Goal: Task Accomplishment & Management: Manage account settings

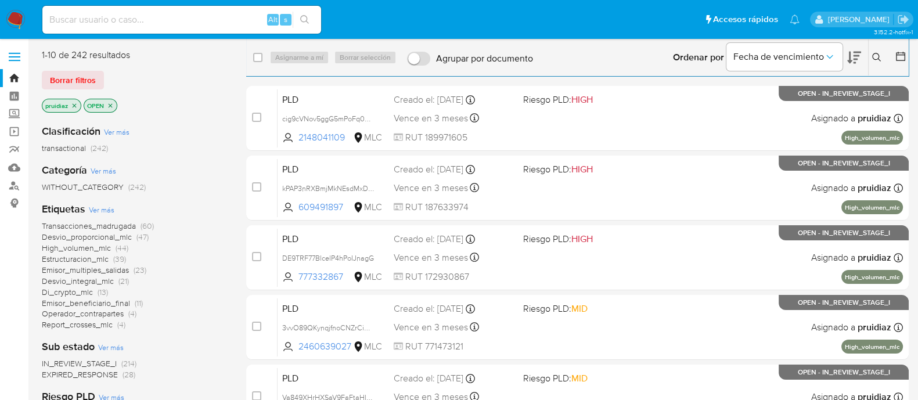
click at [857, 60] on icon at bounding box center [854, 58] width 14 height 14
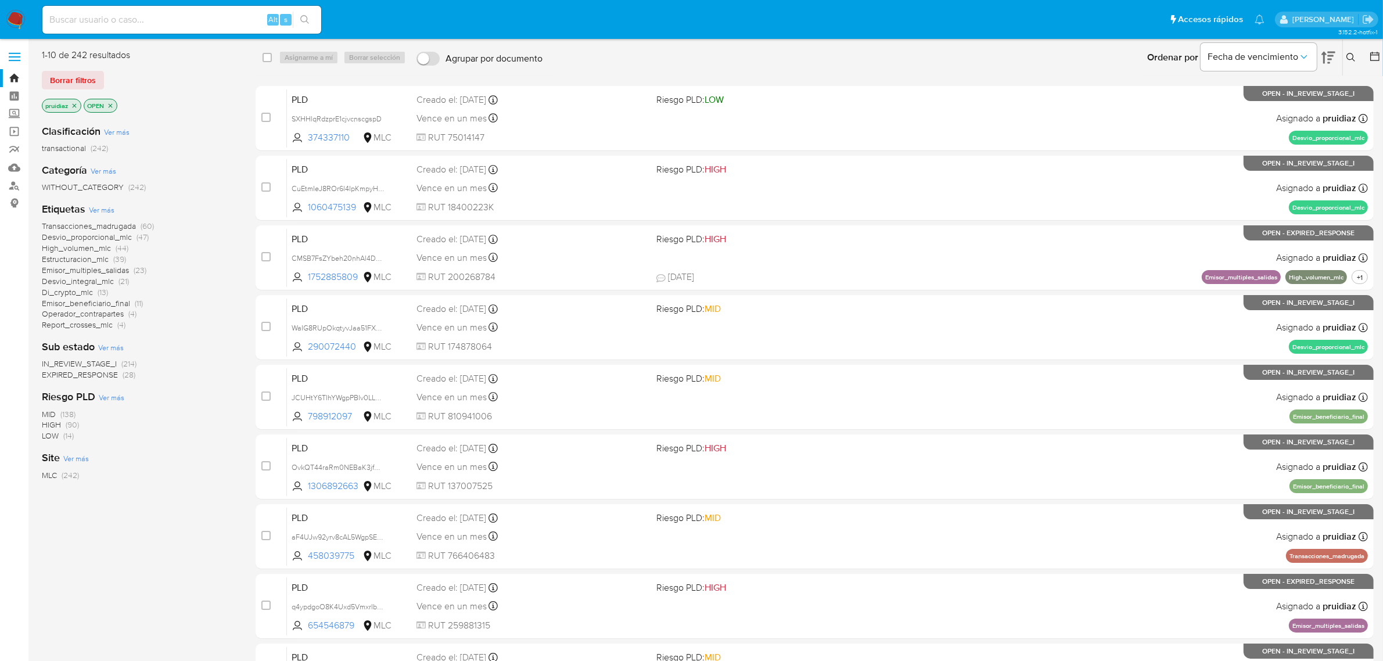
click at [929, 62] on button at bounding box center [1352, 58] width 19 height 14
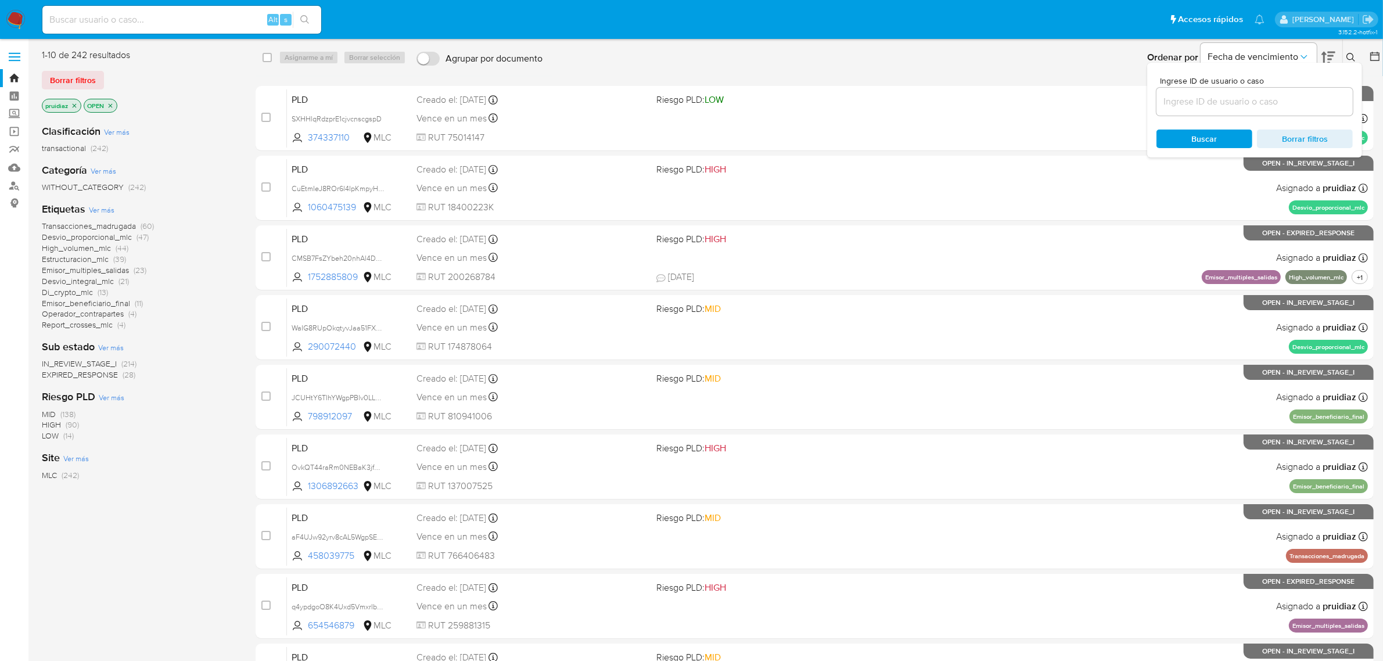
click at [929, 108] on input at bounding box center [1254, 101] width 196 height 15
type input "1769472279"
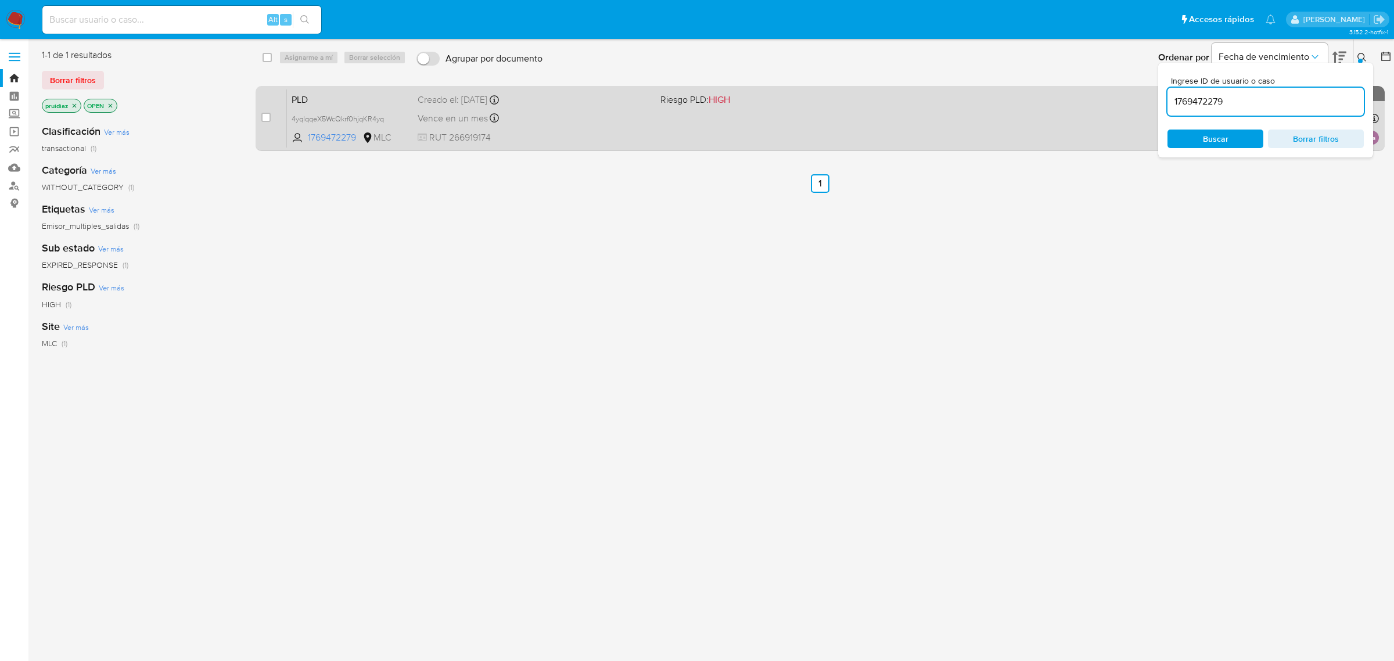
click at [271, 122] on div "case-item-checkbox" at bounding box center [265, 118] width 9 height 12
click at [266, 114] on input "checkbox" at bounding box center [265, 117] width 9 height 9
checkbox input "true"
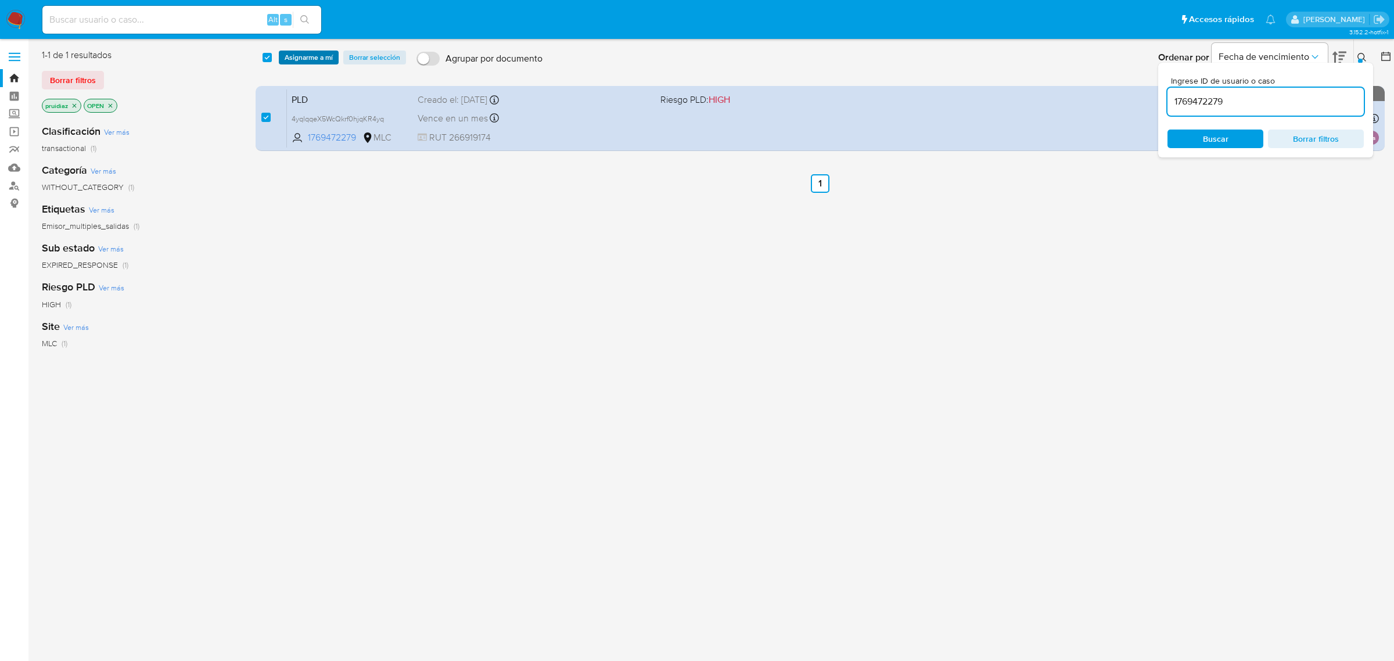
click at [306, 56] on span "Asignarme a mí" at bounding box center [309, 58] width 48 height 12
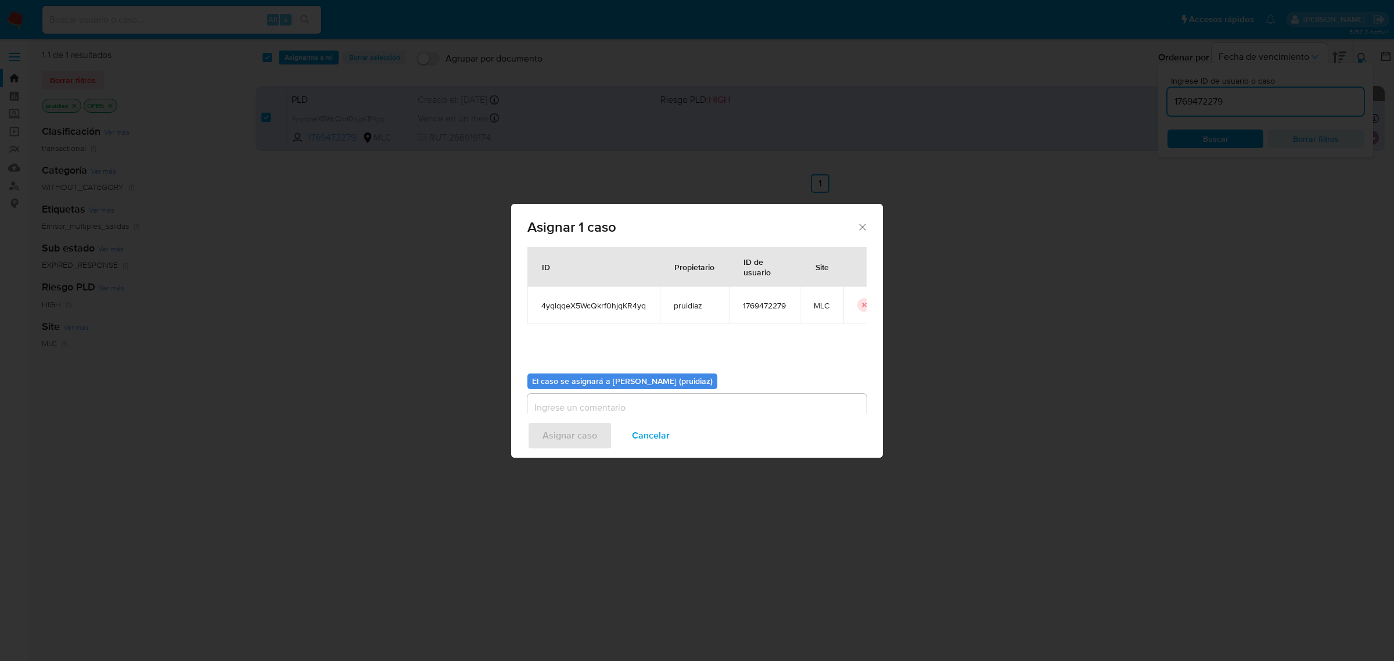
scroll to position [59, 0]
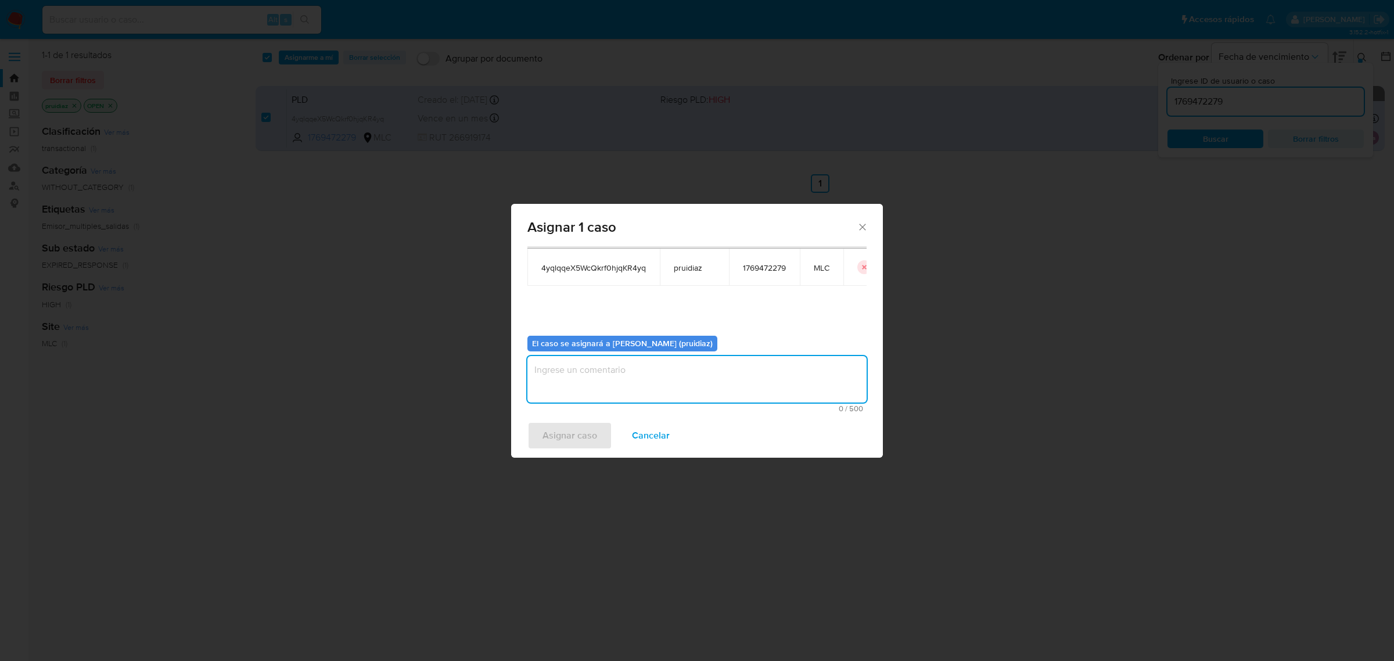
click at [649, 395] on textarea "assign-modal" at bounding box center [696, 379] width 339 height 46
type textarea "-"
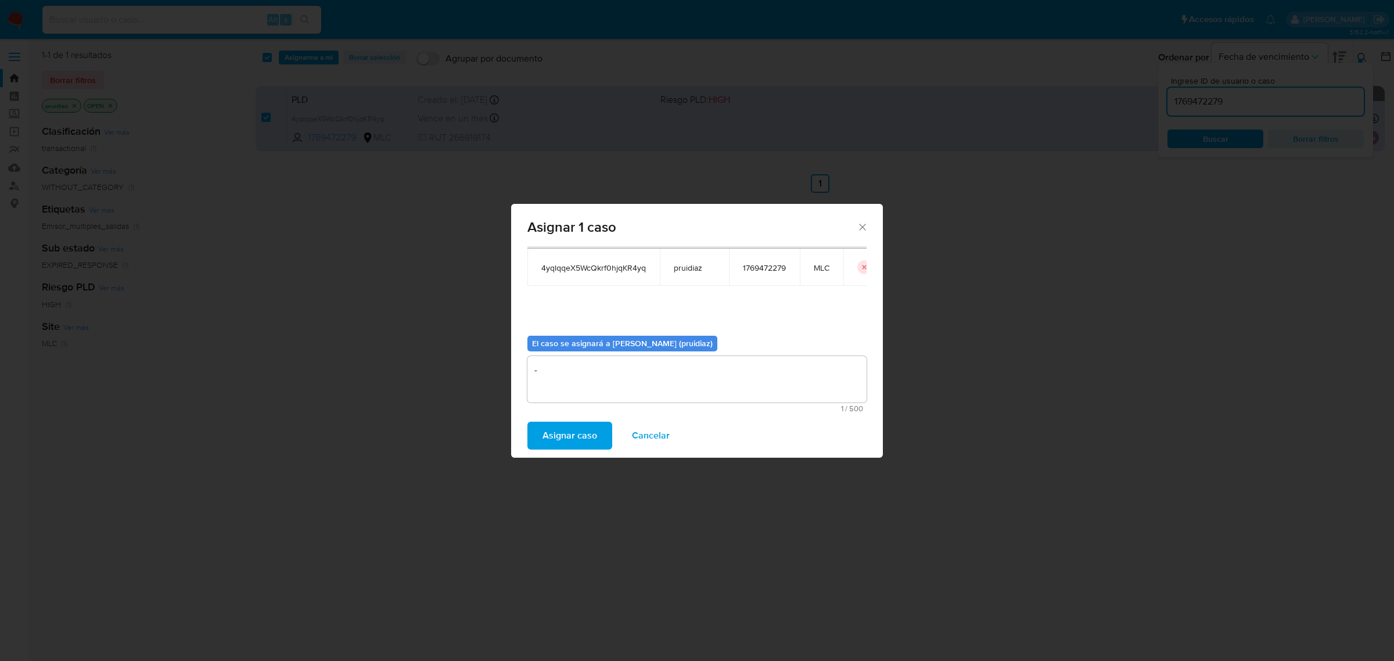
click at [553, 400] on span "Asignar caso" at bounding box center [569, 436] width 55 height 26
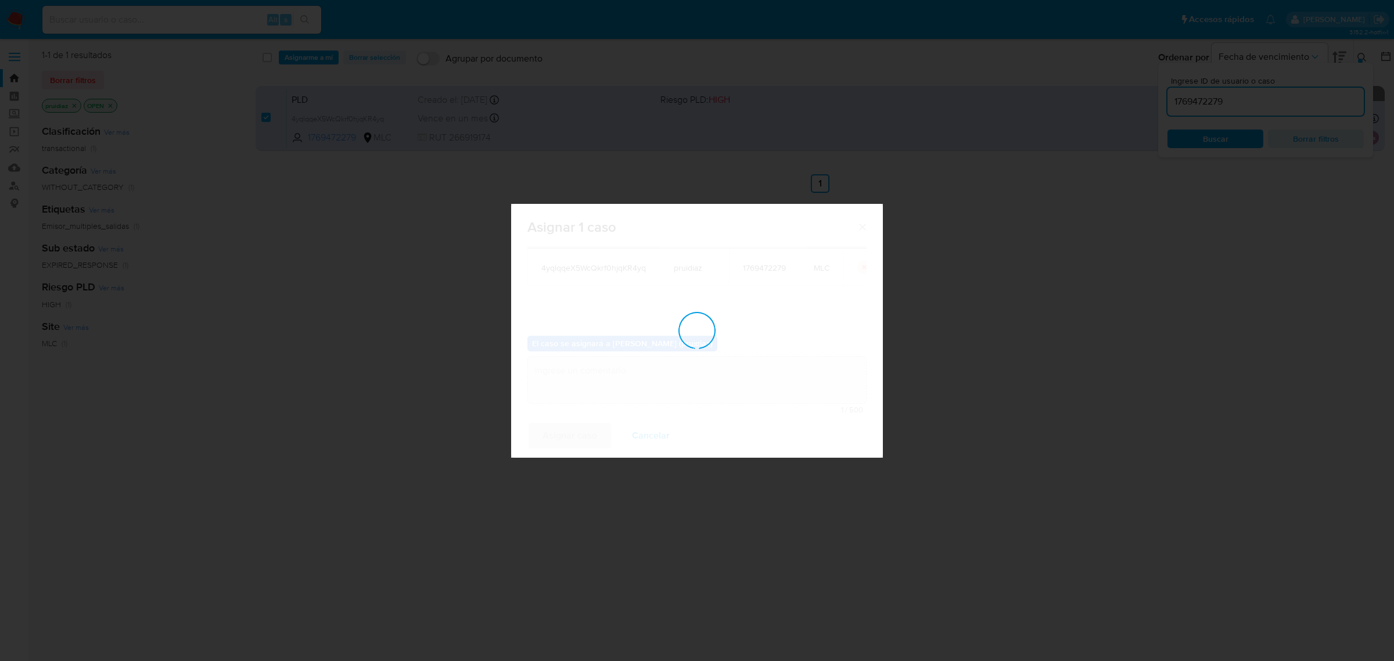
checkbox input "false"
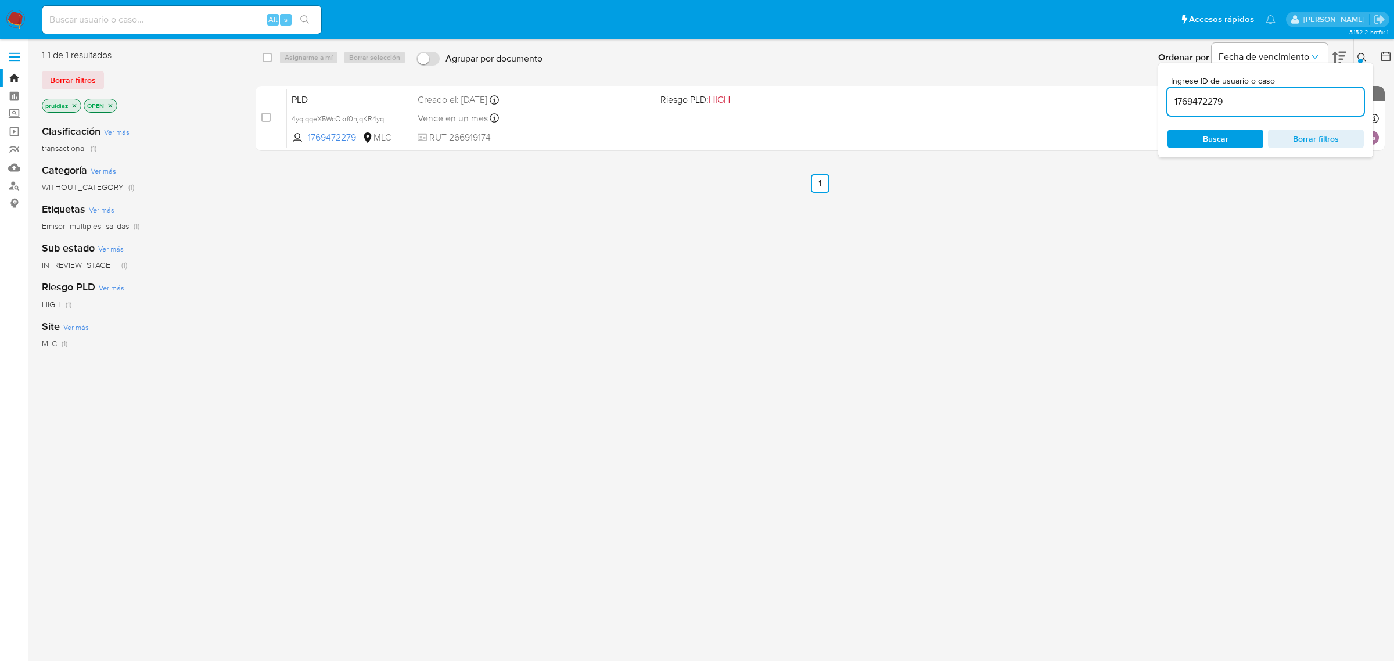
click at [929, 59] on icon at bounding box center [1361, 57] width 9 height 9
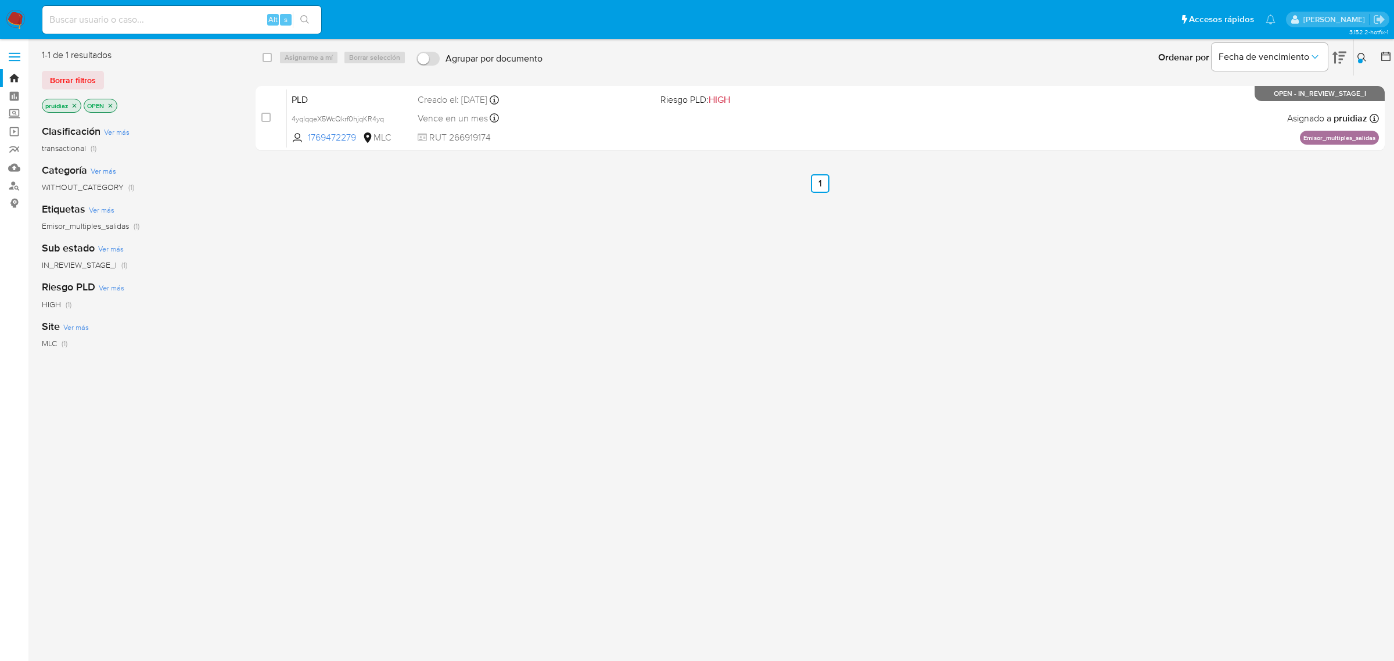
click at [929, 49] on div "Ingrese ID de usuario o caso 1769472279 Buscar Borrar filtros" at bounding box center [1363, 57] width 20 height 36
click at [929, 56] on icon at bounding box center [1361, 57] width 9 height 9
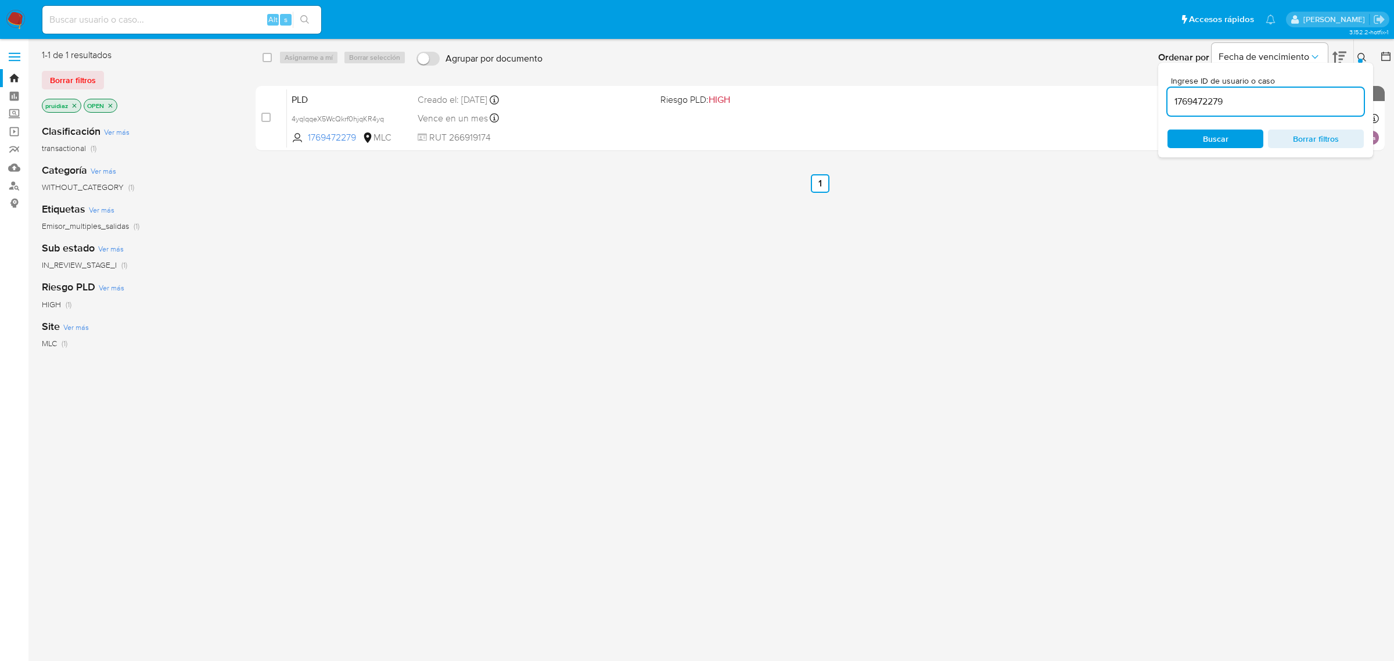
click at [929, 105] on input "1769472279" at bounding box center [1265, 101] width 196 height 15
type input "2210560899"
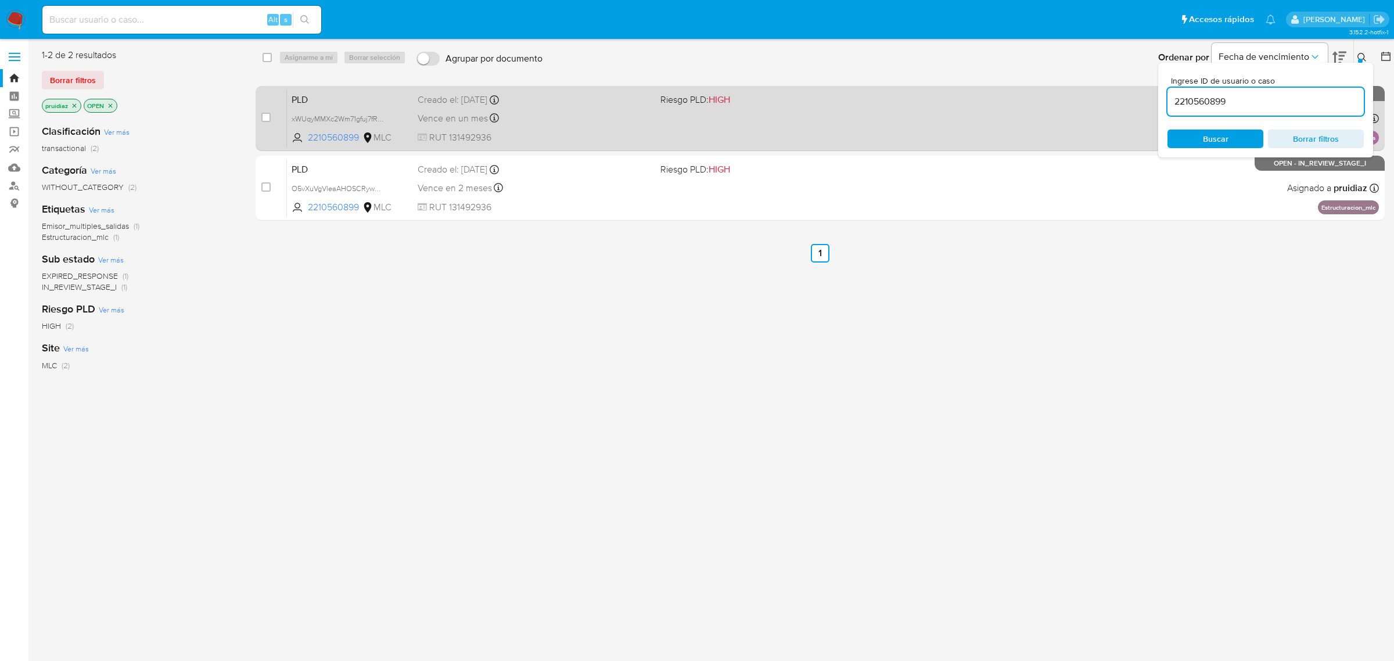
click at [260, 119] on div "case-item-checkbox No es posible asignar el caso PLD xWUqyMMXc2Wm71gfuj7fR8Y5 2…" at bounding box center [820, 118] width 1129 height 65
click at [265, 112] on div "case-item-checkbox" at bounding box center [265, 118] width 9 height 12
click at [268, 116] on input "checkbox" at bounding box center [265, 117] width 9 height 9
checkbox input "true"
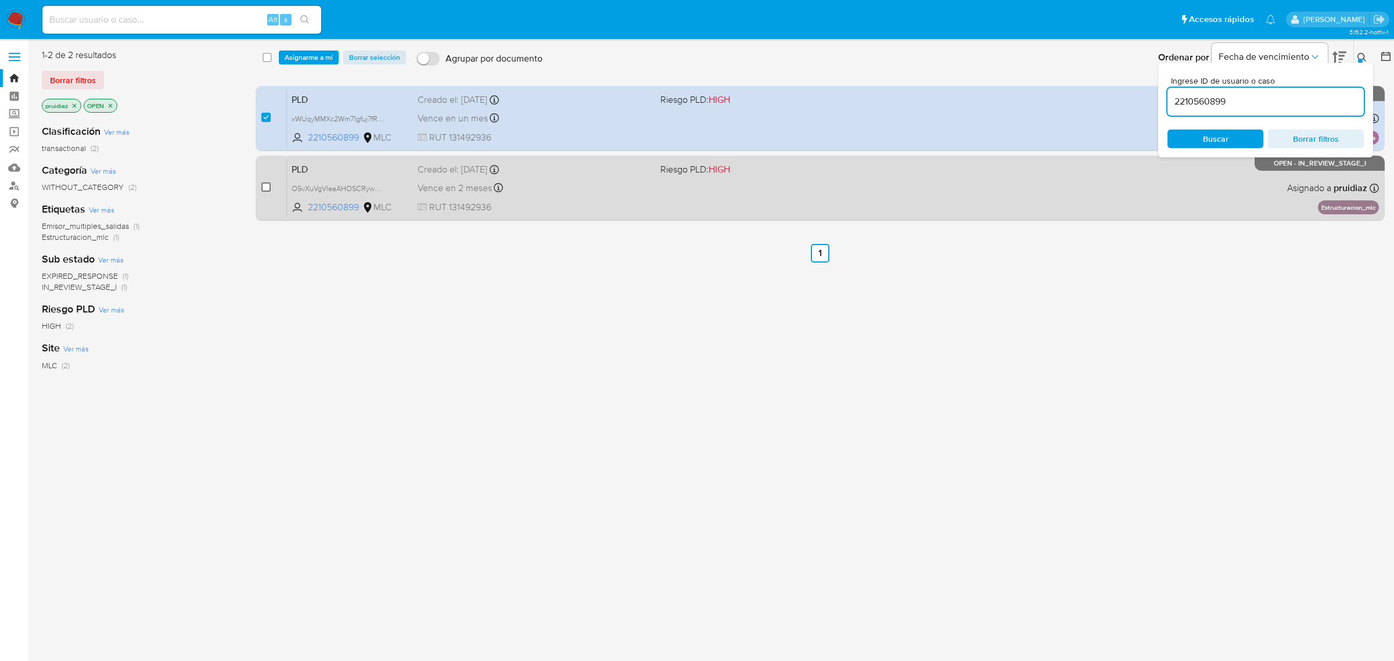
drag, startPoint x: 265, startPoint y: 195, endPoint x: 267, endPoint y: 186, distance: 8.9
click at [265, 192] on div "case-item-checkbox No es posible asignar el caso" at bounding box center [274, 188] width 26 height 59
click at [268, 186] on input "checkbox" at bounding box center [265, 186] width 9 height 9
checkbox input "true"
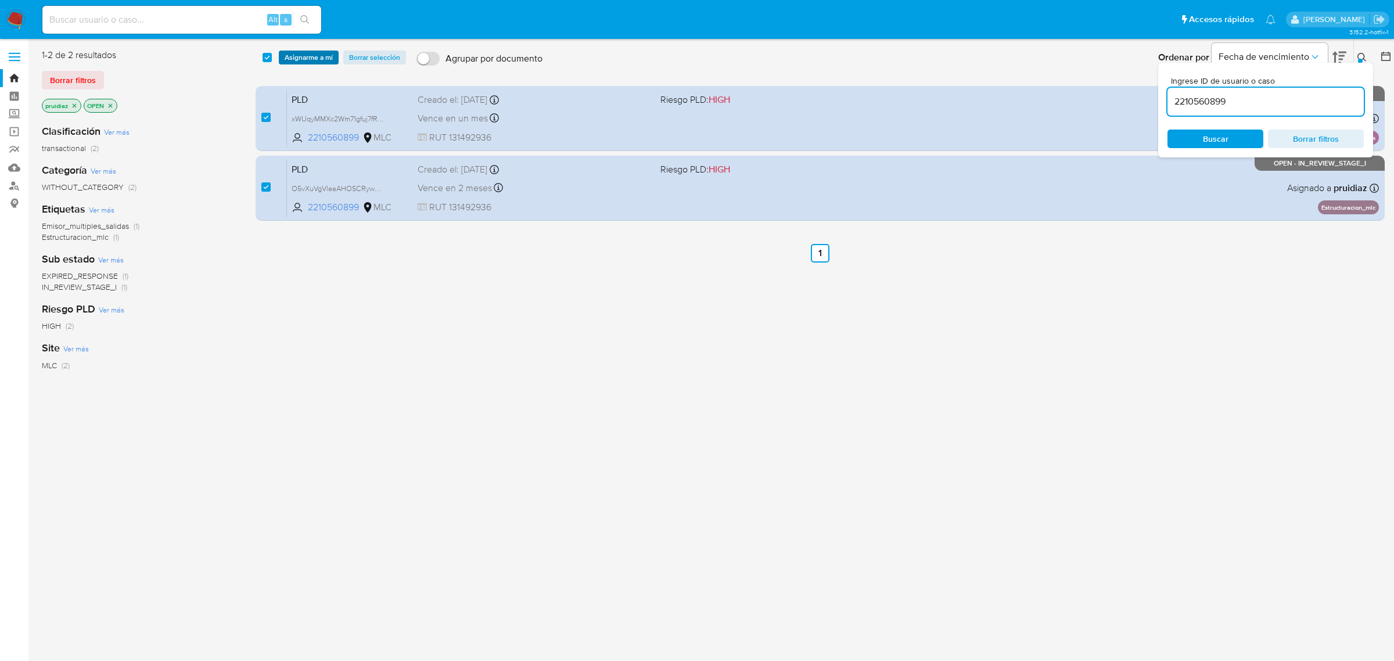
click at [306, 57] on span "Asignarme a mí" at bounding box center [309, 58] width 48 height 12
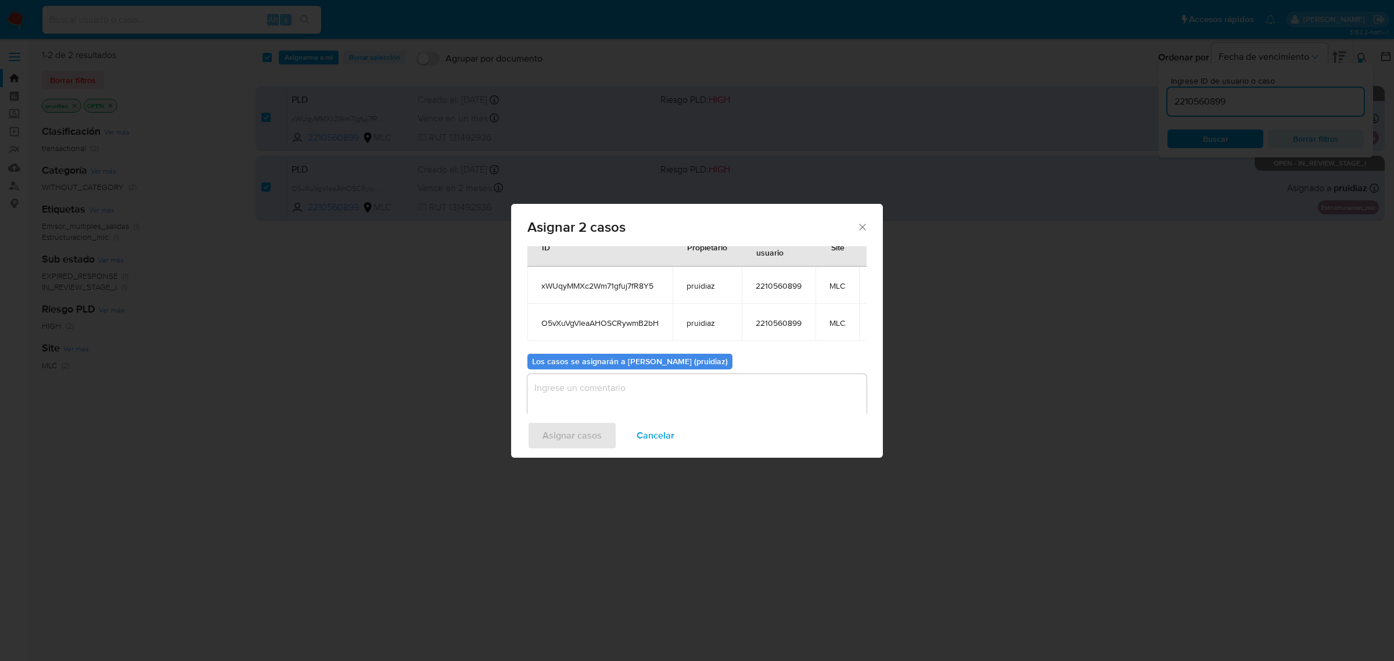
scroll to position [77, 0]
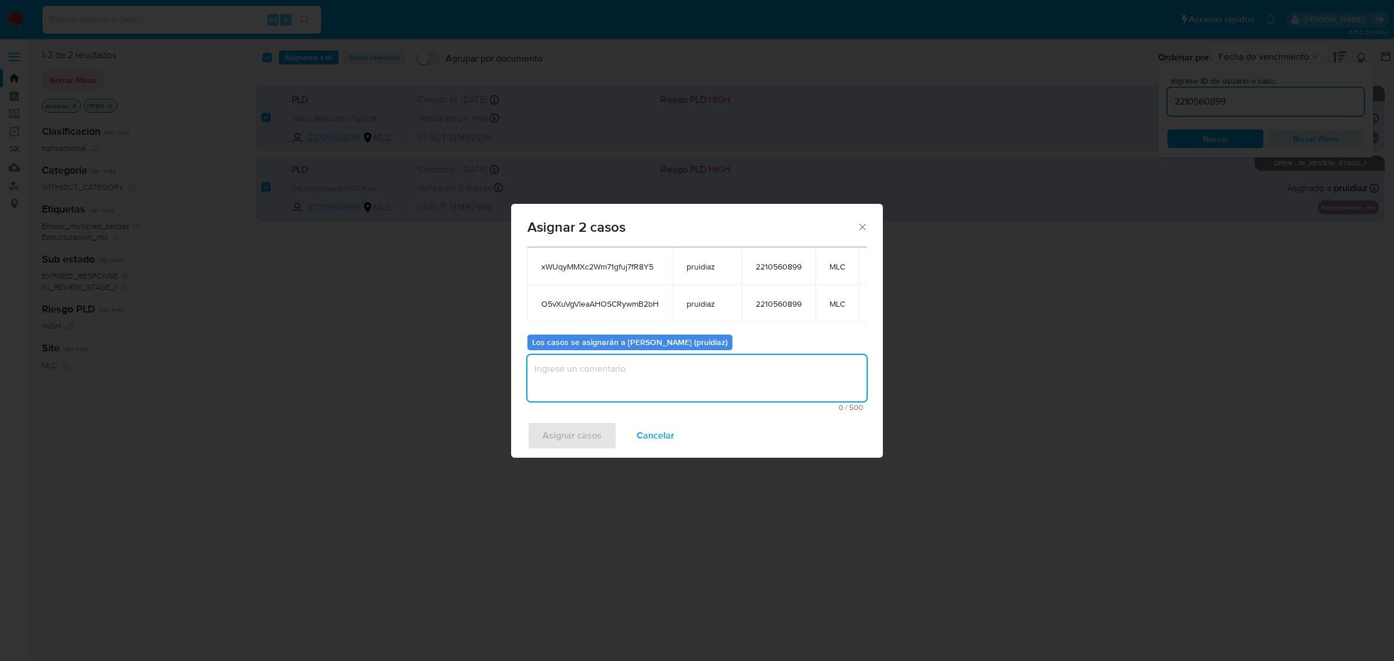
click at [693, 361] on textarea "assign-modal" at bounding box center [696, 378] width 339 height 46
type textarea "-"
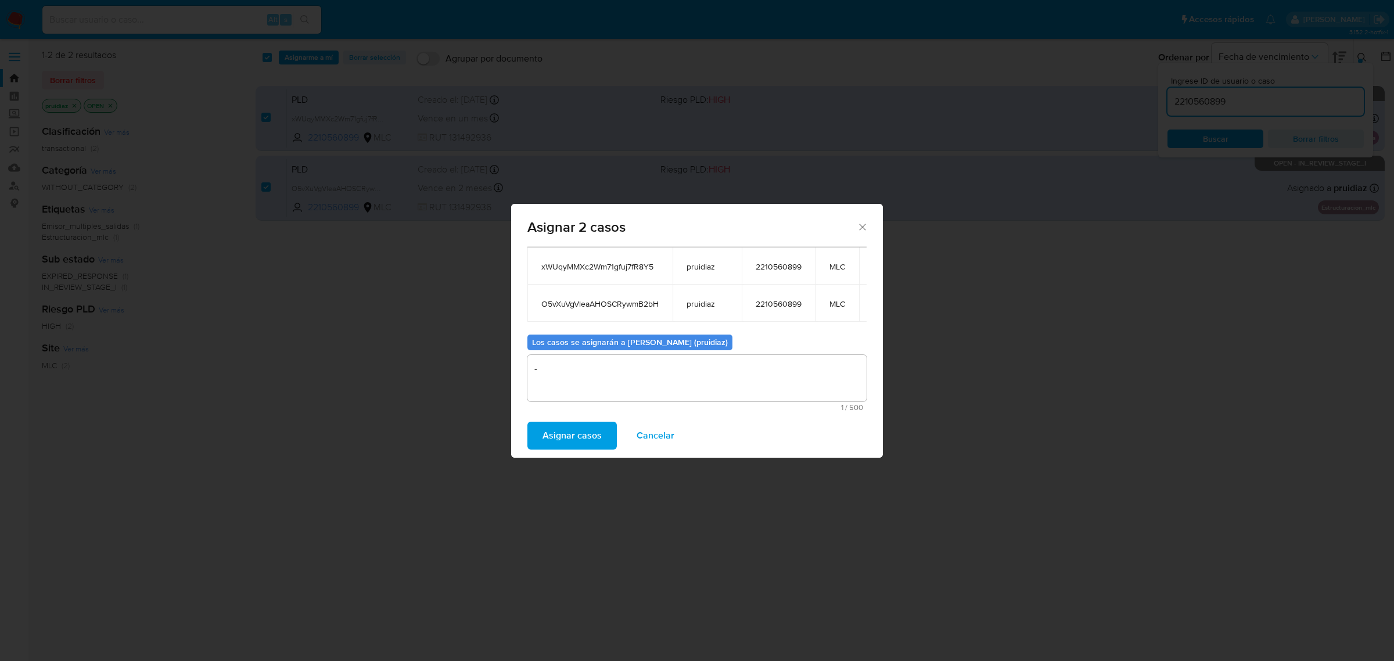
click at [573, 400] on span "Asignar casos" at bounding box center [571, 436] width 59 height 26
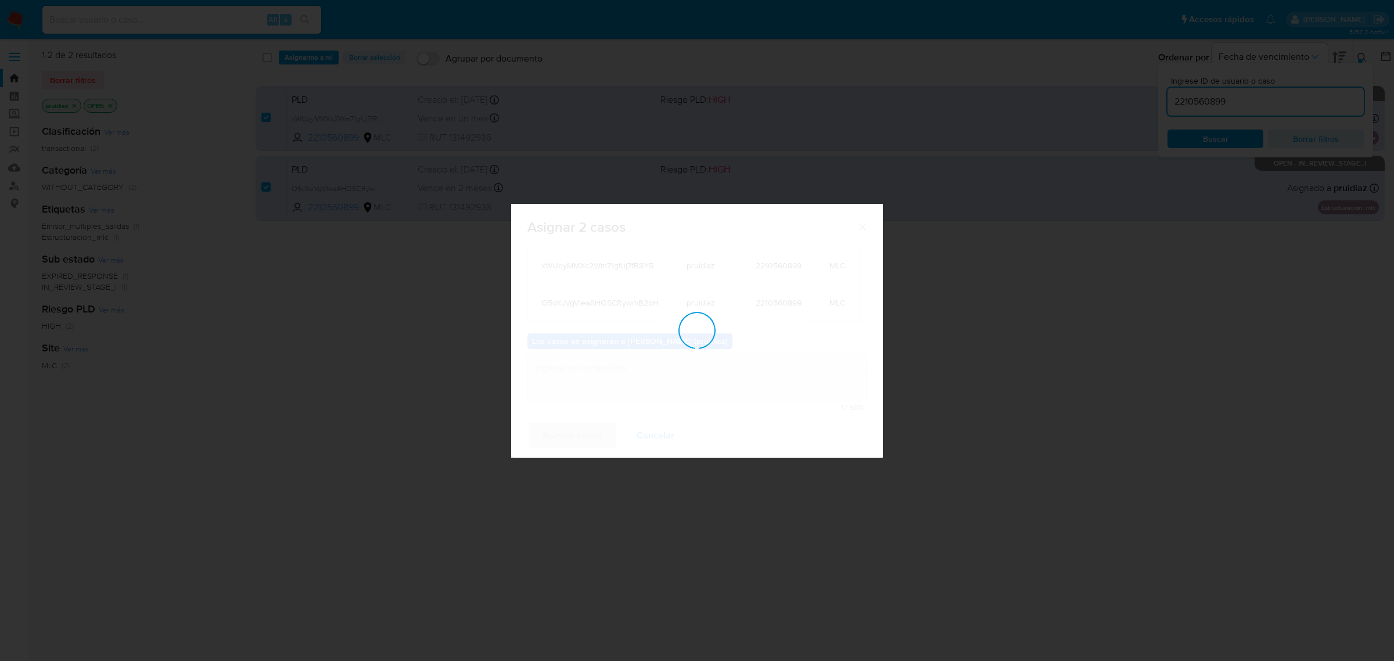
checkbox input "false"
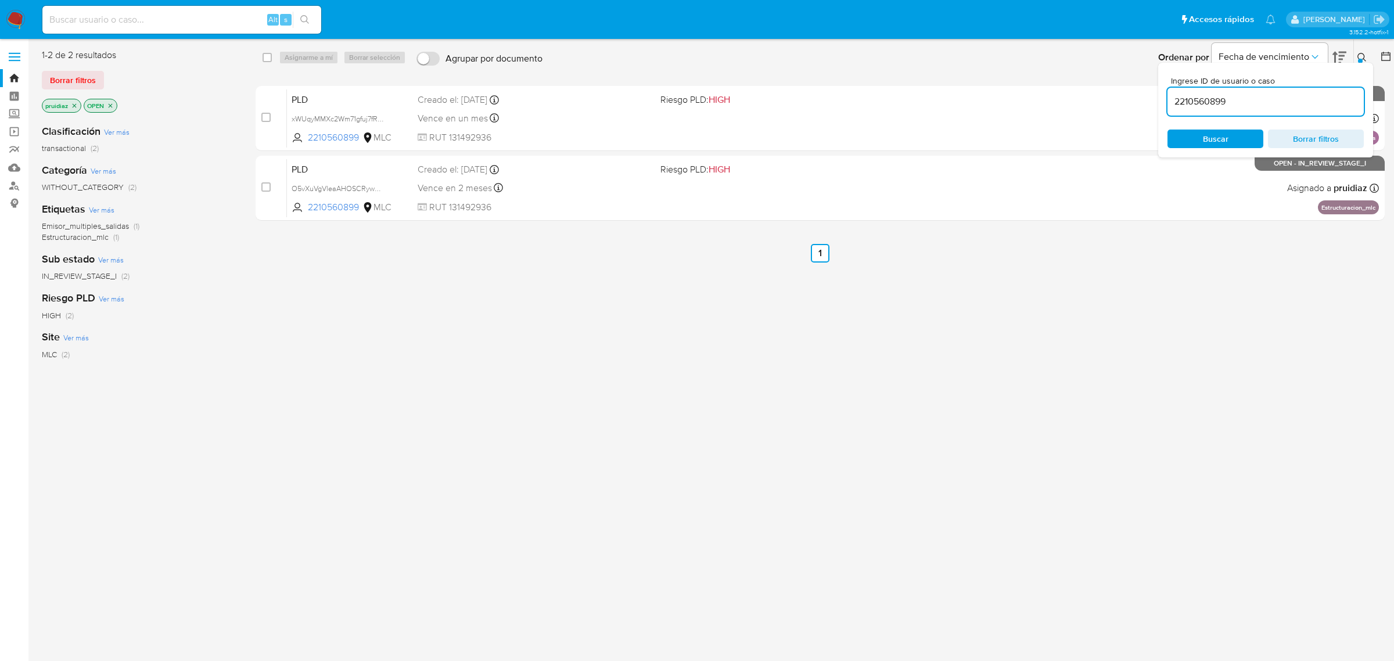
click at [13, 19] on img at bounding box center [16, 20] width 20 height 20
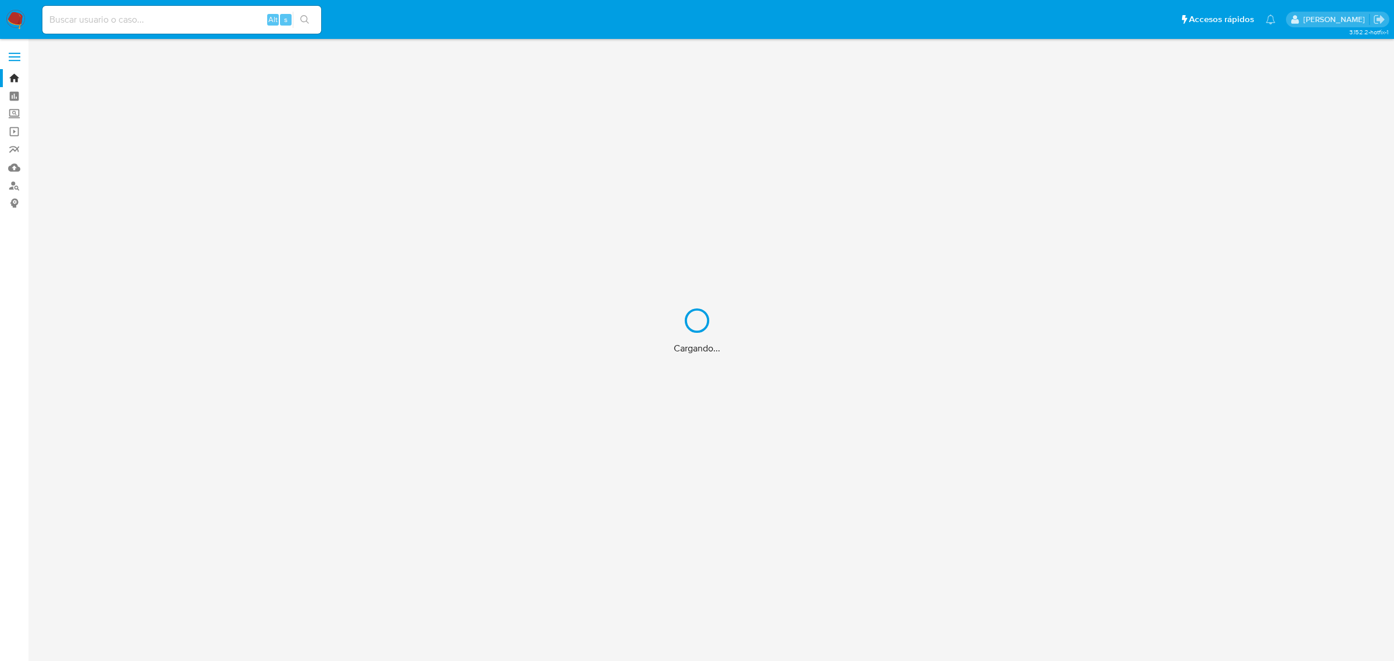
drag, startPoint x: 158, startPoint y: 19, endPoint x: 138, endPoint y: 22, distance: 20.5
click at [158, 19] on div "Cargando..." at bounding box center [697, 330] width 1394 height 661
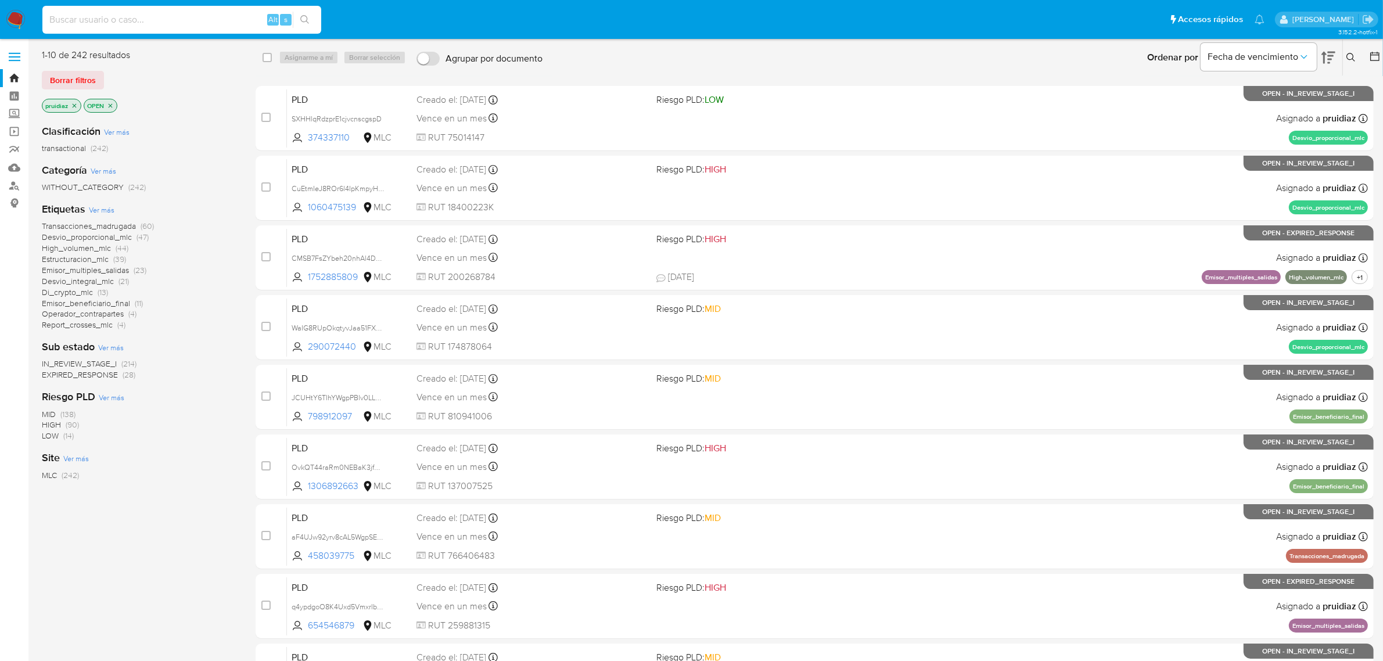
click at [100, 16] on input at bounding box center [181, 19] width 279 height 15
paste input "4yqlqqeX5WcQkrf0hjqKR4yq"
type input "4yqlqqeX5WcQkrf0hjqKR4yq"
click at [308, 18] on icon "search-icon" at bounding box center [304, 19] width 9 height 9
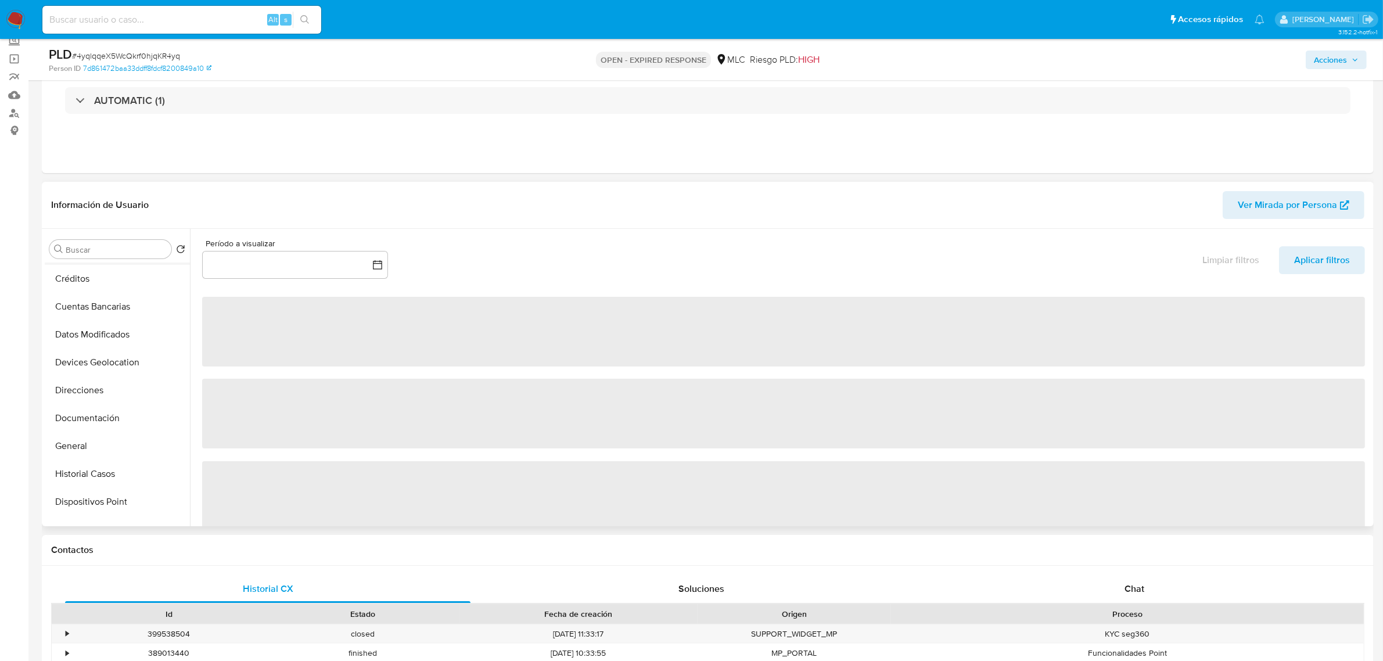
scroll to position [145, 0]
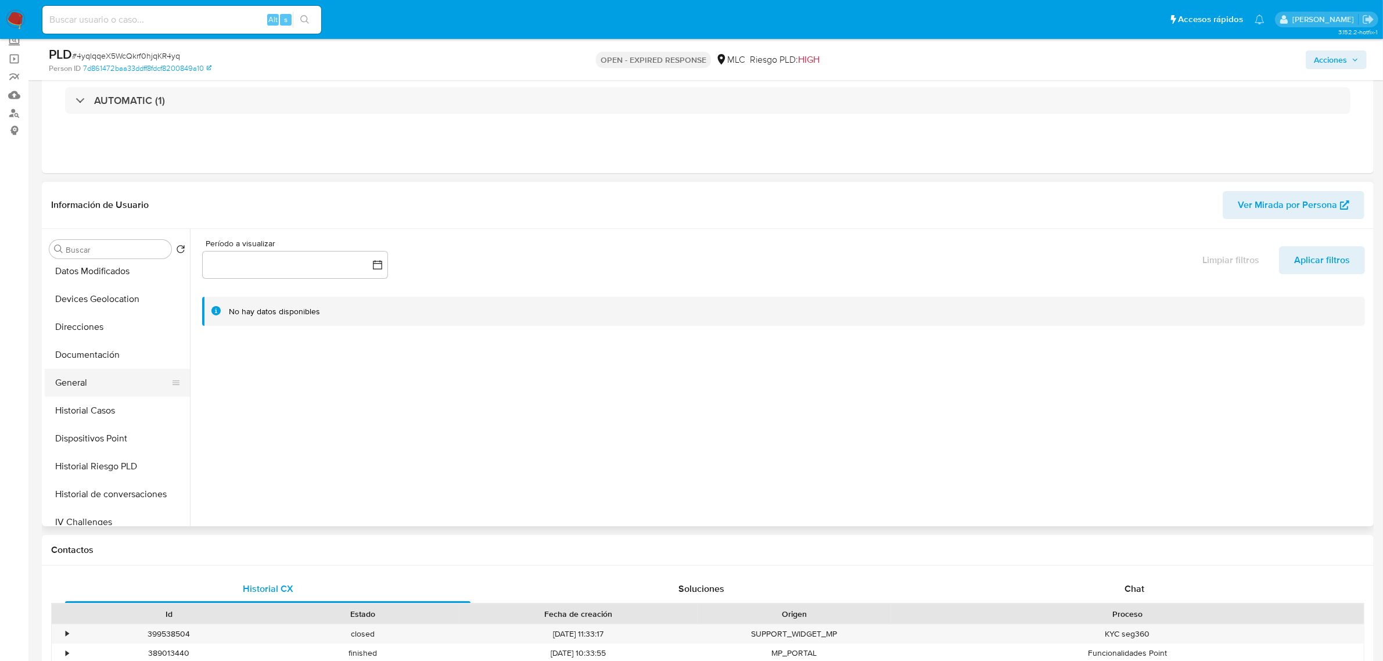
select select "10"
click at [84, 407] on button "Historial Casos" at bounding box center [113, 411] width 136 height 28
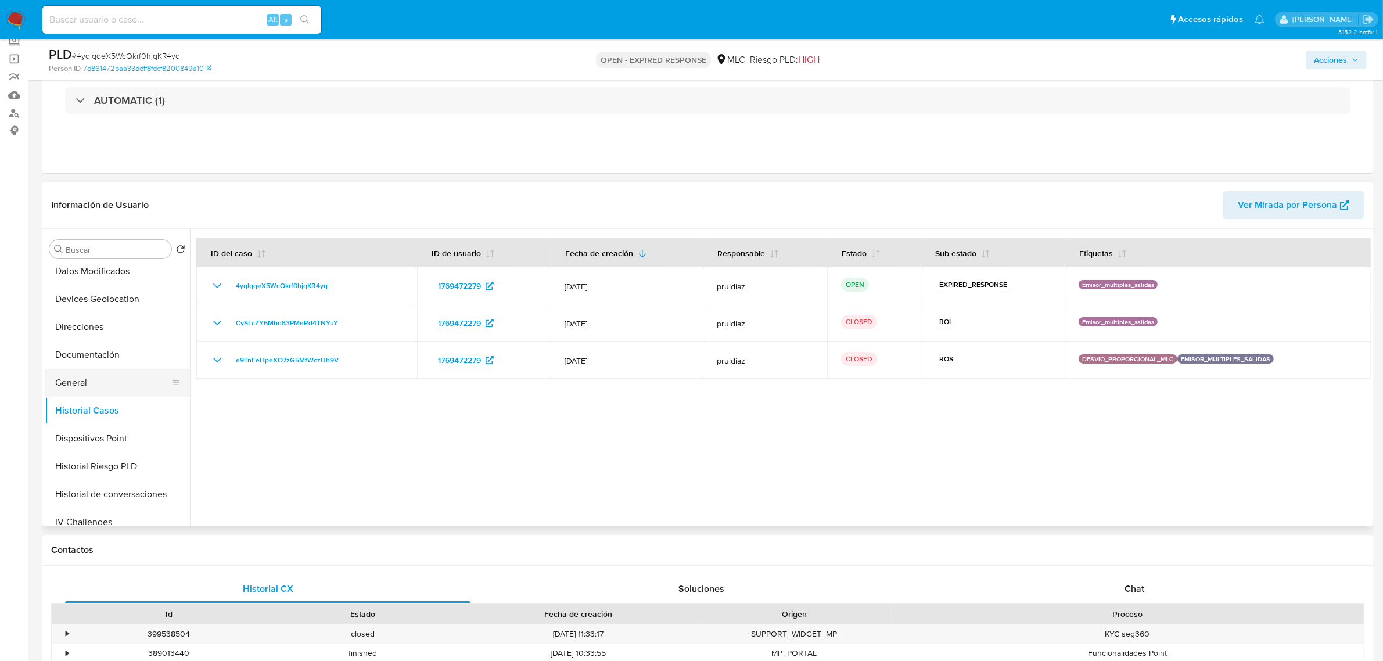
click at [90, 377] on button "General" at bounding box center [113, 383] width 136 height 28
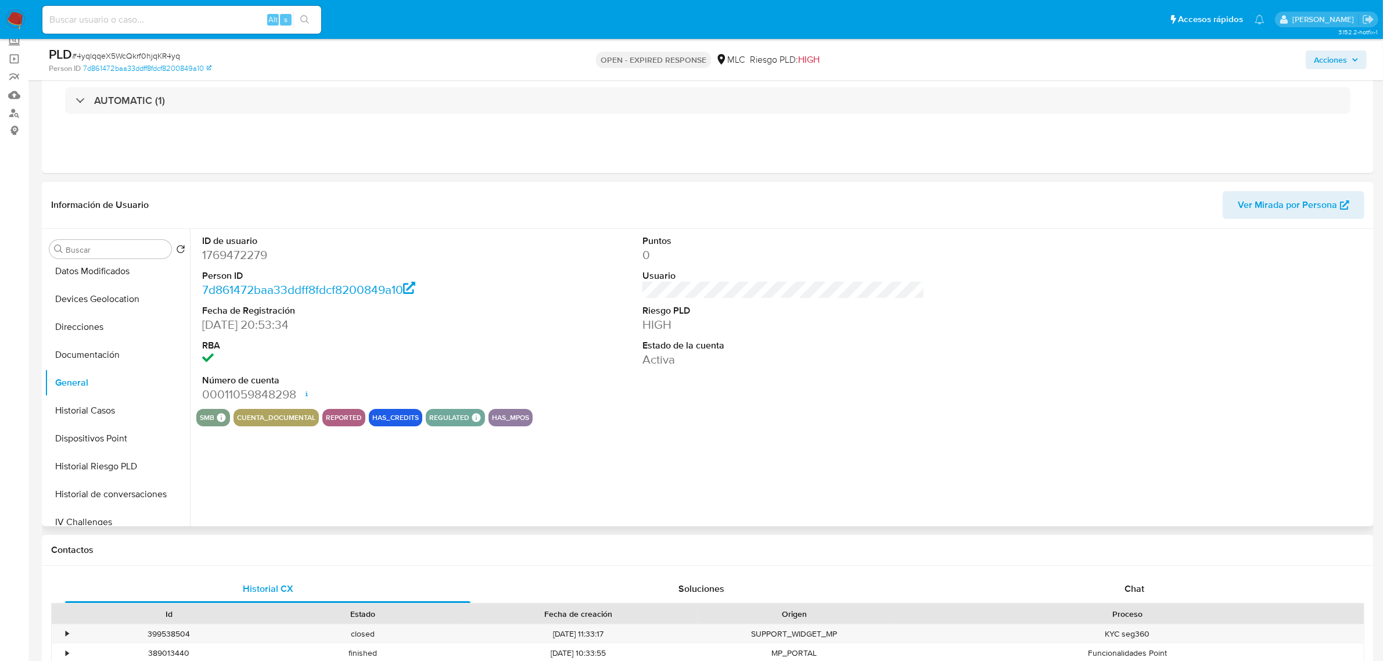
click at [240, 257] on dd "1769472279" at bounding box center [343, 255] width 282 height 16
copy dd "1769472279"
click at [1166, 580] on div "Chat" at bounding box center [1134, 589] width 405 height 28
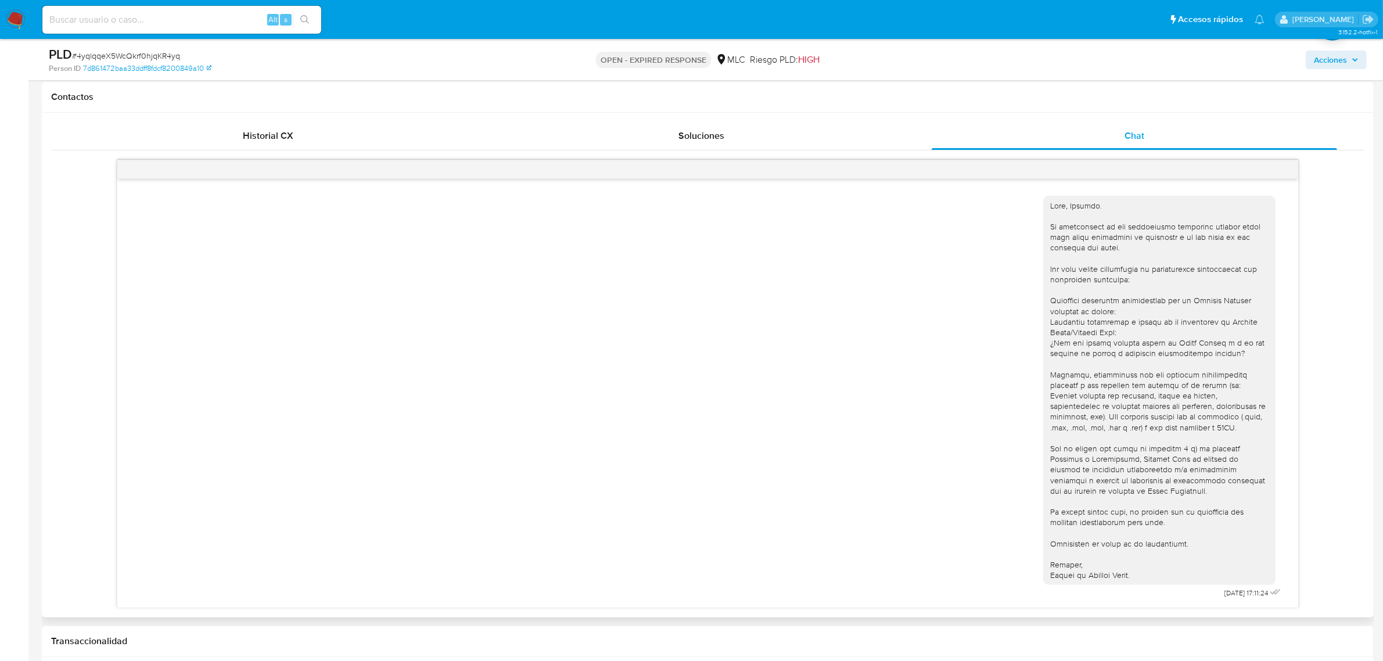
scroll to position [526, 0]
drag, startPoint x: 112, startPoint y: 416, endPoint x: 0, endPoint y: 54, distance: 379.3
click at [0, 55] on section "Bandeja Tablero Screening Búsqueda en Listas Watchlist Herramientas Operaciones…" at bounding box center [691, 620] width 1383 height 2293
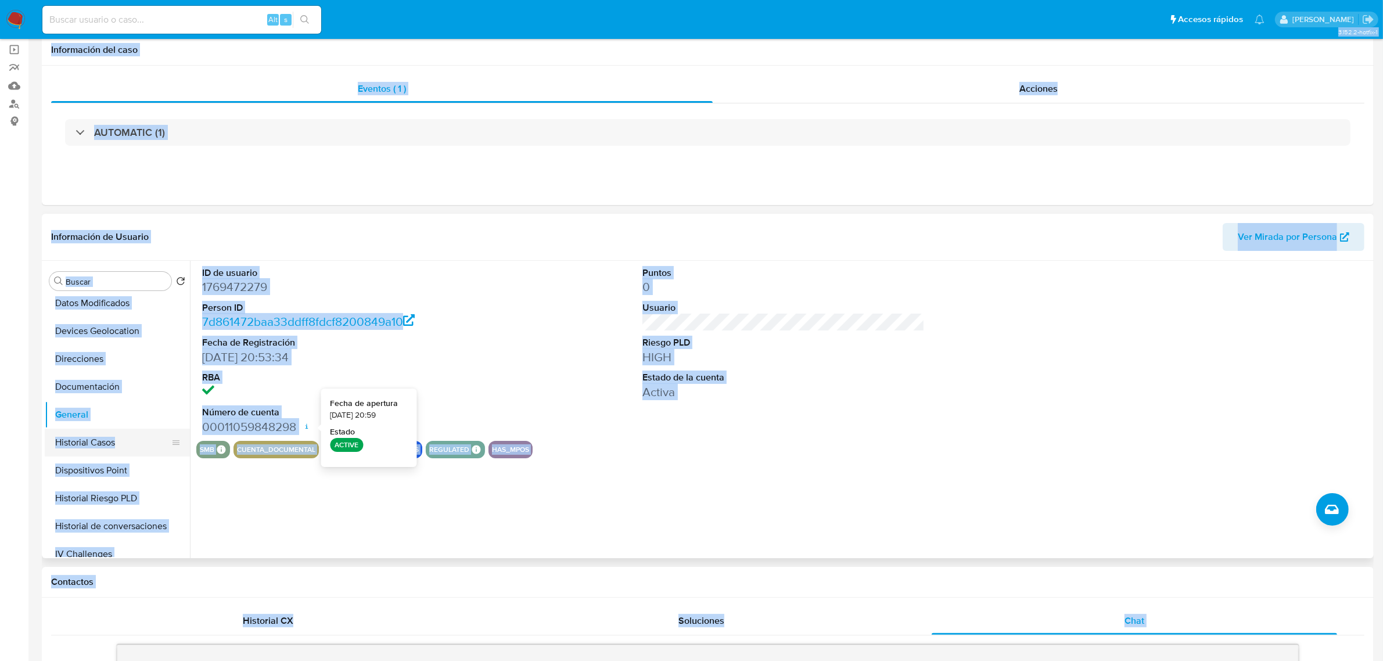
scroll to position [91, 0]
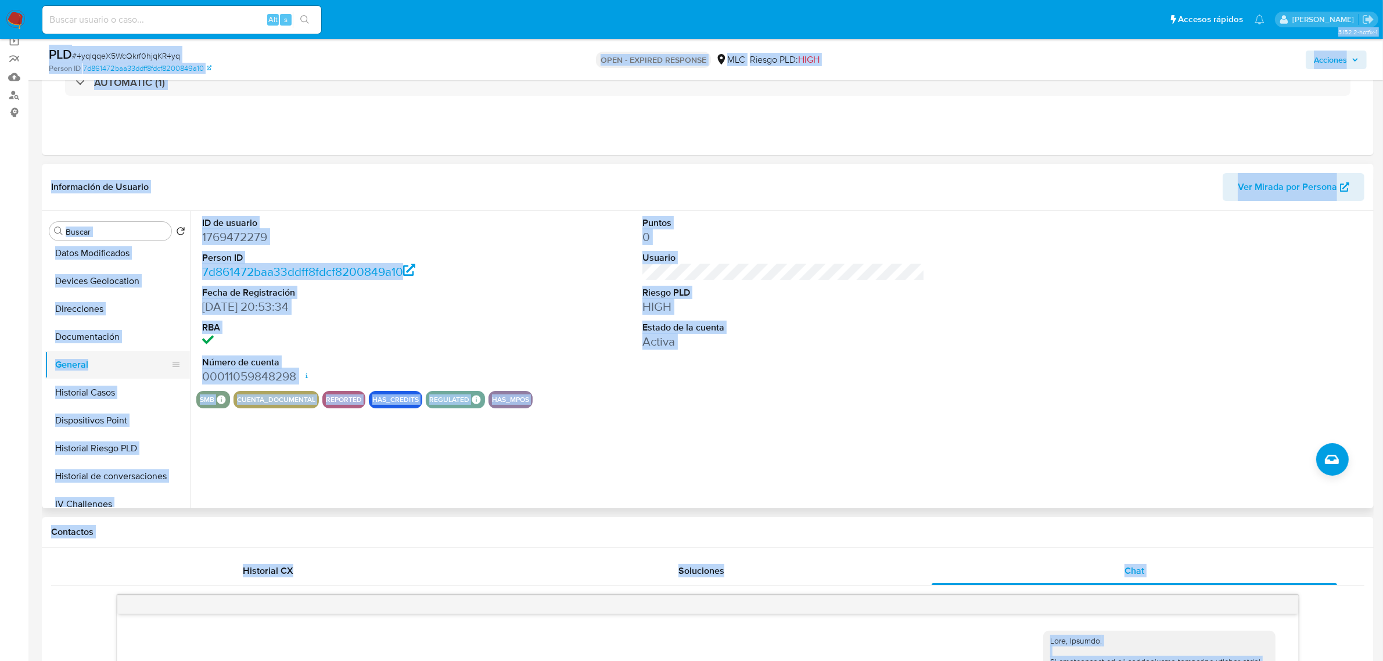
click at [86, 364] on button "General" at bounding box center [113, 365] width 136 height 28
click at [107, 335] on button "Documentación" at bounding box center [113, 337] width 136 height 28
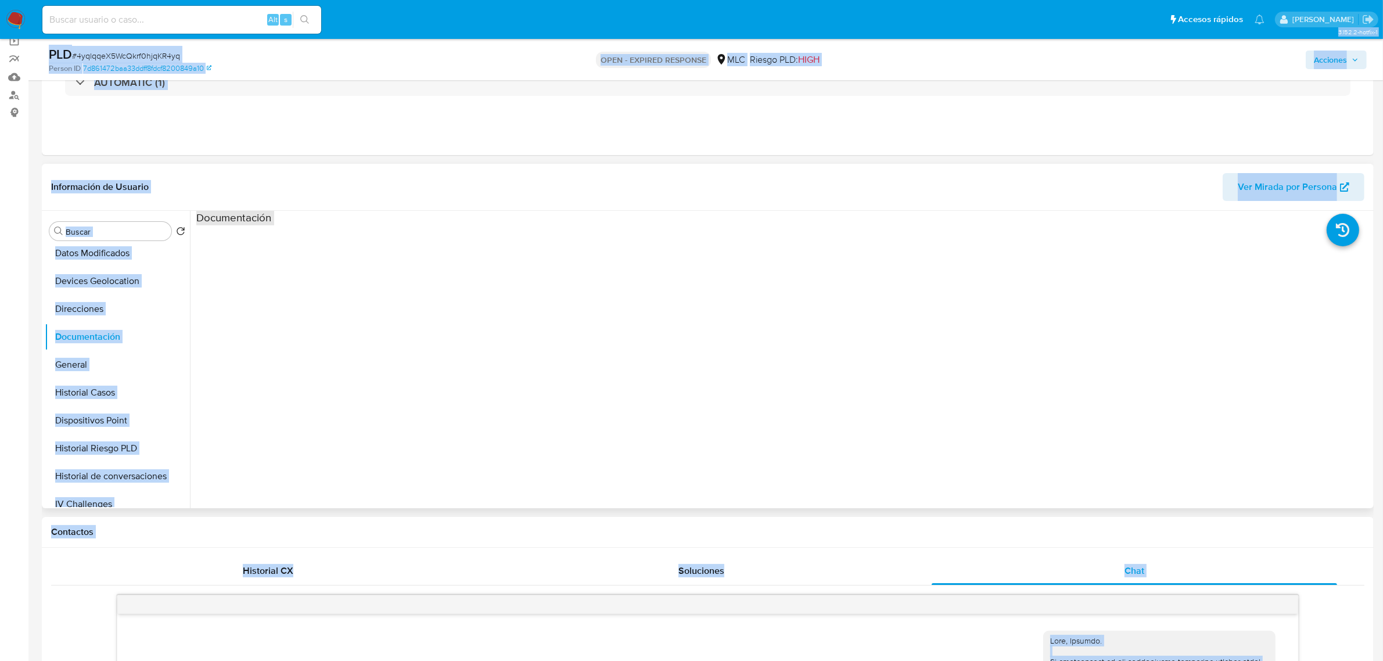
click at [288, 196] on header "Información de Usuario Ver Mirada por Persona" at bounding box center [707, 187] width 1313 height 28
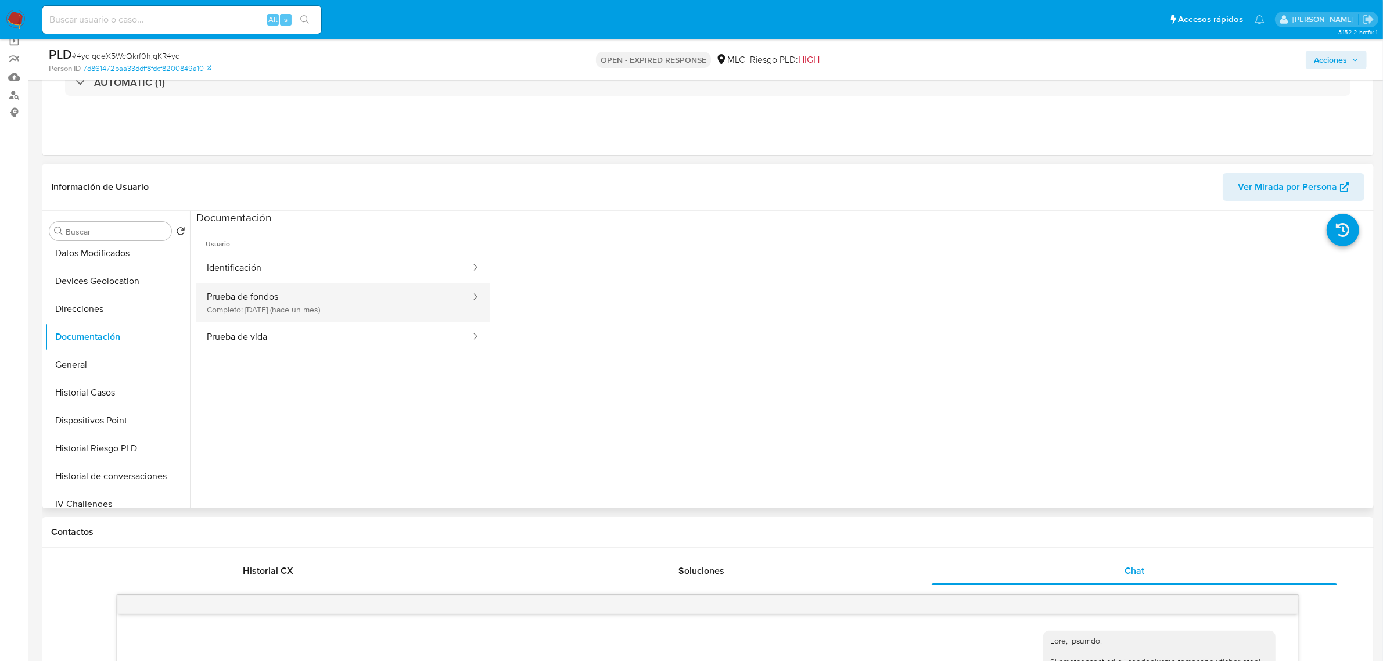
click at [294, 308] on button "Prueba de fondos Completo: 15/07/2025 (hace un mes)" at bounding box center [333, 302] width 275 height 39
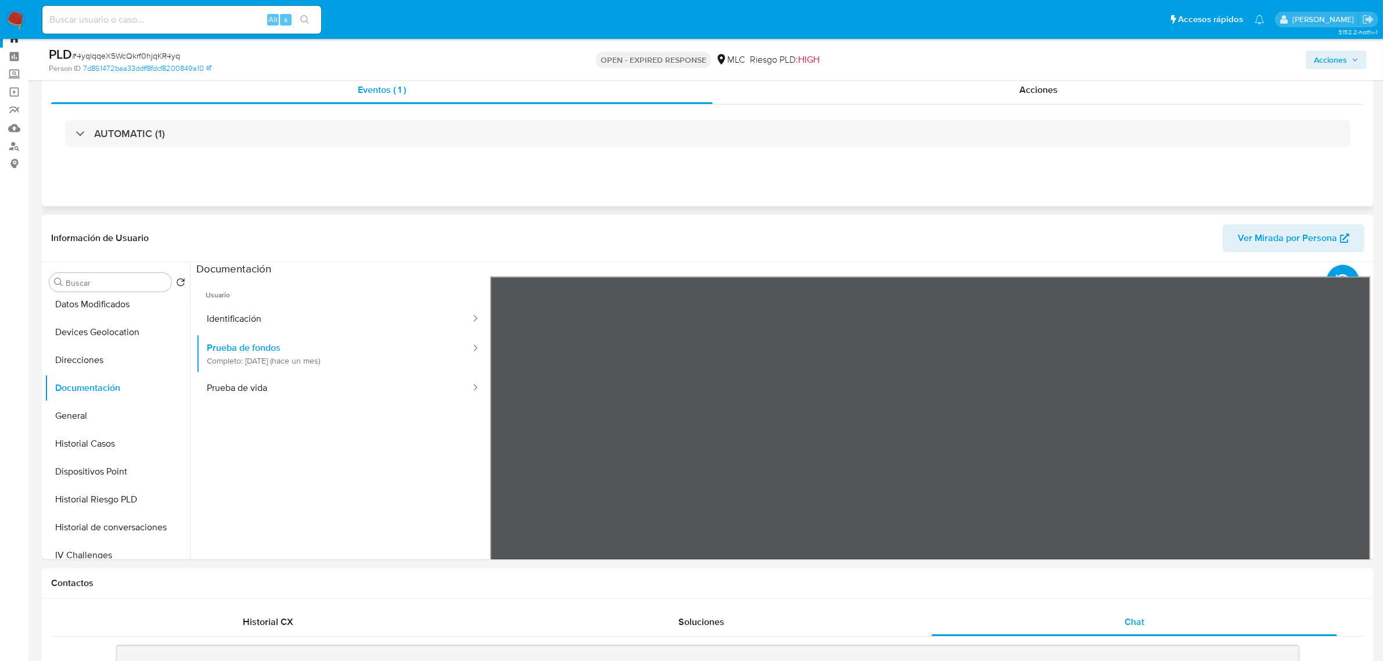
scroll to position [0, 0]
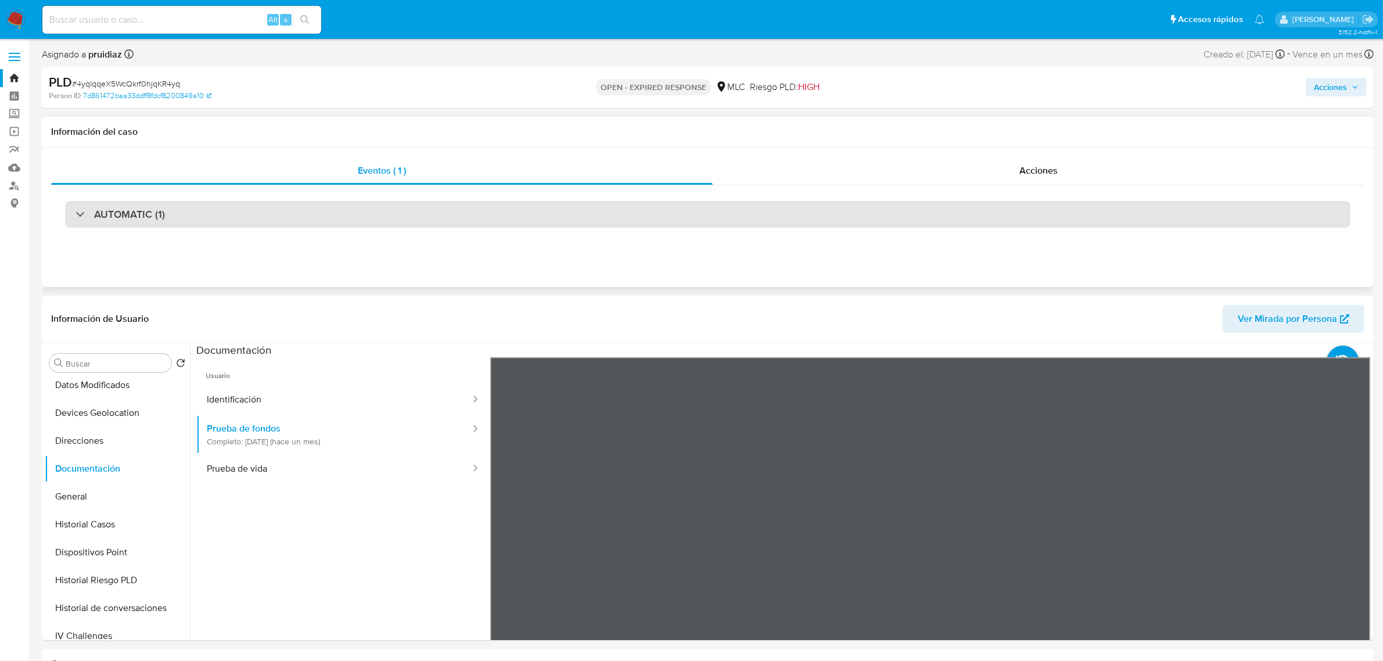
click at [195, 210] on div "AUTOMATIC (1)" at bounding box center [707, 214] width 1285 height 27
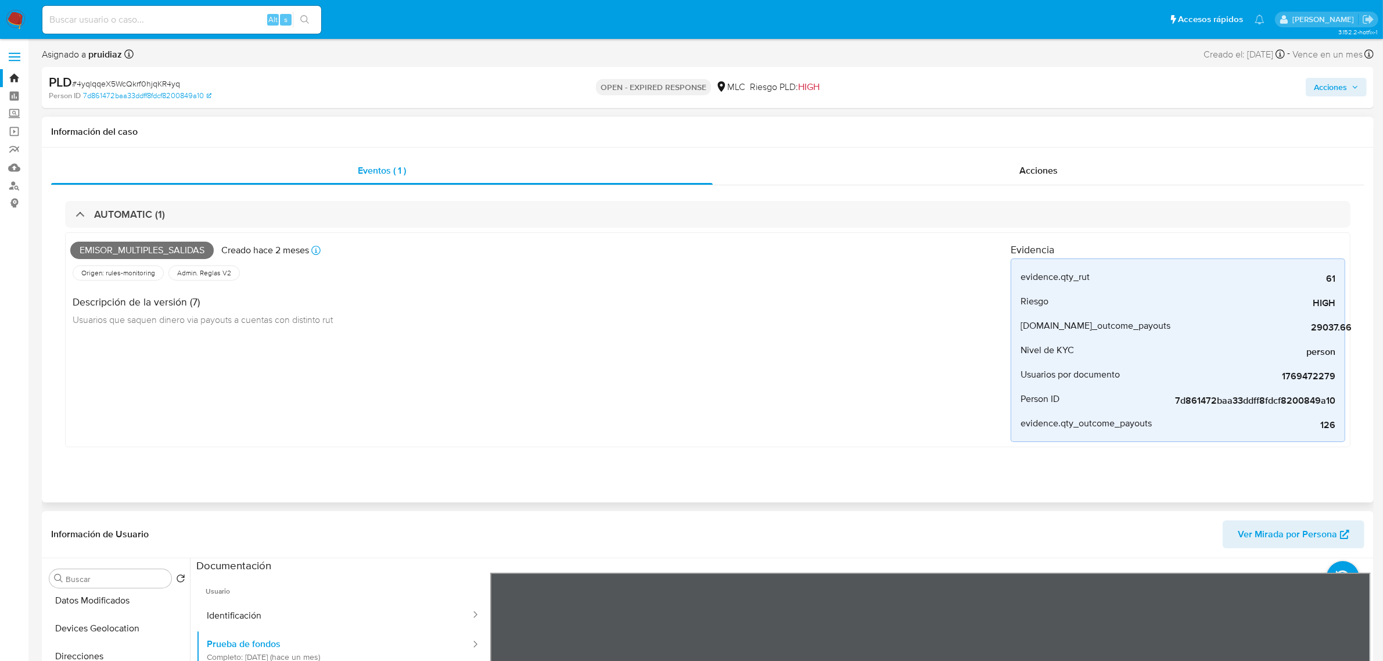
click at [141, 254] on span "Emisor_multiples_salidas" at bounding box center [141, 250] width 143 height 17
click at [142, 254] on span "Emisor_multiples_salidas" at bounding box center [141, 250] width 143 height 17
copy span "Emisor_multiples_salidas"
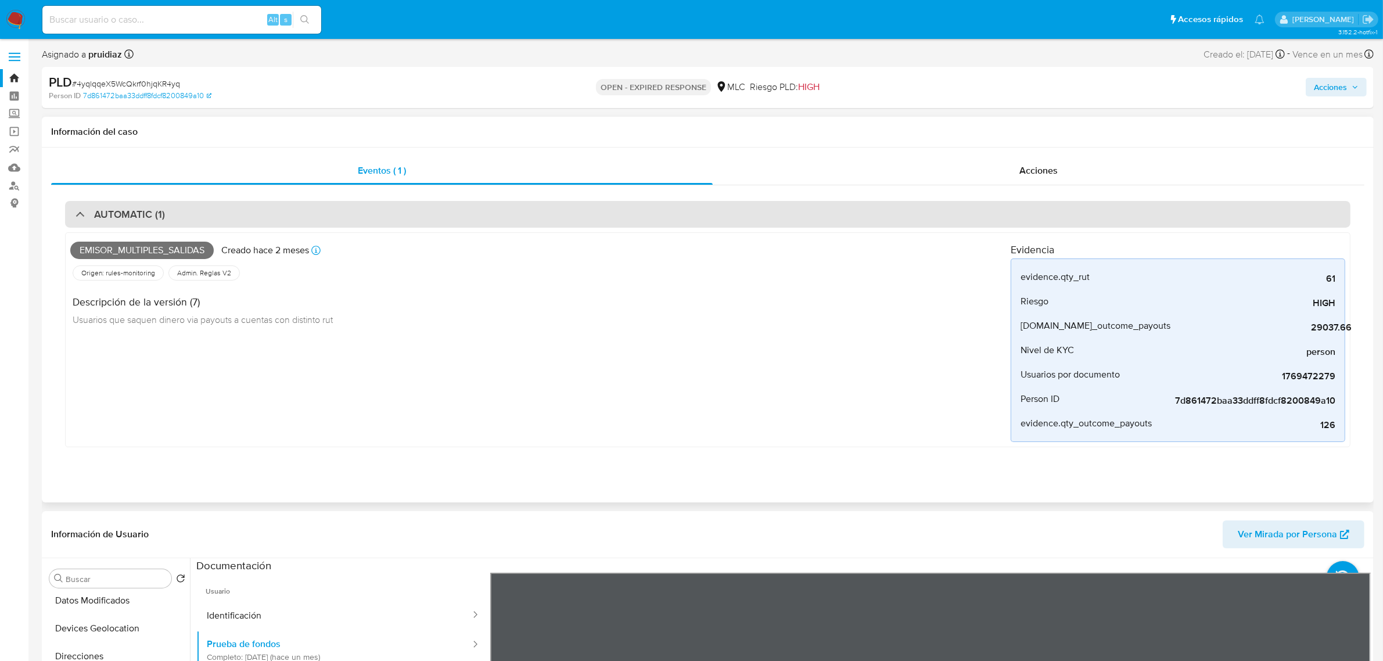
click at [126, 215] on h3 "AUTOMATIC (1)" at bounding box center [129, 214] width 71 height 13
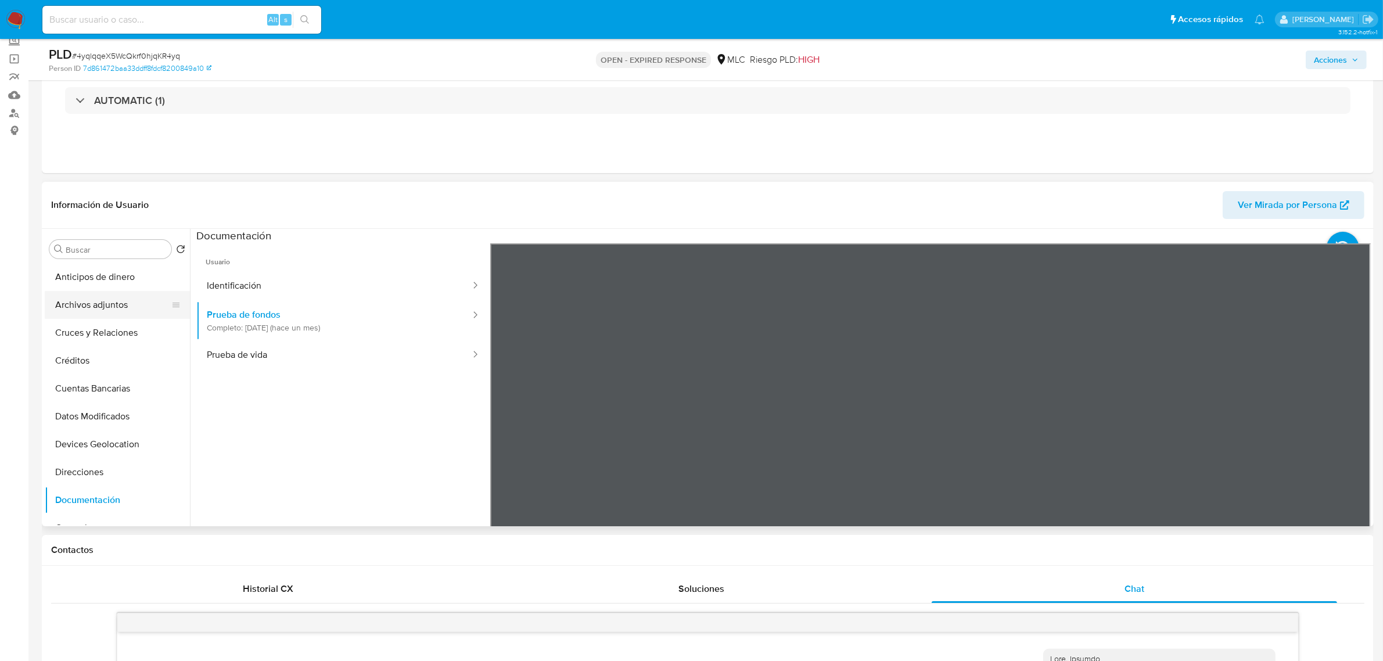
click at [135, 297] on button "Archivos adjuntos" at bounding box center [113, 305] width 136 height 28
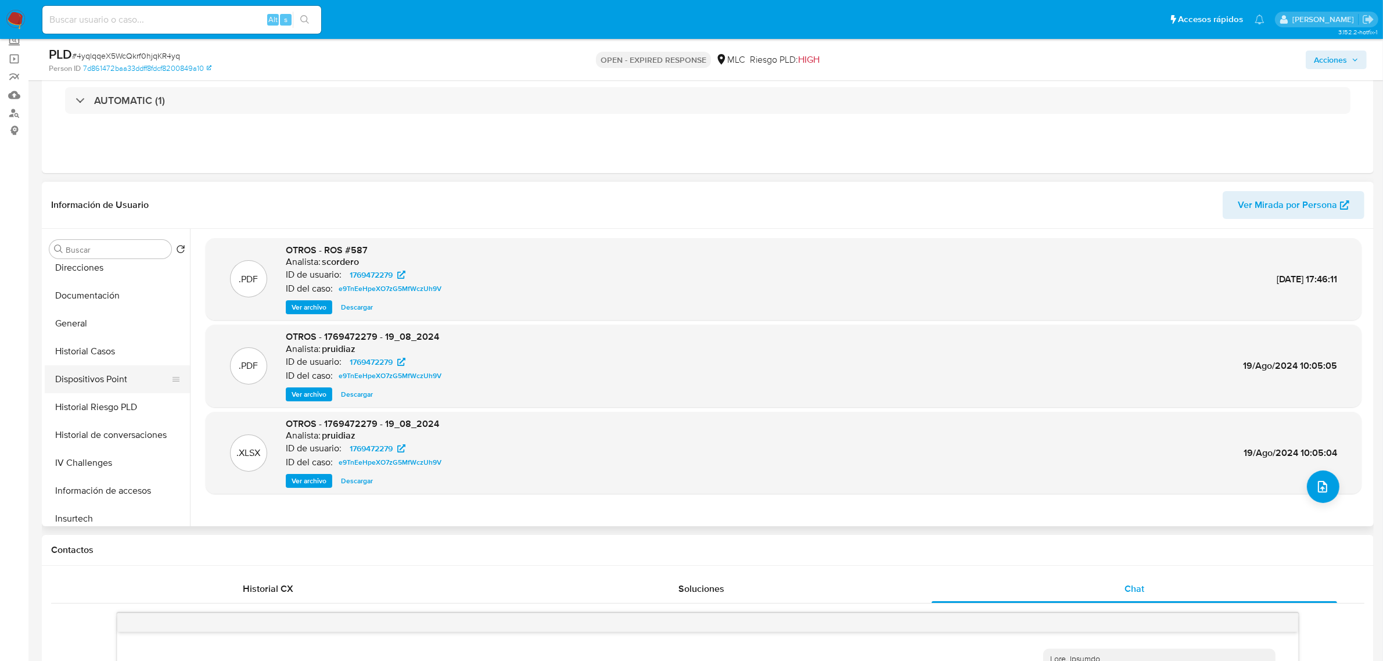
scroll to position [218, 0]
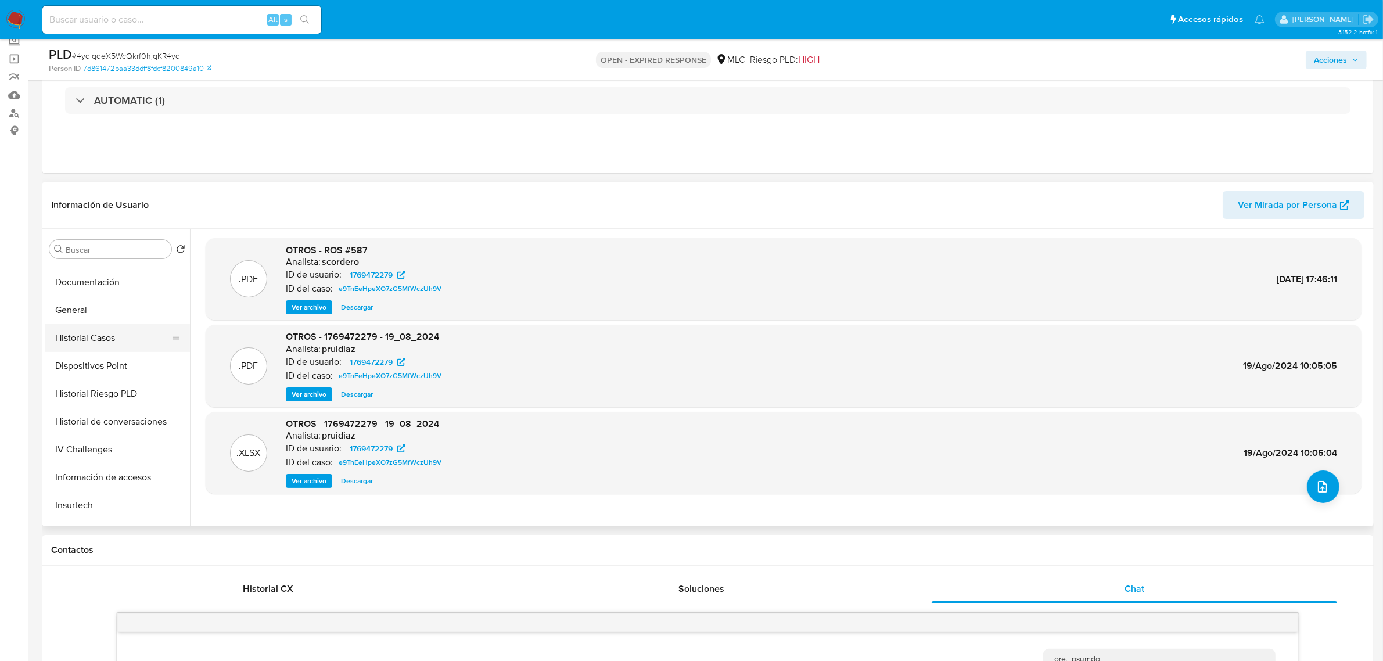
click at [114, 340] on button "Historial Casos" at bounding box center [113, 338] width 136 height 28
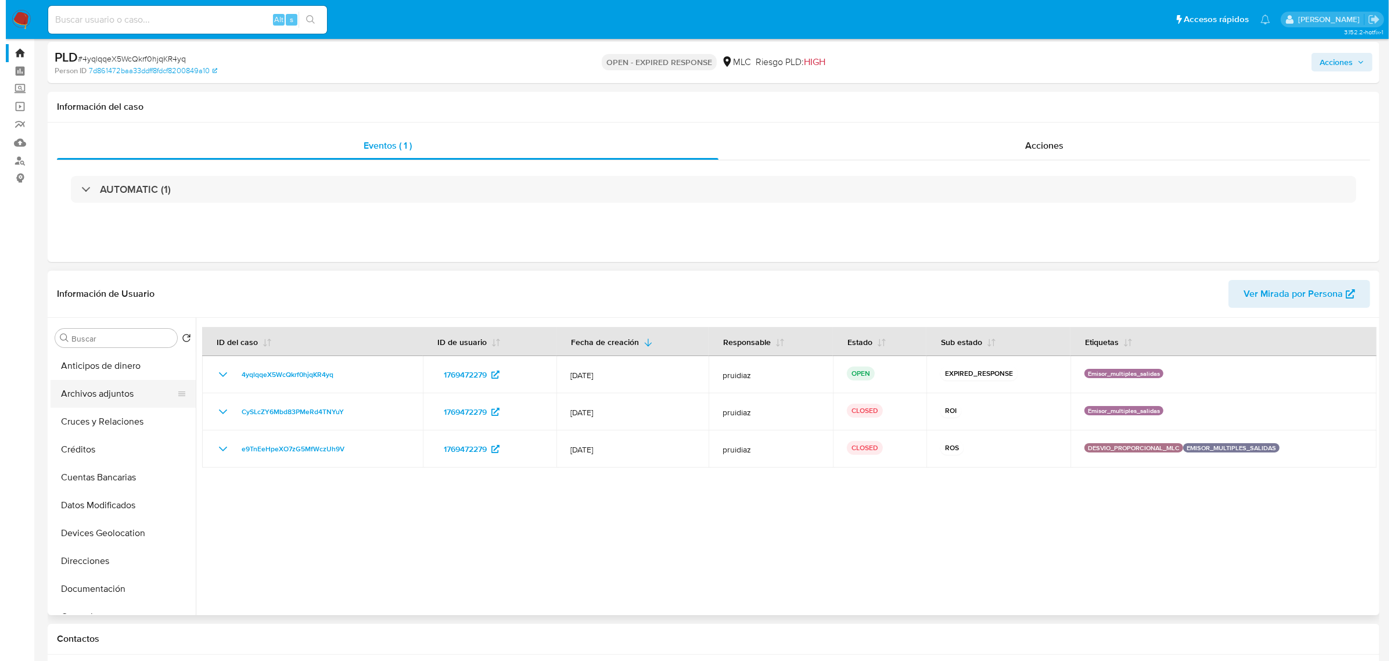
scroll to position [0, 0]
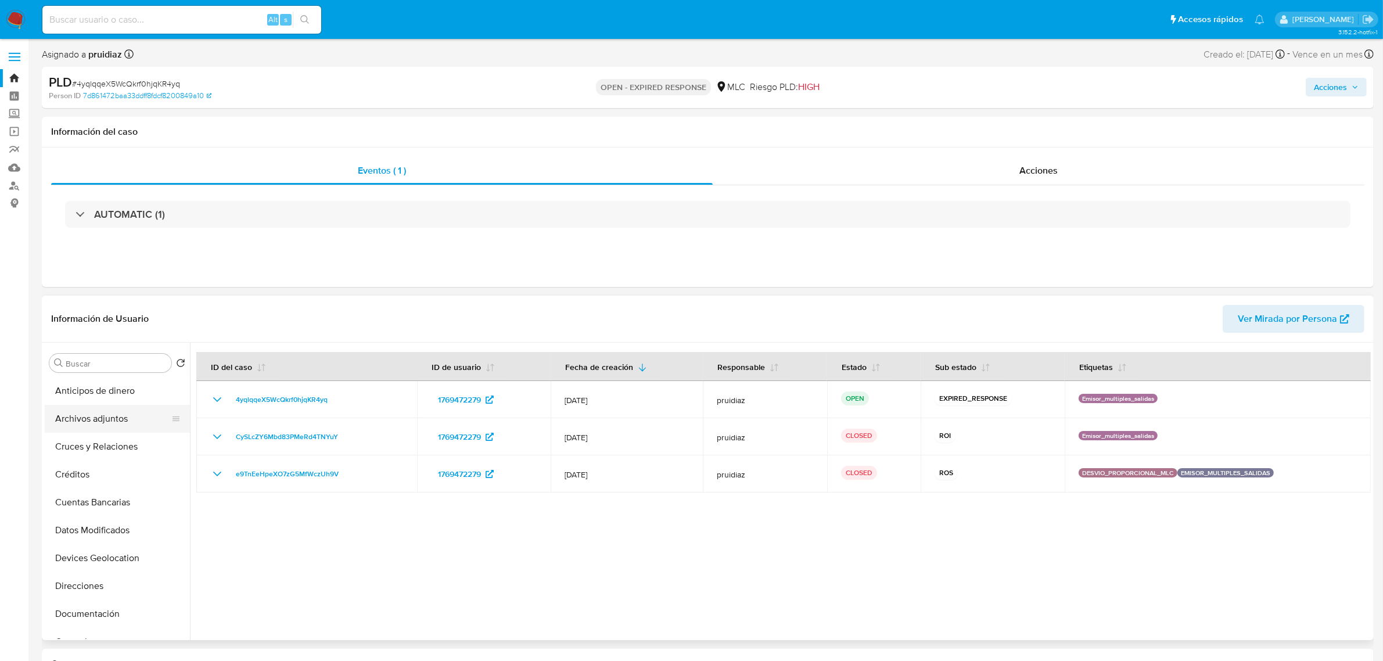
click at [108, 422] on button "Archivos adjuntos" at bounding box center [113, 419] width 136 height 28
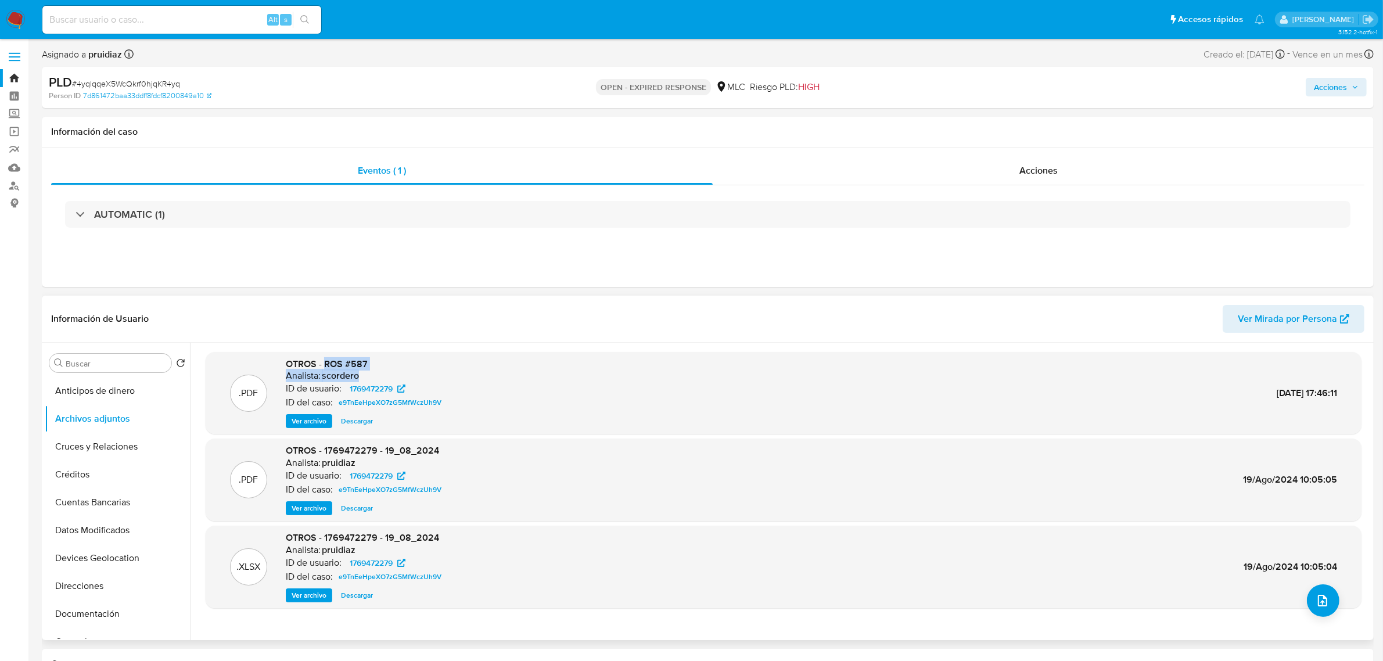
drag, startPoint x: 323, startPoint y: 367, endPoint x: 384, endPoint y: 372, distance: 61.2
click at [384, 372] on div "OTROS - ROS #587 Analista: scordero ID de usuario: 1769472279 ID del caso: e9Tn…" at bounding box center [366, 393] width 160 height 71
click at [366, 358] on span "OTROS - ROS #587" at bounding box center [327, 363] width 82 height 13
drag, startPoint x: 379, startPoint y: 369, endPoint x: 283, endPoint y: 369, distance: 95.8
click at [283, 369] on div ".PDF OTROS - ROS #587 Analista: scordero ID de usuario: 1769472279 ID del caso:…" at bounding box center [783, 393] width 1144 height 71
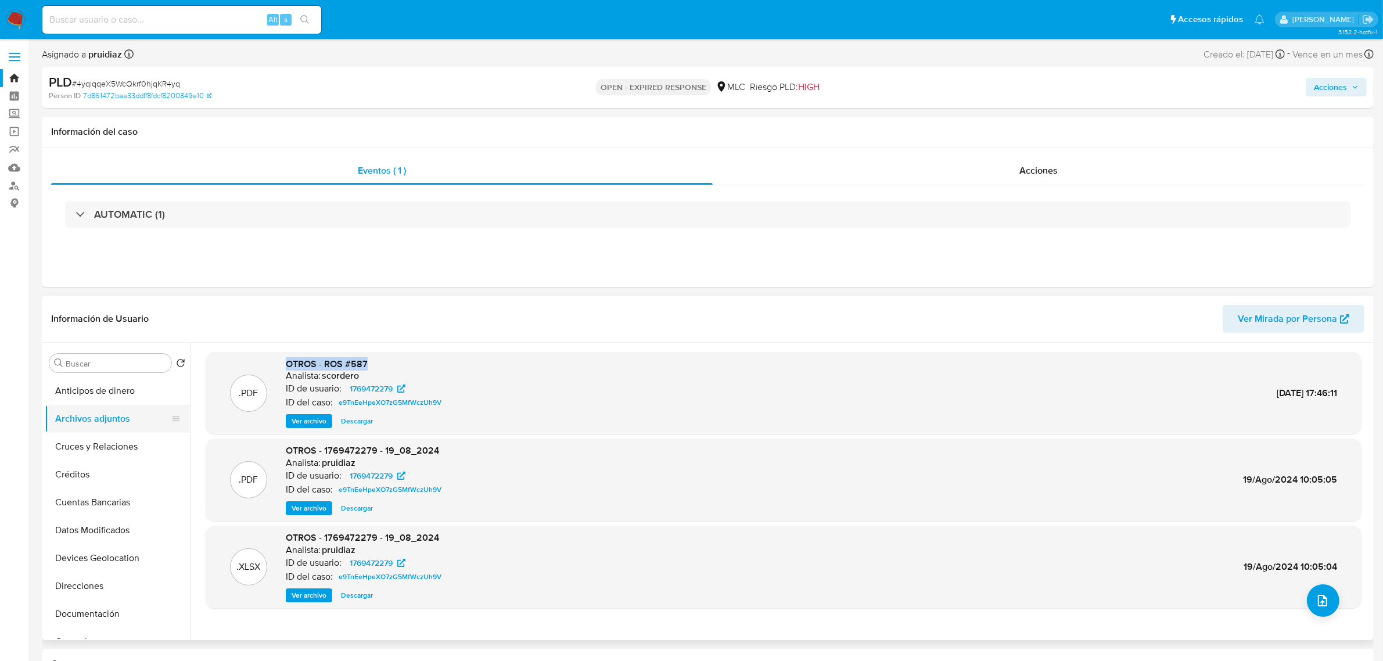
click at [121, 415] on button "Archivos adjuntos" at bounding box center [113, 419] width 136 height 28
click at [1318, 599] on icon "upload-file" at bounding box center [1322, 601] width 14 height 14
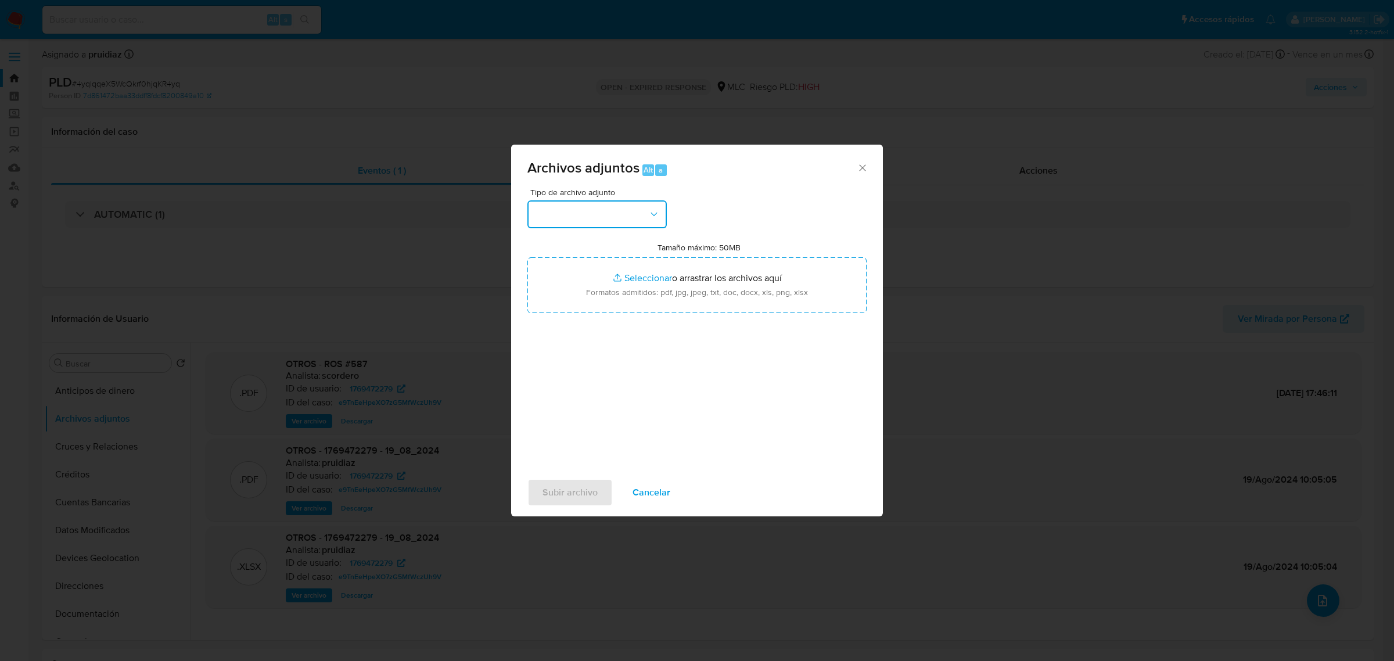
click at [603, 214] on button "button" at bounding box center [596, 214] width 139 height 28
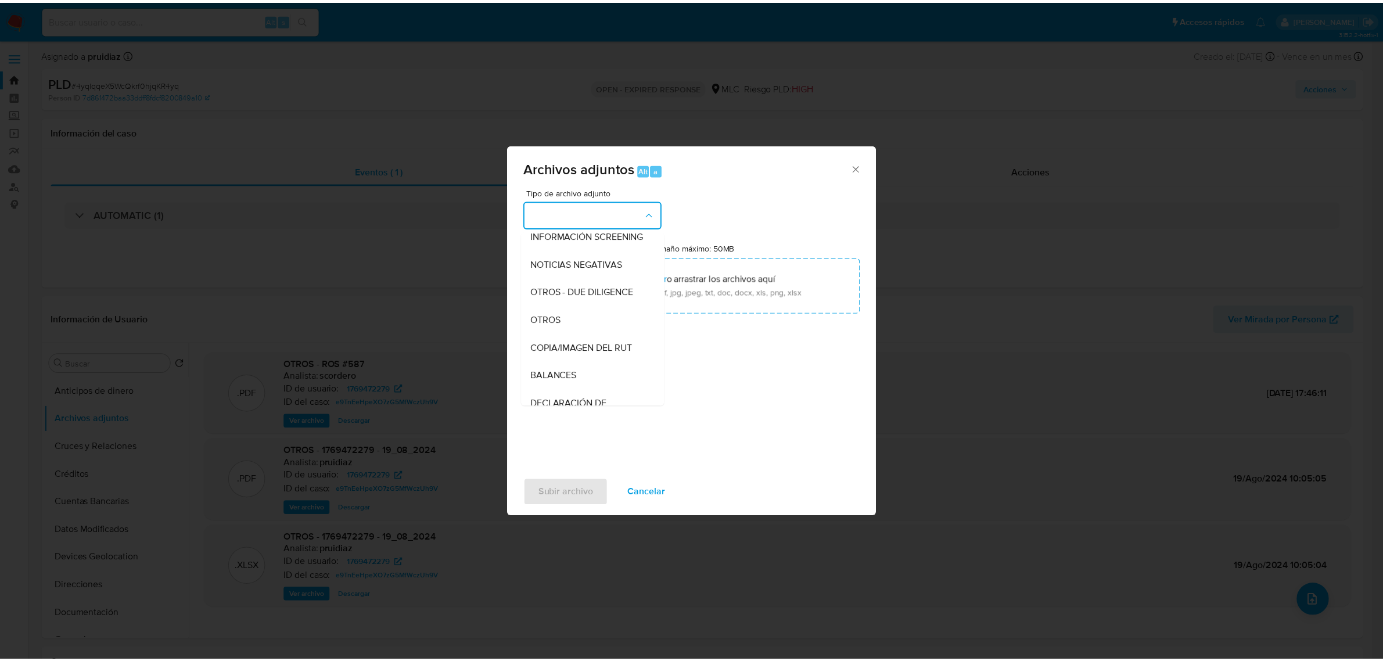
scroll to position [120, 0]
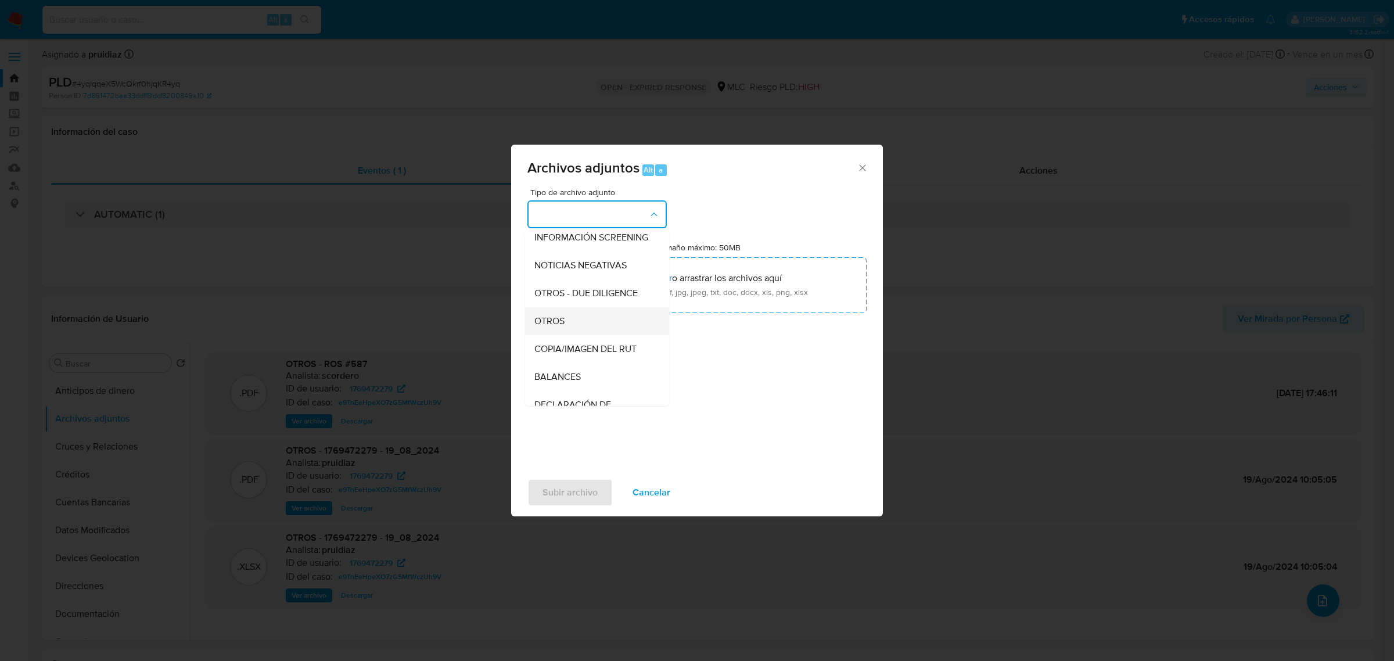
click at [541, 326] on span "OTROS" at bounding box center [549, 321] width 30 height 12
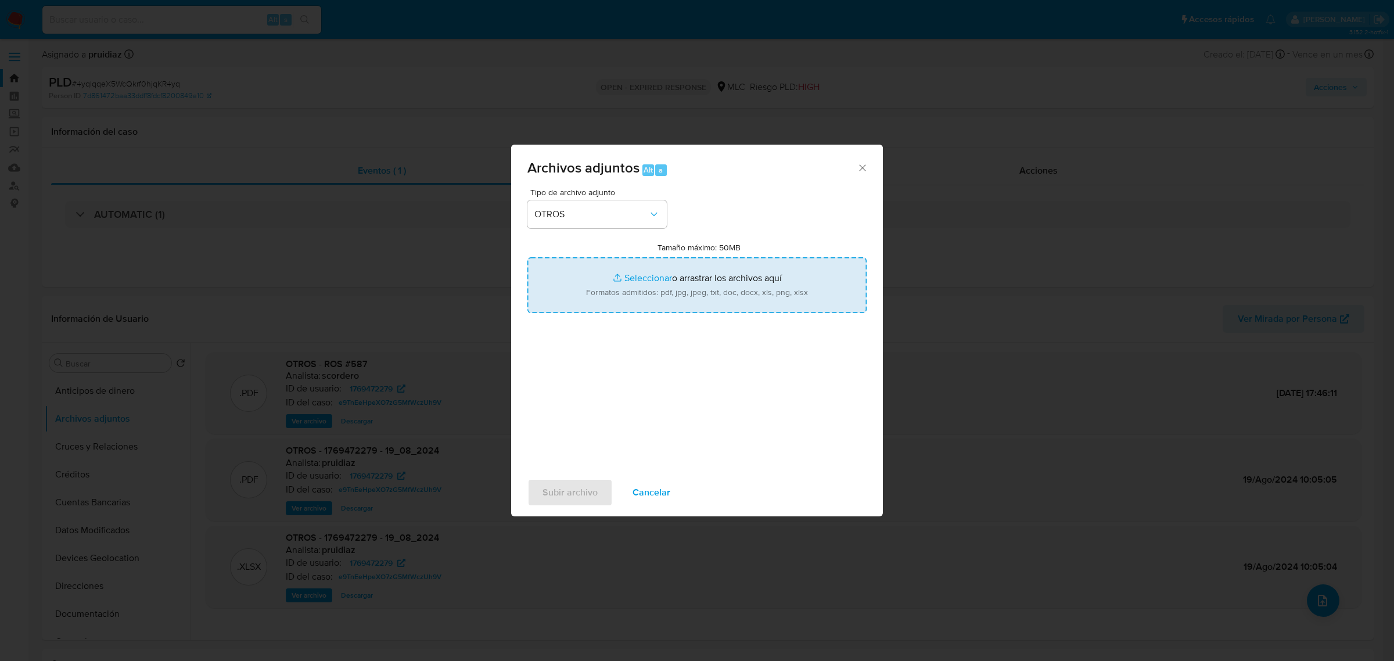
click at [686, 288] on input "Tamaño máximo: 50MB Seleccionar archivos" at bounding box center [696, 285] width 339 height 56
type input "C:\fakepath\1769472279 - 06_08_2025.pdf"
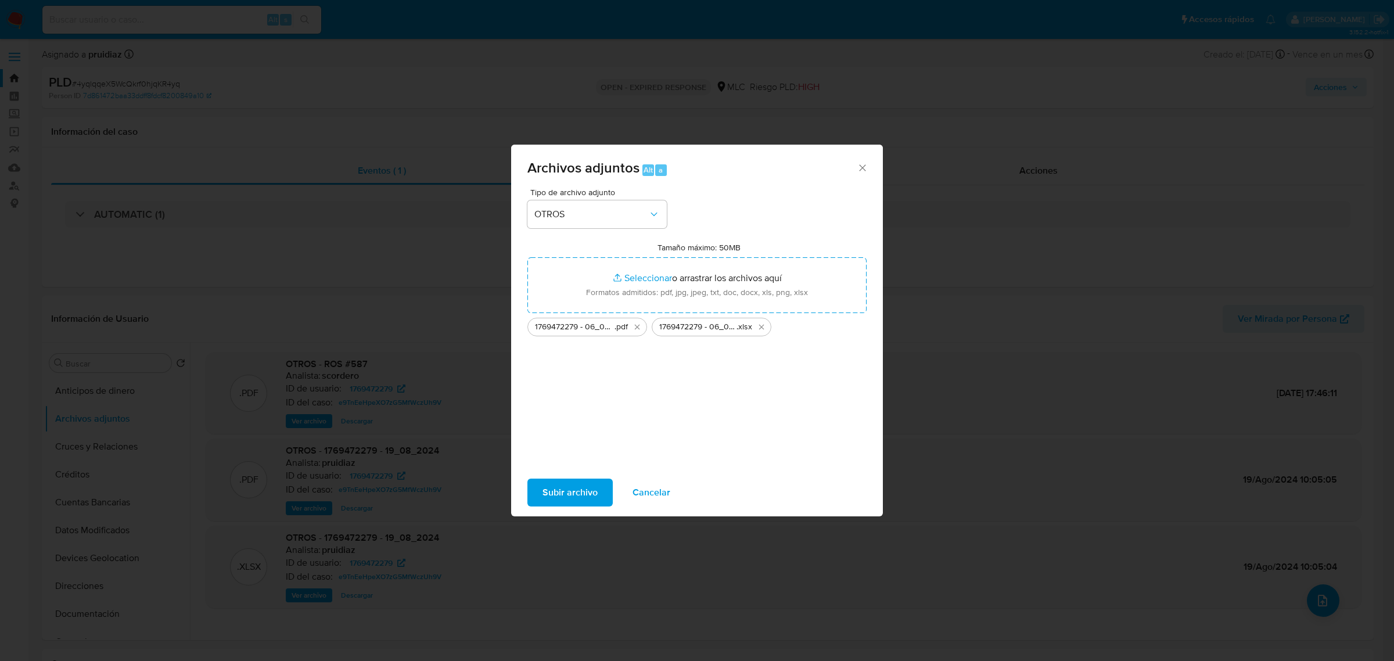
click at [560, 495] on span "Subir archivo" at bounding box center [569, 493] width 55 height 26
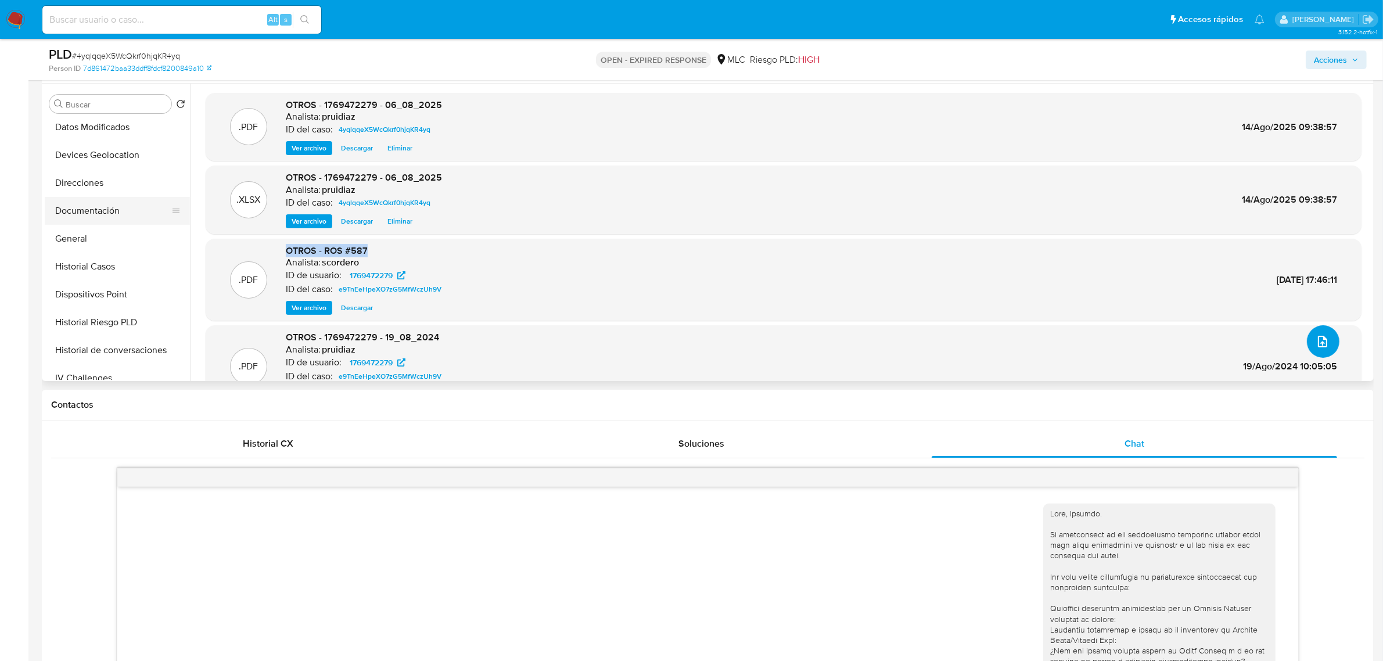
scroll to position [145, 0]
click at [71, 221] on button "Documentación" at bounding box center [113, 210] width 136 height 28
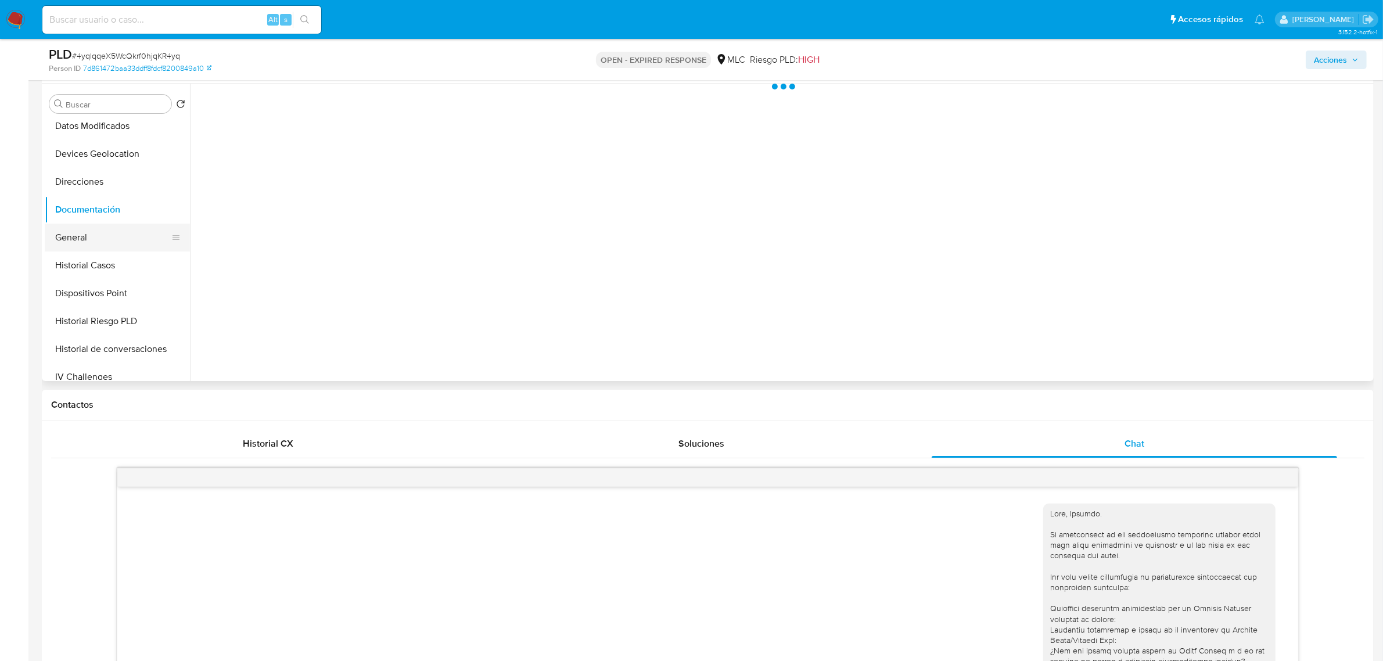
click at [64, 237] on button "General" at bounding box center [113, 238] width 136 height 28
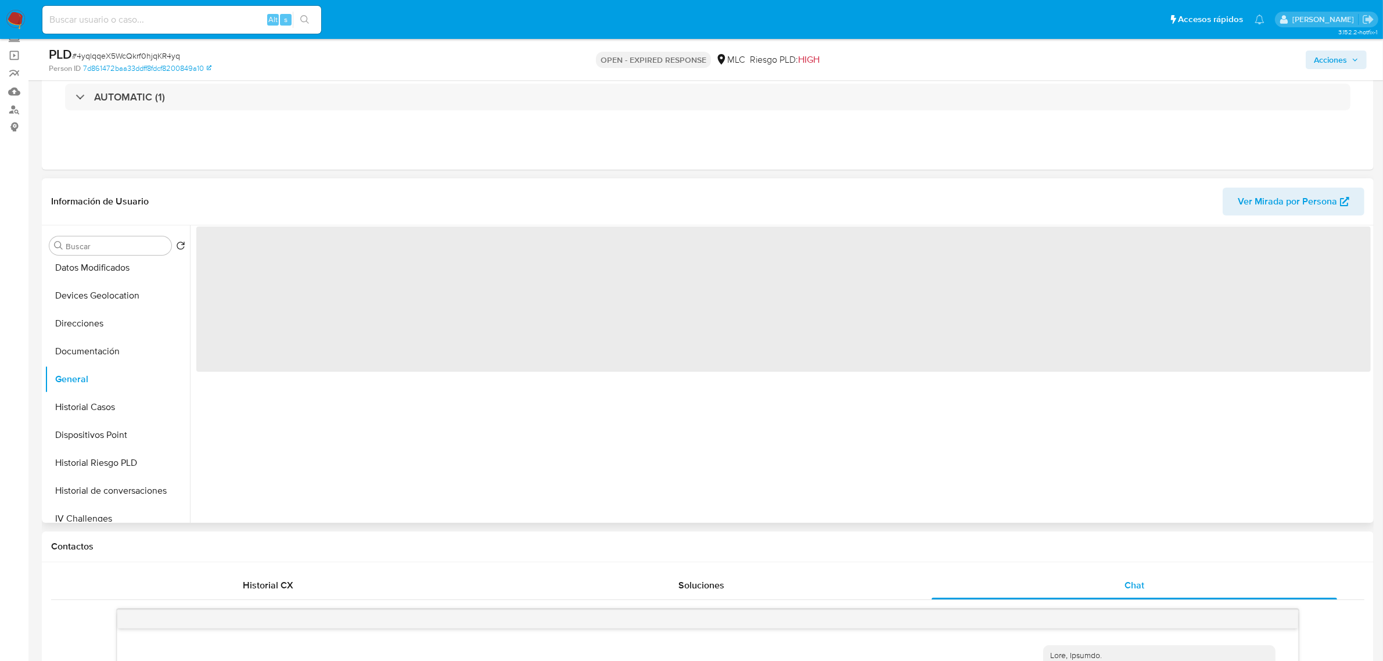
scroll to position [73, 0]
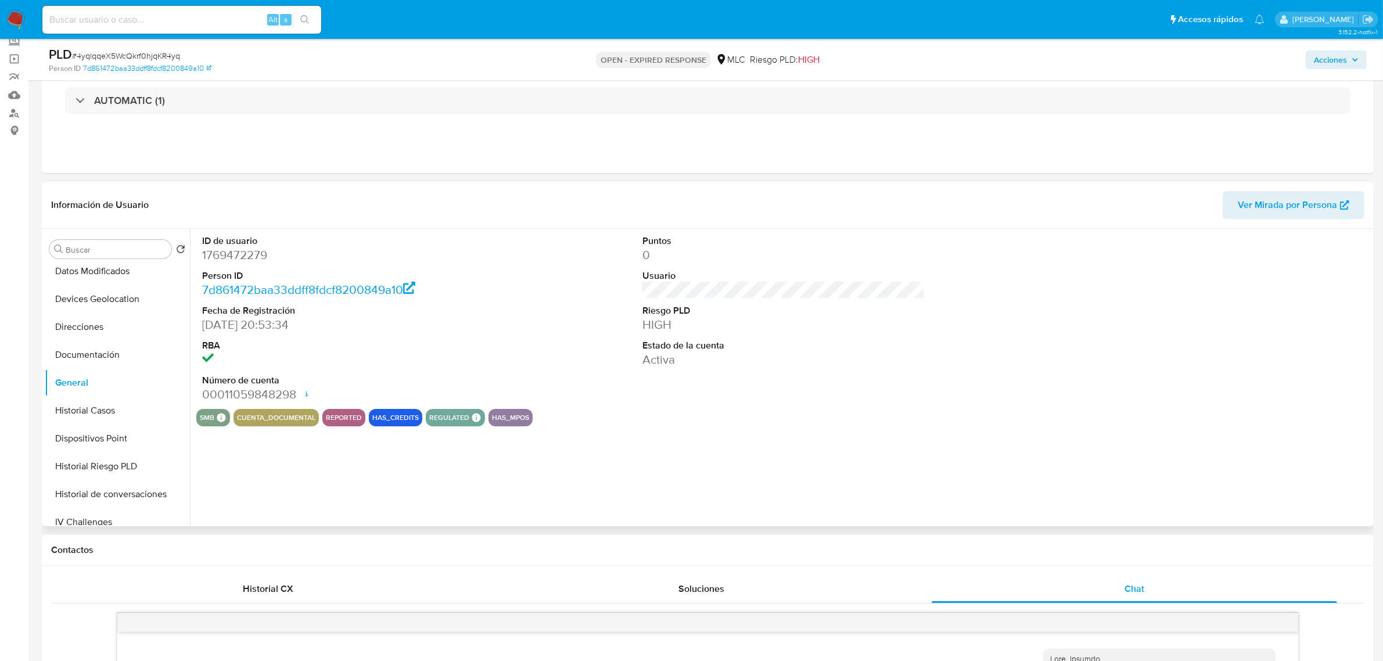
click at [251, 256] on dd "1769472279" at bounding box center [343, 255] width 282 height 16
copy dd "1769472279"
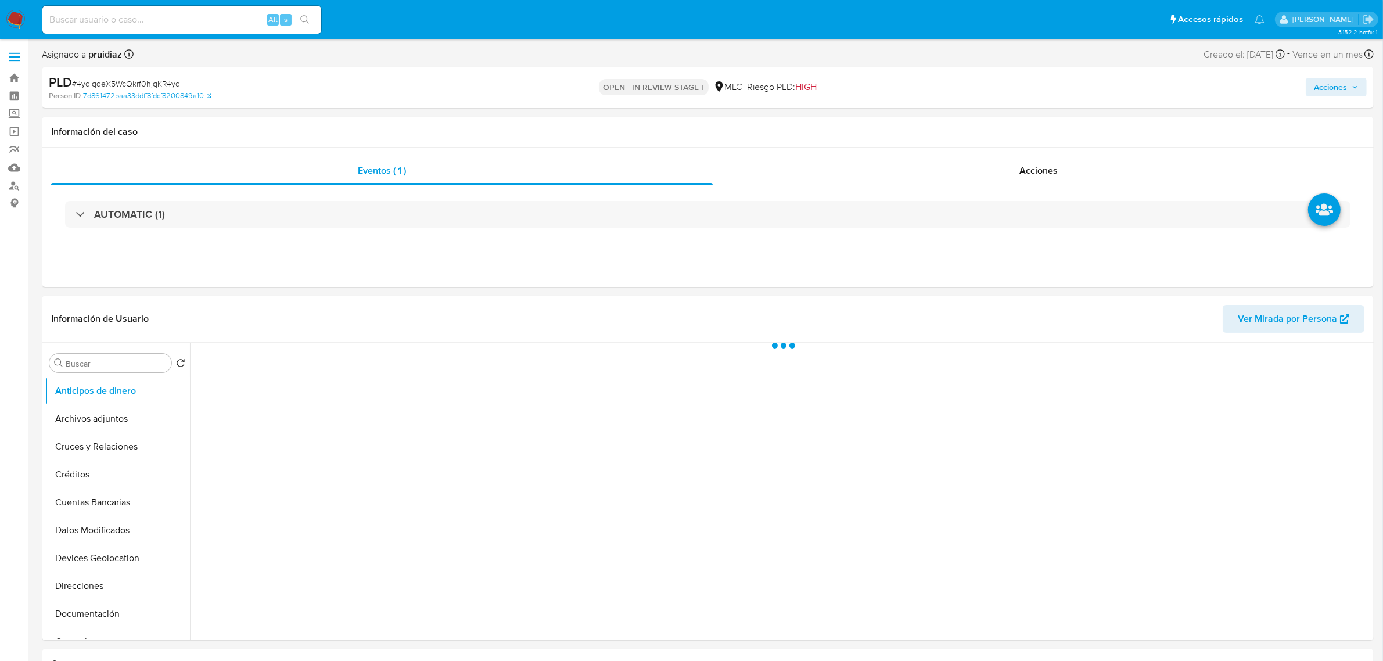
click at [1330, 85] on span "Acciones" at bounding box center [1330, 87] width 33 height 19
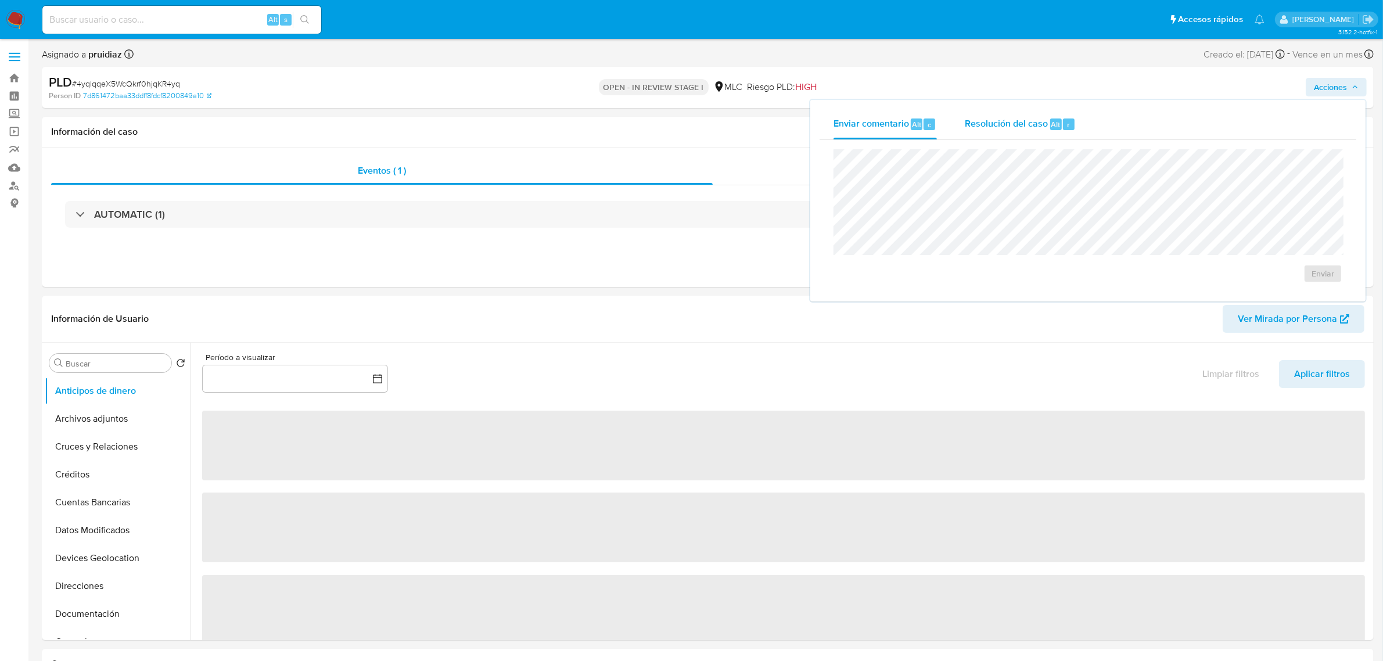
click at [1023, 130] on span "Resolución del caso" at bounding box center [1006, 123] width 83 height 13
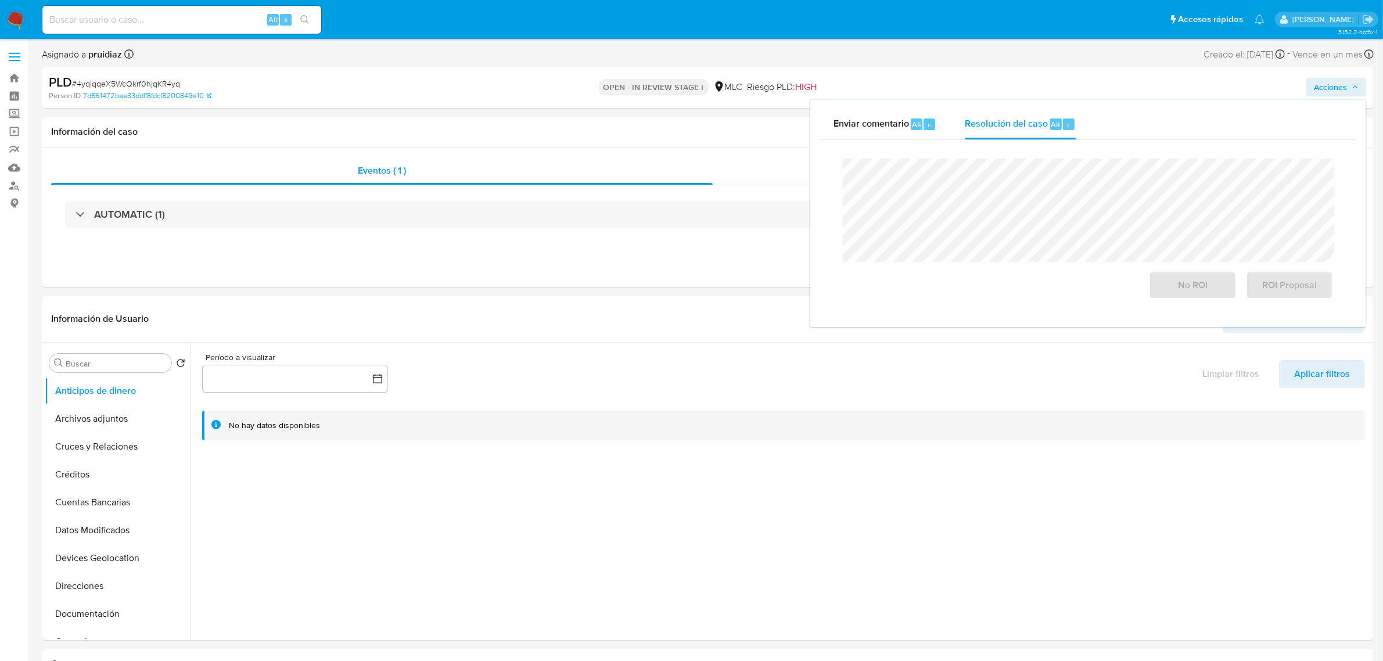
select select "10"
click at [1306, 289] on span "ROI Proposal" at bounding box center [1289, 285] width 57 height 26
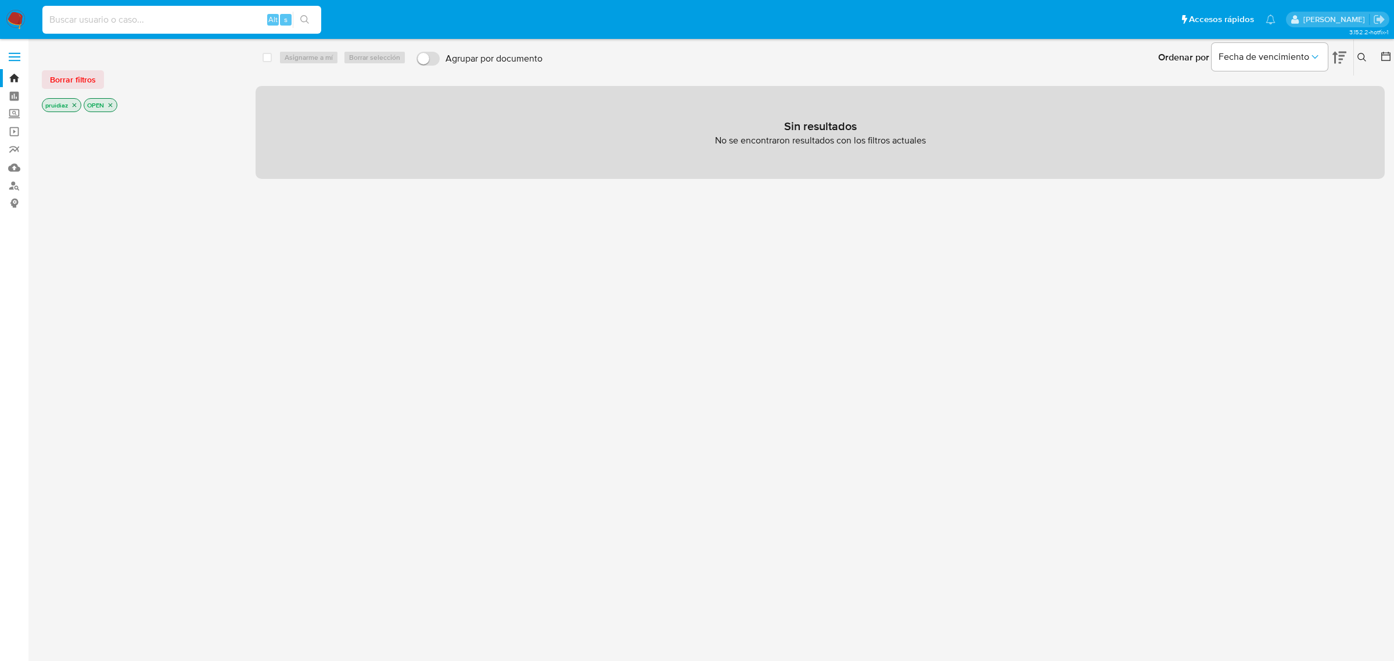
click at [169, 15] on input at bounding box center [181, 19] width 279 height 15
paste input "xWUqyMMXc2Wm71gfuj7fR8Y5"
type input "xWUqyMMXc2Wm71gfuj7fR8Y5"
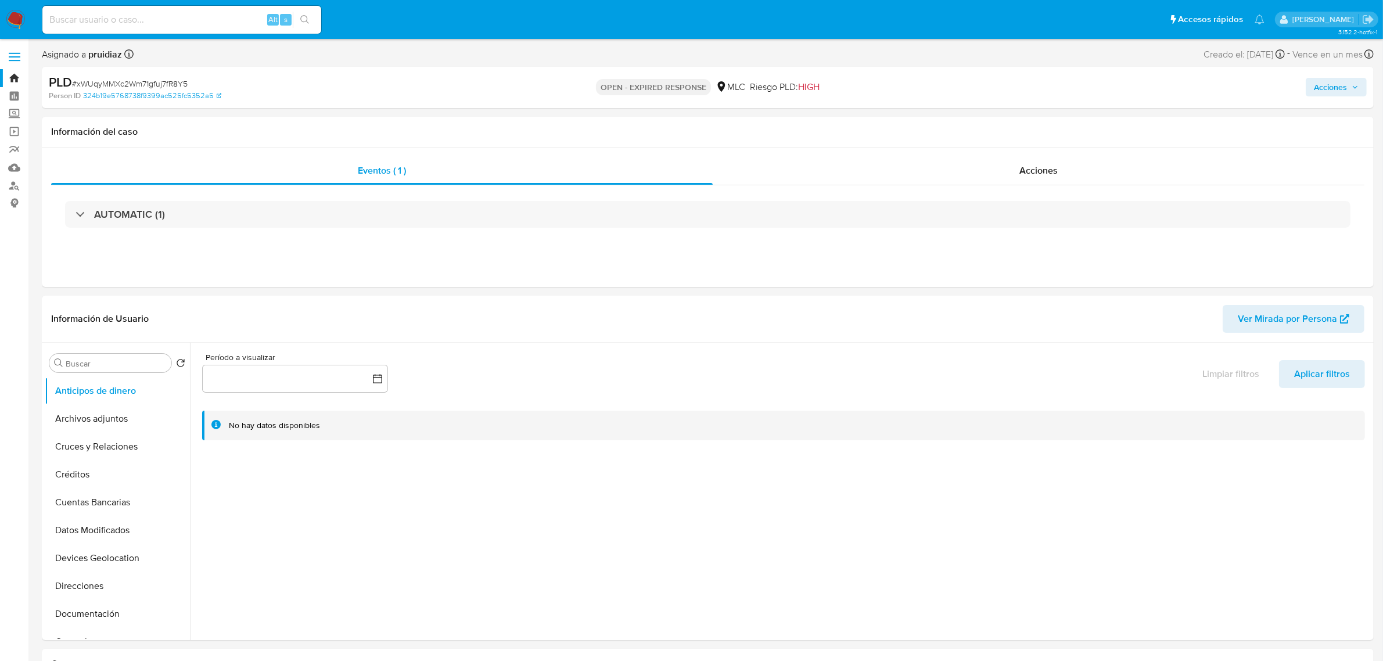
select select "10"
drag, startPoint x: 599, startPoint y: 84, endPoint x: 706, endPoint y: 82, distance: 106.9
click at [703, 82] on p "OPEN - EXPIRED RESPONSE" at bounding box center [653, 87] width 115 height 16
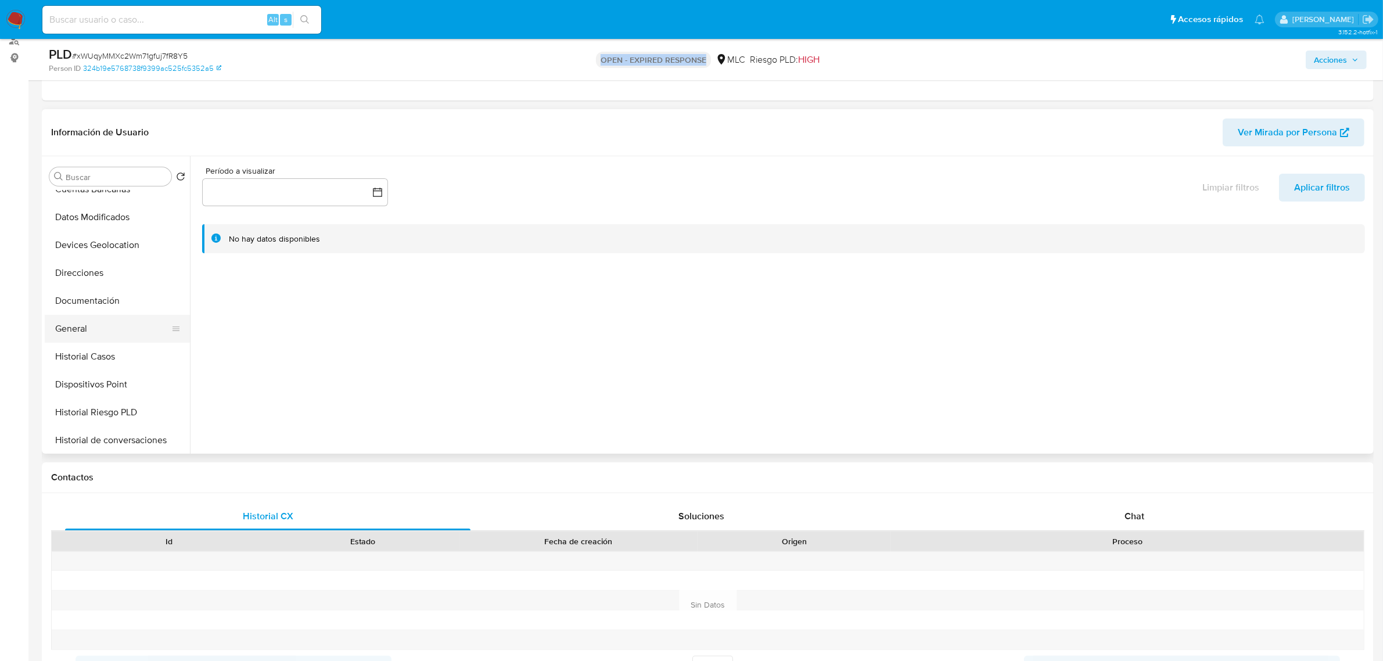
scroll to position [145, 0]
click at [99, 344] on button "Historial Casos" at bounding box center [113, 338] width 136 height 28
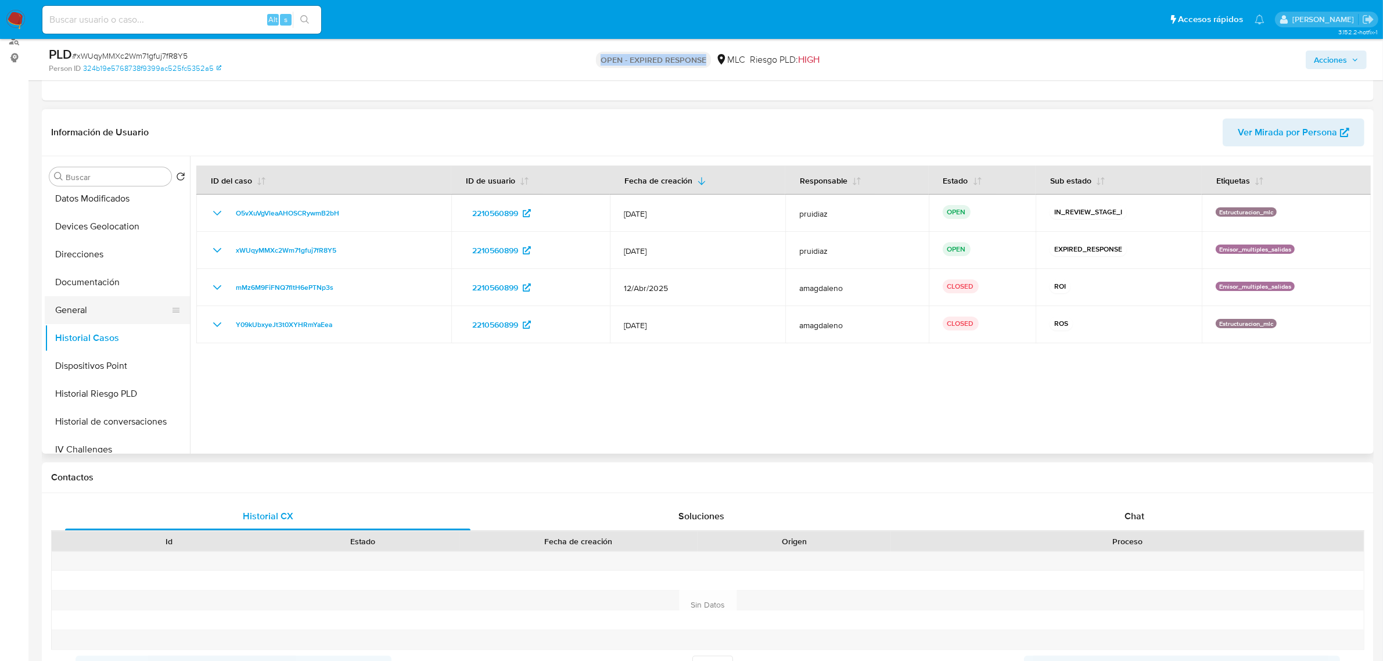
click at [77, 305] on button "General" at bounding box center [113, 310] width 136 height 28
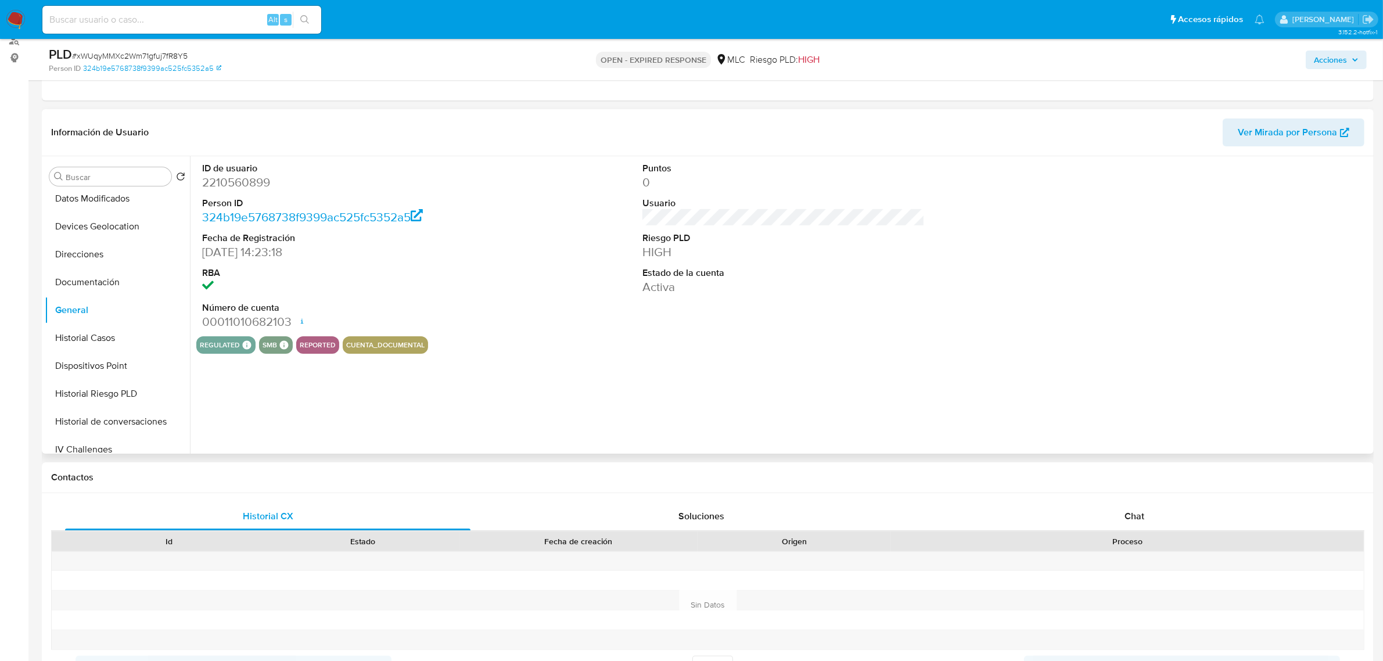
click at [236, 181] on dd "2210560899" at bounding box center [343, 182] width 282 height 16
copy dd "2210560899"
click at [123, 335] on button "Historial Casos" at bounding box center [113, 338] width 136 height 28
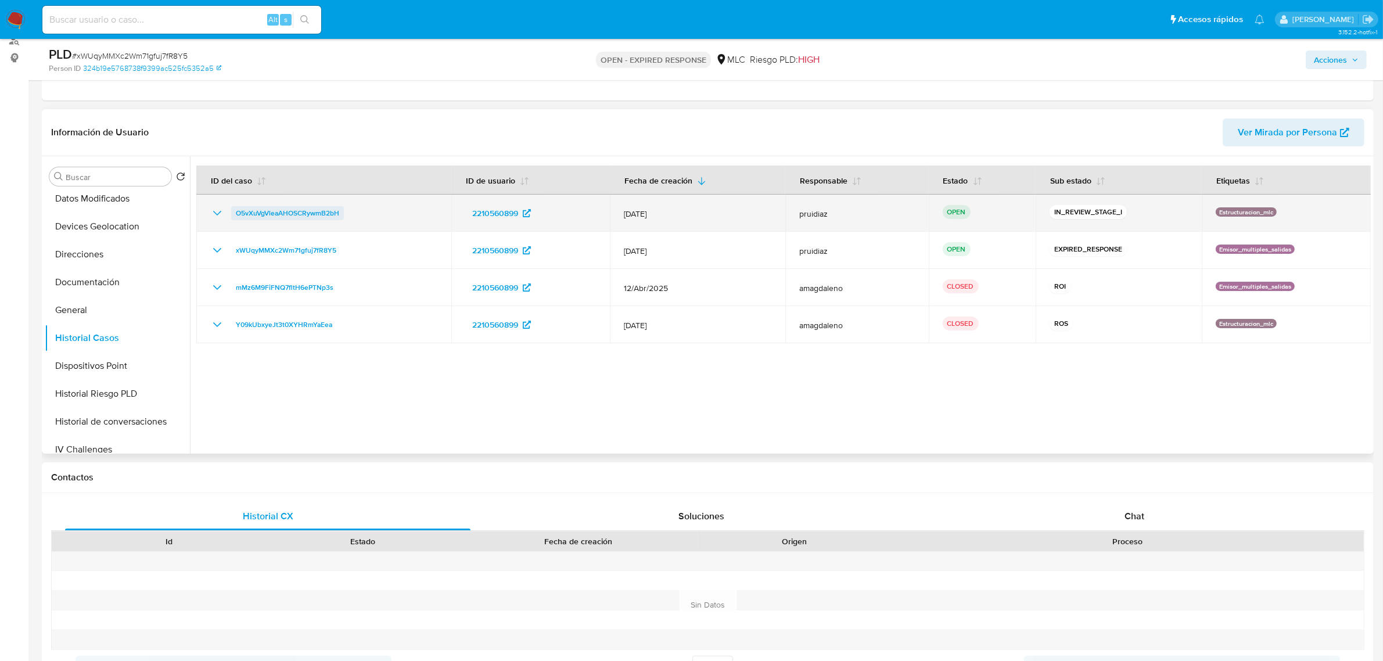
click at [302, 211] on span "O5vXuVgVleaAHOSCRywmB2bH" at bounding box center [287, 213] width 103 height 14
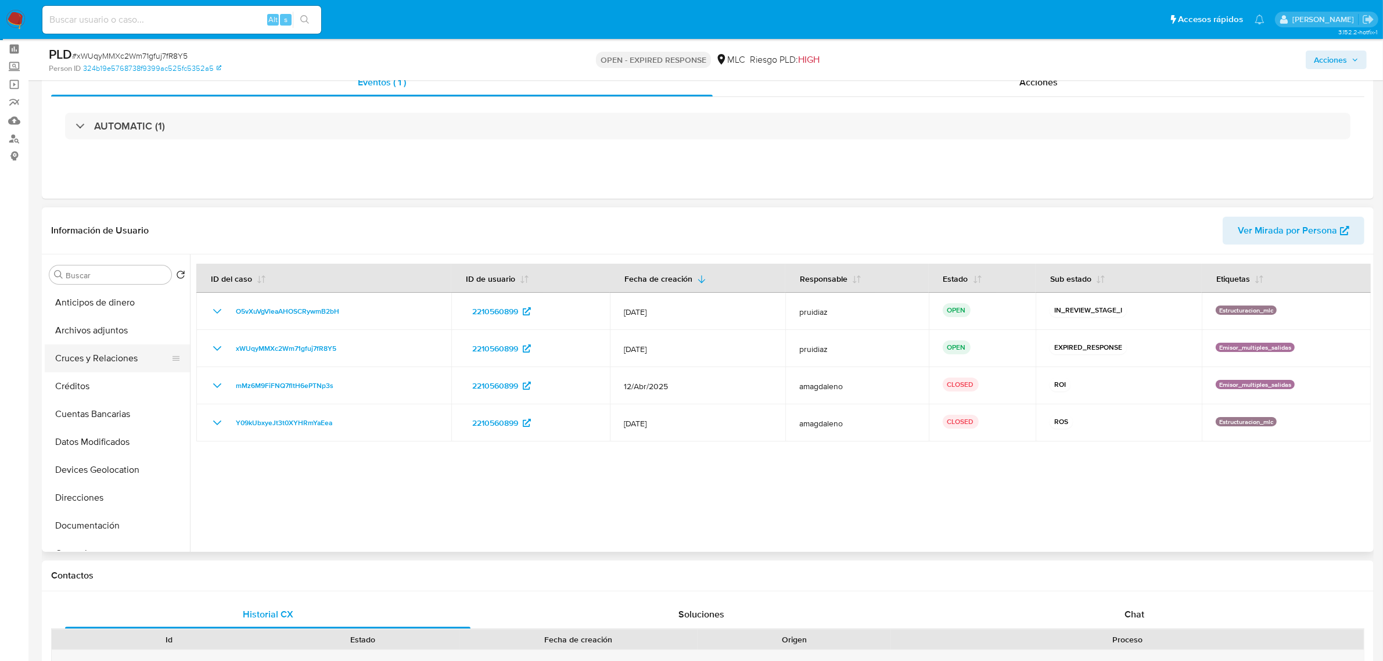
scroll to position [73, 0]
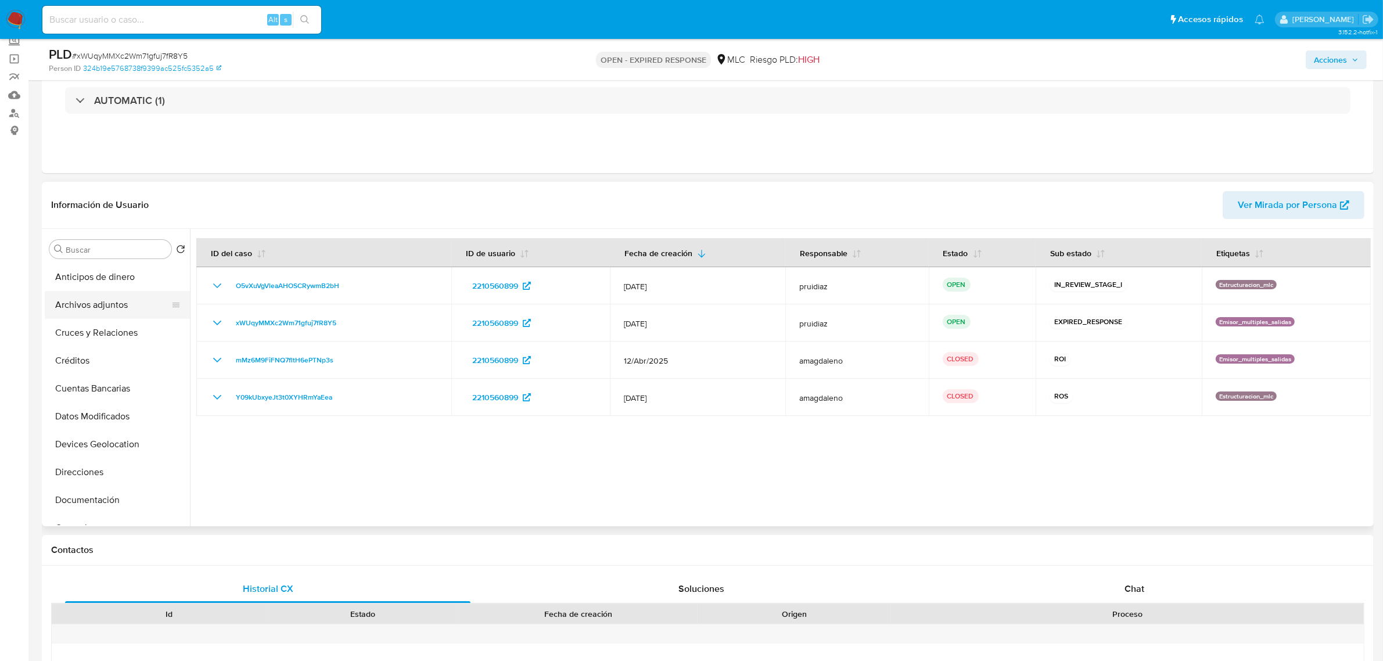
click at [94, 297] on button "Archivos adjuntos" at bounding box center [113, 305] width 136 height 28
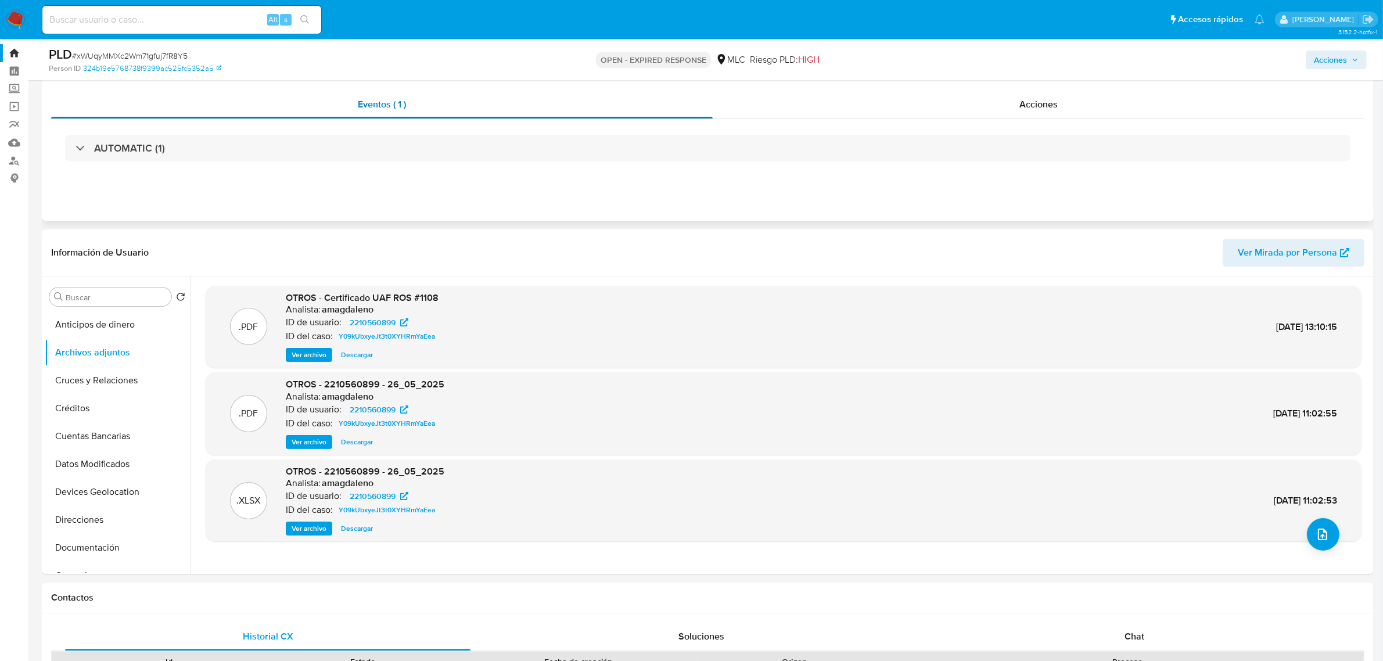
scroll to position [0, 0]
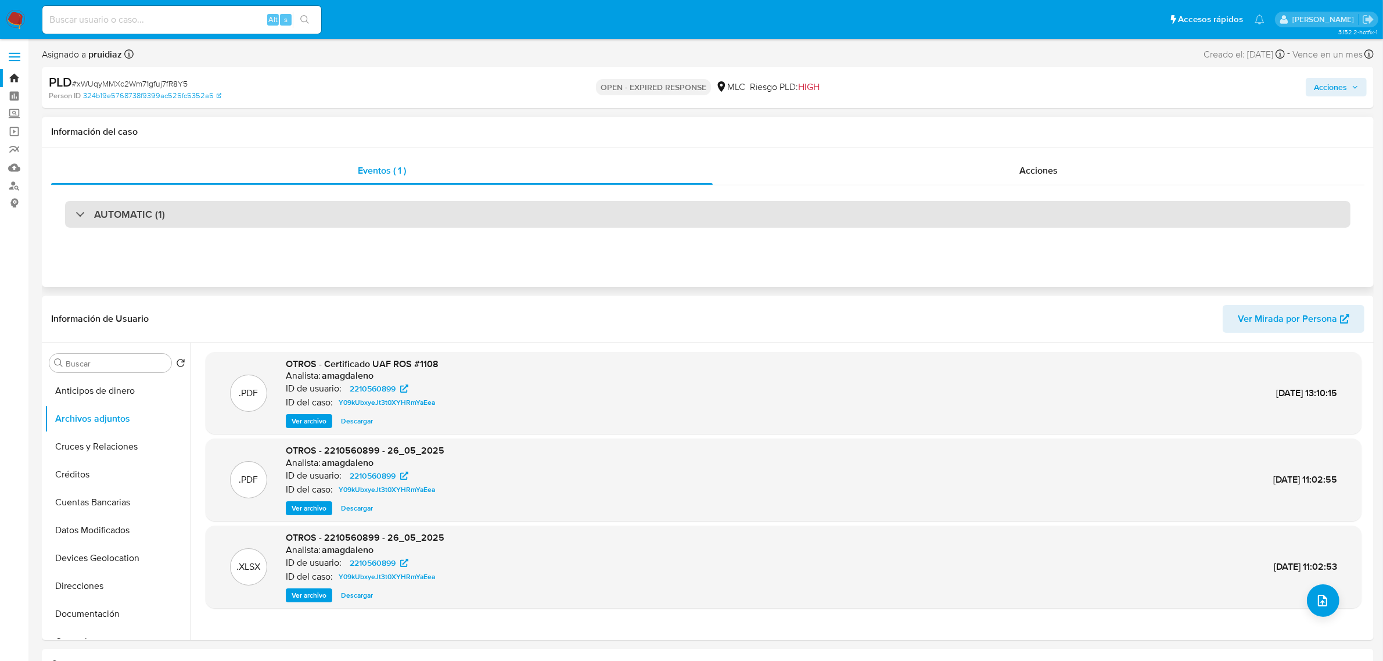
click at [144, 207] on div "AUTOMATIC (1)" at bounding box center [707, 214] width 1285 height 27
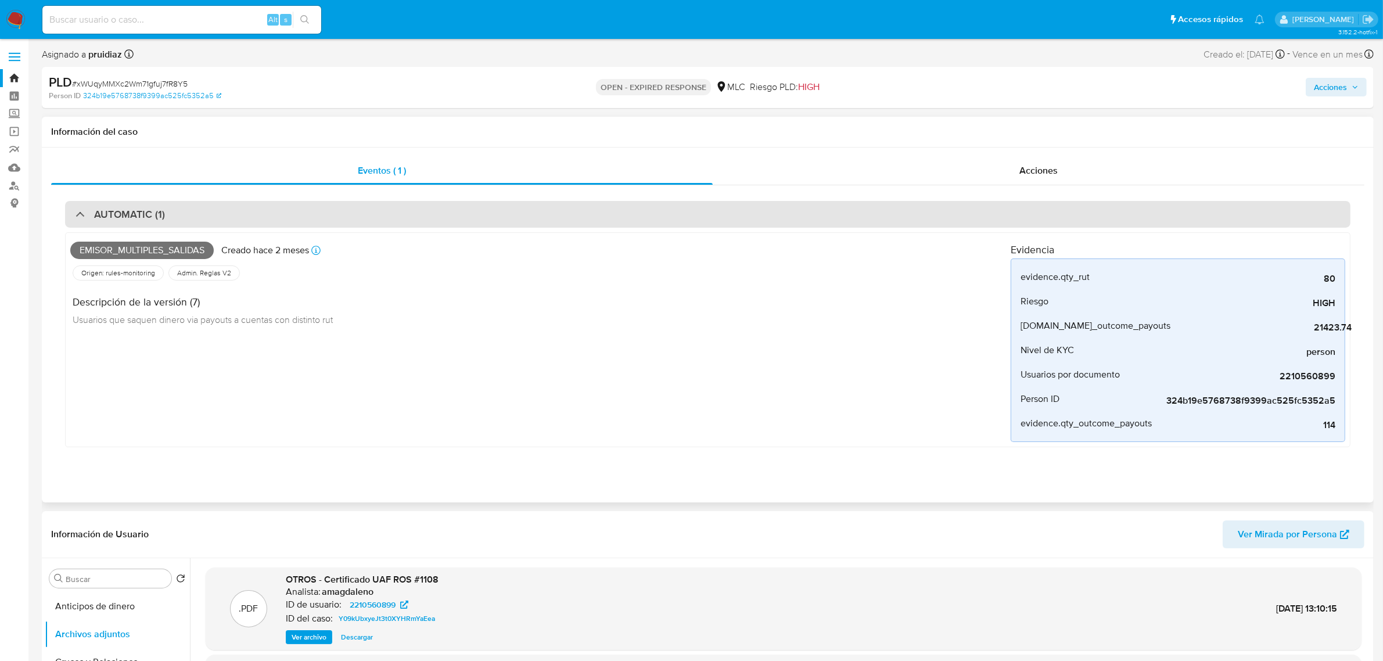
click at [144, 209] on h3 "AUTOMATIC (1)" at bounding box center [129, 214] width 71 height 13
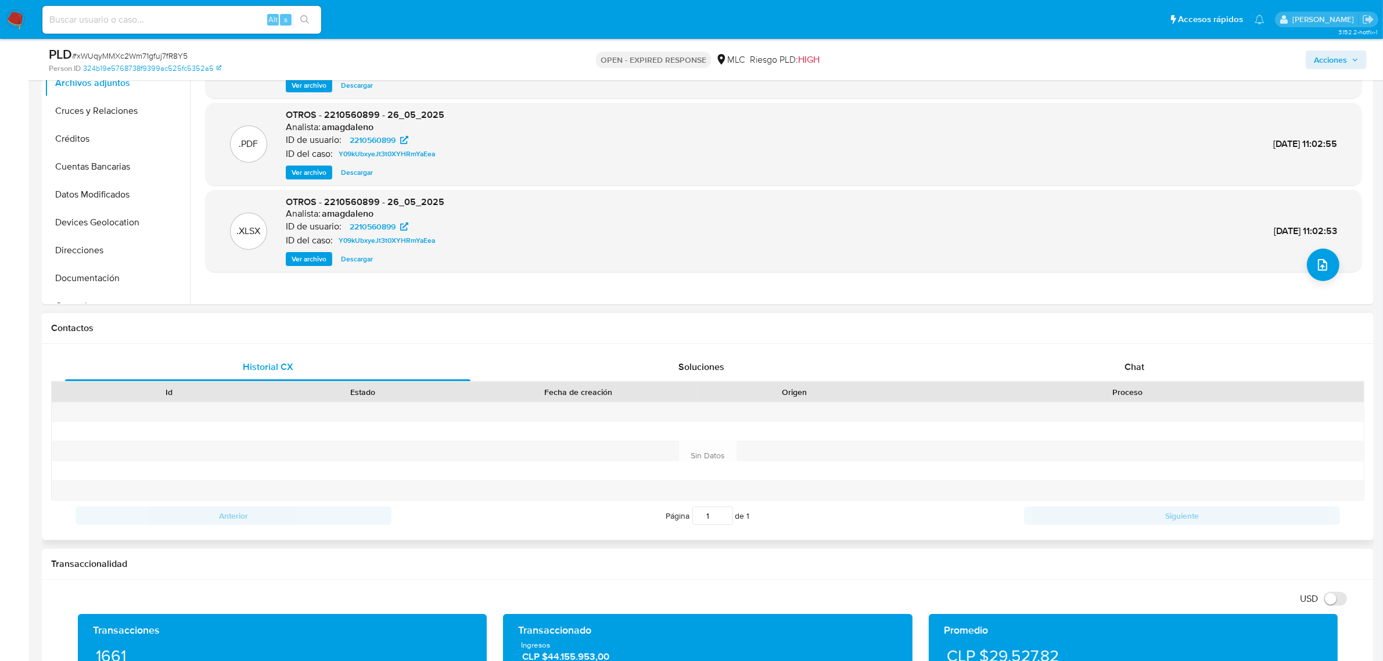
scroll to position [363, 0]
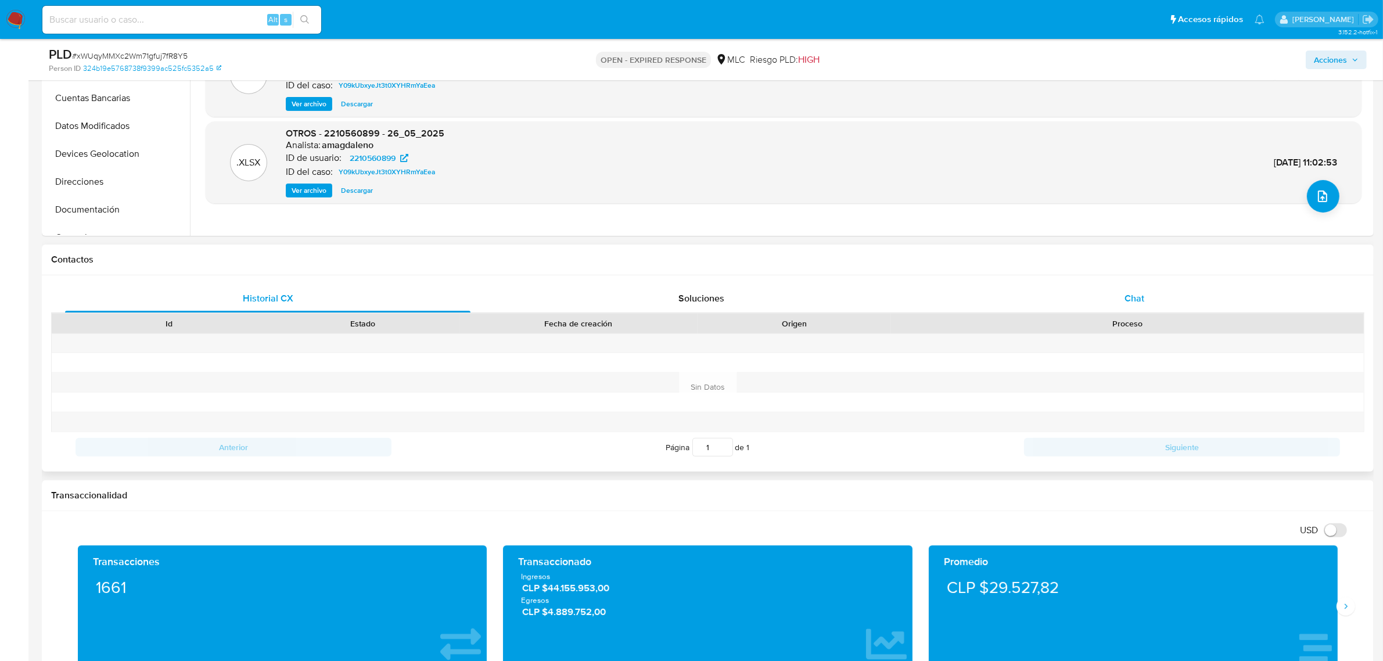
click at [1134, 289] on div "Chat" at bounding box center [1134, 299] width 405 height 28
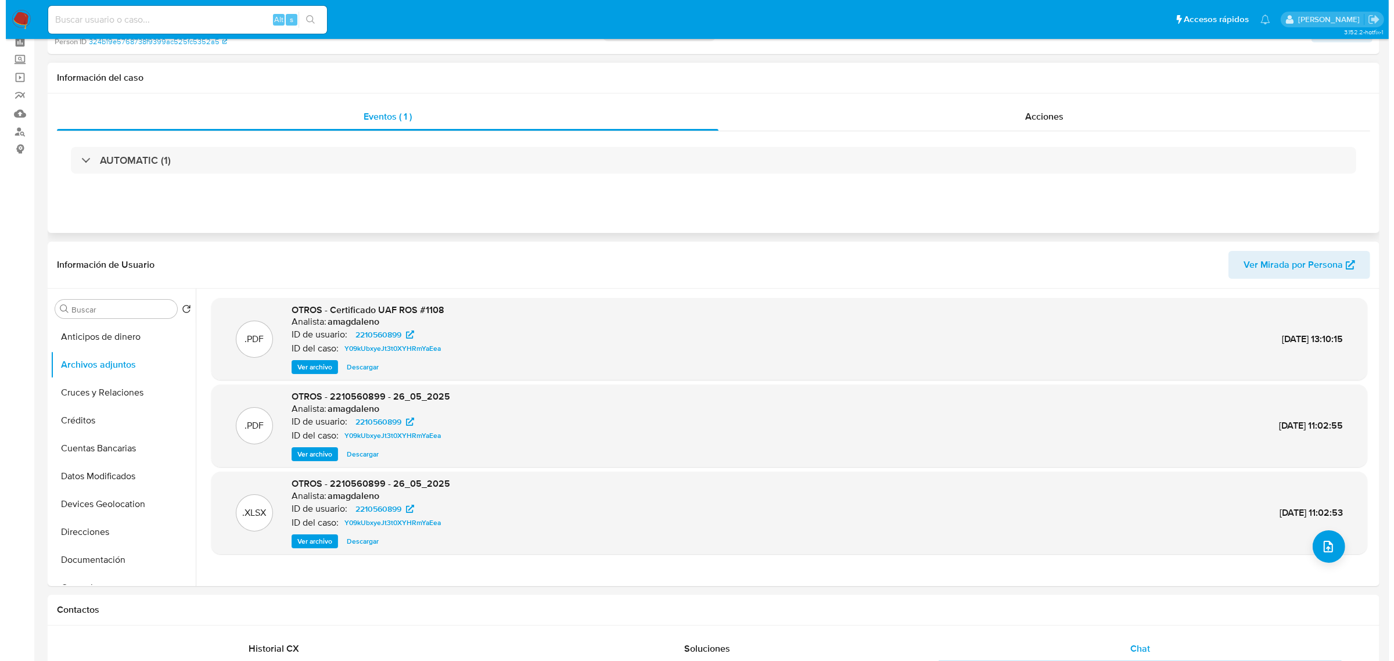
scroll to position [0, 0]
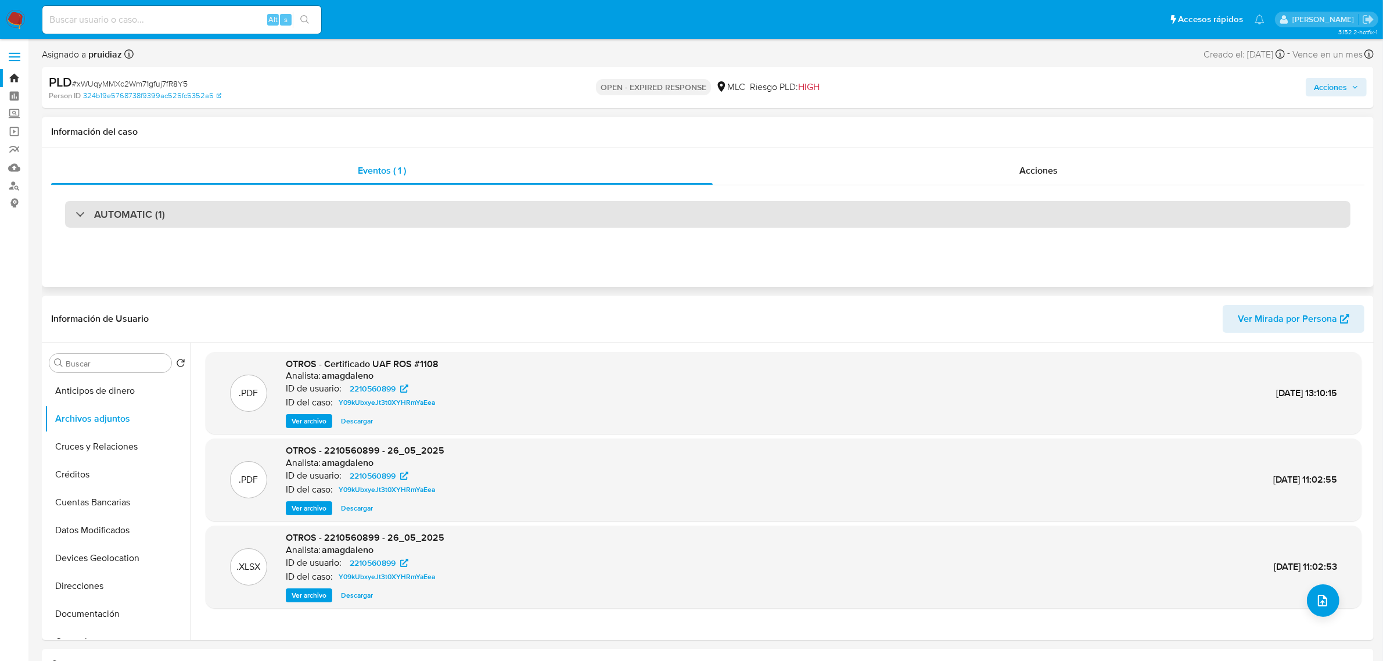
click at [157, 214] on h3 "AUTOMATIC (1)" at bounding box center [129, 214] width 71 height 13
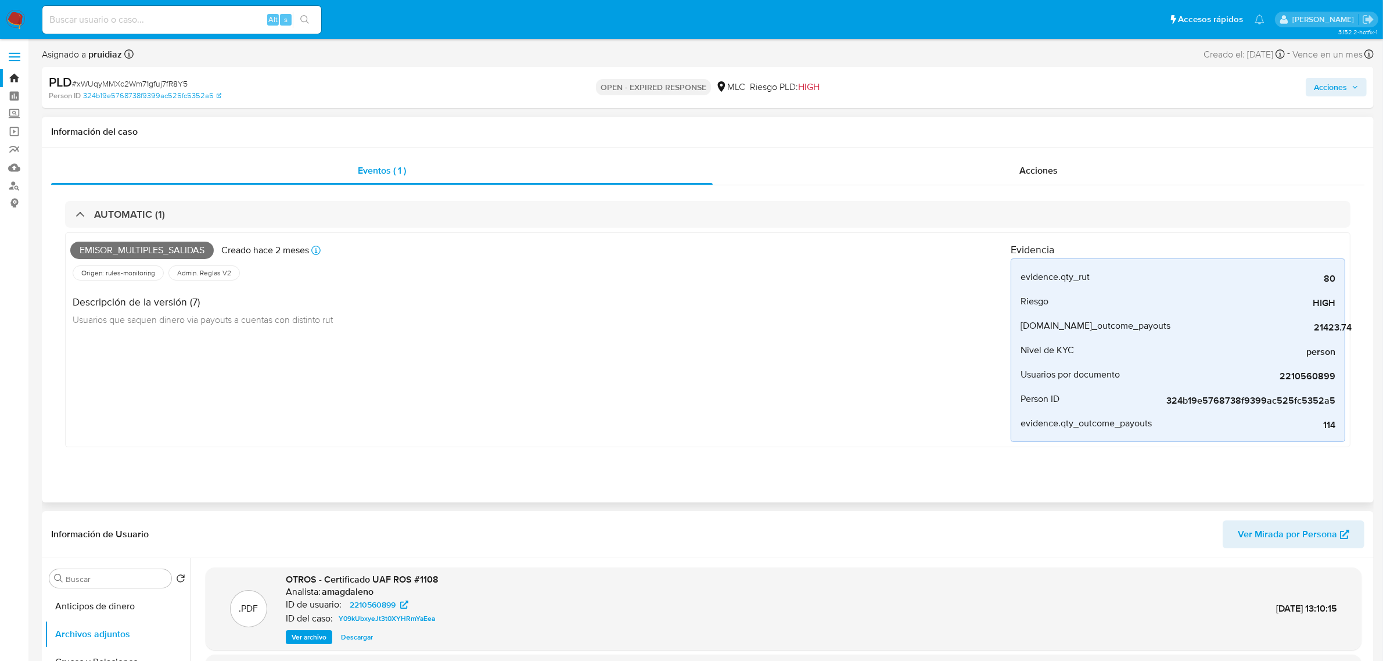
click at [138, 251] on span "Emisor_multiples_salidas" at bounding box center [141, 250] width 143 height 17
copy span "Emisor_multiples_salidas"
click at [170, 85] on span "# xWUqyMMXc2Wm71gfuj7fR8Y5" at bounding box center [130, 84] width 116 height 12
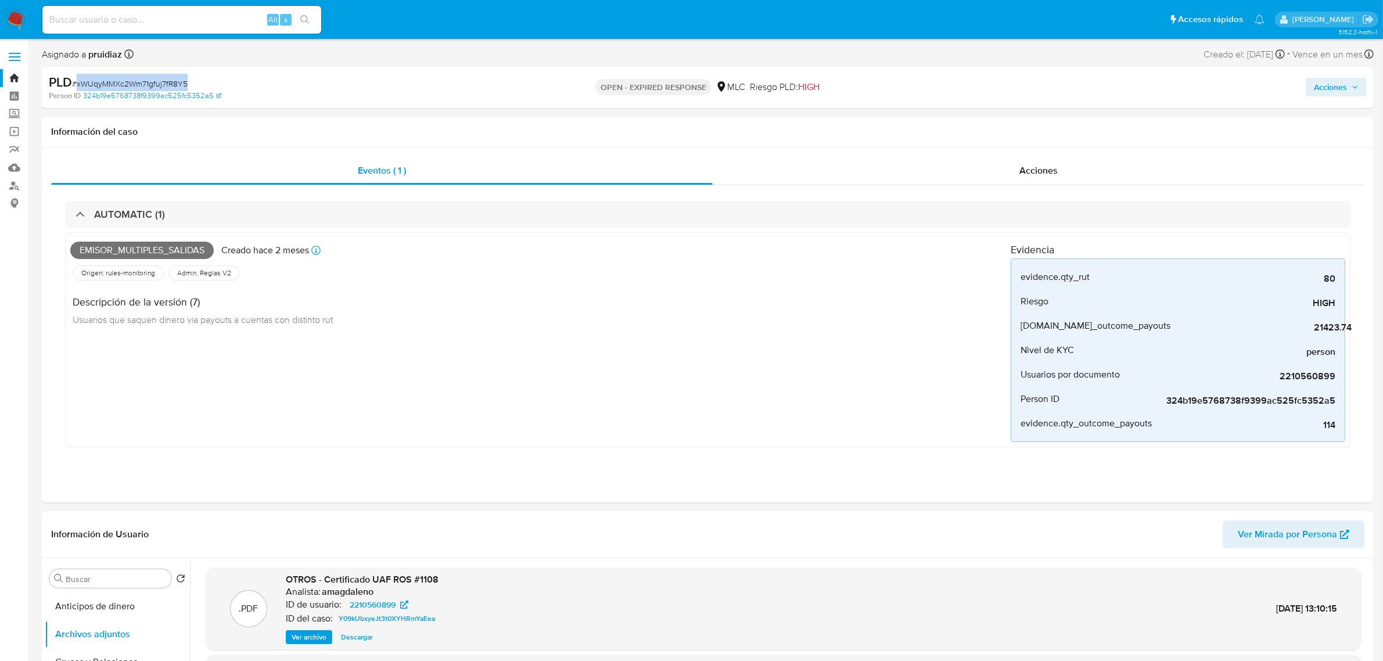
copy span "xWUqyMMXc2Wm71gfuj7fR8Y5"
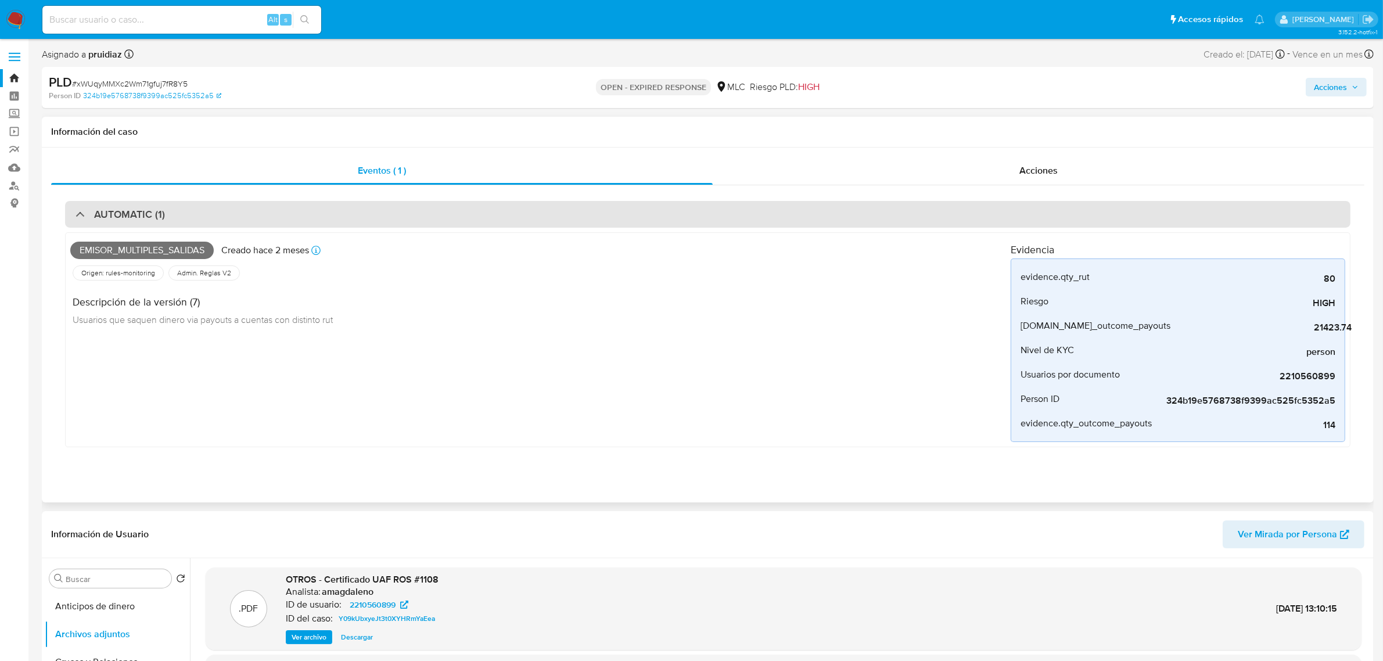
click at [235, 218] on div "AUTOMATIC (1)" at bounding box center [707, 214] width 1285 height 27
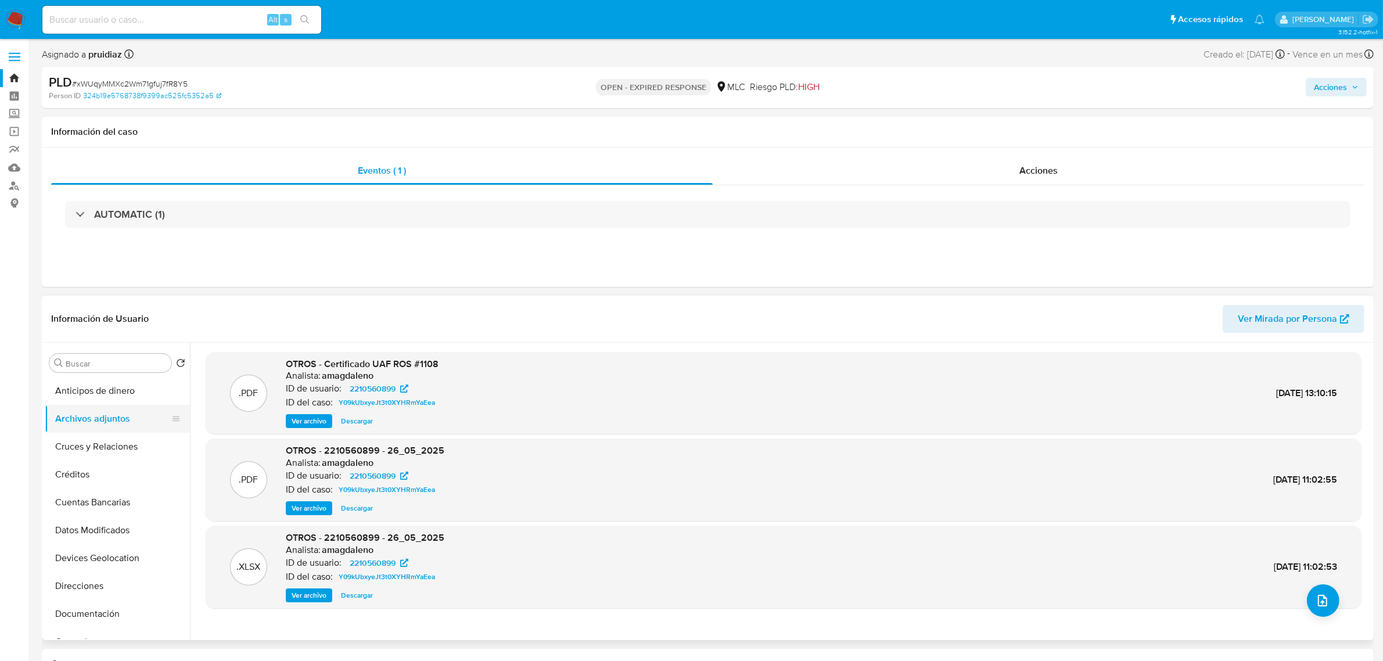
click at [105, 416] on button "Archivos adjuntos" at bounding box center [113, 419] width 136 height 28
click at [1322, 604] on icon "upload-file" at bounding box center [1322, 601] width 9 height 12
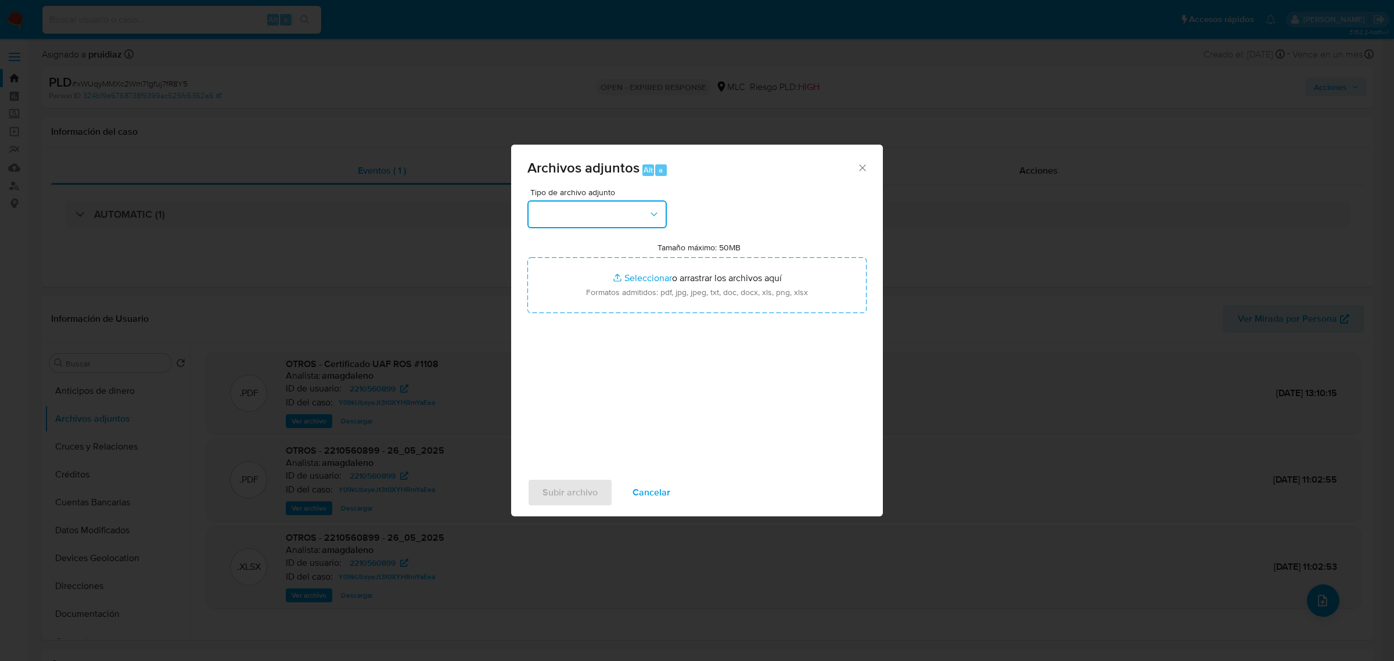
click at [623, 213] on button "button" at bounding box center [596, 214] width 139 height 28
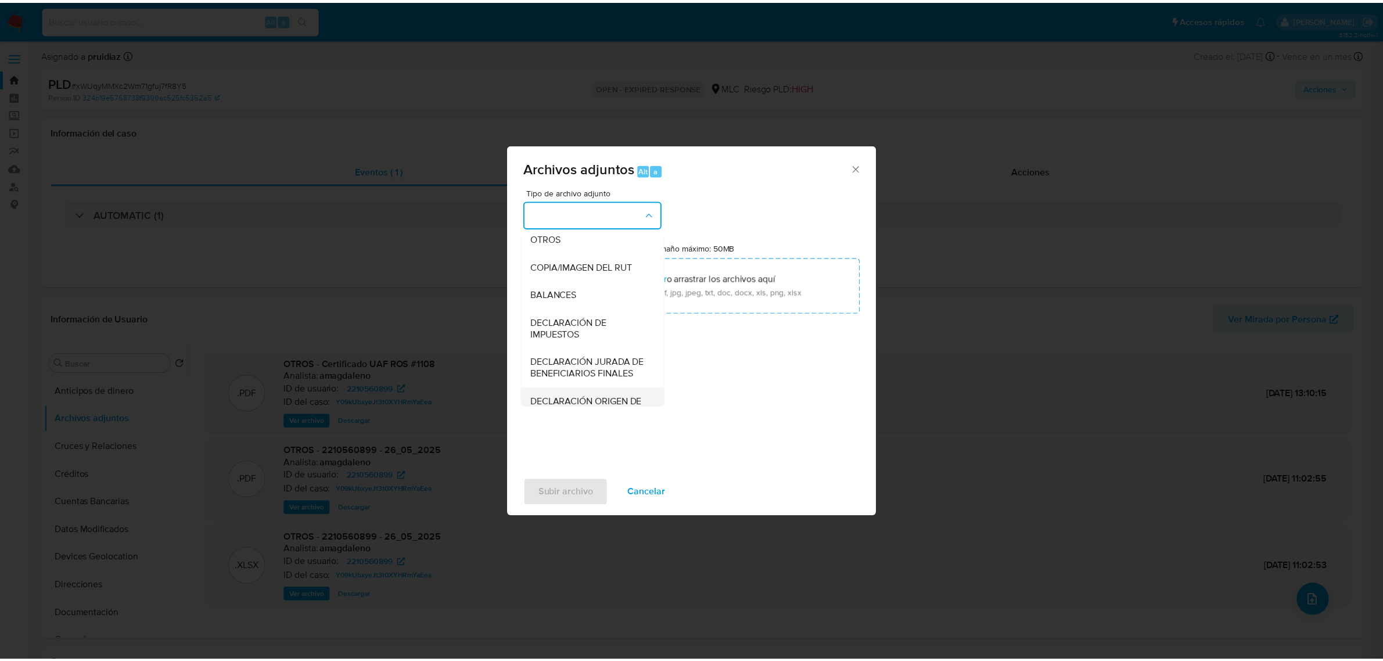
scroll to position [192, 0]
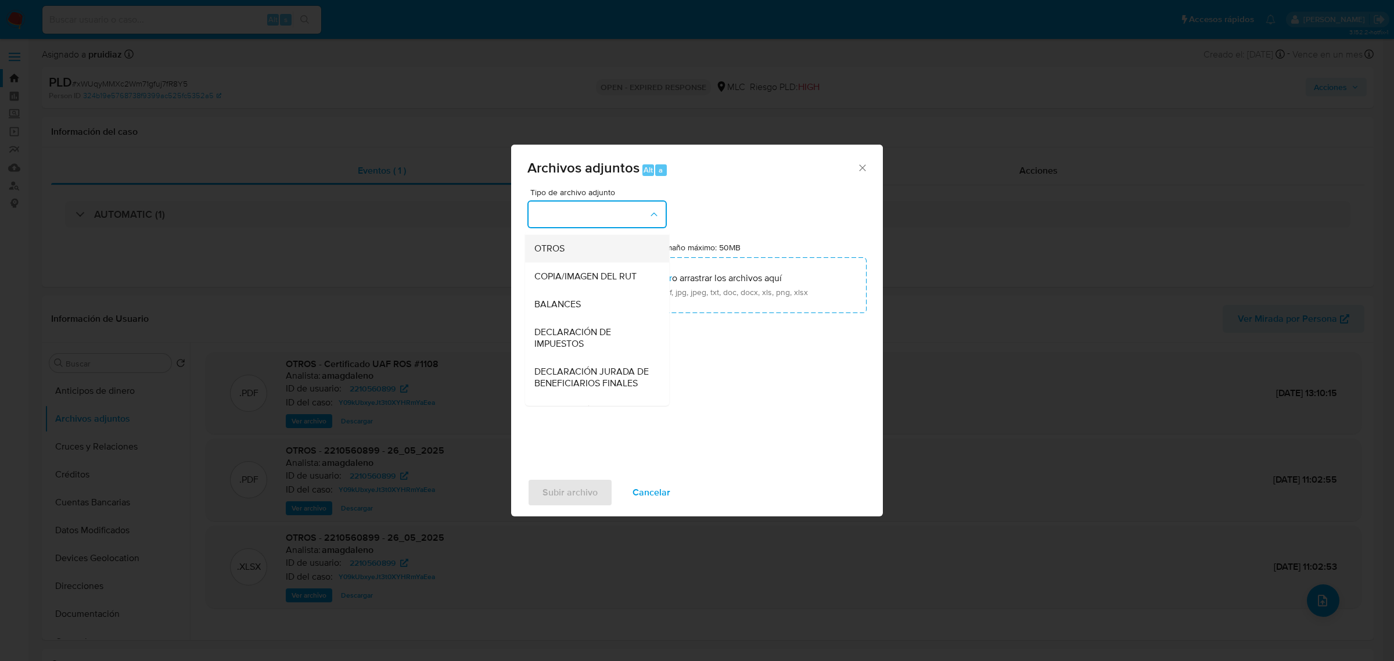
click at [556, 262] on div "OTROS" at bounding box center [593, 248] width 118 height 28
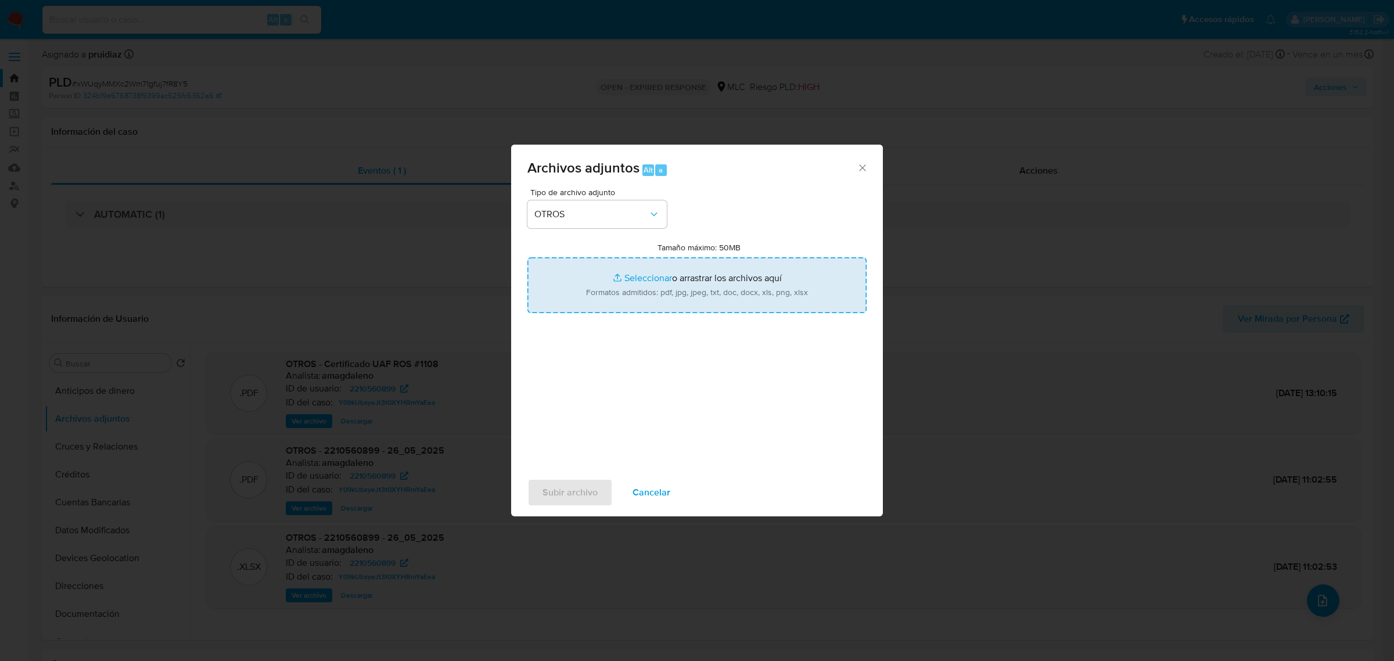
click at [656, 280] on input "Tamaño máximo: 50MB Seleccionar archivos" at bounding box center [696, 285] width 339 height 56
type input "C:\fakepath\2210560899 - 06_08_2025.xlsx"
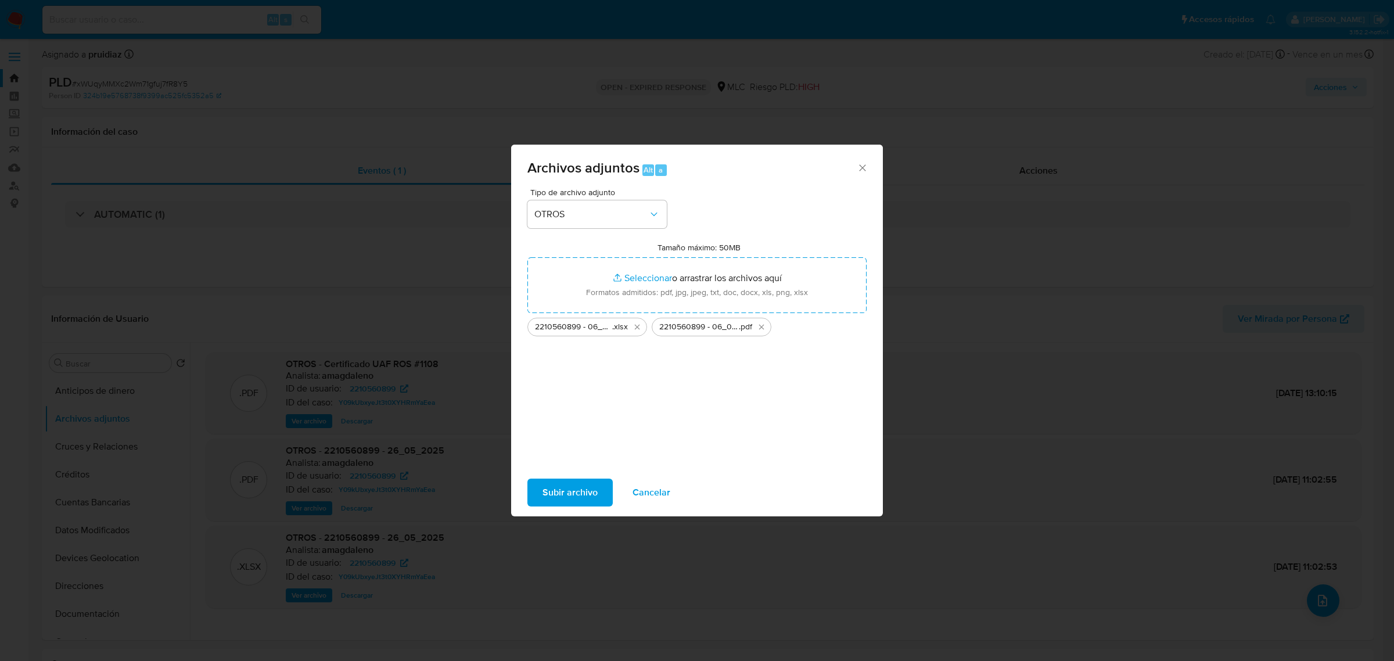
click at [582, 501] on span "Subir archivo" at bounding box center [569, 493] width 55 height 26
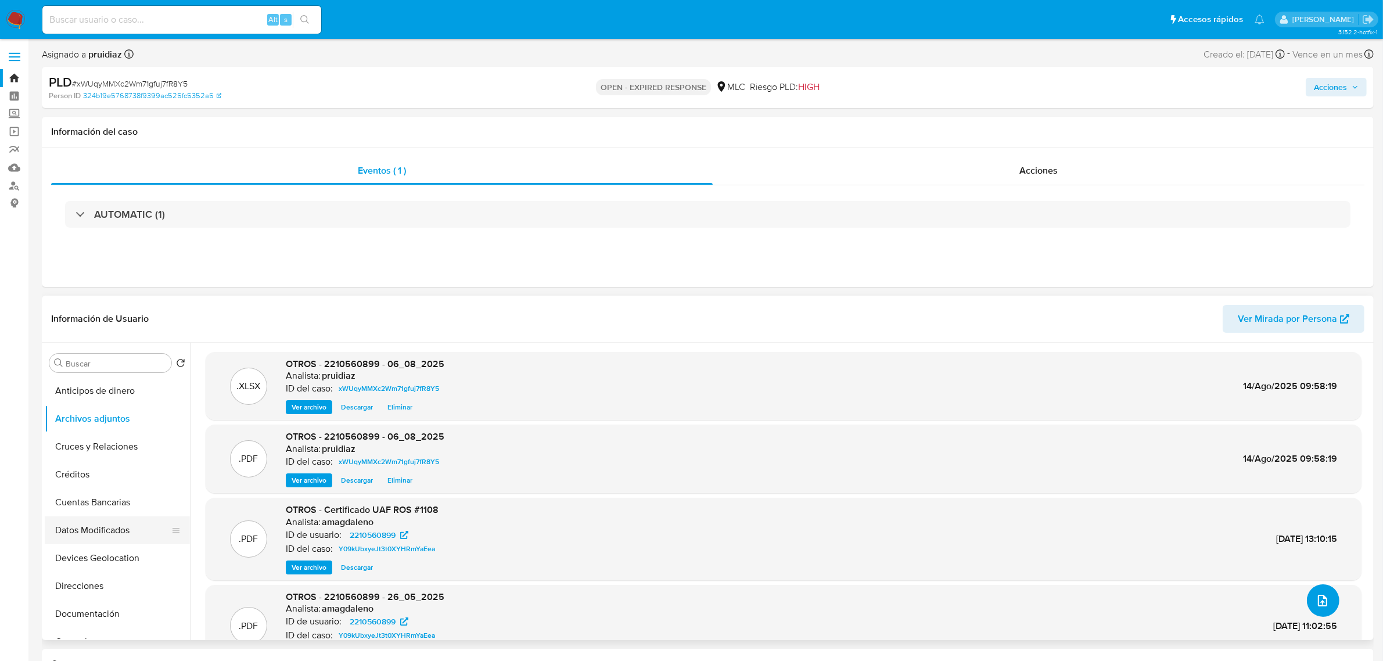
scroll to position [73, 0]
click at [67, 564] on button "General" at bounding box center [113, 569] width 136 height 28
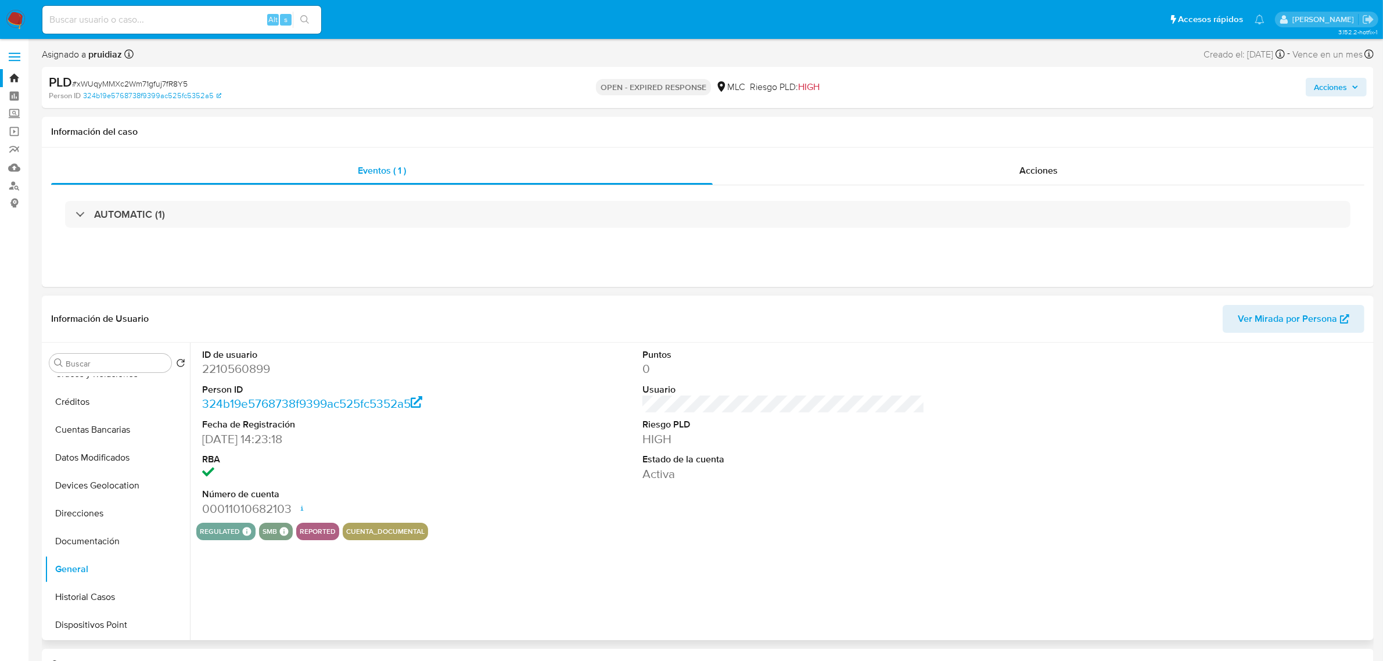
click at [233, 375] on dd "2210560899" at bounding box center [343, 369] width 282 height 16
copy dd "2210560899"
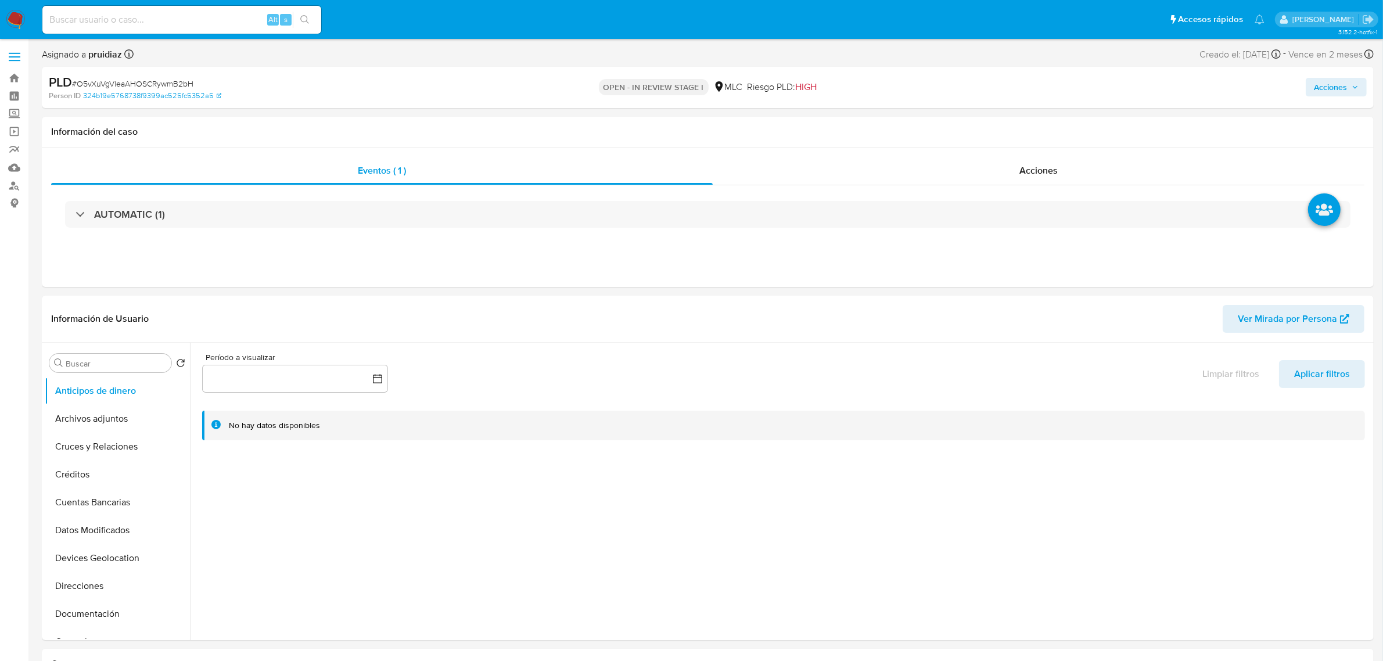
select select "10"
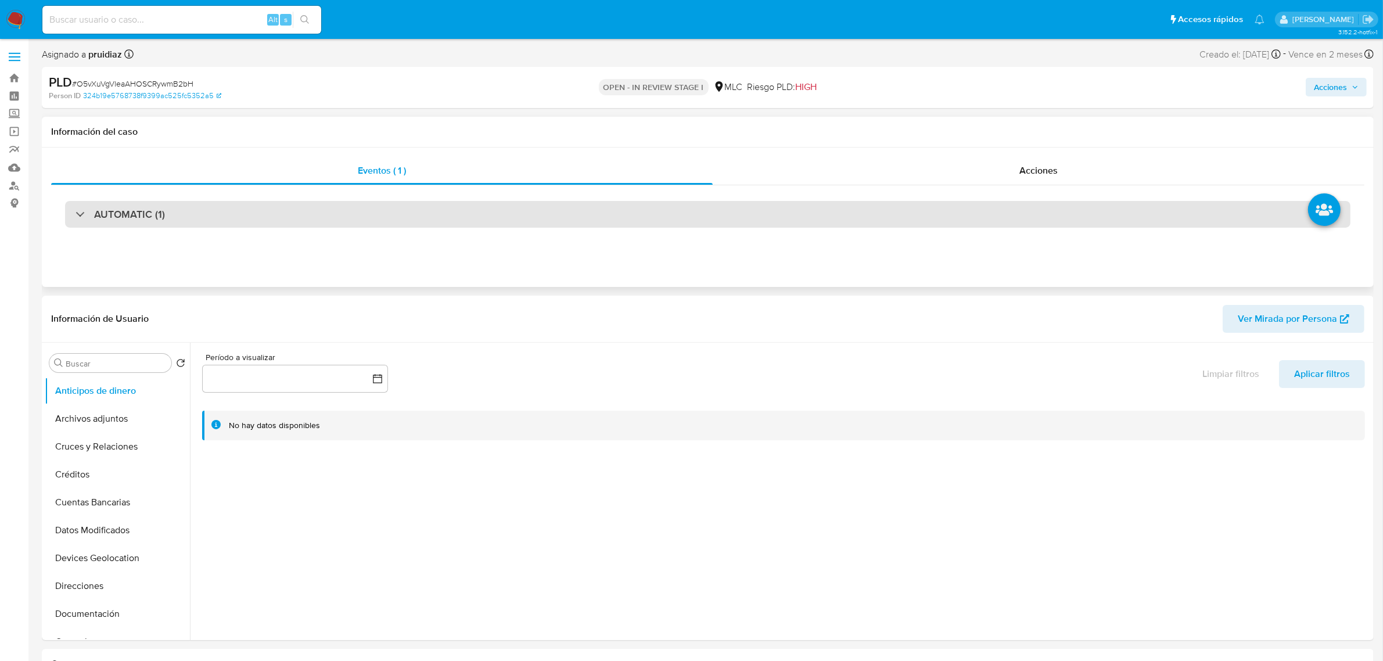
click at [153, 220] on h3 "AUTOMATIC (1)" at bounding box center [129, 214] width 71 height 13
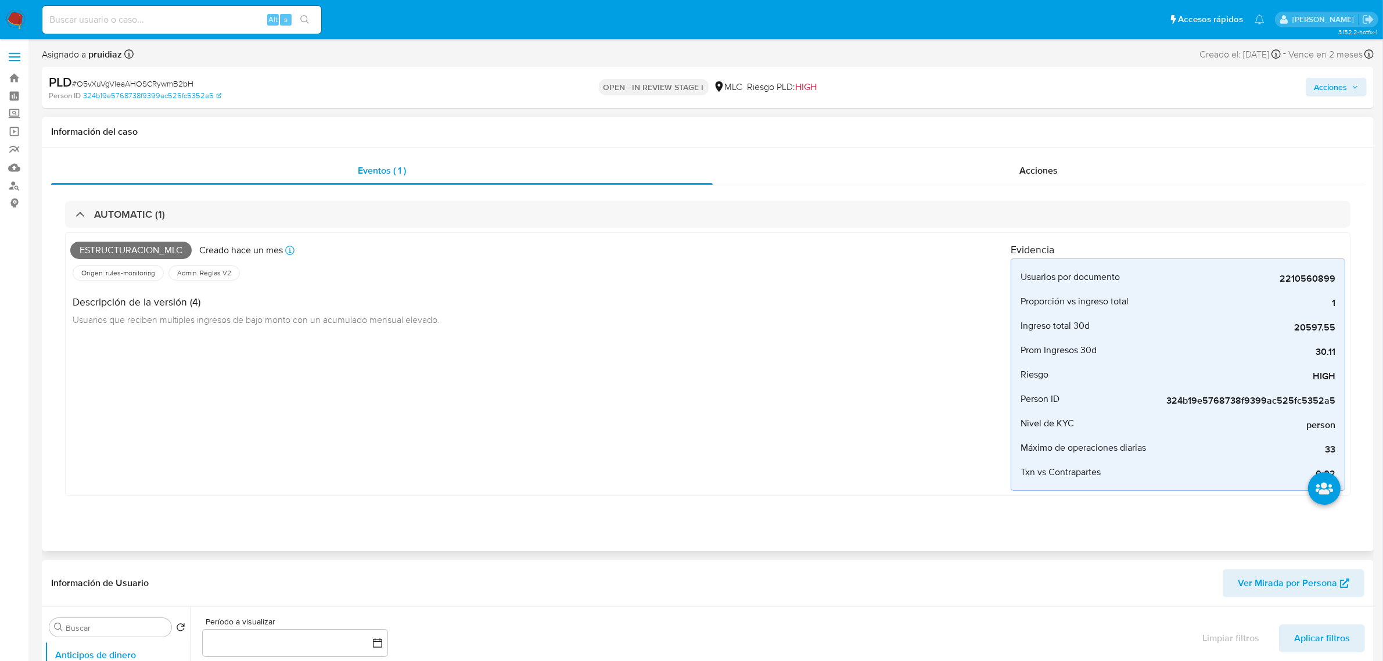
click at [147, 244] on span "Estructuracion_mlc" at bounding box center [130, 250] width 121 height 17
copy span "Estructuracion_mlc"
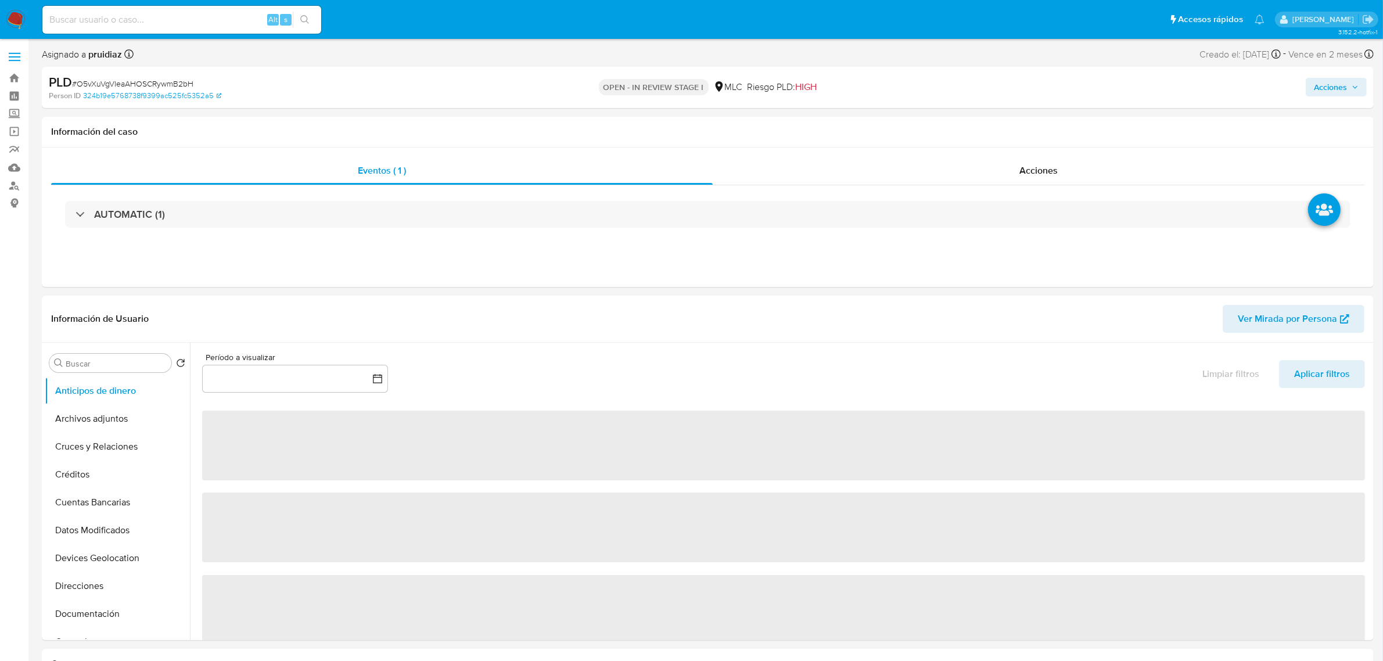
select select "10"
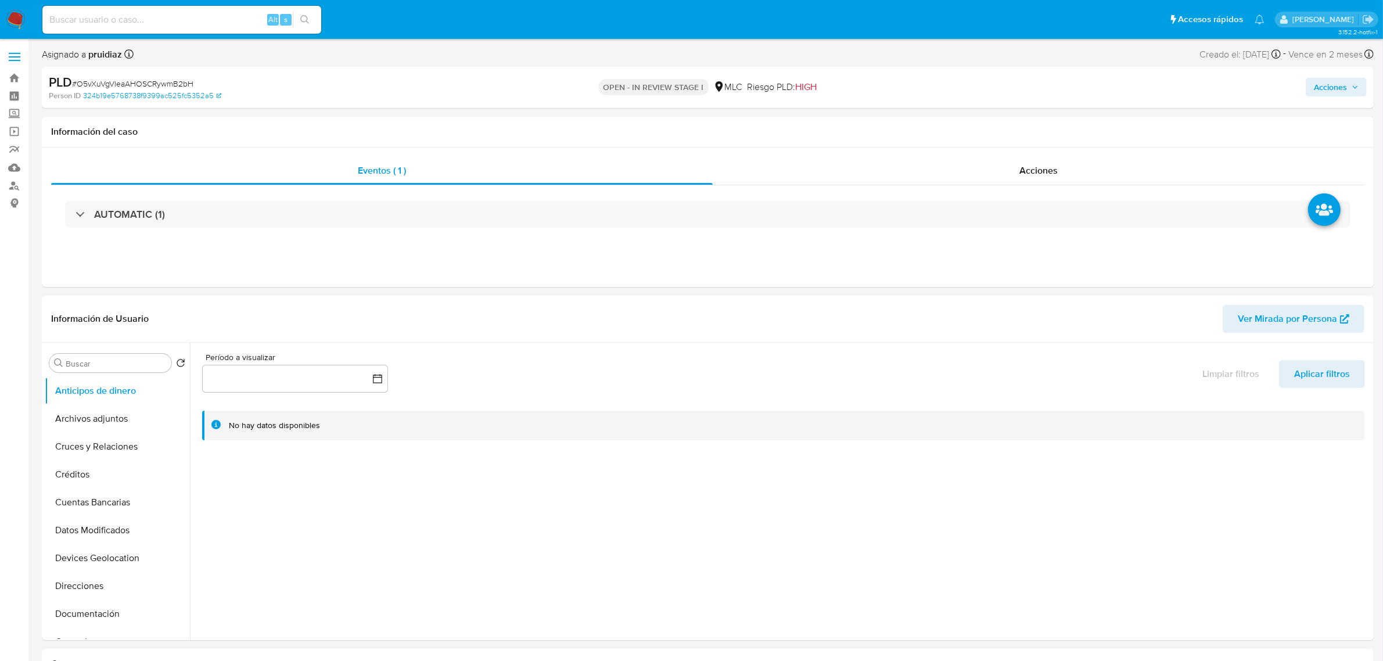
click at [122, 81] on span "# O5vXuVgVleaAHOSCRywmB2bH" at bounding box center [132, 84] width 121 height 12
copy span "O5vXuVgVleaAHOSCRywmB2bH"
click at [1320, 80] on span "Acciones" at bounding box center [1330, 87] width 33 height 19
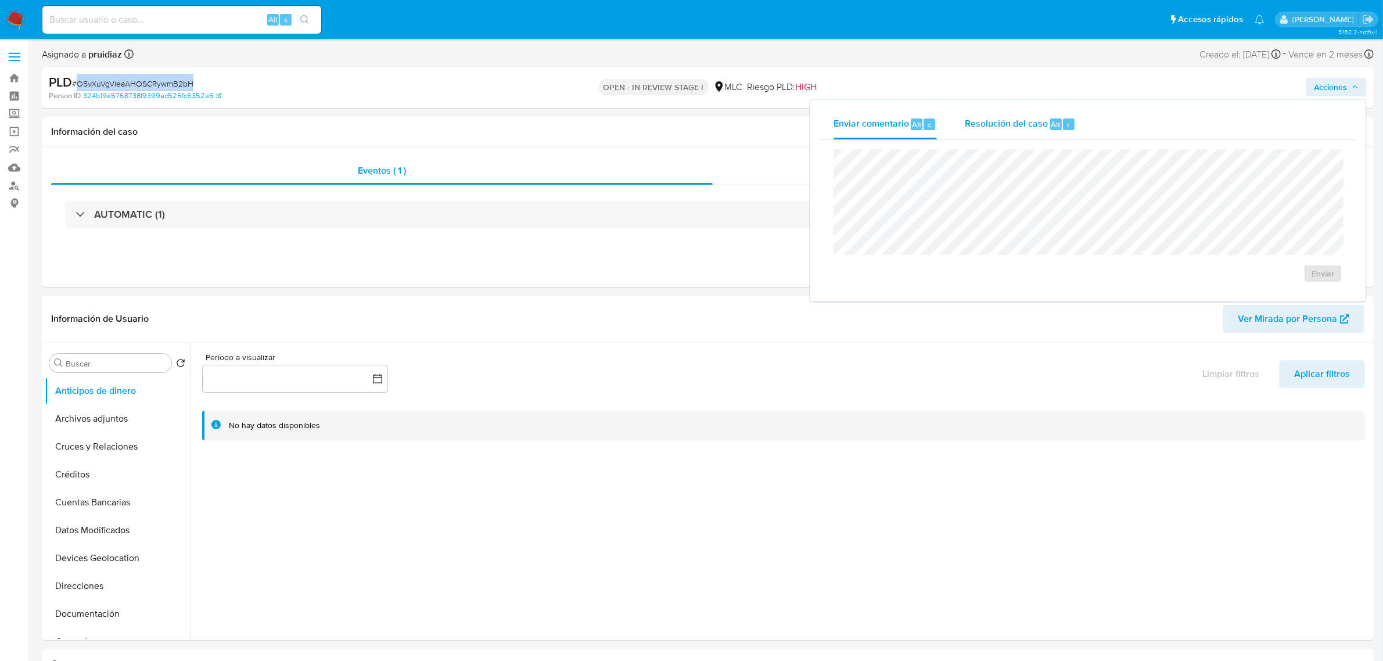
click at [1023, 125] on span "Resolución del caso" at bounding box center [1006, 123] width 83 height 13
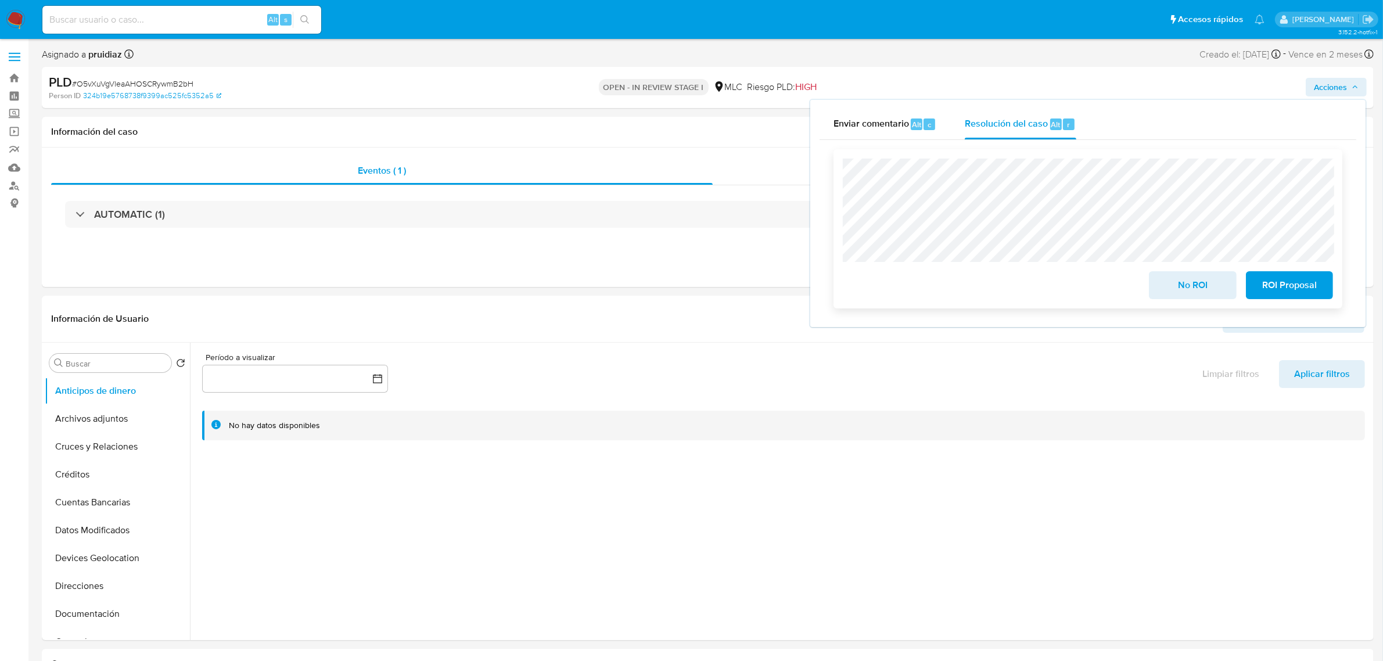
click at [1283, 292] on span "ROI Proposal" at bounding box center [1289, 285] width 57 height 26
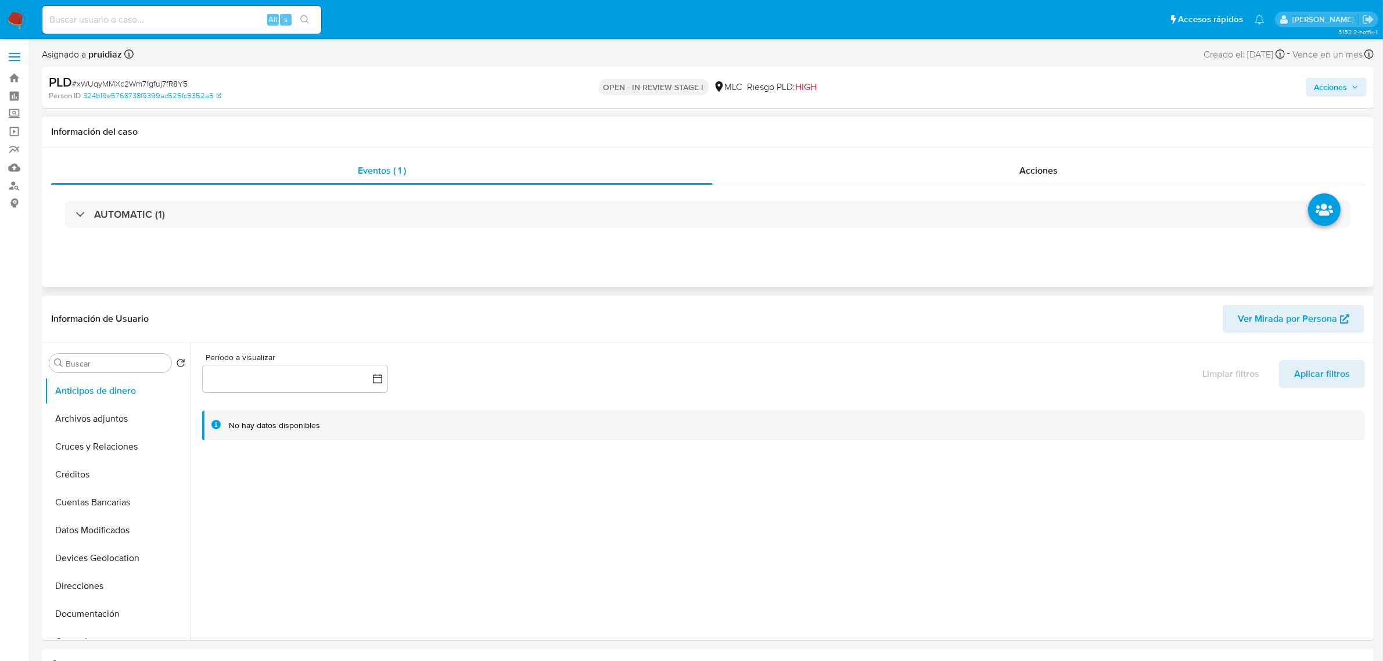
select select "10"
click at [88, 419] on button "Archivos adjuntos" at bounding box center [113, 419] width 136 height 28
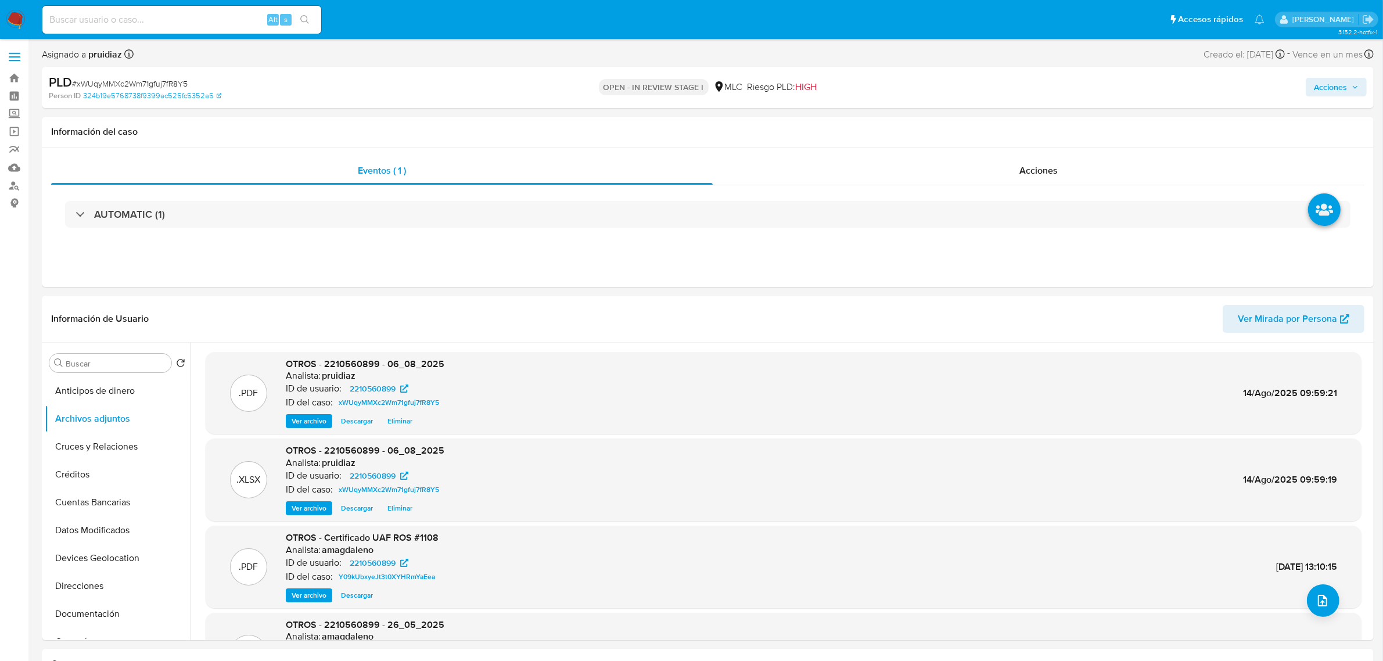
click at [119, 83] on span "# xWUqyMMXc2Wm71gfuj7fR8Y5" at bounding box center [130, 84] width 116 height 12
copy span "xWUqyMMXc2Wm71gfuj7fR8Y5"
click at [1352, 88] on icon "button" at bounding box center [1354, 87] width 7 height 7
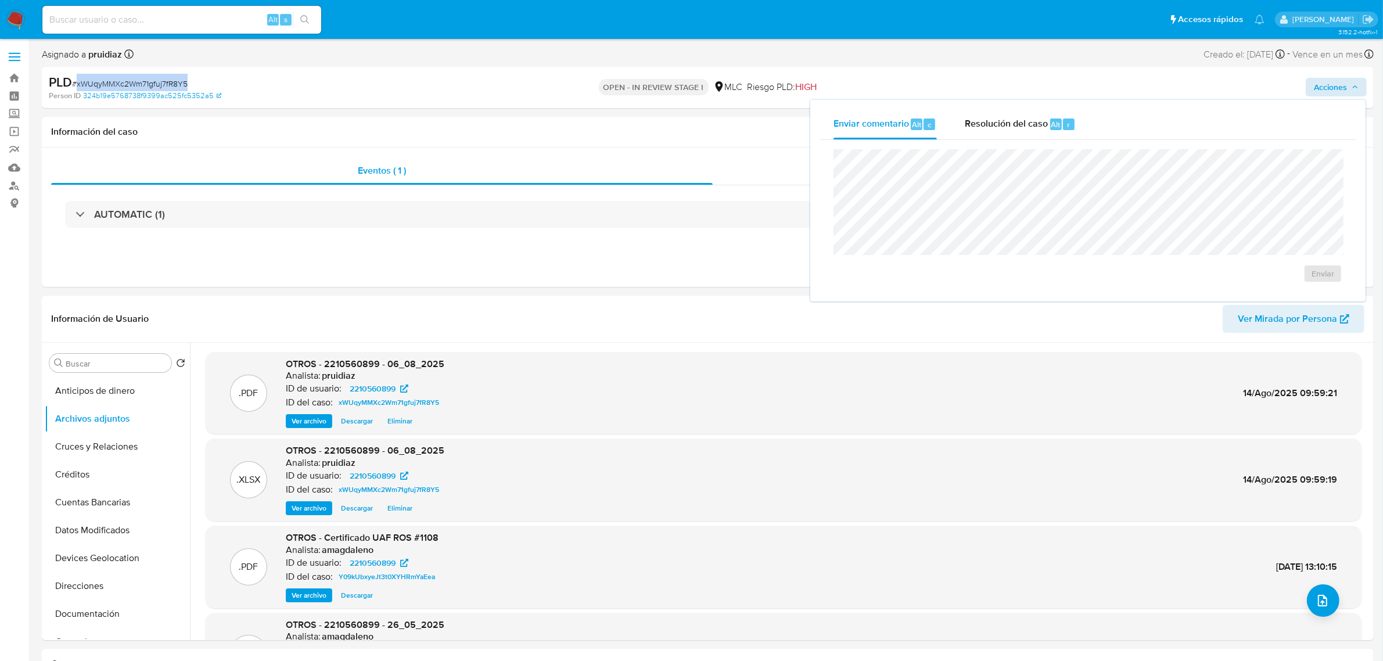
drag, startPoint x: 1020, startPoint y: 117, endPoint x: 1025, endPoint y: 143, distance: 26.0
click at [1020, 117] on span "Resolución del caso" at bounding box center [1006, 123] width 83 height 13
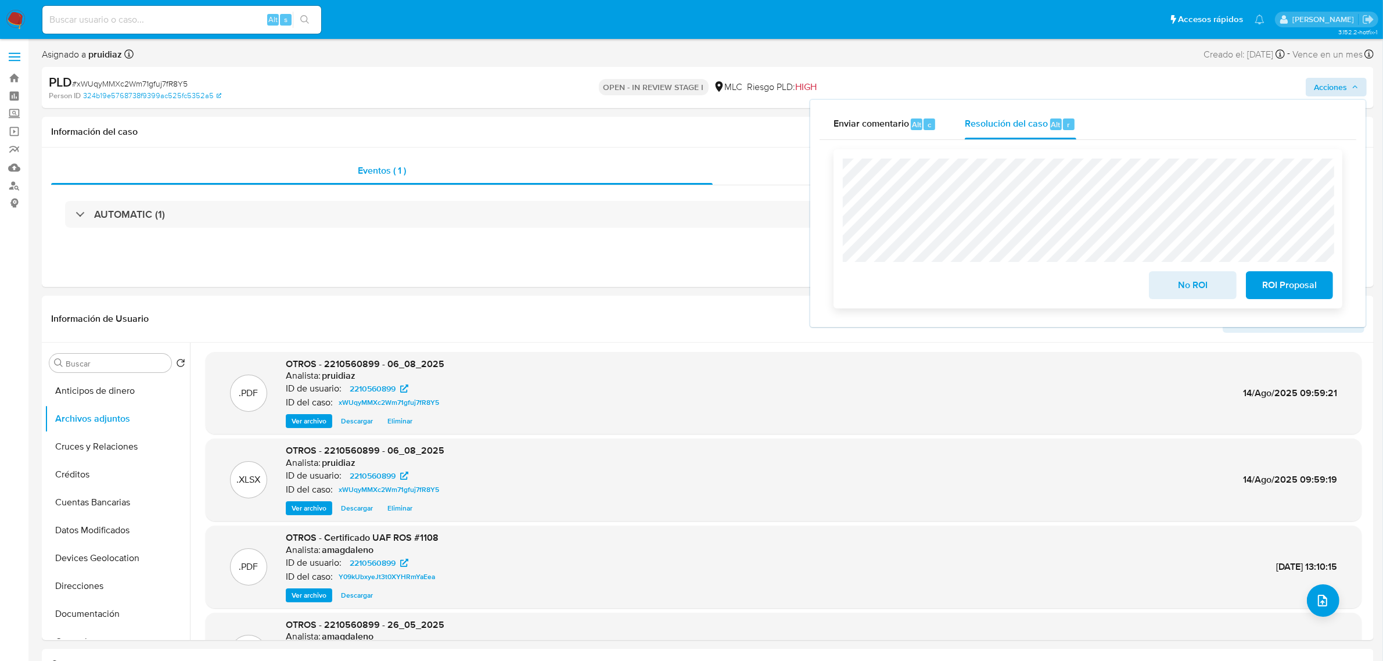
click at [1299, 287] on span "ROI Proposal" at bounding box center [1289, 285] width 57 height 26
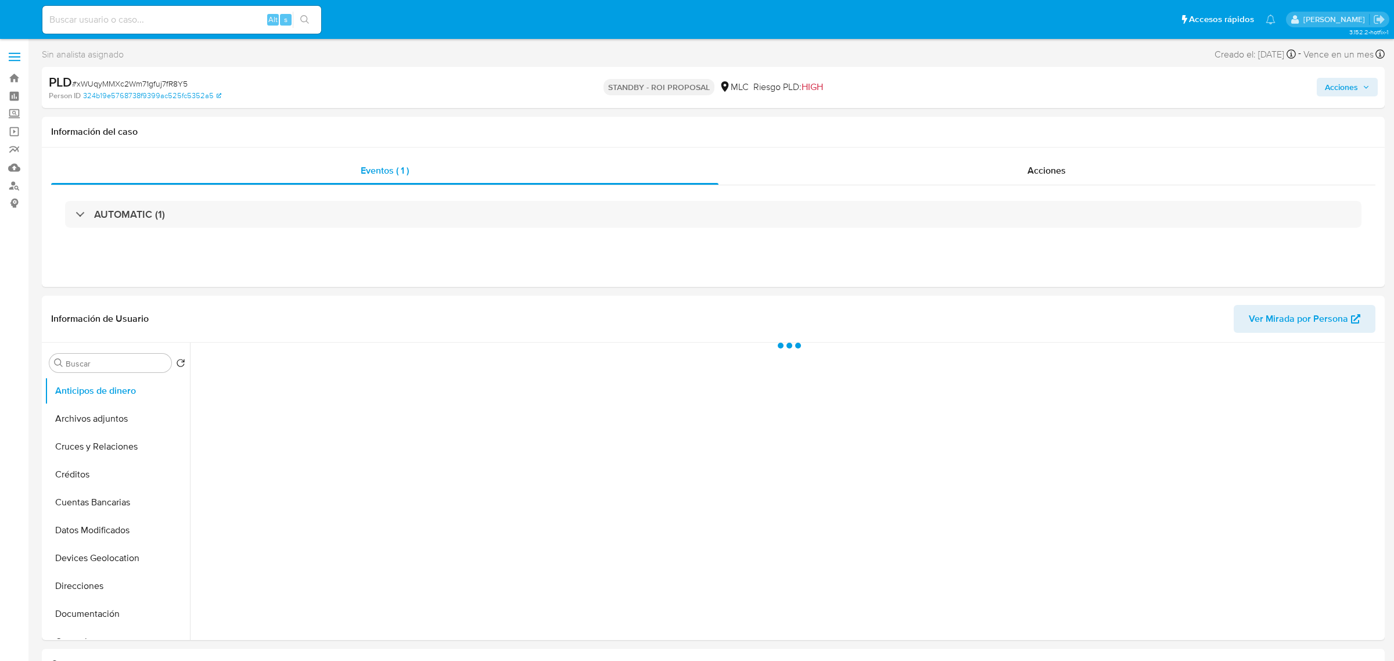
select select "10"
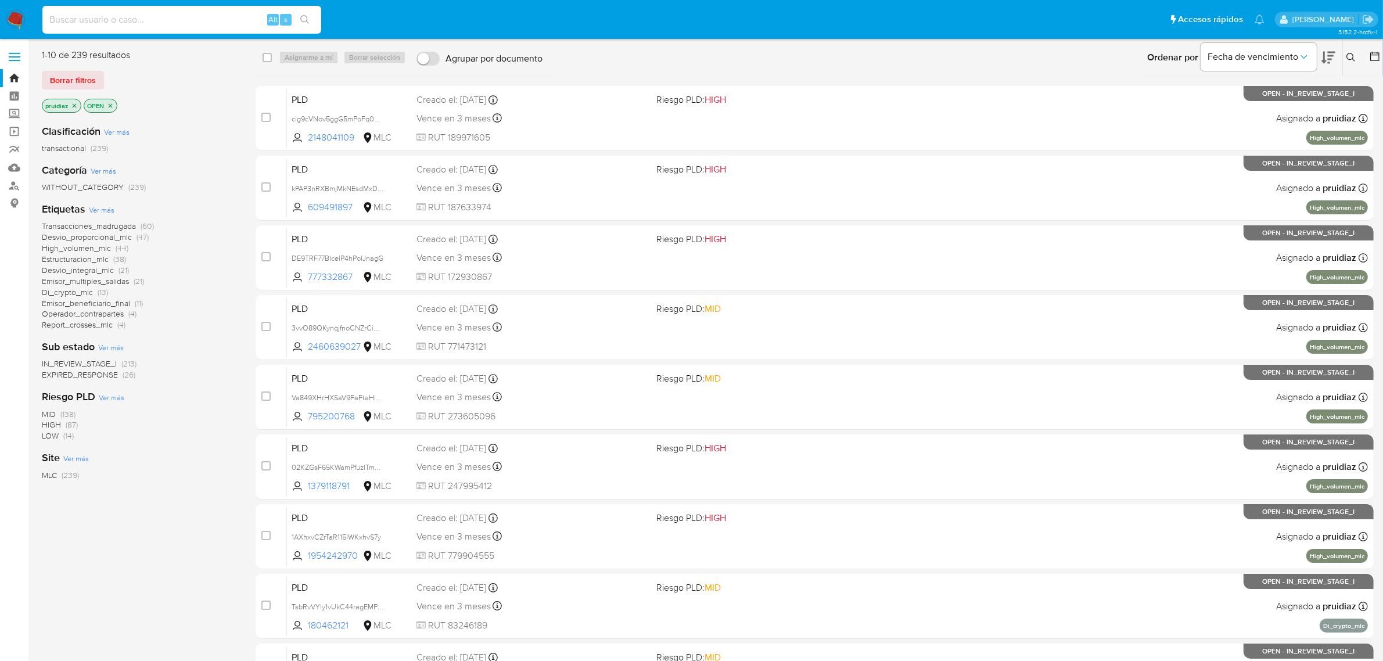
click at [186, 23] on input at bounding box center [181, 19] width 279 height 15
click at [1344, 54] on button at bounding box center [1352, 58] width 19 height 14
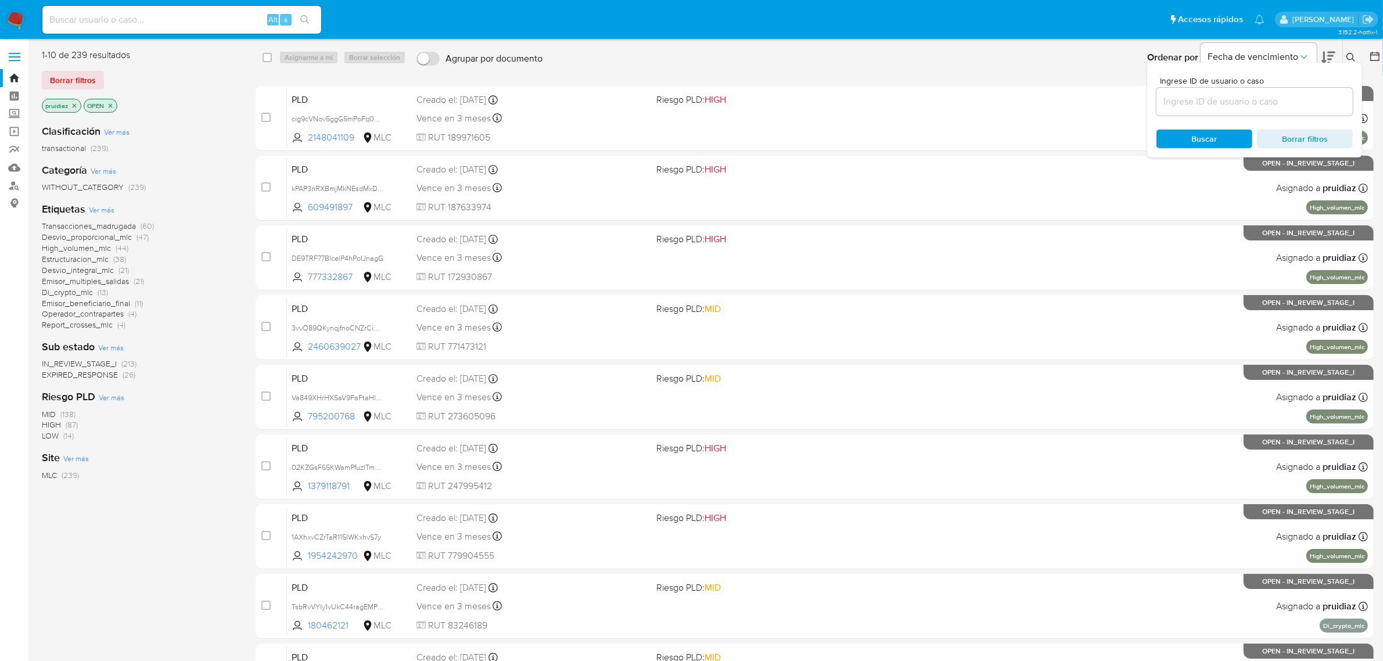
drag, startPoint x: 1229, startPoint y: 97, endPoint x: 1224, endPoint y: 100, distance: 6.3
click at [1225, 99] on div at bounding box center [1254, 102] width 196 height 28
click at [1224, 100] on input at bounding box center [1254, 101] width 196 height 15
paste input "214189255"
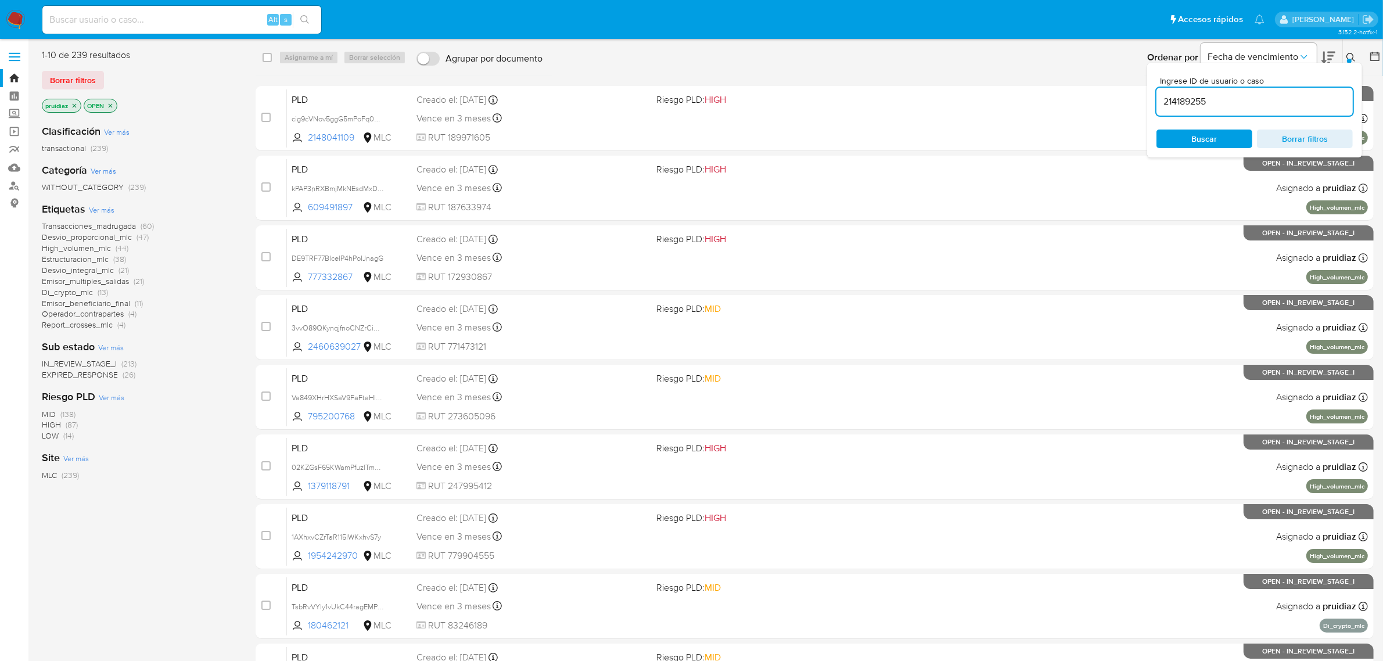
type input "214189255"
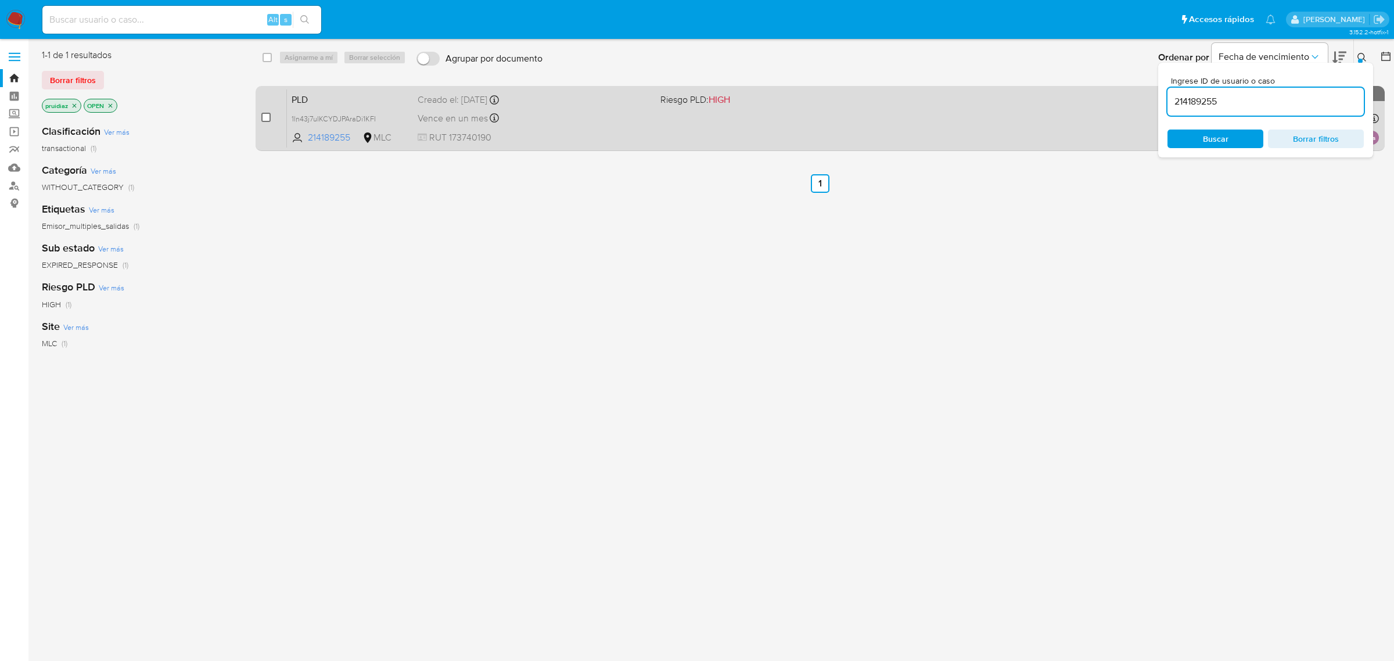
click at [267, 115] on input "checkbox" at bounding box center [265, 117] width 9 height 9
checkbox input "true"
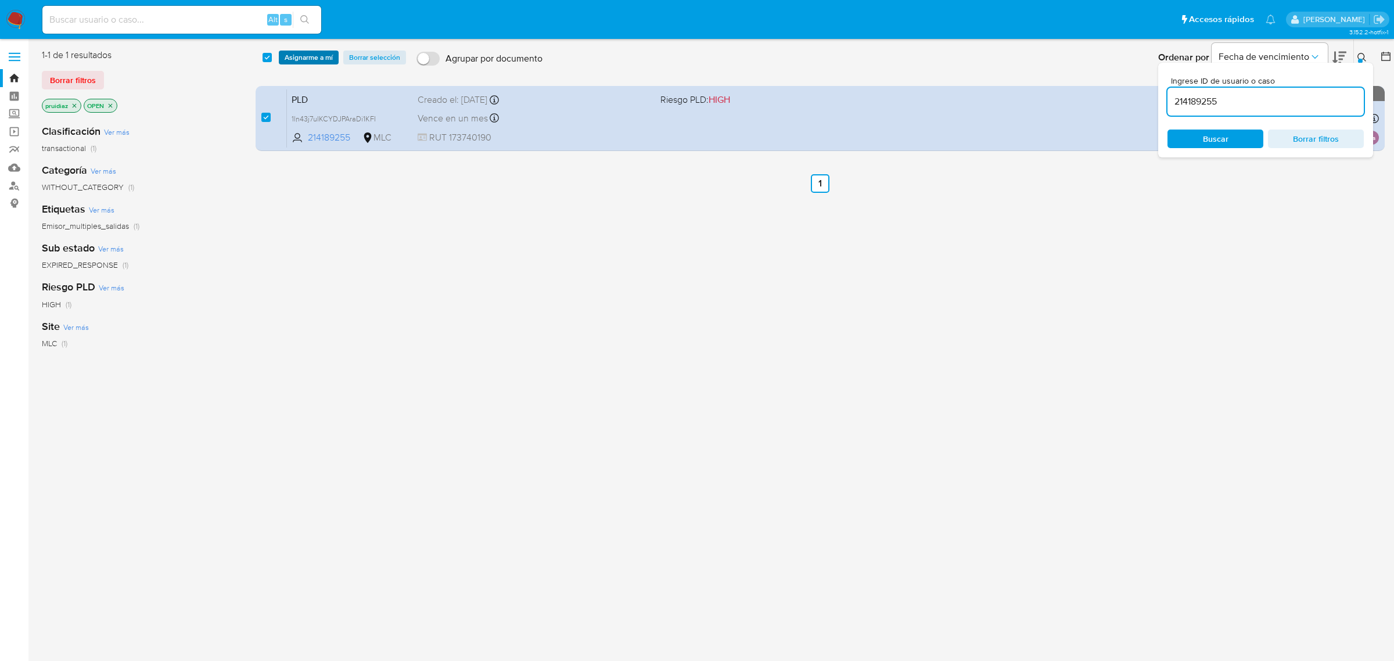
click at [309, 52] on span "Asignarme a mí" at bounding box center [309, 58] width 48 height 12
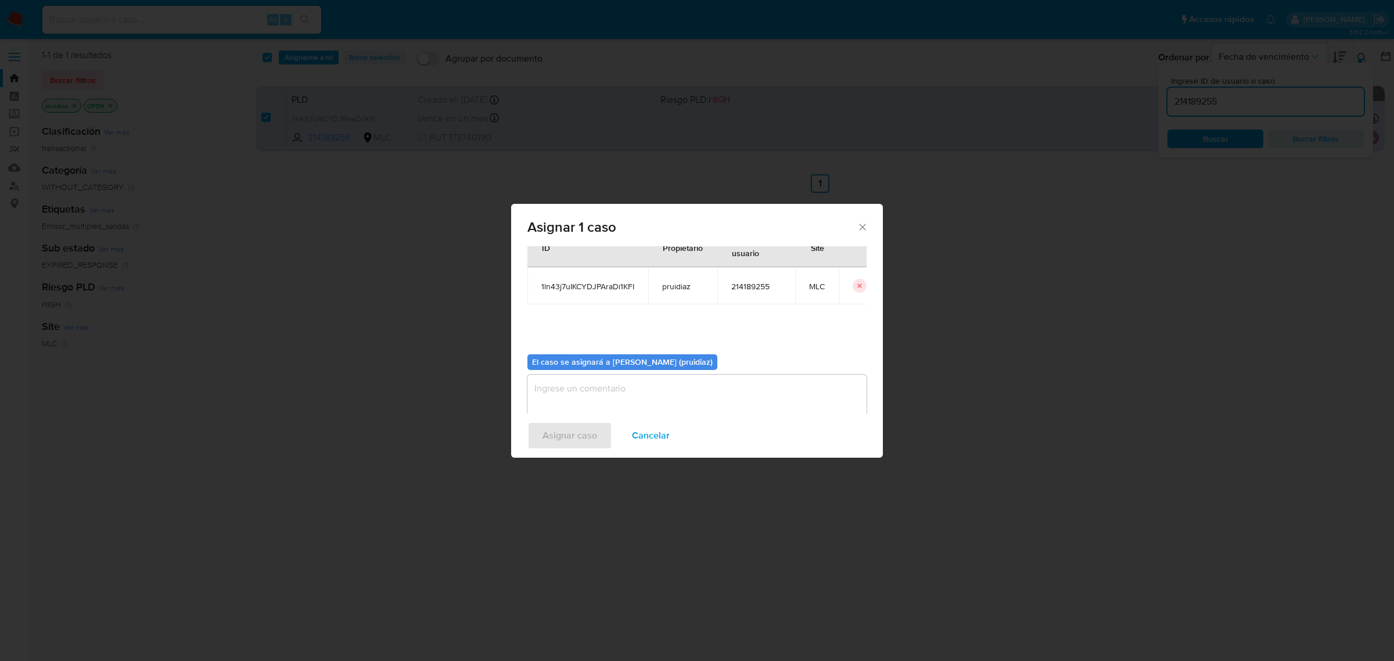
scroll to position [59, 0]
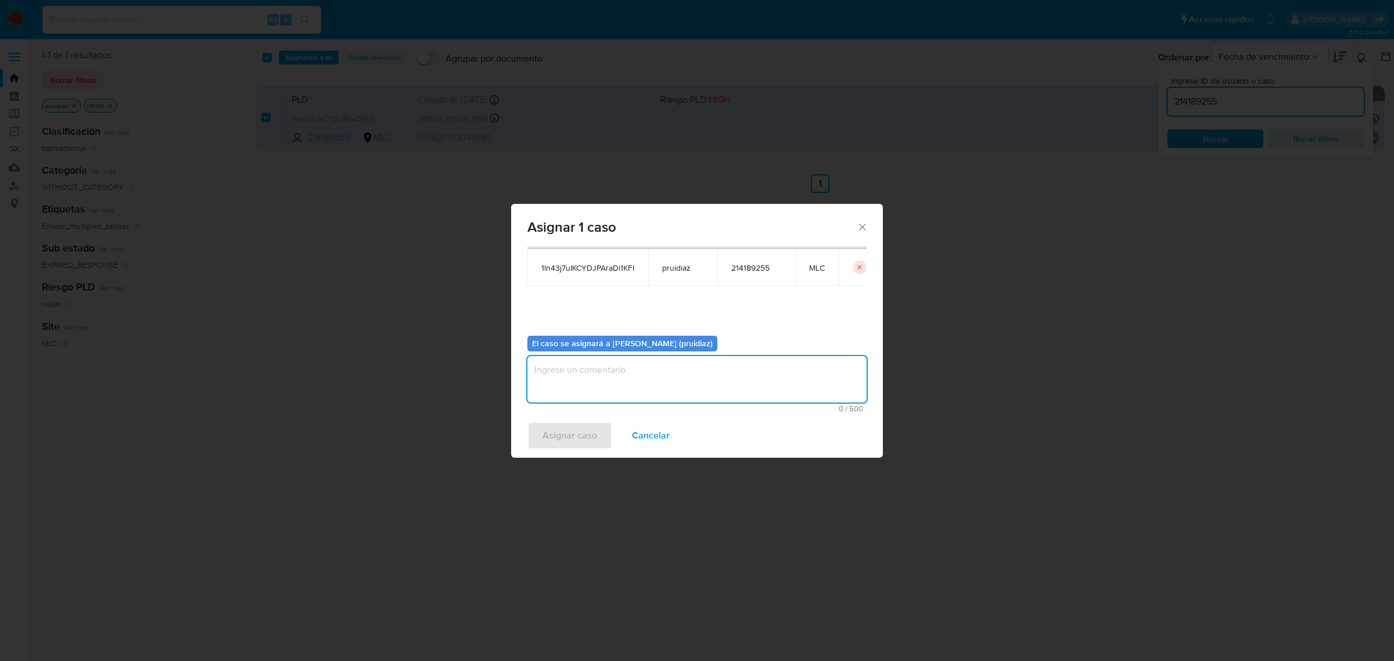
click at [643, 379] on textarea "assign-modal" at bounding box center [696, 379] width 339 height 46
type textarea "-"
click at [564, 443] on span "Asignar caso" at bounding box center [569, 436] width 55 height 26
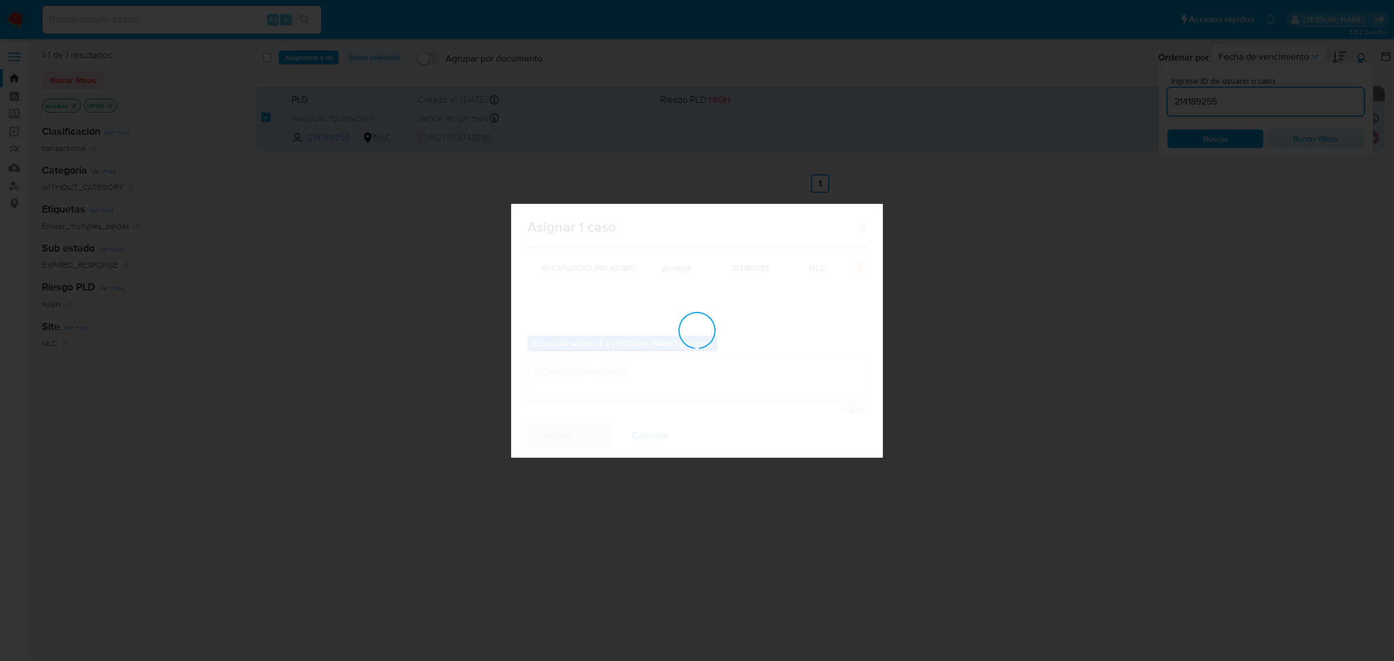
checkbox input "false"
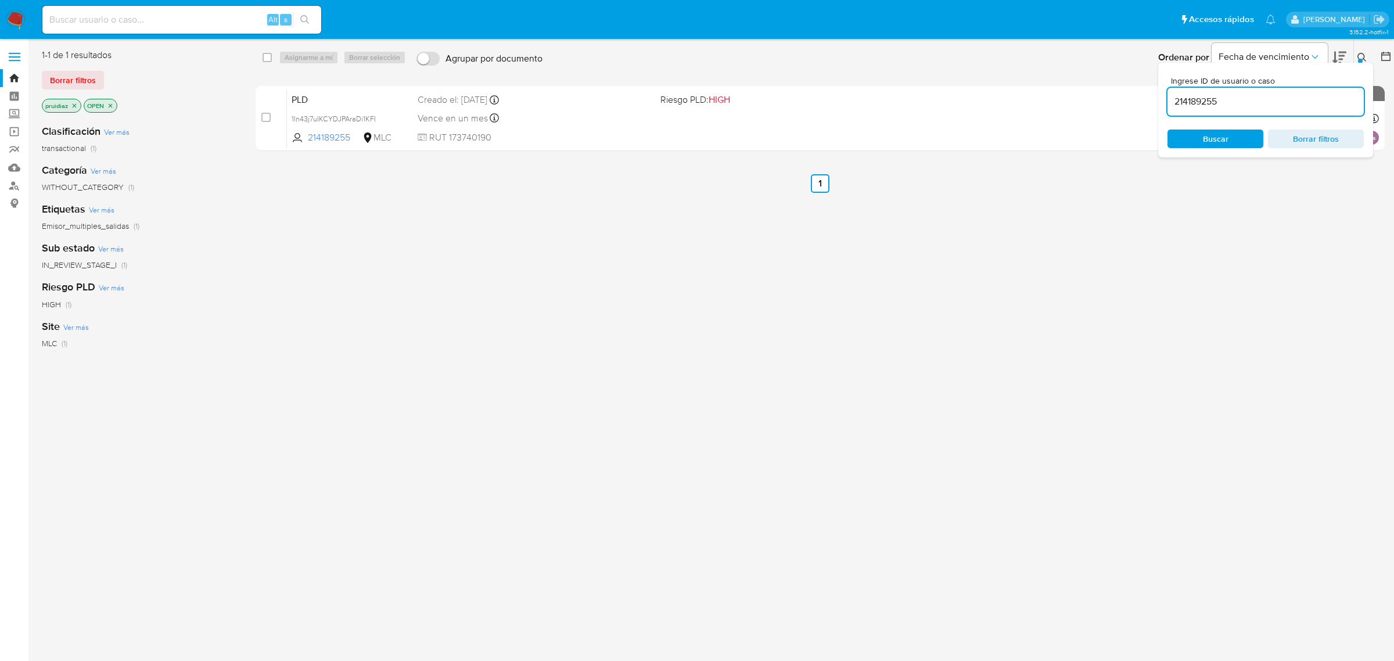
click at [24, 20] on img at bounding box center [16, 20] width 20 height 20
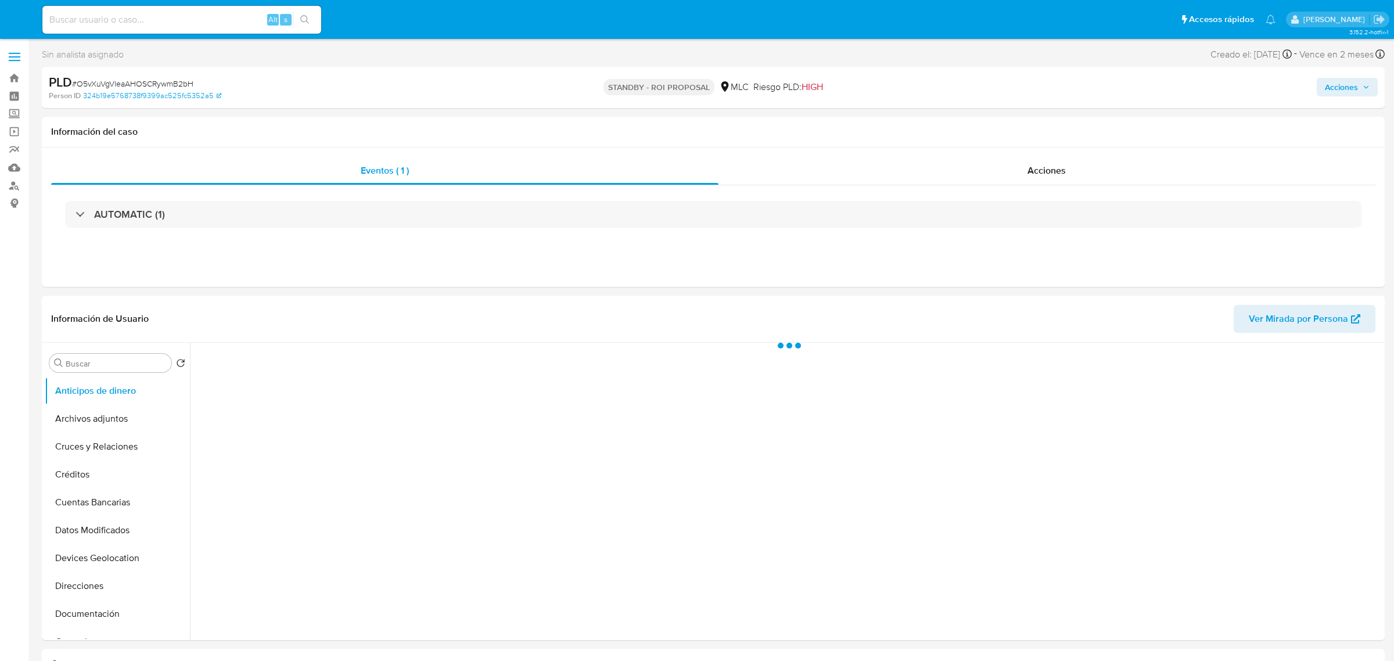
select select "10"
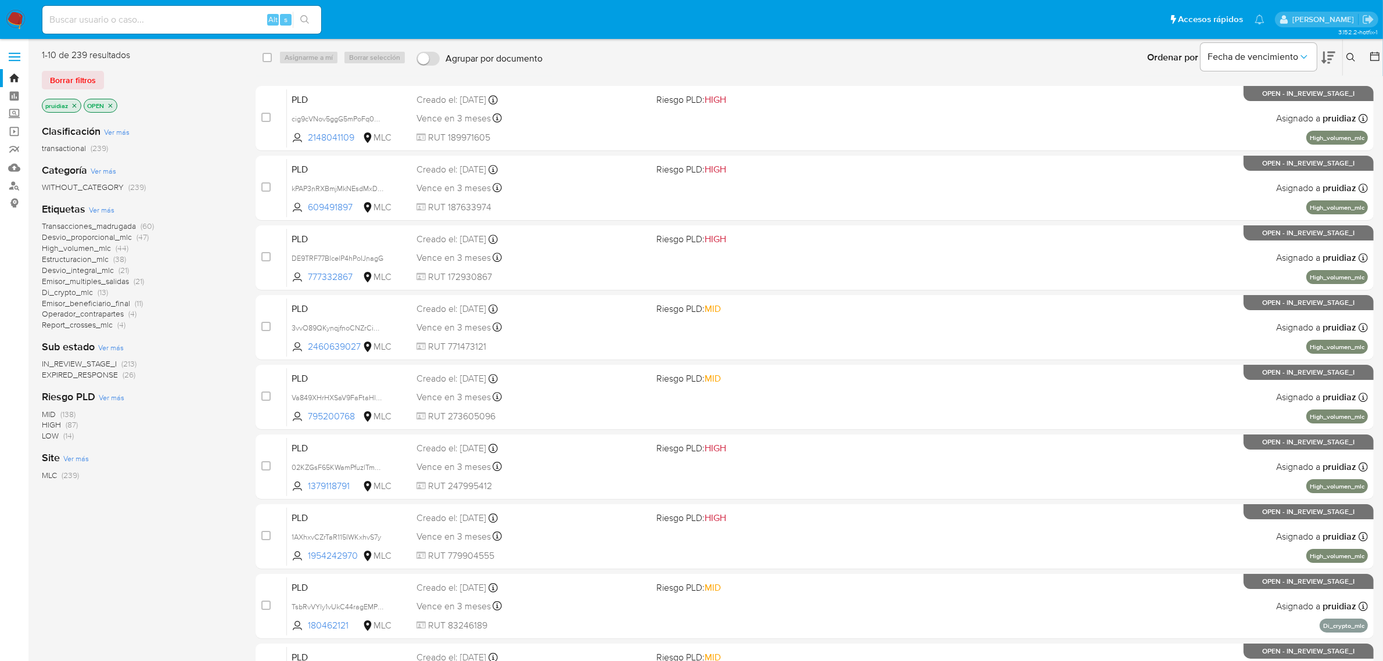
click at [185, 20] on input at bounding box center [181, 19] width 279 height 15
paste input "1ln43j7uIKCYDJPAraDi1KFI"
type input "1ln43j7uIKCYDJPAraDi1KFI"
click at [303, 18] on icon "search-icon" at bounding box center [304, 19] width 9 height 9
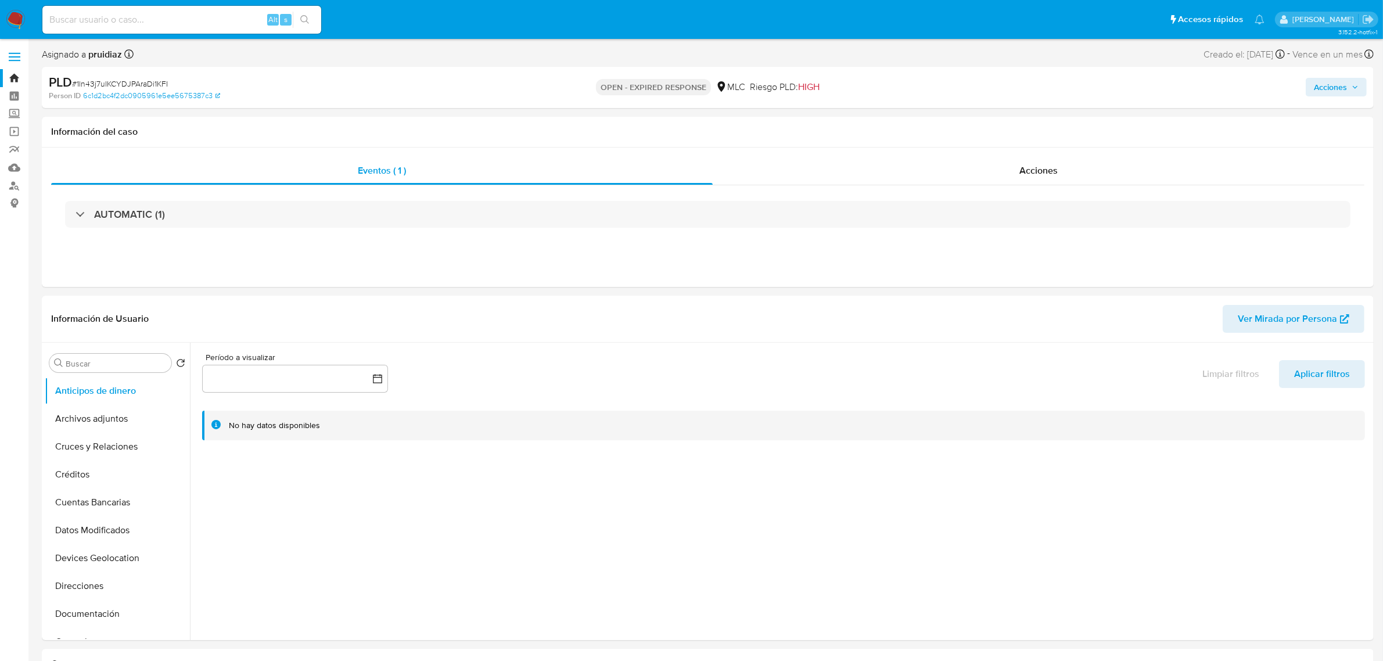
select select "10"
click at [86, 519] on button "Historial Casos" at bounding box center [113, 524] width 136 height 28
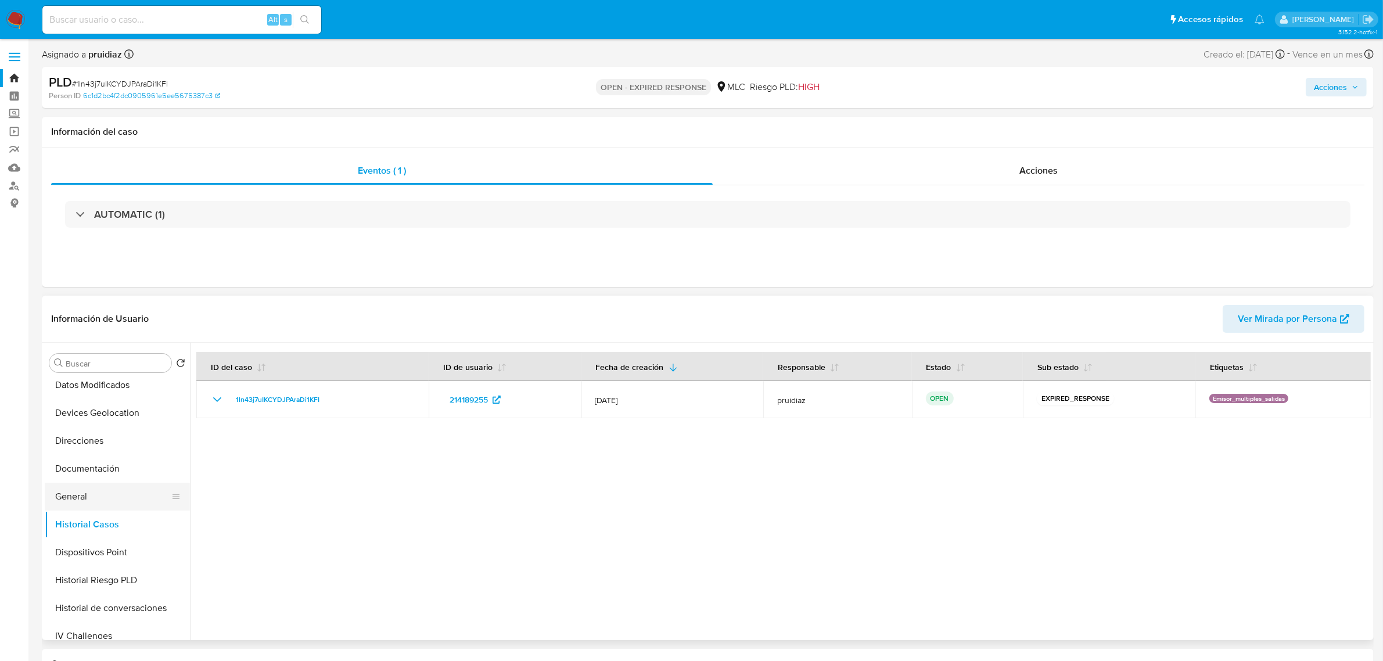
click at [100, 489] on button "General" at bounding box center [113, 497] width 136 height 28
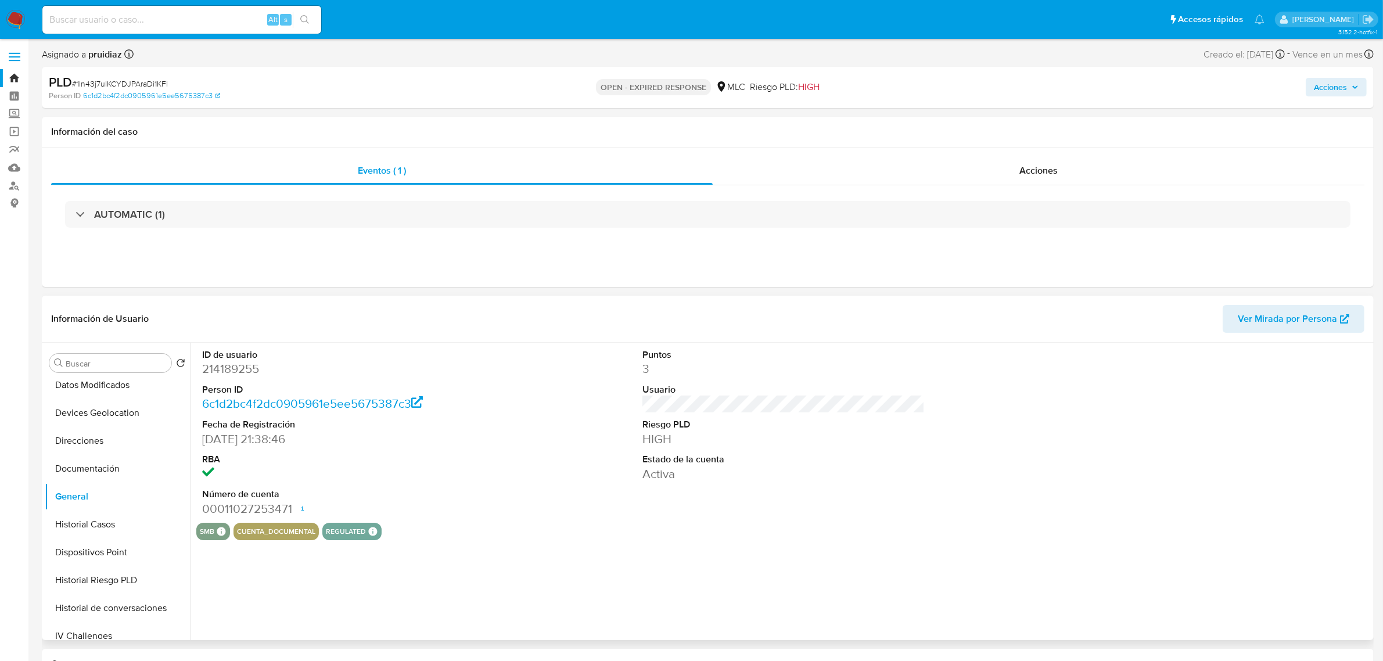
click at [242, 371] on dd "214189255" at bounding box center [343, 369] width 282 height 16
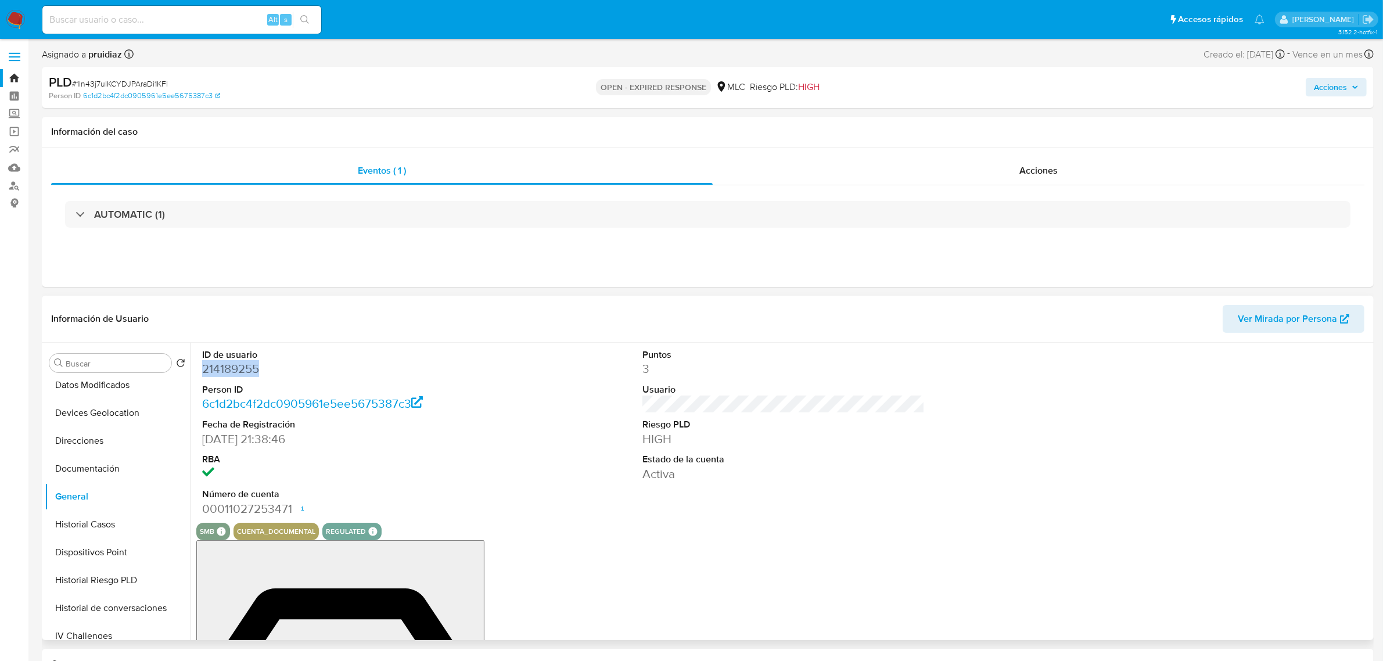
copy dd "214189255"
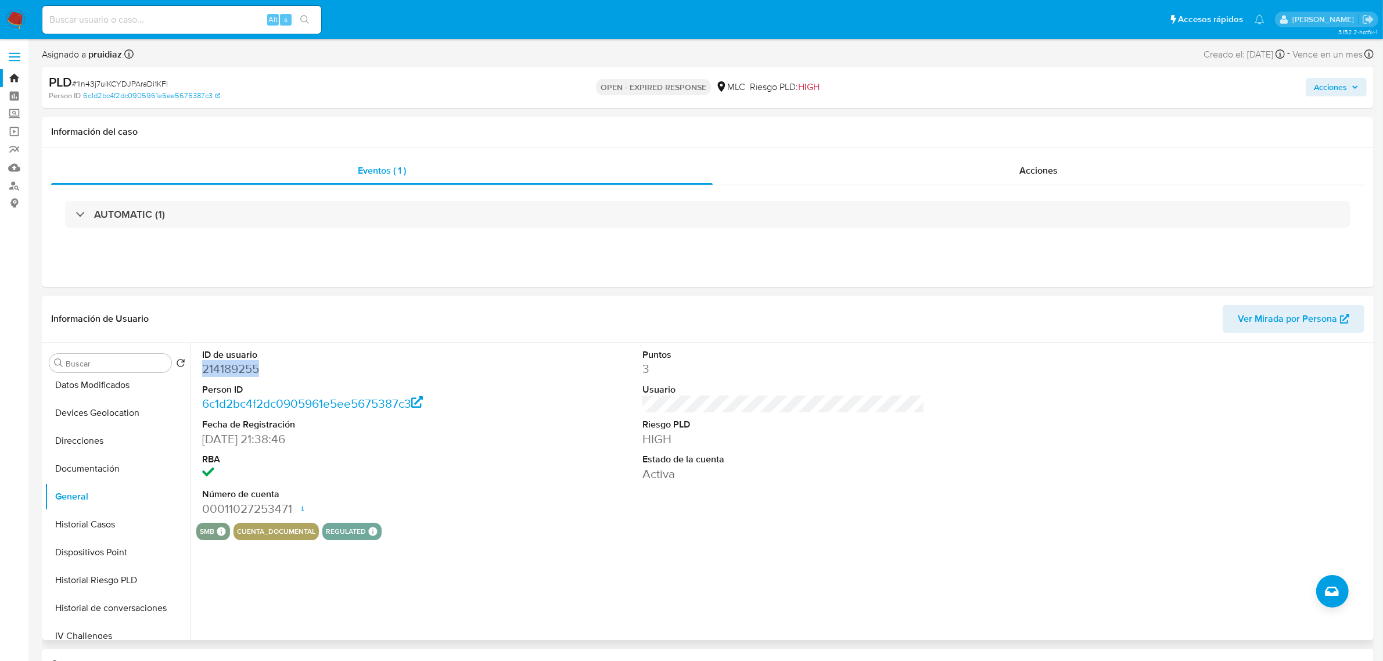
click at [236, 366] on dd "214189255" at bounding box center [343, 369] width 282 height 16
click at [237, 367] on dd "214189255" at bounding box center [343, 369] width 282 height 16
copy dd "214189255"
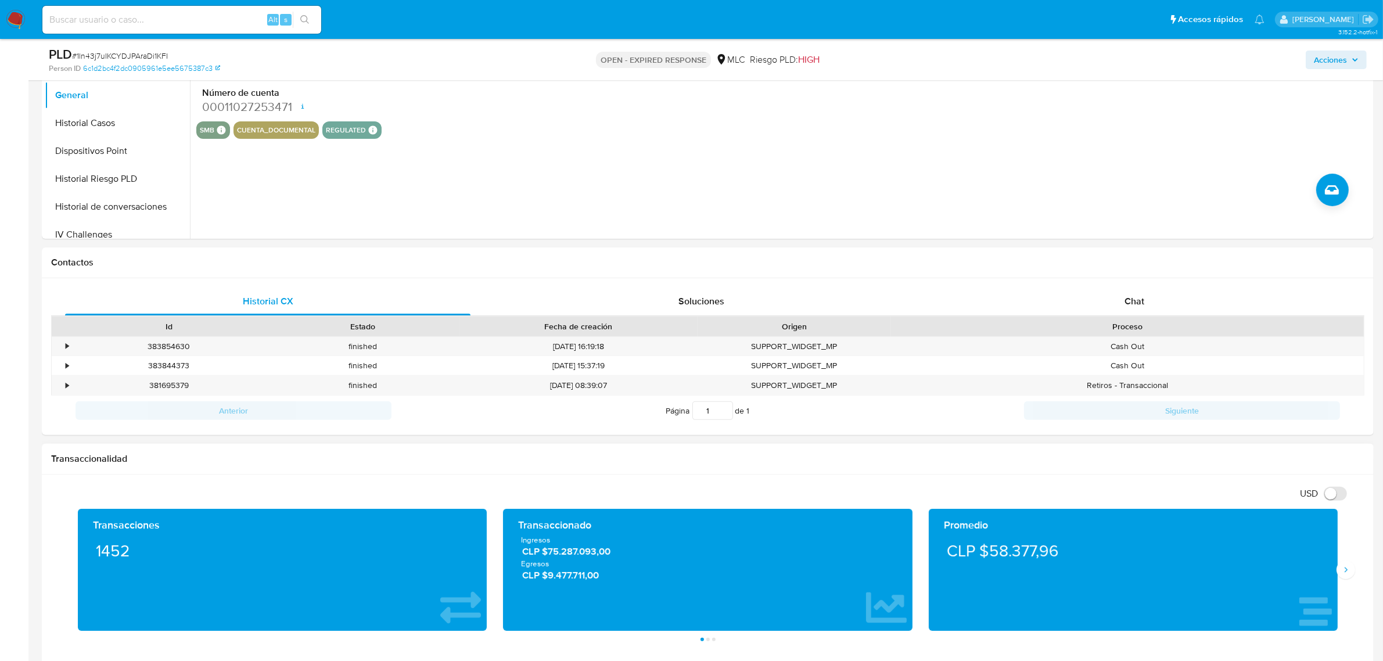
scroll to position [436, 0]
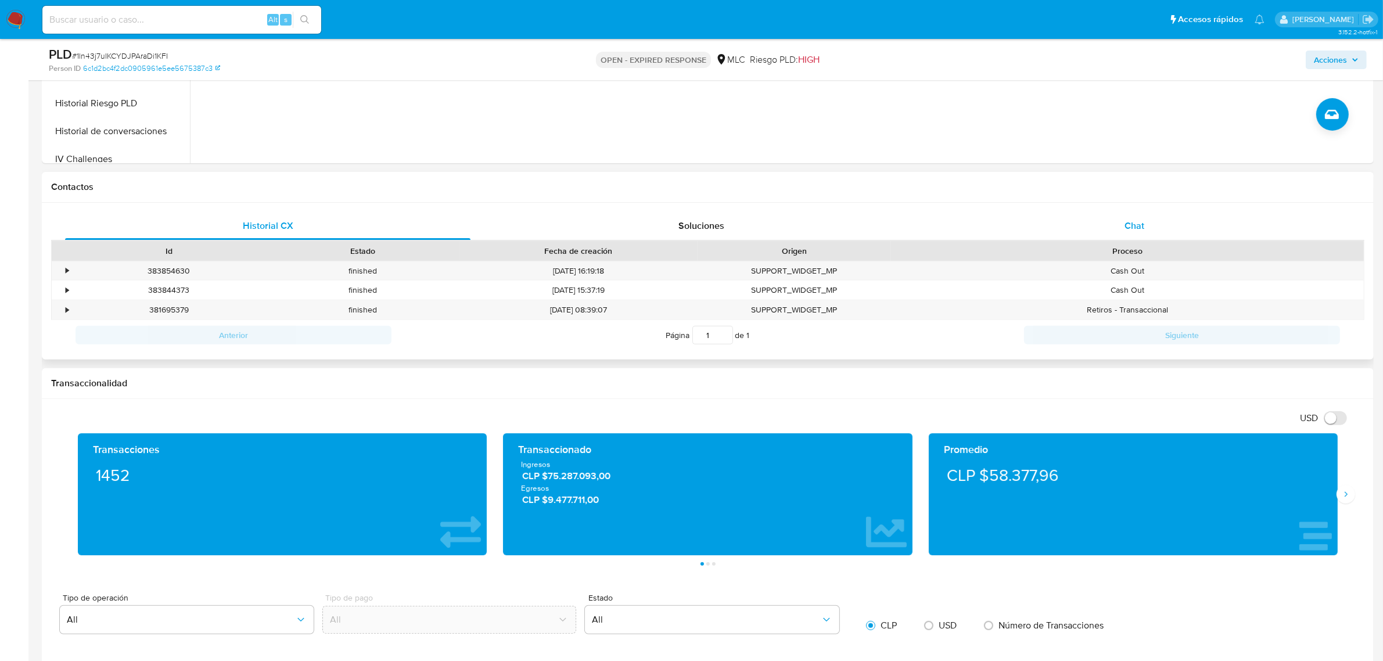
click at [1128, 229] on span "Chat" at bounding box center [1134, 225] width 20 height 13
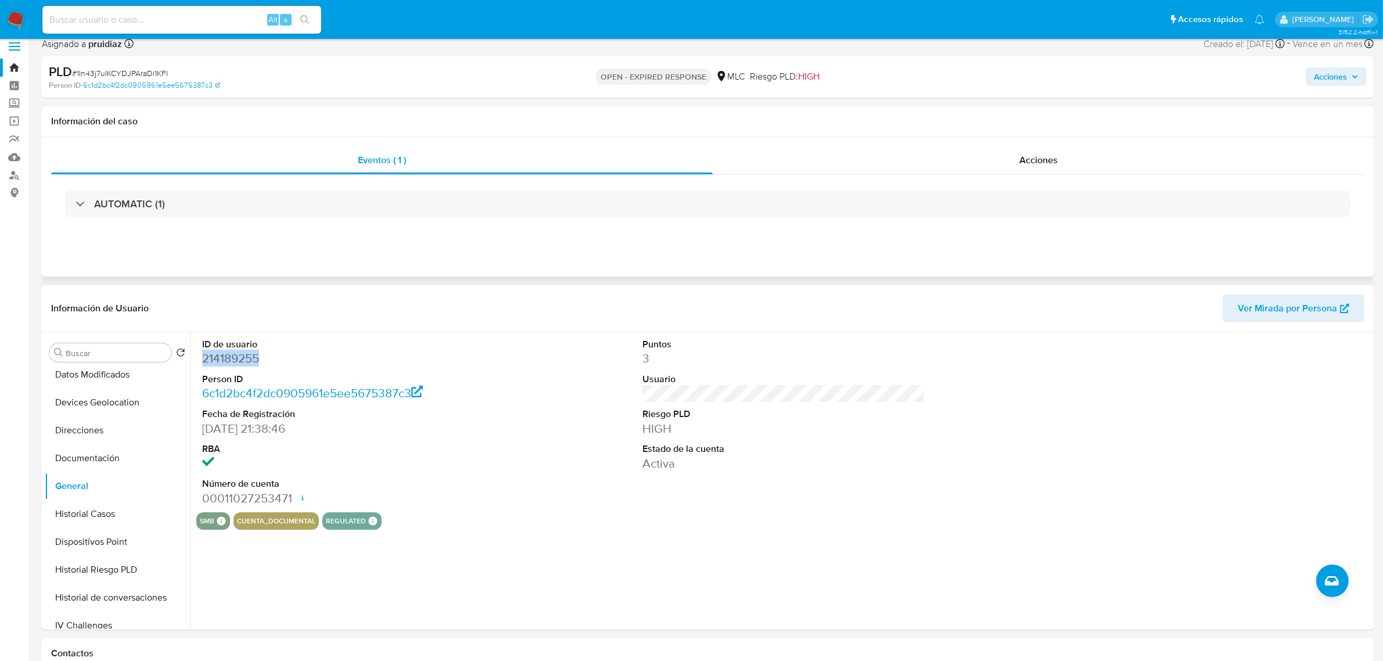
scroll to position [0, 0]
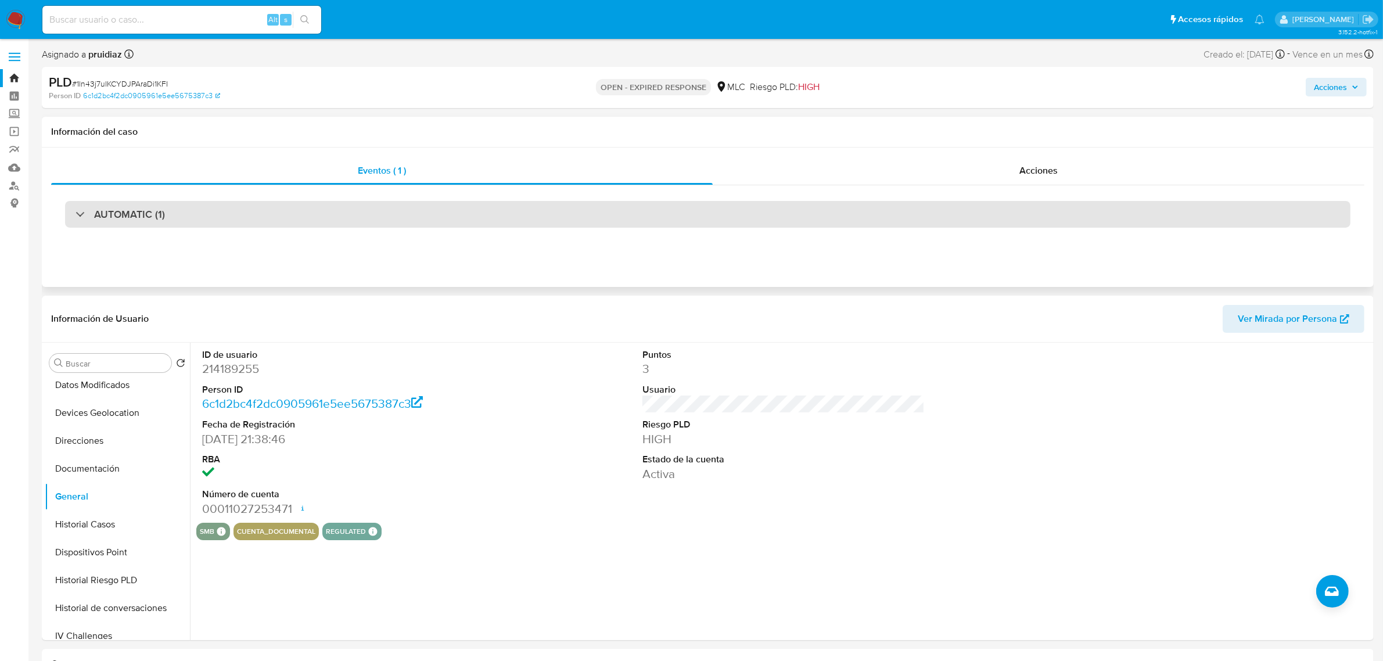
click at [146, 217] on h3 "AUTOMATIC (1)" at bounding box center [129, 214] width 71 height 13
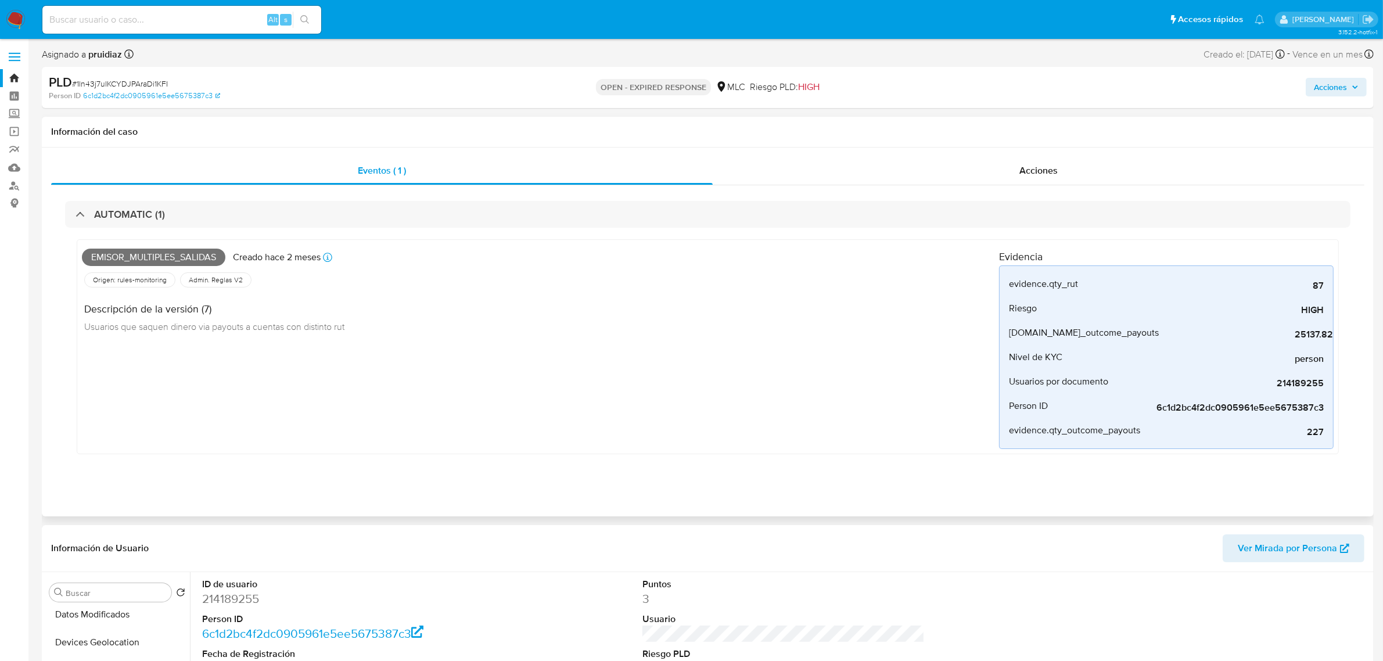
click at [146, 264] on span "Emisor_multiples_salidas" at bounding box center [153, 257] width 143 height 17
copy span "Emisor_multiples_salidas"
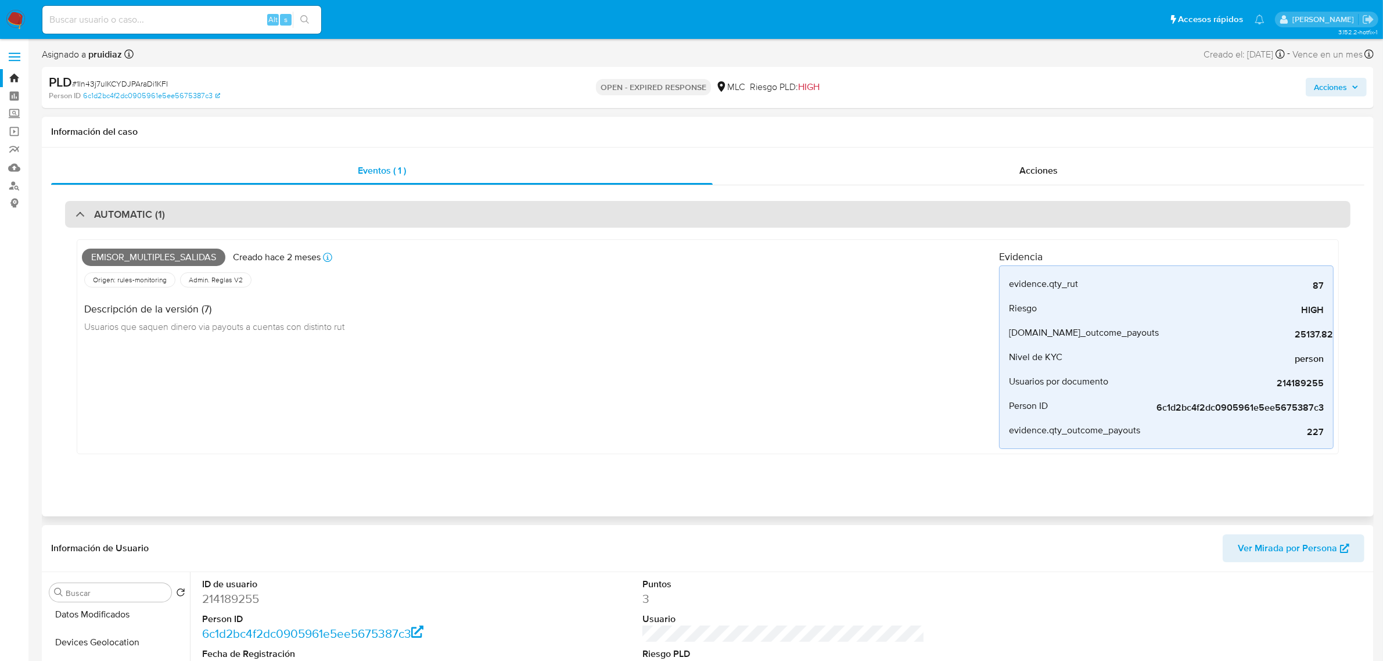
click at [154, 227] on div "AUTOMATIC (1)" at bounding box center [707, 214] width 1285 height 27
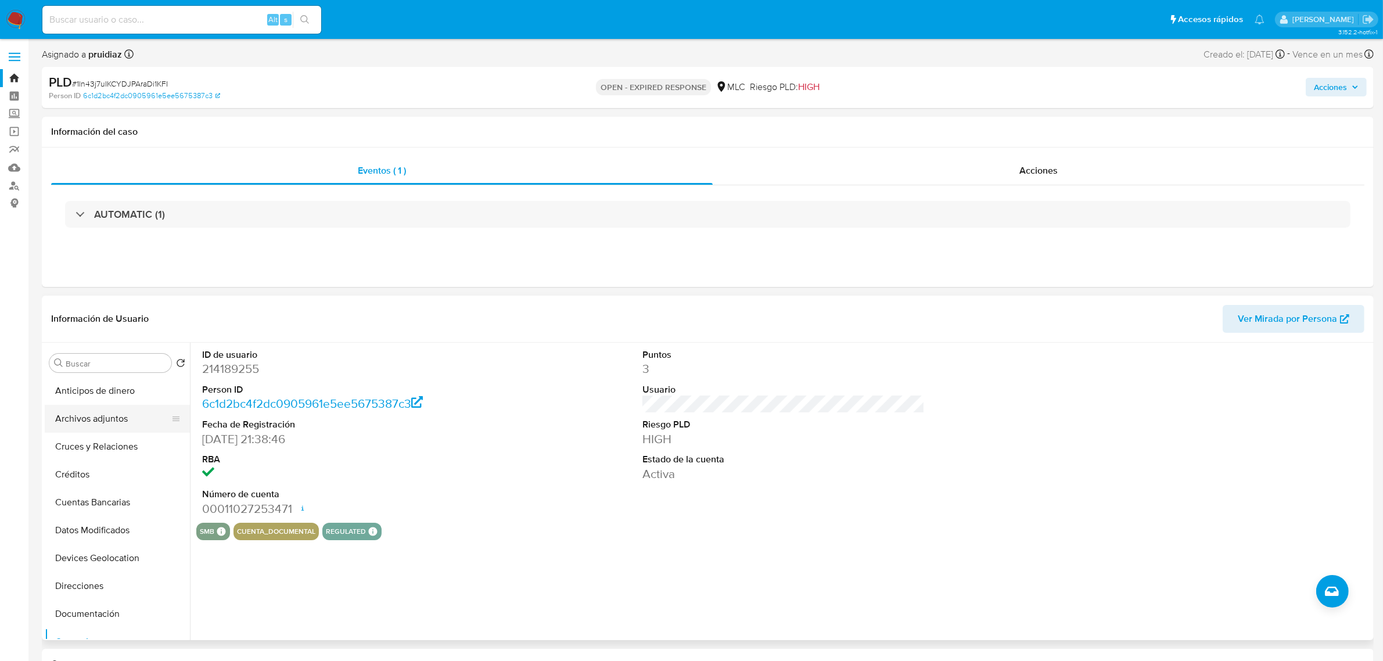
click at [100, 413] on button "Archivos adjuntos" at bounding box center [113, 419] width 136 height 28
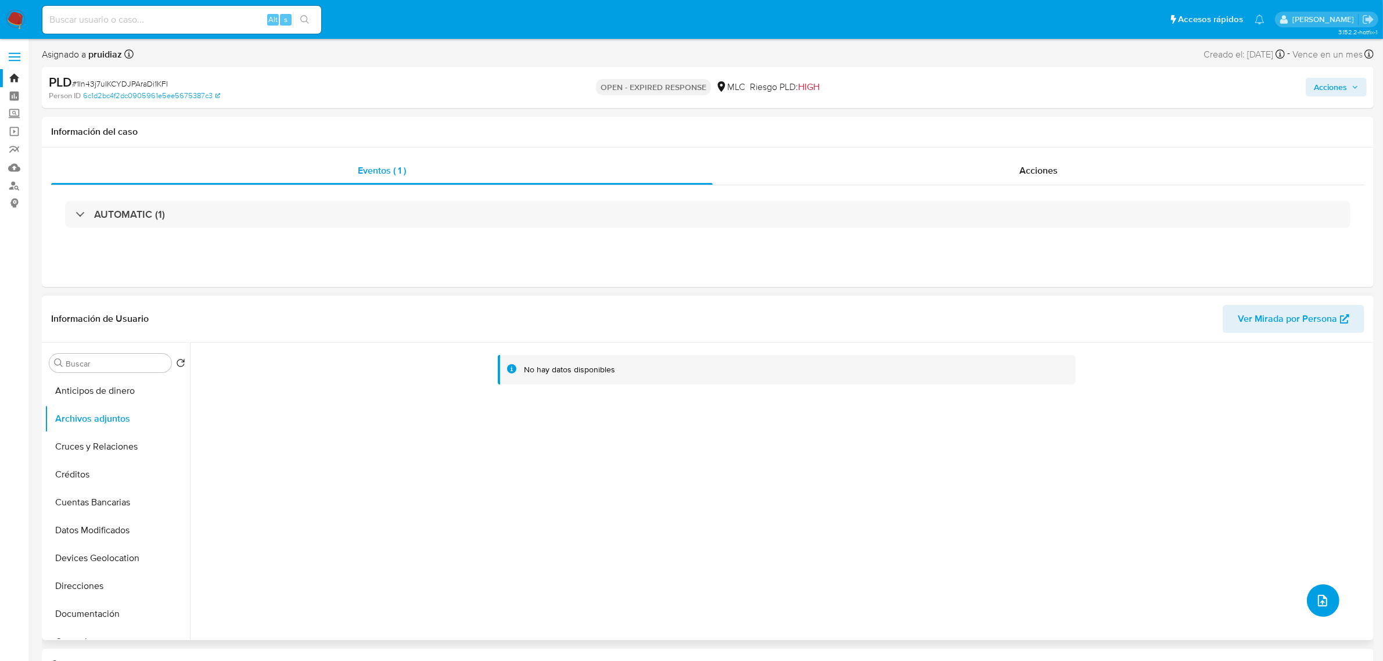
click at [1322, 605] on icon "upload-file" at bounding box center [1322, 601] width 14 height 14
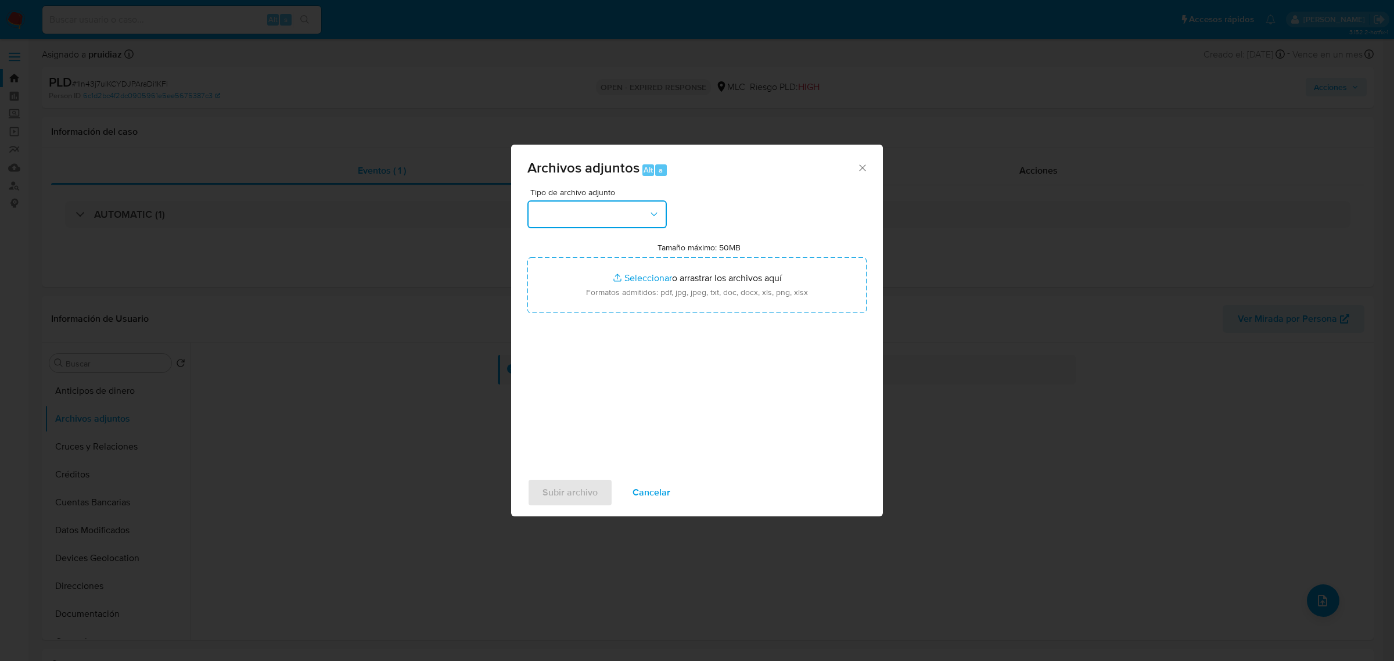
click at [639, 210] on button "button" at bounding box center [596, 214] width 139 height 28
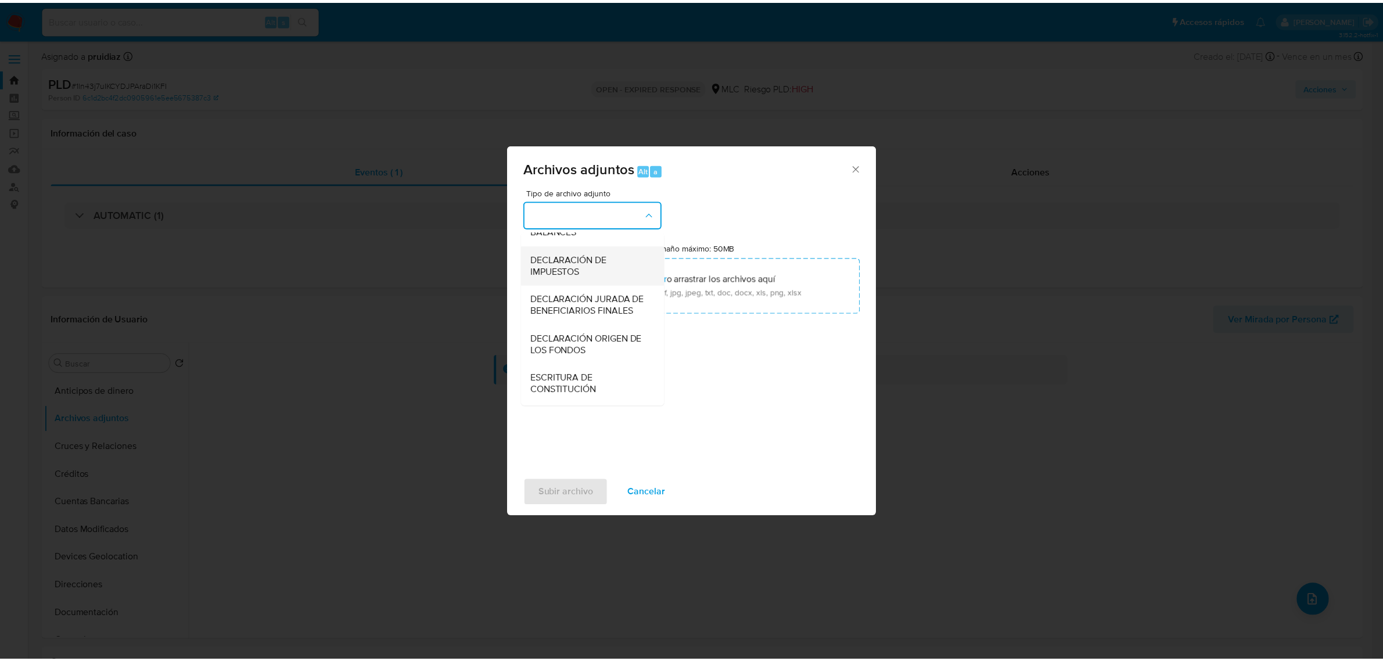
scroll to position [192, 0]
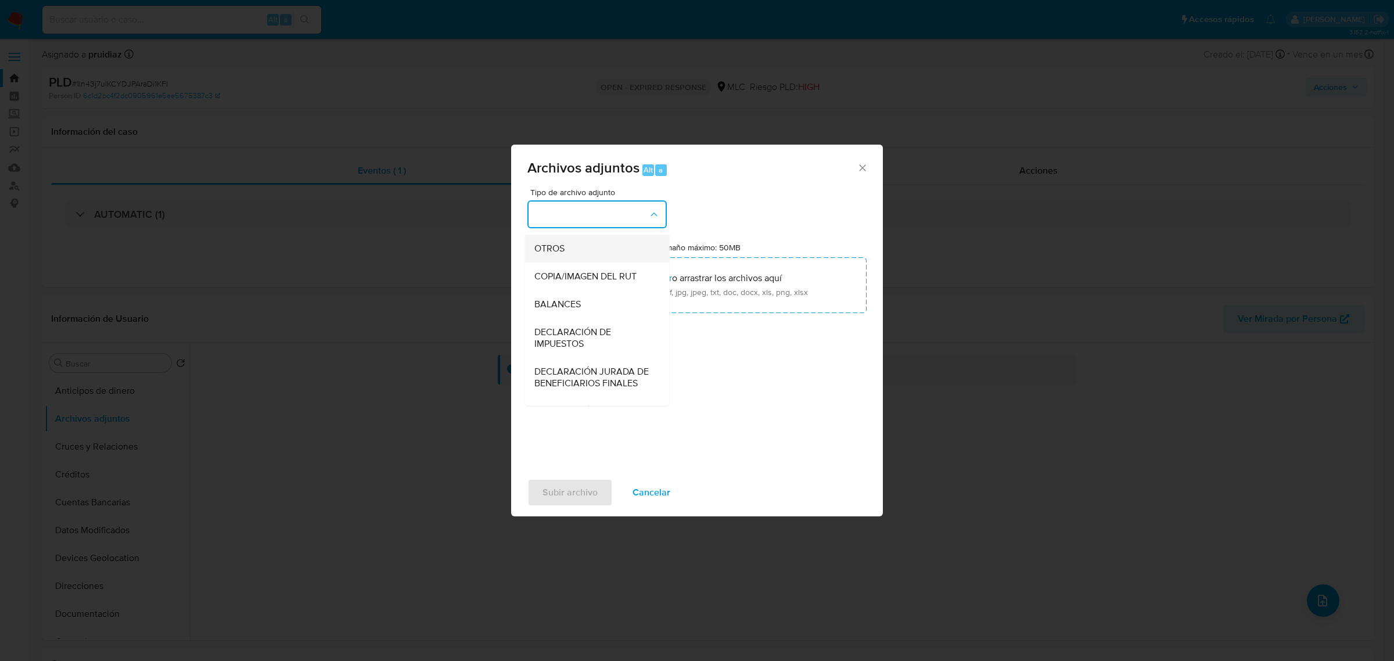
click at [559, 254] on span "OTROS" at bounding box center [549, 248] width 30 height 12
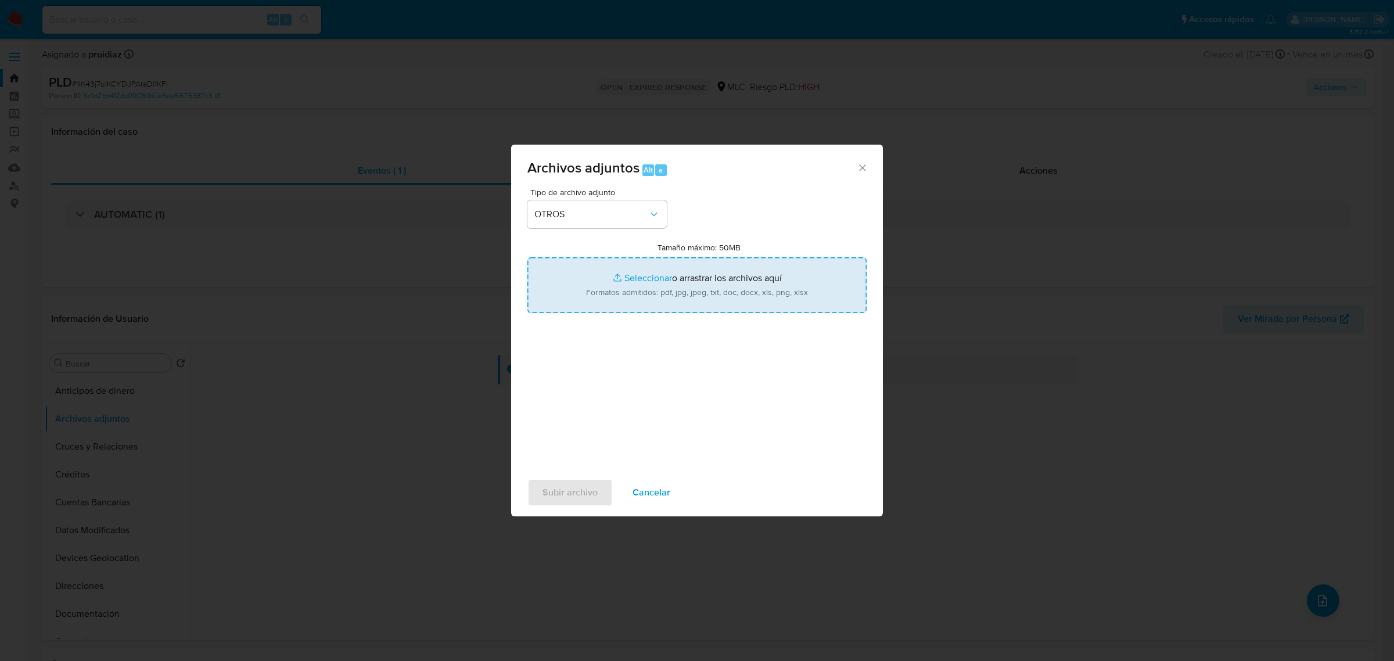
click at [678, 282] on input "Tamaño máximo: 50MB Seleccionar archivos" at bounding box center [696, 285] width 339 height 56
type input "C:\fakepath\214189255 - 06_08_2025.xlsx"
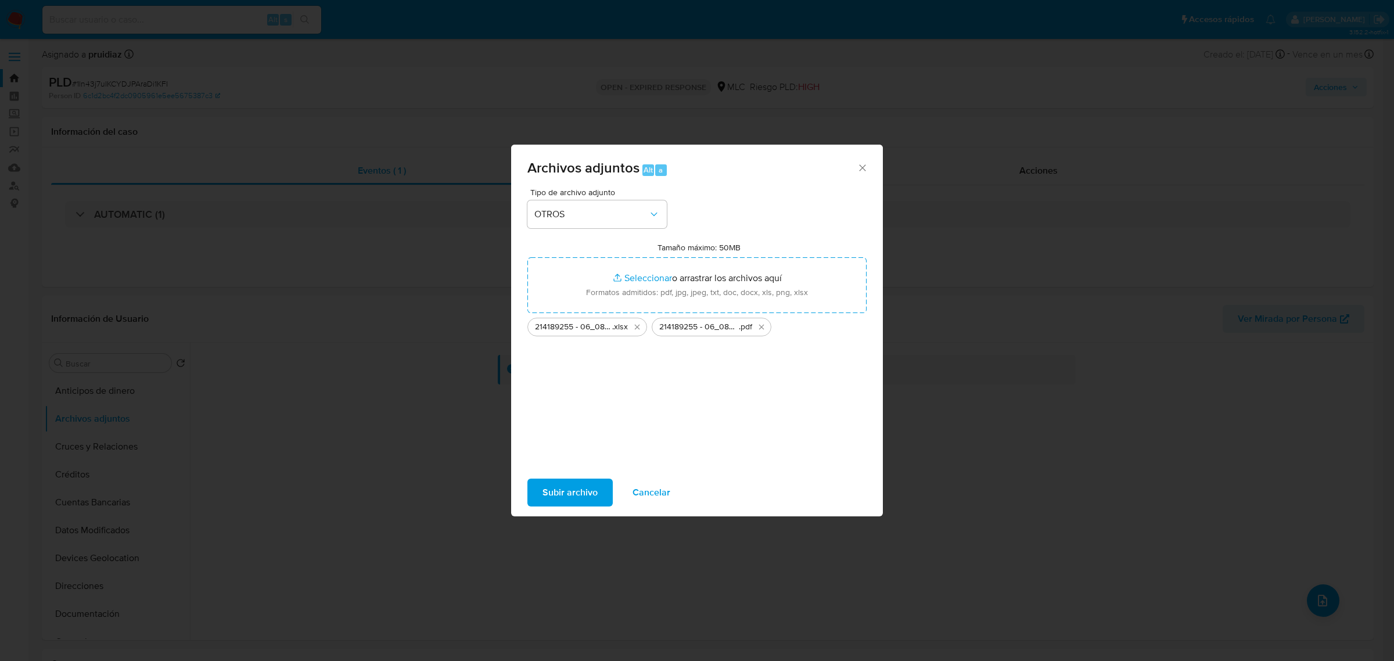
click at [564, 488] on span "Subir archivo" at bounding box center [569, 493] width 55 height 26
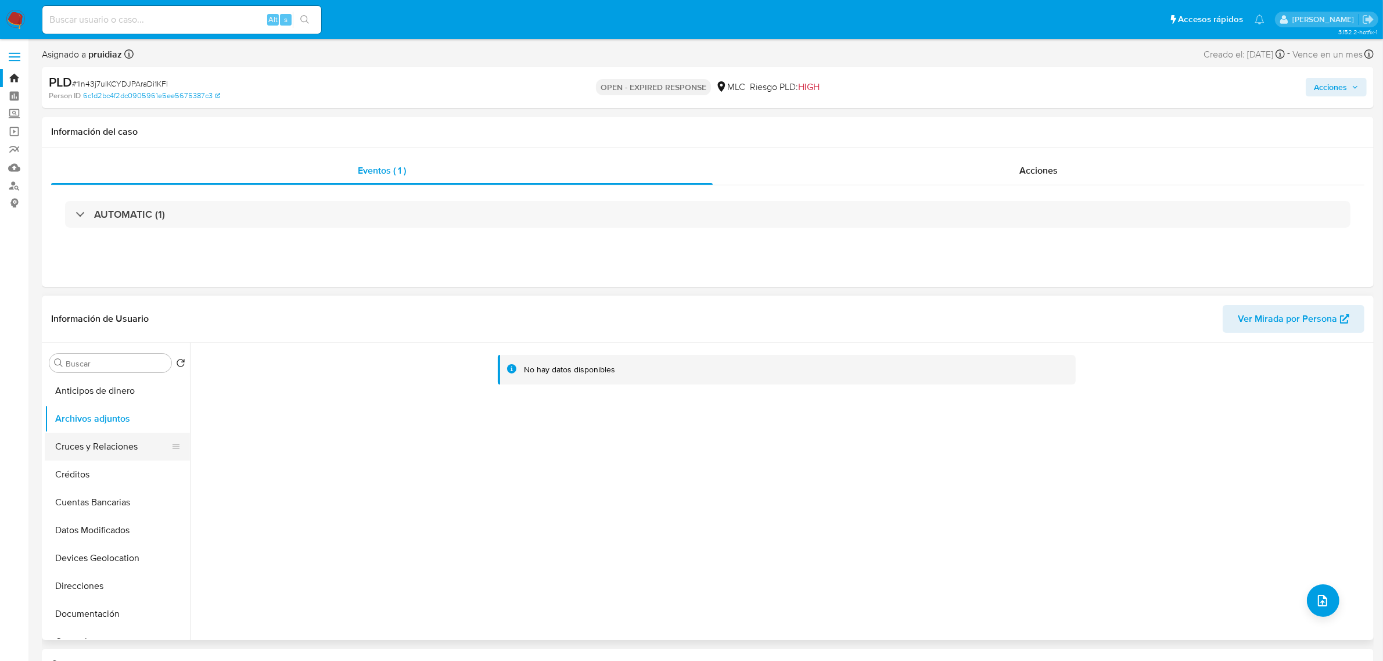
click at [106, 445] on button "Cruces y Relaciones" at bounding box center [113, 447] width 136 height 28
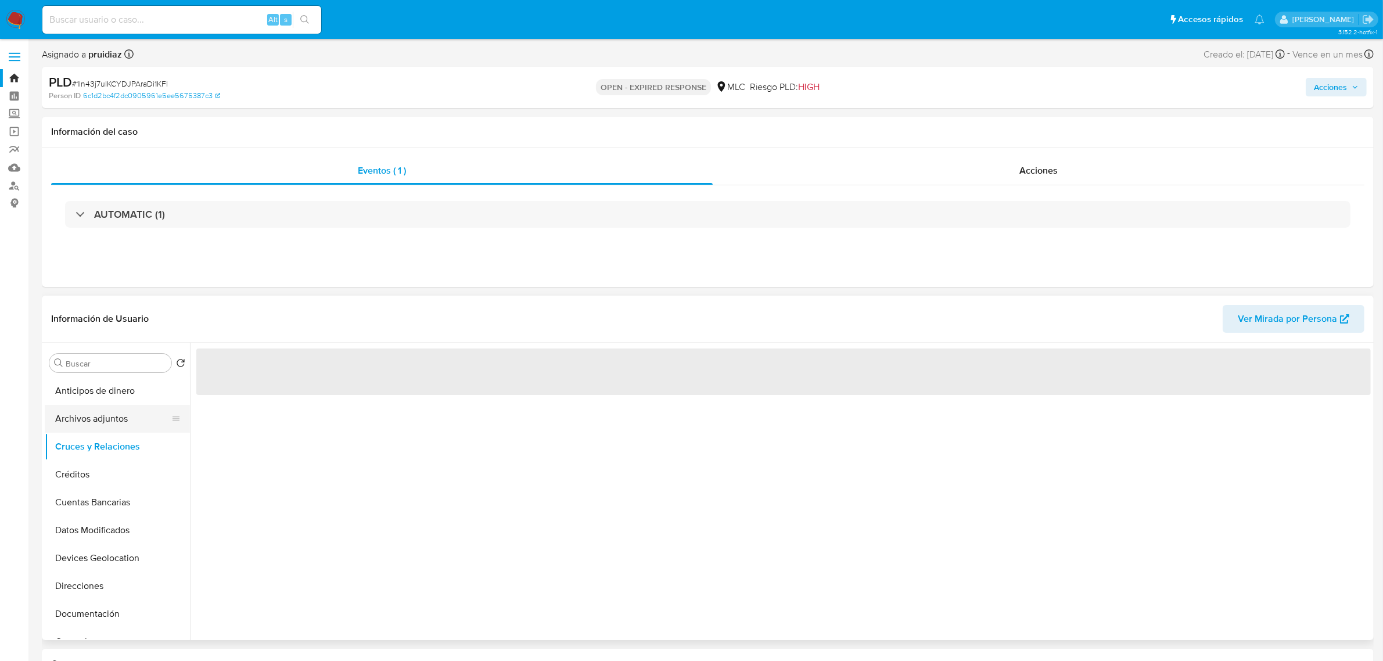
click at [95, 420] on button "Archivos adjuntos" at bounding box center [113, 419] width 136 height 28
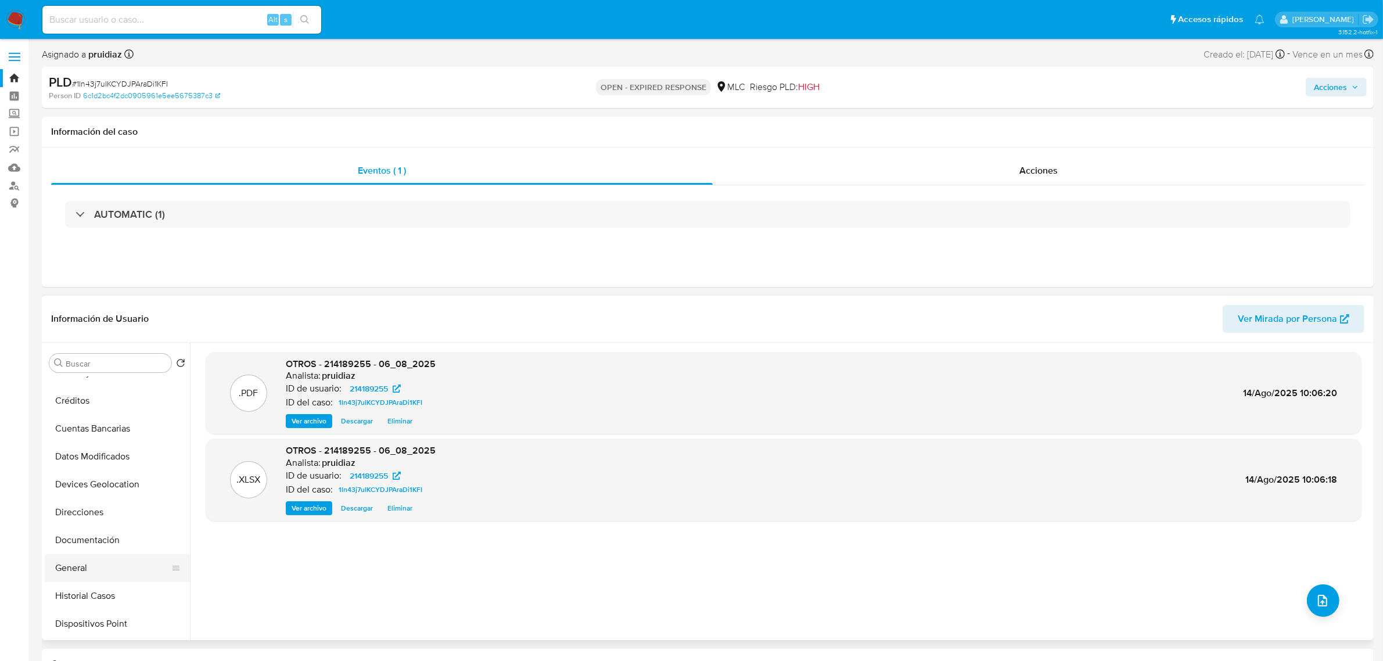
scroll to position [145, 0]
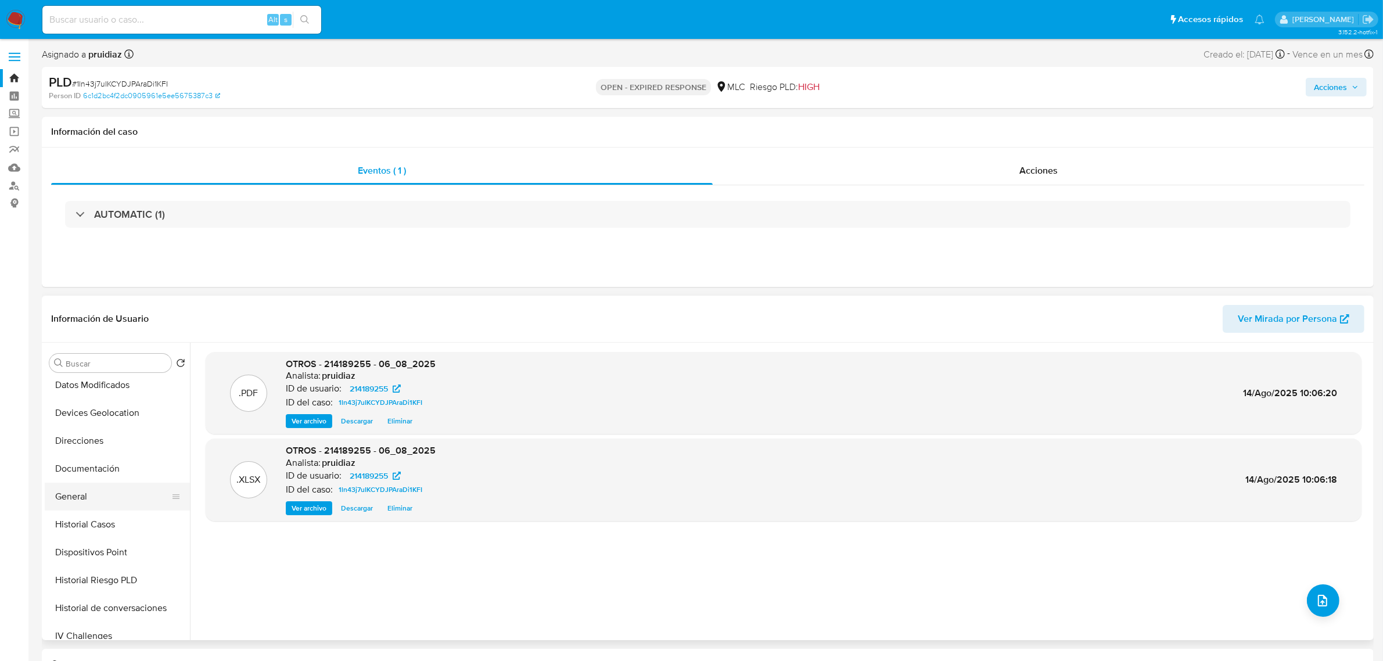
click at [87, 500] on button "General" at bounding box center [113, 497] width 136 height 28
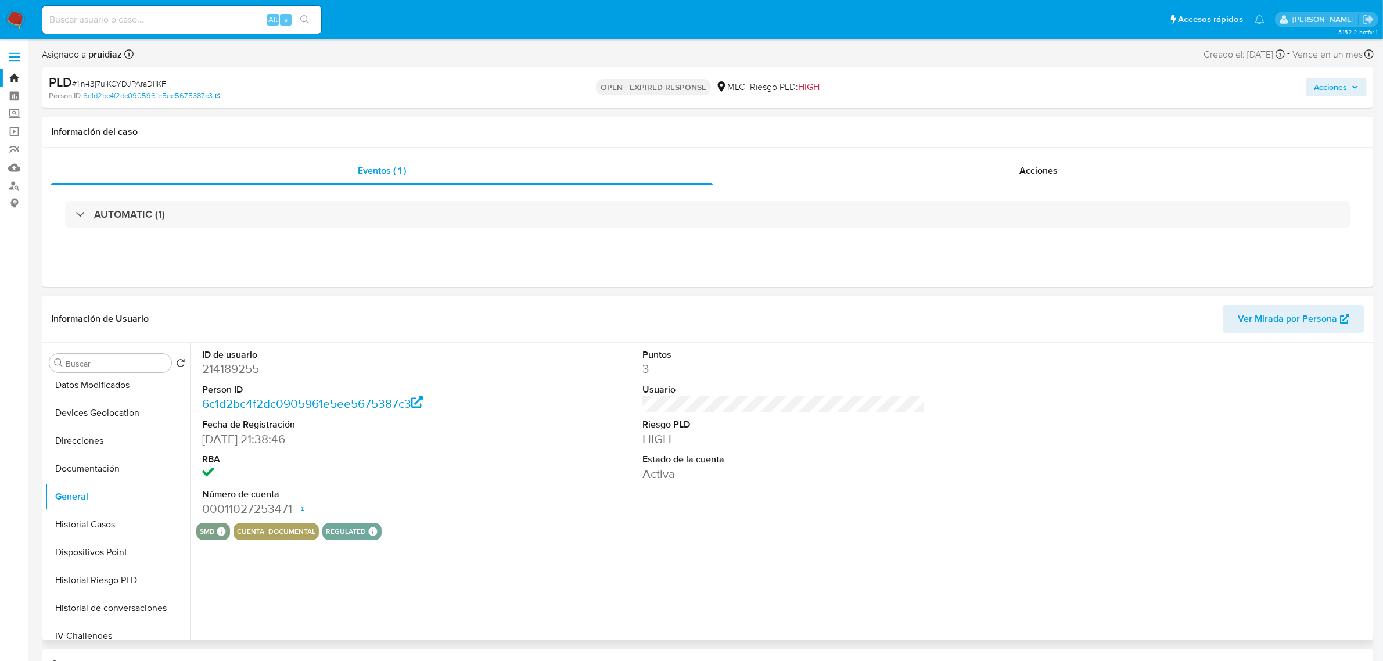
click at [231, 369] on dd "214189255" at bounding box center [343, 369] width 282 height 16
click at [232, 369] on dd "214189255" at bounding box center [343, 369] width 282 height 16
copy dd "214189255"
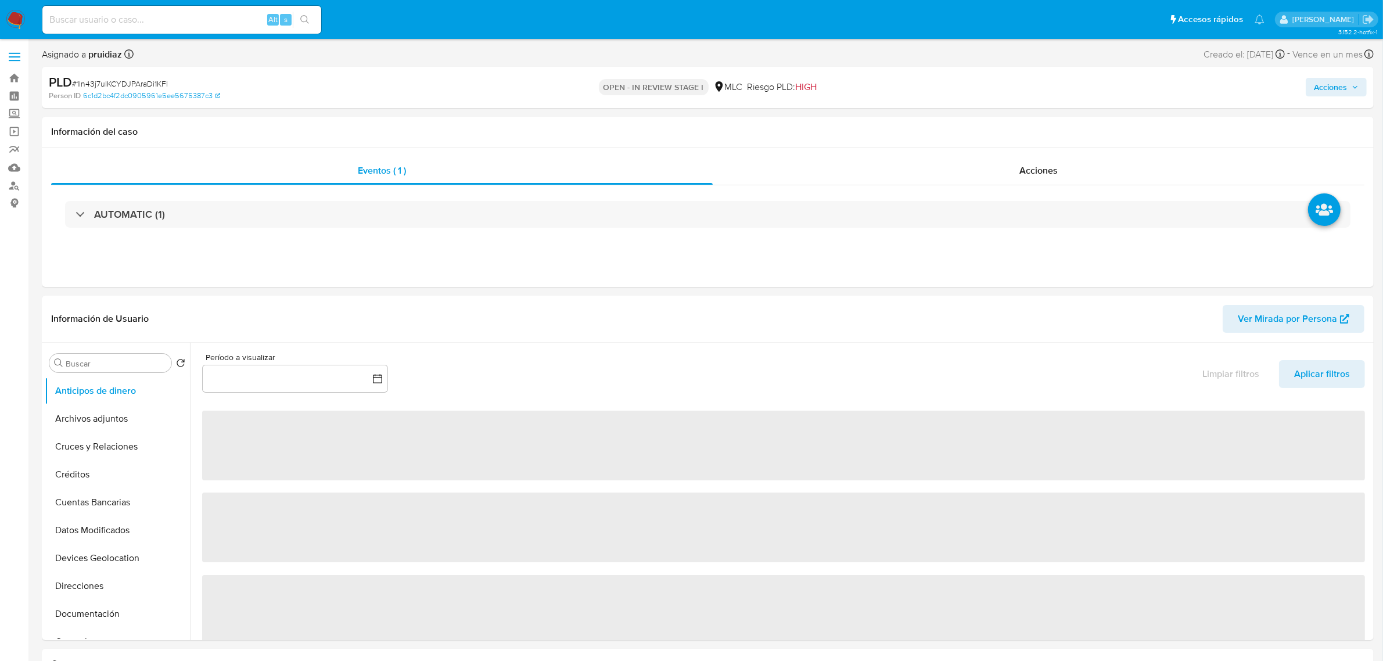
select select "10"
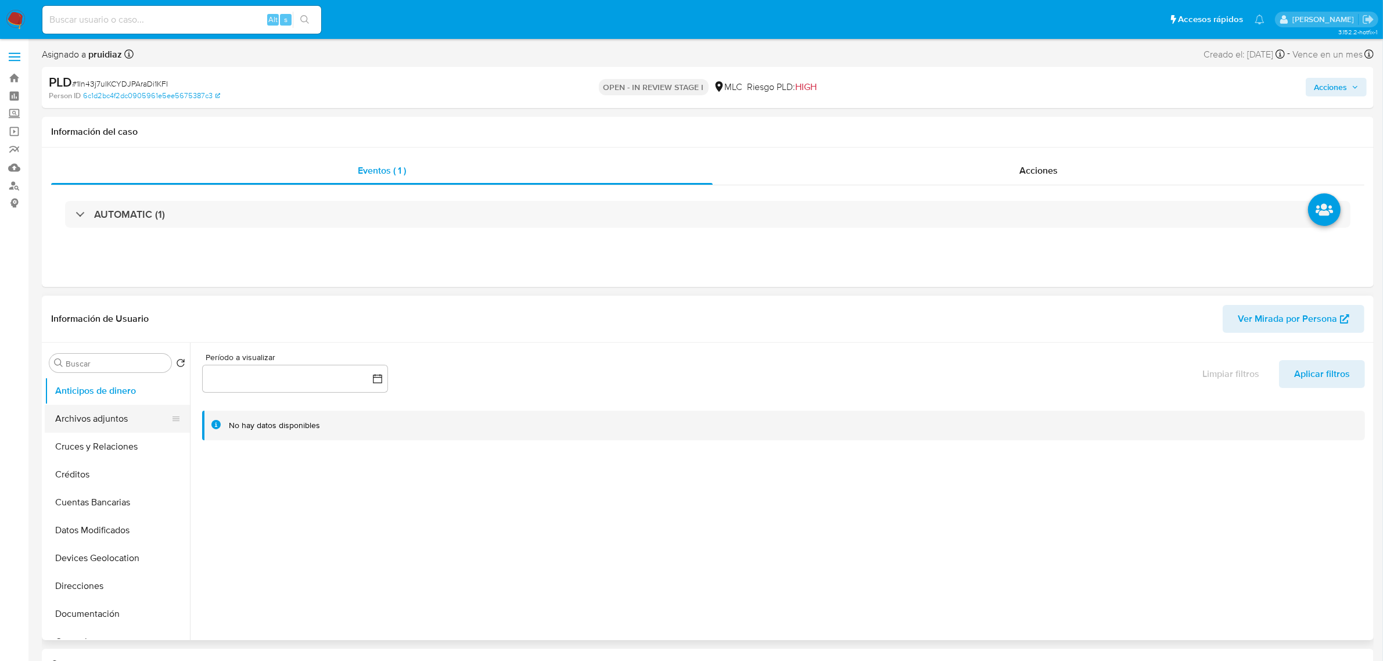
click at [124, 424] on button "Archivos adjuntos" at bounding box center [113, 419] width 136 height 28
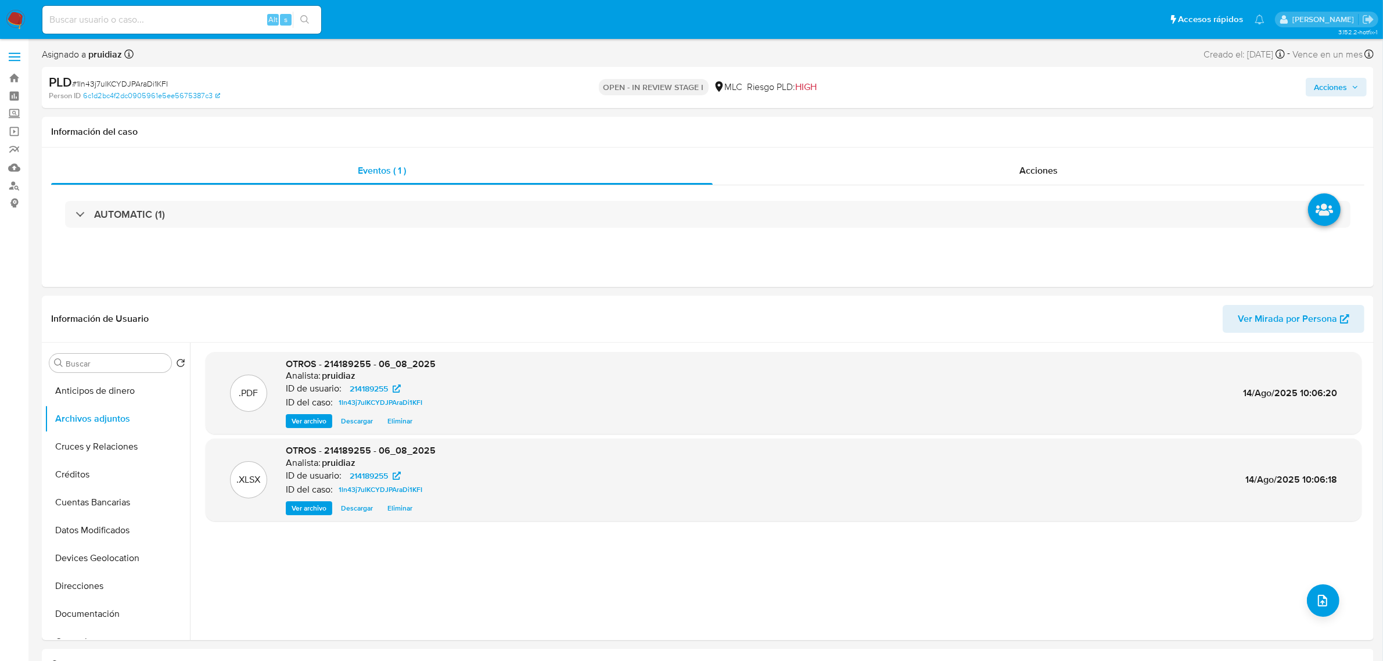
click at [1353, 85] on icon "button" at bounding box center [1354, 87] width 7 height 7
click at [1037, 129] on span "Resolución del caso" at bounding box center [1006, 123] width 83 height 13
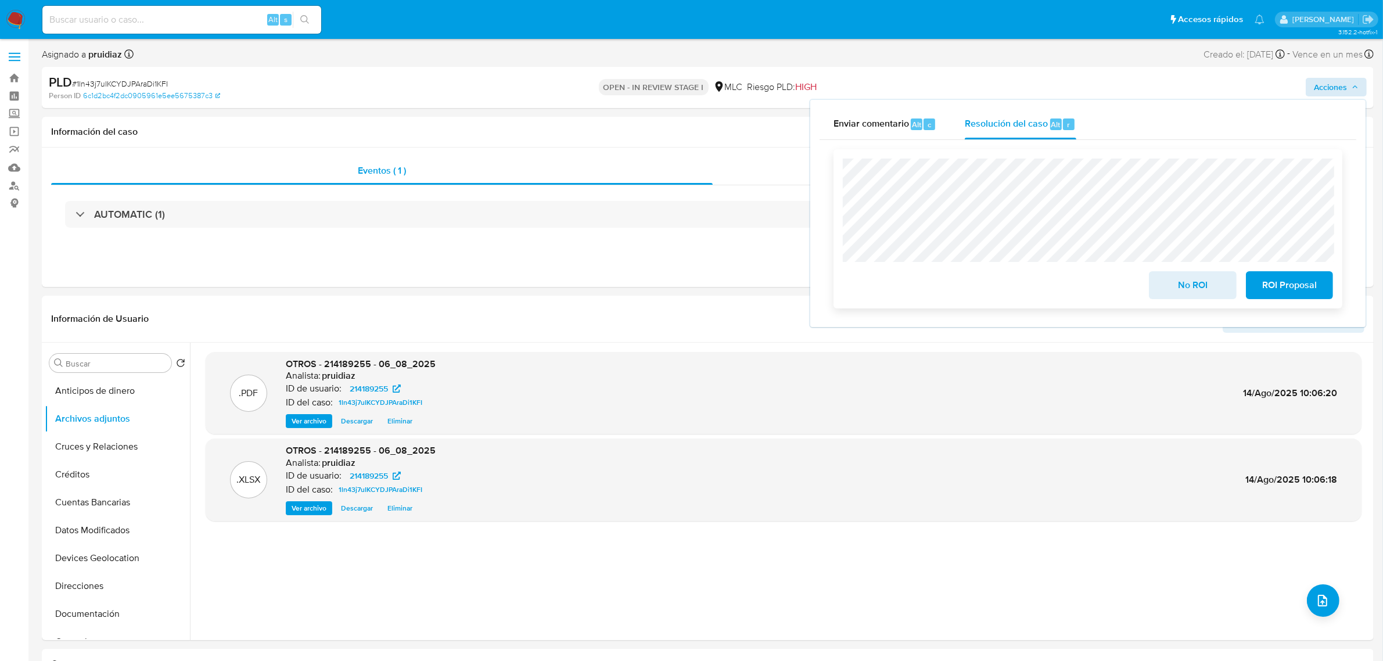
click at [1289, 280] on span "ROI Proposal" at bounding box center [1289, 285] width 57 height 26
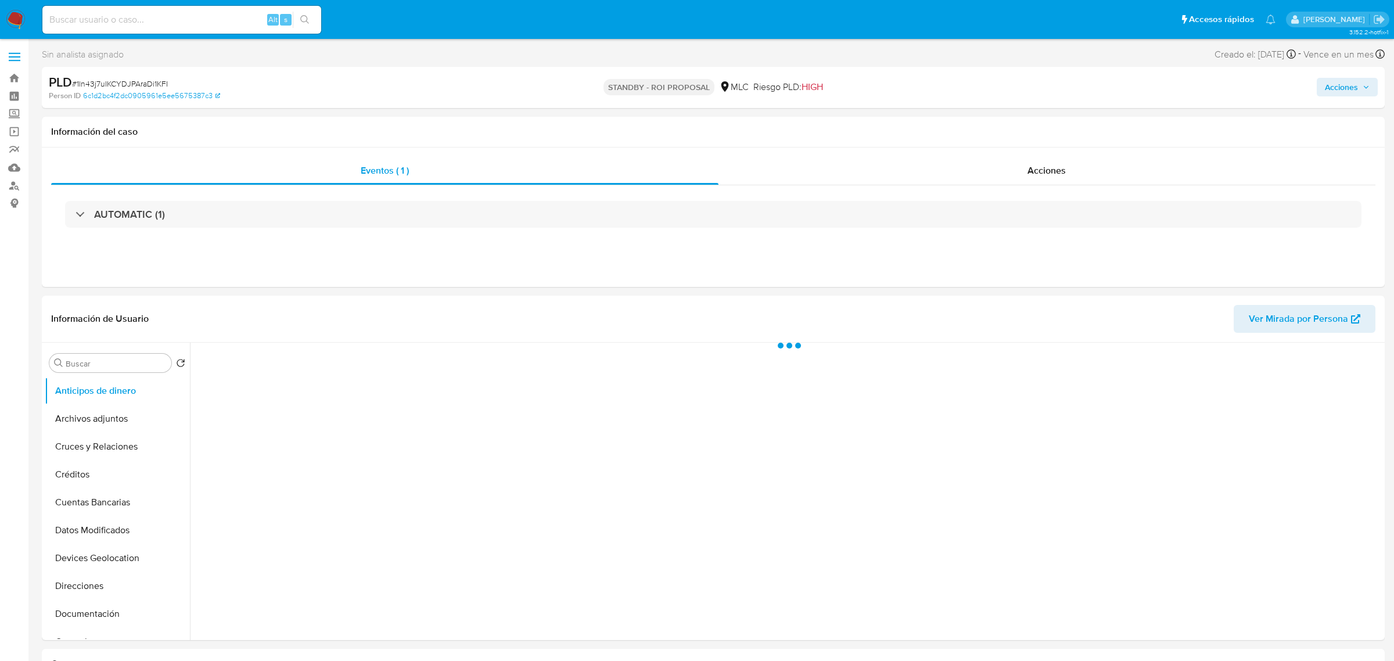
select select "10"
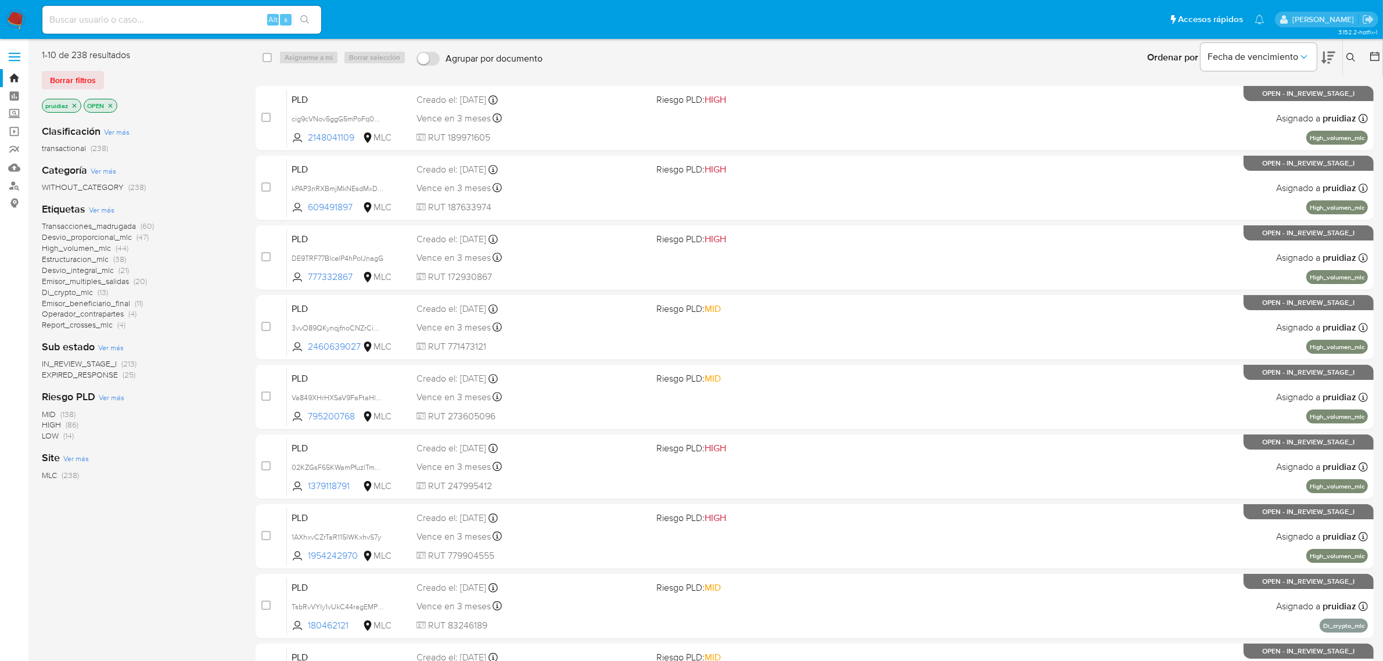
click at [1348, 55] on icon at bounding box center [1350, 57] width 9 height 9
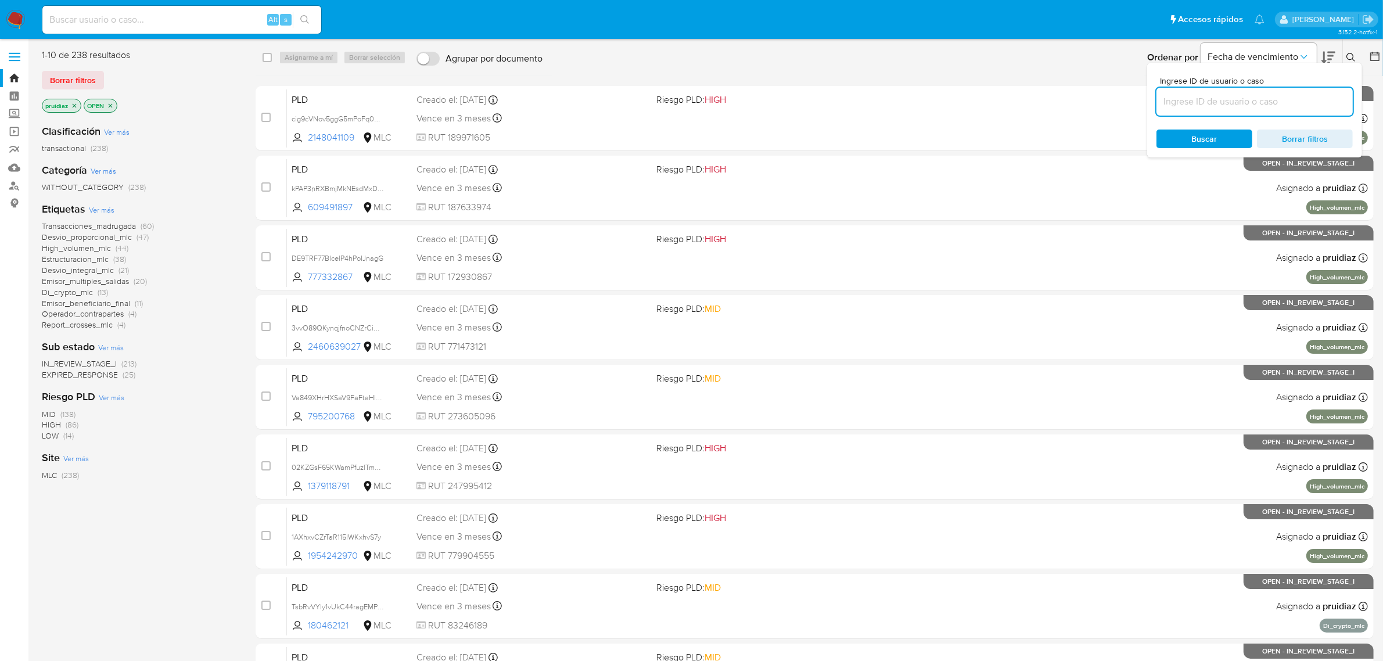
click at [1227, 103] on input at bounding box center [1254, 101] width 196 height 15
type input "Estructuracion_mlc"
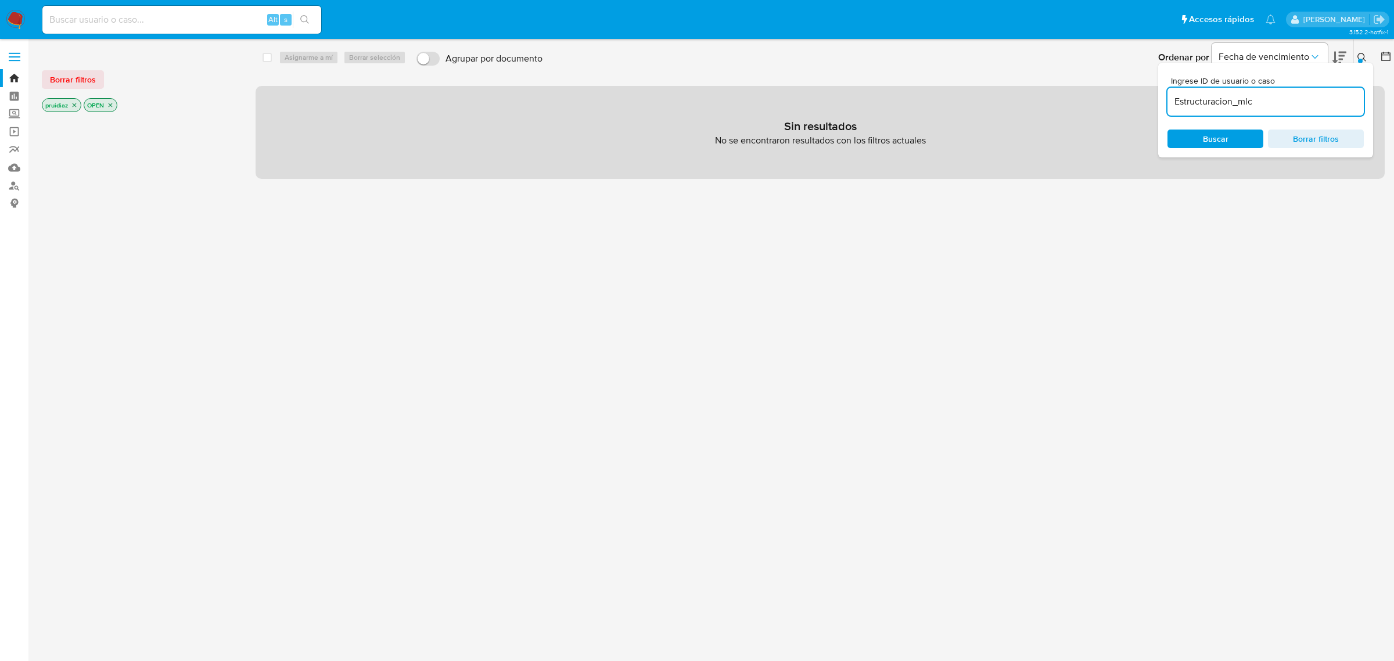
click at [1218, 96] on input "Estructuracion_mlc" at bounding box center [1265, 101] width 196 height 15
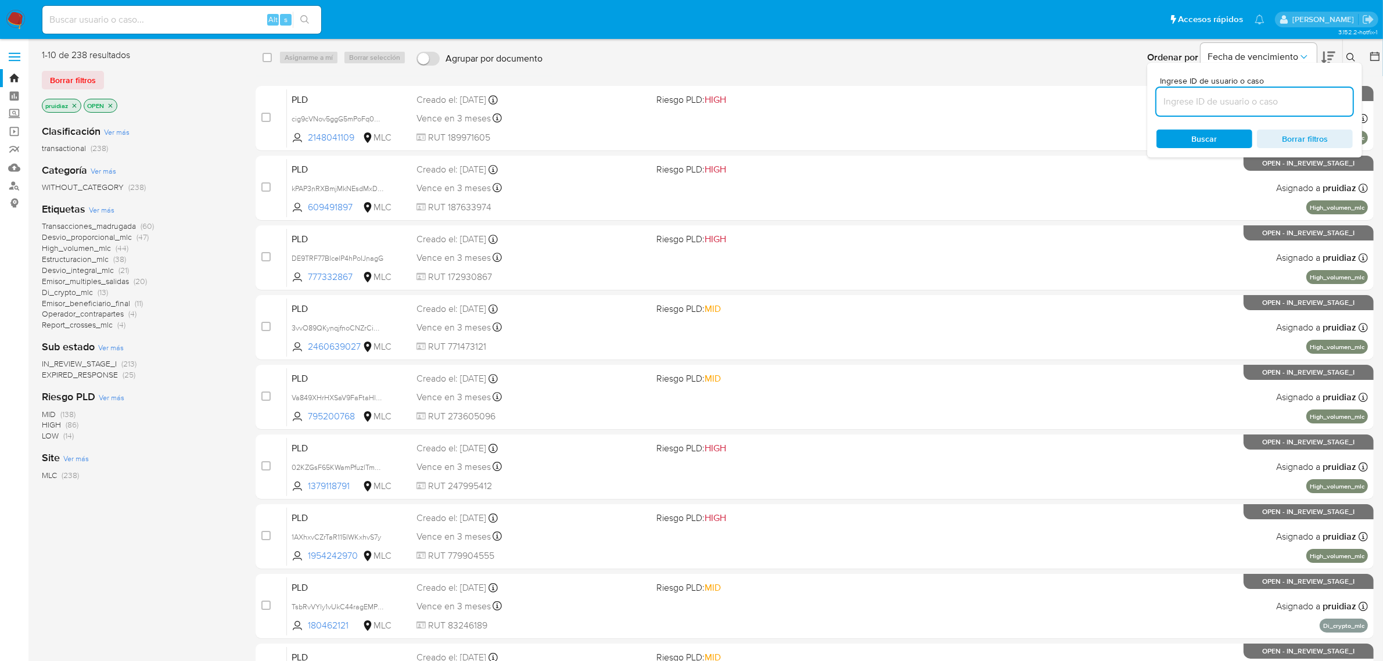
click at [1185, 99] on input at bounding box center [1254, 101] width 196 height 15
paste input "2162742035"
type input "2162742035"
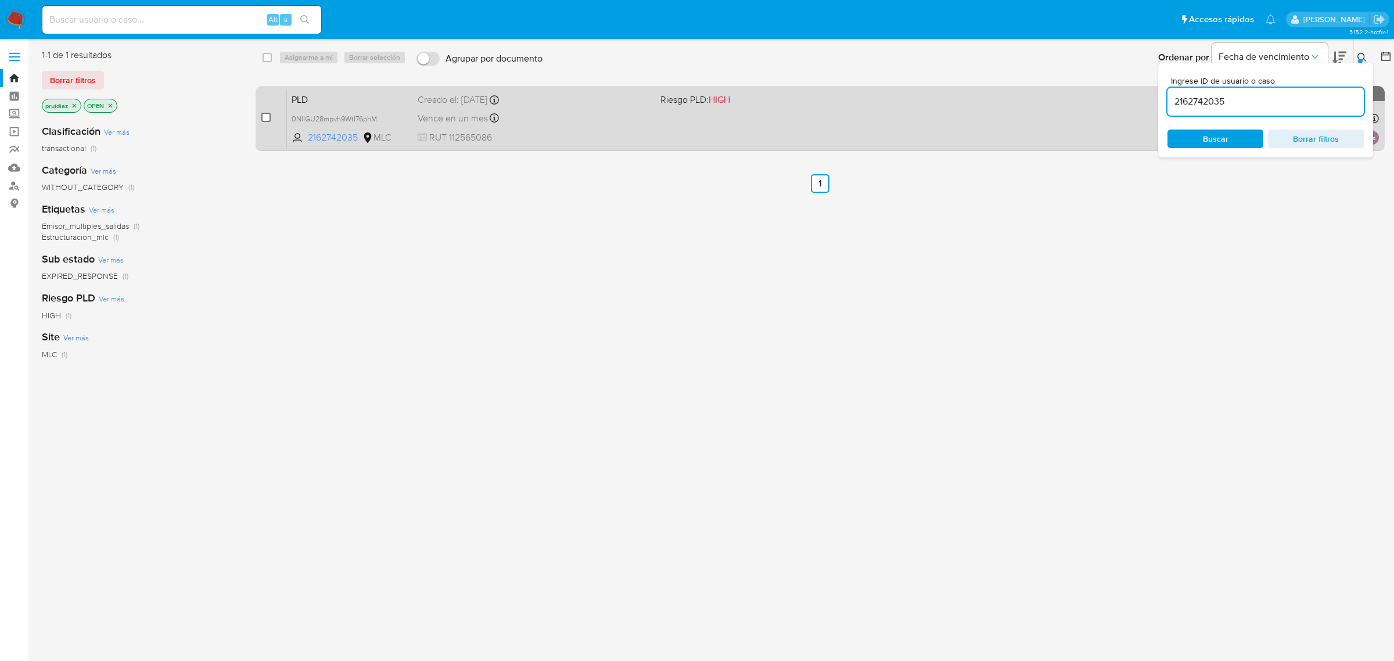
click at [262, 119] on input "checkbox" at bounding box center [265, 117] width 9 height 9
checkbox input "true"
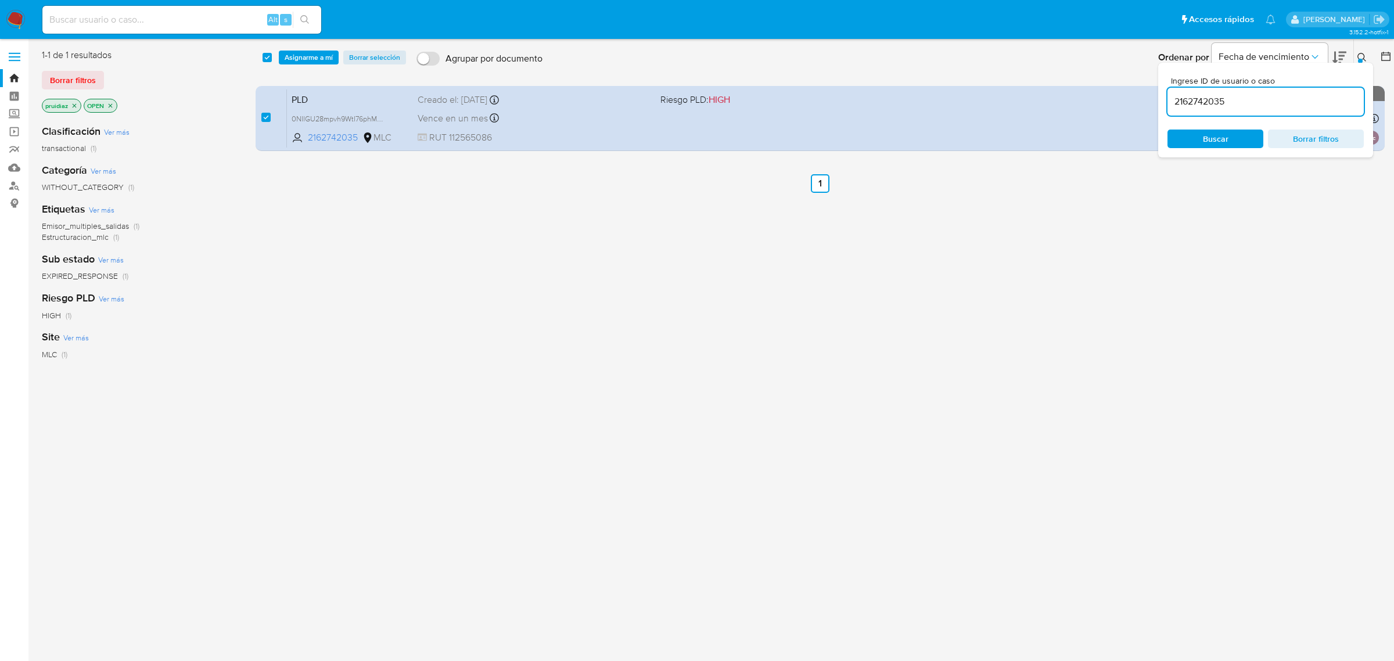
click at [314, 64] on div "select-all-cases-checkbox Asignarme a mí Borrar selección Agrupar por documento…" at bounding box center [825, 57] width 1138 height 36
click at [314, 63] on span "Asignarme a mí" at bounding box center [309, 58] width 48 height 12
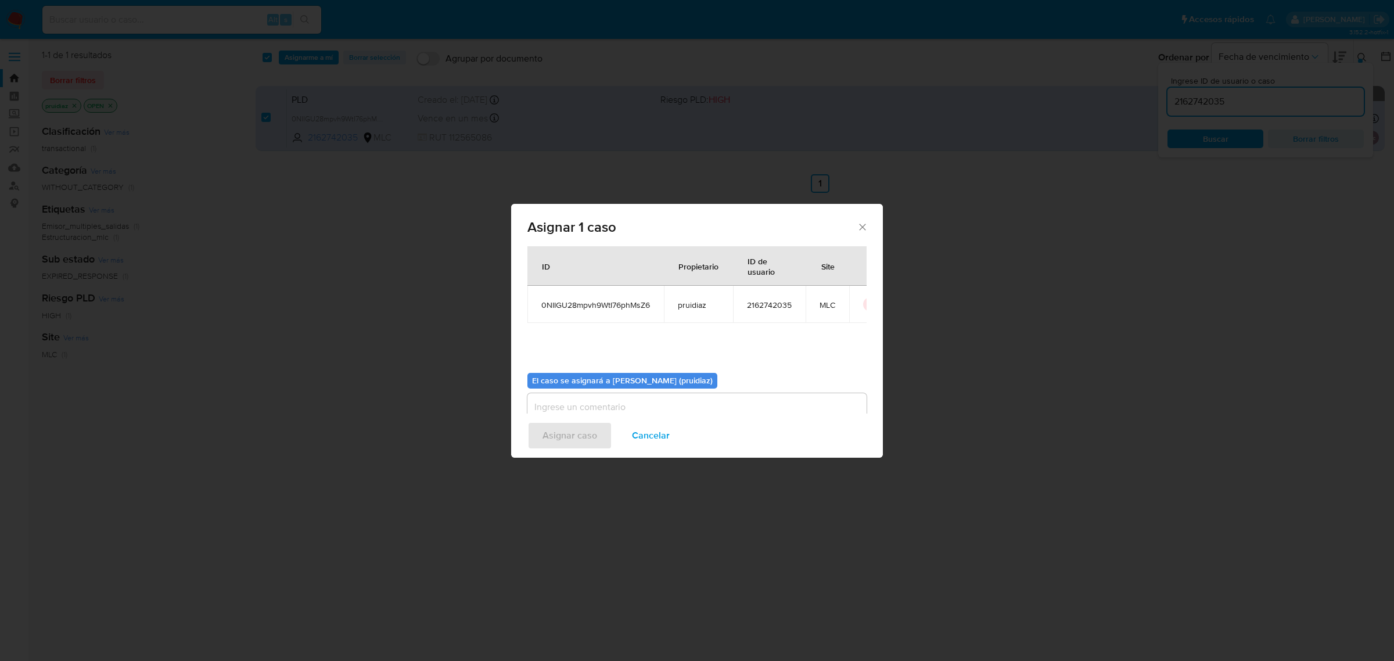
scroll to position [59, 0]
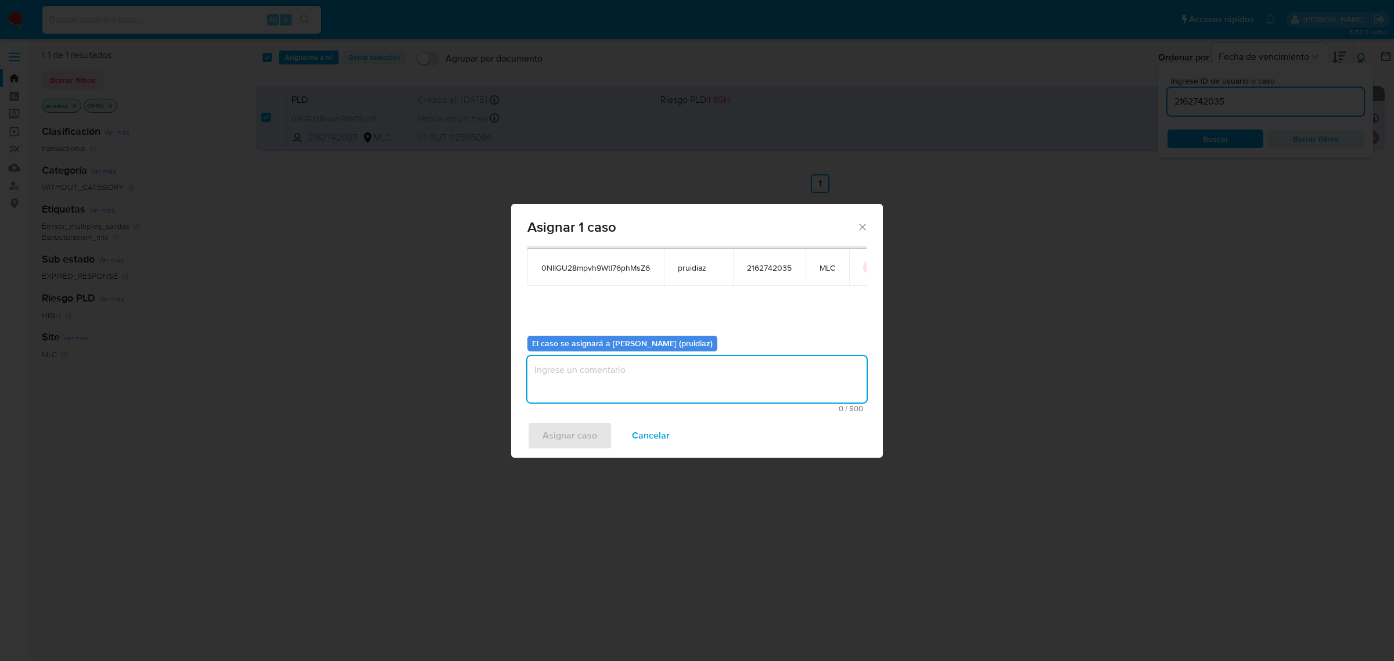
click at [634, 383] on textarea "assign-modal" at bounding box center [696, 379] width 339 height 46
type textarea "-"
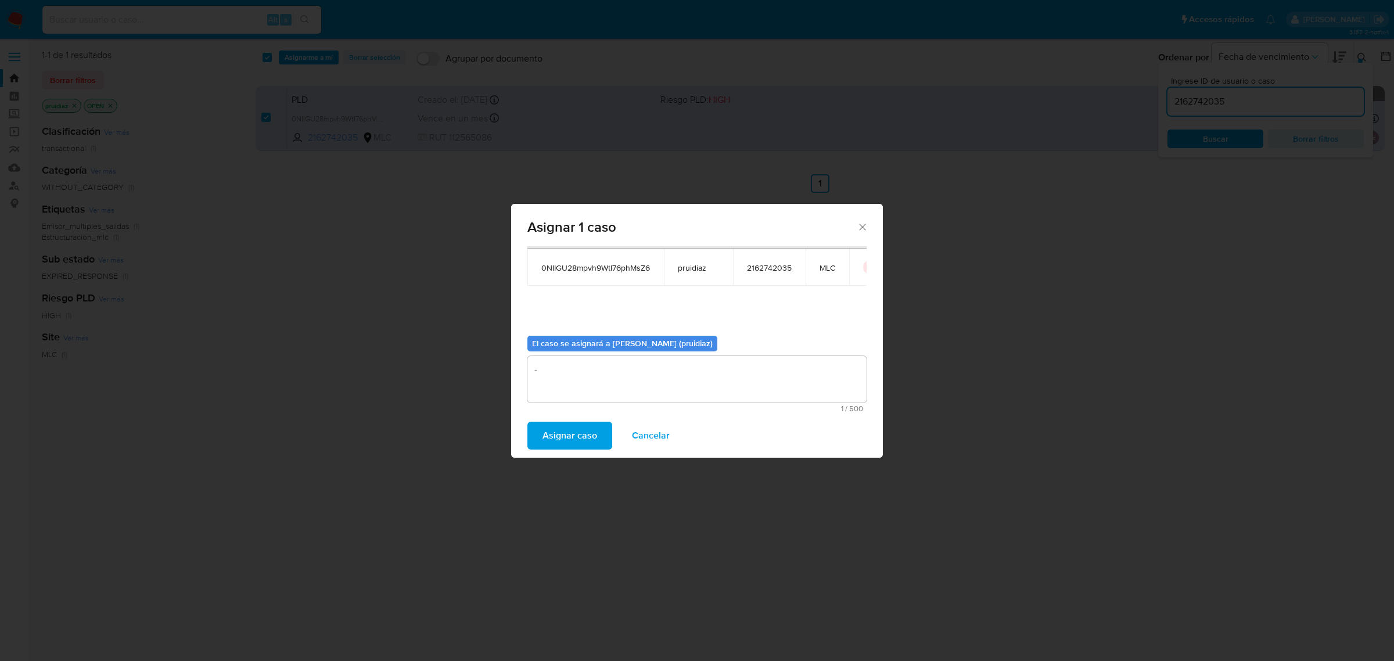
click at [560, 434] on span "Asignar caso" at bounding box center [569, 436] width 55 height 26
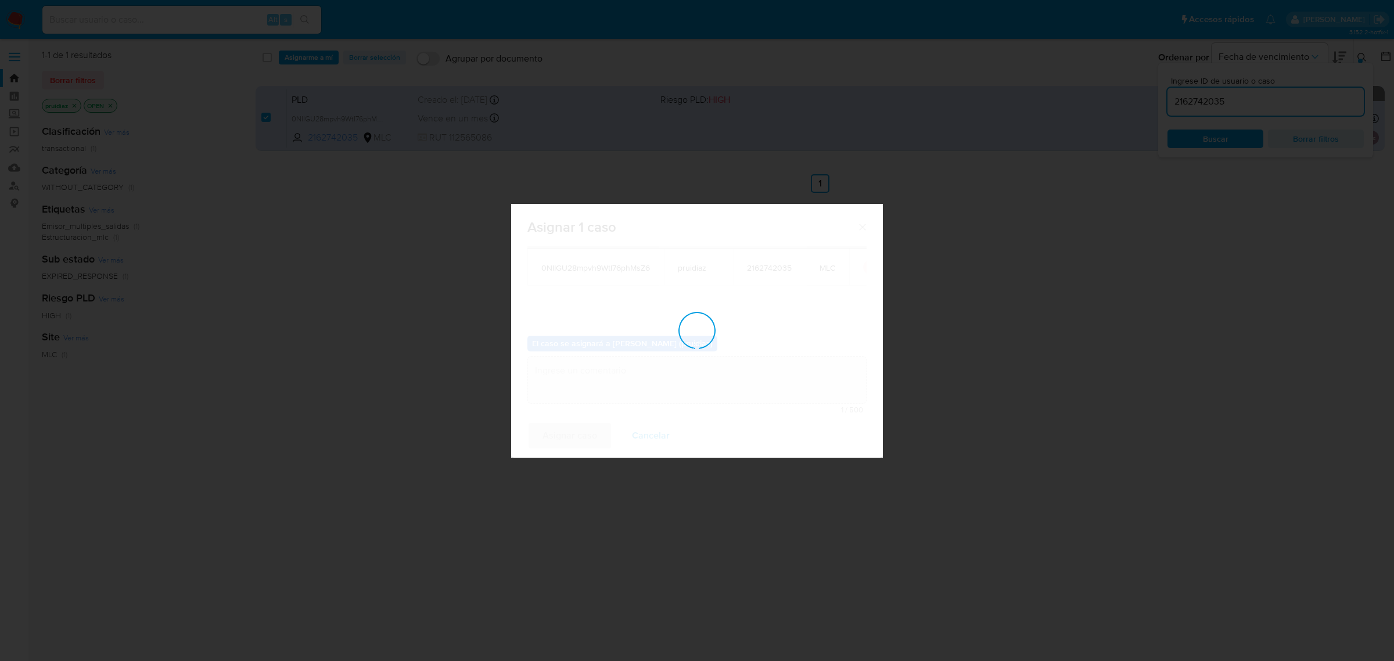
checkbox input "false"
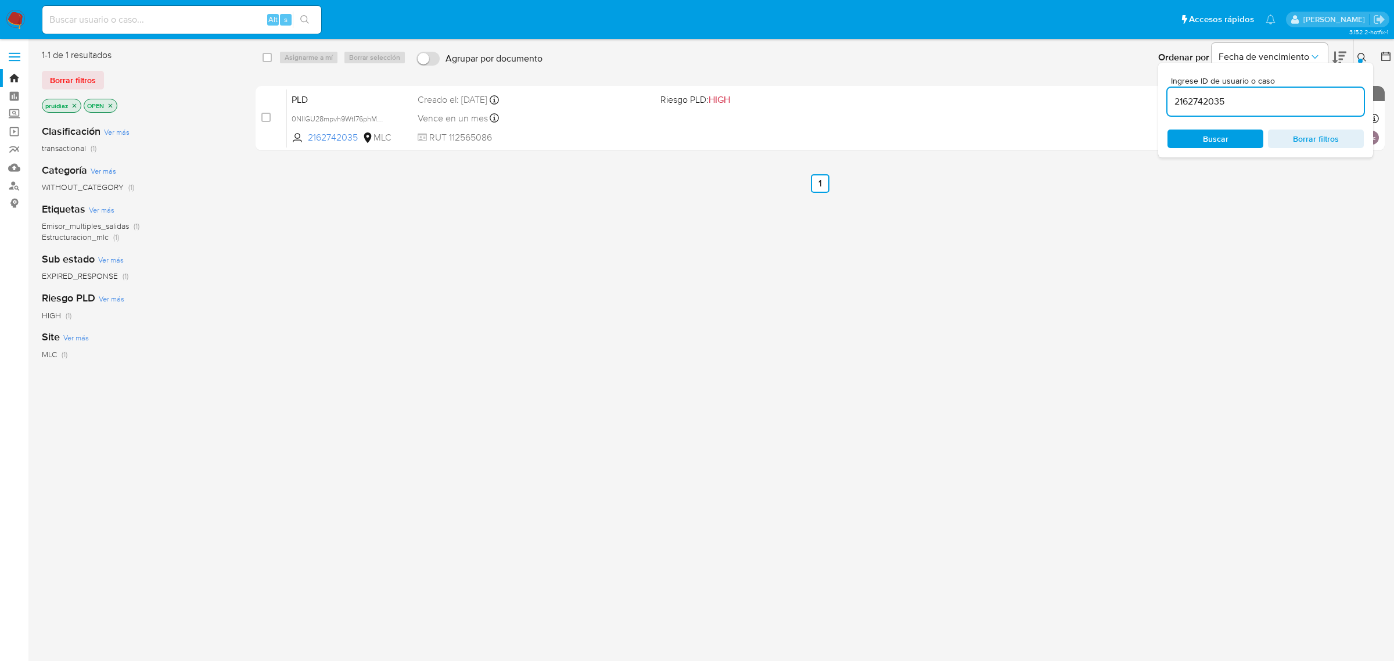
click at [13, 13] on img at bounding box center [16, 20] width 20 height 20
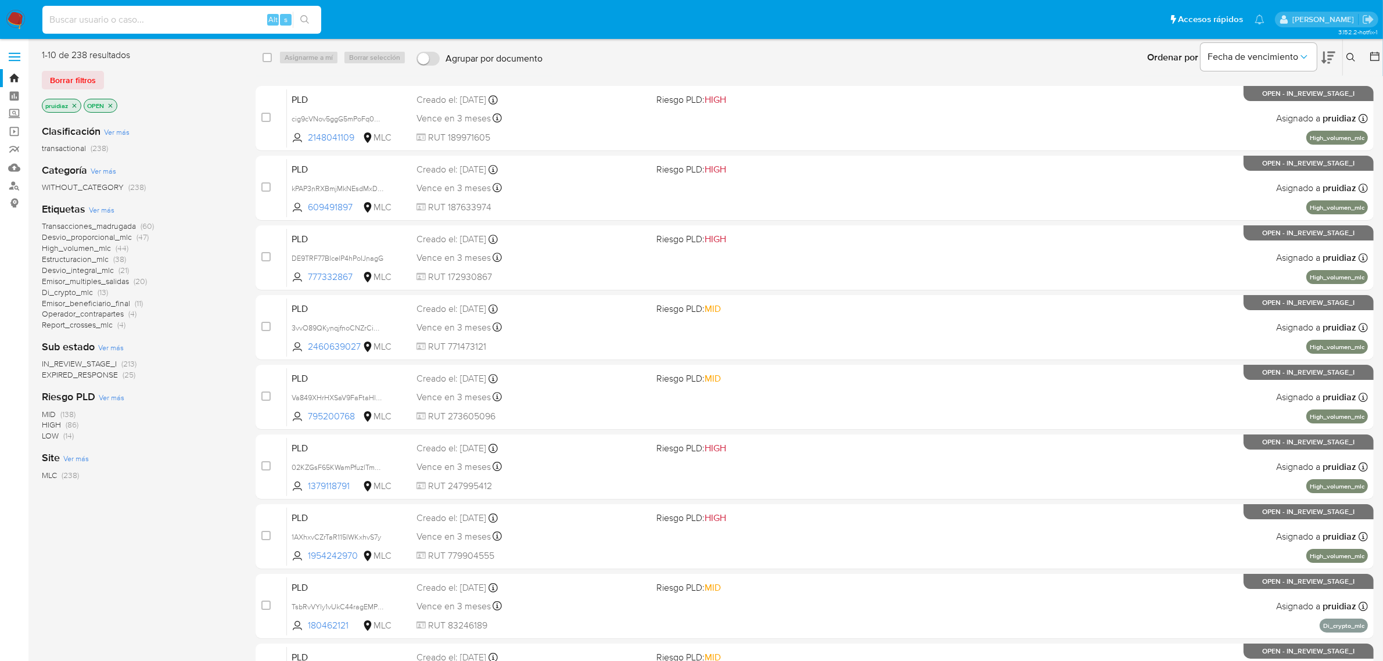
click at [102, 22] on input at bounding box center [181, 19] width 279 height 15
paste input "0NIIGU28mpvh9WtI76phMsZ6"
type input "0NIIGU28mpvh9WtI76phMsZ6"
click at [303, 18] on icon "search-icon" at bounding box center [304, 19] width 9 height 9
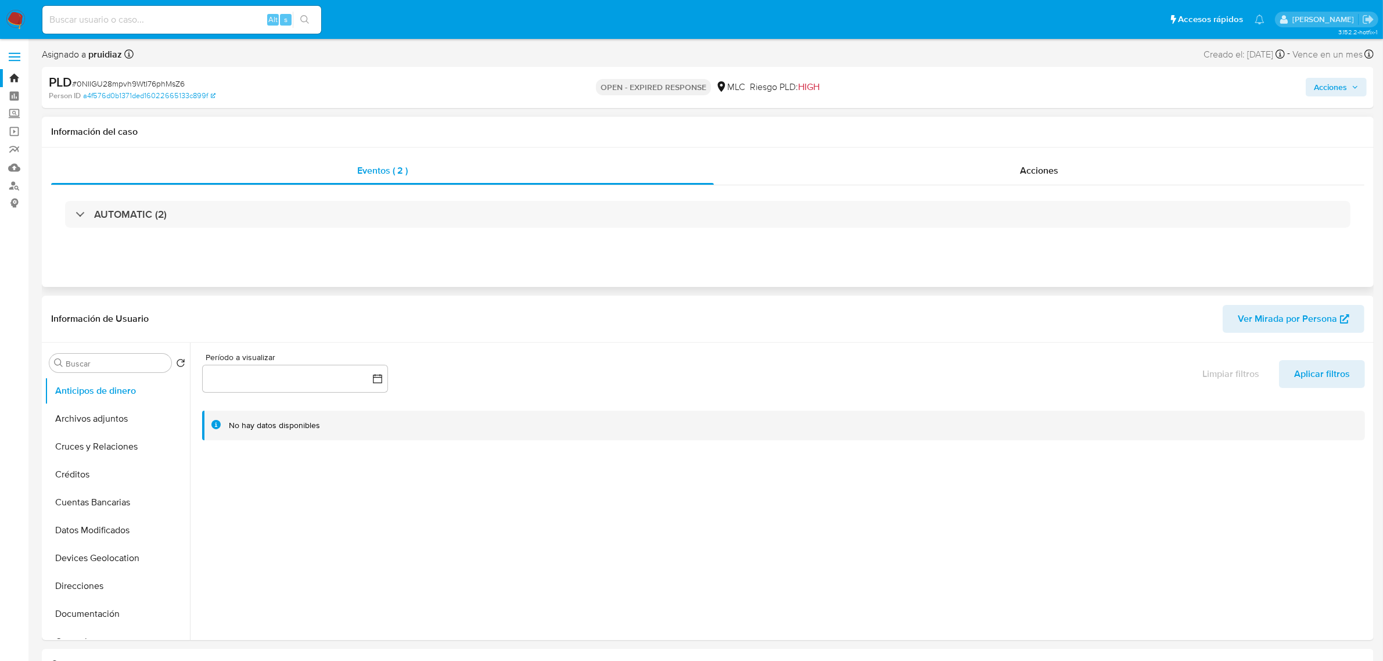
select select "10"
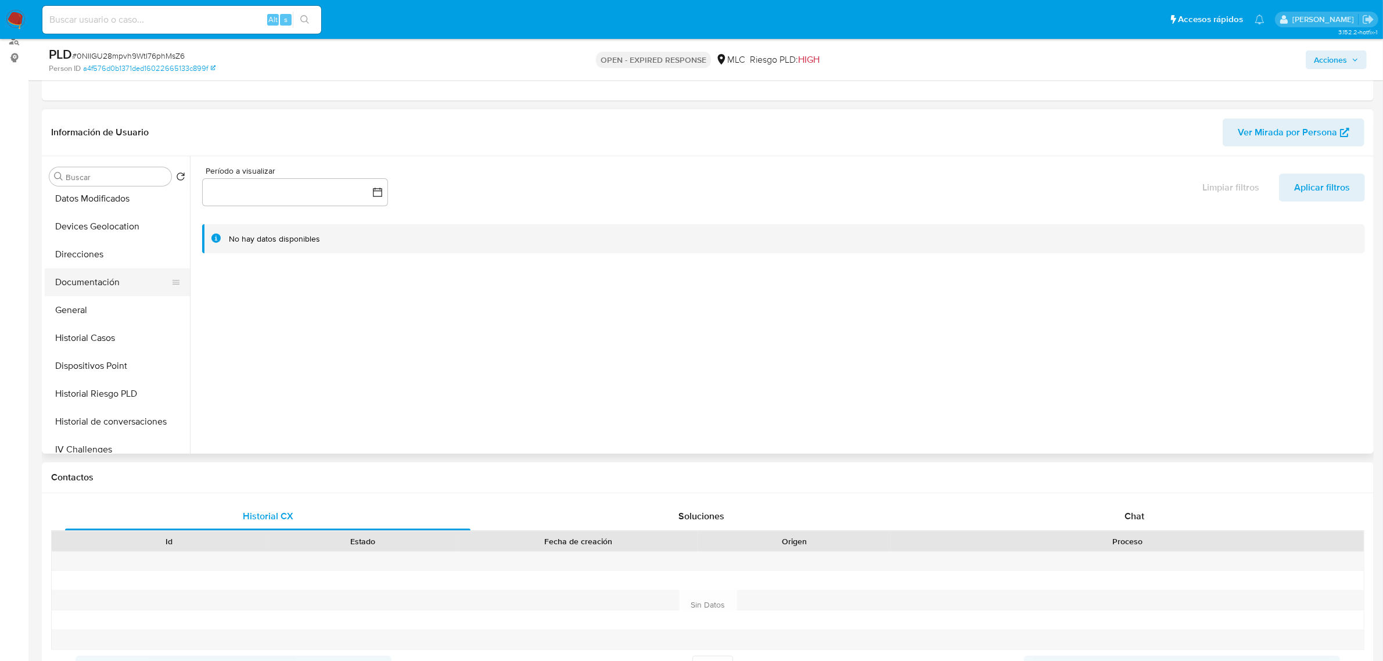
scroll to position [218, 0]
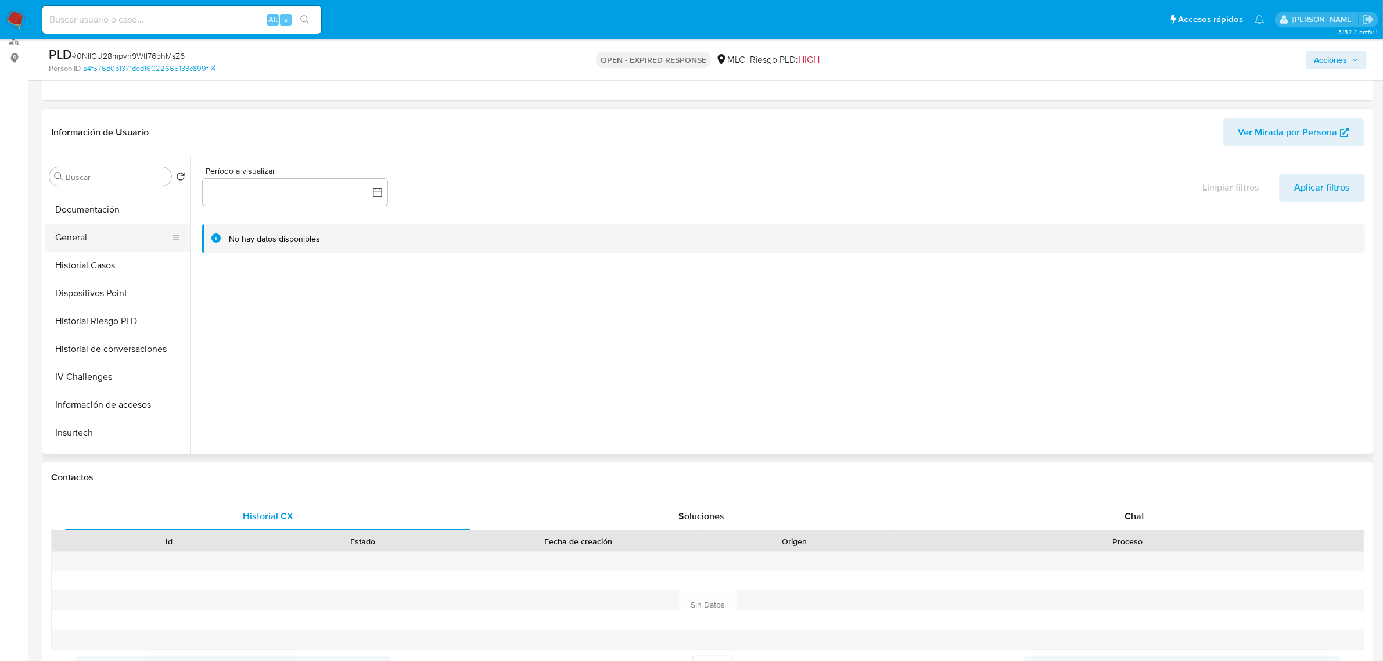
click at [75, 245] on button "General" at bounding box center [113, 238] width 136 height 28
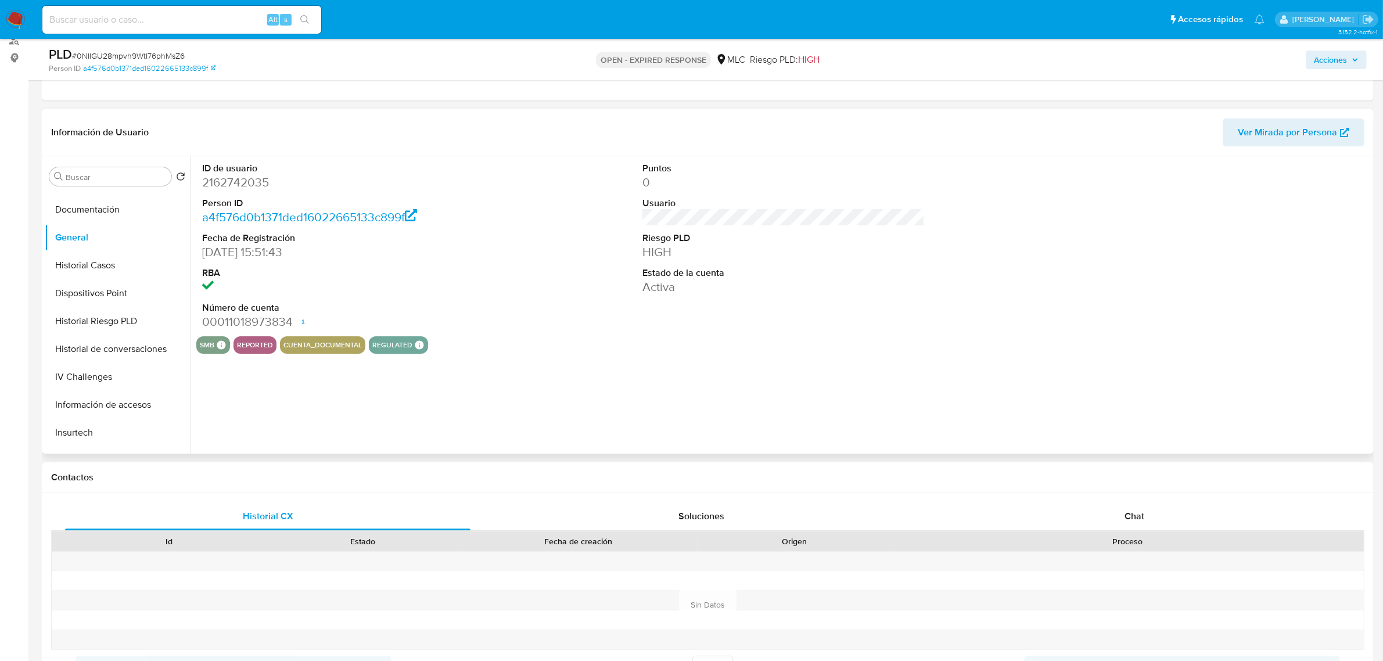
click at [245, 178] on dd "2162742035" at bounding box center [343, 182] width 282 height 16
copy dd "2162742035"
click at [117, 269] on button "Historial Casos" at bounding box center [113, 265] width 136 height 28
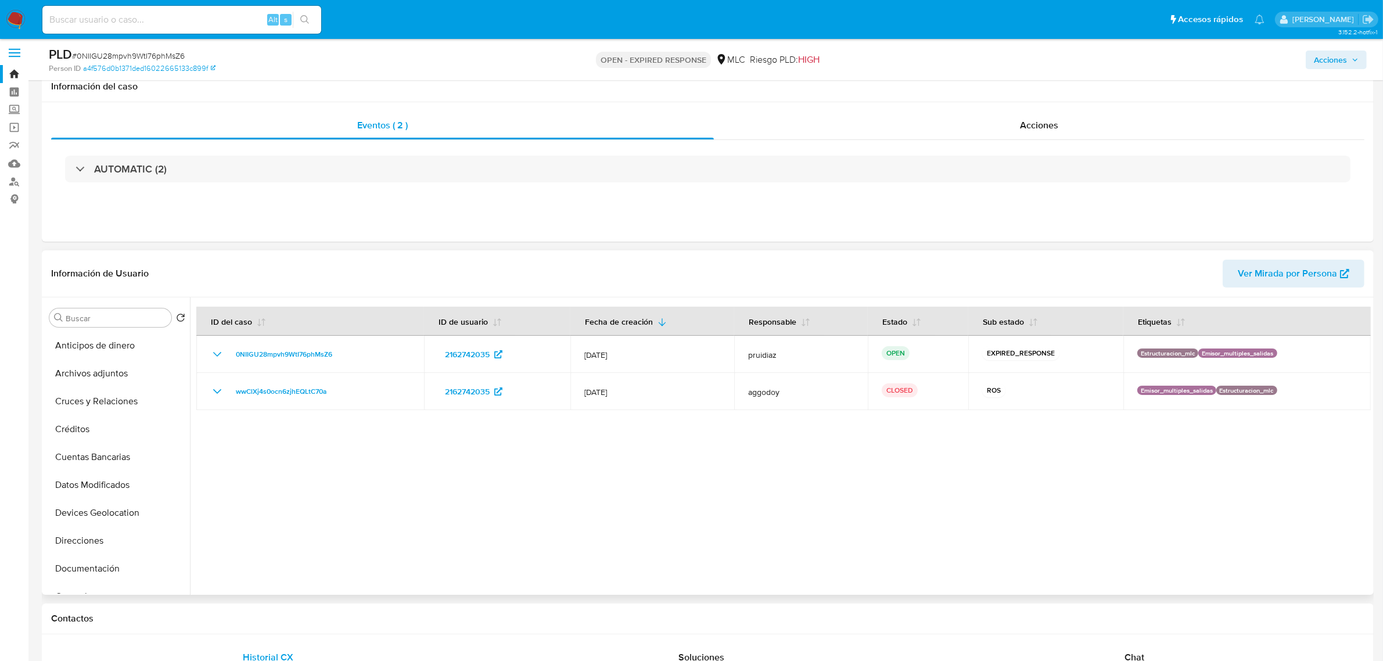
scroll to position [0, 0]
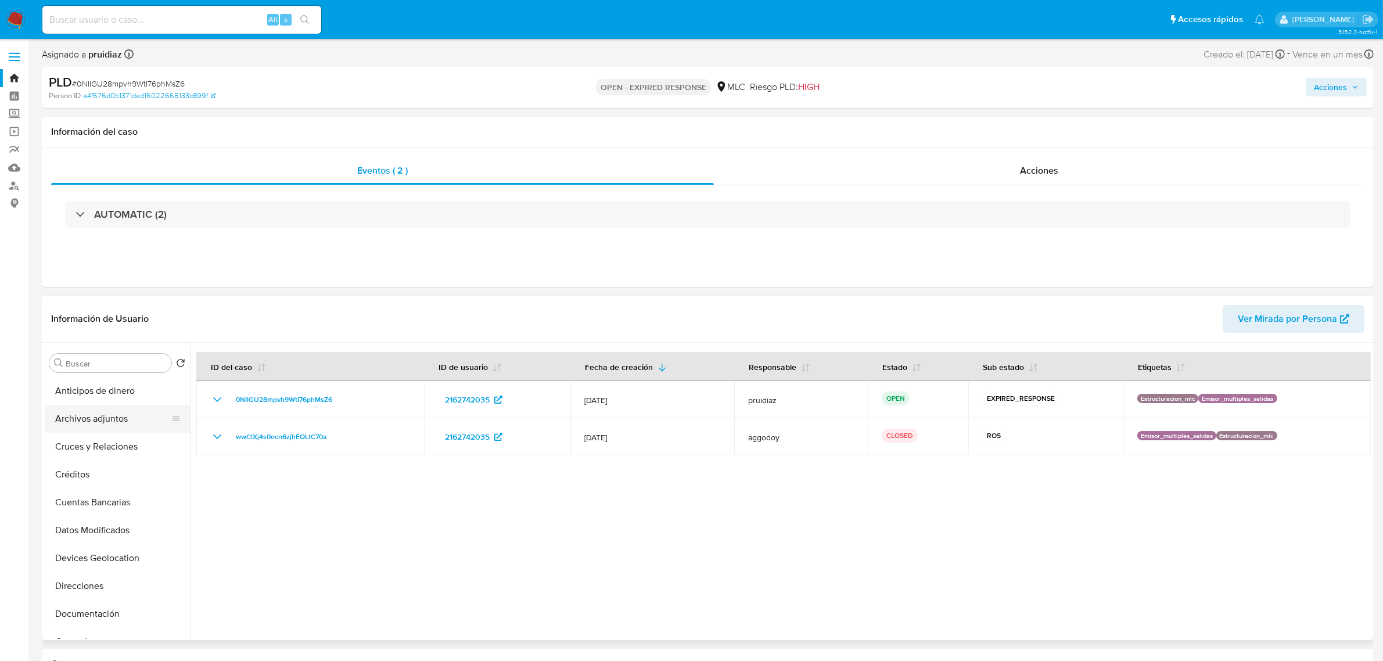
click at [86, 413] on button "Archivos adjuntos" at bounding box center [113, 419] width 136 height 28
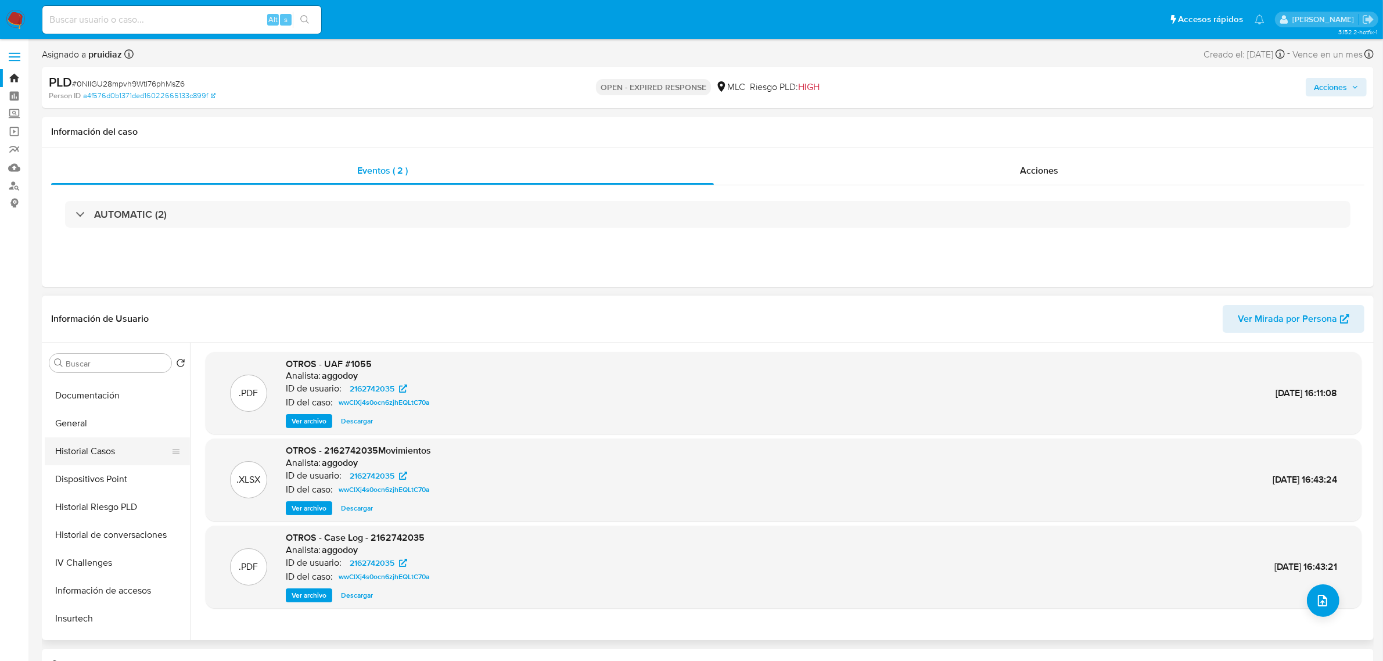
scroll to position [218, 0]
click at [71, 431] on button "General" at bounding box center [113, 424] width 136 height 28
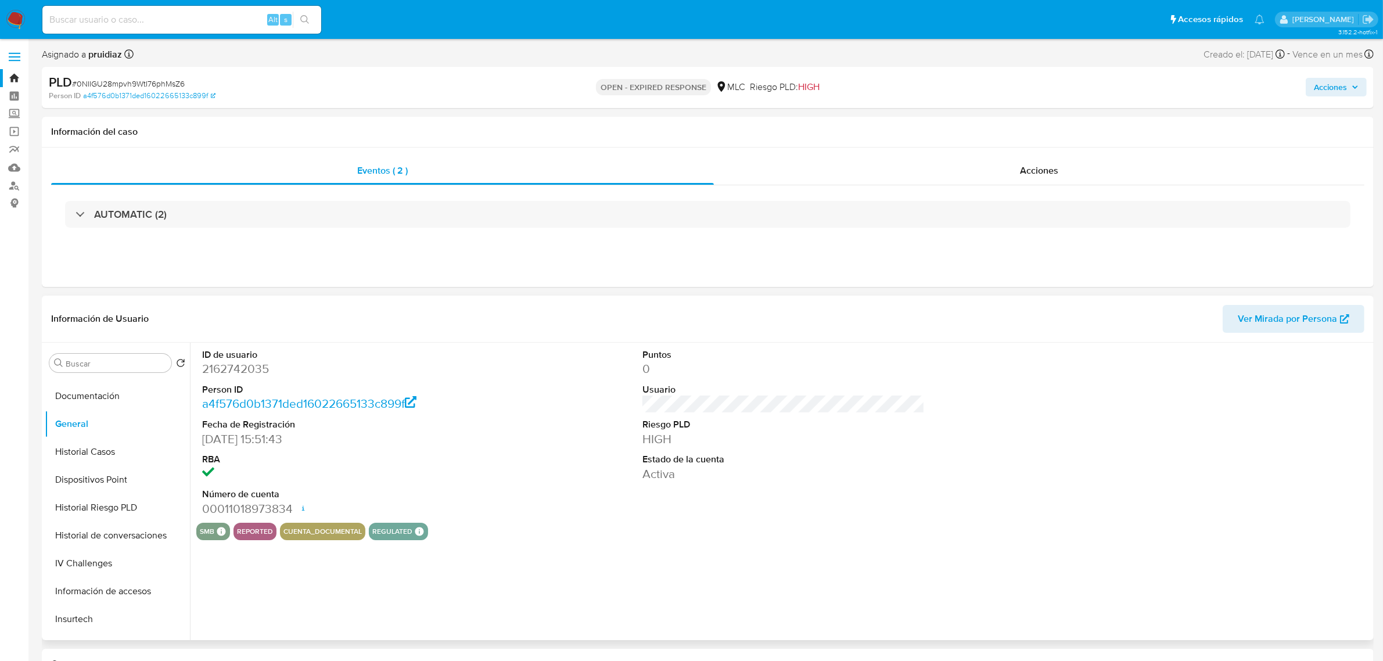
click at [251, 369] on dd "2162742035" at bounding box center [343, 369] width 282 height 16
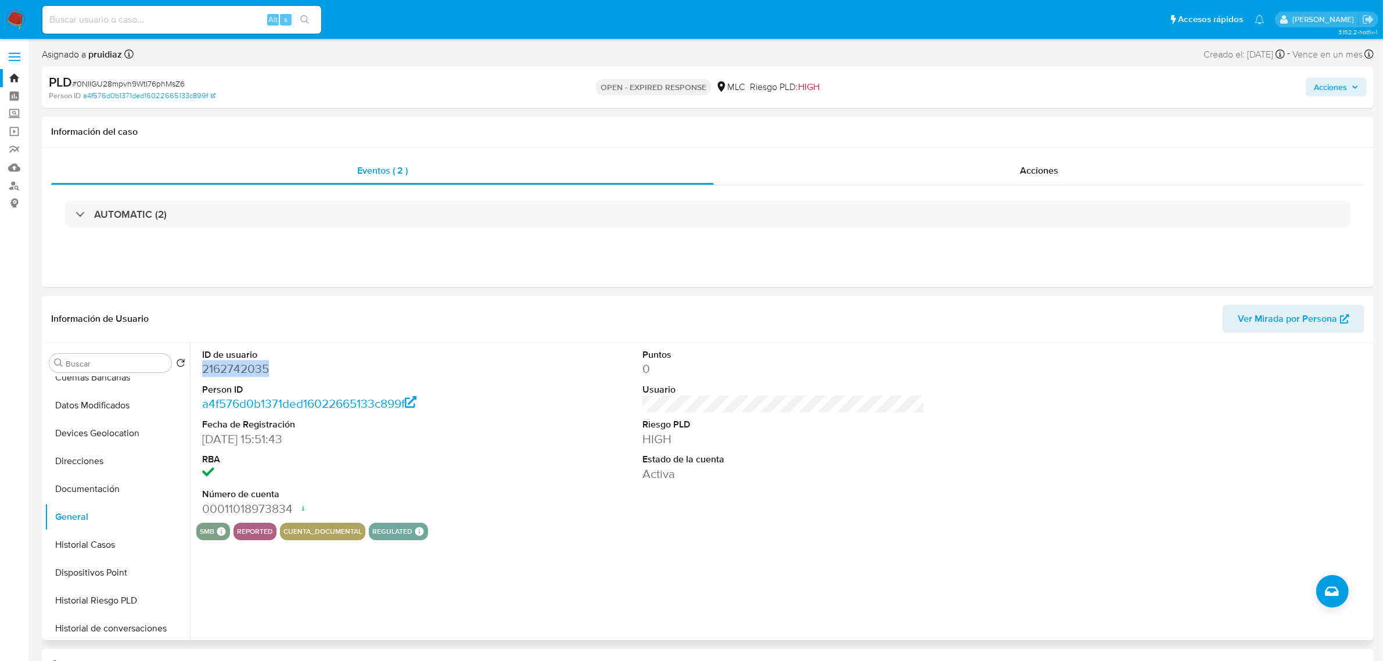
scroll to position [0, 0]
click at [92, 407] on button "Archivos adjuntos" at bounding box center [113, 419] width 136 height 28
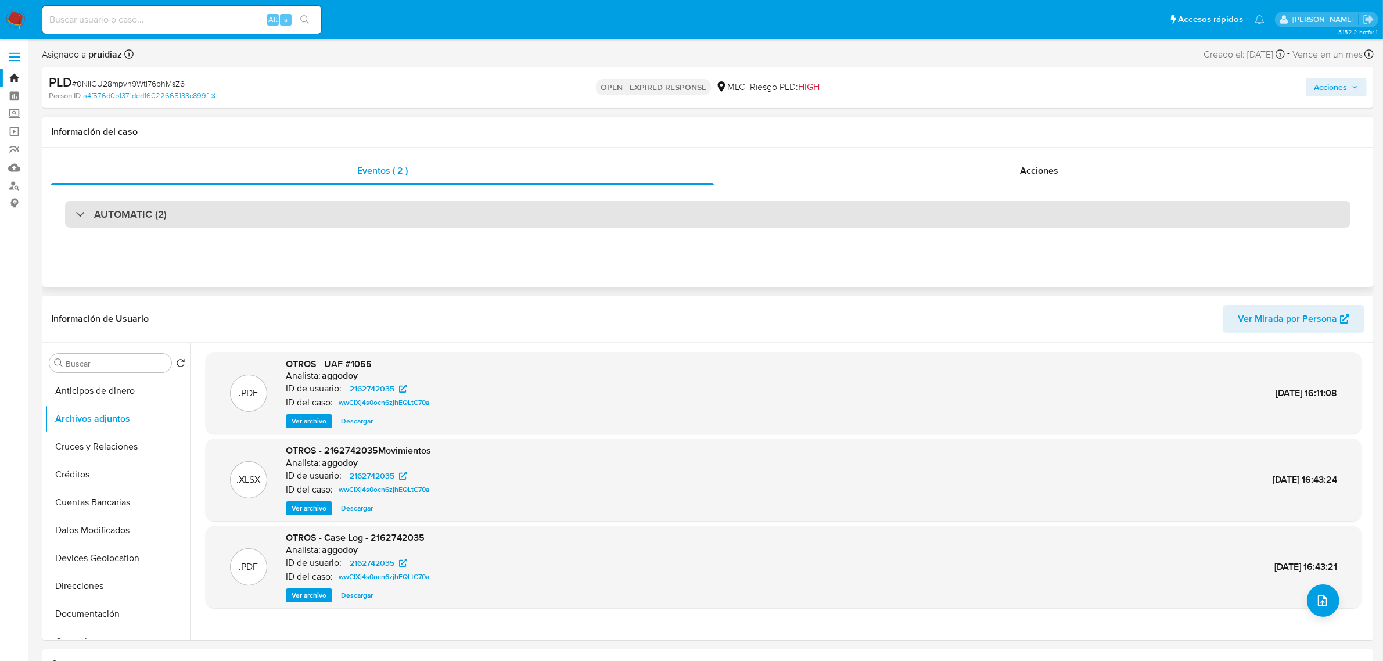
click at [176, 206] on div "AUTOMATIC (2)" at bounding box center [707, 214] width 1285 height 27
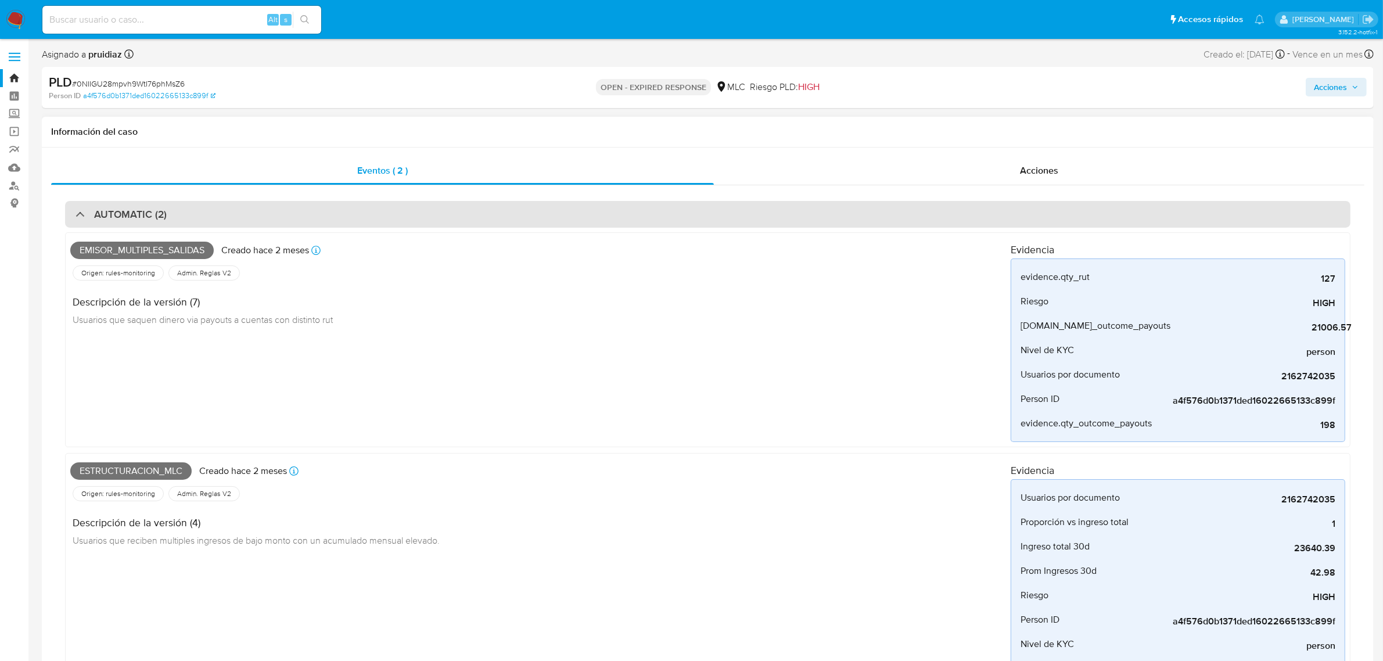
click at [206, 213] on div "AUTOMATIC (2)" at bounding box center [707, 214] width 1285 height 27
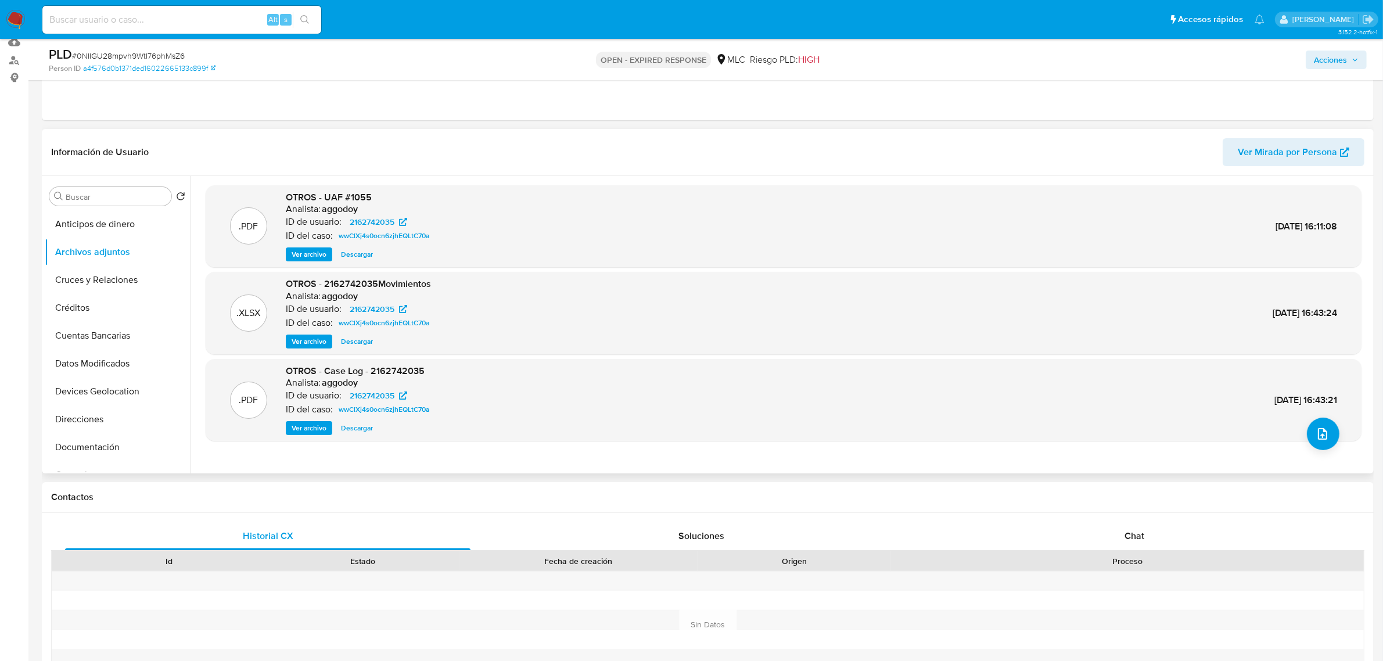
scroll to position [290, 0]
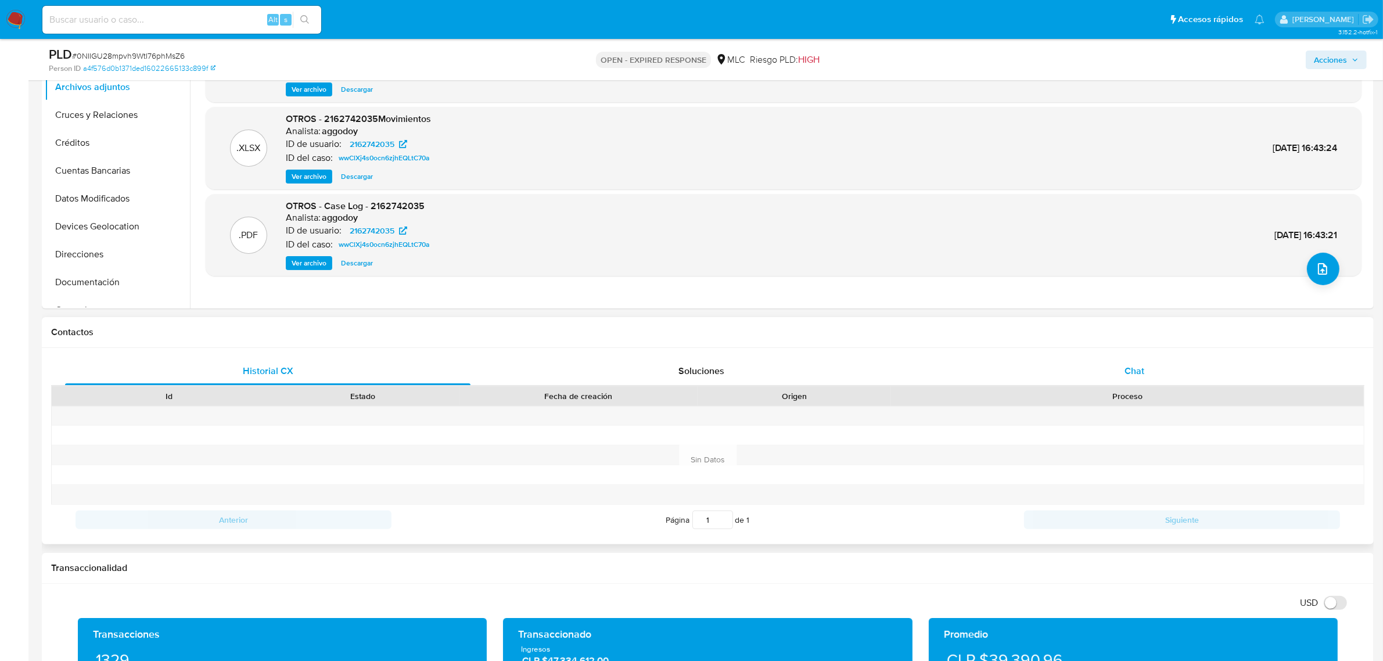
click at [1134, 379] on div "Chat" at bounding box center [1134, 371] width 405 height 28
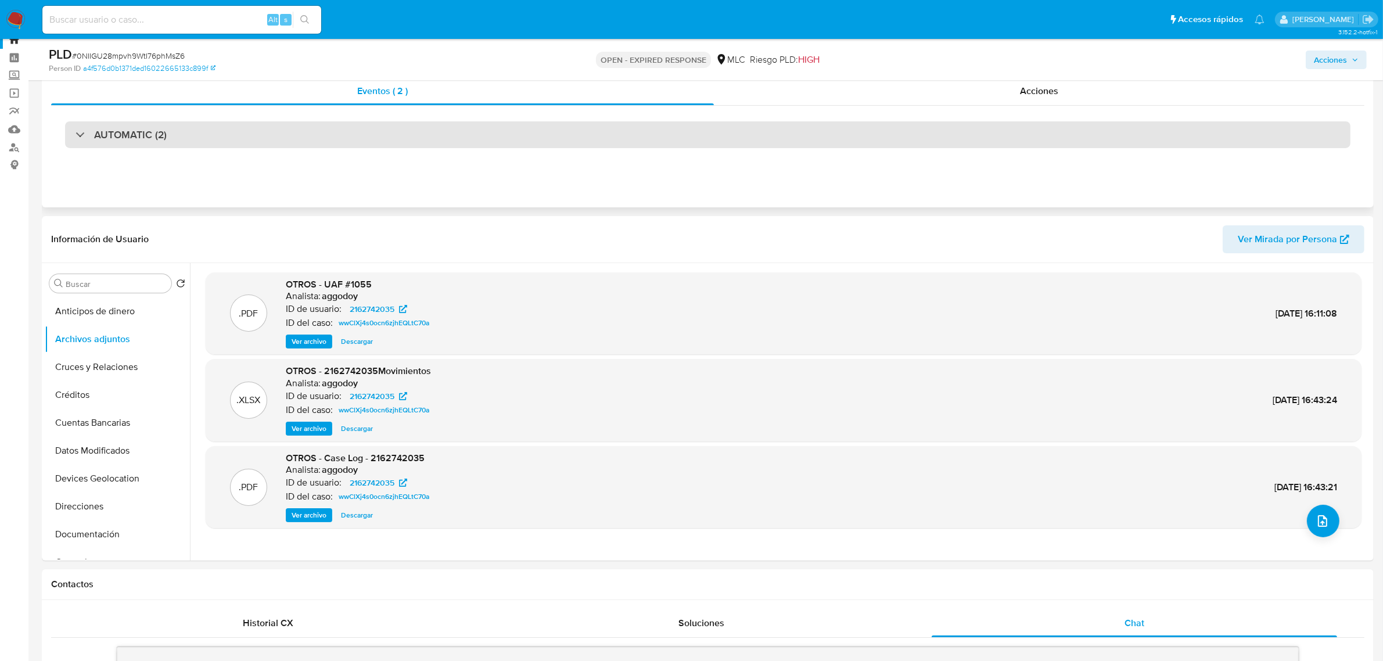
scroll to position [0, 0]
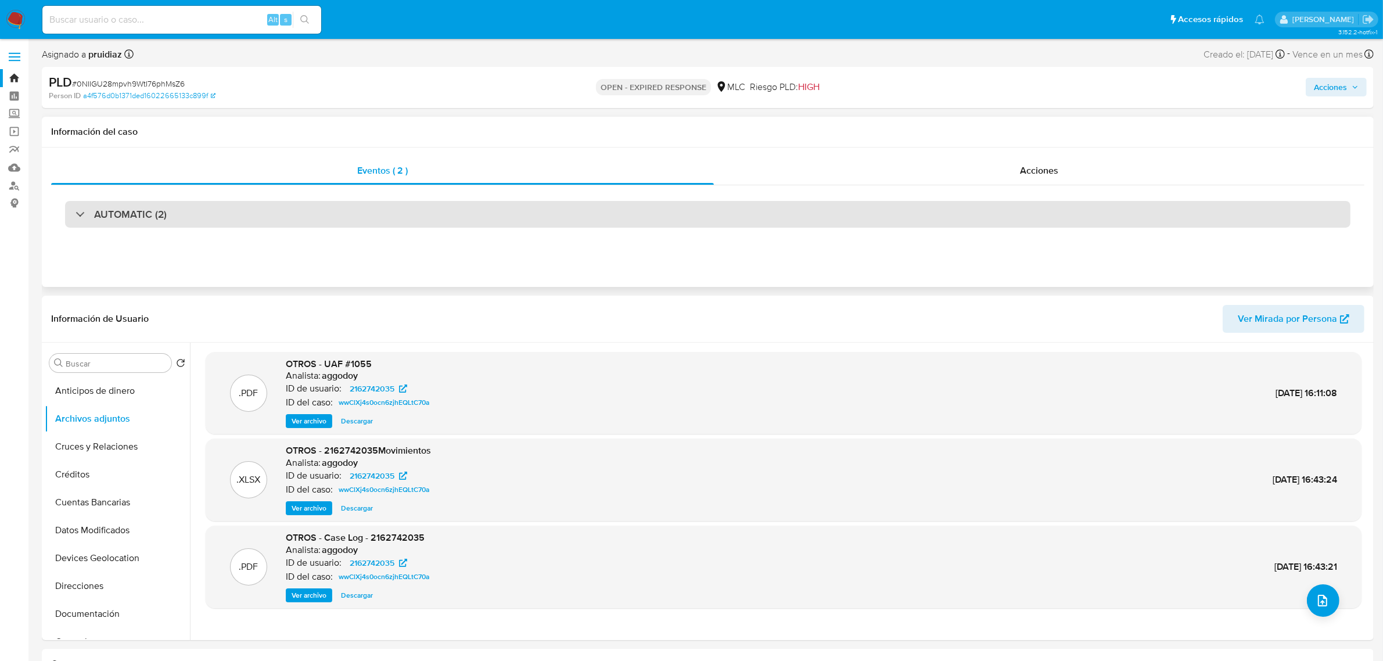
click at [142, 208] on h3 "AUTOMATIC (2)" at bounding box center [130, 214] width 73 height 13
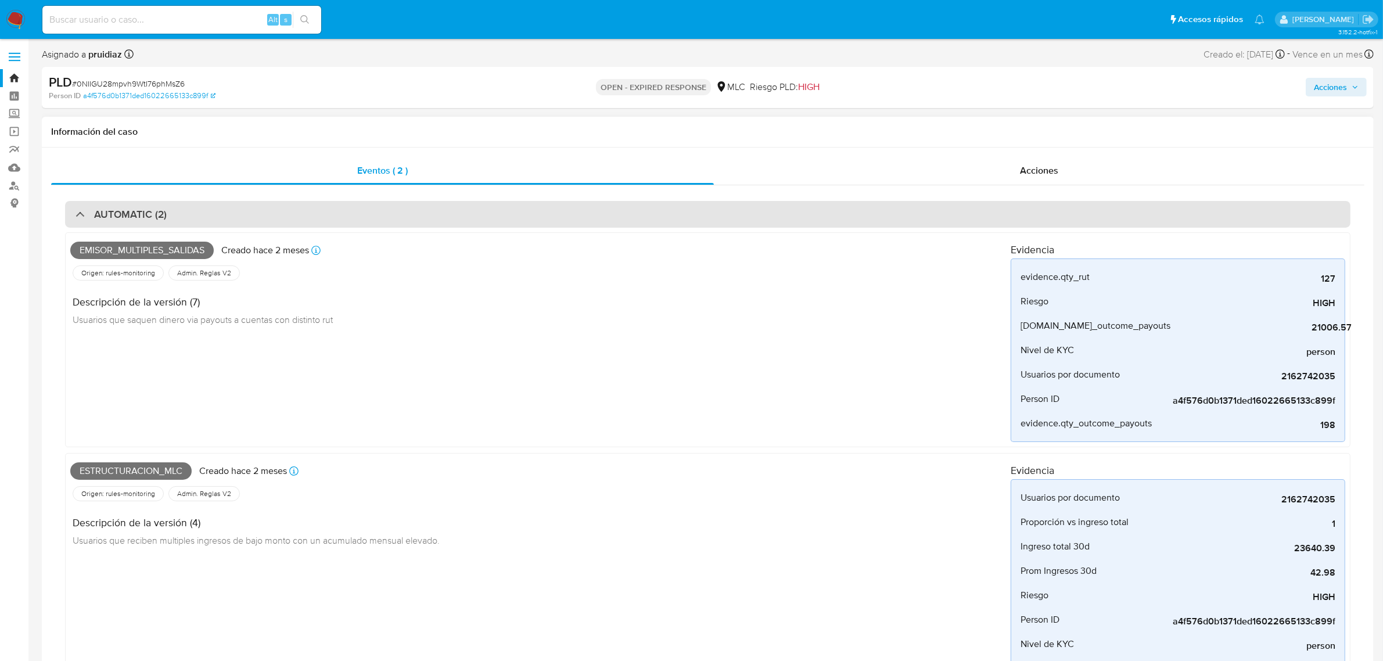
click at [141, 211] on h3 "AUTOMATIC (2)" at bounding box center [130, 214] width 73 height 13
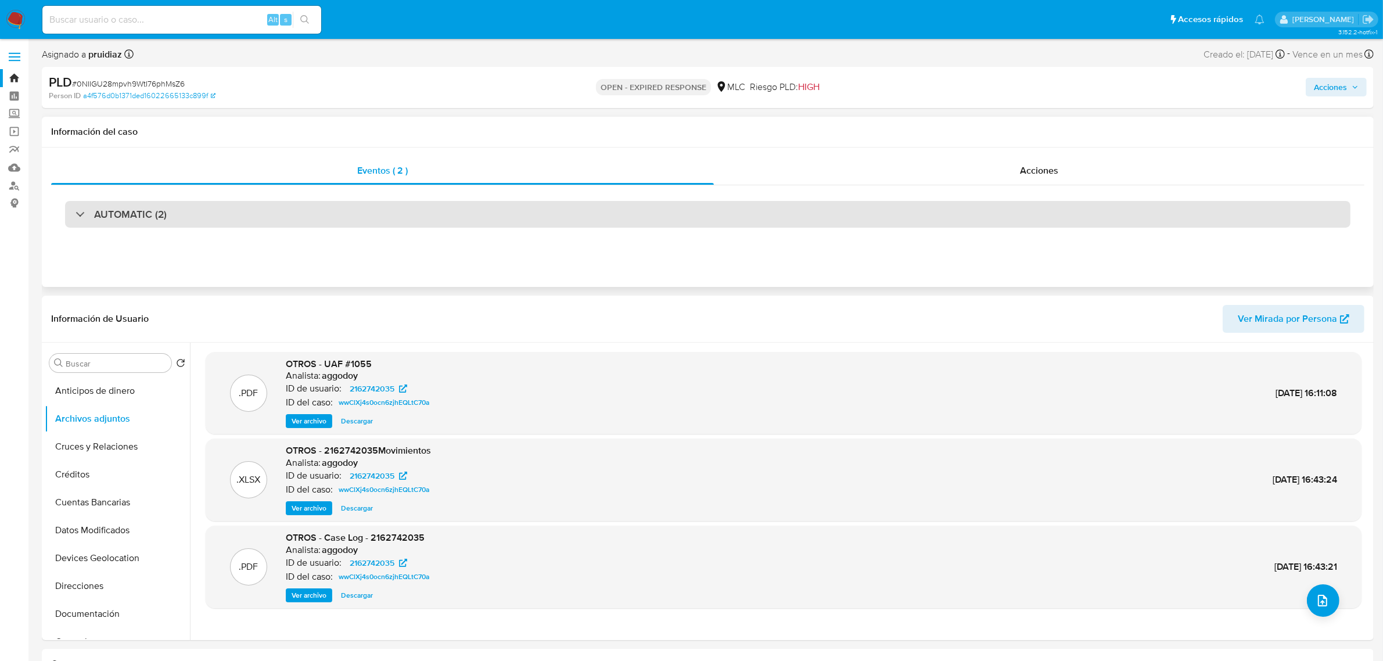
click at [171, 219] on div "AUTOMATIC (2)" at bounding box center [707, 214] width 1285 height 27
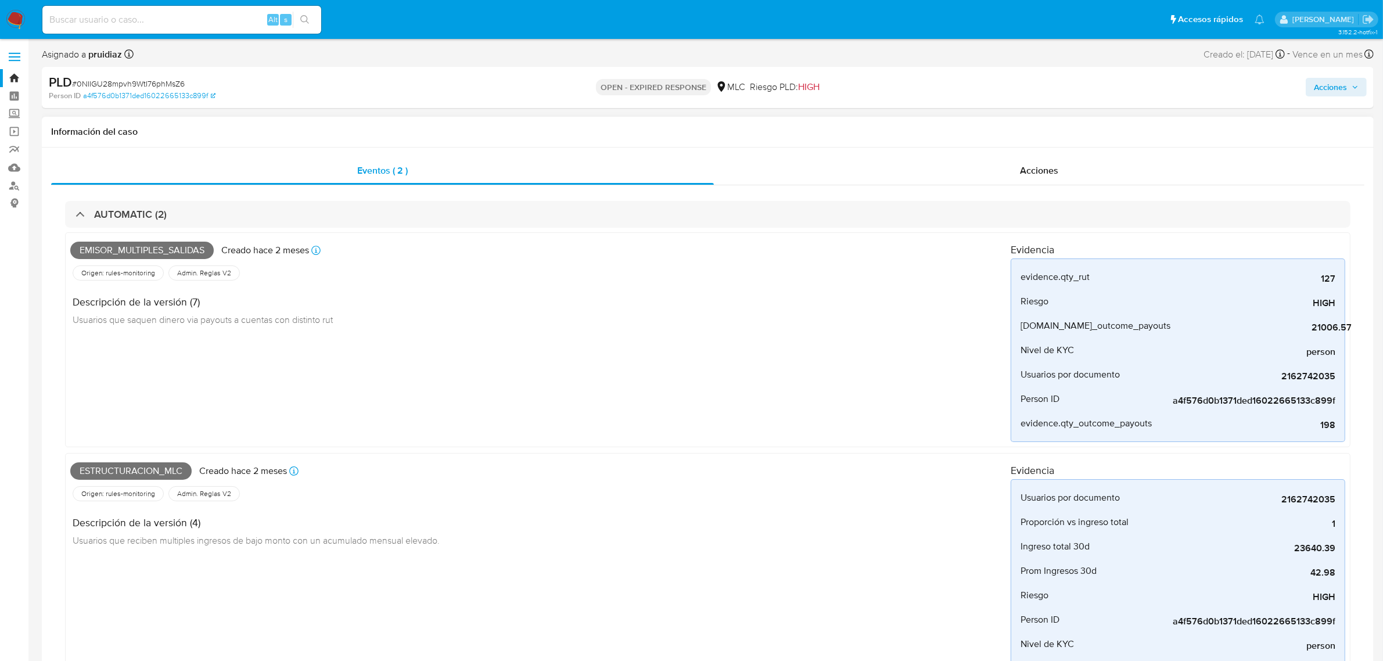
click at [160, 245] on span "Emisor_multiples_salidas" at bounding box center [141, 250] width 143 height 17
copy span "Emisor_multiples_salidas"
click at [150, 476] on span "Estructuracion_mlc" at bounding box center [130, 470] width 121 height 17
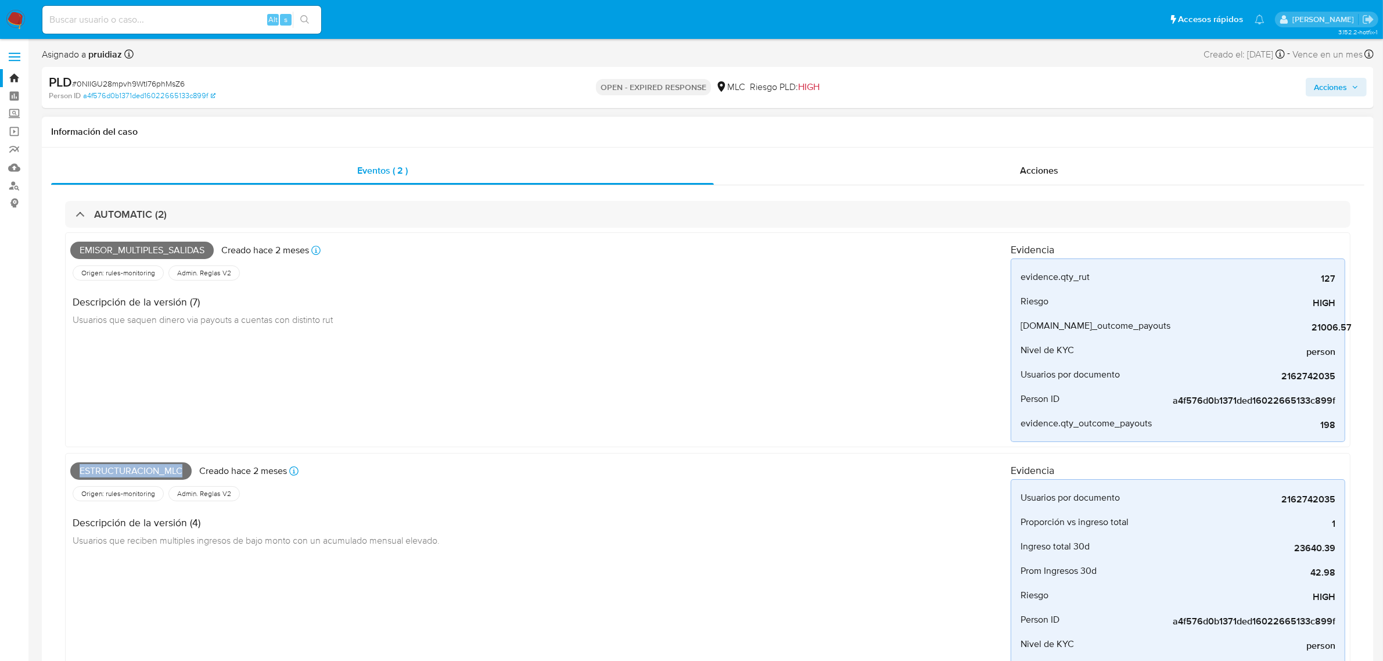
copy span "Estructuracion_mlc"
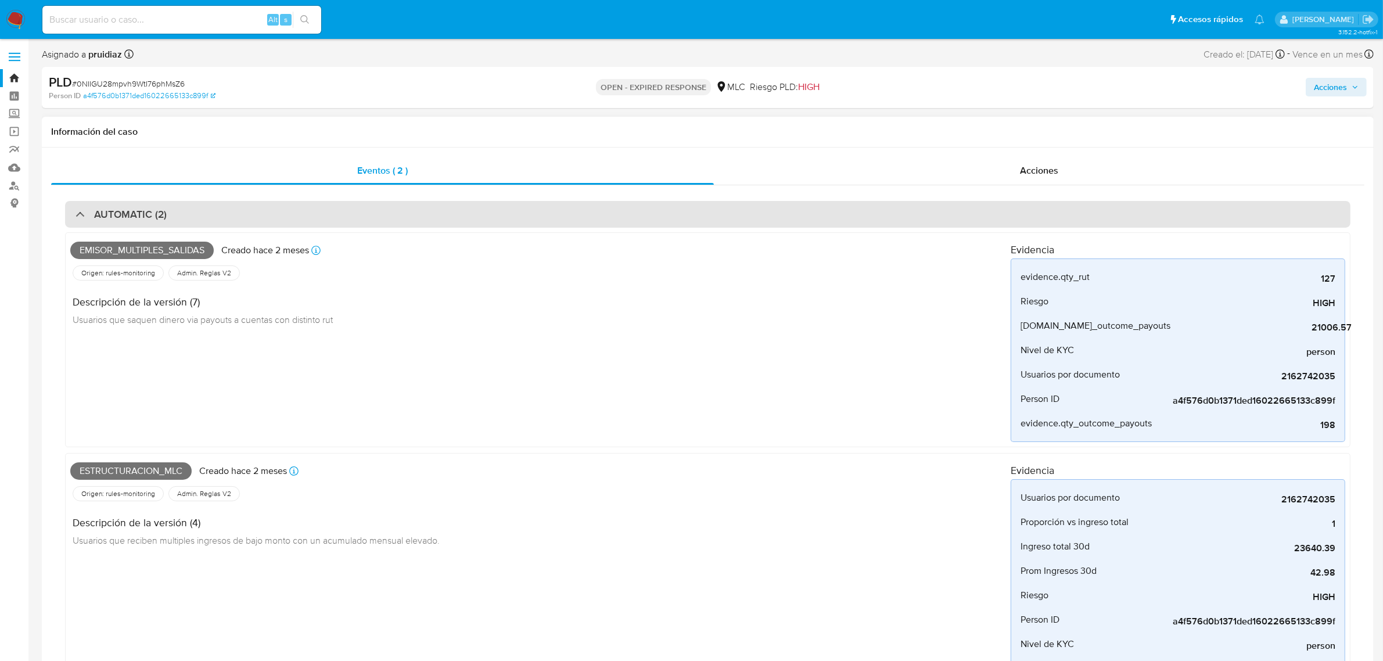
click at [130, 207] on div "AUTOMATIC (2)" at bounding box center [707, 214] width 1285 height 27
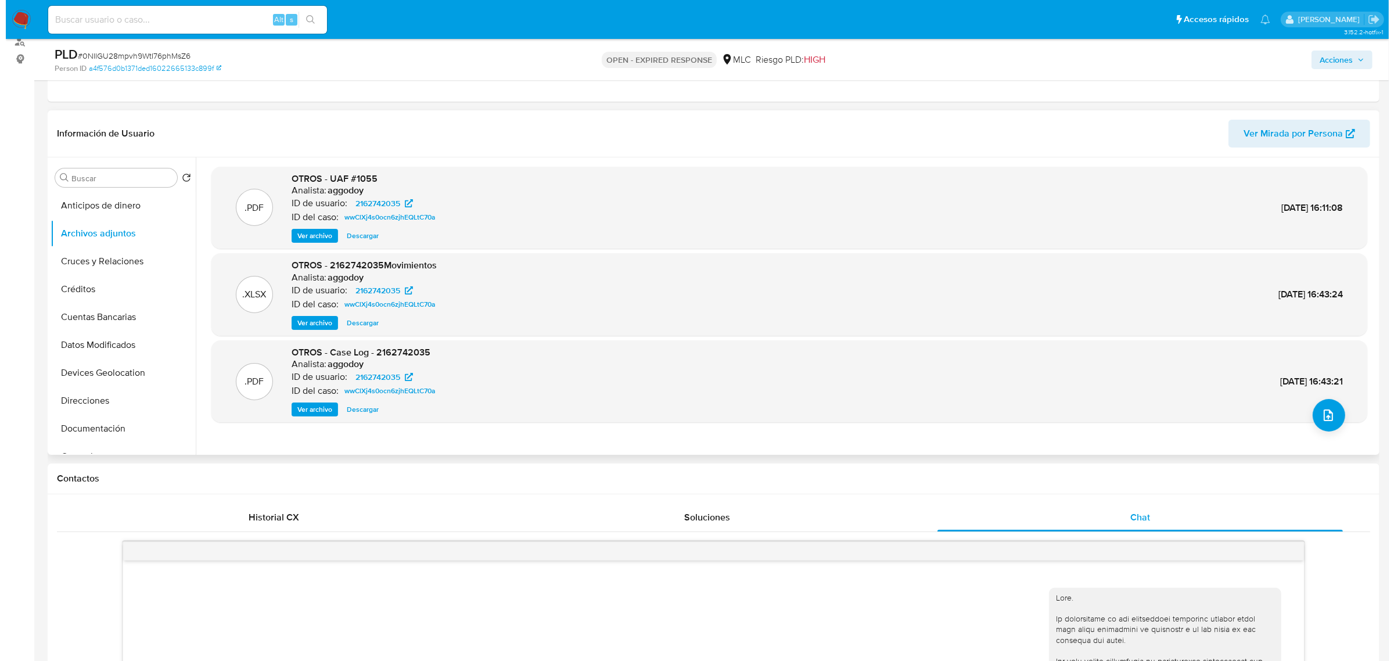
scroll to position [145, 0]
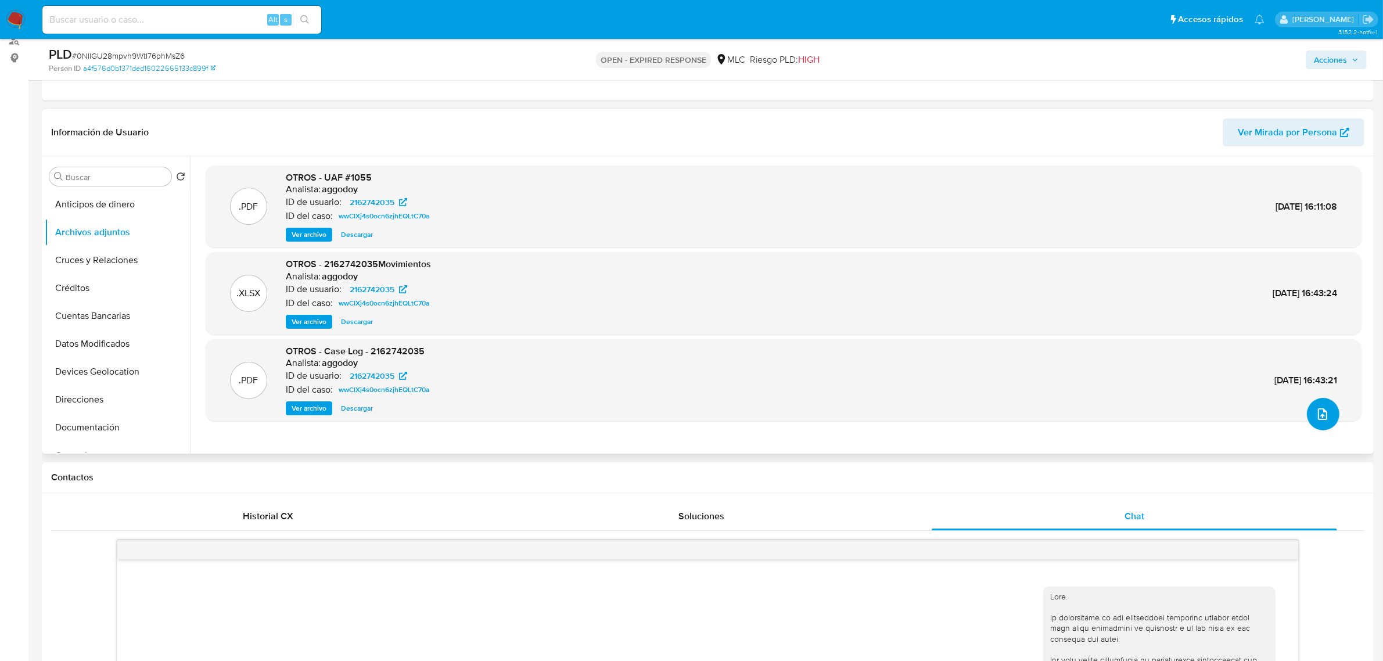
click at [1307, 418] on button "upload-file" at bounding box center [1323, 414] width 33 height 33
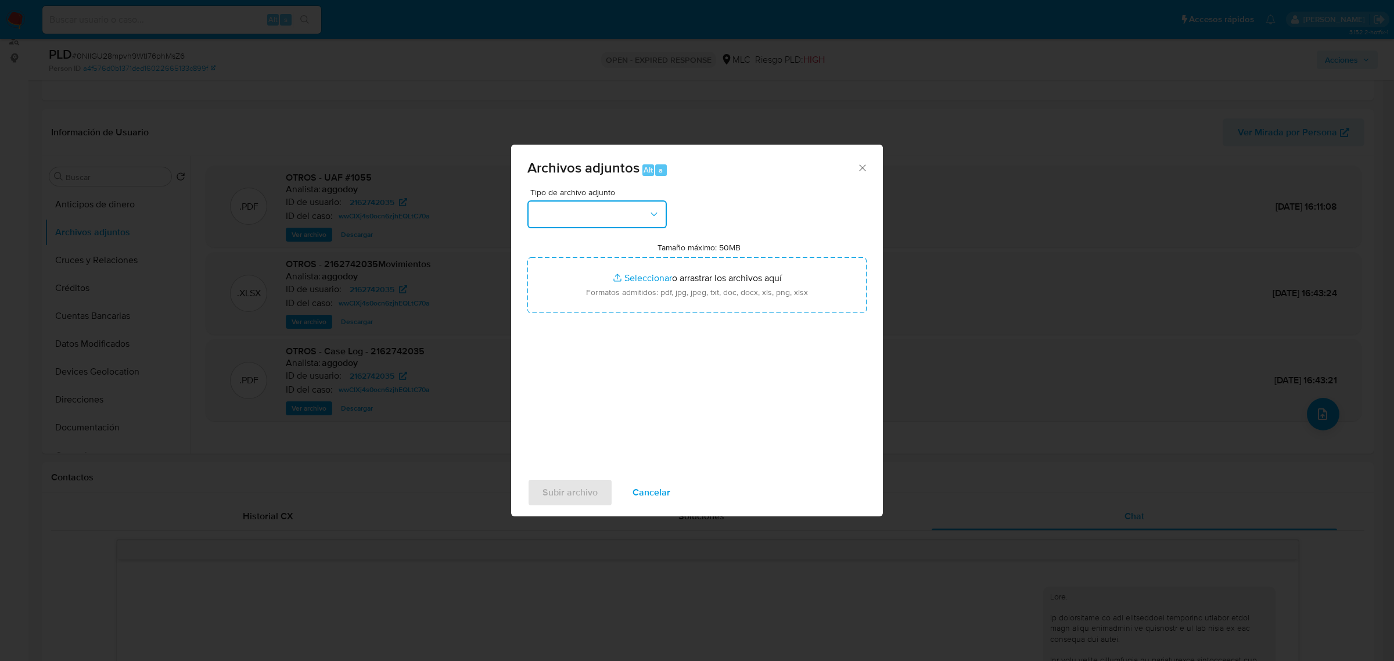
click at [620, 205] on button "button" at bounding box center [596, 214] width 139 height 28
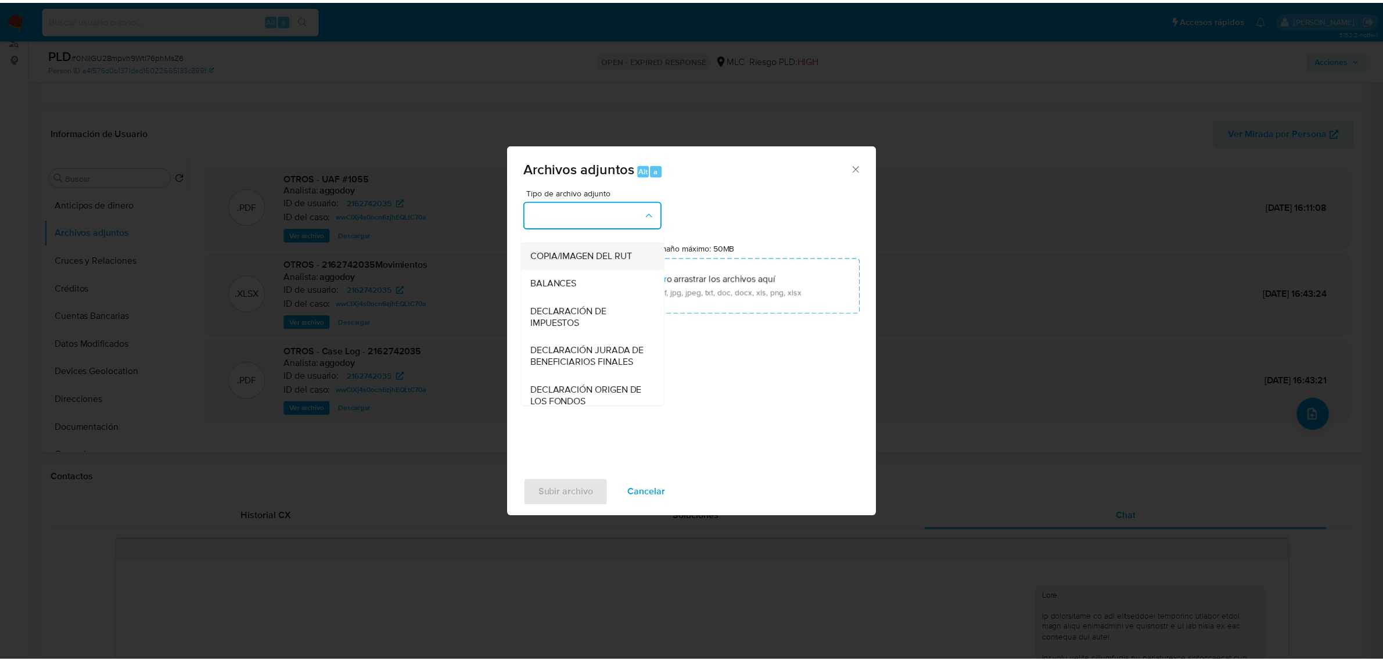
scroll to position [192, 0]
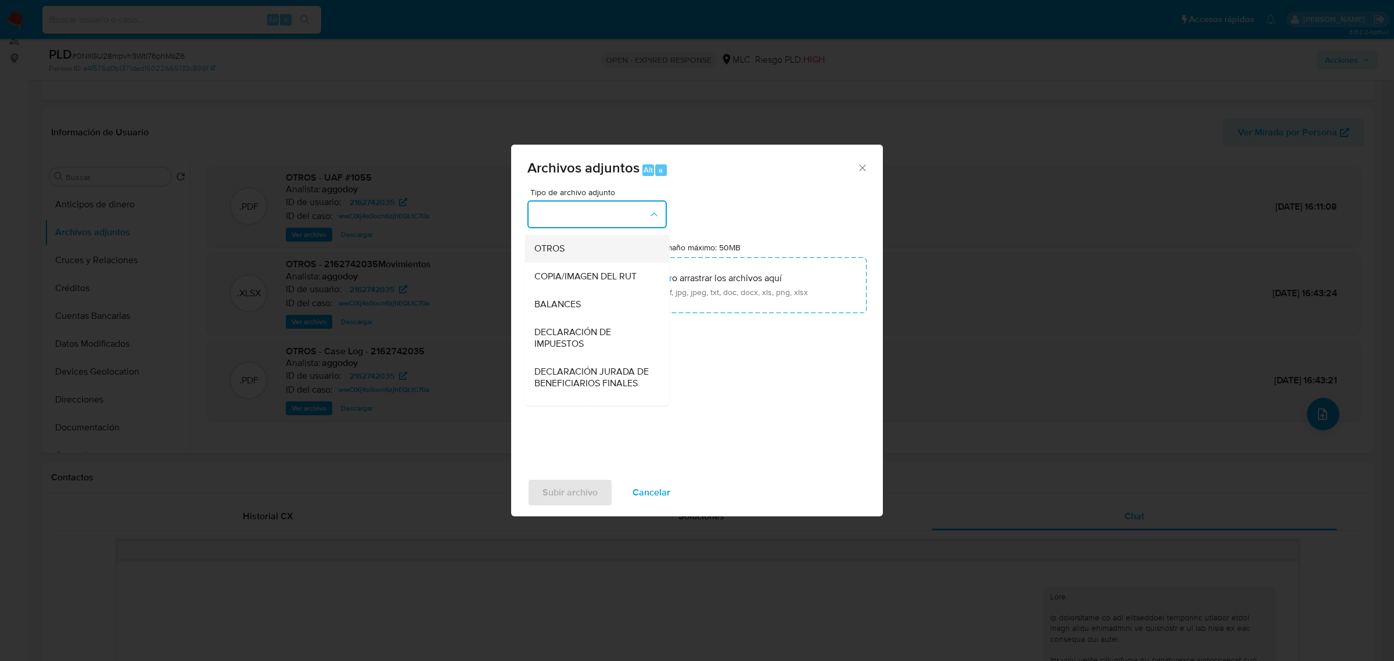
click at [566, 262] on div "OTROS" at bounding box center [593, 248] width 118 height 28
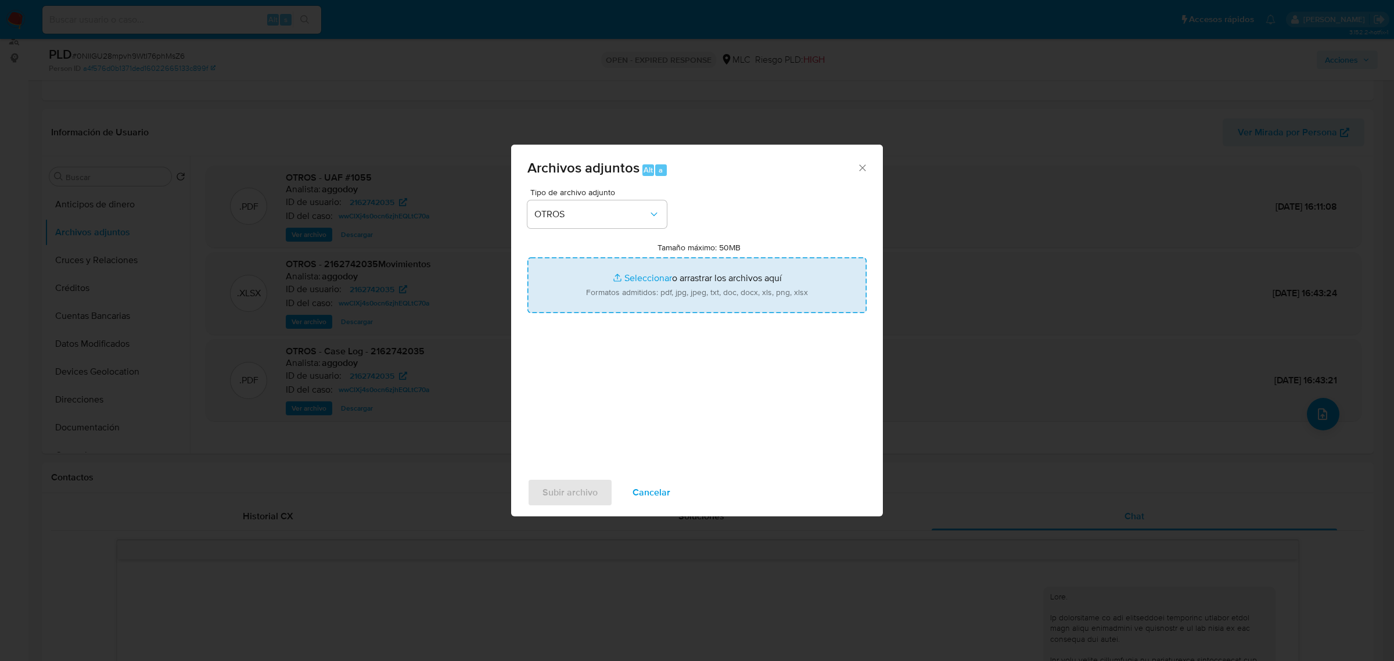
click at [722, 279] on input "Tamaño máximo: 50MB Seleccionar archivos" at bounding box center [696, 285] width 339 height 56
type input "C:\fakepath\2162742035 - 06_08_2025.xlsx"
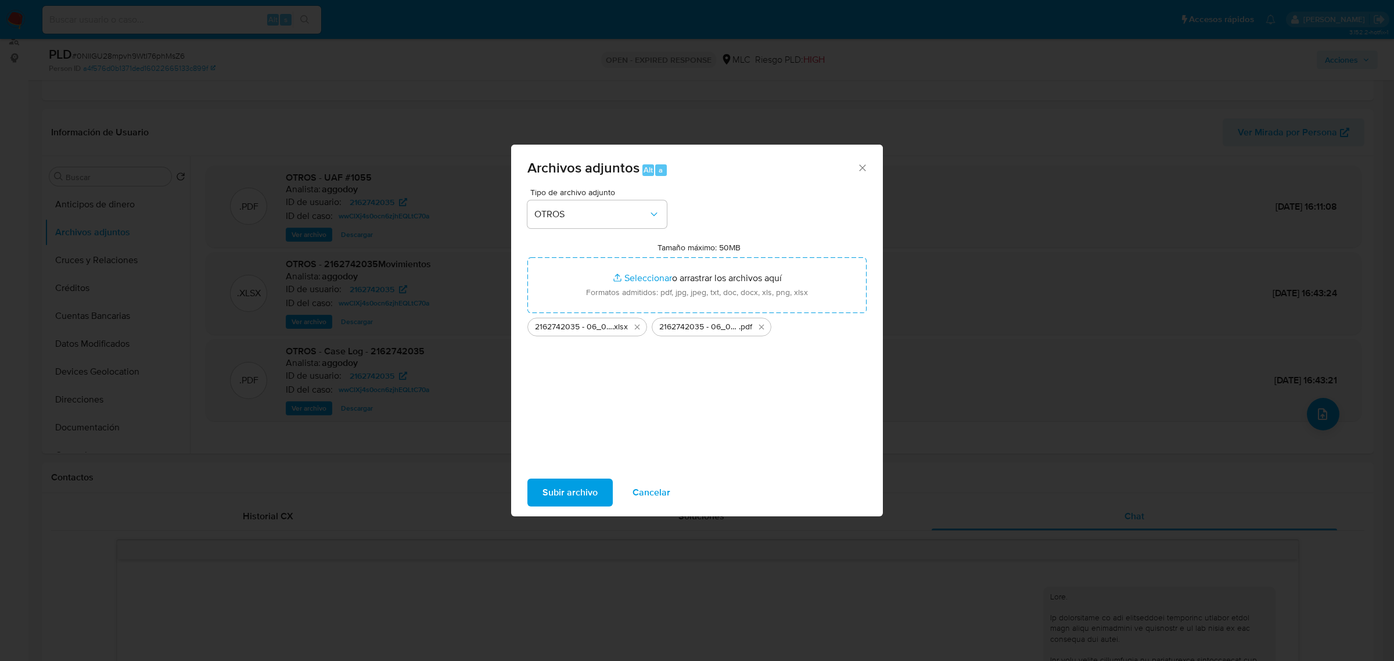
click at [558, 497] on span "Subir archivo" at bounding box center [569, 493] width 55 height 26
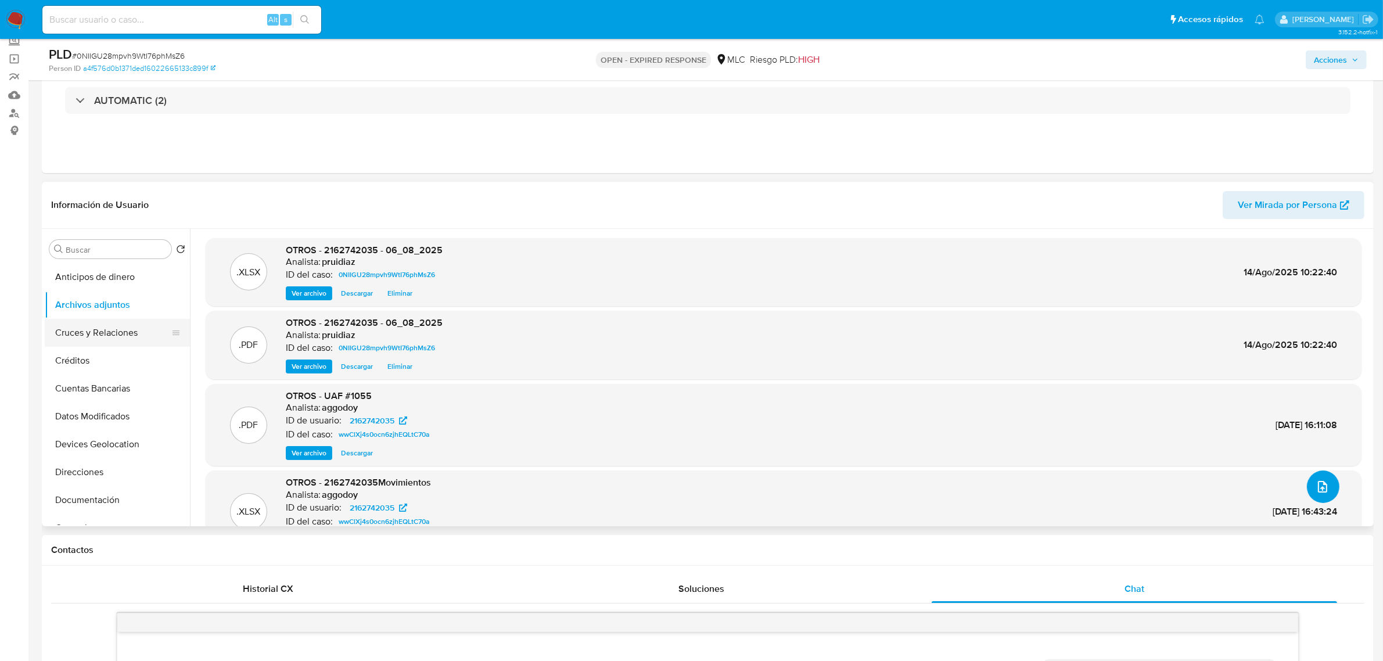
scroll to position [145, 0]
click at [112, 379] on button "General" at bounding box center [113, 383] width 136 height 28
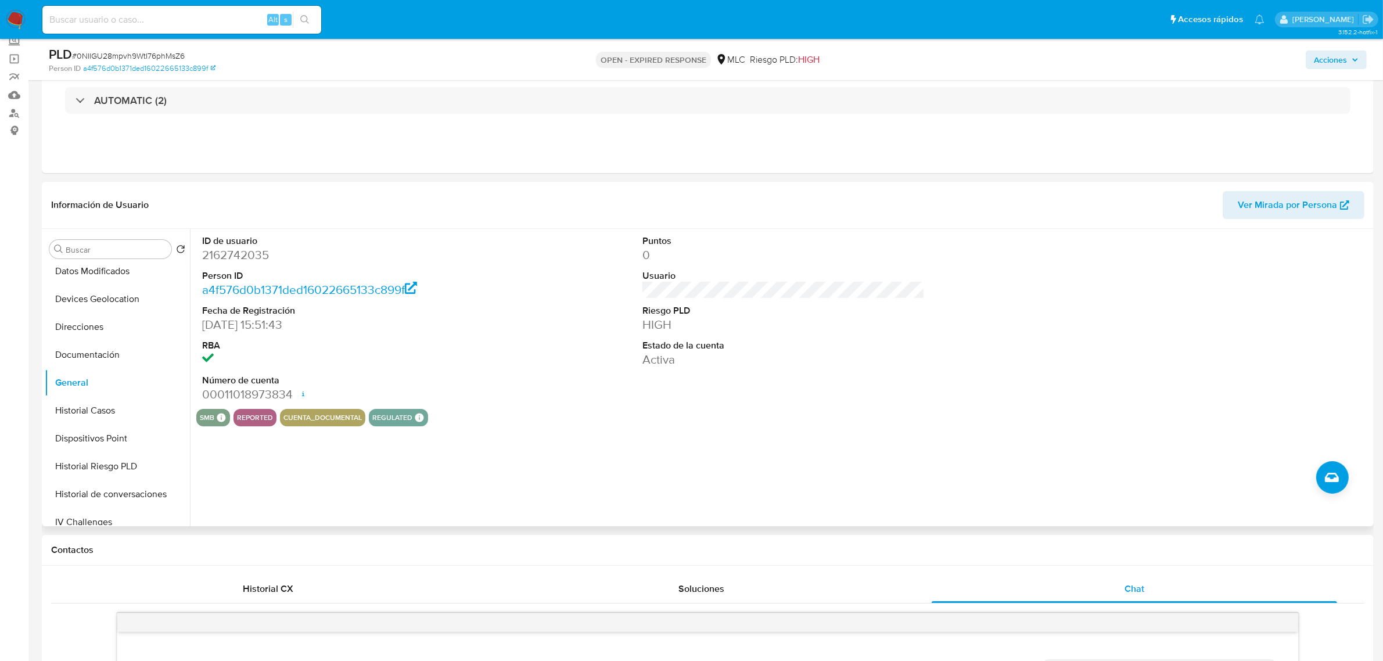
click at [244, 262] on dd "2162742035" at bounding box center [343, 255] width 282 height 16
copy dd "2162742035"
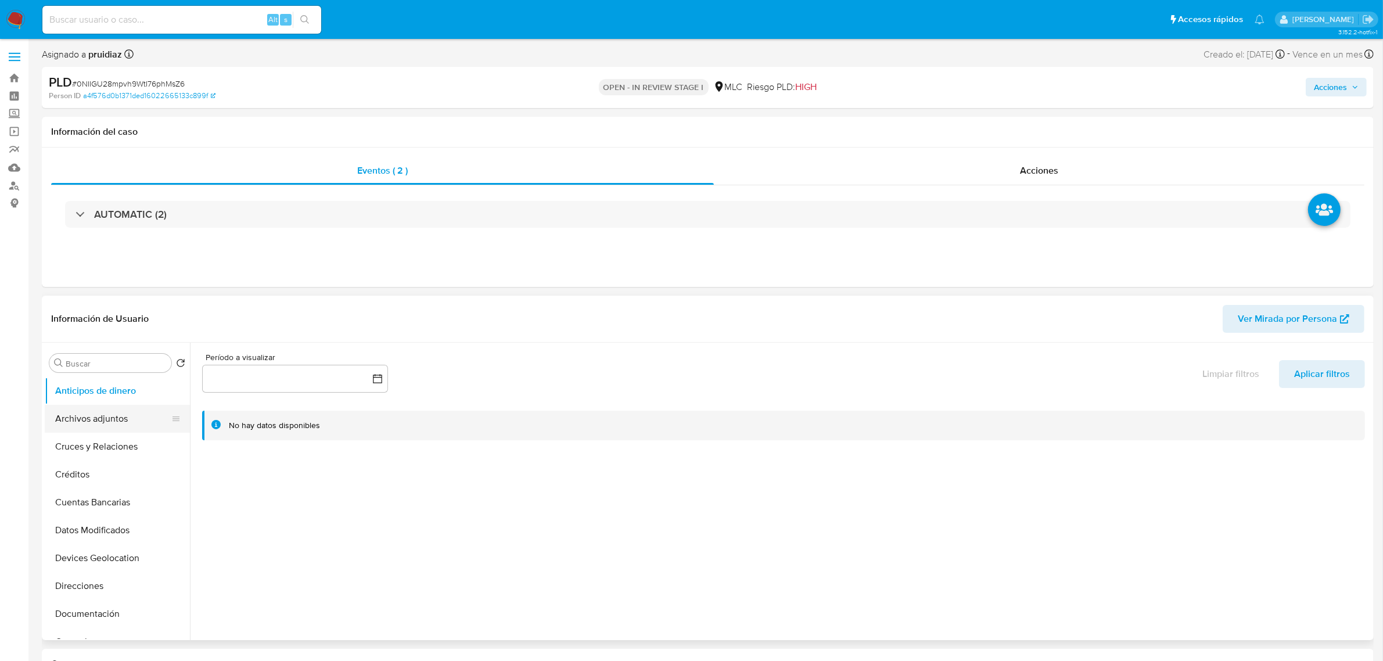
click at [118, 413] on button "Archivos adjuntos" at bounding box center [113, 419] width 136 height 28
select select "10"
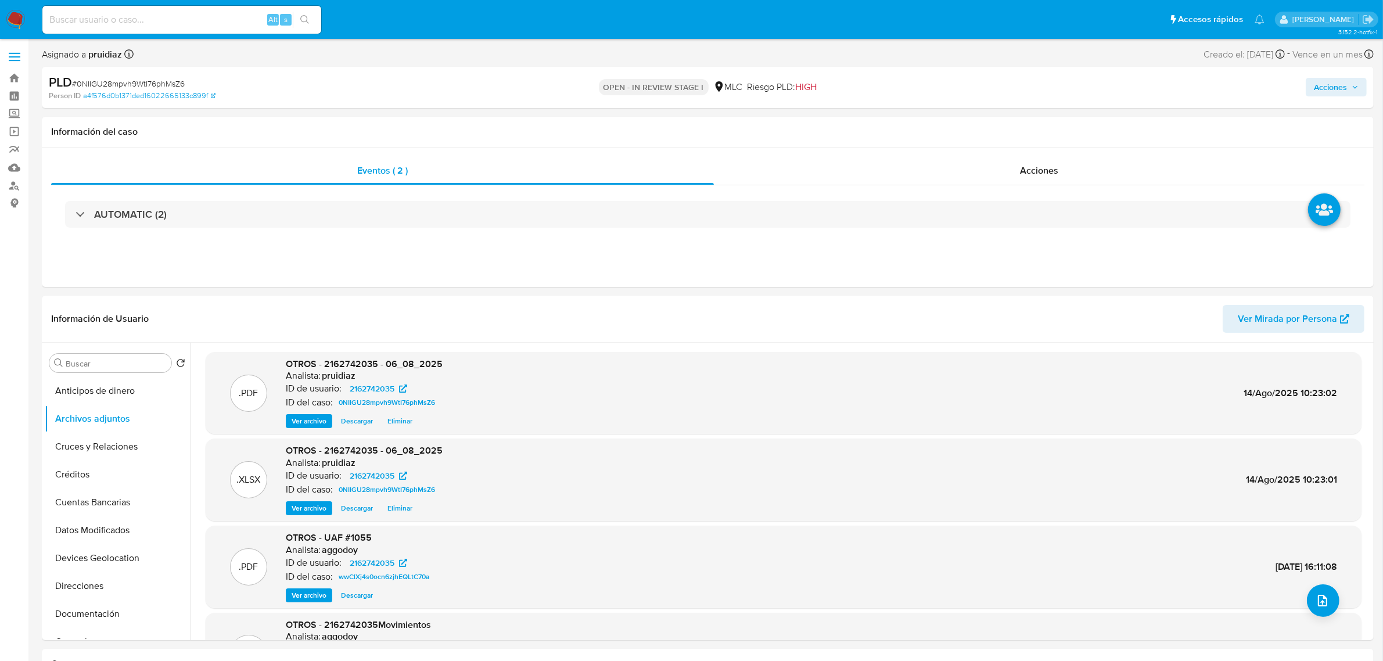
click at [1317, 87] on span "Acciones" at bounding box center [1330, 87] width 33 height 19
click at [1004, 134] on div "Resolución del caso Alt r" at bounding box center [1020, 124] width 111 height 30
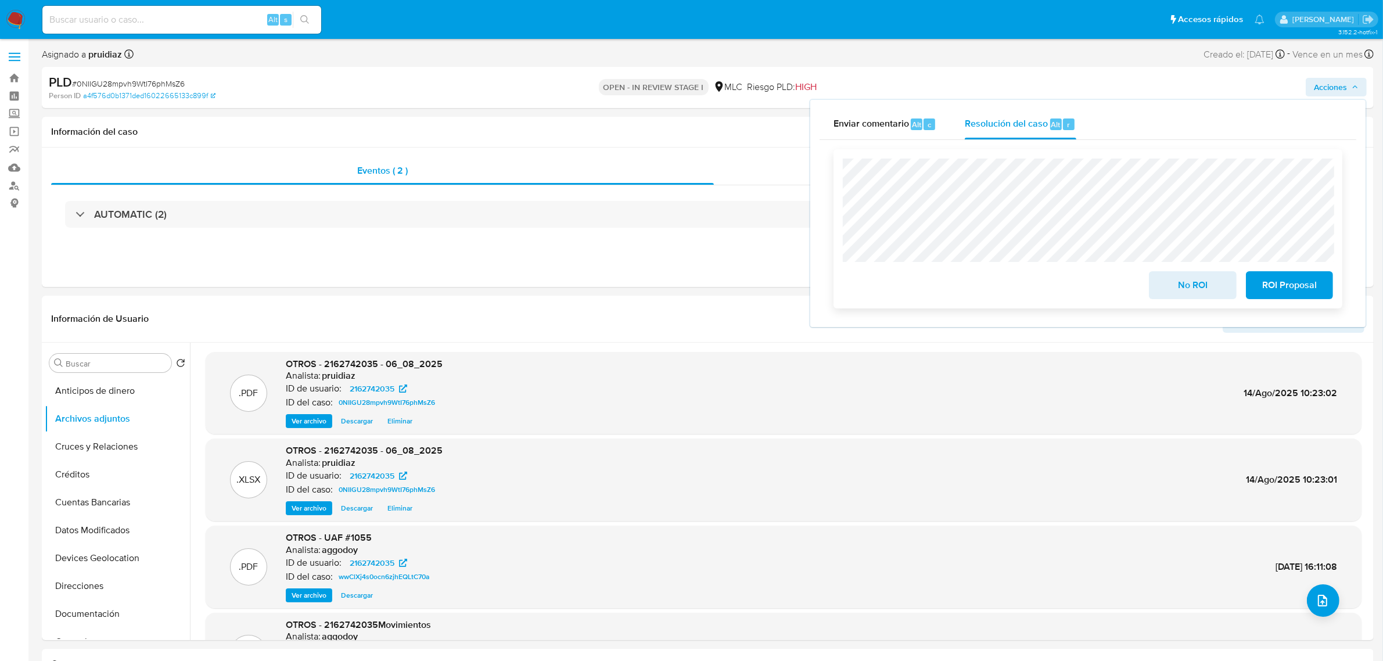
click at [1274, 292] on span "ROI Proposal" at bounding box center [1289, 285] width 57 height 26
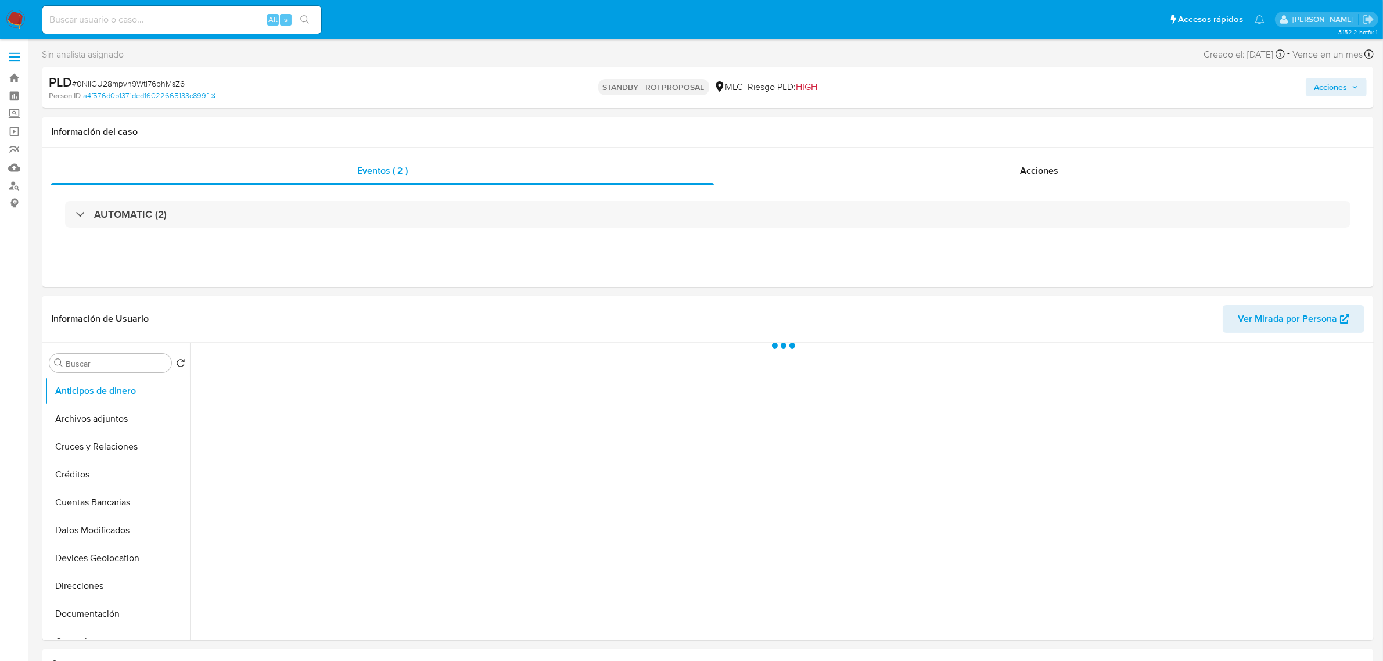
select select "10"
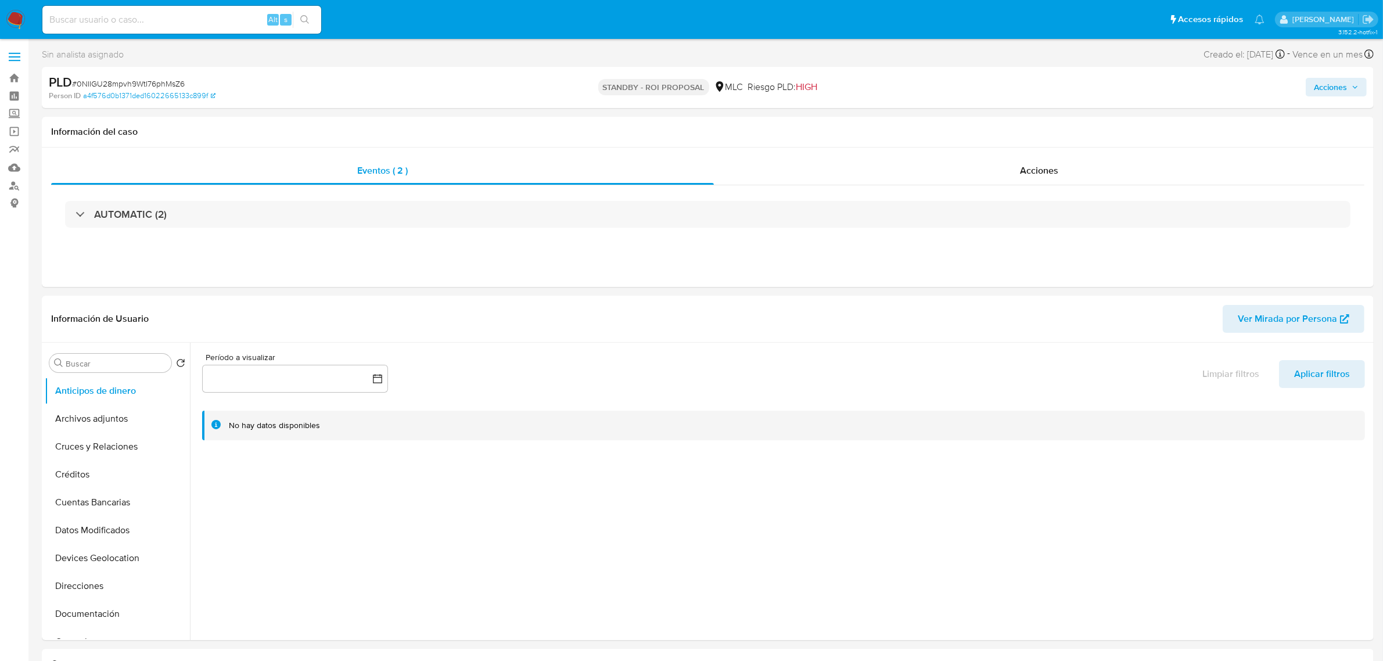
click at [134, 10] on div "Alt s" at bounding box center [181, 20] width 279 height 28
click at [134, 16] on input at bounding box center [181, 19] width 279 height 15
paste input "q4ypdgoO8K4Uxd5VmxrIbIkc"
type input "q4ypdgoO8K4Uxd5VmxrIbIkc"
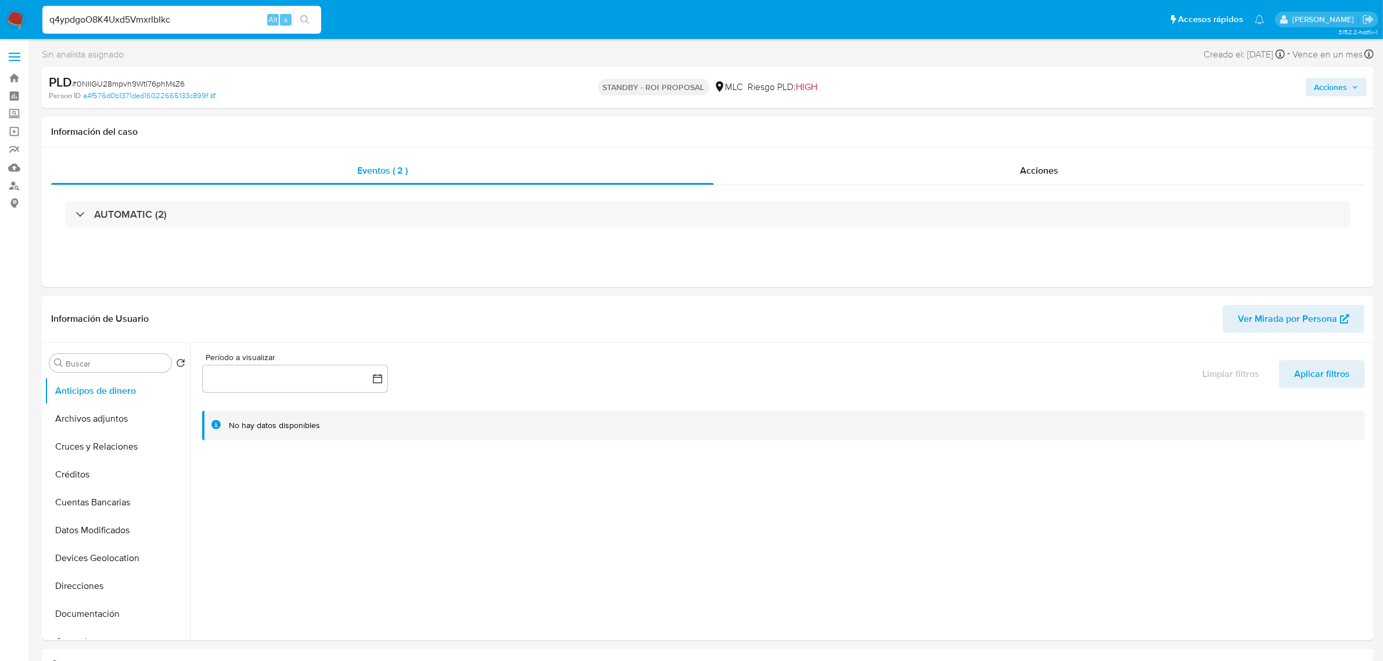
click at [301, 16] on icon "search-icon" at bounding box center [304, 19] width 9 height 9
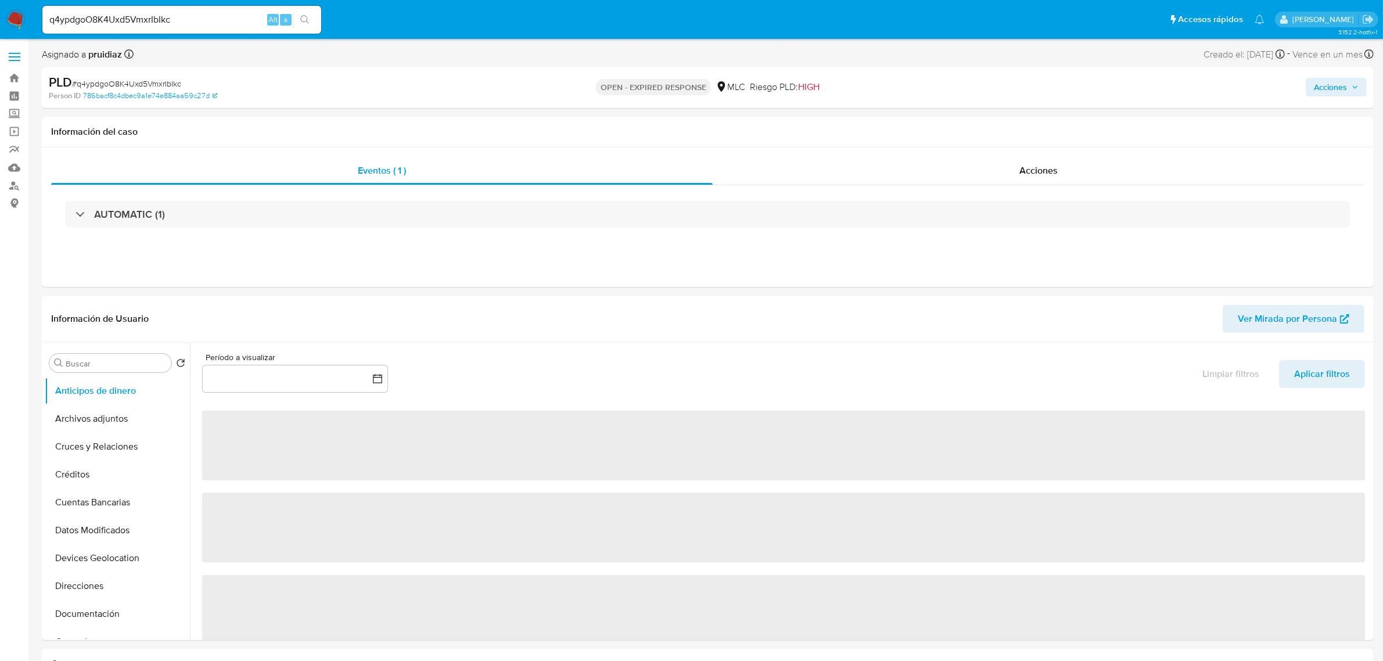
select select "10"
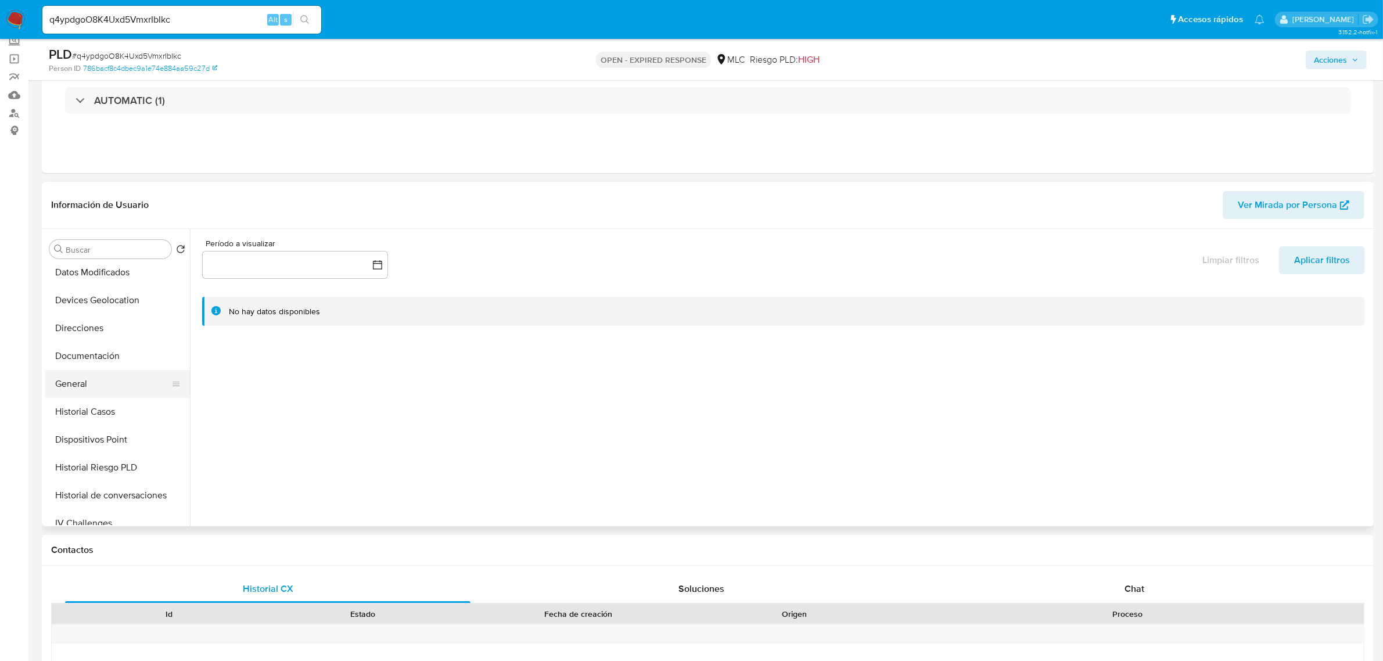
scroll to position [145, 0]
click at [96, 408] on button "Historial Casos" at bounding box center [113, 411] width 136 height 28
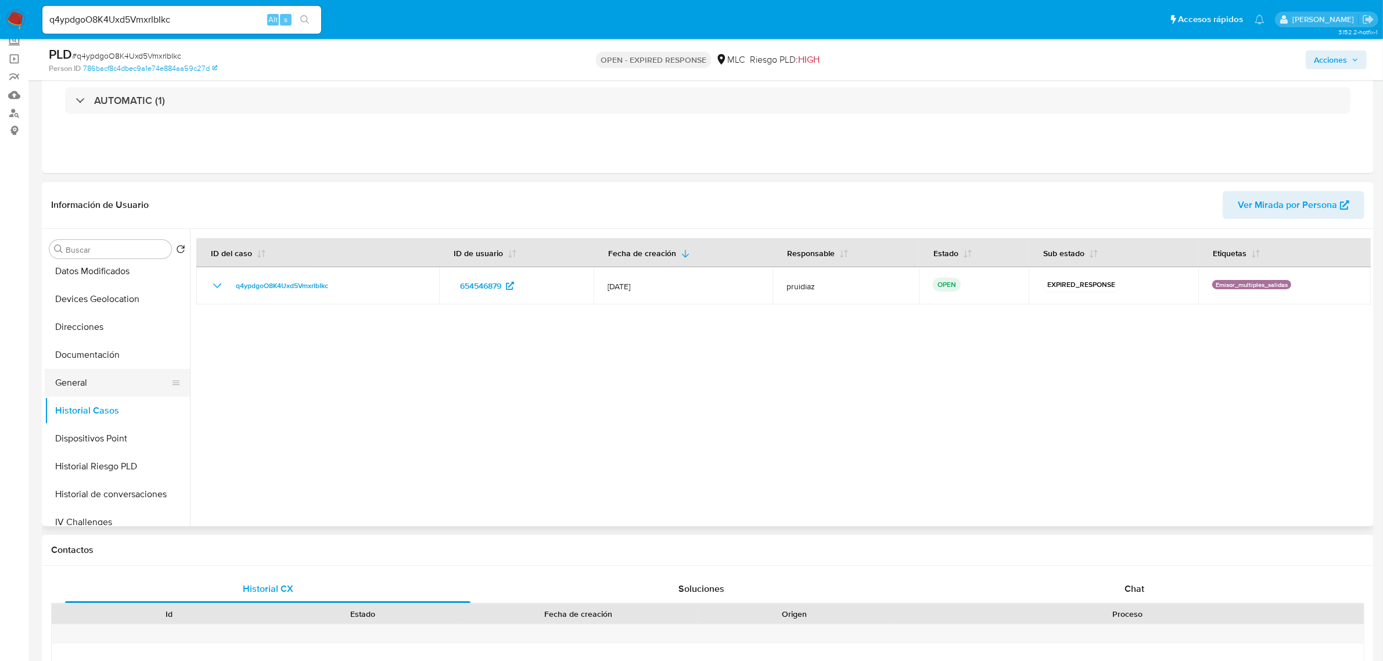
click at [80, 382] on button "General" at bounding box center [113, 383] width 136 height 28
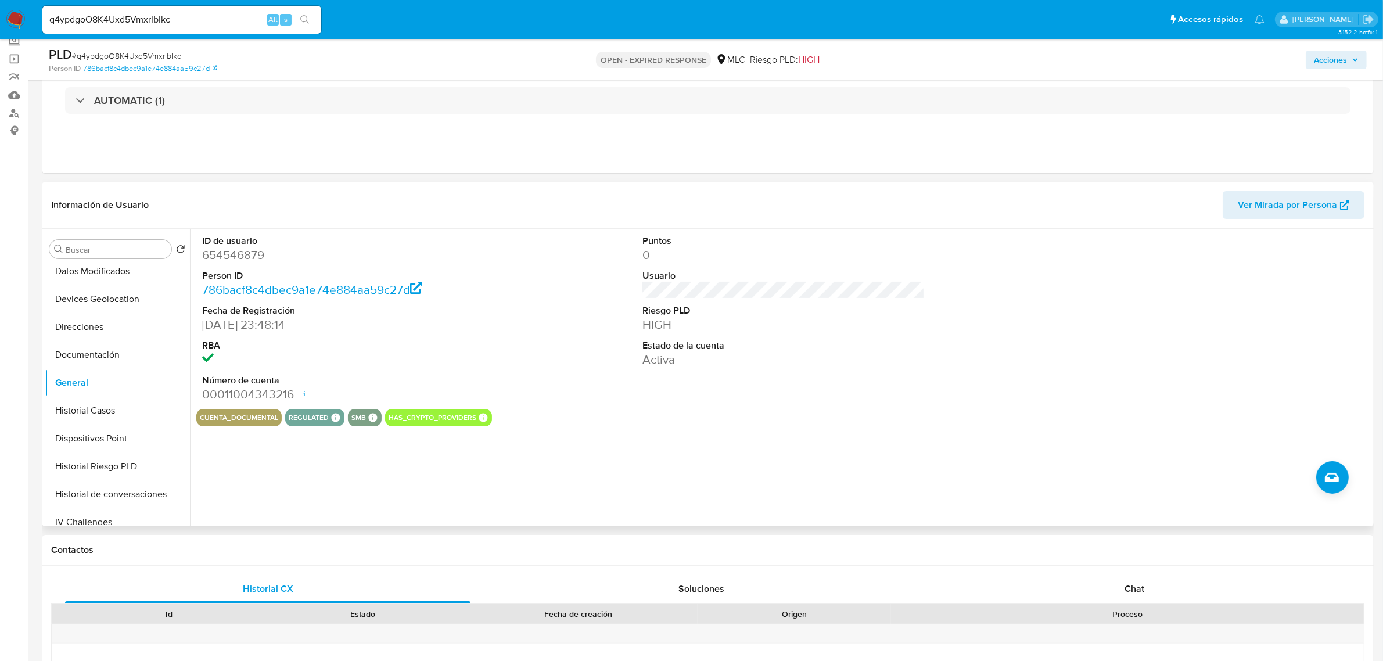
click at [231, 250] on dd "654546879" at bounding box center [343, 255] width 282 height 16
click at [230, 249] on dd "654546879" at bounding box center [343, 255] width 282 height 16
copy dd "654546879"
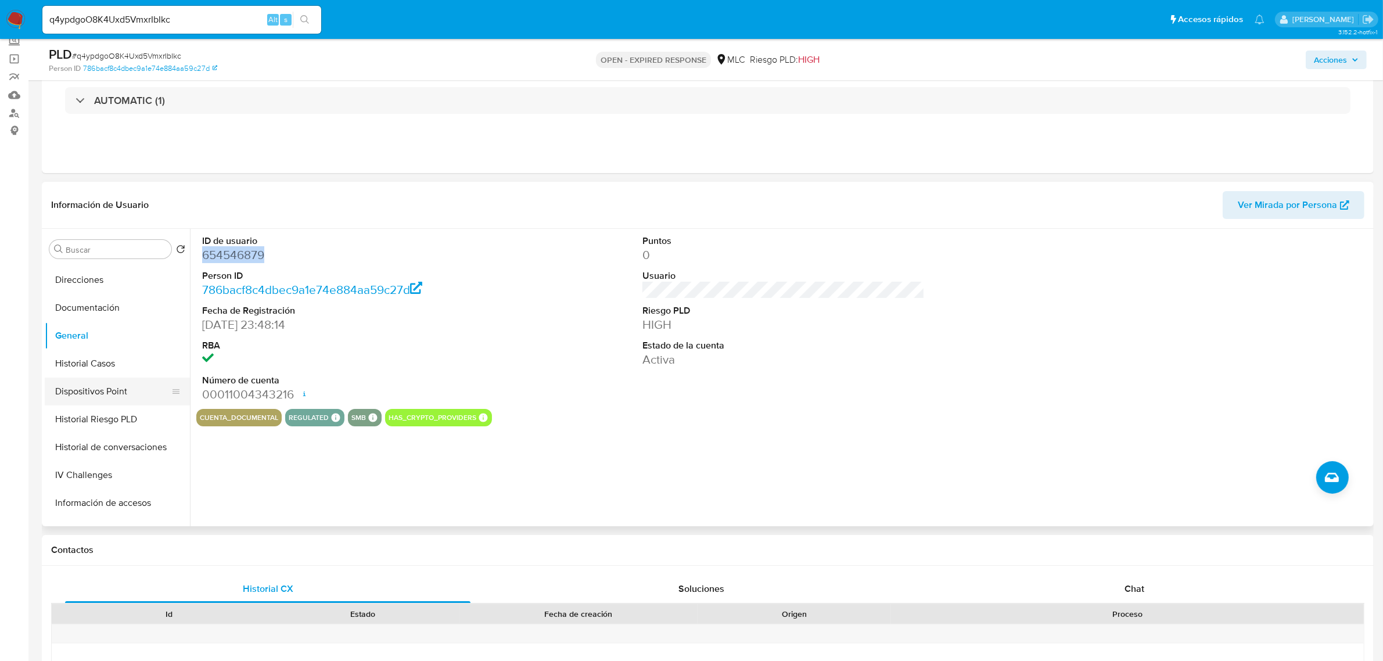
scroll to position [218, 0]
click at [102, 347] on button "Historial Casos" at bounding box center [113, 338] width 136 height 28
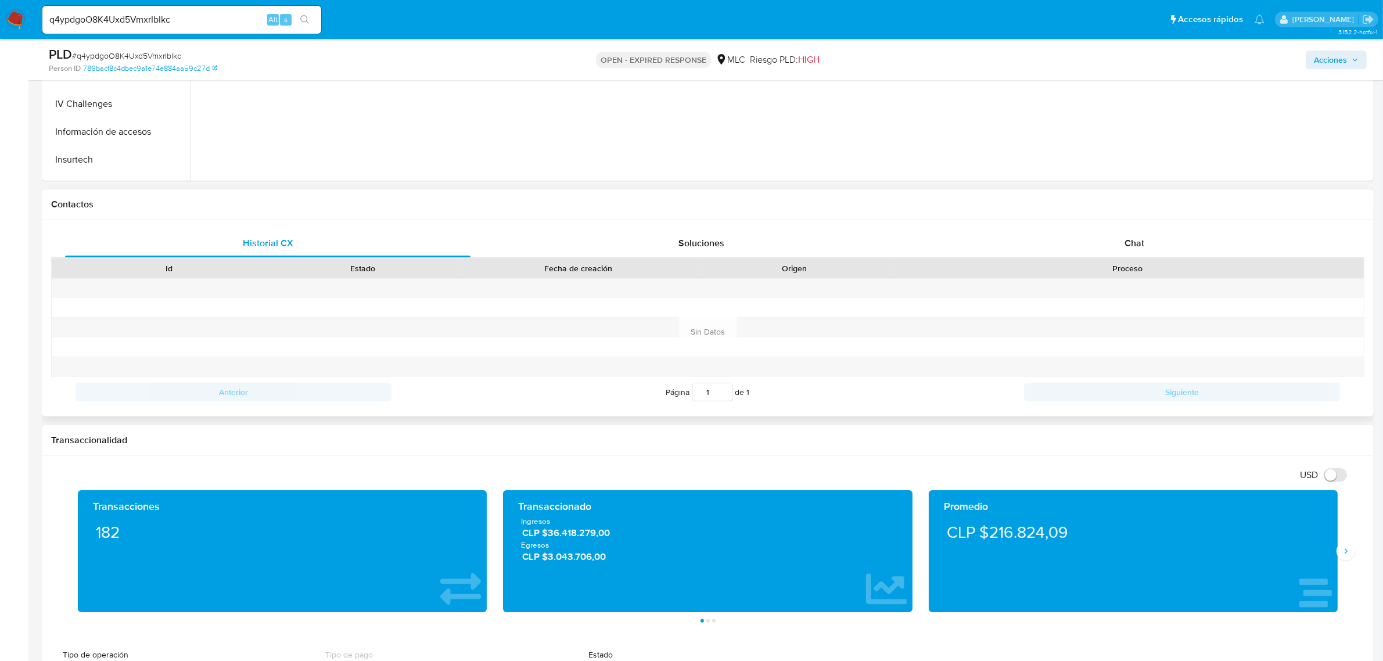
scroll to position [436, 0]
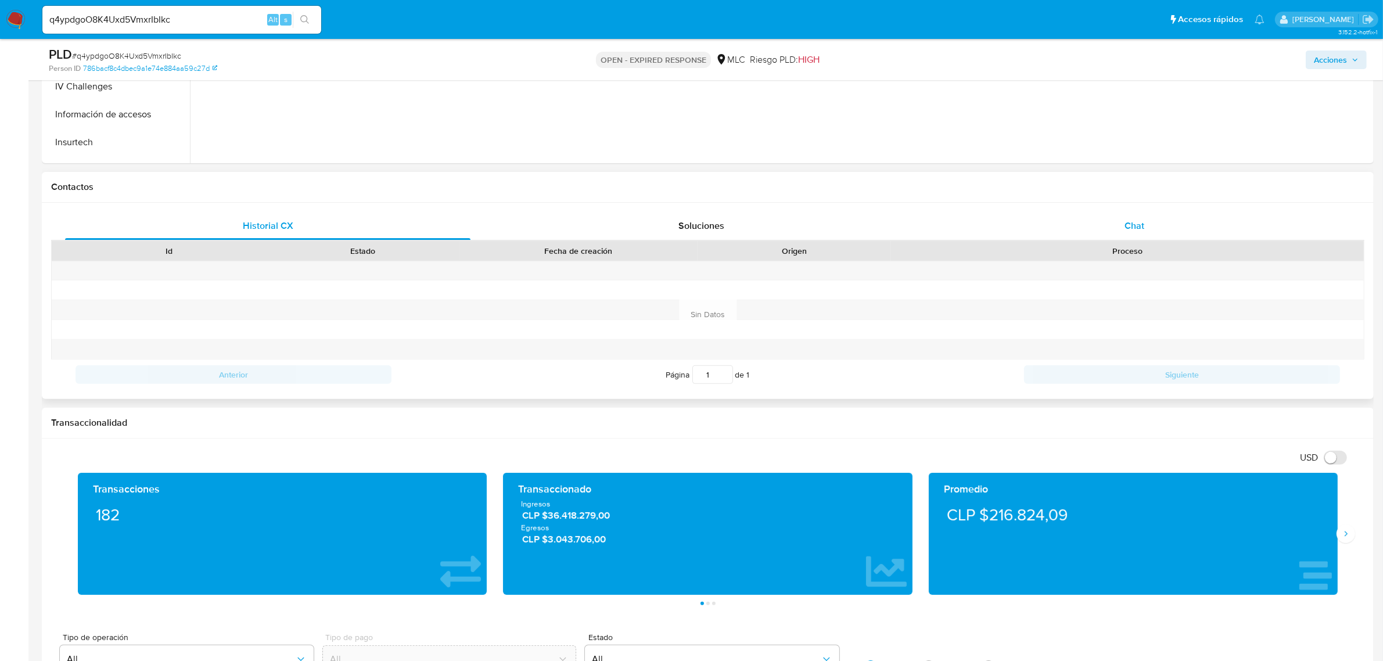
click at [1138, 224] on span "Chat" at bounding box center [1134, 225] width 20 height 13
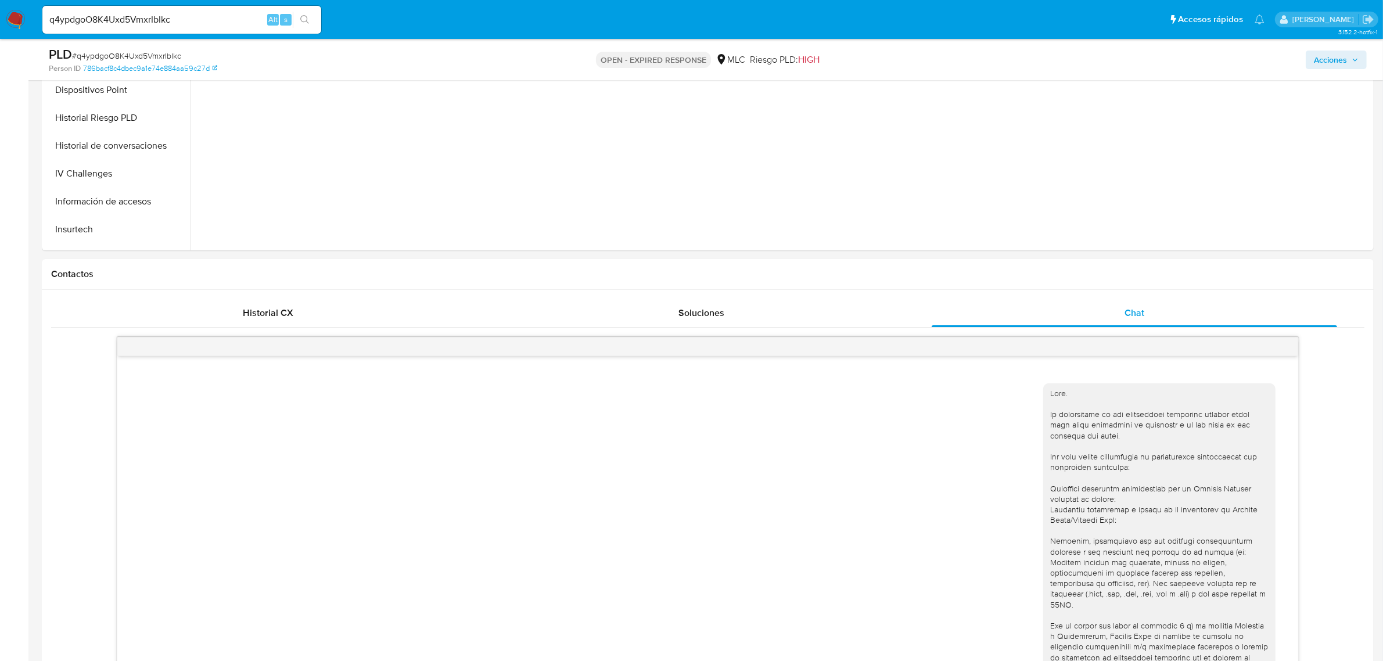
scroll to position [241, 0]
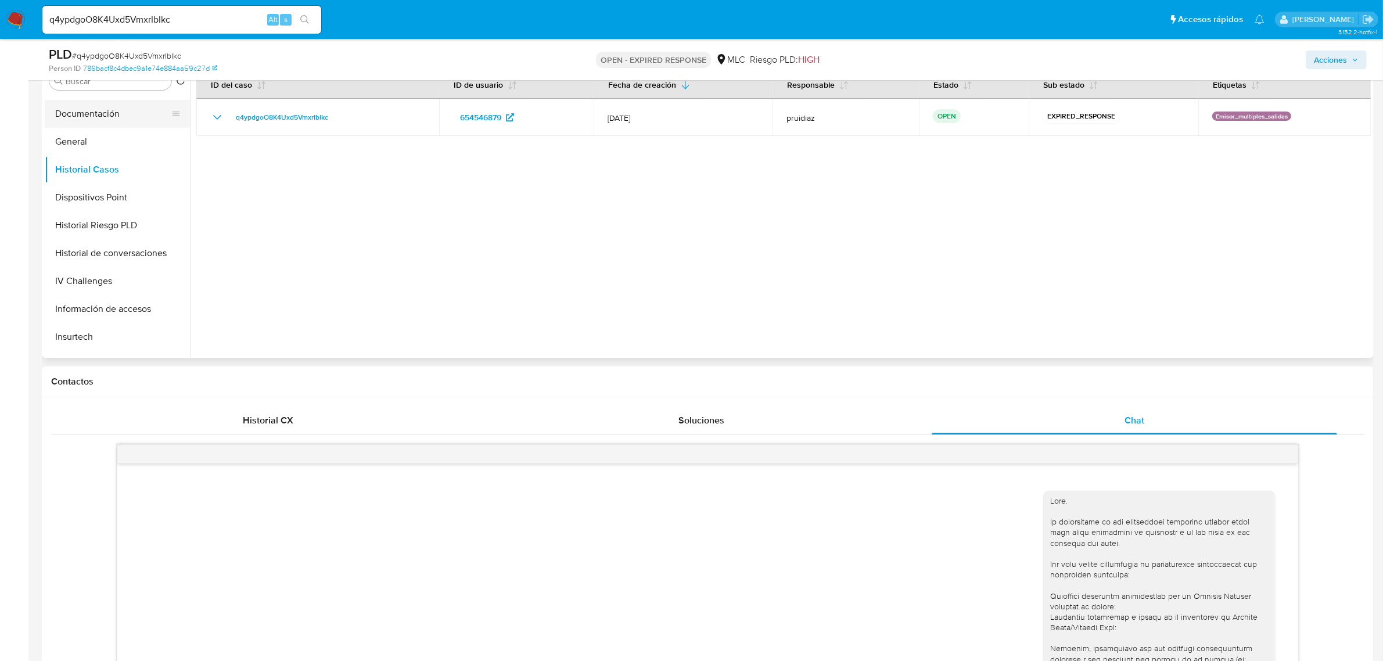
click at [89, 105] on button "Documentación" at bounding box center [113, 114] width 136 height 28
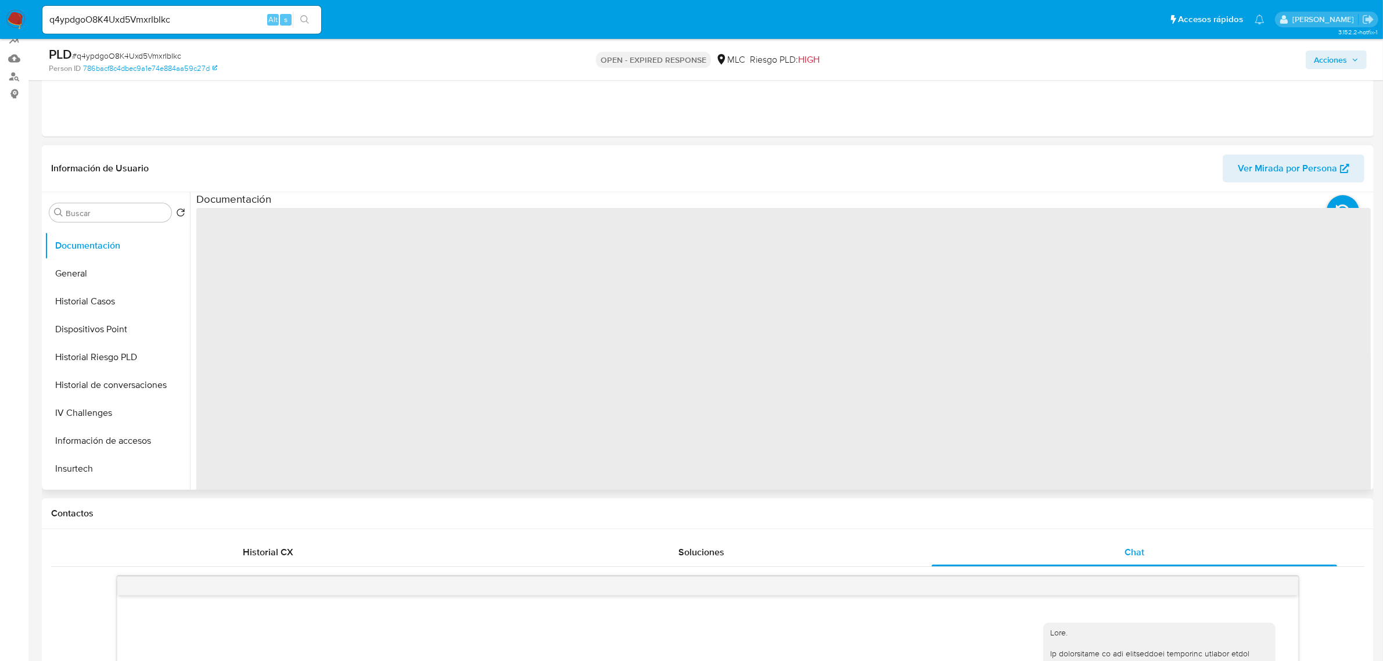
scroll to position [96, 0]
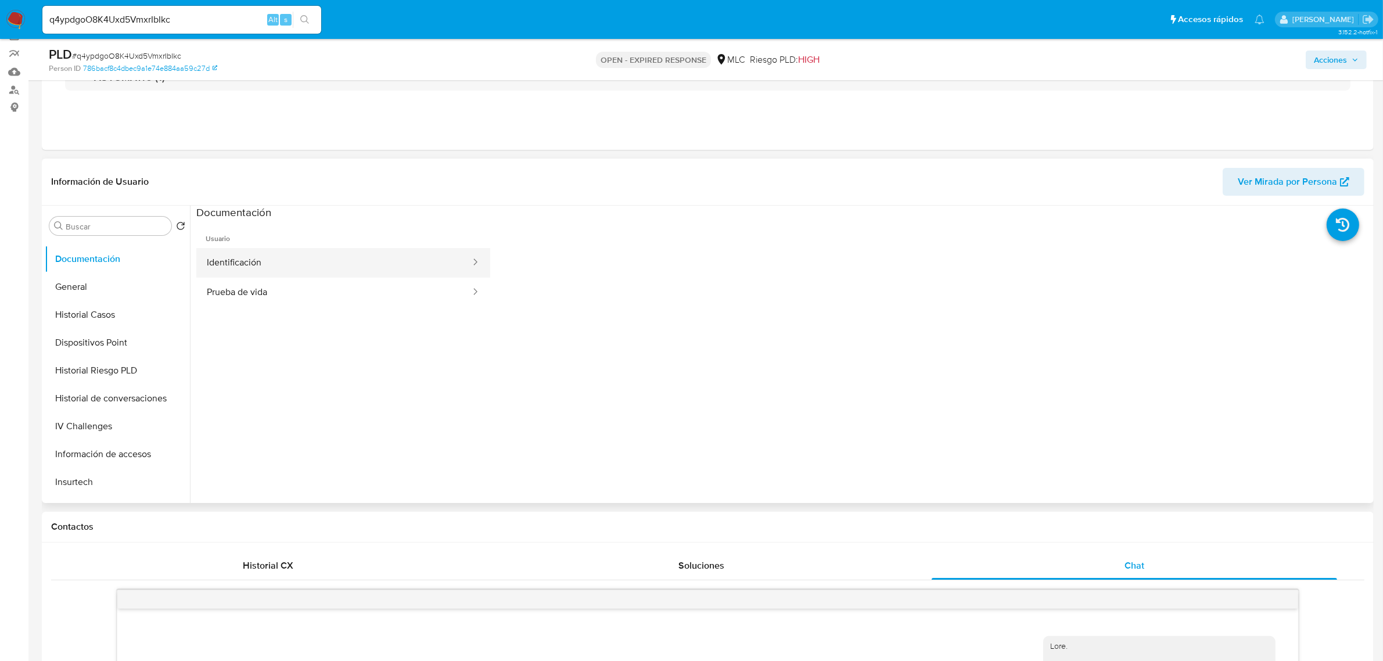
click at [270, 269] on button "Identificación" at bounding box center [333, 263] width 275 height 30
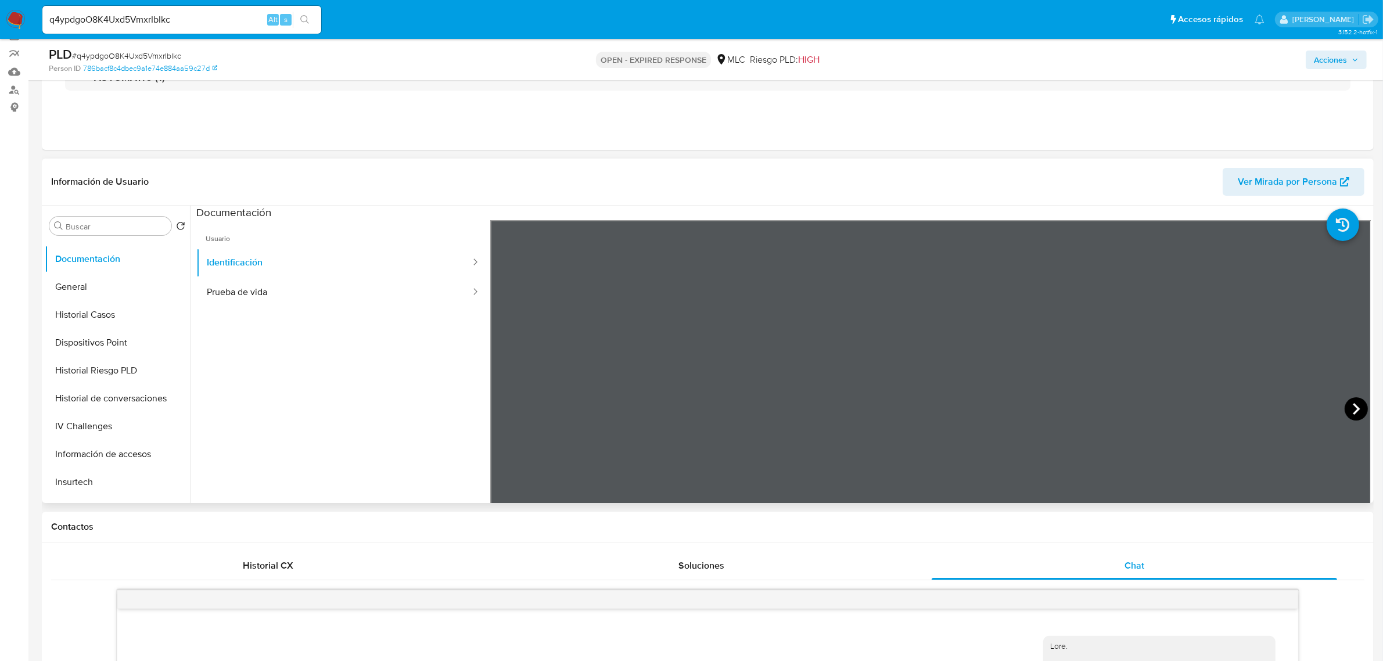
click at [1349, 409] on icon at bounding box center [1355, 408] width 23 height 23
click at [326, 299] on button "Prueba de vida" at bounding box center [333, 293] width 275 height 30
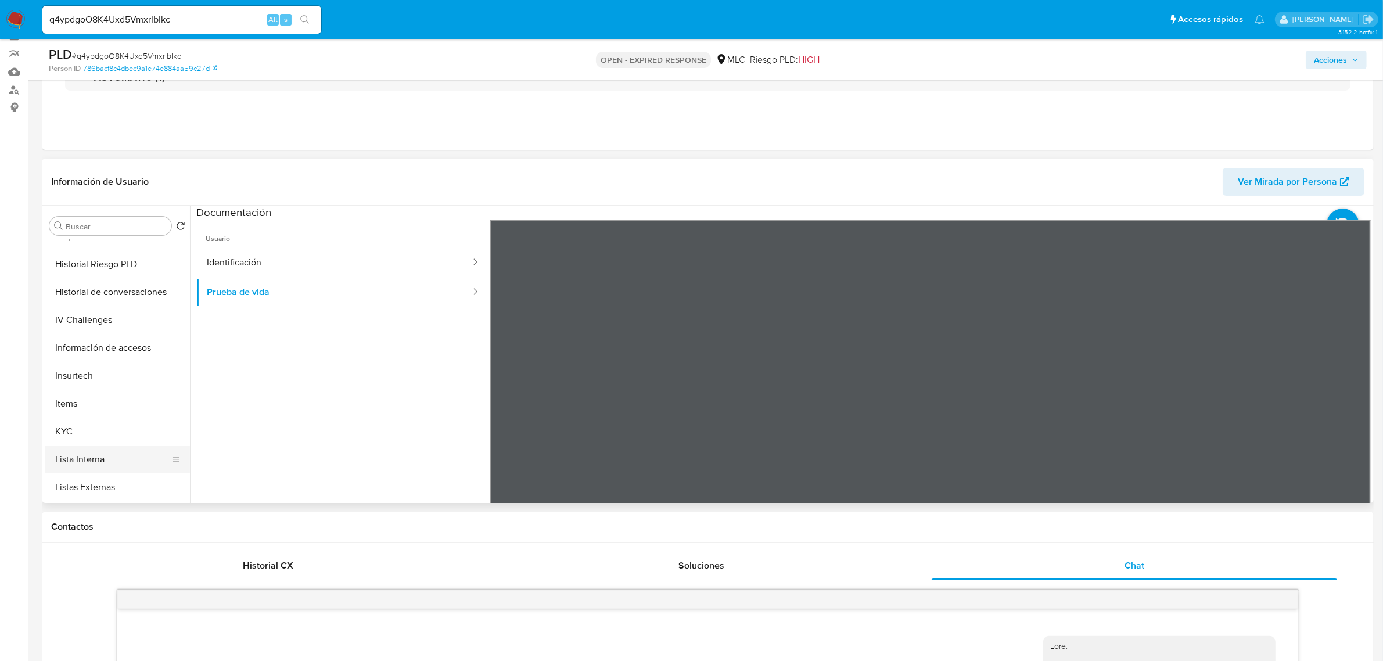
scroll to position [363, 0]
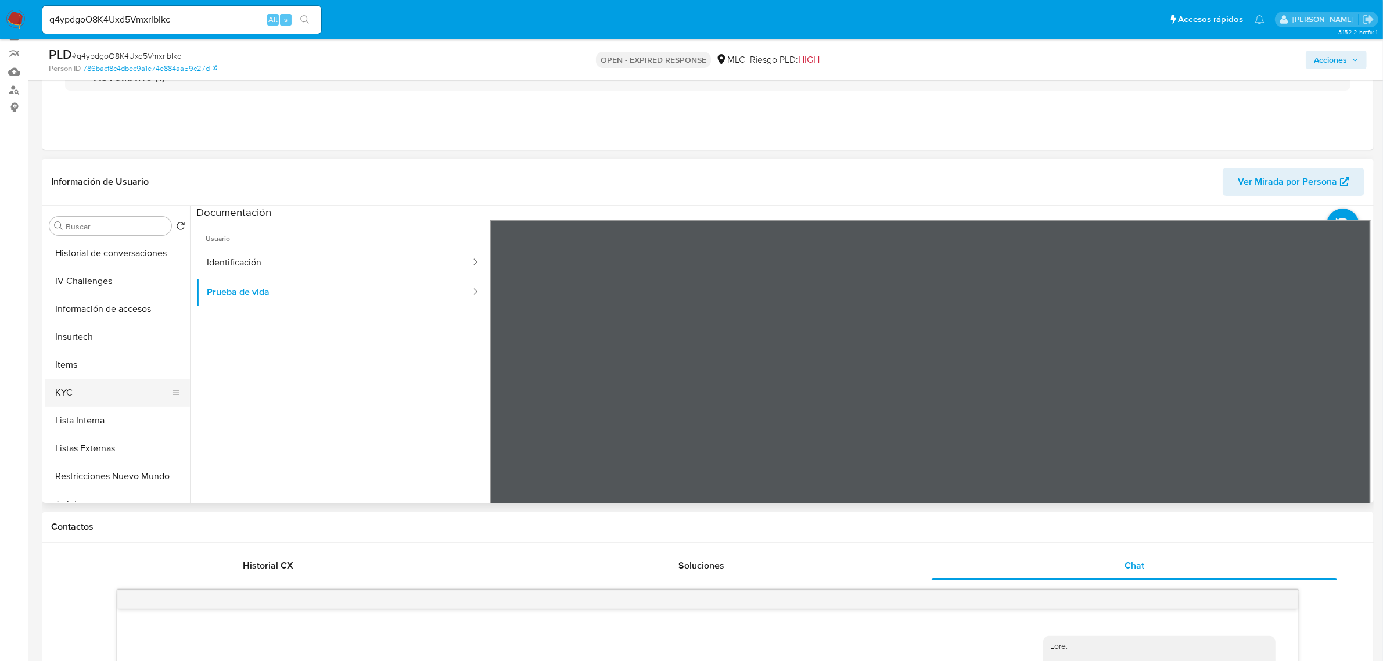
click at [75, 395] on button "KYC" at bounding box center [113, 393] width 136 height 28
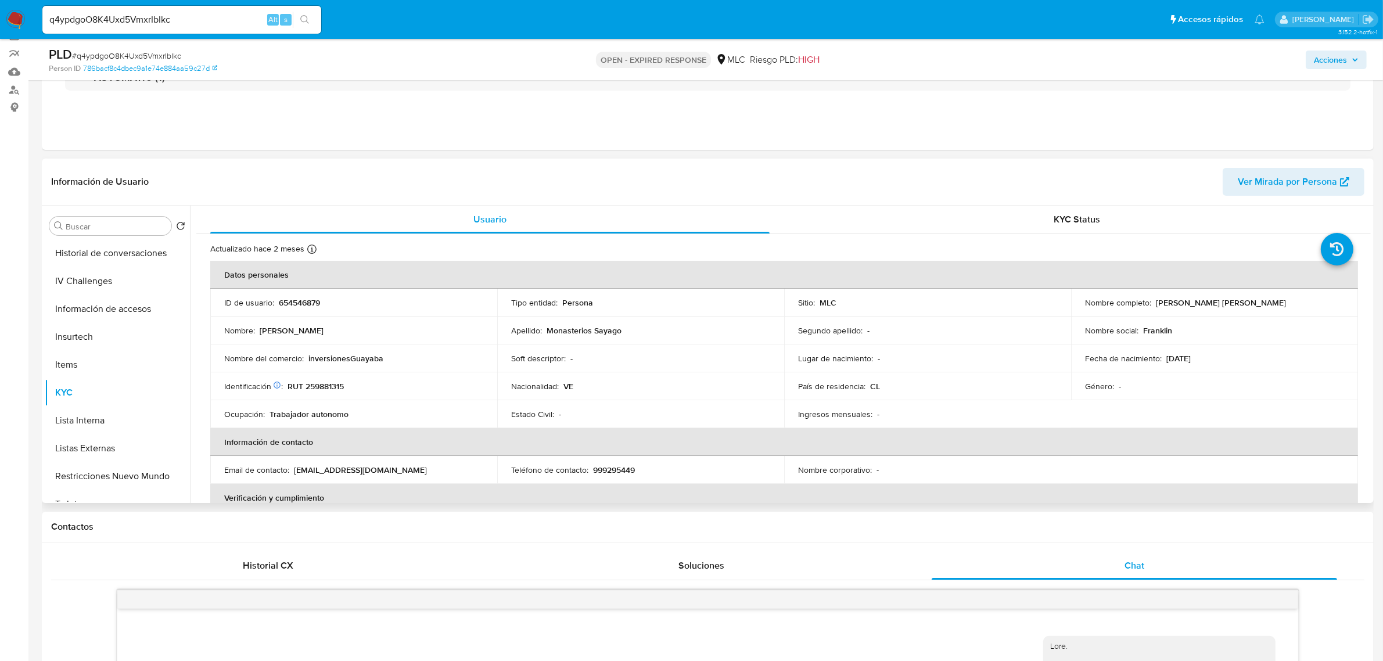
drag, startPoint x: 1291, startPoint y: 307, endPoint x: 1150, endPoint y: 303, distance: 141.2
click at [1150, 303] on div "Nombre completo : Franklin Alexis Monasterios Sayago" at bounding box center [1214, 302] width 259 height 10
copy div "Franklin Alexis Monasterios Sayago"
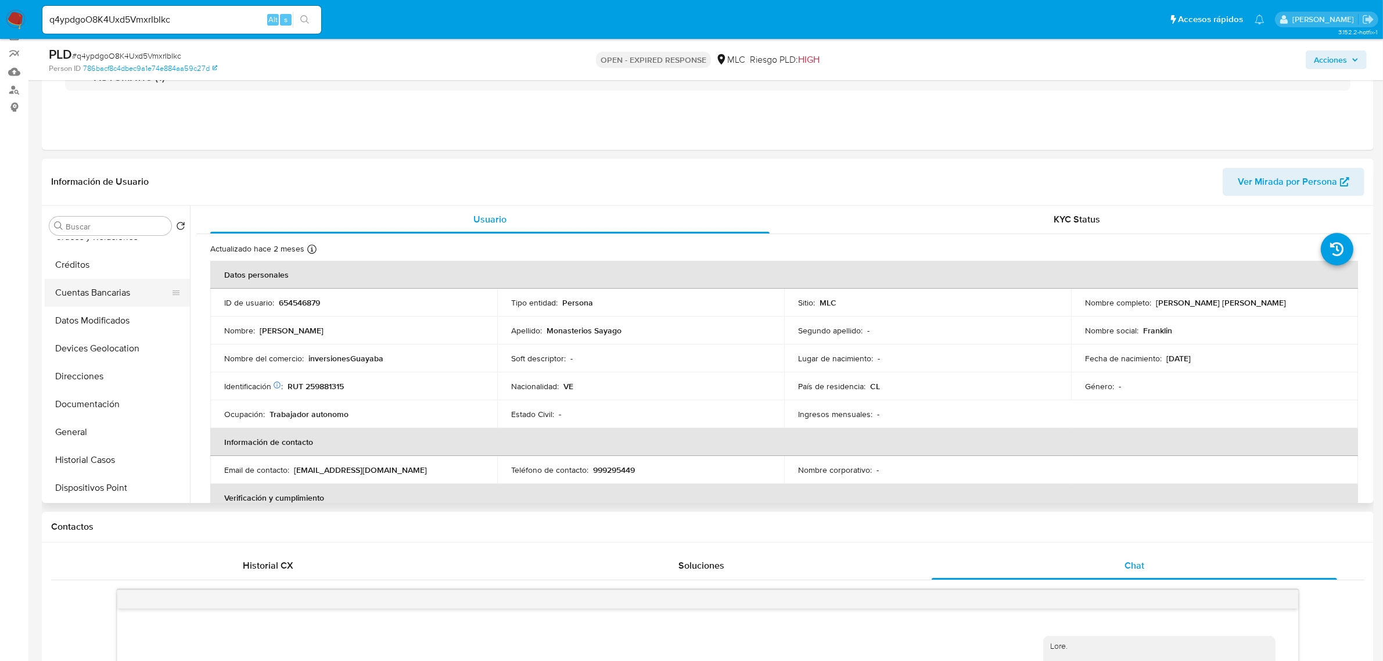
scroll to position [0, 0]
click at [102, 302] on button "Cruces y Relaciones" at bounding box center [113, 310] width 136 height 28
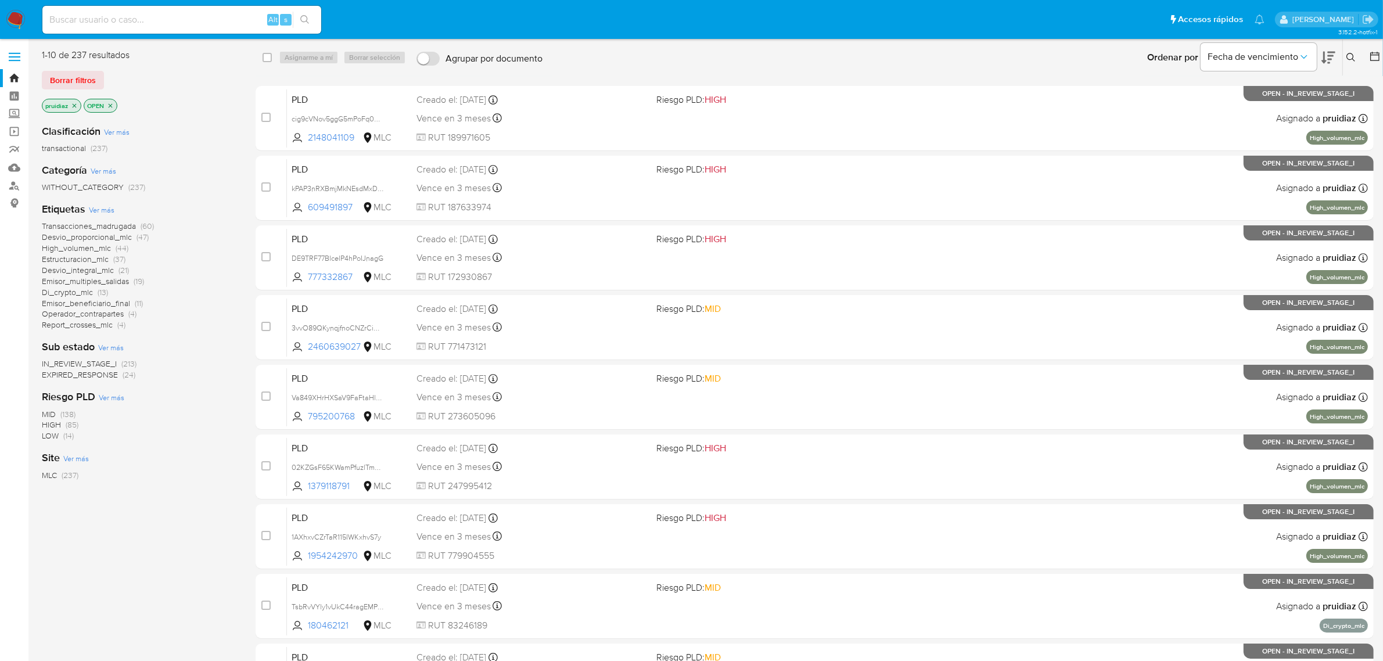
click at [1337, 56] on div "Ordenar por Fecha de vencimiento" at bounding box center [1240, 57] width 204 height 36
click at [1348, 56] on icon at bounding box center [1350, 57] width 9 height 9
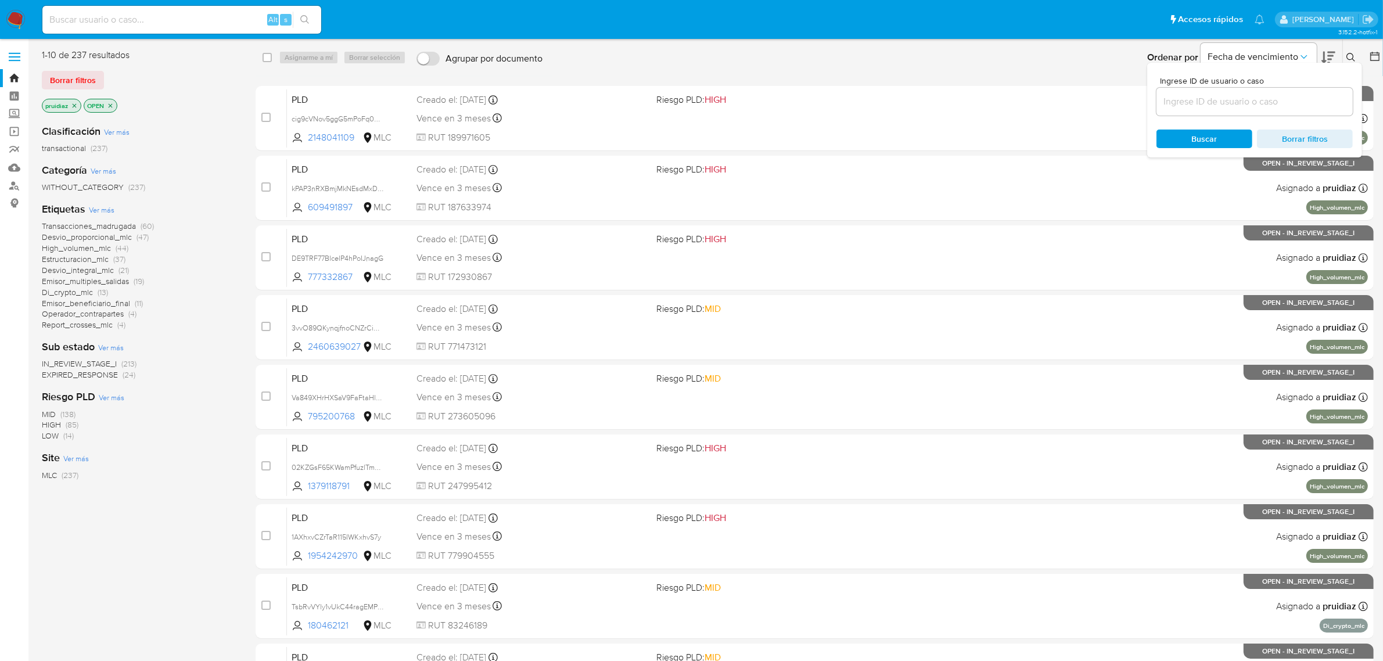
click at [1214, 96] on input at bounding box center [1254, 101] width 196 height 15
type input "654546879"
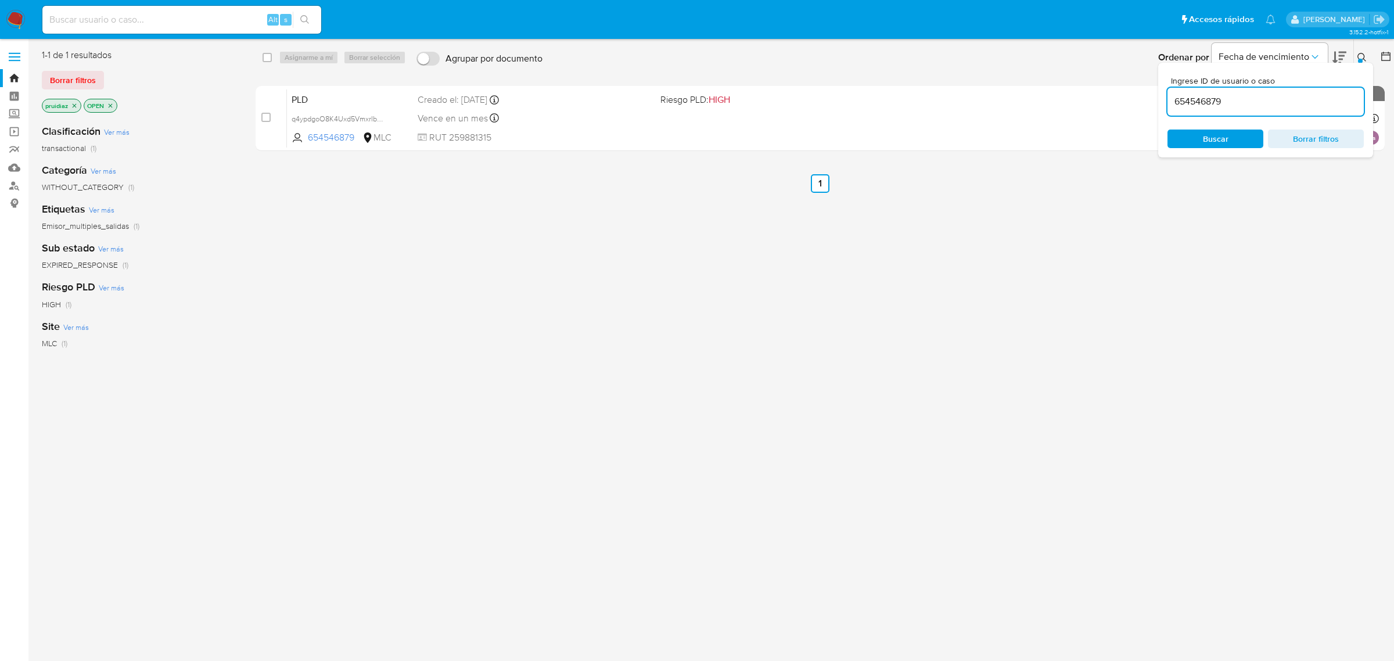
drag, startPoint x: 265, startPoint y: 116, endPoint x: 294, endPoint y: 85, distance: 42.7
click at [264, 116] on input "checkbox" at bounding box center [265, 117] width 9 height 9
checkbox input "true"
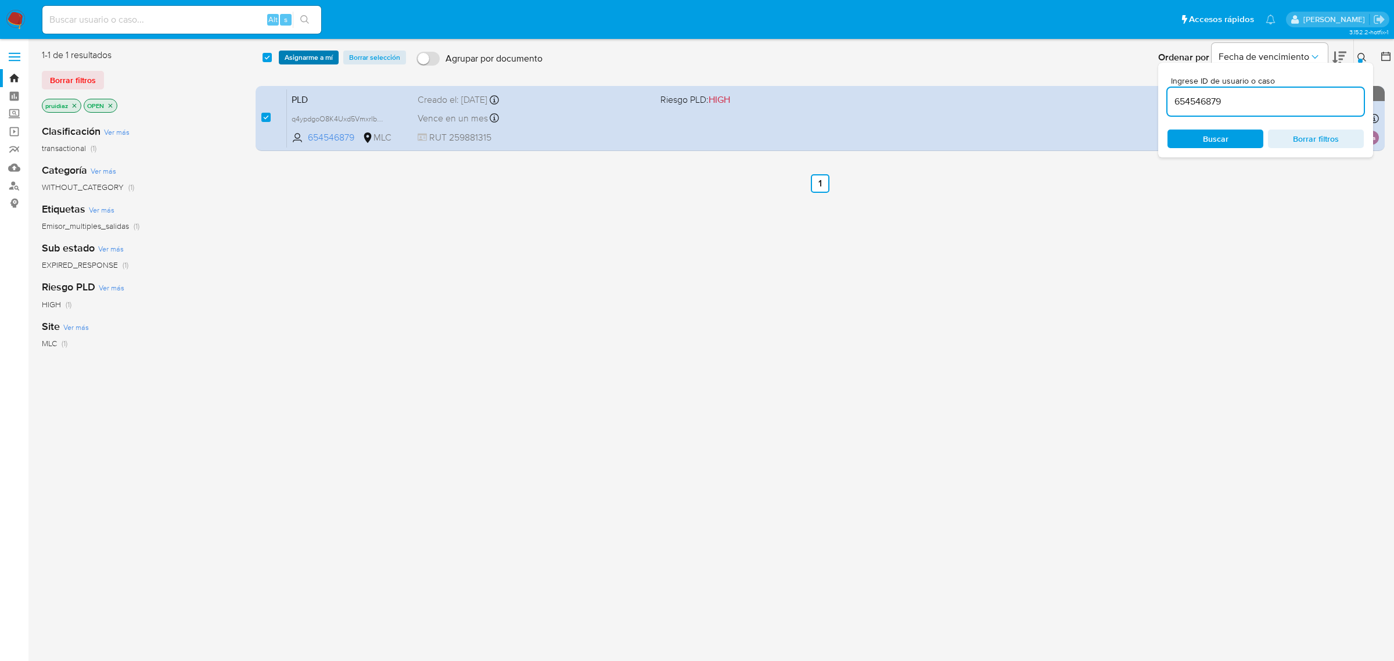
click at [298, 62] on span "Asignarme a mí" at bounding box center [309, 58] width 48 height 12
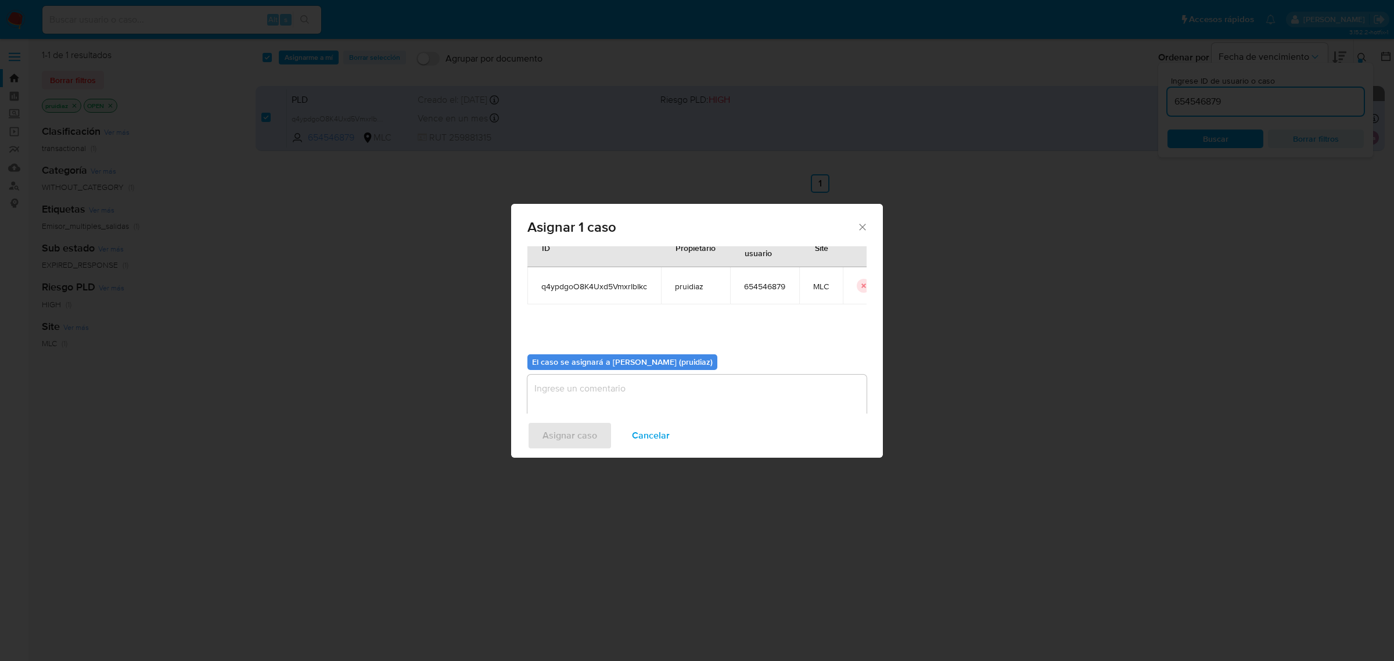
scroll to position [59, 0]
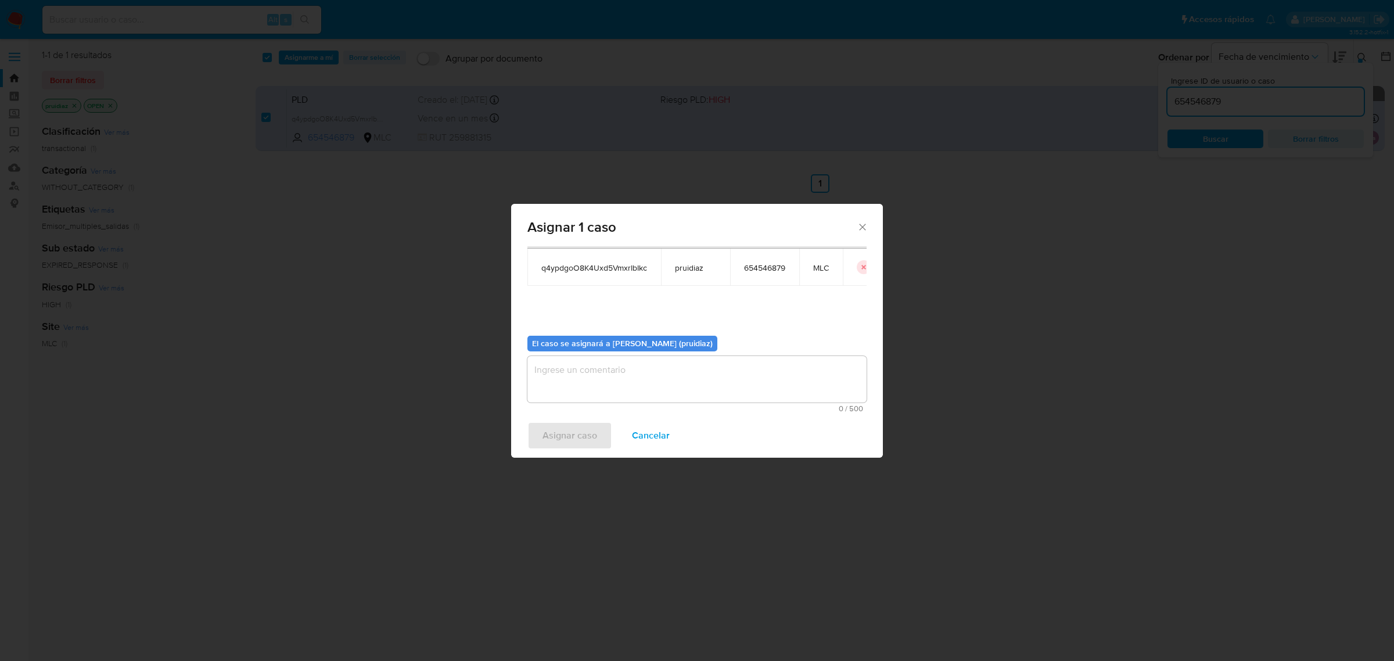
click at [675, 384] on textarea "assign-modal" at bounding box center [696, 379] width 339 height 46
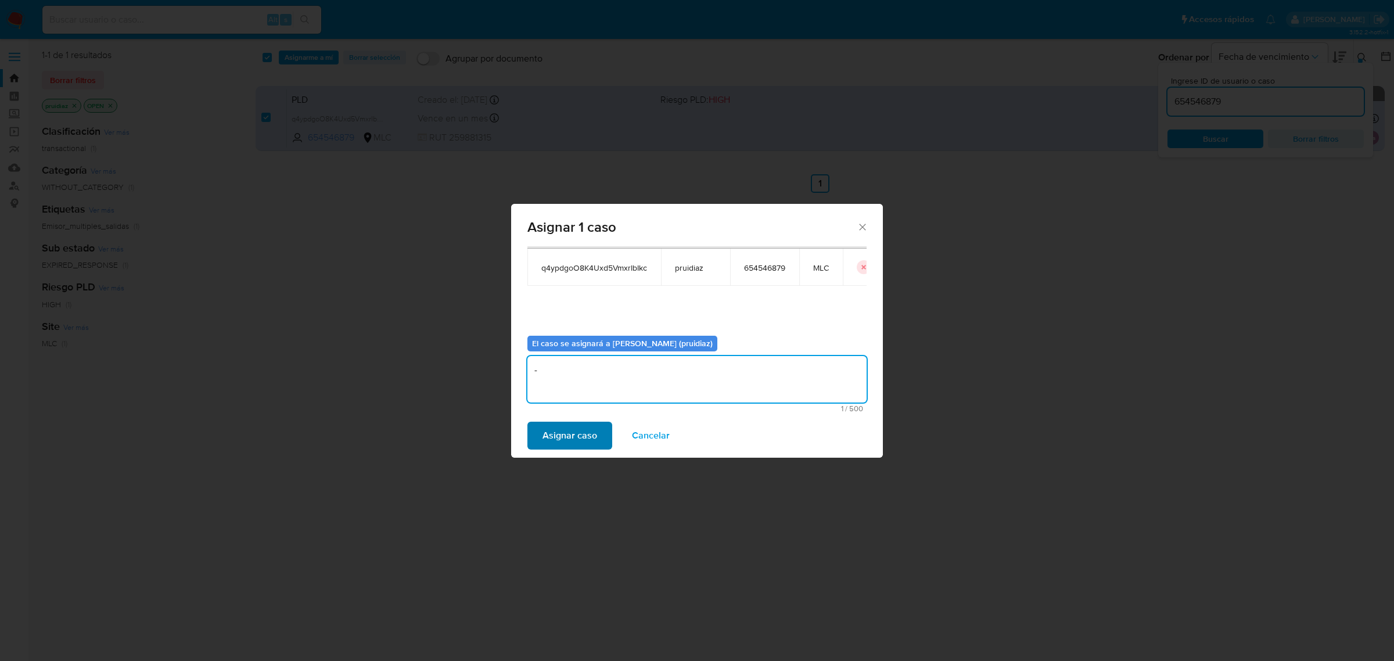
type textarea "-"
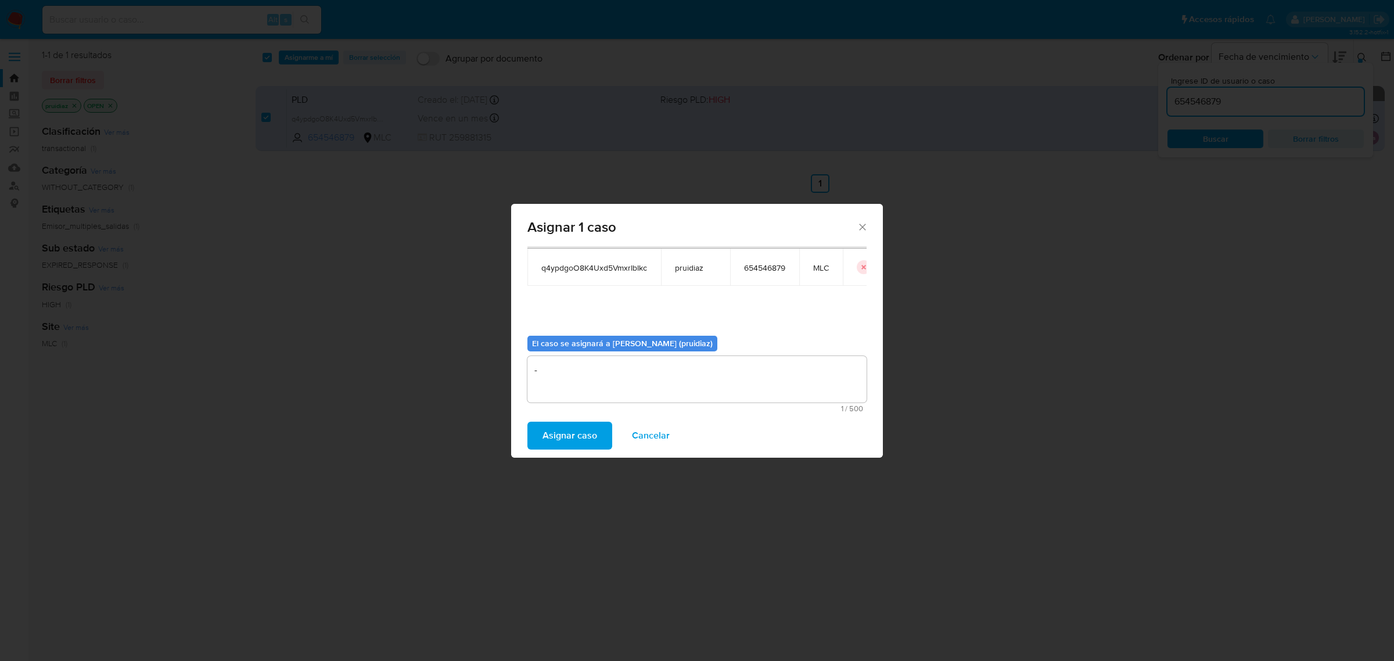
click at [599, 431] on button "Asignar caso" at bounding box center [569, 436] width 85 height 28
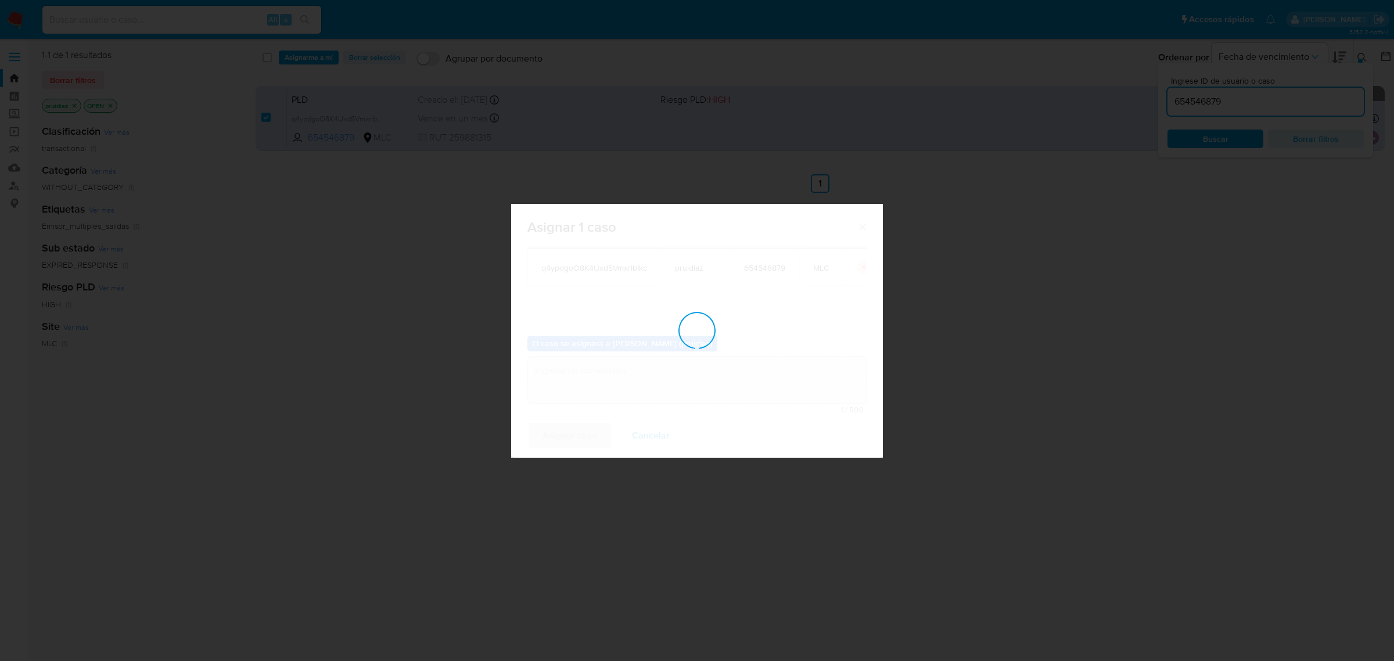
checkbox input "false"
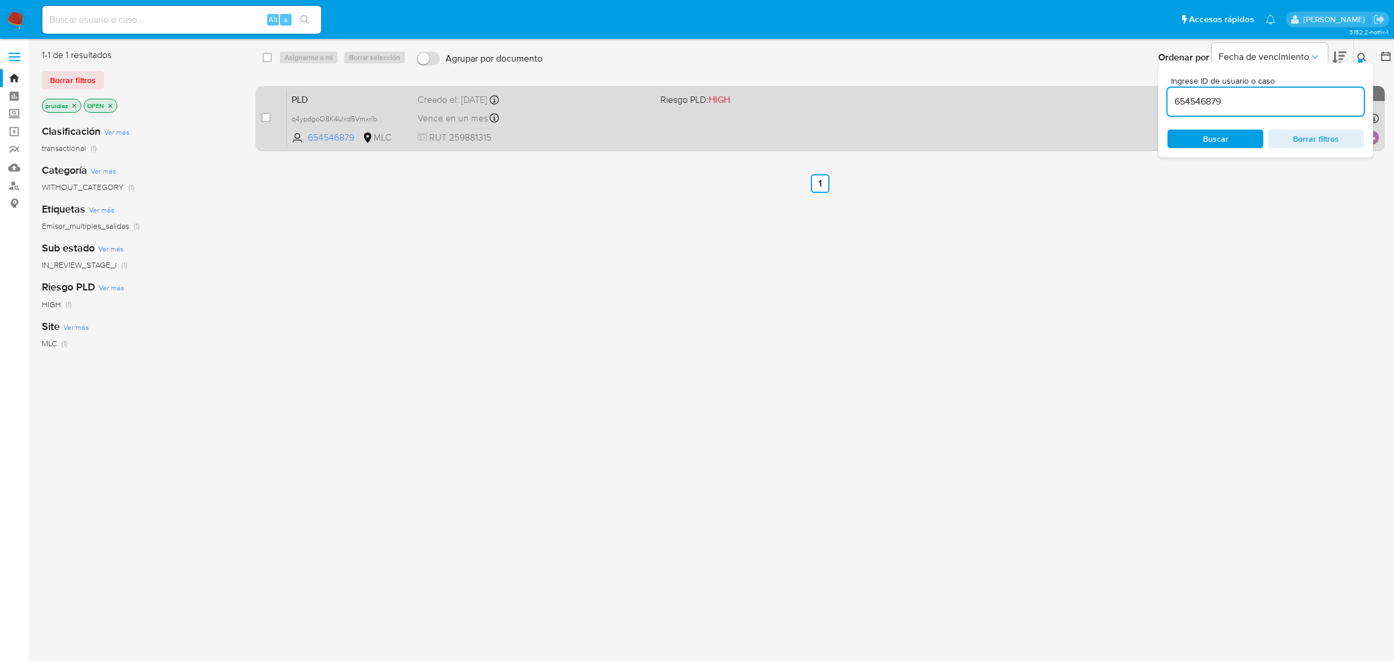
drag, startPoint x: 265, startPoint y: 118, endPoint x: 283, endPoint y: 90, distance: 33.5
click at [265, 118] on input "checkbox" at bounding box center [265, 117] width 9 height 9
checkbox input "true"
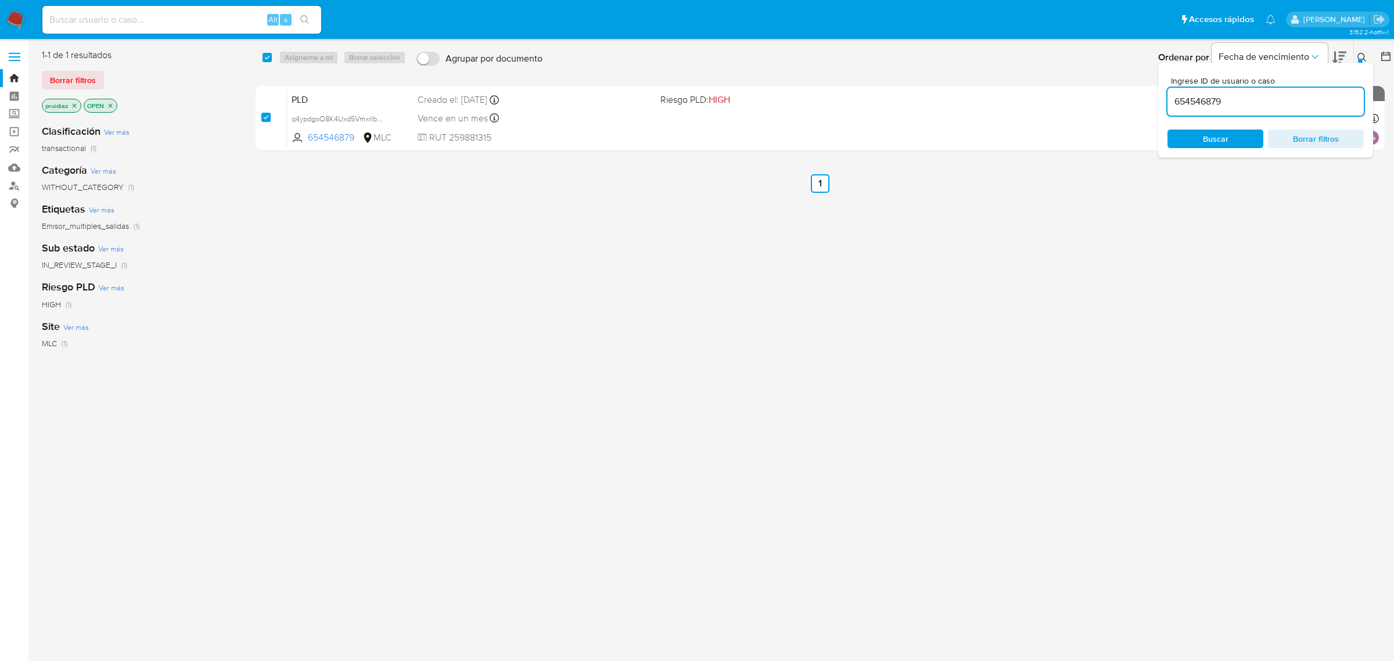
checkbox input "true"
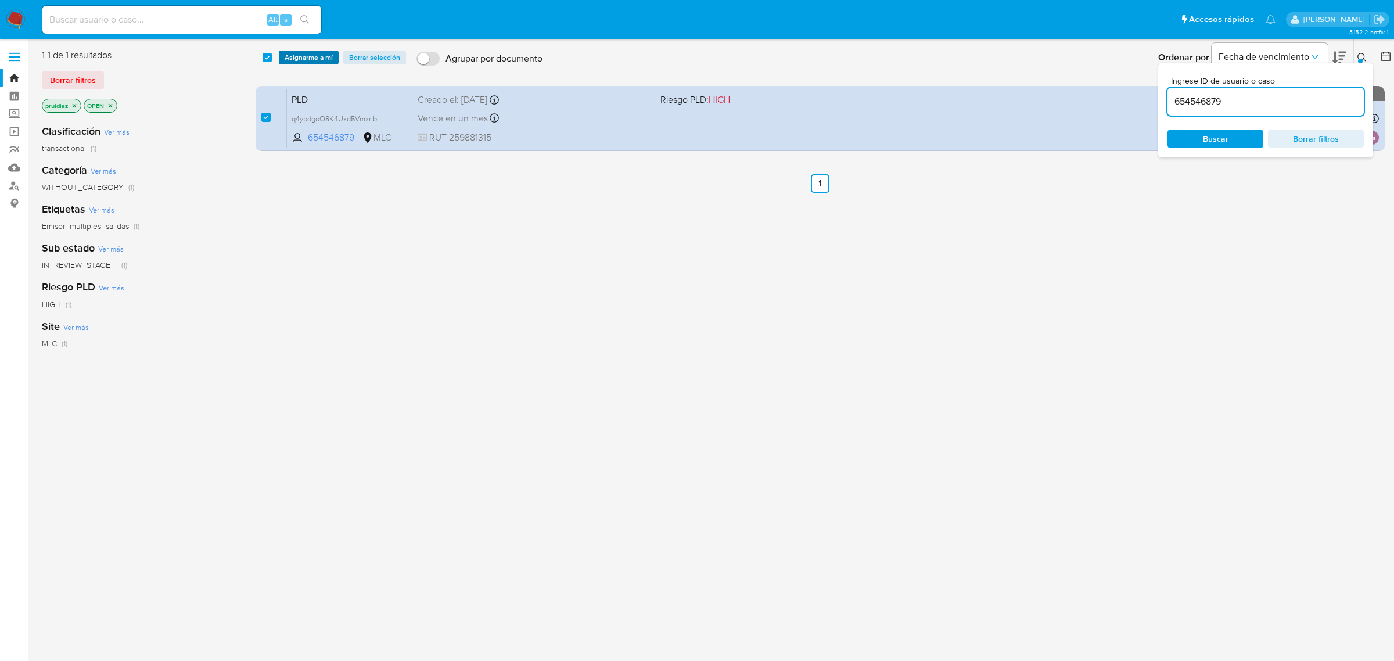
drag, startPoint x: 292, startPoint y: 60, endPoint x: 318, endPoint y: 69, distance: 27.5
click at [293, 59] on span "Asignarme a mí" at bounding box center [309, 58] width 48 height 12
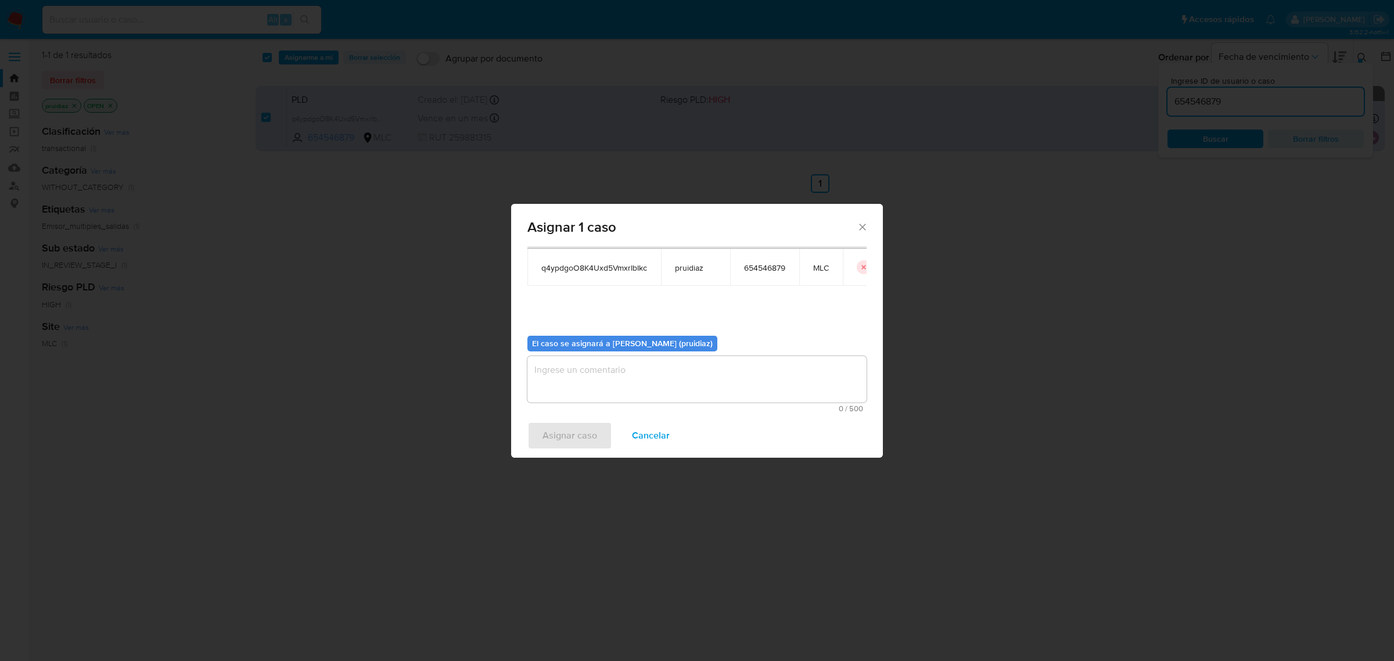
click at [631, 386] on textarea "assign-modal" at bounding box center [696, 379] width 339 height 46
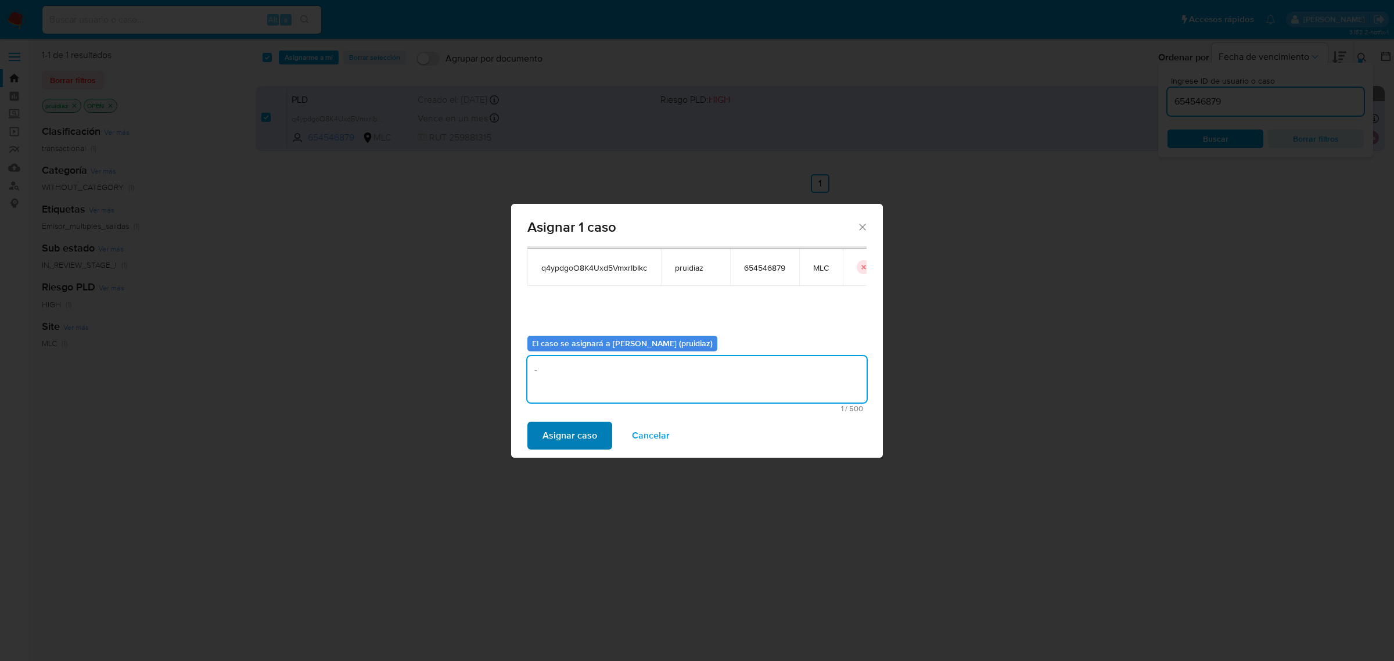
type textarea "-"
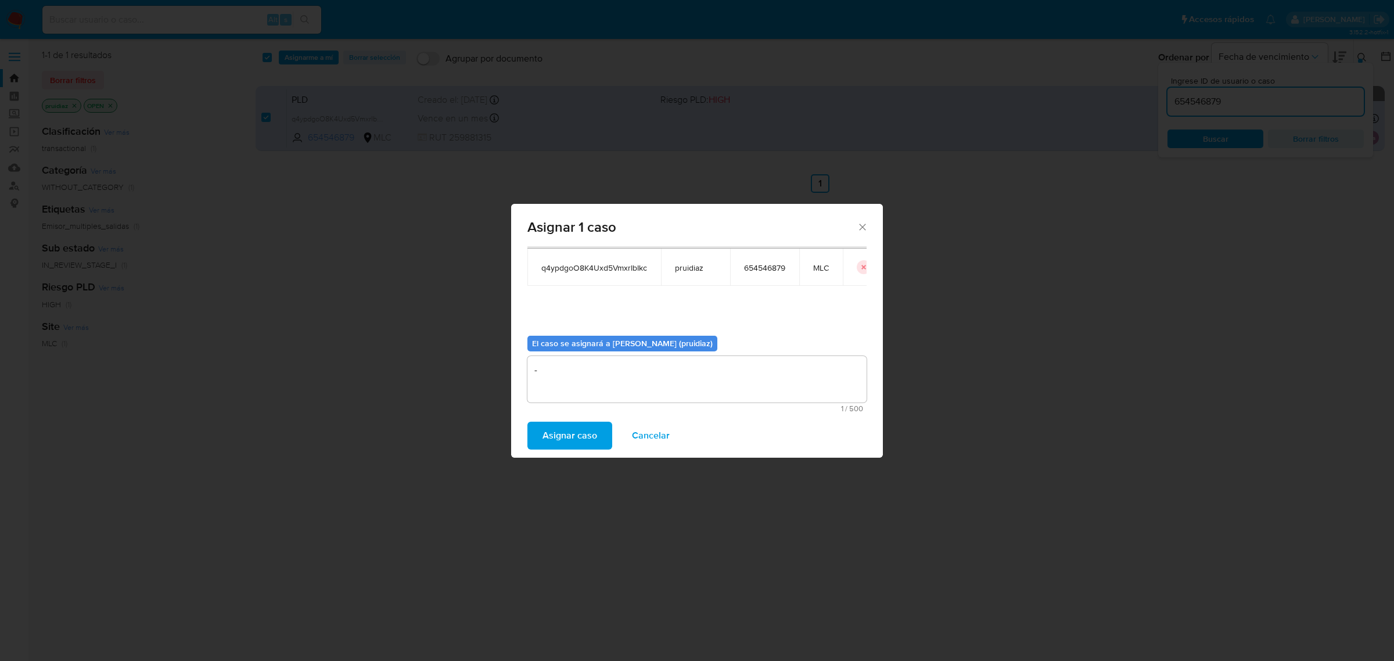
click at [556, 440] on span "Asignar caso" at bounding box center [569, 436] width 55 height 26
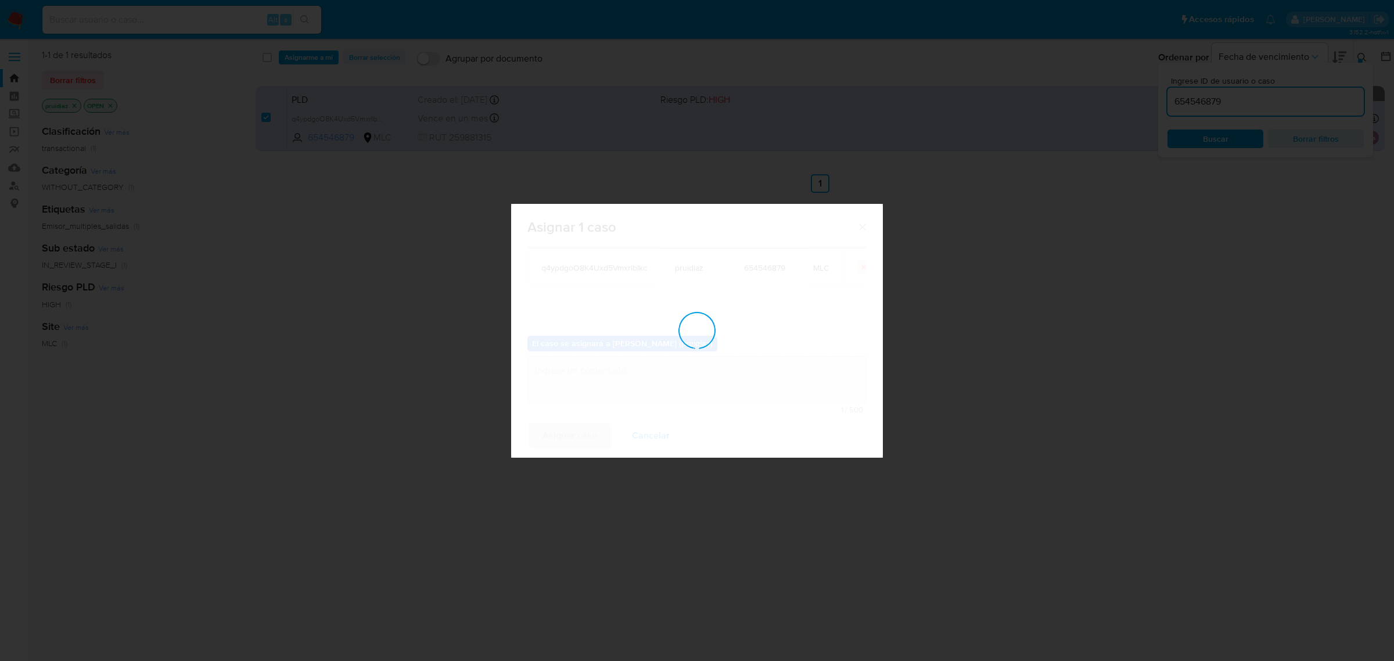
checkbox input "false"
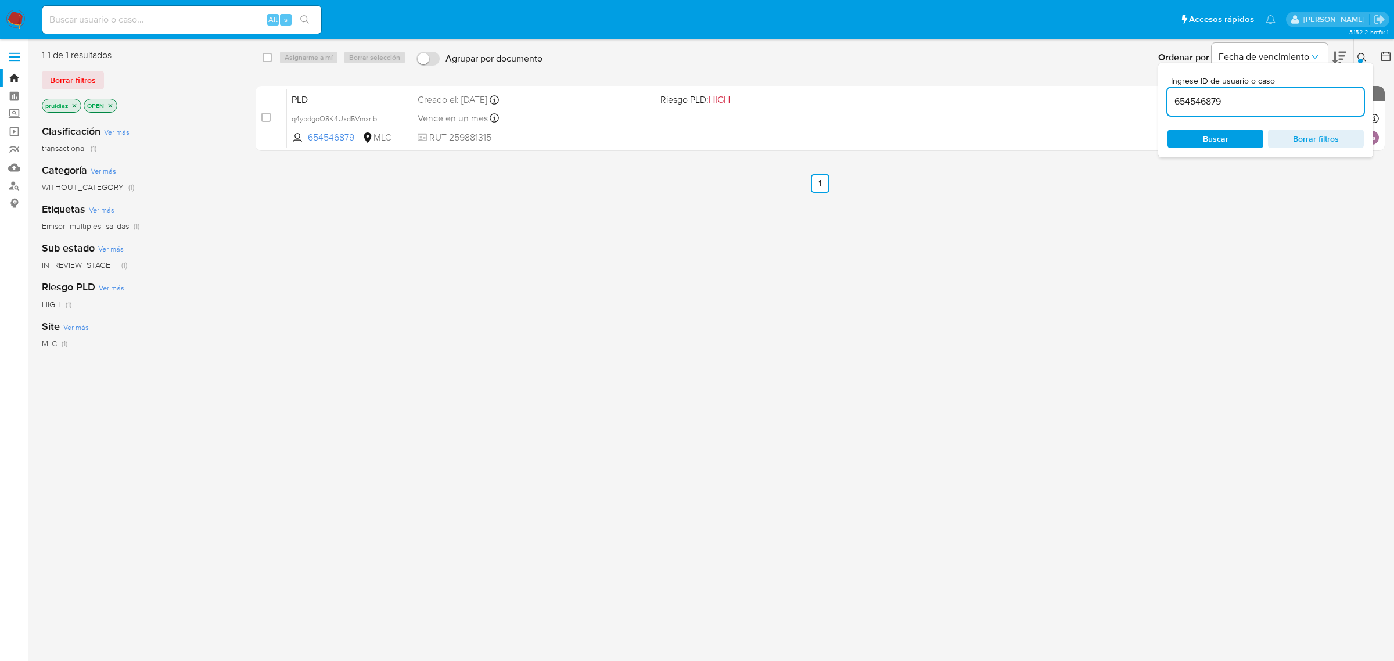
click at [1238, 106] on input "654546879" at bounding box center [1265, 101] width 196 height 15
paste input "175288580"
type input "1752885809"
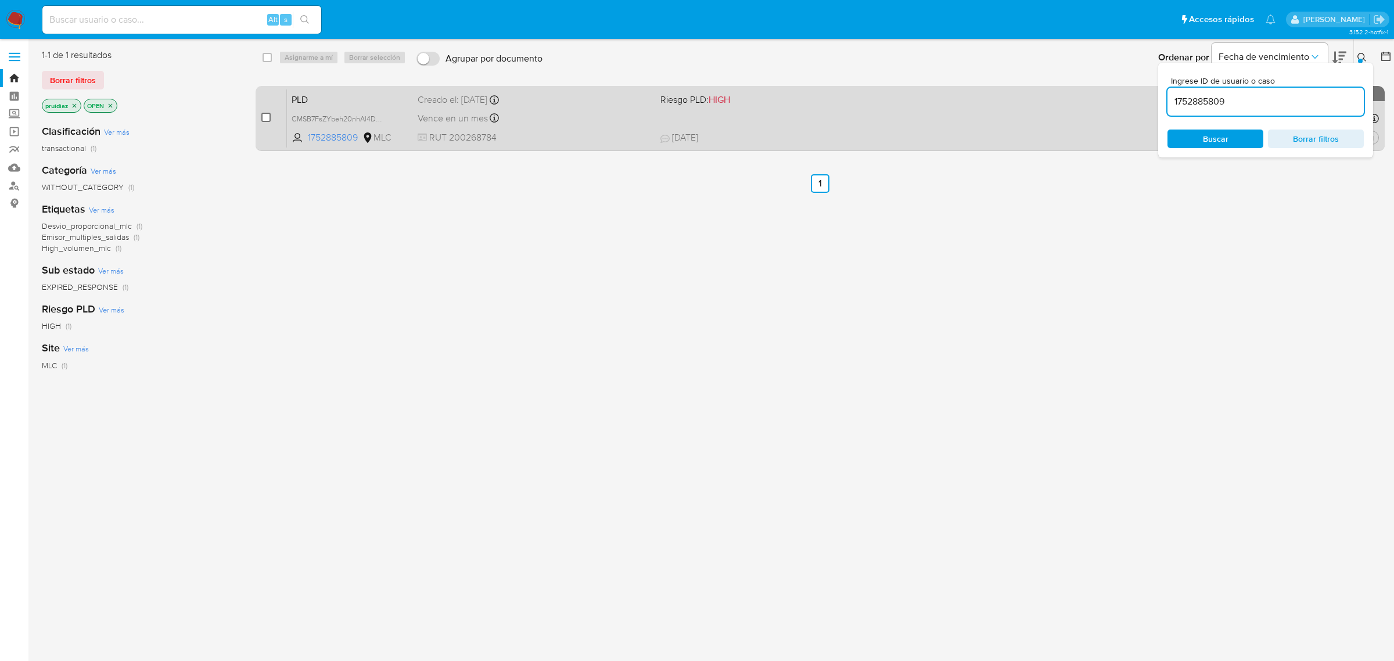
click at [267, 119] on input "checkbox" at bounding box center [265, 117] width 9 height 9
checkbox input "true"
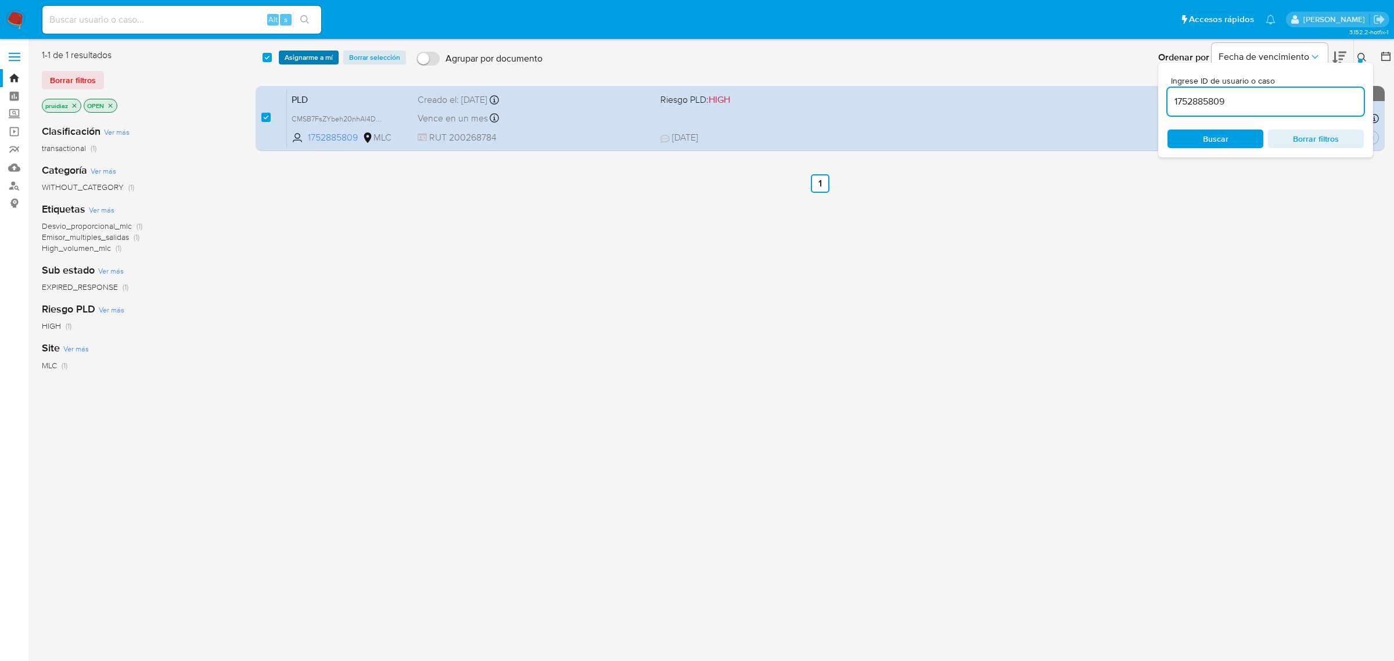
click at [300, 62] on span "Asignarme a mí" at bounding box center [309, 58] width 48 height 12
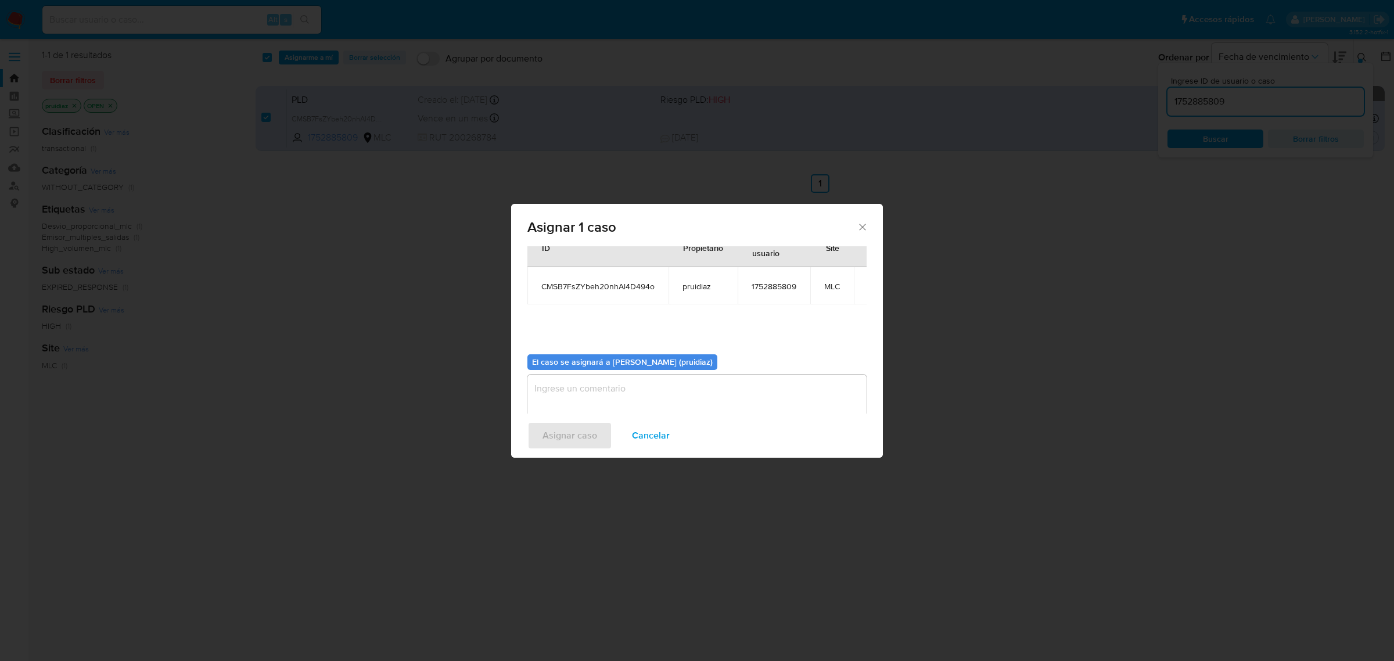
scroll to position [59, 0]
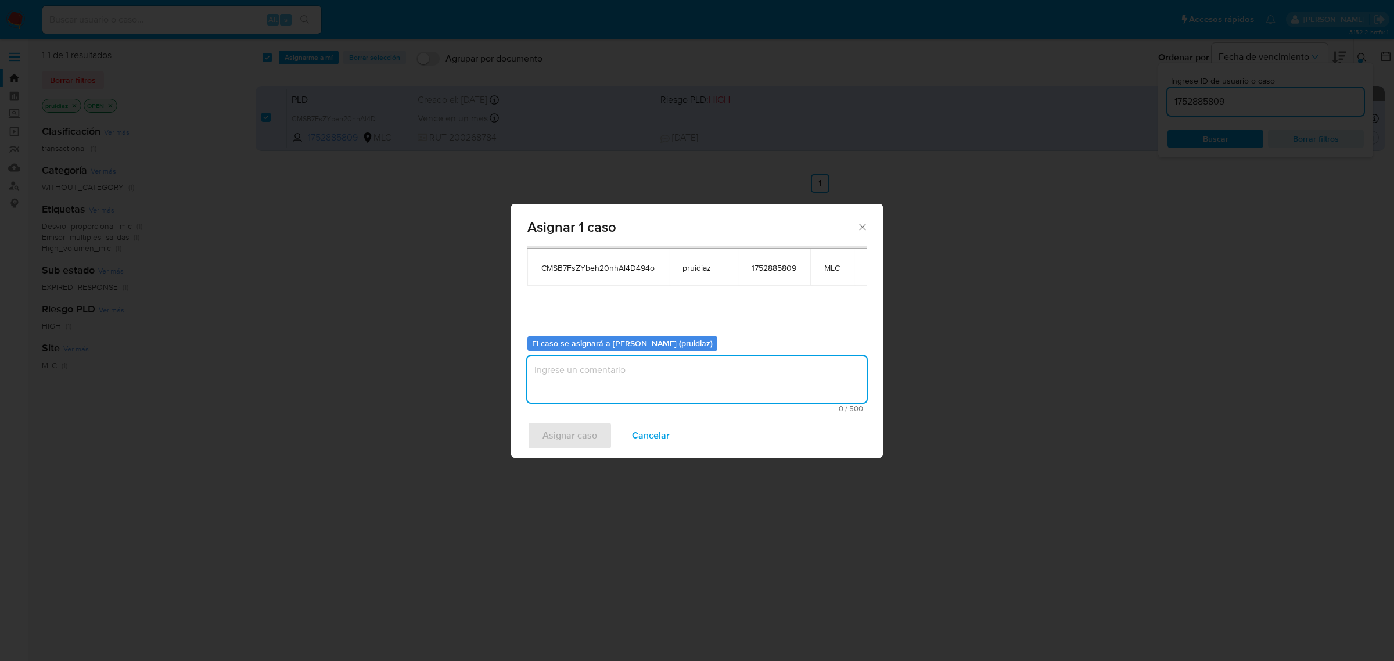
click at [690, 371] on textarea "assign-modal" at bounding box center [696, 379] width 339 height 46
type textarea "-"
click at [558, 433] on span "Asignar caso" at bounding box center [569, 436] width 55 height 26
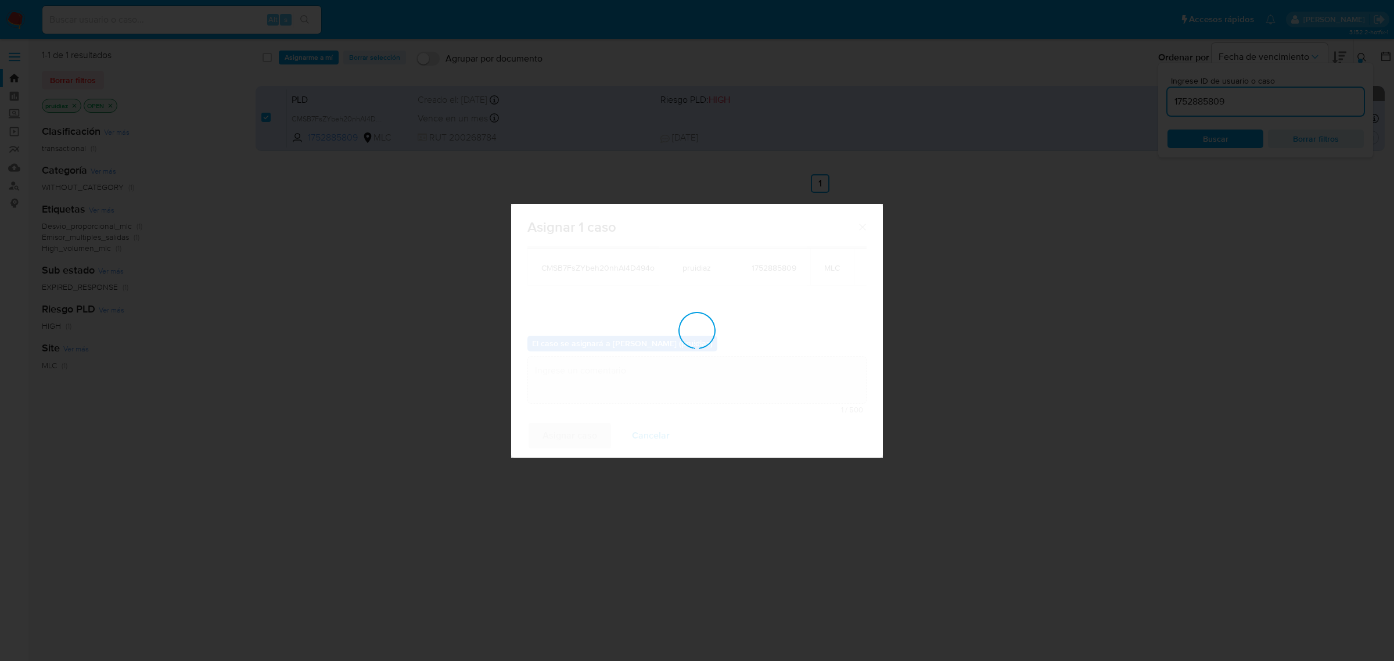
checkbox input "false"
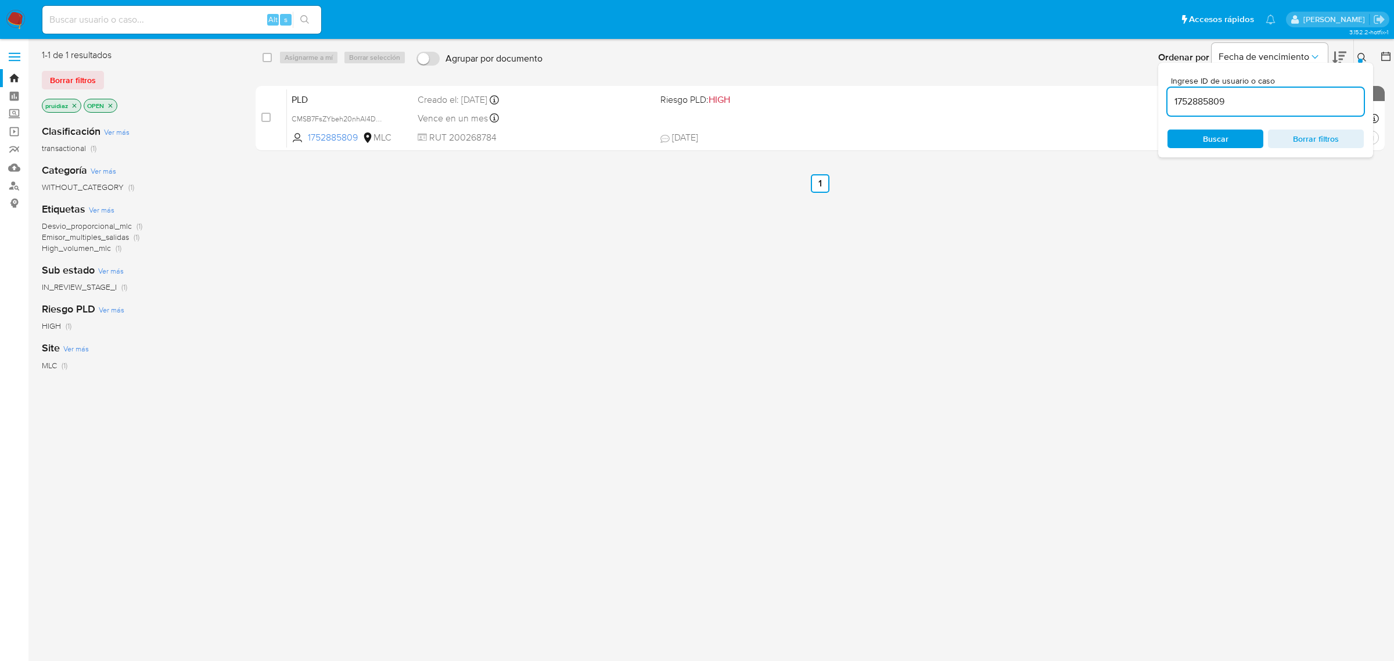
click at [17, 17] on img at bounding box center [16, 20] width 20 height 20
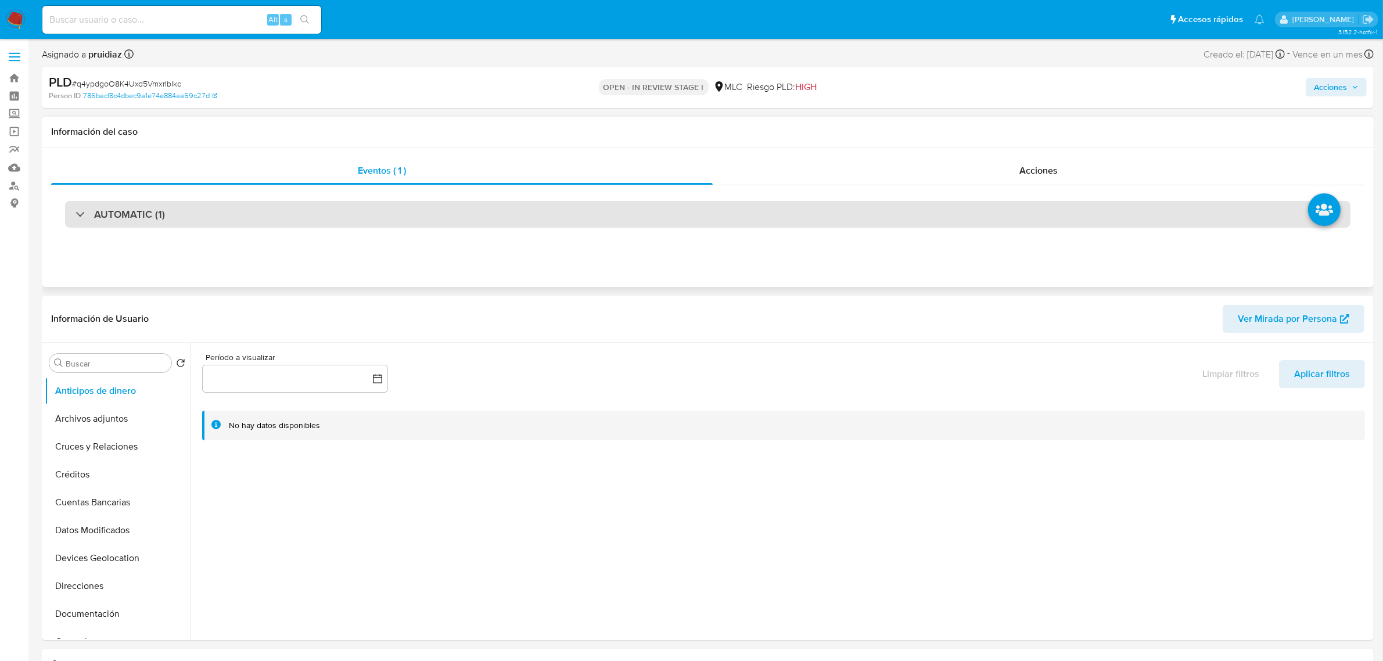
select select "10"
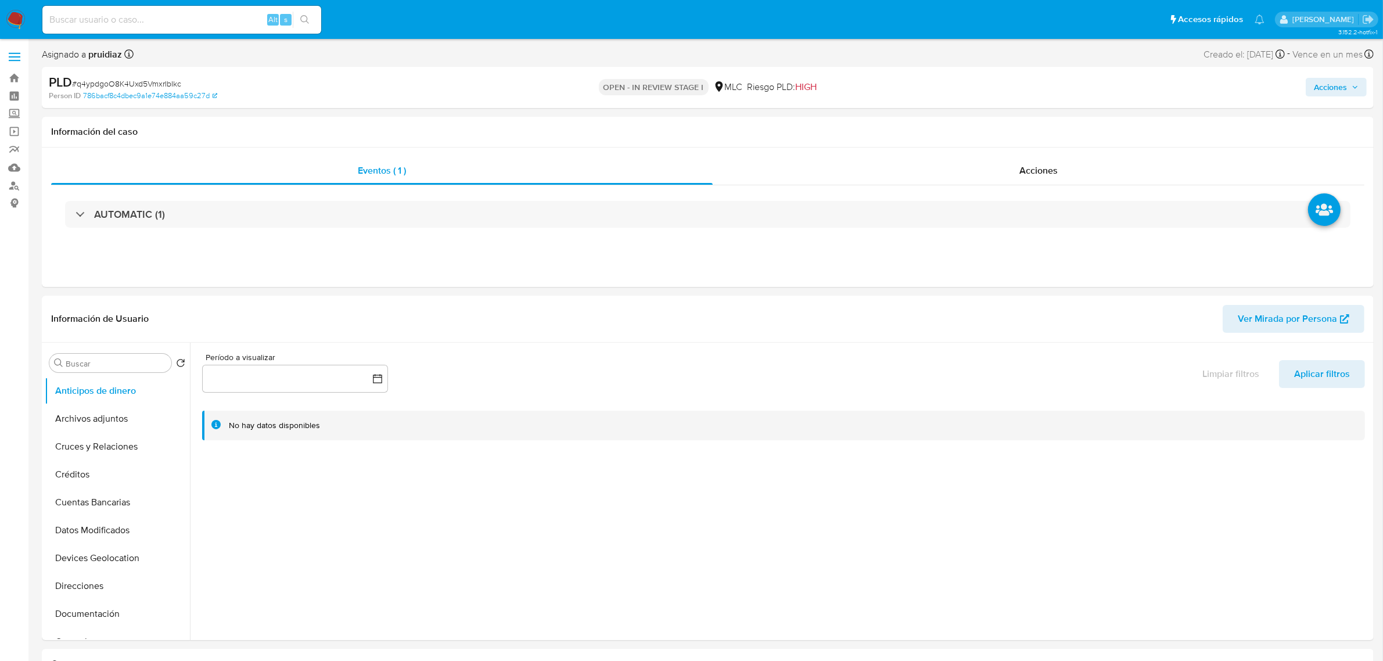
click at [1321, 88] on span "Acciones" at bounding box center [1330, 87] width 33 height 19
click at [997, 117] on span "Resolución del caso" at bounding box center [1006, 123] width 83 height 13
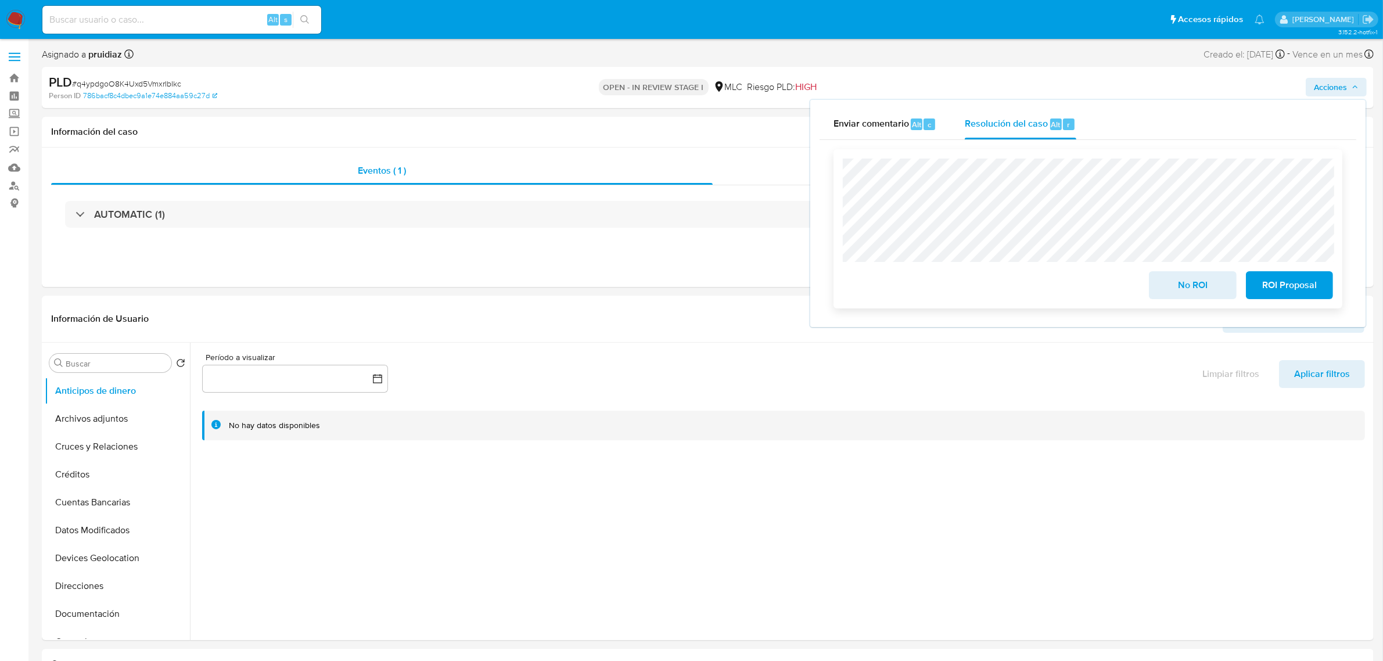
click at [1275, 286] on span "ROI Proposal" at bounding box center [1289, 285] width 57 height 26
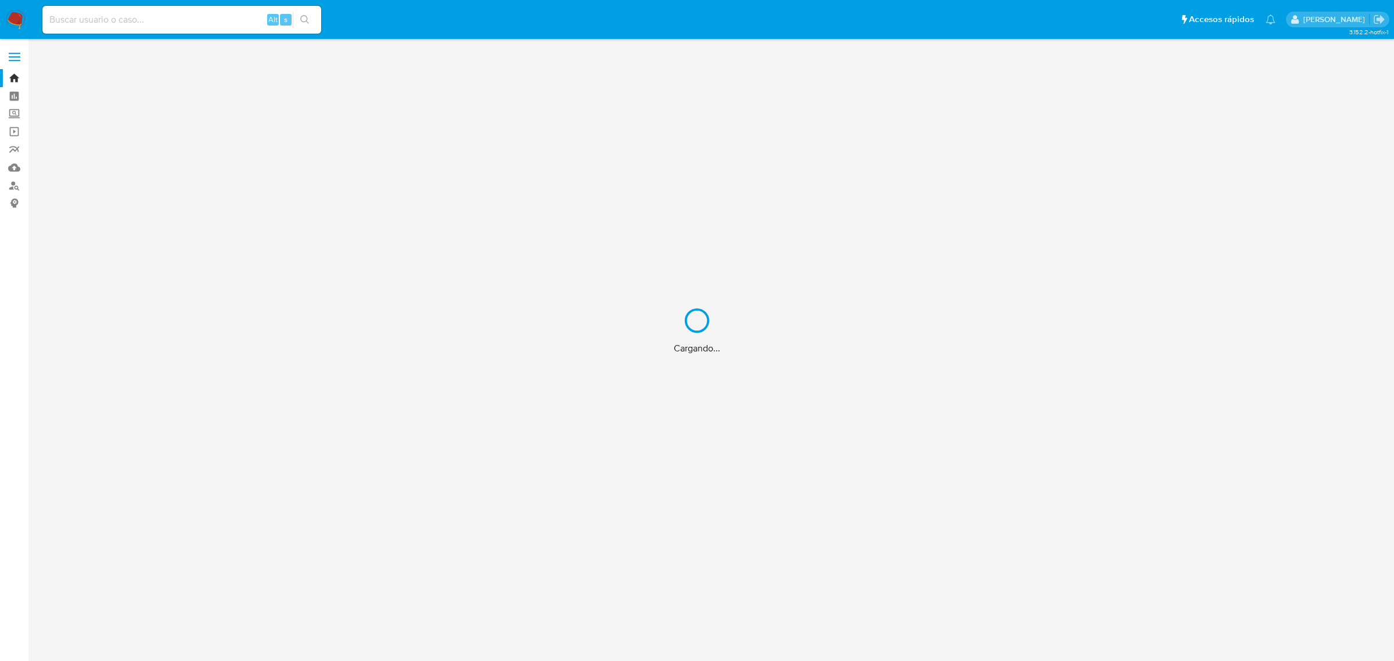
click at [144, 10] on div "Cargando..." at bounding box center [697, 330] width 1394 height 661
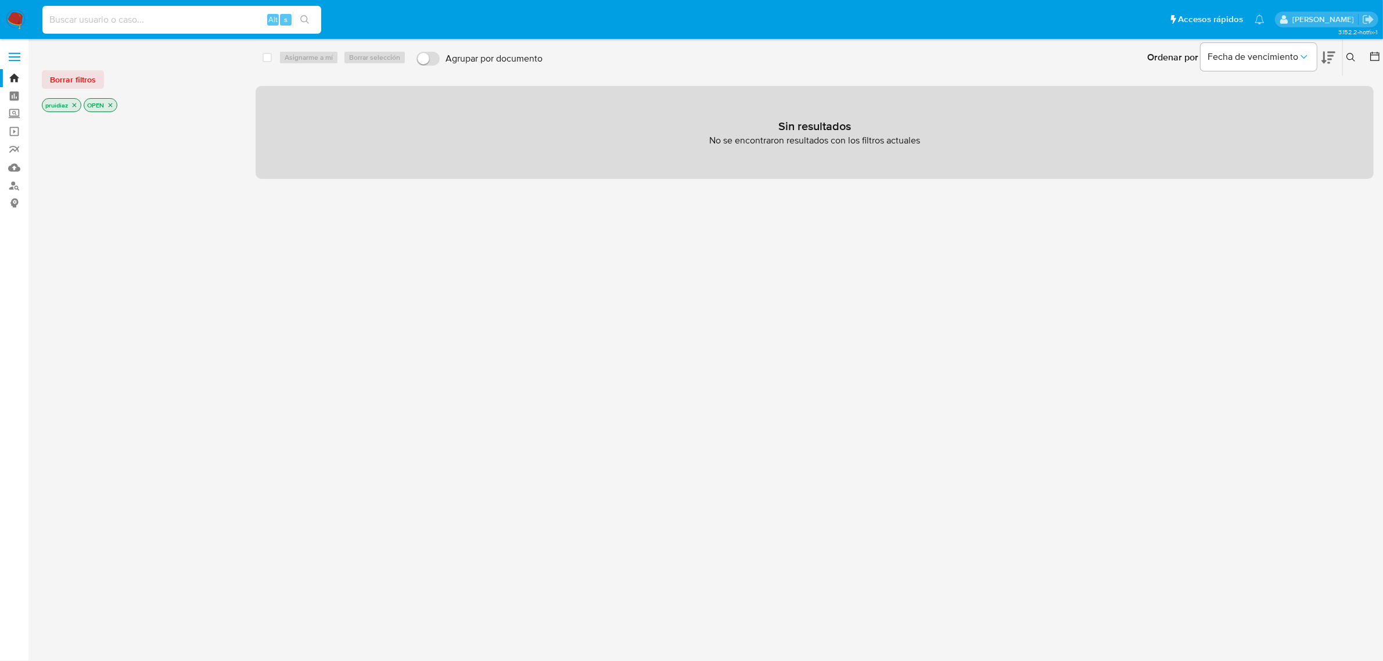
click at [147, 21] on input at bounding box center [181, 19] width 279 height 15
click at [149, 19] on input at bounding box center [181, 19] width 279 height 15
paste input "CMSB7FsZYbeh20nhAl4D494o"
type input "CMSB7FsZYbeh20nhAl4D494o"
click at [303, 13] on button "search-icon" at bounding box center [305, 20] width 24 height 16
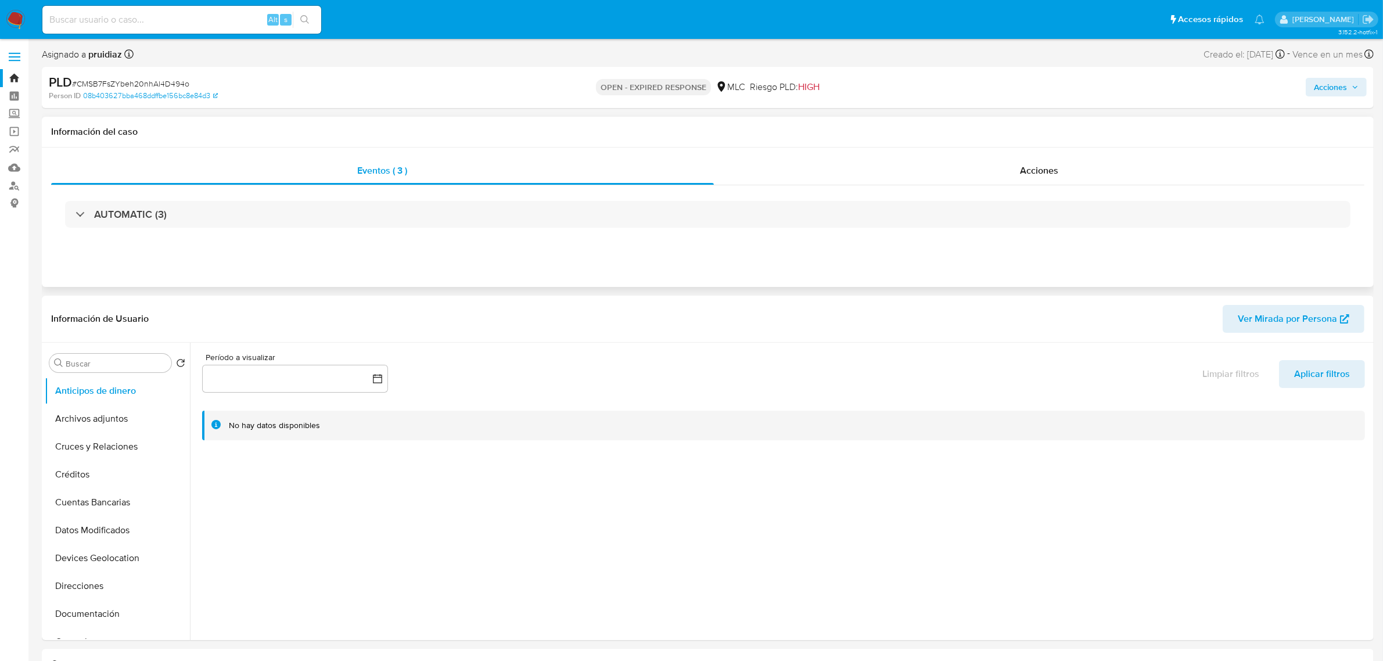
select select "10"
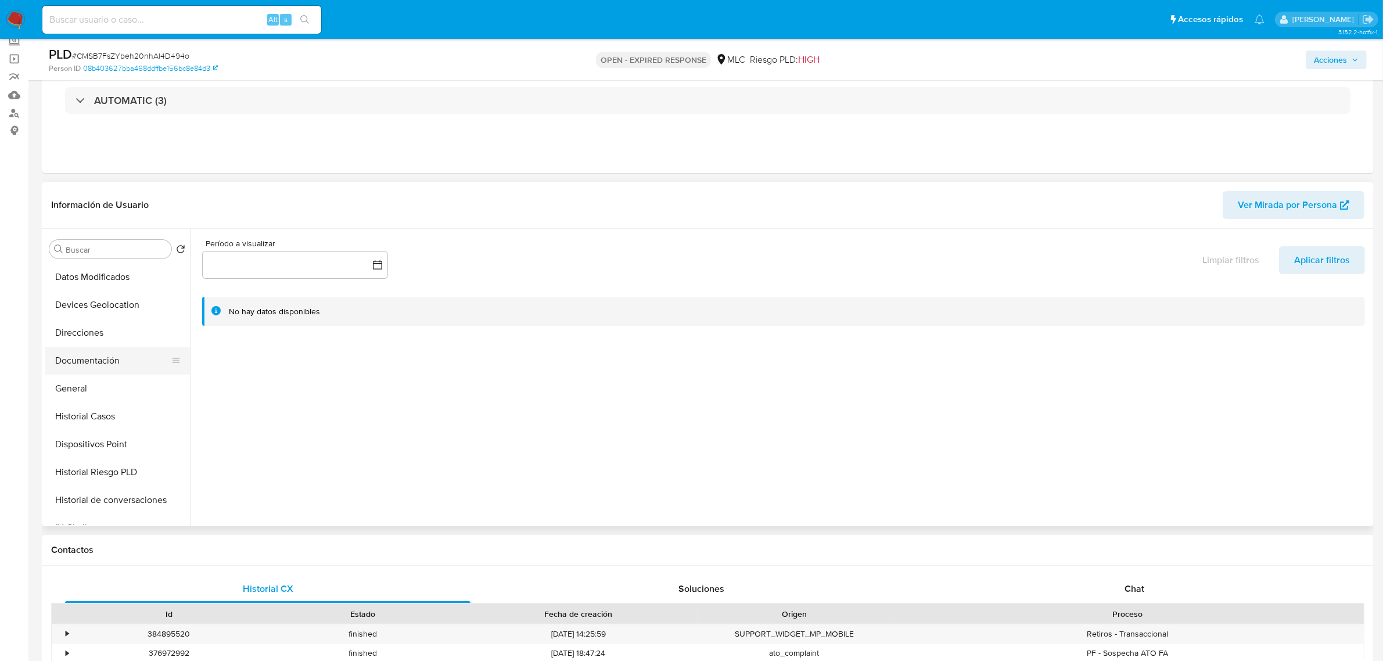
scroll to position [145, 0]
click at [93, 385] on button "General" at bounding box center [113, 383] width 136 height 28
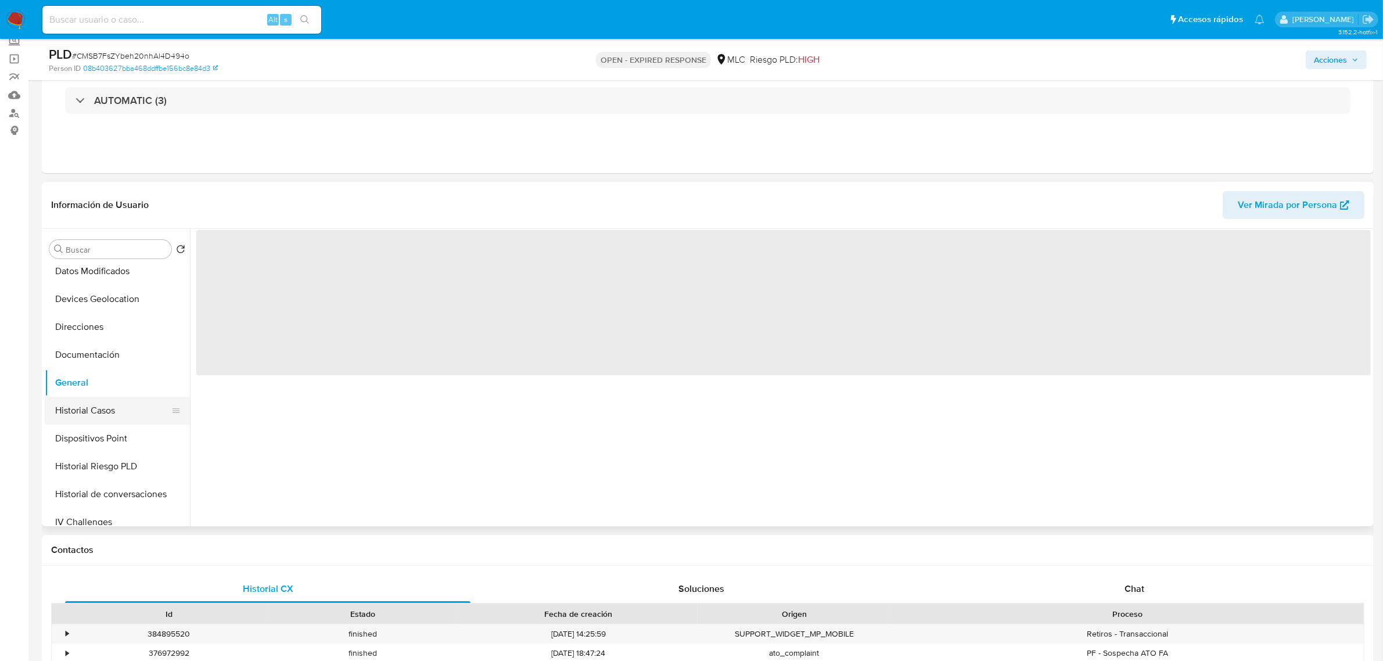
click at [94, 408] on button "Historial Casos" at bounding box center [113, 411] width 136 height 28
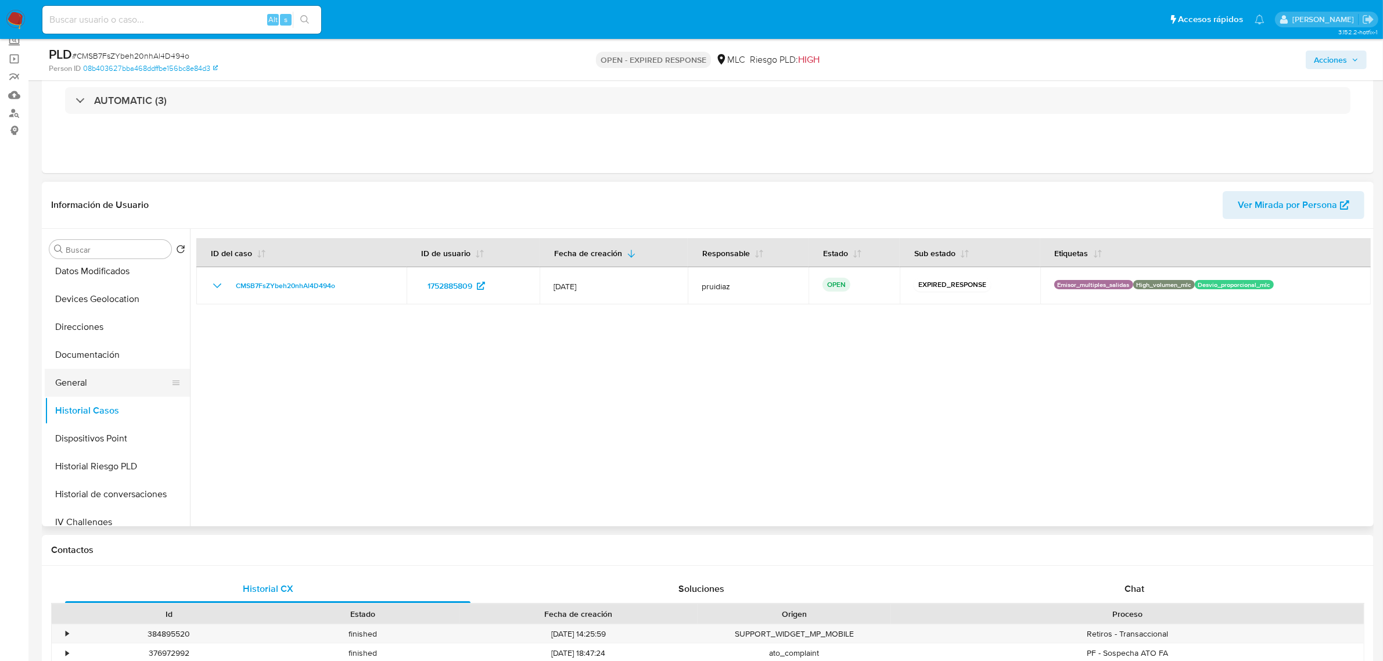
click at [74, 380] on button "General" at bounding box center [113, 383] width 136 height 28
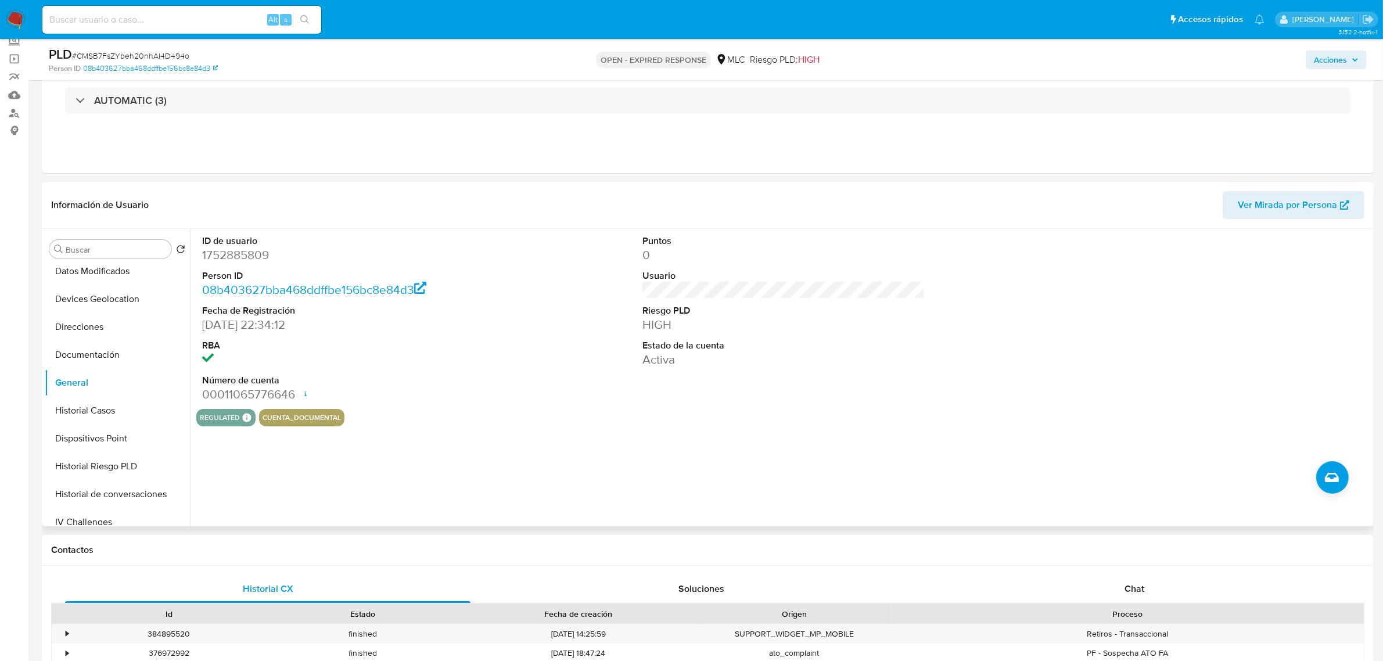
click at [239, 261] on dd "1752885809" at bounding box center [343, 255] width 282 height 16
click at [237, 262] on dd "1752885809" at bounding box center [343, 255] width 282 height 16
copy dd "1752885809"
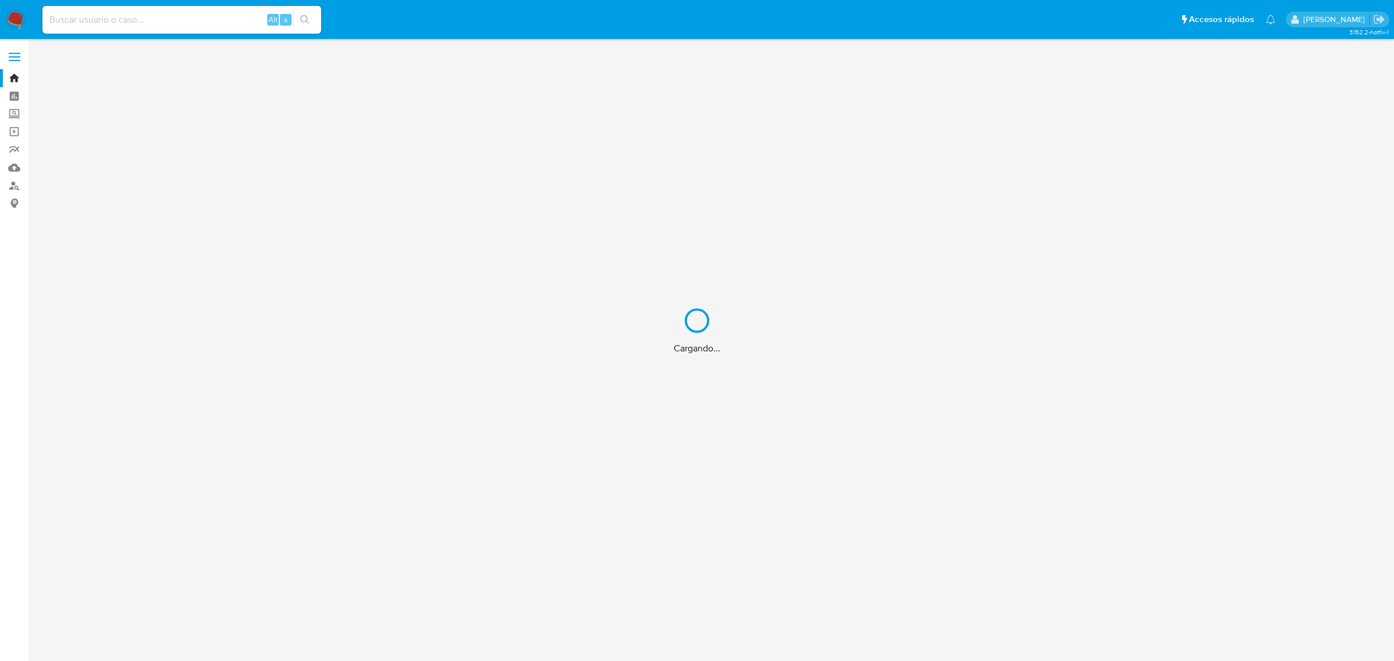
click at [213, 26] on div "Cargando..." at bounding box center [697, 330] width 1394 height 661
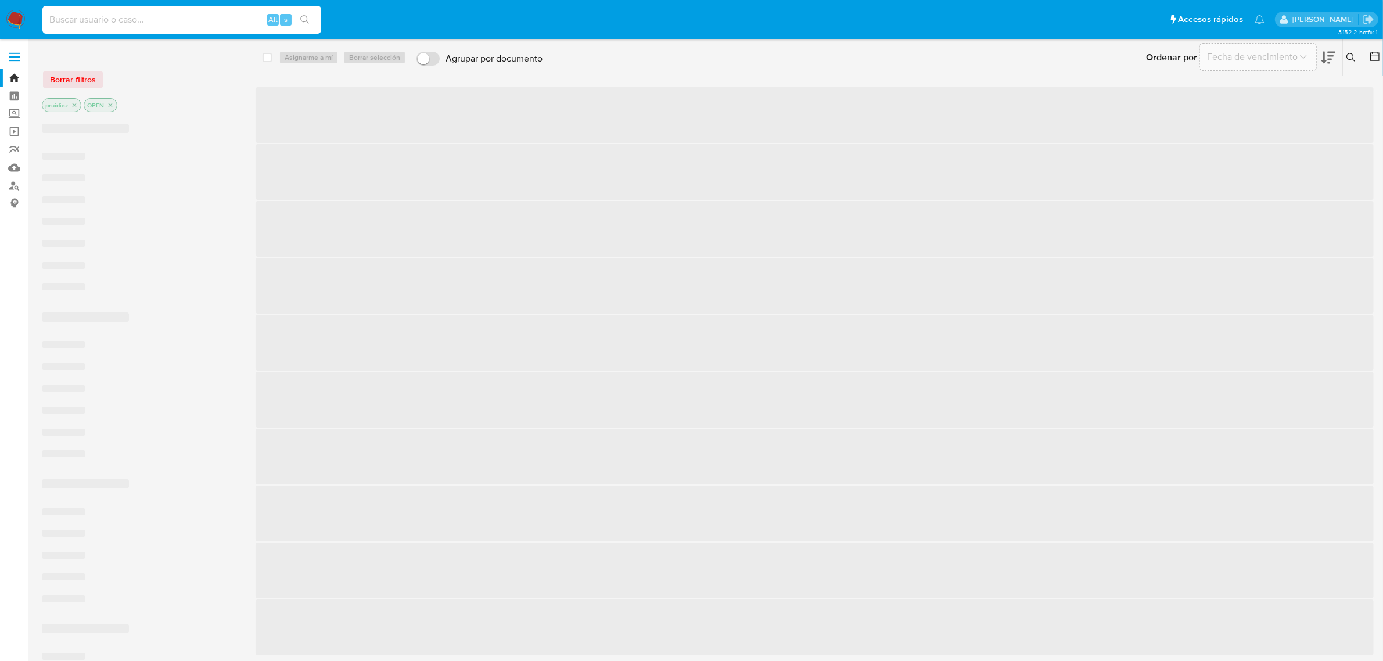
click at [209, 21] on input at bounding box center [181, 19] width 279 height 15
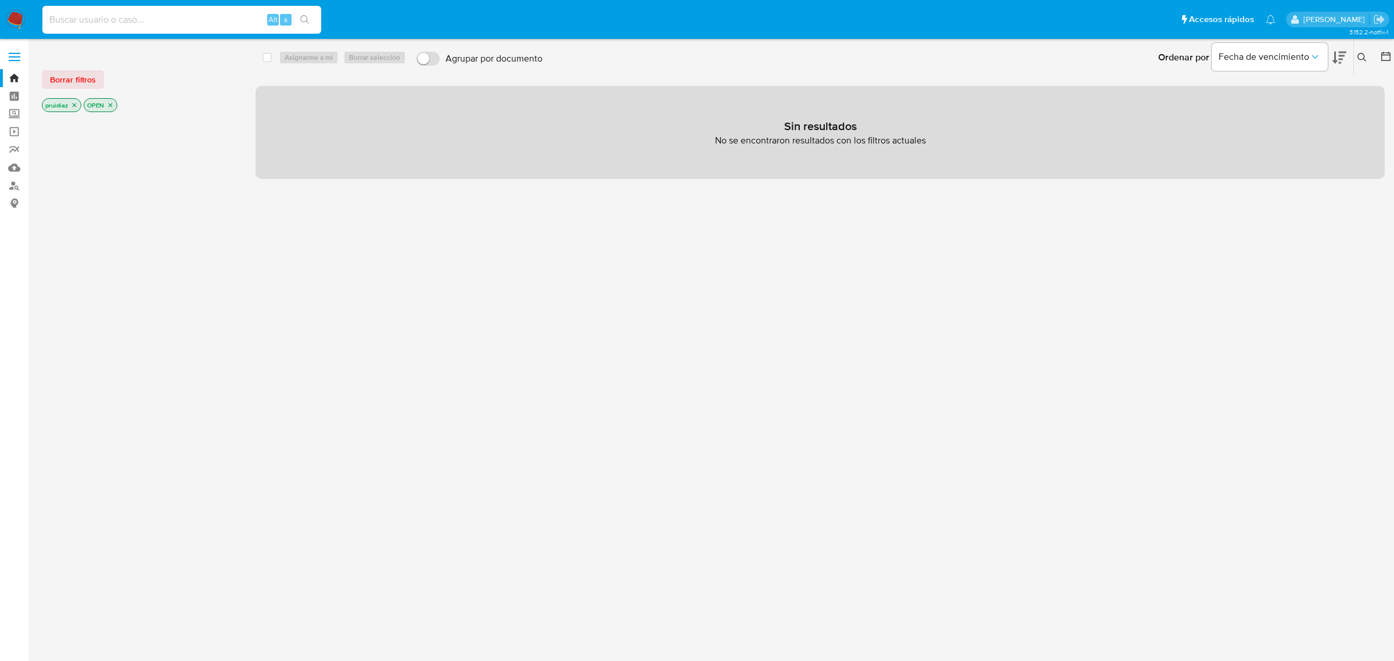
click at [209, 21] on input at bounding box center [181, 19] width 279 height 15
paste input "CMSB7FsZYbeh20nhAl4D494o"
type input "CMSB7FsZYbeh20nhAl4D494o"
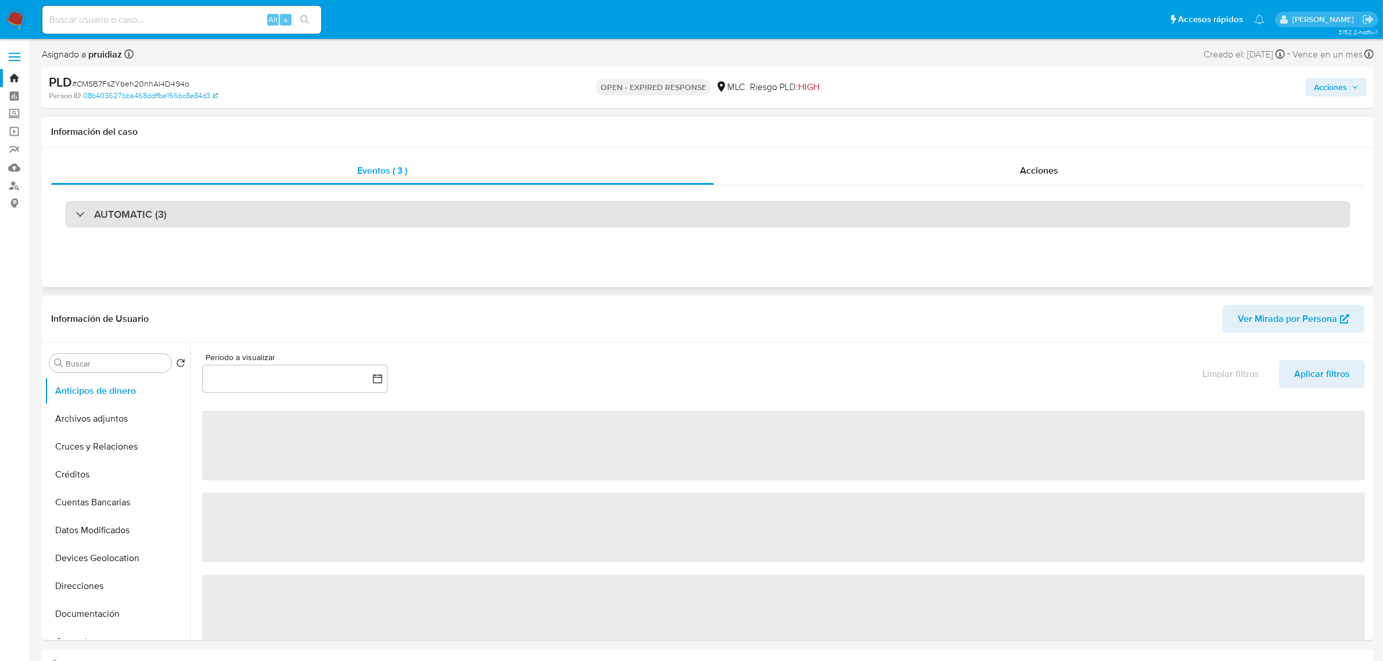
click at [187, 213] on div "AUTOMATIC (3)" at bounding box center [707, 214] width 1285 height 27
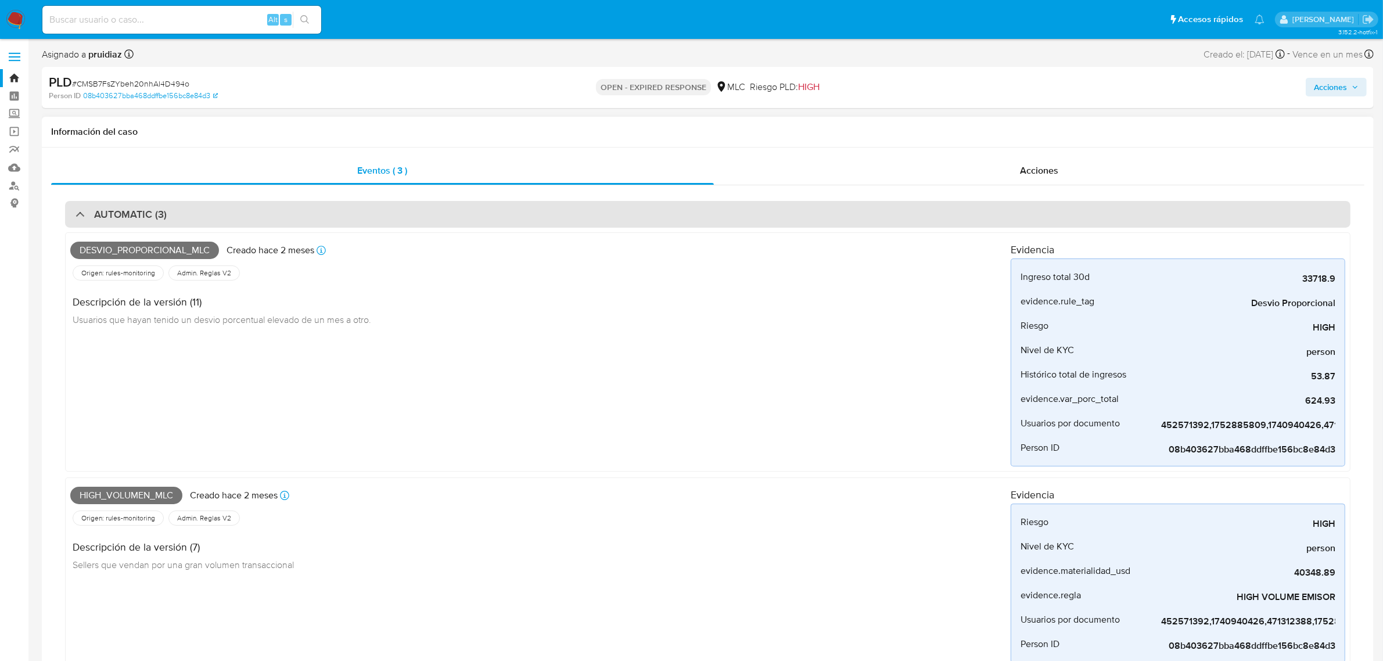
select select "10"
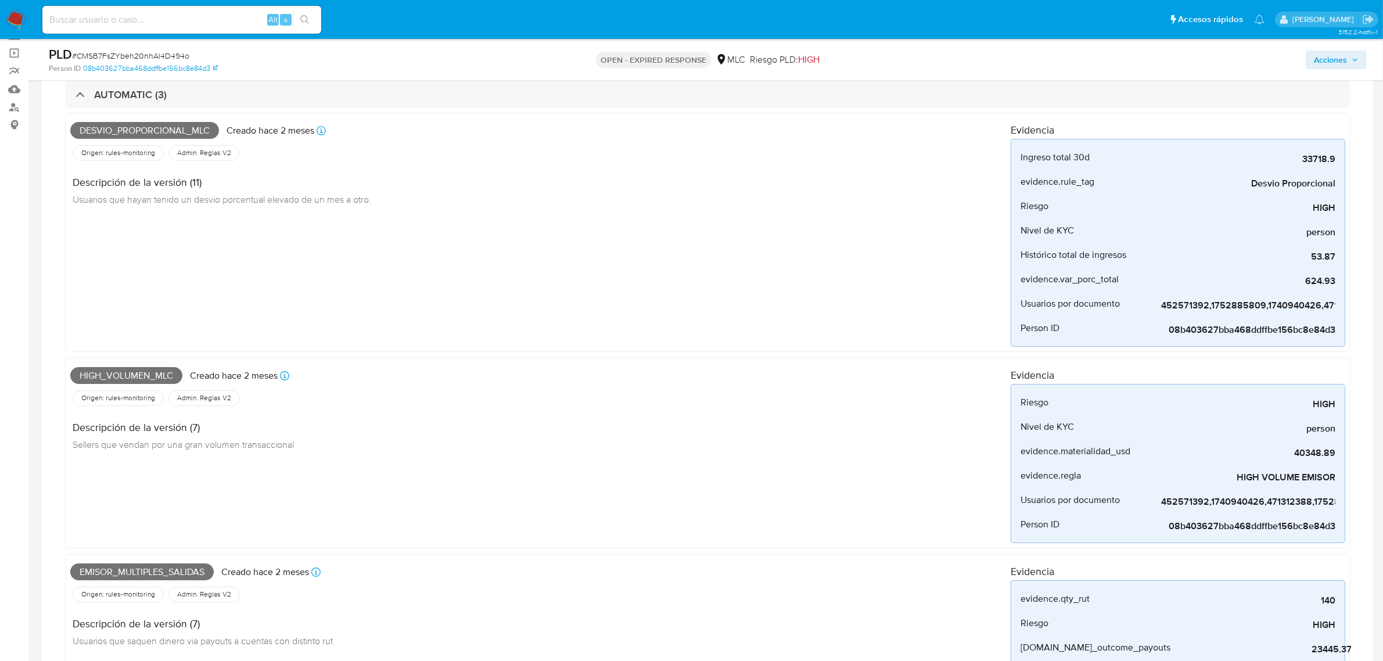
scroll to position [73, 0]
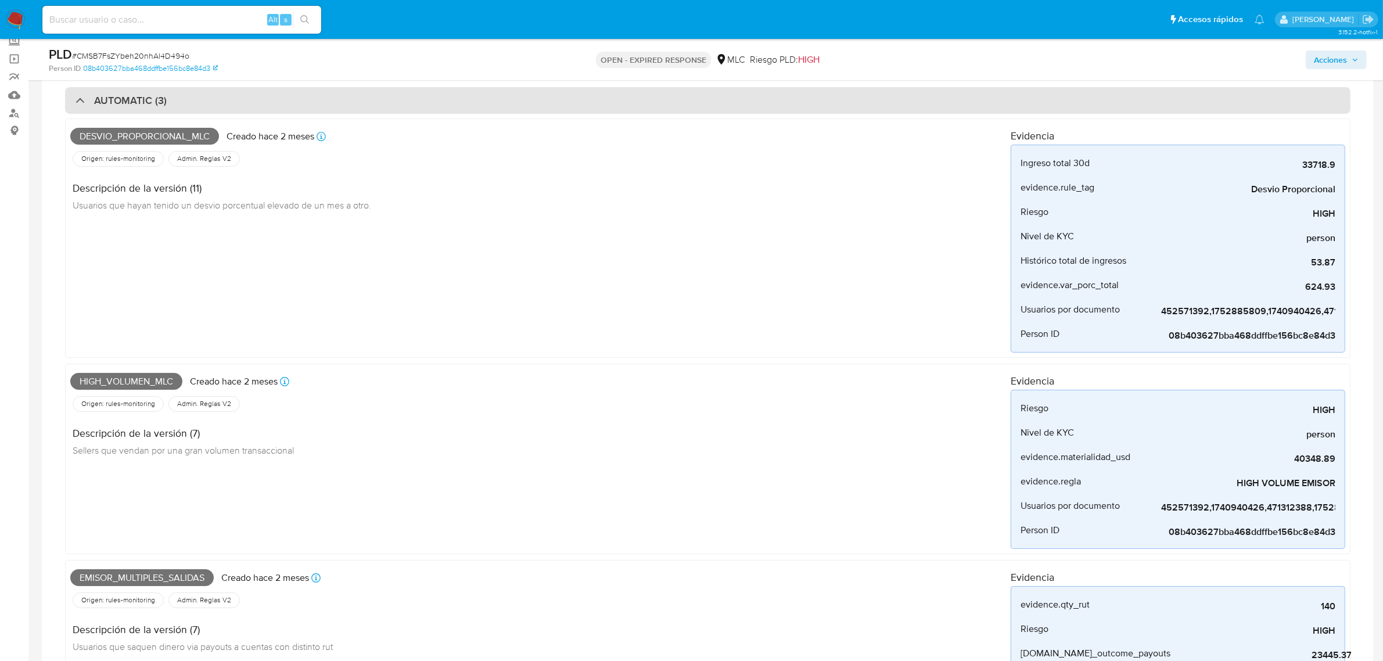
click at [199, 105] on div "AUTOMATIC (3)" at bounding box center [707, 100] width 1285 height 27
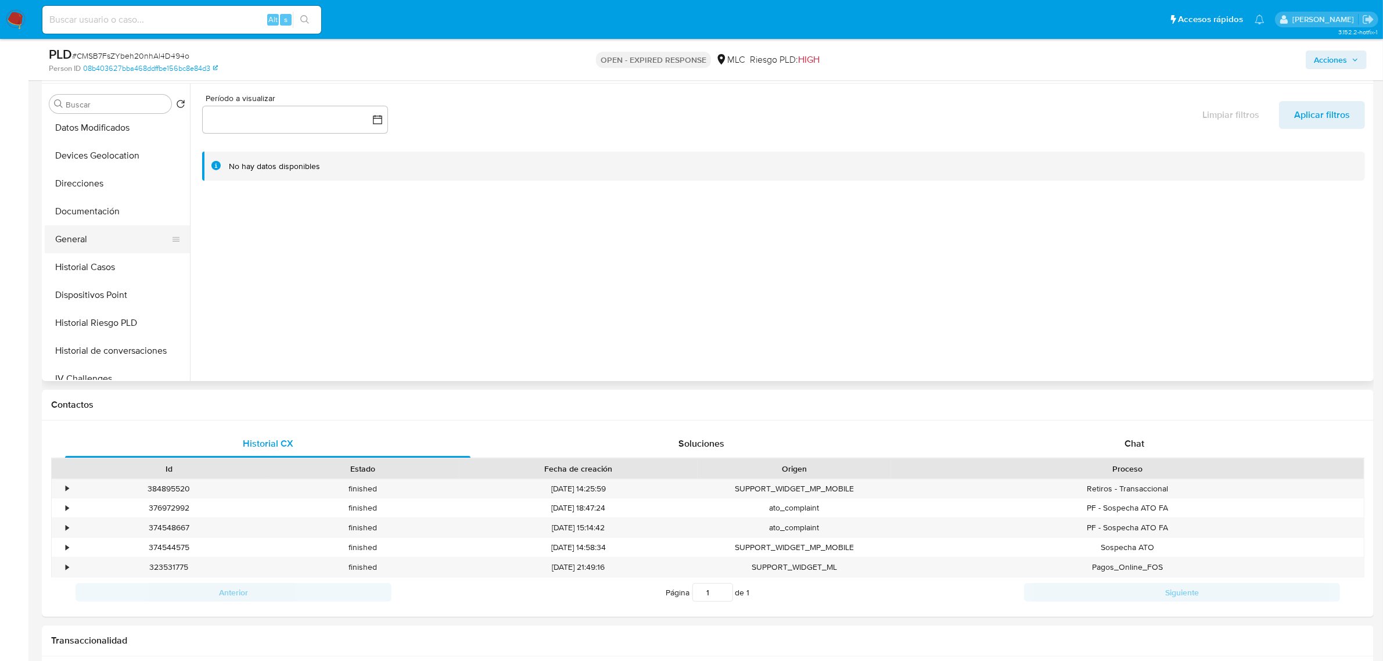
scroll to position [145, 0]
click at [102, 260] on button "Historial Casos" at bounding box center [113, 265] width 136 height 28
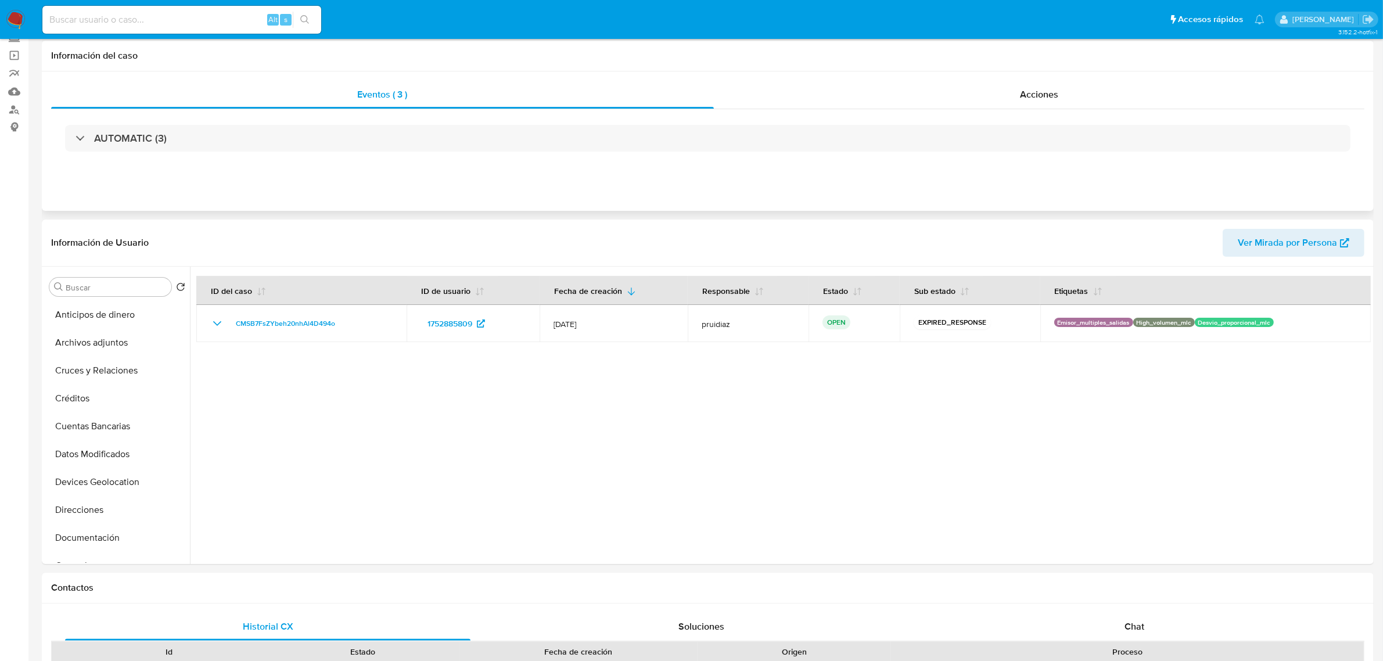
scroll to position [0, 0]
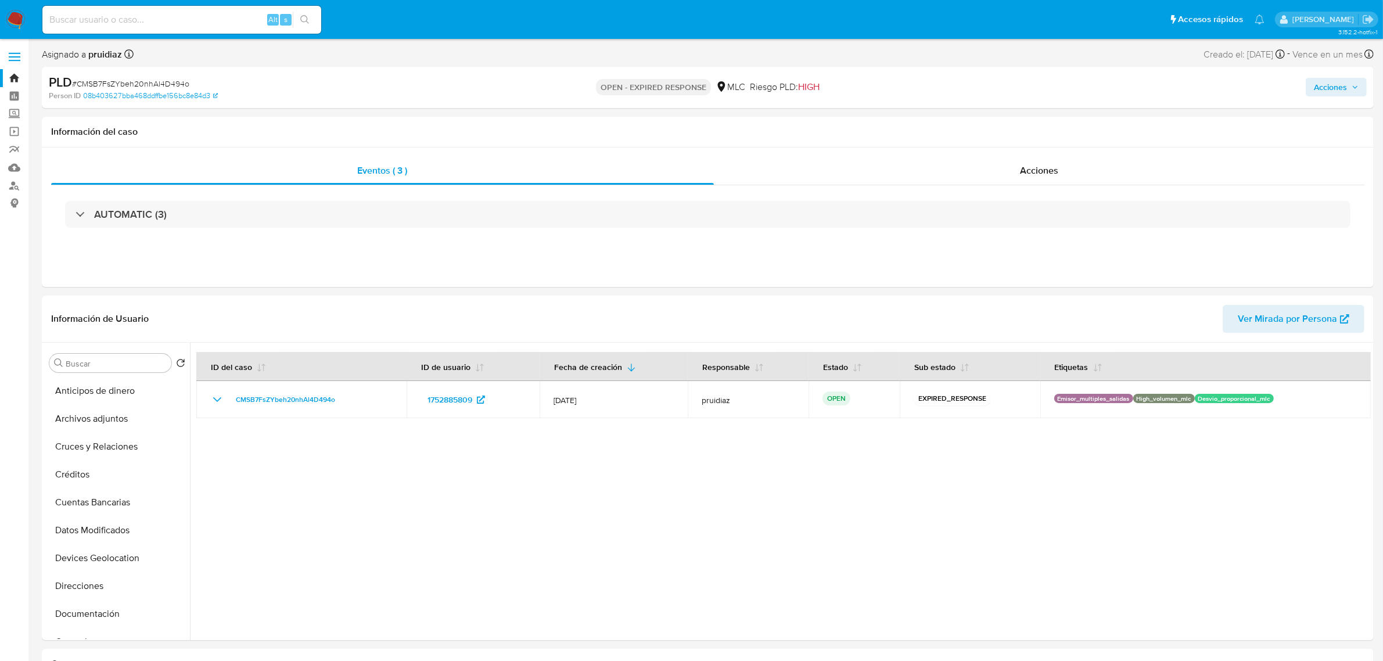
click at [122, 83] on span "# CMSB7FsZYbeh20nhAl4D494o" at bounding box center [130, 84] width 117 height 12
click at [122, 82] on span "# CMSB7FsZYbeh20nhAl4D494o" at bounding box center [130, 84] width 117 height 12
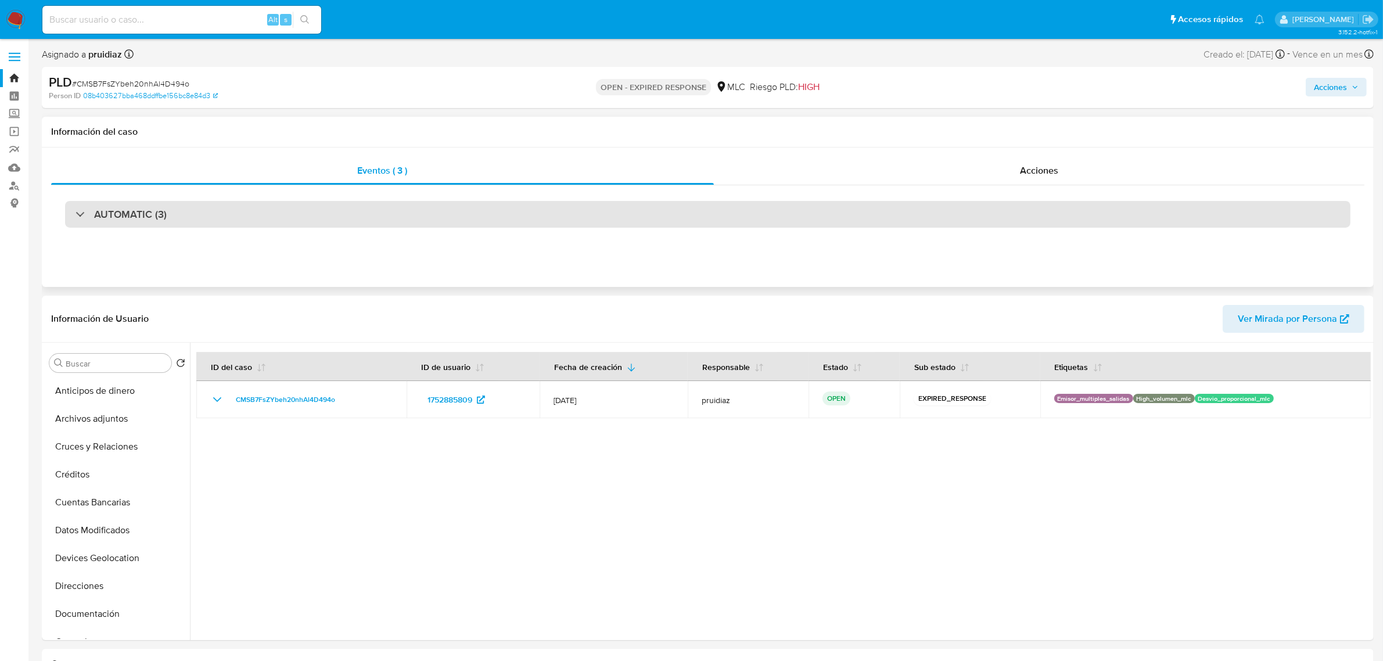
click at [131, 205] on div "AUTOMATIC (3)" at bounding box center [707, 214] width 1285 height 27
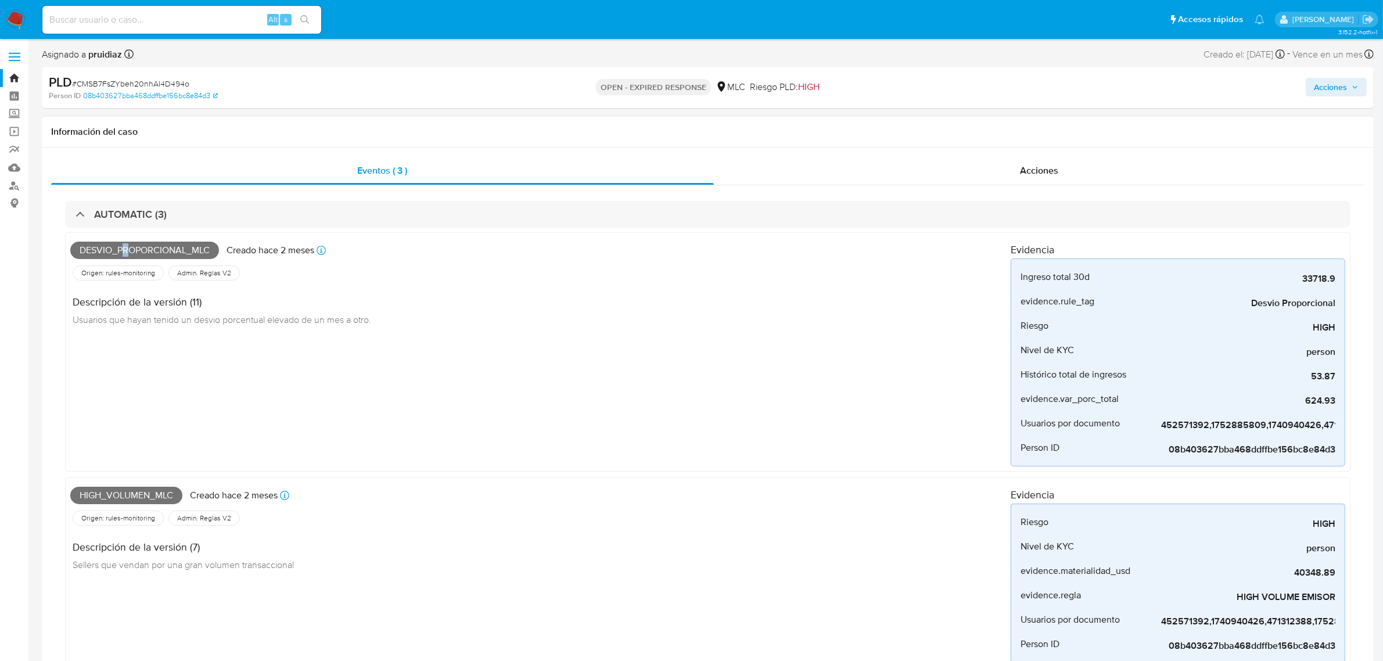
click at [124, 247] on span "Desvio_proporcional_mlc" at bounding box center [144, 250] width 149 height 17
click at [124, 249] on span "Desvio_proporcional_mlc" at bounding box center [144, 250] width 149 height 17
copy span "r"
click at [130, 247] on span "Desvio_proporcional_mlc" at bounding box center [144, 250] width 149 height 17
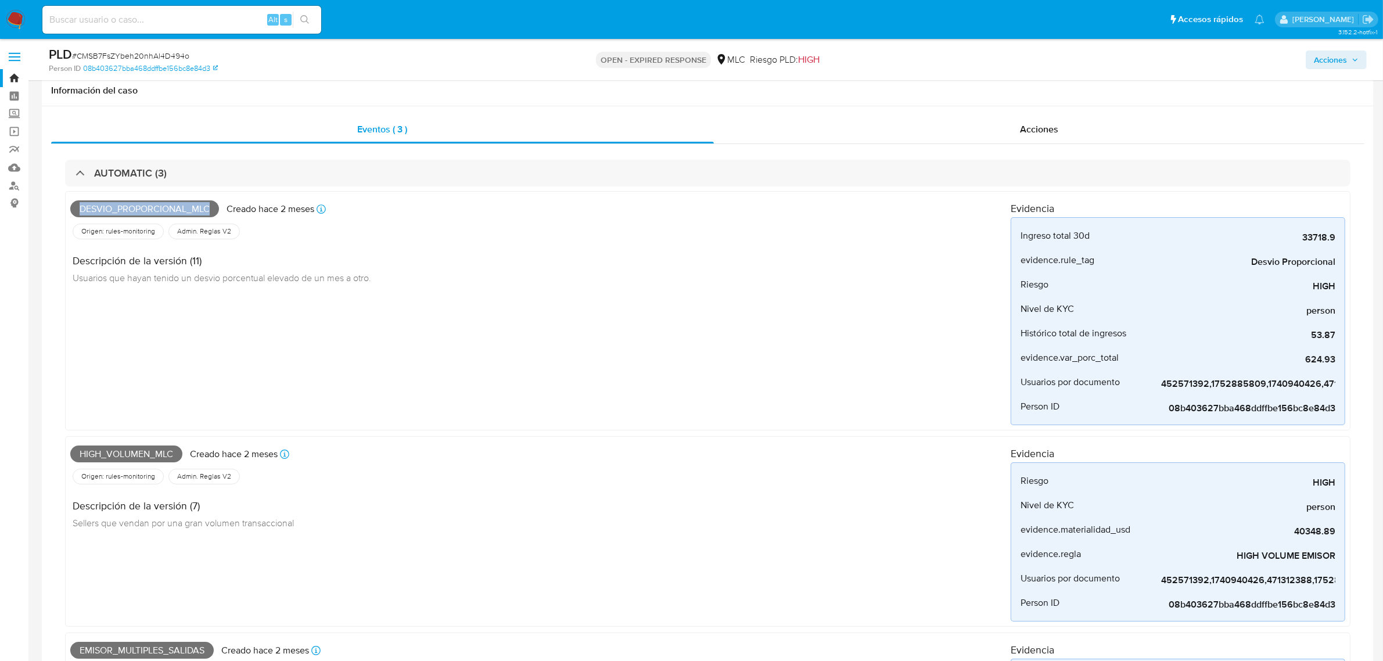
scroll to position [145, 0]
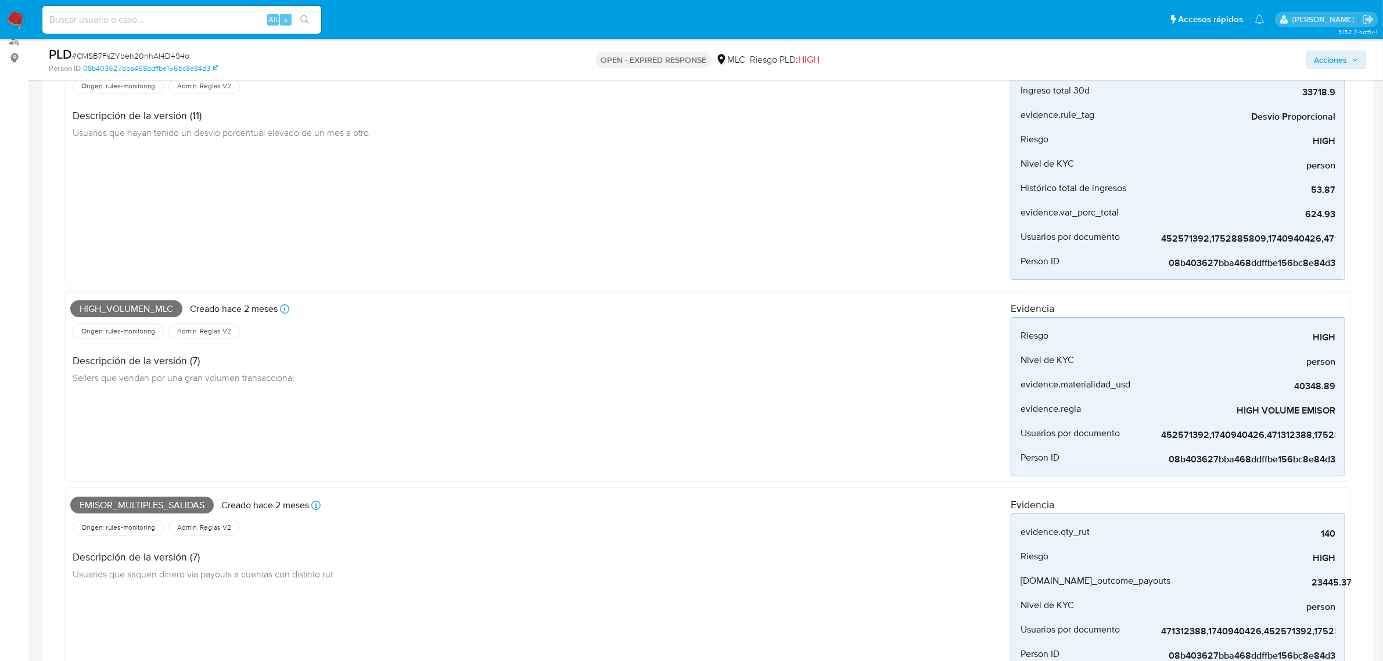
click at [103, 314] on span "High_volumen_mlc" at bounding box center [126, 308] width 112 height 17
copy span "High_volumen_mlc"
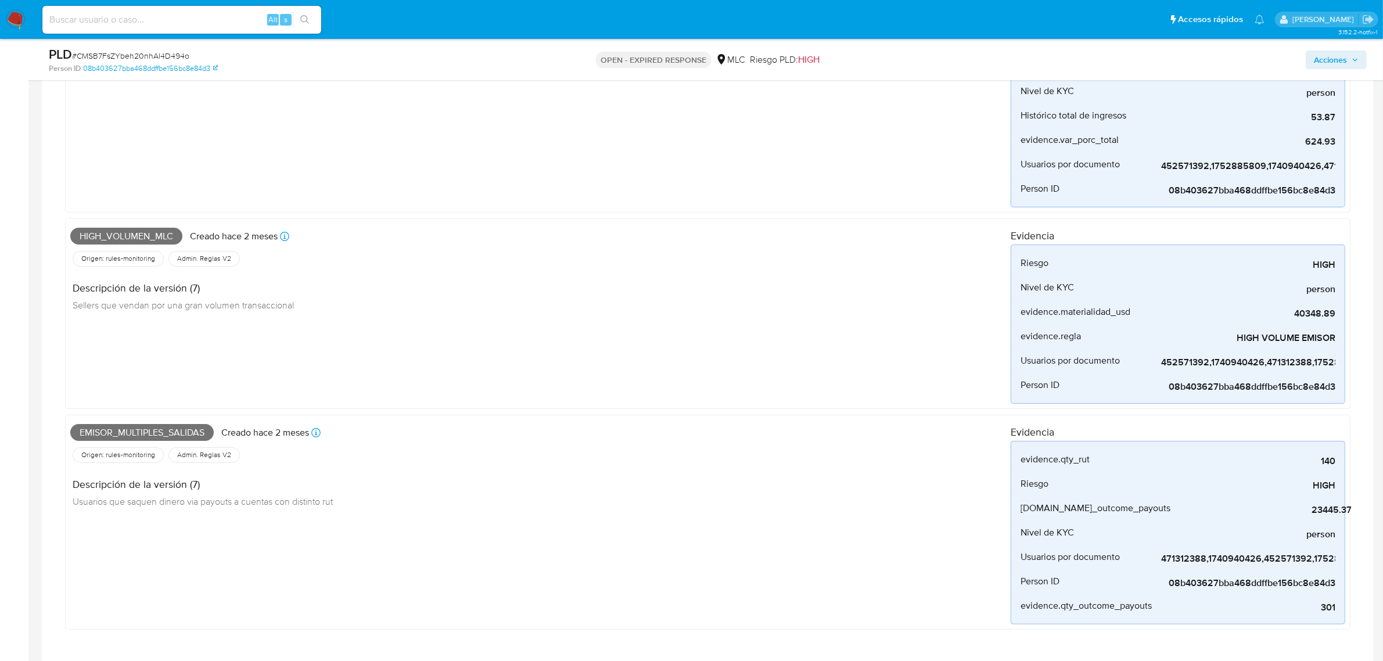
click at [156, 434] on span "Emisor_multiples_salidas" at bounding box center [141, 432] width 143 height 17
copy span "e"
click at [112, 434] on span "Emisor_multiples_salidas" at bounding box center [141, 432] width 143 height 17
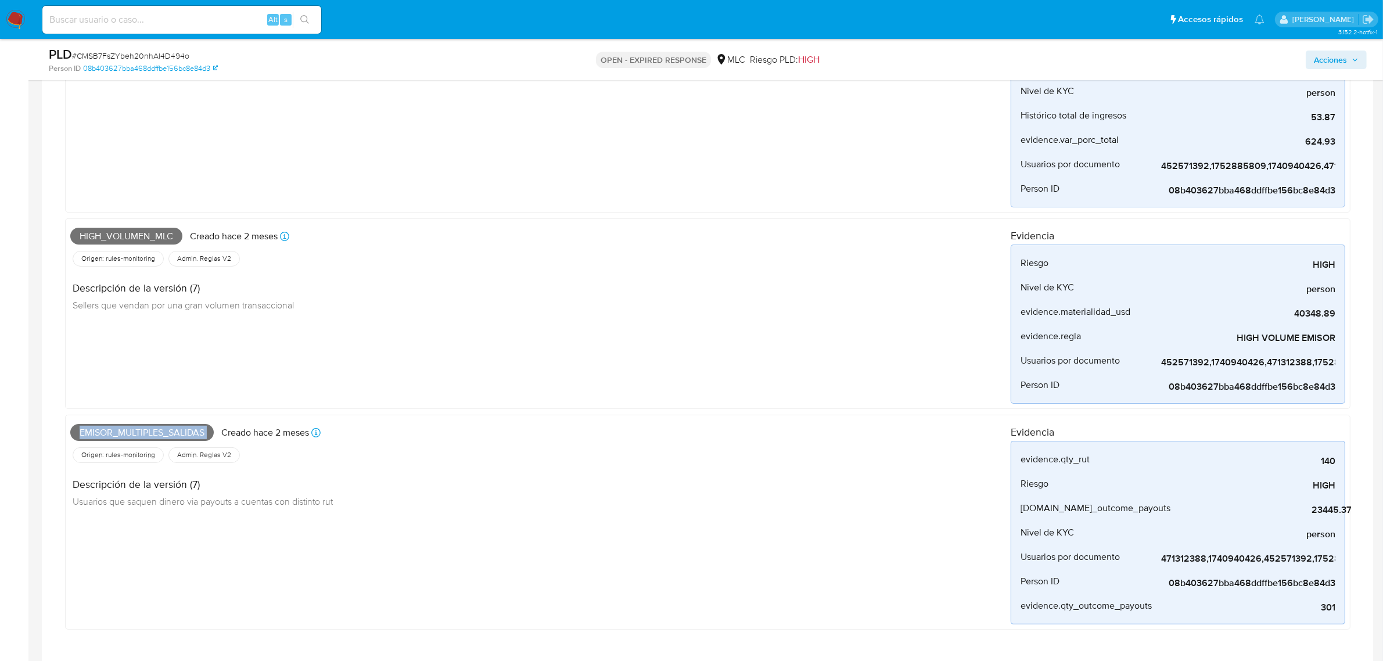
click at [112, 434] on span "Emisor_multiples_salidas" at bounding box center [141, 432] width 143 height 17
copy span "Emisor_multiples_salidas"
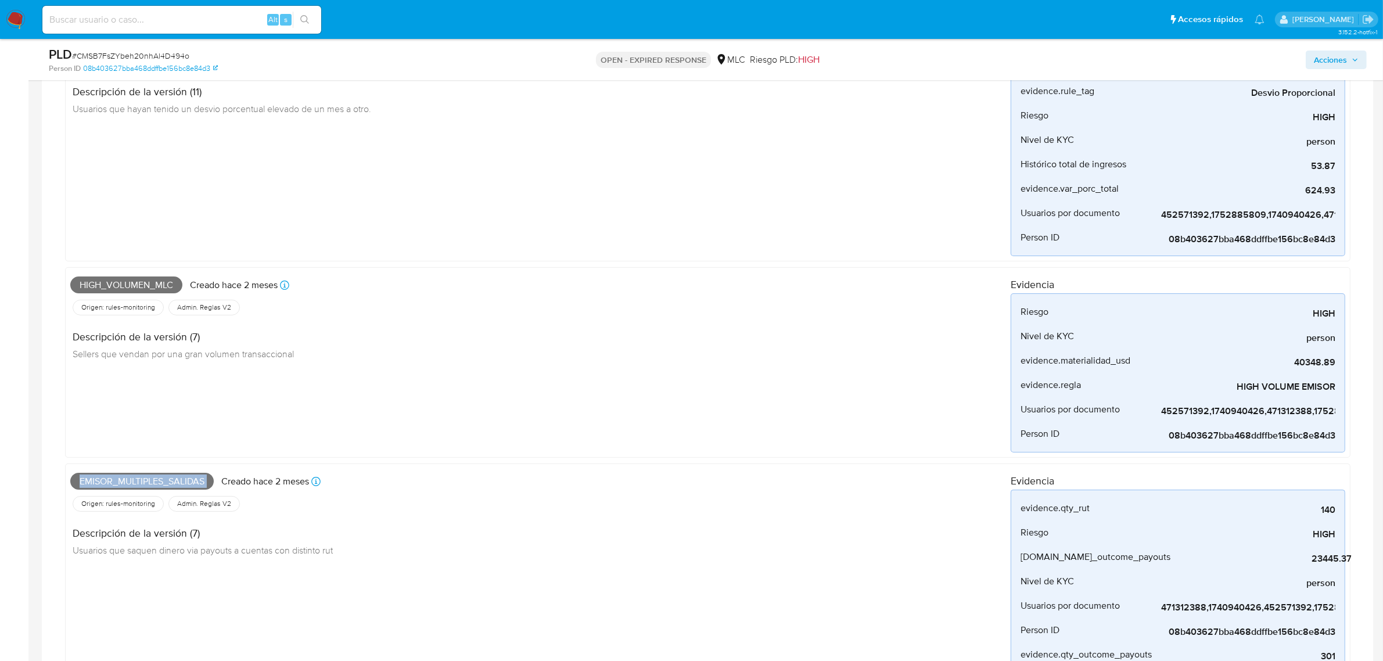
scroll to position [0, 0]
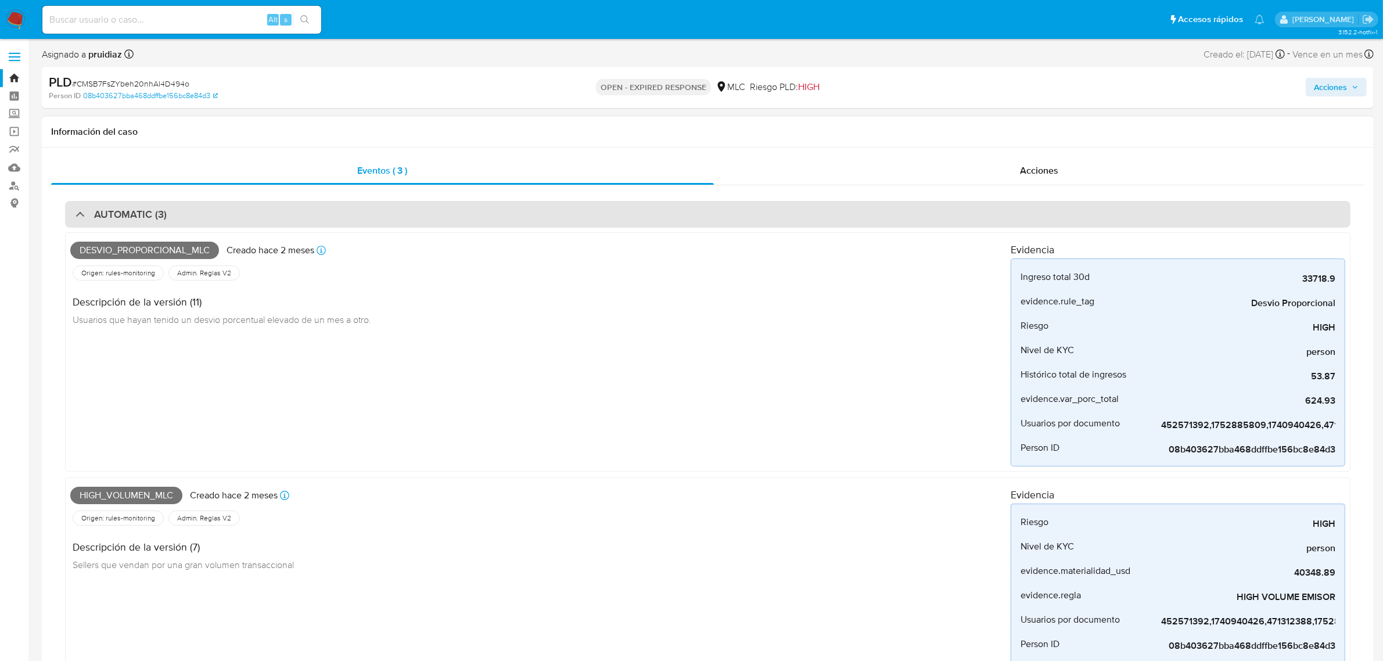
click at [131, 218] on h3 "AUTOMATIC (3)" at bounding box center [130, 214] width 73 height 13
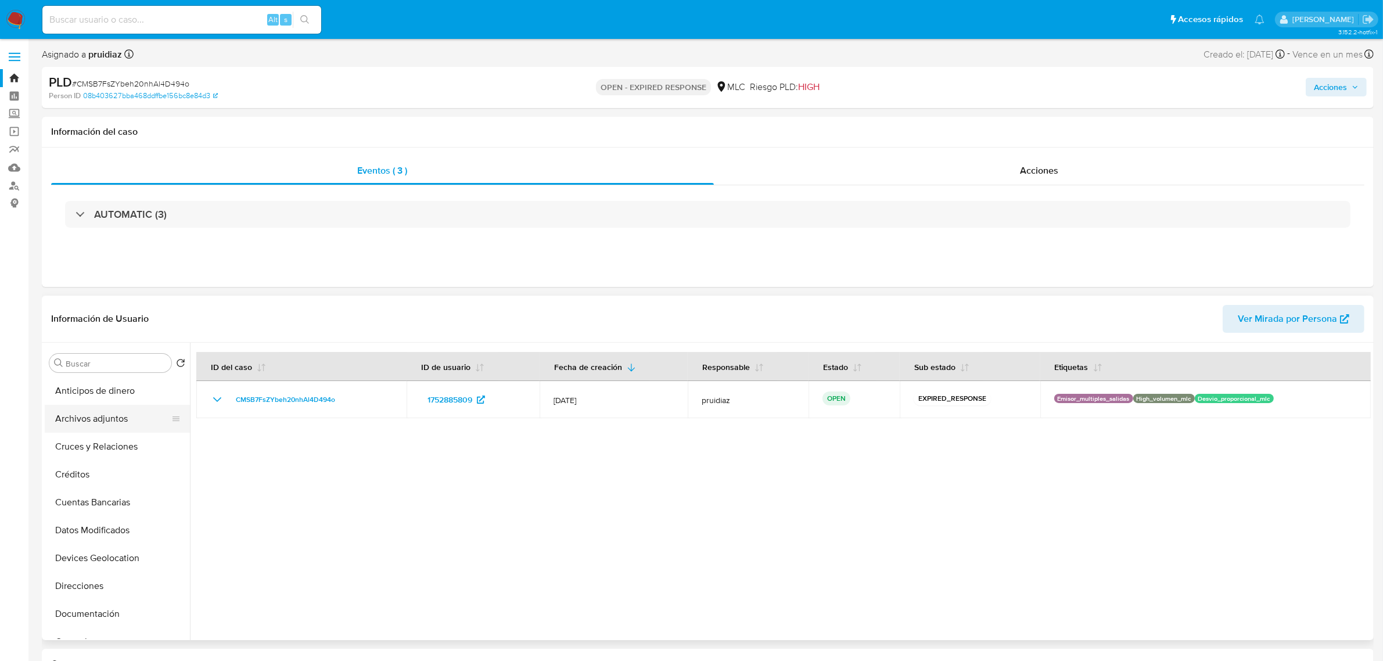
drag, startPoint x: 105, startPoint y: 420, endPoint x: 91, endPoint y: 426, distance: 15.1
click at [99, 422] on button "Archivos adjuntos" at bounding box center [113, 419] width 136 height 28
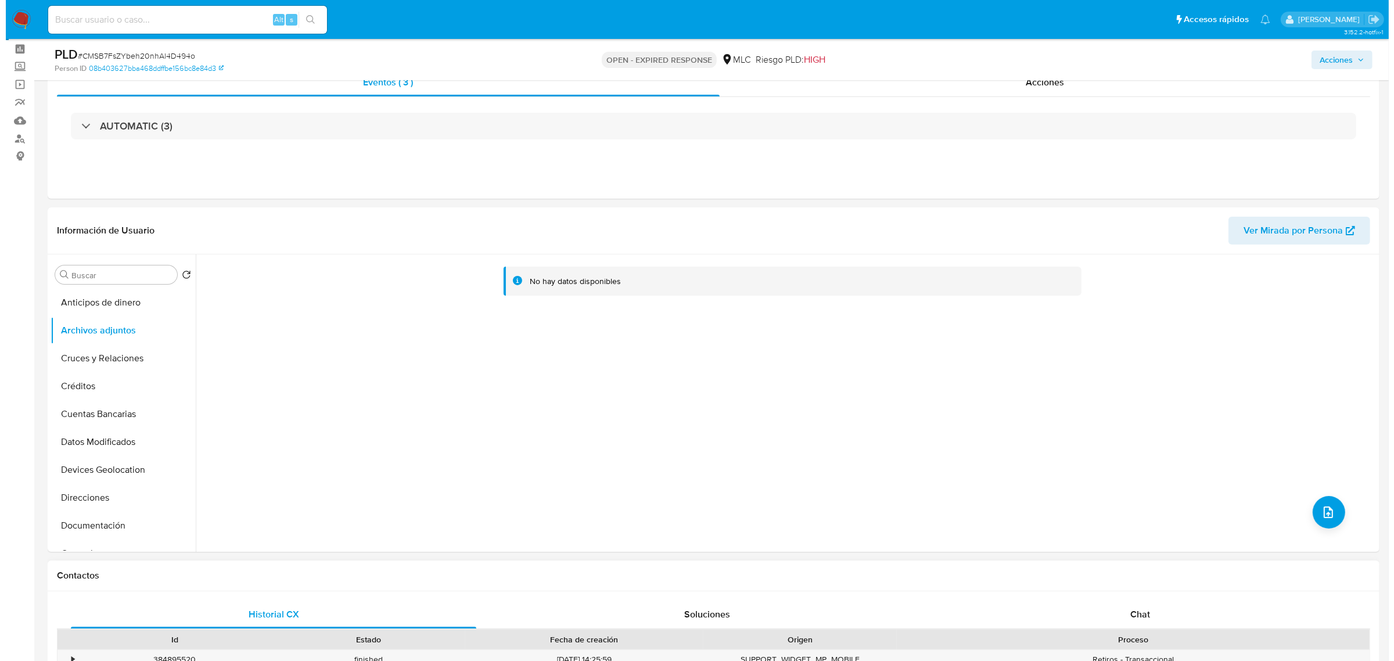
scroll to position [73, 0]
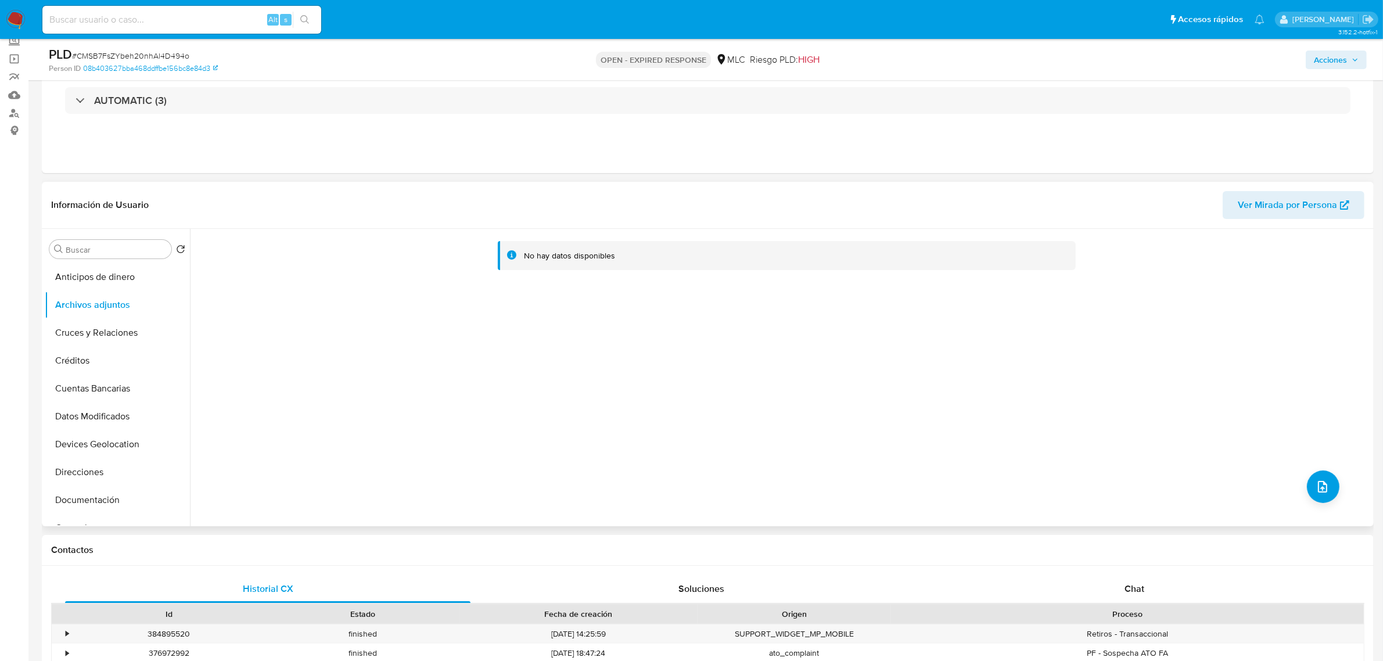
click at [1300, 486] on div "No hay datos disponibles" at bounding box center [780, 377] width 1181 height 297
click at [1315, 486] on span "upload-file" at bounding box center [1322, 487] width 14 height 14
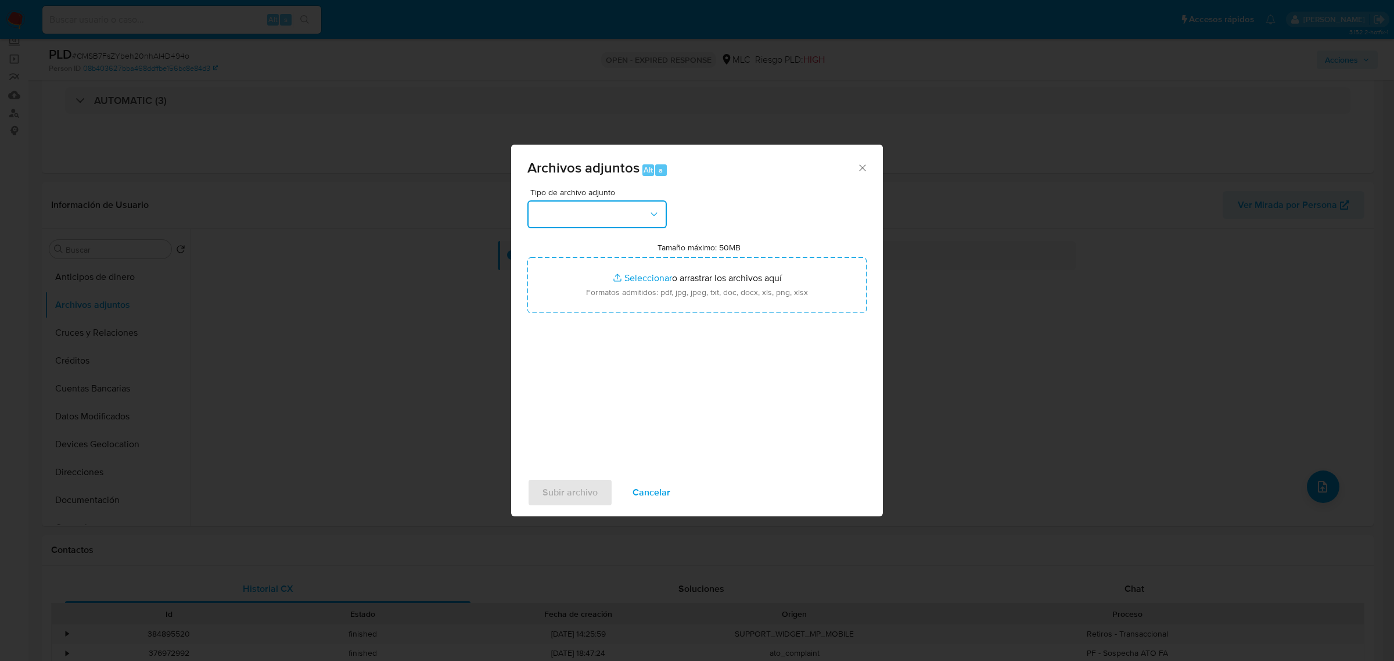
click at [594, 219] on button "button" at bounding box center [596, 214] width 139 height 28
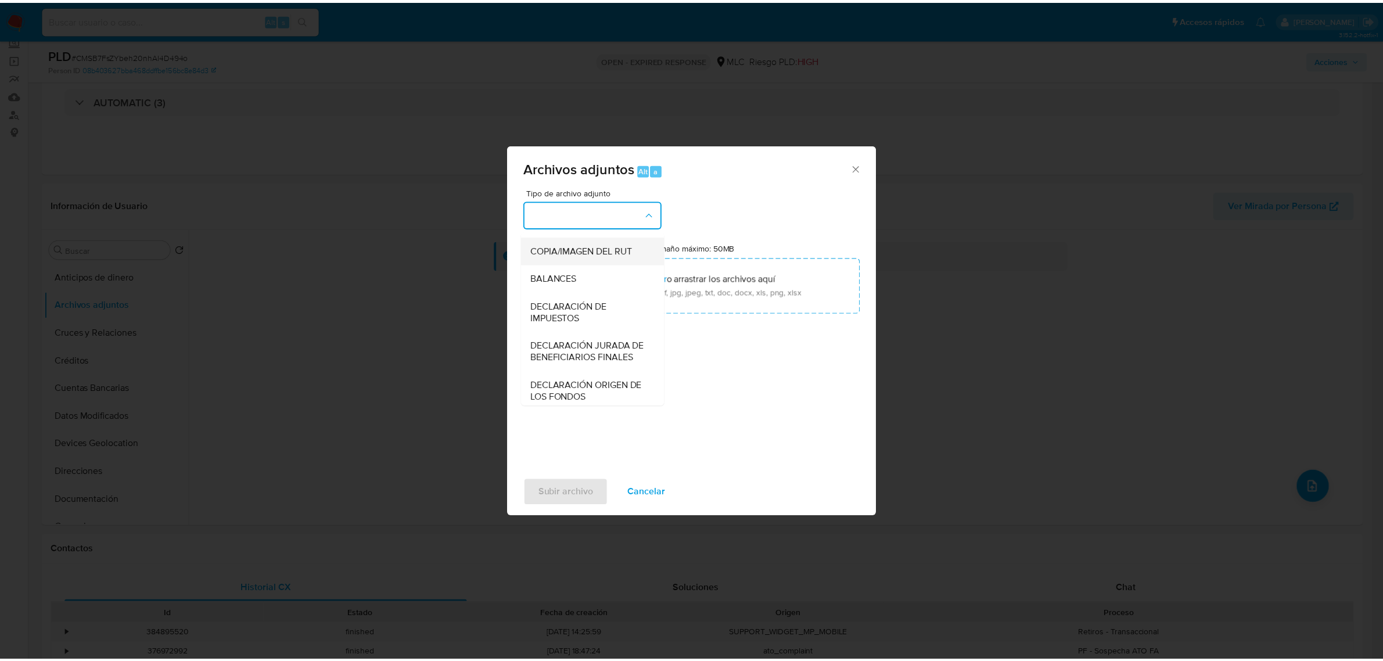
scroll to position [192, 0]
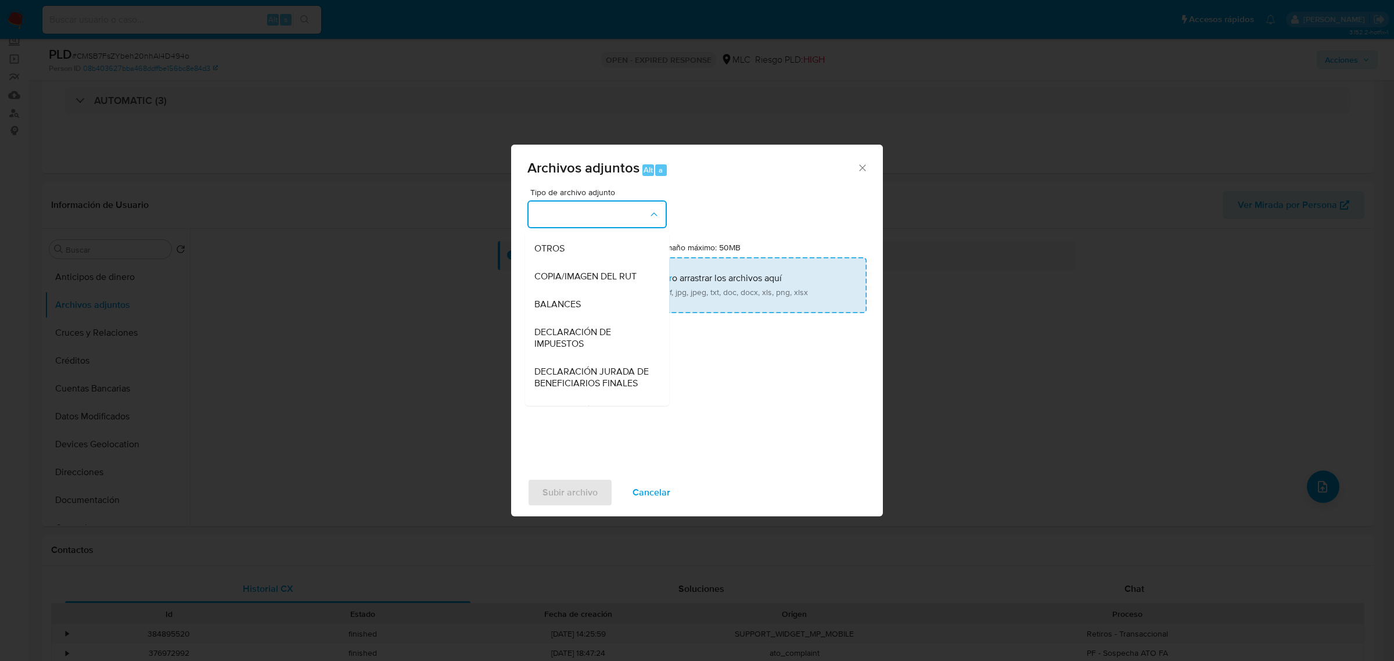
drag, startPoint x: 549, startPoint y: 264, endPoint x: 559, endPoint y: 267, distance: 10.3
click at [551, 254] on span "OTROS" at bounding box center [549, 248] width 30 height 12
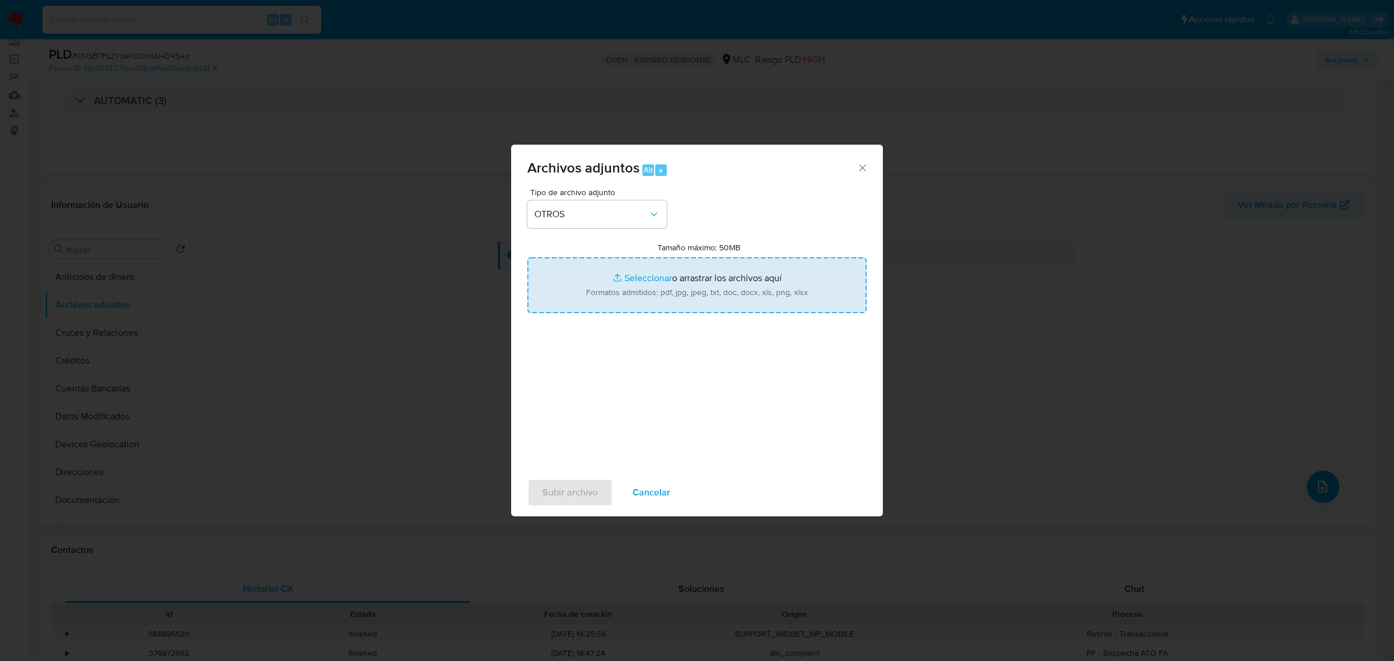
click at [687, 285] on input "Tamaño máximo: 50MB Seleccionar archivos" at bounding box center [696, 285] width 339 height 56
type input "C:\fakepath\1752885809 - 07_08_2025.xlsx"
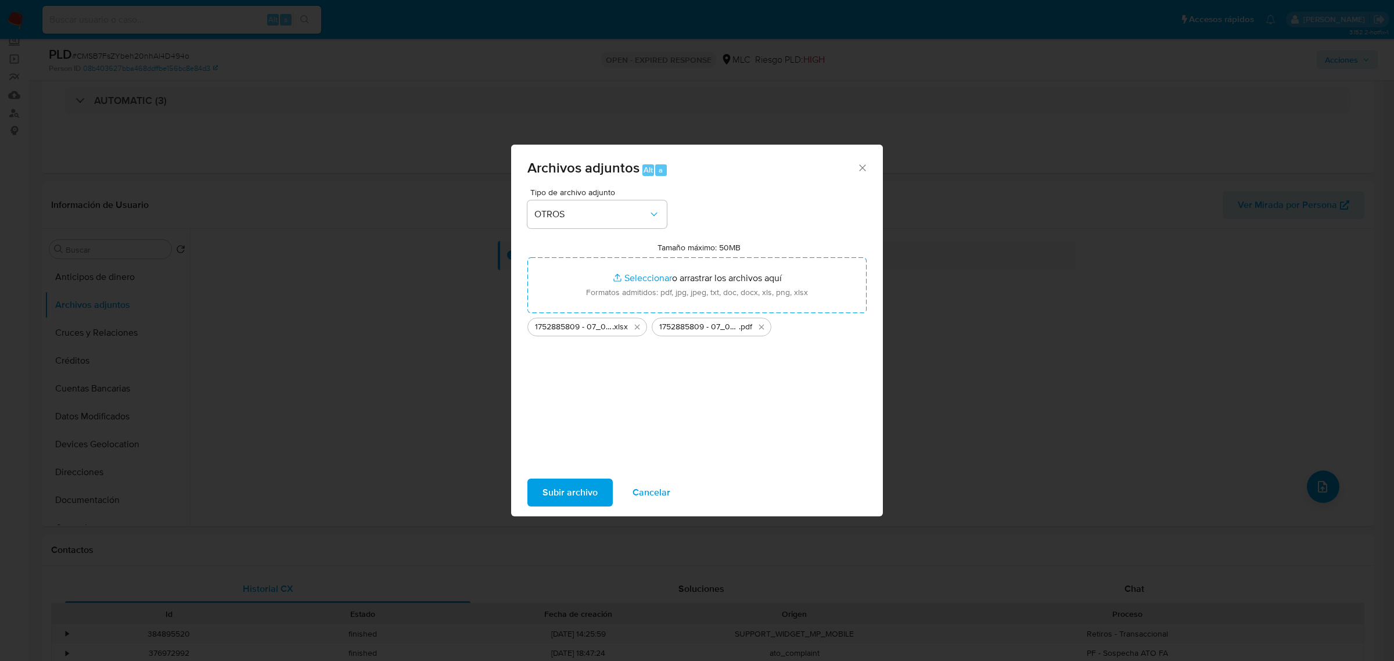
click at [576, 485] on span "Subir archivo" at bounding box center [569, 493] width 55 height 26
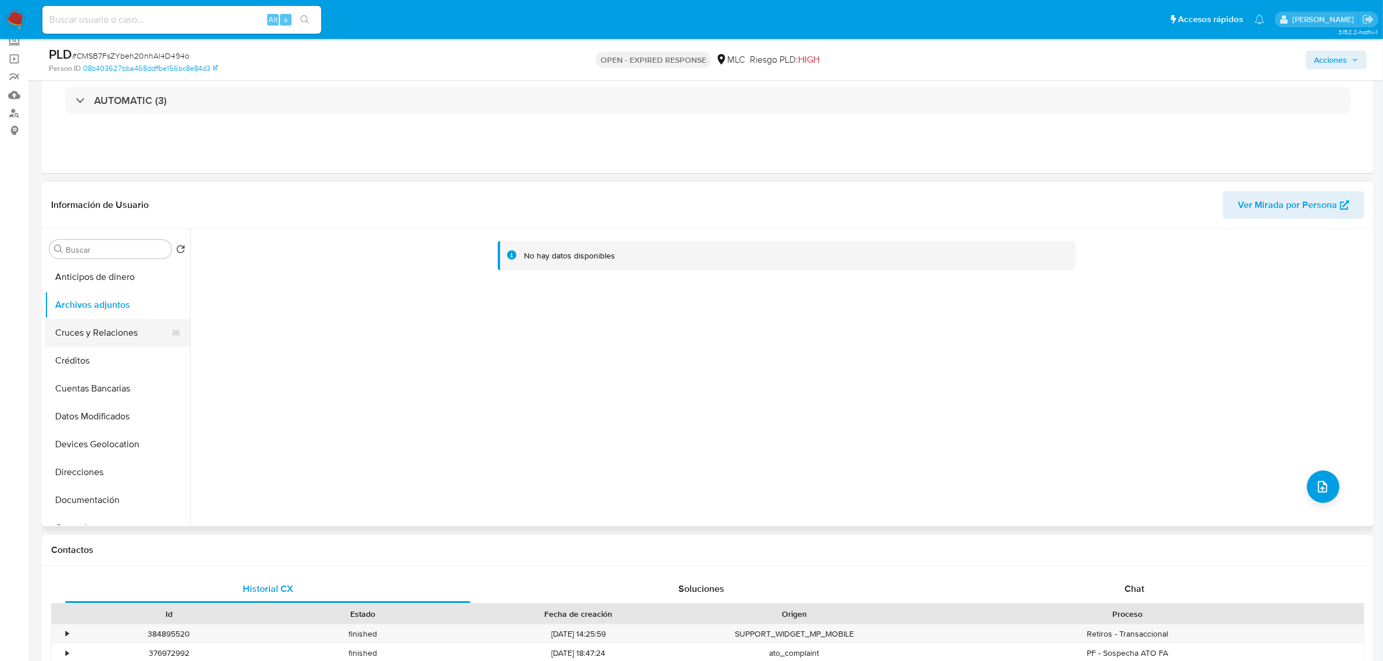
click at [109, 327] on button "Cruces y Relaciones" at bounding box center [113, 333] width 136 height 28
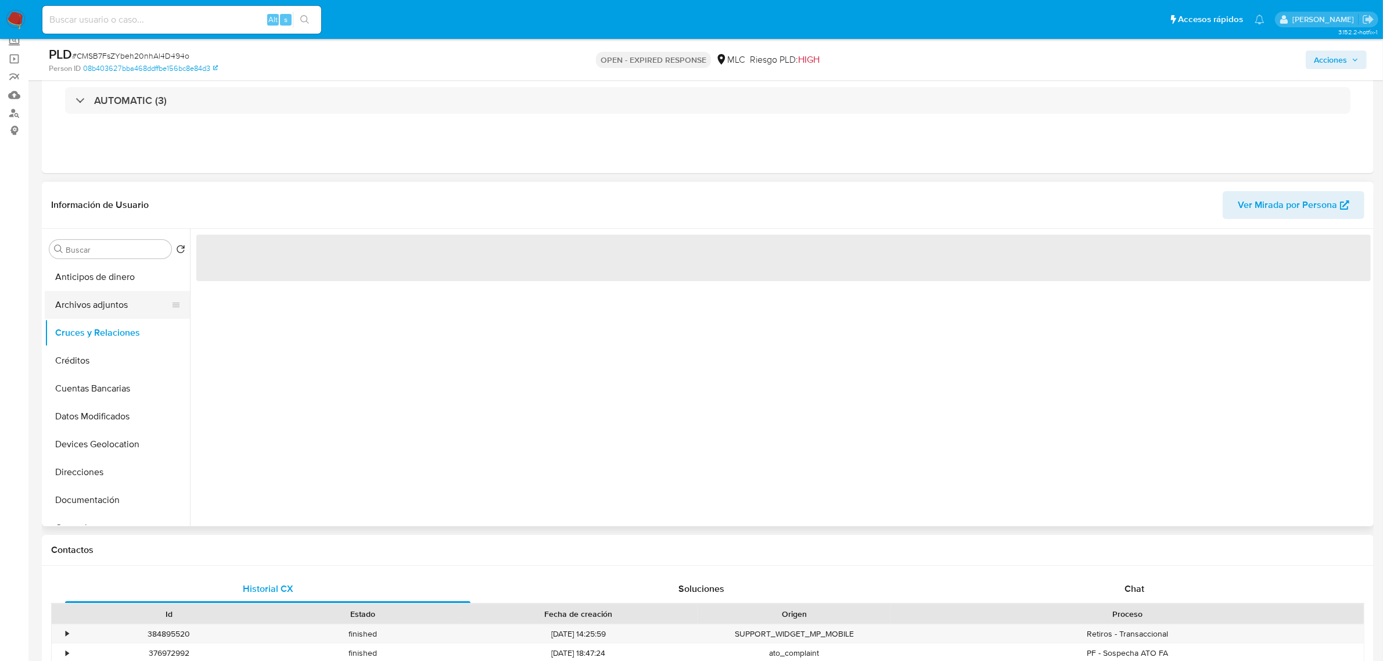
click at [93, 307] on button "Archivos adjuntos" at bounding box center [113, 305] width 136 height 28
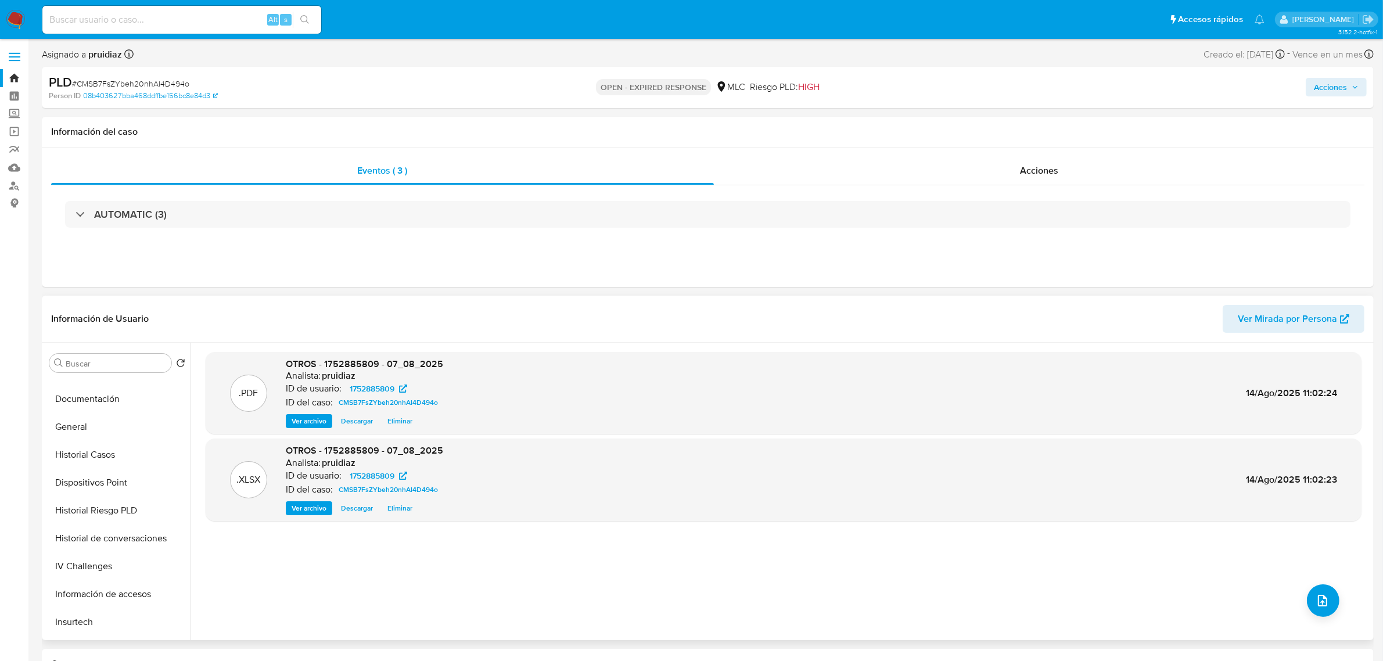
scroll to position [145, 0]
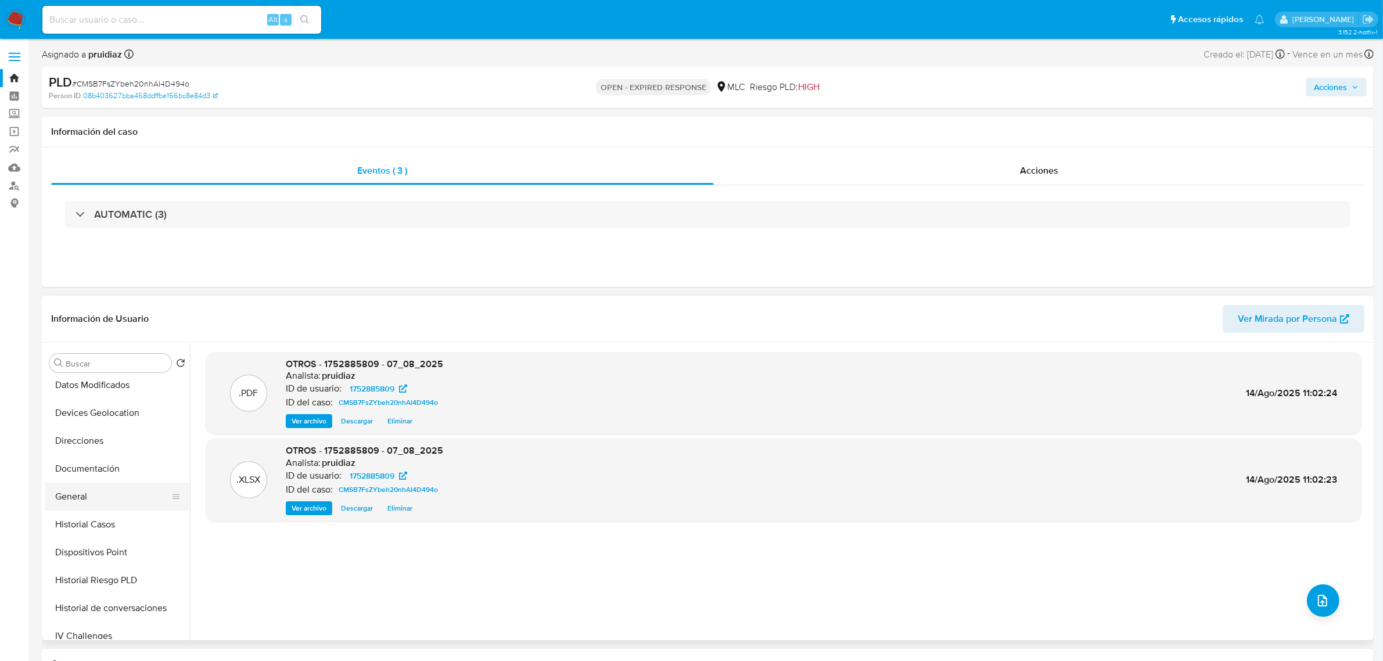
click at [93, 498] on button "General" at bounding box center [113, 497] width 136 height 28
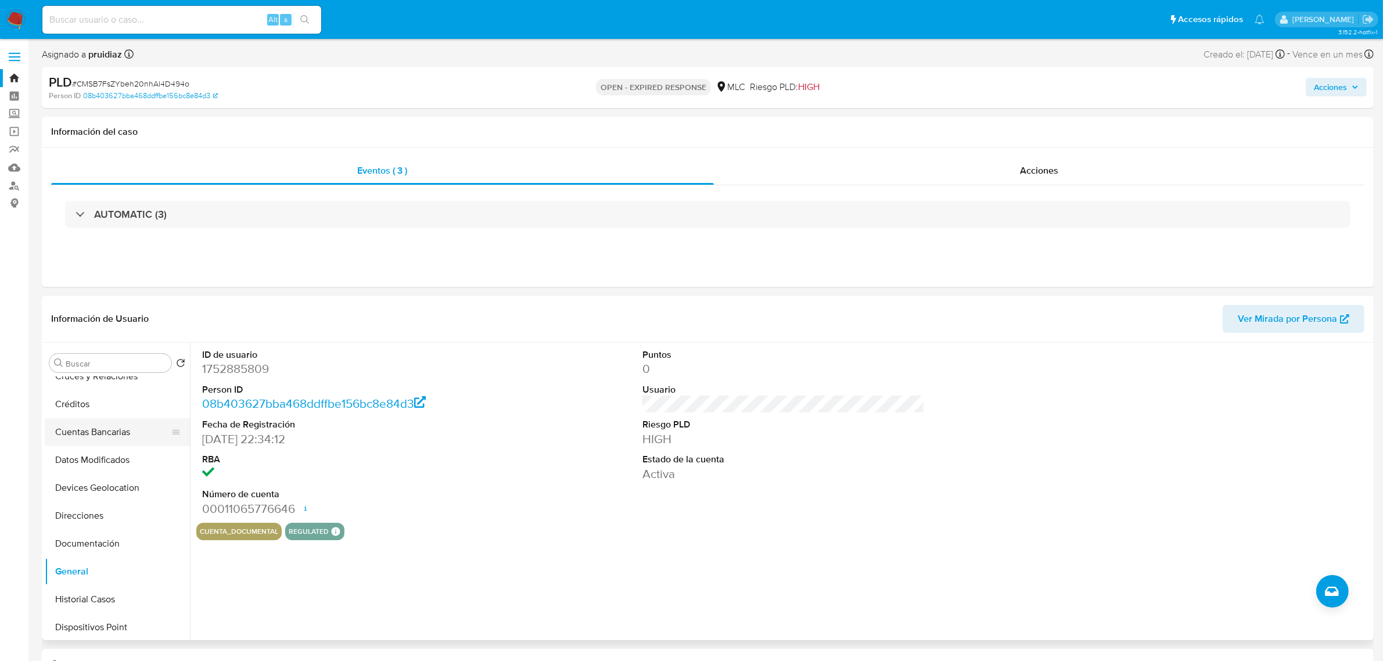
scroll to position [0, 0]
click at [99, 416] on button "Archivos adjuntos" at bounding box center [113, 419] width 136 height 28
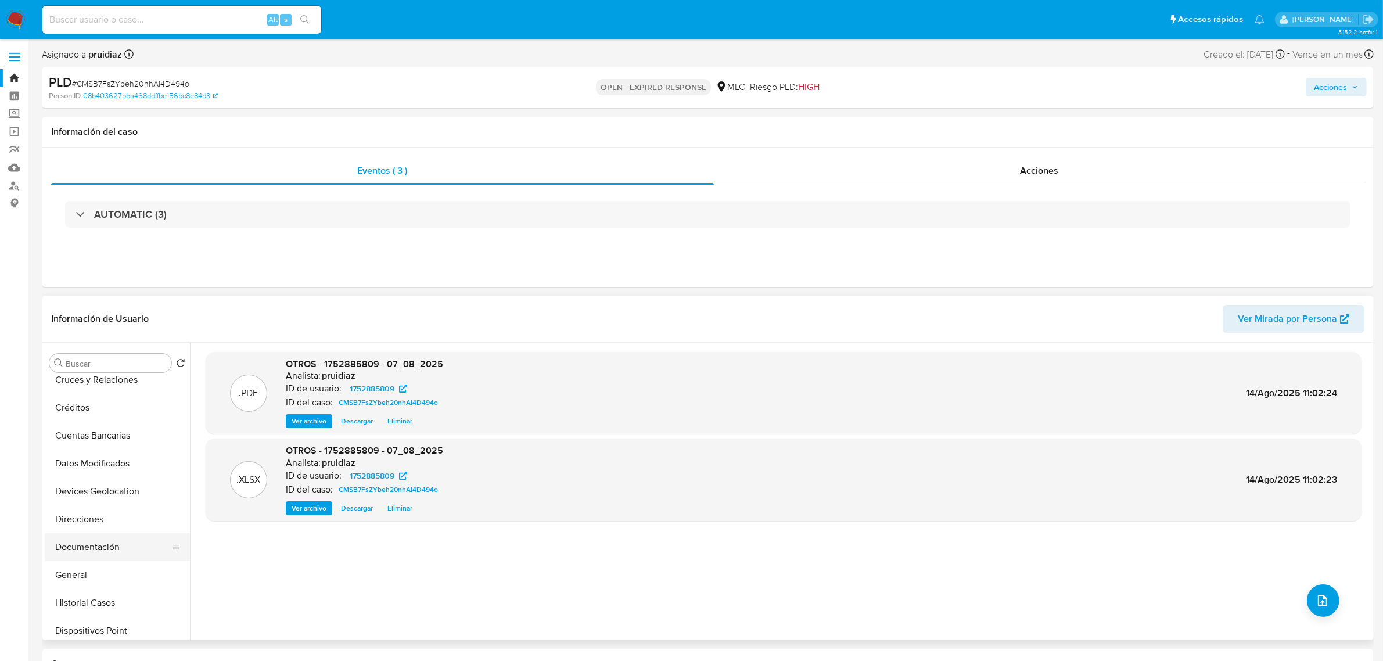
scroll to position [145, 0]
click at [84, 490] on button "General" at bounding box center [113, 497] width 136 height 28
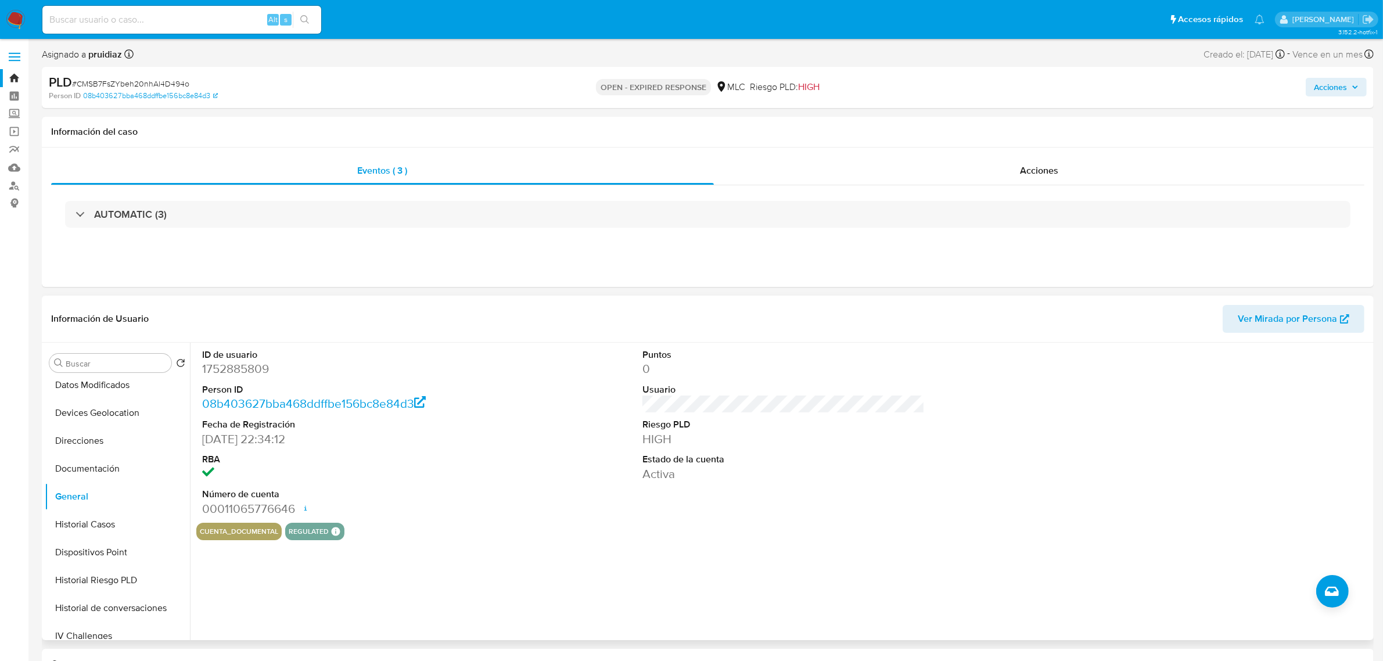
click at [224, 373] on dd "1752885809" at bounding box center [343, 369] width 282 height 16
copy dd "1752885809"
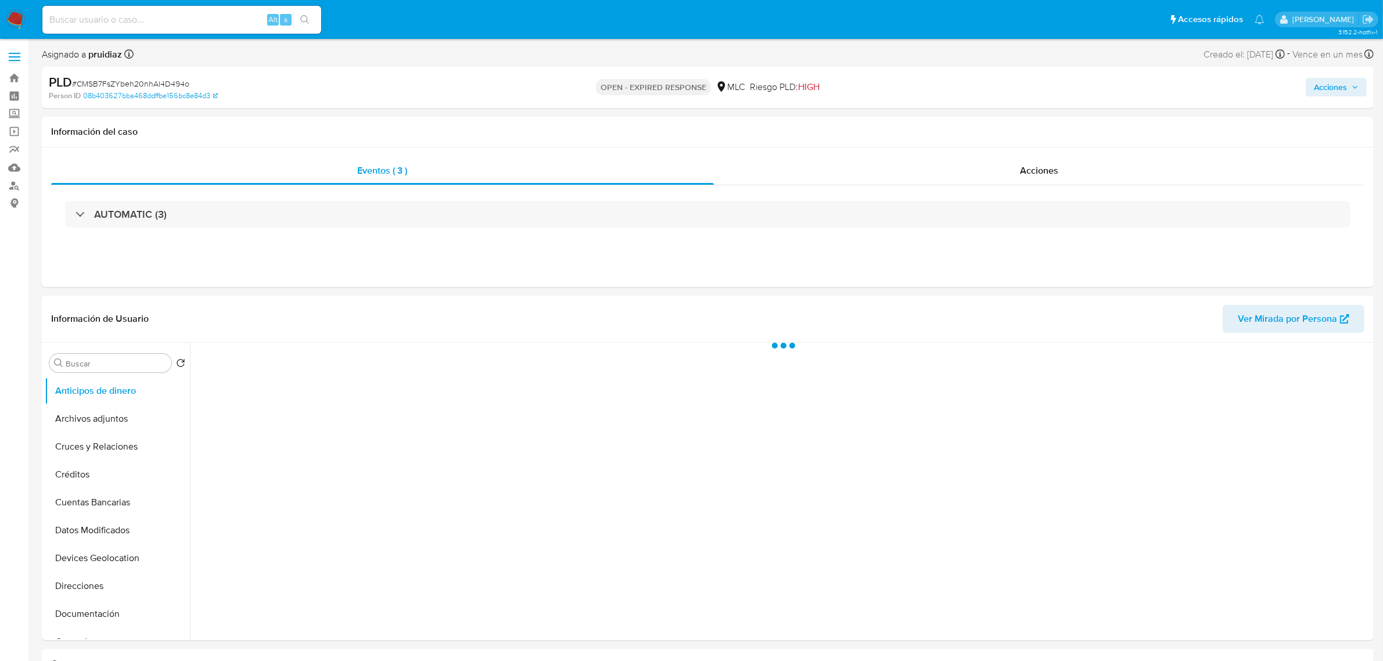
select select "10"
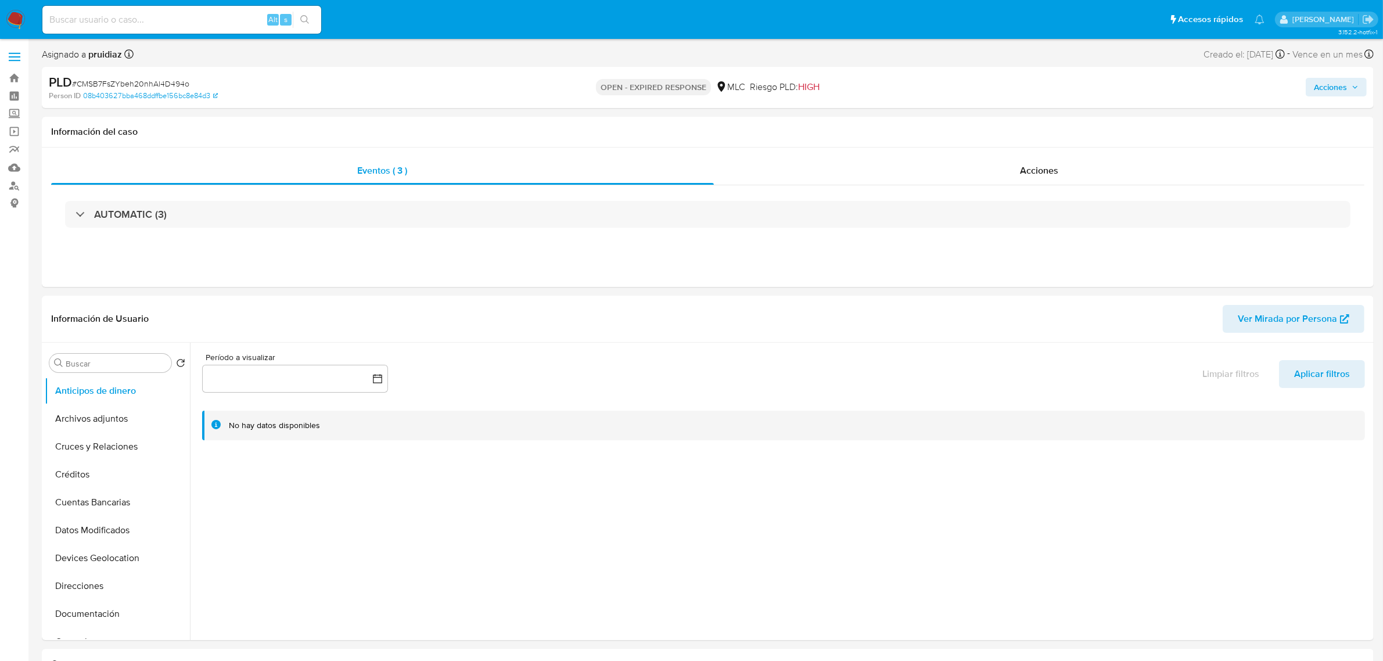
click at [145, 79] on span "# CMSB7FsZYbeh20nhAl4D494o" at bounding box center [130, 84] width 117 height 12
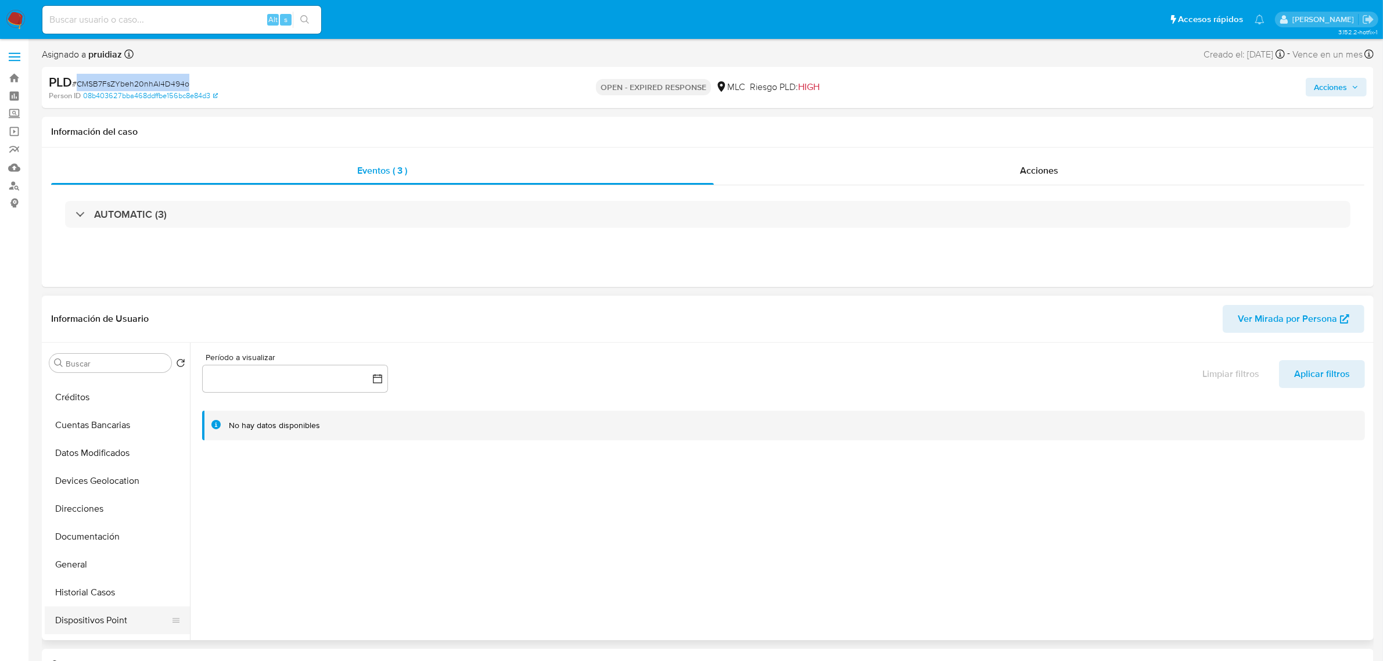
scroll to position [218, 0]
click at [77, 409] on button "Documentación" at bounding box center [113, 396] width 136 height 28
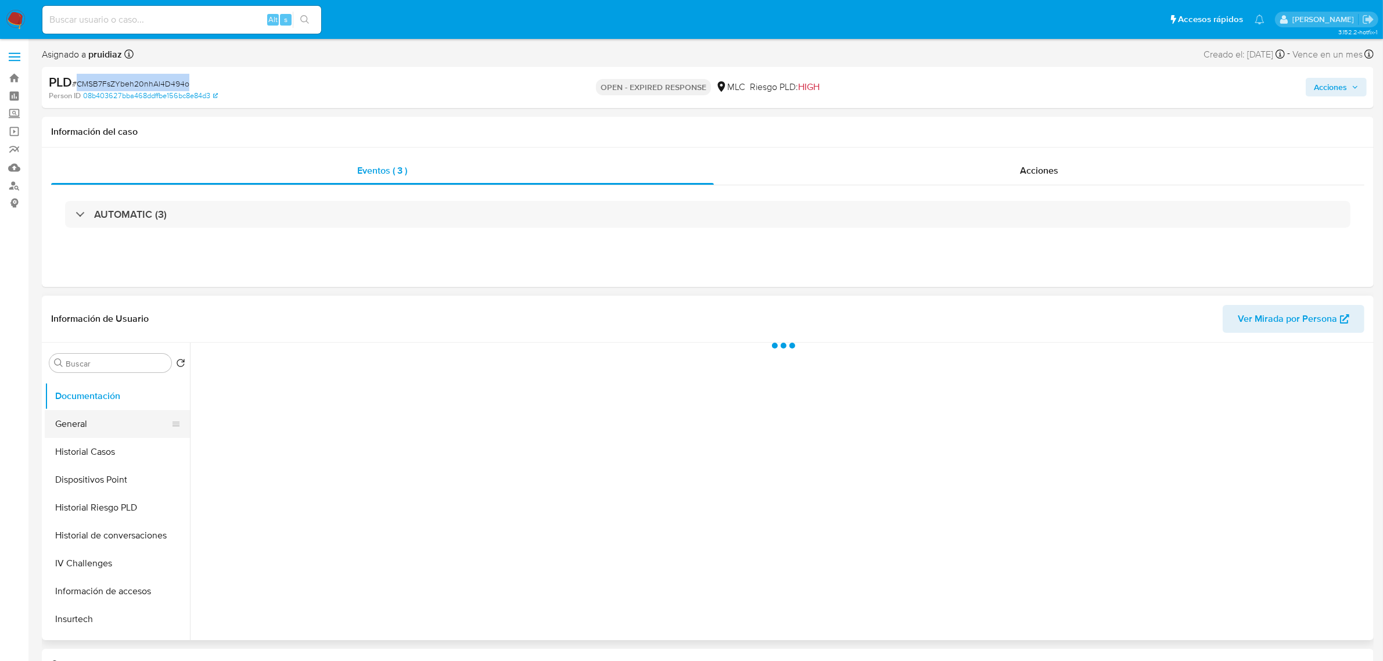
click at [85, 421] on button "General" at bounding box center [113, 424] width 136 height 28
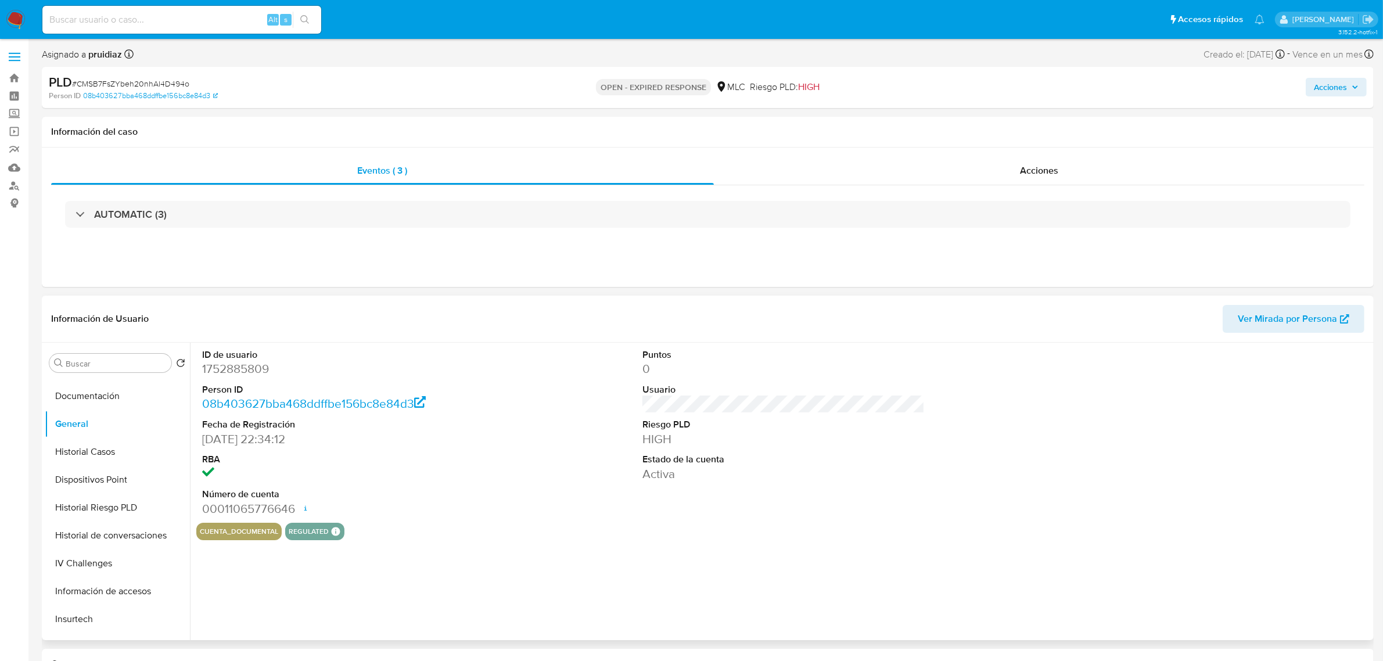
click at [228, 366] on dd "1752885809" at bounding box center [343, 369] width 282 height 16
drag, startPoint x: 228, startPoint y: 366, endPoint x: 225, endPoint y: 372, distance: 6.3
drag, startPoint x: 225, startPoint y: 372, endPoint x: 217, endPoint y: 366, distance: 10.5
click at [217, 366] on dd "1752885809" at bounding box center [343, 369] width 282 height 16
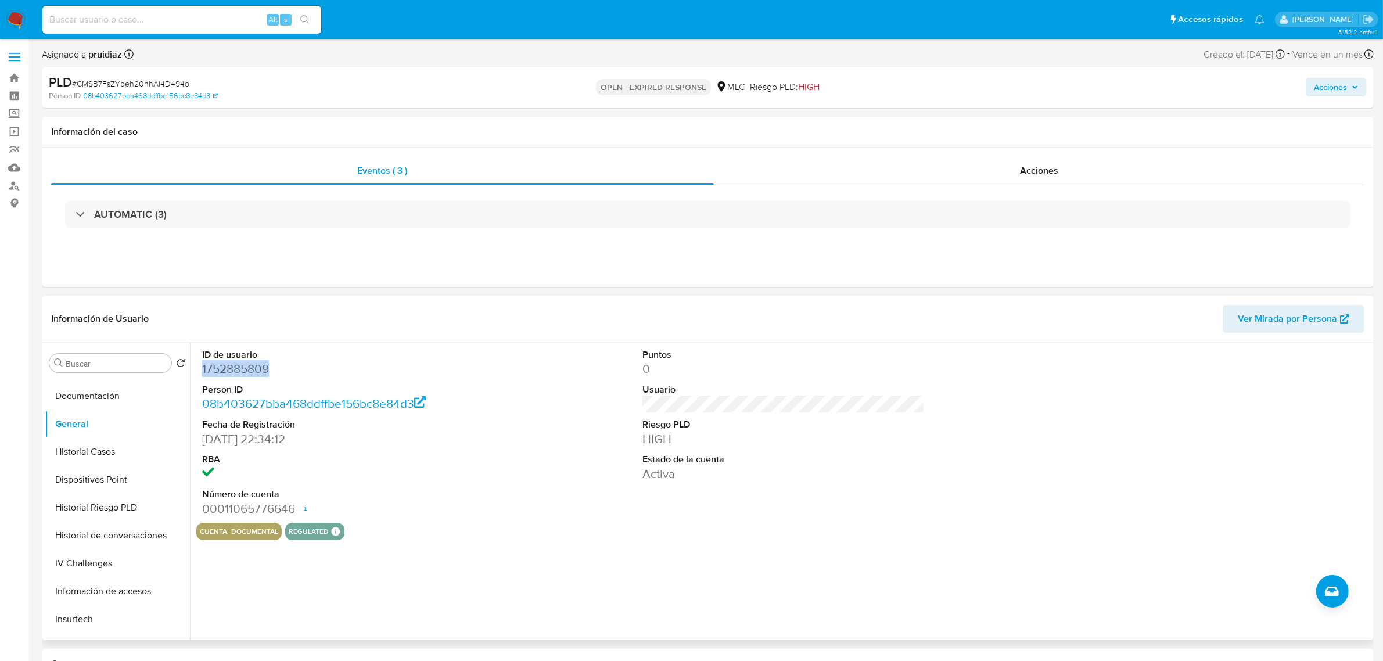
click at [217, 366] on dd "1752885809" at bounding box center [343, 369] width 282 height 16
copy dd "1752885809"
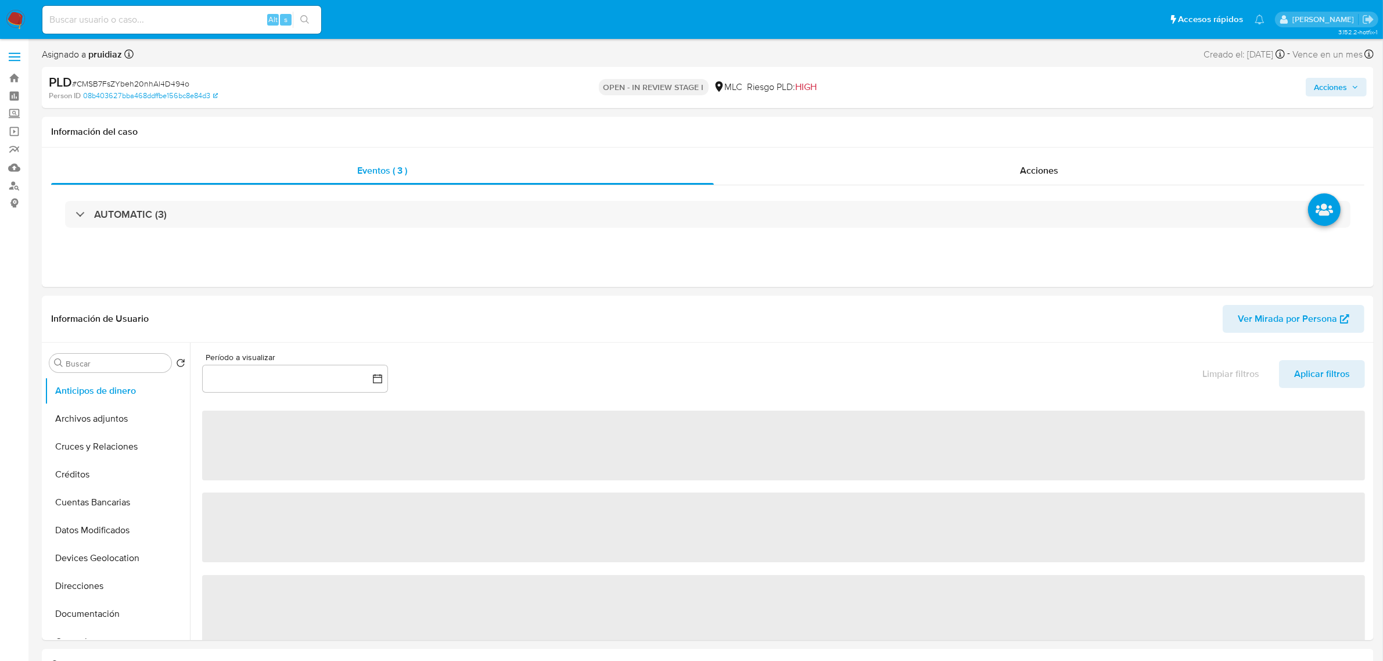
select select "10"
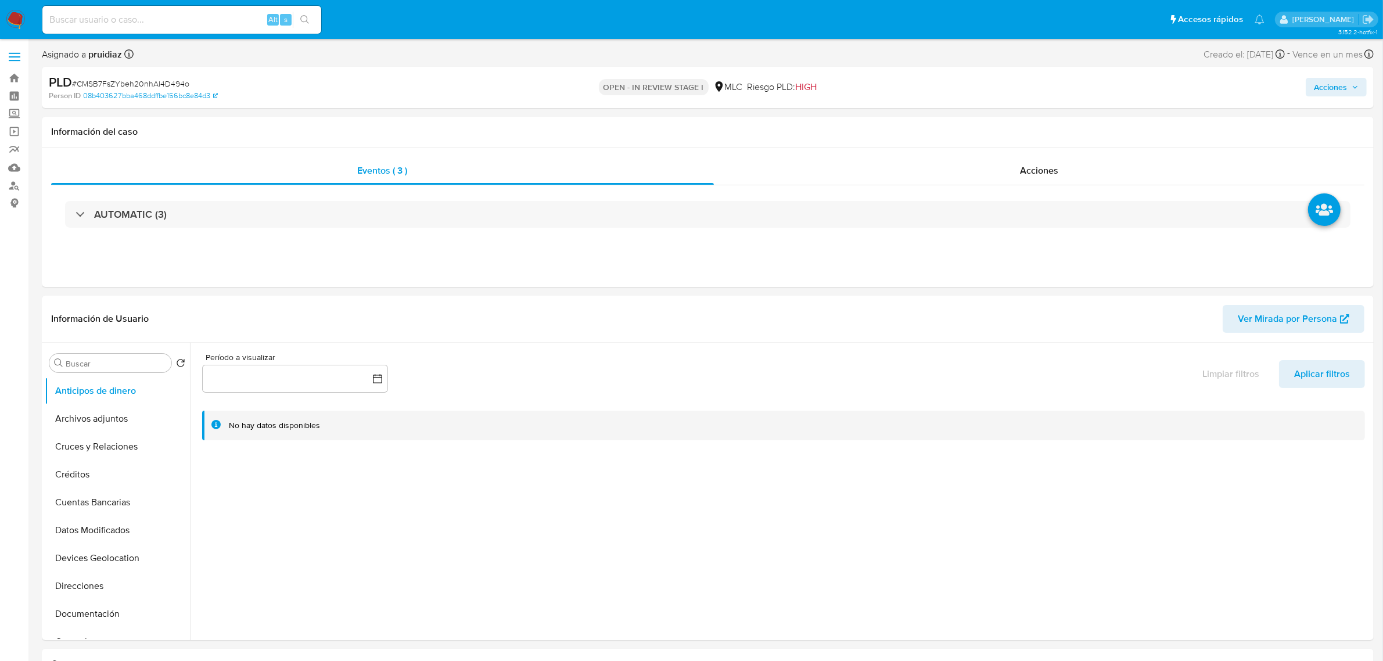
click at [1328, 86] on span "Acciones" at bounding box center [1330, 87] width 33 height 19
click at [1009, 128] on span "Resolución del caso" at bounding box center [1006, 123] width 83 height 13
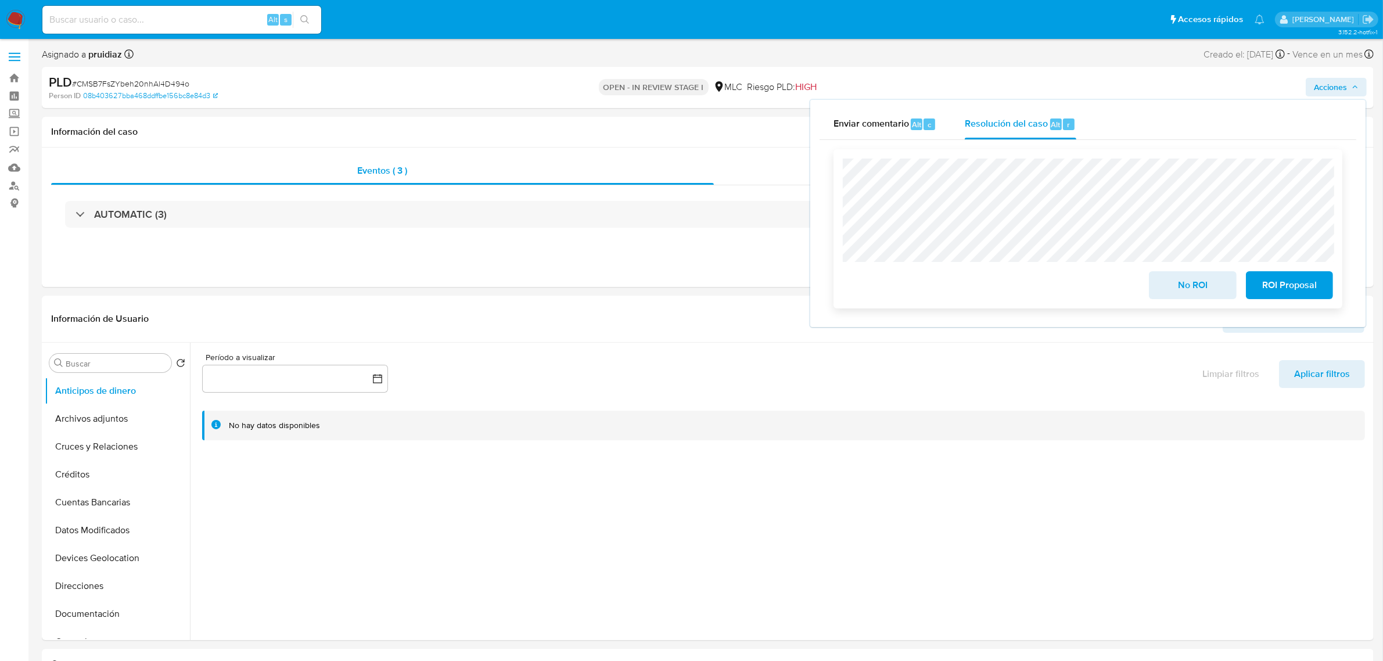
click at [1271, 271] on div "ROI Proposal" at bounding box center [1287, 283] width 92 height 33
click at [1267, 287] on span "ROI Proposal" at bounding box center [1289, 285] width 57 height 26
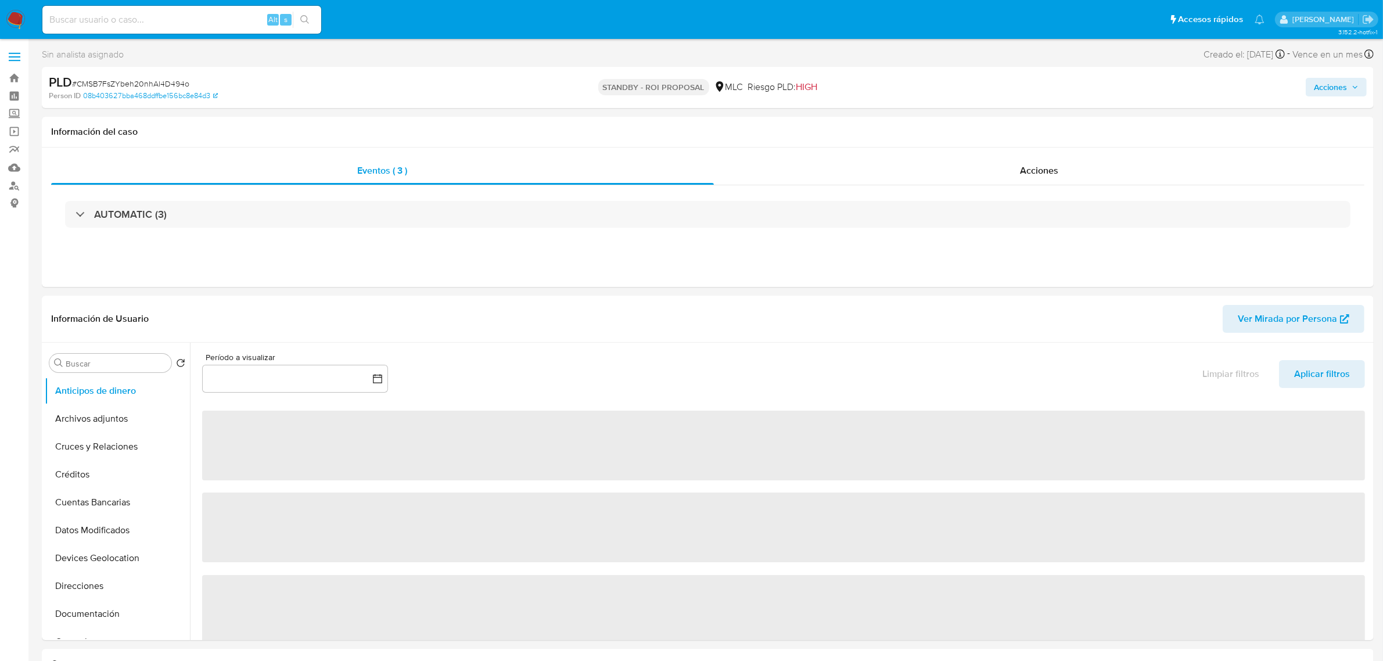
select select "10"
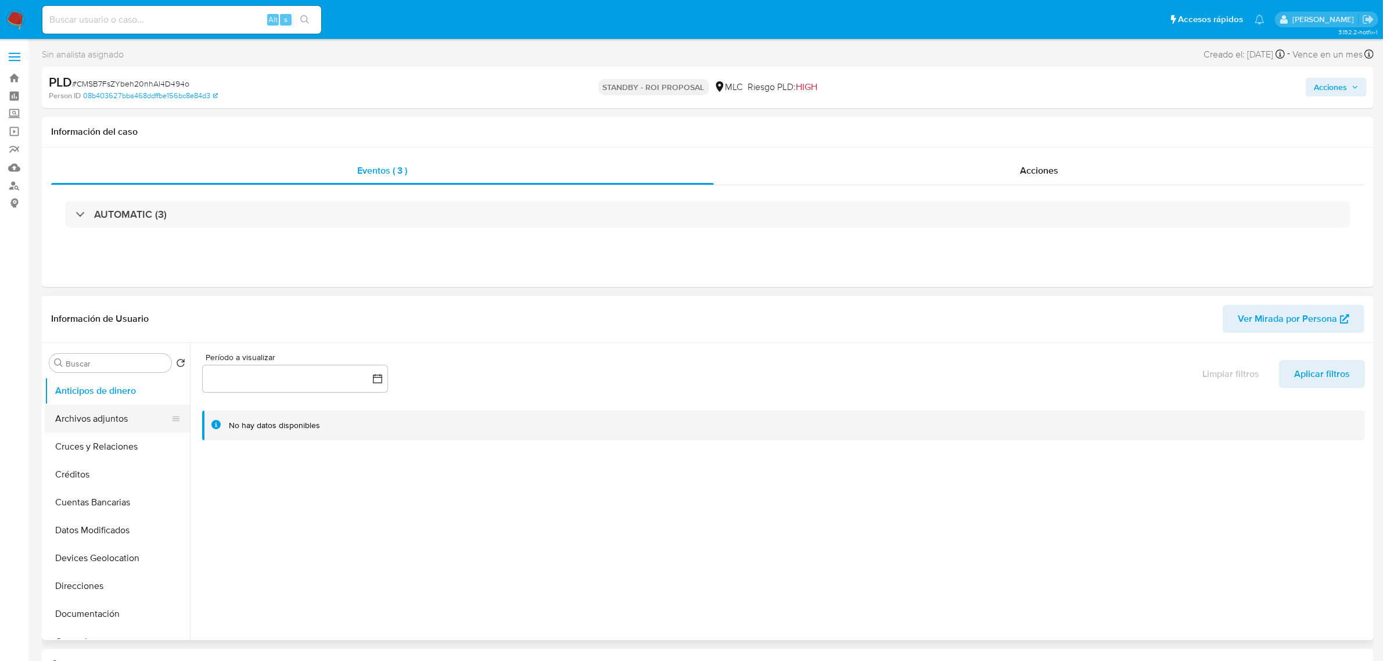
click at [80, 419] on button "Archivos adjuntos" at bounding box center [113, 419] width 136 height 28
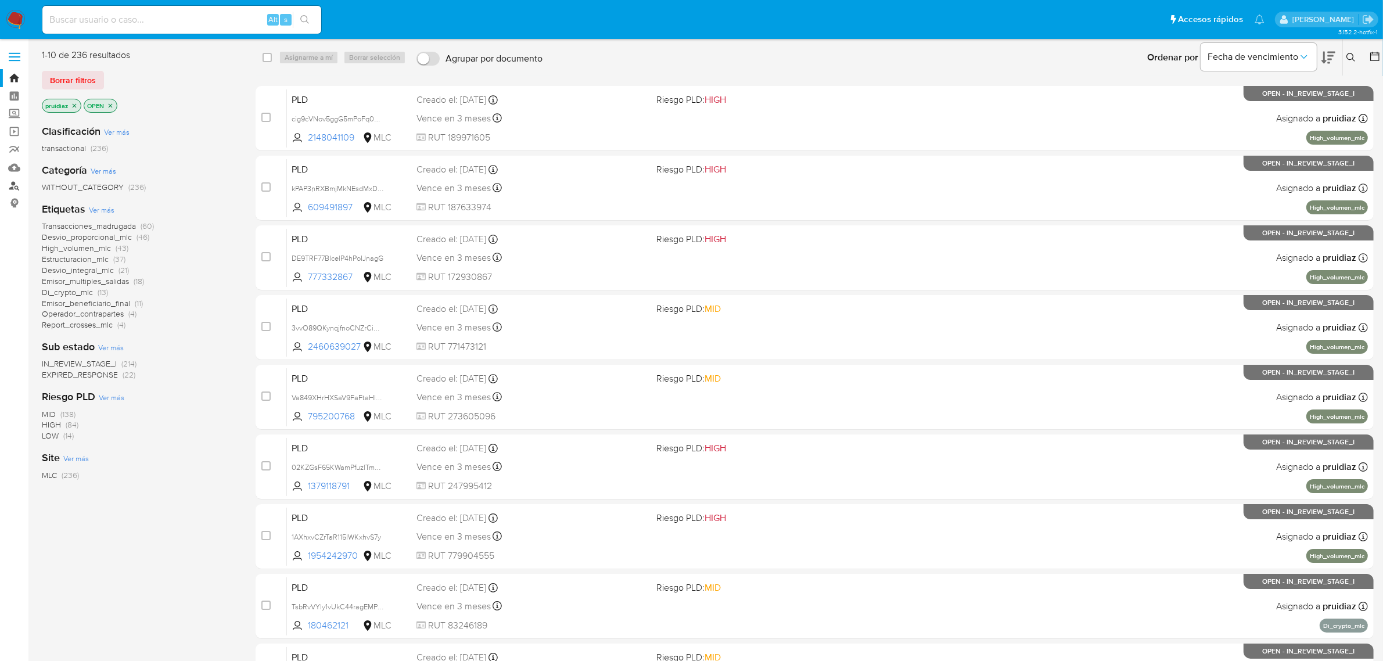
click at [15, 184] on link "Buscador de personas" at bounding box center [69, 186] width 138 height 18
click at [186, 19] on input at bounding box center [181, 19] width 279 height 15
paste input "LrjZWFh7iJlQN7nZFvjWnJ3f"
type input "LrjZWFh7iJlQN7nZFvjWnJ3f"
click at [302, 17] on icon "search-icon" at bounding box center [304, 19] width 9 height 9
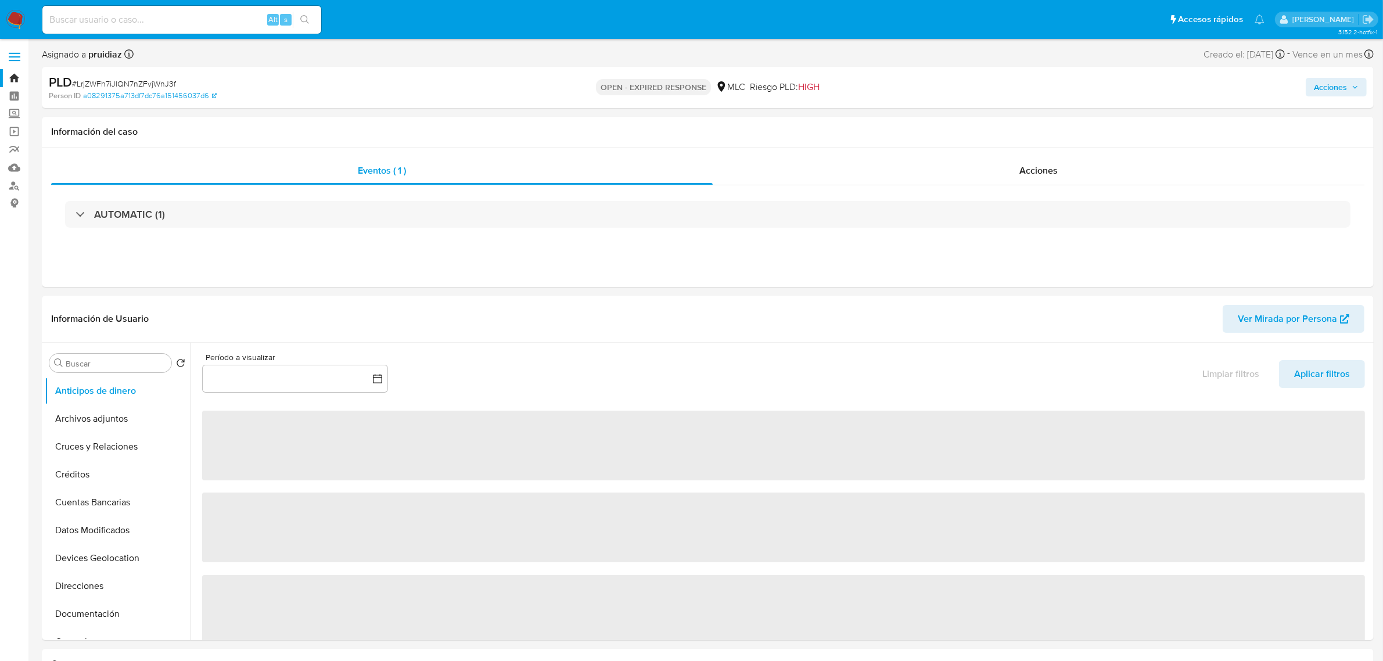
select select "10"
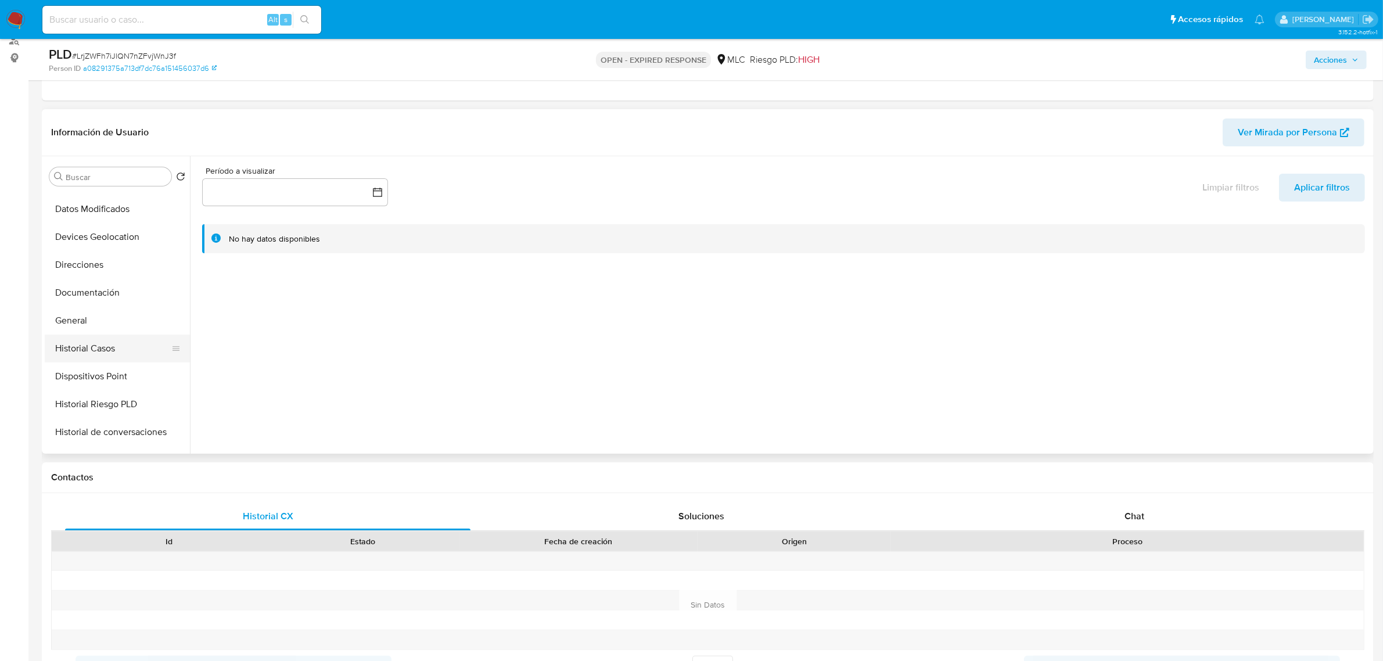
scroll to position [145, 0]
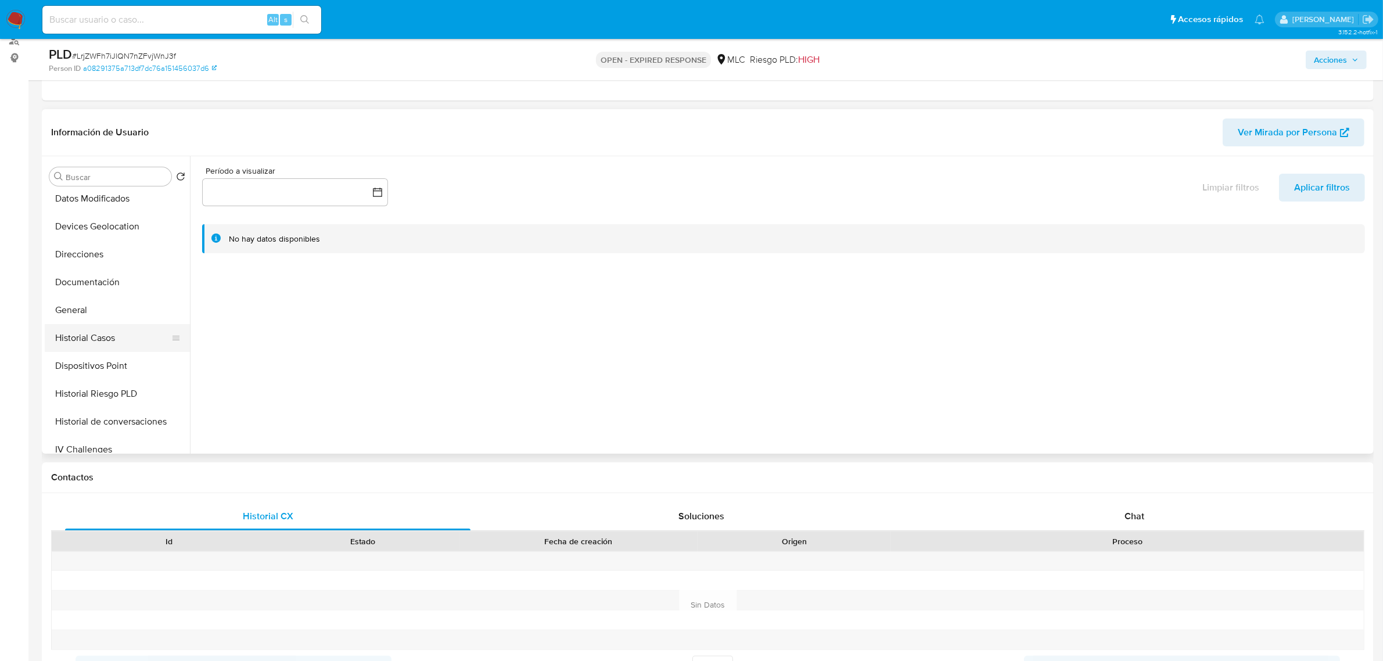
click at [85, 343] on button "Historial Casos" at bounding box center [113, 338] width 136 height 28
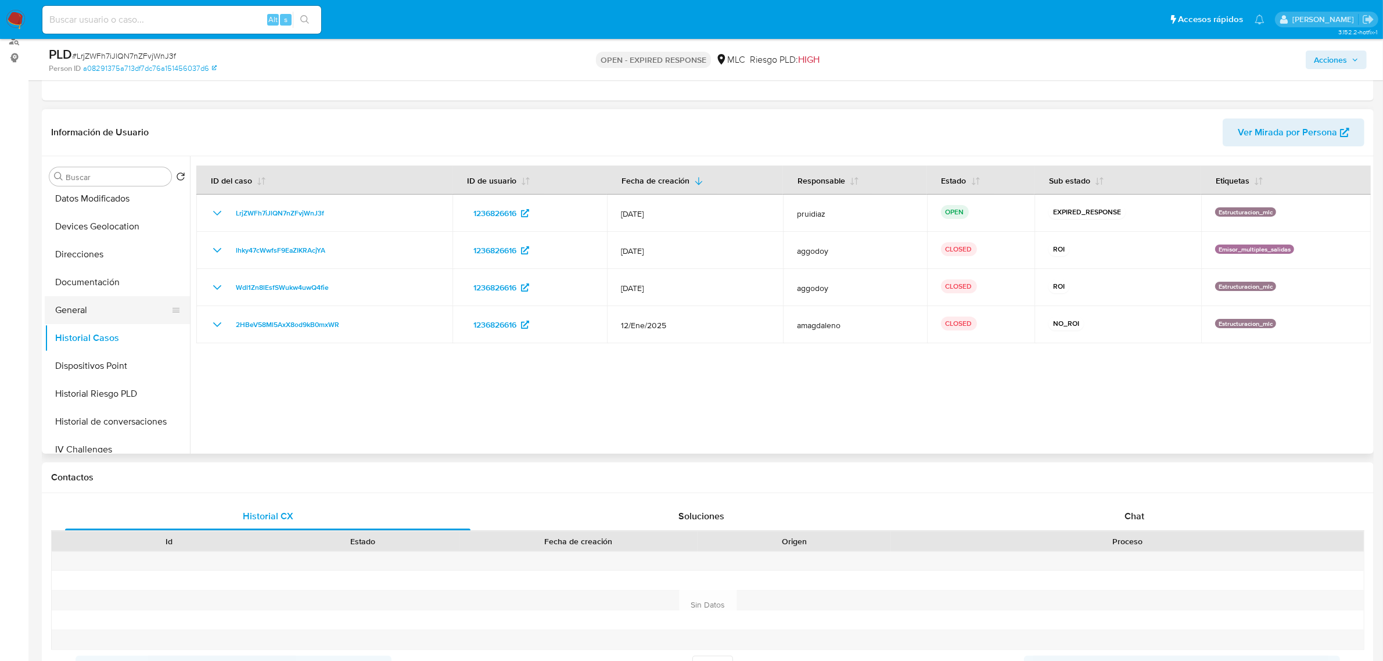
click at [93, 310] on button "General" at bounding box center [113, 310] width 136 height 28
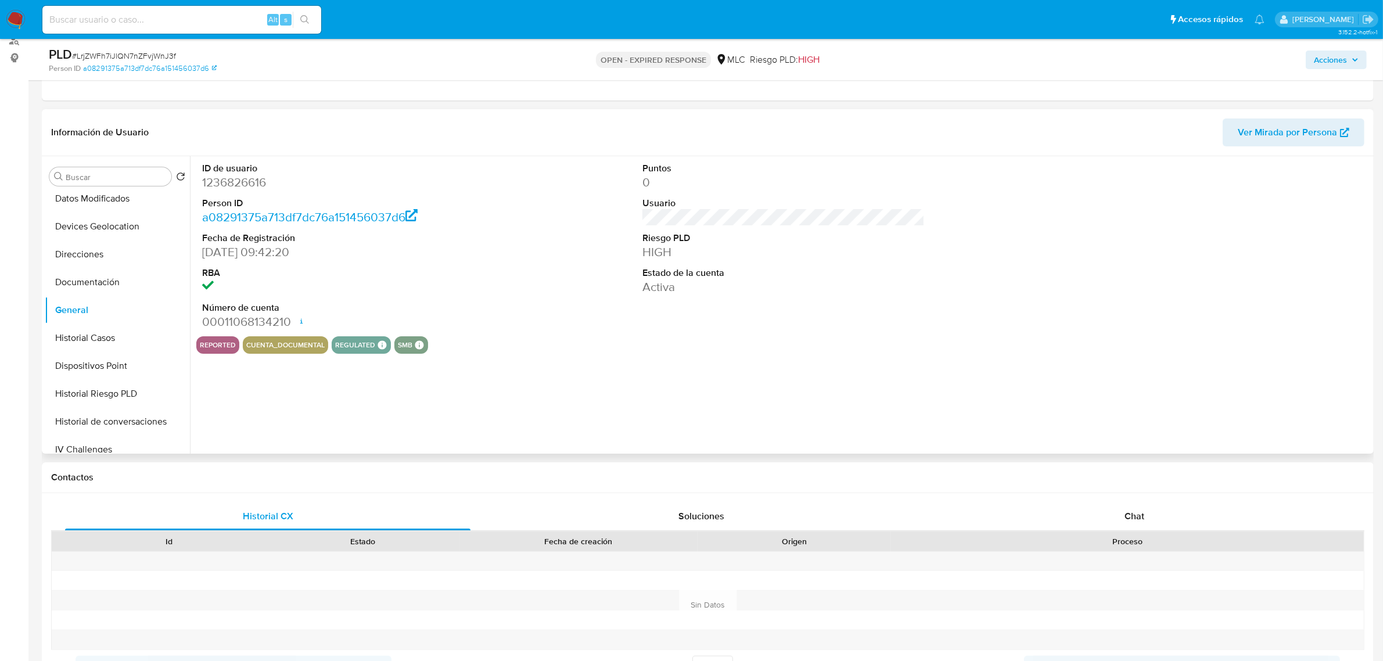
click at [250, 184] on dd "1236826616" at bounding box center [343, 182] width 282 height 16
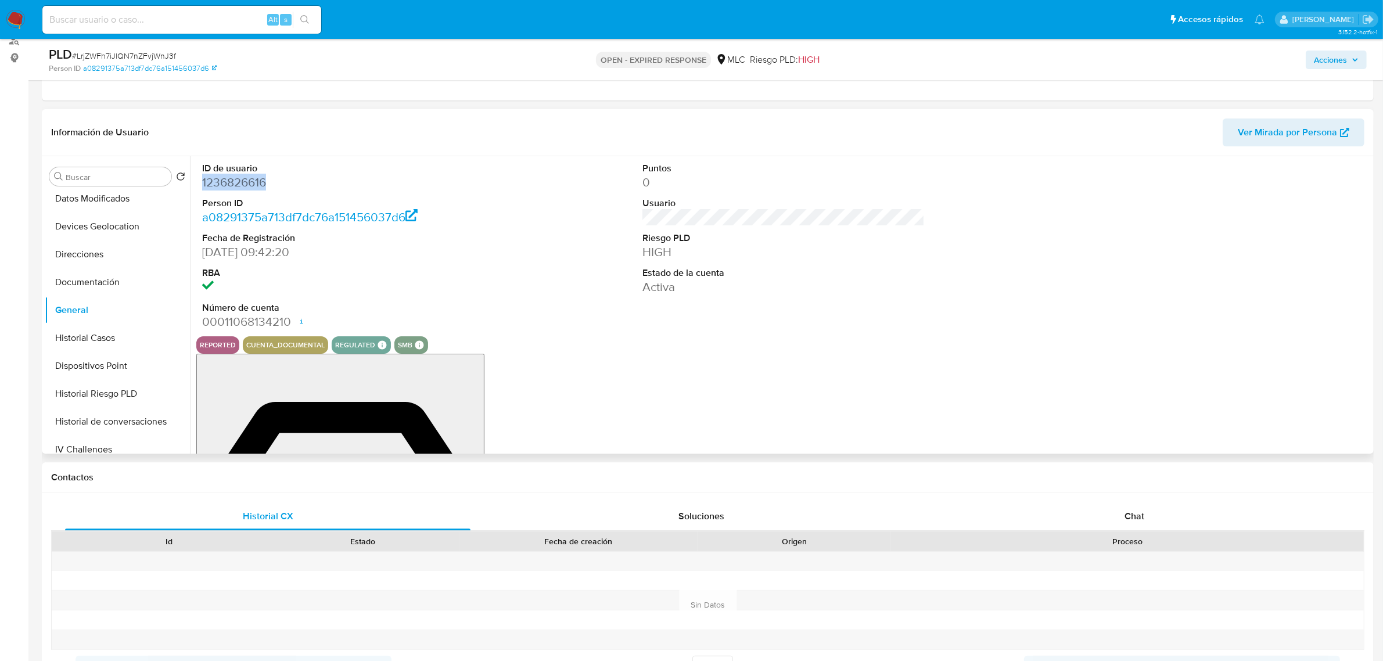
copy dd "1236826616"
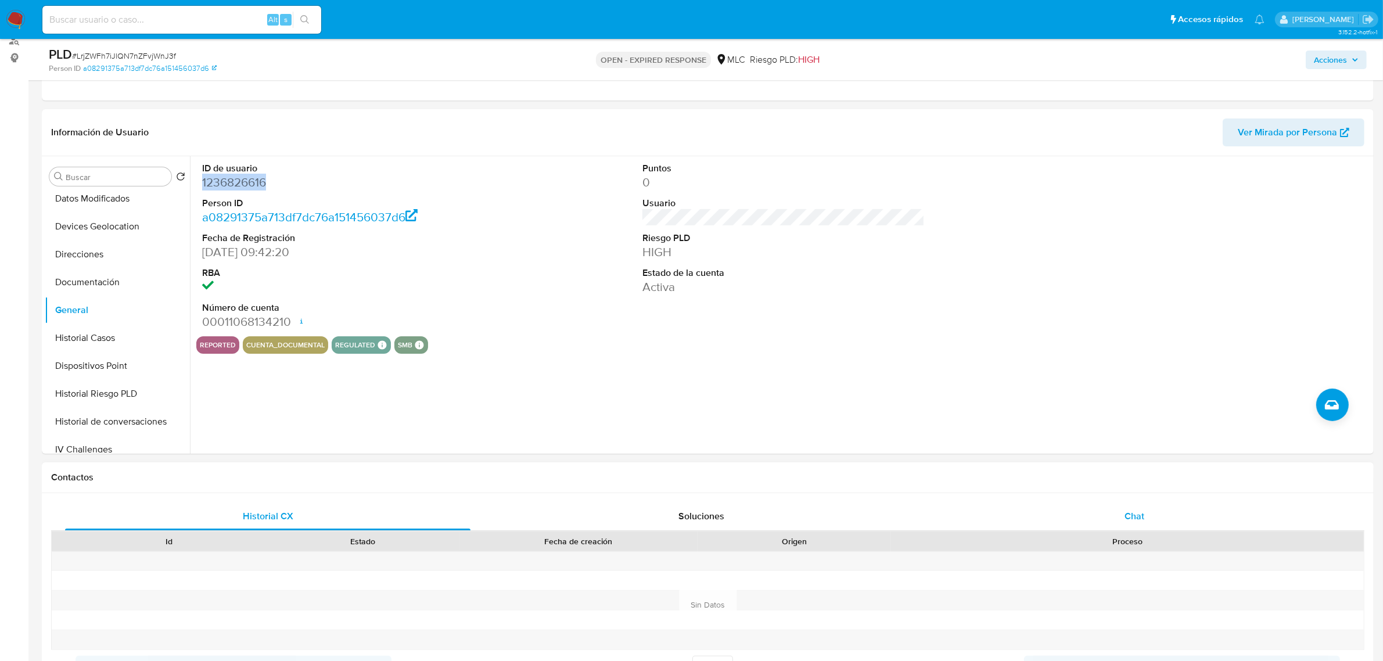
click at [1139, 512] on span "Chat" at bounding box center [1134, 515] width 20 height 13
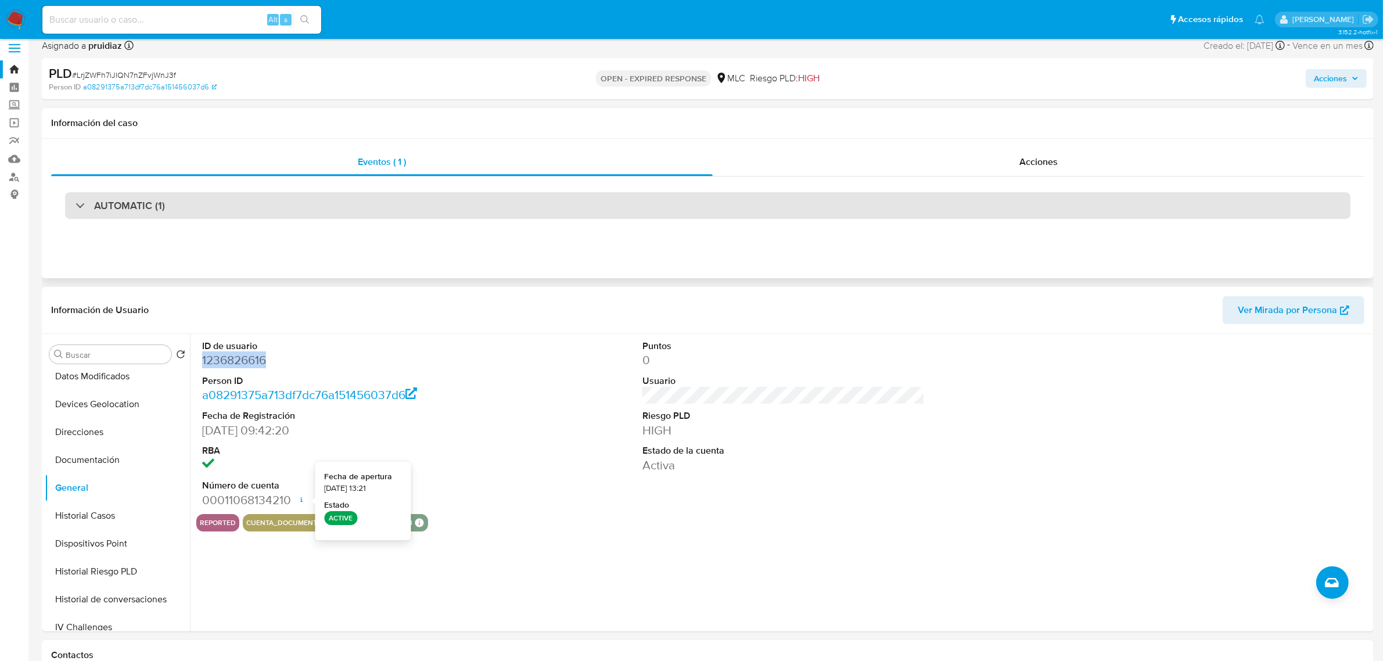
scroll to position [0, 0]
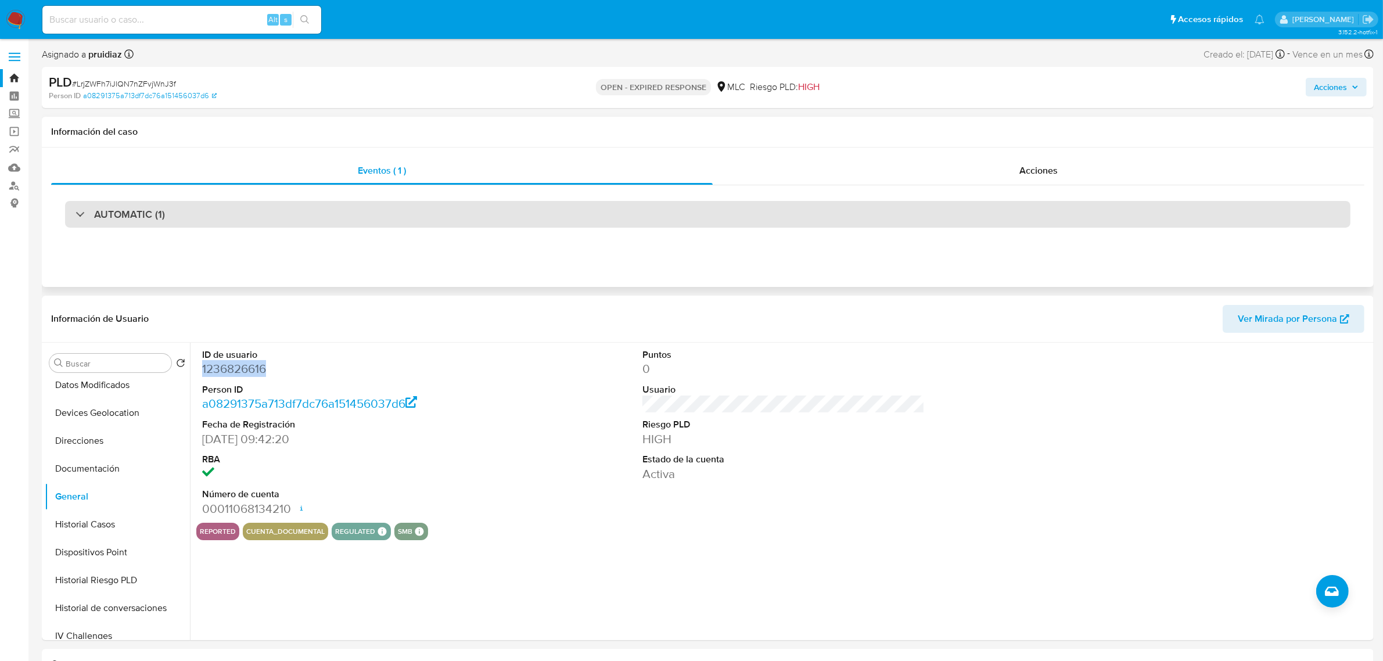
click at [192, 207] on div "AUTOMATIC (1)" at bounding box center [707, 214] width 1285 height 27
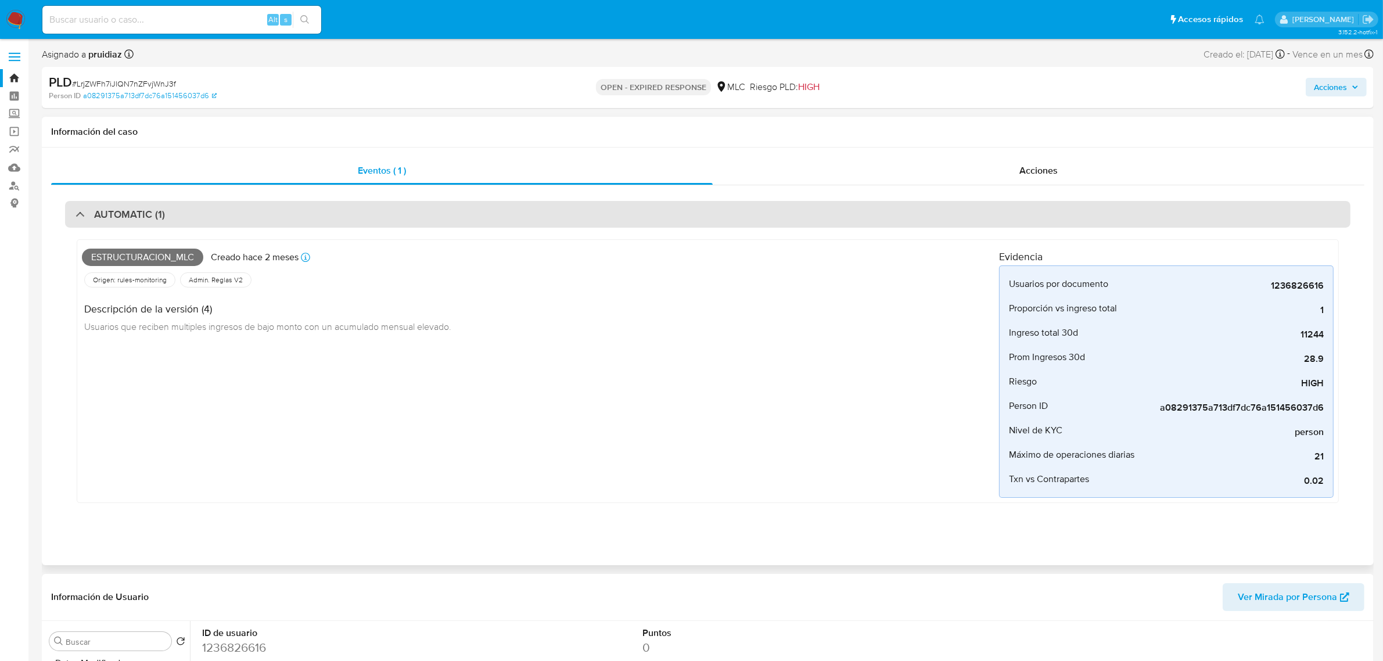
click at [279, 213] on div "AUTOMATIC (1)" at bounding box center [707, 214] width 1285 height 27
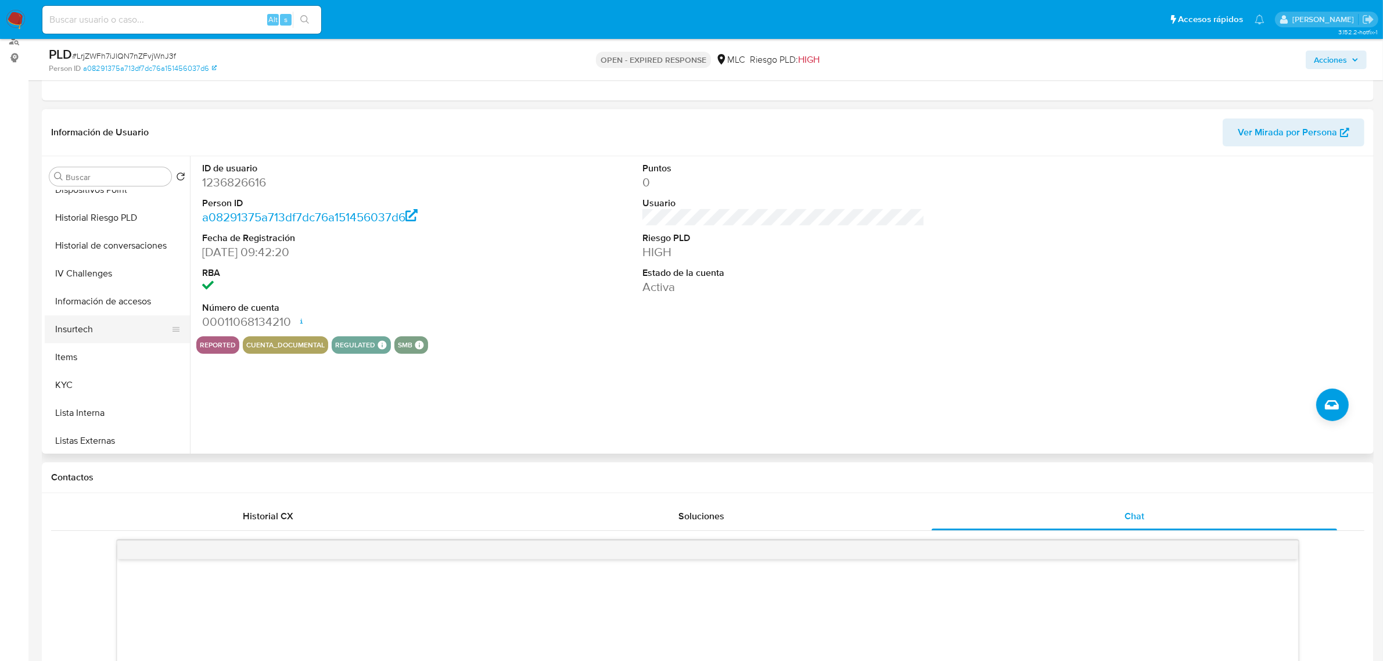
scroll to position [363, 0]
click at [70, 332] on button "KYC" at bounding box center [113, 343] width 136 height 28
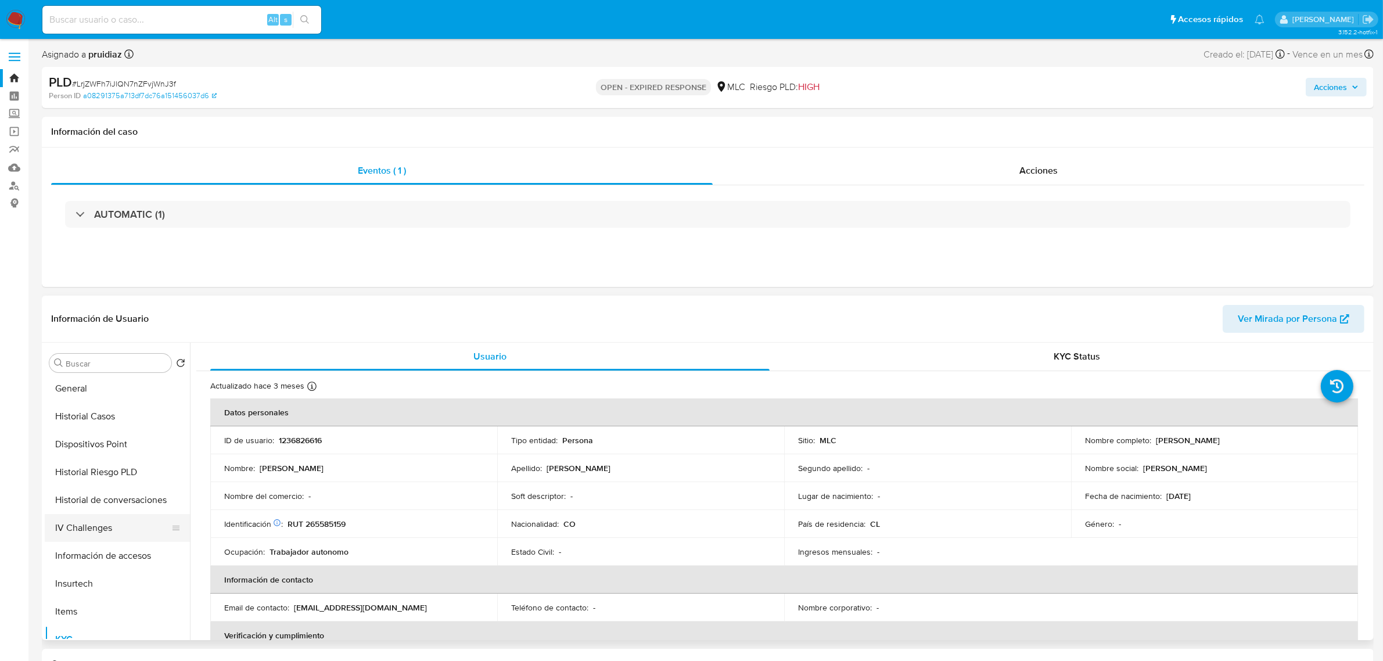
scroll to position [145, 0]
click at [103, 469] on button "Documentación" at bounding box center [113, 469] width 136 height 28
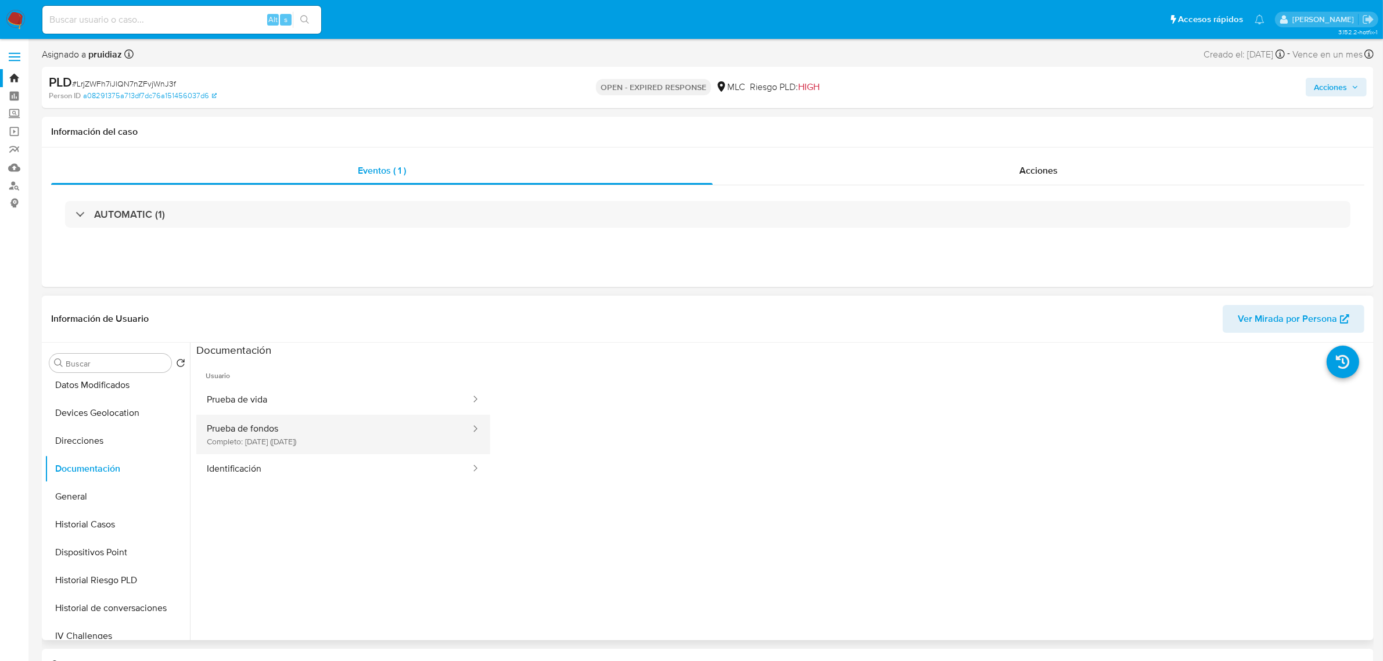
click at [308, 440] on button "Prueba de fondos Completo: [DATE] ([DATE])" at bounding box center [333, 434] width 275 height 39
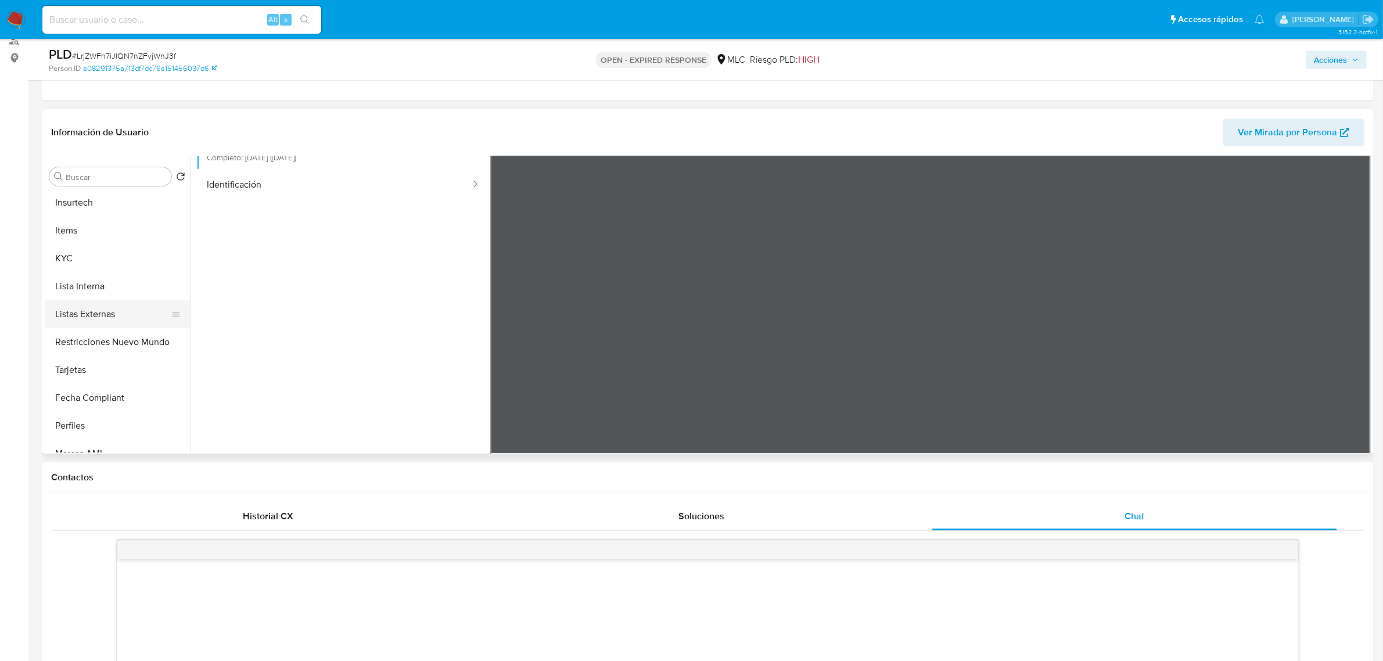
scroll to position [462, 0]
click at [68, 233] on button "KYC" at bounding box center [113, 244] width 136 height 28
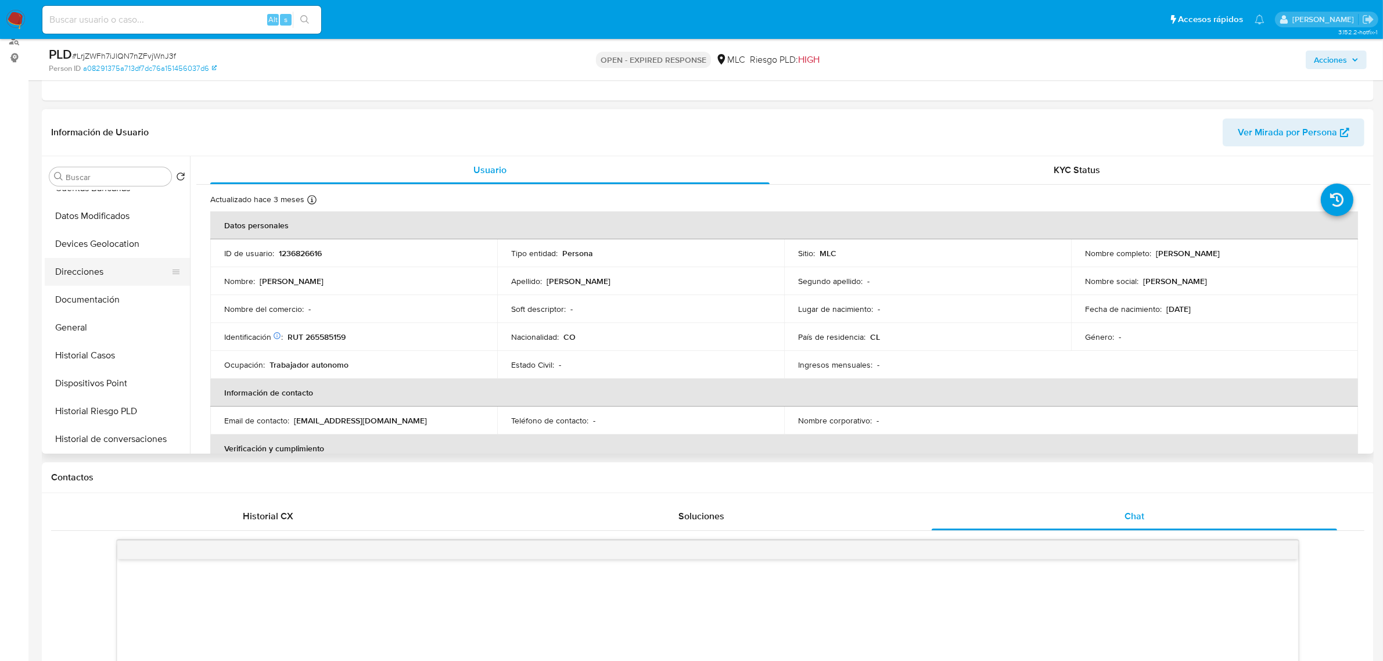
scroll to position [99, 0]
drag, startPoint x: 93, startPoint y: 323, endPoint x: 97, endPoint y: 317, distance: 7.6
click at [94, 320] on button "Documentación" at bounding box center [113, 328] width 136 height 28
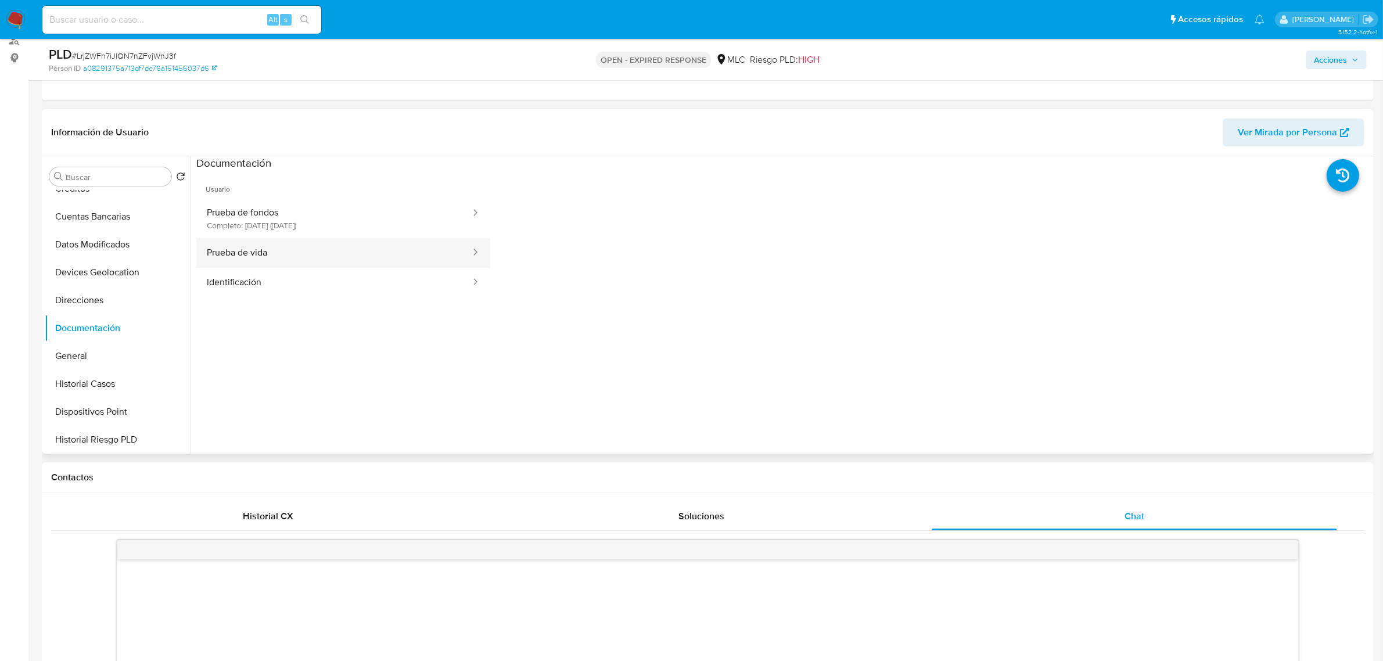
click at [320, 258] on button "Prueba de vida" at bounding box center [333, 253] width 275 height 30
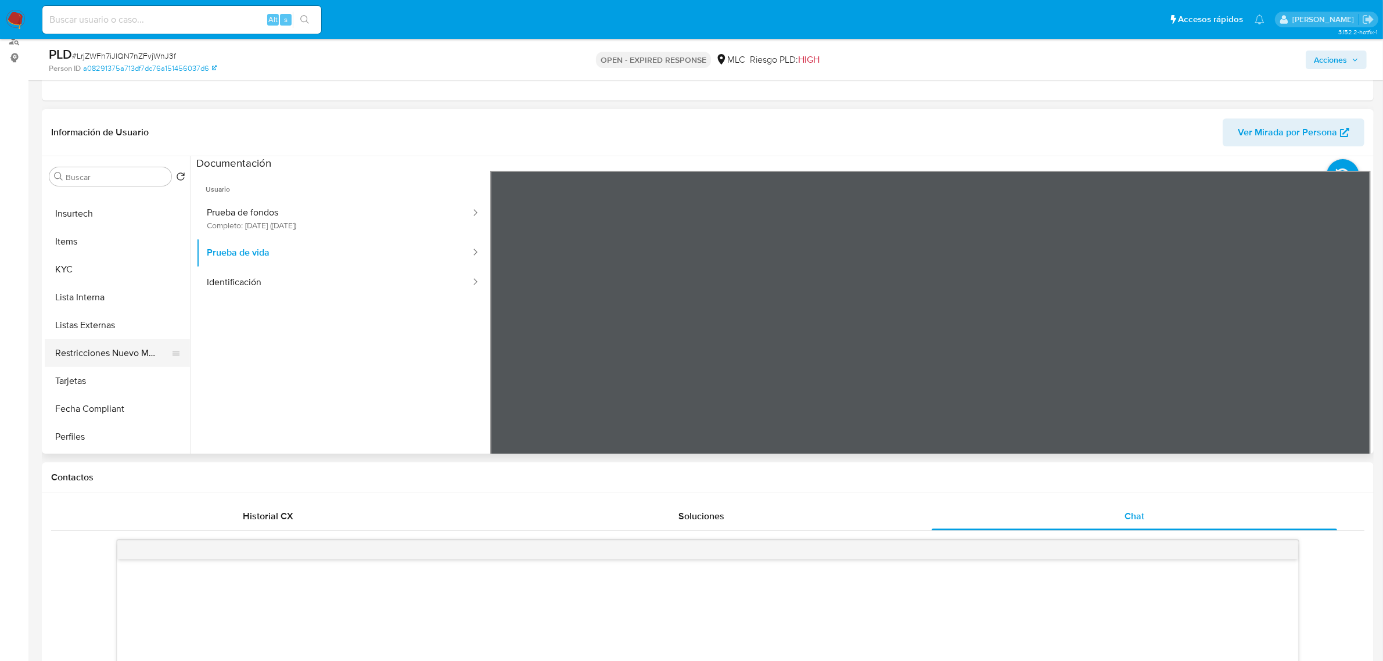
scroll to position [462, 0]
click at [93, 247] on button "KYC" at bounding box center [113, 244] width 136 height 28
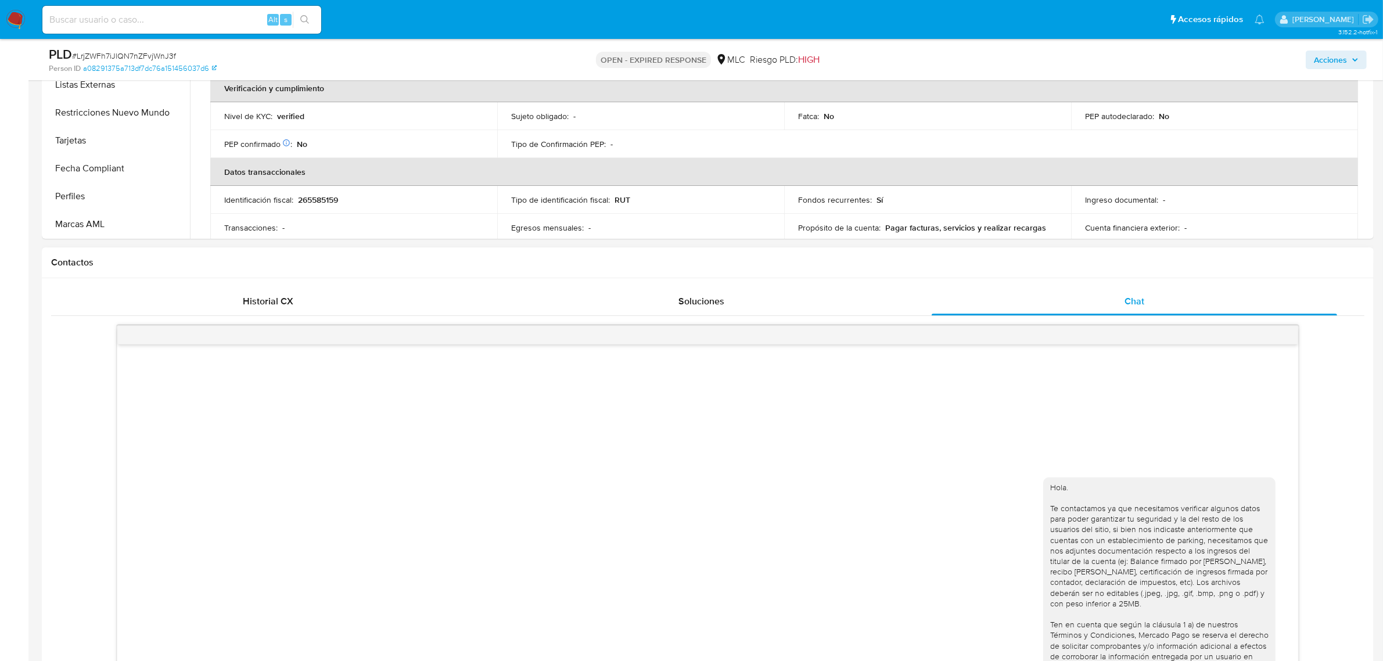
scroll to position [363, 0]
click at [253, 297] on span "Historial CX" at bounding box center [268, 298] width 51 height 13
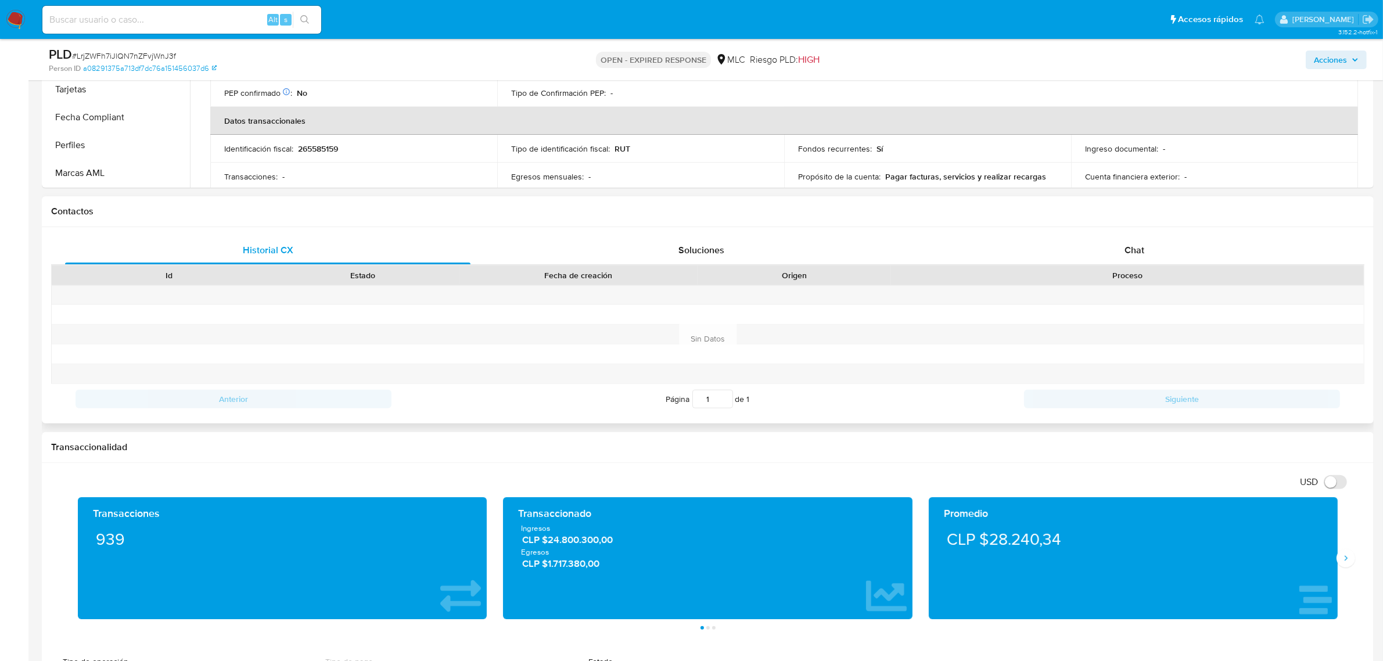
scroll to position [436, 0]
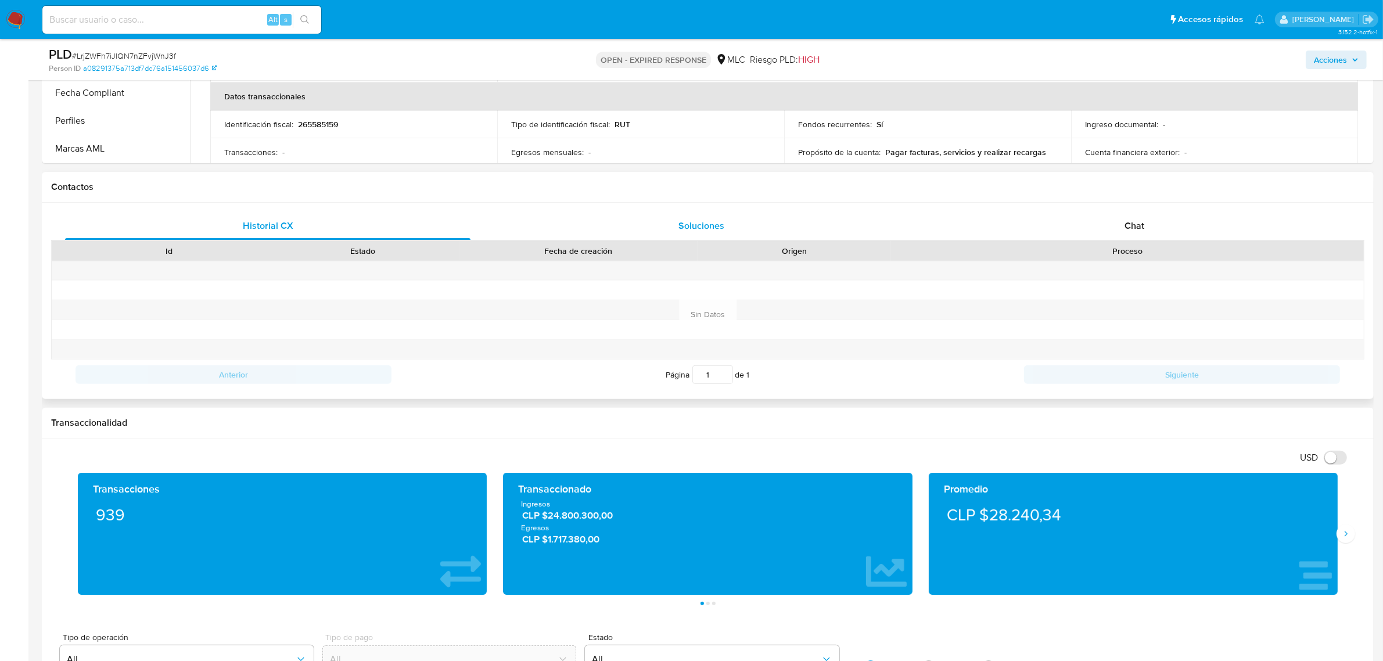
drag, startPoint x: 750, startPoint y: 235, endPoint x: 739, endPoint y: 231, distance: 11.4
click at [745, 233] on div "Soluciones" at bounding box center [700, 226] width 405 height 28
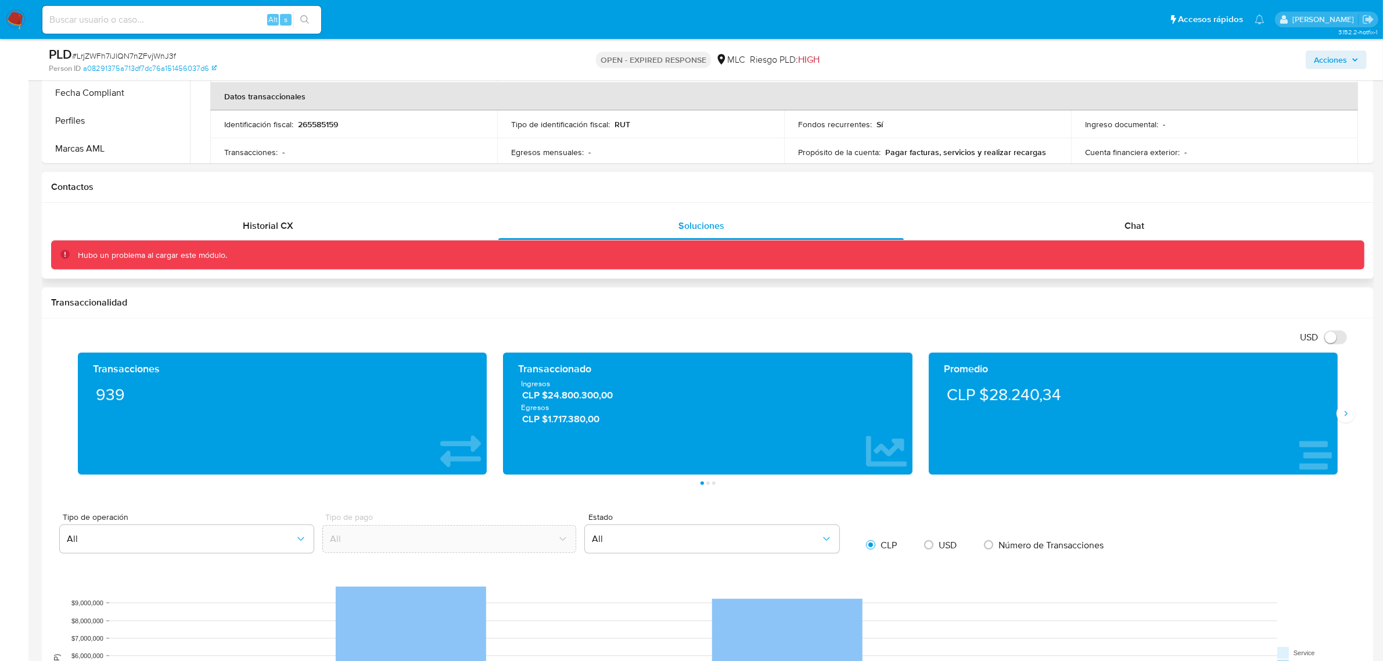
click at [389, 209] on div "Historial CX Soluciones Chat Id Estado Fecha de creación Origen Proceso Anterio…" at bounding box center [708, 241] width 1332 height 77
click at [326, 211] on div "Historial CX Soluciones Chat Id Estado Fecha de creación Origen Proceso Anterio…" at bounding box center [708, 241] width 1332 height 77
click at [317, 224] on div "Historial CX" at bounding box center [267, 226] width 405 height 28
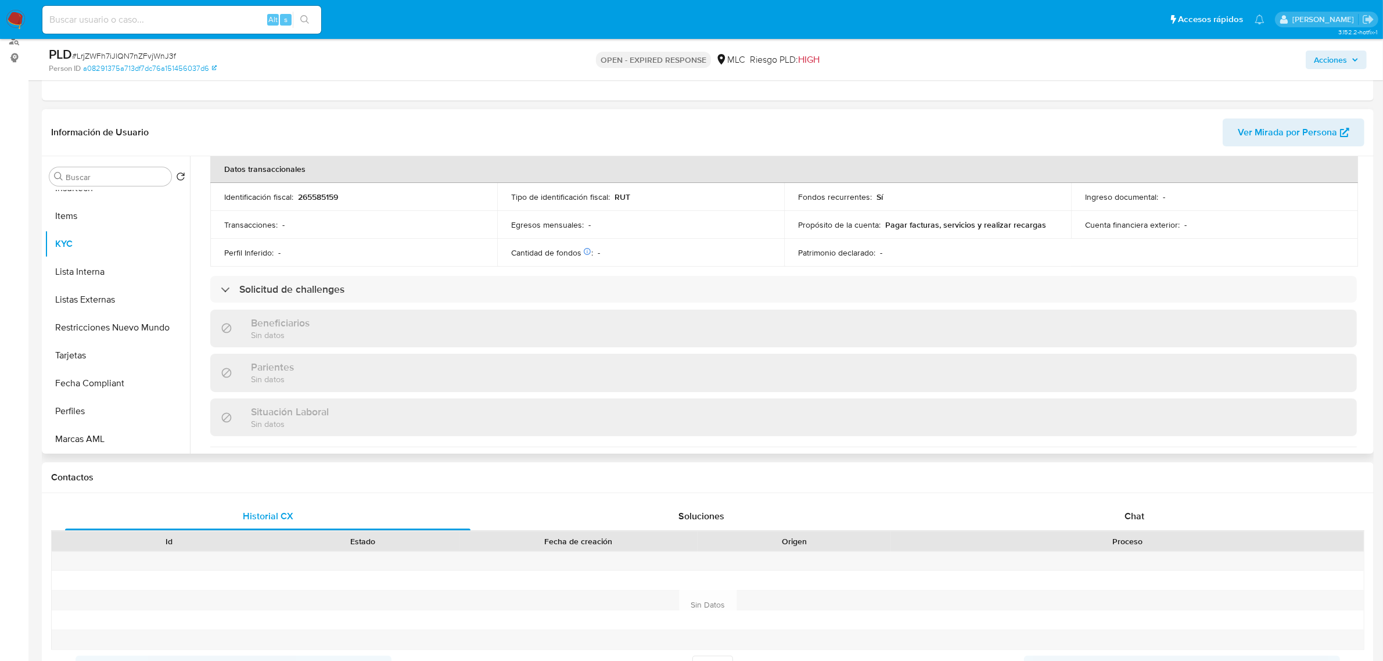
scroll to position [172, 0]
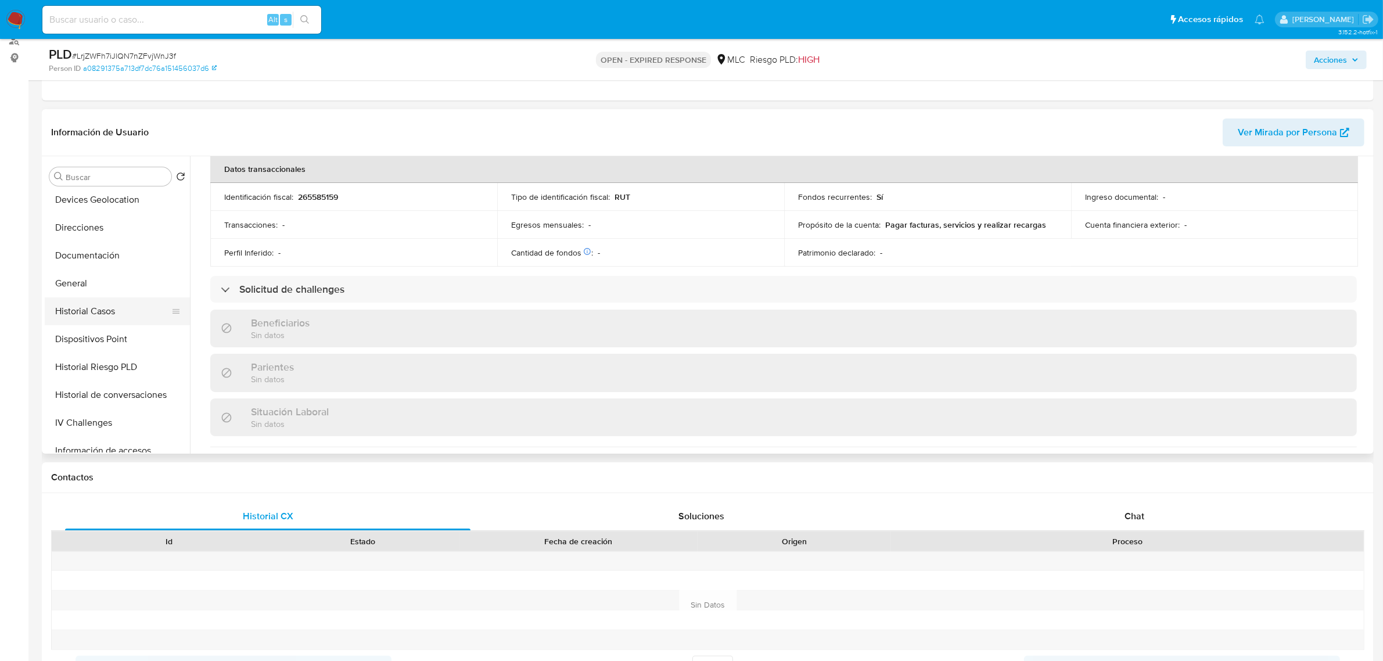
click at [105, 308] on button "Historial Casos" at bounding box center [113, 311] width 136 height 28
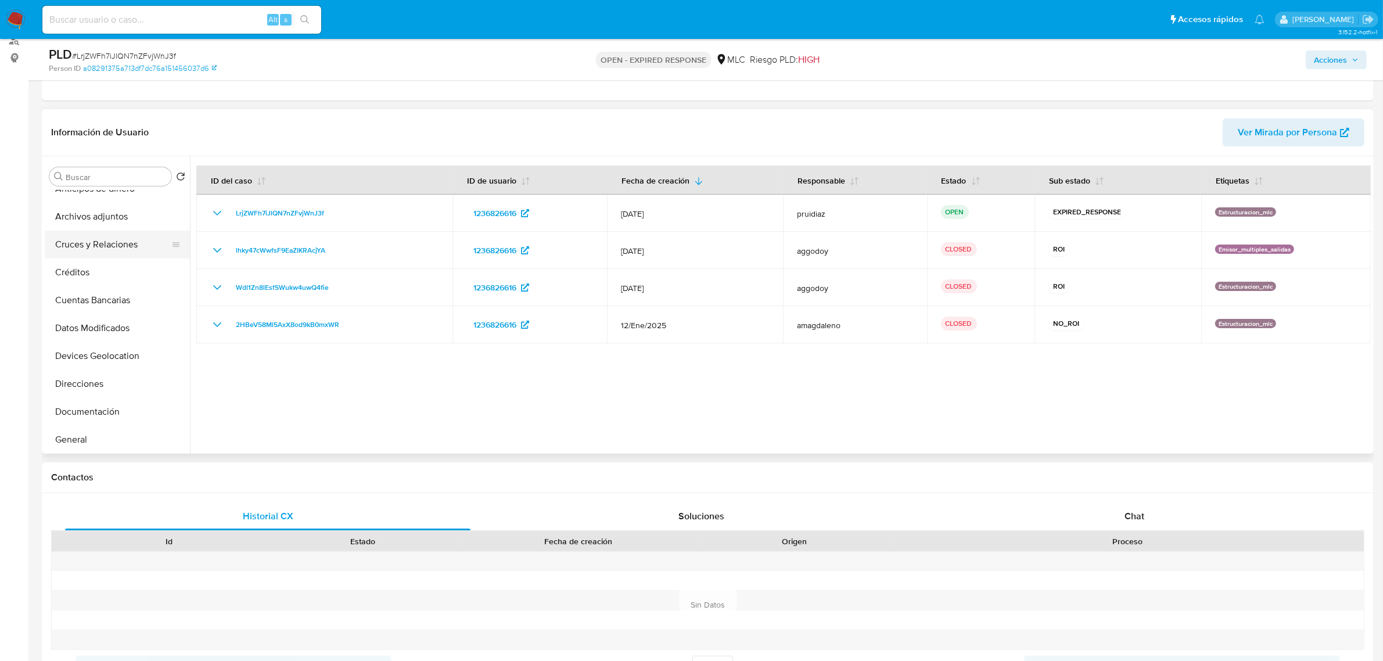
scroll to position [0, 0]
click at [94, 230] on button "Archivos adjuntos" at bounding box center [113, 232] width 136 height 28
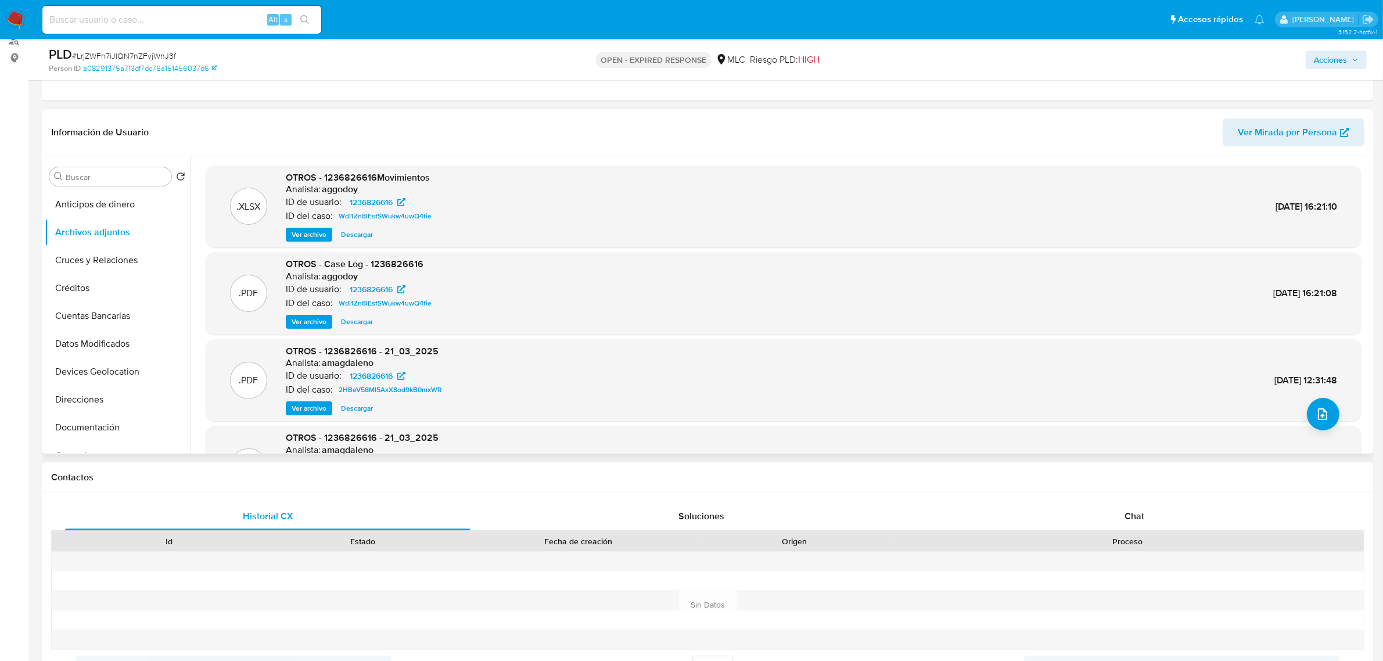
click at [311, 323] on span "Ver archivo" at bounding box center [309, 322] width 35 height 12
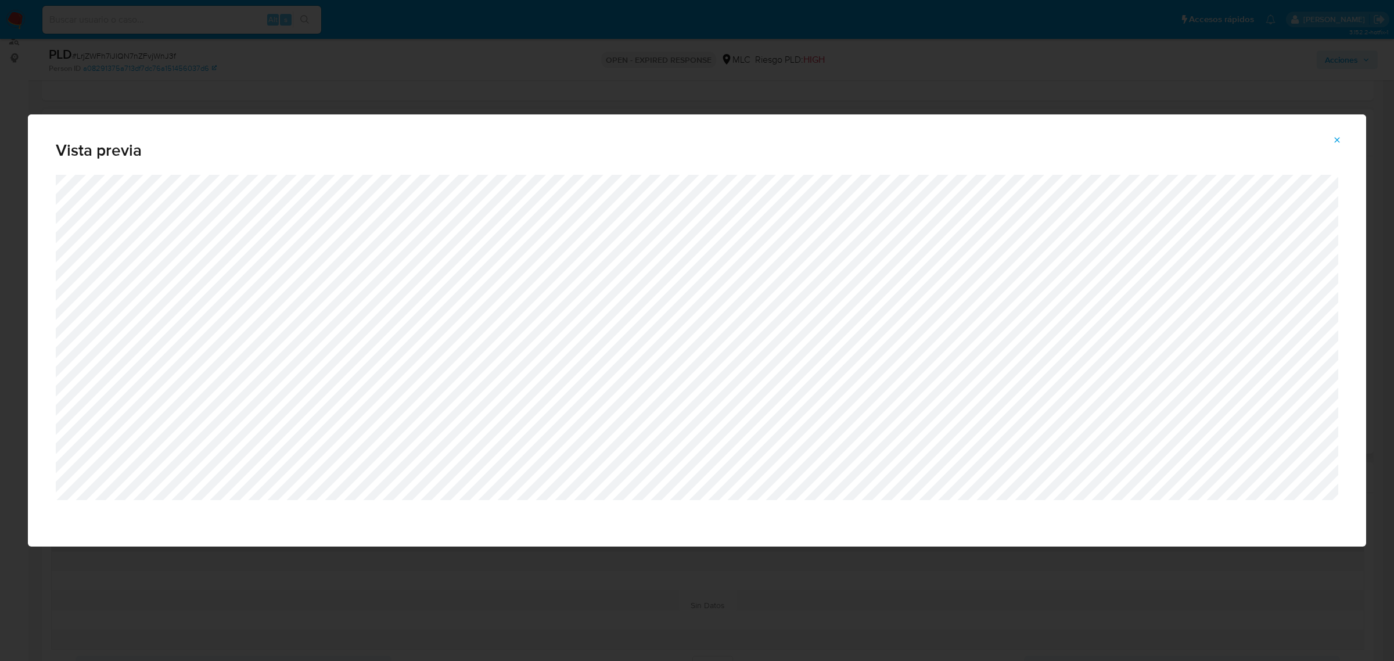
click at [1334, 142] on icon "Attachment preview" at bounding box center [1336, 139] width 9 height 9
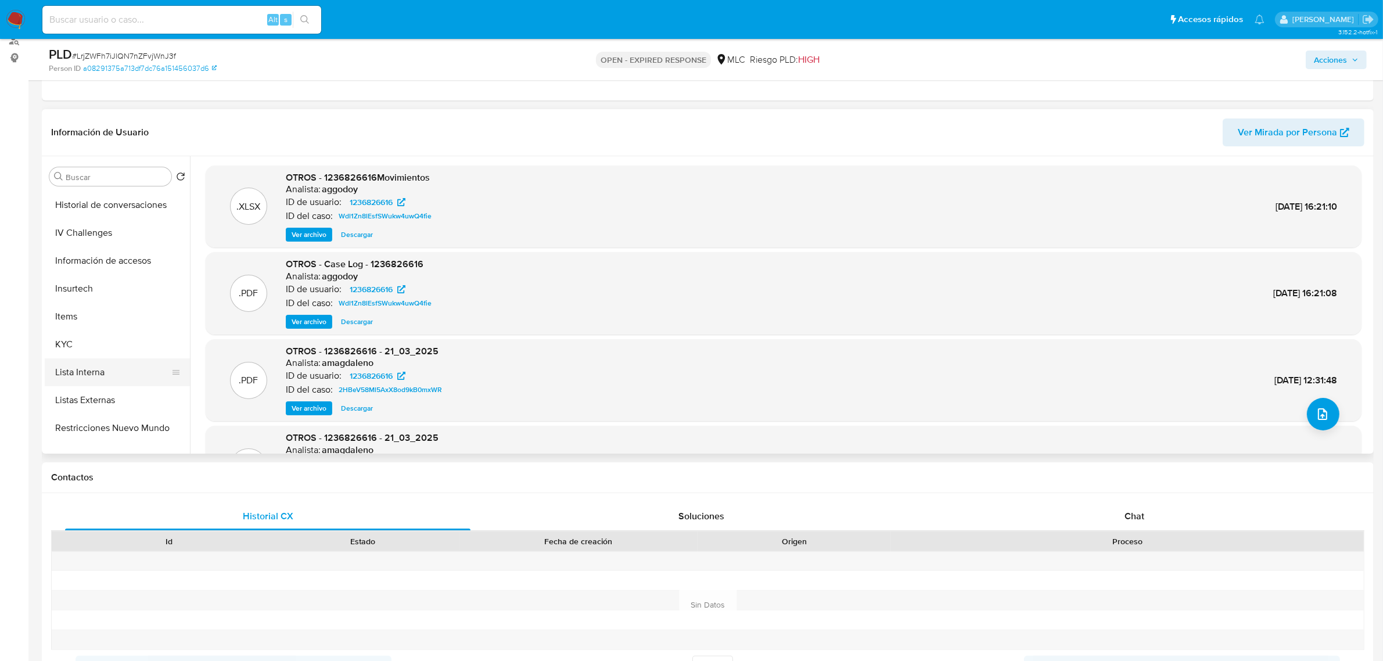
scroll to position [363, 0]
click at [88, 346] on button "KYC" at bounding box center [113, 343] width 136 height 28
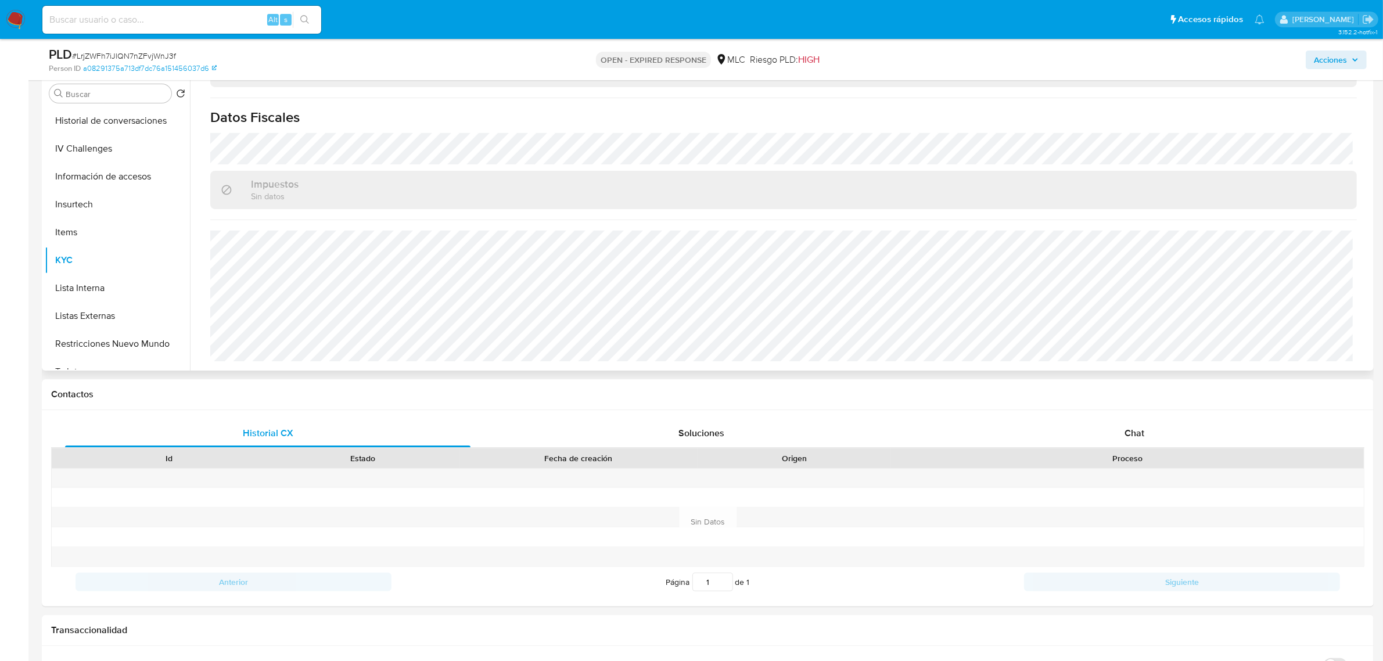
scroll to position [218, 0]
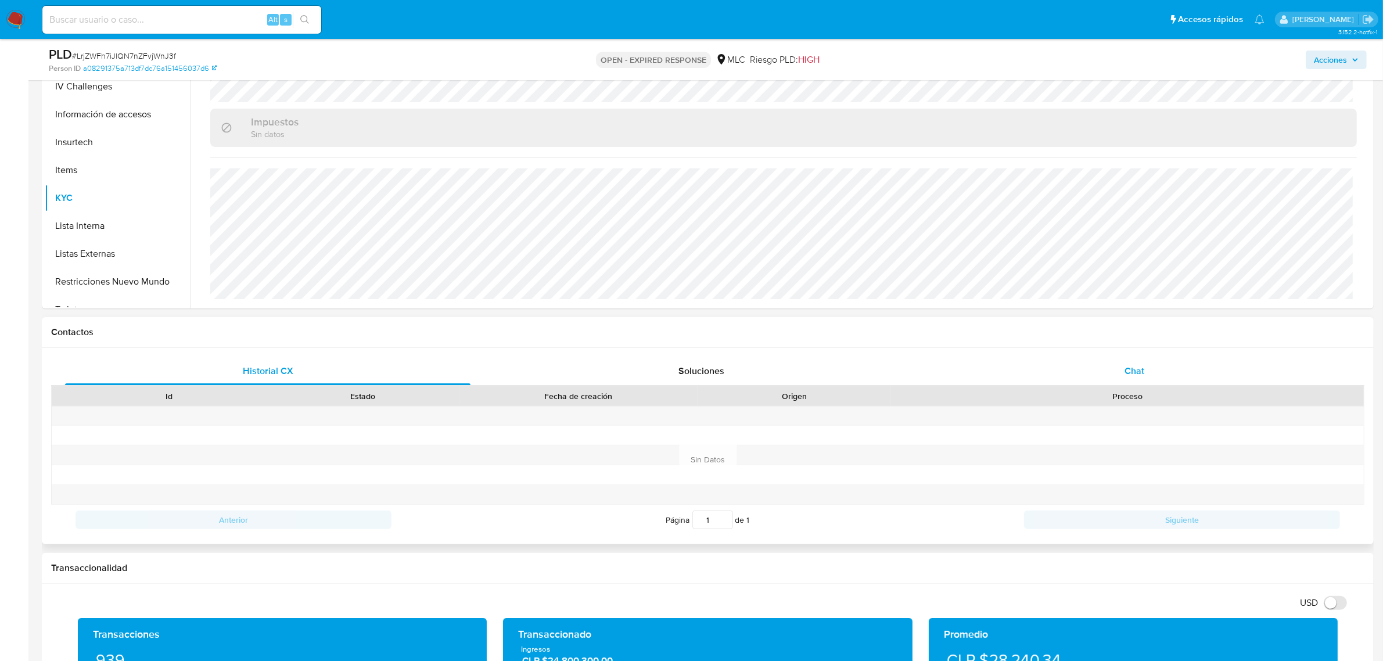
click at [1140, 379] on div "Chat" at bounding box center [1134, 371] width 405 height 28
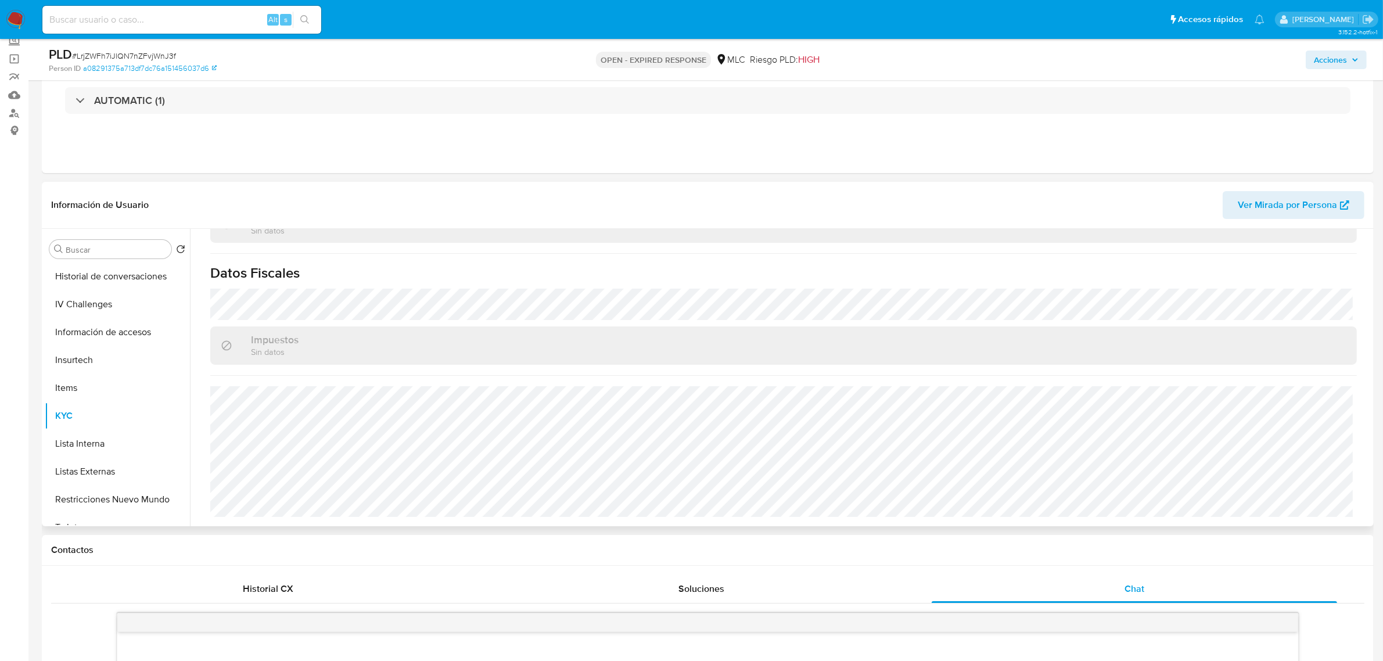
scroll to position [145, 0]
click at [83, 329] on button "Direcciones" at bounding box center [113, 327] width 136 height 28
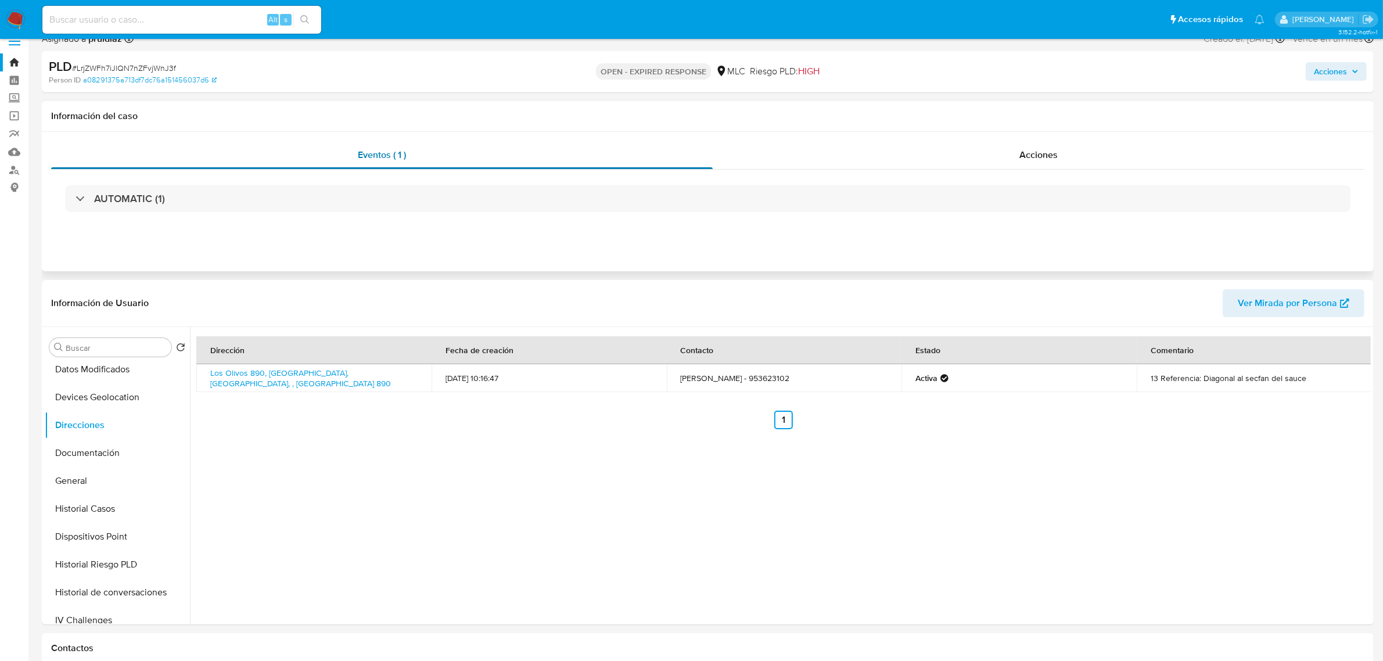
scroll to position [0, 0]
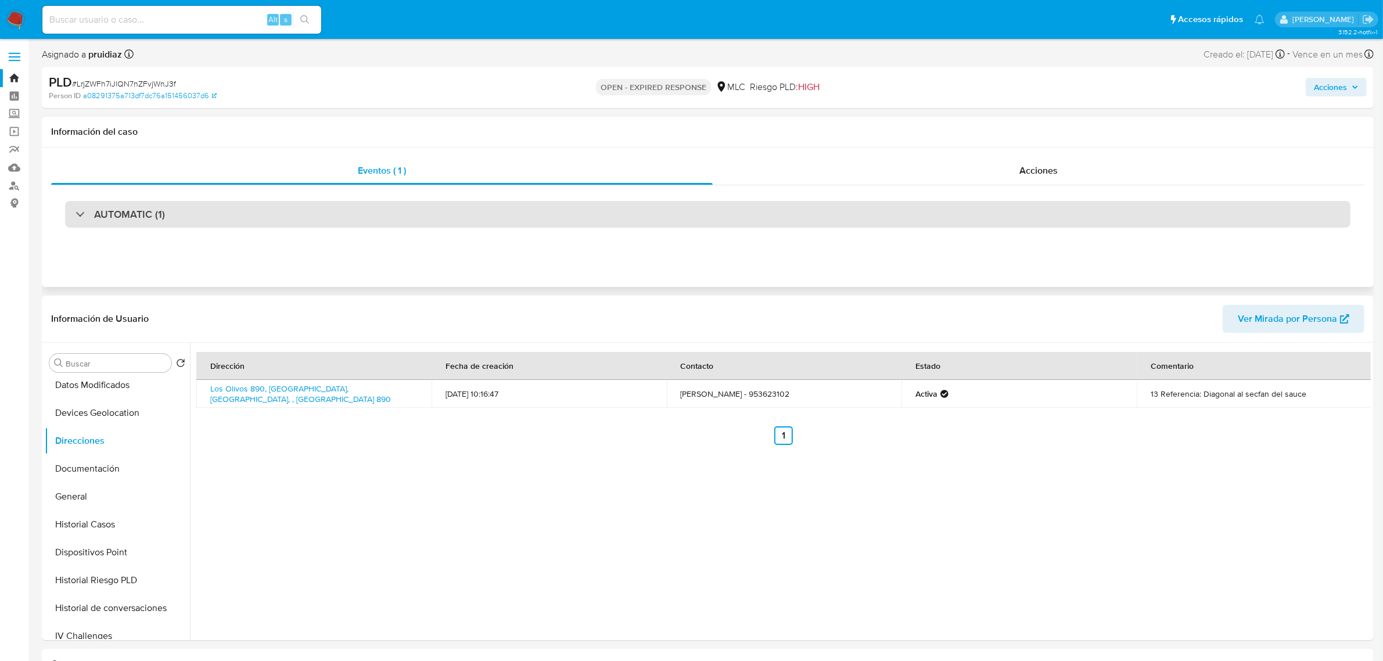
click at [169, 216] on div "AUTOMATIC (1)" at bounding box center [707, 214] width 1285 height 27
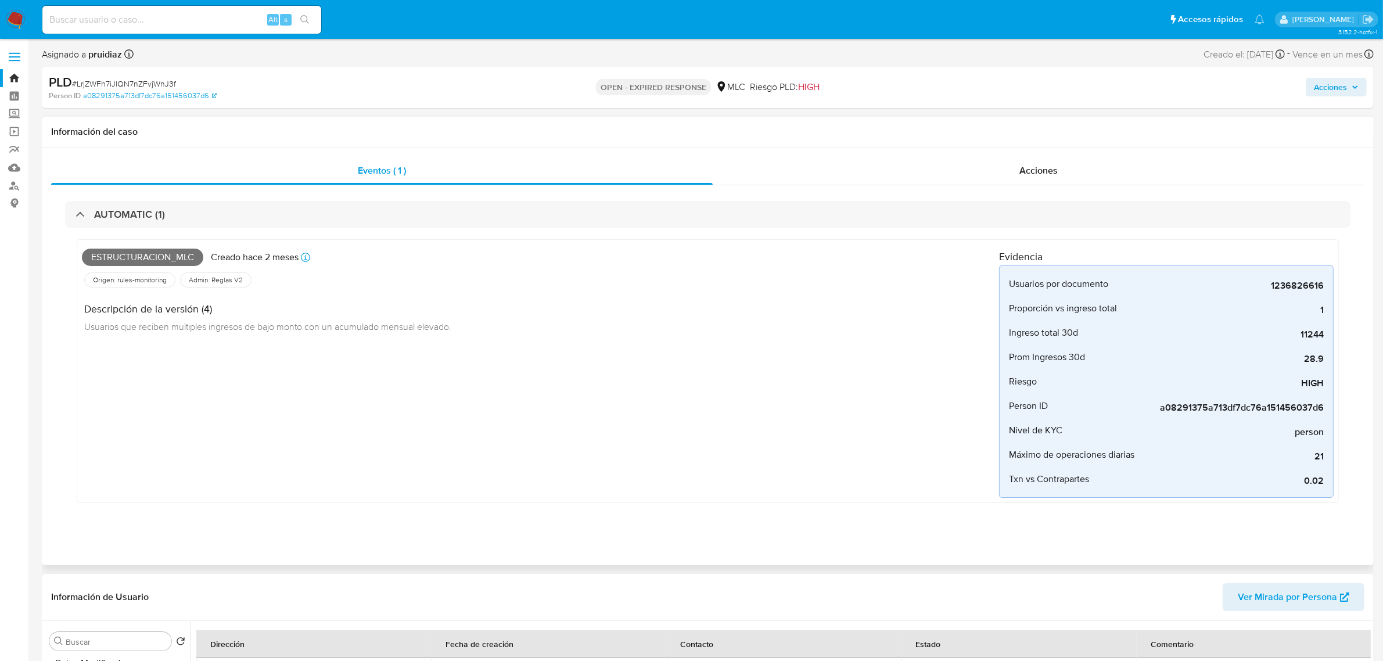
click at [149, 260] on span "Estructuracion_mlc" at bounding box center [142, 257] width 121 height 17
click at [150, 259] on span "Estructuracion_mlc" at bounding box center [142, 257] width 121 height 17
copy span "Estructuracion_mlc"
click at [161, 199] on div "AUTOMATIC (1) Estructuracion_mlc Creado [DATE] Creado: [DATE] 06:05:29 Origen: …" at bounding box center [707, 360] width 1313 height 351
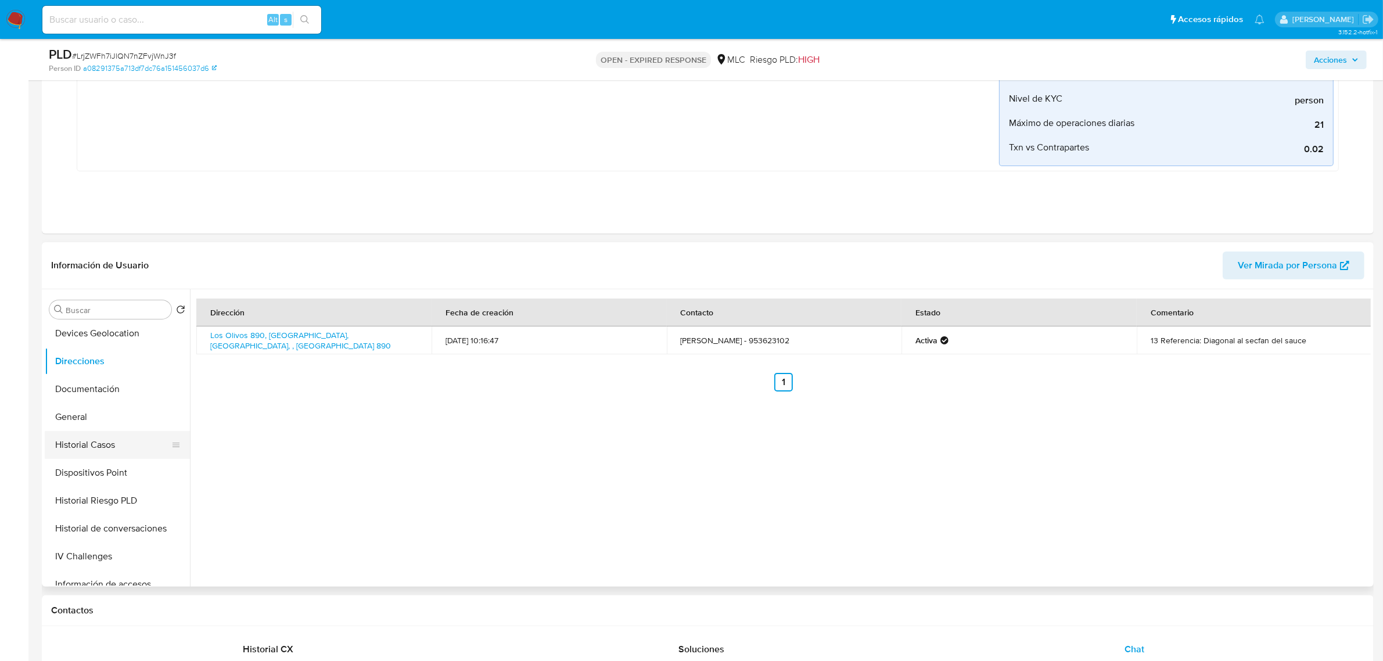
scroll to position [218, 0]
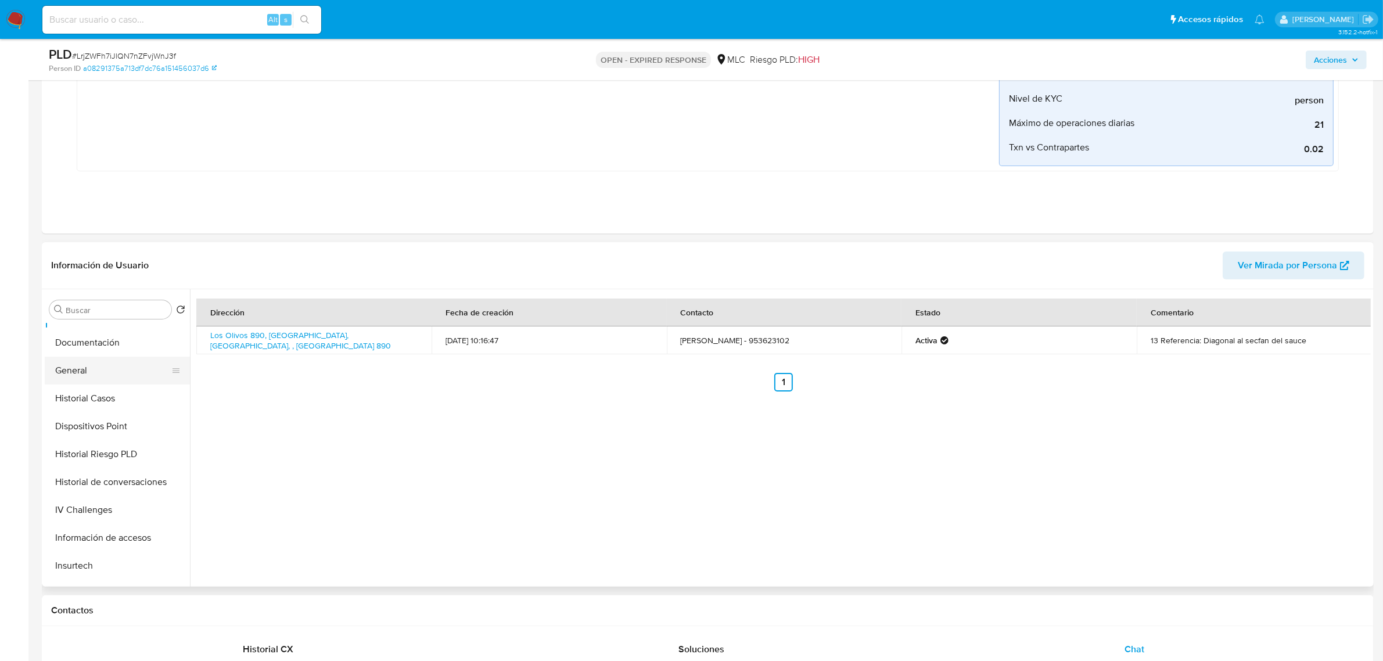
click at [80, 370] on button "General" at bounding box center [113, 371] width 136 height 28
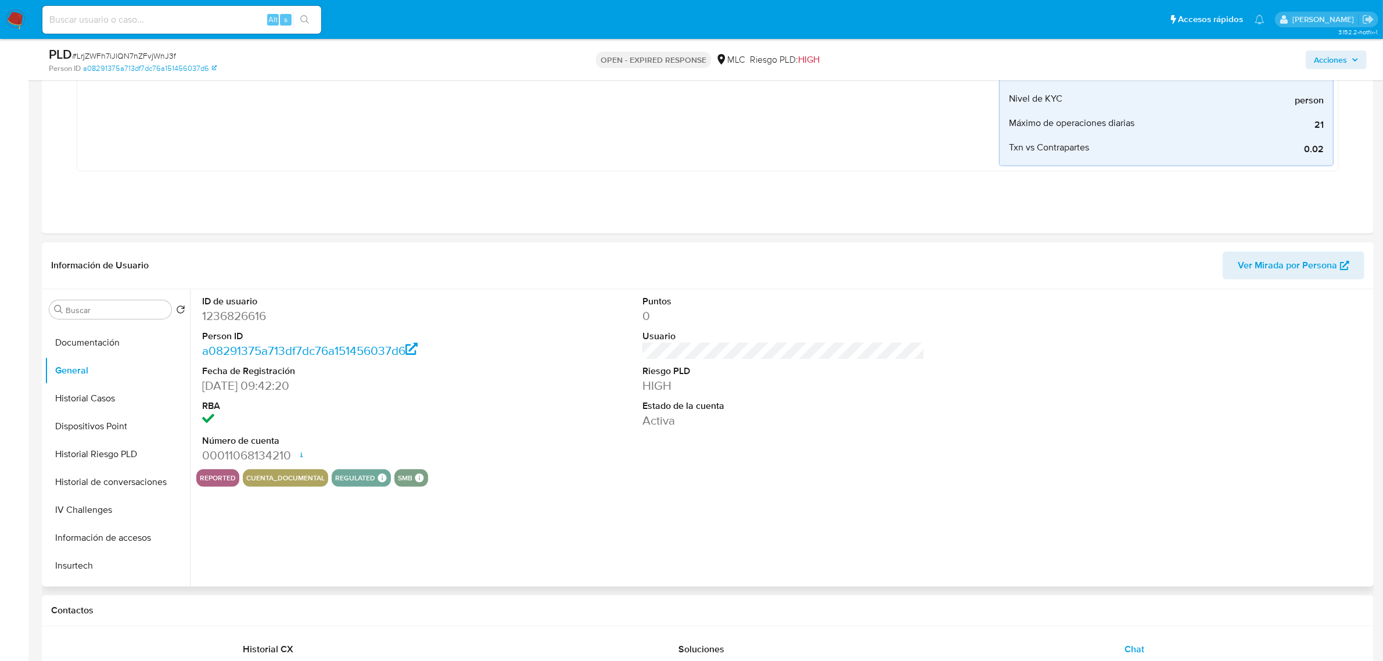
click at [231, 326] on dl "ID de usuario 1236826616 Person ID a08291375a713df7dc76a151456037d6 Fecha de Re…" at bounding box center [343, 379] width 282 height 168
click at [236, 321] on dd "1236826616" at bounding box center [343, 316] width 282 height 16
copy dd "1236826616"
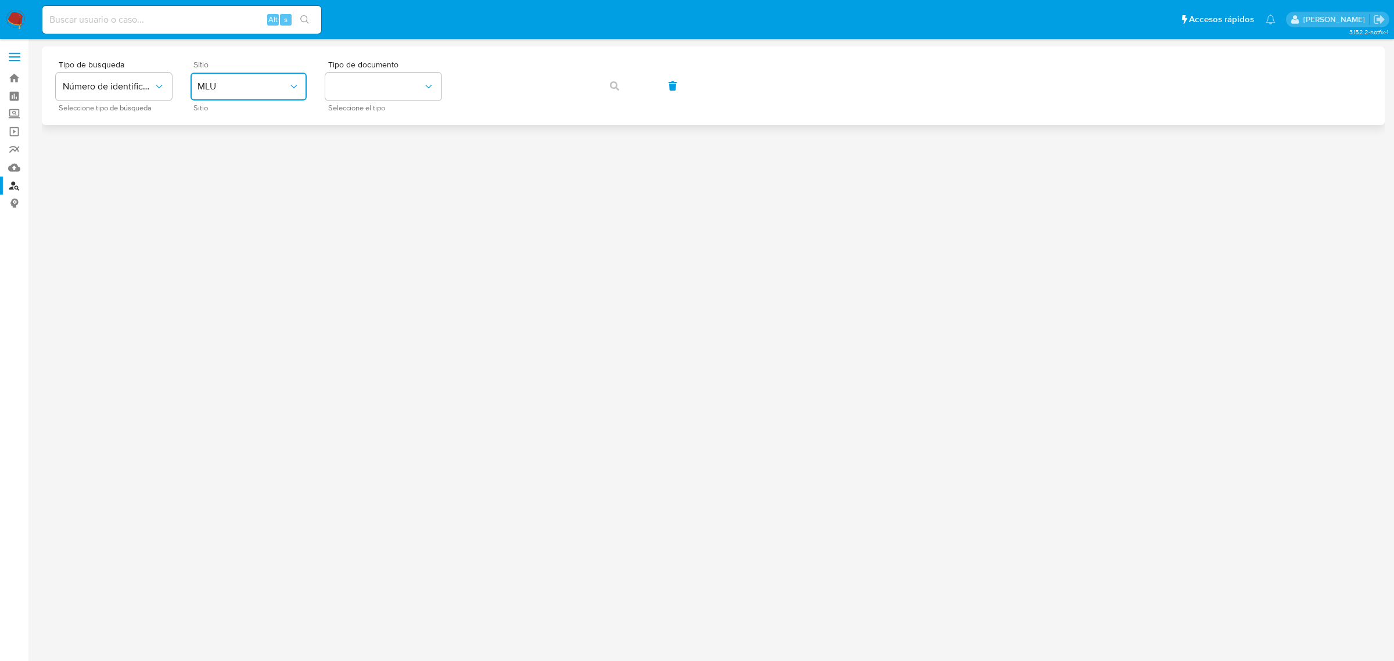
click at [250, 90] on span "MLU" at bounding box center [242, 87] width 91 height 12
click at [225, 283] on div "MLC" at bounding box center [244, 285] width 95 height 28
click at [364, 82] on button "identificationType" at bounding box center [383, 87] width 116 height 28
drag, startPoint x: 358, startPoint y: 124, endPoint x: 364, endPoint y: 123, distance: 6.4
click at [361, 124] on div "RUT RUT" at bounding box center [379, 123] width 95 height 39
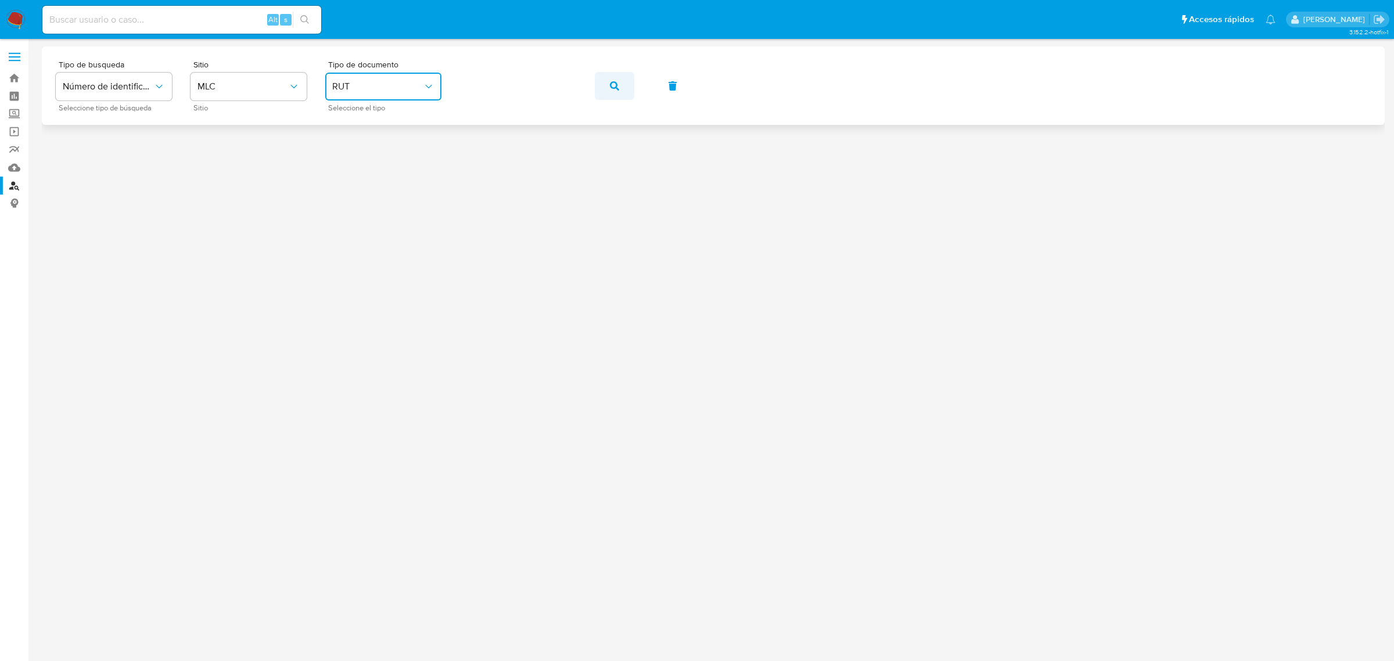
click at [604, 88] on button "button" at bounding box center [614, 86] width 39 height 28
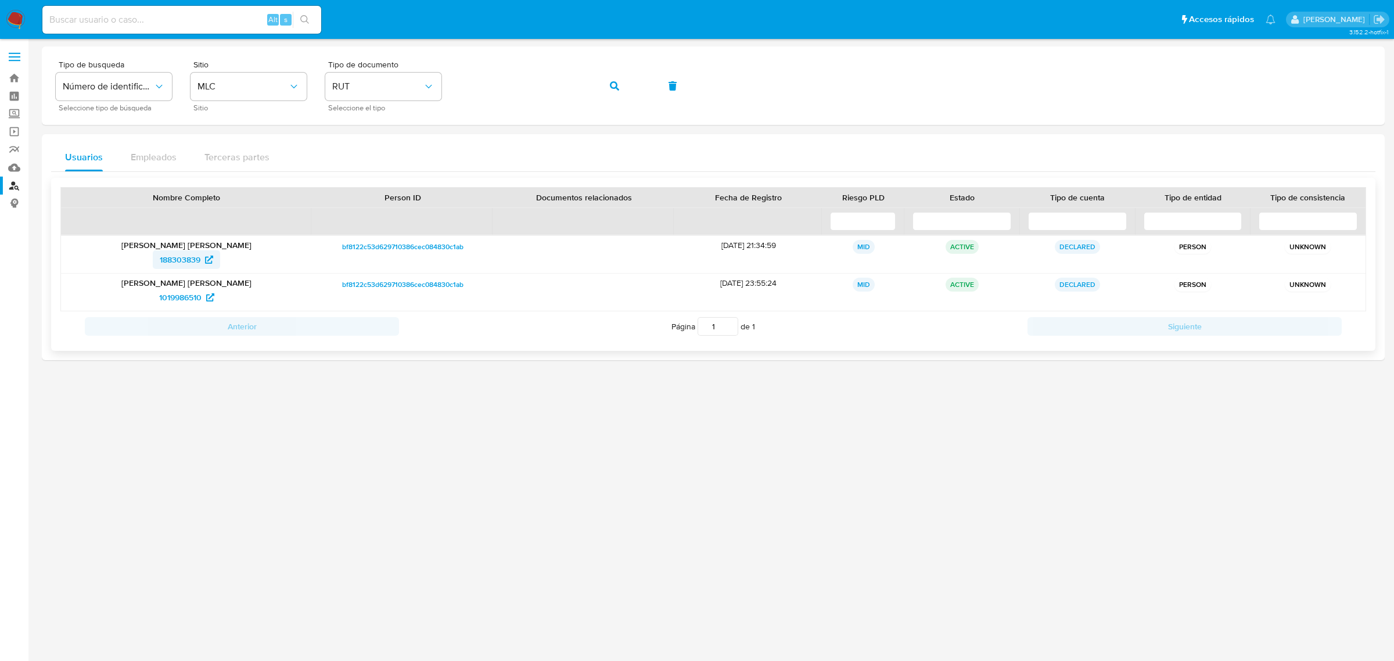
click at [186, 261] on span "188303839" at bounding box center [180, 259] width 41 height 19
click at [183, 296] on span "1019986510" at bounding box center [180, 297] width 42 height 19
click at [17, 17] on img at bounding box center [16, 20] width 20 height 20
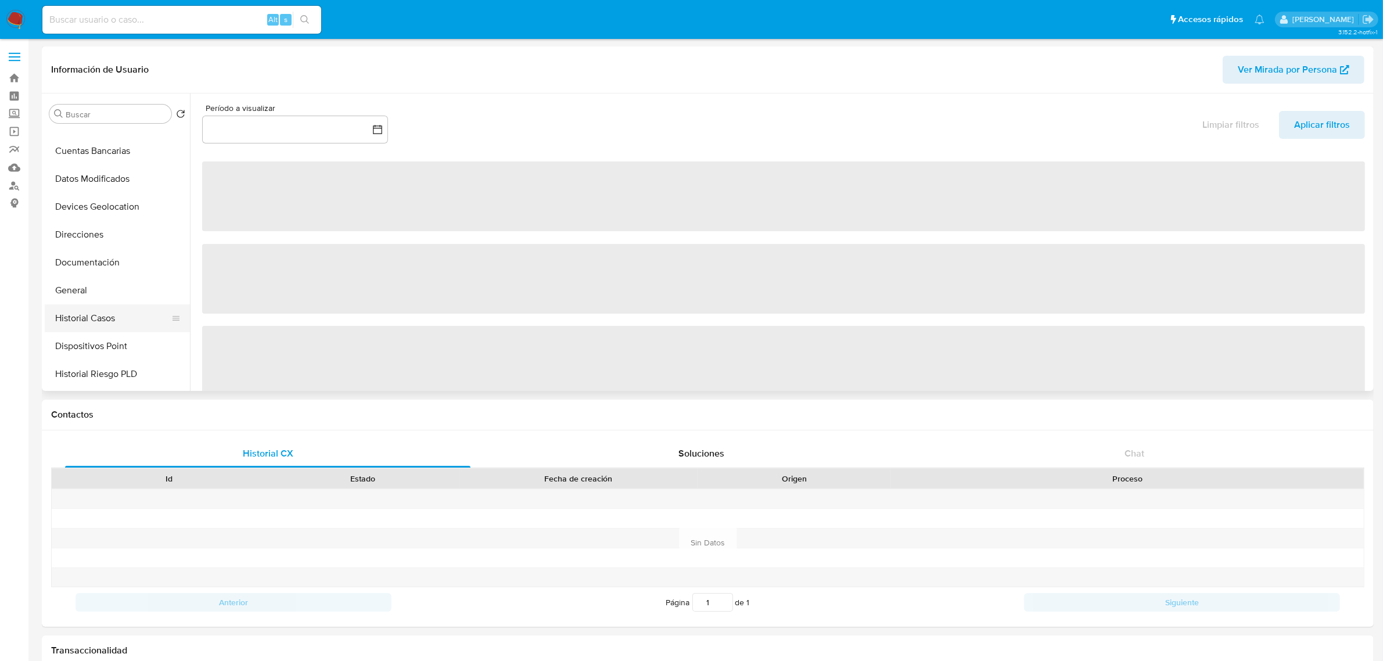
scroll to position [145, 0]
select select "10"
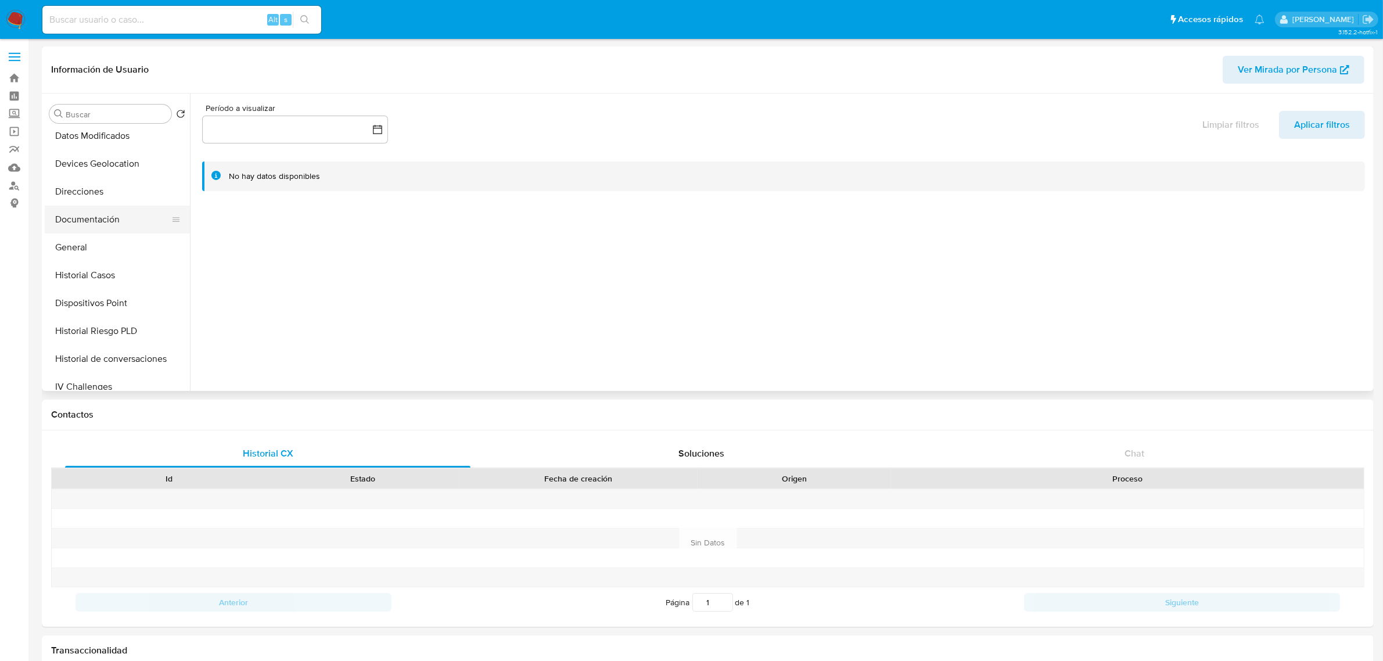
click at [99, 222] on button "Documentación" at bounding box center [113, 220] width 136 height 28
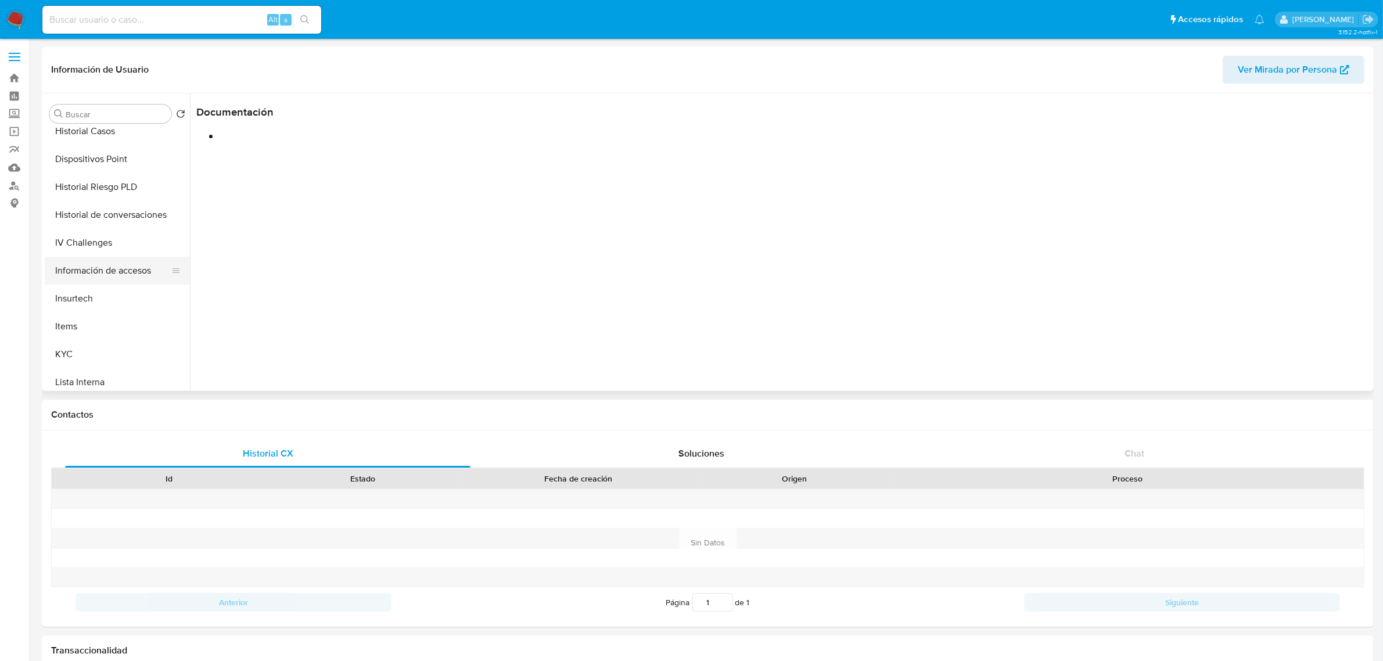
scroll to position [290, 0]
click at [62, 347] on button "KYC" at bounding box center [113, 353] width 136 height 28
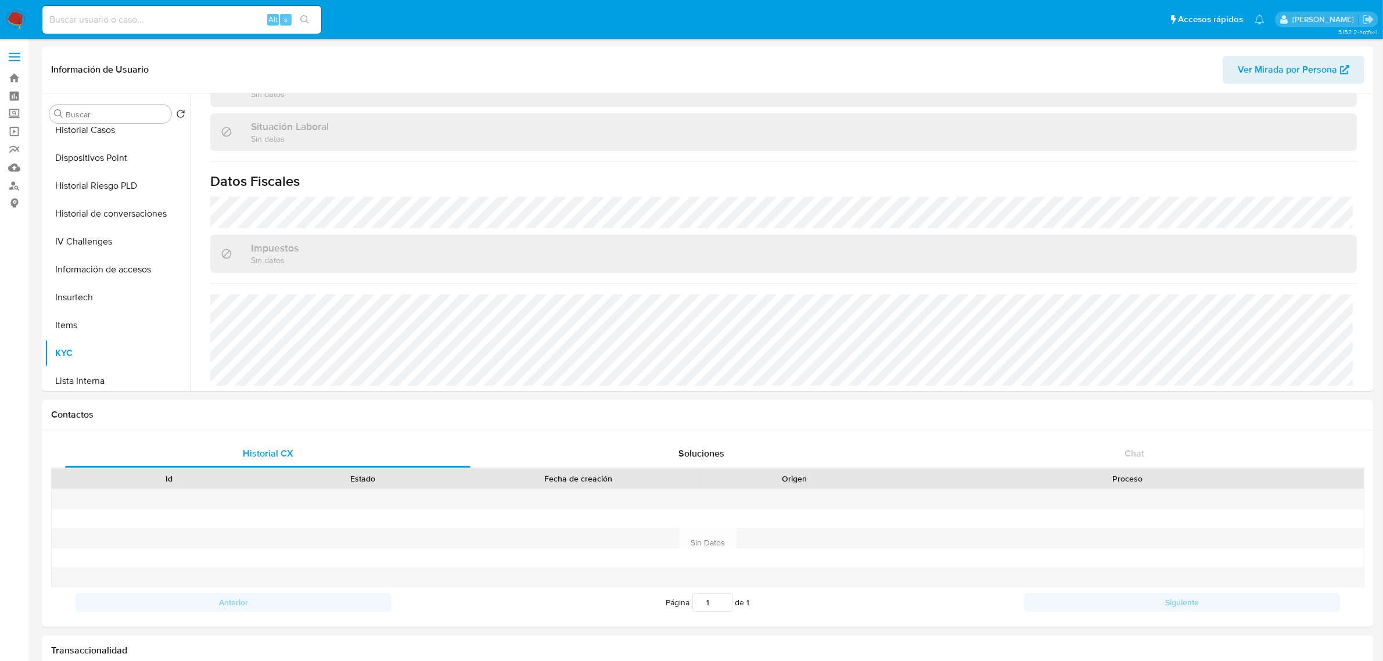
scroll to position [601, 0]
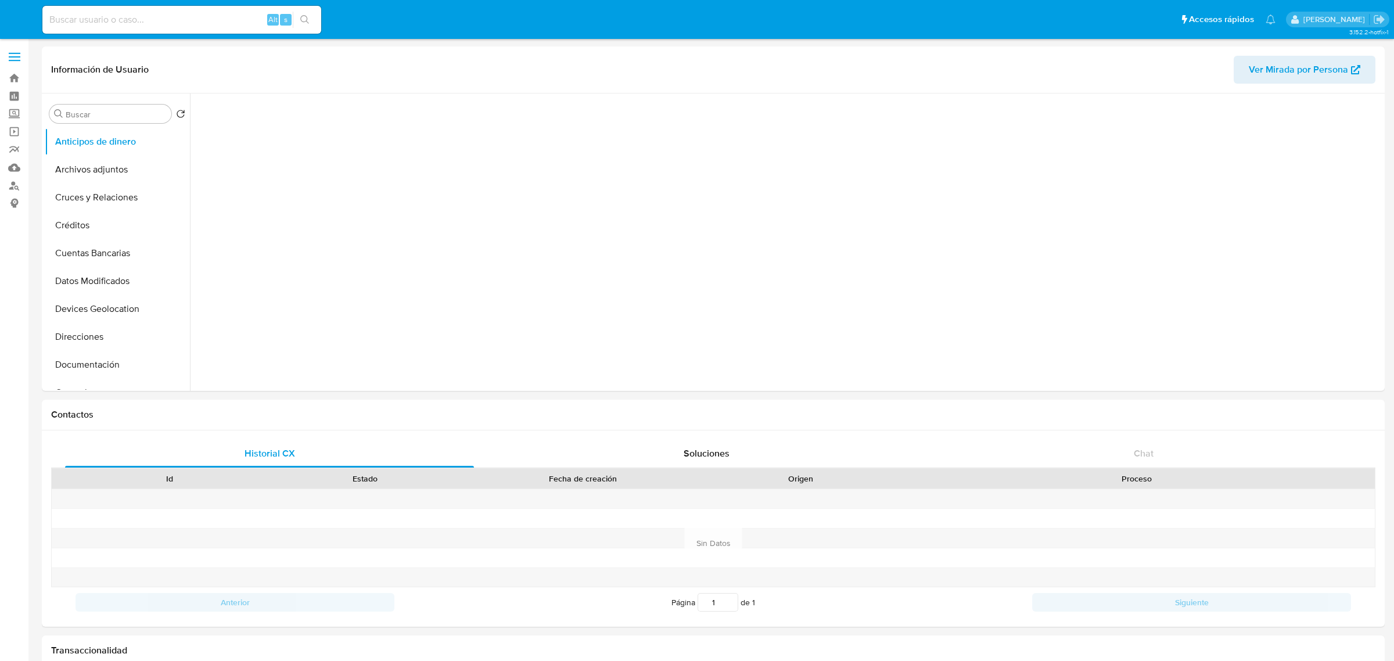
select select "10"
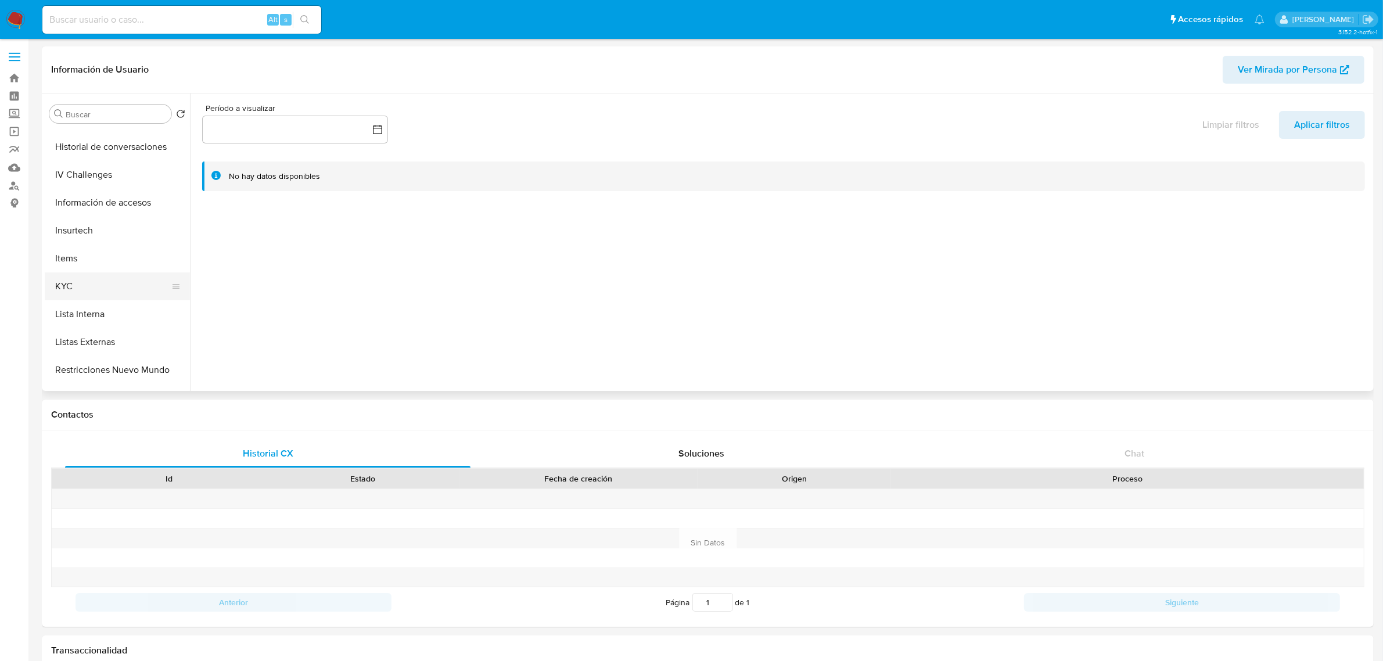
scroll to position [363, 0]
click at [74, 273] on button "KYC" at bounding box center [113, 281] width 136 height 28
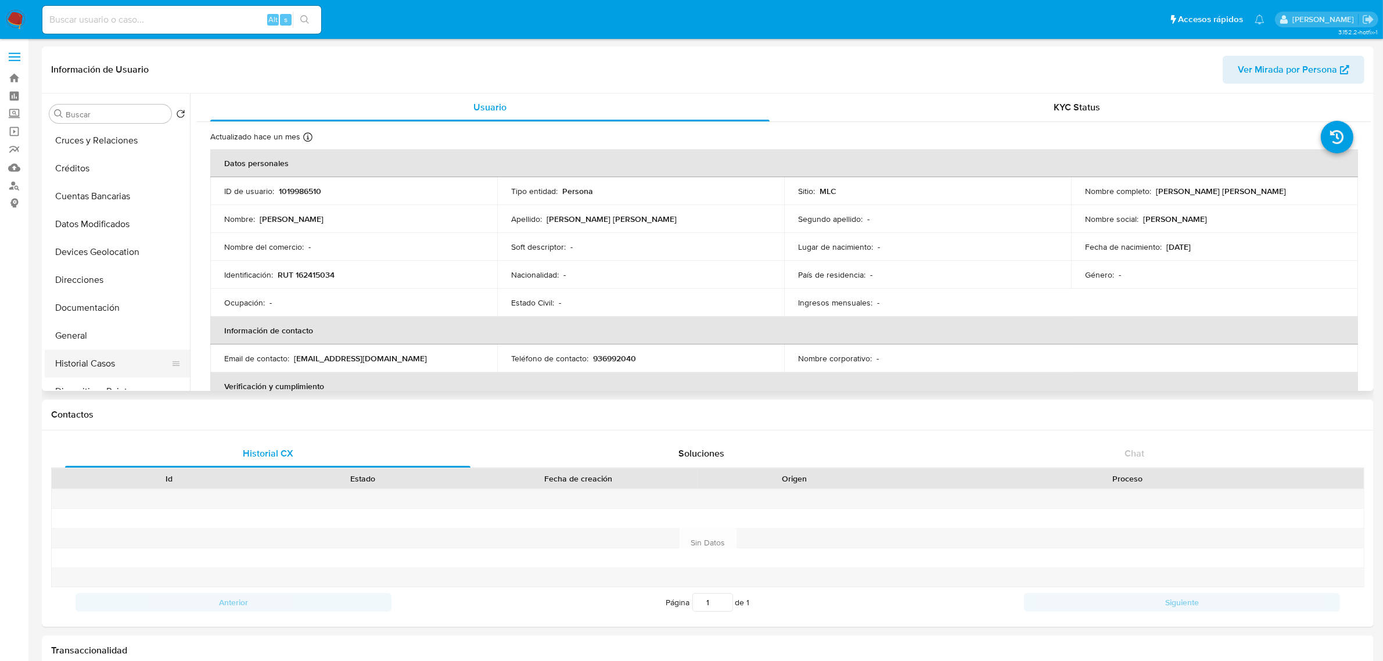
scroll to position [145, 0]
click at [82, 217] on button "Documentación" at bounding box center [113, 220] width 136 height 28
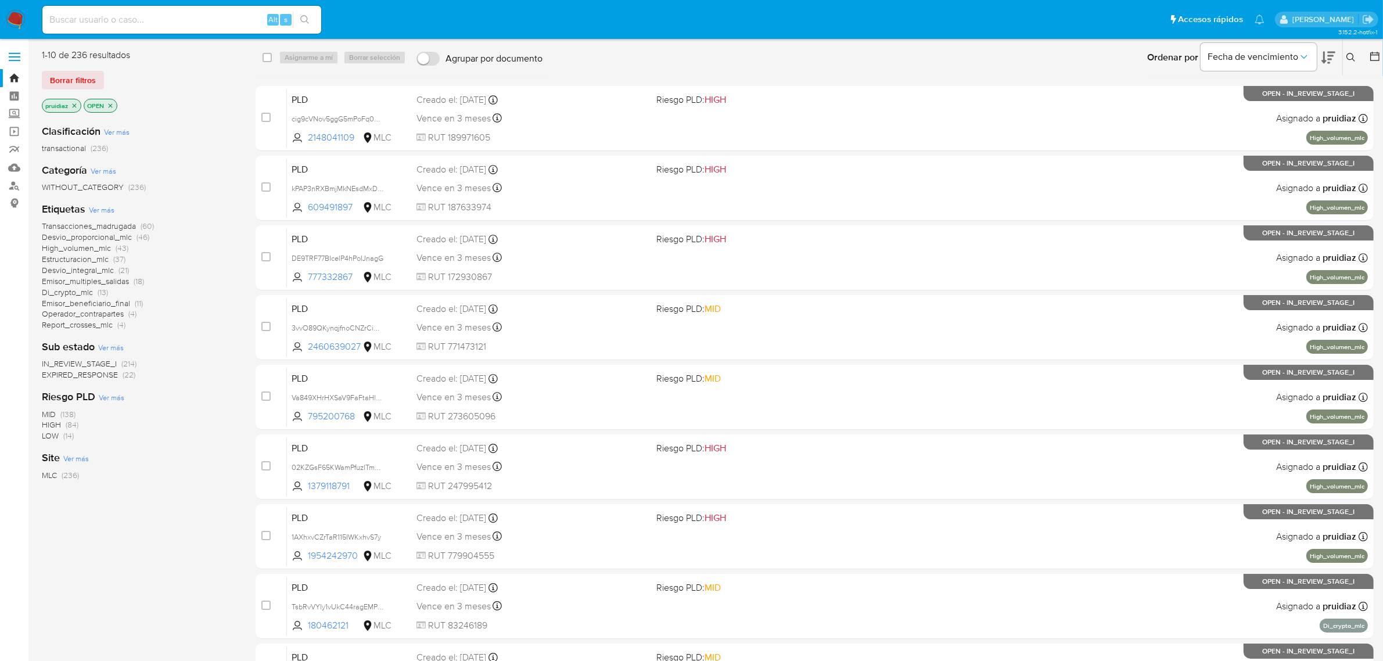
click at [1351, 60] on icon at bounding box center [1350, 57] width 9 height 9
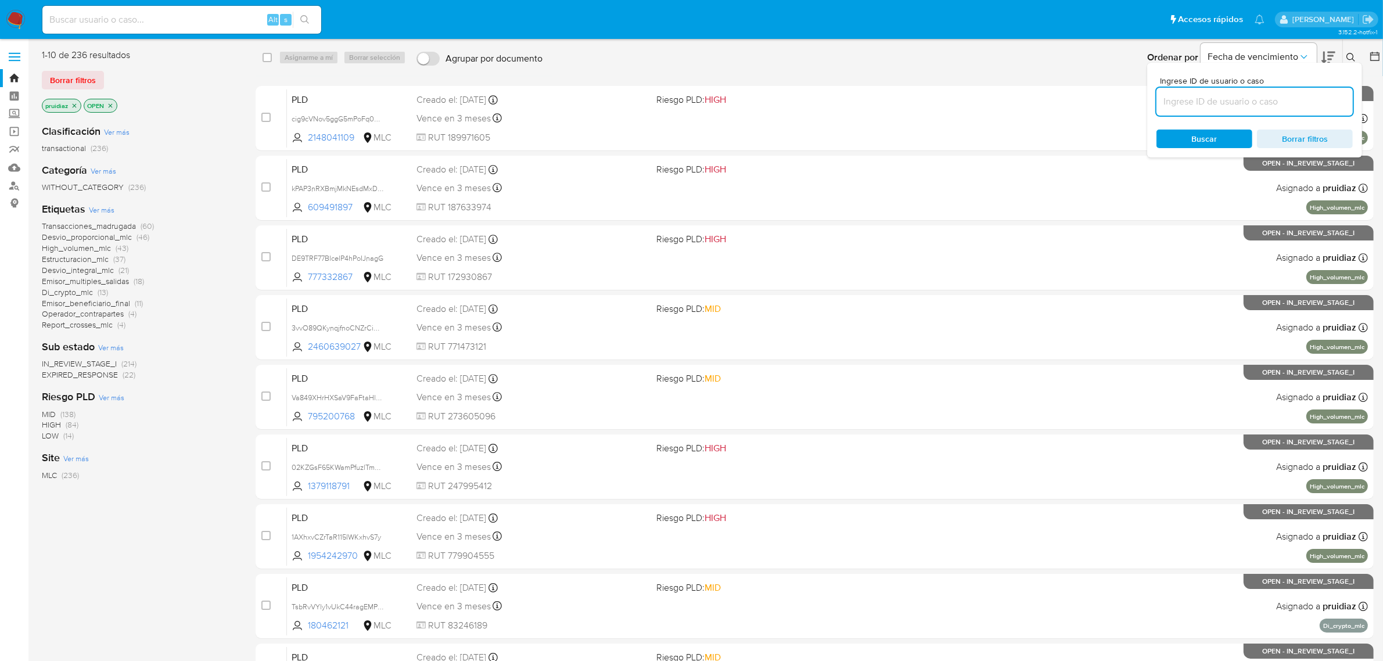
drag, startPoint x: 1228, startPoint y: 97, endPoint x: 1224, endPoint y: 102, distance: 6.2
click at [1226, 100] on input at bounding box center [1254, 101] width 196 height 15
type input "1236826616"
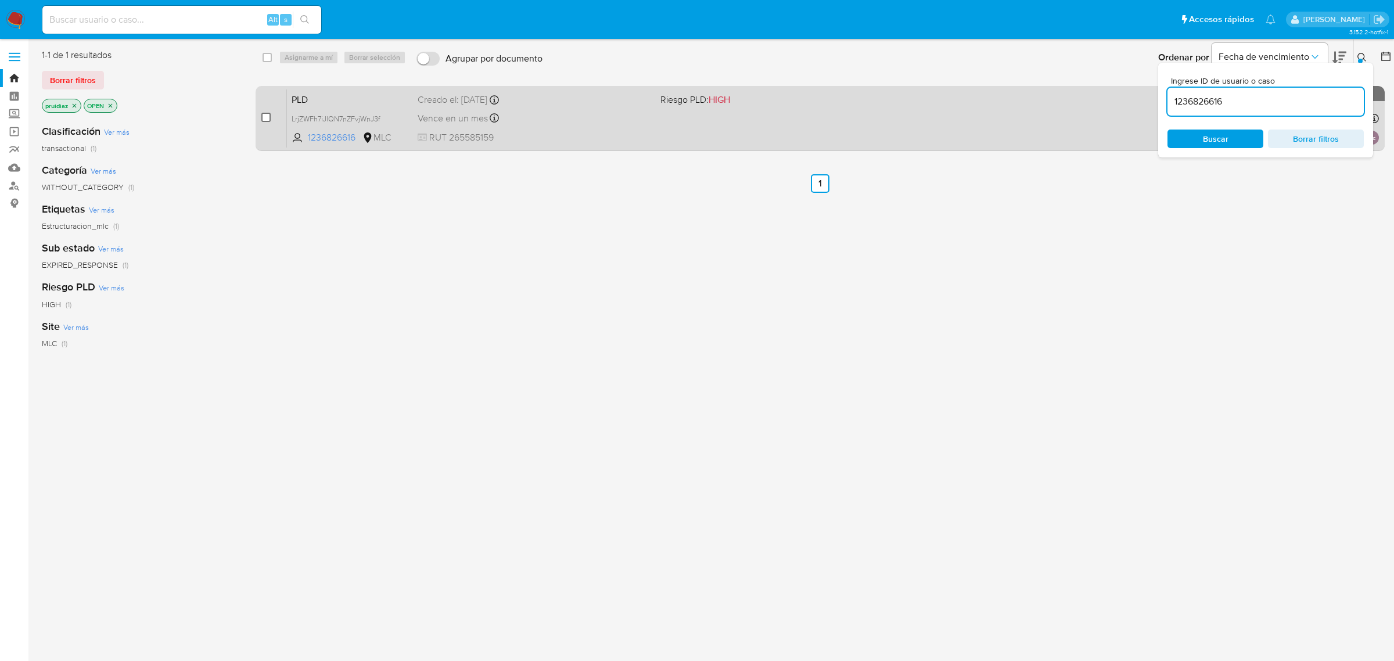
click at [268, 120] on input "checkbox" at bounding box center [265, 117] width 9 height 9
checkbox input "true"
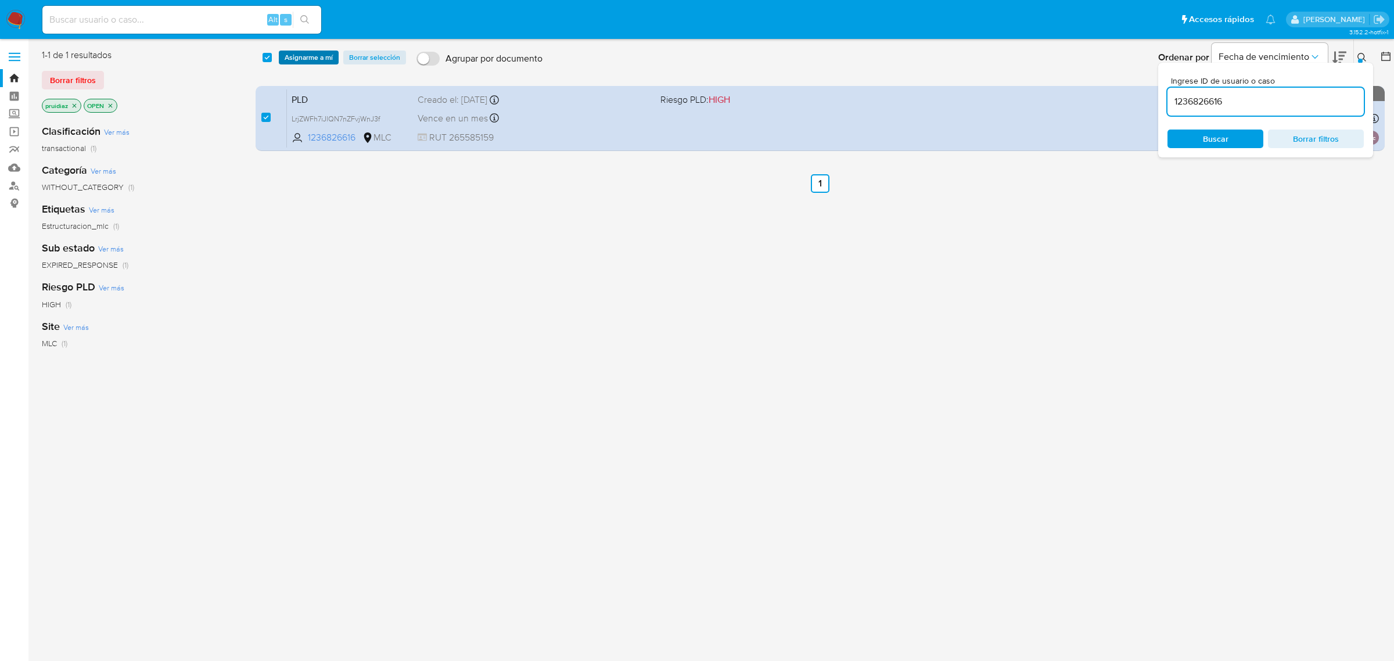
click at [332, 57] on span "Asignarme a mí" at bounding box center [309, 58] width 48 height 12
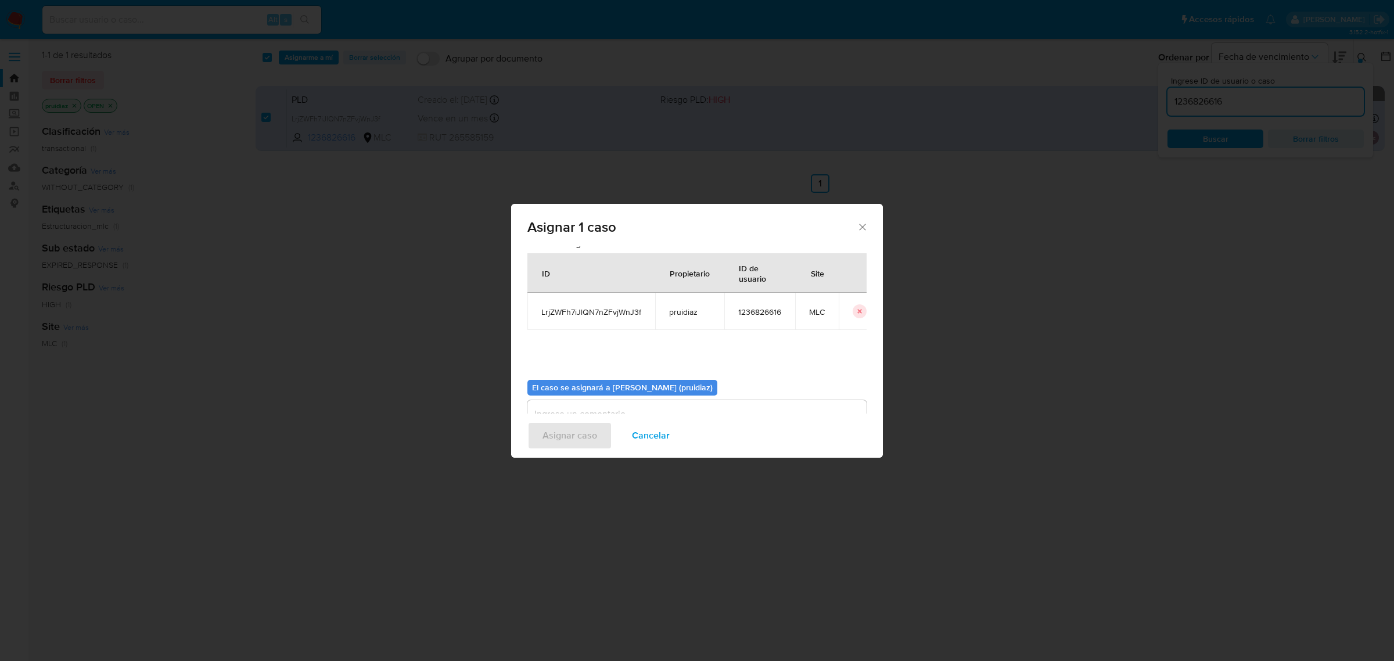
scroll to position [59, 0]
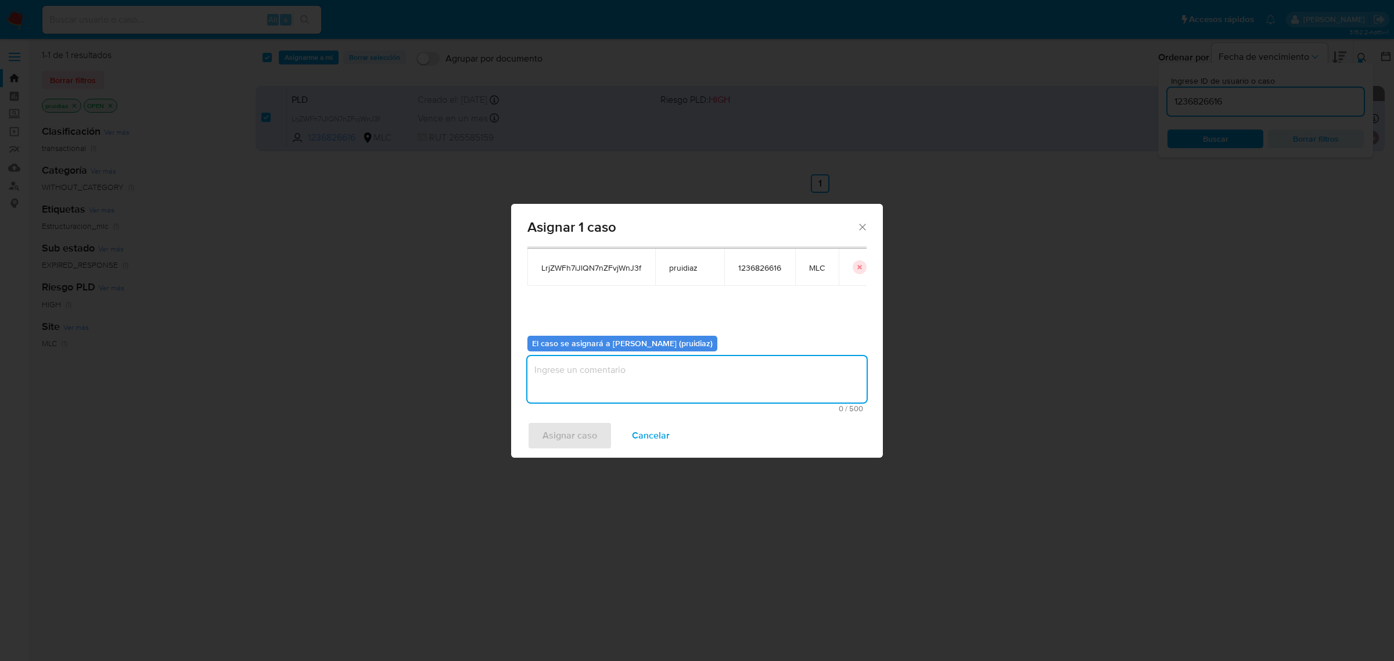
click at [621, 377] on textarea "assign-modal" at bounding box center [696, 379] width 339 height 46
type textarea "-"
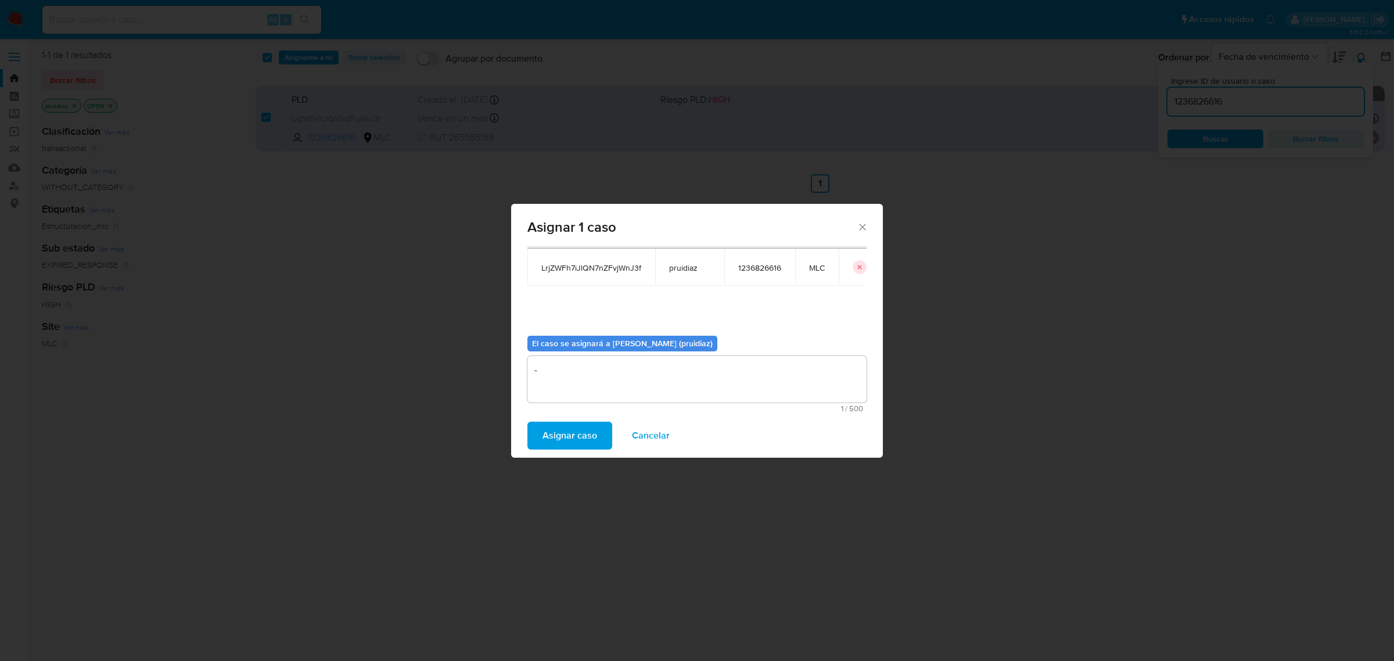
click at [556, 436] on span "Asignar caso" at bounding box center [569, 436] width 55 height 26
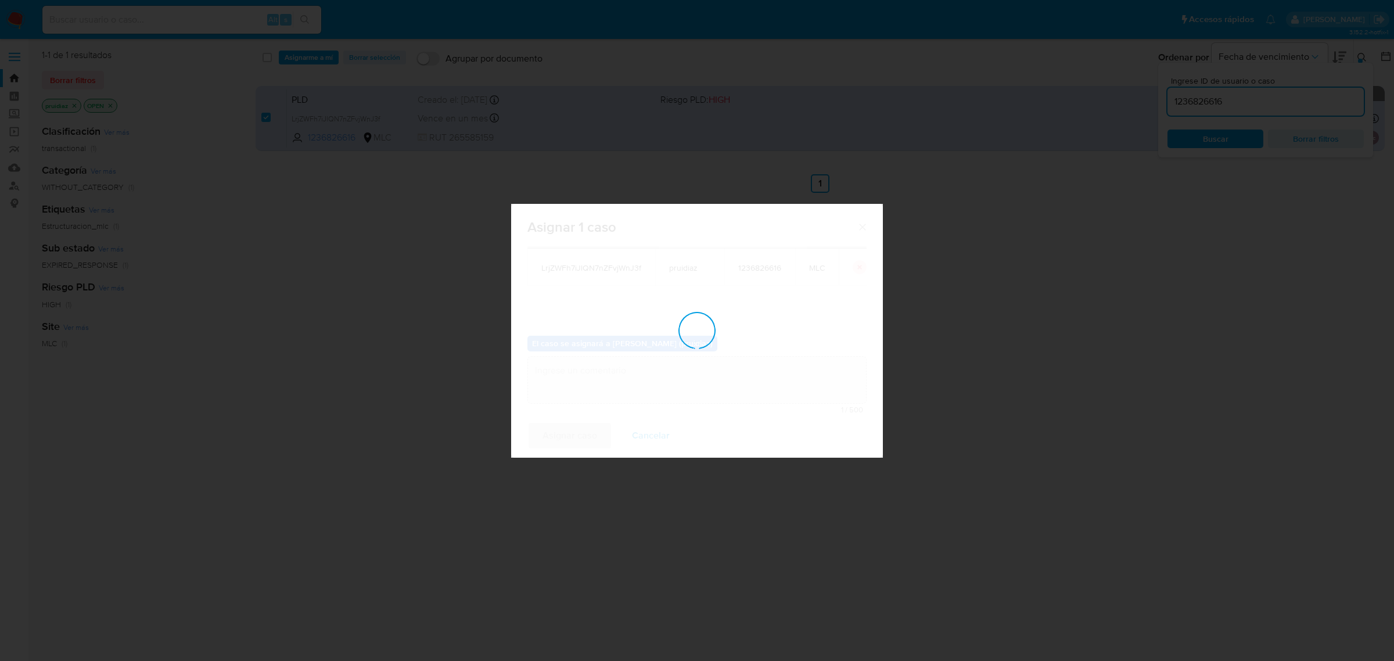
checkbox input "false"
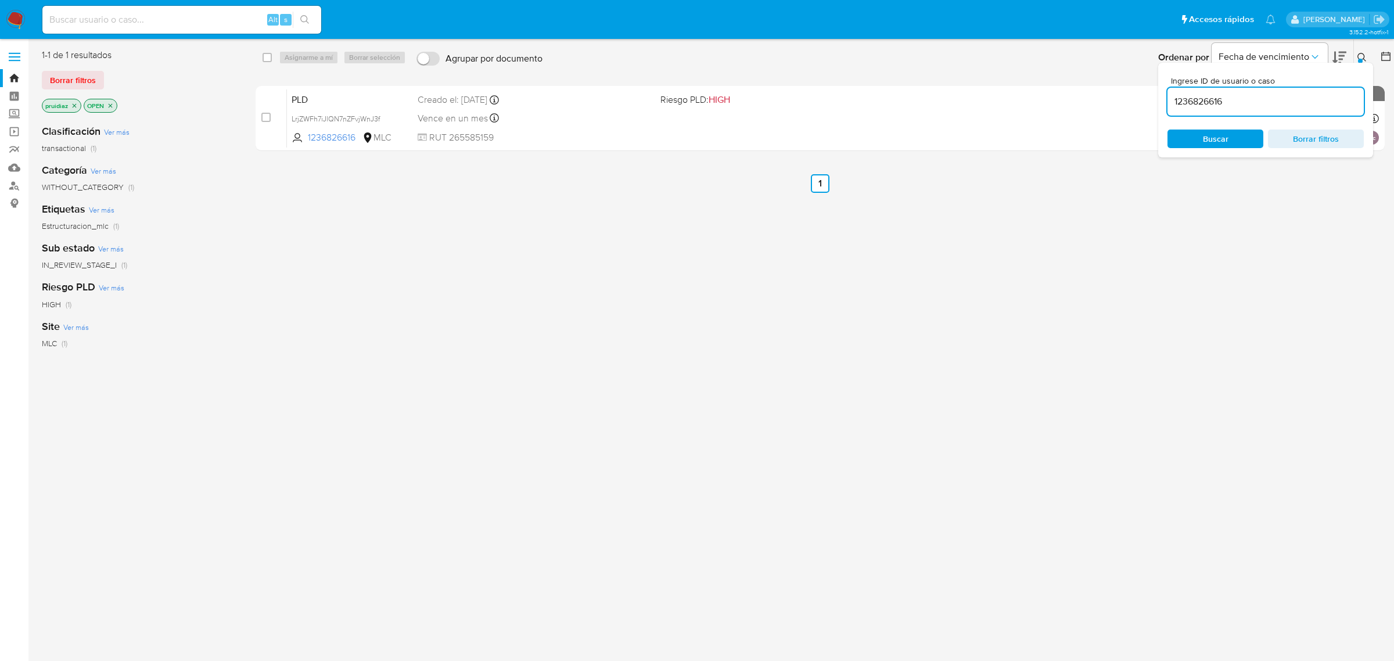
click at [16, 30] on nav "Pausado Ver notificaciones Alt s Accesos rápidos Presiona las siguientes teclas…" at bounding box center [697, 19] width 1394 height 39
drag, startPoint x: 17, startPoint y: 25, endPoint x: 126, endPoint y: 38, distance: 109.3
click at [17, 24] on img at bounding box center [16, 20] width 20 height 20
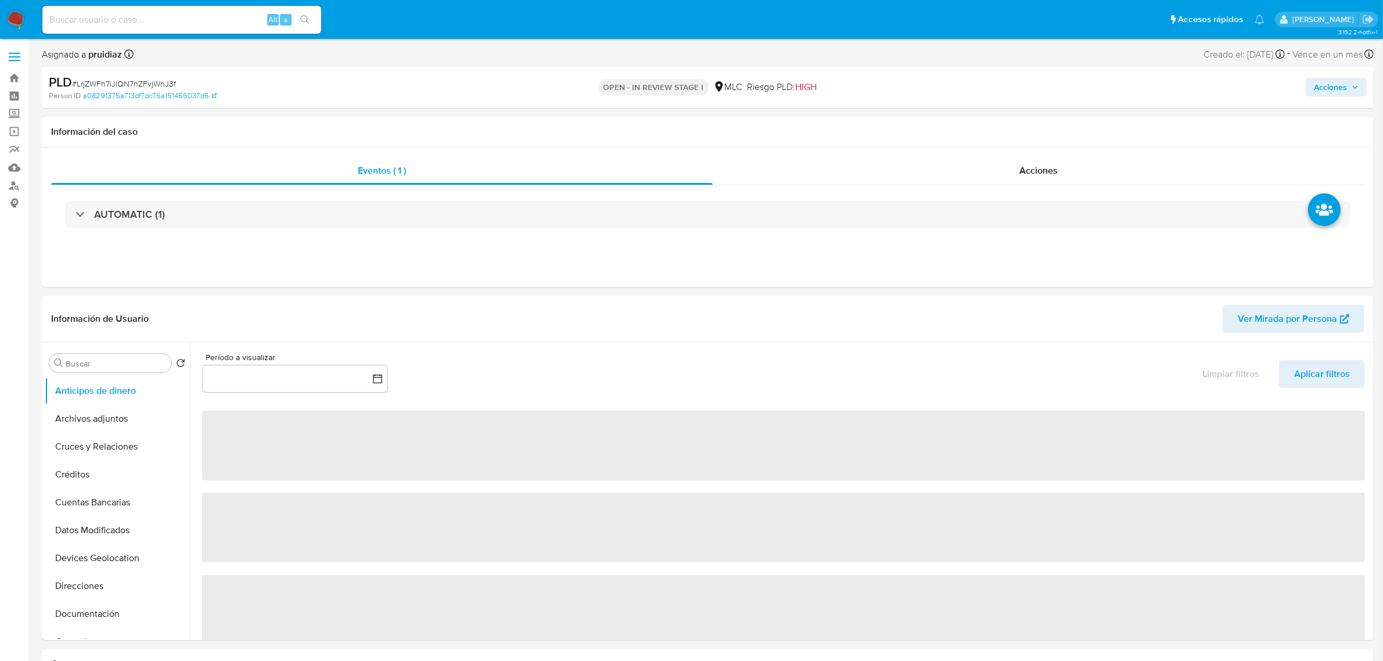
select select "10"
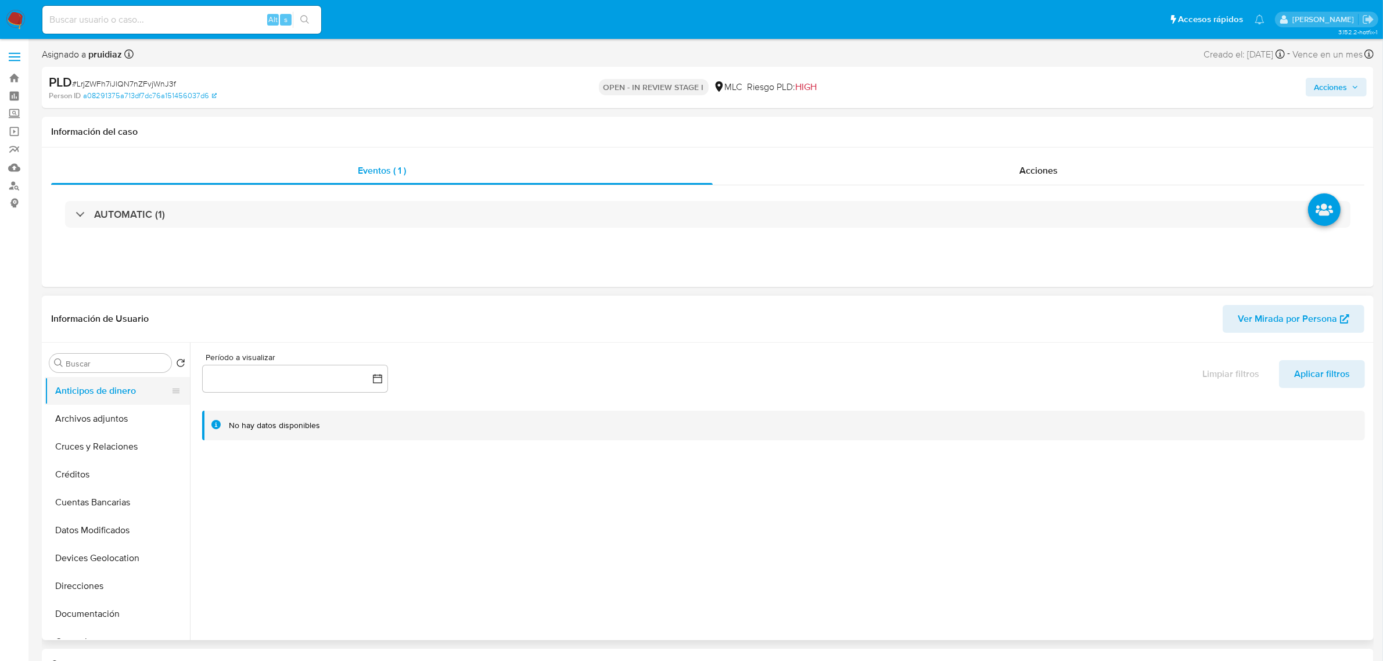
click at [120, 402] on button "Anticipos de dinero" at bounding box center [113, 391] width 136 height 28
click at [121, 421] on button "Archivos adjuntos" at bounding box center [113, 419] width 136 height 28
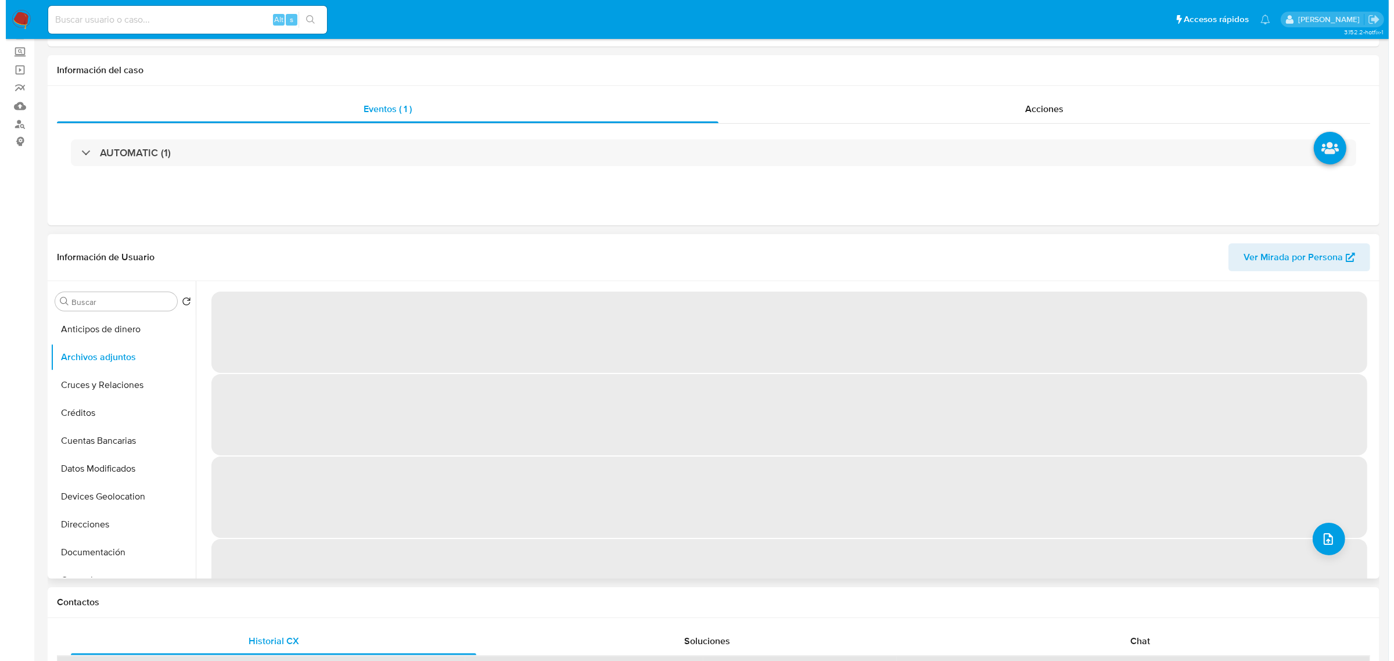
scroll to position [145, 0]
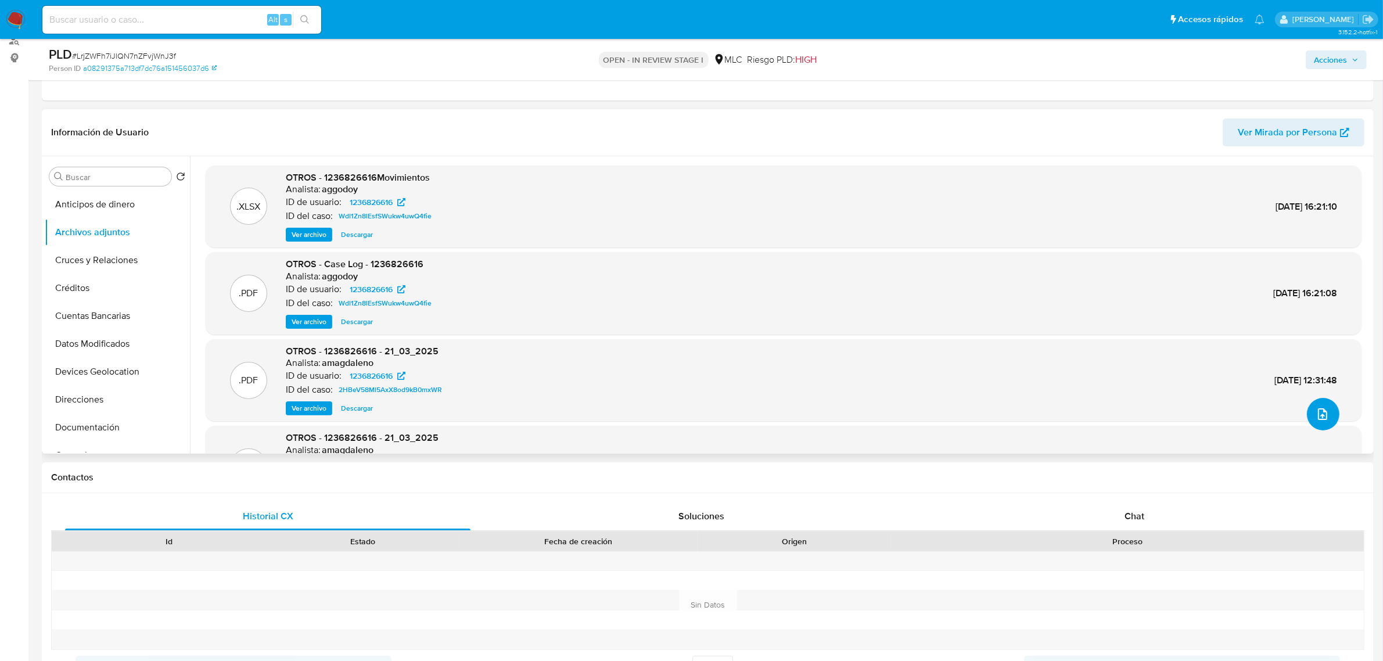
click at [1319, 419] on icon "upload-file" at bounding box center [1322, 414] width 14 height 14
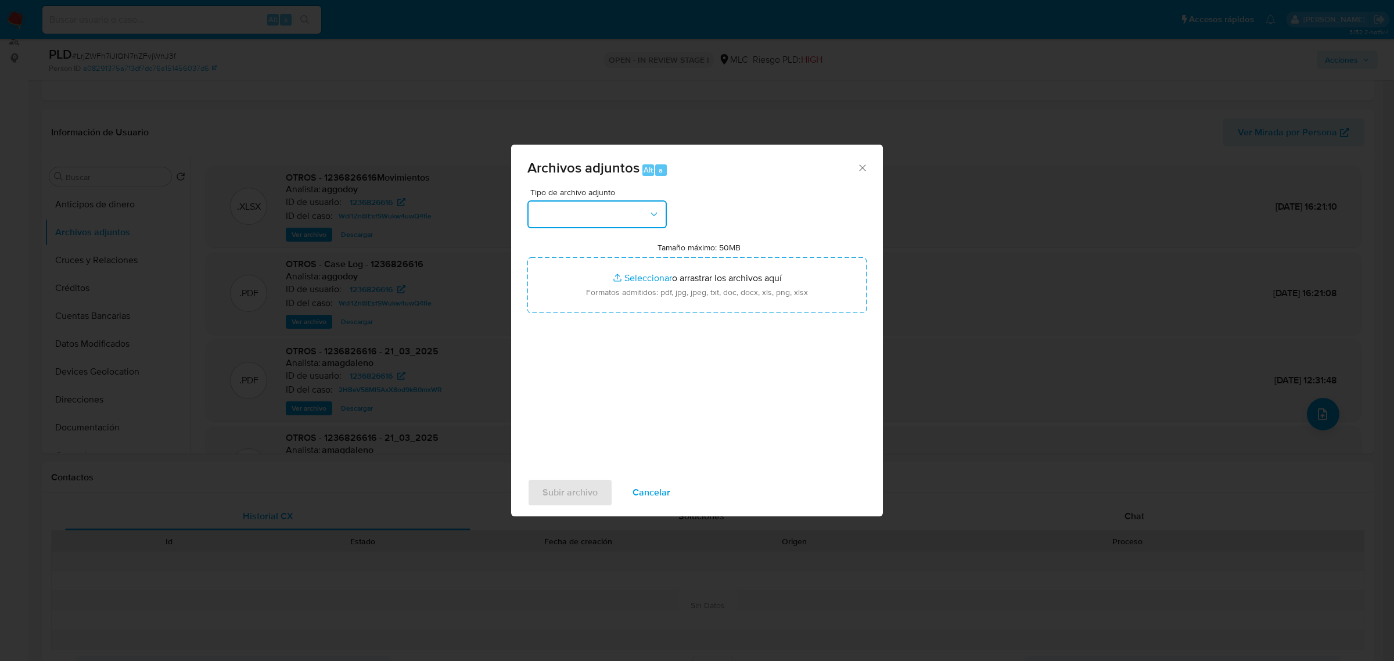
click at [590, 224] on button "button" at bounding box center [596, 214] width 139 height 28
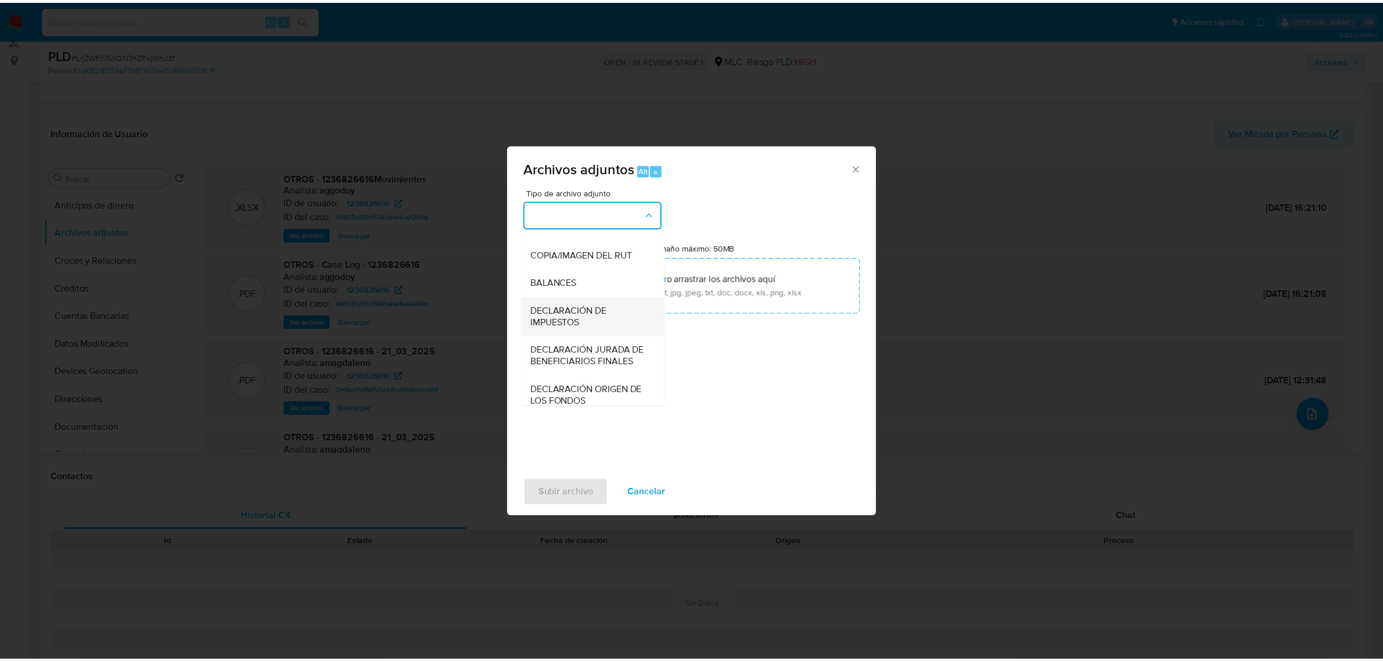
scroll to position [192, 0]
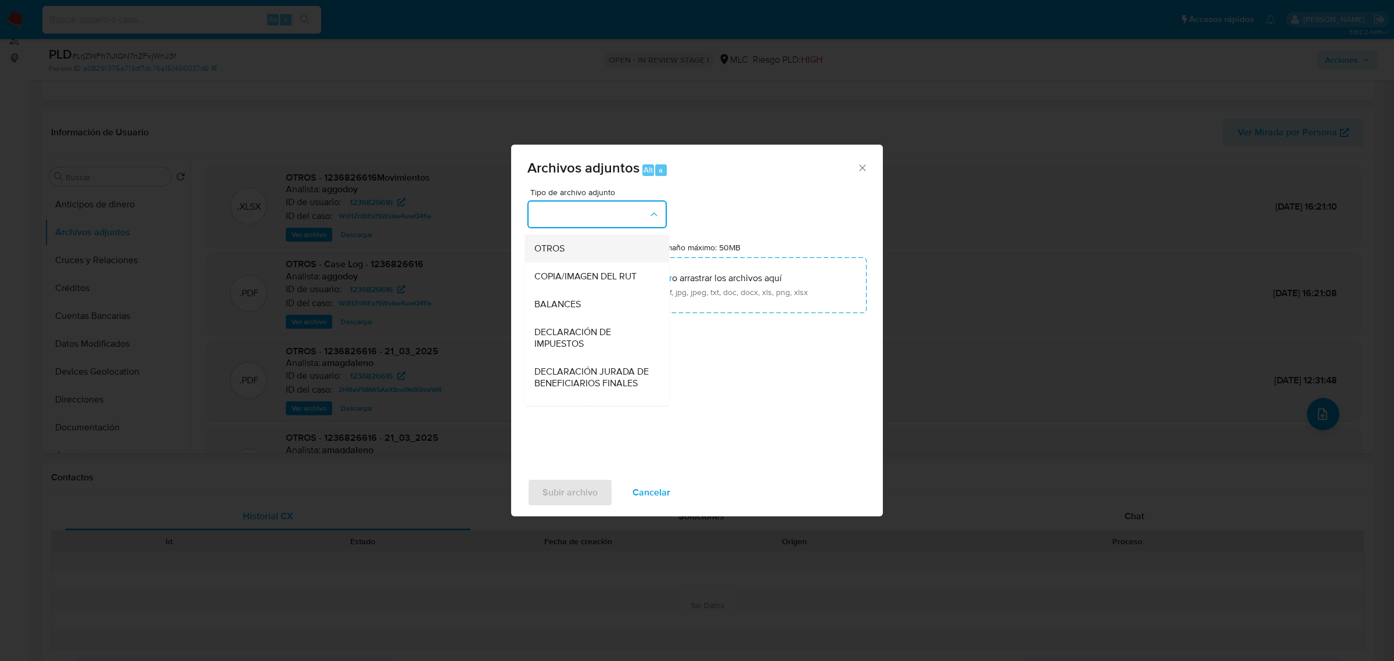
click at [549, 254] on span "OTROS" at bounding box center [549, 248] width 30 height 12
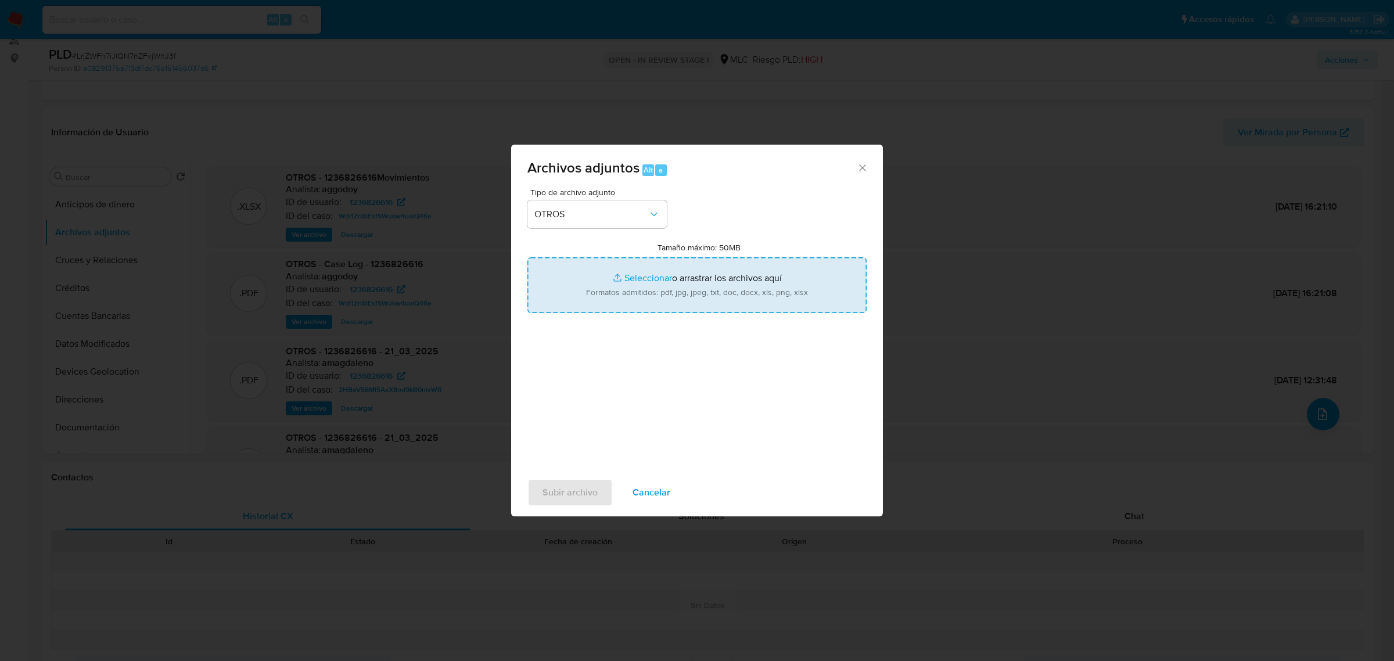
click at [684, 291] on input "Tamaño máximo: 50MB Seleccionar archivos" at bounding box center [696, 285] width 339 height 56
type input "C:\fakepath\1236826616 - 07_08_2025.xlsx"
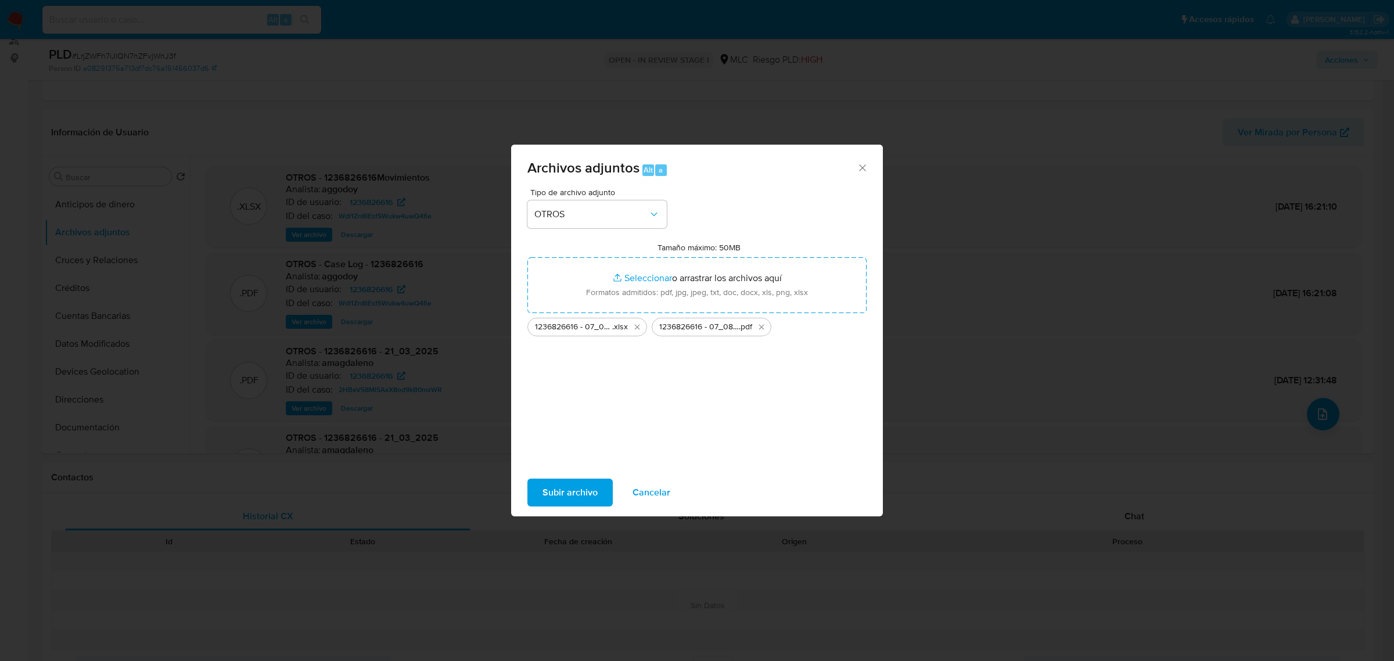
click at [578, 497] on span "Subir archivo" at bounding box center [569, 493] width 55 height 26
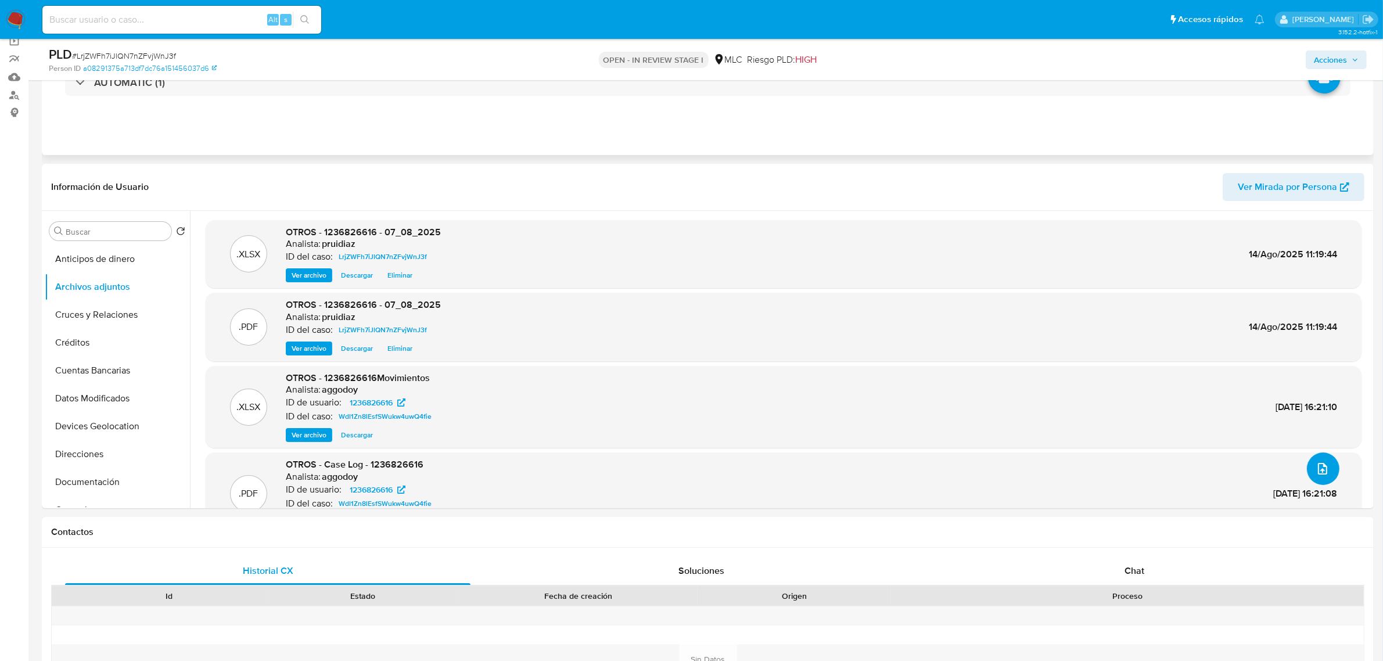
scroll to position [0, 0]
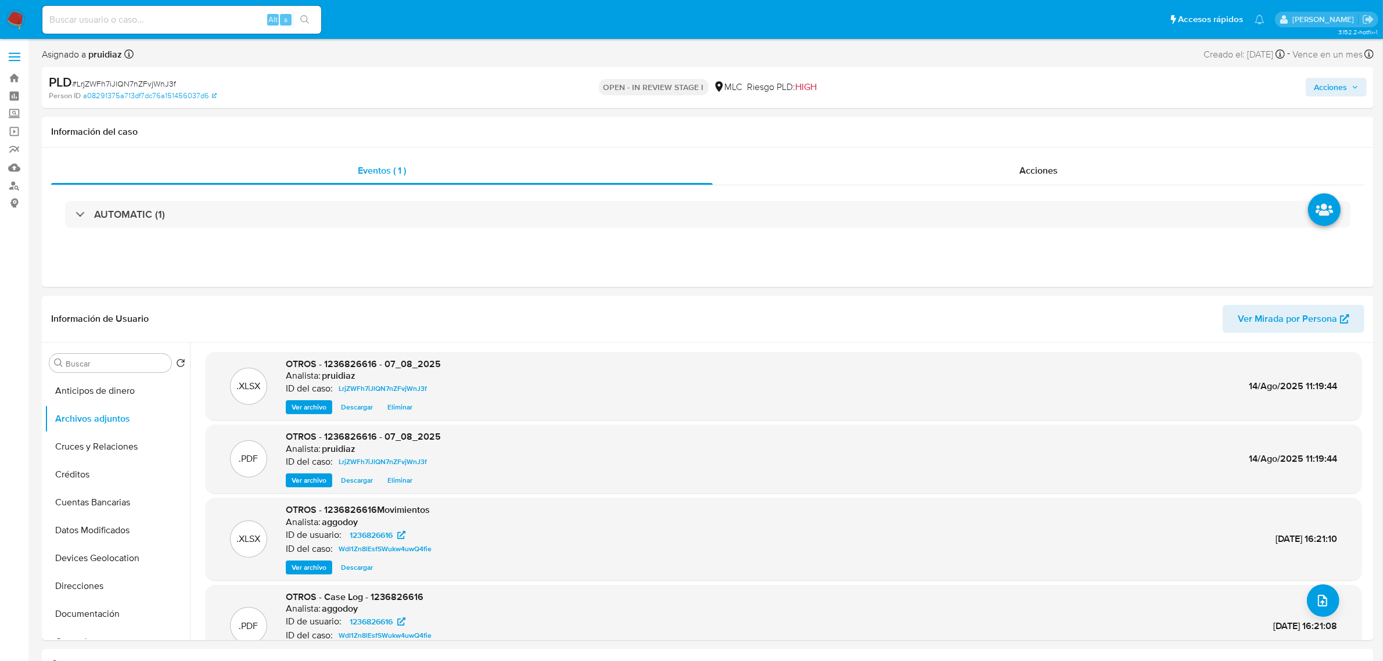
click at [1333, 94] on span "Acciones" at bounding box center [1330, 87] width 33 height 19
click at [1023, 113] on div "Resolución del caso Alt r" at bounding box center [1020, 124] width 111 height 30
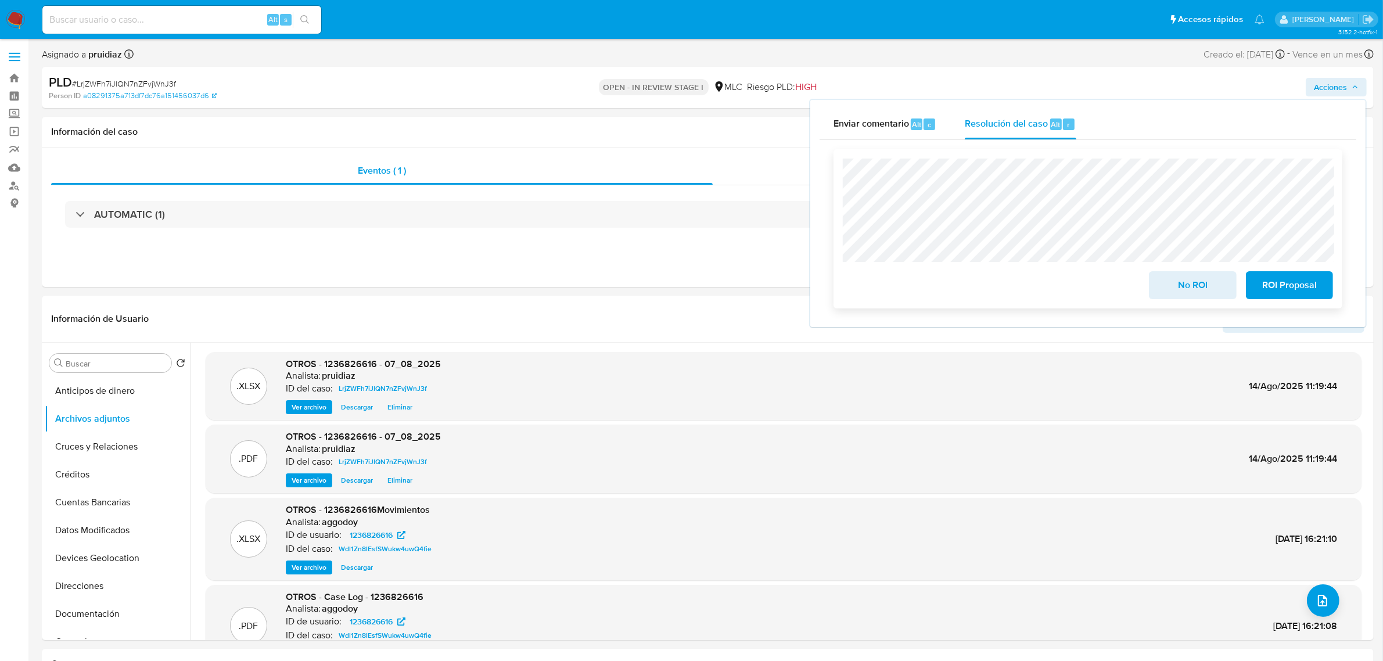
click at [1301, 295] on span "ROI Proposal" at bounding box center [1289, 285] width 57 height 26
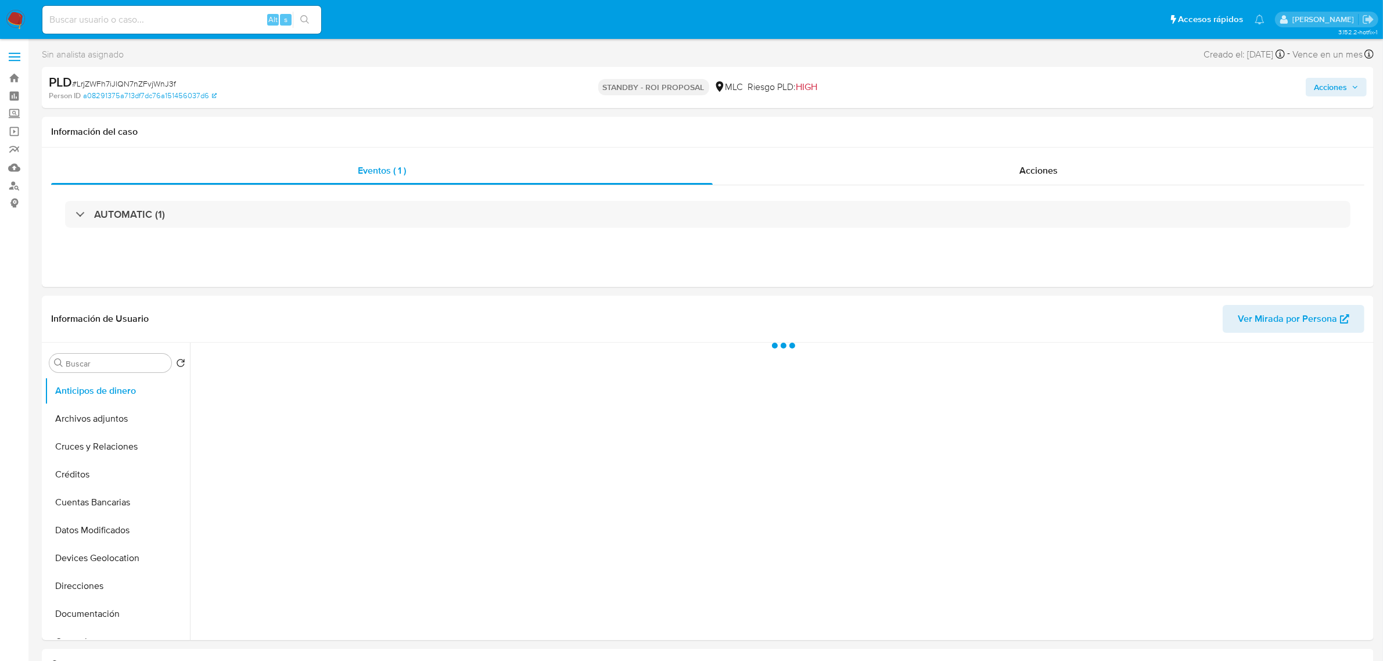
select select "10"
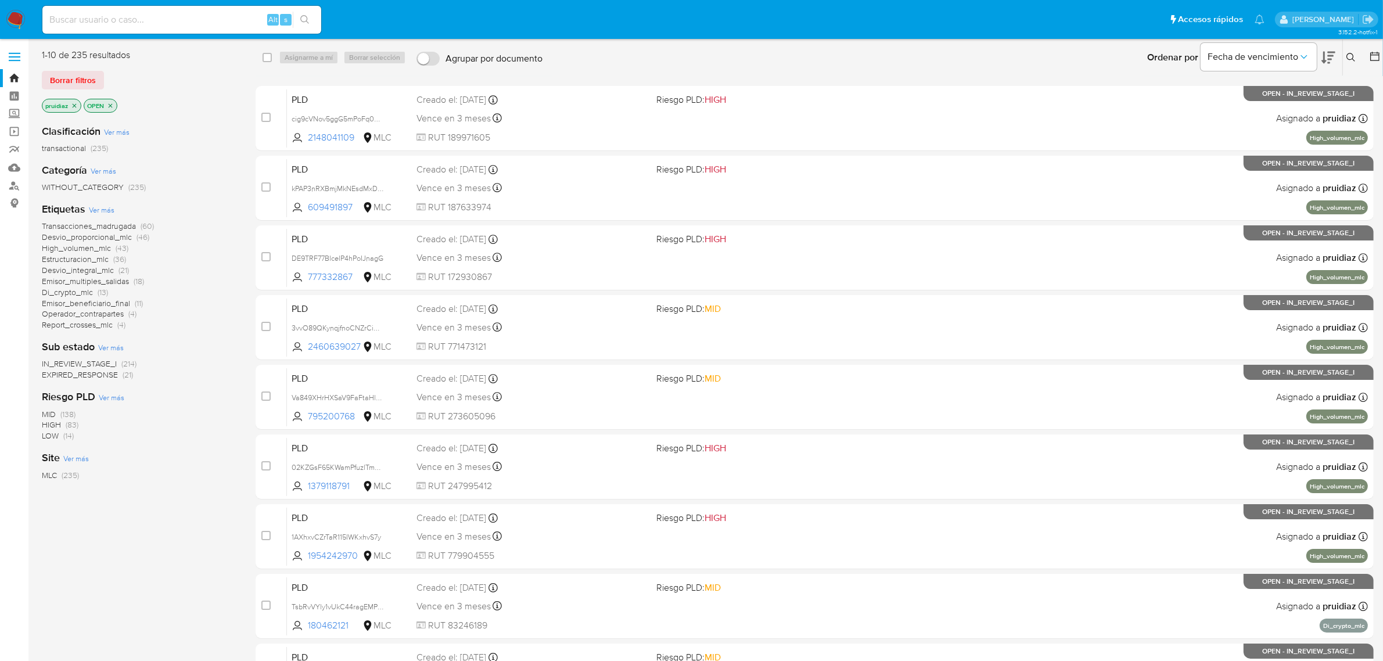
click at [1353, 59] on icon at bounding box center [1350, 57] width 9 height 9
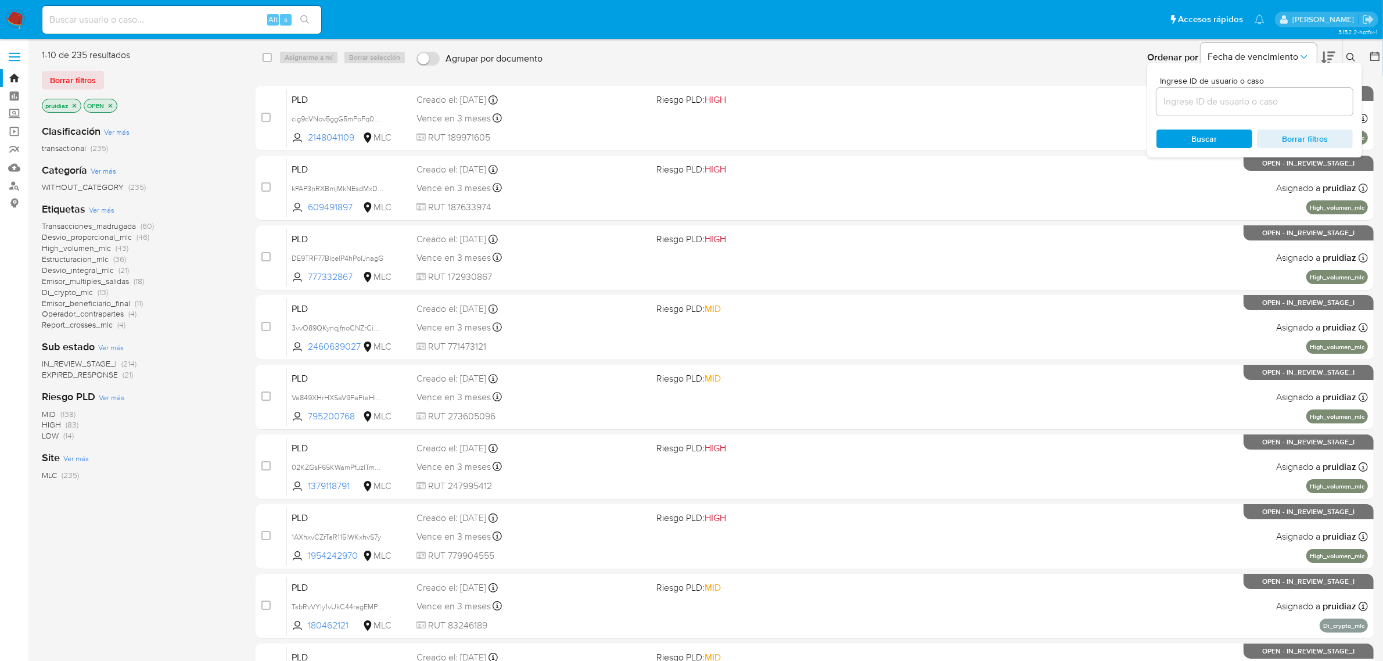
click at [1214, 108] on input at bounding box center [1254, 101] width 196 height 15
type input "1069142614"
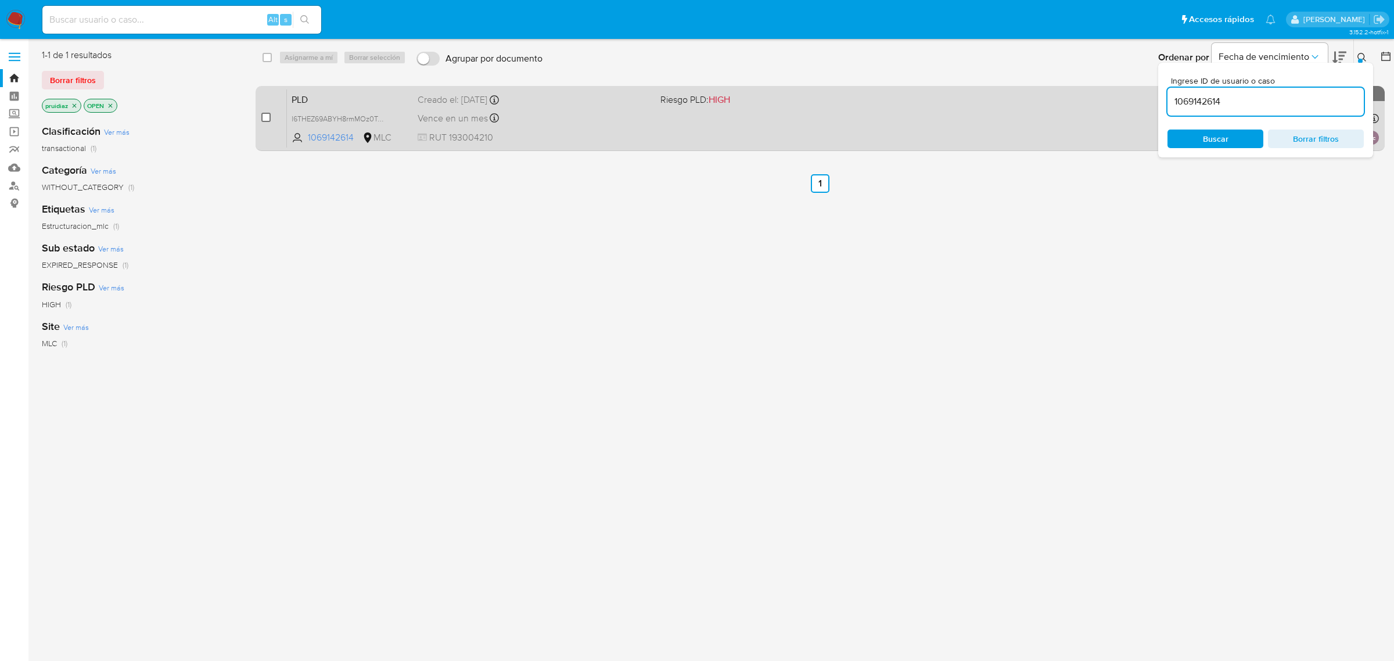
click at [270, 117] on input "checkbox" at bounding box center [265, 117] width 9 height 9
checkbox input "true"
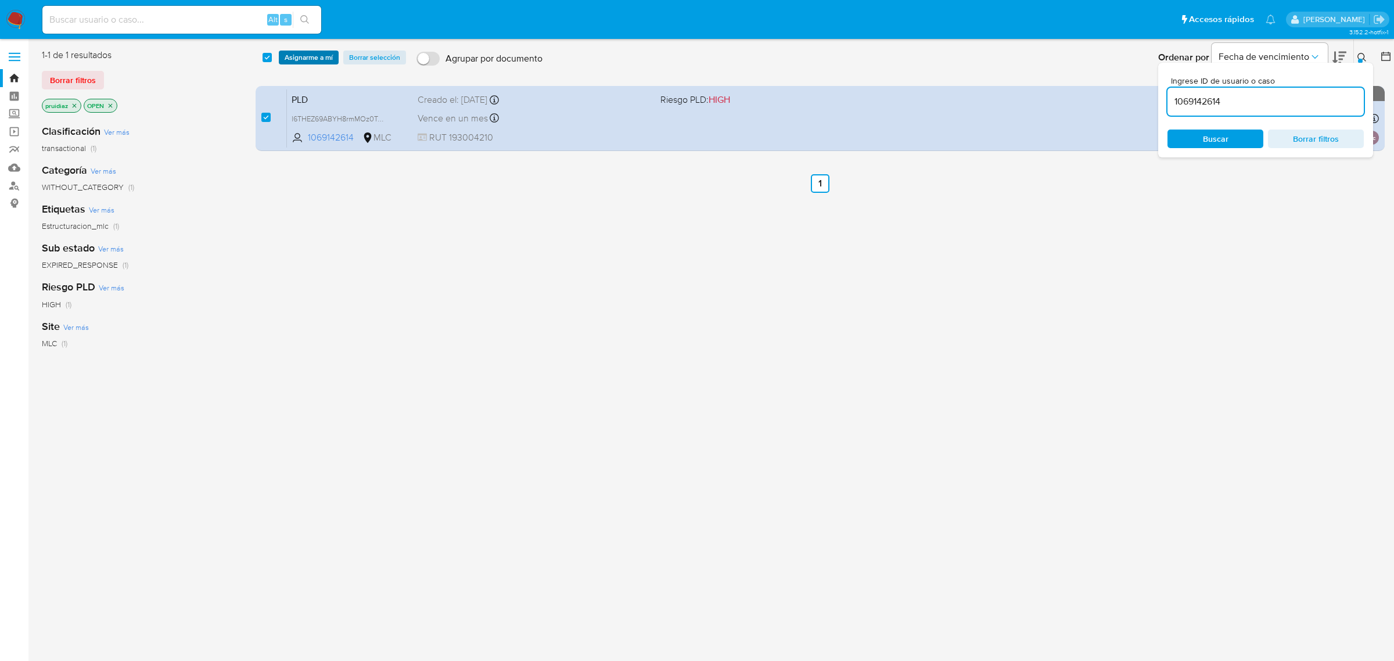
click at [302, 52] on span "Asignarme a mí" at bounding box center [309, 58] width 48 height 12
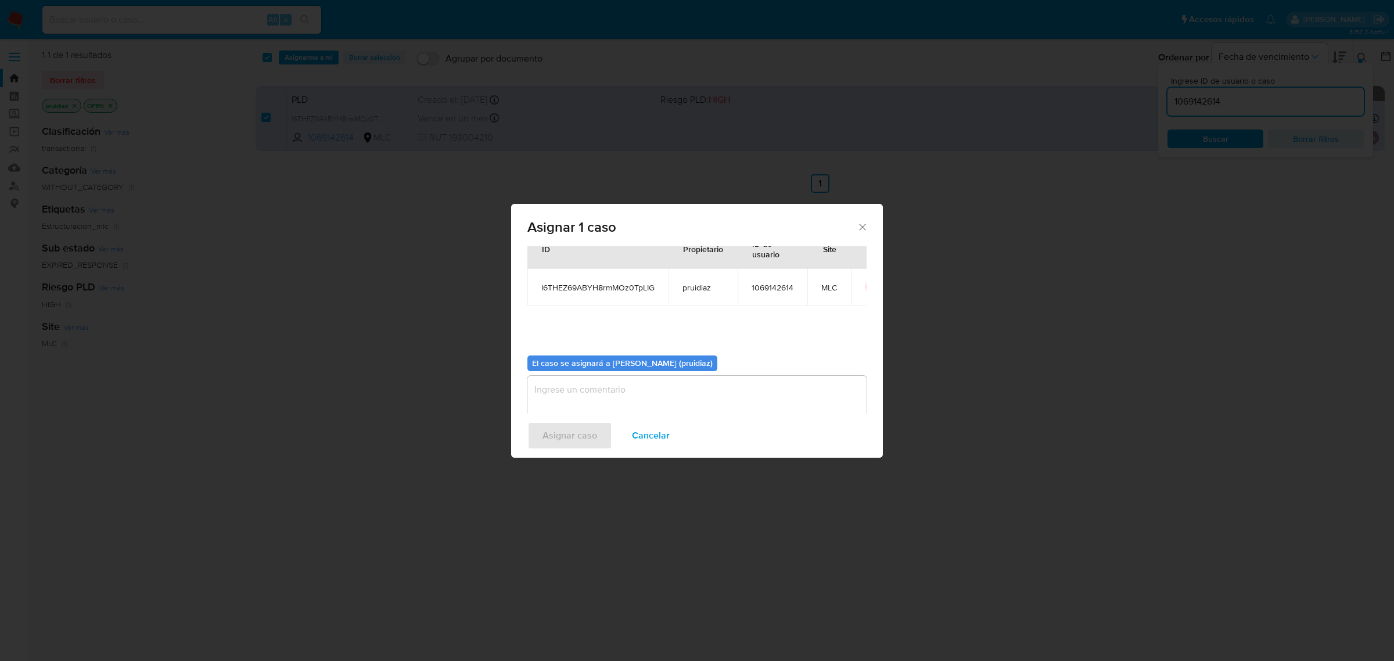
scroll to position [59, 0]
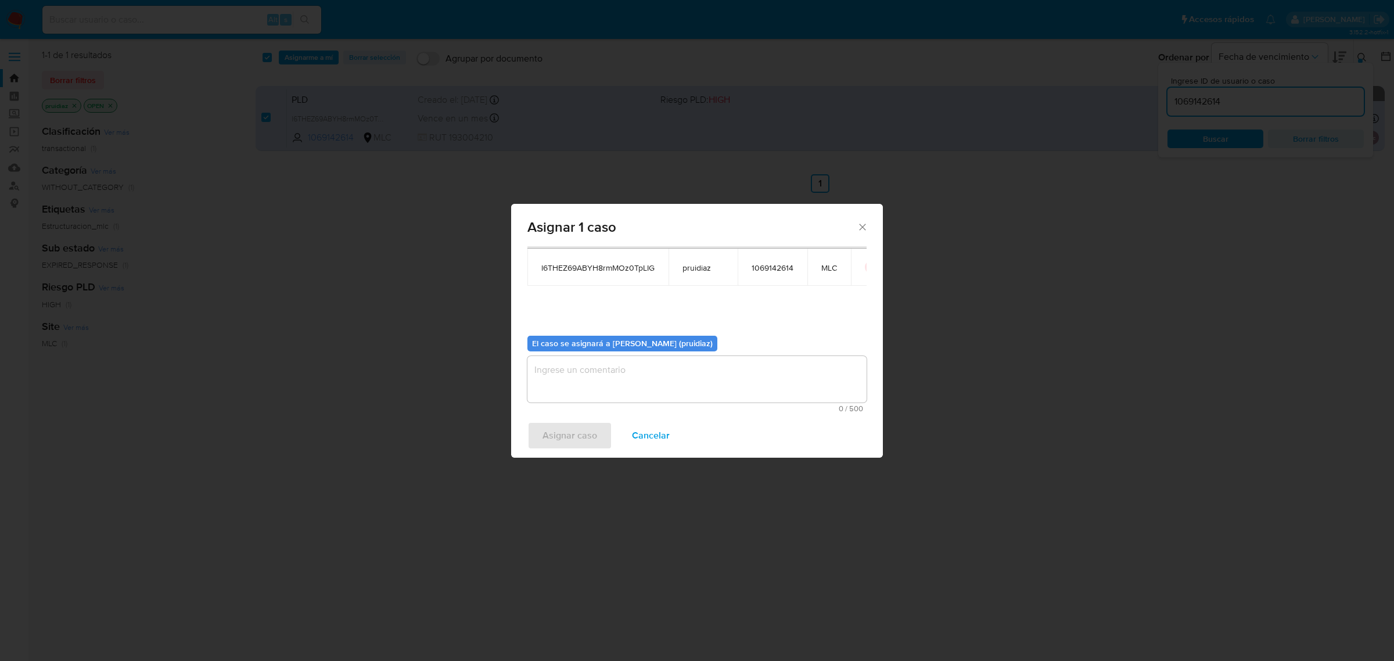
click at [627, 394] on textarea "assign-modal" at bounding box center [696, 379] width 339 height 46
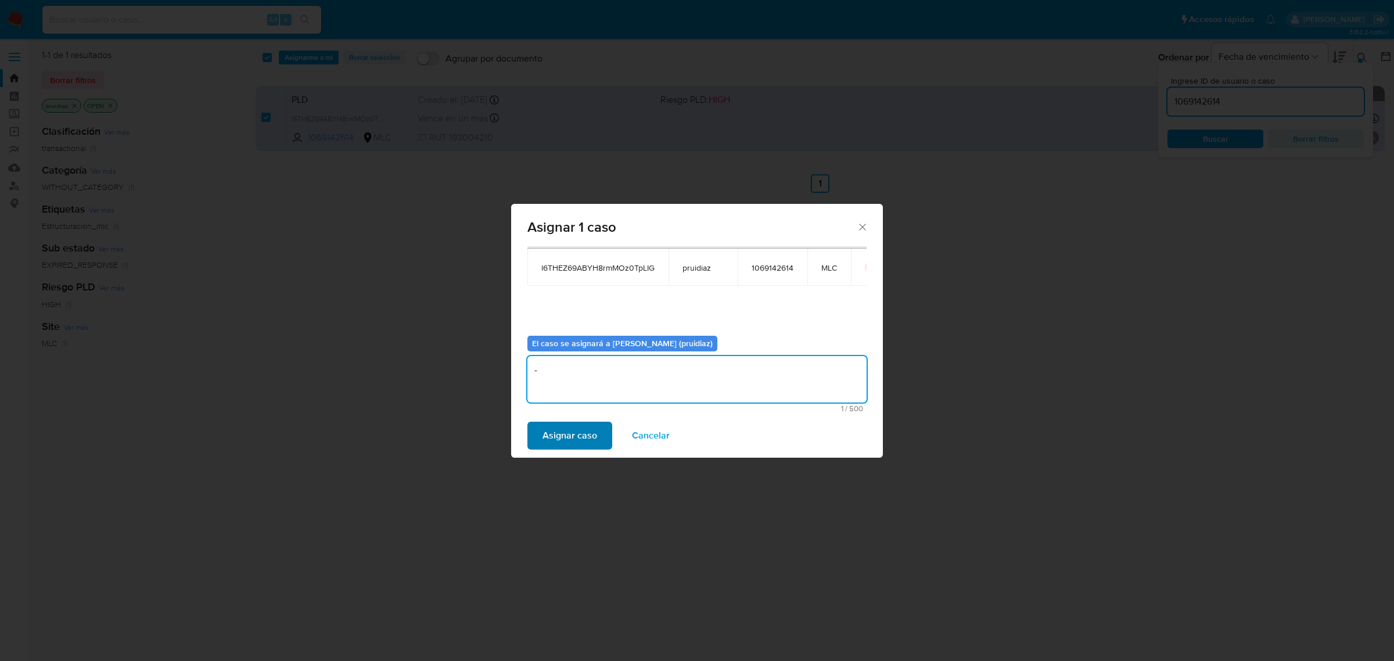
type textarea "-"
click at [565, 433] on span "Asignar caso" at bounding box center [569, 436] width 55 height 26
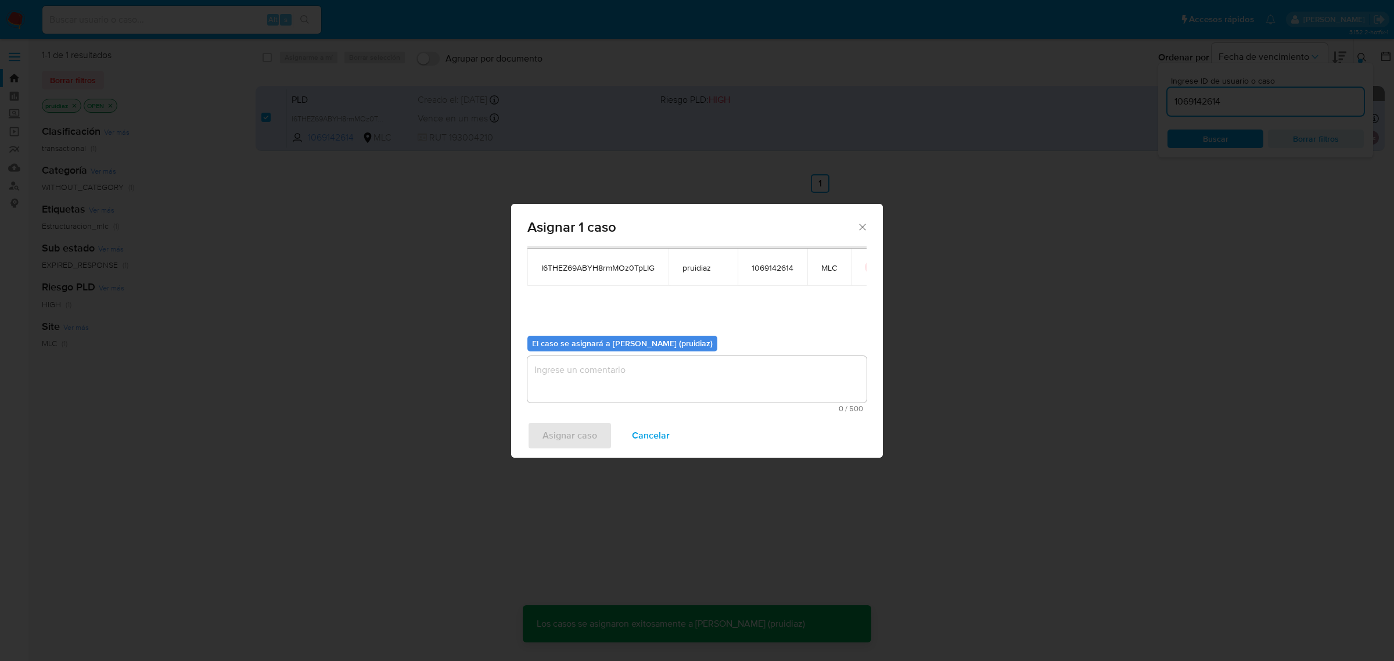
checkbox input "false"
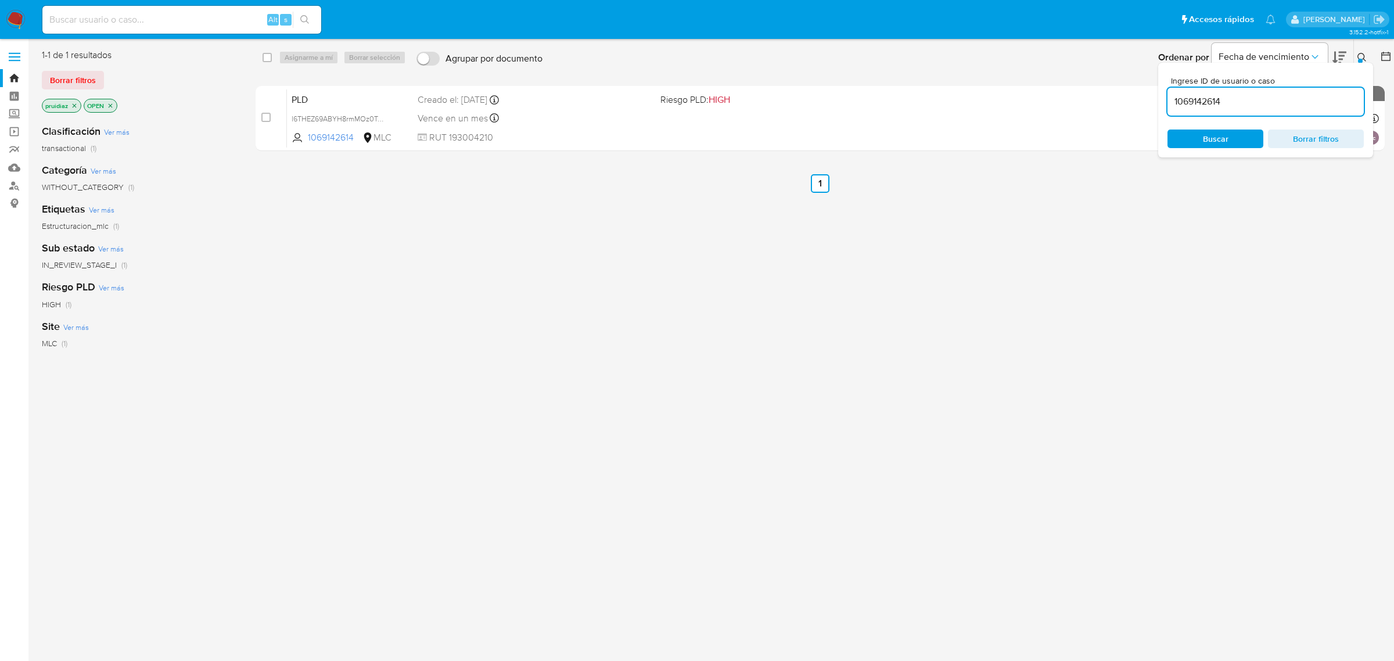
click at [21, 19] on img at bounding box center [16, 20] width 20 height 20
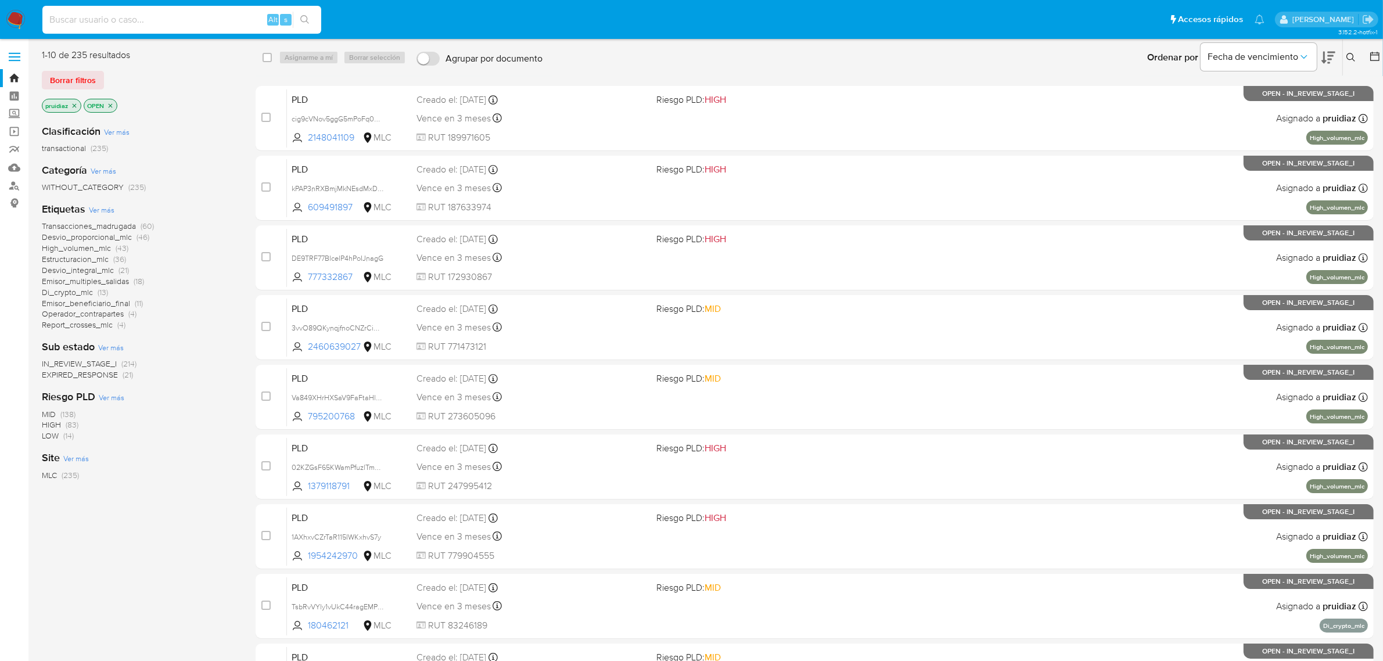
click at [186, 23] on input at bounding box center [181, 19] width 279 height 15
paste input "l6THEZ69ABYH8rmMOz0TpLIG"
type input "l6THEZ69ABYH8rmMOz0TpLIG"
click at [307, 19] on icon "search-icon" at bounding box center [304, 19] width 9 height 9
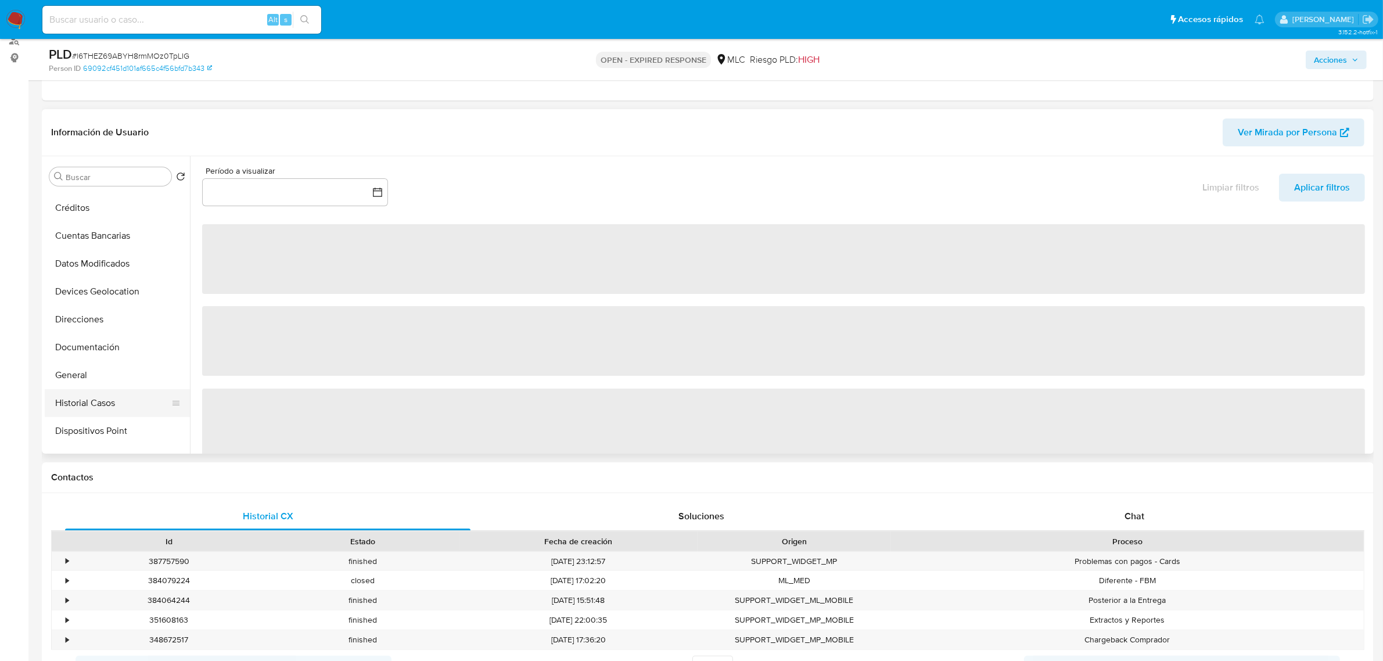
scroll to position [218, 0]
select select "10"
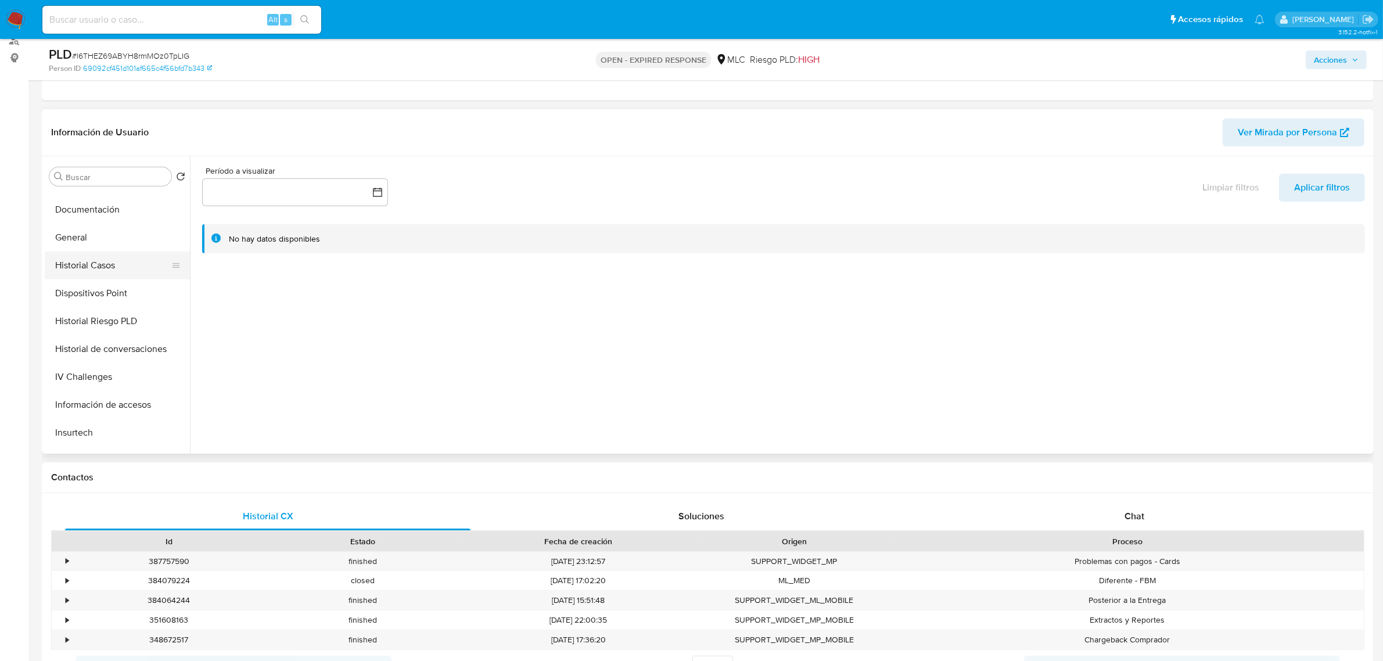
click at [111, 271] on button "Historial Casos" at bounding box center [113, 265] width 136 height 28
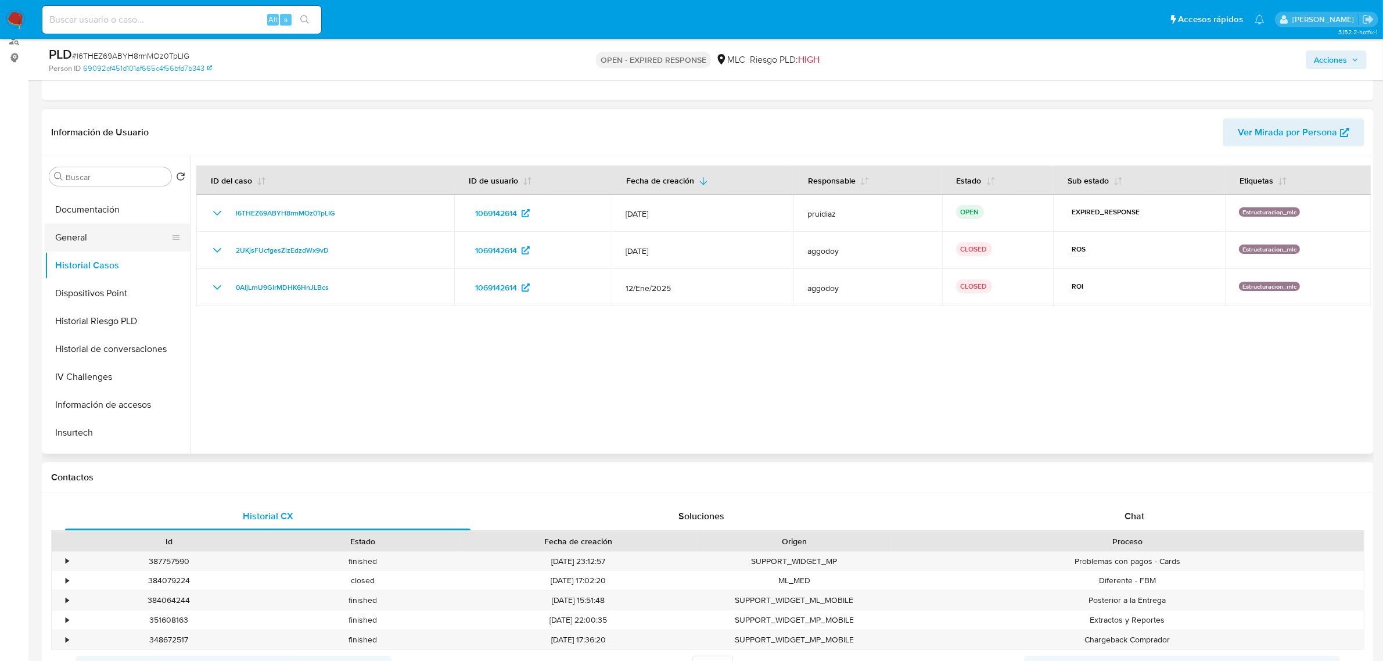
click at [71, 242] on button "General" at bounding box center [113, 238] width 136 height 28
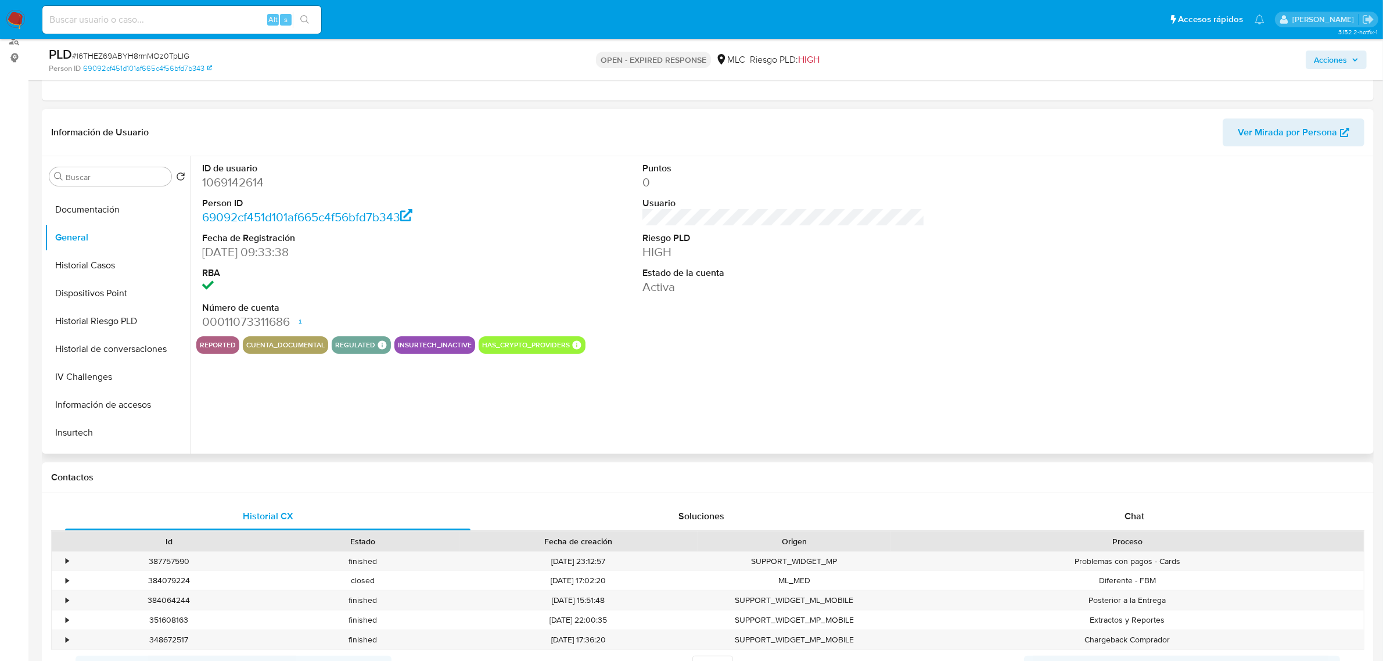
click at [236, 178] on dd "1069142614" at bounding box center [343, 182] width 282 height 16
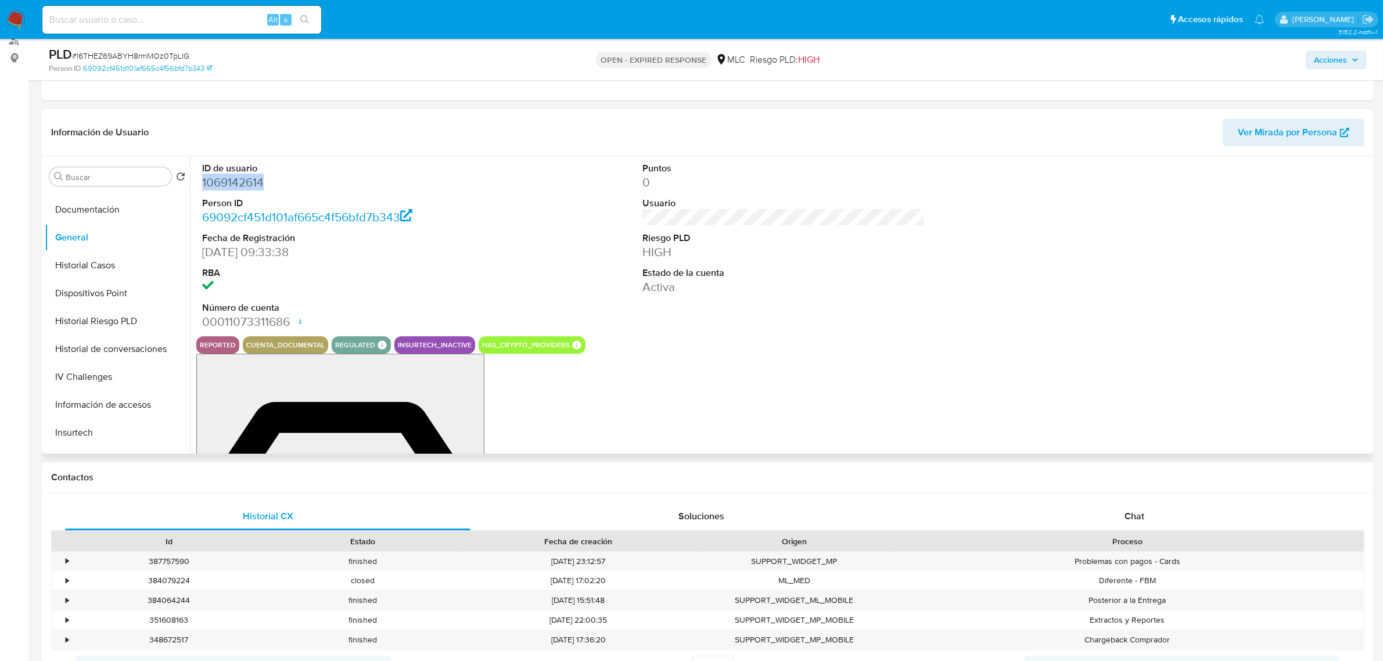
copy dd "1069142614"
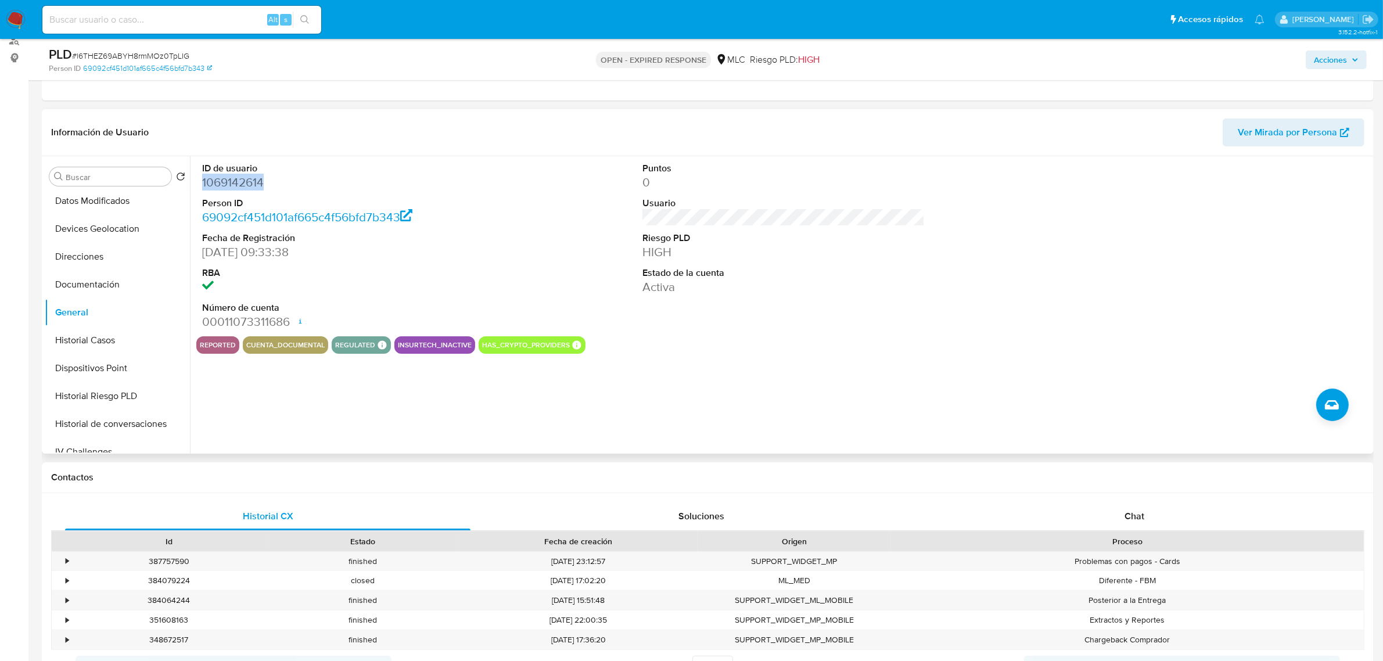
scroll to position [0, 0]
click at [108, 233] on button "Archivos adjuntos" at bounding box center [113, 232] width 136 height 28
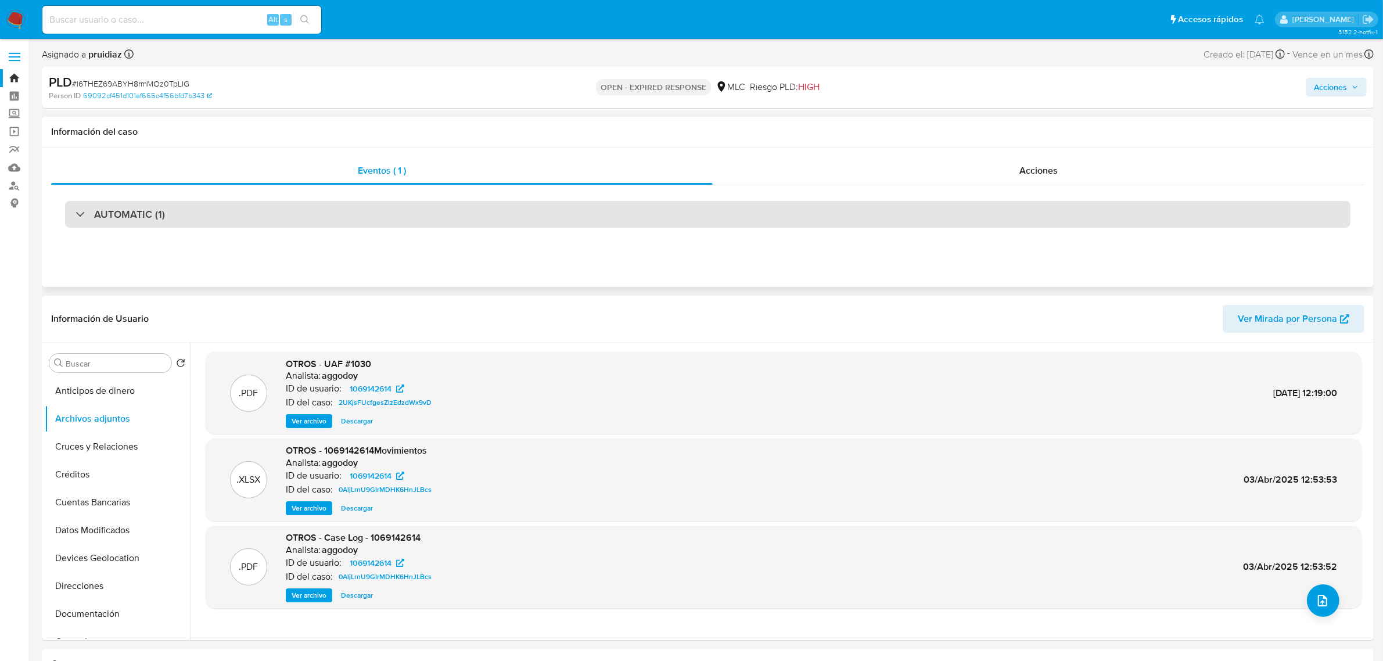
click at [160, 210] on h3 "AUTOMATIC (1)" at bounding box center [129, 214] width 71 height 13
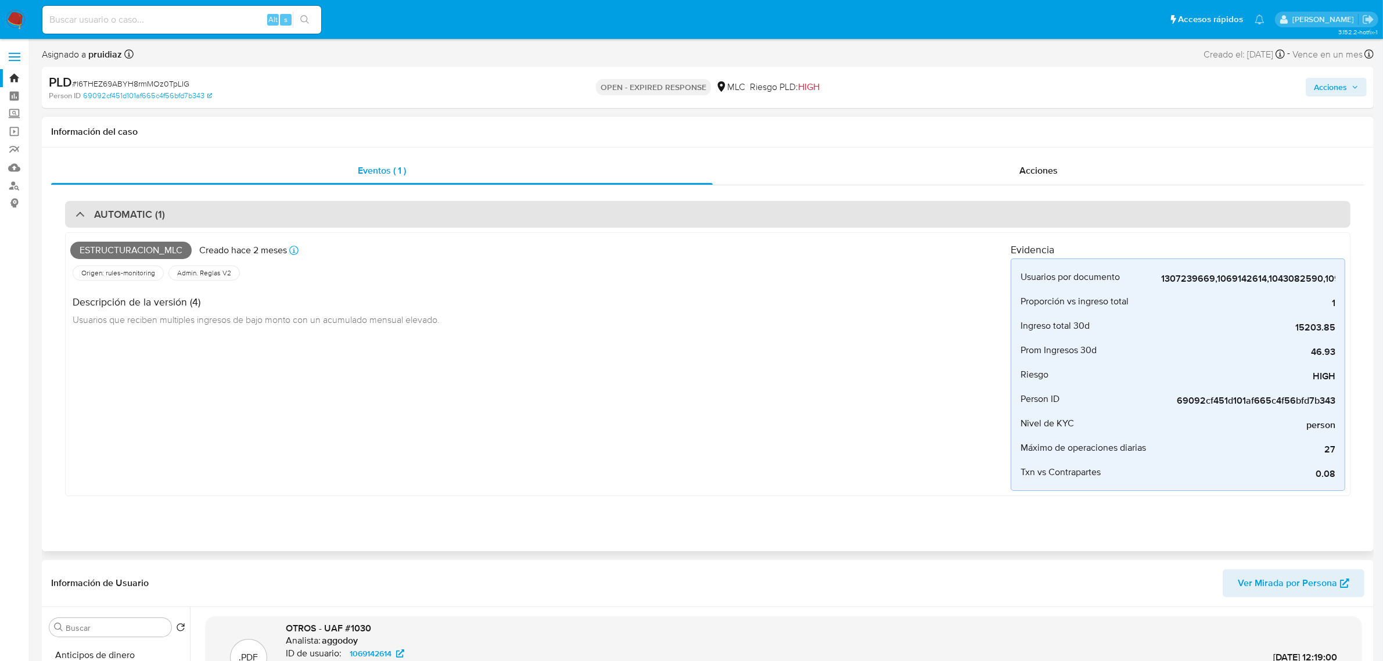
click at [160, 210] on h3 "AUTOMATIC (1)" at bounding box center [129, 214] width 71 height 13
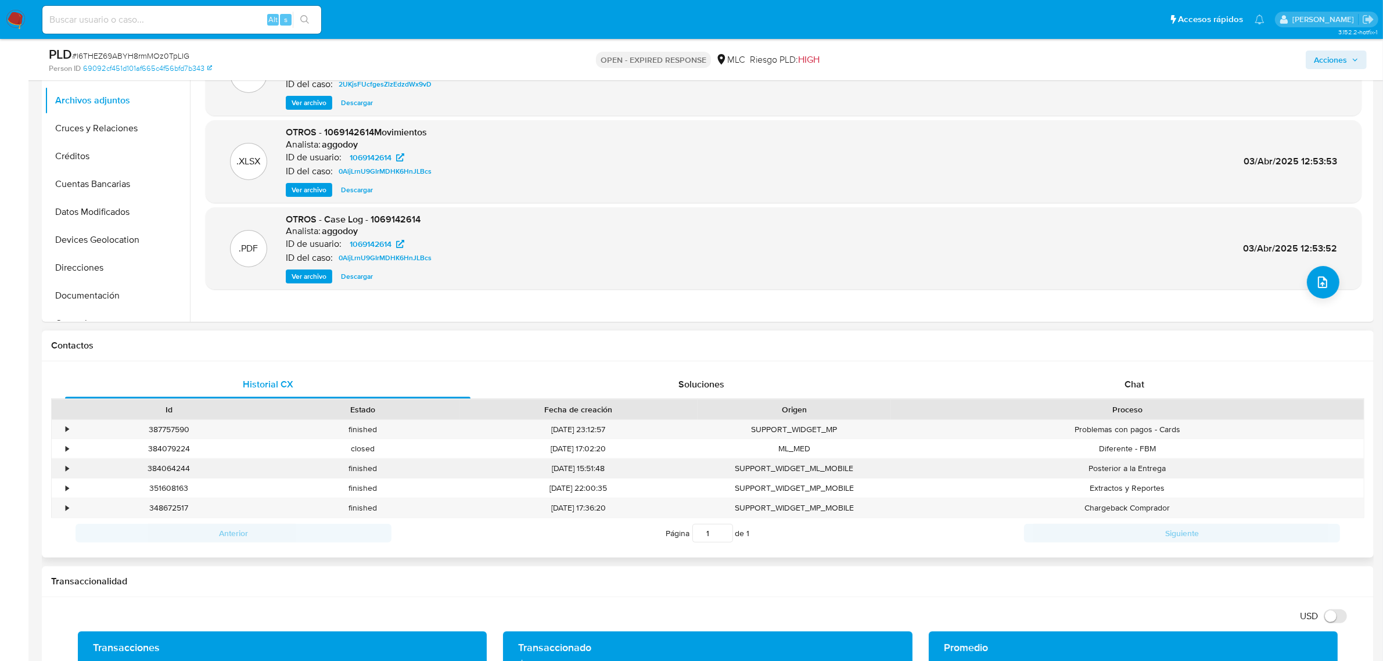
scroll to position [290, 0]
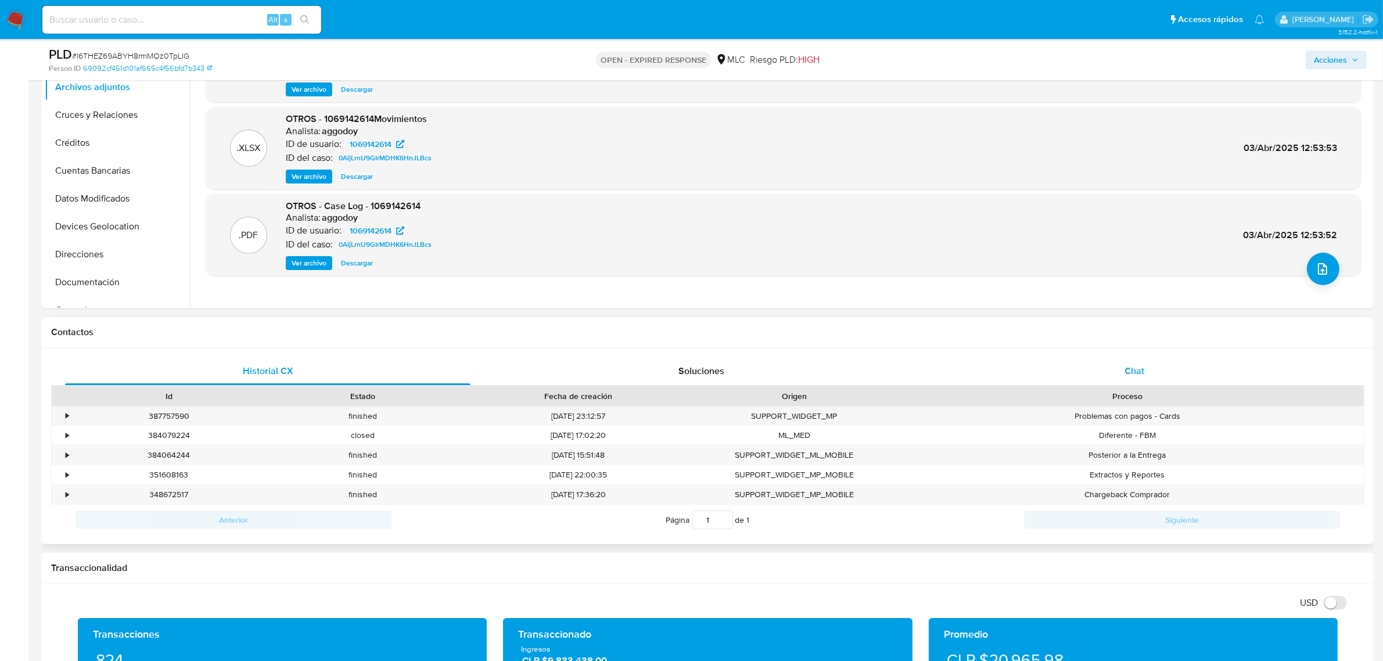
click at [1128, 372] on span "Chat" at bounding box center [1134, 370] width 20 height 13
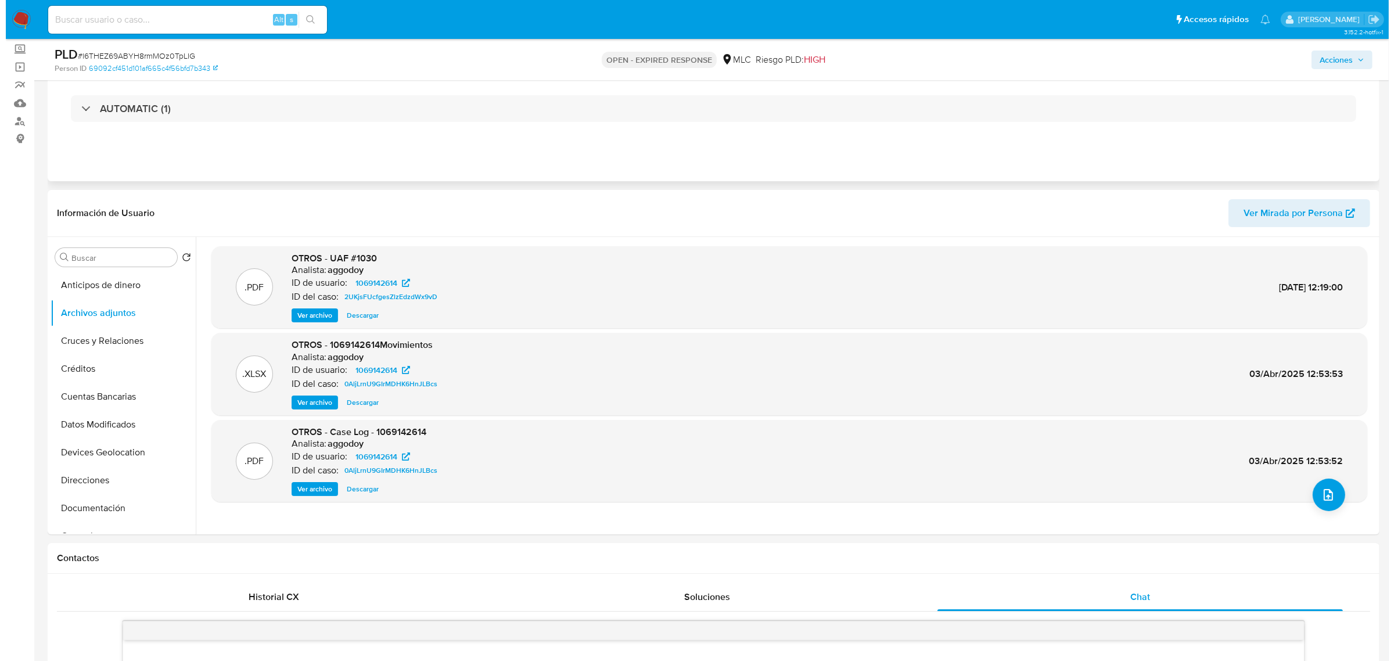
scroll to position [0, 0]
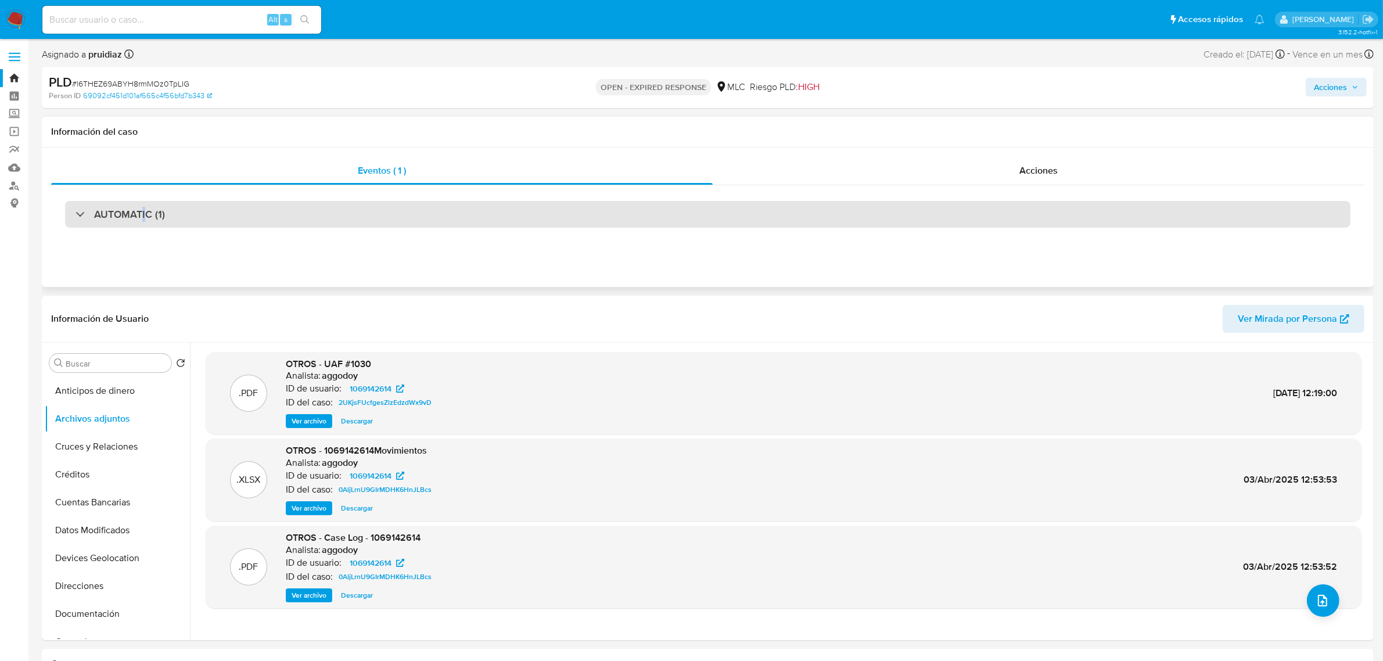
click at [142, 218] on h3 "AUTOMATIC (1)" at bounding box center [129, 214] width 71 height 13
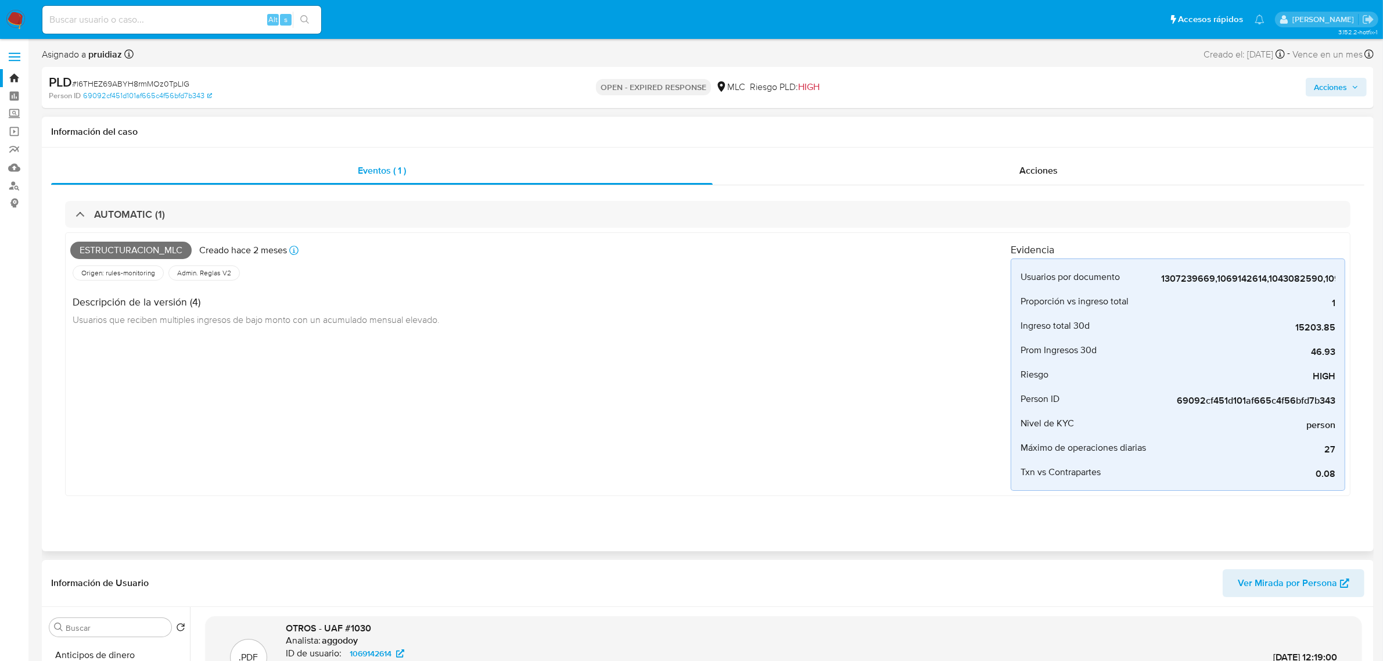
click at [126, 251] on span "Estructuracion_mlc" at bounding box center [130, 250] width 121 height 17
copy span "Estructuracion_mlc"
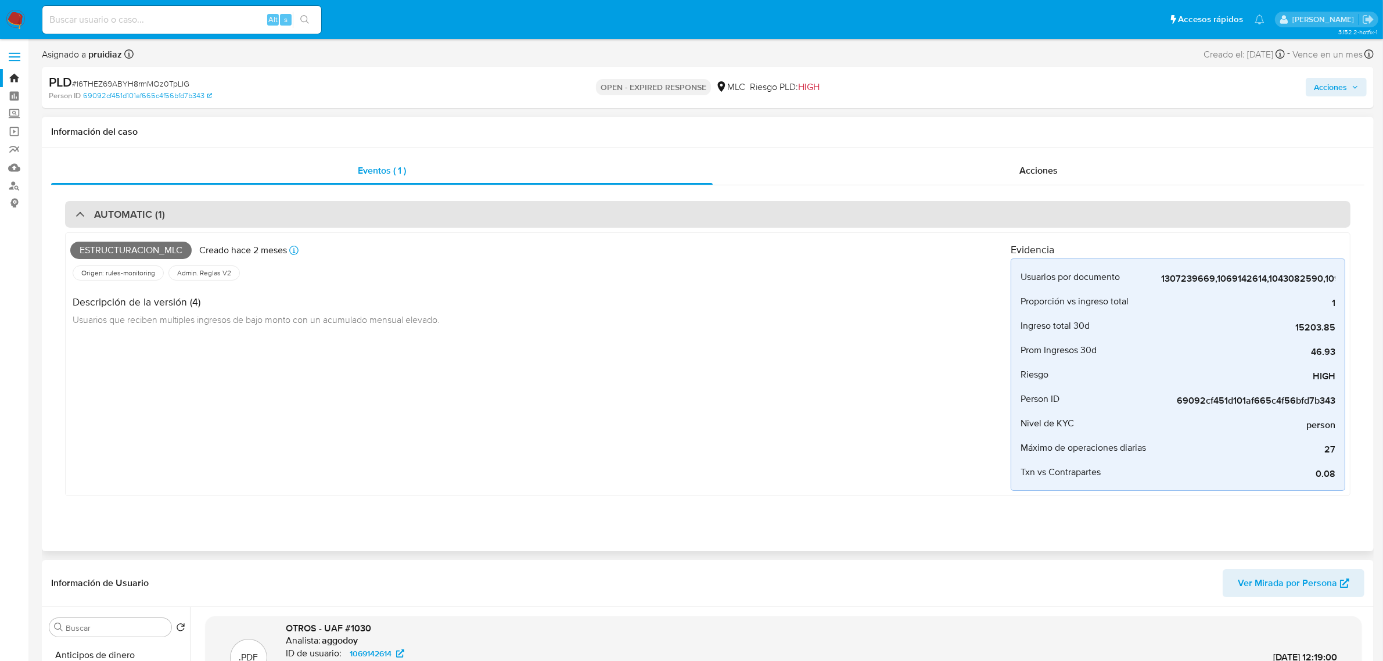
click at [132, 215] on h3 "AUTOMATIC (1)" at bounding box center [129, 214] width 71 height 13
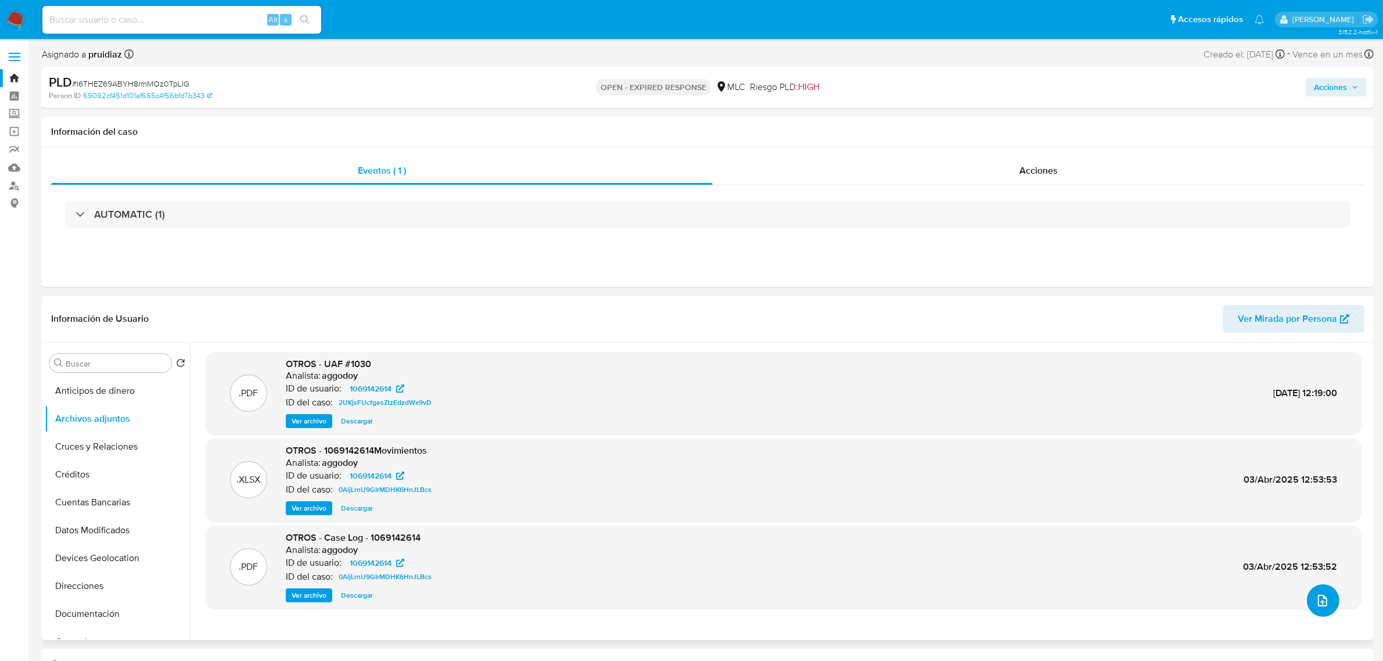
click at [1330, 610] on button "upload-file" at bounding box center [1323, 600] width 33 height 33
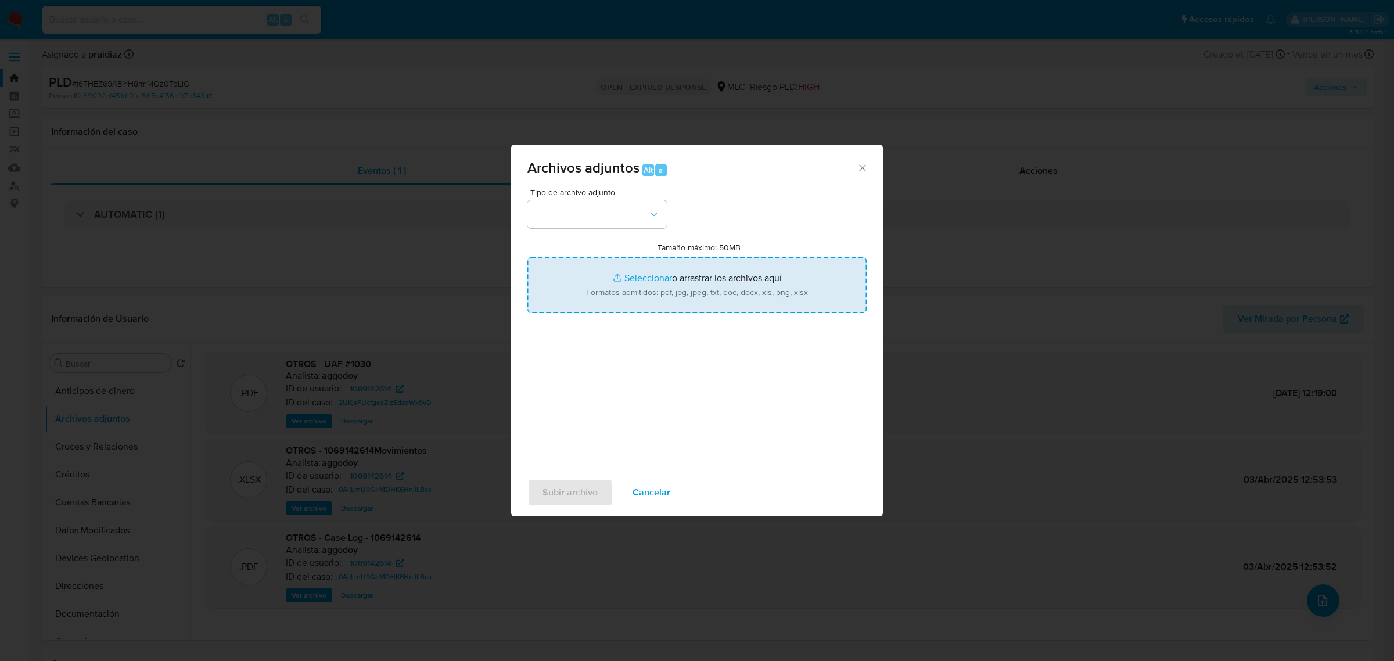
click at [721, 268] on input "Tamaño máximo: 50MB Seleccionar archivos" at bounding box center [696, 285] width 339 height 56
click at [713, 278] on input "Tamaño máximo: 50MB Seleccionar archivos" at bounding box center [696, 285] width 339 height 56
type input "C:\fakepath\1069142614 - 07_08_2025.xlsx"
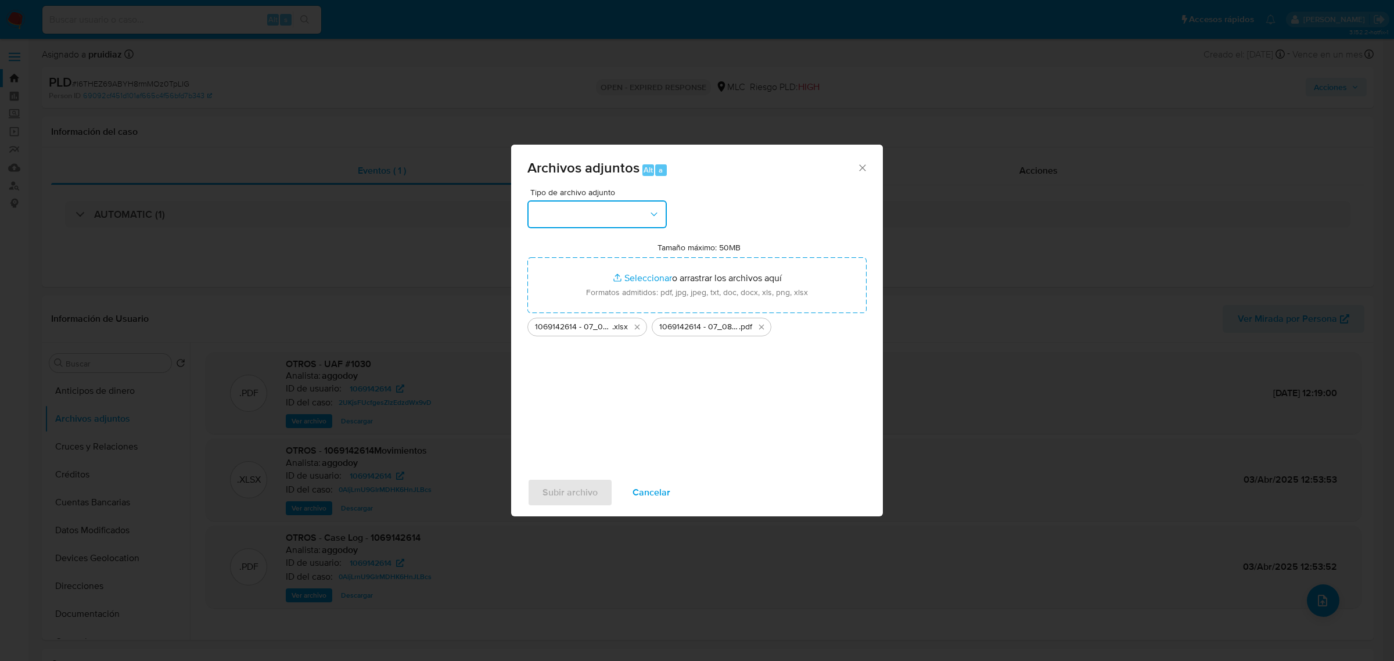
click at [591, 208] on button "button" at bounding box center [596, 214] width 139 height 28
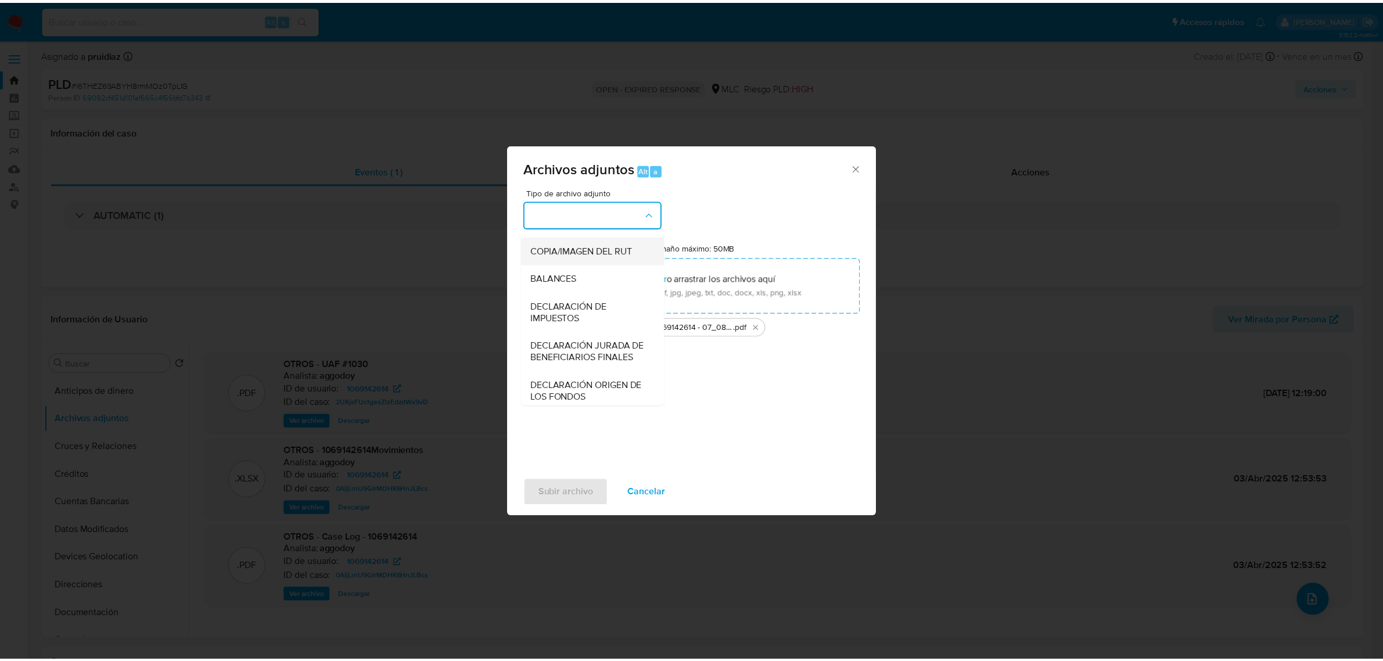
scroll to position [192, 0]
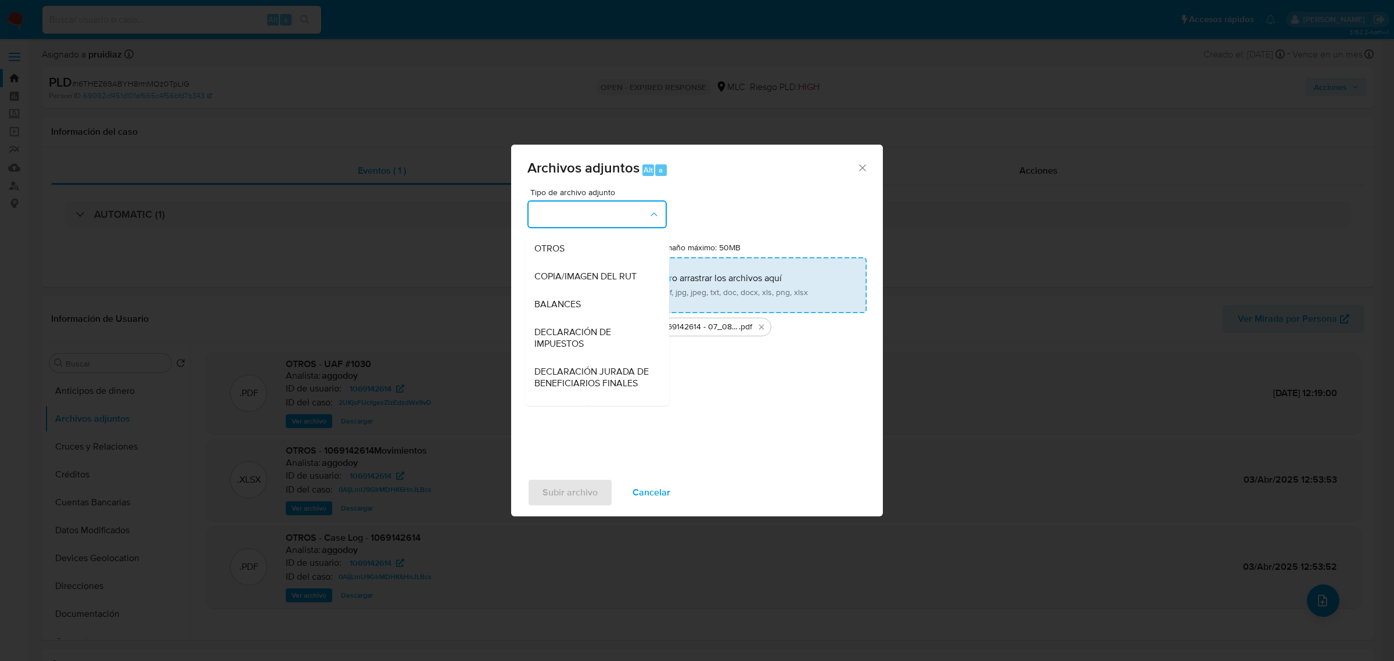
click at [547, 254] on span "OTROS" at bounding box center [549, 248] width 30 height 12
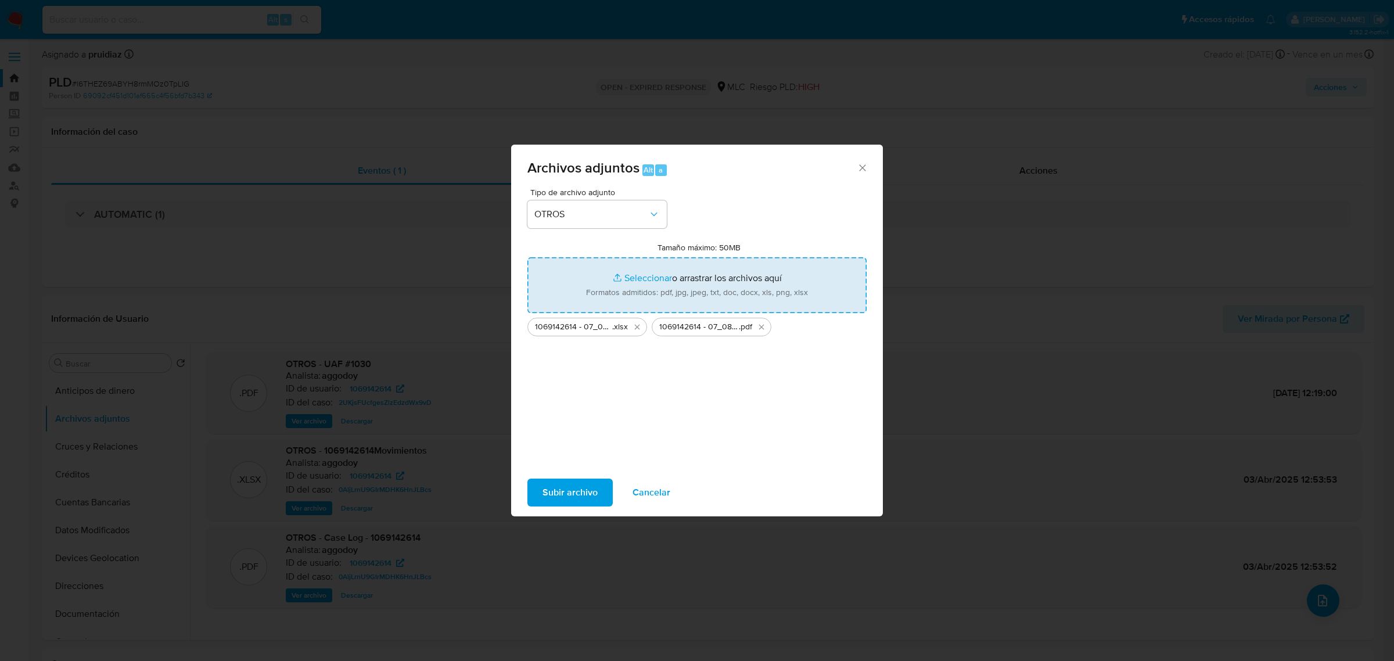
click at [659, 275] on input "Tamaño máximo: 50MB Seleccionar archivos" at bounding box center [696, 285] width 339 height 56
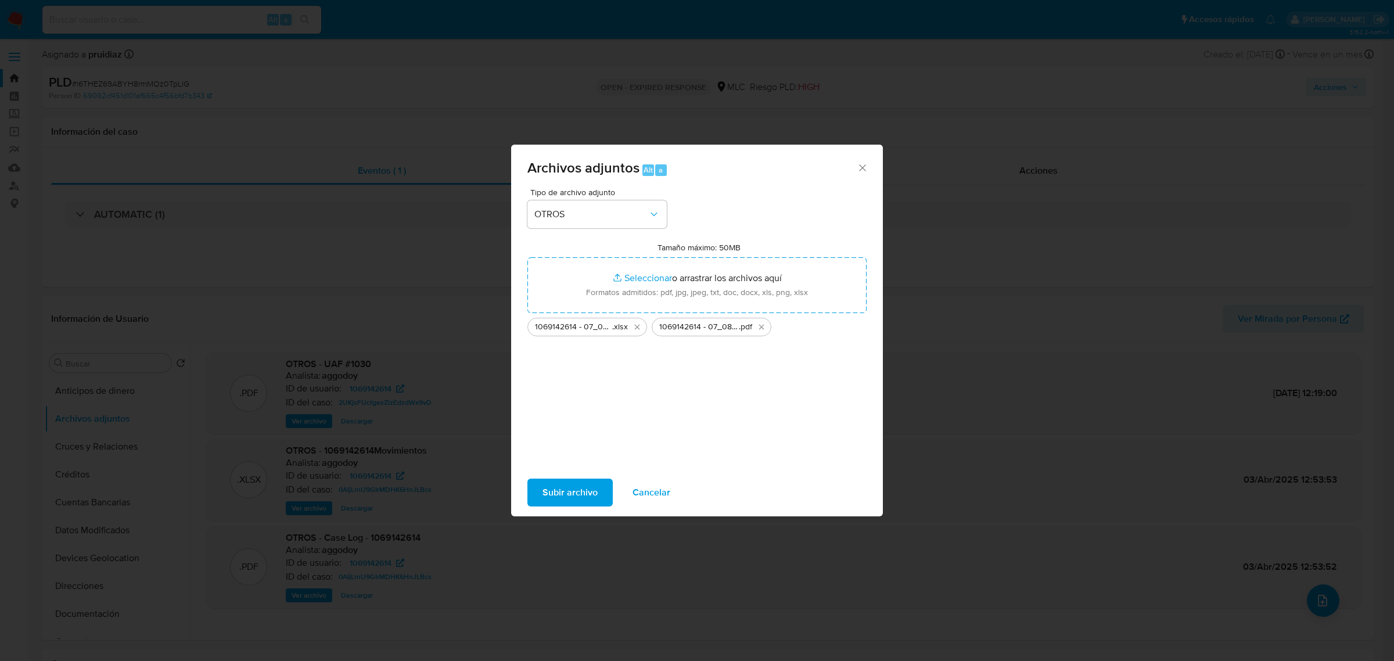
click at [559, 498] on span "Subir archivo" at bounding box center [569, 493] width 55 height 26
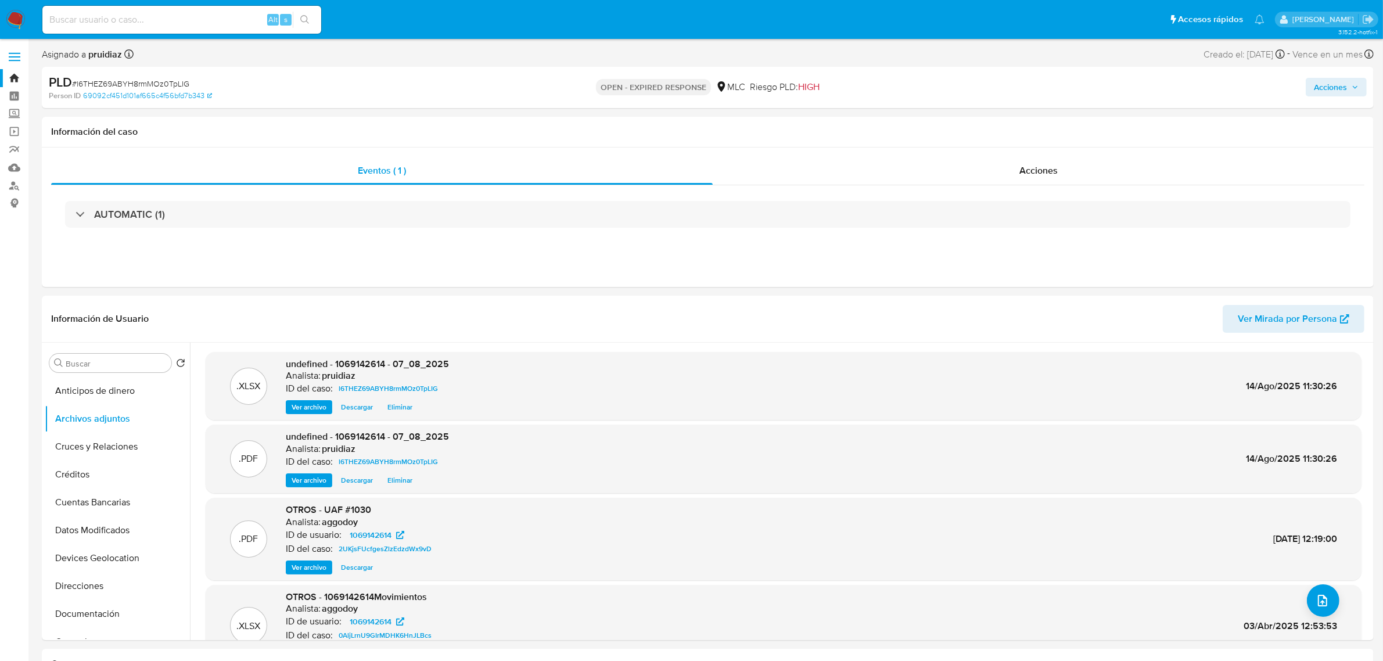
click at [1330, 92] on span "Acciones" at bounding box center [1330, 87] width 33 height 19
click at [1035, 134] on div "Resolución del caso Alt r" at bounding box center [1020, 124] width 111 height 30
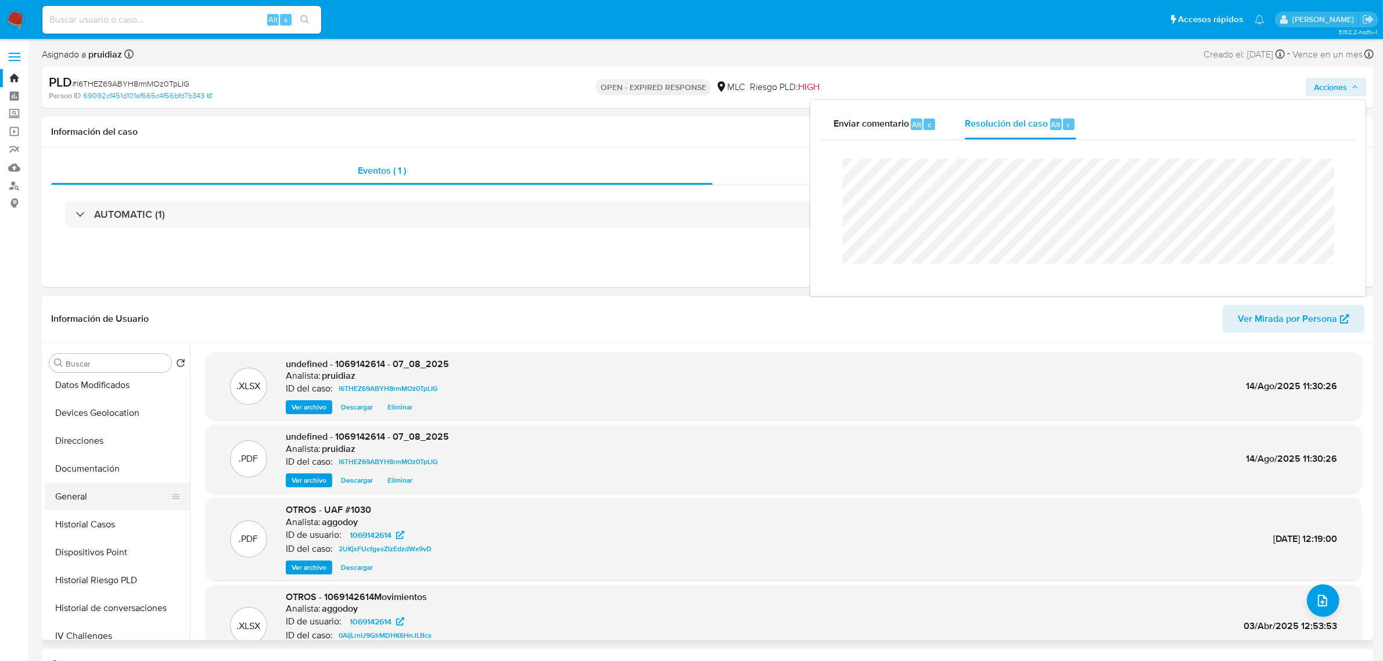
click at [74, 497] on button "General" at bounding box center [113, 497] width 136 height 28
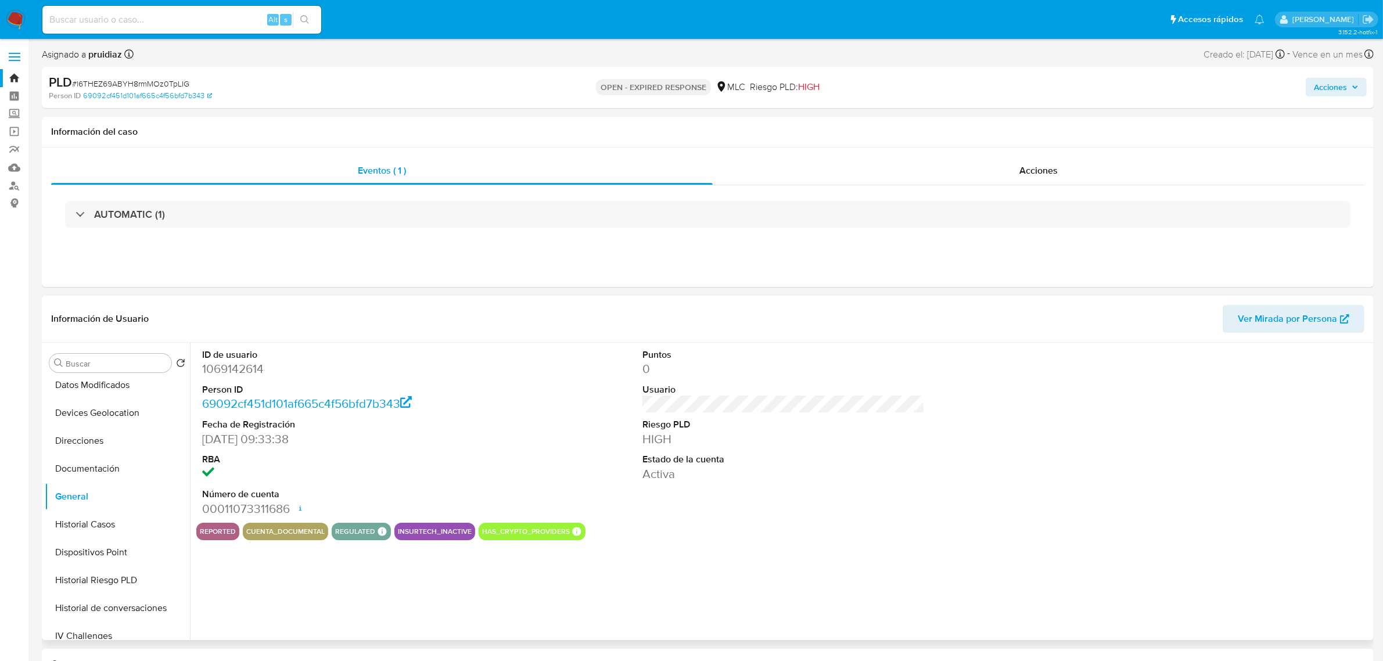
click at [243, 365] on dd "1069142614" at bounding box center [343, 369] width 282 height 16
copy dd "1069142614"
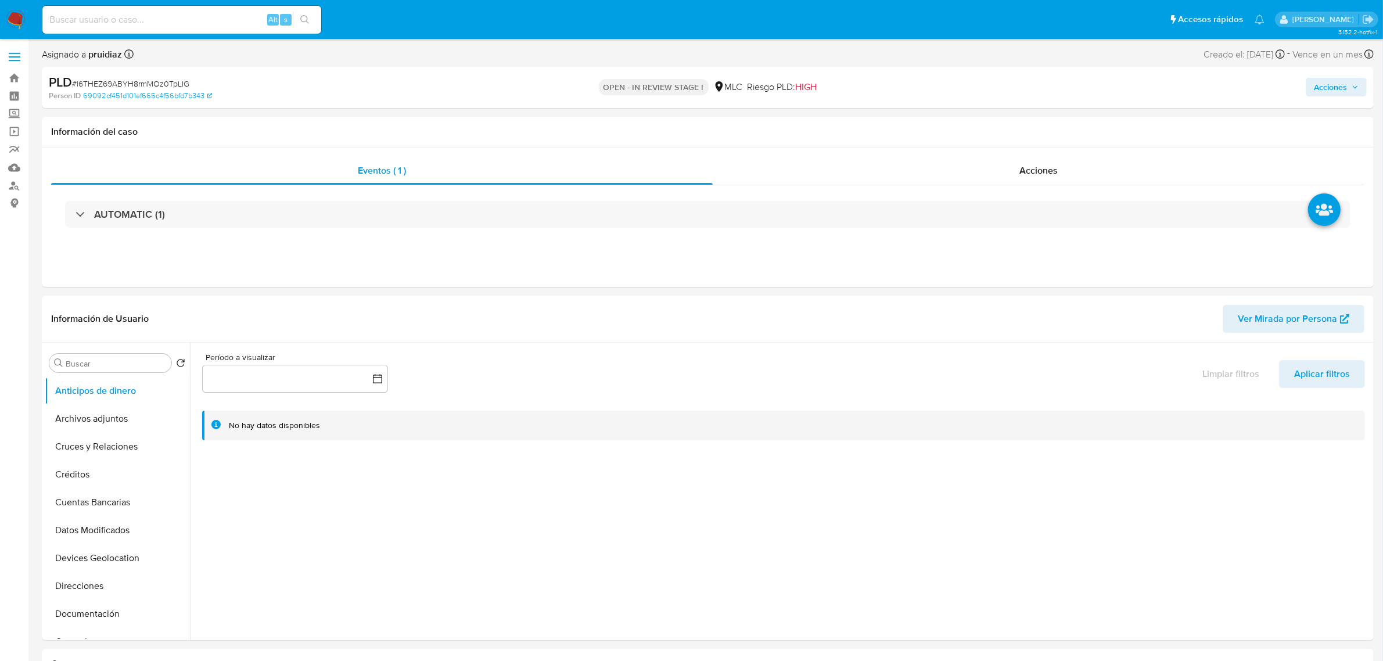
select select "10"
click at [1346, 85] on span "Acciones" at bounding box center [1330, 87] width 33 height 19
click at [1003, 128] on span "Resolución del caso" at bounding box center [1006, 123] width 83 height 13
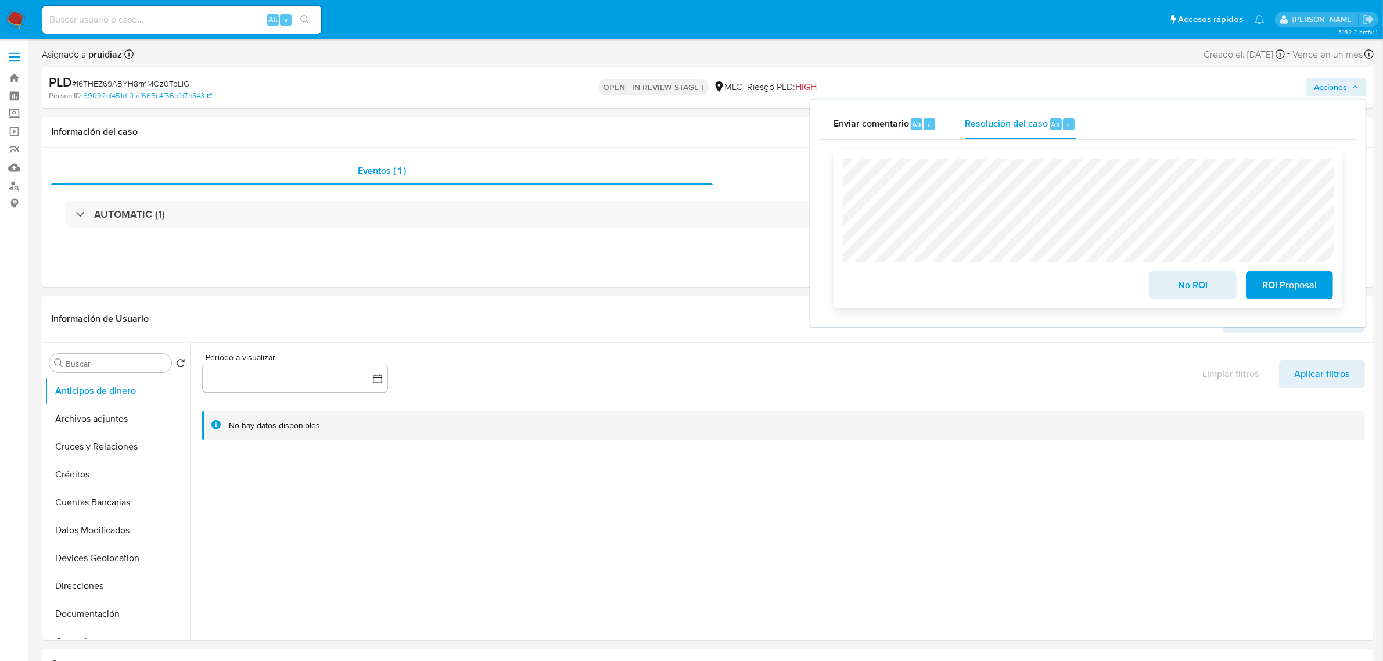
click at [1282, 280] on span "ROI Proposal" at bounding box center [1289, 285] width 57 height 26
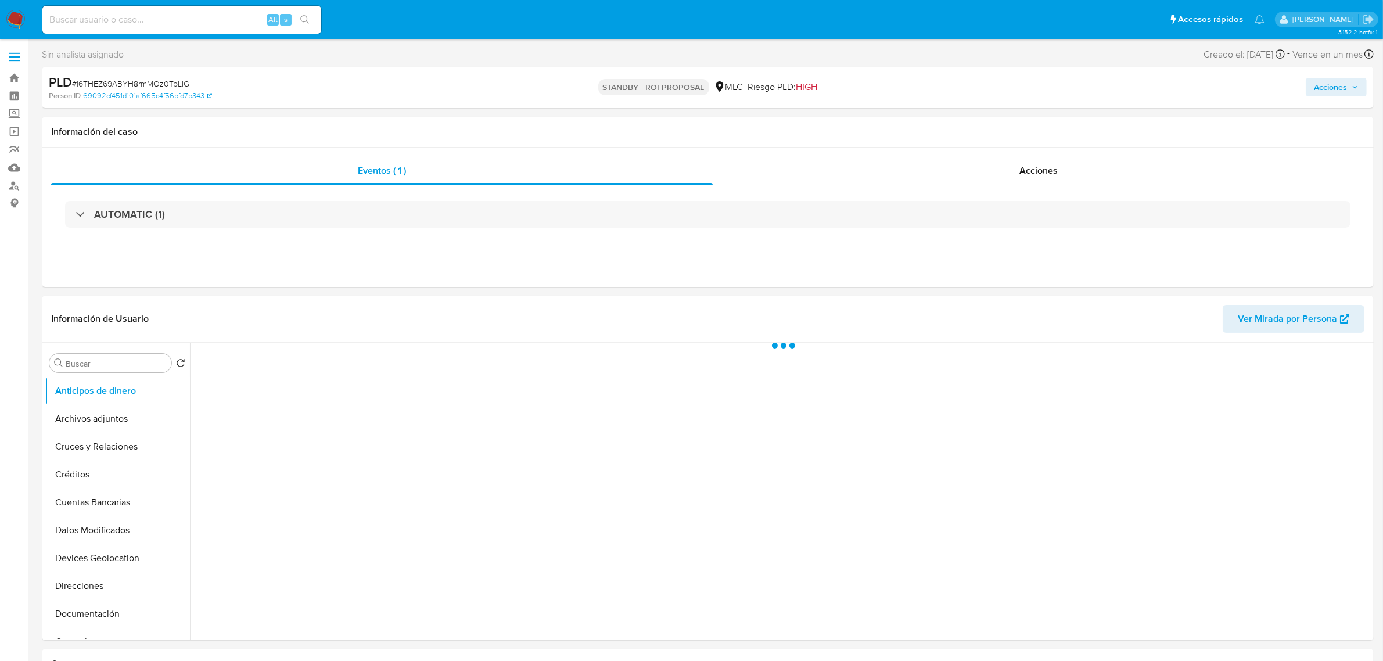
select select "10"
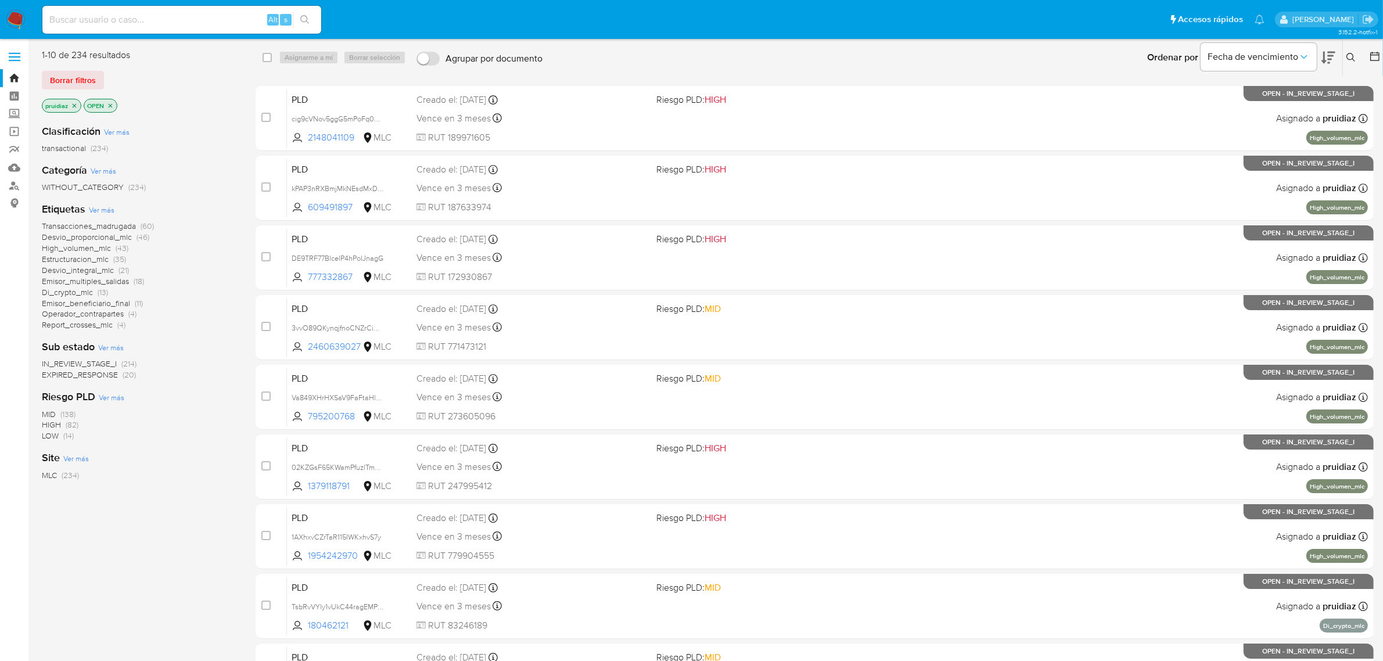
click at [1346, 62] on button at bounding box center [1352, 58] width 19 height 14
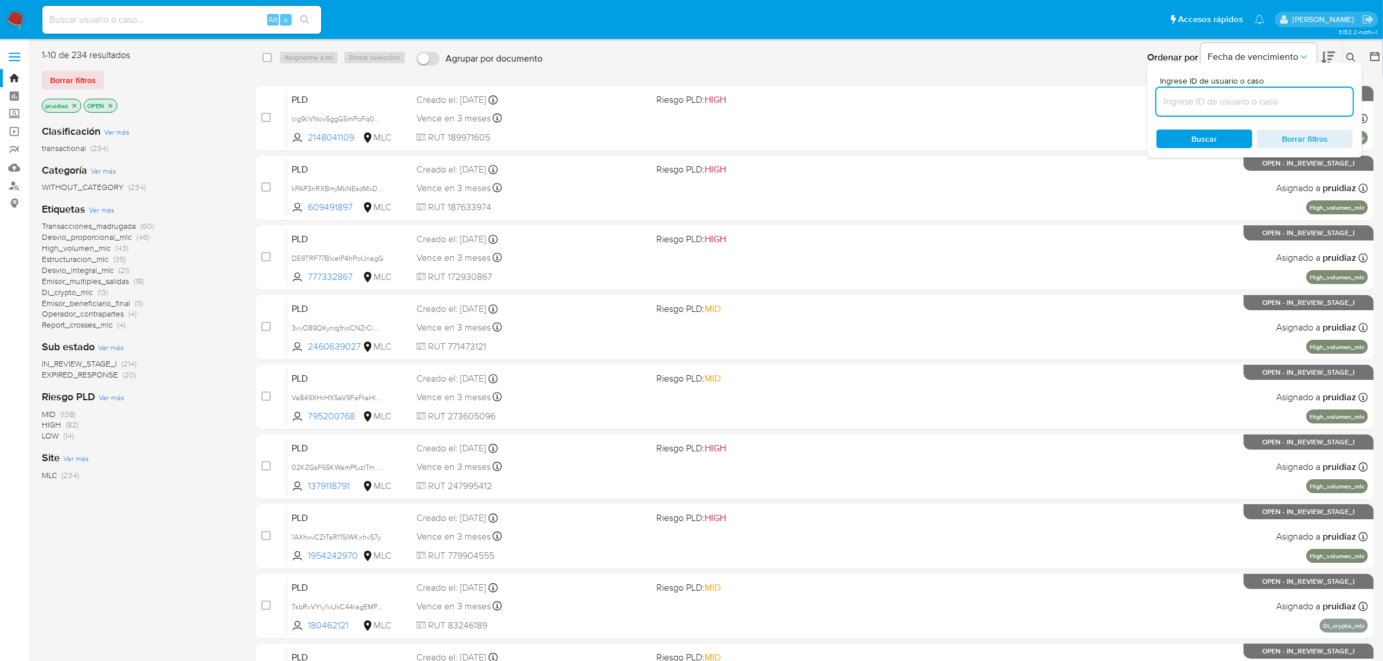
click at [1265, 102] on input at bounding box center [1254, 101] width 196 height 15
type input "823629283"
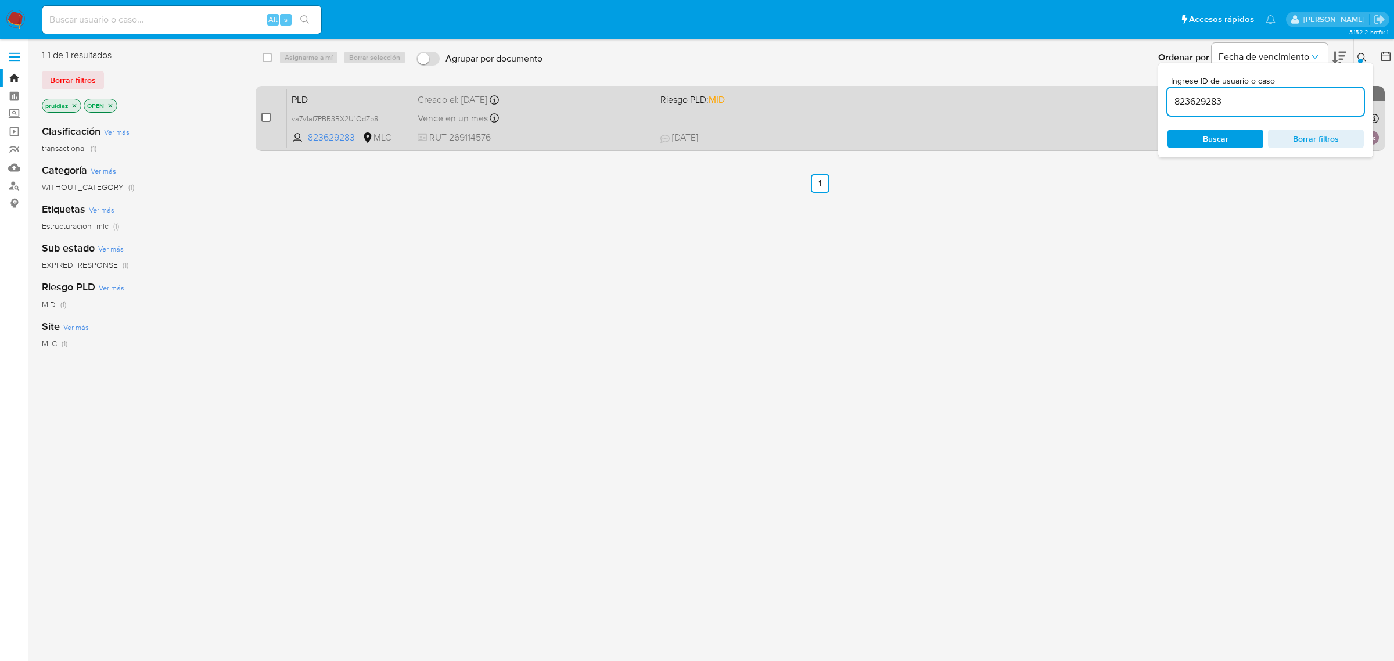
click at [268, 120] on input "checkbox" at bounding box center [265, 117] width 9 height 9
checkbox input "true"
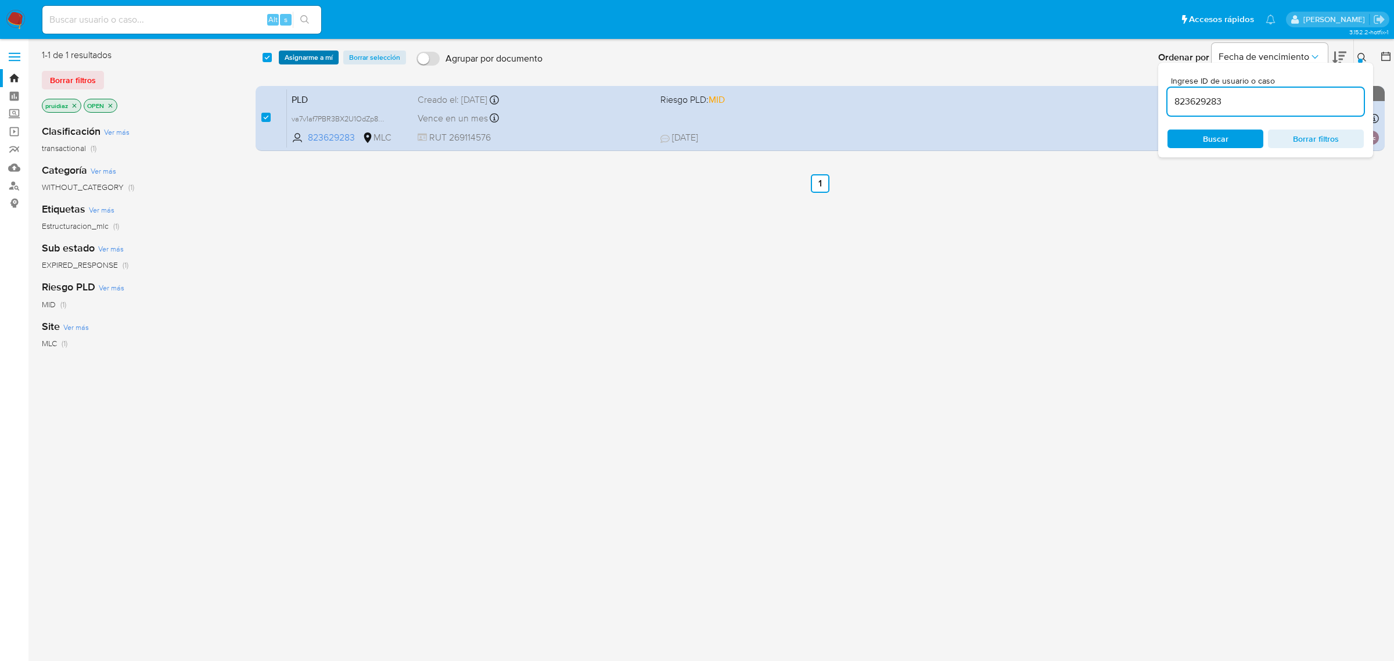
click at [312, 62] on span "Asignarme a mí" at bounding box center [309, 58] width 48 height 12
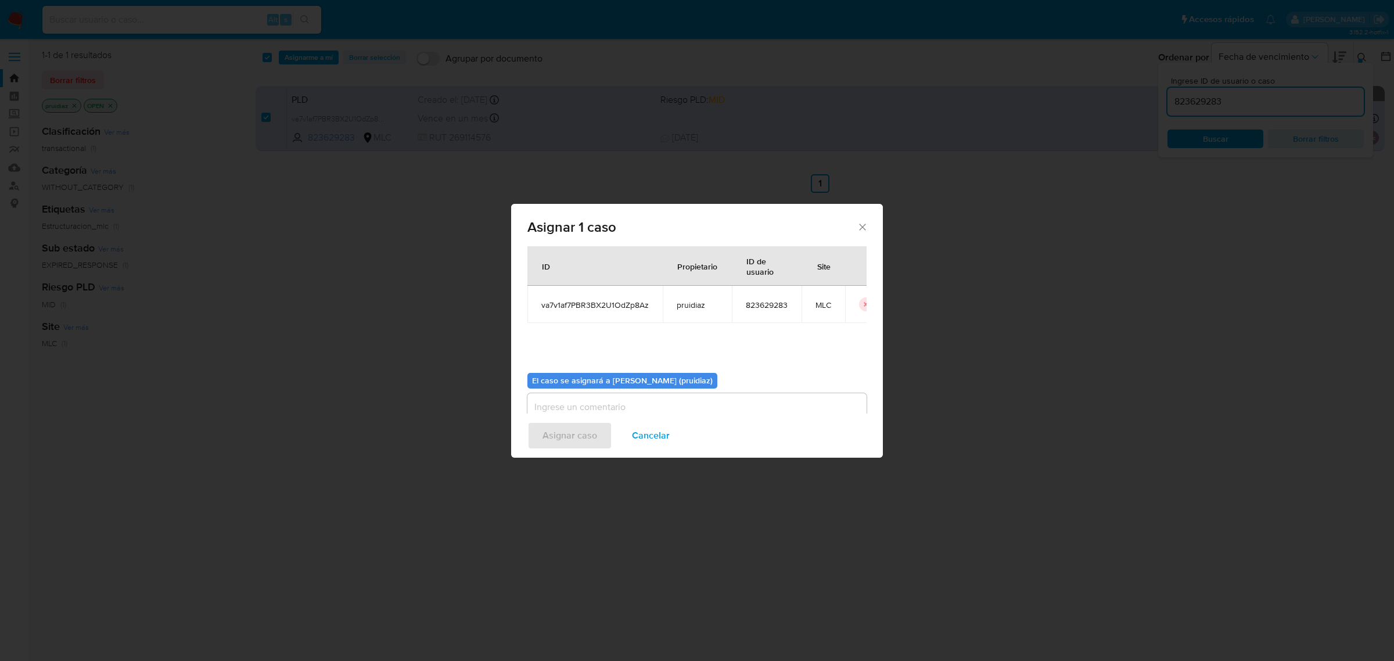
scroll to position [59, 0]
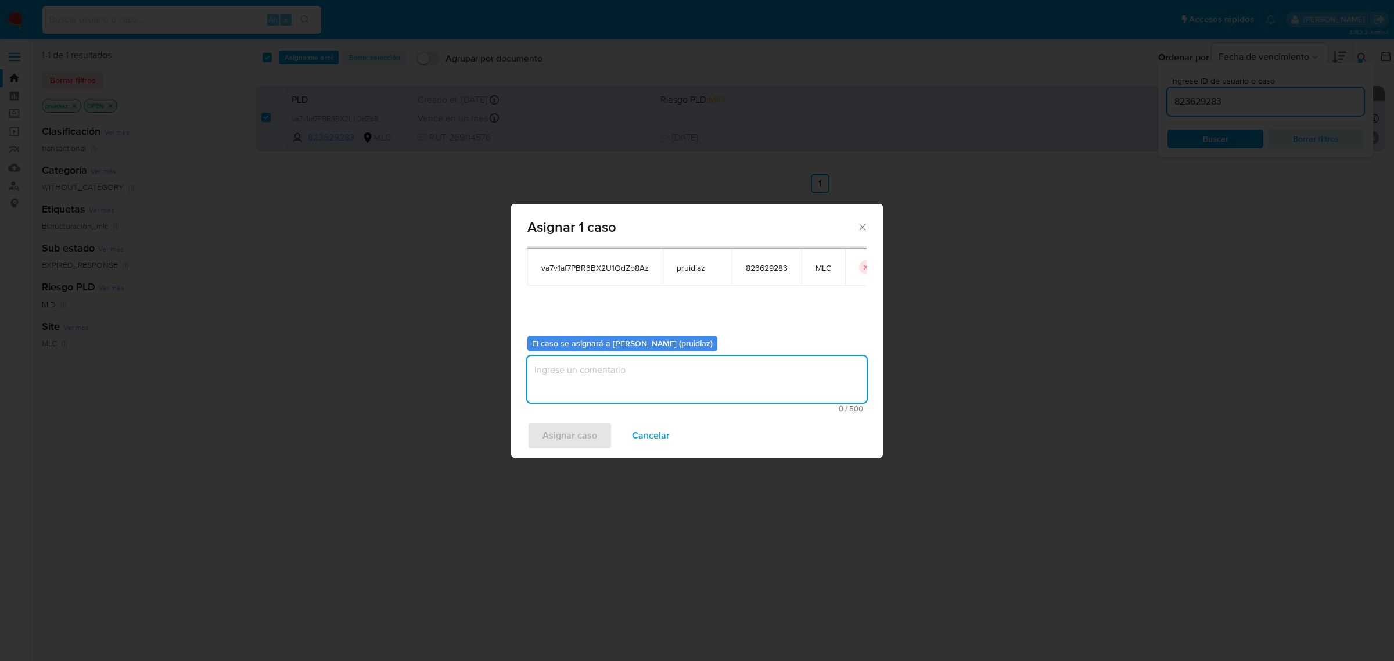
click at [649, 375] on textarea "assign-modal" at bounding box center [696, 379] width 339 height 46
type textarea "-"
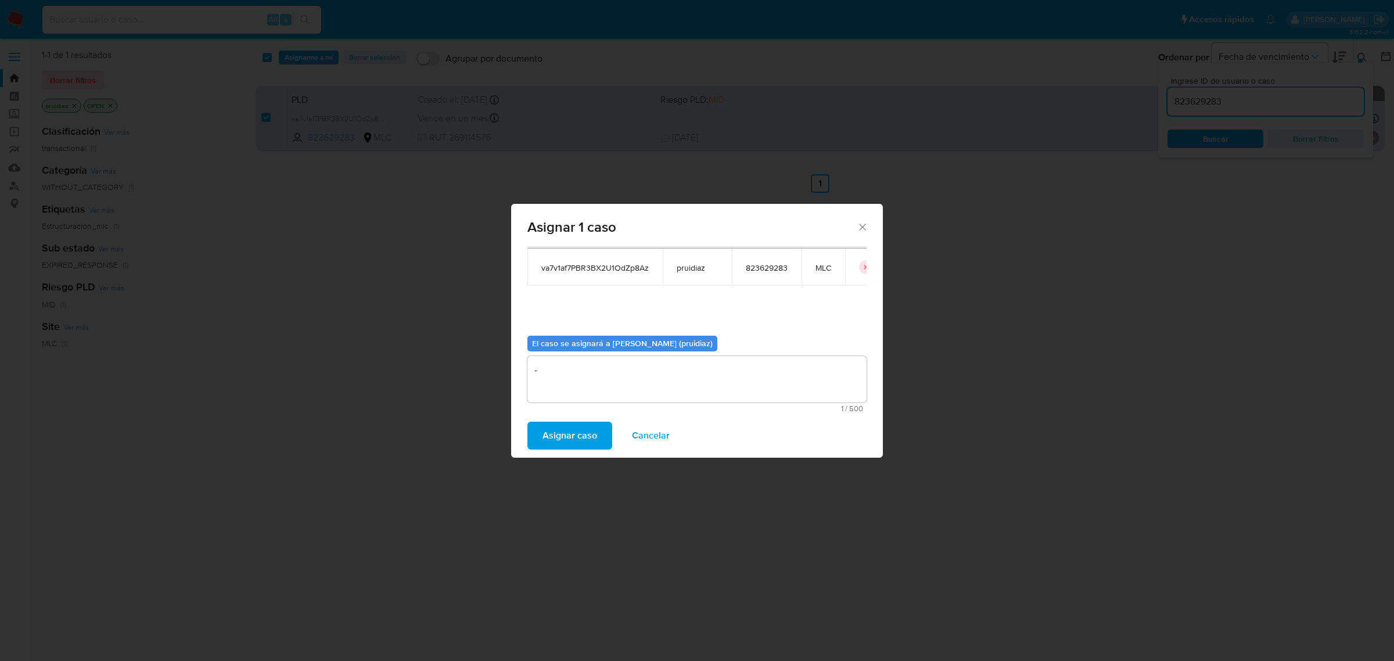
click at [585, 436] on span "Asignar caso" at bounding box center [569, 436] width 55 height 26
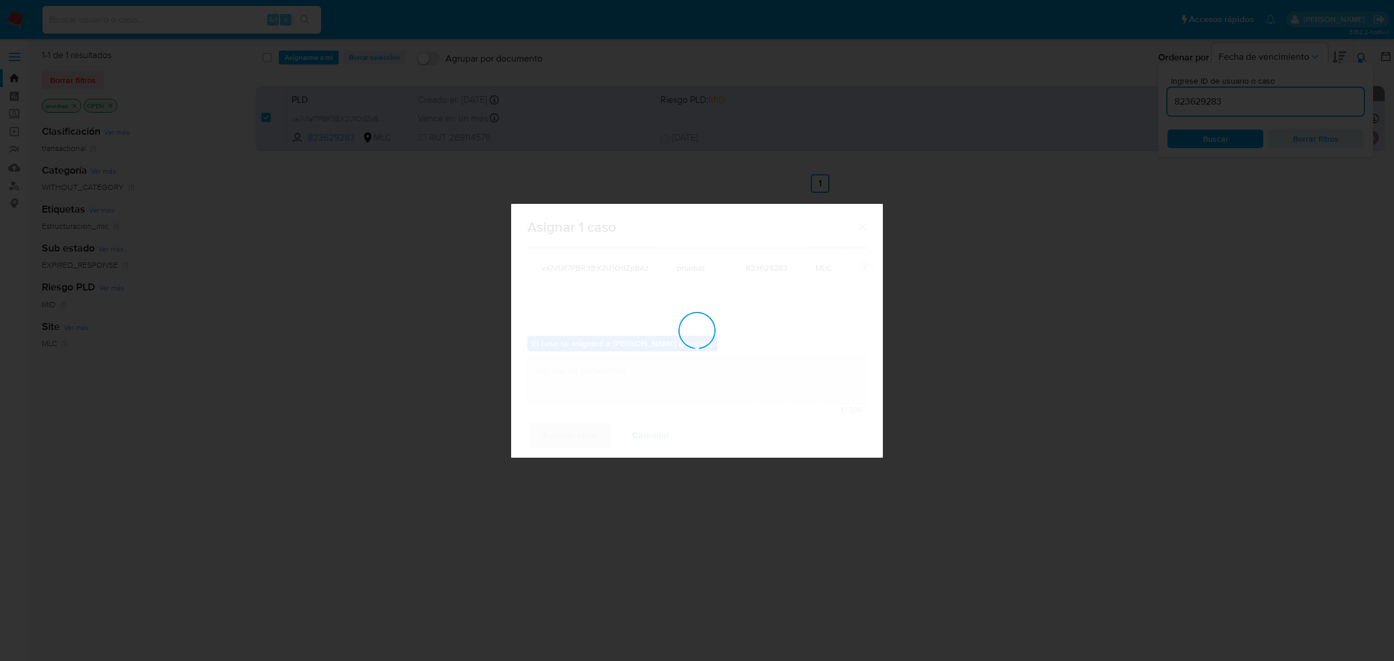
checkbox input "false"
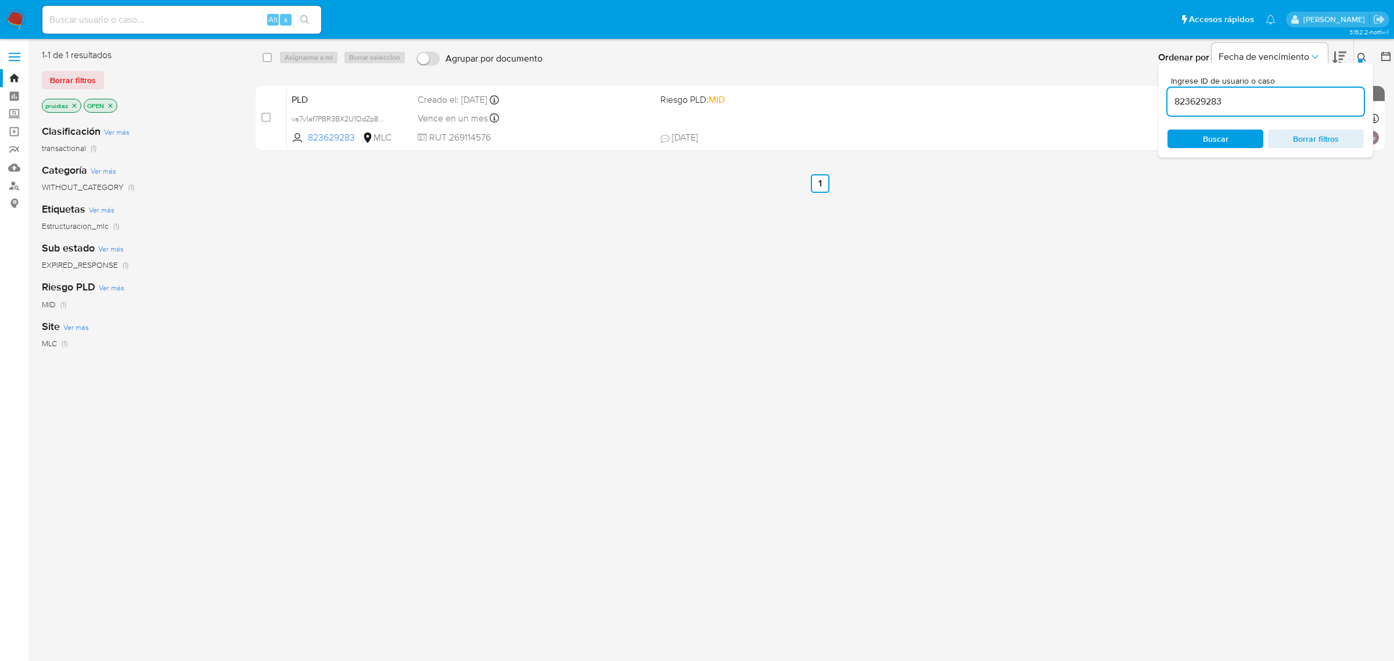
click at [19, 10] on img at bounding box center [16, 20] width 20 height 20
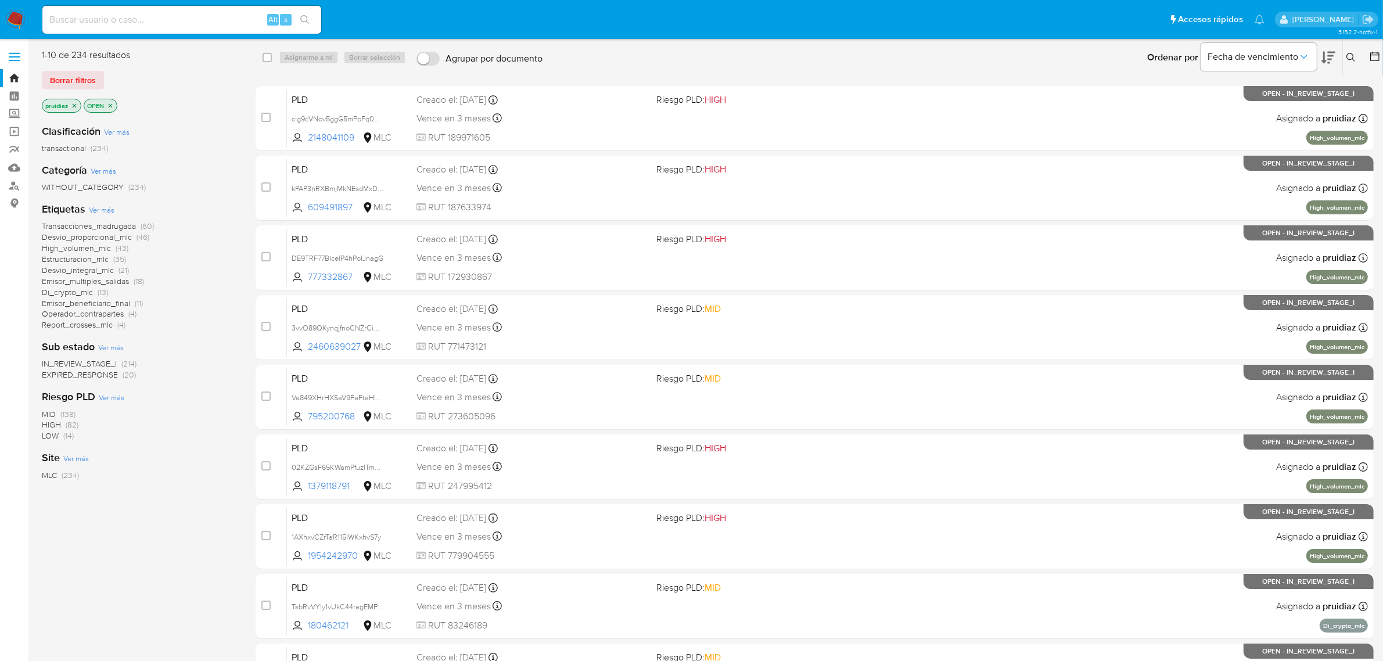
click at [196, 19] on input at bounding box center [181, 19] width 279 height 15
paste input "va7v1af7PBR3BX2U1OdZp8Az"
type input "va7v1af7PBR3BX2U1OdZp8Az"
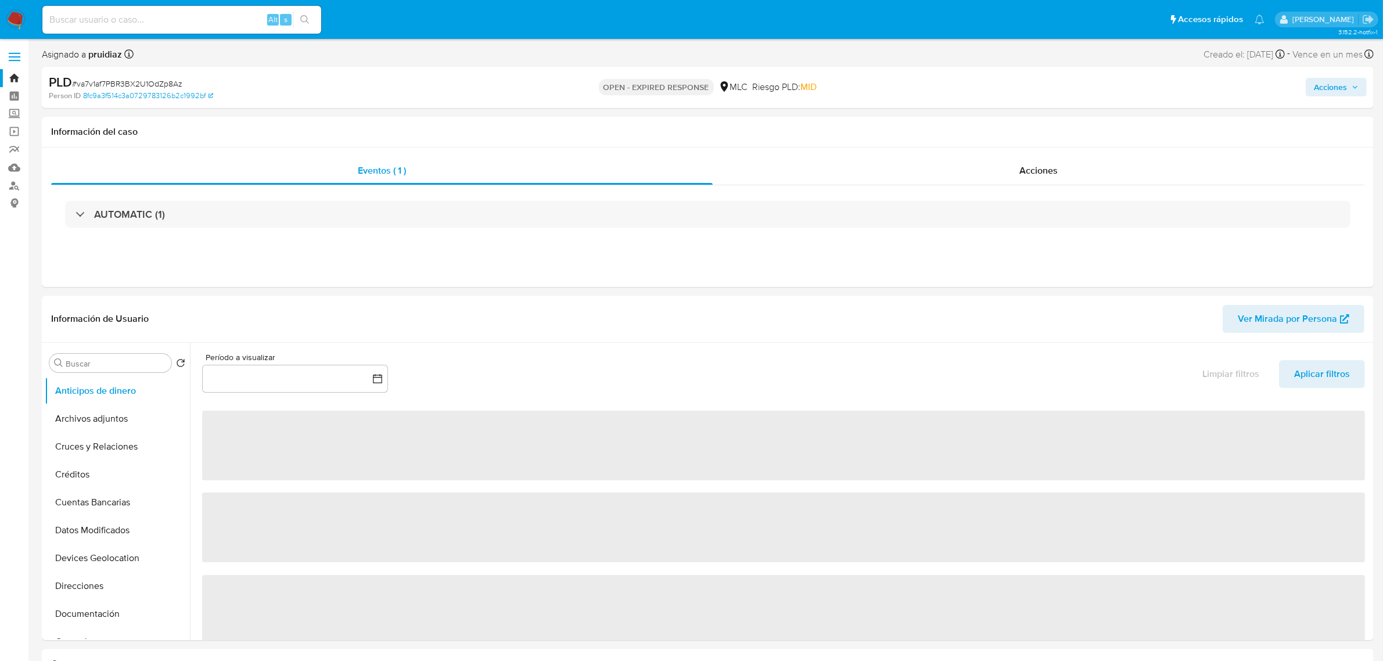
select select "10"
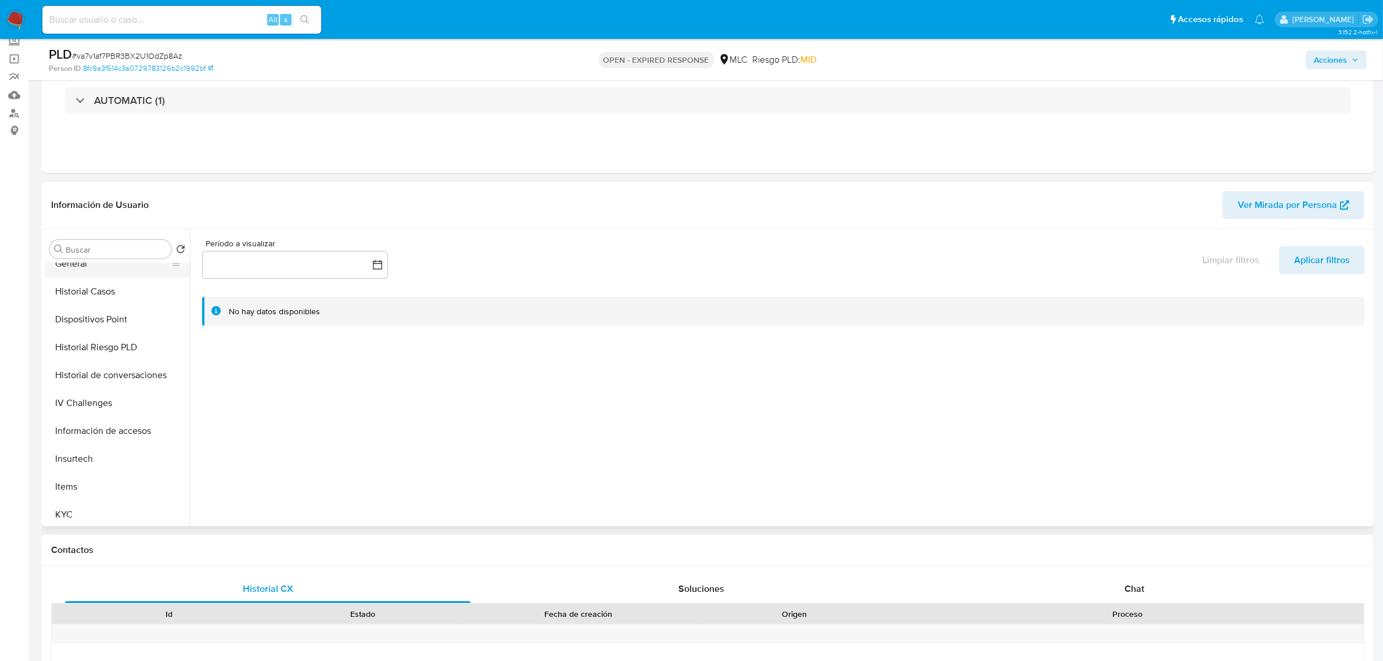
scroll to position [290, 0]
click at [113, 273] on button "Historial Casos" at bounding box center [113, 265] width 136 height 28
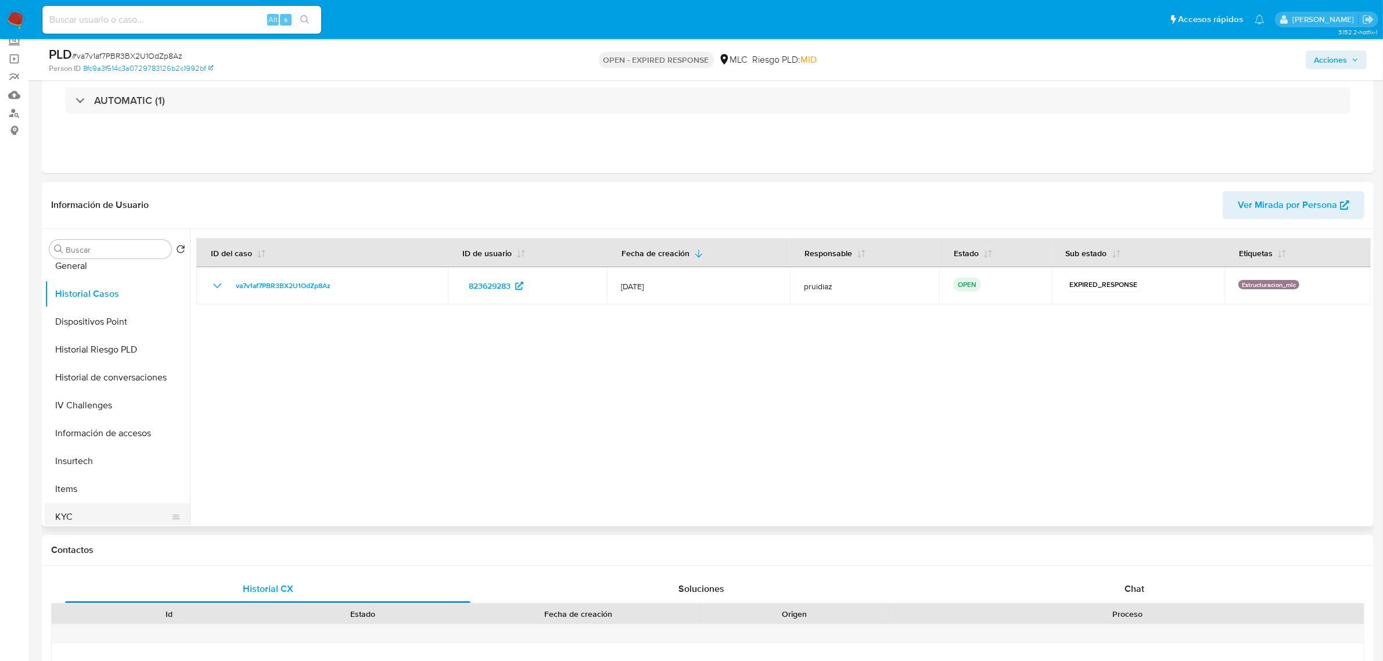
scroll to position [73, 0]
click at [82, 454] on button "General" at bounding box center [113, 455] width 136 height 28
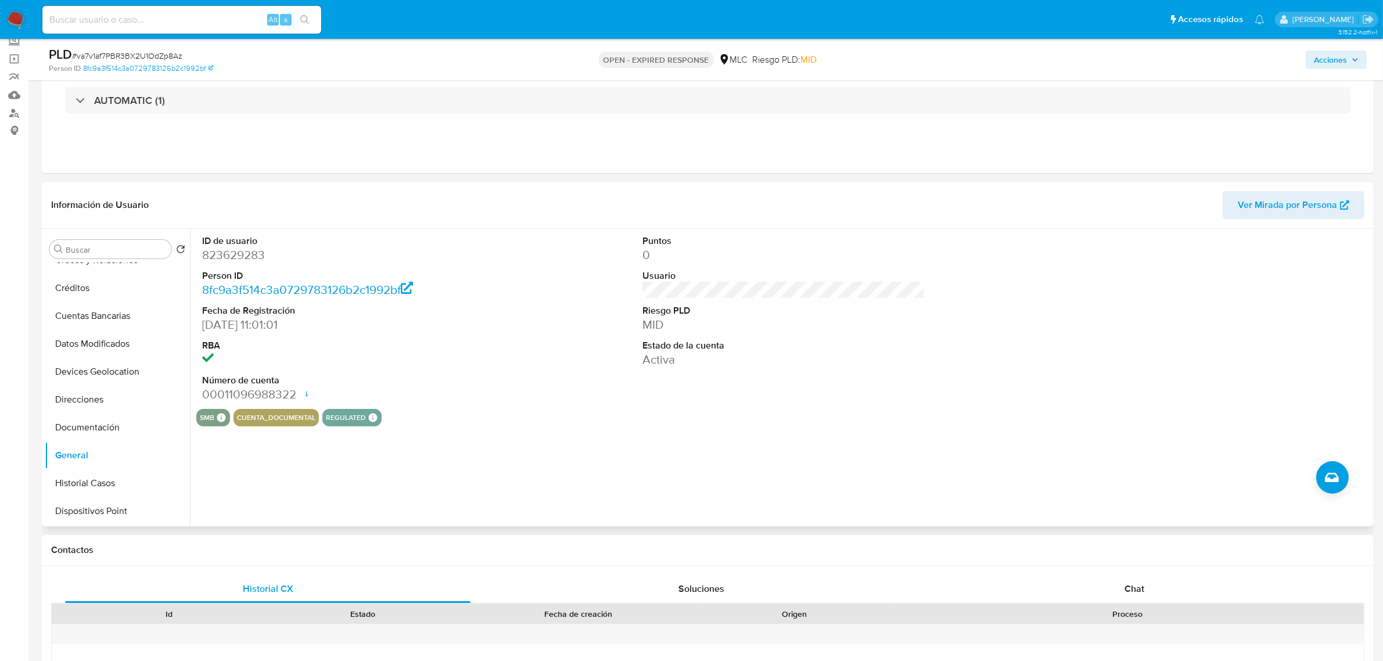
click at [233, 260] on dd "823629283" at bounding box center [343, 255] width 282 height 16
click at [234, 260] on dd "823629283" at bounding box center [343, 255] width 282 height 16
copy dd "823629283"
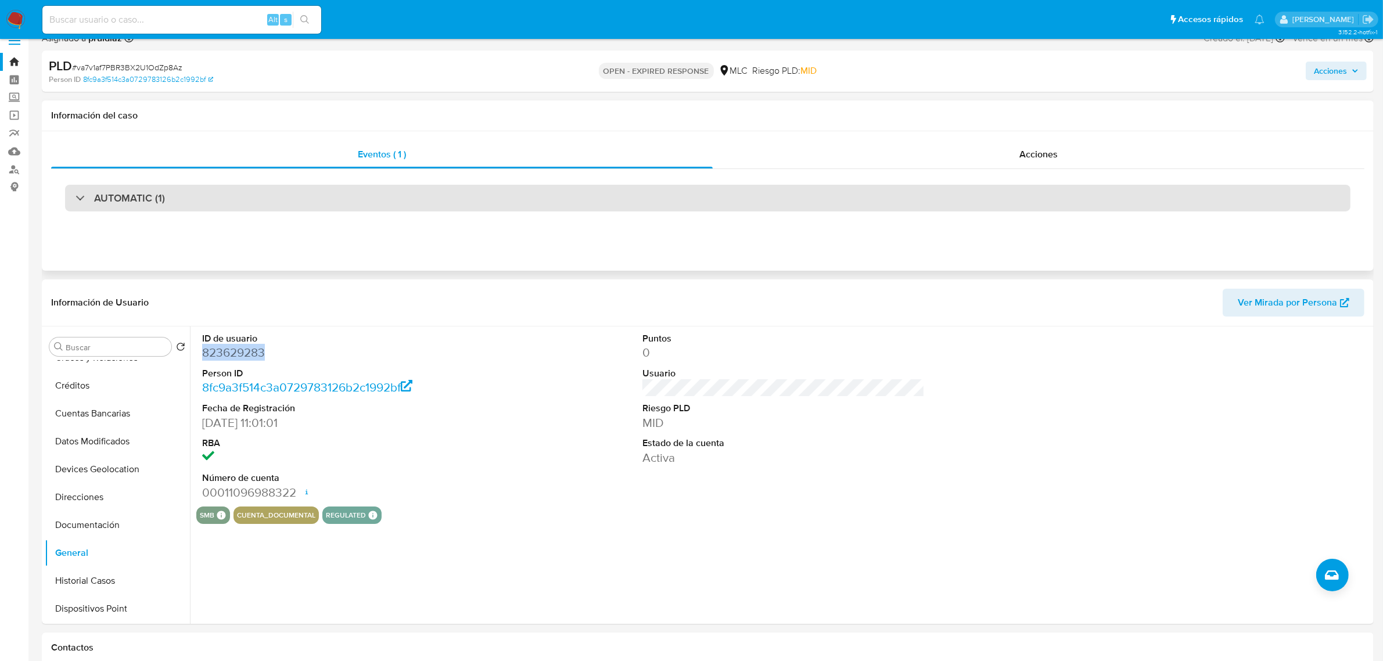
scroll to position [0, 0]
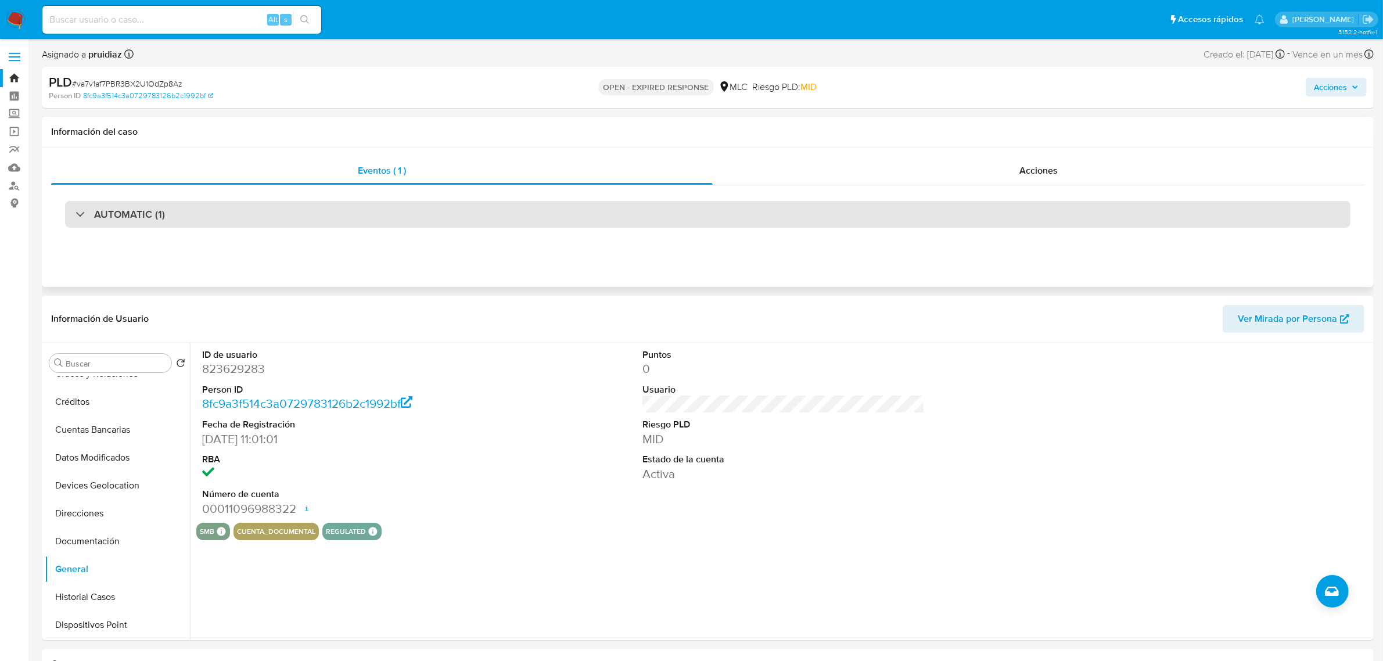
drag, startPoint x: 143, startPoint y: 211, endPoint x: 147, endPoint y: 221, distance: 11.0
click at [143, 211] on h3 "AUTOMATIC (1)" at bounding box center [129, 214] width 71 height 13
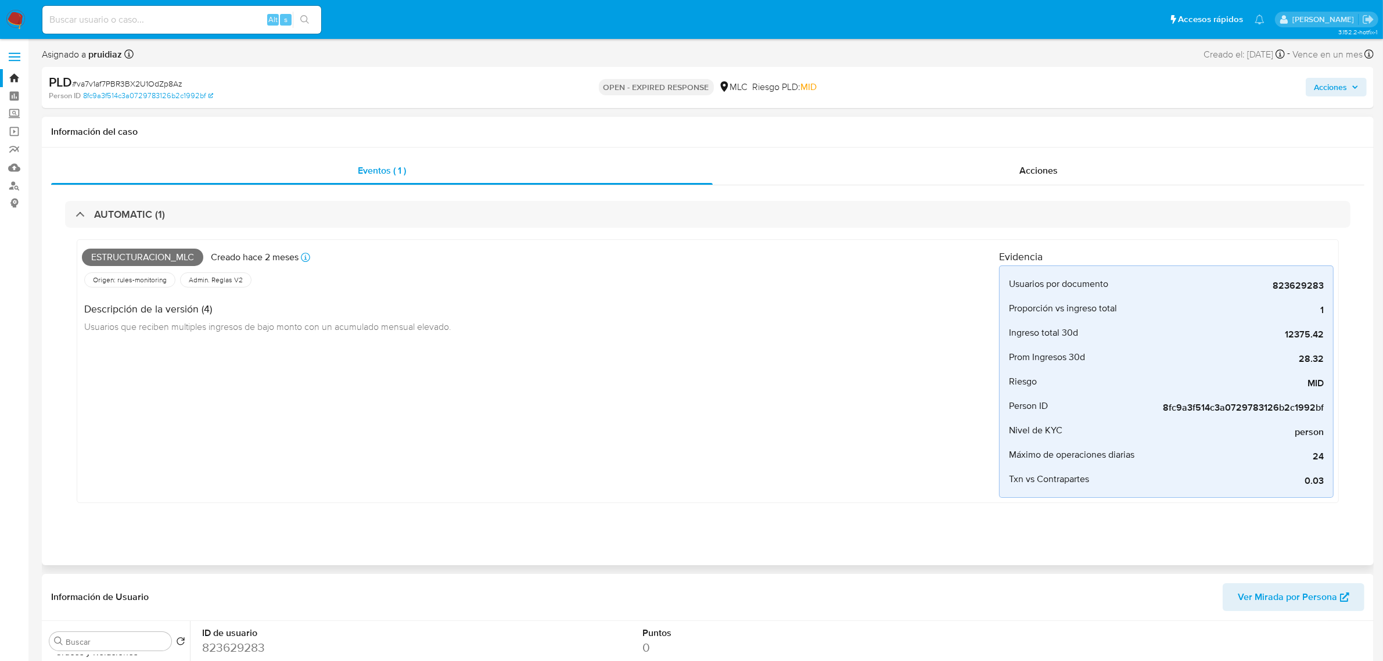
click at [130, 256] on span "Estructuracion_mlc" at bounding box center [142, 257] width 121 height 17
copy span "Estructuracion_mlc"
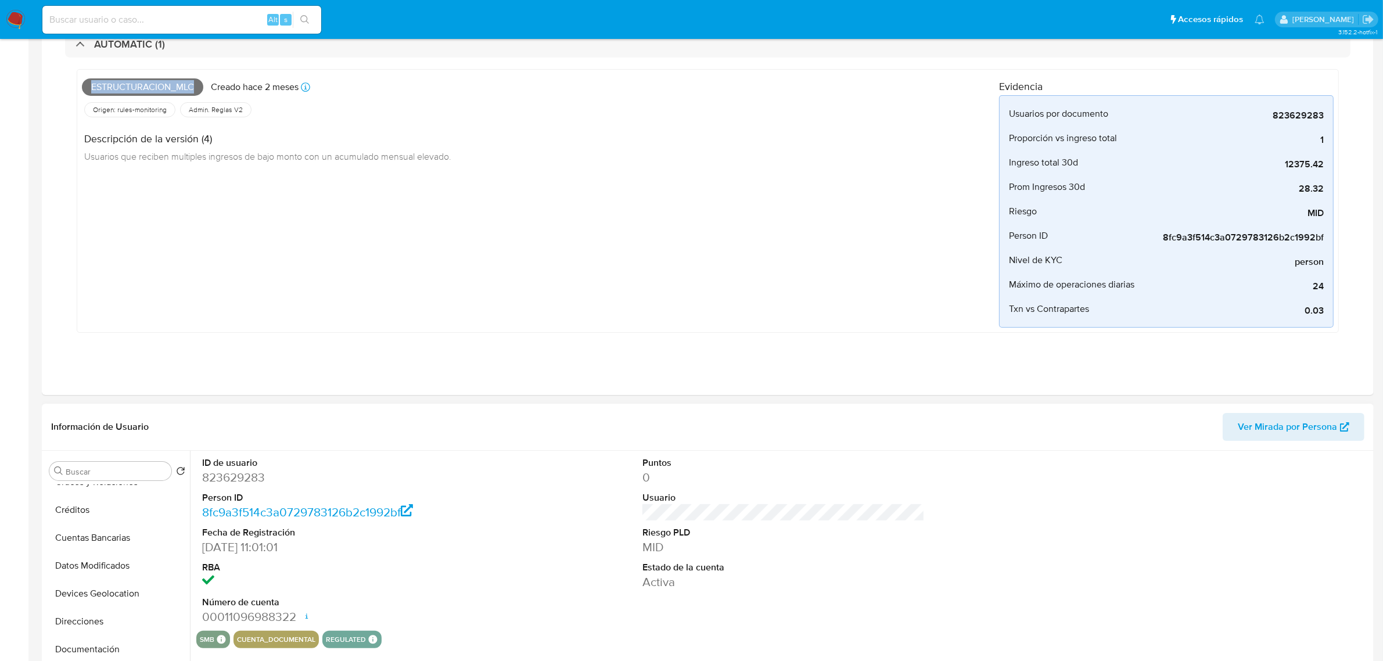
scroll to position [363, 0]
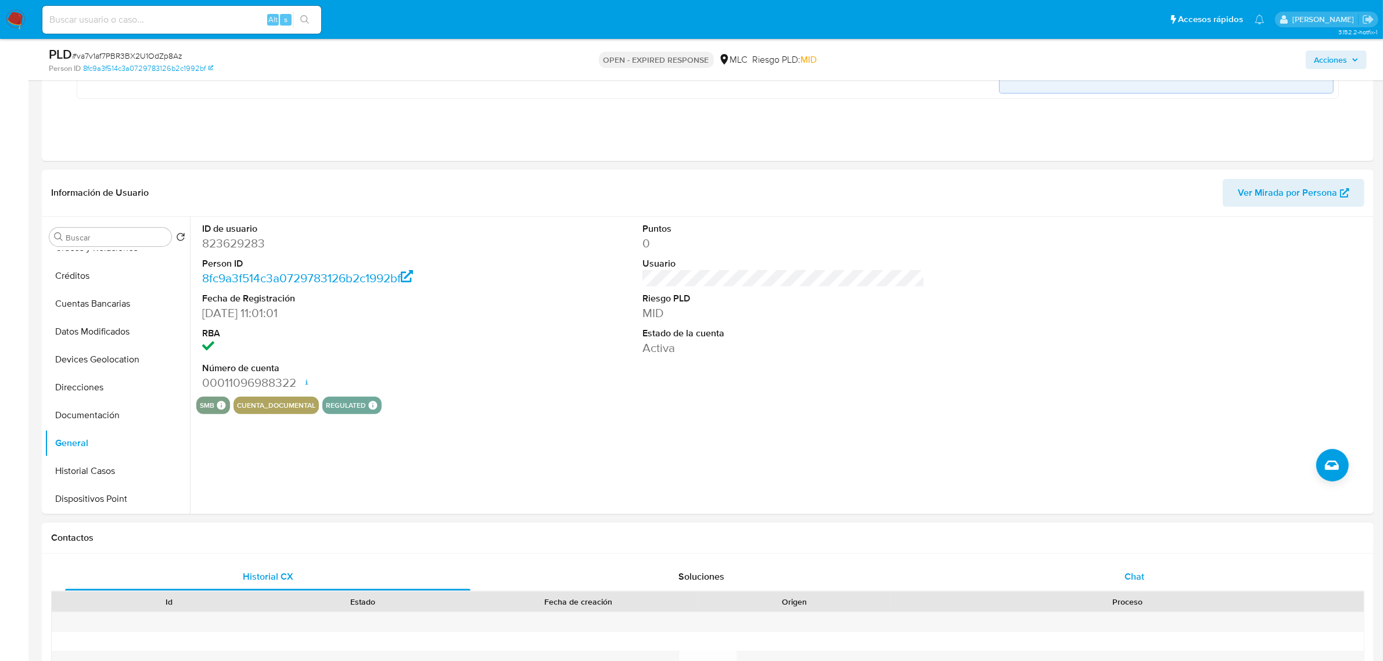
click at [1143, 568] on div "Chat" at bounding box center [1134, 577] width 405 height 28
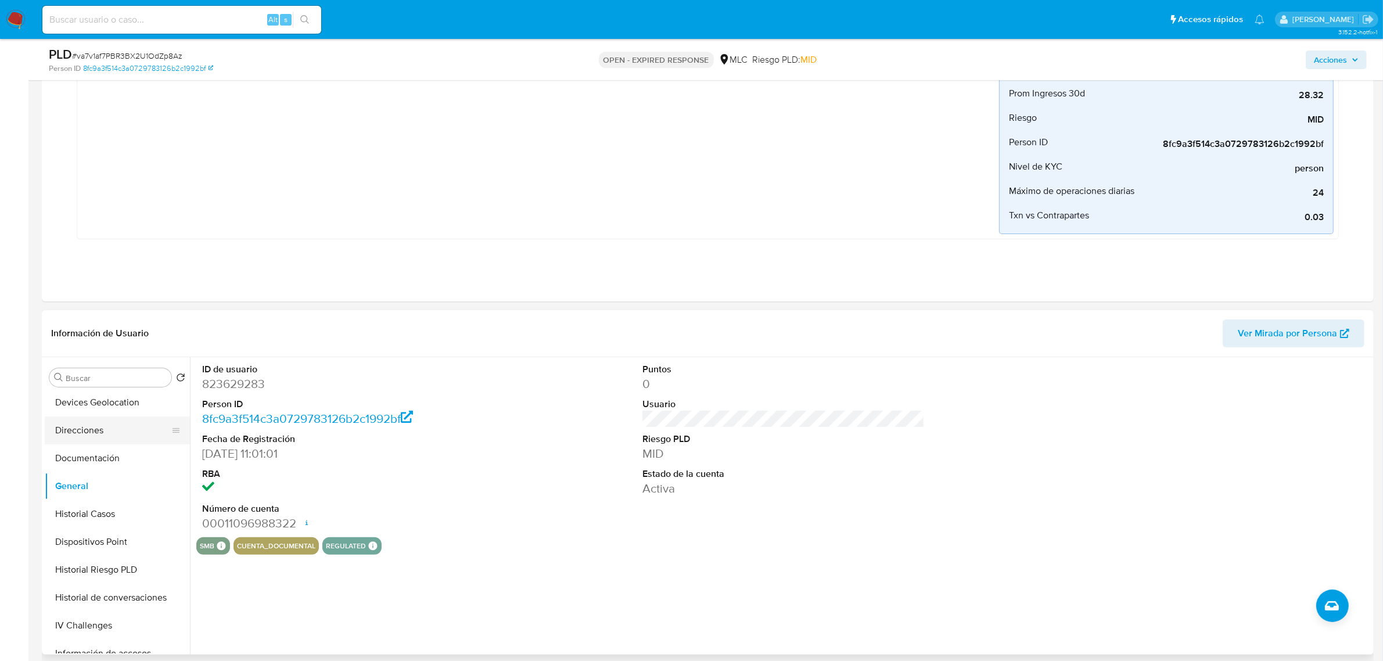
scroll to position [145, 0]
click at [110, 478] on button "Documentación" at bounding box center [113, 483] width 136 height 28
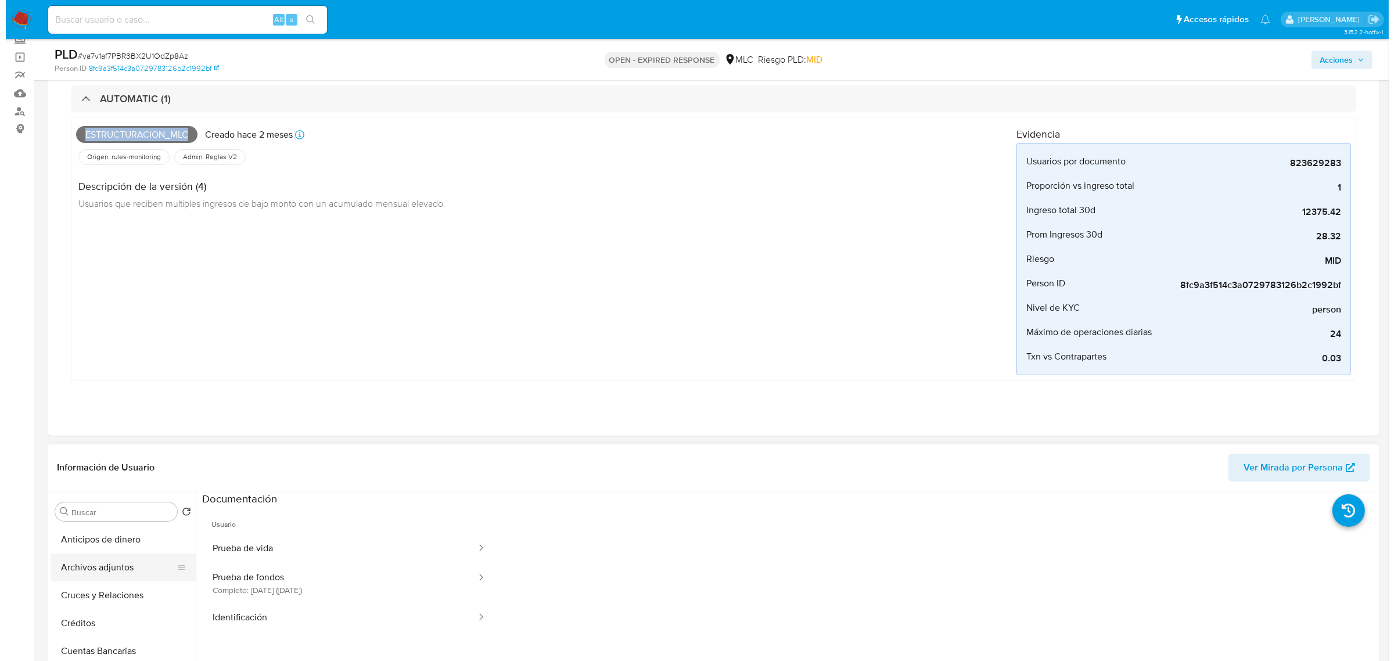
scroll to position [218, 0]
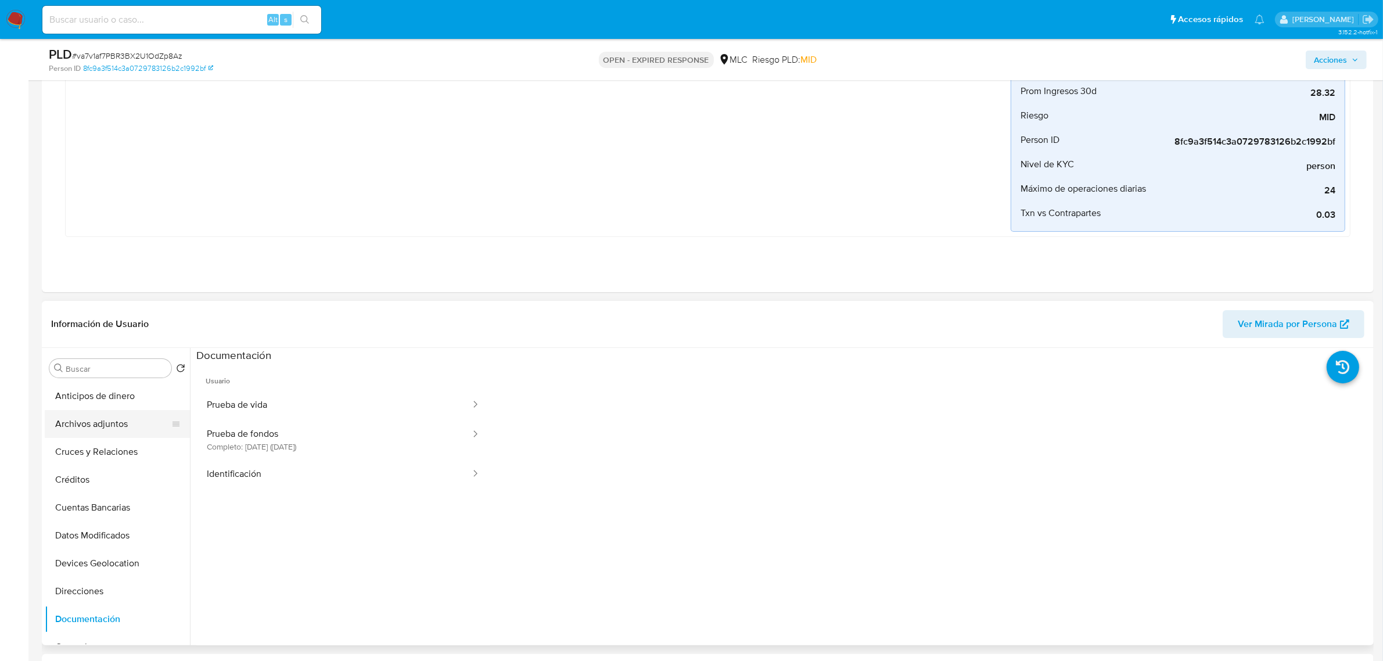
click at [78, 427] on button "Archivos adjuntos" at bounding box center [113, 424] width 136 height 28
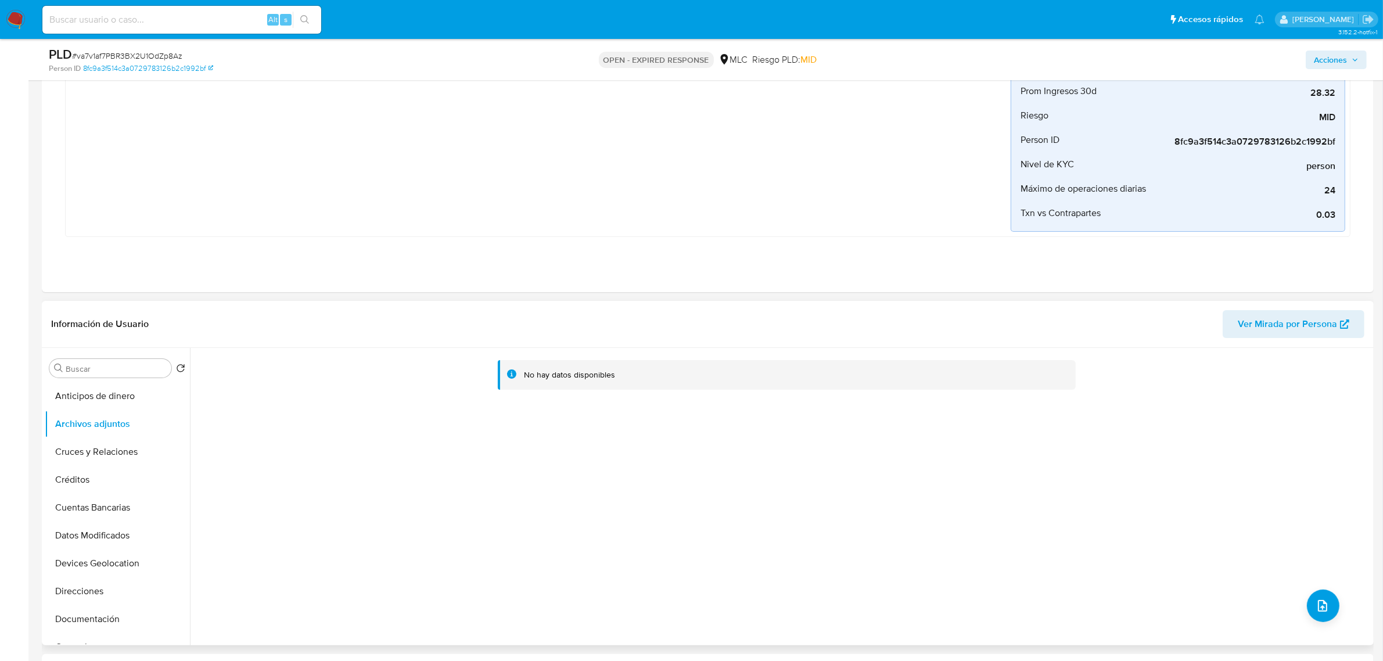
click at [1303, 593] on div "No hay datos disponibles" at bounding box center [780, 496] width 1181 height 297
click at [1315, 604] on icon "upload-file" at bounding box center [1322, 606] width 14 height 14
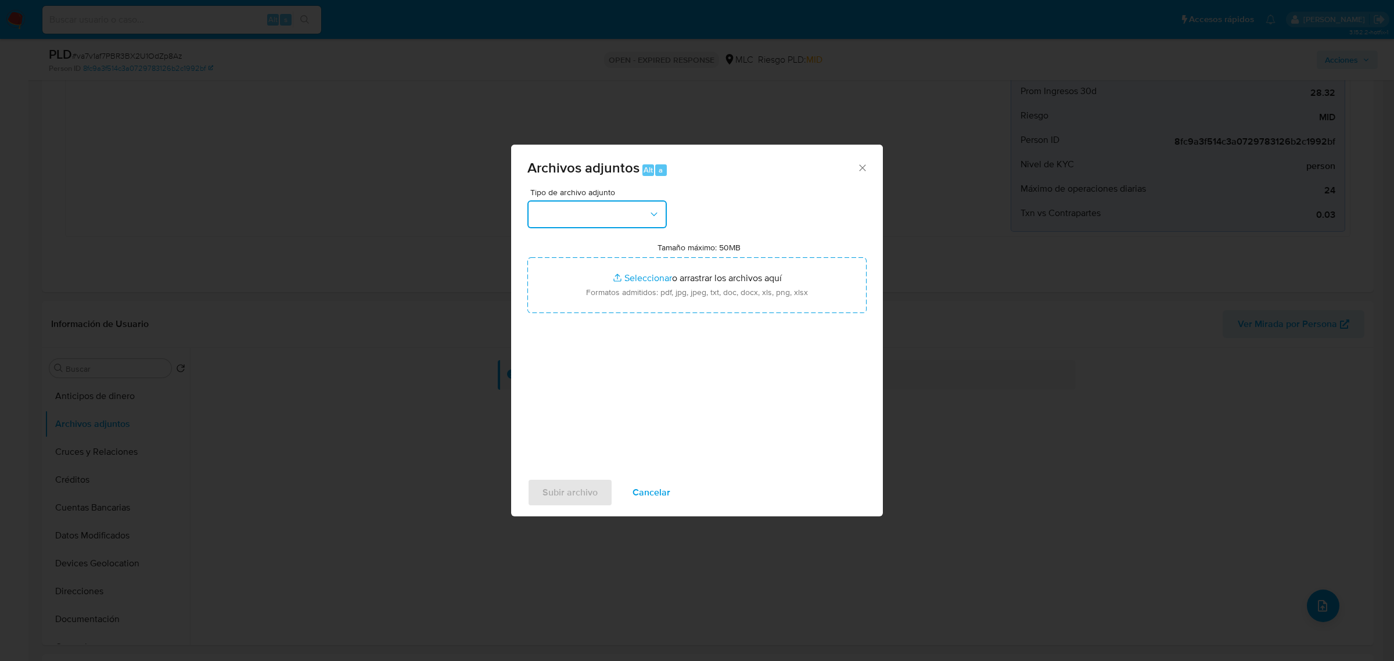
drag, startPoint x: 628, startPoint y: 213, endPoint x: 623, endPoint y: 225, distance: 12.7
click at [627, 213] on button "button" at bounding box center [596, 214] width 139 height 28
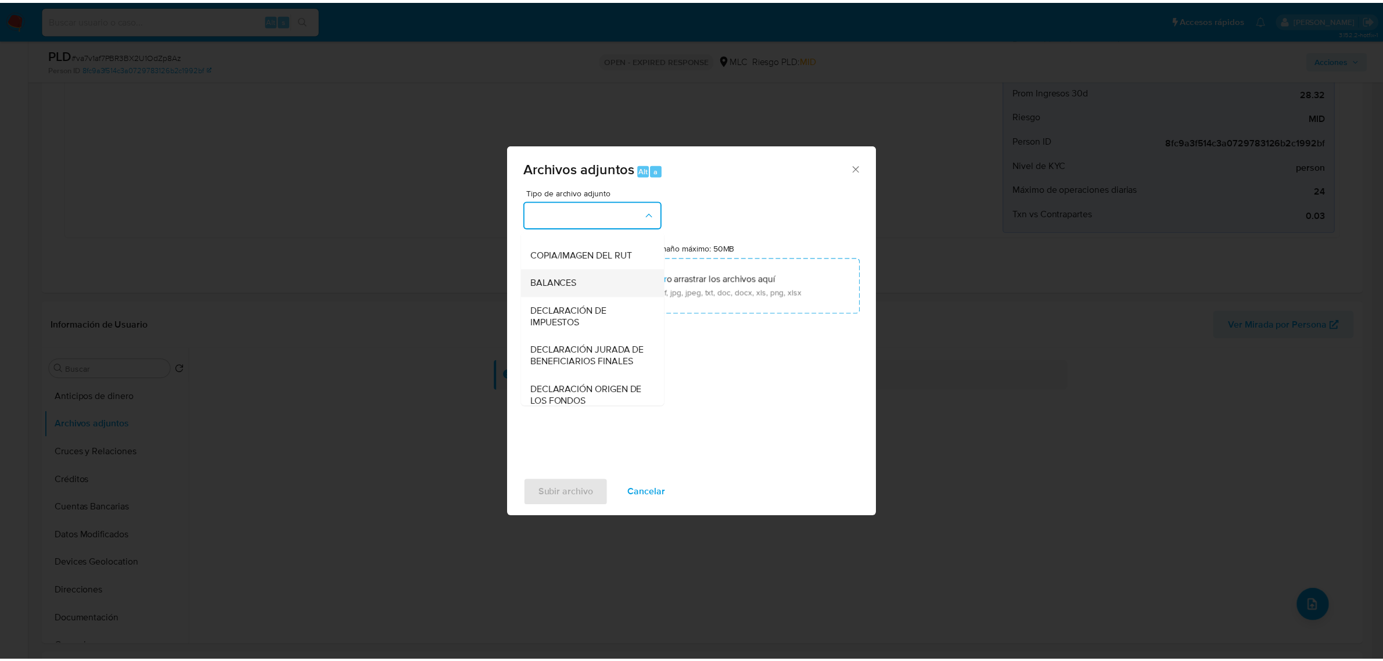
scroll to position [192, 0]
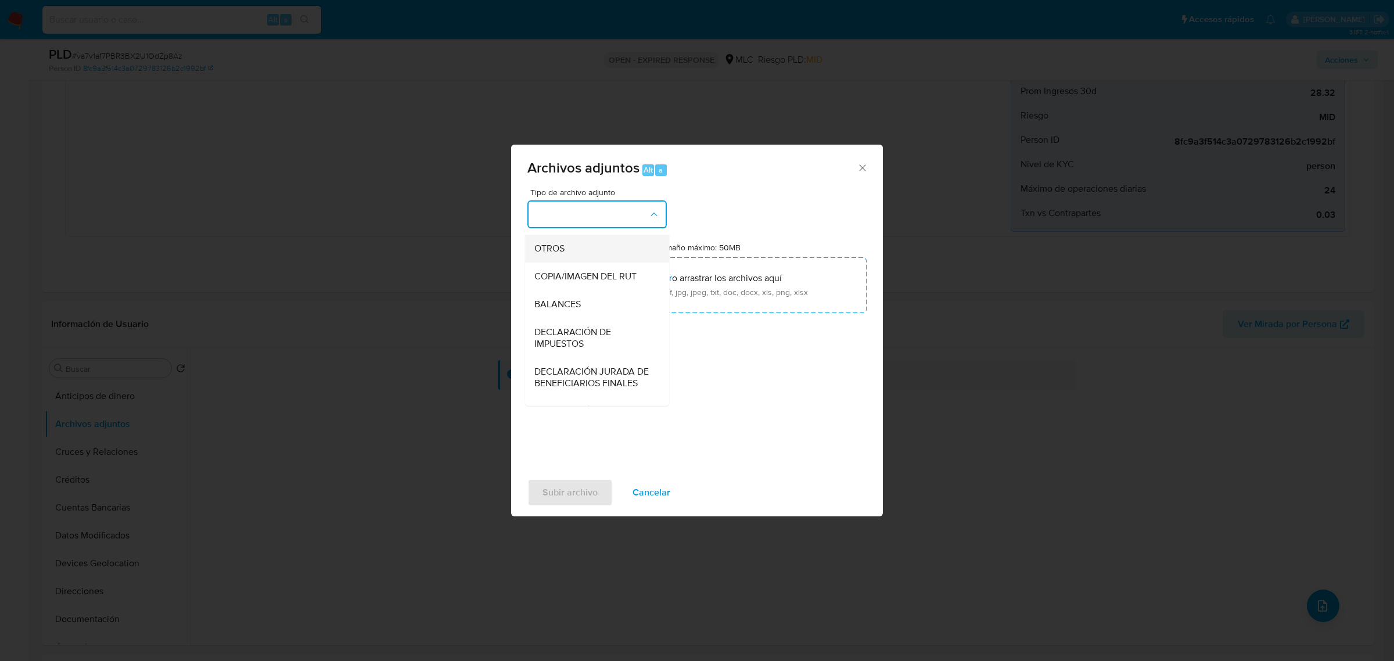
click at [549, 254] on span "OTROS" at bounding box center [549, 248] width 30 height 12
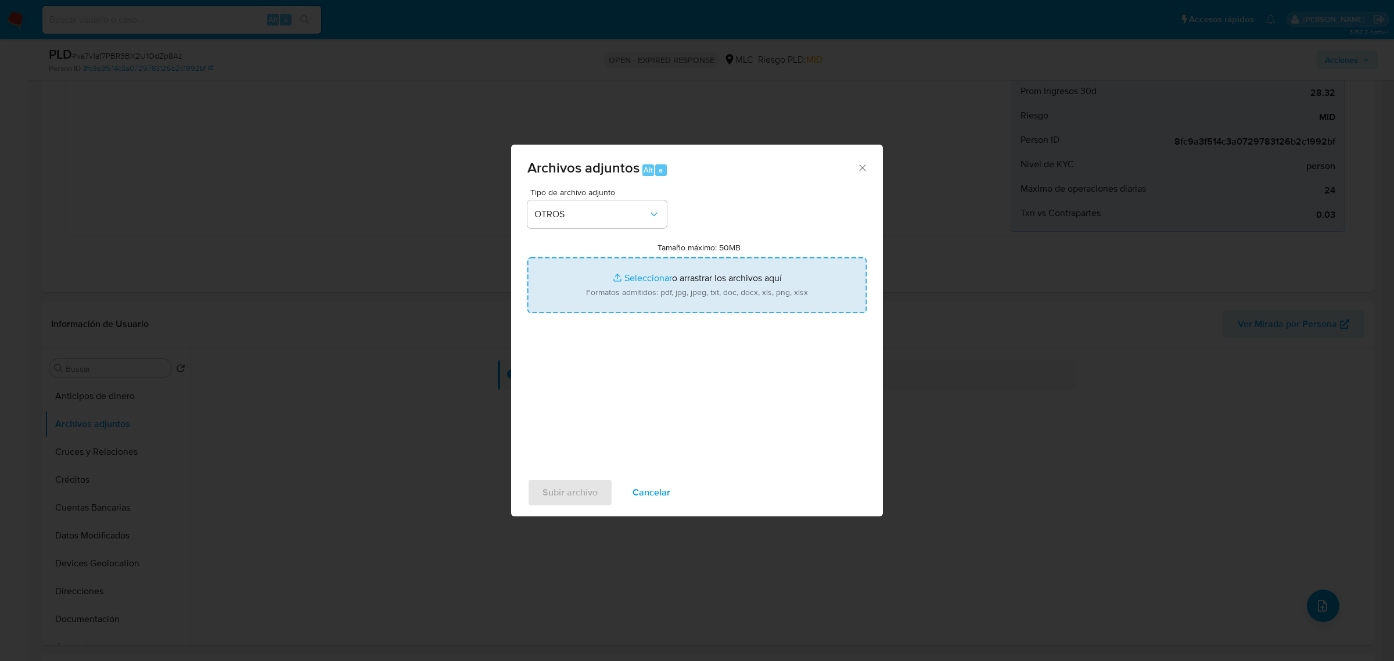
click at [628, 282] on input "Tamaño máximo: 50MB Seleccionar archivos" at bounding box center [696, 285] width 339 height 56
click at [620, 288] on input "Tamaño máximo: 50MB Seleccionar archivos" at bounding box center [696, 285] width 339 height 56
type input "C:\fakepath\823629283 - 08_08_2025.xlsx"
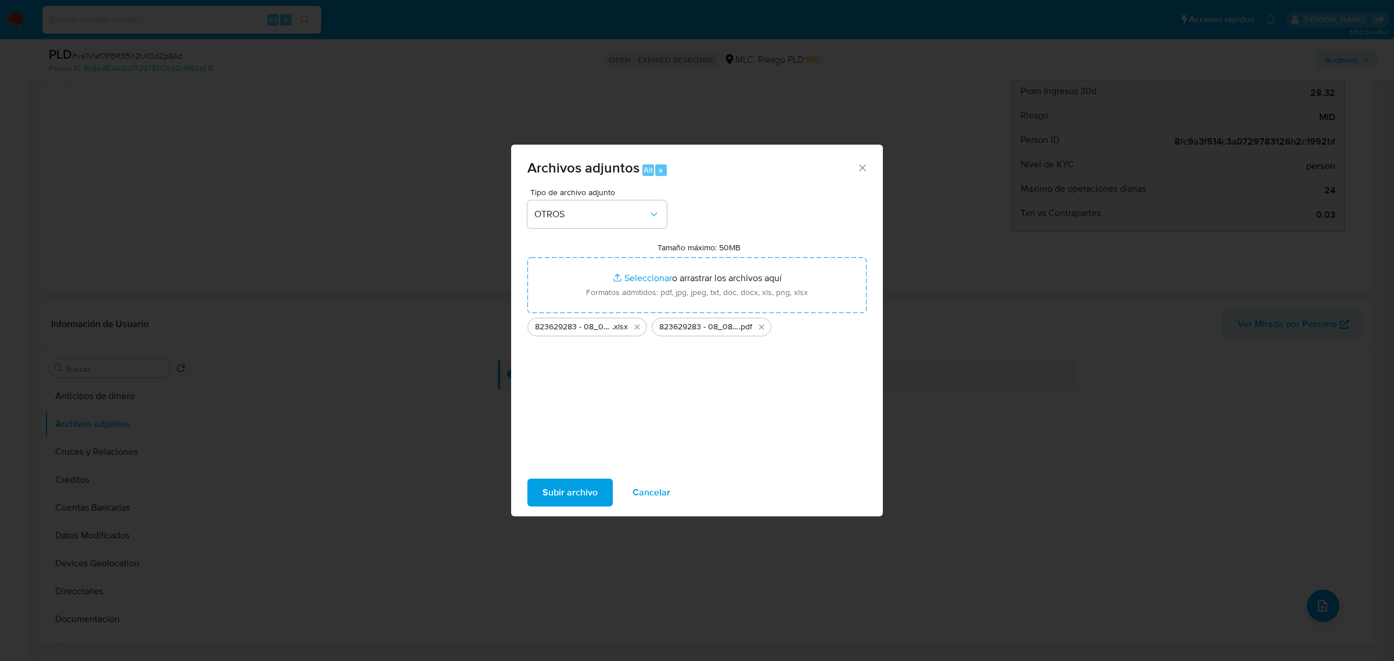
drag, startPoint x: 569, startPoint y: 491, endPoint x: 541, endPoint y: 472, distance: 33.8
click at [544, 473] on div "Subir archivo Cancelar" at bounding box center [697, 492] width 372 height 44
click at [588, 490] on span "Subir archivo" at bounding box center [569, 493] width 55 height 26
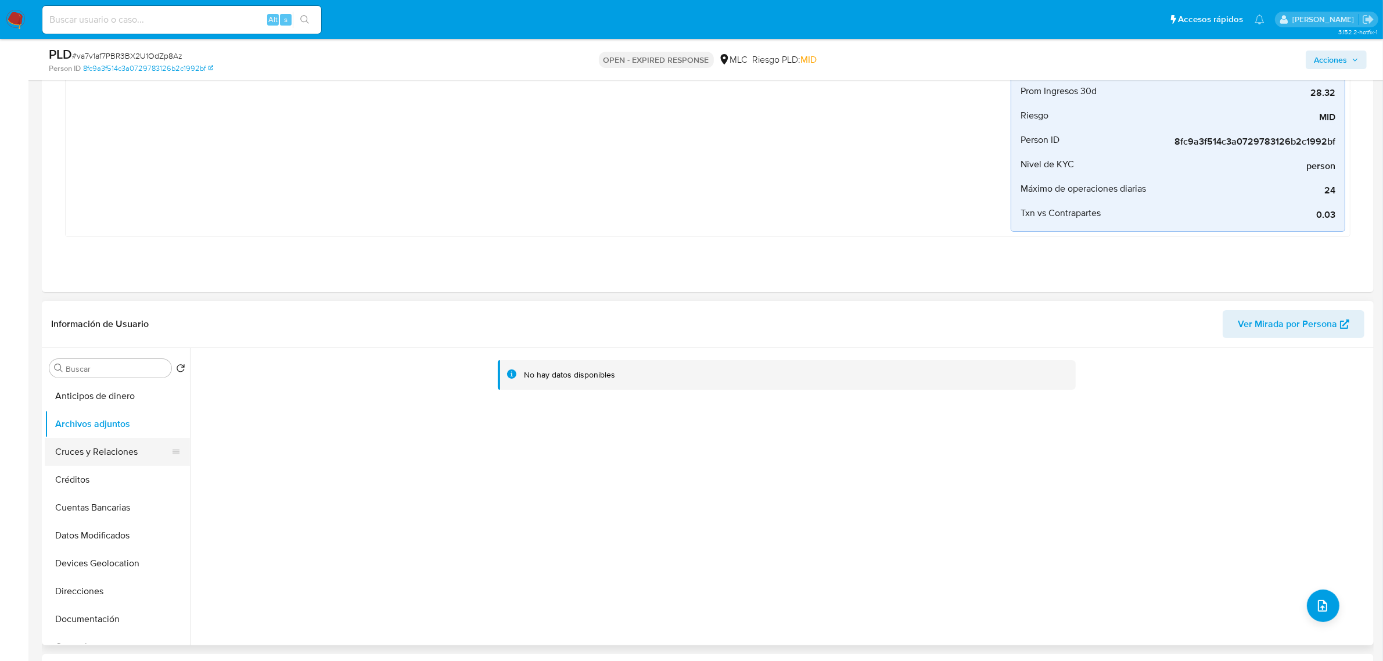
click at [132, 445] on button "Cruces y Relaciones" at bounding box center [113, 452] width 136 height 28
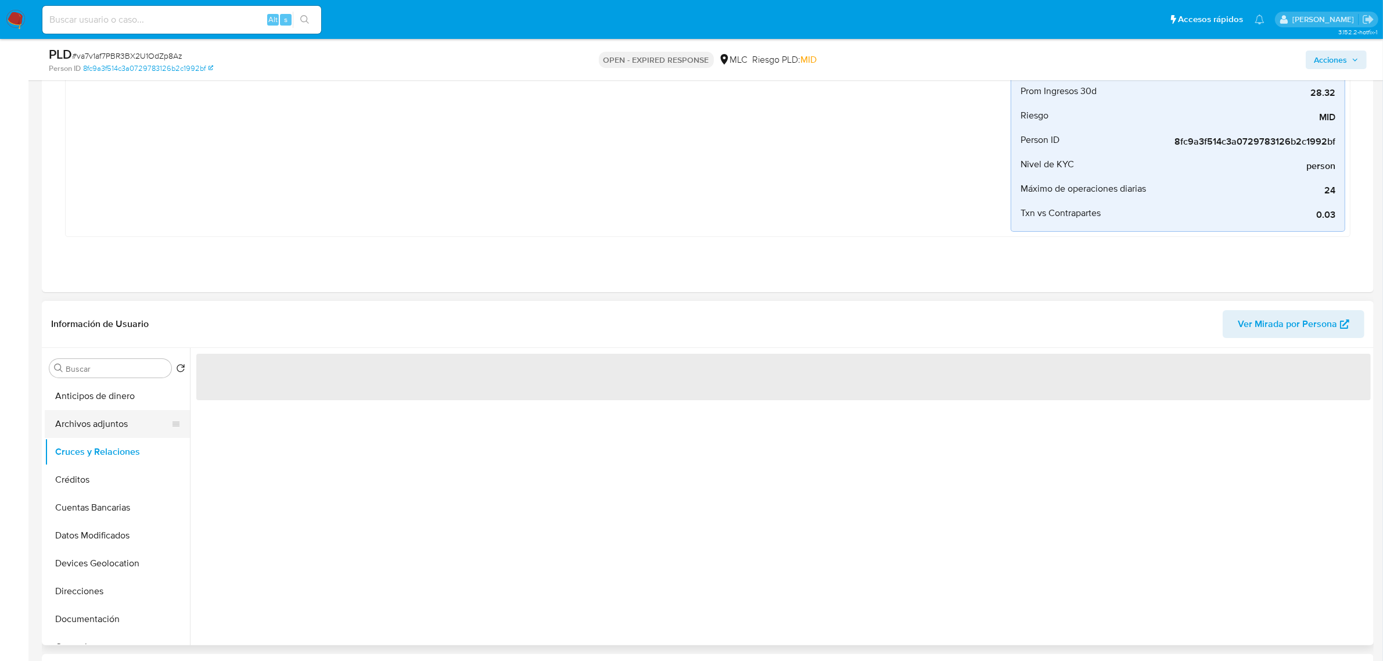
click at [123, 437] on button "Archivos adjuntos" at bounding box center [113, 424] width 136 height 28
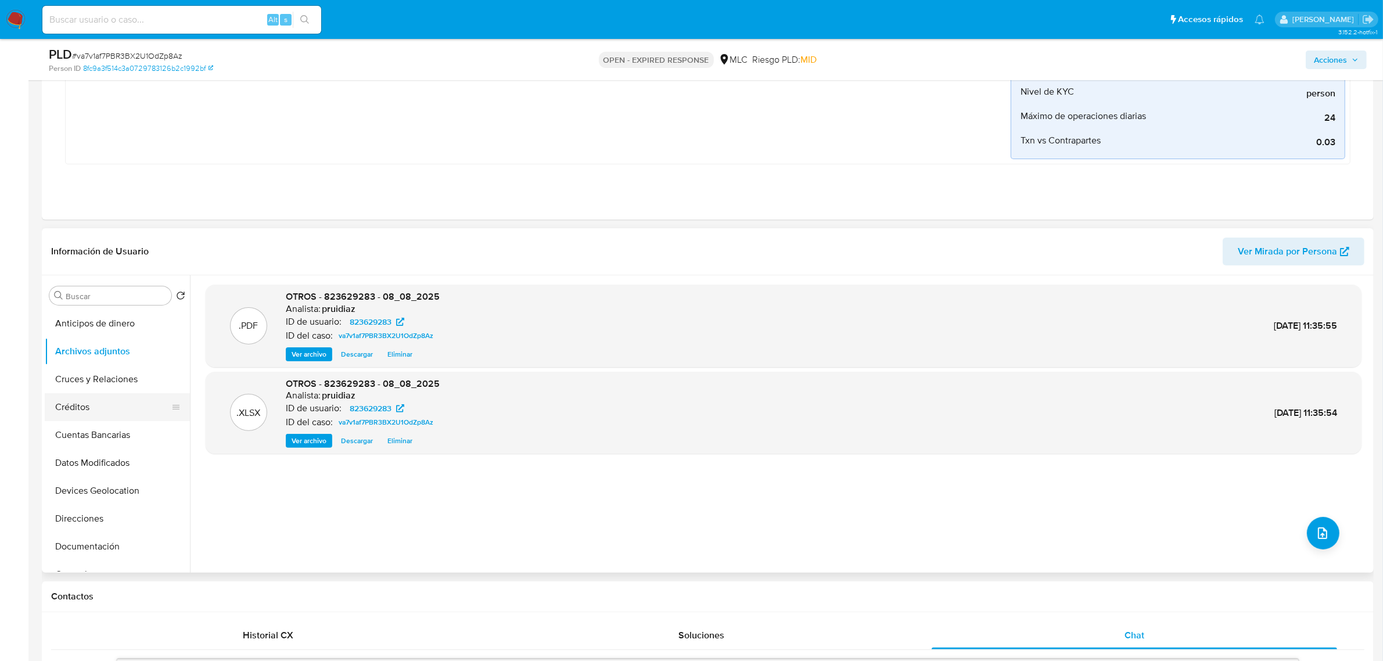
scroll to position [73, 0]
click at [64, 495] on button "General" at bounding box center [113, 502] width 136 height 28
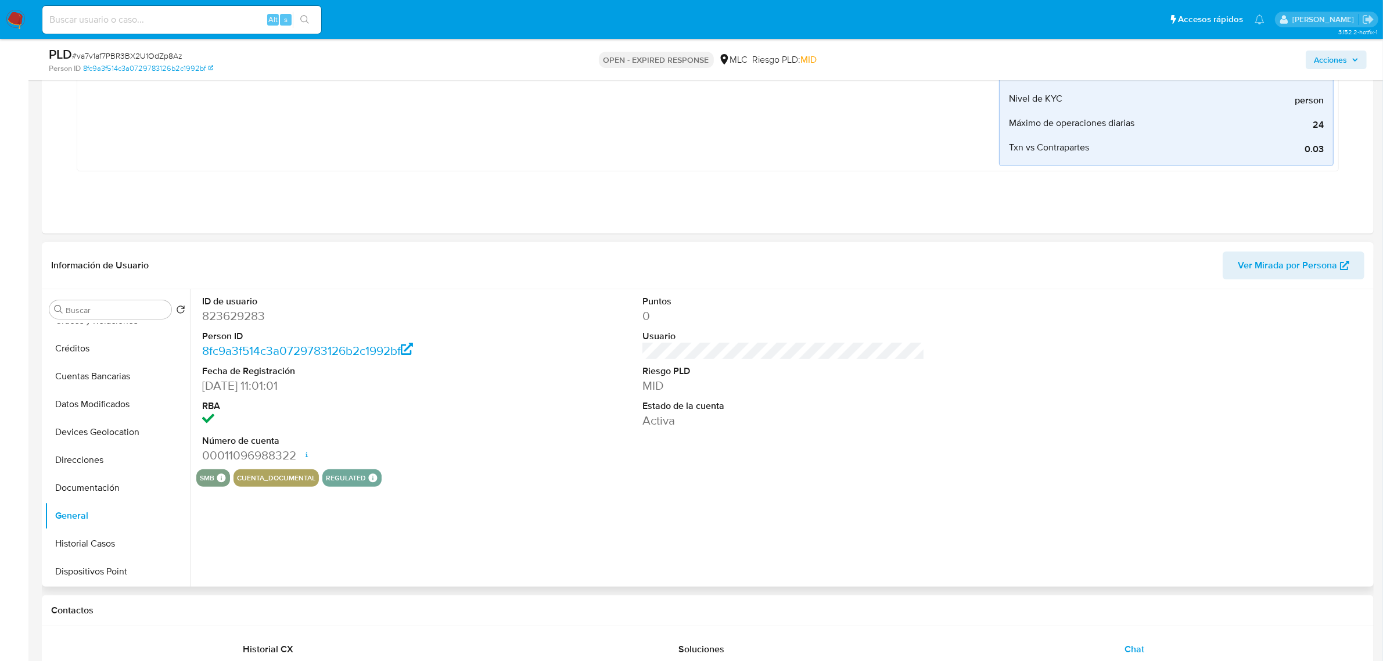
click at [257, 326] on dl "ID de usuario 823629283 Person ID 8fc9a3f514c3a0729783126b2c1992bf Fecha de Reg…" at bounding box center [343, 379] width 282 height 168
click at [253, 318] on dd "823629283" at bounding box center [343, 316] width 282 height 16
copy dd "823629283"
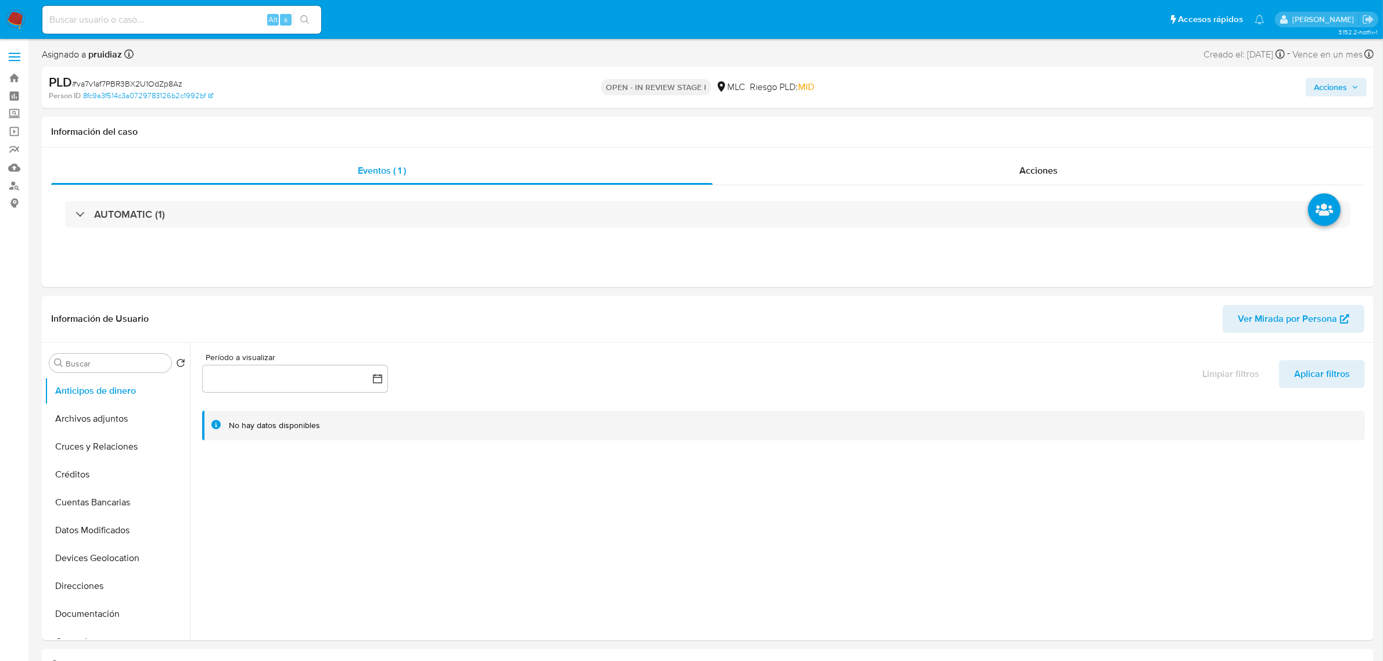
select select "10"
click at [1318, 91] on span "Acciones" at bounding box center [1330, 87] width 33 height 19
click at [991, 118] on span "Resolución del caso" at bounding box center [1006, 123] width 83 height 13
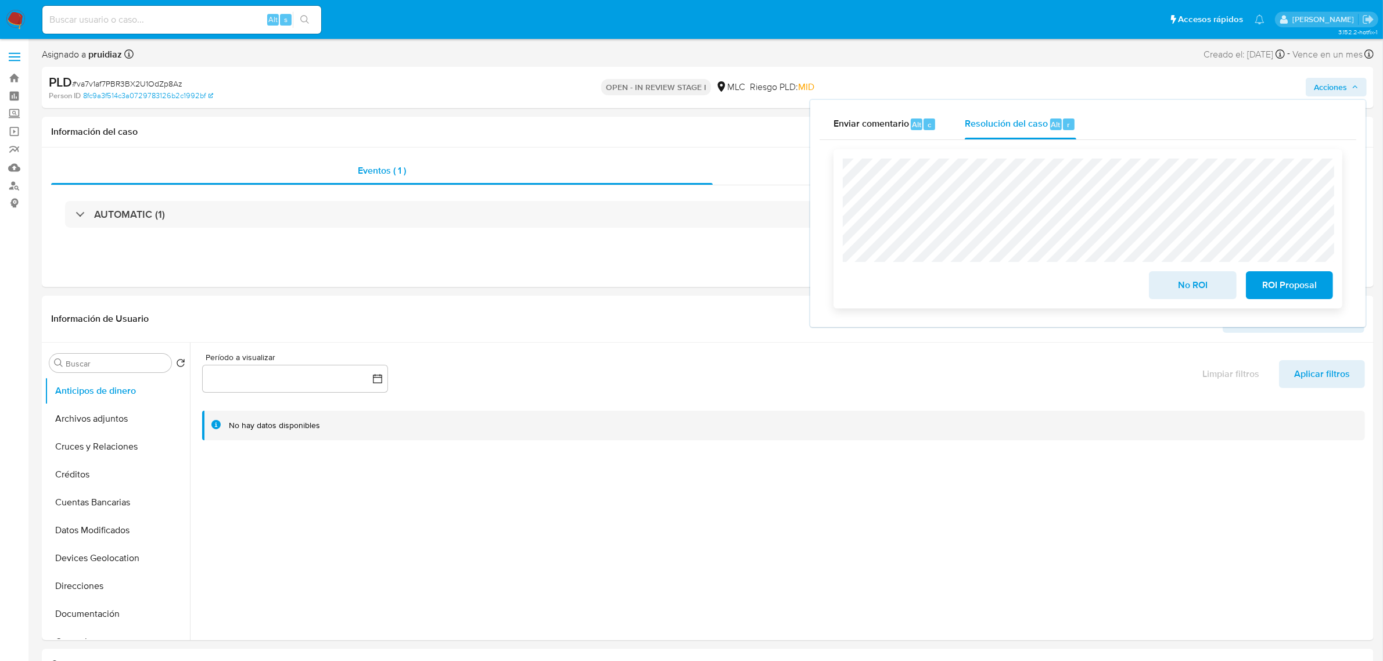
click at [1293, 288] on span "ROI Proposal" at bounding box center [1289, 285] width 57 height 26
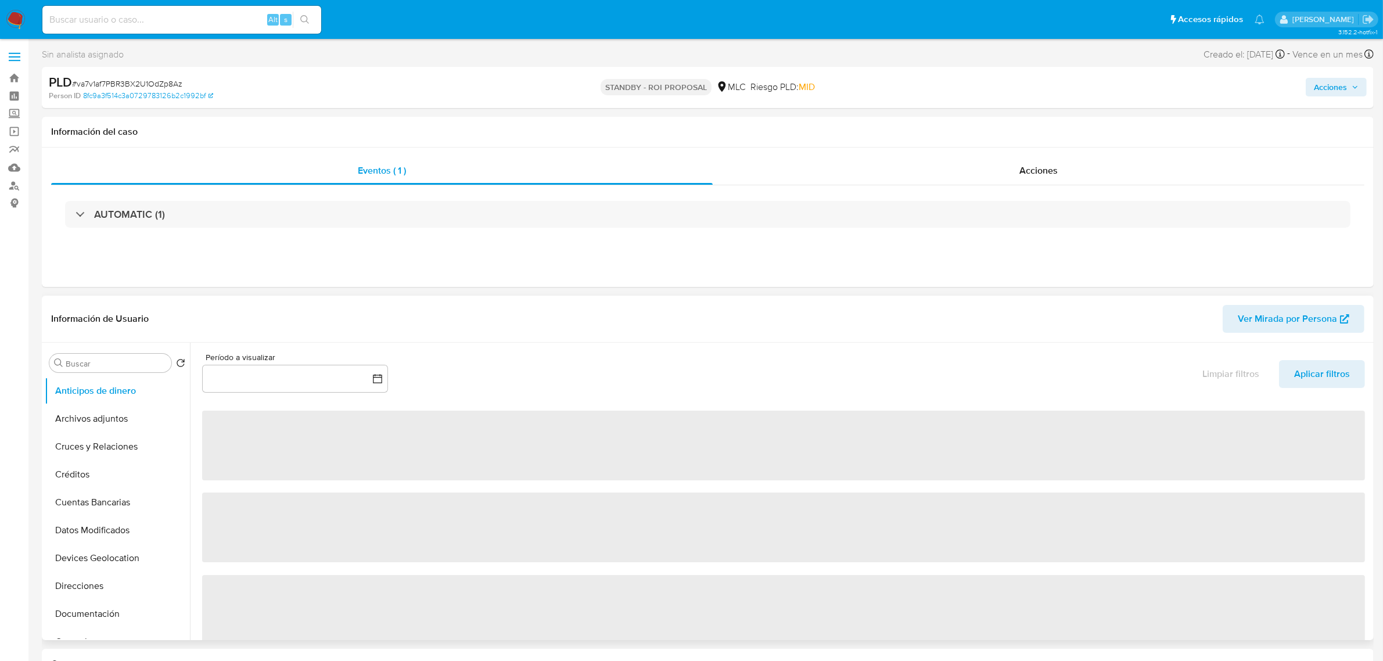
select select "10"
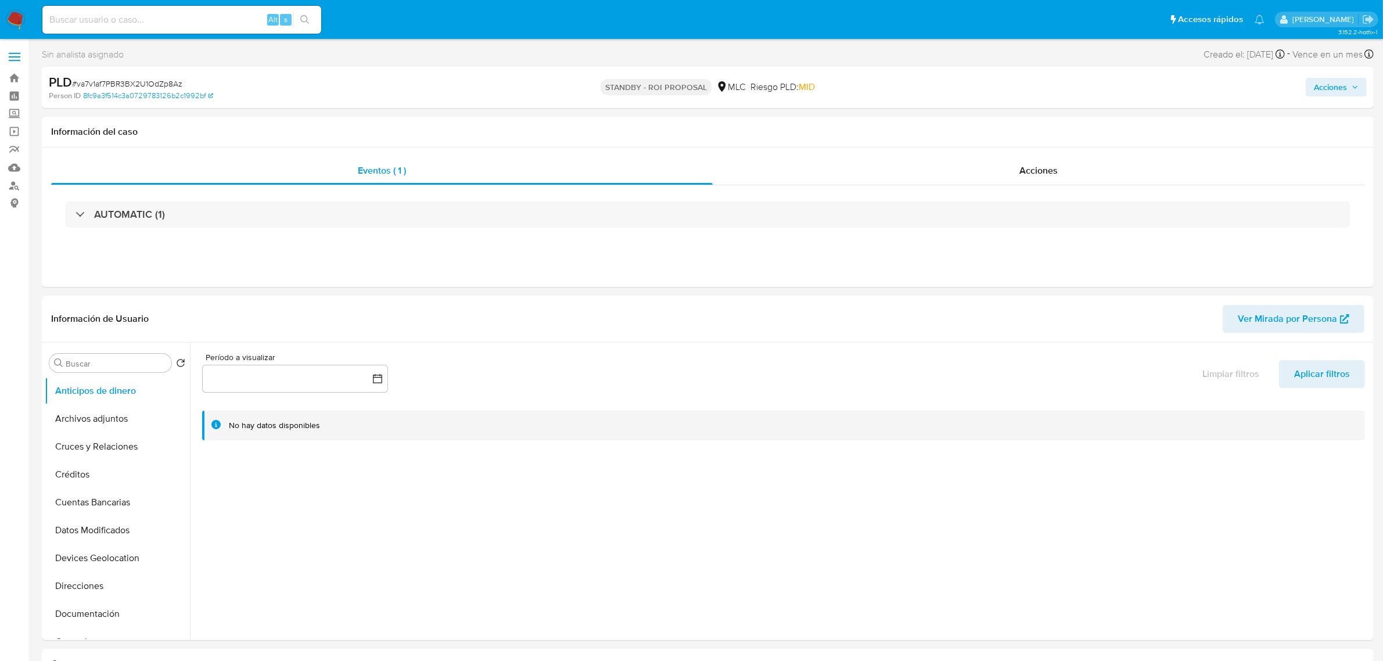
click at [172, 10] on div "Alt s" at bounding box center [181, 20] width 279 height 28
click at [167, 13] on input at bounding box center [181, 19] width 279 height 15
paste input "KRZfmpeMCyuBRNJwAgdOcQMq"
type input "KRZfmpeMCyuBRNJwAgdOcQMq"
click at [303, 17] on icon "search-icon" at bounding box center [304, 19] width 9 height 9
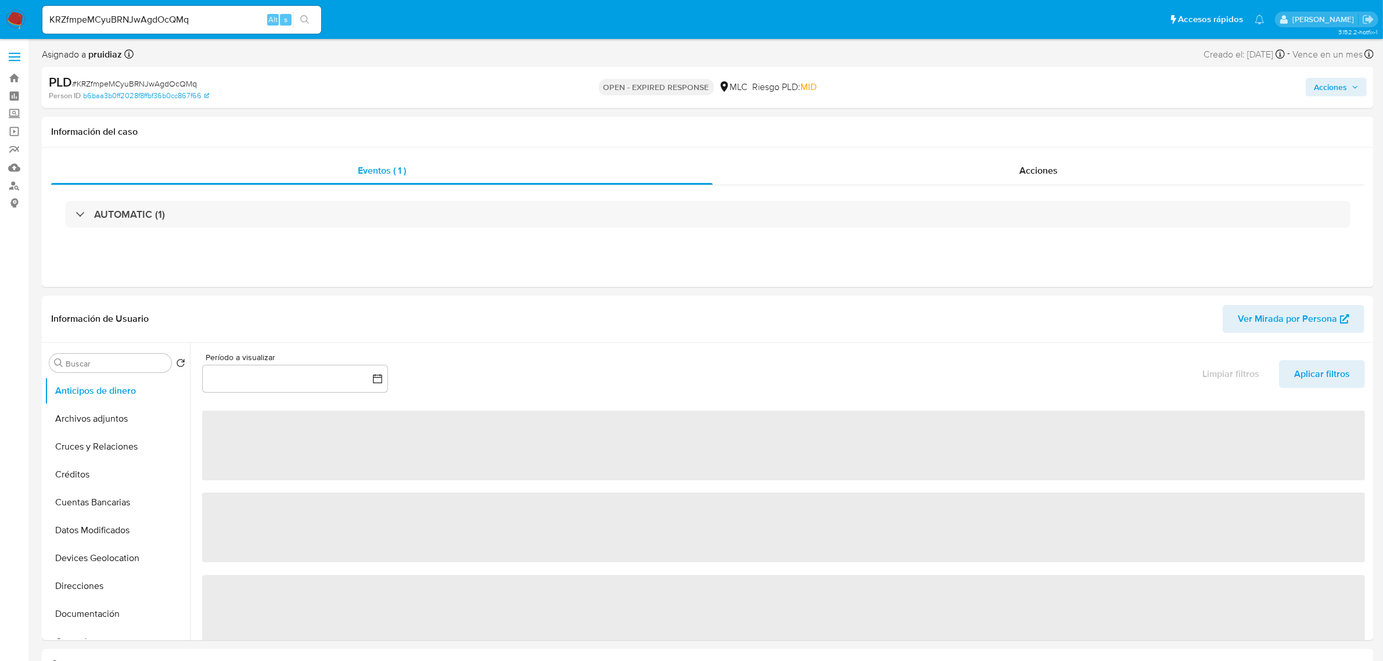
select select "10"
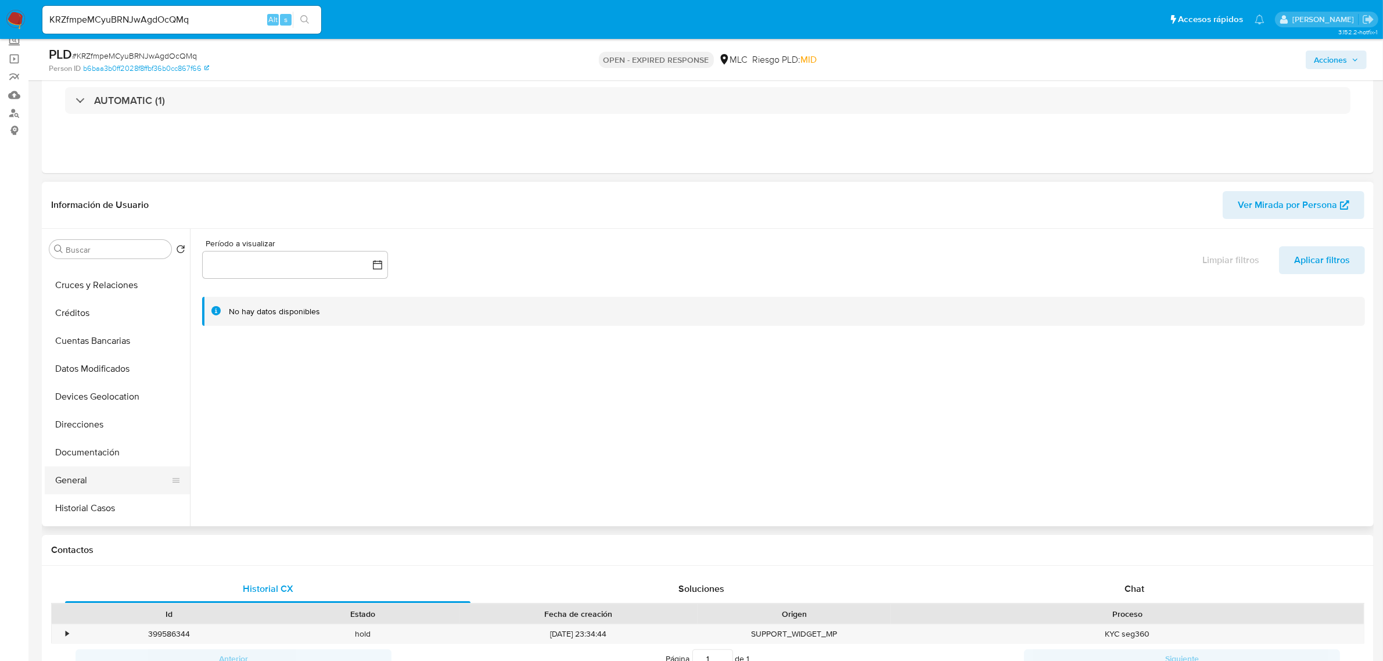
scroll to position [145, 0]
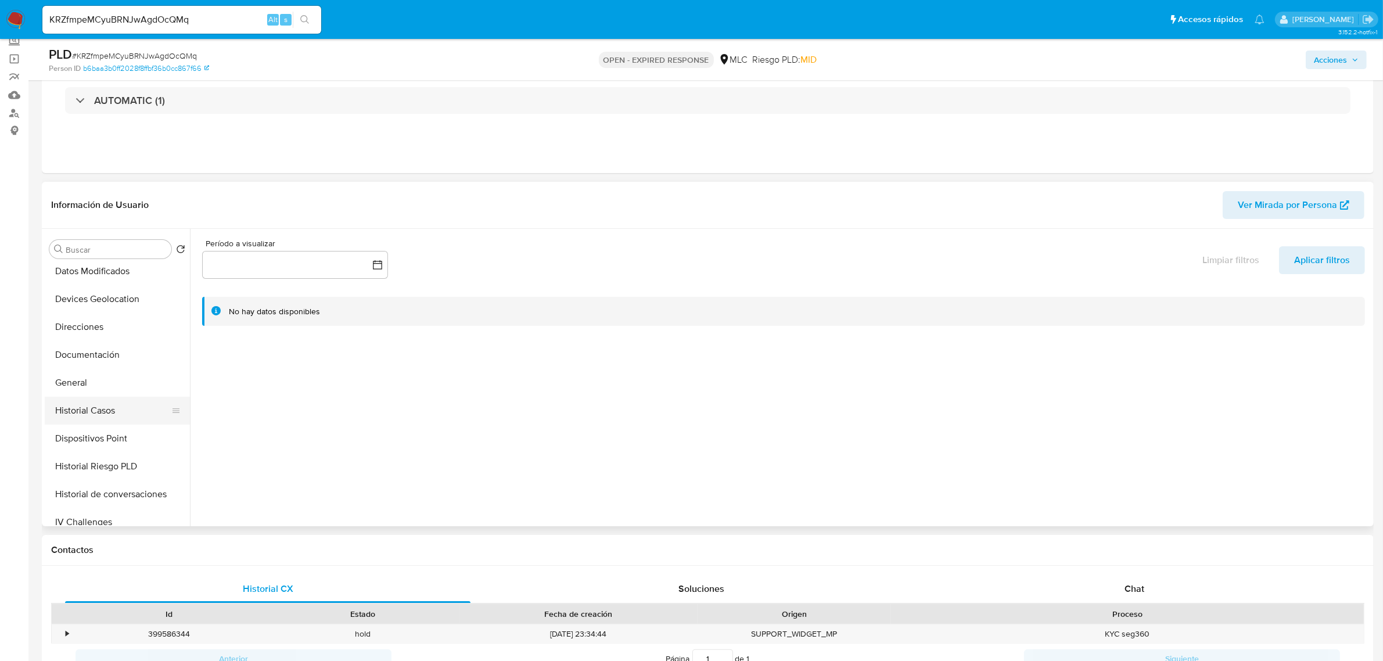
click at [96, 410] on button "Historial Casos" at bounding box center [113, 411] width 136 height 28
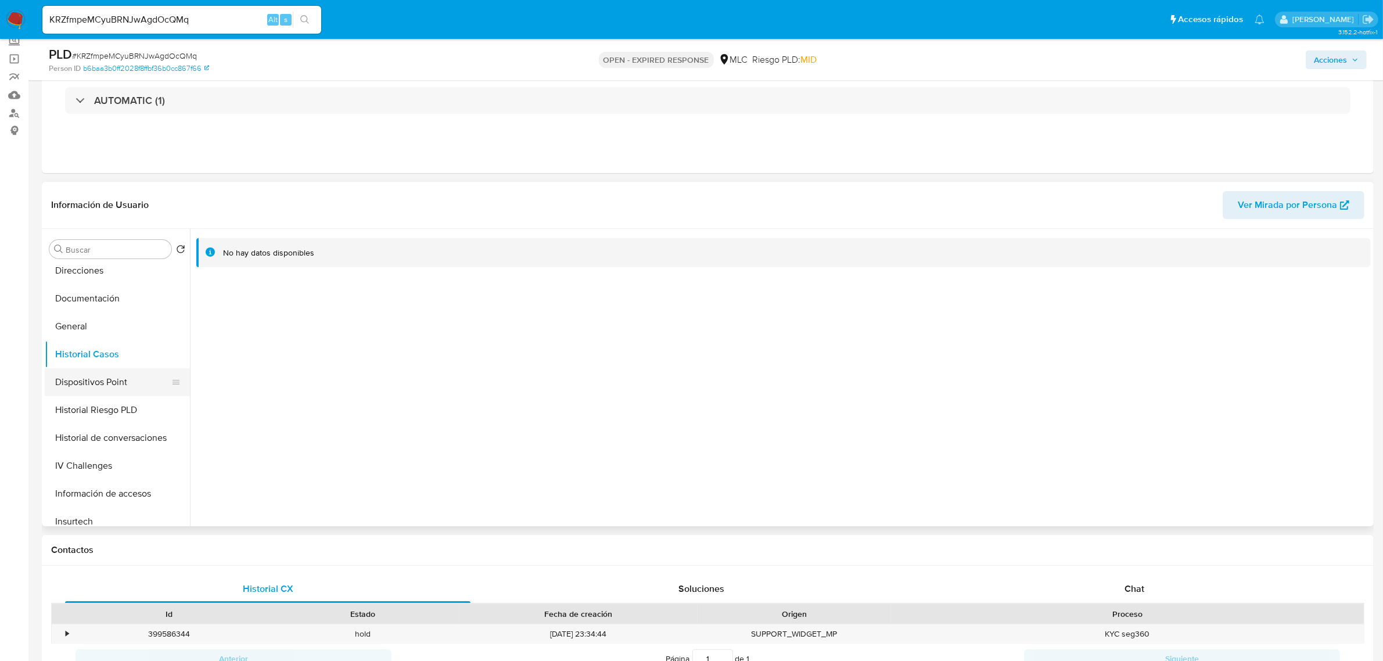
scroll to position [218, 0]
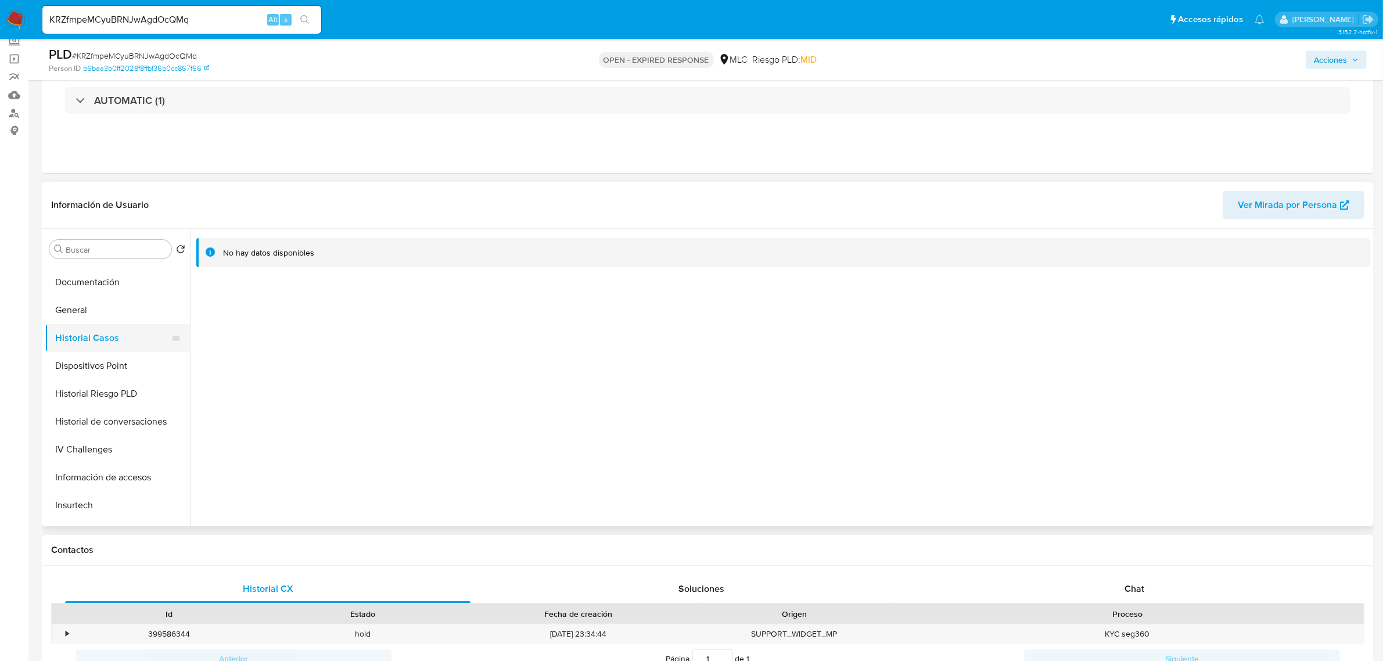
click at [108, 335] on button "Historial Casos" at bounding box center [113, 338] width 136 height 28
click at [115, 329] on button "Historial Casos" at bounding box center [113, 338] width 136 height 28
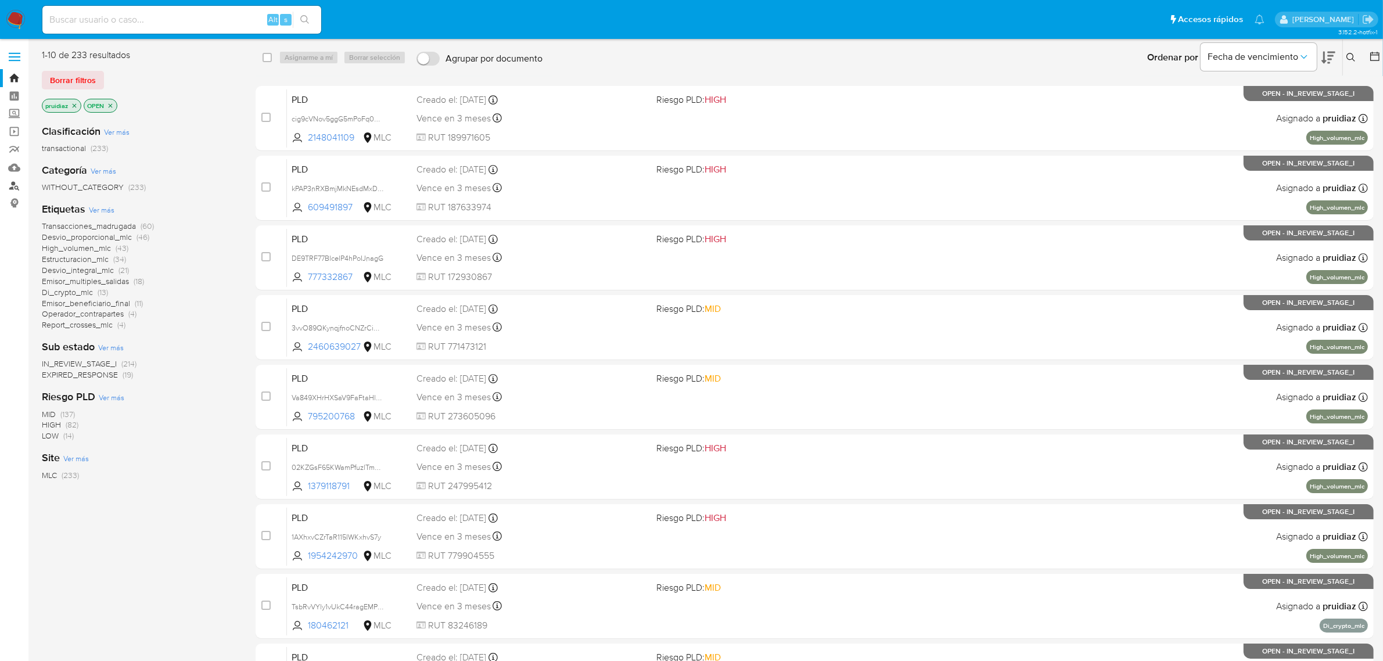
click at [17, 184] on link "Buscador de personas" at bounding box center [69, 186] width 138 height 18
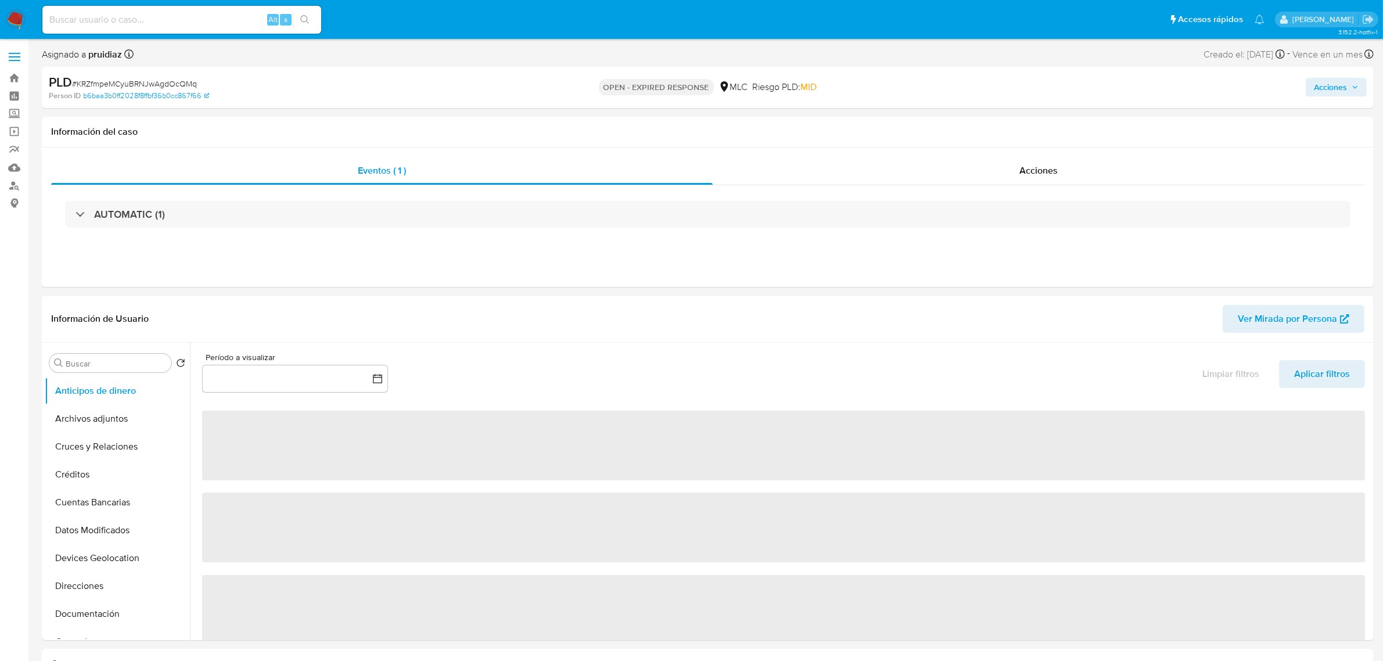
select select "10"
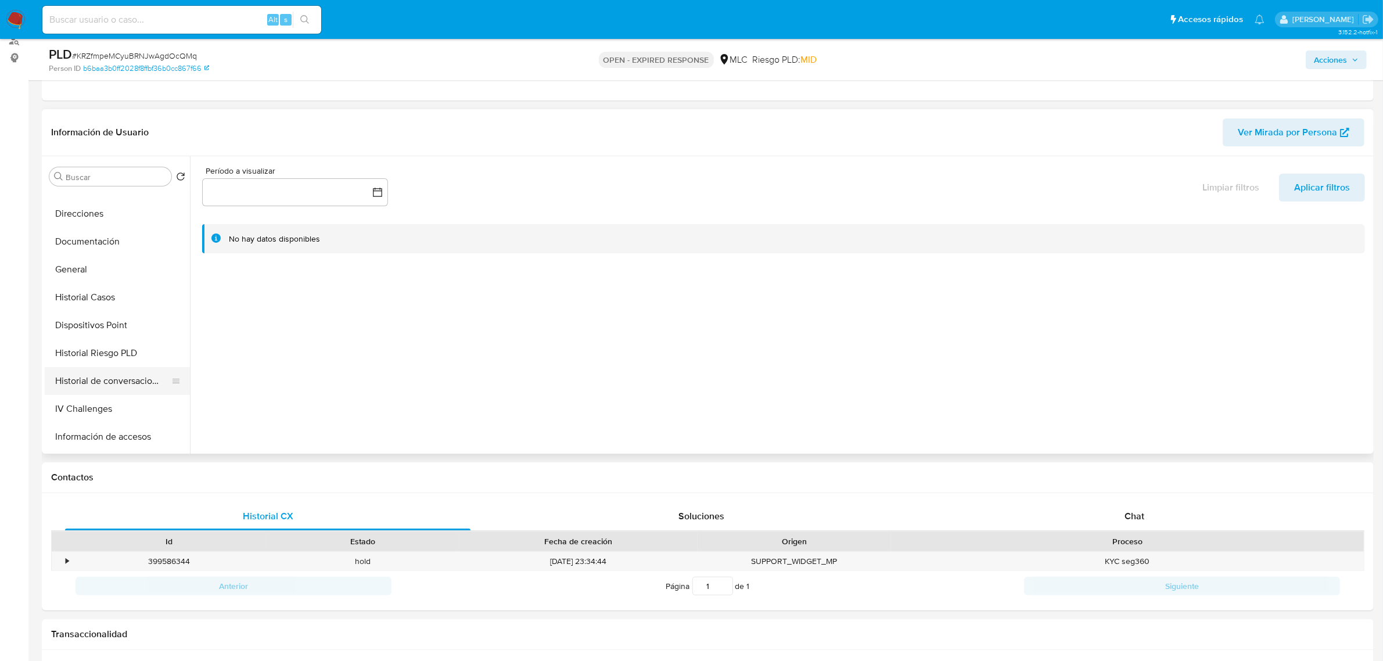
scroll to position [290, 0]
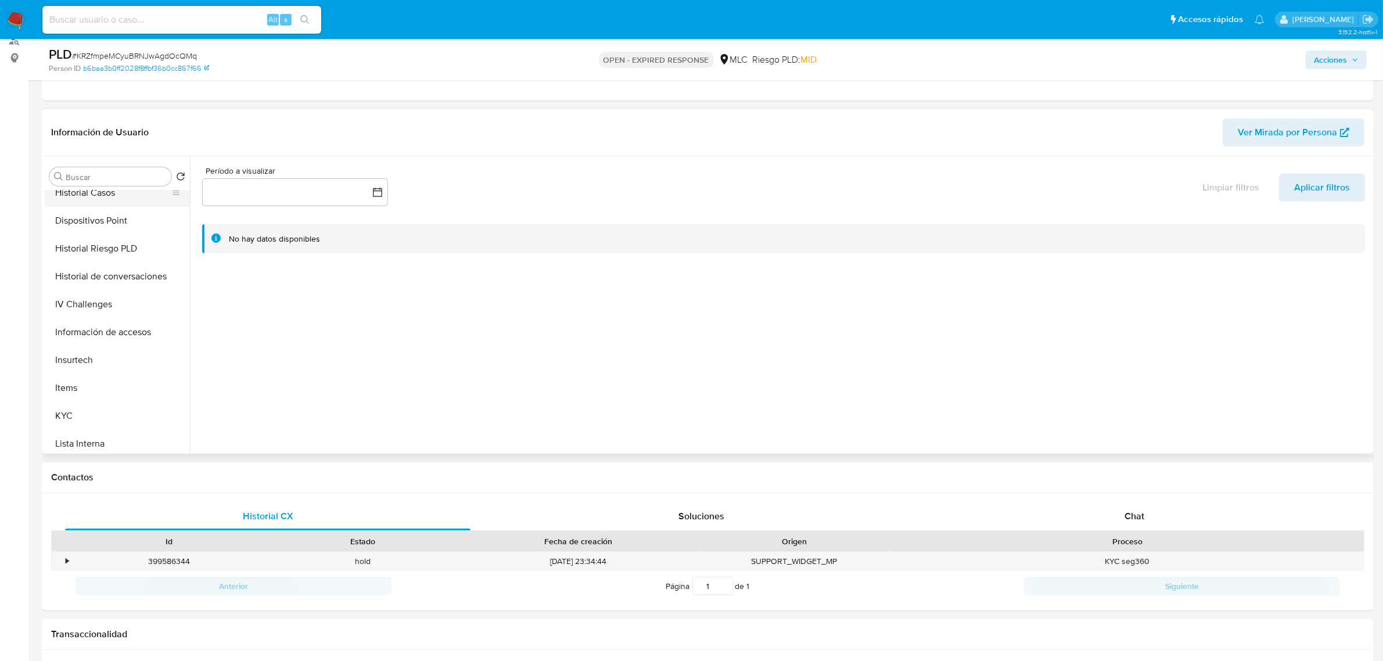
click at [109, 195] on button "Historial Casos" at bounding box center [113, 193] width 136 height 28
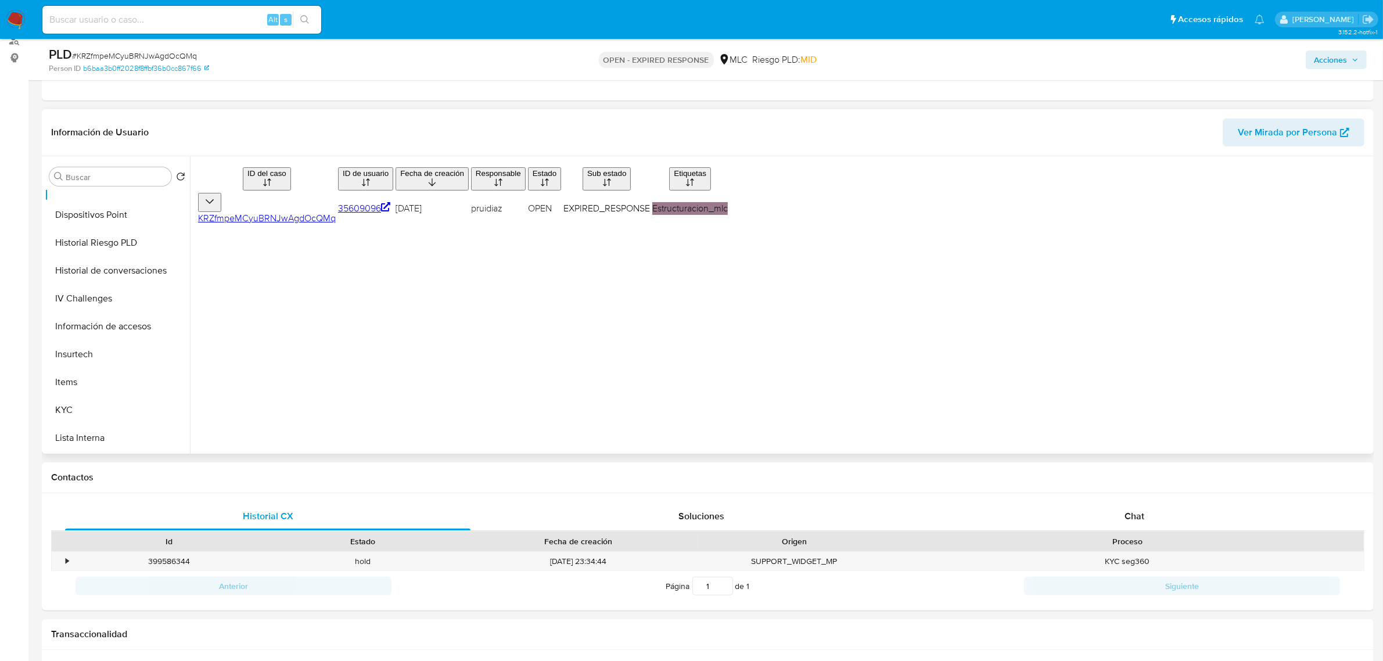
scroll to position [145, 0]
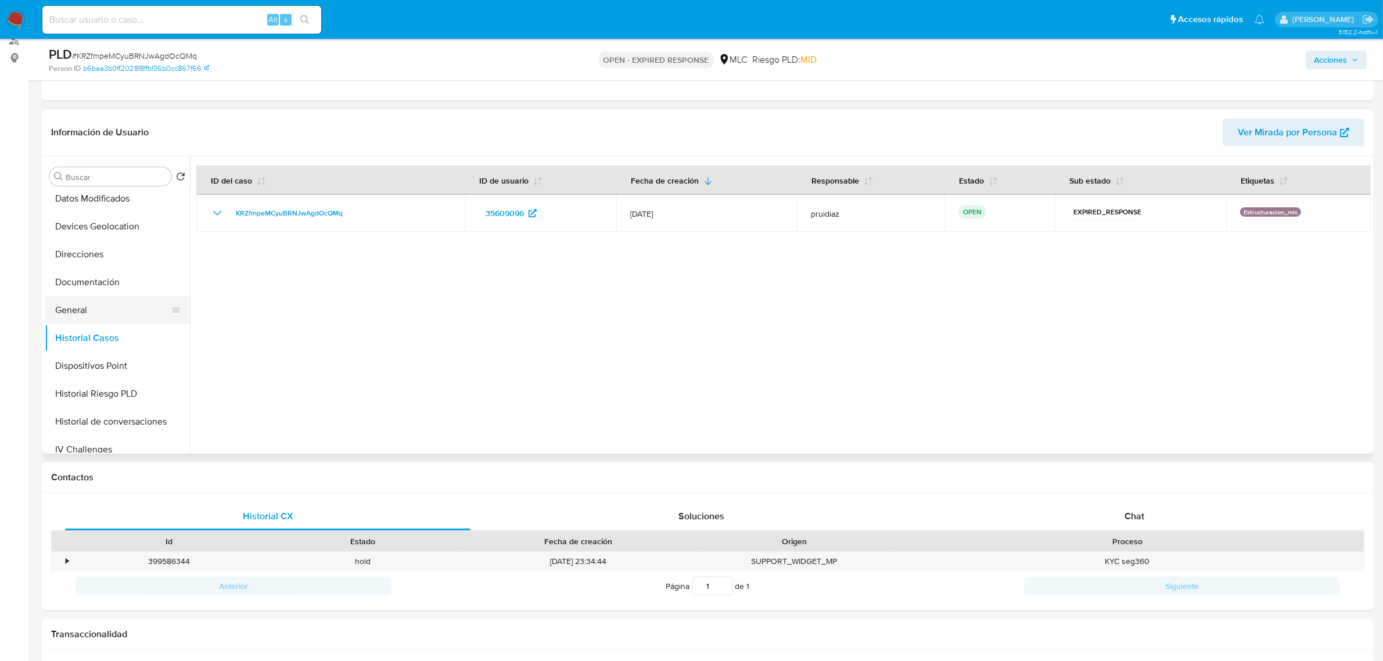
click at [77, 302] on button "General" at bounding box center [113, 310] width 136 height 28
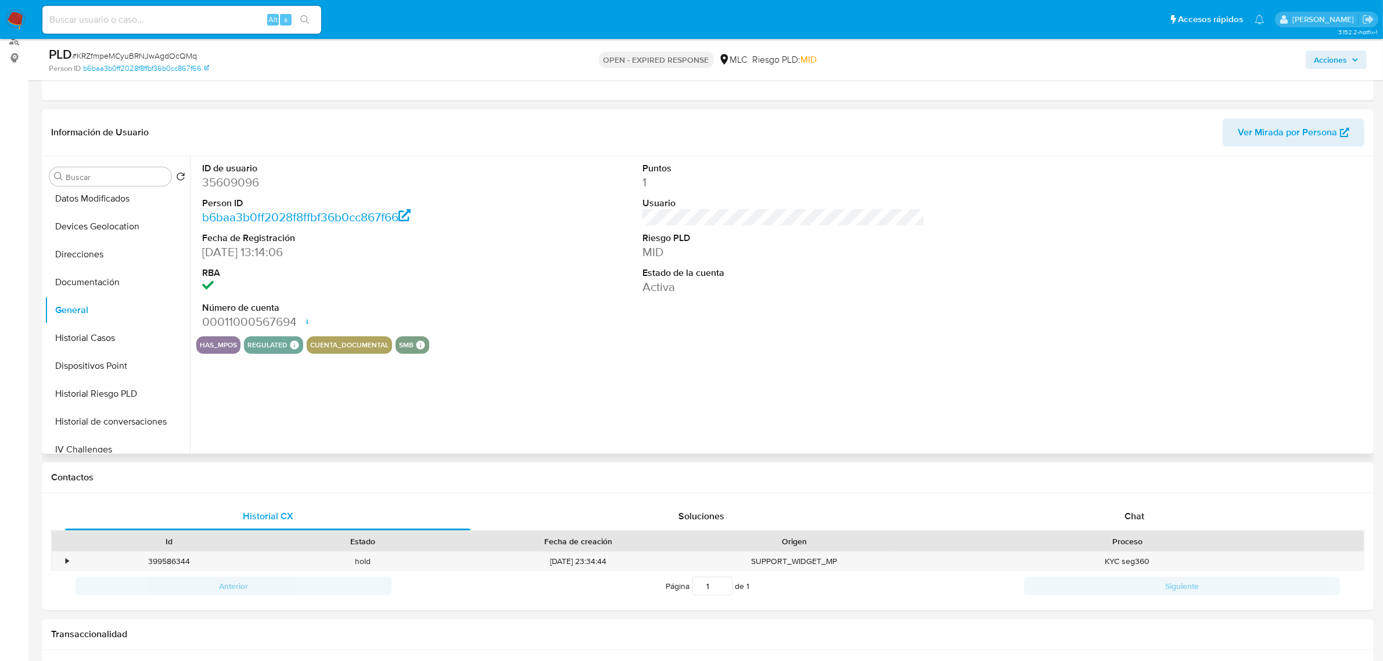
click at [235, 179] on dd "35609096" at bounding box center [343, 182] width 282 height 16
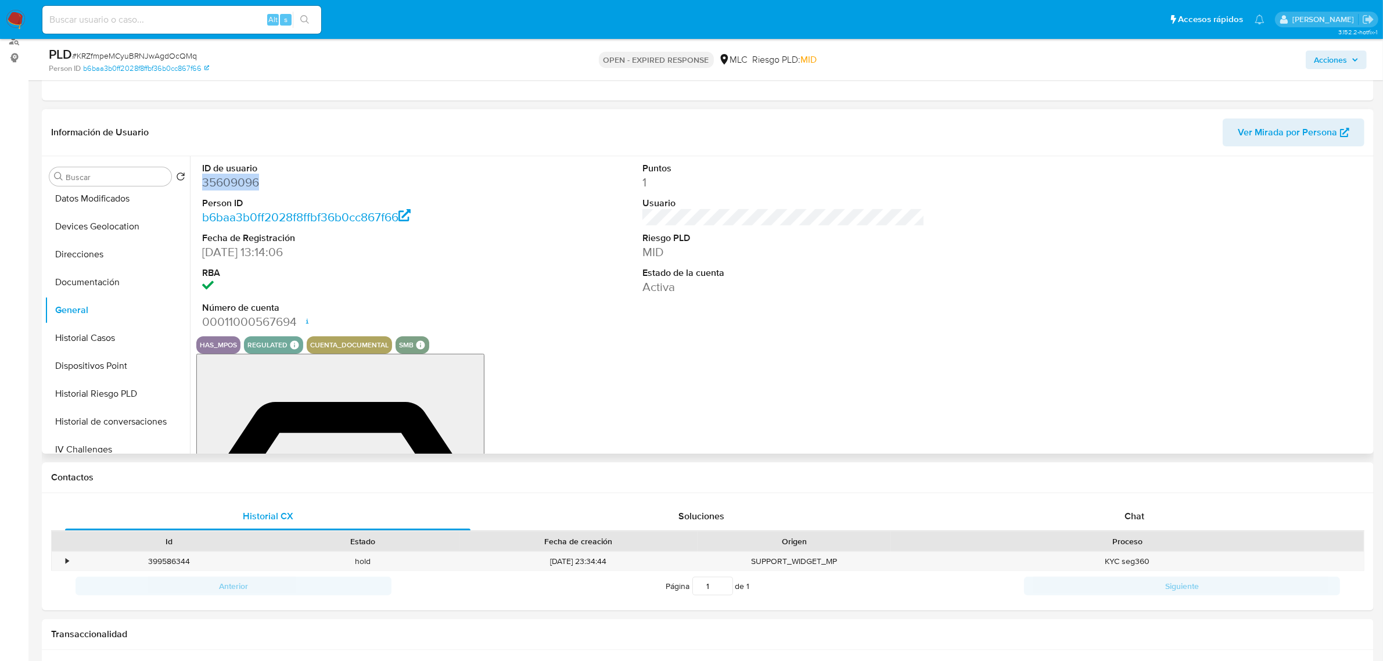
copy dd "35609096"
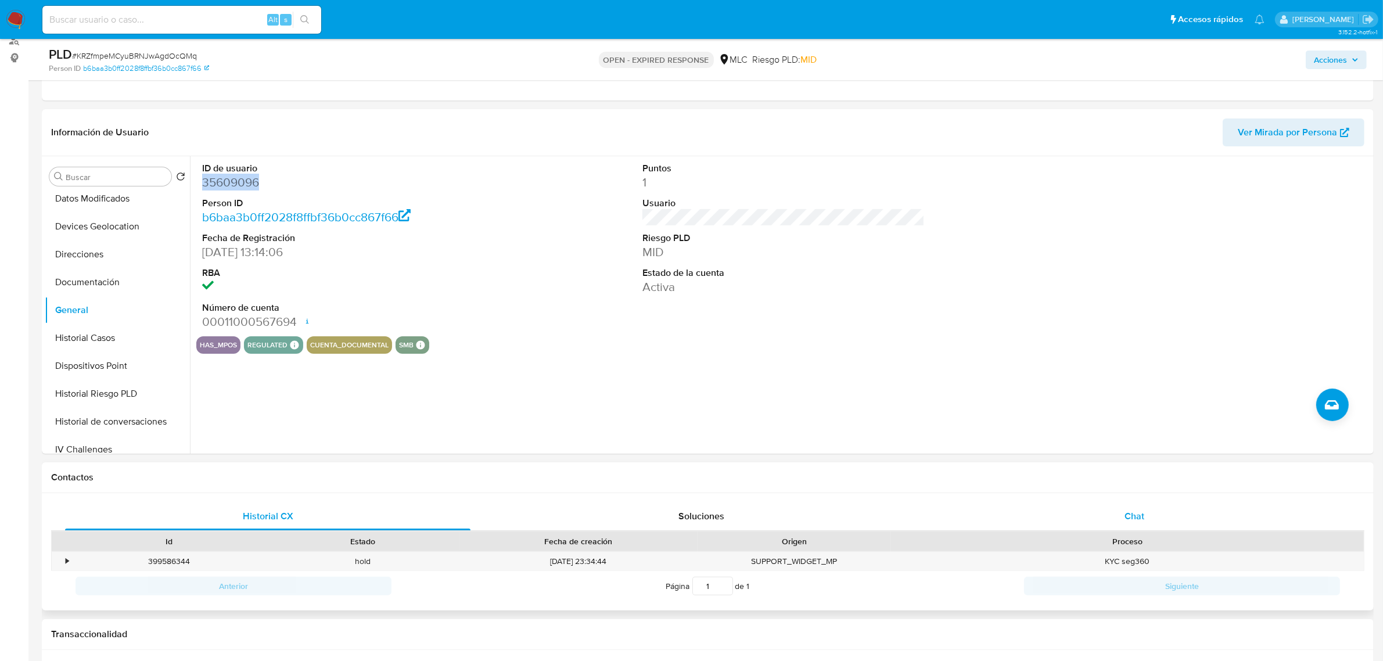
click at [1131, 510] on span "Chat" at bounding box center [1134, 515] width 20 height 13
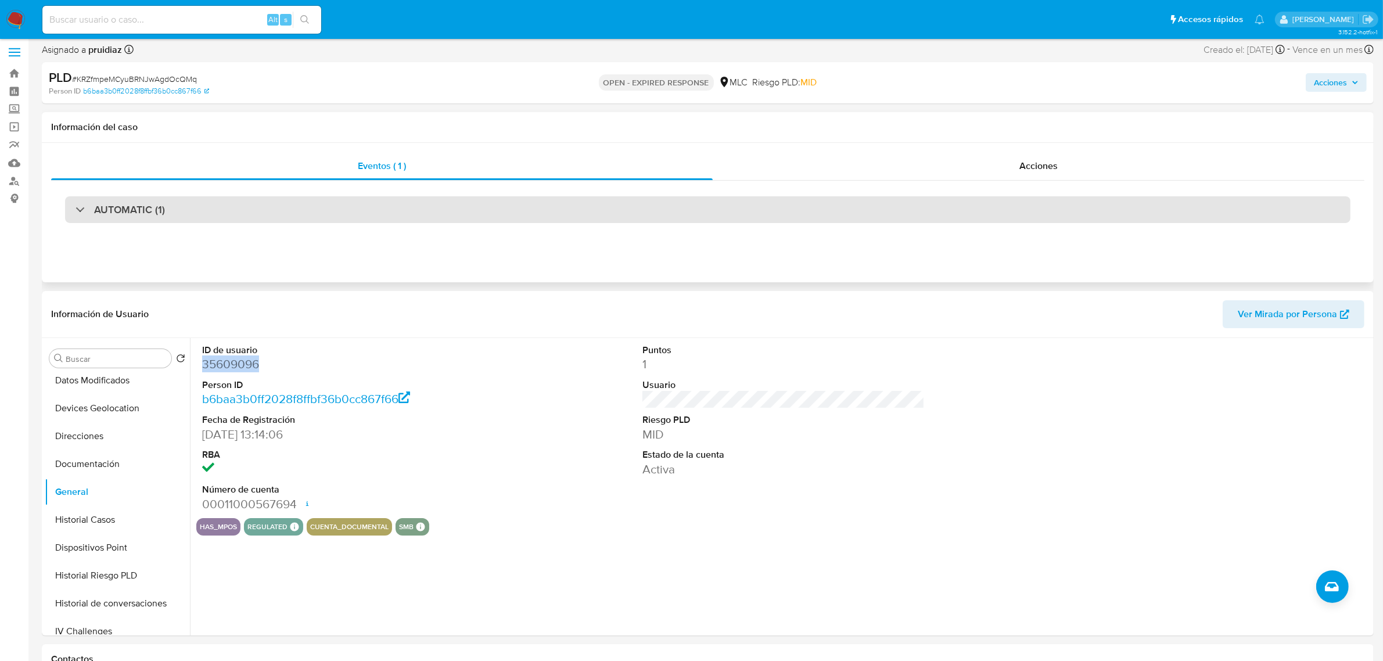
scroll to position [0, 0]
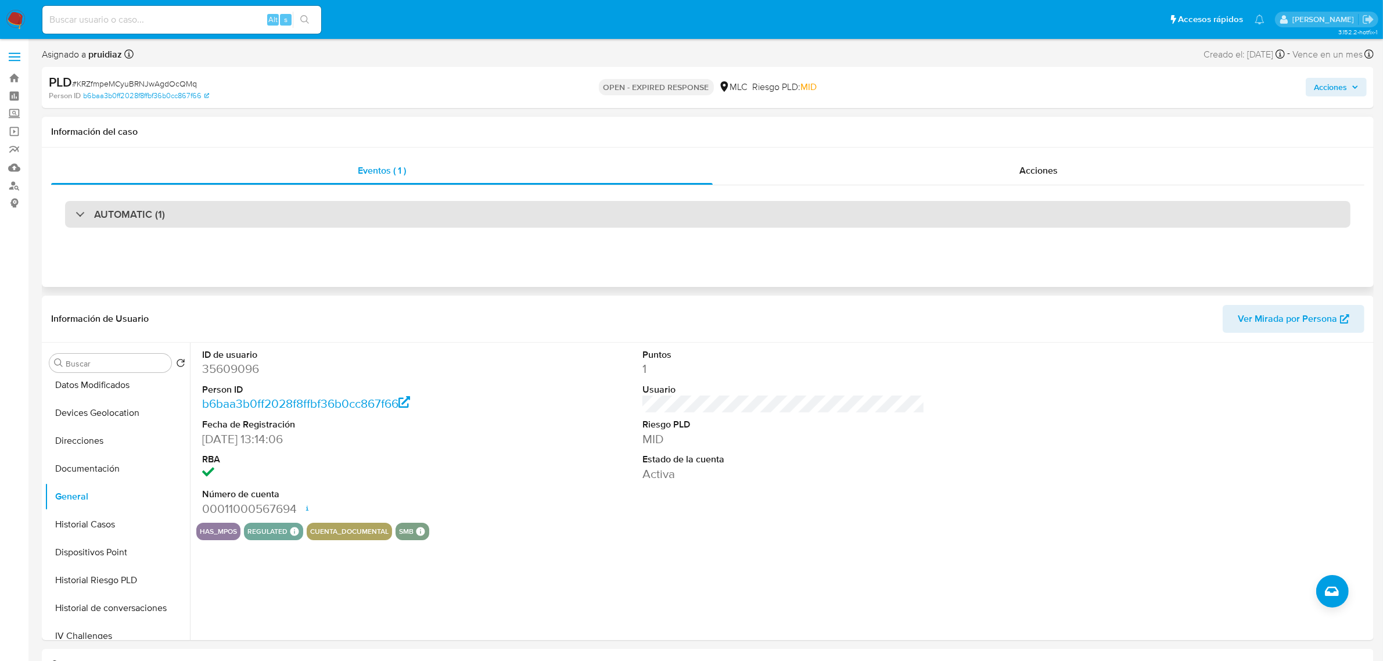
click at [160, 224] on div "AUTOMATIC (1)" at bounding box center [707, 214] width 1285 height 27
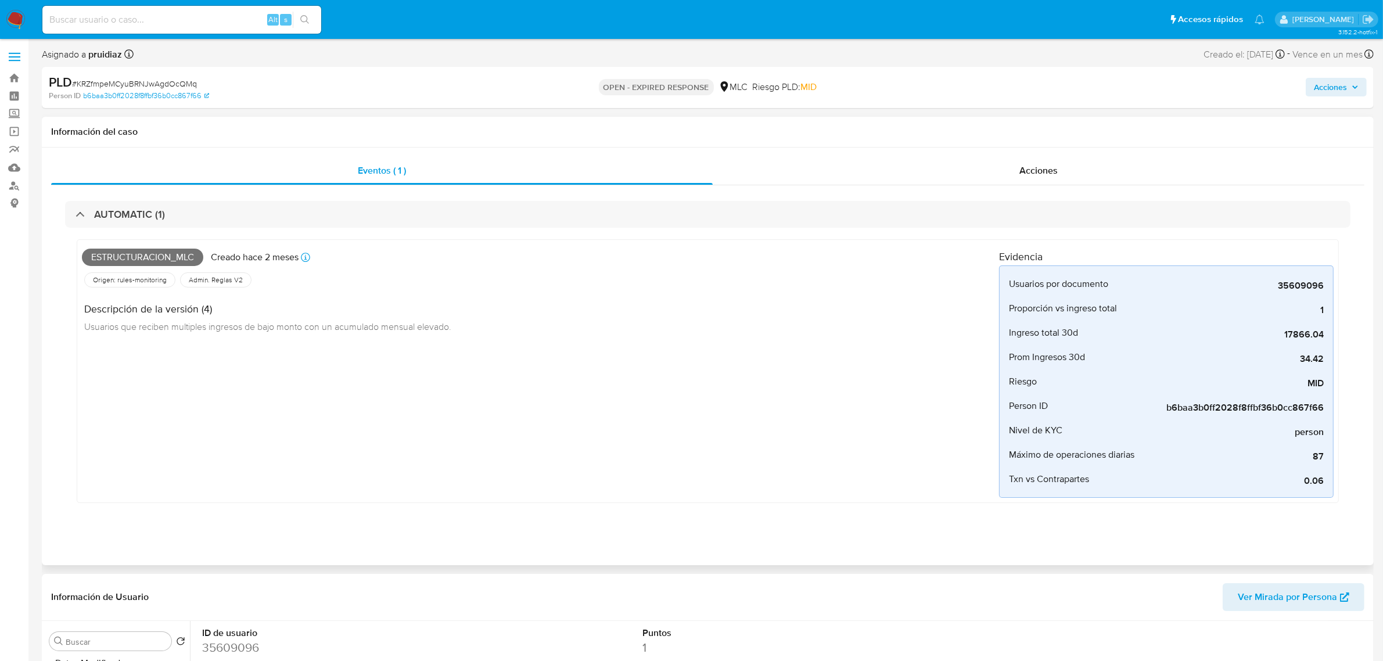
click at [141, 256] on span "Estructuracion_mlc" at bounding box center [142, 257] width 121 height 17
copy span "Estructuracion_mlc"
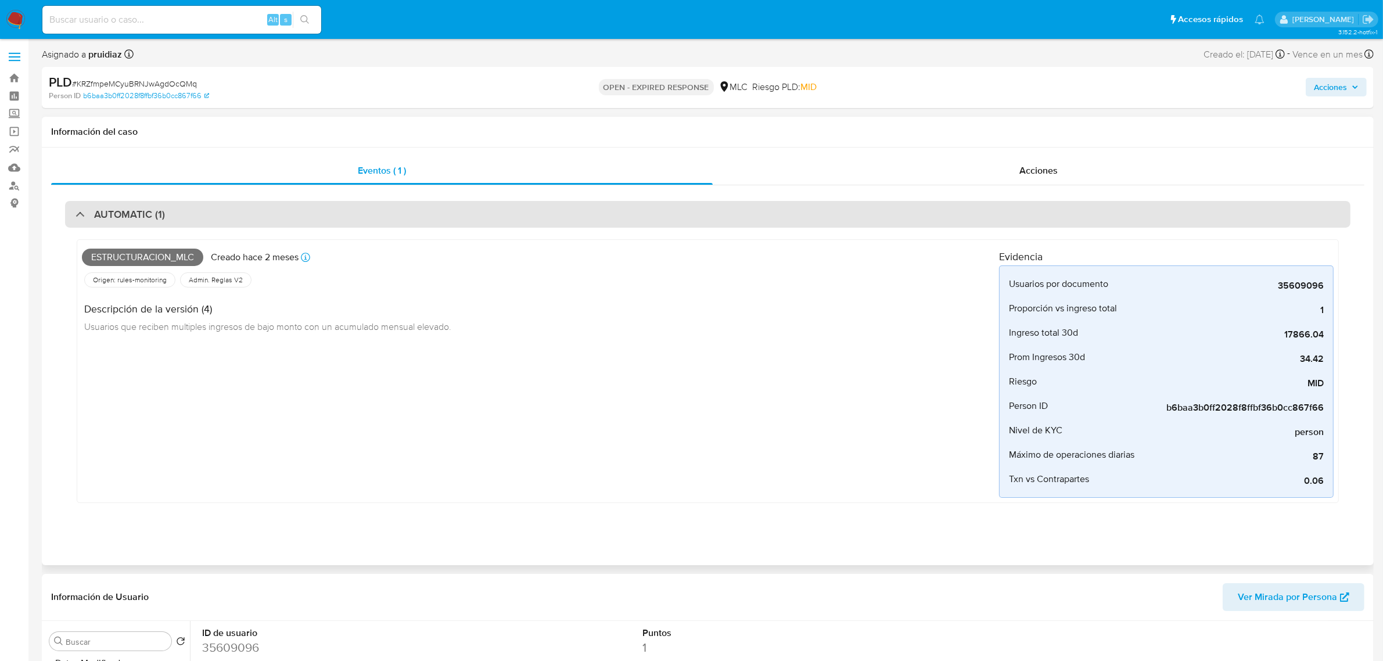
click at [210, 221] on div "AUTOMATIC (1)" at bounding box center [707, 214] width 1285 height 27
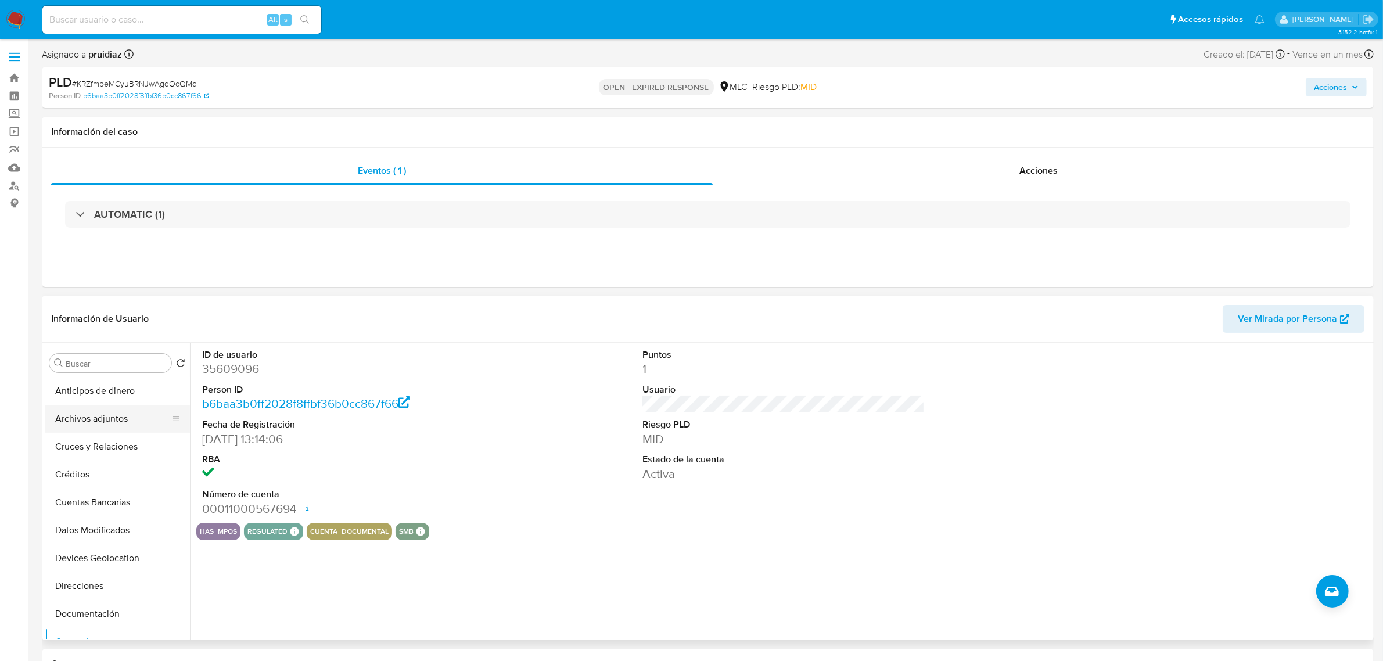
click at [91, 422] on button "Archivos adjuntos" at bounding box center [113, 419] width 136 height 28
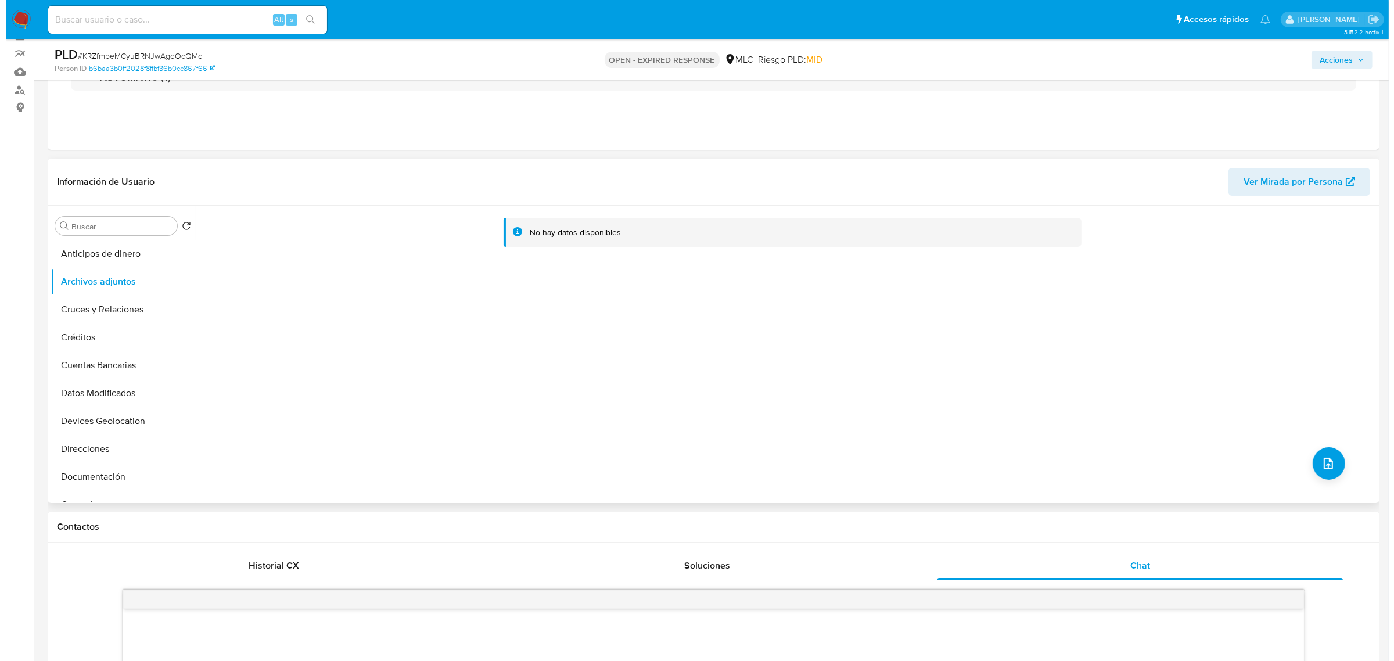
scroll to position [145, 0]
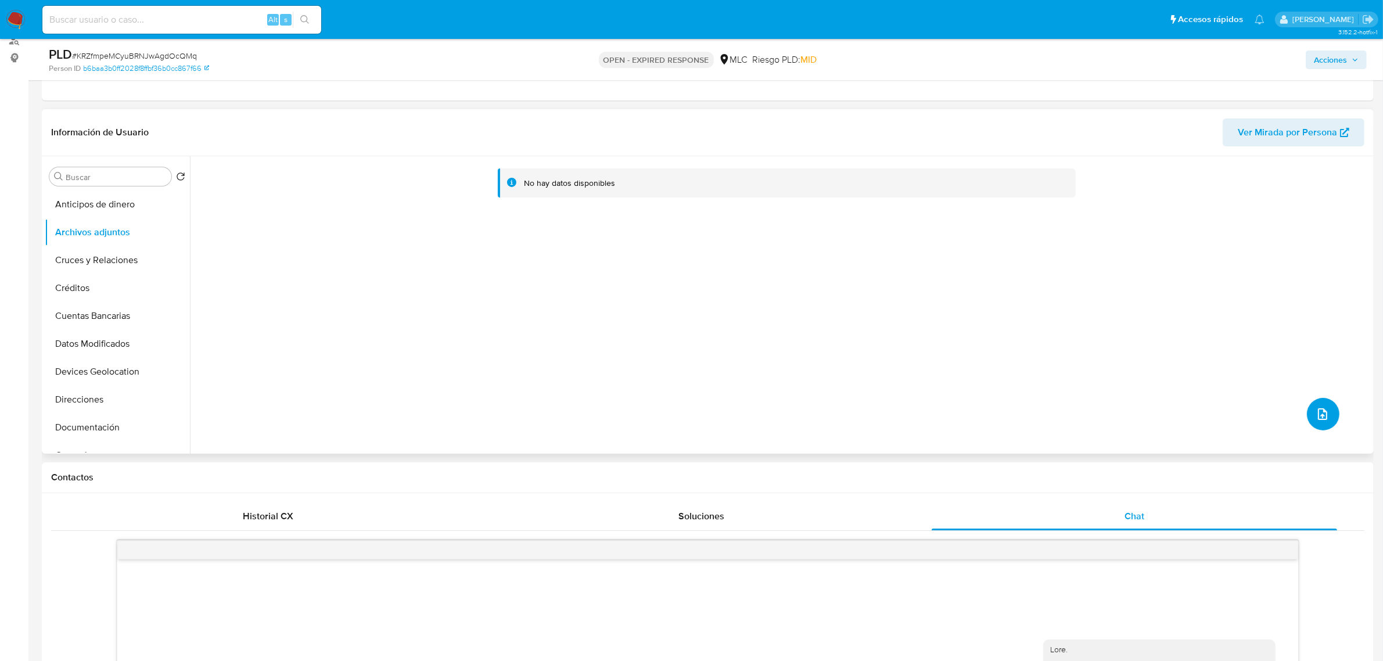
click at [1315, 414] on icon "upload-file" at bounding box center [1322, 414] width 14 height 14
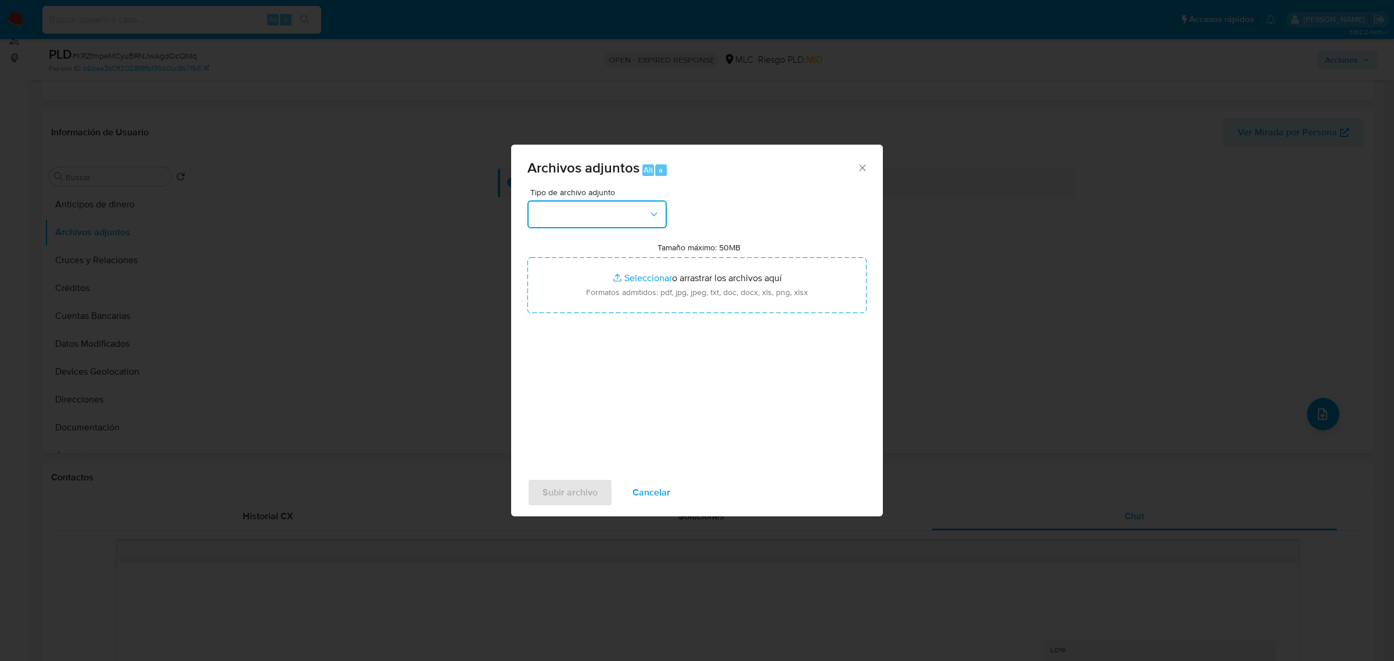
click at [614, 221] on button "button" at bounding box center [596, 214] width 139 height 28
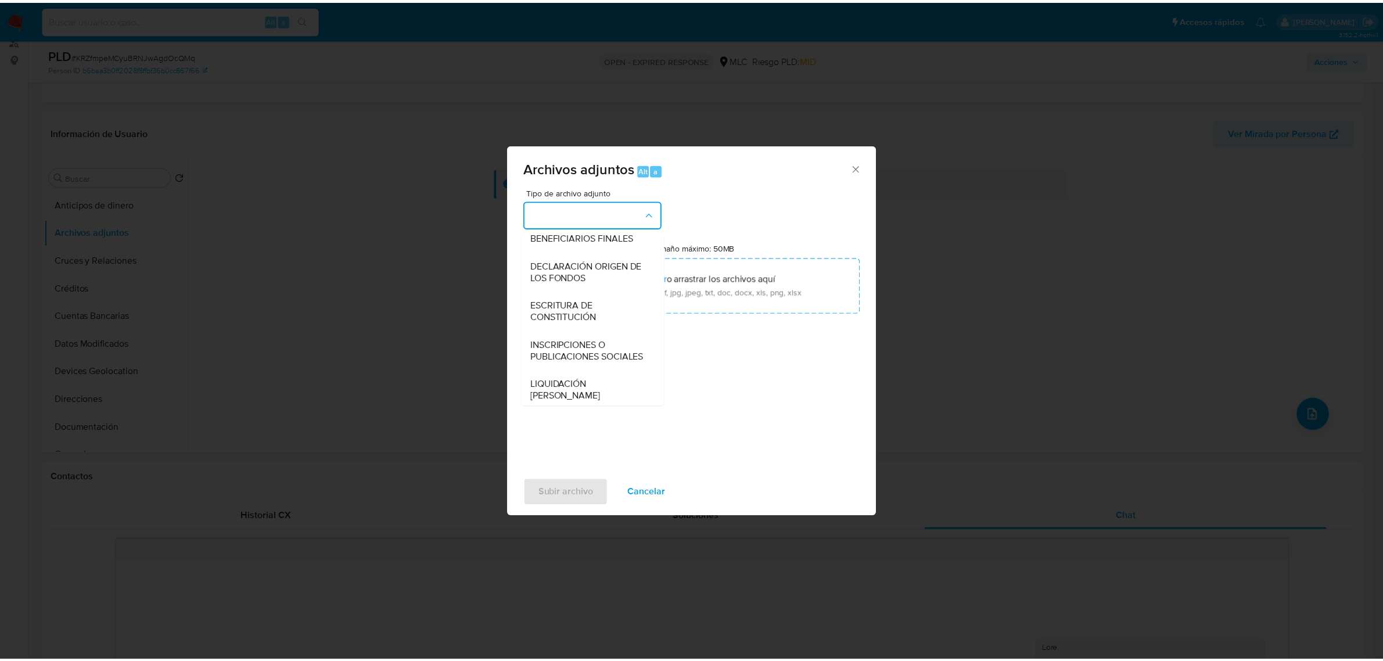
scroll to position [192, 0]
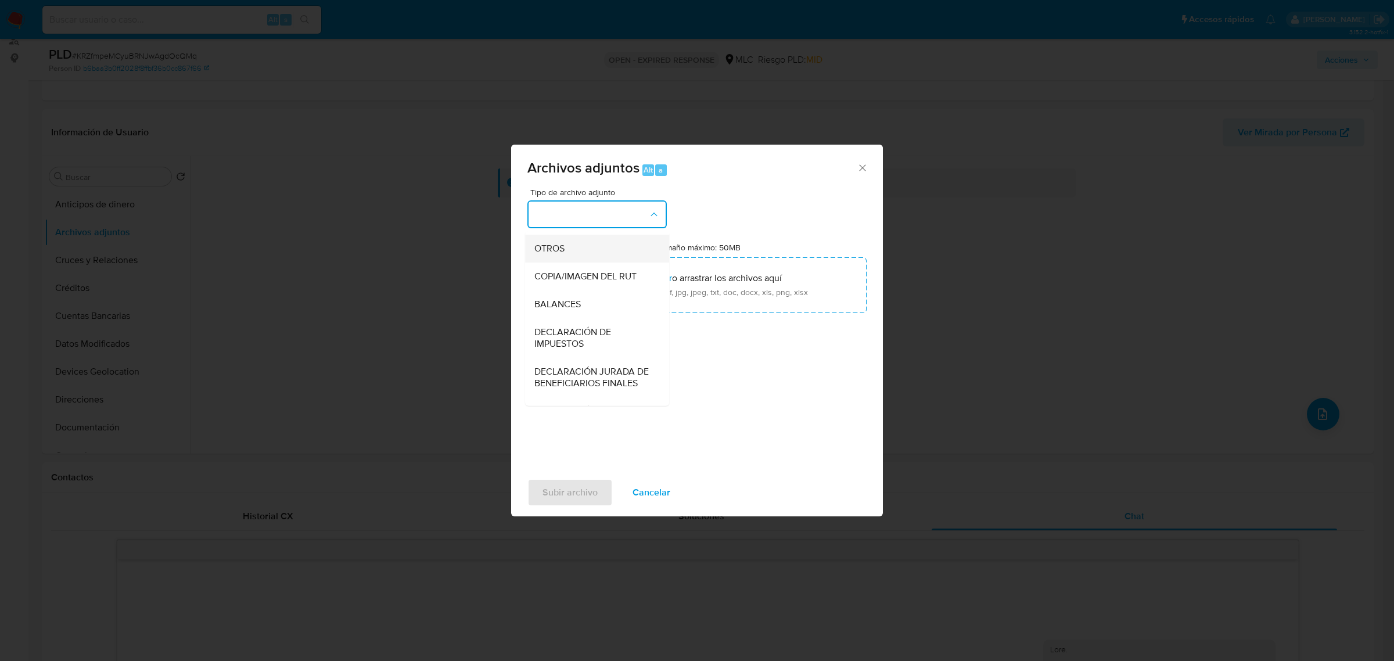
click at [564, 254] on span "OTROS" at bounding box center [549, 248] width 30 height 12
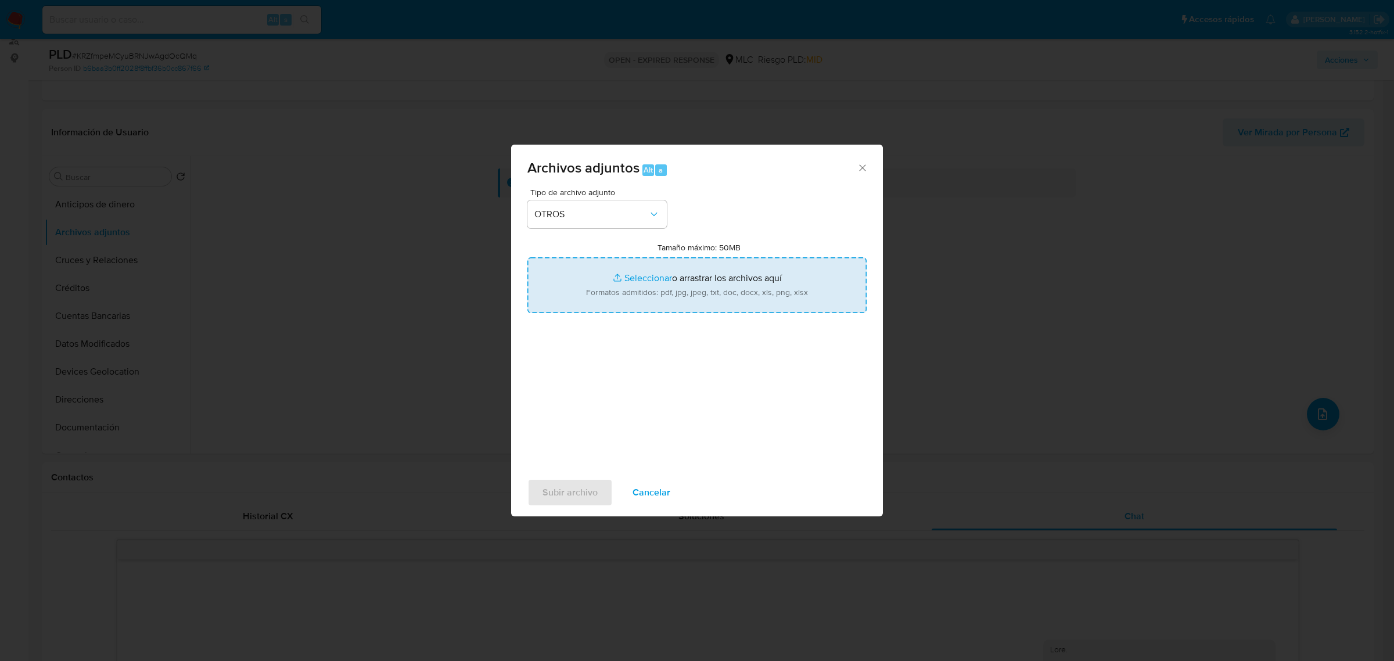
click at [668, 282] on input "Tamaño máximo: 50MB Seleccionar archivos" at bounding box center [696, 285] width 339 height 56
type input "C:\fakepath\35609096 - 08_08_2025.xlsx"
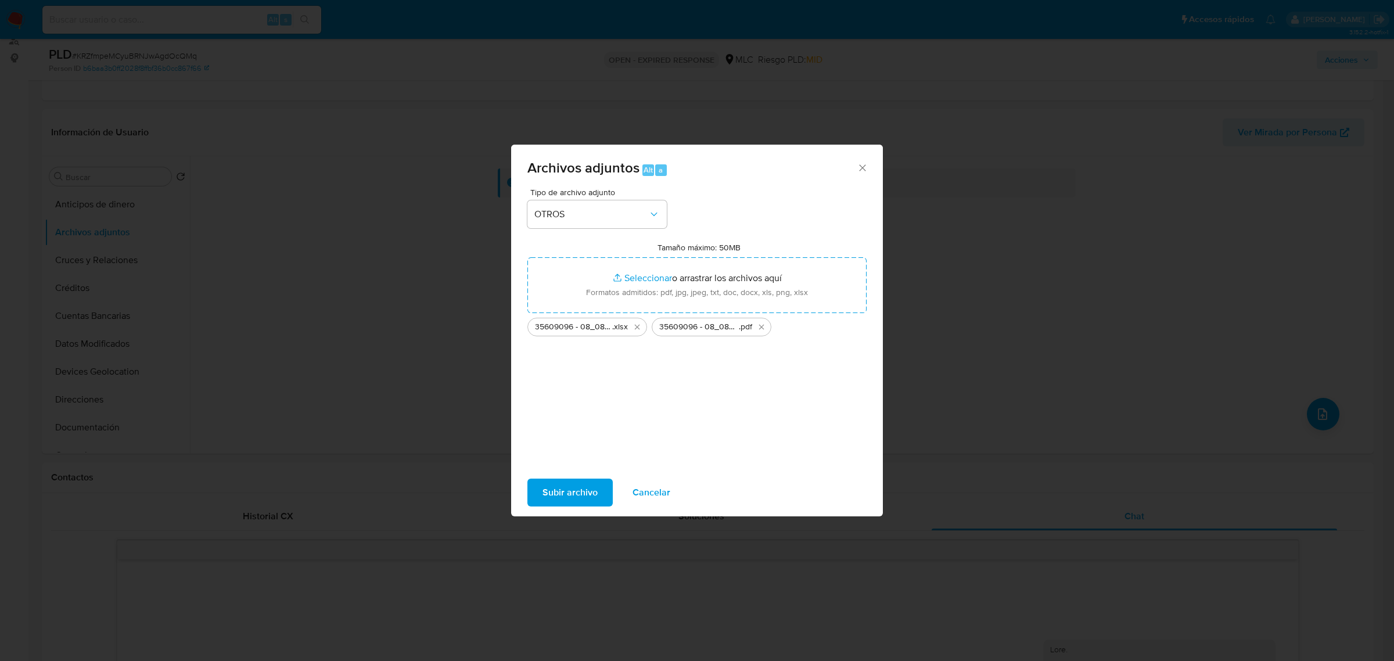
click at [588, 491] on span "Subir archivo" at bounding box center [569, 493] width 55 height 26
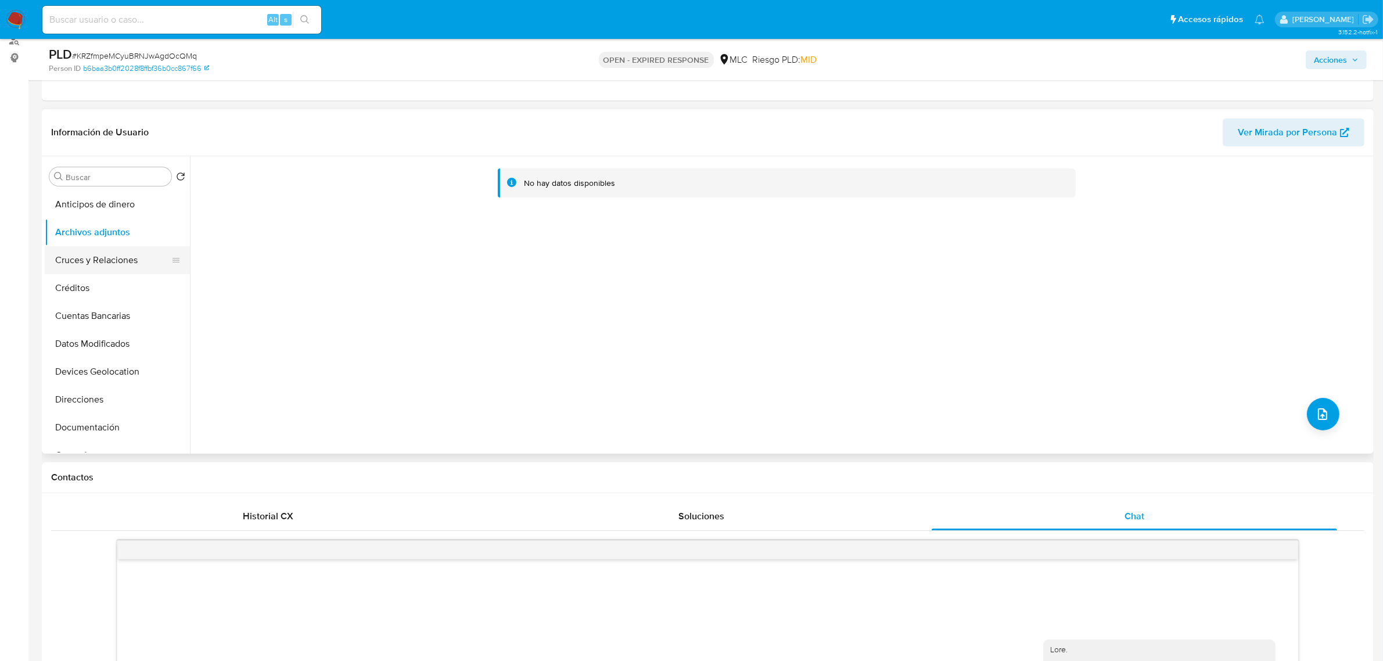
click at [117, 254] on button "Cruces y Relaciones" at bounding box center [113, 260] width 136 height 28
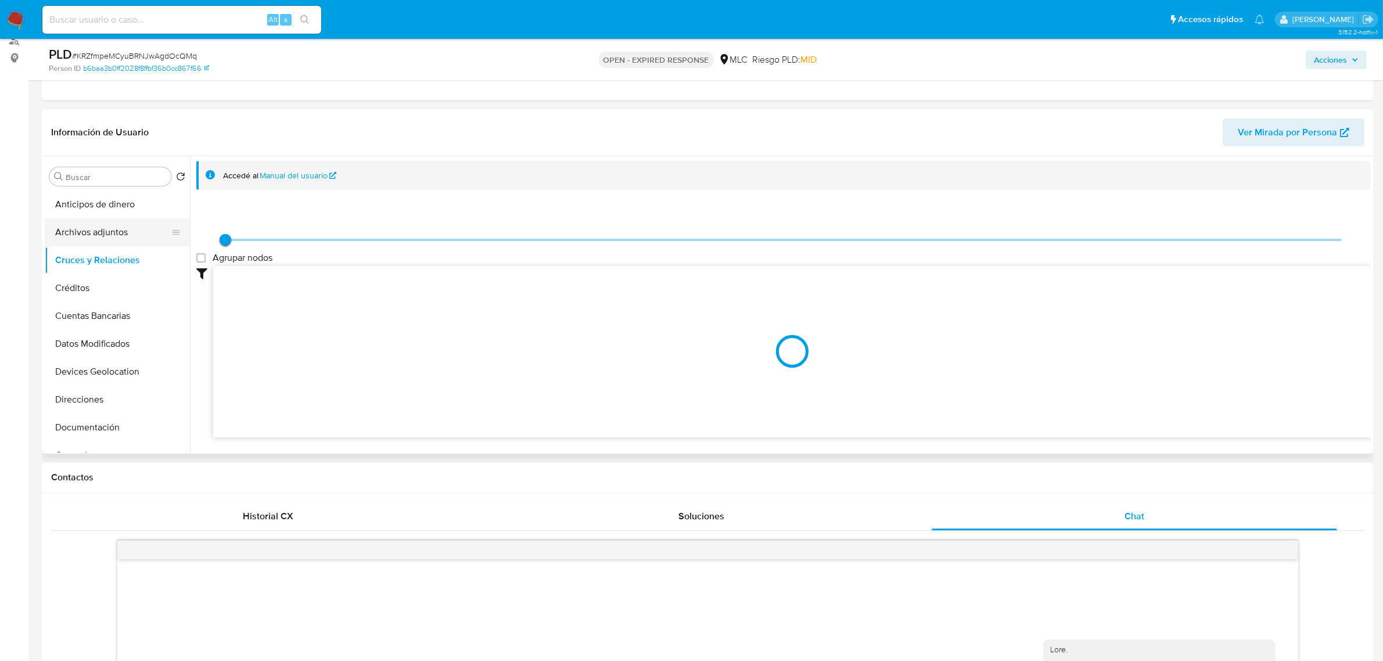
click at [124, 240] on button "Archivos adjuntos" at bounding box center [113, 232] width 136 height 28
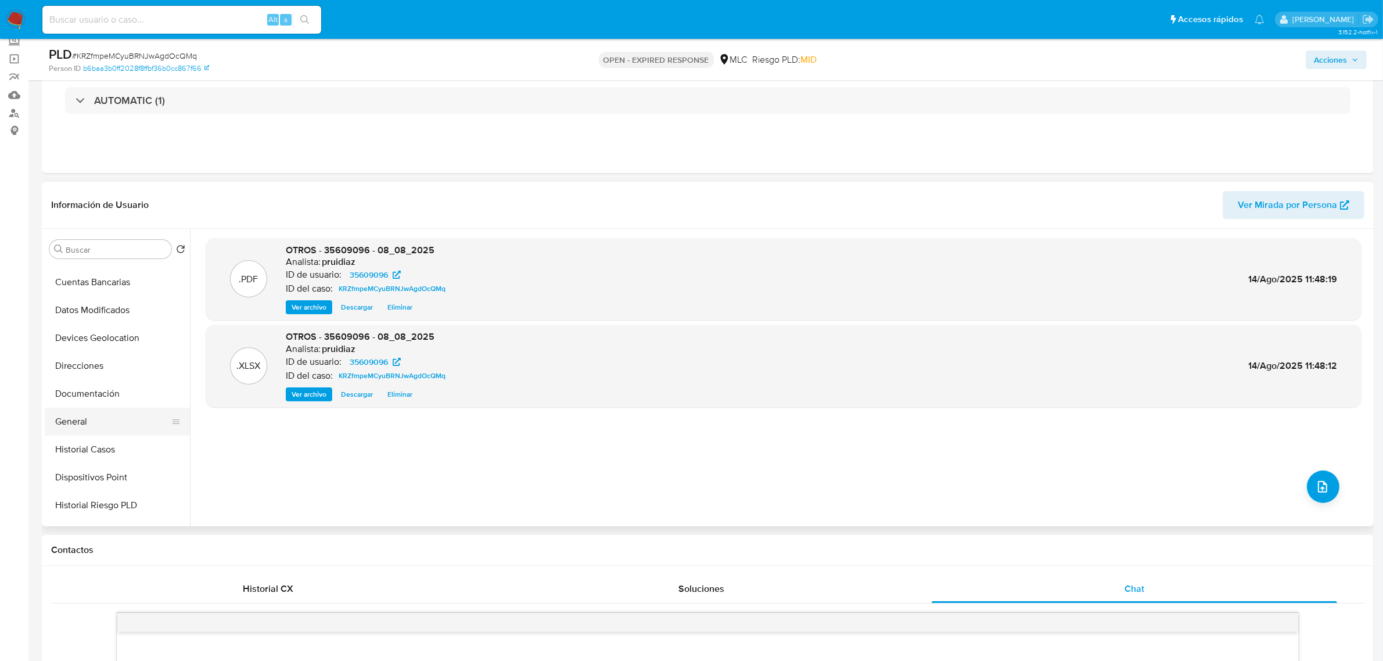
scroll to position [145, 0]
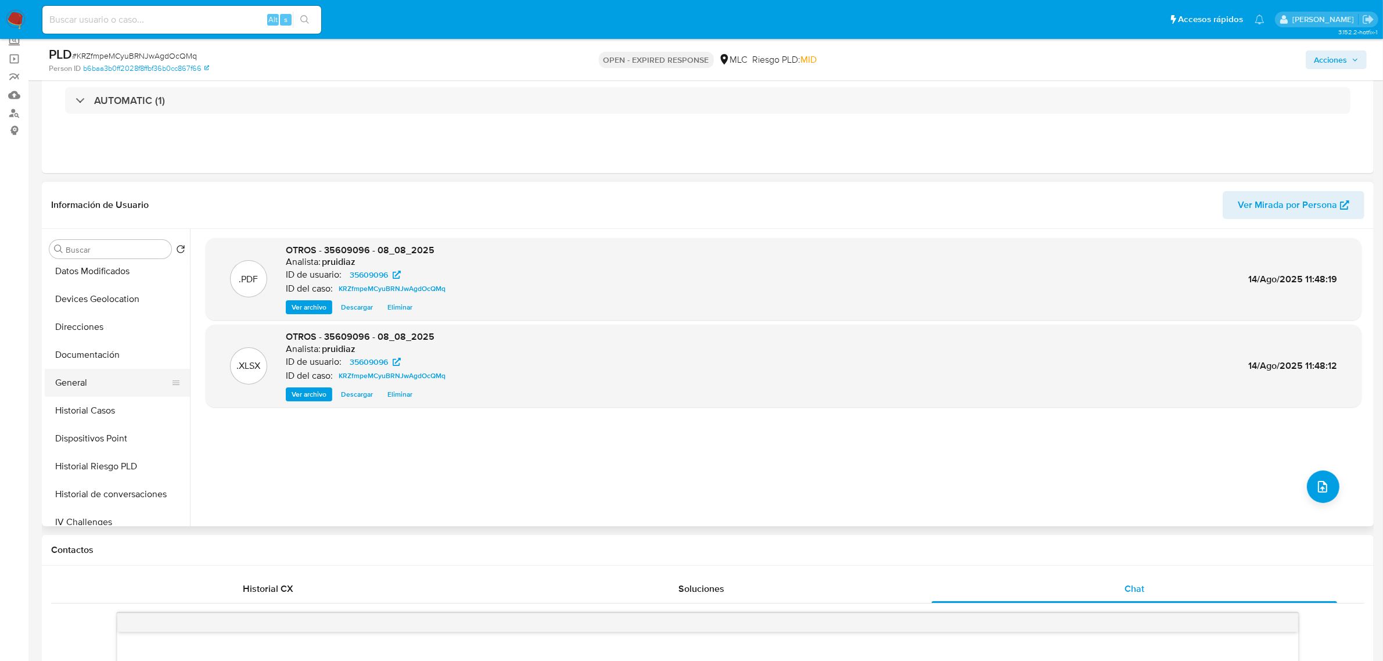
click at [80, 381] on button "General" at bounding box center [113, 383] width 136 height 28
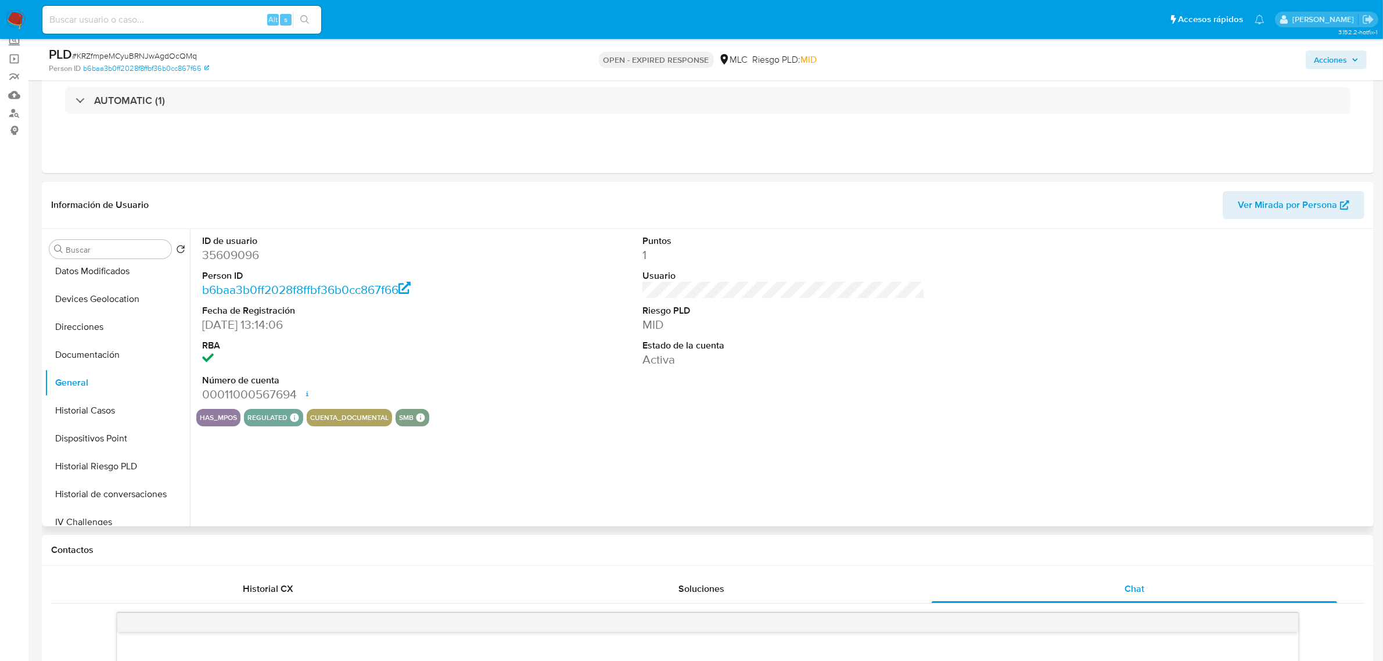
click at [229, 251] on dd "35609096" at bounding box center [343, 255] width 282 height 16
click at [231, 253] on dd "35609096" at bounding box center [343, 255] width 282 height 16
copy dd "35609096"
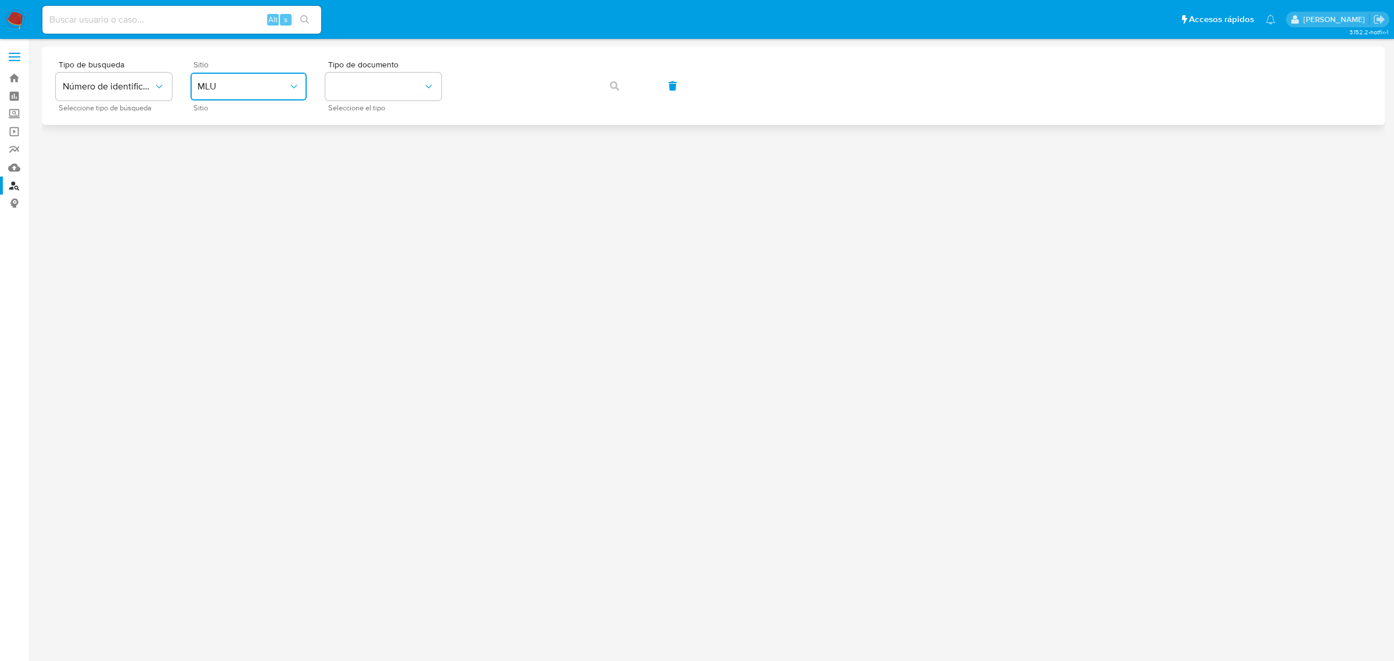
click at [233, 84] on span "MLU" at bounding box center [242, 87] width 91 height 12
click at [220, 279] on div "MLC" at bounding box center [244, 285] width 95 height 28
click at [350, 92] on button "identificationType" at bounding box center [383, 87] width 116 height 28
click at [357, 126] on div "RUT RUT" at bounding box center [379, 123] width 95 height 39
click at [610, 78] on span "button" at bounding box center [614, 86] width 9 height 26
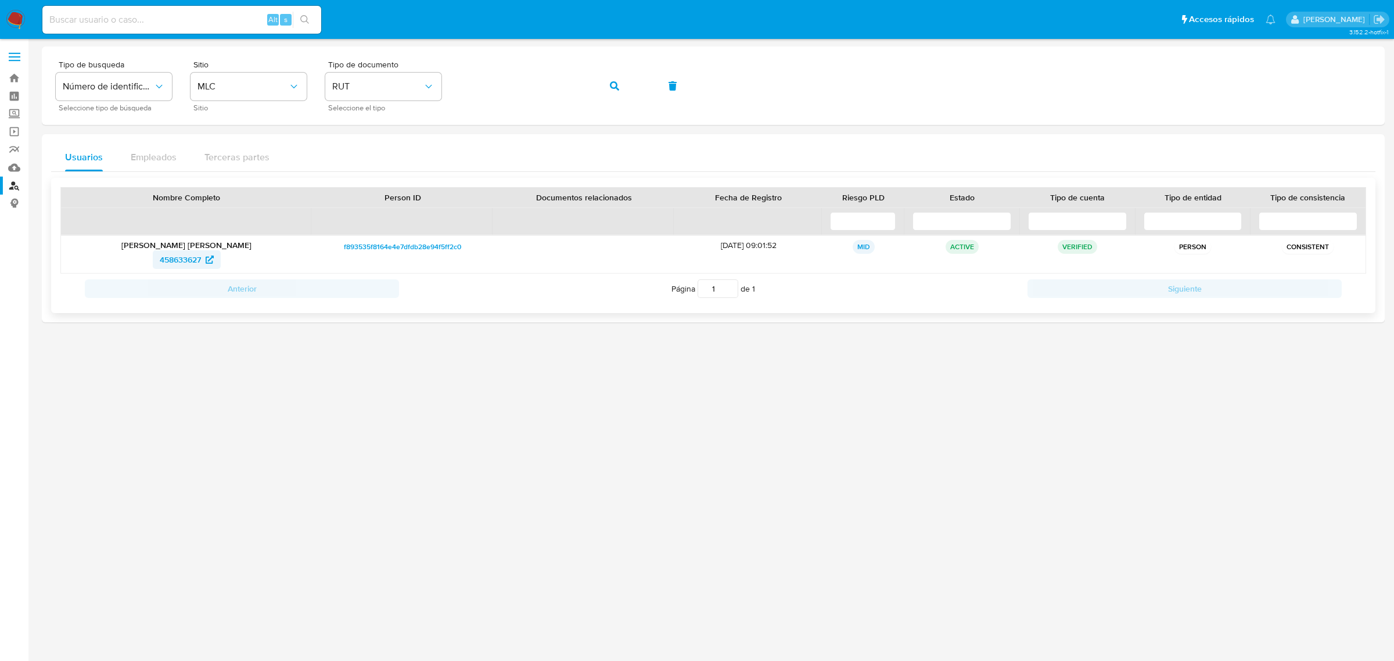
click at [164, 256] on span "458633627" at bounding box center [180, 259] width 41 height 19
drag, startPoint x: 22, startPoint y: 21, endPoint x: 39, endPoint y: 18, distance: 17.1
click at [23, 21] on img at bounding box center [16, 20] width 20 height 20
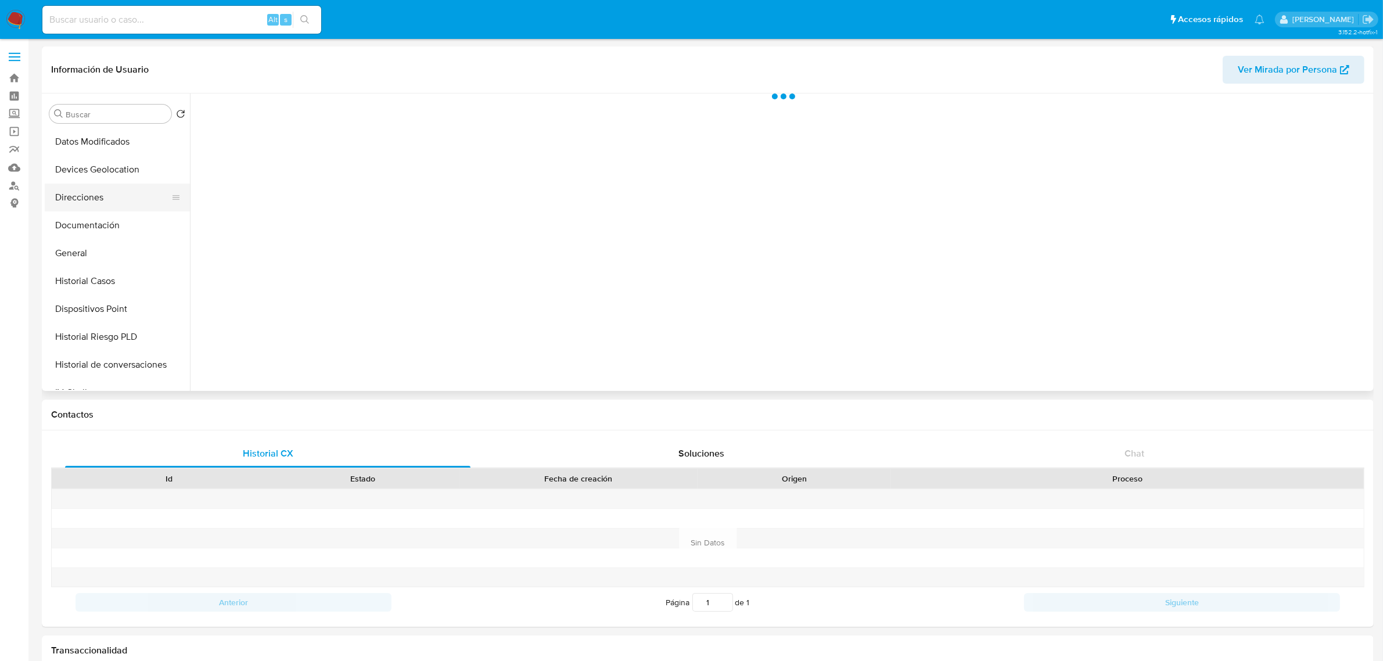
scroll to position [145, 0]
click at [105, 279] on button "Historial Casos" at bounding box center [113, 275] width 136 height 28
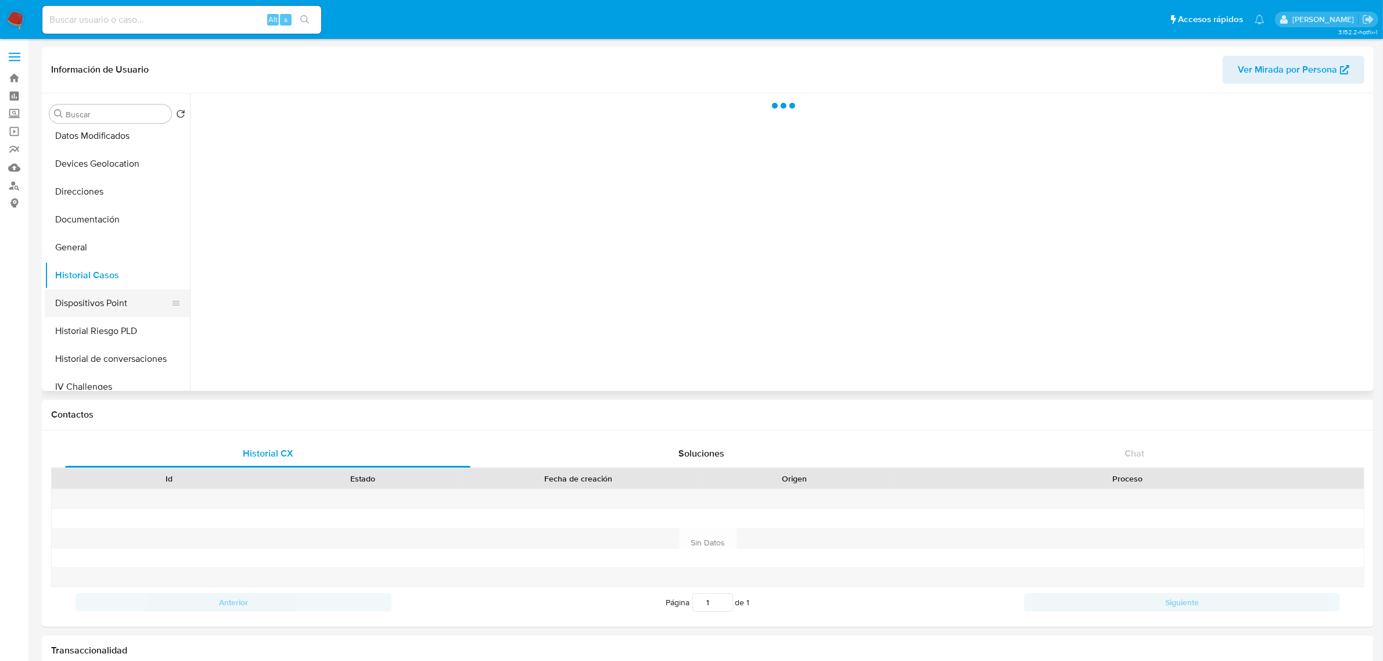
select select "10"
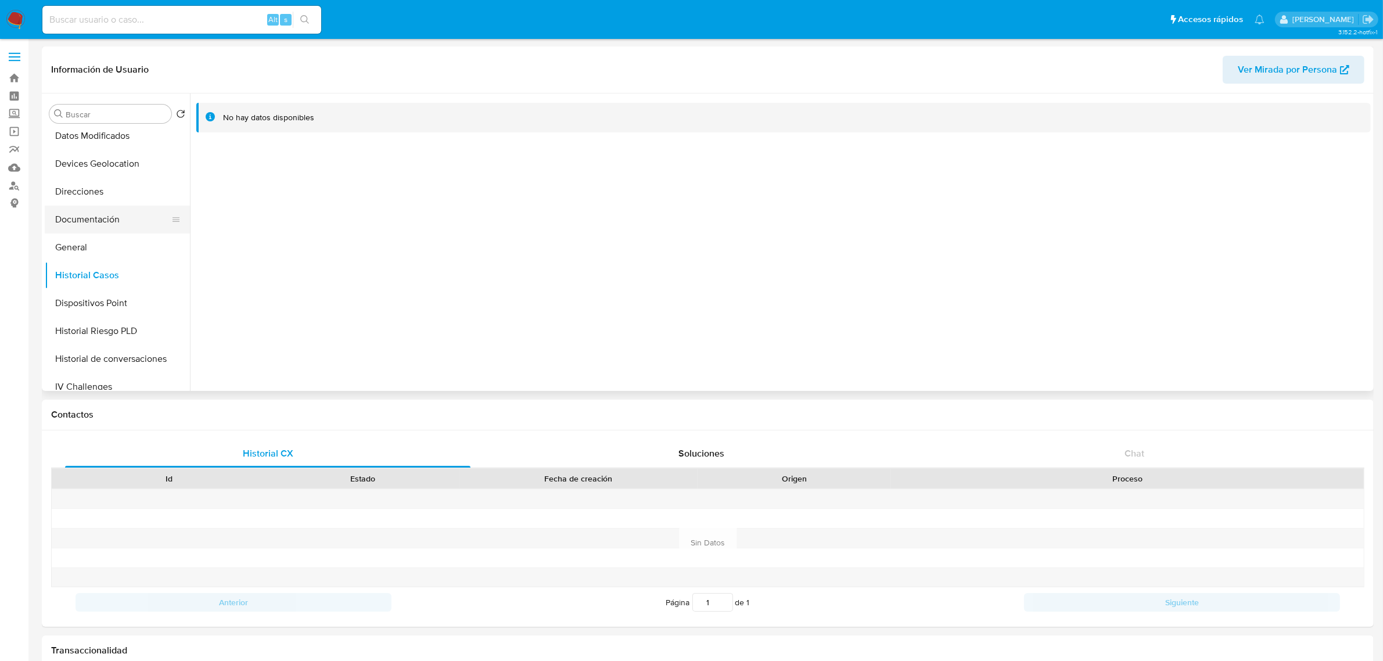
click at [110, 213] on button "Documentación" at bounding box center [113, 220] width 136 height 28
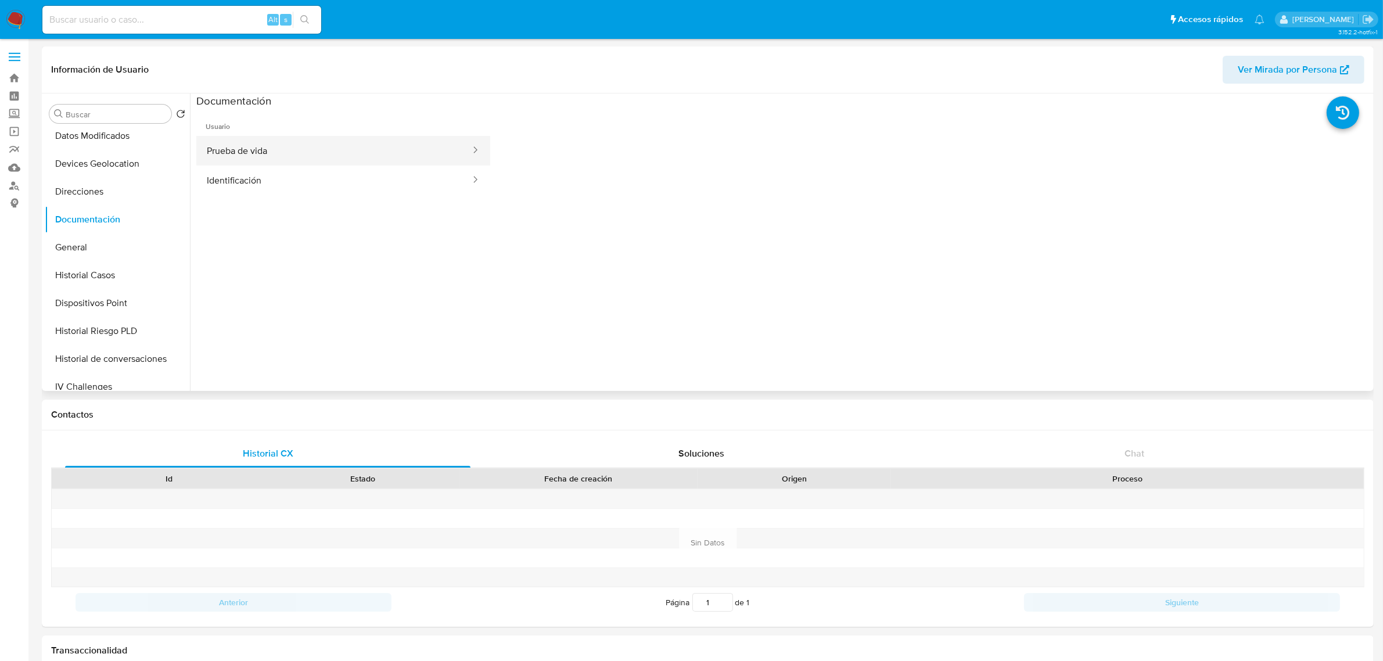
click at [260, 146] on button "Prueba de vida" at bounding box center [333, 151] width 275 height 30
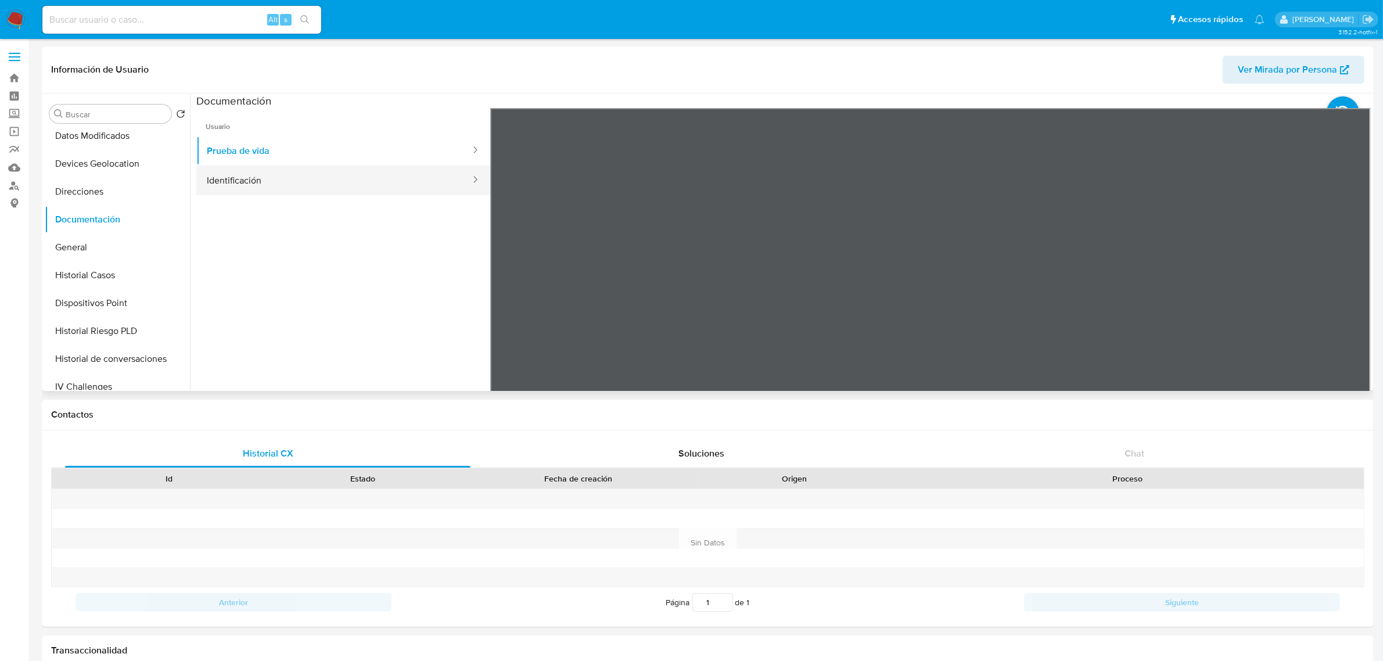
click at [286, 170] on button "Identificación" at bounding box center [333, 181] width 275 height 30
click at [1347, 302] on icon at bounding box center [1355, 296] width 23 height 23
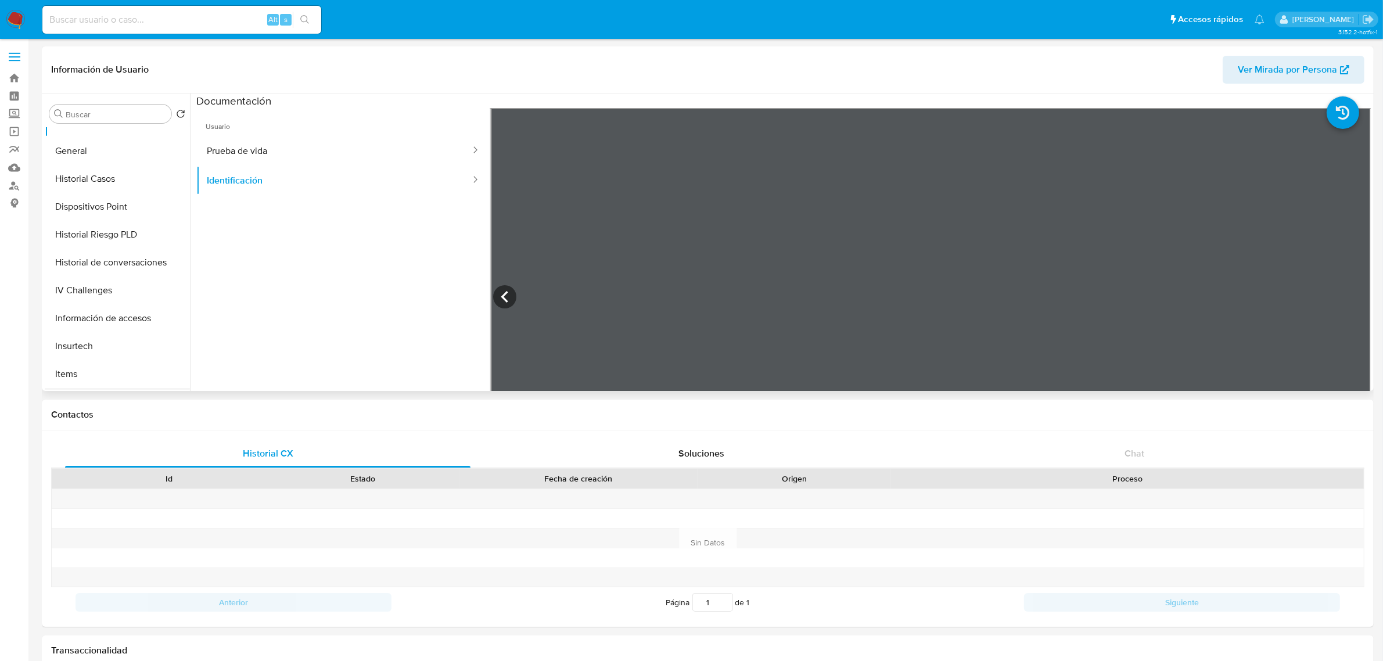
scroll to position [363, 0]
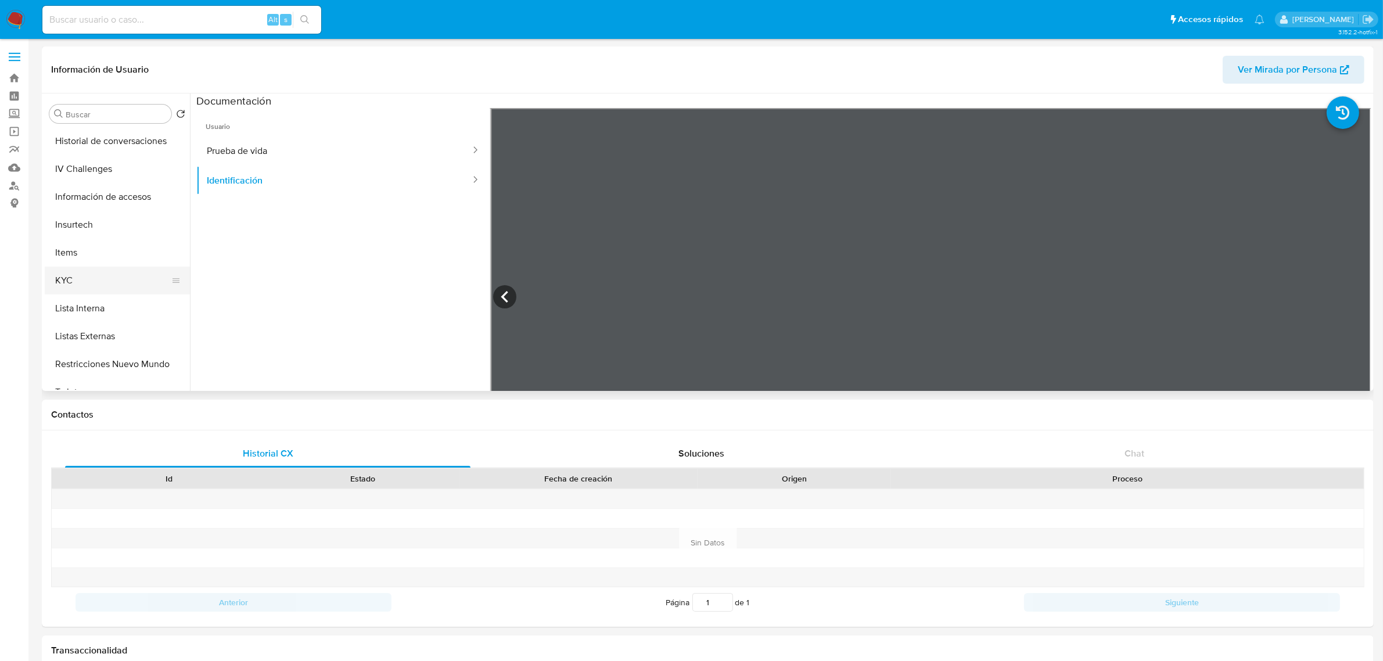
click at [80, 271] on button "KYC" at bounding box center [113, 281] width 136 height 28
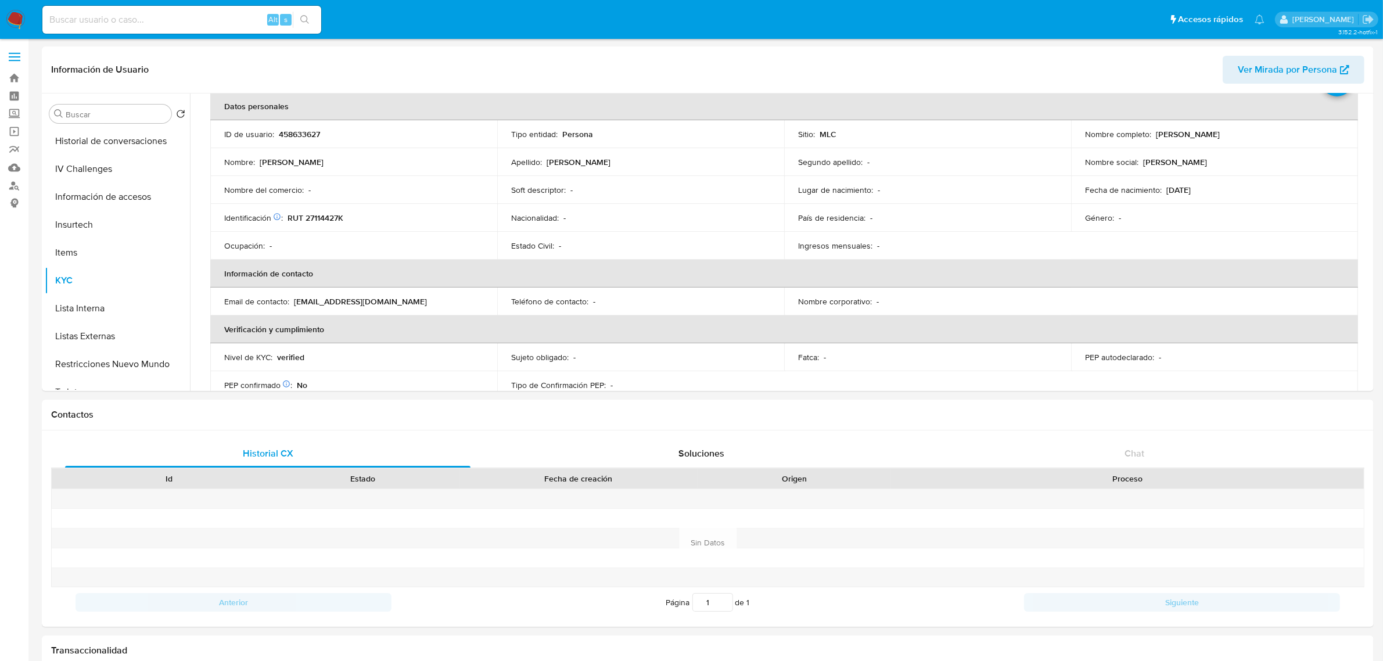
scroll to position [0, 0]
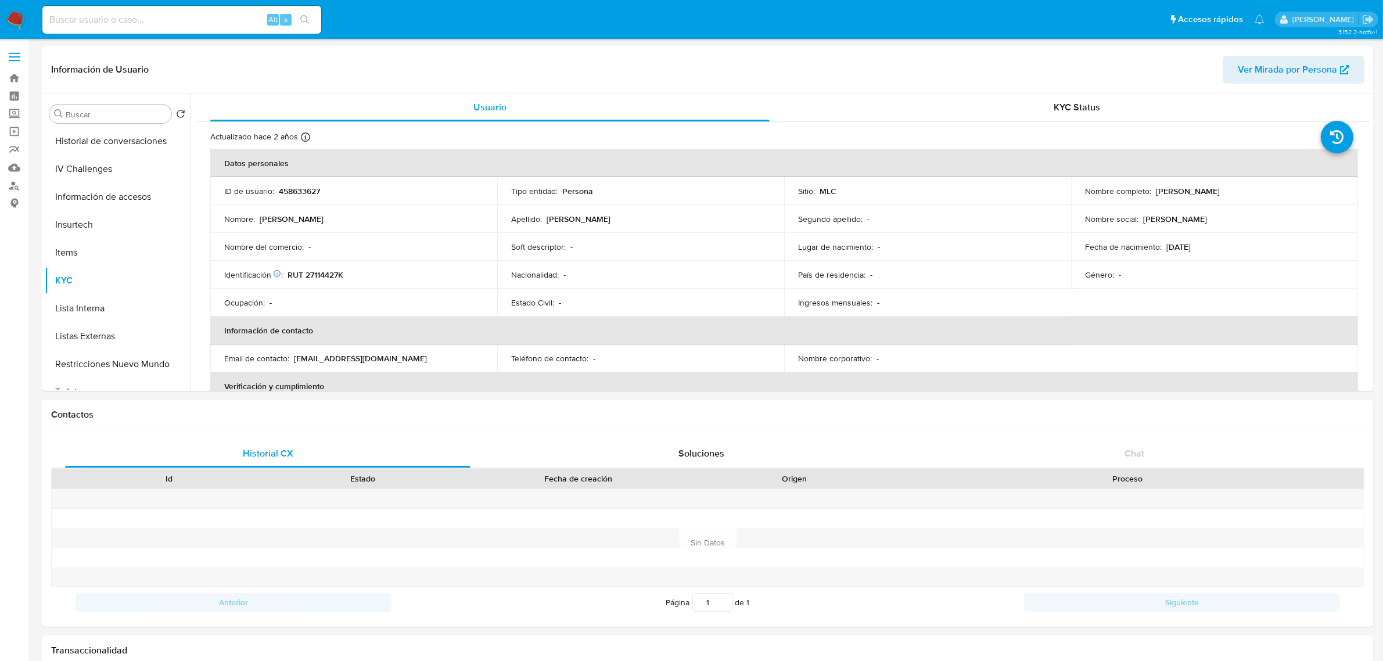
drag, startPoint x: 1256, startPoint y: 192, endPoint x: 1154, endPoint y: 195, distance: 102.3
click at [1154, 195] on div "Nombre completo : Elvis Leonardo Marin Salazar" at bounding box center [1214, 191] width 259 height 10
copy p "Elvis Leonardo Marin Salazar"
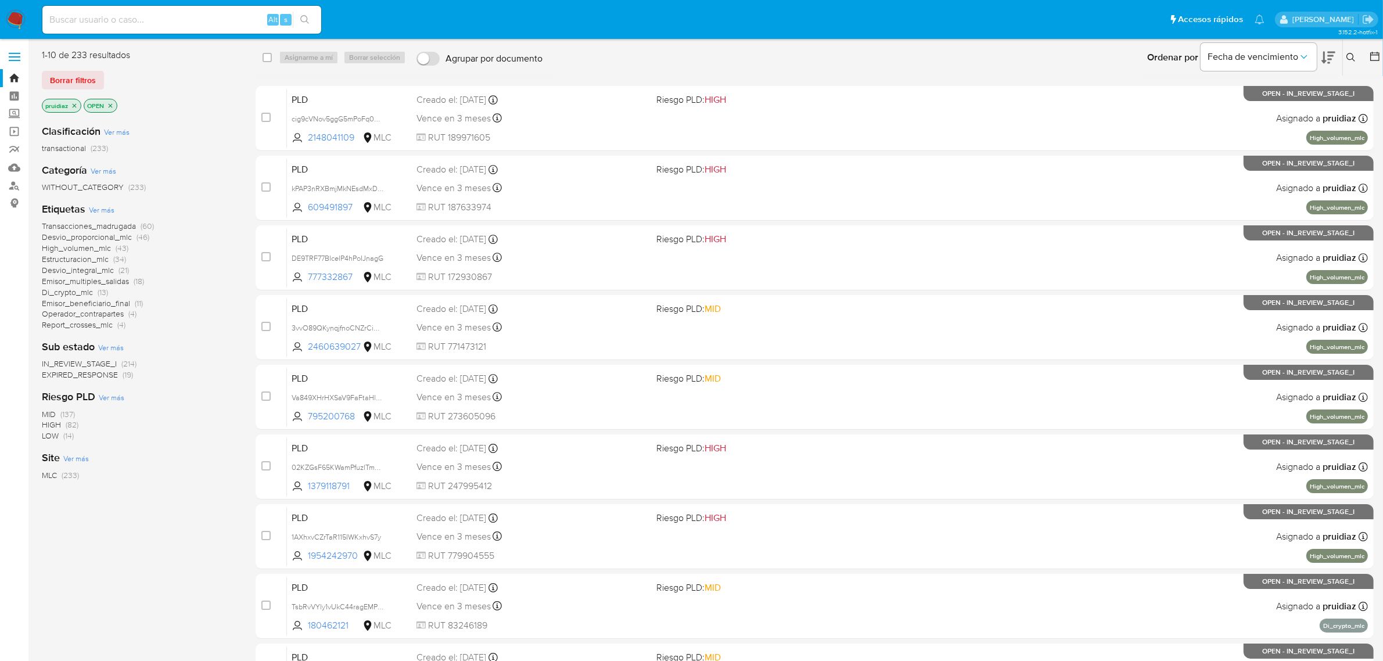
click at [1340, 58] on div "Ordenar por Fecha de vencimiento" at bounding box center [1240, 57] width 204 height 36
click at [1348, 56] on icon at bounding box center [1350, 57] width 9 height 9
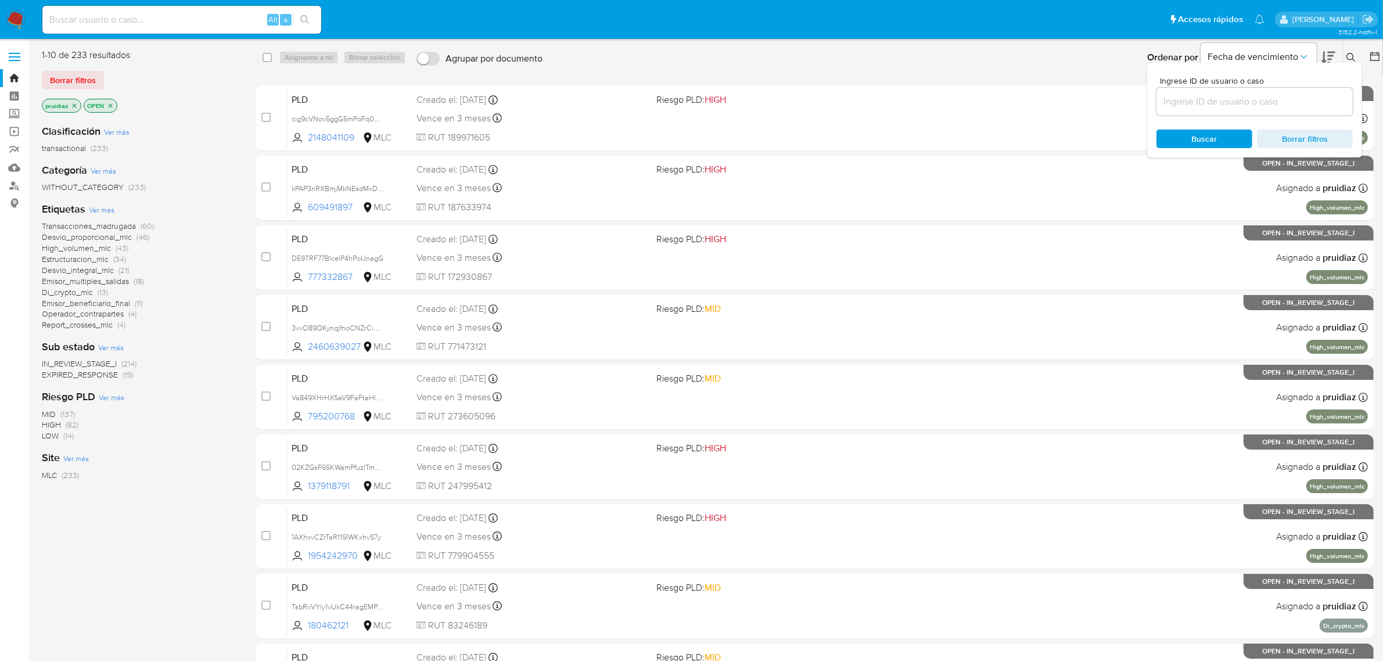
drag, startPoint x: 1244, startPoint y: 84, endPoint x: 1238, endPoint y: 96, distance: 13.5
click at [1243, 85] on div "Ingrese ID de usuario o caso" at bounding box center [1254, 96] width 196 height 39
click at [1238, 106] on input at bounding box center [1254, 101] width 196 height 15
paste input "35609096"
type input "35609096"
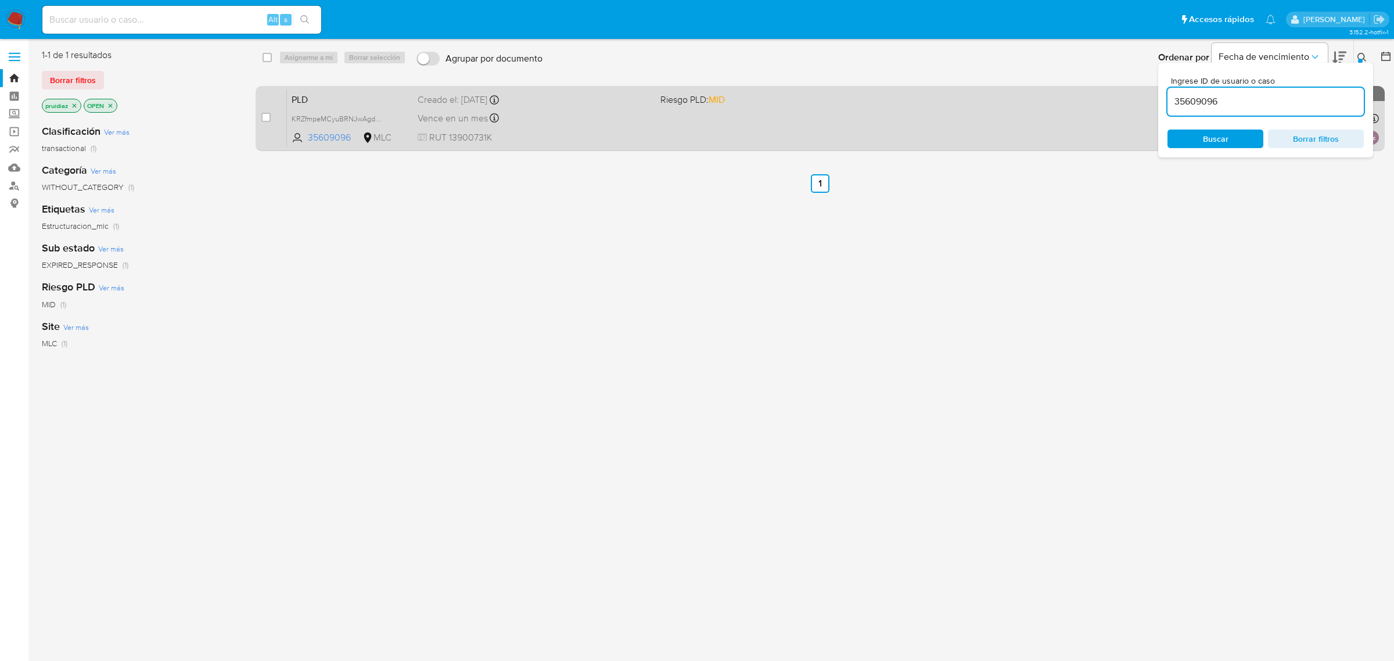
drag, startPoint x: 269, startPoint y: 120, endPoint x: 291, endPoint y: 91, distance: 36.5
click at [270, 118] on input "checkbox" at bounding box center [265, 117] width 9 height 9
checkbox input "true"
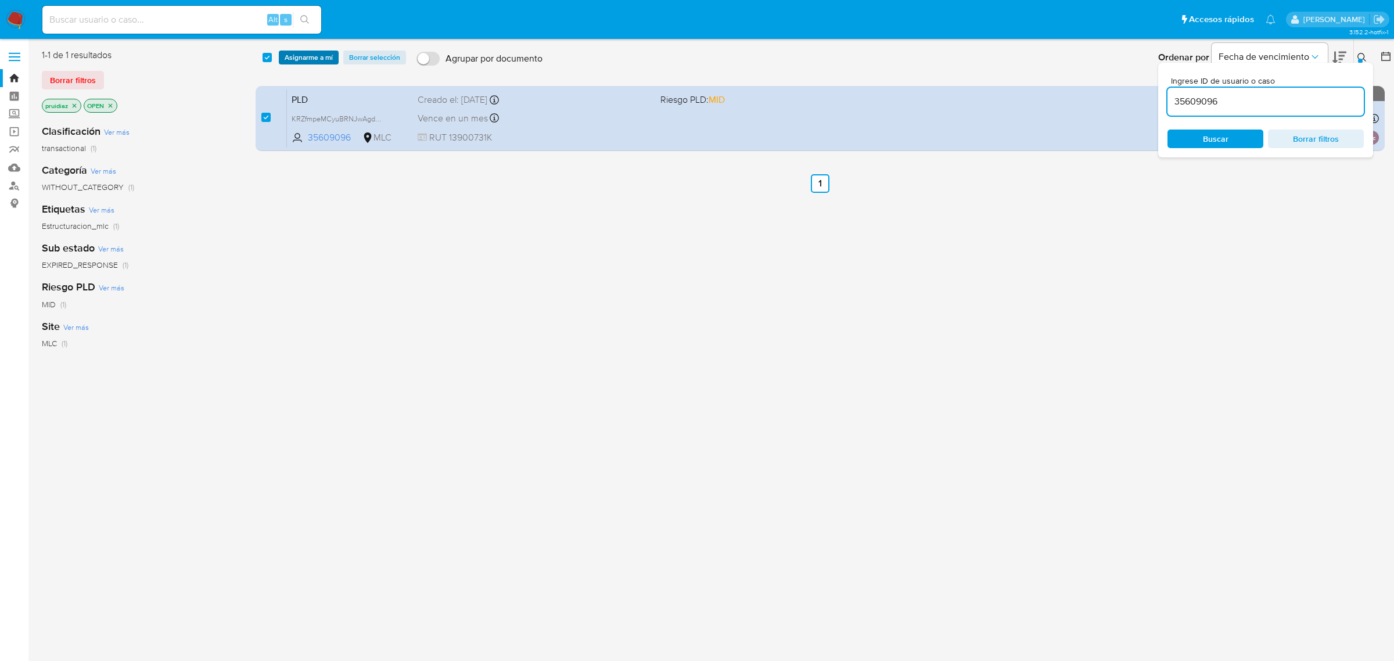
click at [300, 58] on span "Asignarme a mí" at bounding box center [309, 58] width 48 height 12
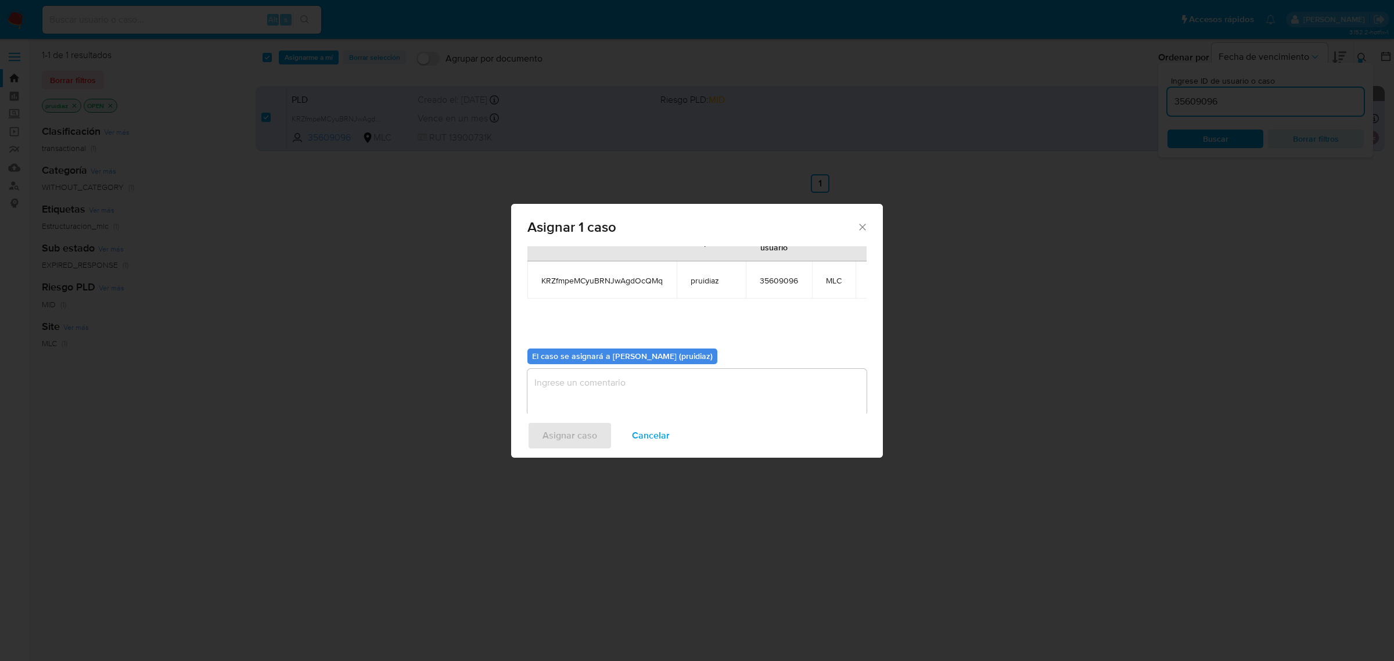
scroll to position [59, 0]
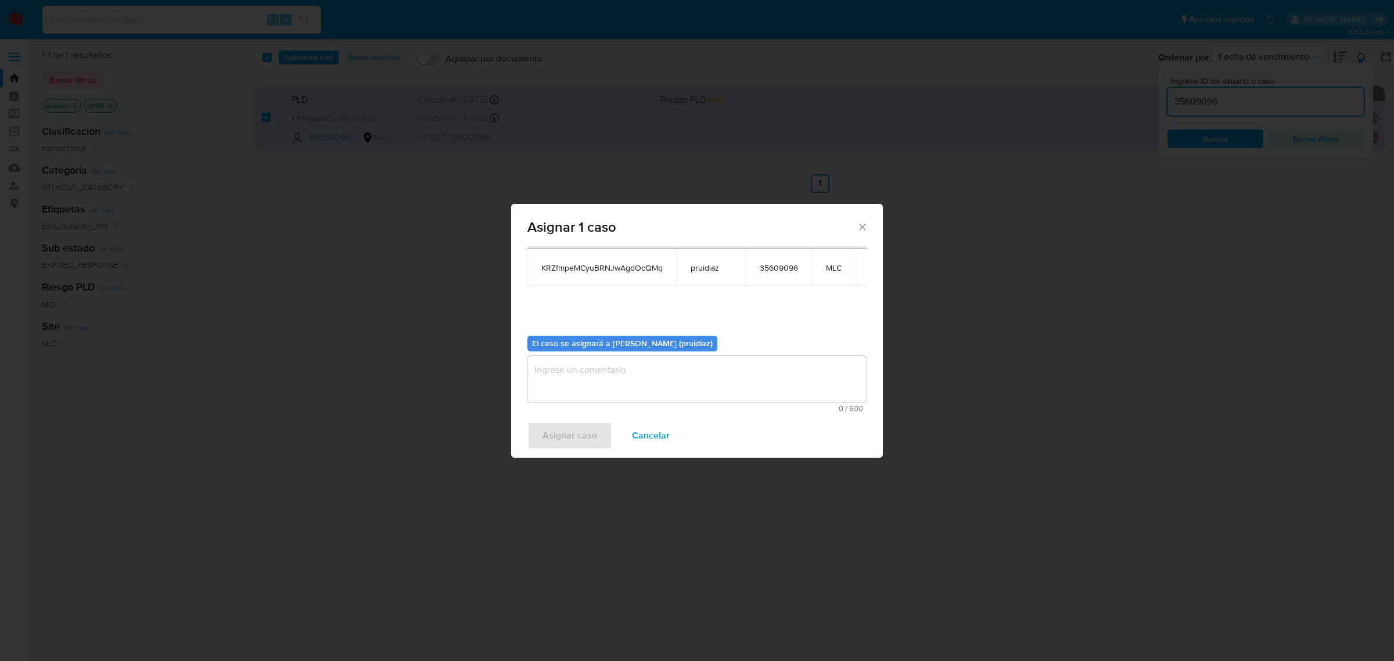
click at [671, 395] on textarea "assign-modal" at bounding box center [696, 379] width 339 height 46
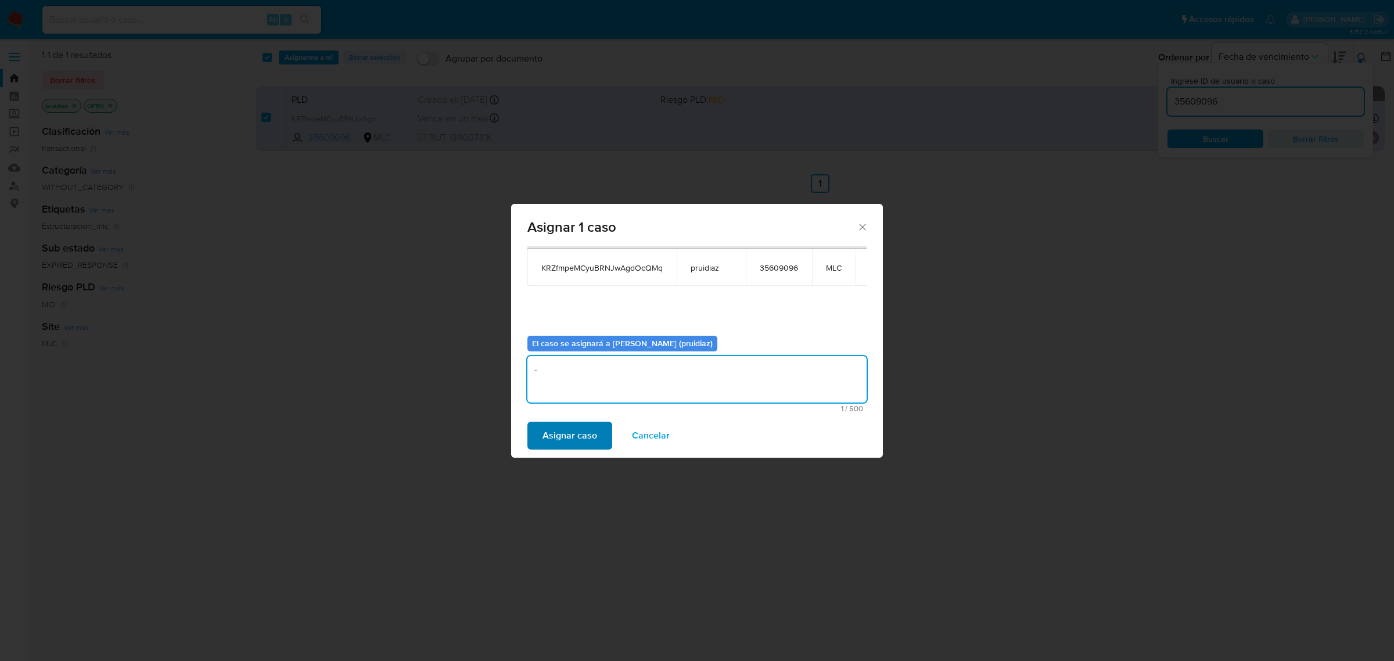
type textarea "-"
click at [579, 433] on span "Asignar caso" at bounding box center [569, 436] width 55 height 26
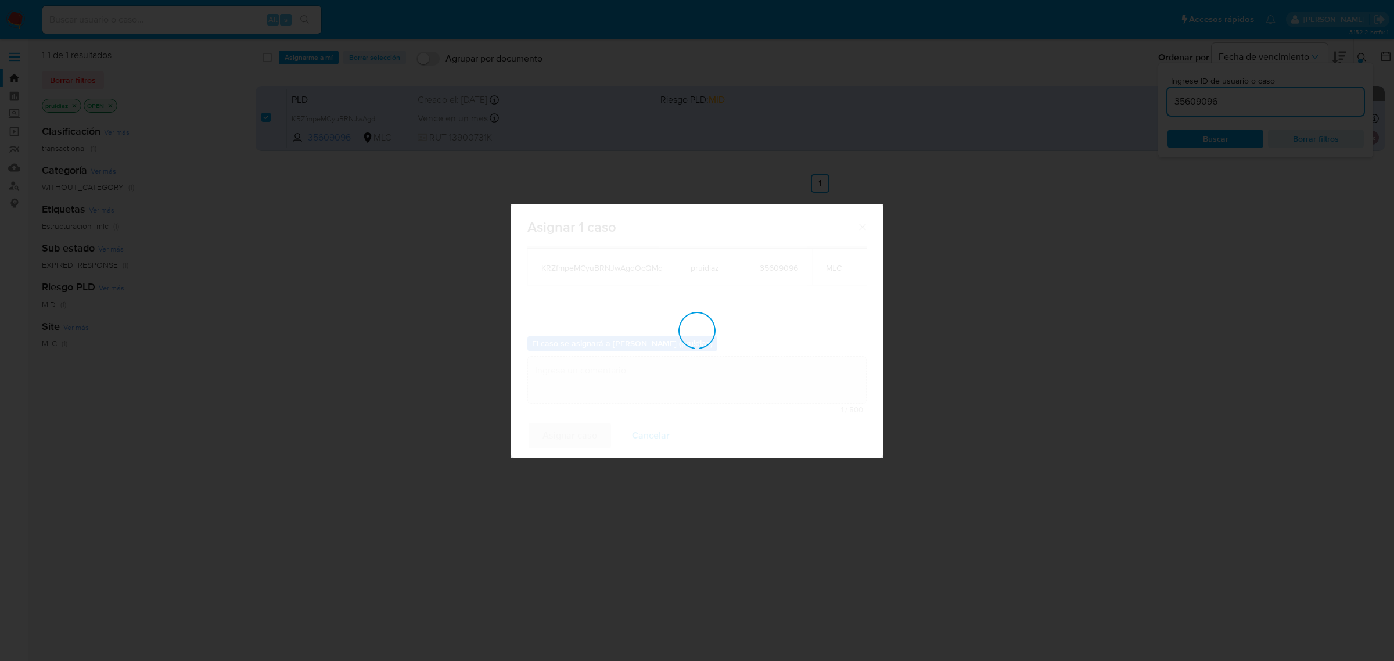
checkbox input "false"
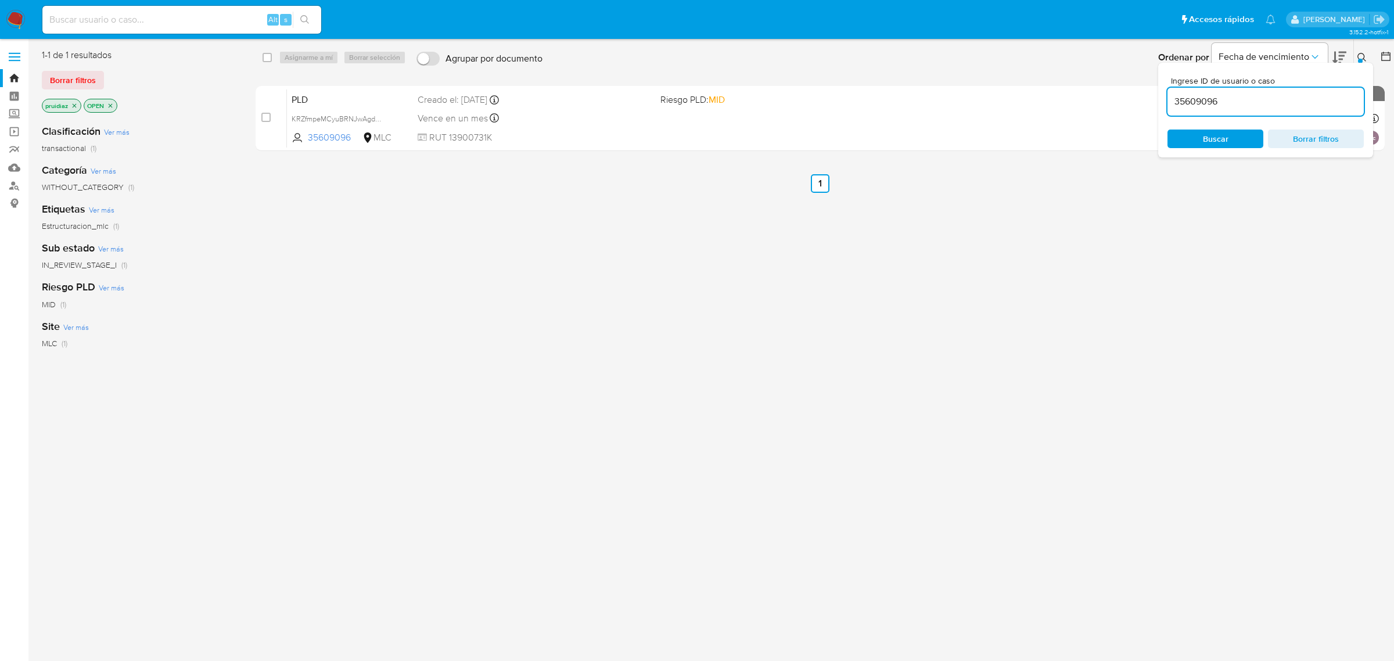
click at [1279, 113] on div "35609096" at bounding box center [1265, 102] width 196 height 28
click at [1267, 102] on input "35609096" at bounding box center [1265, 101] width 196 height 15
paste input "2136730215"
type input "2136730215"
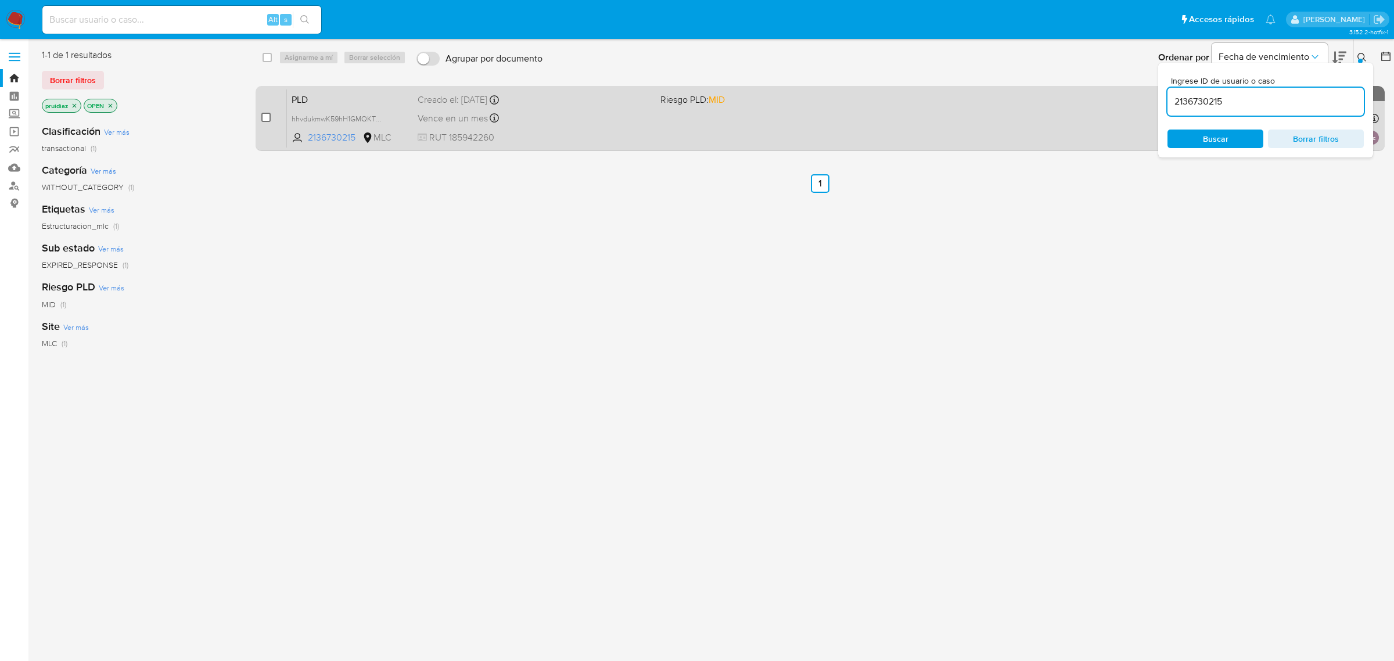
click at [265, 114] on input "checkbox" at bounding box center [265, 117] width 9 height 9
checkbox input "true"
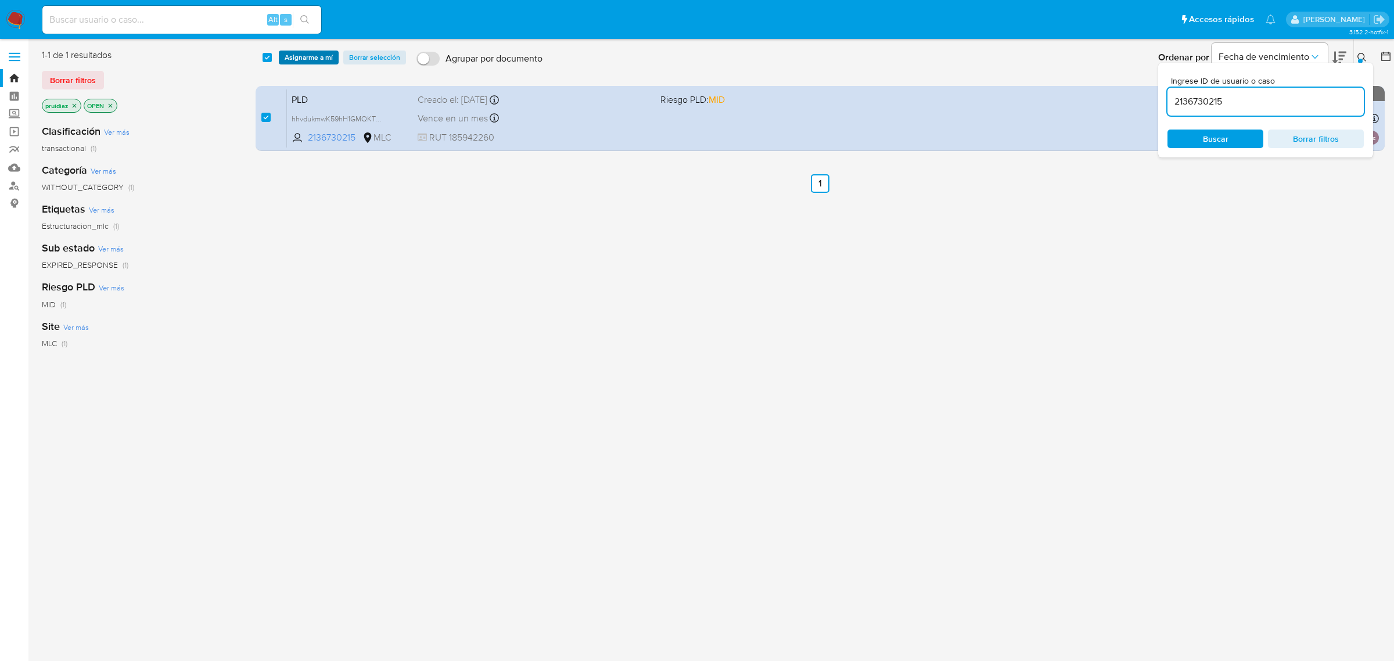
click at [315, 60] on span "Asignarme a mí" at bounding box center [309, 58] width 48 height 12
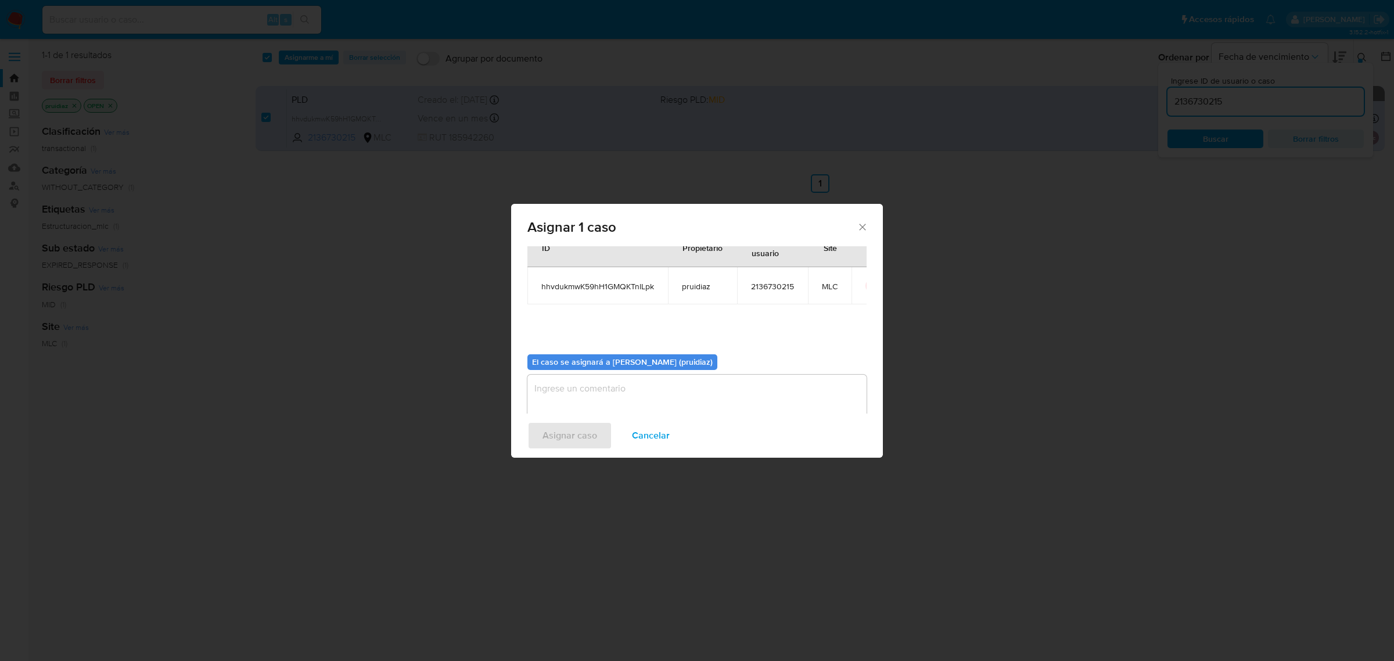
scroll to position [59, 0]
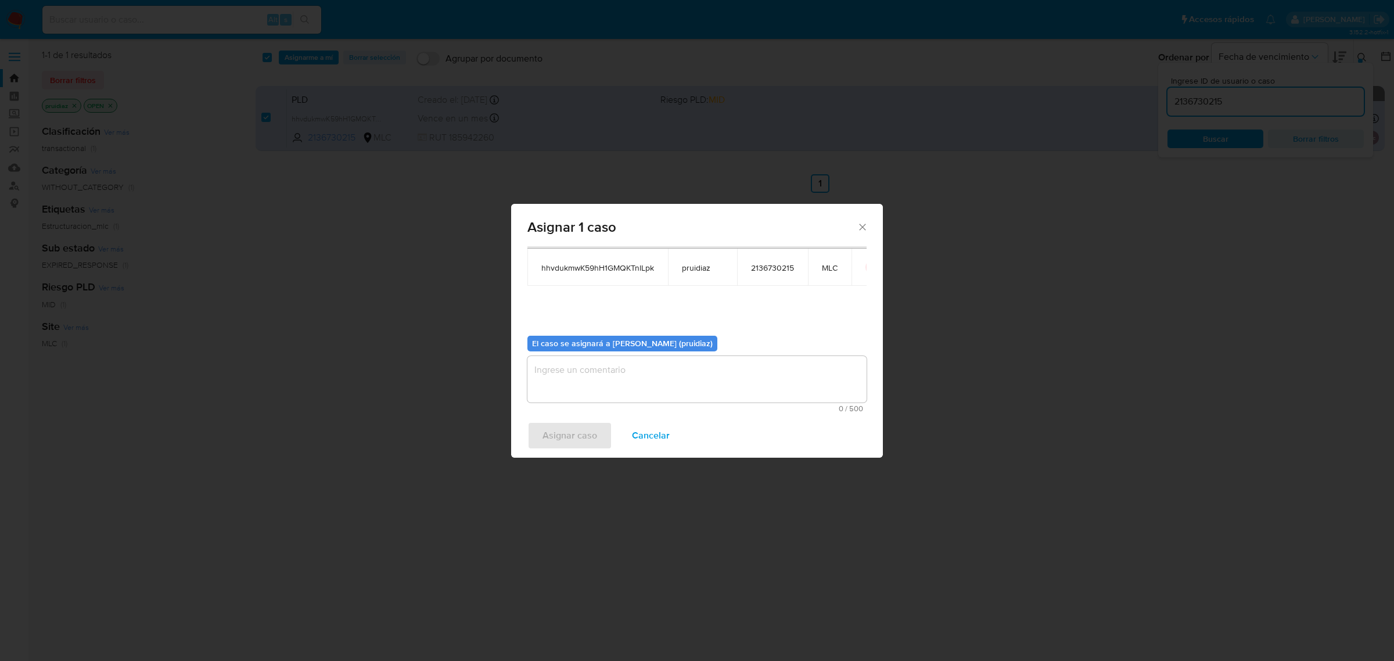
drag, startPoint x: 671, startPoint y: 366, endPoint x: 672, endPoint y: 373, distance: 6.5
click at [672, 373] on textarea "assign-modal" at bounding box center [696, 379] width 339 height 46
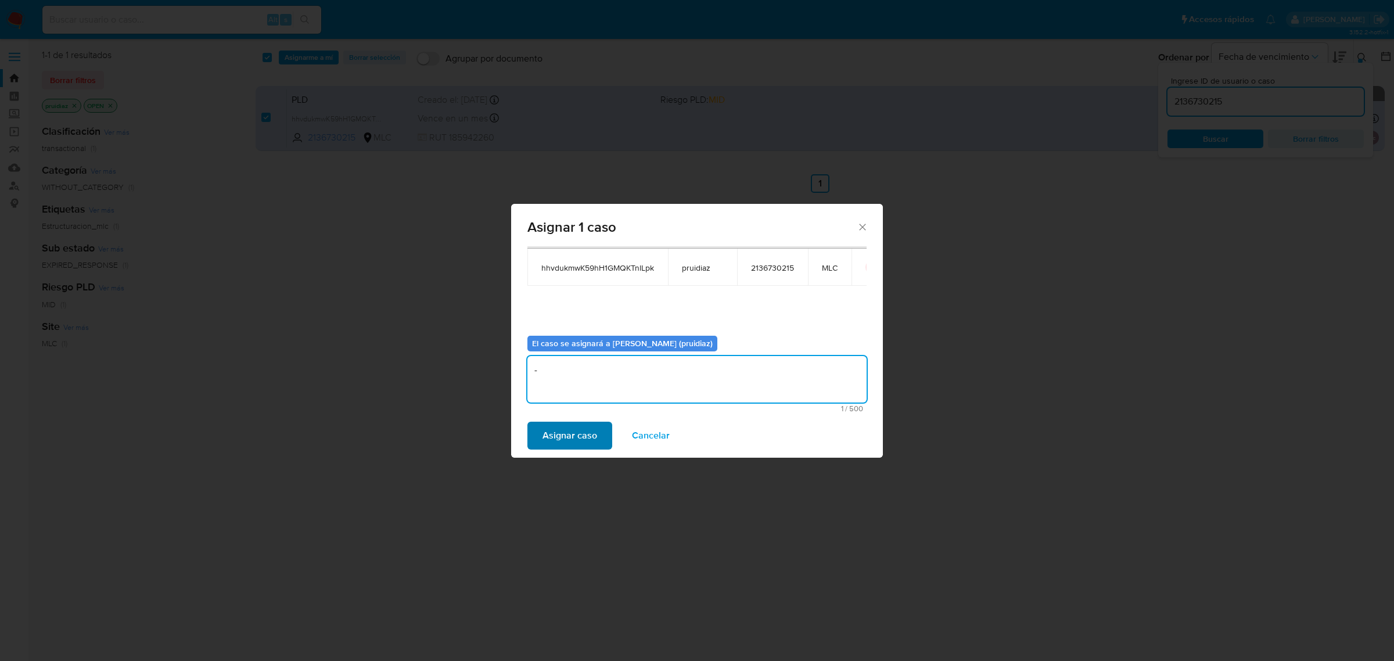
type textarea "-"
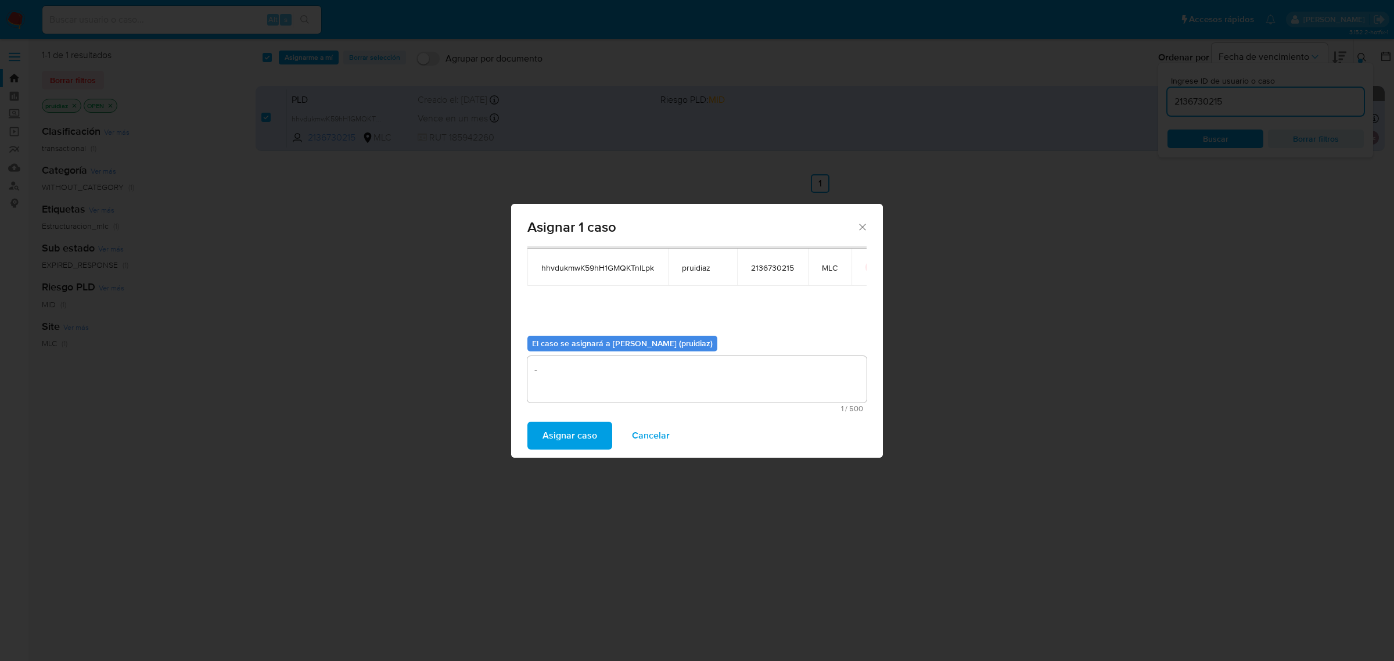
click at [564, 426] on span "Asignar caso" at bounding box center [569, 436] width 55 height 26
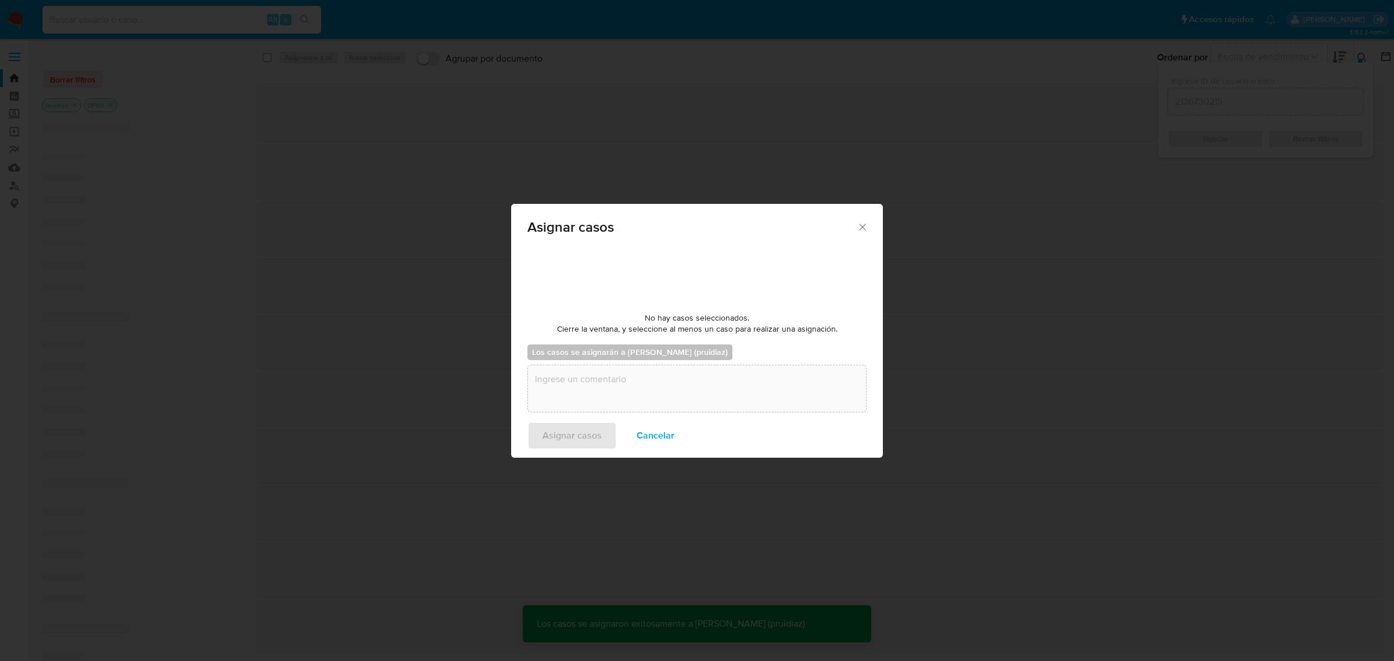
checkbox input "false"
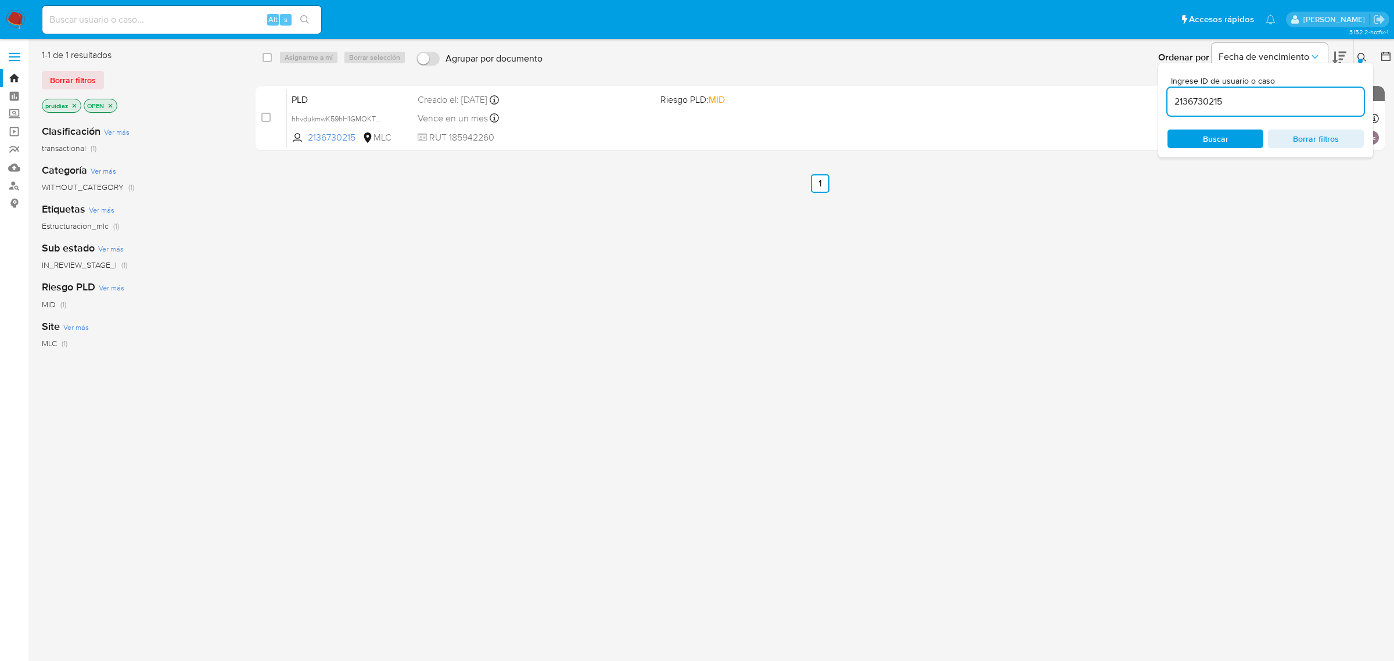
click at [12, 19] on img at bounding box center [16, 20] width 20 height 20
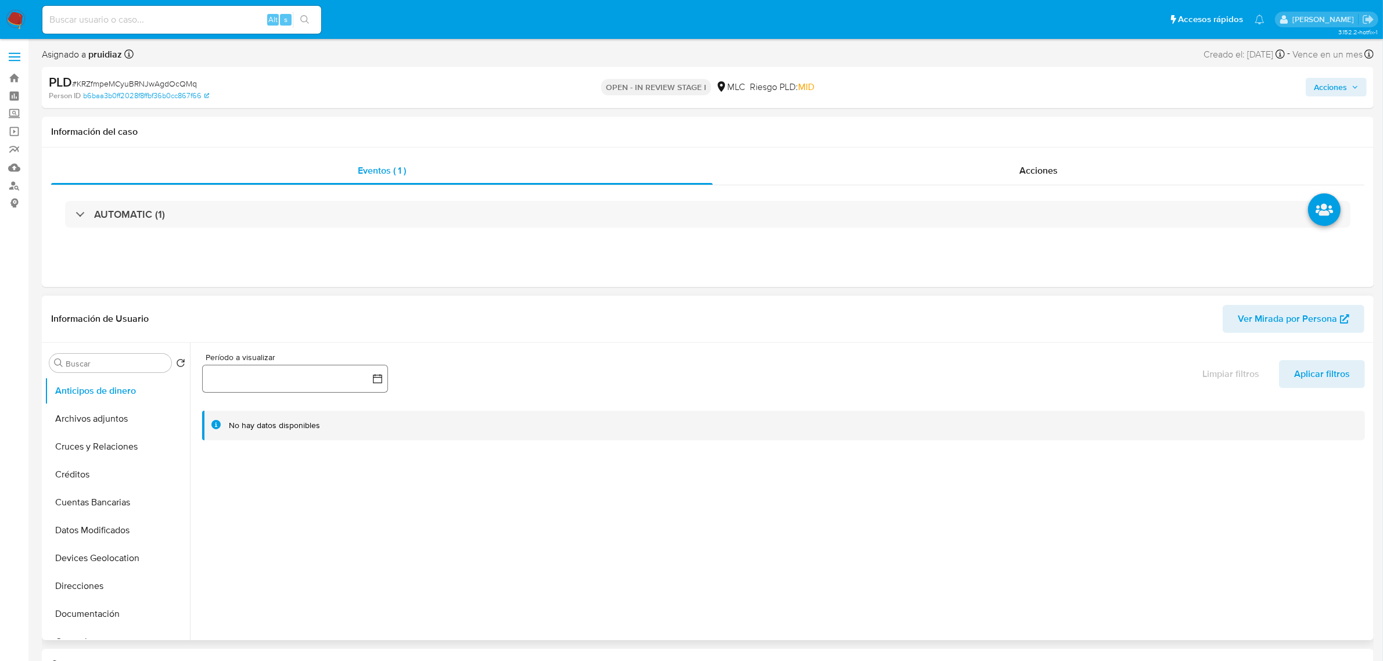
select select "10"
click at [127, 402] on button "Anticipos de dinero" at bounding box center [113, 391] width 136 height 28
click at [126, 410] on button "Archivos adjuntos" at bounding box center [113, 419] width 136 height 28
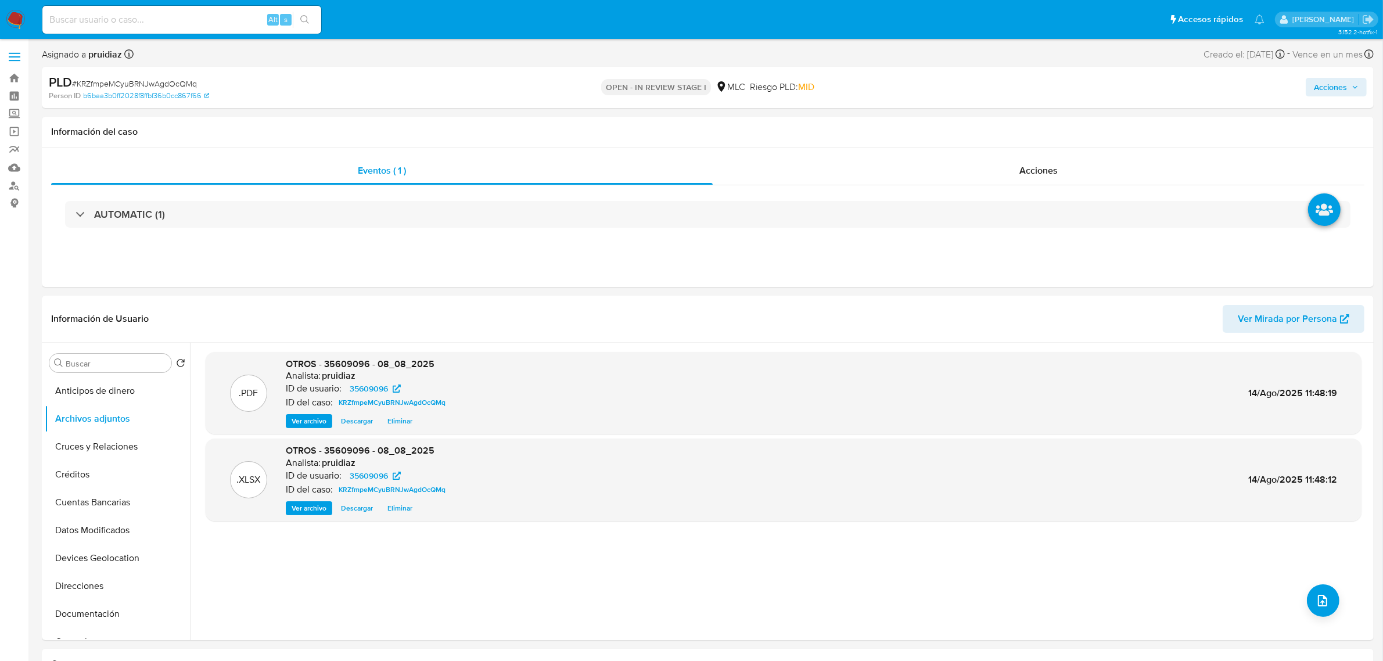
drag, startPoint x: 1337, startPoint y: 90, endPoint x: 1306, endPoint y: 97, distance: 32.1
click at [1336, 90] on span "Acciones" at bounding box center [1330, 87] width 33 height 19
click at [1038, 132] on div "Resolución del caso Alt r" at bounding box center [1020, 124] width 111 height 30
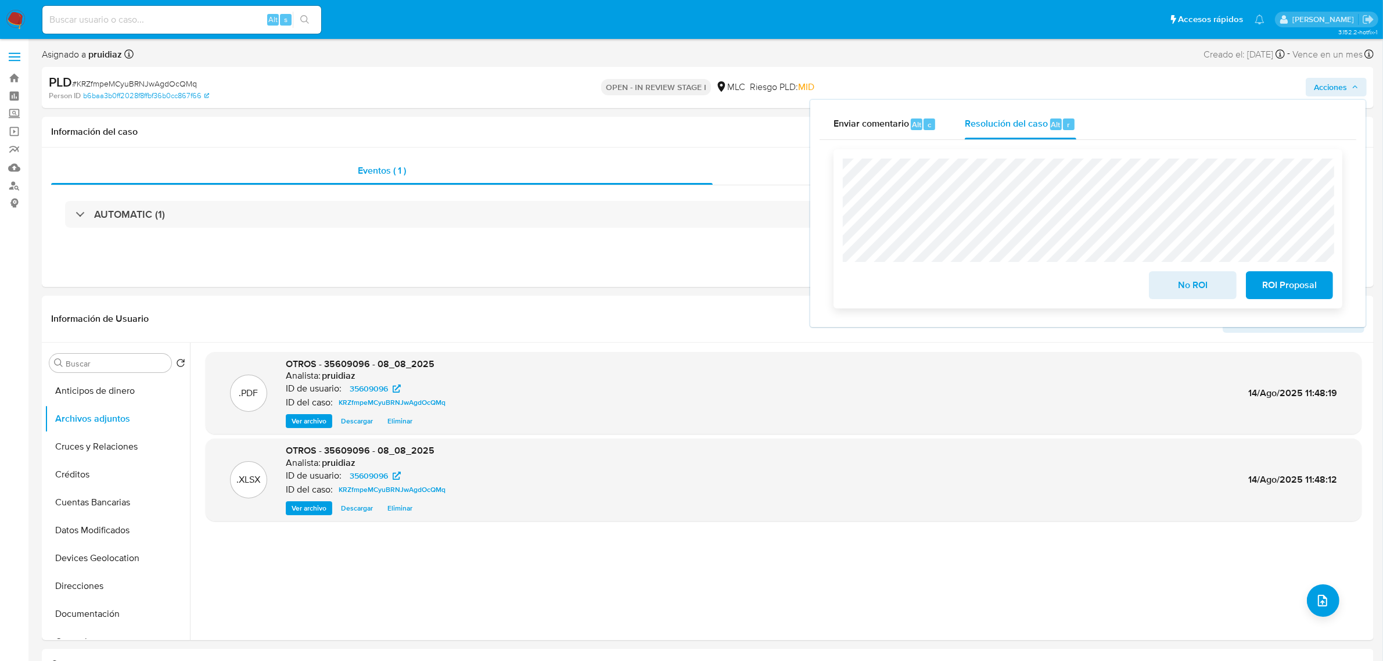
click at [1331, 286] on button "ROI Proposal" at bounding box center [1289, 285] width 87 height 28
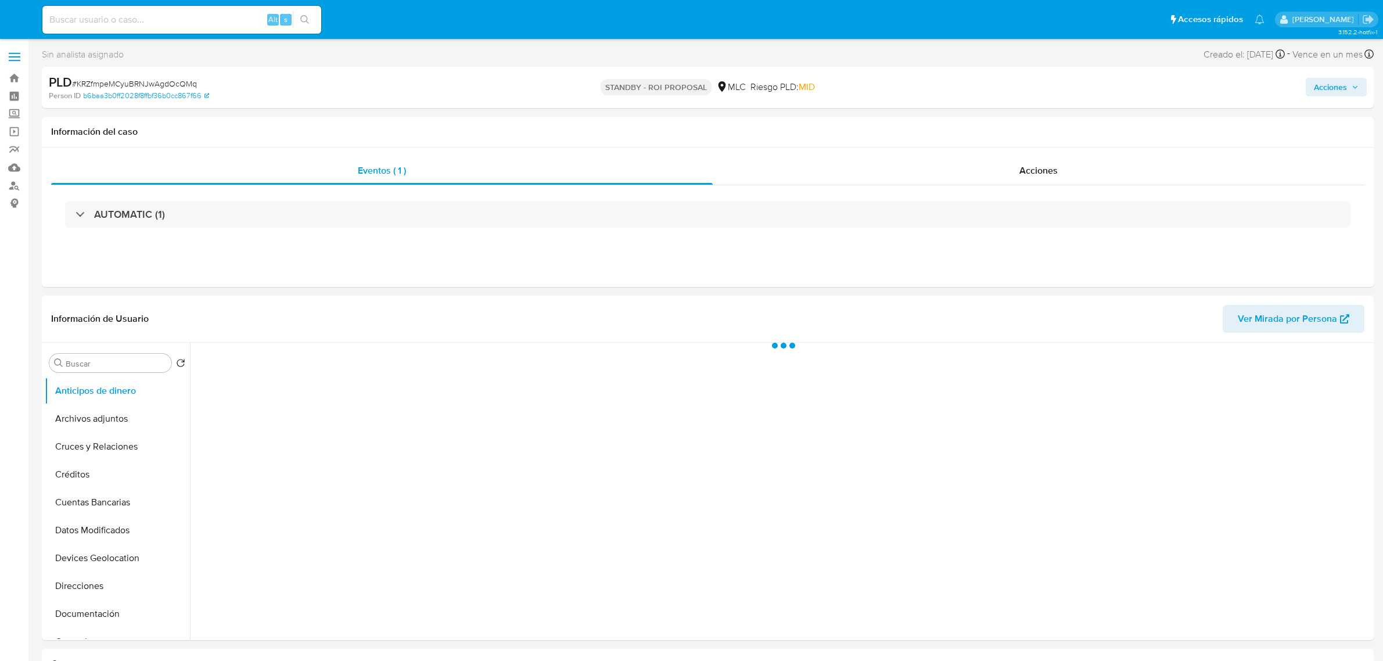
select select "10"
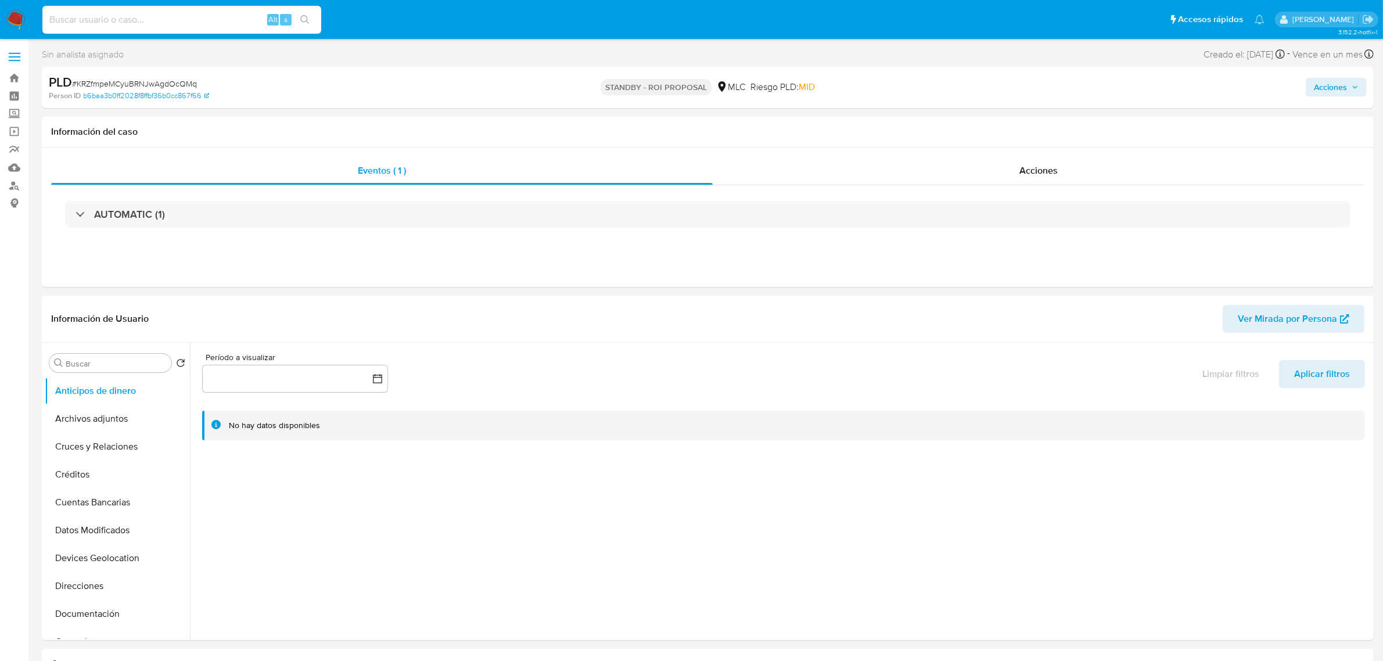
click at [204, 19] on input at bounding box center [181, 19] width 279 height 15
paste input "hhvdukmwK59hH1GMQKTnlLpk"
type input "hhvdukmwK59hH1GMQKTnlLpk"
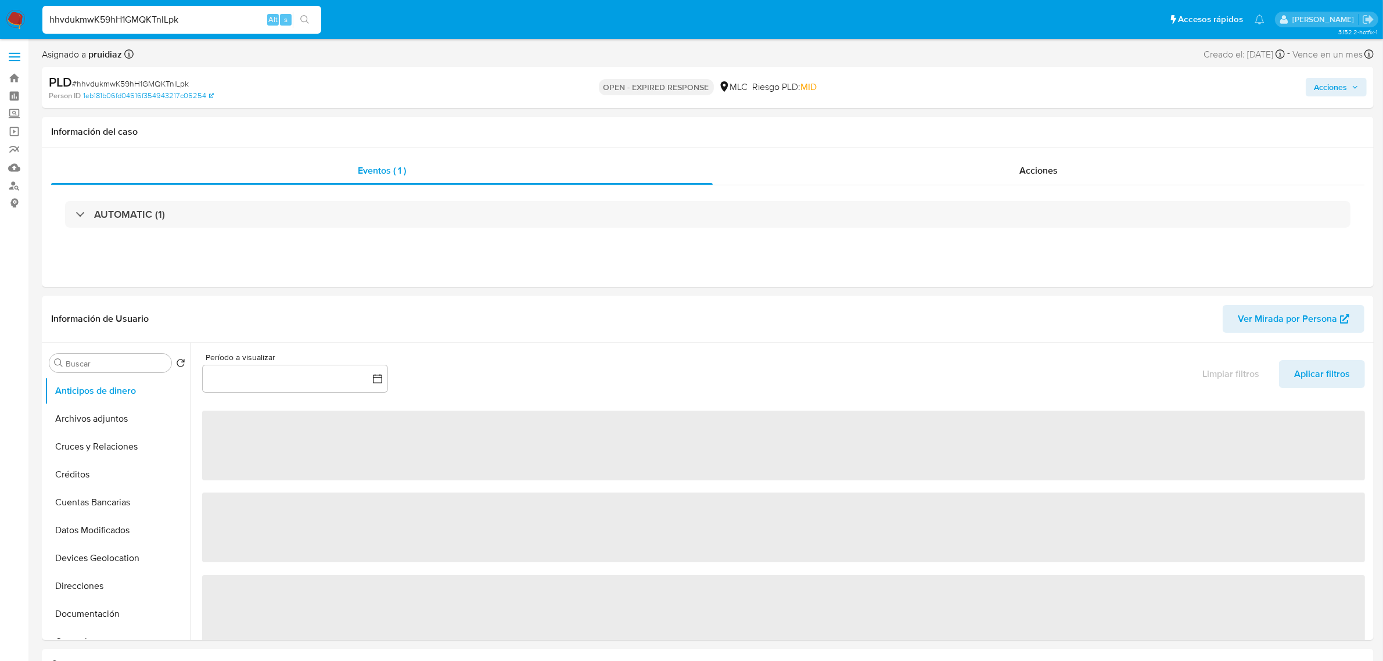
select select "10"
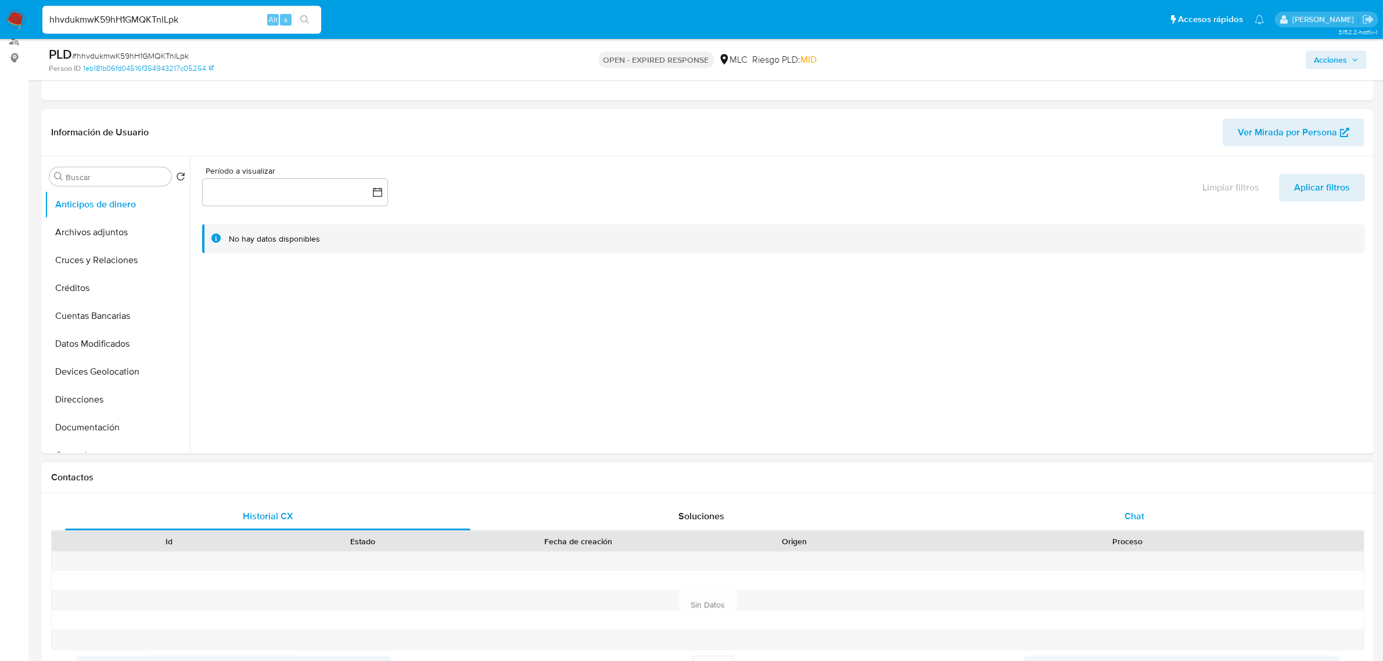
click at [1134, 506] on div "Chat" at bounding box center [1134, 516] width 405 height 28
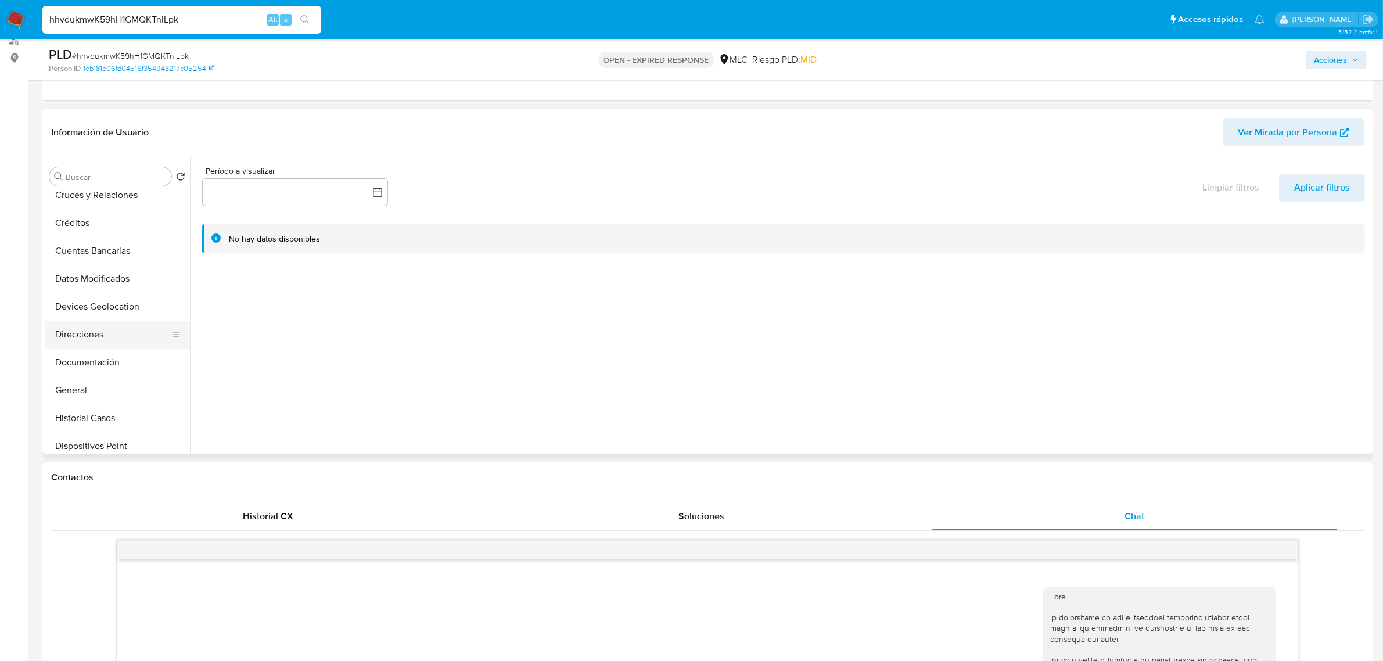
scroll to position [145, 0]
click at [102, 333] on button "Historial Casos" at bounding box center [113, 338] width 136 height 28
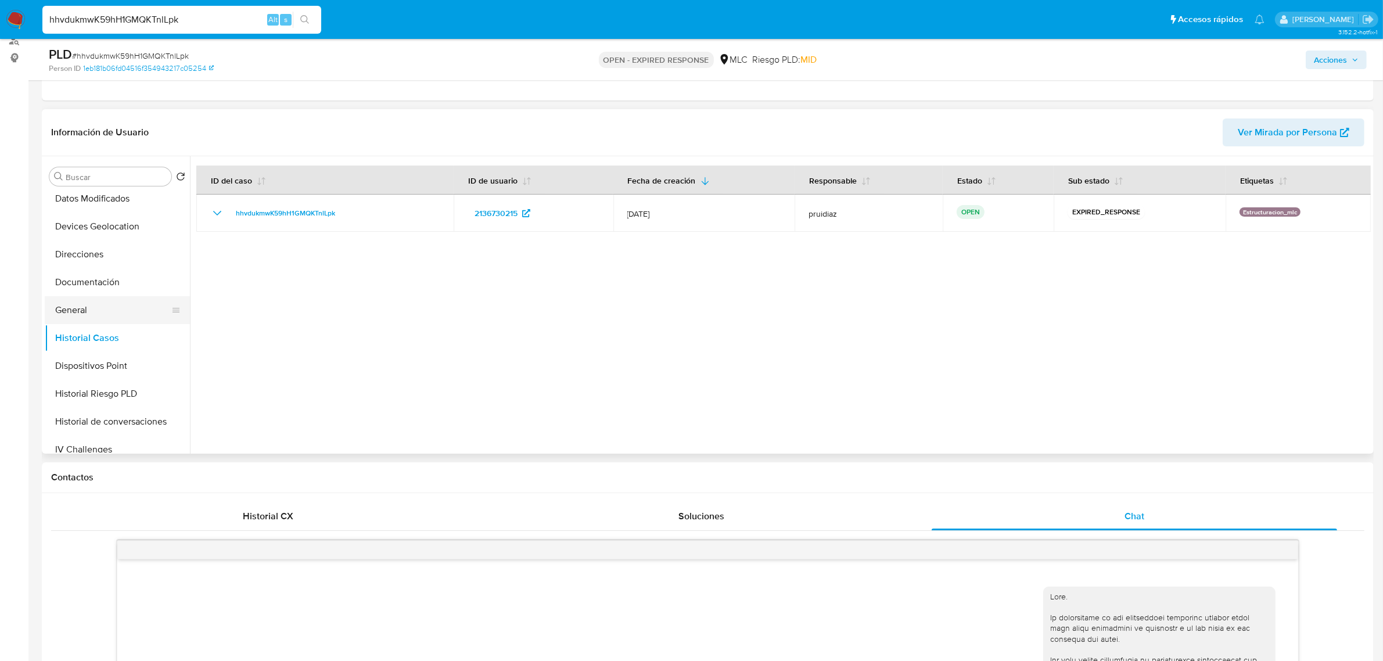
click at [109, 305] on button "General" at bounding box center [113, 310] width 136 height 28
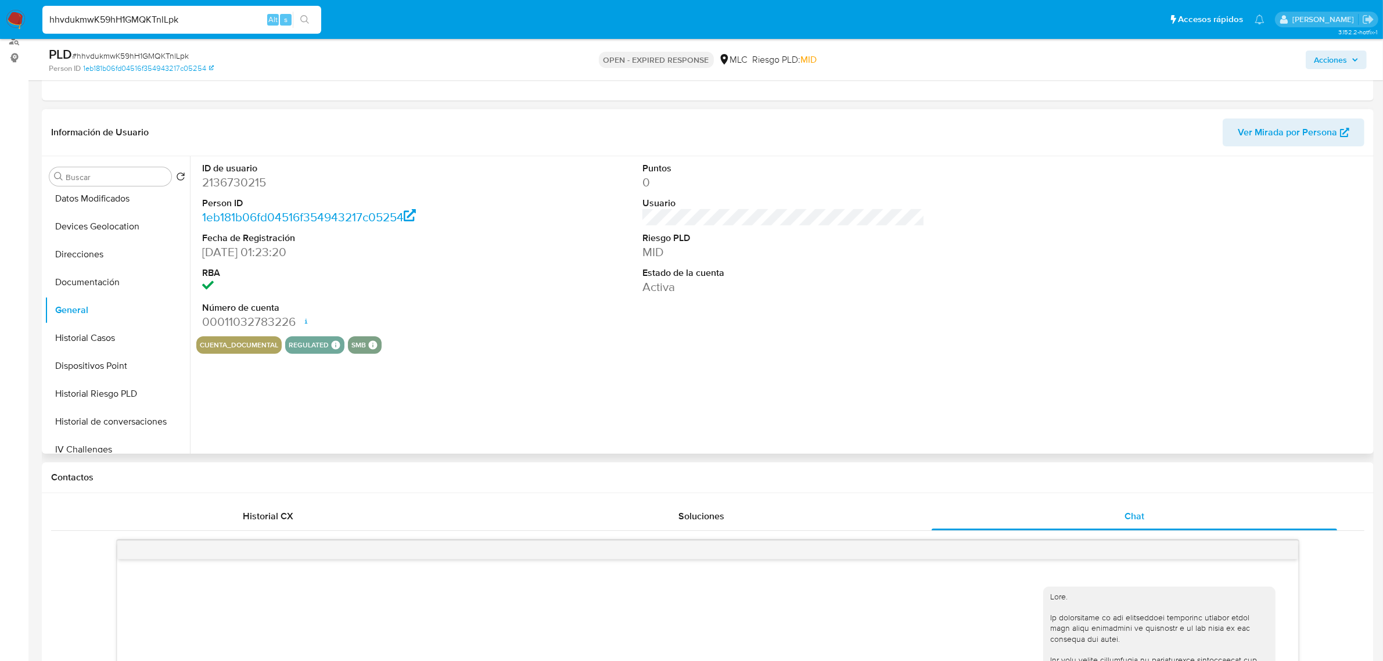
drag, startPoint x: 250, startPoint y: 181, endPoint x: 240, endPoint y: 184, distance: 10.3
click at [240, 184] on dd "2136730215" at bounding box center [343, 182] width 282 height 16
copy dd "2136730215"
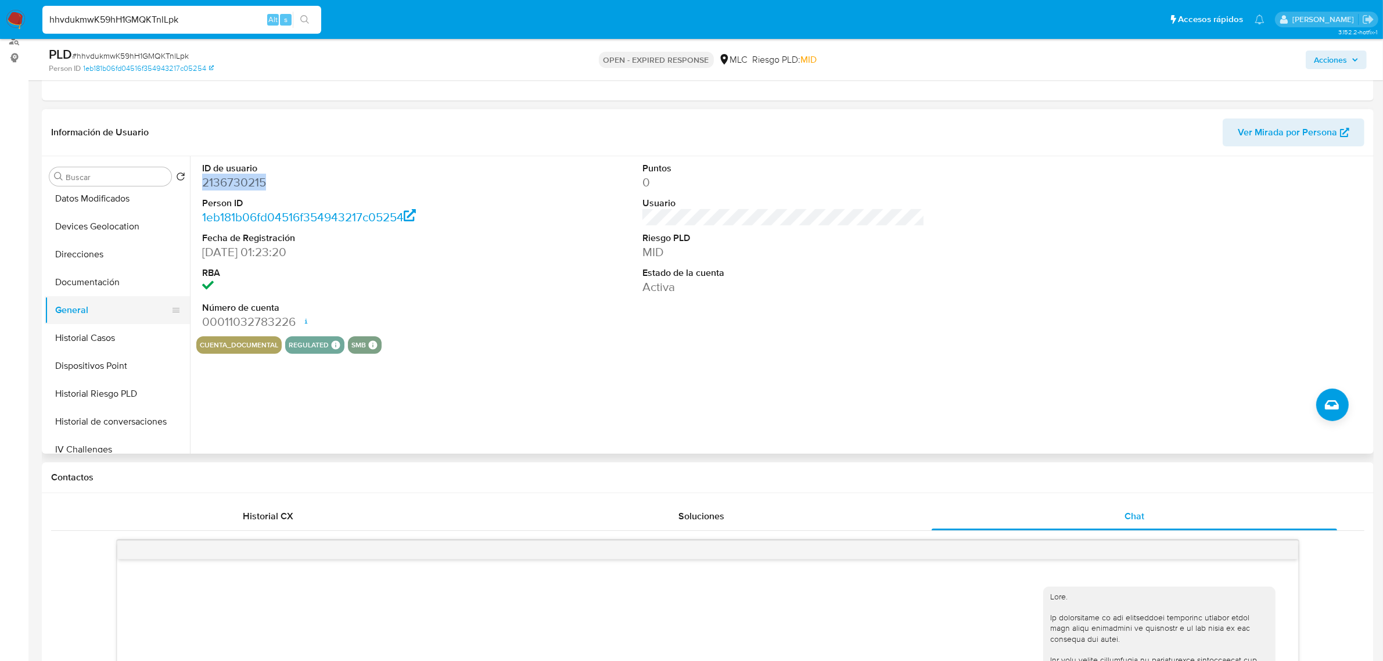
scroll to position [218, 0]
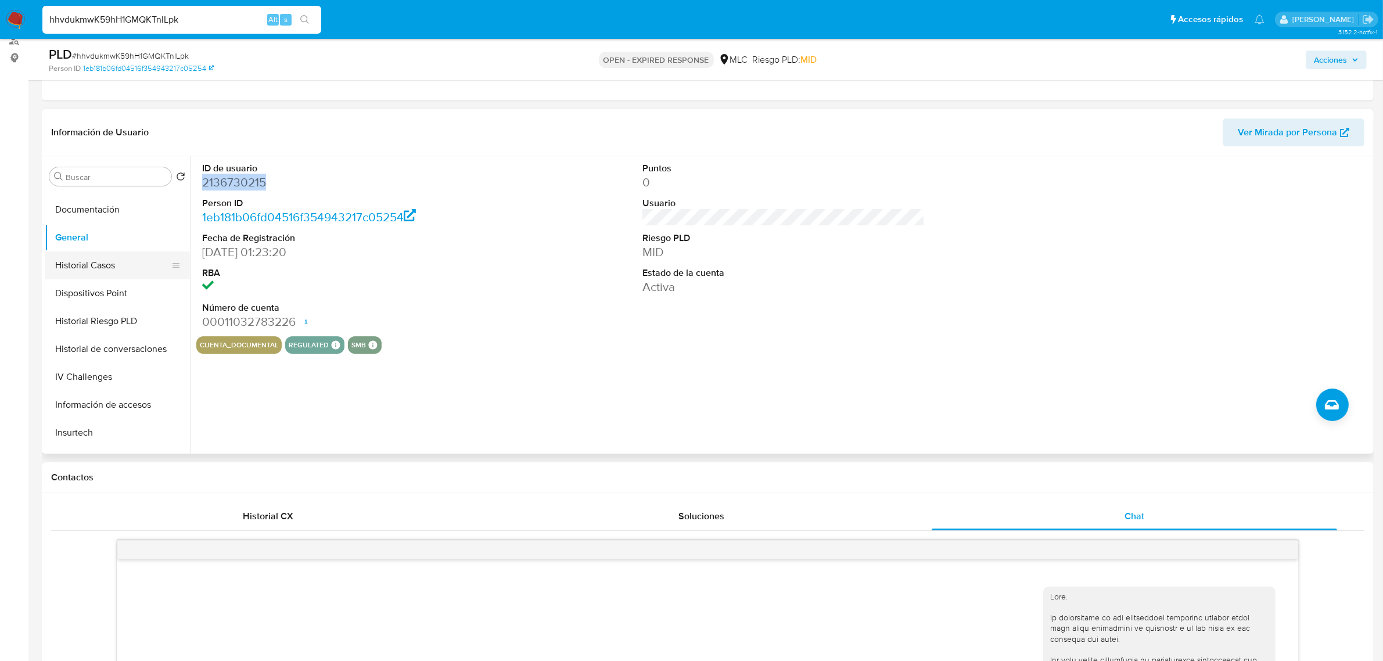
click at [118, 260] on button "Historial Casos" at bounding box center [113, 265] width 136 height 28
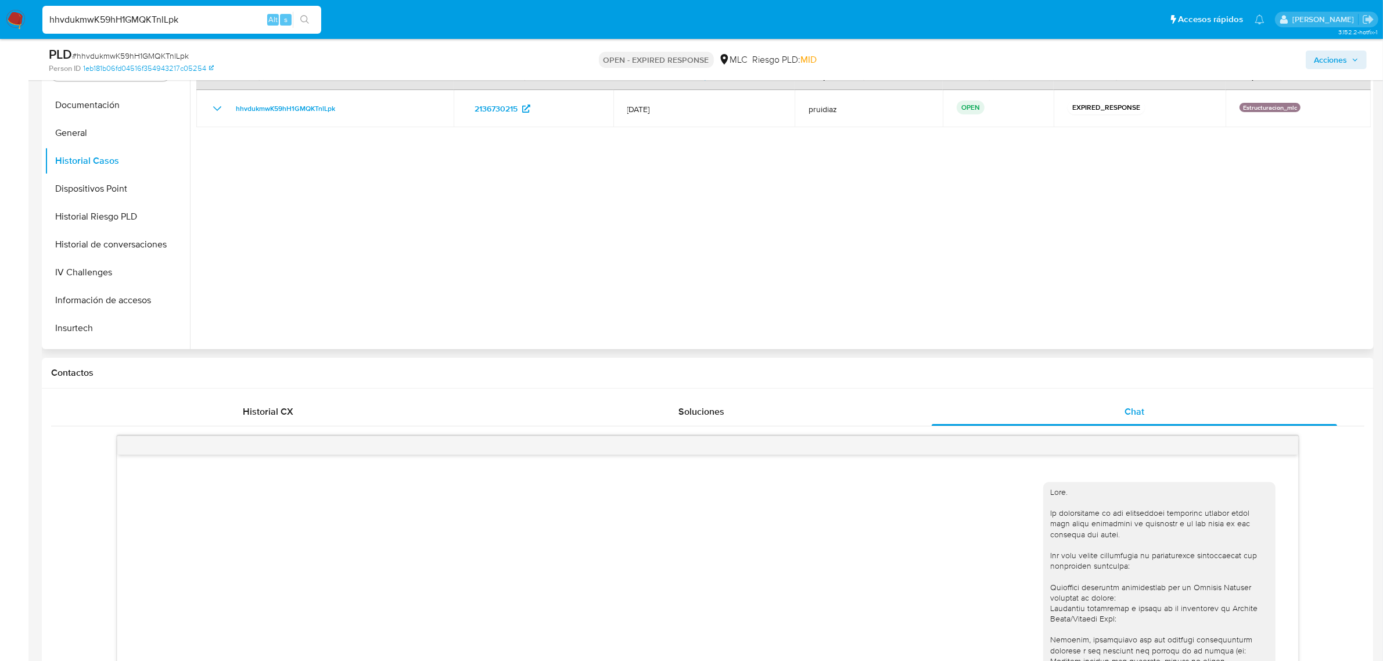
scroll to position [145, 0]
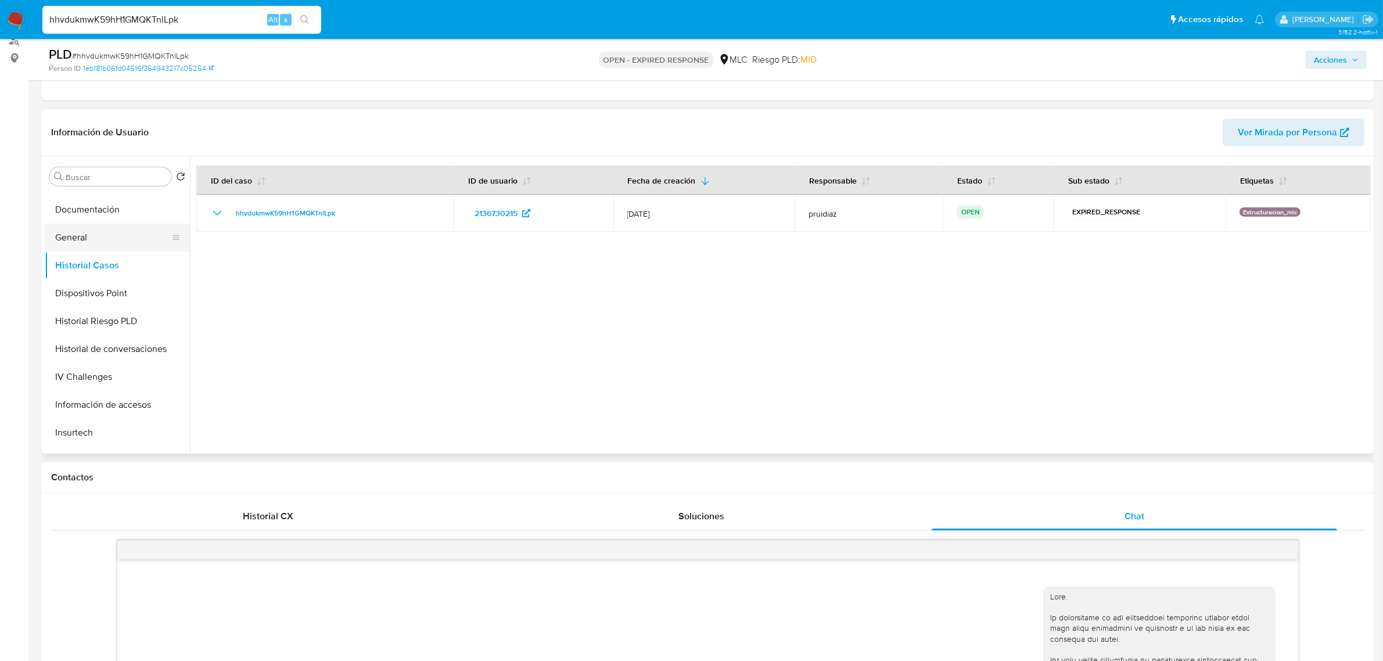
click at [107, 226] on button "General" at bounding box center [113, 238] width 136 height 28
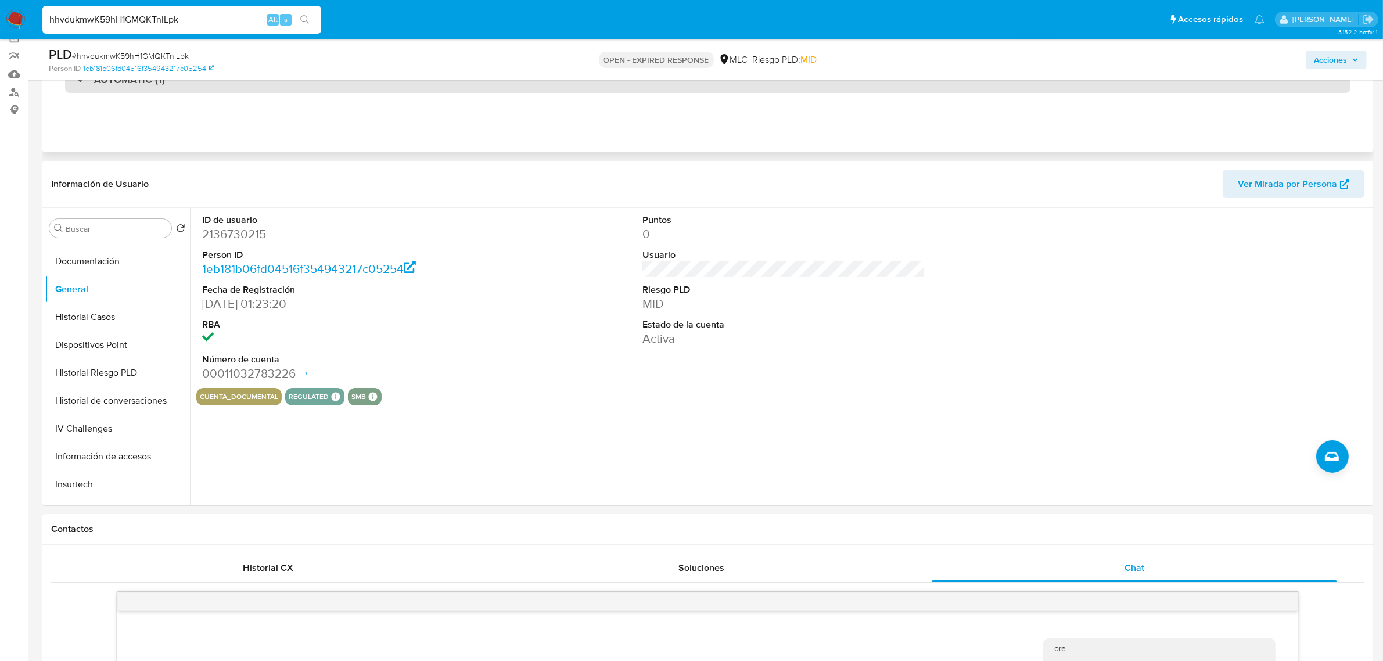
scroll to position [0, 0]
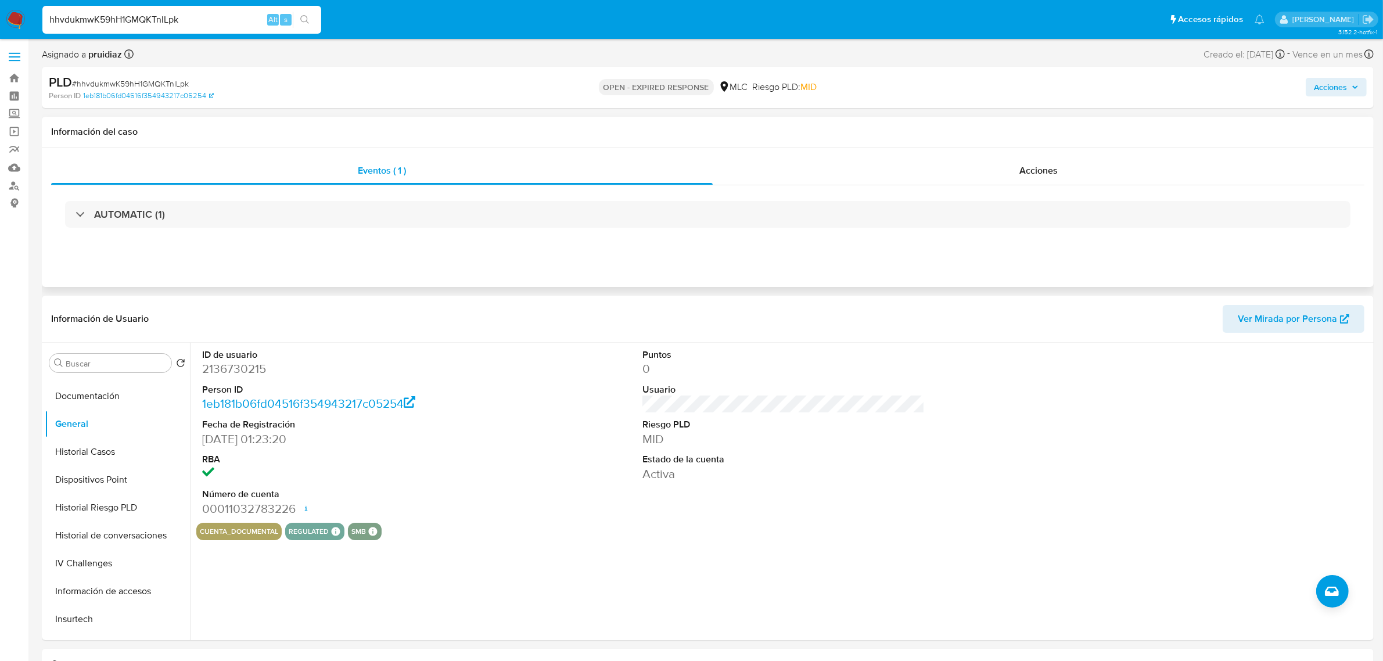
click at [146, 193] on div "AUTOMATIC (1)" at bounding box center [707, 214] width 1313 height 58
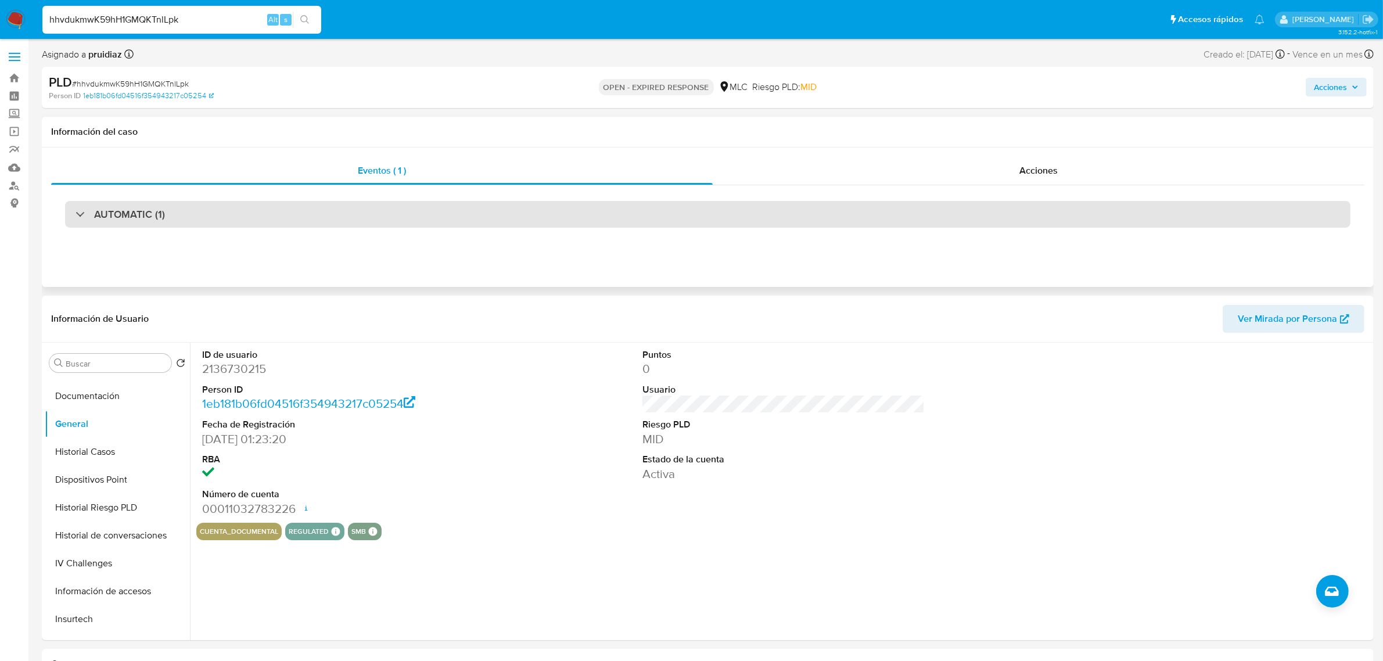
click at [154, 215] on h3 "AUTOMATIC (1)" at bounding box center [129, 214] width 71 height 13
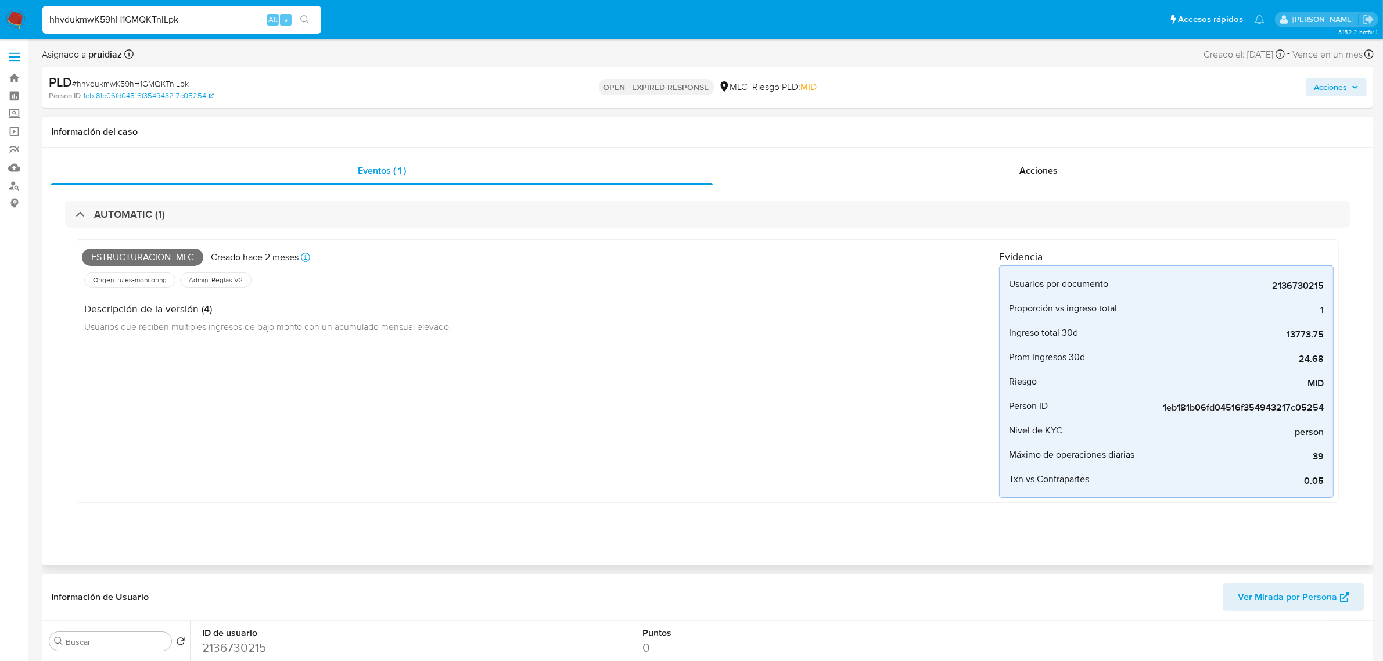
click at [128, 254] on span "Estructuracion_mlc" at bounding box center [142, 257] width 121 height 17
click at [128, 256] on span "Estructuracion_mlc" at bounding box center [142, 257] width 121 height 17
copy span "Estructuracion_mlc"
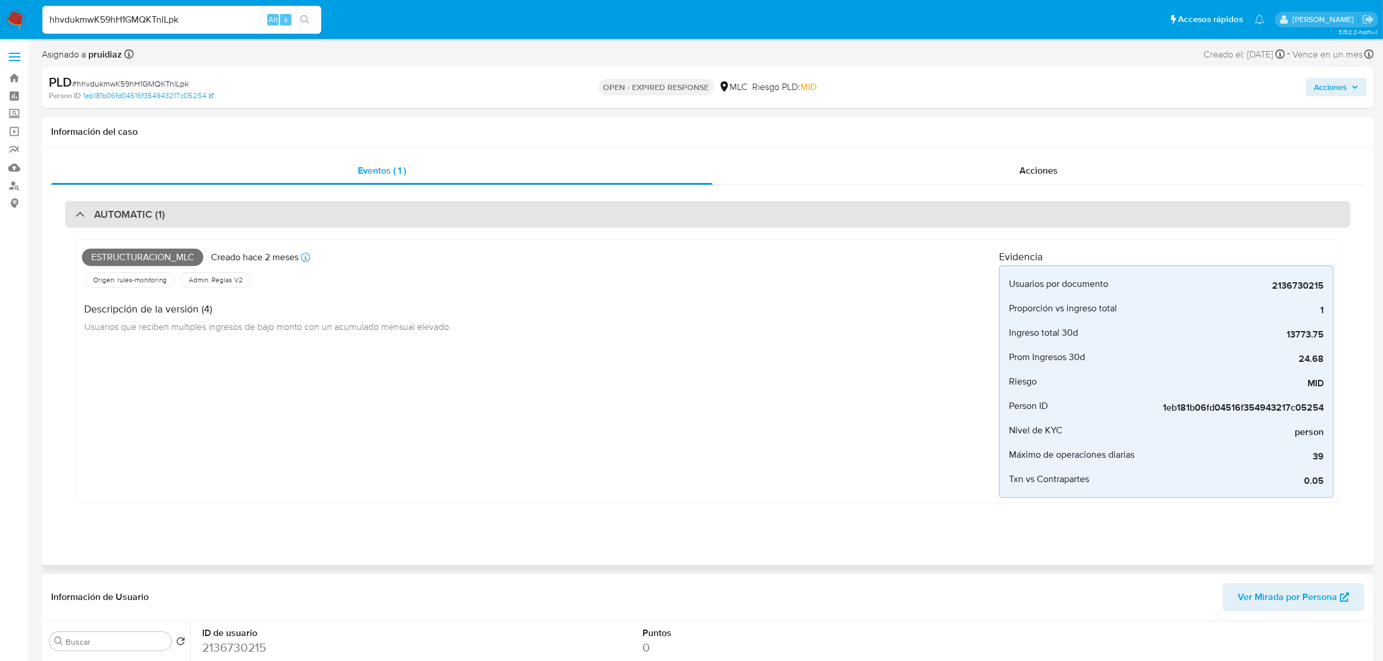
click at [160, 213] on h3 "AUTOMATIC (1)" at bounding box center [129, 214] width 71 height 13
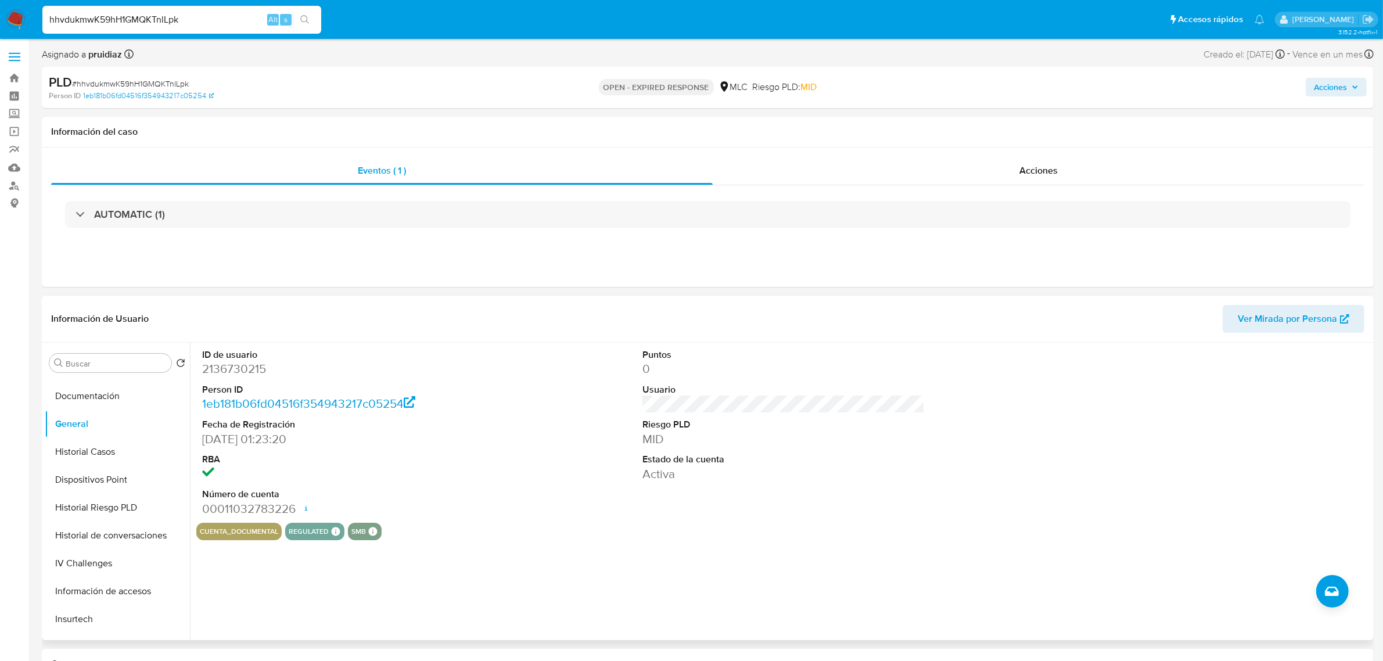
click at [226, 372] on dd "2136730215" at bounding box center [343, 369] width 282 height 16
copy dd "2136730215"
click at [80, 416] on button "Archivos adjuntos" at bounding box center [113, 419] width 136 height 28
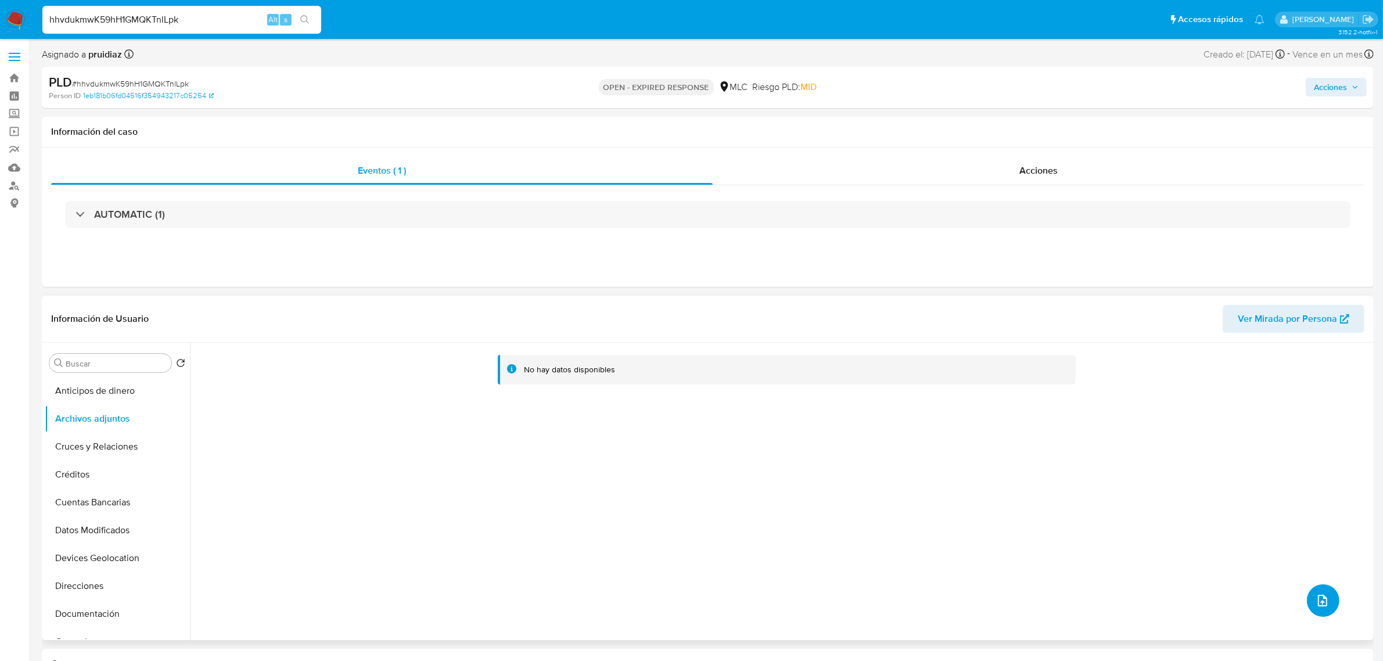
click at [1323, 613] on button "upload-file" at bounding box center [1323, 600] width 33 height 33
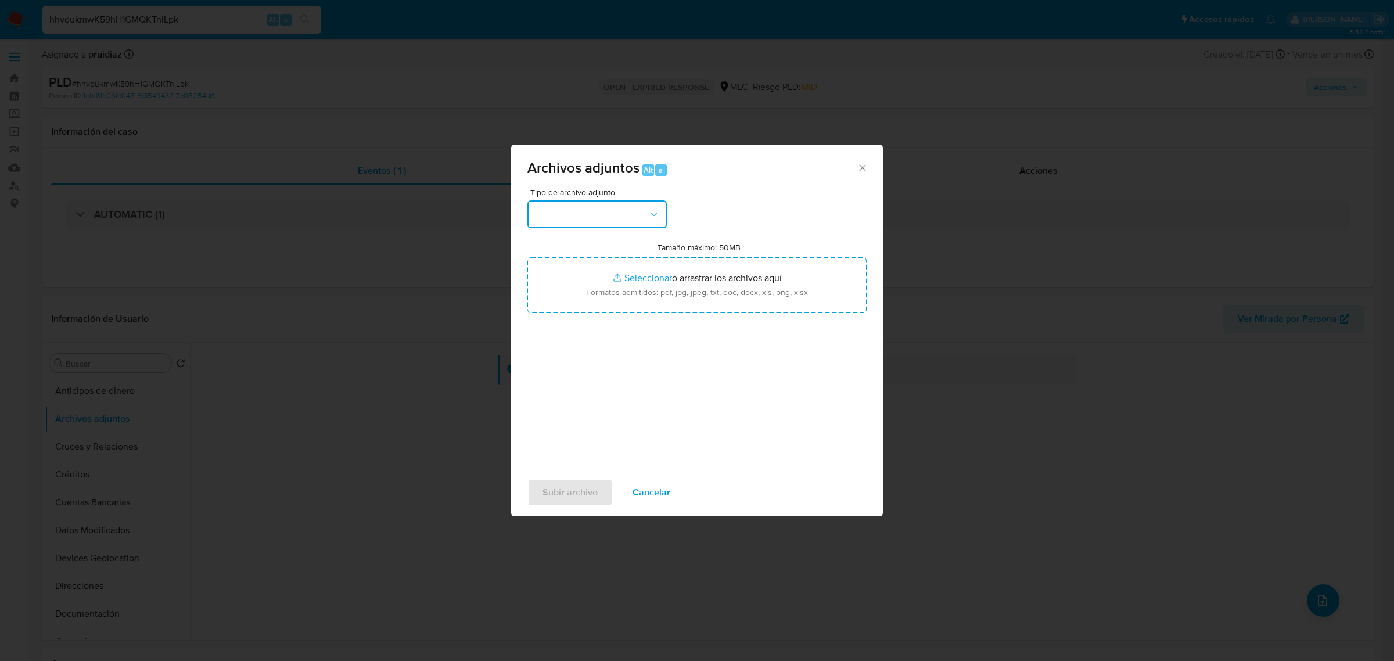
click at [578, 222] on button "button" at bounding box center [596, 214] width 139 height 28
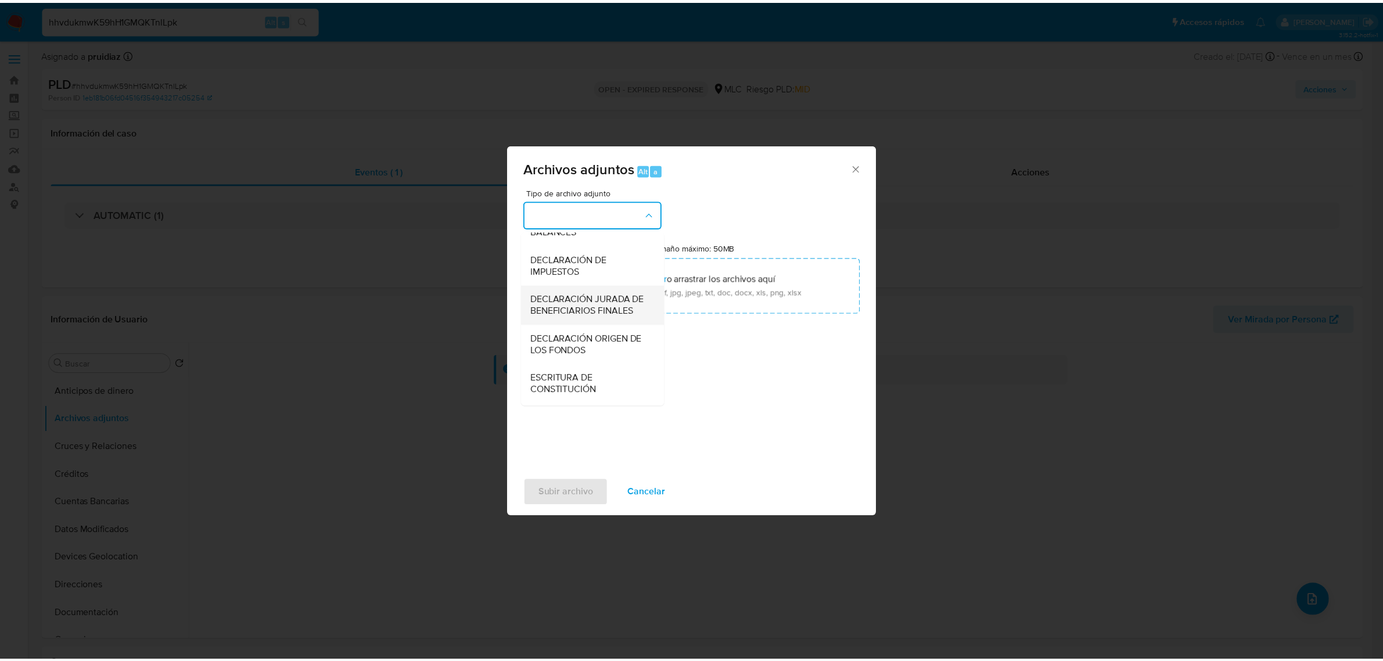
scroll to position [192, 0]
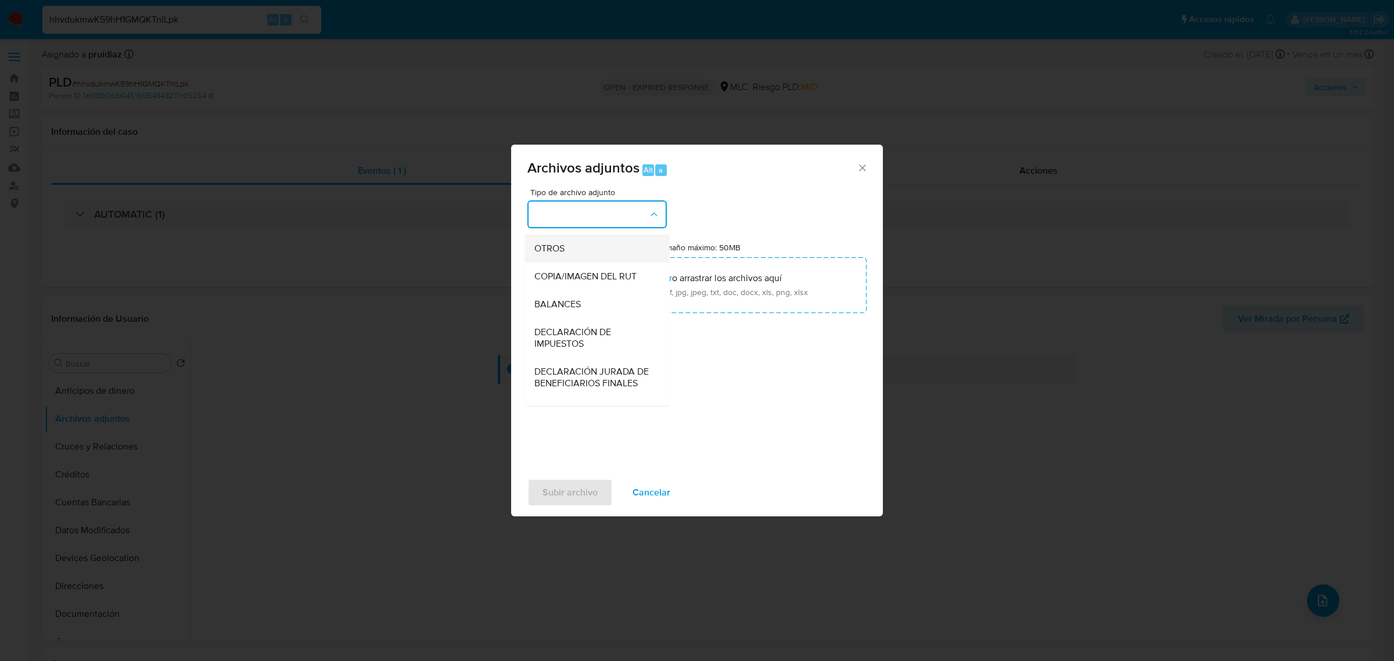
click at [564, 254] on span "OTROS" at bounding box center [549, 248] width 30 height 12
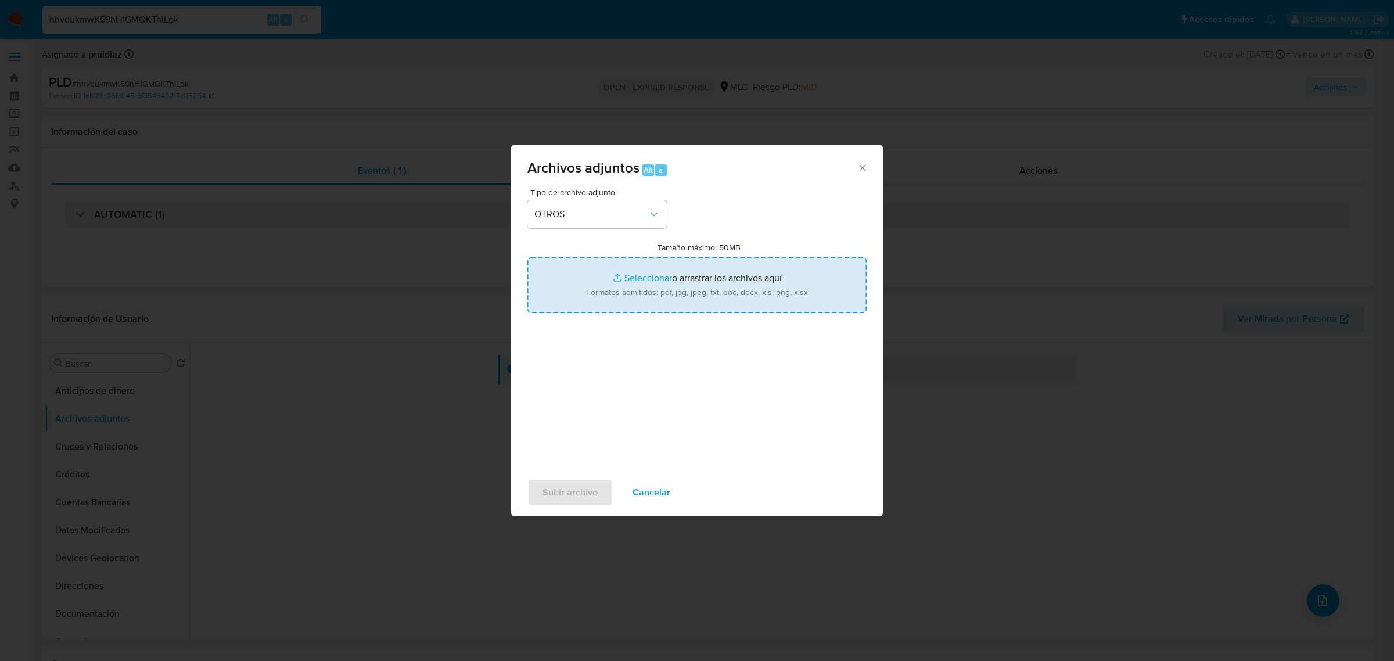
click at [696, 277] on input "Tamaño máximo: 50MB Seleccionar archivos" at bounding box center [696, 285] width 339 height 56
type input "C:\fakepath\2136730215 - 08_08_2025.xlsx"
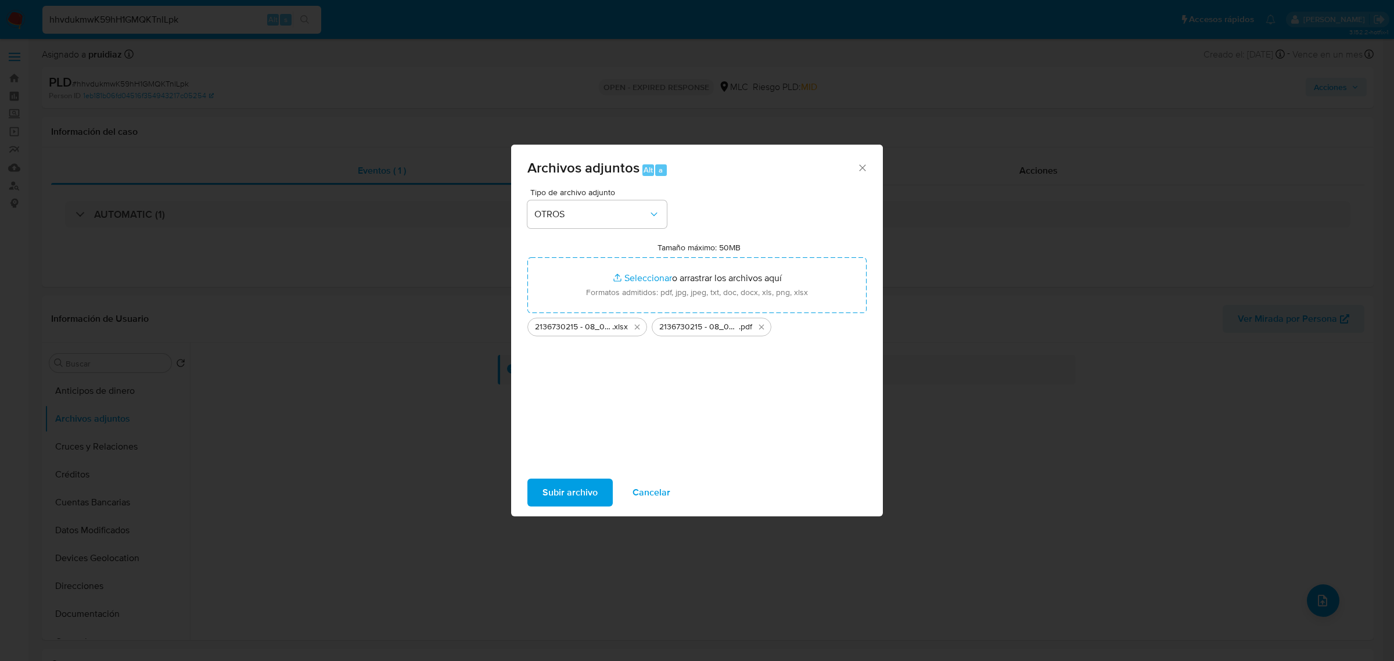
click at [570, 495] on span "Subir archivo" at bounding box center [569, 493] width 55 height 26
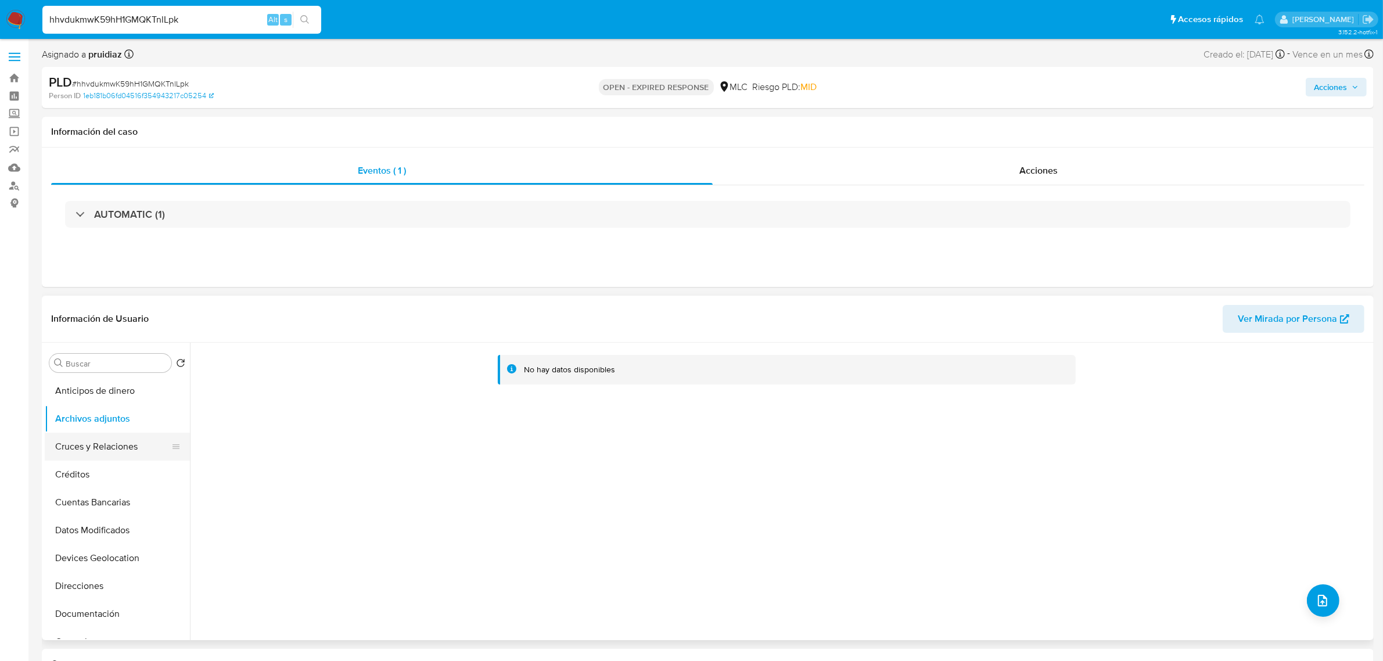
click at [91, 439] on button "Cruces y Relaciones" at bounding box center [113, 447] width 136 height 28
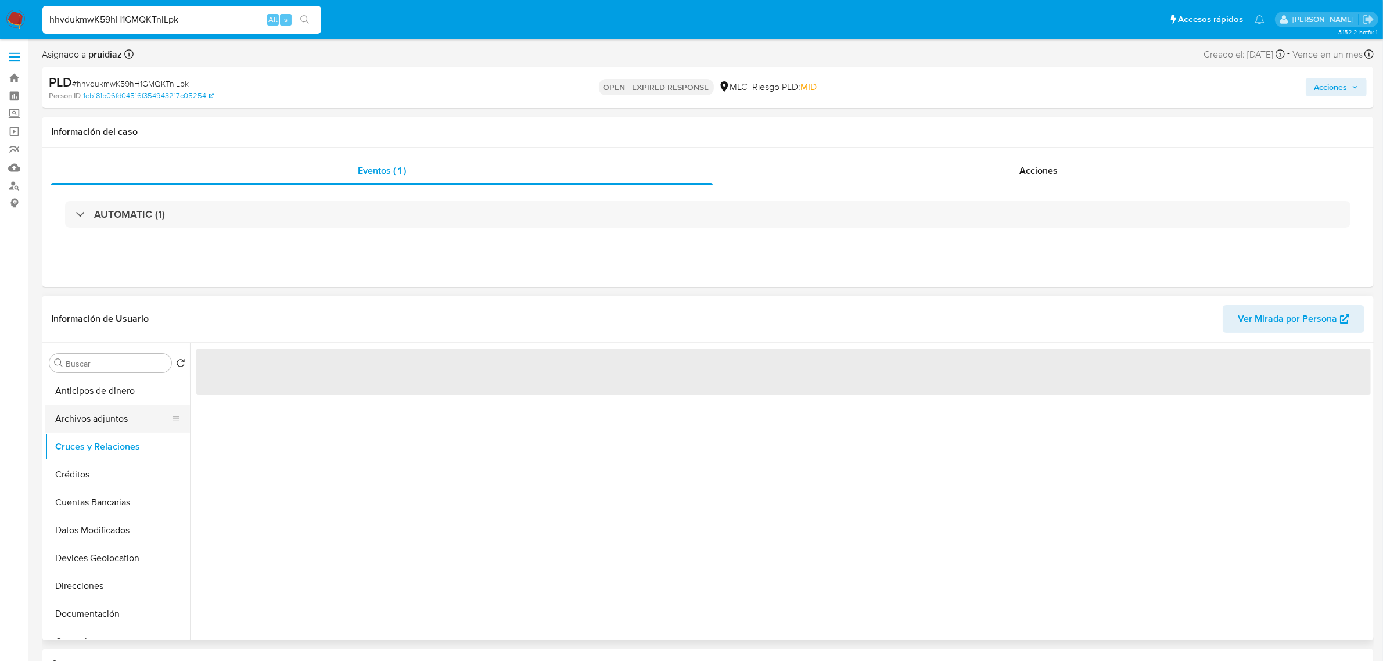
click at [102, 416] on button "Archivos adjuntos" at bounding box center [113, 419] width 136 height 28
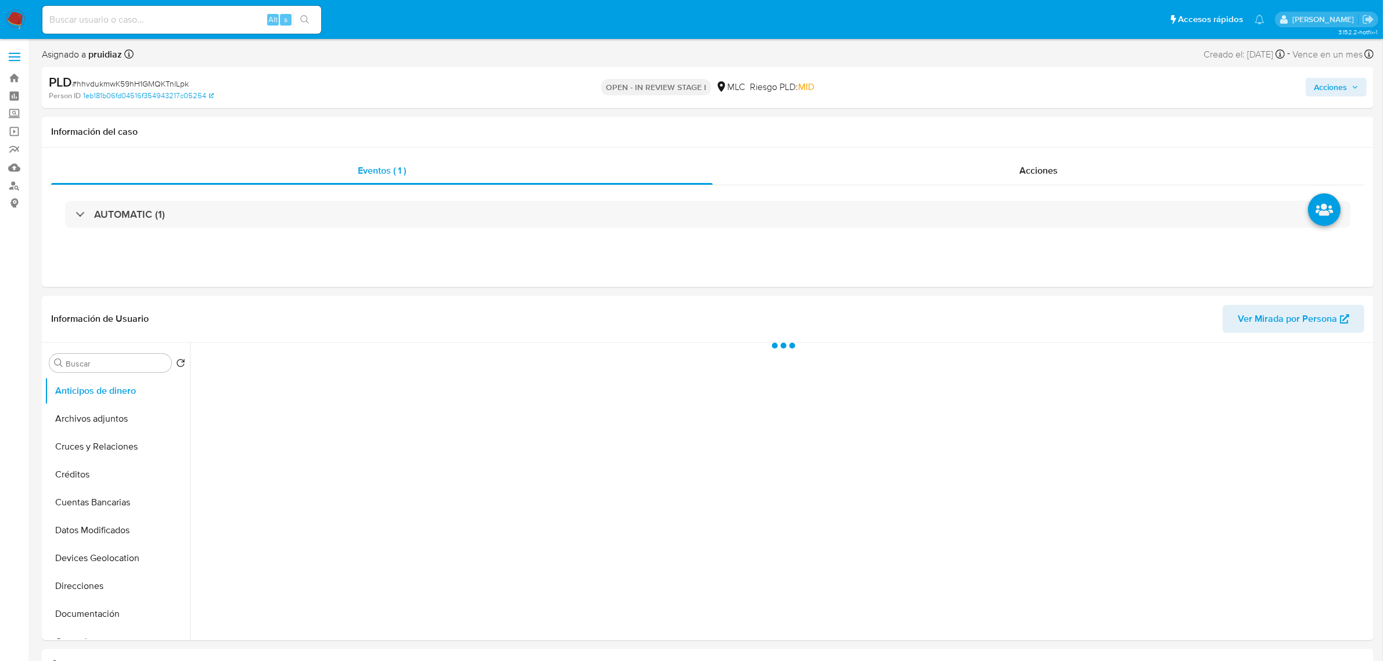
click at [1333, 83] on span "Acciones" at bounding box center [1330, 87] width 33 height 19
click at [1038, 96] on div "Acciones Enviar comentario Alt c Resolución del caso Alt r Enviar" at bounding box center [1148, 87] width 436 height 27
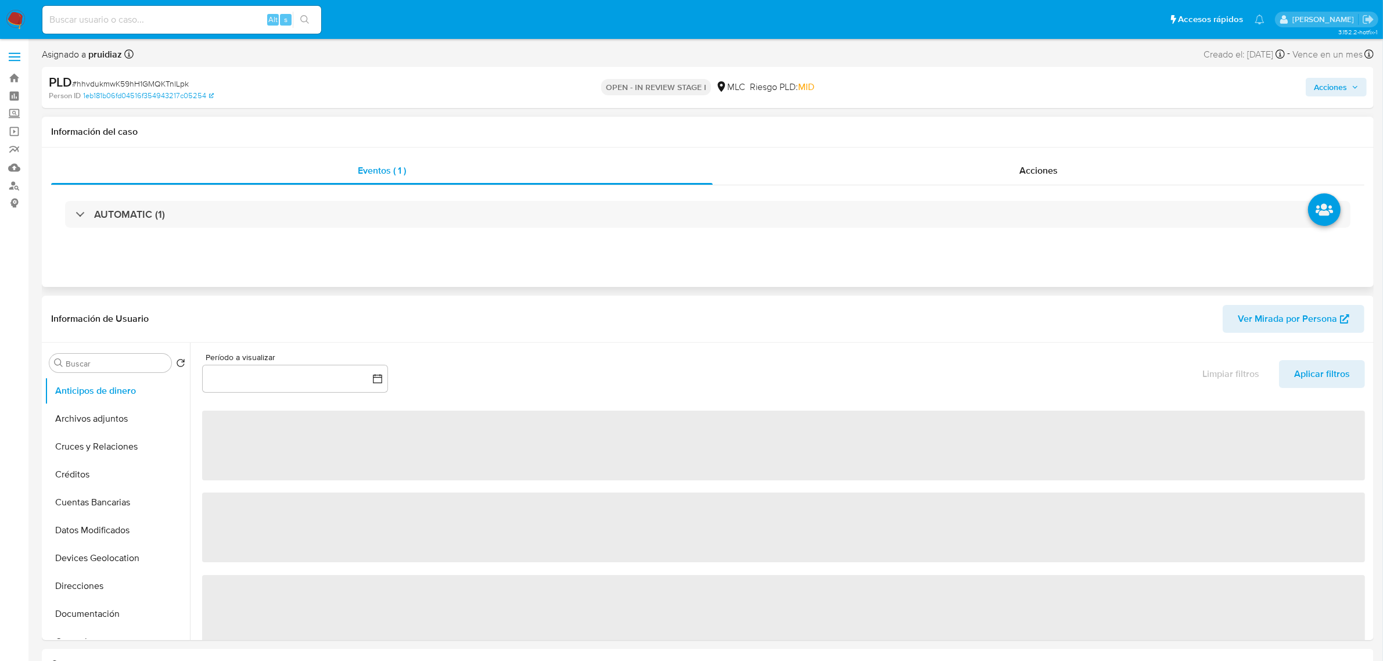
drag, startPoint x: 1022, startPoint y: 124, endPoint x: 1037, endPoint y: 128, distance: 15.1
click at [1021, 124] on div "Información del caso" at bounding box center [708, 132] width 1332 height 31
select select "10"
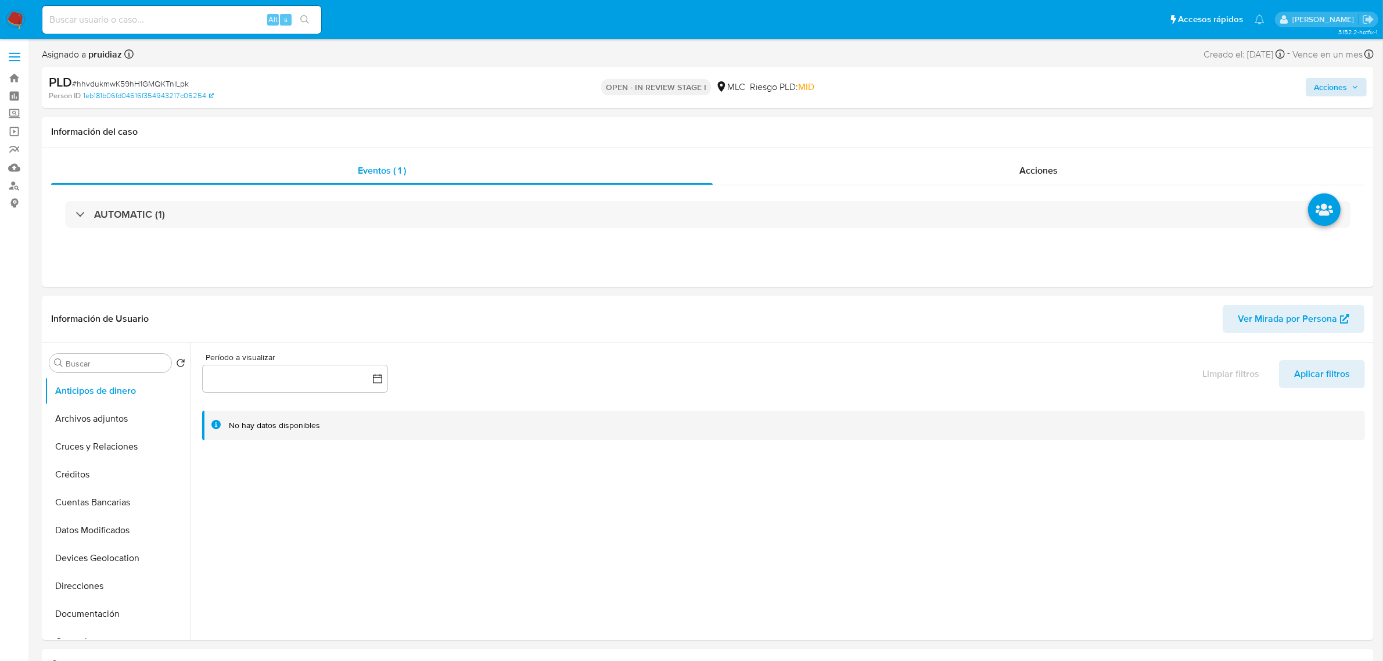
click at [1362, 76] on div "Acciones" at bounding box center [1148, 87] width 436 height 27
click at [1325, 93] on span "Acciones" at bounding box center [1330, 87] width 33 height 19
drag, startPoint x: 985, startPoint y: 128, endPoint x: 991, endPoint y: 147, distance: 20.2
click at [986, 128] on span "Resolución del caso" at bounding box center [1006, 123] width 83 height 13
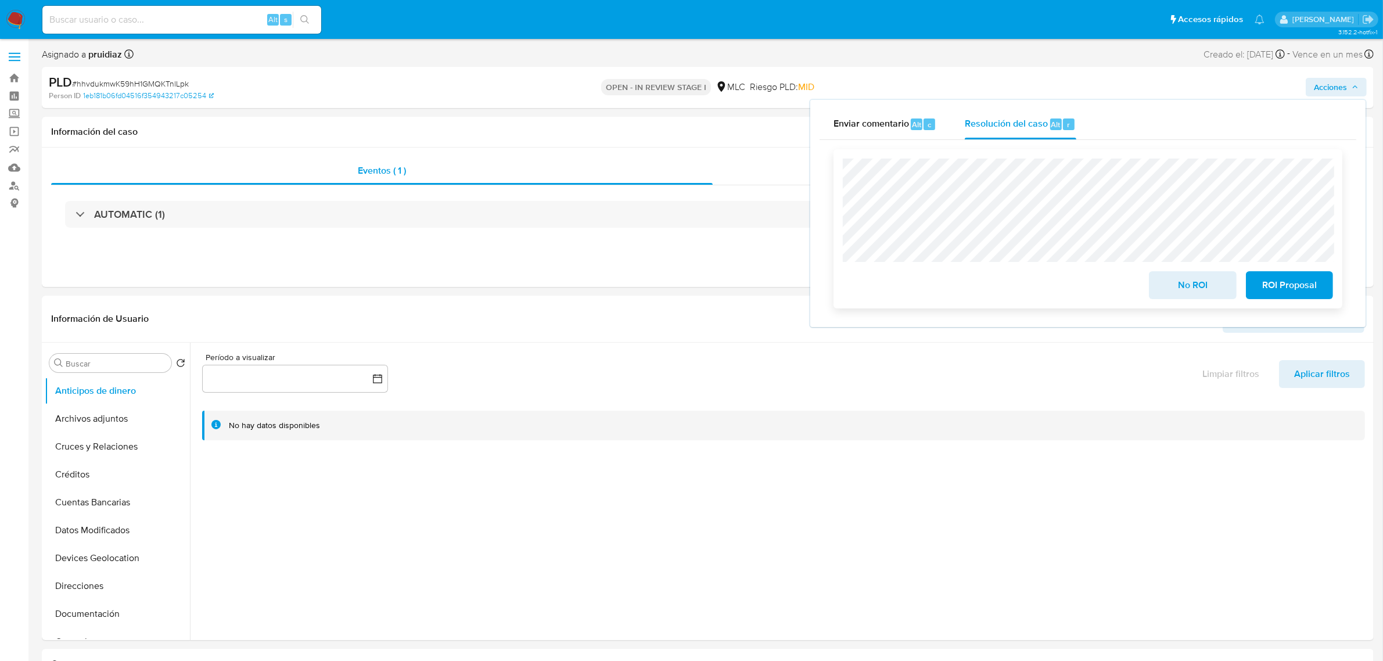
click at [1270, 286] on span "ROI Proposal" at bounding box center [1289, 285] width 57 height 26
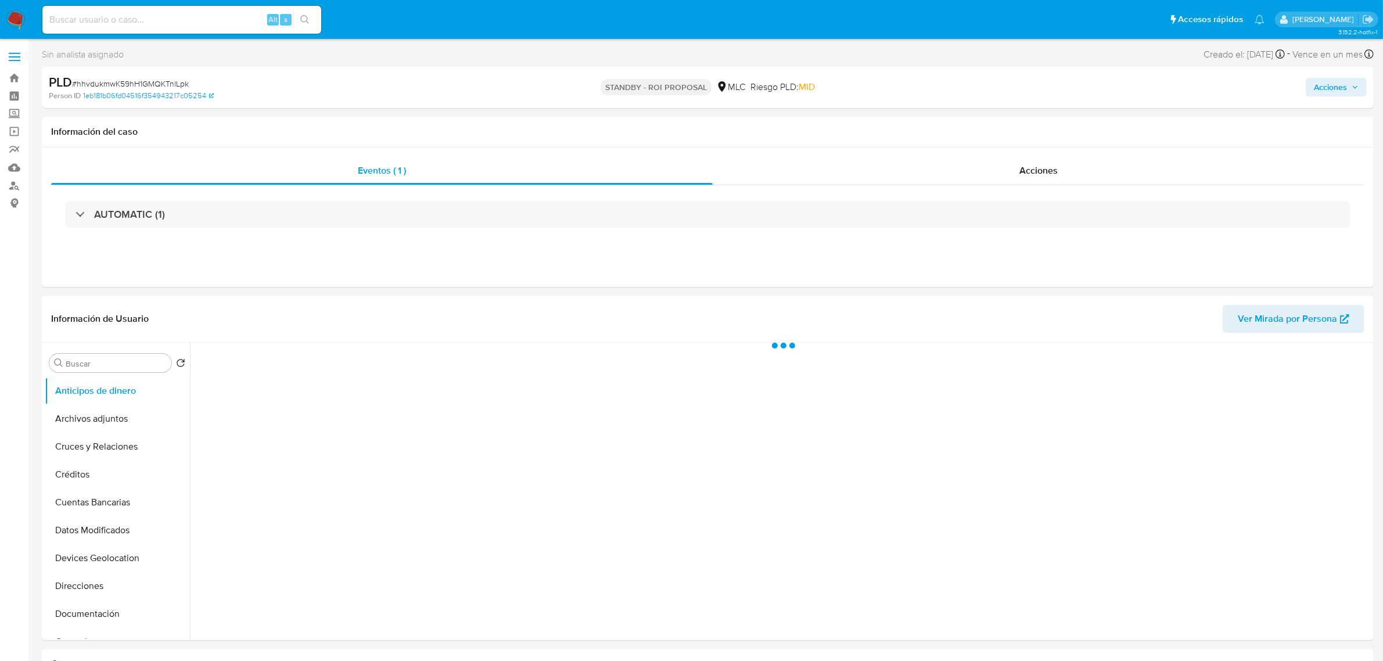
select select "10"
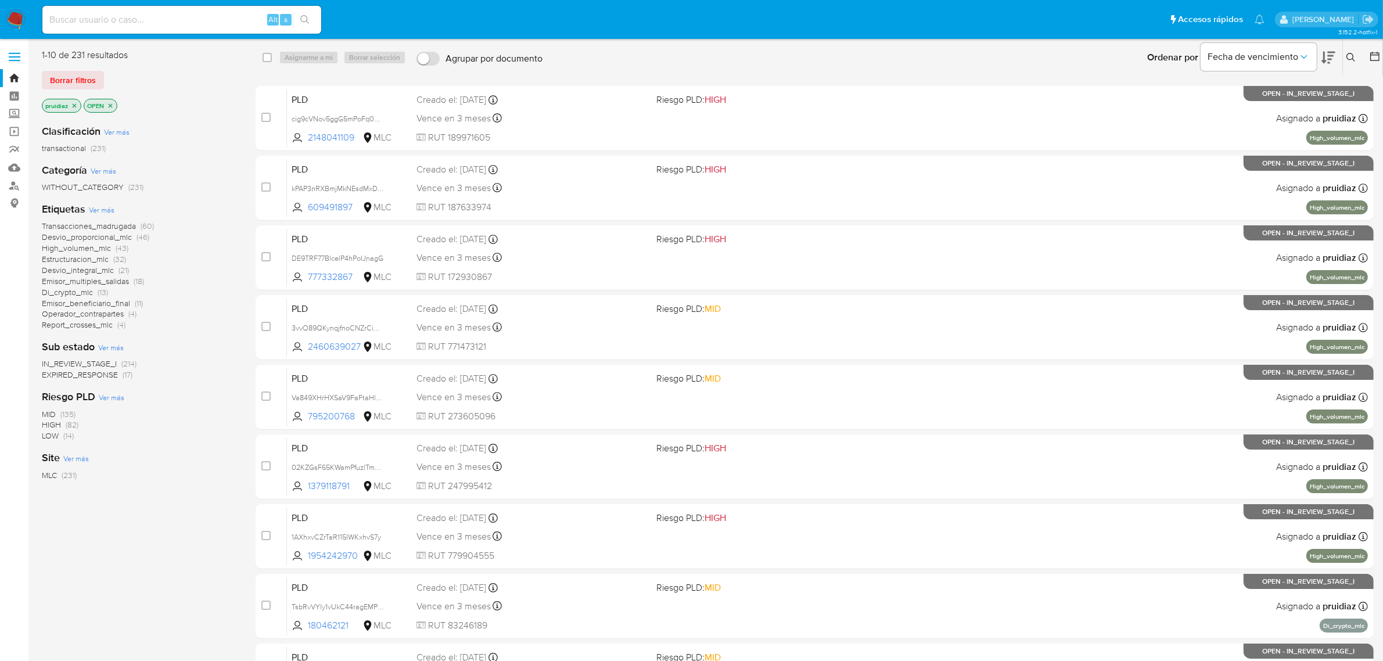
click at [1325, 56] on icon at bounding box center [1328, 58] width 14 height 14
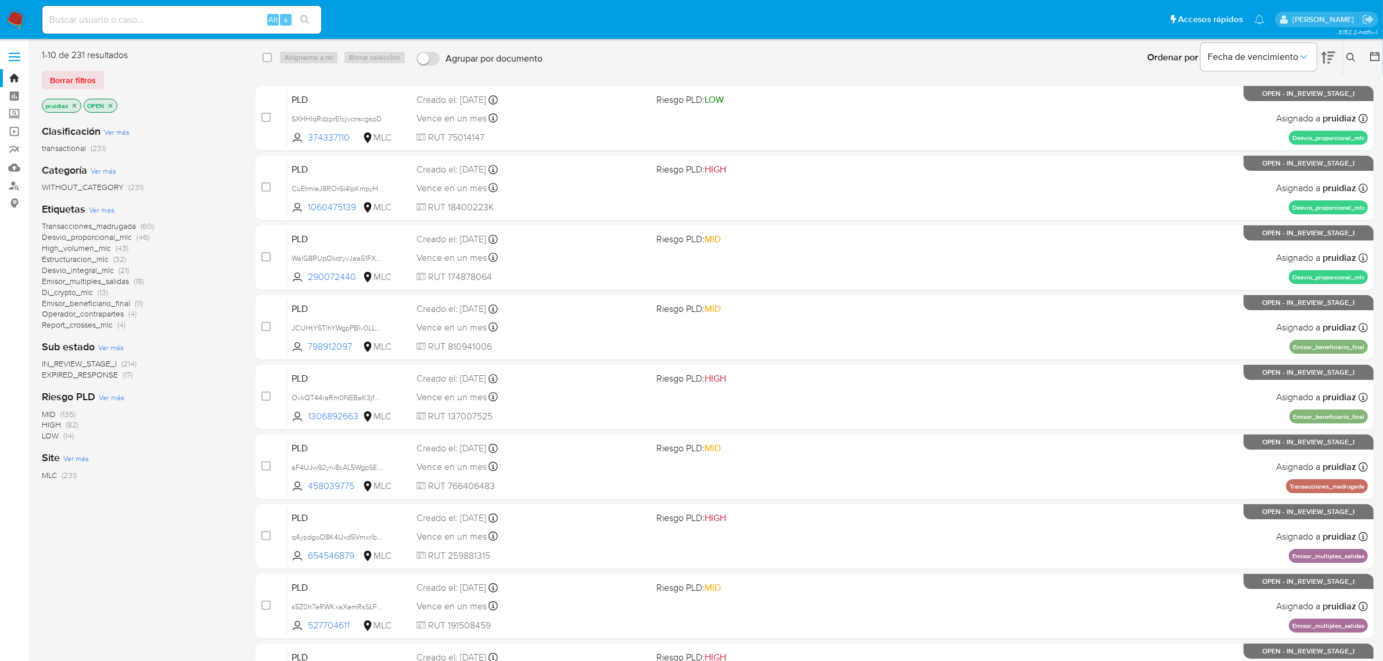
drag, startPoint x: 1346, startPoint y: 47, endPoint x: 1347, endPoint y: 53, distance: 6.1
click at [1346, 49] on div "Ingrese ID de usuario o caso Buscar Borrar filtros" at bounding box center [1352, 57] width 20 height 36
click at [1347, 54] on icon at bounding box center [1350, 57] width 9 height 9
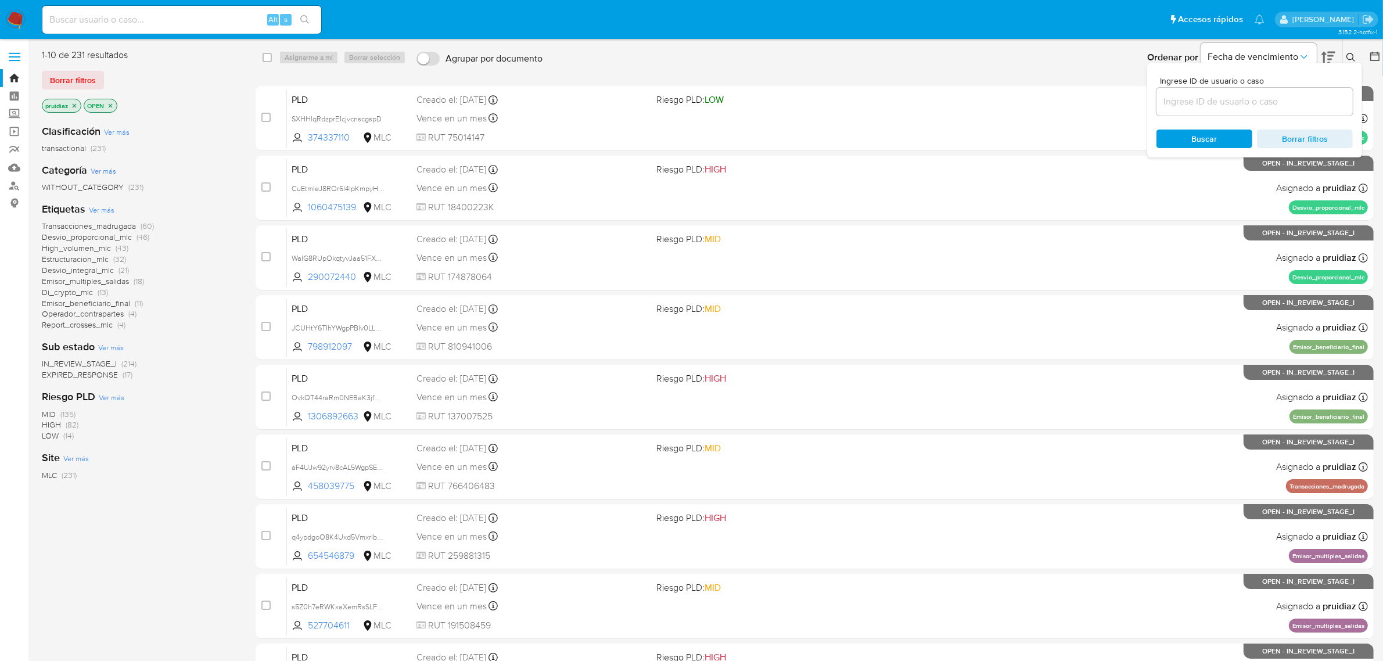
click at [1284, 103] on input at bounding box center [1254, 101] width 196 height 15
type input "241417048"
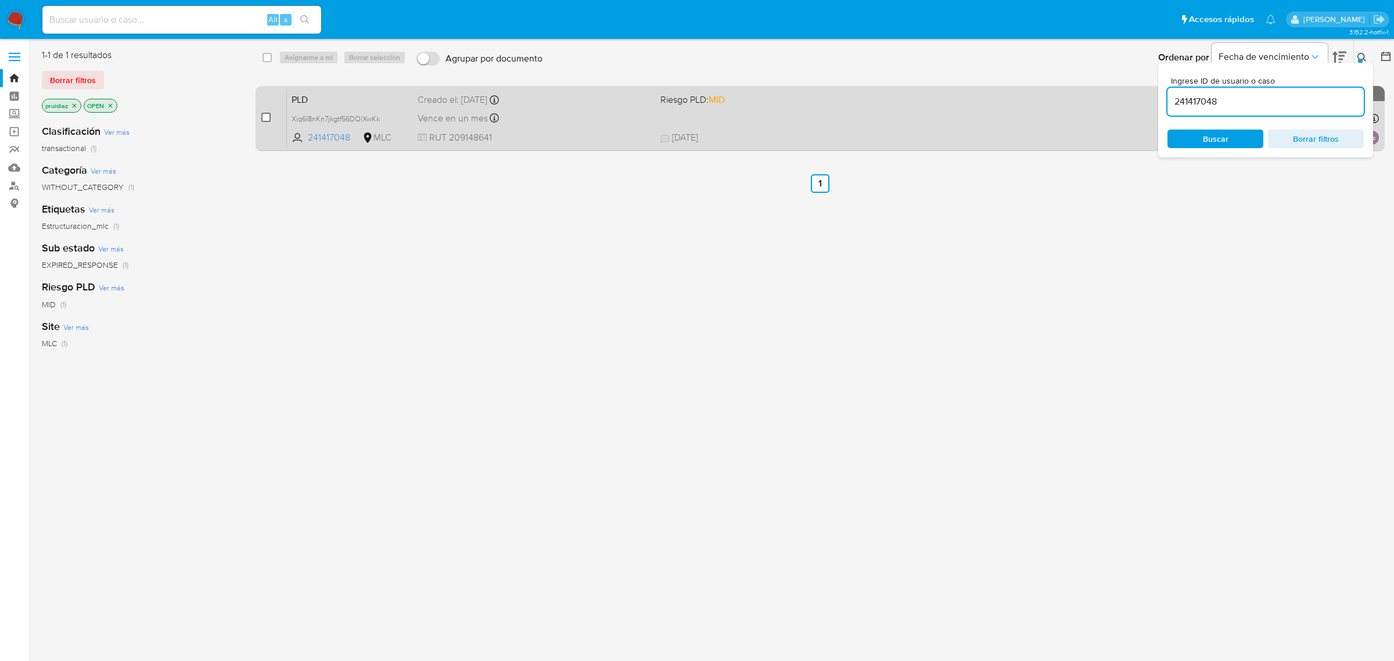
click at [267, 121] on input "checkbox" at bounding box center [265, 117] width 9 height 9
checkbox input "true"
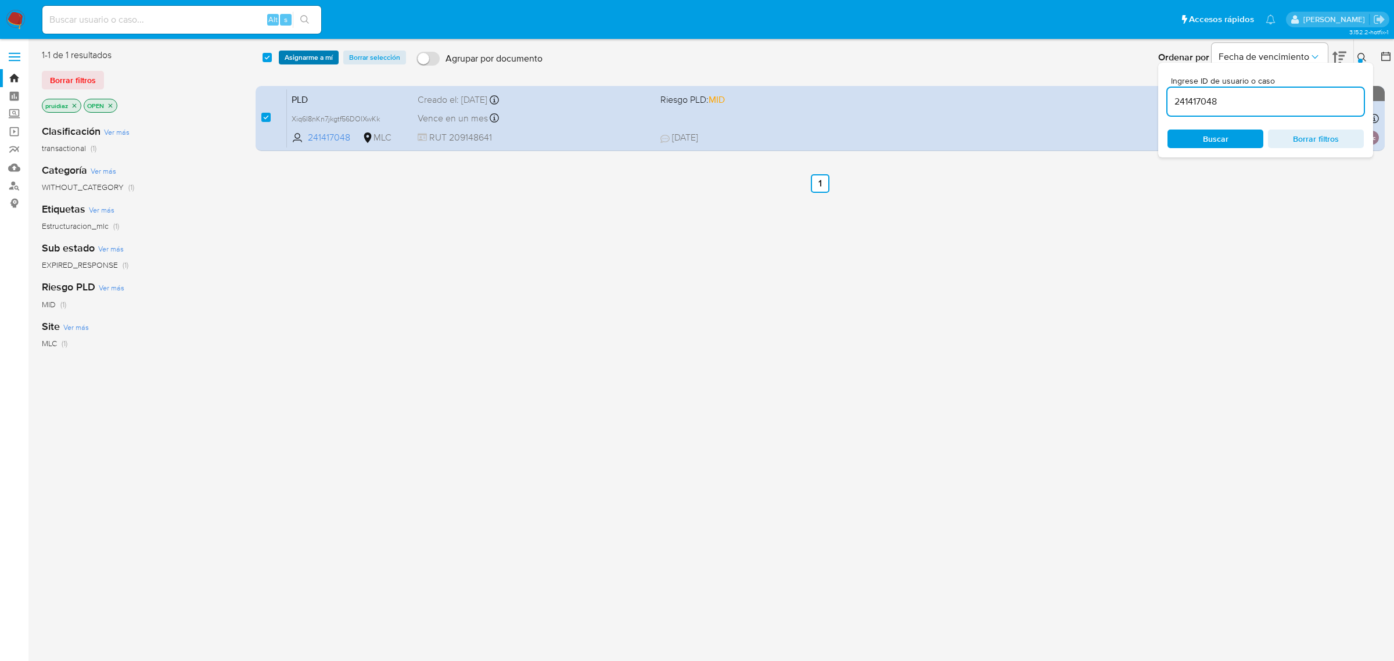
click at [298, 62] on span "Asignarme a mí" at bounding box center [309, 58] width 48 height 12
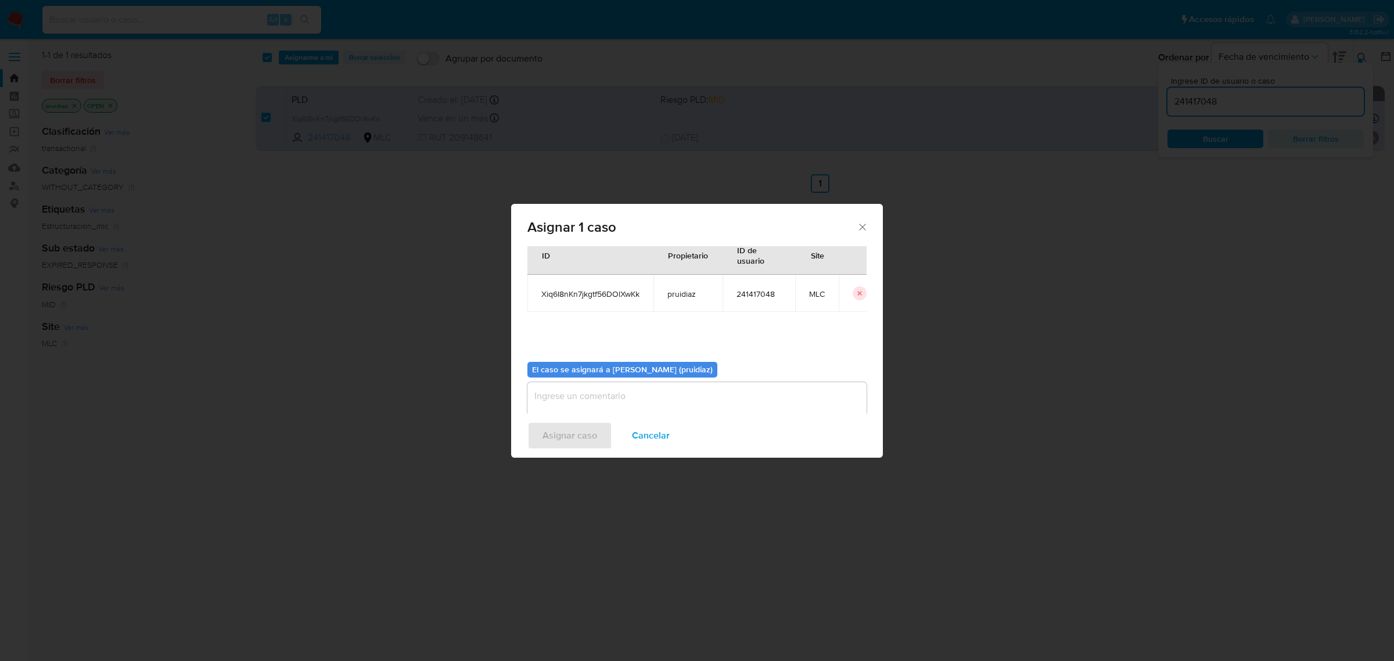
scroll to position [59, 0]
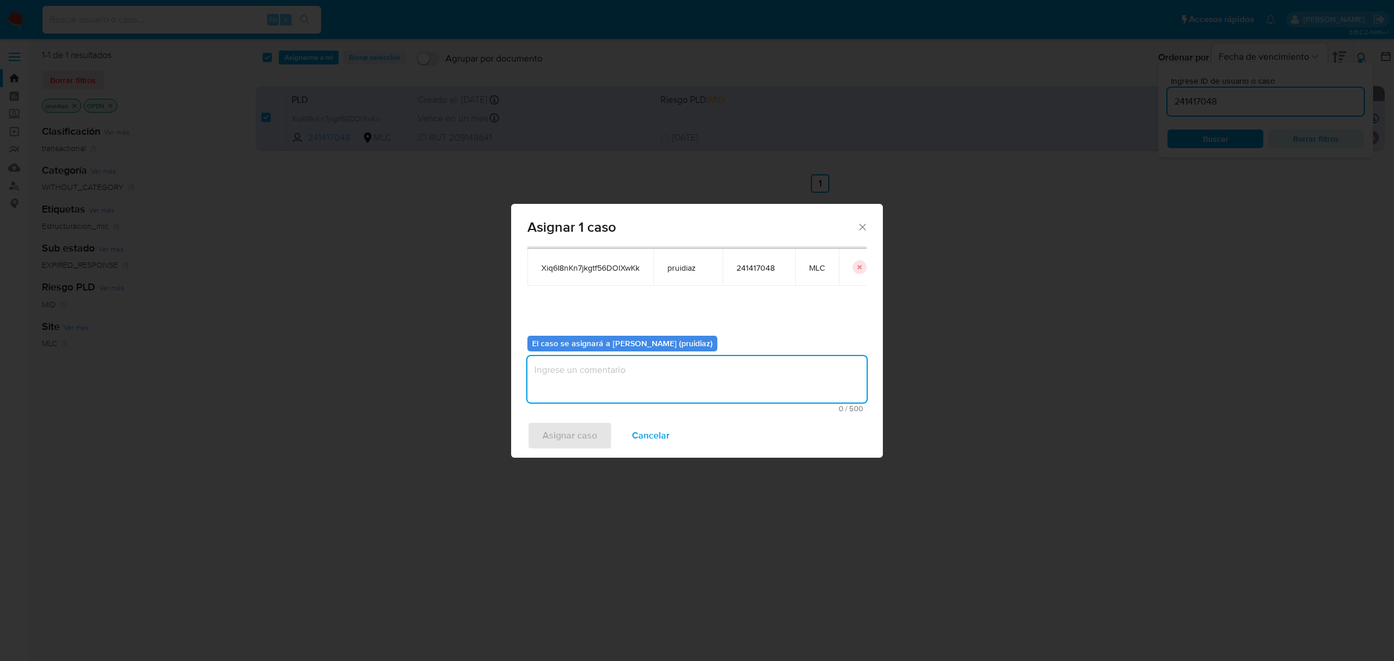
click at [718, 387] on textarea "assign-modal" at bounding box center [696, 379] width 339 height 46
type textarea "-"
click at [587, 431] on span "Asignar caso" at bounding box center [569, 436] width 55 height 26
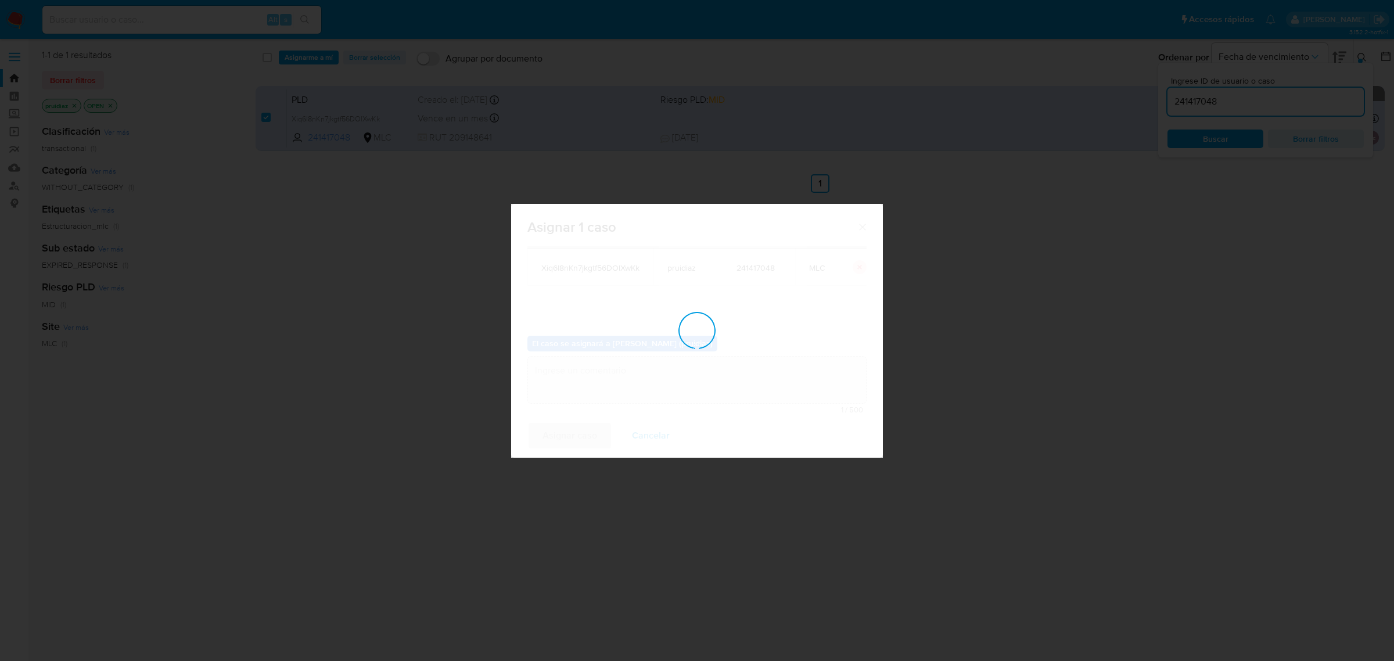
checkbox input "false"
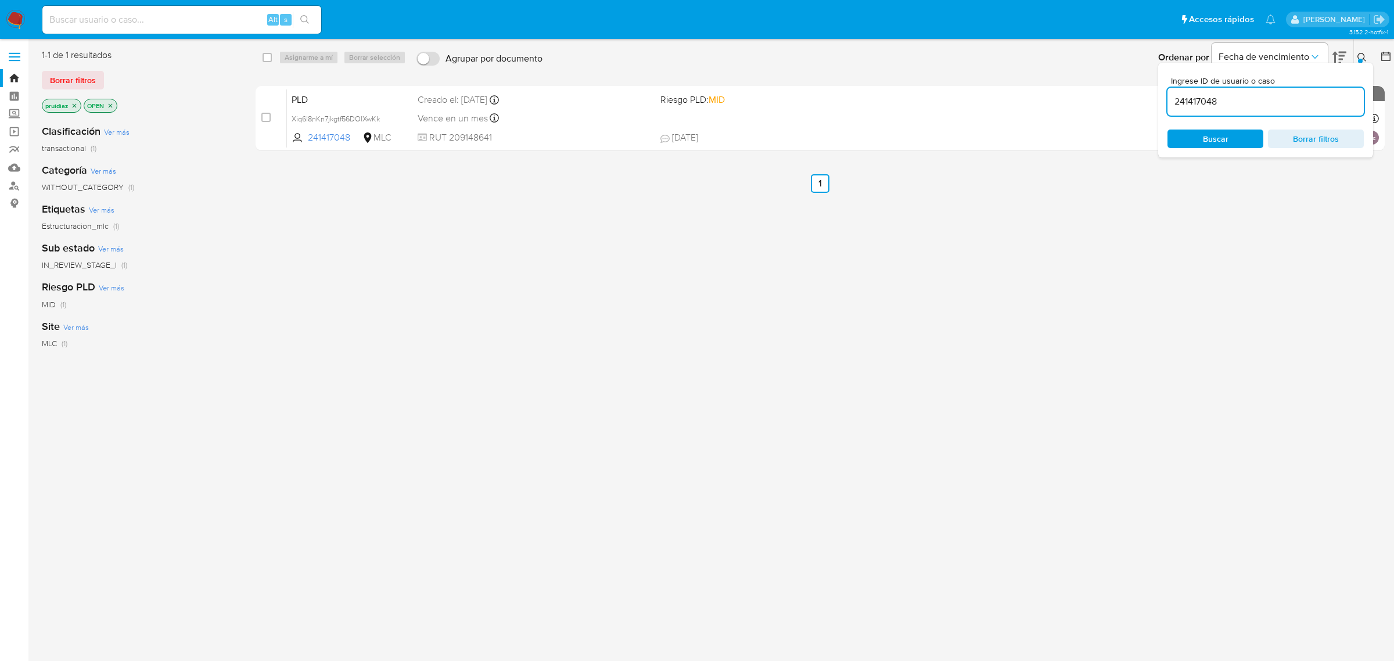
click at [21, 13] on img at bounding box center [16, 20] width 20 height 20
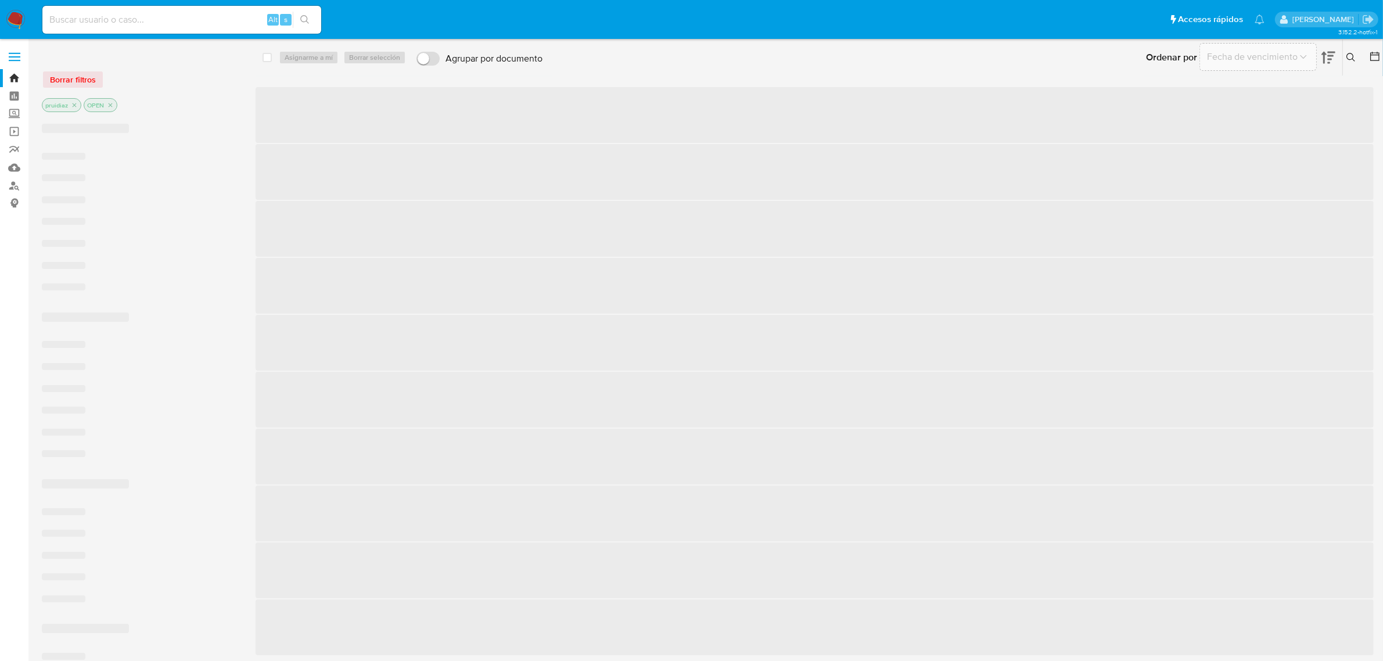
click at [151, 21] on input at bounding box center [181, 19] width 279 height 15
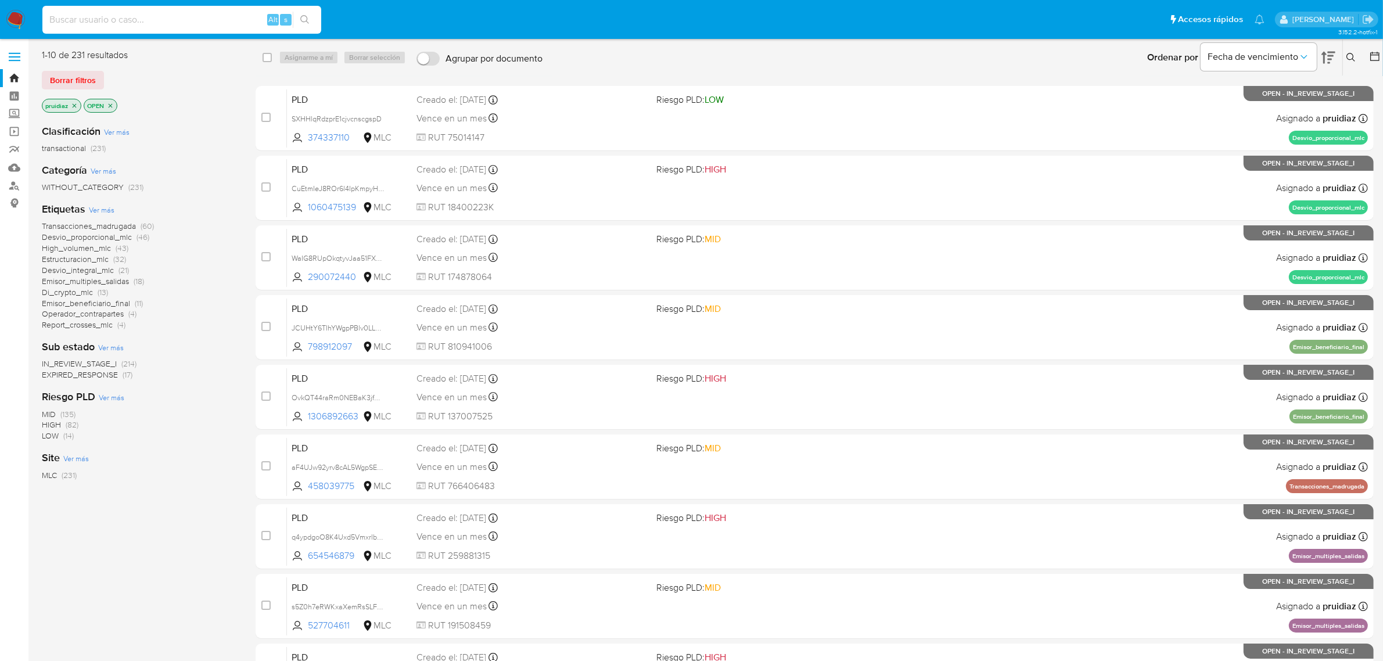
click at [151, 21] on input at bounding box center [181, 19] width 279 height 15
paste input "Xiq6I8nKn7jkgtf56DOlXwKk"
type input "Xiq6I8nKn7jkgtf56DOlXwKk"
click at [308, 16] on icon "search-icon" at bounding box center [304, 19] width 9 height 9
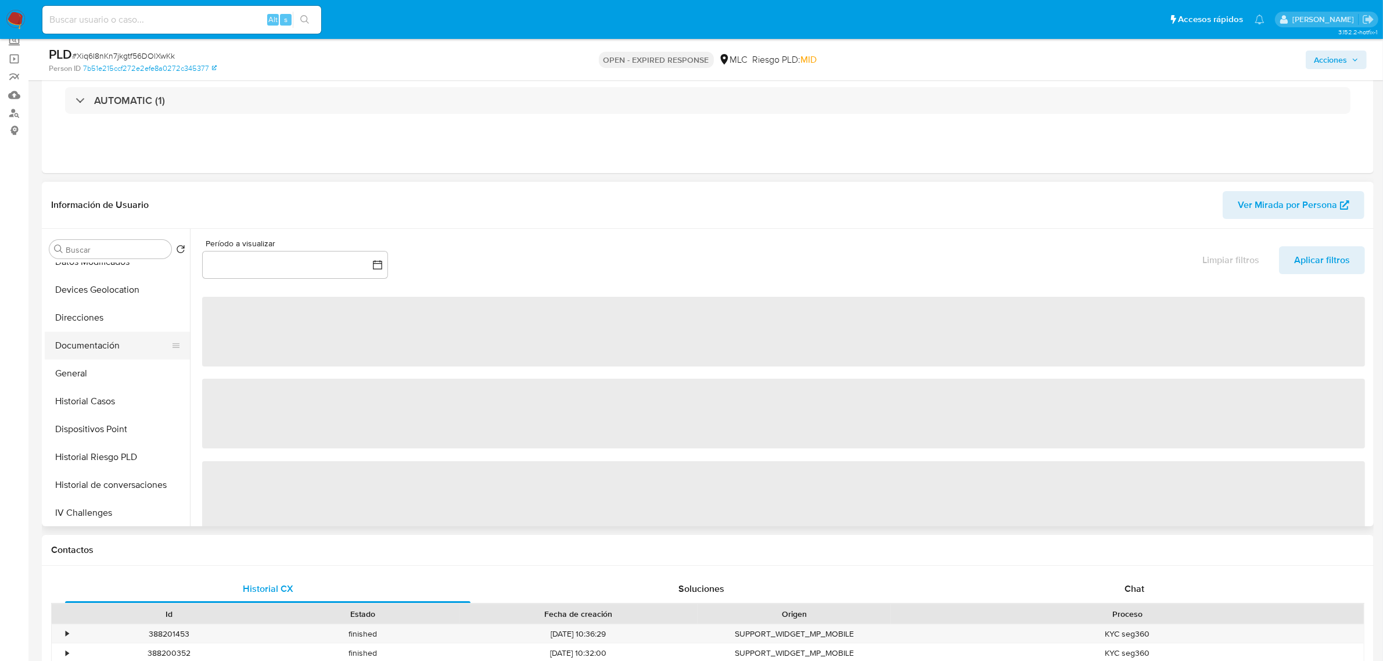
scroll to position [218, 0]
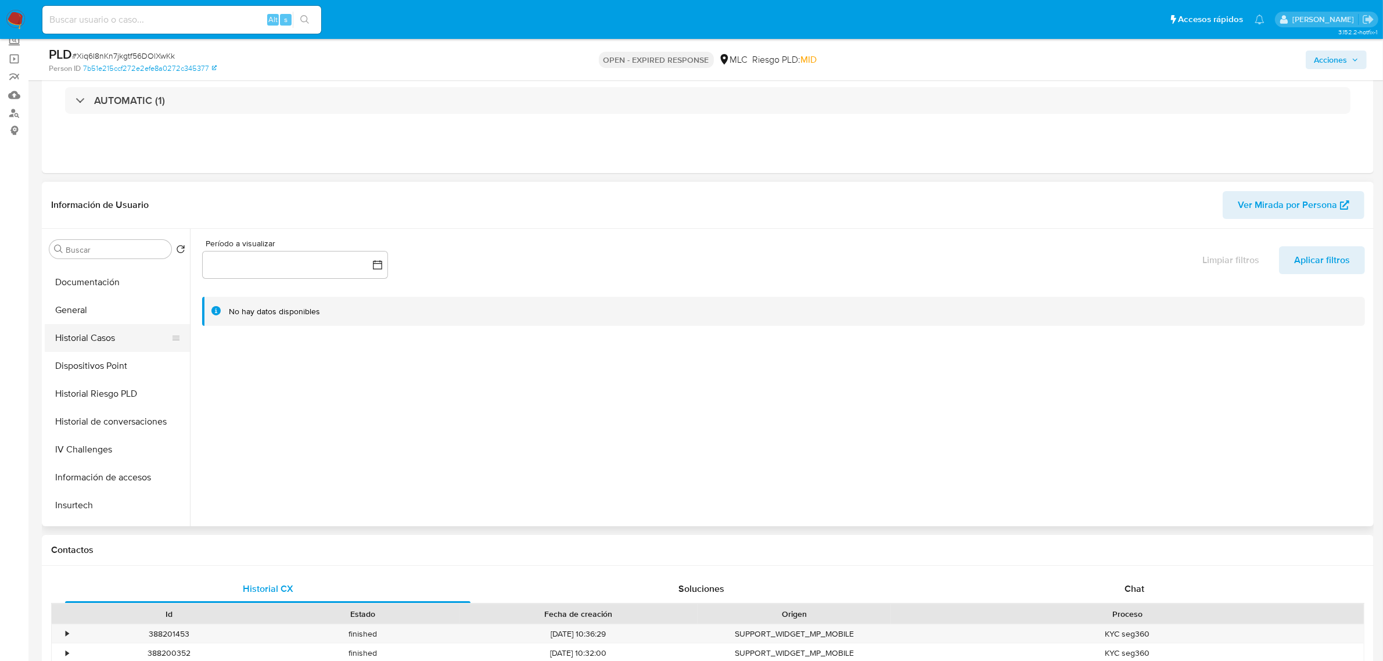
click at [109, 332] on button "Historial Casos" at bounding box center [113, 338] width 136 height 28
select select "10"
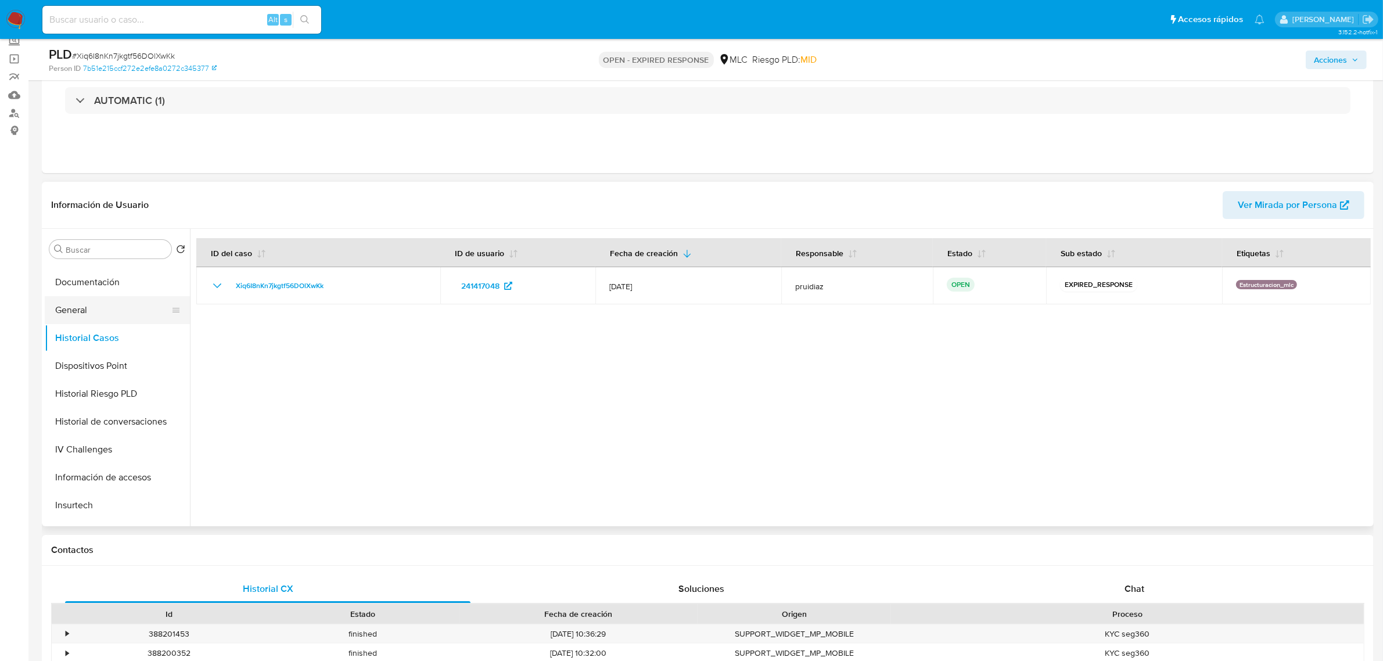
click at [82, 298] on button "General" at bounding box center [113, 310] width 136 height 28
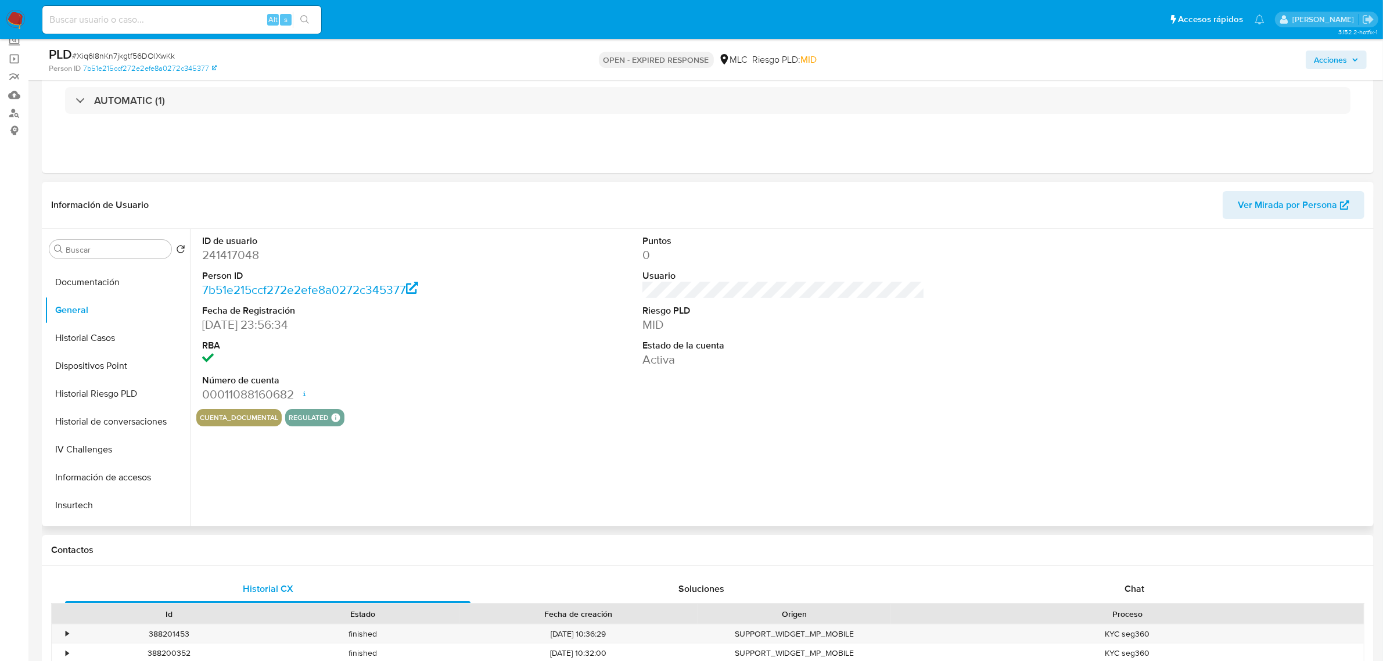
click at [236, 259] on dd "241417048" at bounding box center [343, 255] width 282 height 16
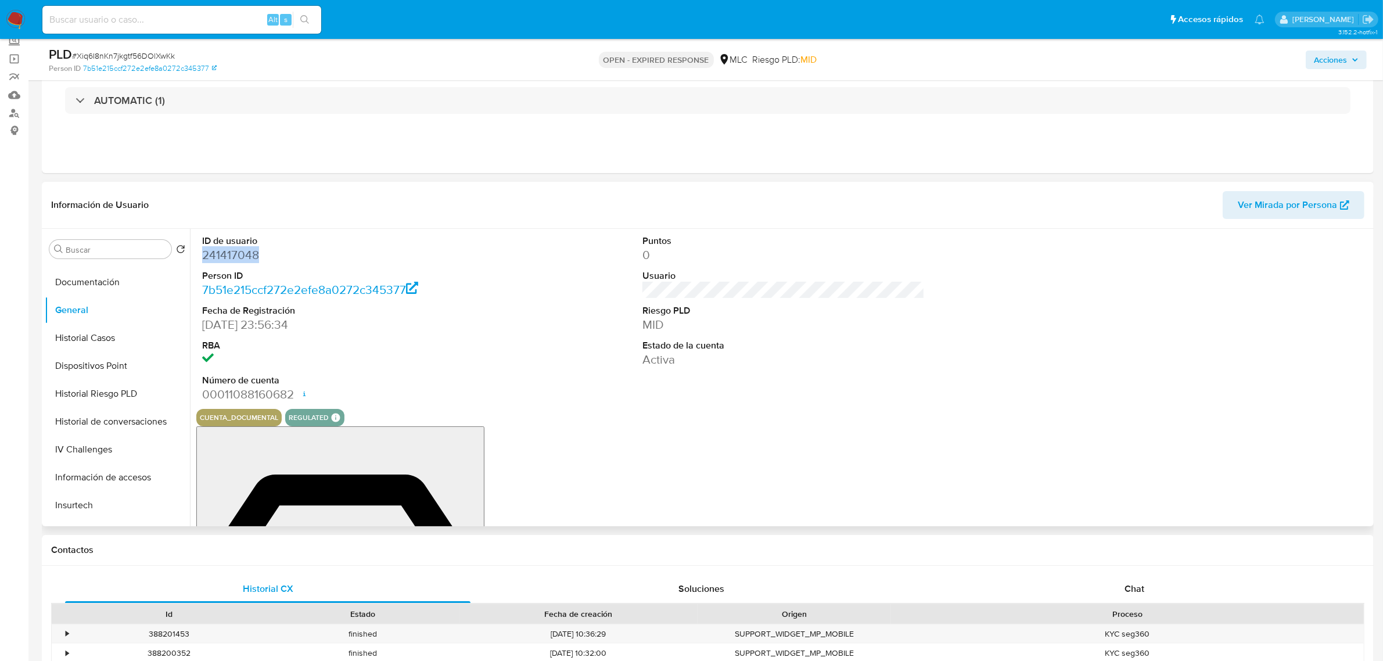
copy dd "241417048"
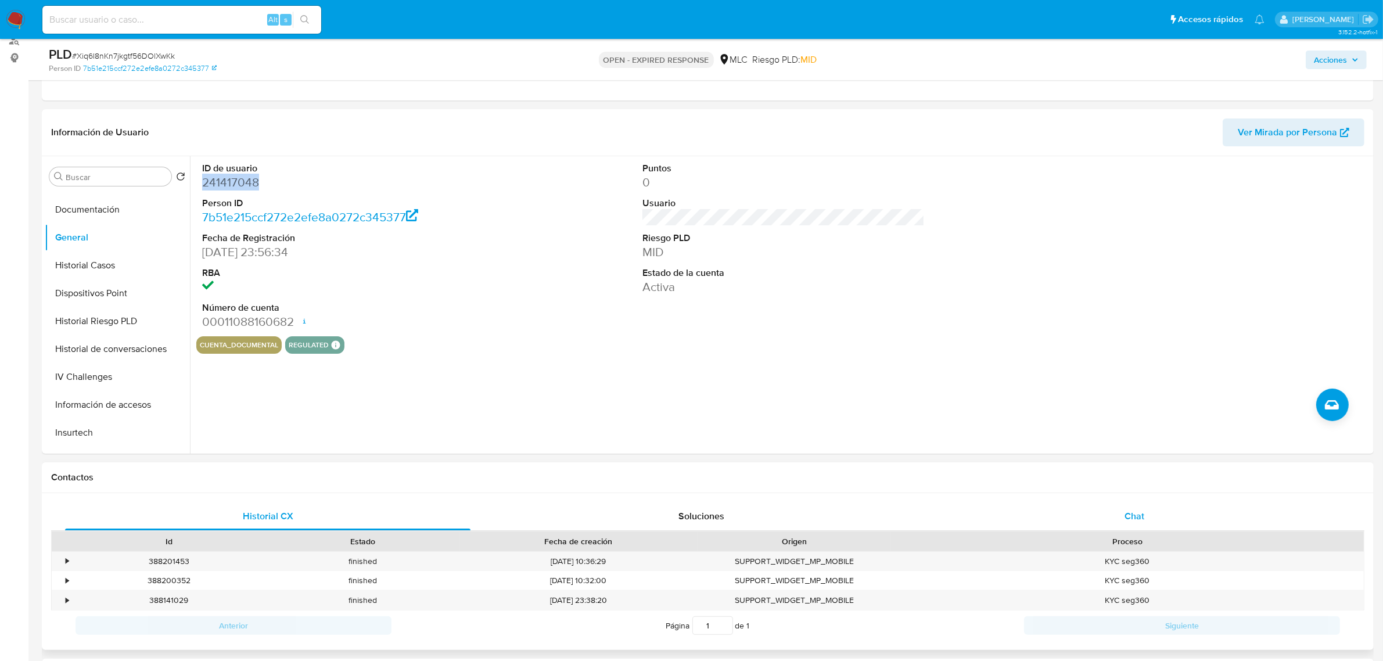
click at [1139, 519] on span "Chat" at bounding box center [1134, 515] width 20 height 13
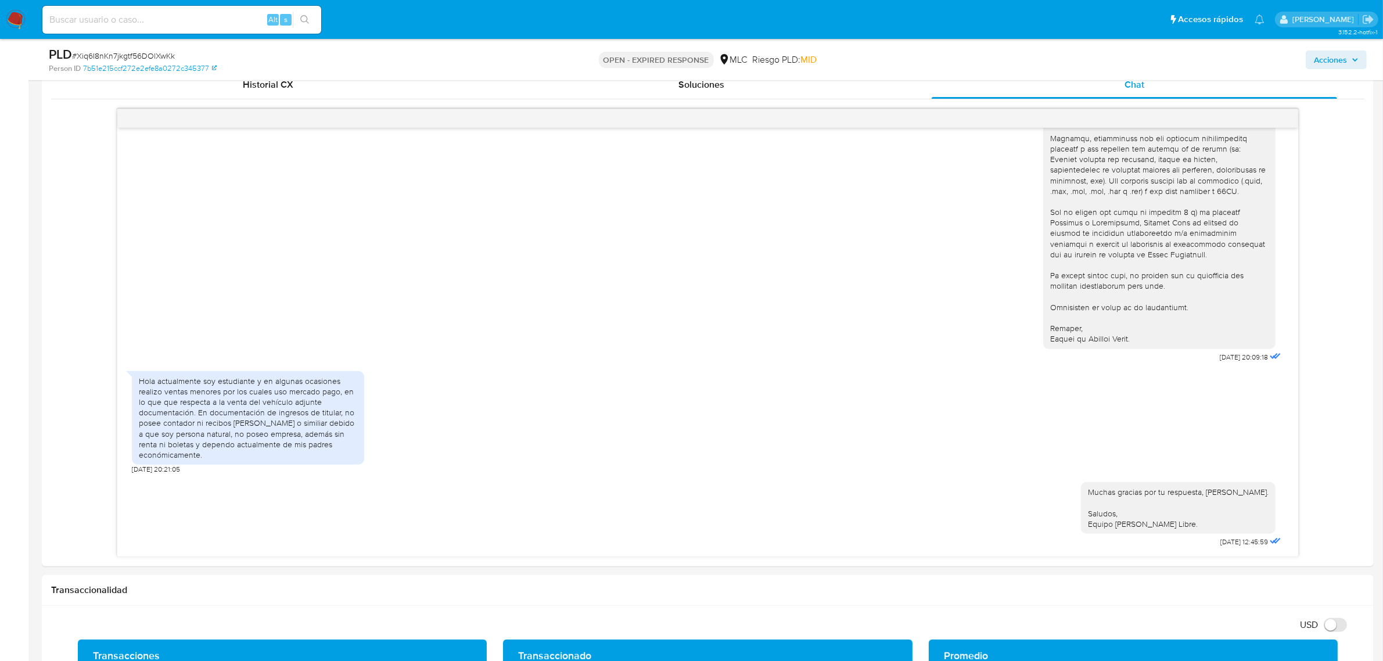
scroll to position [581, 0]
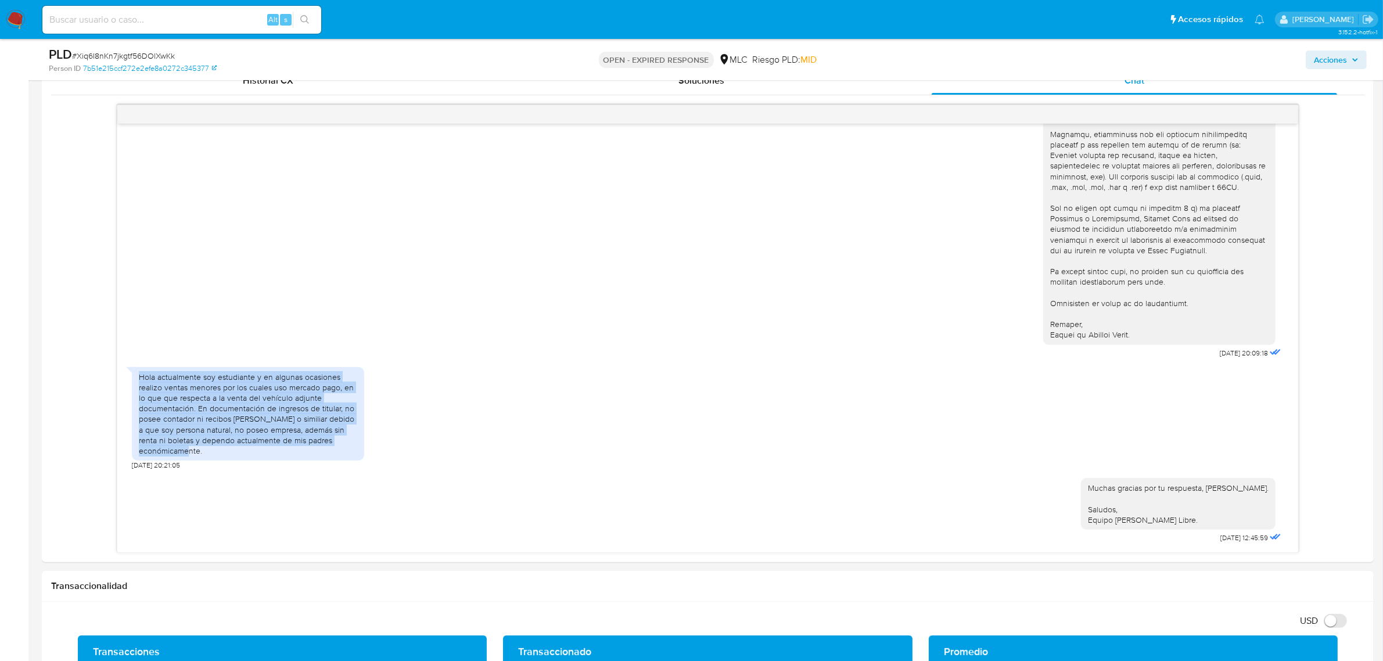
drag, startPoint x: 210, startPoint y: 451, endPoint x: 122, endPoint y: 379, distance: 113.5
click at [122, 379] on div "[DATE] 20:09:18 Hola actualmente soy estudiante y en algunas ocasiones realizo …" at bounding box center [707, 338] width 1181 height 429
copy div "Hola actualmente soy estudiante y en algunas ocasiones realizo ventas menores p…"
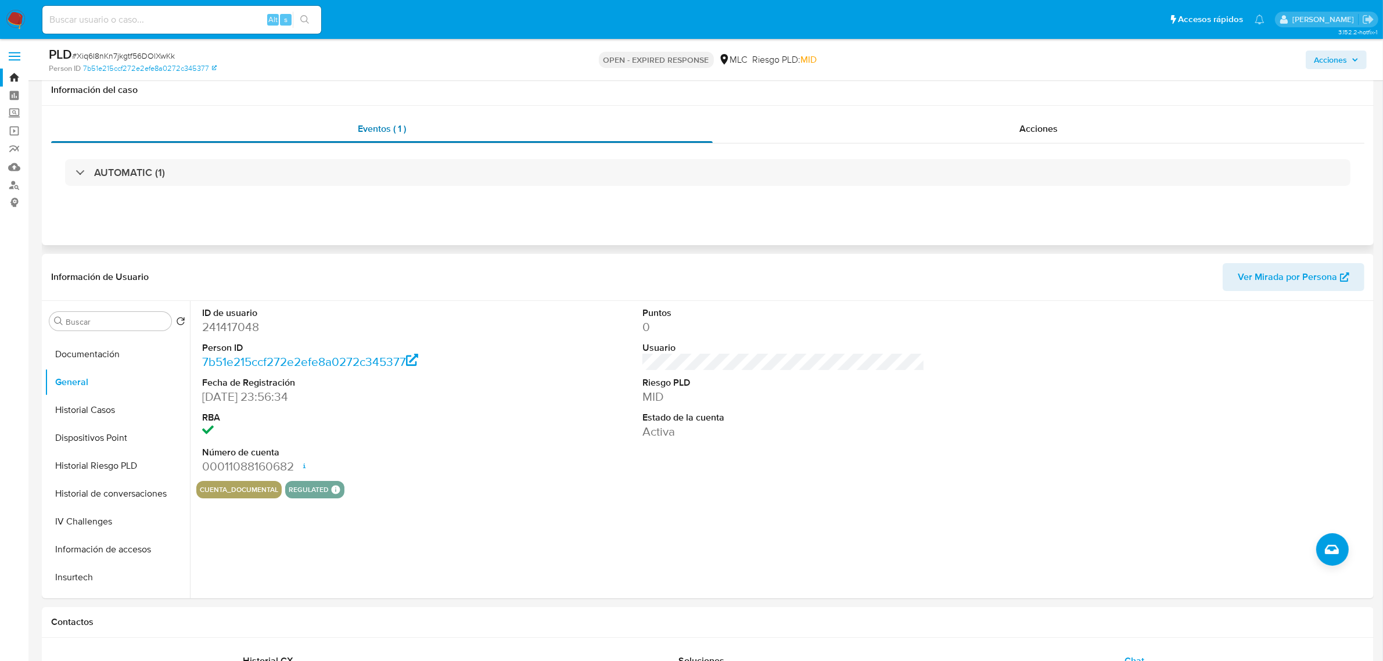
scroll to position [0, 0]
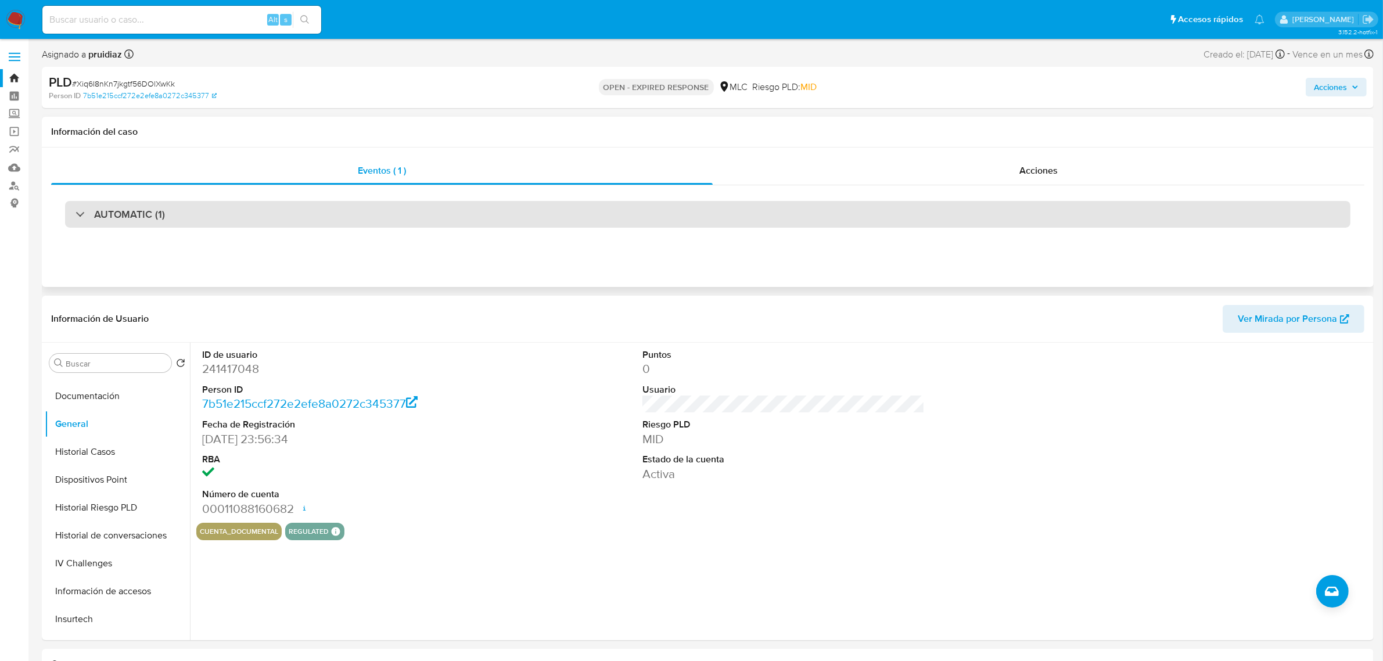
drag, startPoint x: 146, startPoint y: 213, endPoint x: 149, endPoint y: 224, distance: 11.6
click at [145, 213] on h3 "AUTOMATIC (1)" at bounding box center [129, 214] width 71 height 13
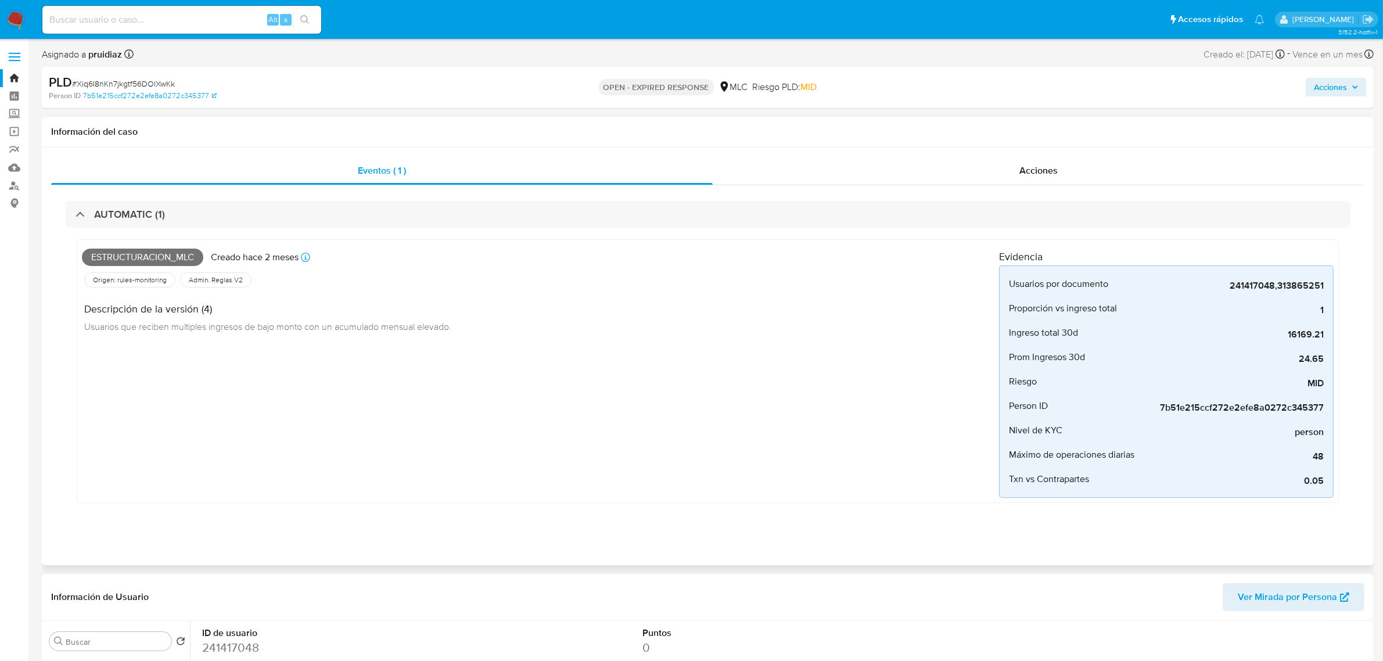
click at [146, 254] on span "Estructuracion_mlc" at bounding box center [142, 257] width 121 height 17
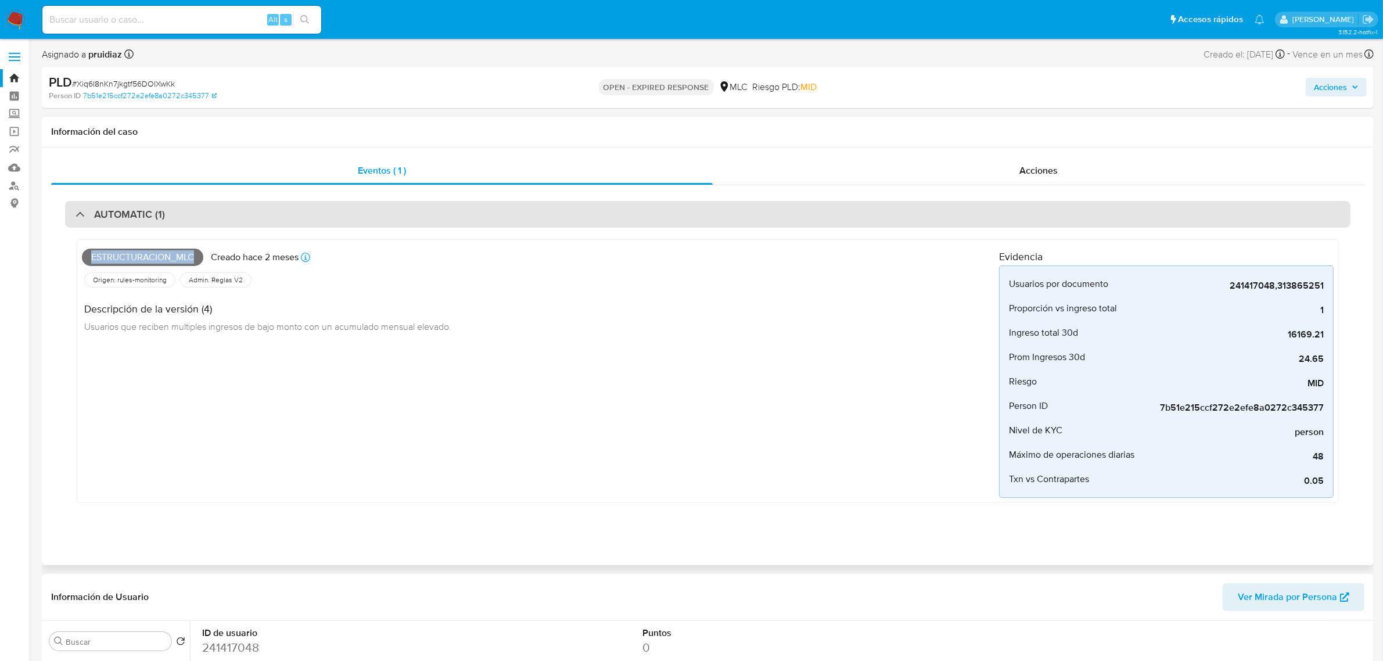
copy span "Estructuracion_mlc"
drag, startPoint x: 168, startPoint y: 221, endPoint x: 167, endPoint y: 215, distance: 5.9
click at [167, 215] on div "AUTOMATIC (1)" at bounding box center [707, 214] width 1285 height 27
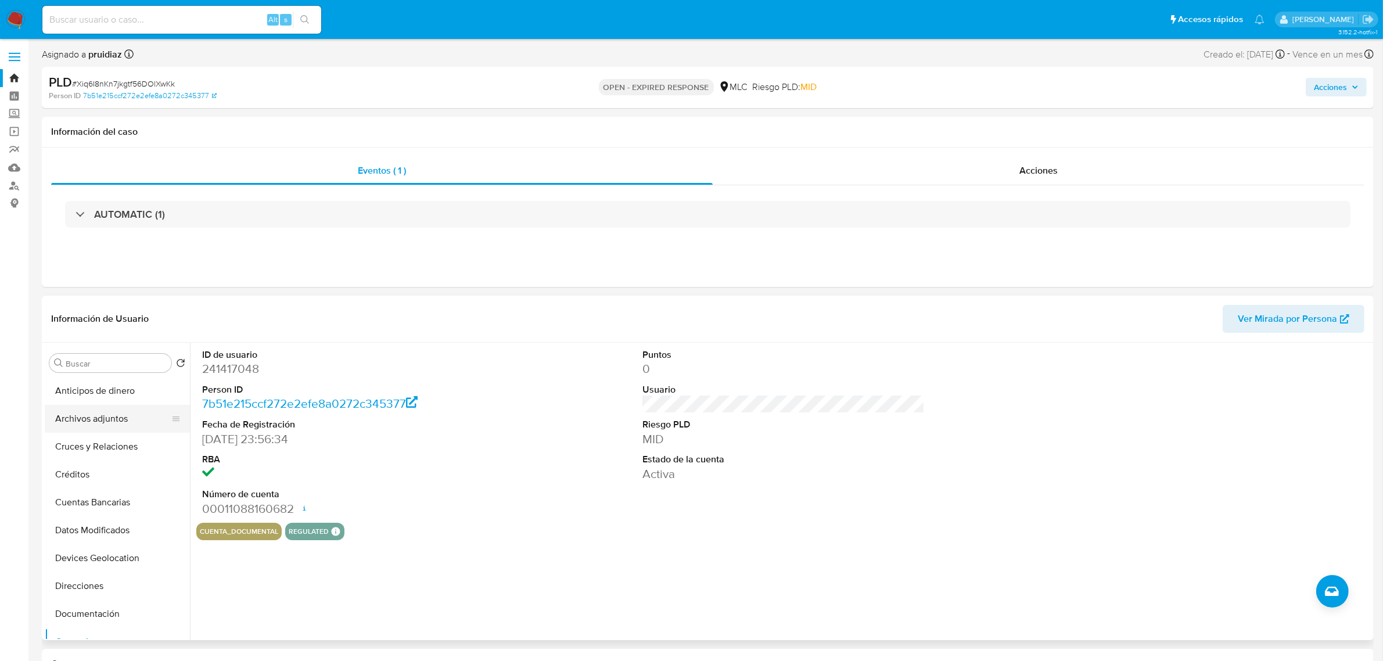
drag, startPoint x: 93, startPoint y: 424, endPoint x: 105, endPoint y: 424, distance: 11.0
click at [93, 424] on button "Archivos adjuntos" at bounding box center [113, 419] width 136 height 28
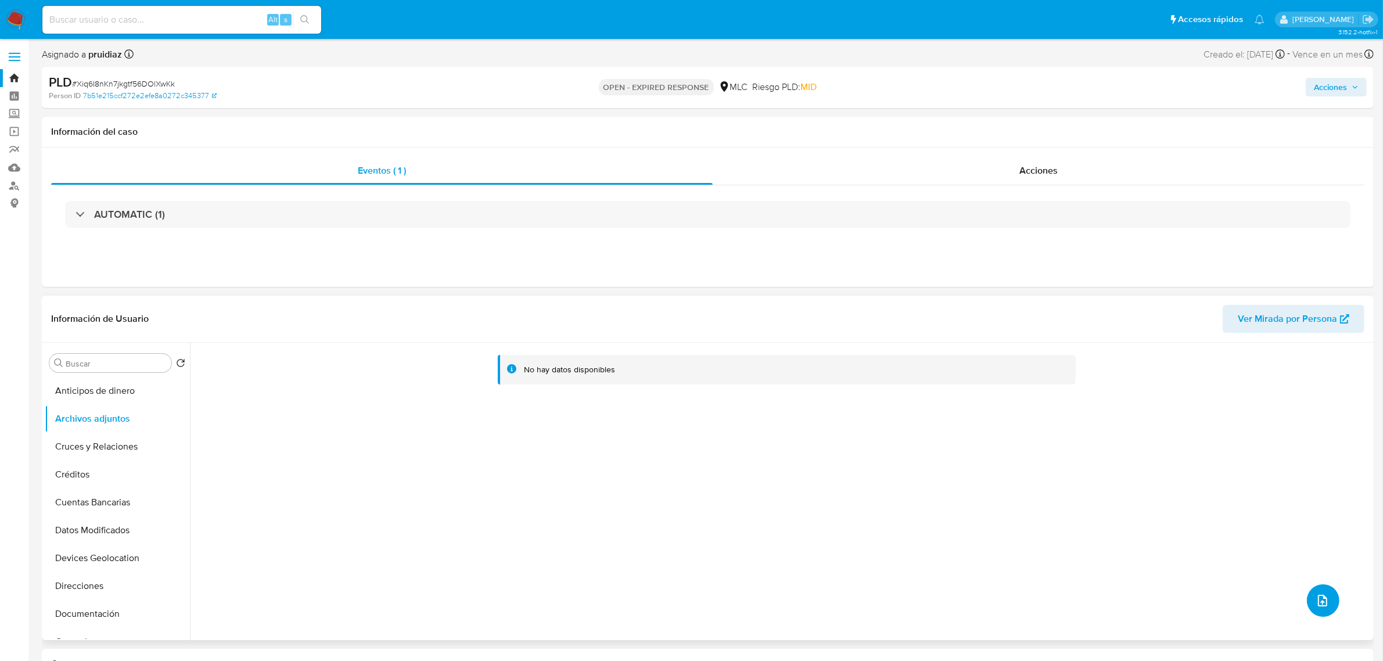
click at [1307, 599] on button "upload-file" at bounding box center [1323, 600] width 33 height 33
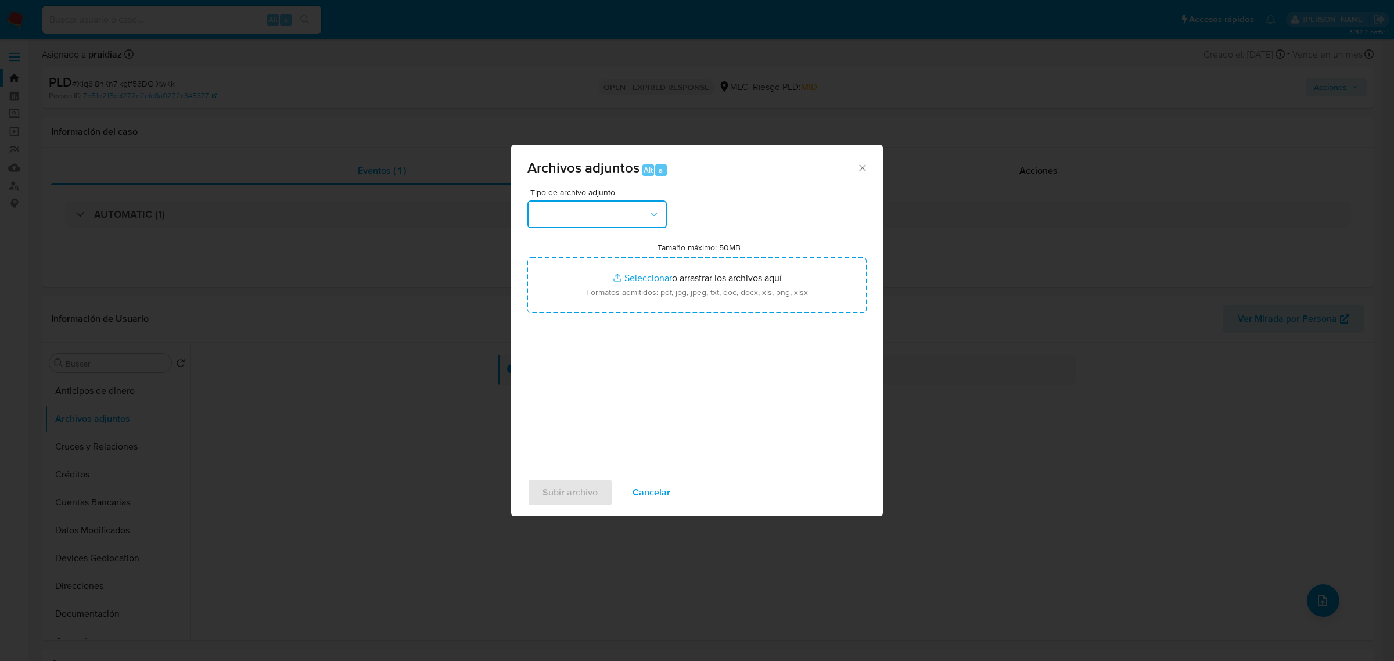
click at [602, 219] on button "button" at bounding box center [596, 214] width 139 height 28
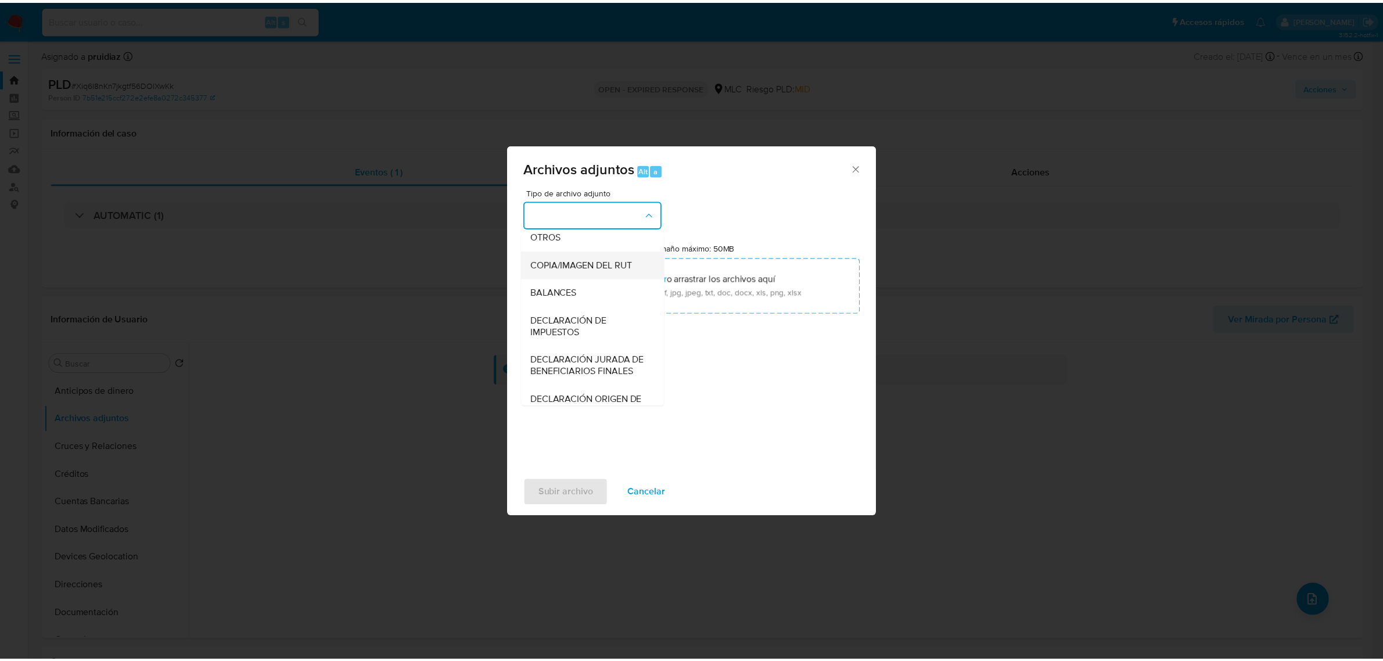
scroll to position [192, 0]
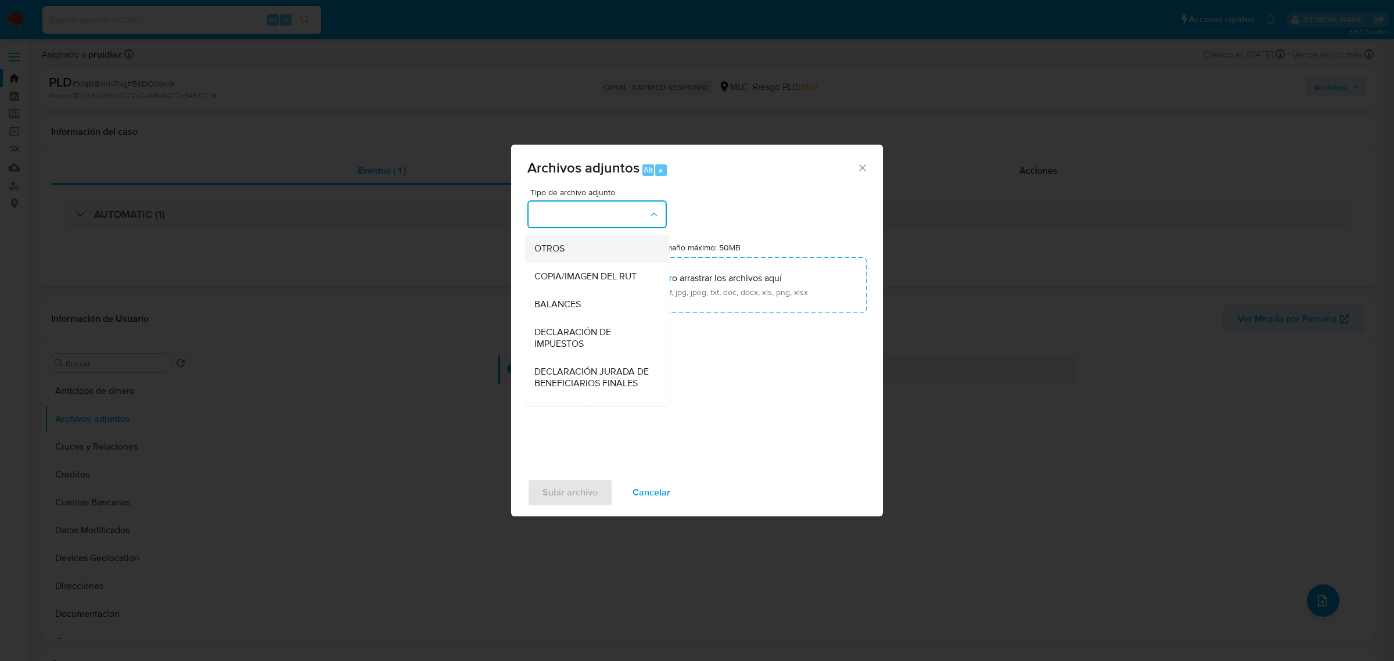
click at [571, 262] on div "OTROS" at bounding box center [593, 248] width 118 height 28
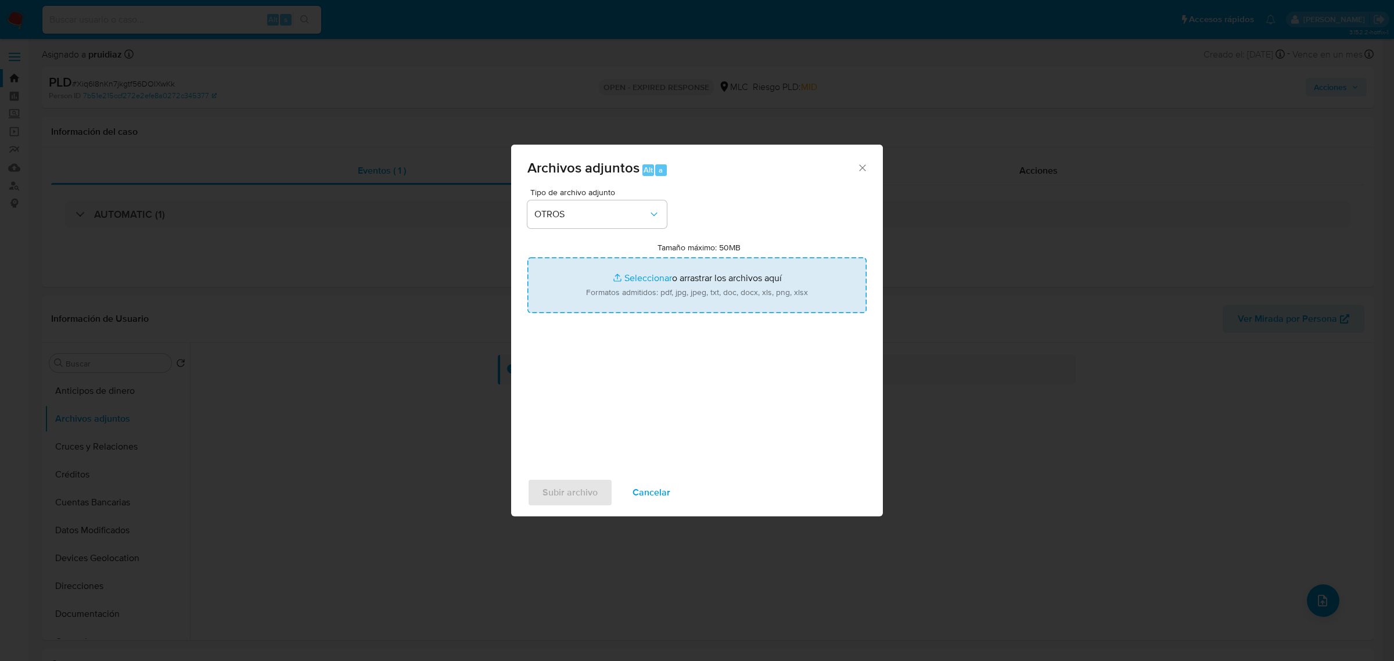
click at [674, 279] on input "Tamaño máximo: 50MB Seleccionar archivos" at bounding box center [696, 285] width 339 height 56
click at [643, 280] on input "Tamaño máximo: 50MB Seleccionar archivos" at bounding box center [696, 285] width 339 height 56
click at [719, 268] on input "Tamaño máximo: 50MB Seleccionar archivos" at bounding box center [696, 285] width 339 height 56
type input "C:\fakepath\241417048 -08_08_2025.xlsx"
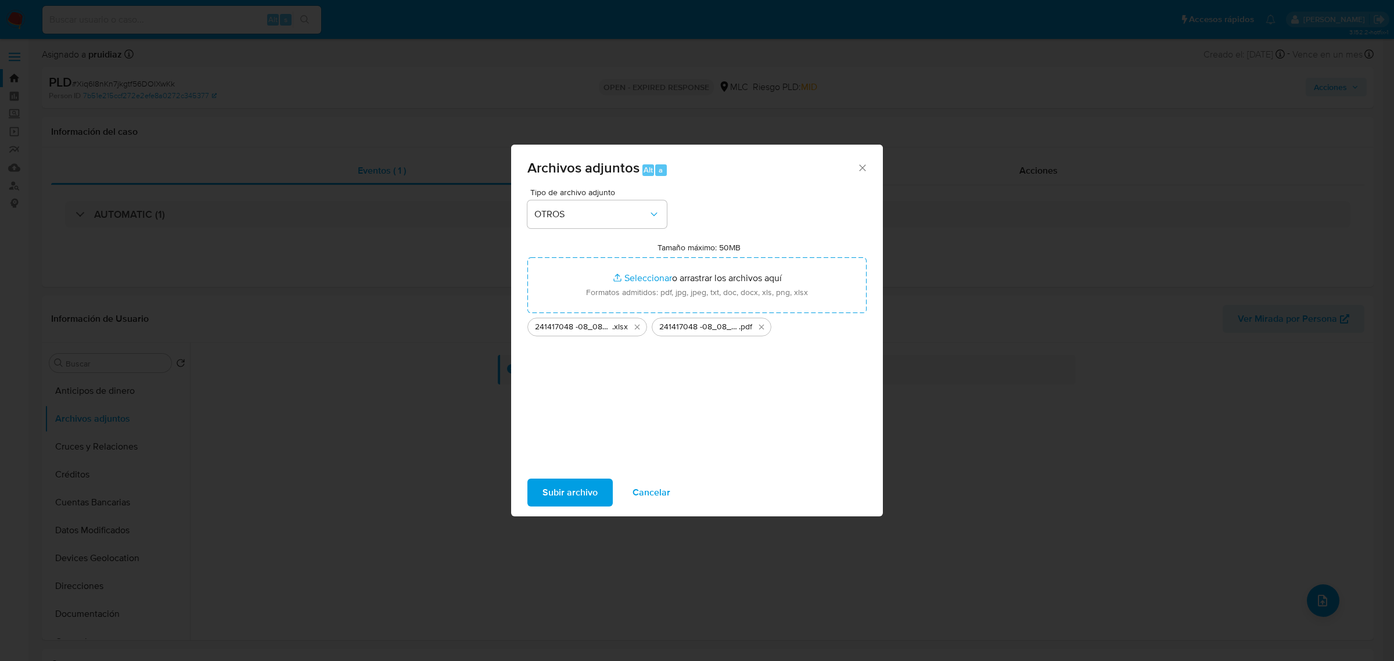
click at [559, 495] on span "Subir archivo" at bounding box center [569, 493] width 55 height 26
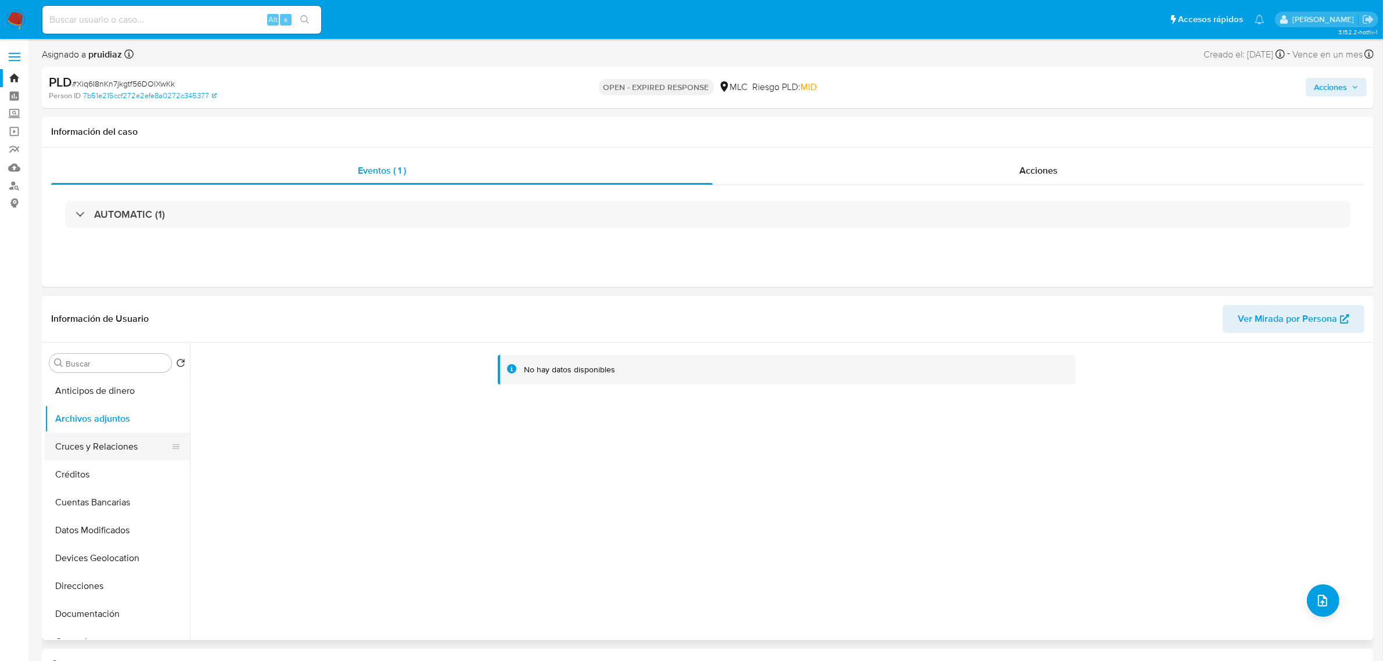
click at [105, 440] on button "Cruces y Relaciones" at bounding box center [113, 447] width 136 height 28
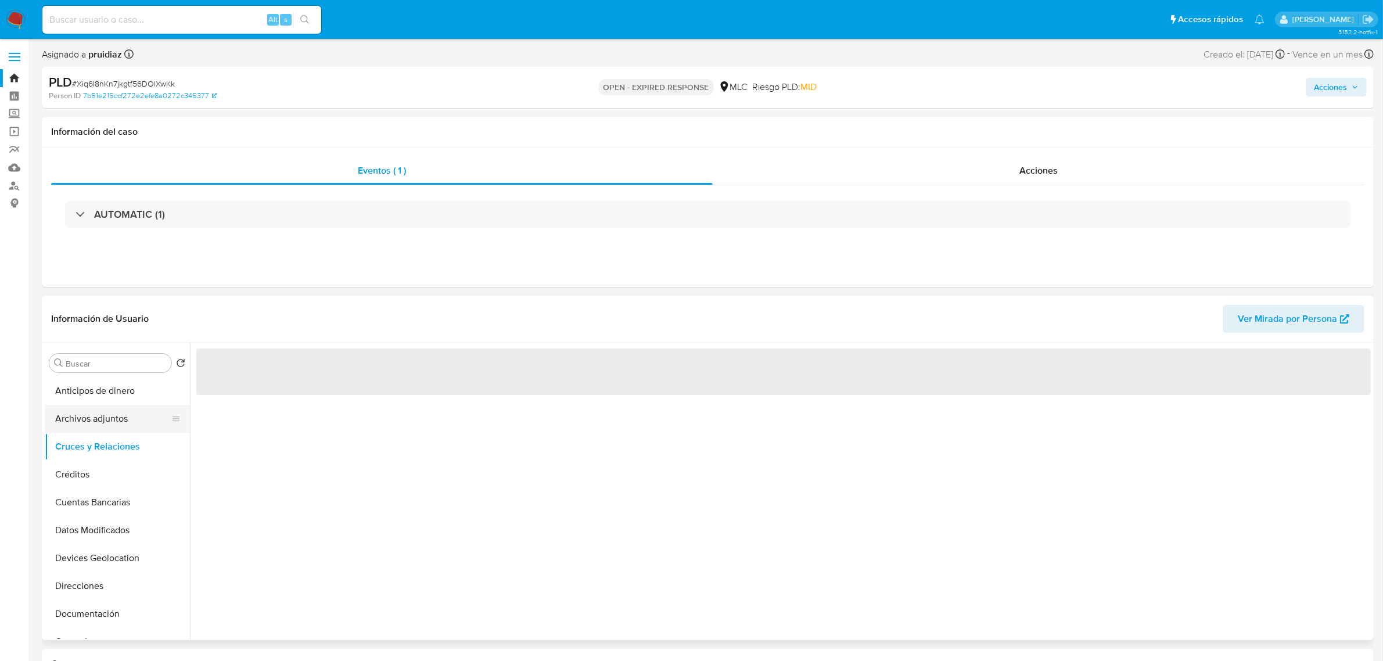
click at [100, 415] on button "Archivos adjuntos" at bounding box center [113, 419] width 136 height 28
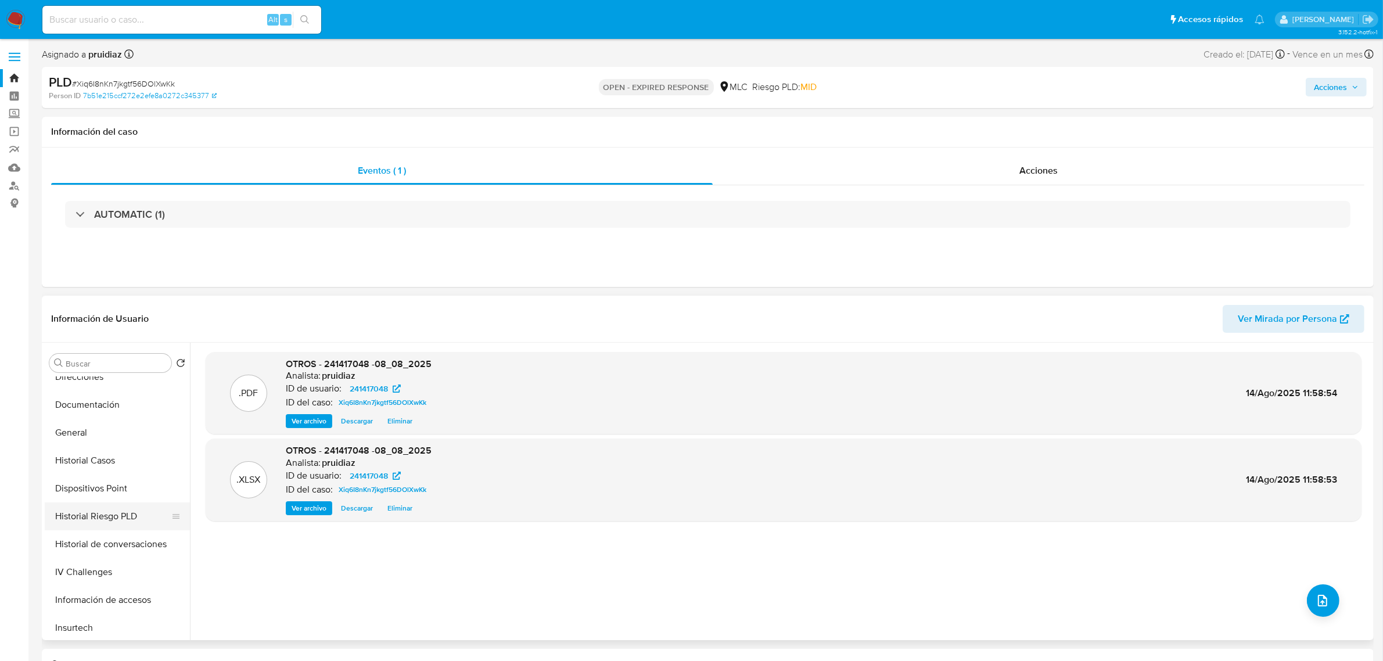
scroll to position [218, 0]
click at [92, 422] on button "General" at bounding box center [113, 424] width 136 height 28
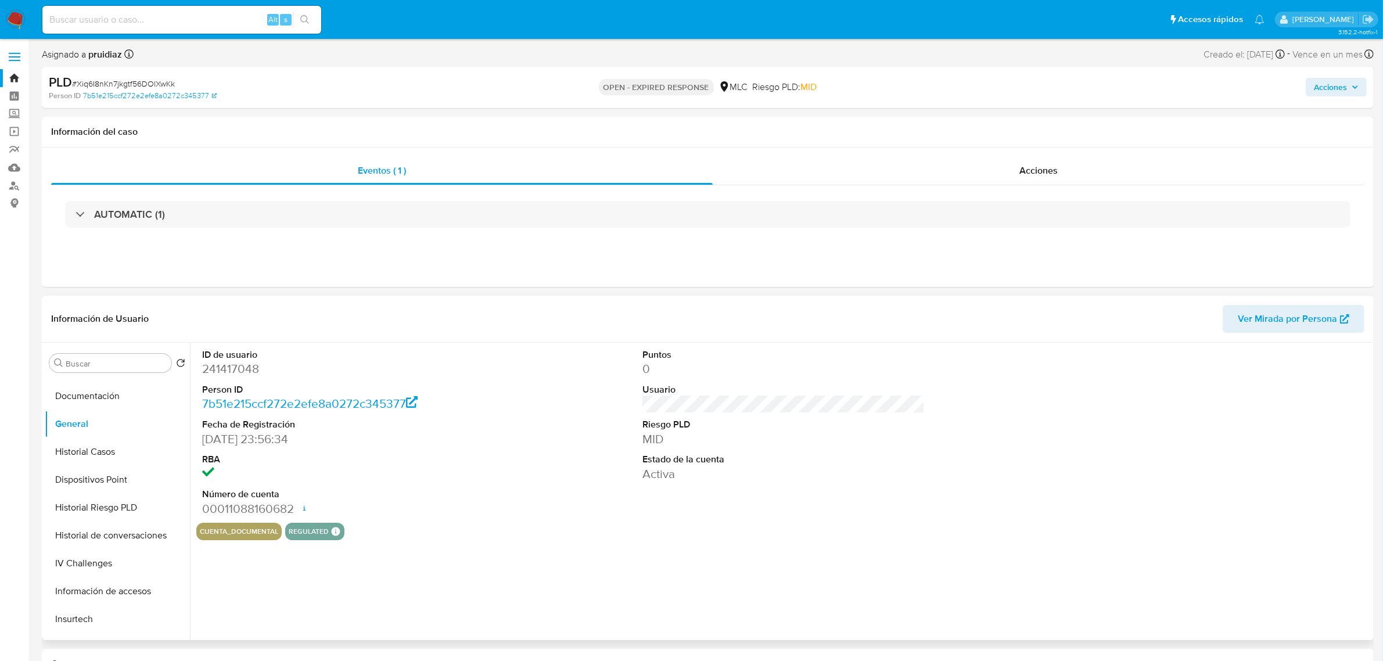
click at [236, 364] on dd "241417048" at bounding box center [343, 369] width 282 height 16
copy dd "241417048"
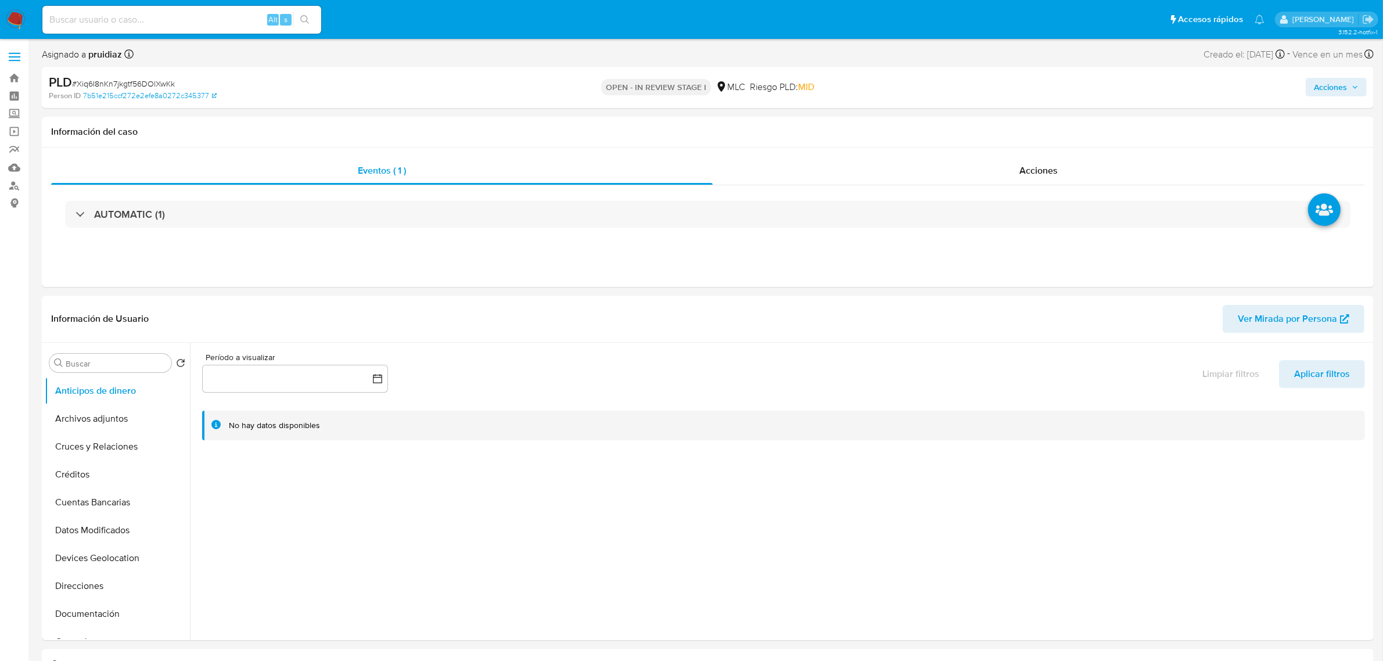
select select "10"
click at [1337, 78] on span "Acciones" at bounding box center [1330, 87] width 33 height 19
drag, startPoint x: 1059, startPoint y: 134, endPoint x: 1041, endPoint y: 129, distance: 18.0
click at [1042, 130] on button "Resolución del caso Alt r" at bounding box center [1020, 124] width 139 height 30
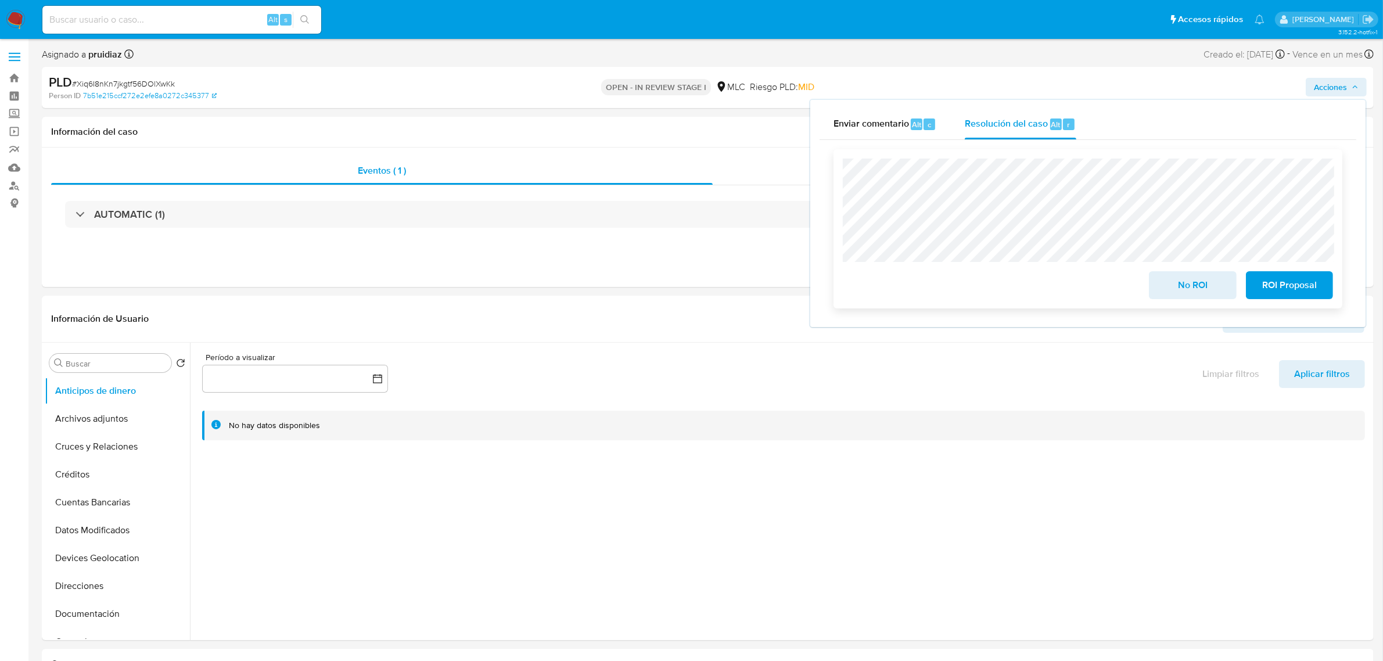
click at [1268, 285] on span "ROI Proposal" at bounding box center [1289, 285] width 57 height 26
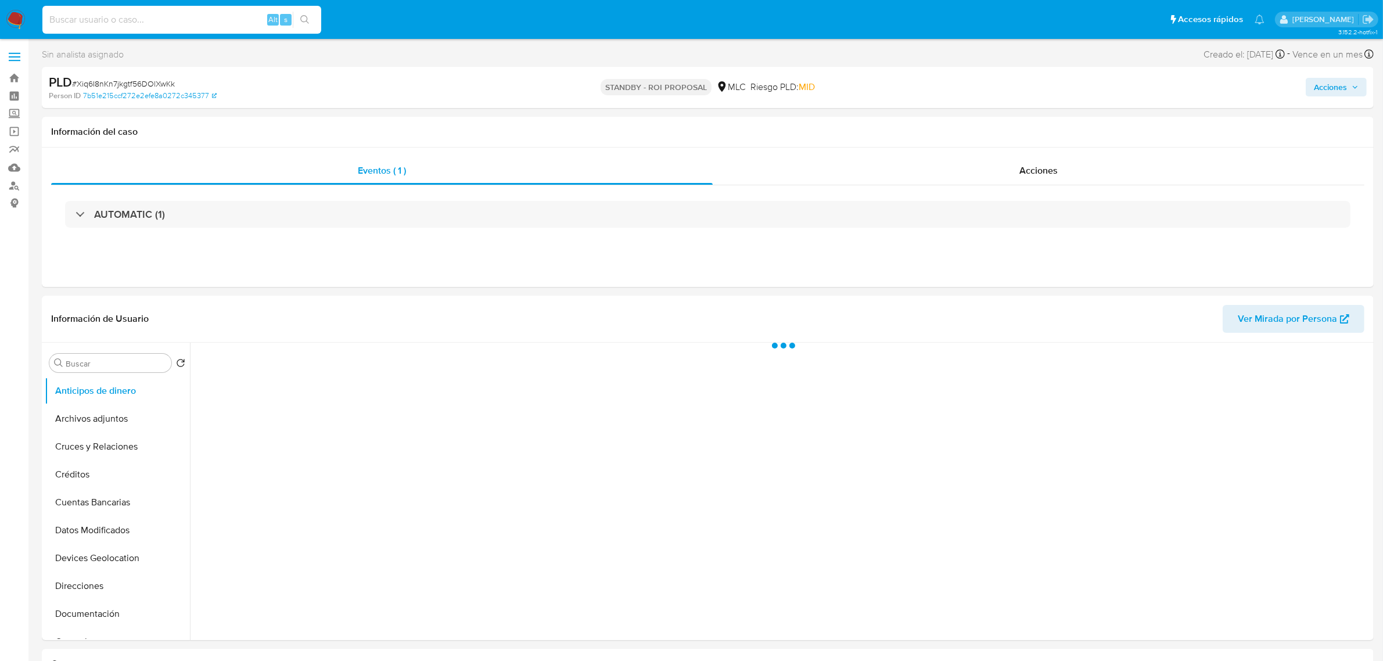
click at [180, 13] on input at bounding box center [181, 19] width 279 height 15
paste input "2g6YeLv6V2atrEiBLp6U0AAB"
type input "2g6YeLv6V2atrEiBLp6U0AAB"
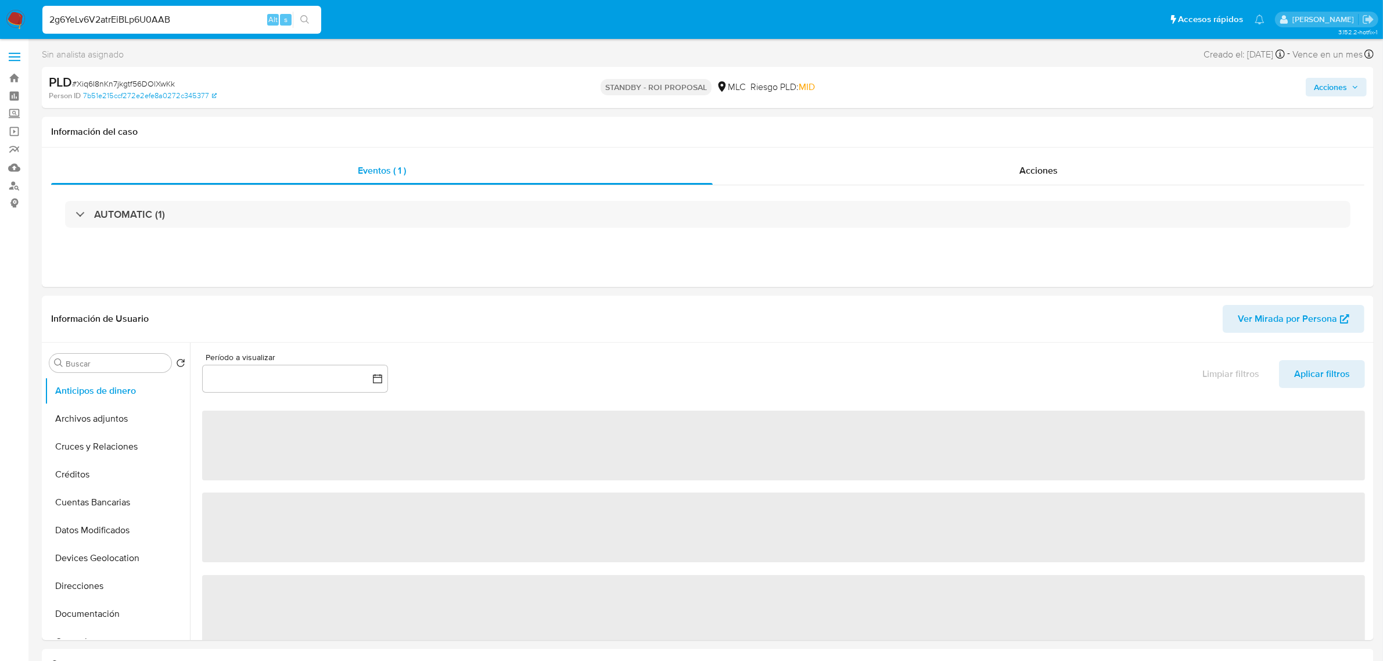
select select "10"
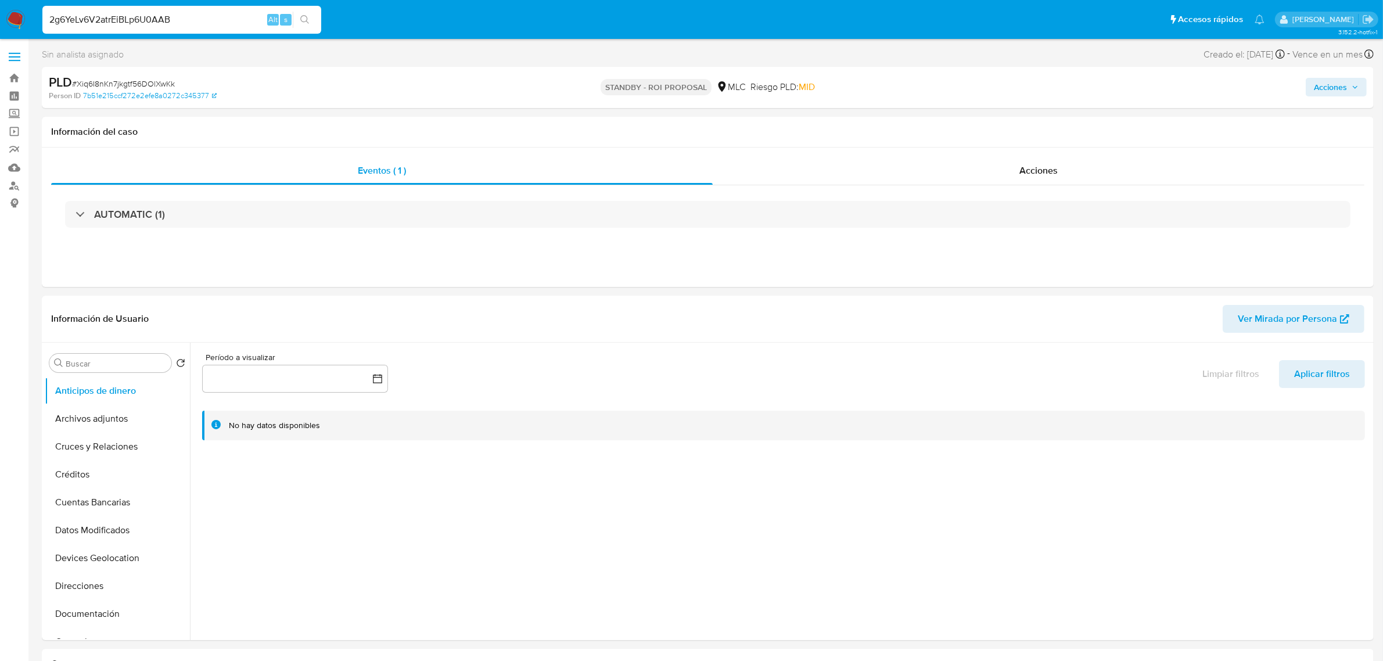
type input "2g6YeLv6V2atrEiBLp6U0AAB"
click at [297, 15] on button "search-icon" at bounding box center [305, 20] width 24 height 16
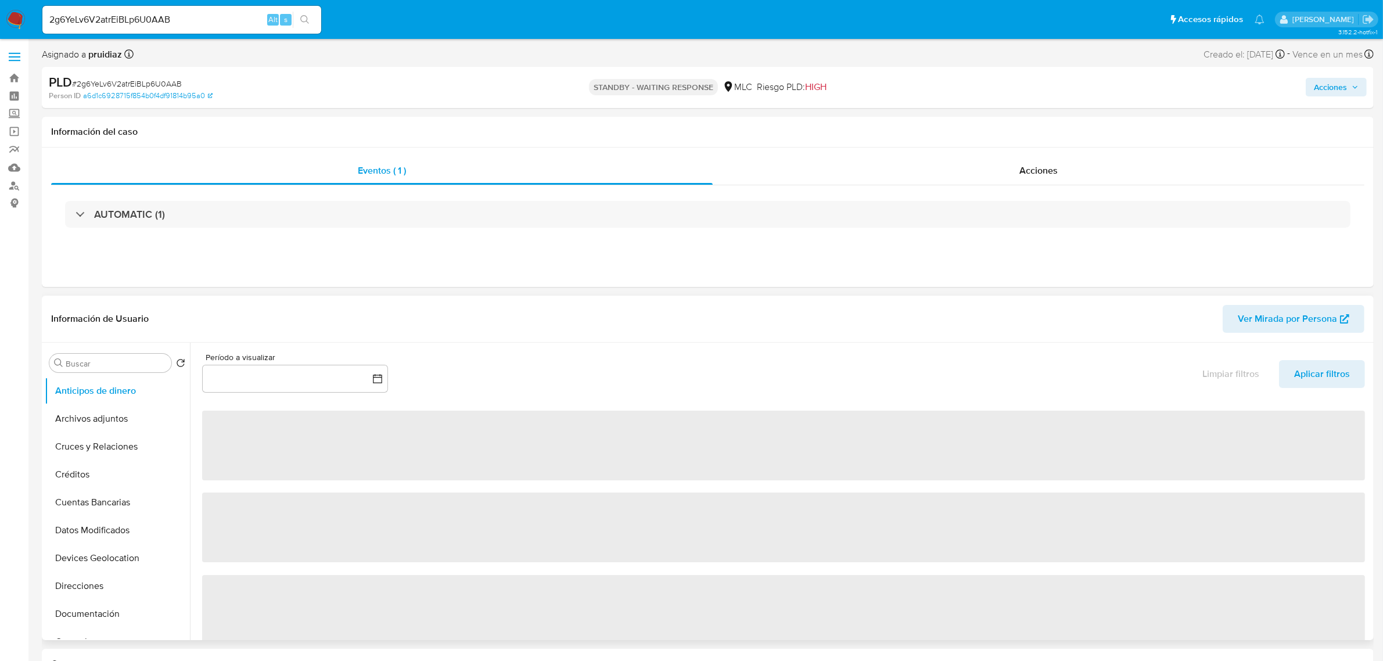
select select "10"
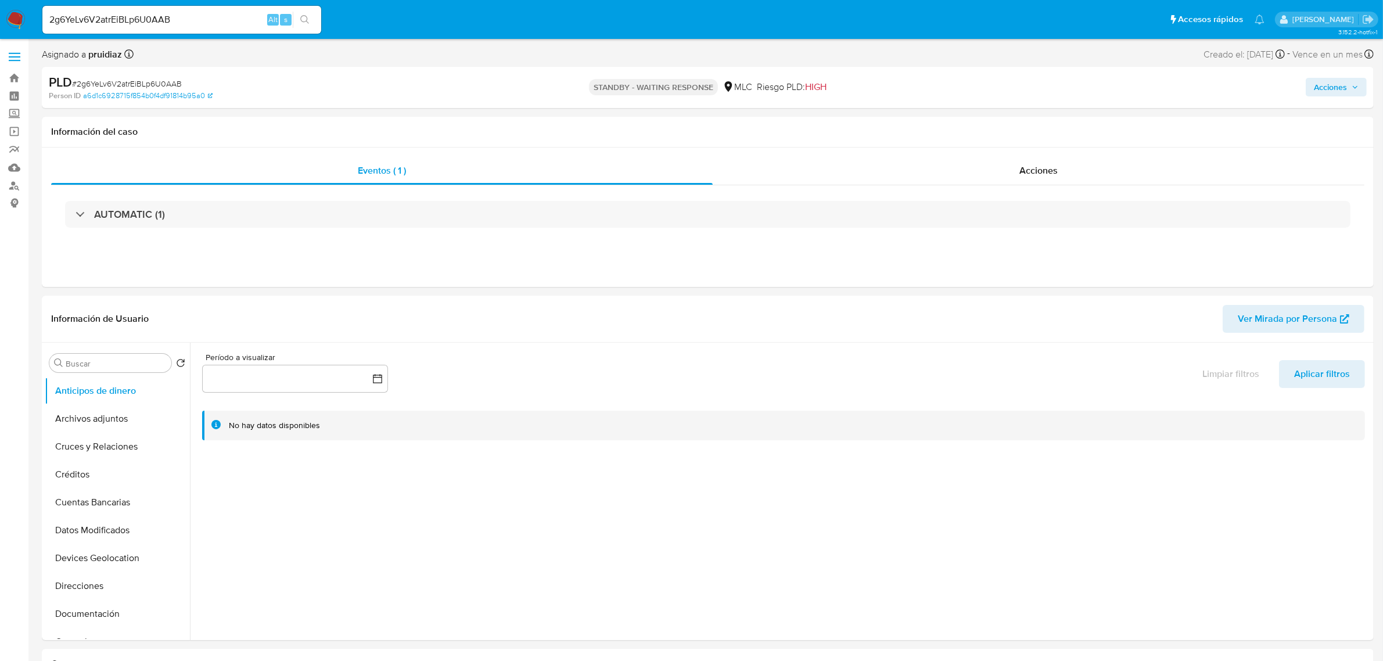
click at [114, 21] on input "2g6YeLv6V2atrEiBLp6U0AAB" at bounding box center [181, 19] width 279 height 15
paste input "XtIJUKZEjTi2UFWwbji2zs6H"
type input "XtIJUKZEjTi2UFWwbji2zs6H"
click at [307, 21] on icon "search-icon" at bounding box center [304, 19] width 9 height 9
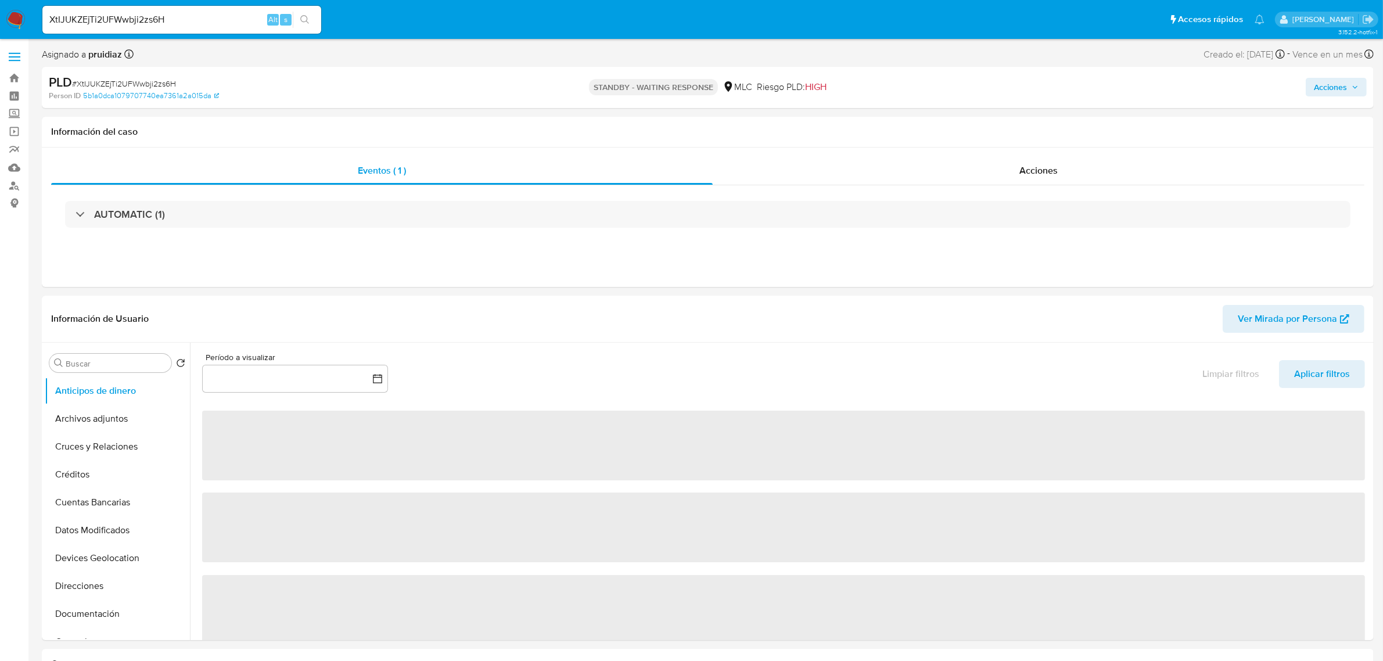
select select "10"
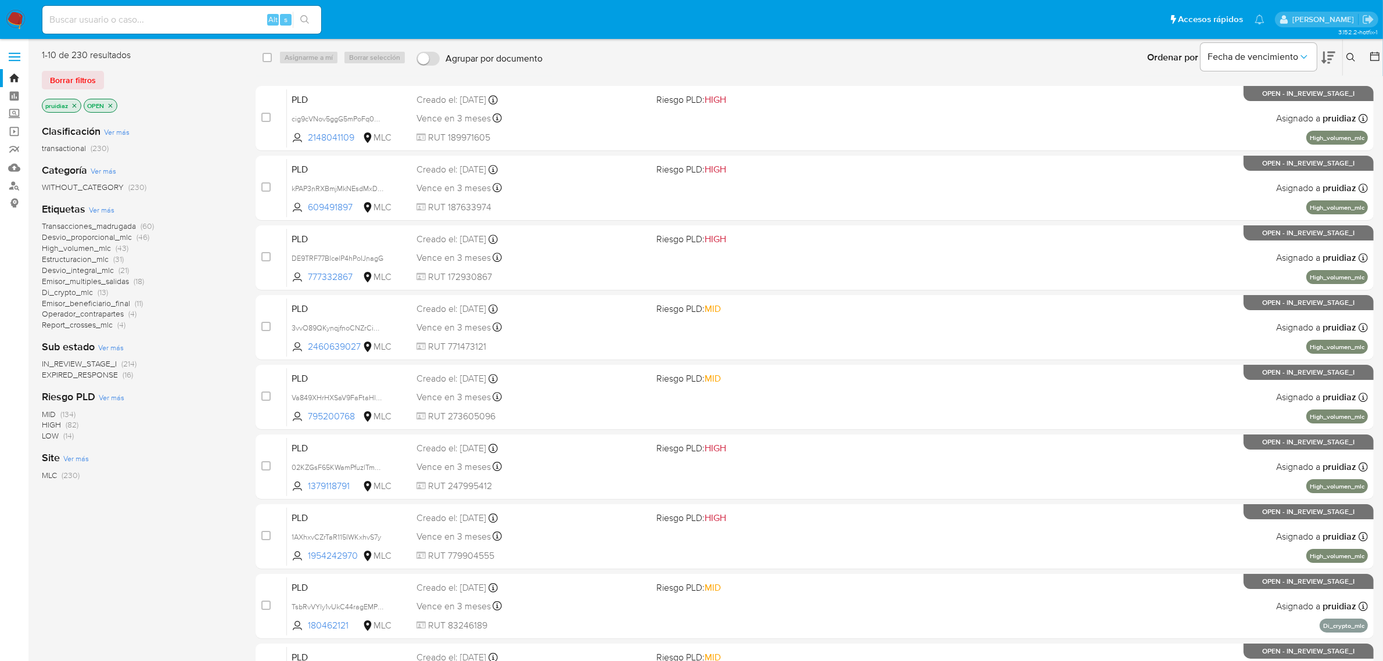
click at [24, 20] on img at bounding box center [16, 20] width 20 height 20
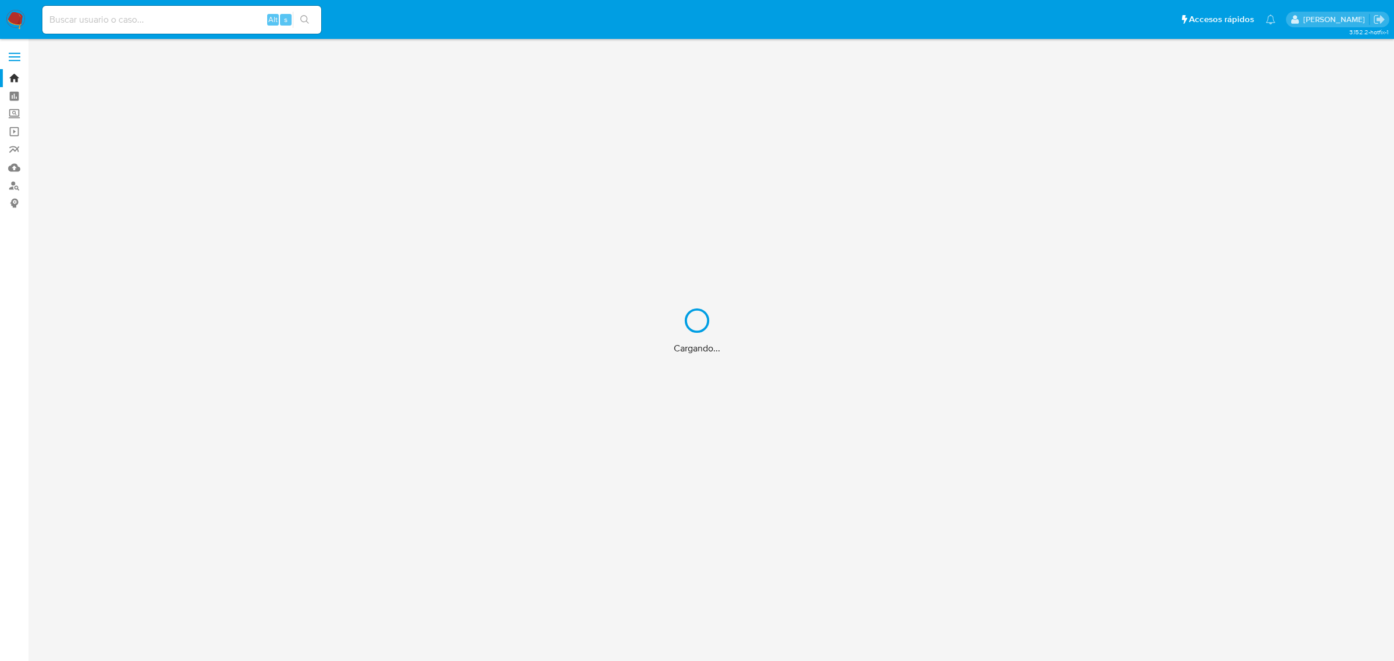
click at [181, 26] on div "Cargando..." at bounding box center [697, 330] width 1394 height 661
click at [164, 21] on div "Cargando..." at bounding box center [697, 330] width 1394 height 661
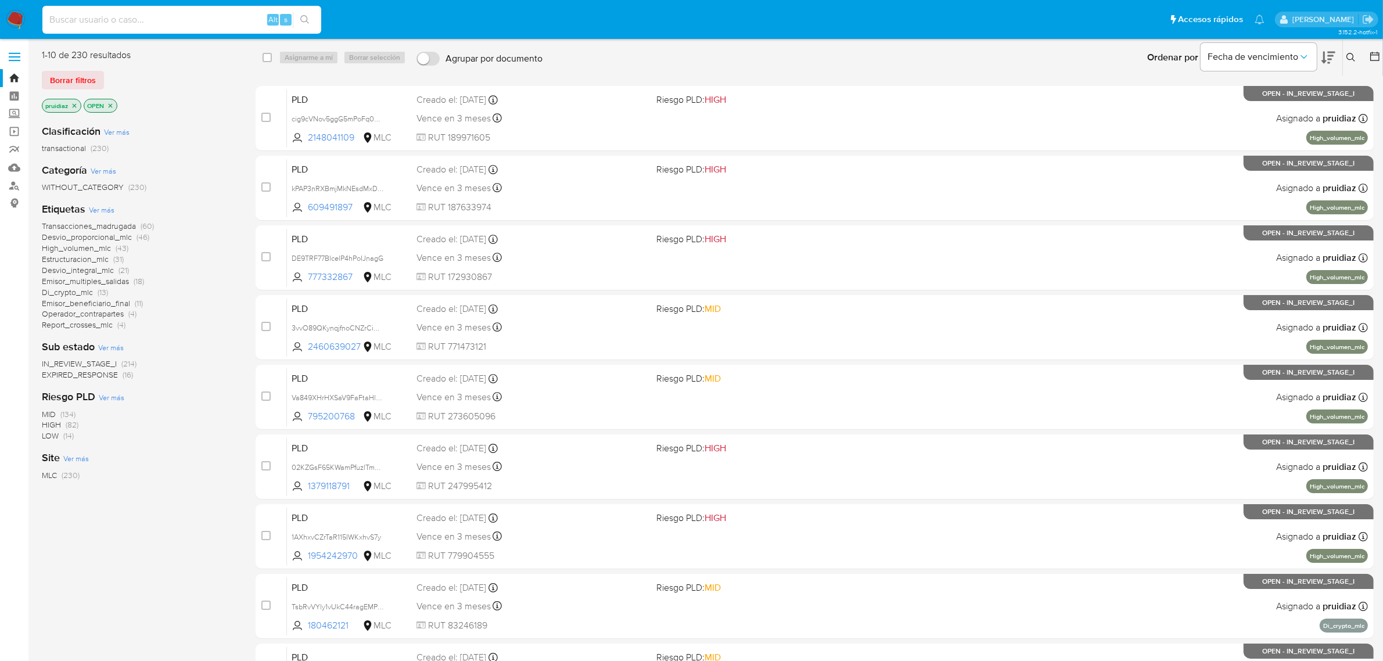
drag, startPoint x: 130, startPoint y: 16, endPoint x: 116, endPoint y: 3, distance: 18.5
click at [129, 15] on input at bounding box center [181, 19] width 279 height 15
paste input "KRZfmpeMCyuBRNJwAgdOcQMq"
click at [222, 15] on input "KRZfmpeMCyuBRNJwAgdOcQMq" at bounding box center [181, 19] width 279 height 15
type input "KRZfmpeMCyuBRNJwAgdOcQMq"
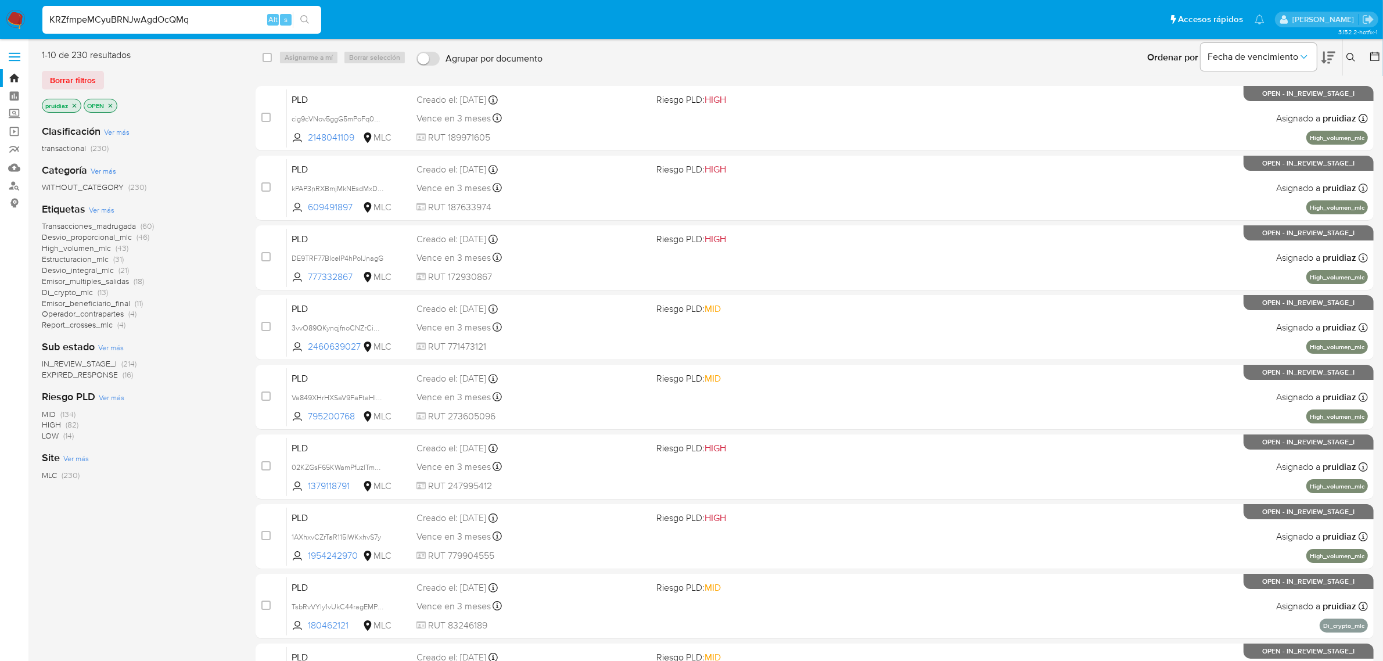
click at [302, 25] on button "search-icon" at bounding box center [305, 20] width 24 height 16
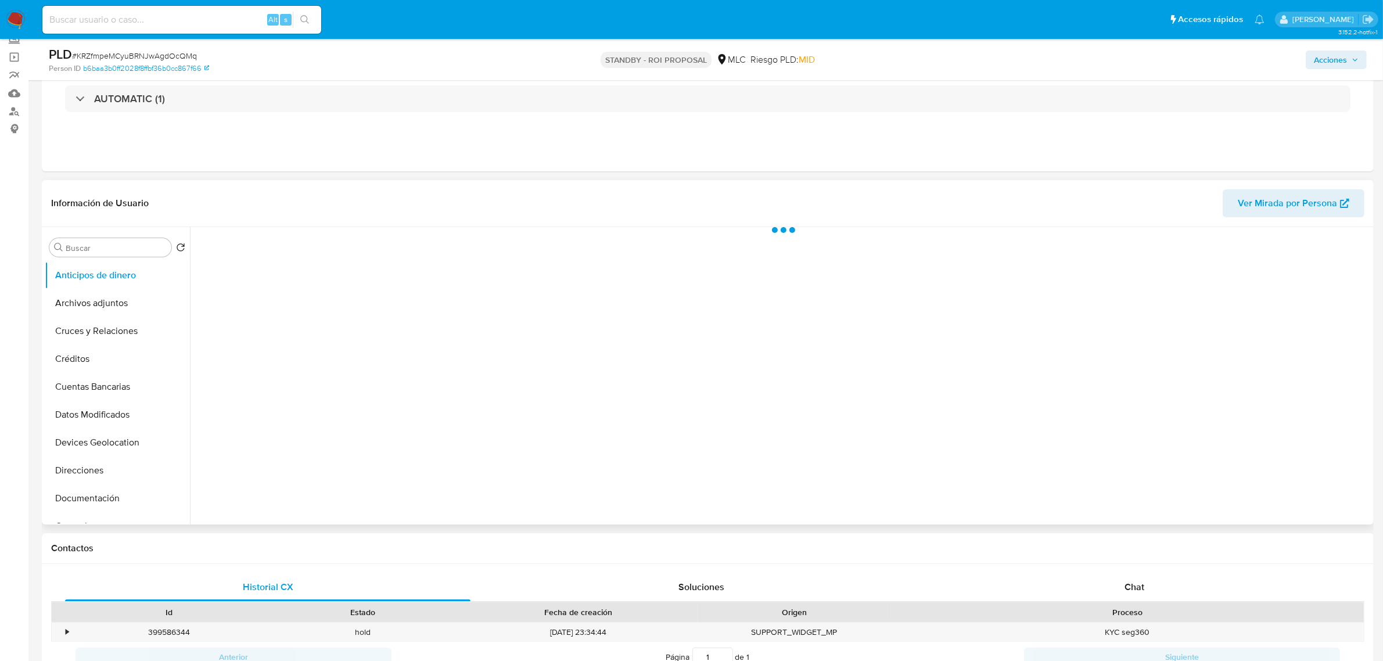
scroll to position [145, 0]
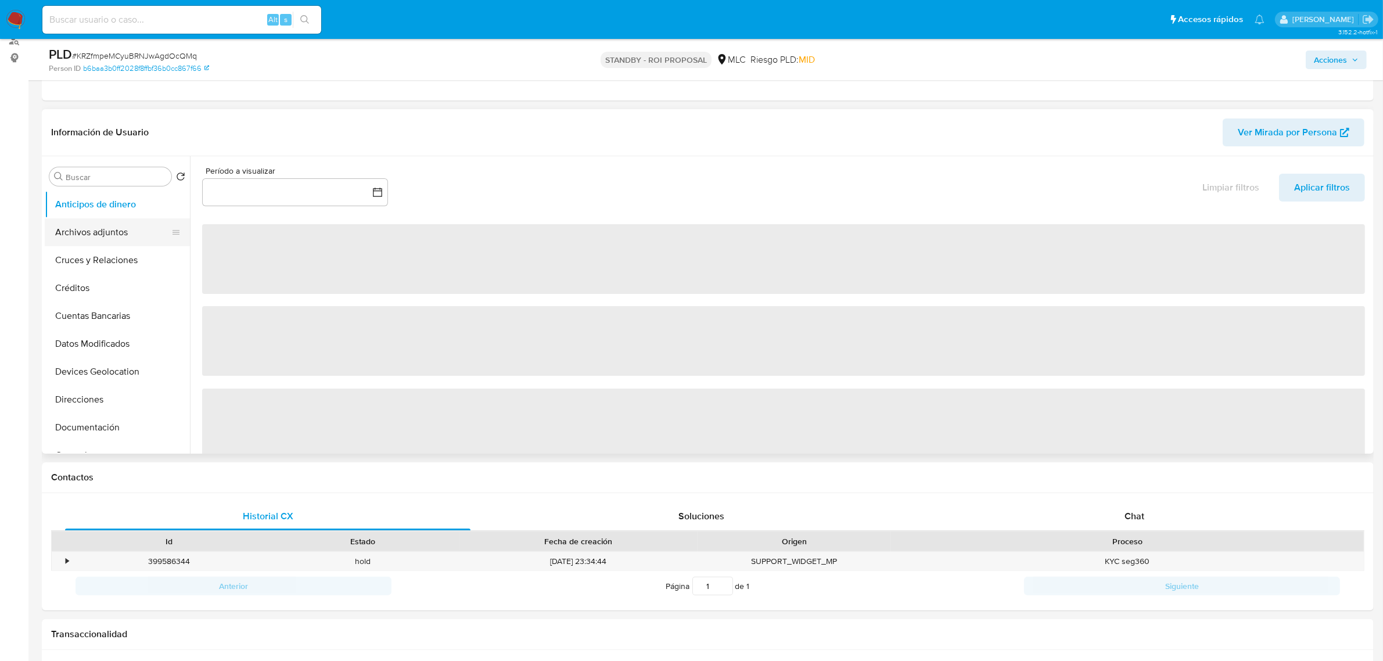
select select "10"
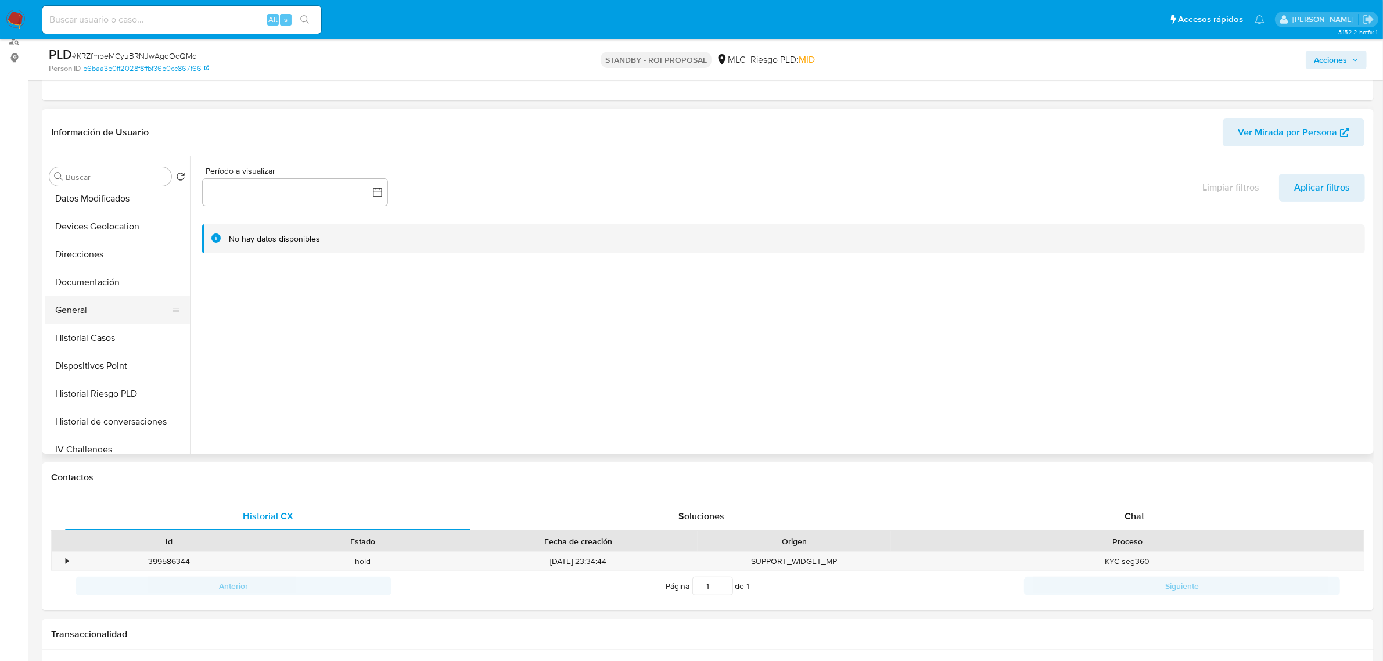
click at [76, 310] on button "General" at bounding box center [113, 310] width 136 height 28
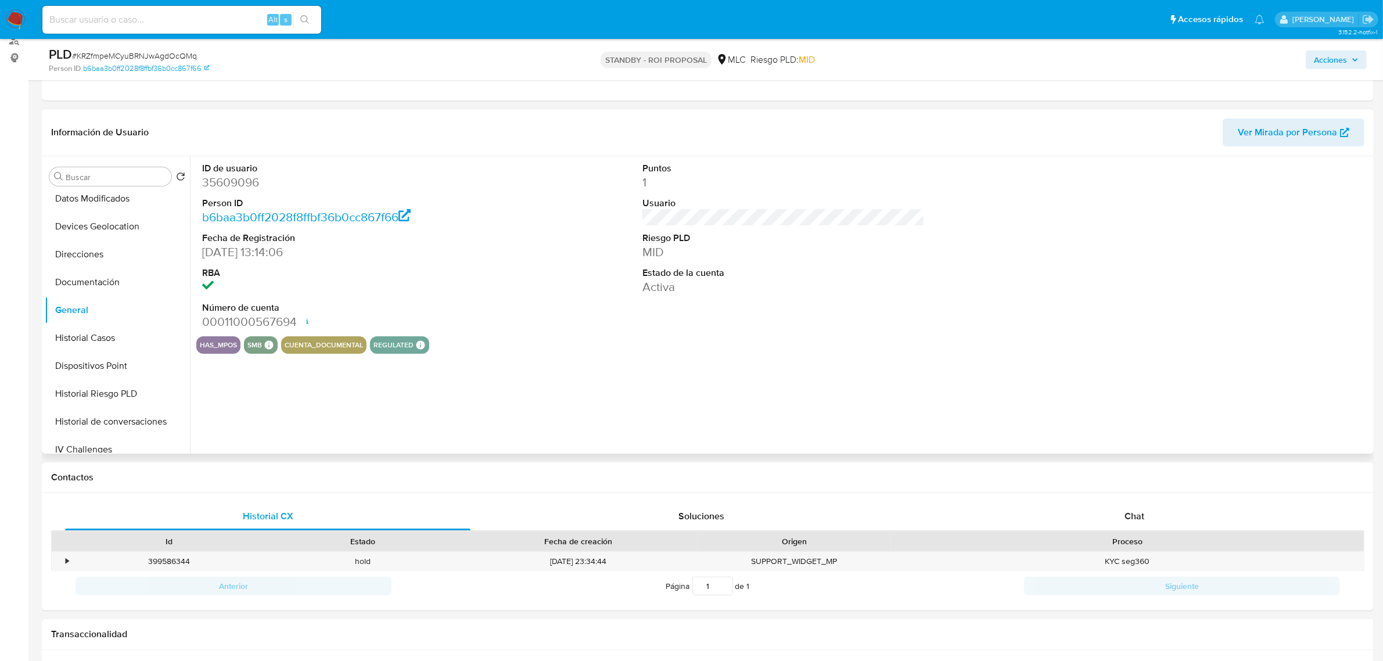
click at [241, 181] on dd "35609096" at bounding box center [343, 182] width 282 height 16
copy dd "35609096"
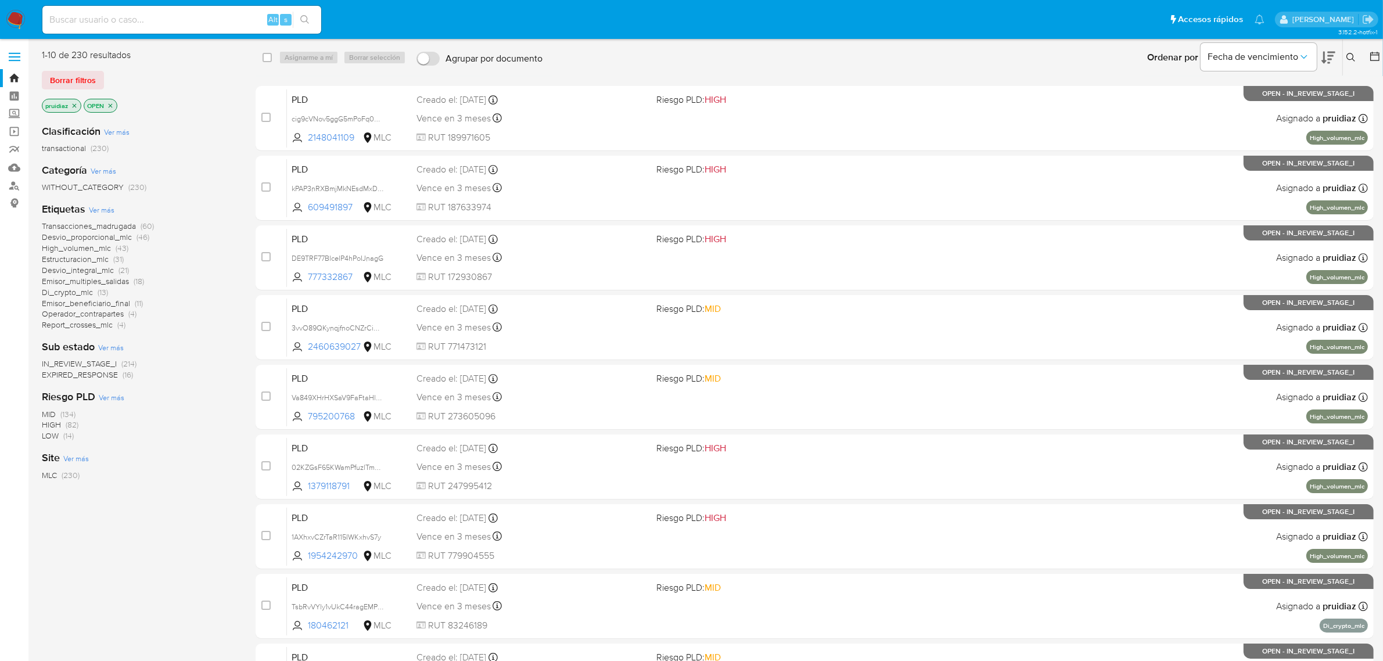
click at [1330, 57] on icon at bounding box center [1328, 58] width 14 height 14
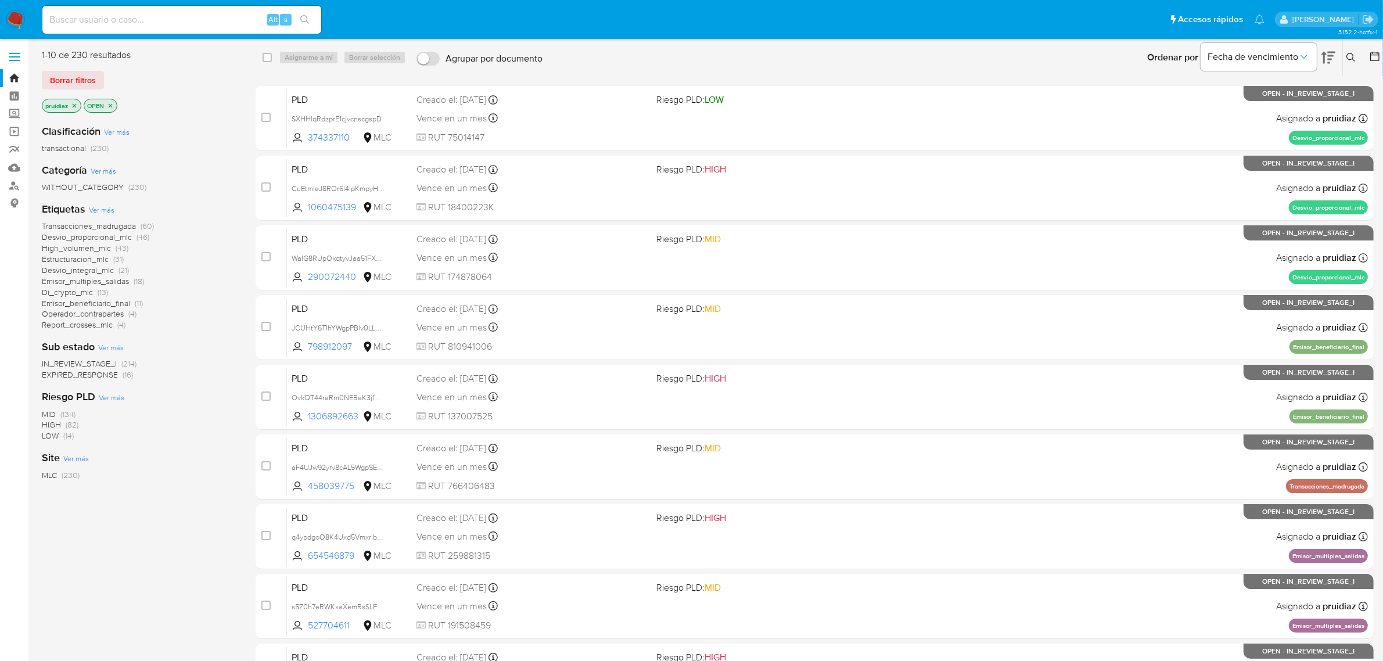
click at [1366, 57] on div at bounding box center [1372, 57] width 21 height 36
click at [1374, 57] on icon at bounding box center [1375, 57] width 12 height 12
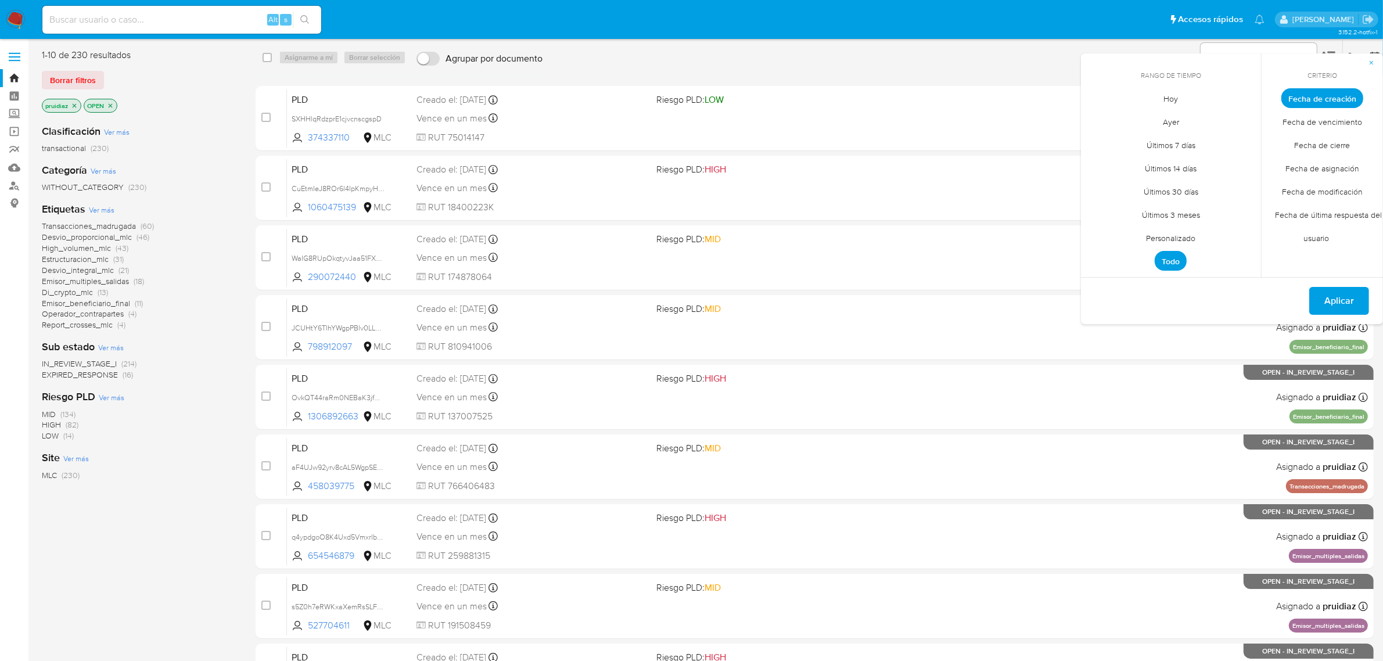
click at [1179, 233] on span "Personalizado" at bounding box center [1171, 238] width 74 height 24
click at [1096, 121] on icon "Mes anterior" at bounding box center [1099, 120] width 14 height 14
click at [1236, 161] on button "1" at bounding box center [1240, 162] width 19 height 19
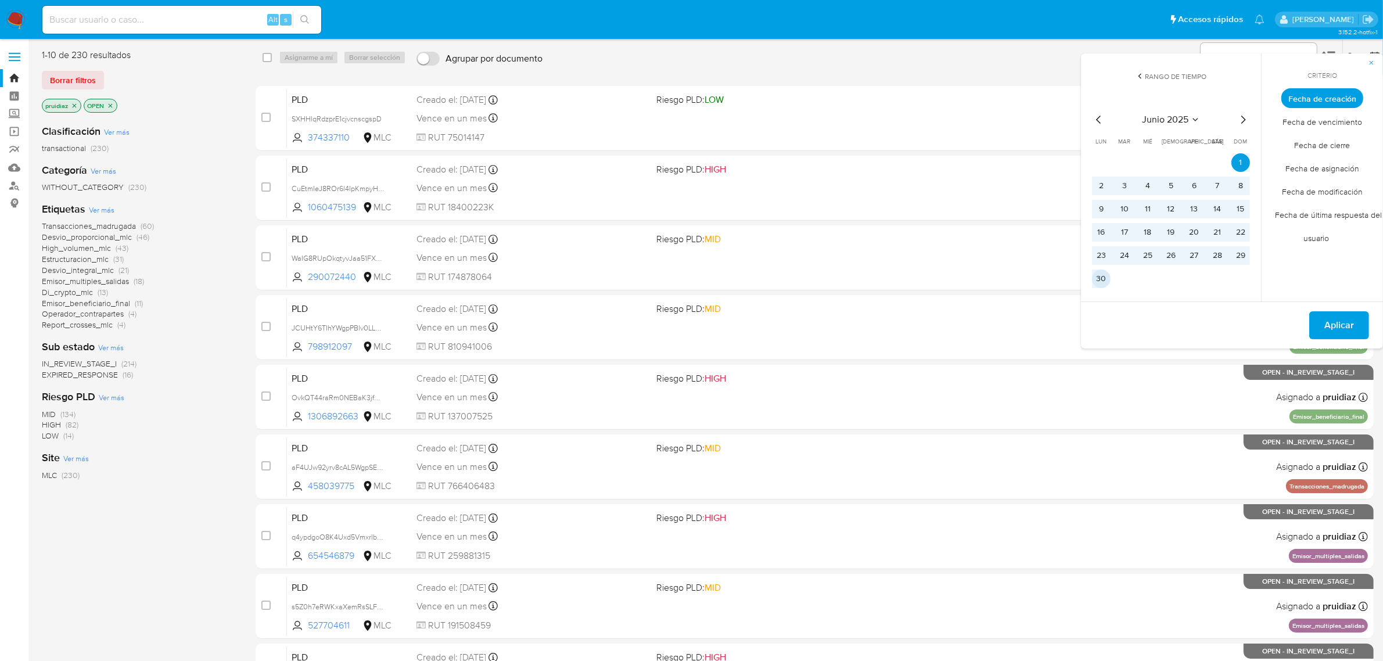
click at [1102, 272] on button "30" at bounding box center [1101, 278] width 19 height 19
click at [1364, 317] on button "Aplicar" at bounding box center [1339, 325] width 60 height 28
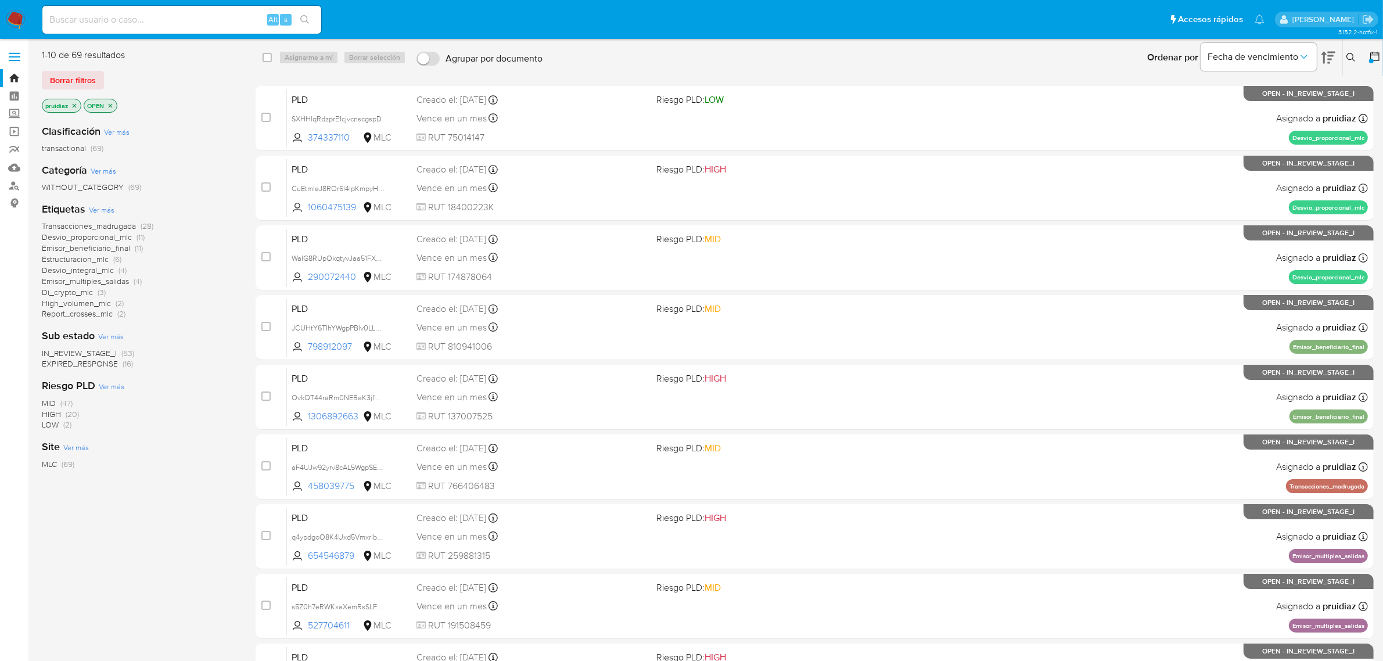
click at [88, 353] on span "IN_REVIEW_STAGE_I" at bounding box center [79, 353] width 75 height 12
click at [89, 283] on span "Estructuracion_mlc" at bounding box center [75, 281] width 67 height 12
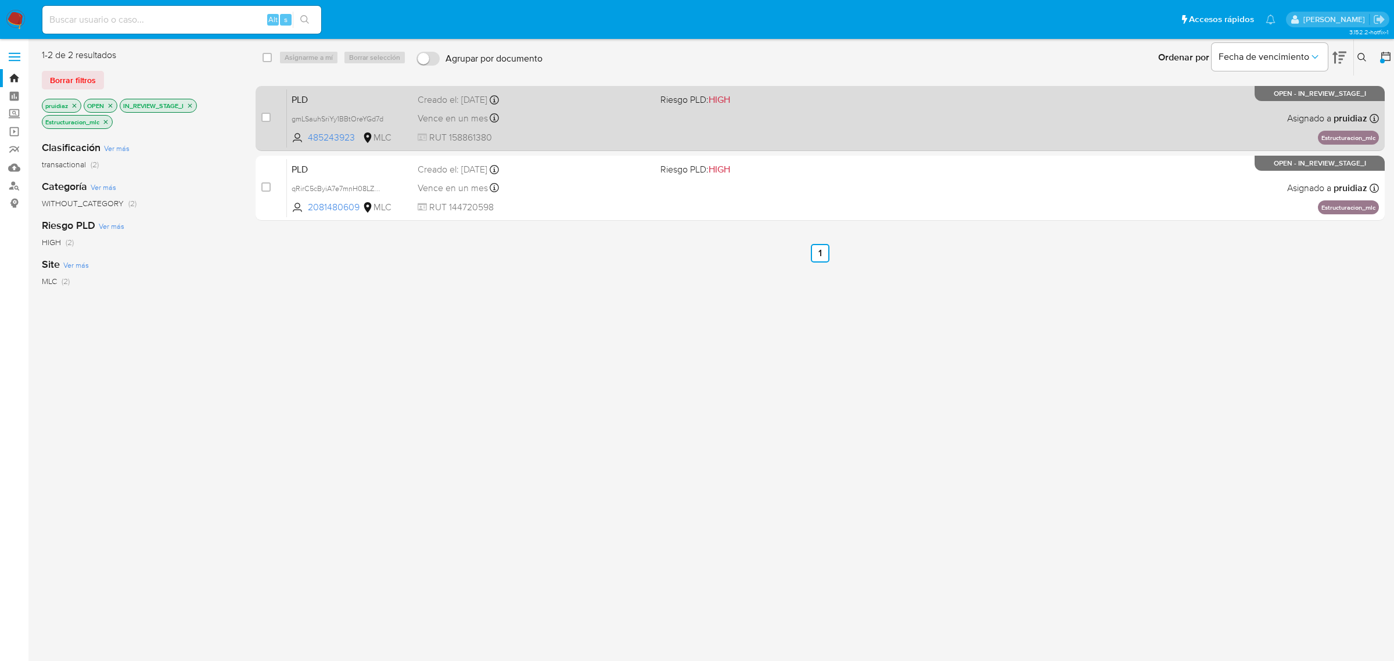
click at [716, 114] on div "PLD gmLSauhSriYy1BBtOreYGd7d 485243923 MLC Riesgo PLD: HIGH Creado el: [DATE] C…" at bounding box center [833, 118] width 1092 height 59
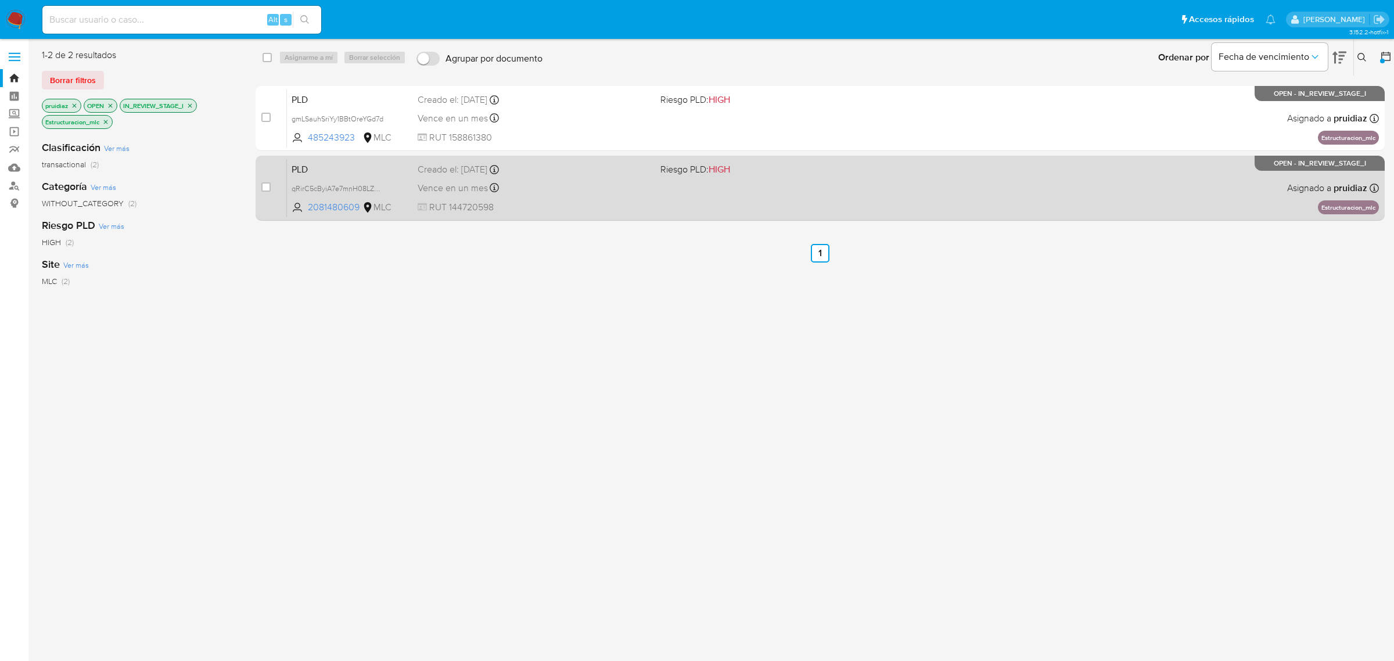
click at [625, 175] on div "Creado el: [DATE] Creado el: [DATE] 06:07:18" at bounding box center [534, 169] width 233 height 13
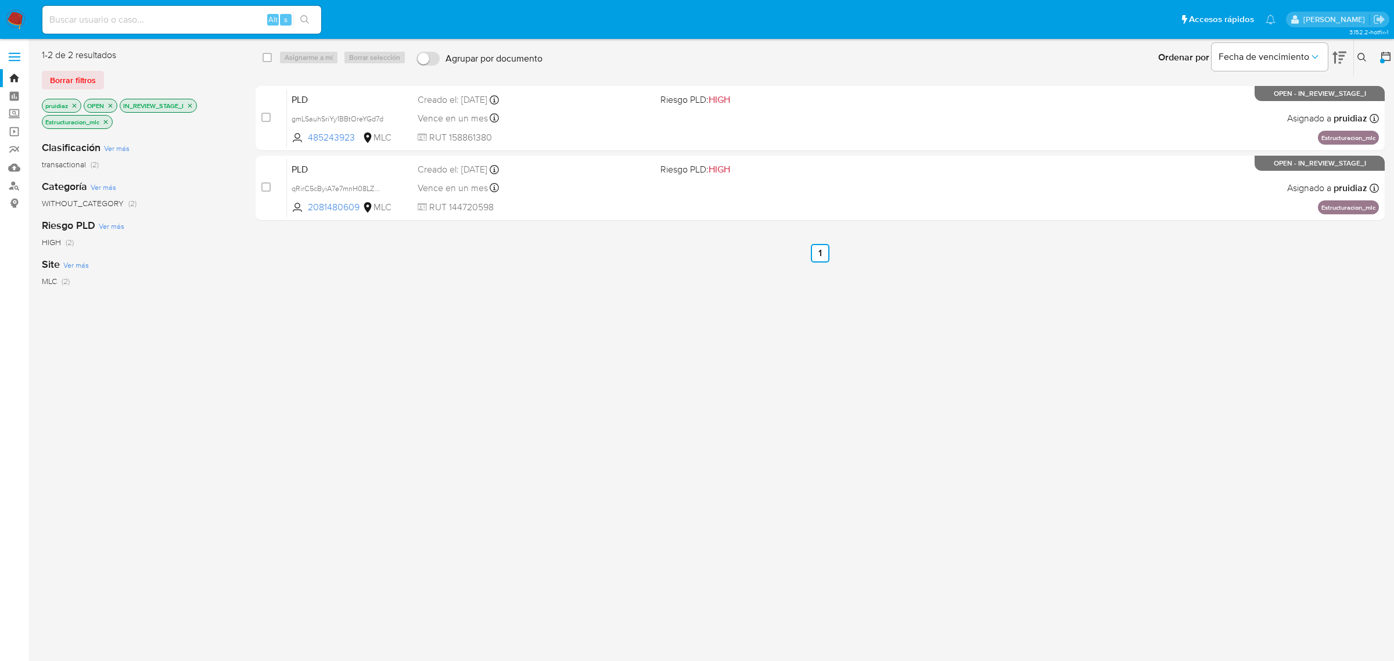
click at [109, 121] on icon "close-filter" at bounding box center [105, 121] width 7 height 7
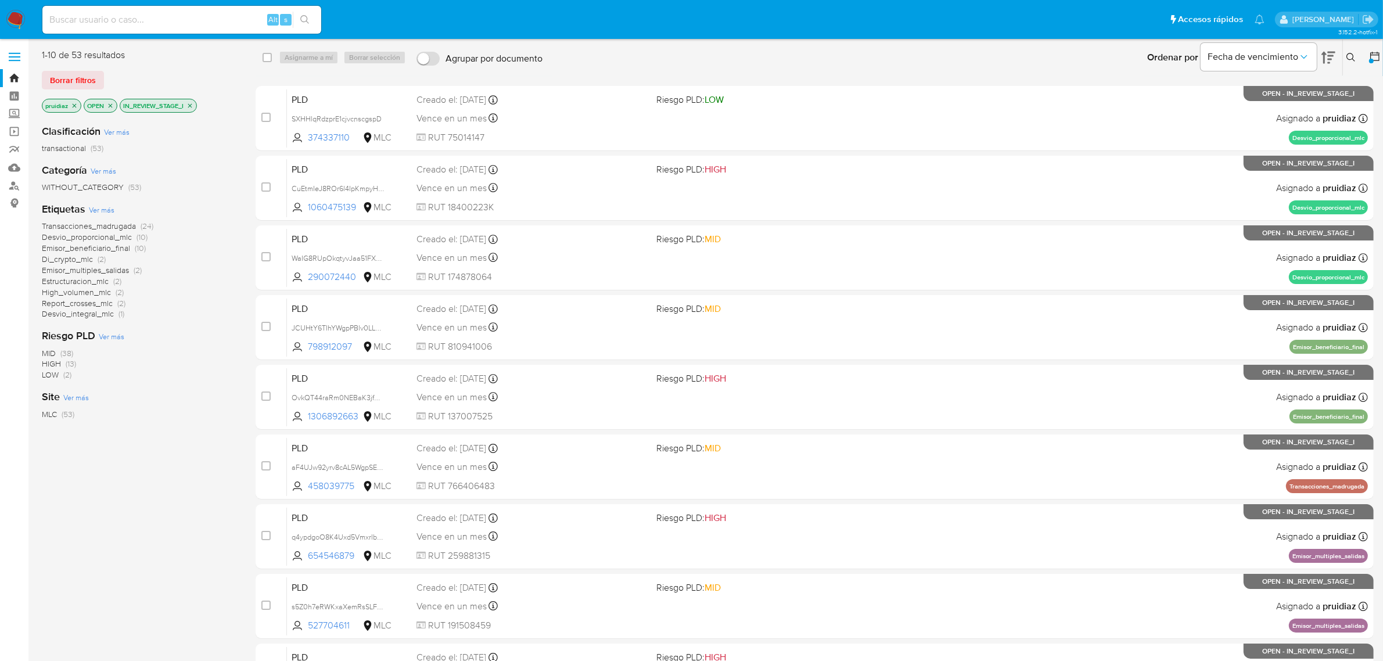
click at [80, 294] on span "High_volumen_mlc" at bounding box center [76, 292] width 69 height 12
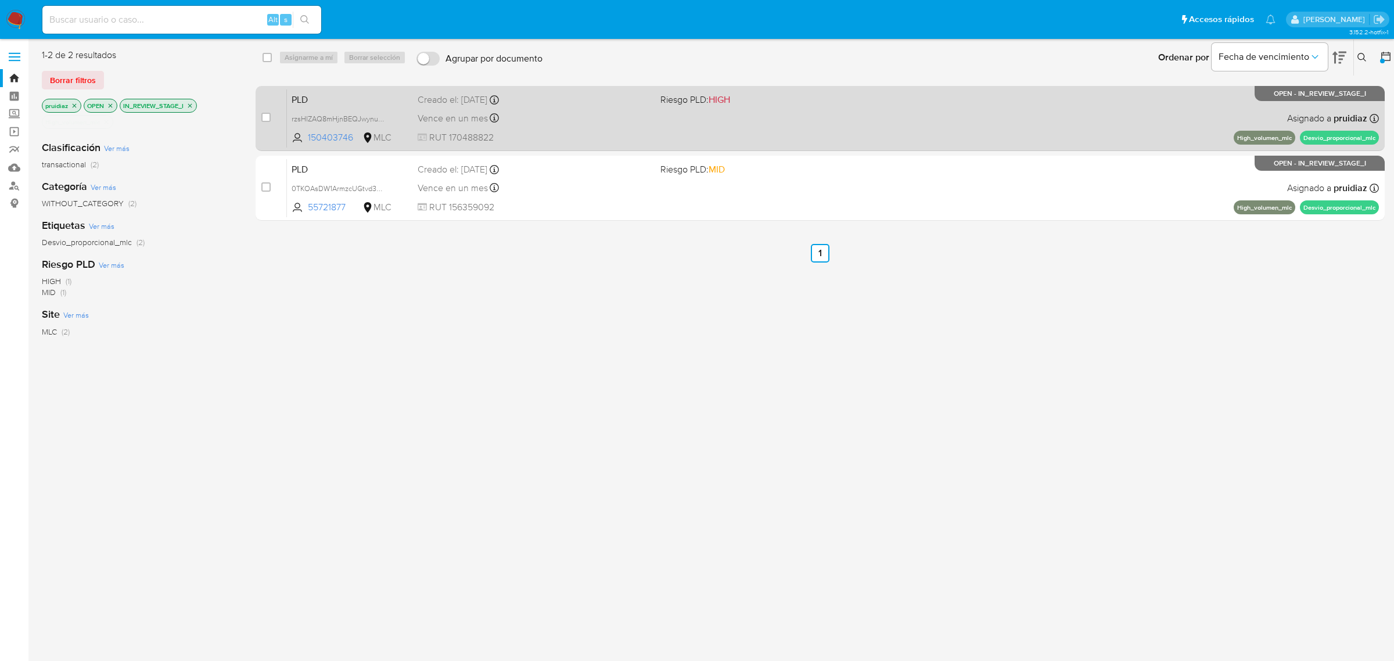
click at [1014, 138] on div "PLD rzsHIZAQ8mHjnBEQJwynu6CT 150403746 MLC Riesgo PLD: HIGH Creado el: [DATE] C…" at bounding box center [833, 118] width 1092 height 59
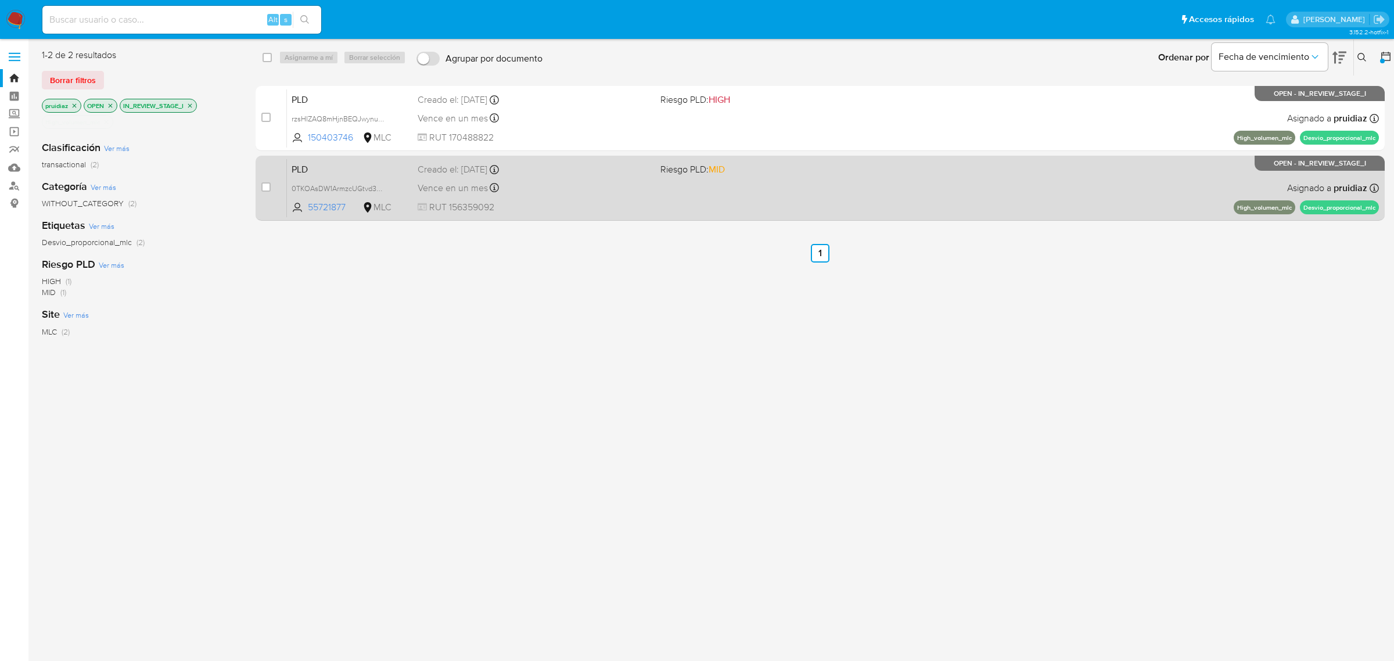
click at [595, 181] on div "Vence en un mes Vence el [DATE] 06:07:43" at bounding box center [534, 188] width 233 height 16
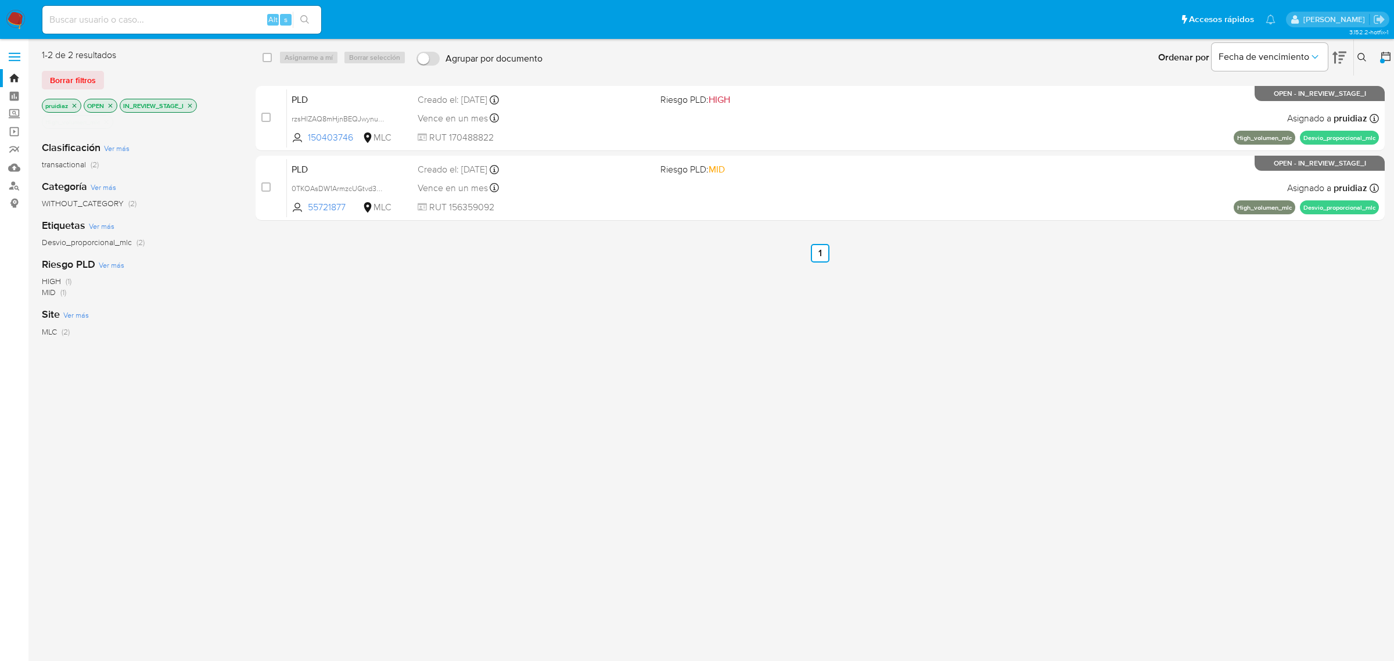
click at [106, 121] on icon "close-filter" at bounding box center [106, 121] width 7 height 7
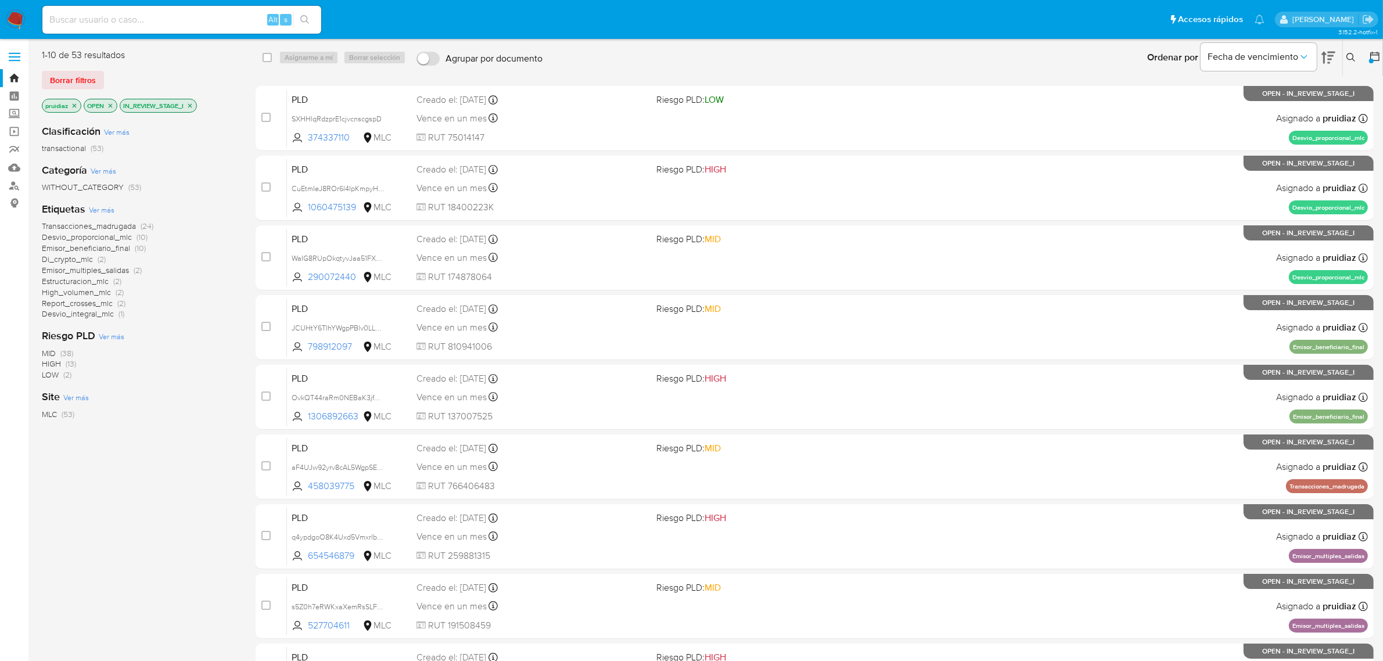
click at [100, 317] on span "Desvio_integral_mlc" at bounding box center [78, 314] width 72 height 12
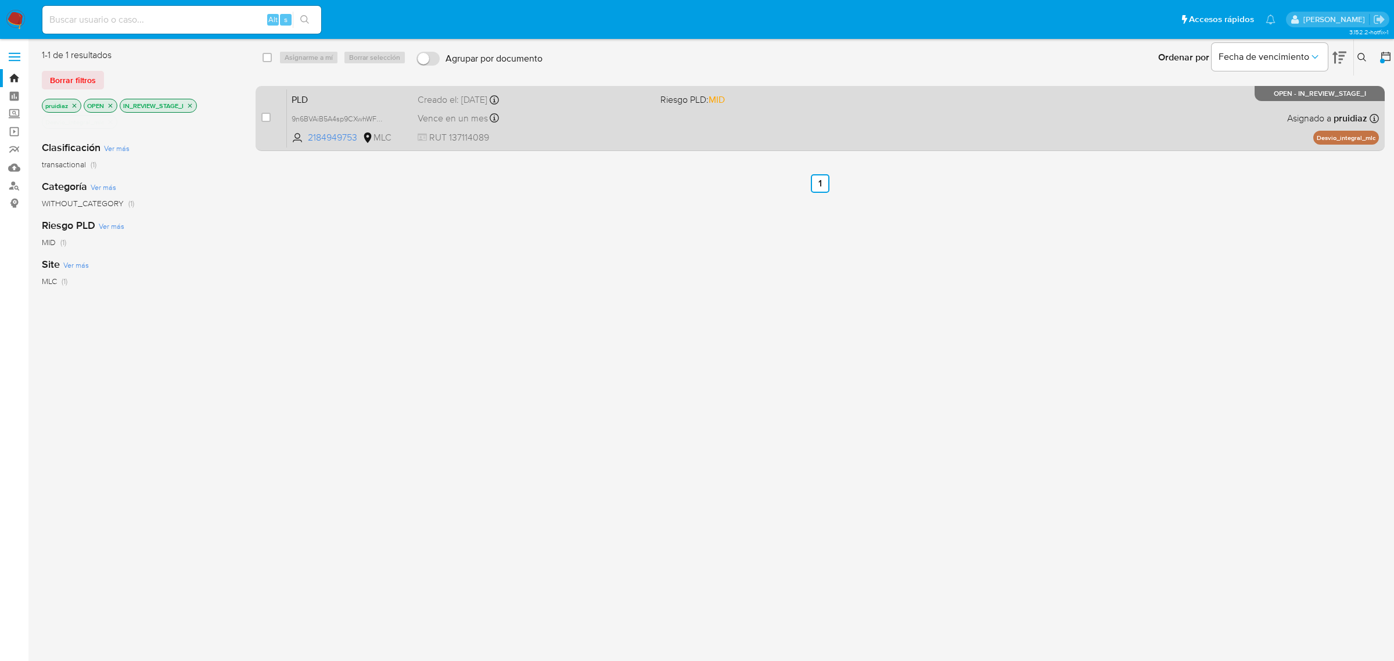
click at [664, 137] on div "PLD 9n6BVAiB5A4sp9CXwhWFceBL 2184949753 MLC Riesgo PLD: MID Creado el: [DATE] C…" at bounding box center [833, 118] width 1092 height 59
click at [597, 127] on div "PLD 9n6BVAiB5A4sp9CXwhWFceBL 2184949753 MLC Riesgo PLD: MID Creado el: [DATE] C…" at bounding box center [833, 118] width 1092 height 59
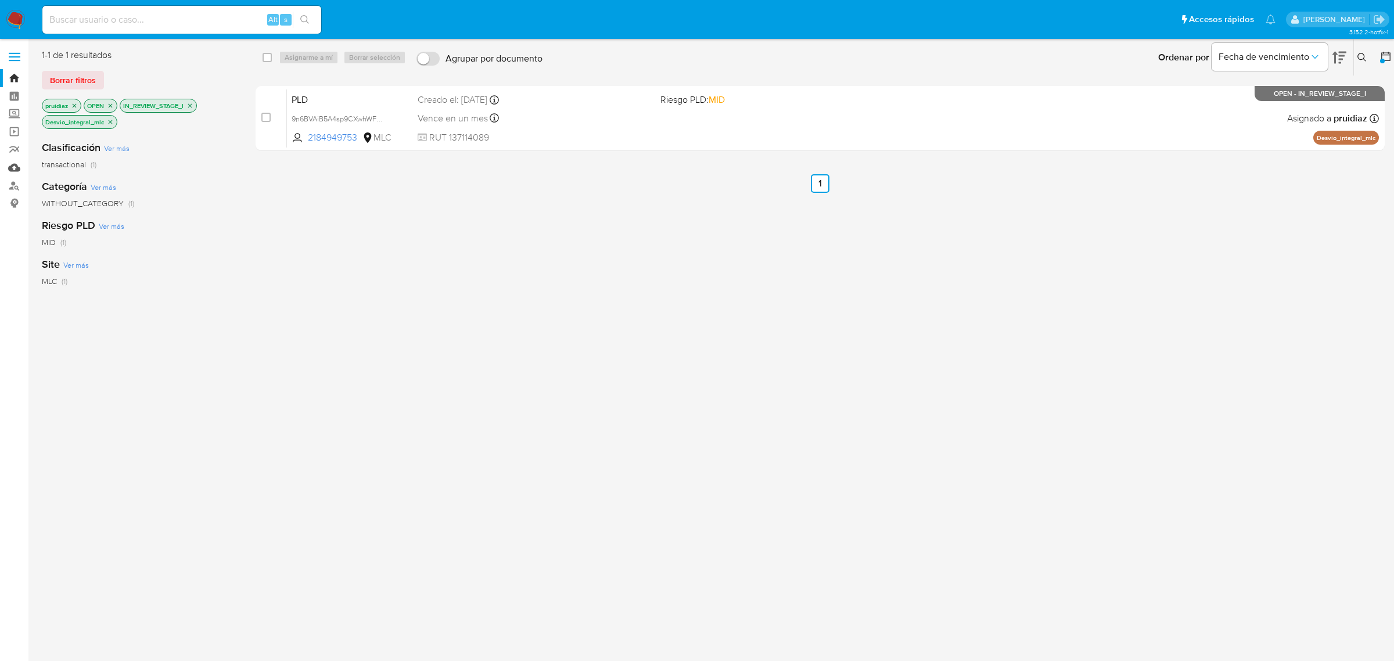
click at [16, 168] on link "Mulan" at bounding box center [69, 168] width 138 height 18
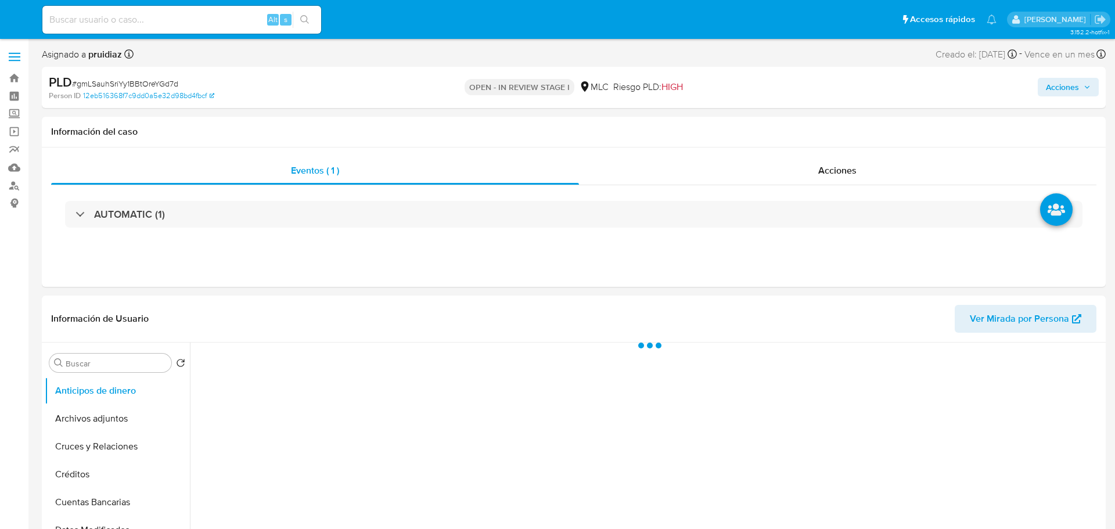
select select "10"
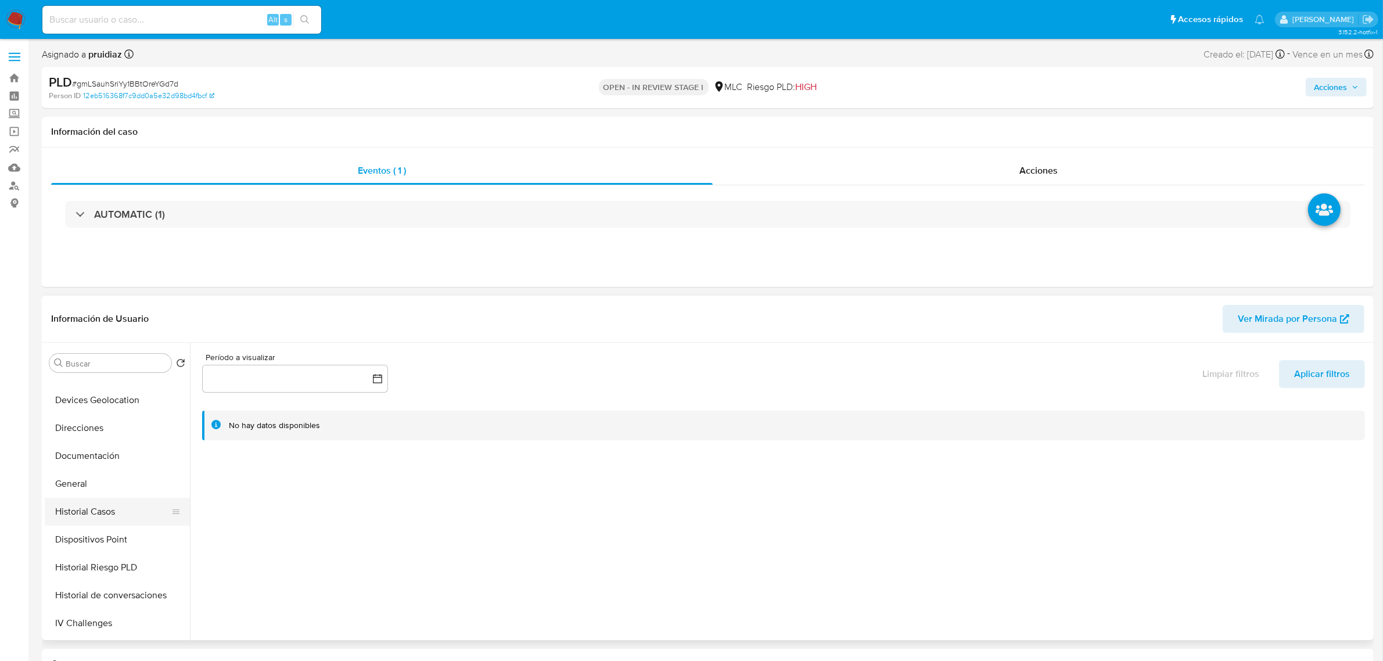
scroll to position [218, 0]
click at [74, 422] on button "General" at bounding box center [113, 424] width 136 height 28
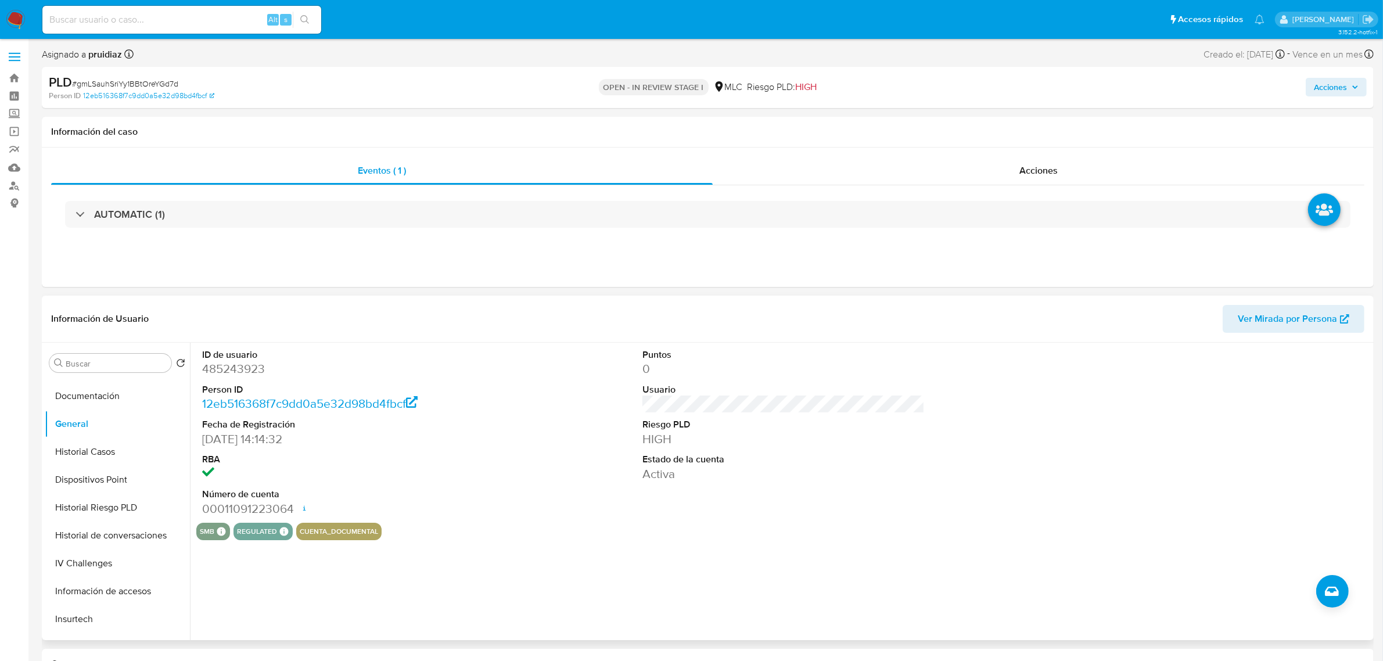
click at [253, 376] on dd "485243923" at bounding box center [343, 369] width 282 height 16
copy dd "485243923"
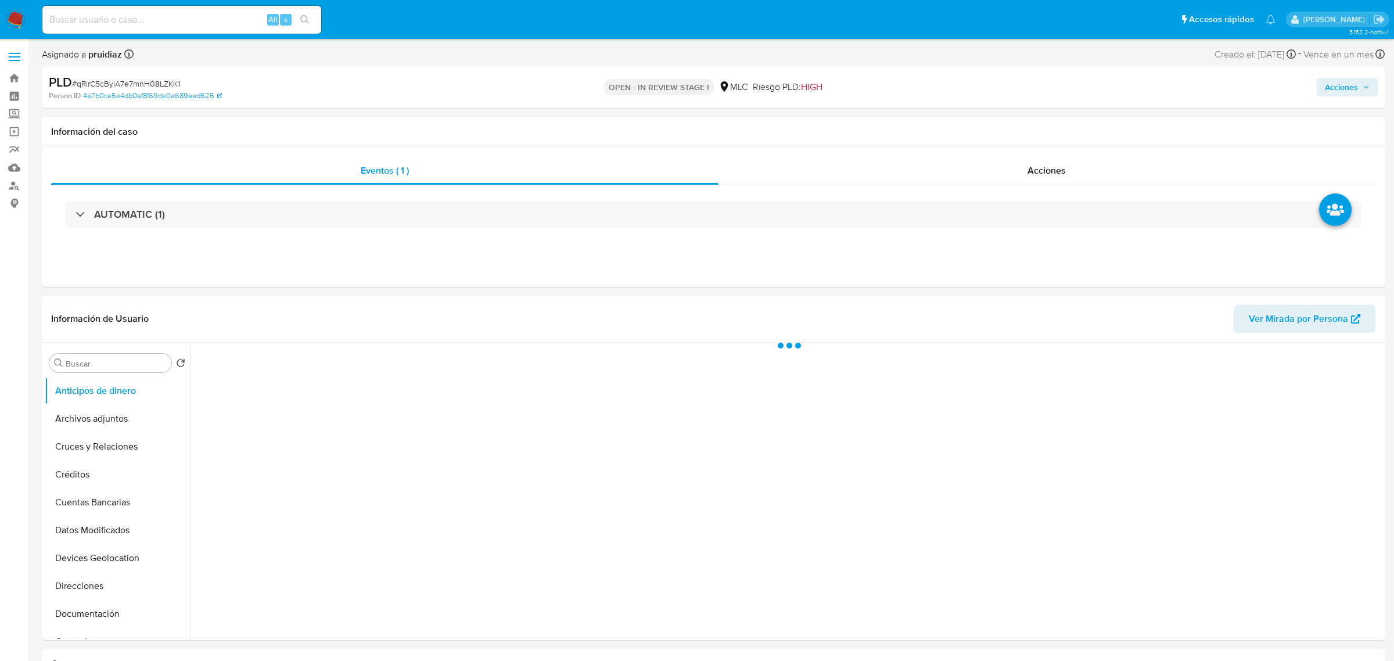
select select "10"
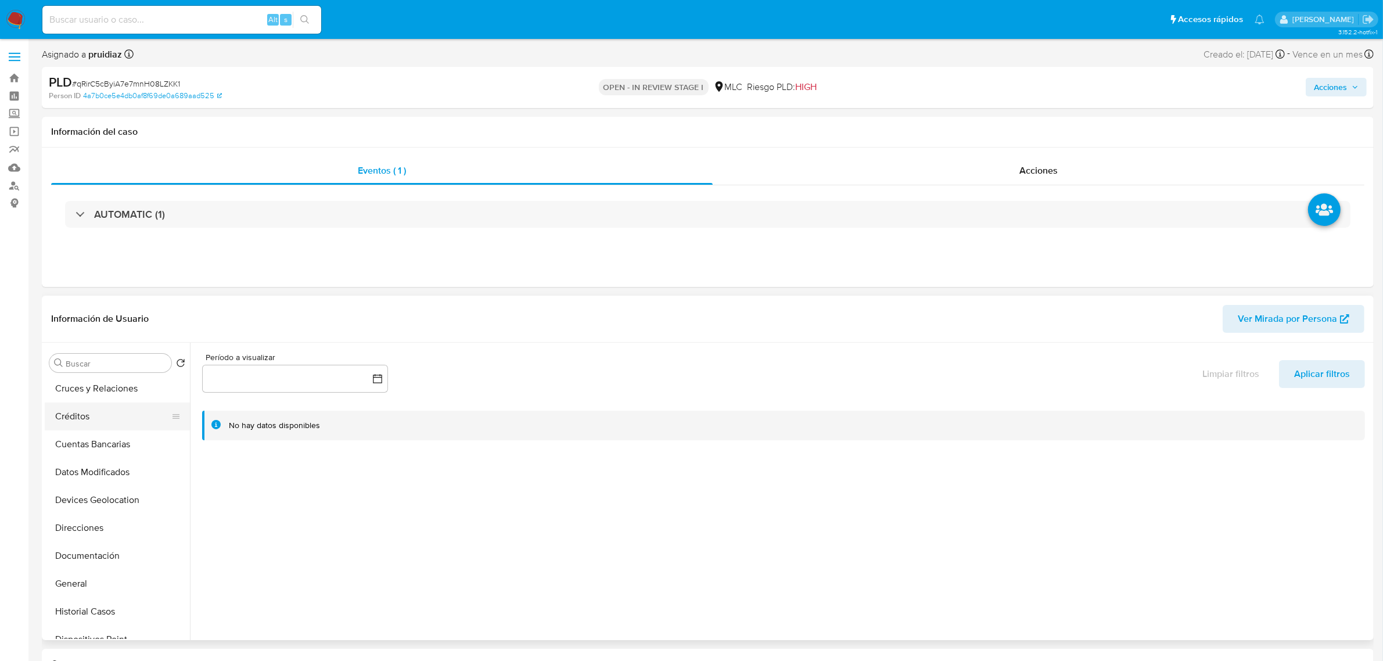
scroll to position [145, 0]
click at [70, 492] on button "General" at bounding box center [113, 497] width 136 height 28
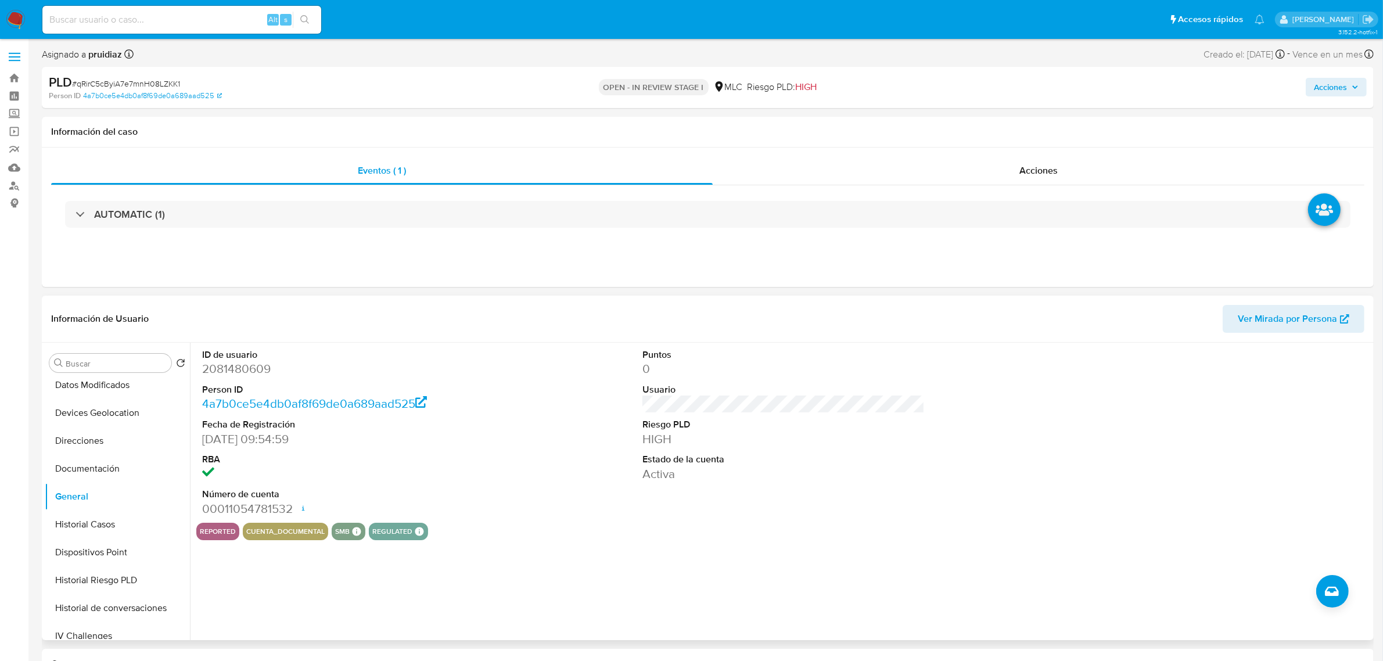
click at [260, 372] on dd "2081480609" at bounding box center [343, 369] width 282 height 16
click at [259, 372] on dd "2081480609" at bounding box center [343, 369] width 282 height 16
copy dd "2081480609"
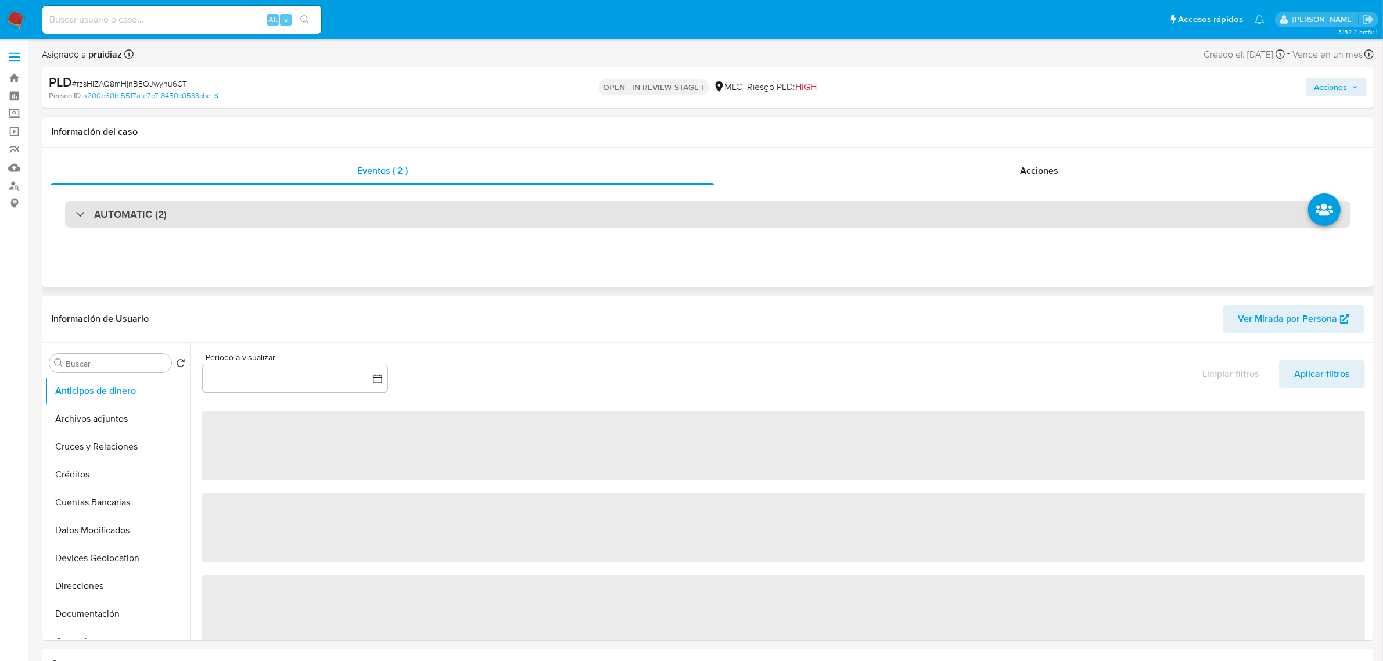
select select "10"
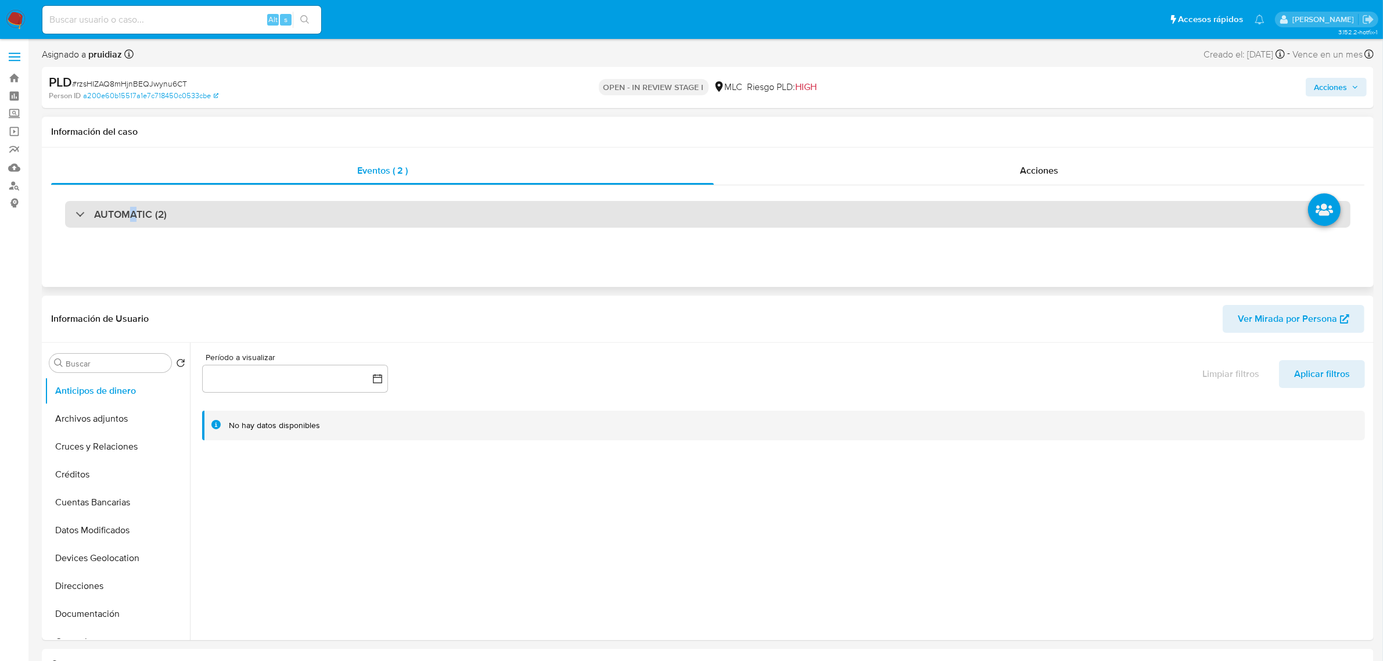
click at [134, 212] on h3 "AUTOMATIC (2)" at bounding box center [130, 214] width 73 height 13
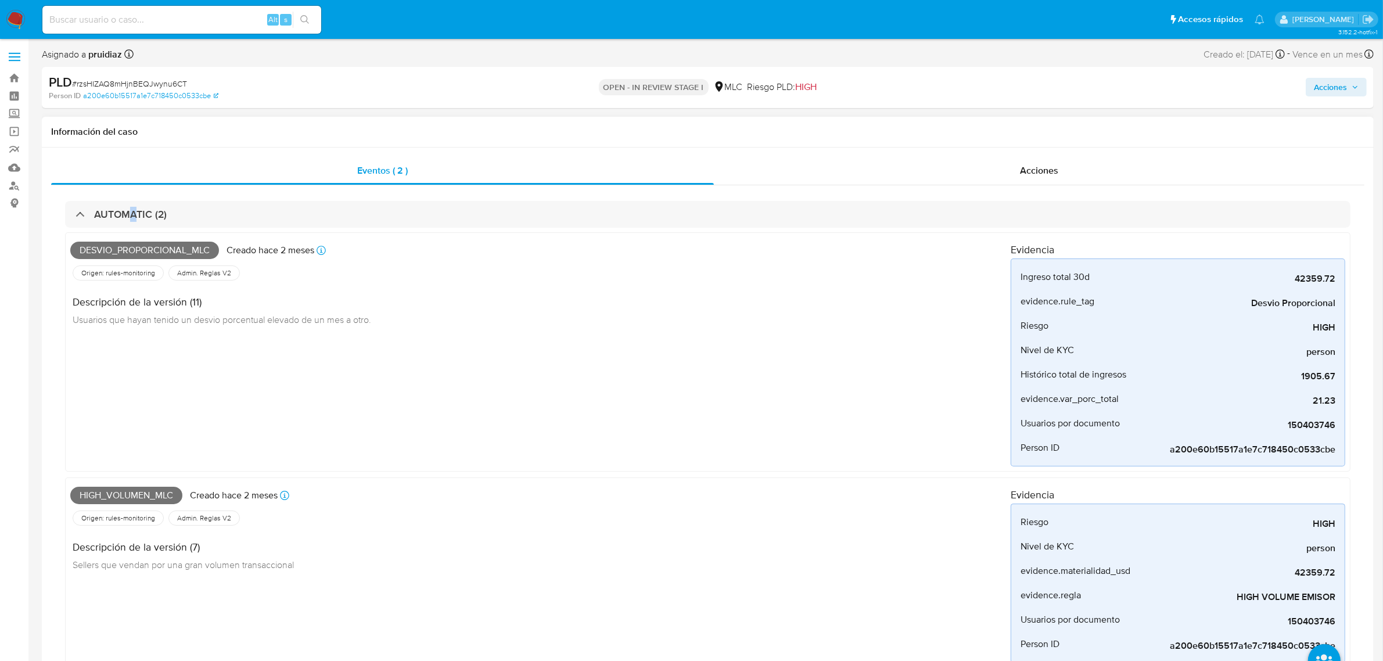
click at [131, 199] on div "AUTOMATIC (2) Desvio_proporcional_mlc Creado hace 2 meses Creado: 12/06/2025 06…" at bounding box center [707, 439] width 1313 height 509
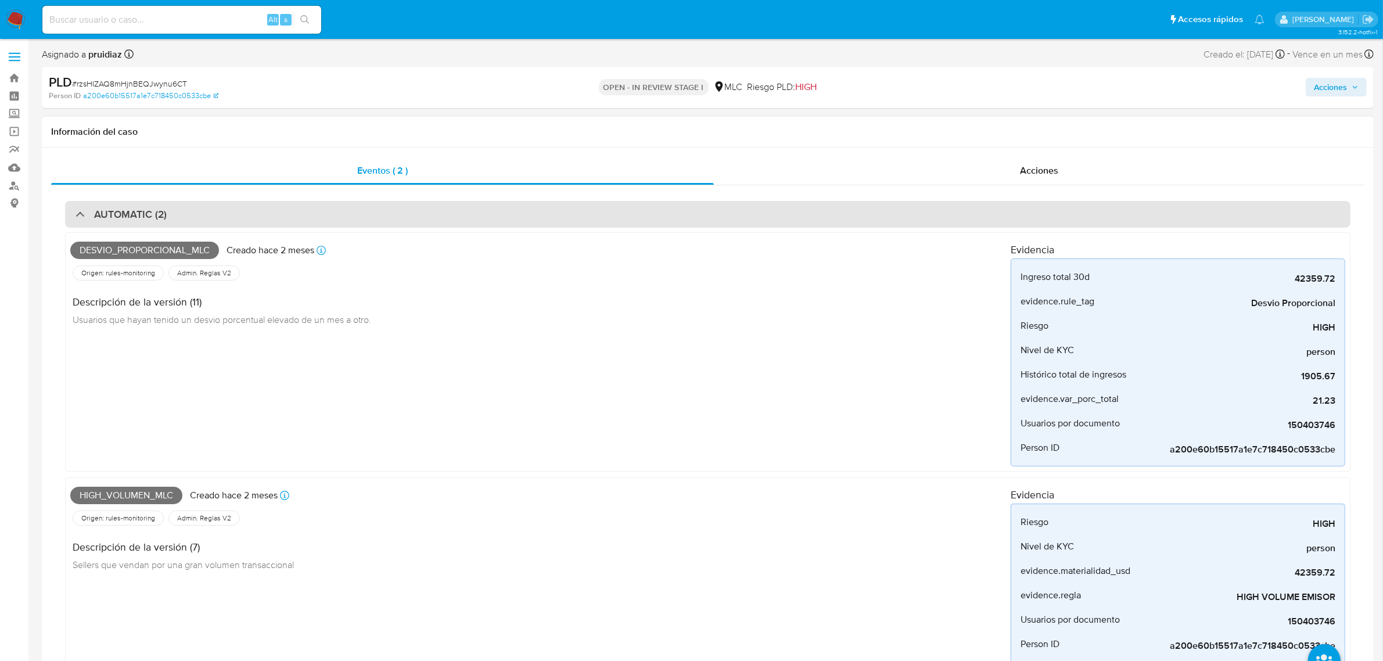
drag, startPoint x: 139, startPoint y: 233, endPoint x: 143, endPoint y: 212, distance: 21.3
click at [139, 228] on div "Desvio_proporcional_mlc Creado hace 2 meses Creado: 12/06/2025 06:07:32 Origen:…" at bounding box center [707, 453] width 1285 height 451
click at [144, 212] on h3 "AUTOMATIC (2)" at bounding box center [130, 214] width 73 height 13
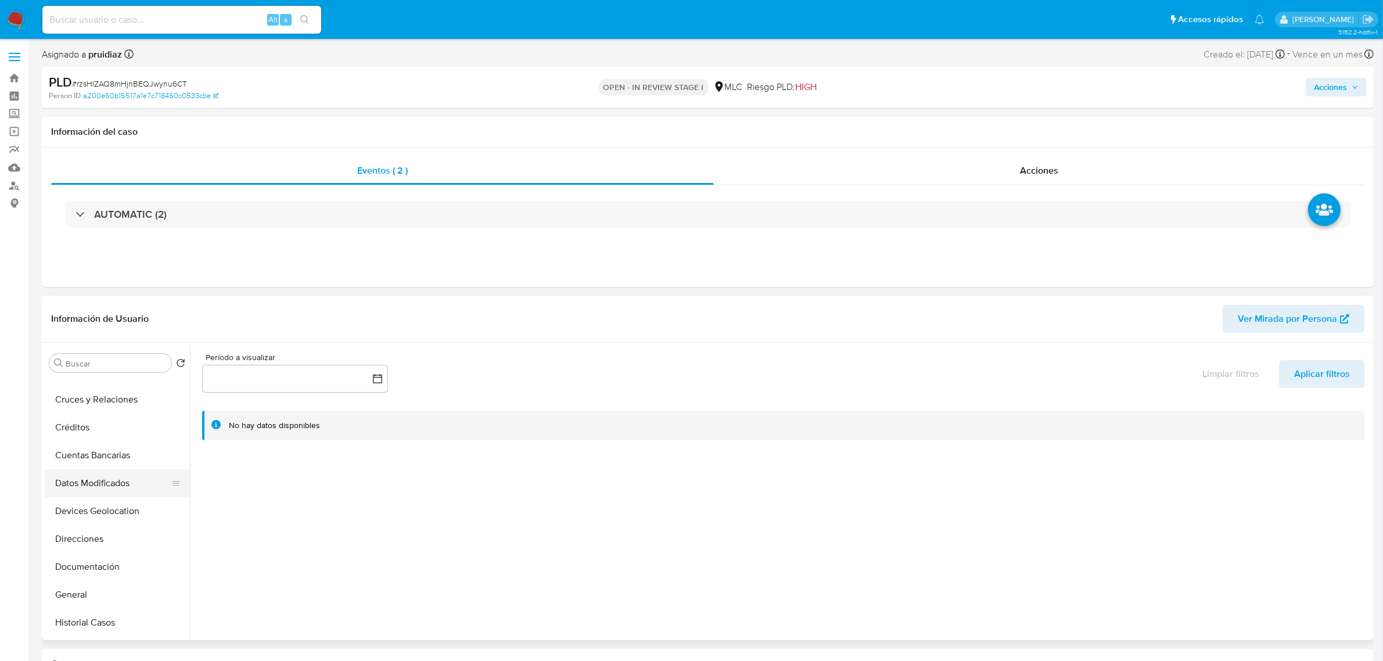
scroll to position [73, 0]
click at [68, 576] on button "General" at bounding box center [113, 569] width 136 height 28
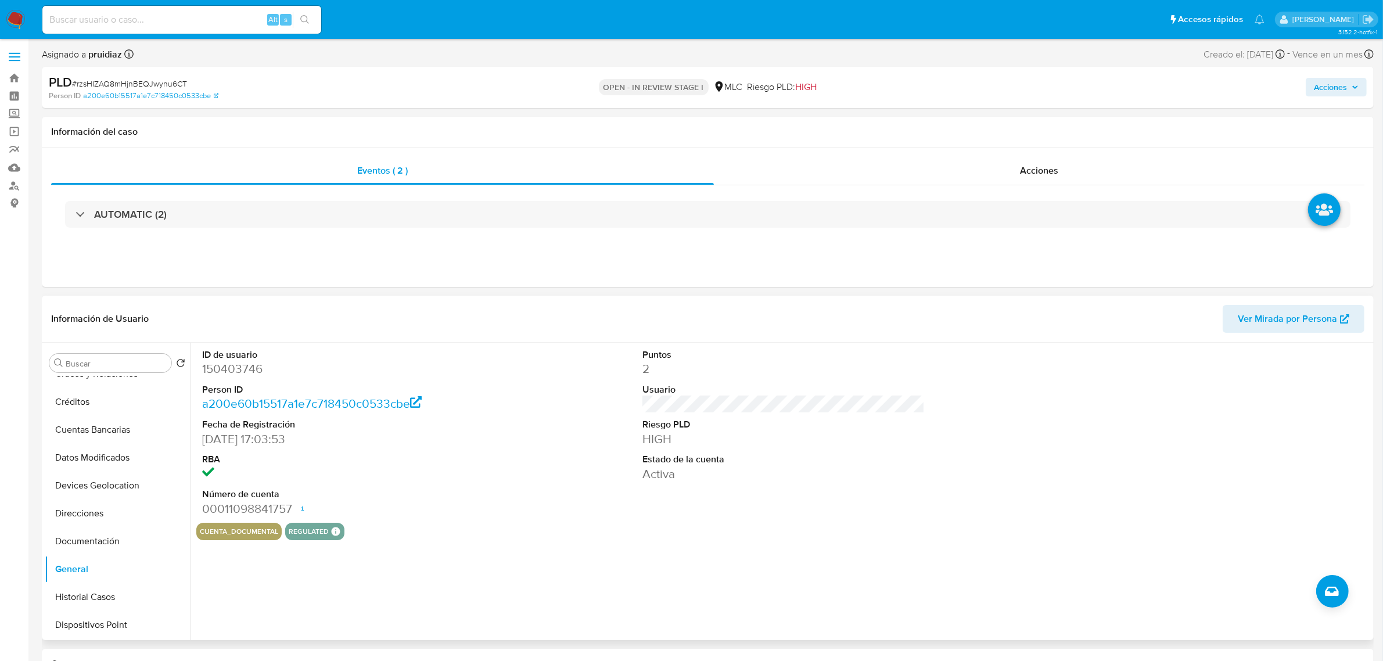
click at [233, 376] on dd "150403746" at bounding box center [343, 369] width 282 height 16
copy dd "150403746"
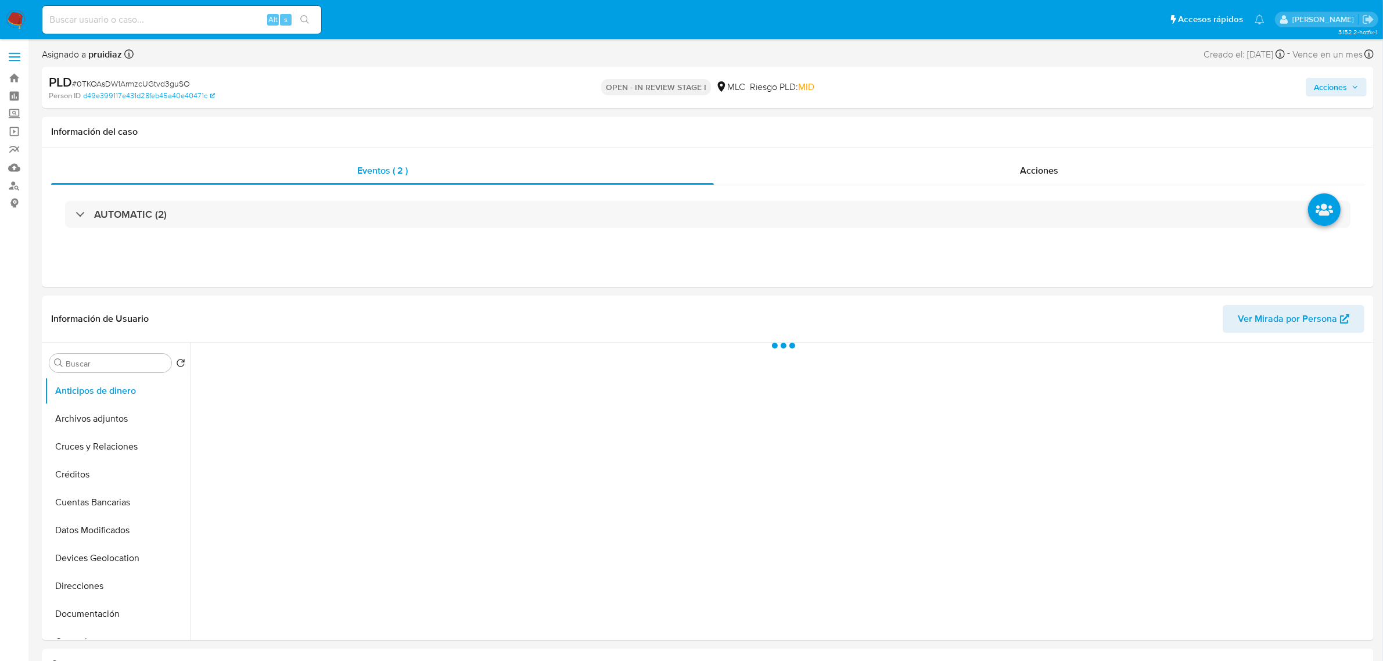
select select "10"
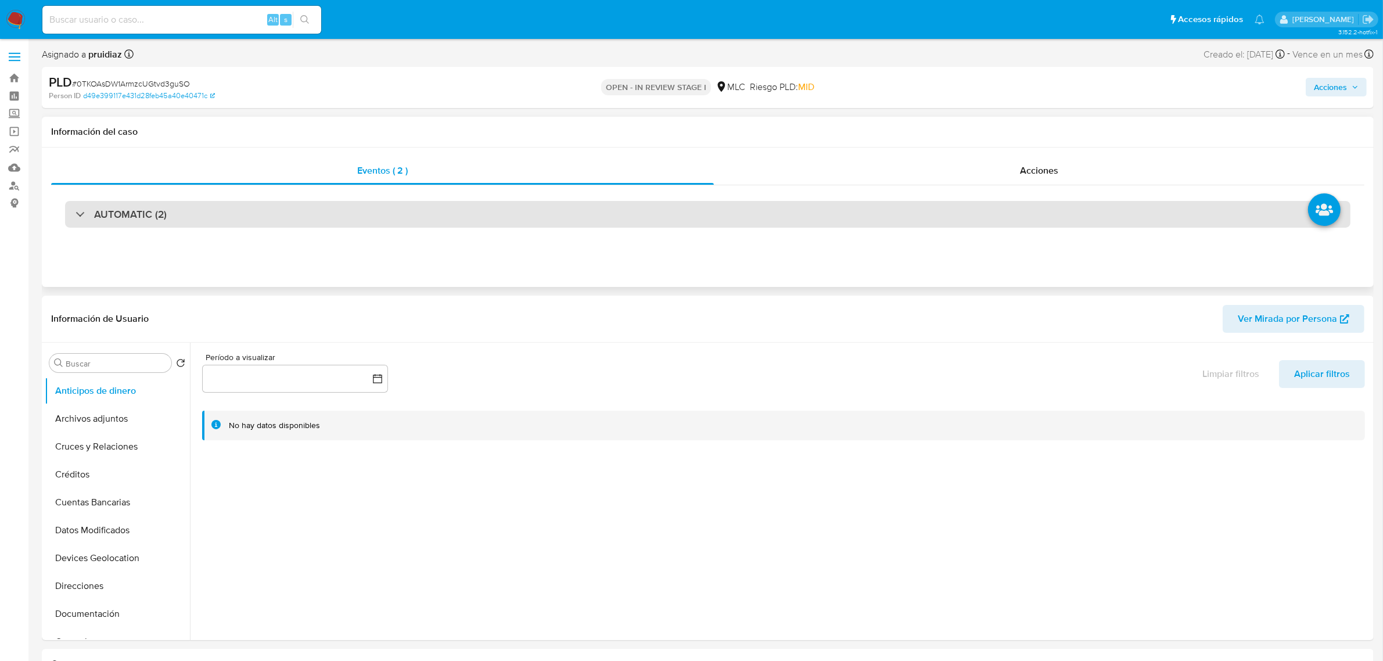
click at [222, 213] on div "AUTOMATIC (2)" at bounding box center [707, 214] width 1285 height 27
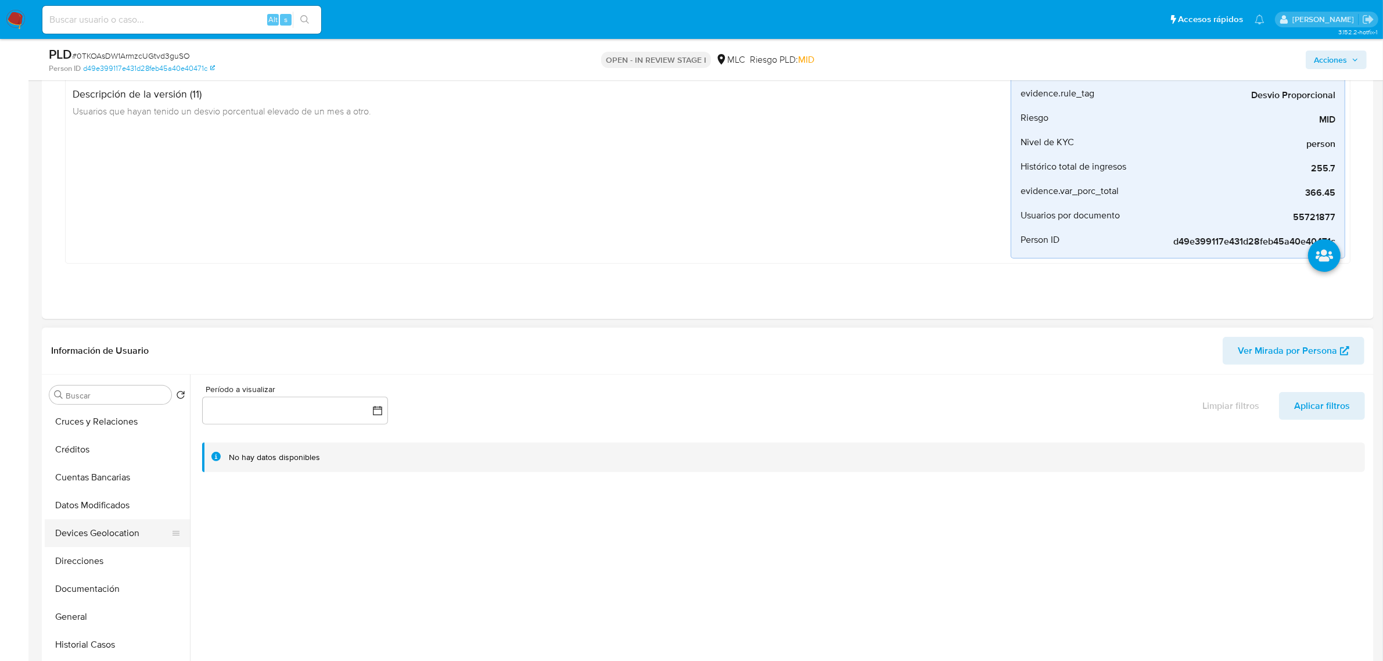
scroll to position [145, 0]
click at [68, 535] on button "General" at bounding box center [113, 529] width 136 height 28
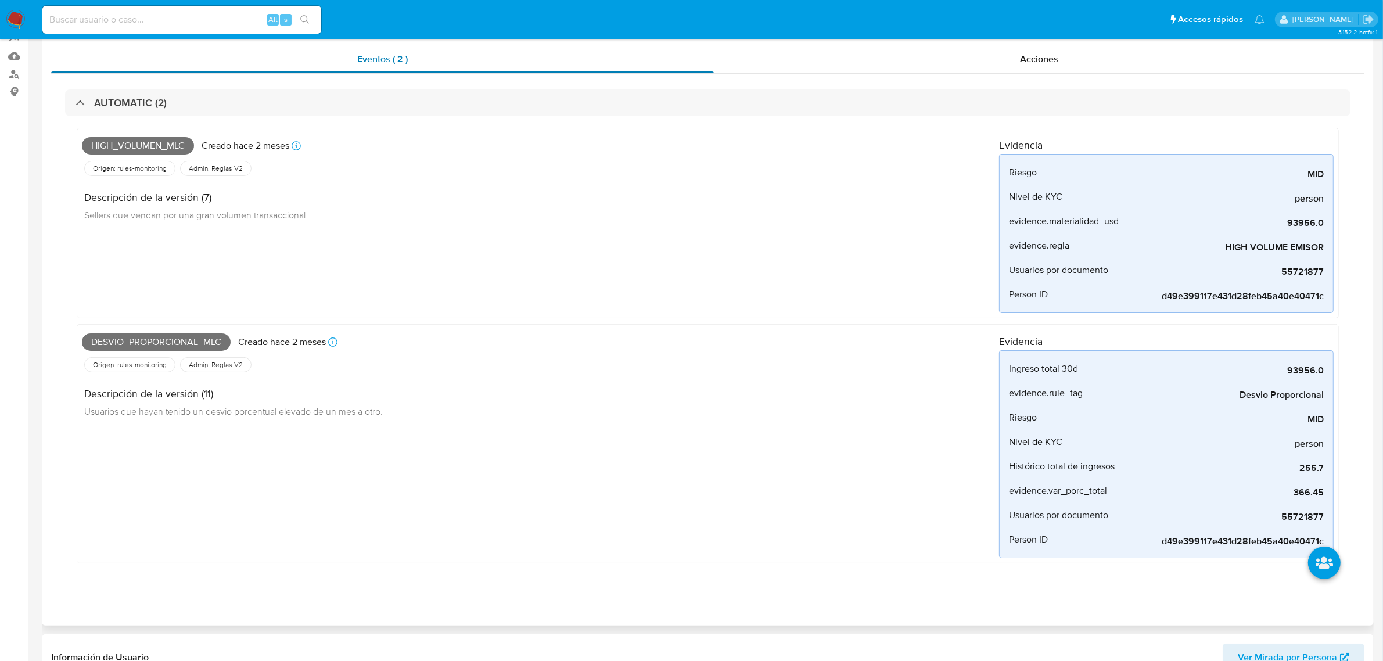
scroll to position [0, 0]
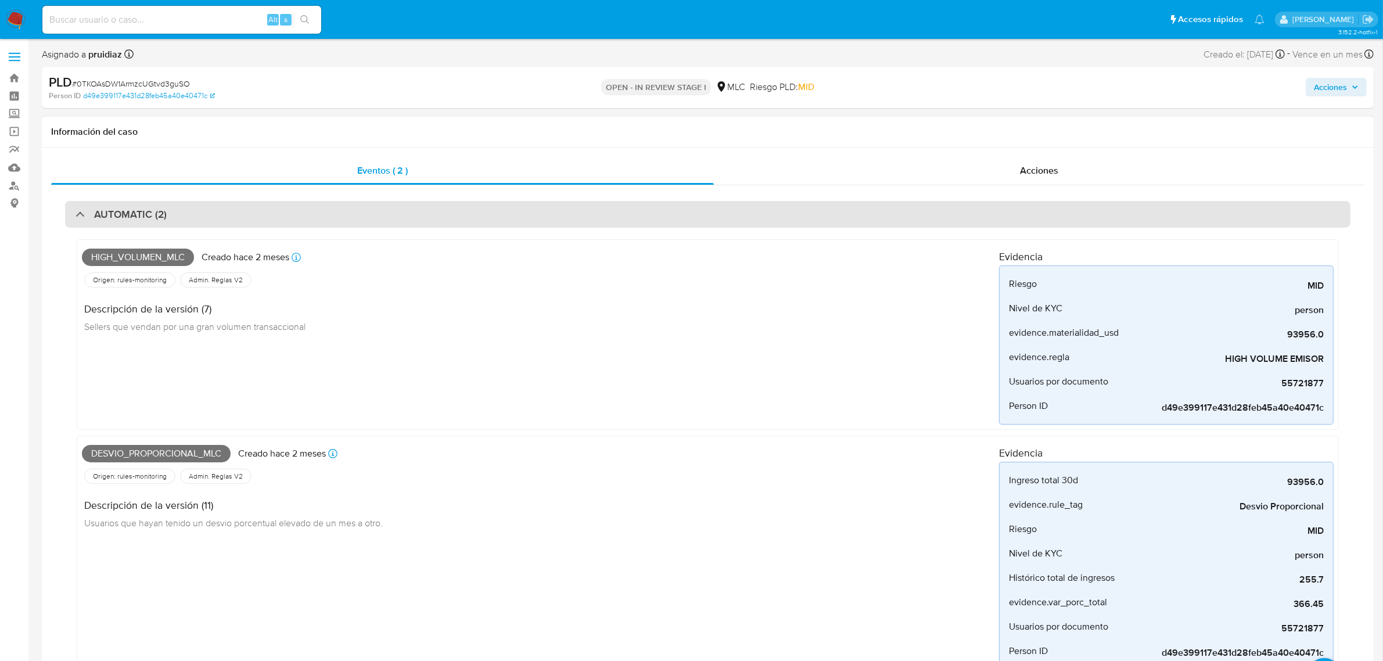
click at [187, 221] on div "AUTOMATIC (2)" at bounding box center [707, 214] width 1285 height 27
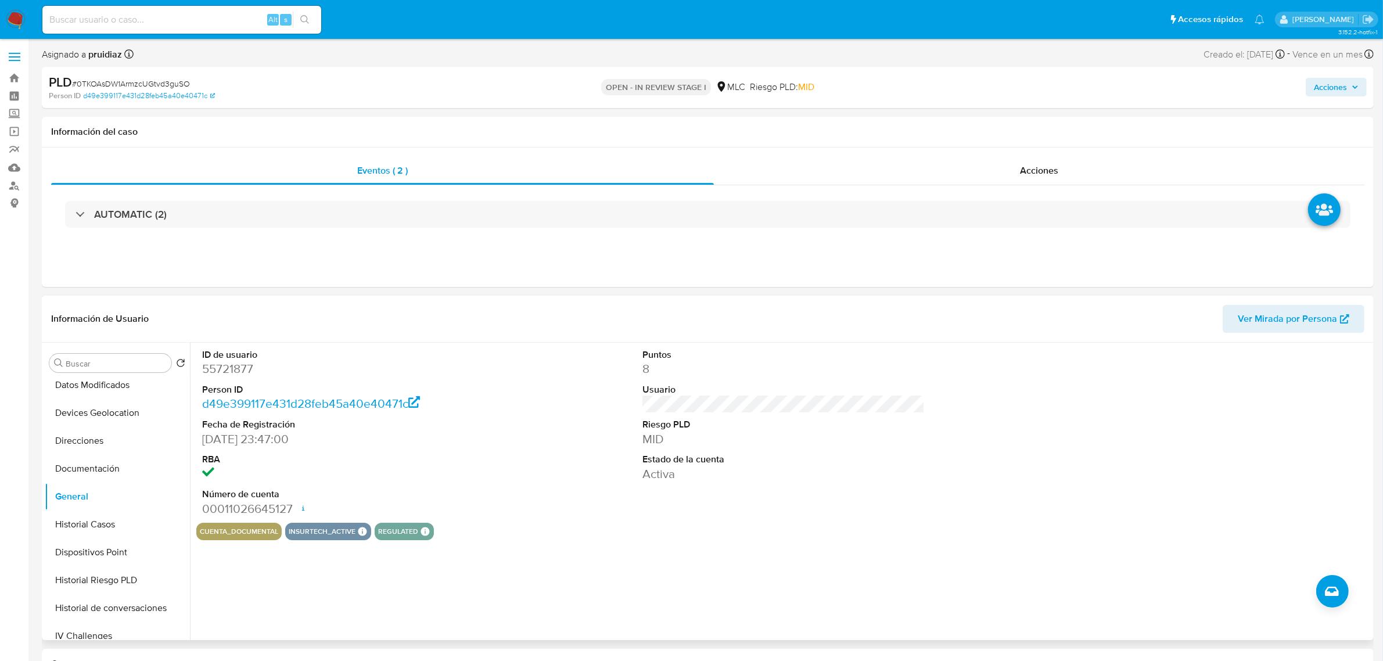
click at [245, 375] on dd "55721877" at bounding box center [343, 369] width 282 height 16
copy dd "55721877"
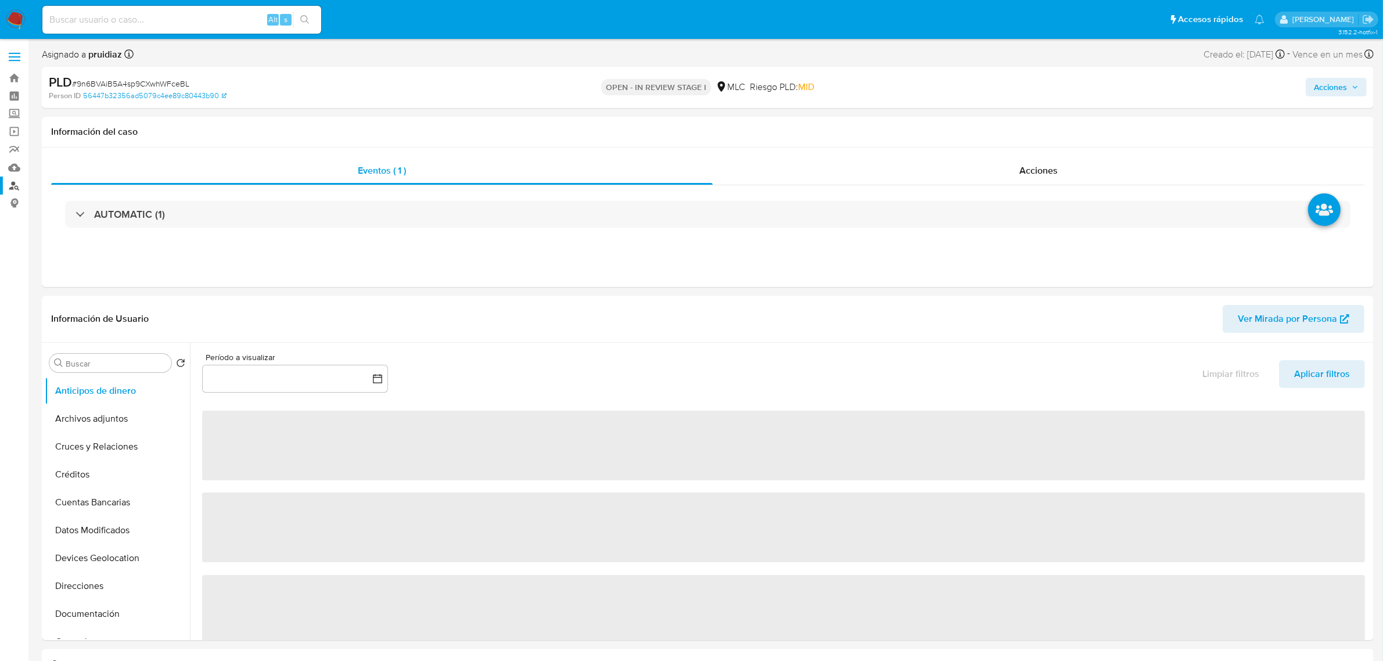
select select "10"
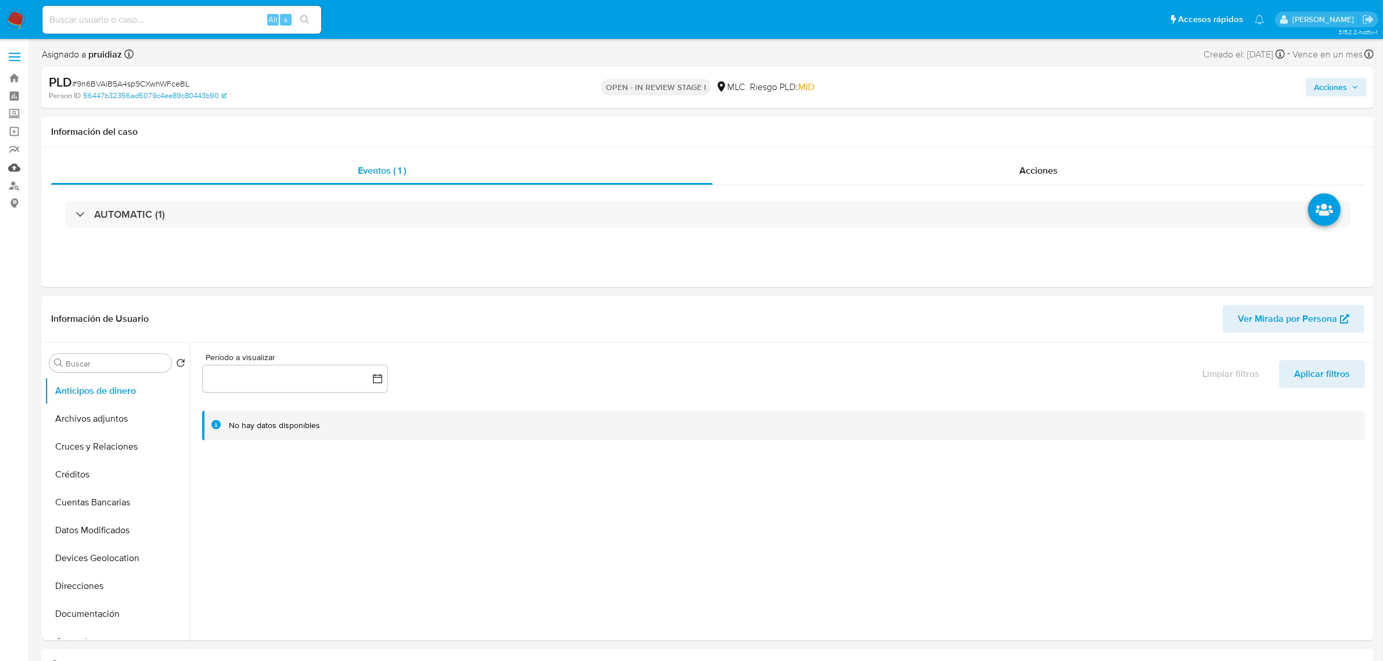
click at [15, 168] on link "Mulan" at bounding box center [69, 168] width 138 height 18
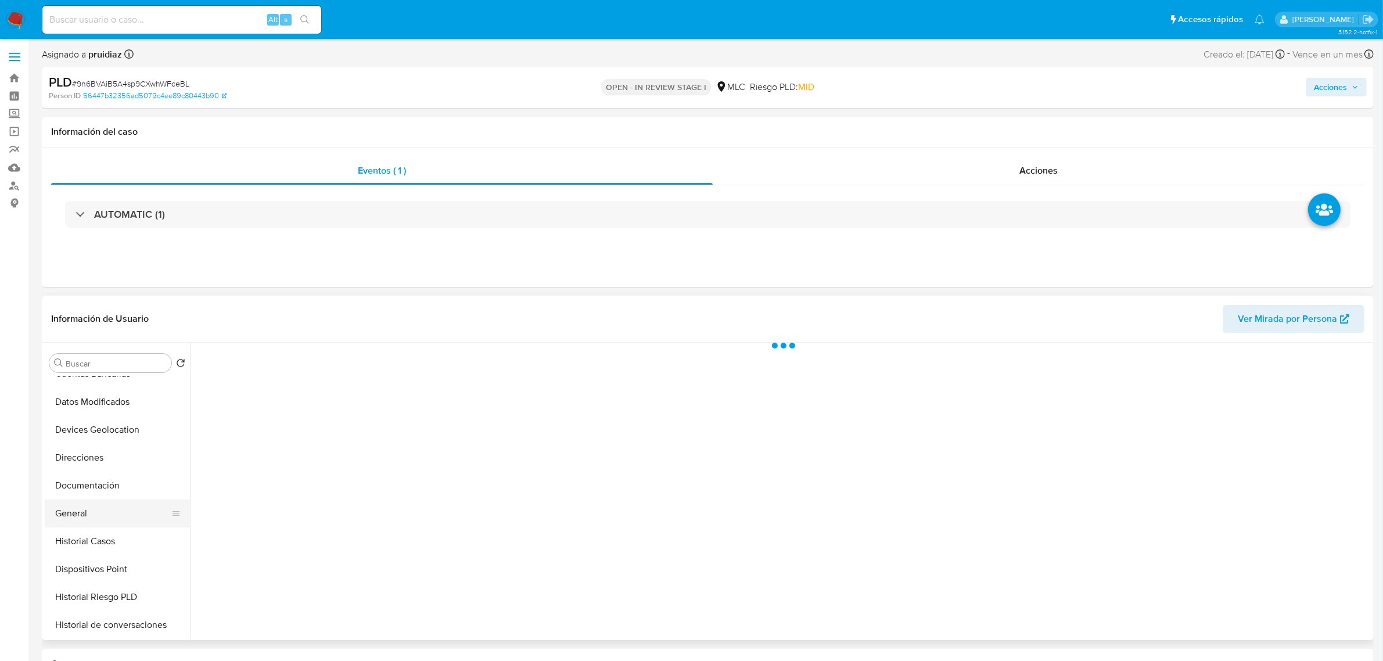
scroll to position [145, 0]
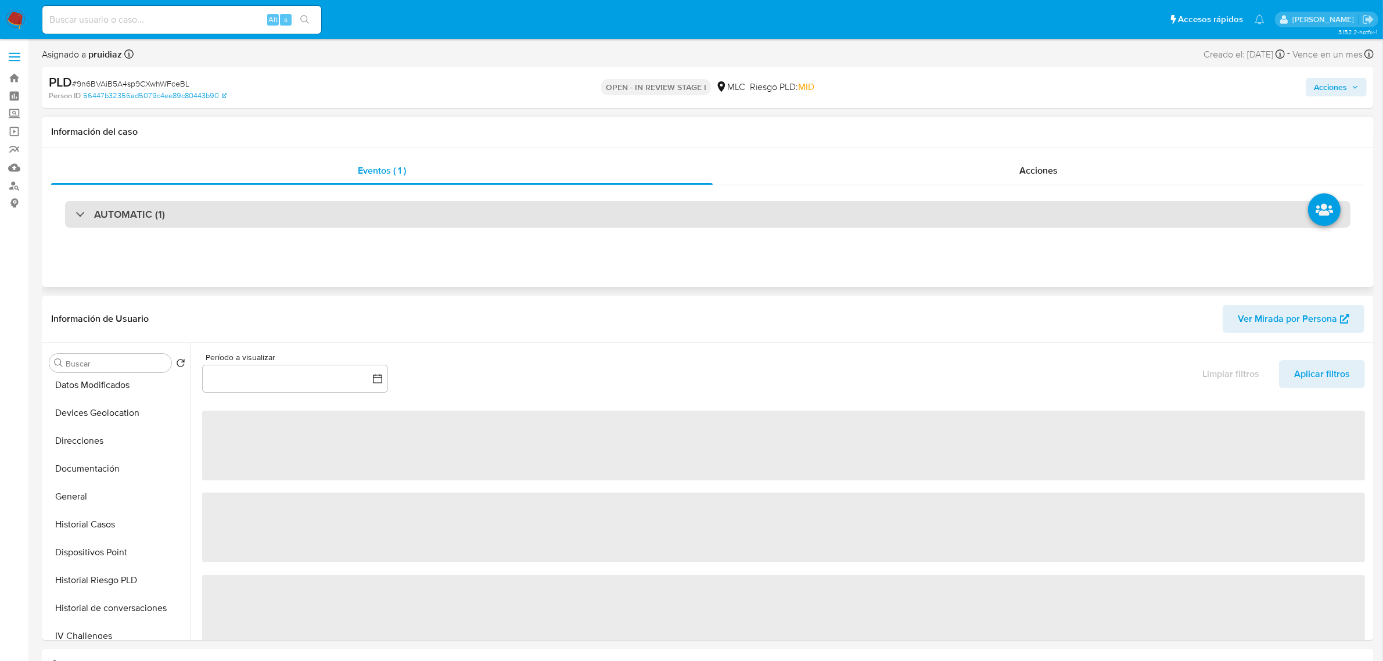
select select "10"
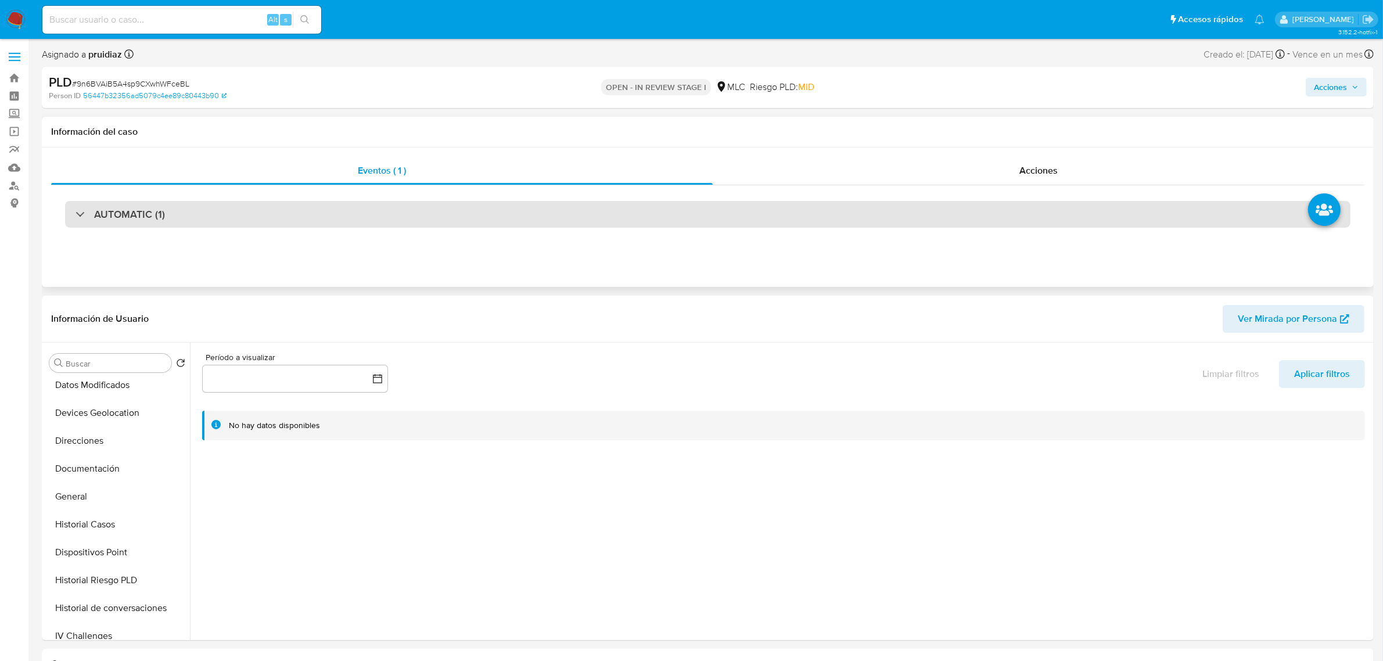
click at [187, 204] on div "AUTOMATIC (1)" at bounding box center [707, 214] width 1285 height 27
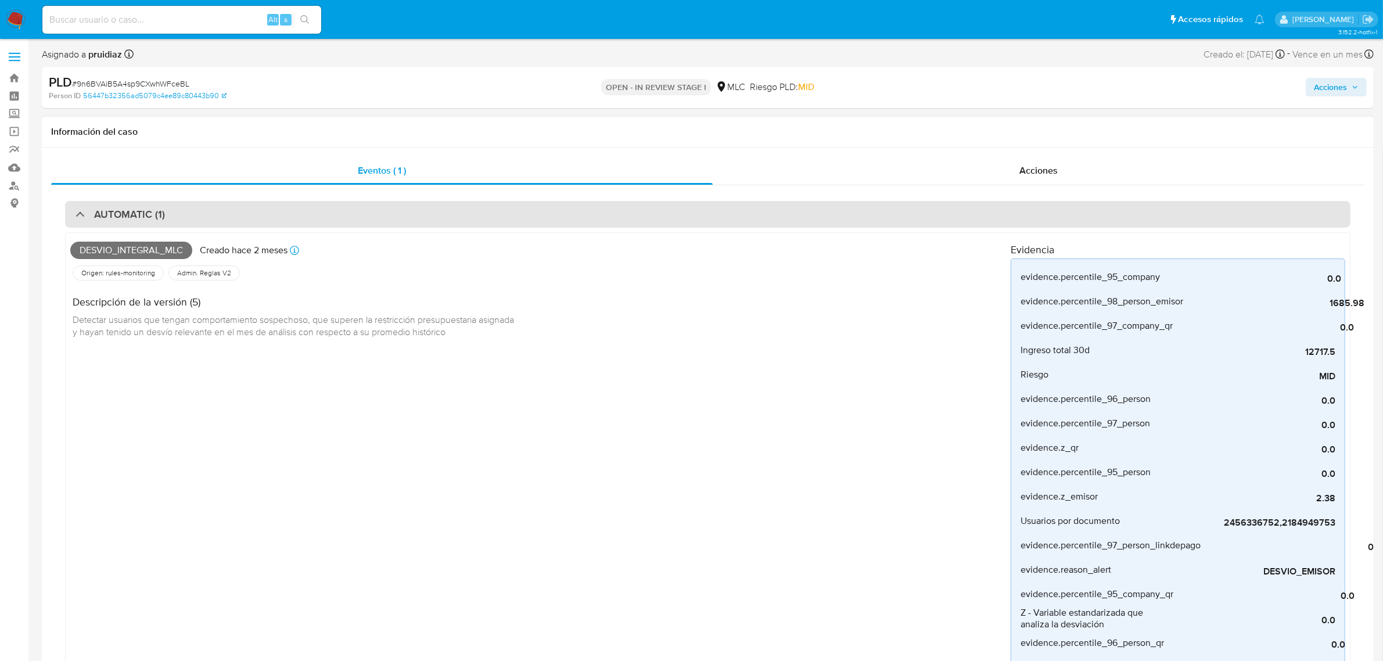
click at [187, 204] on div "AUTOMATIC (1)" at bounding box center [707, 214] width 1285 height 27
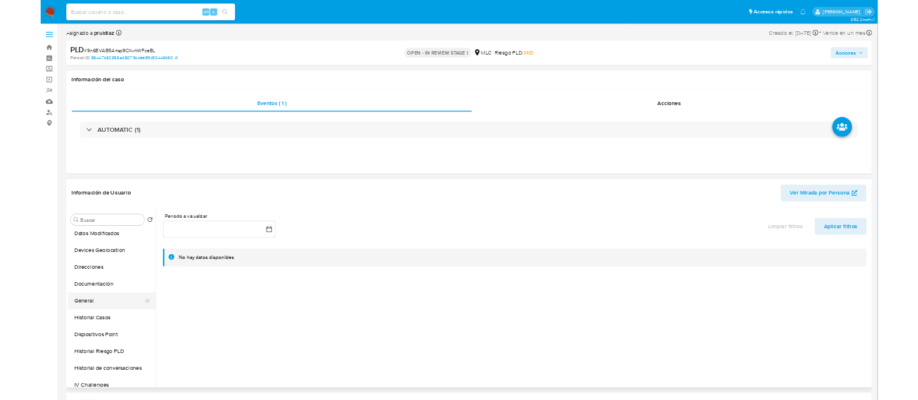
scroll to position [218, 0]
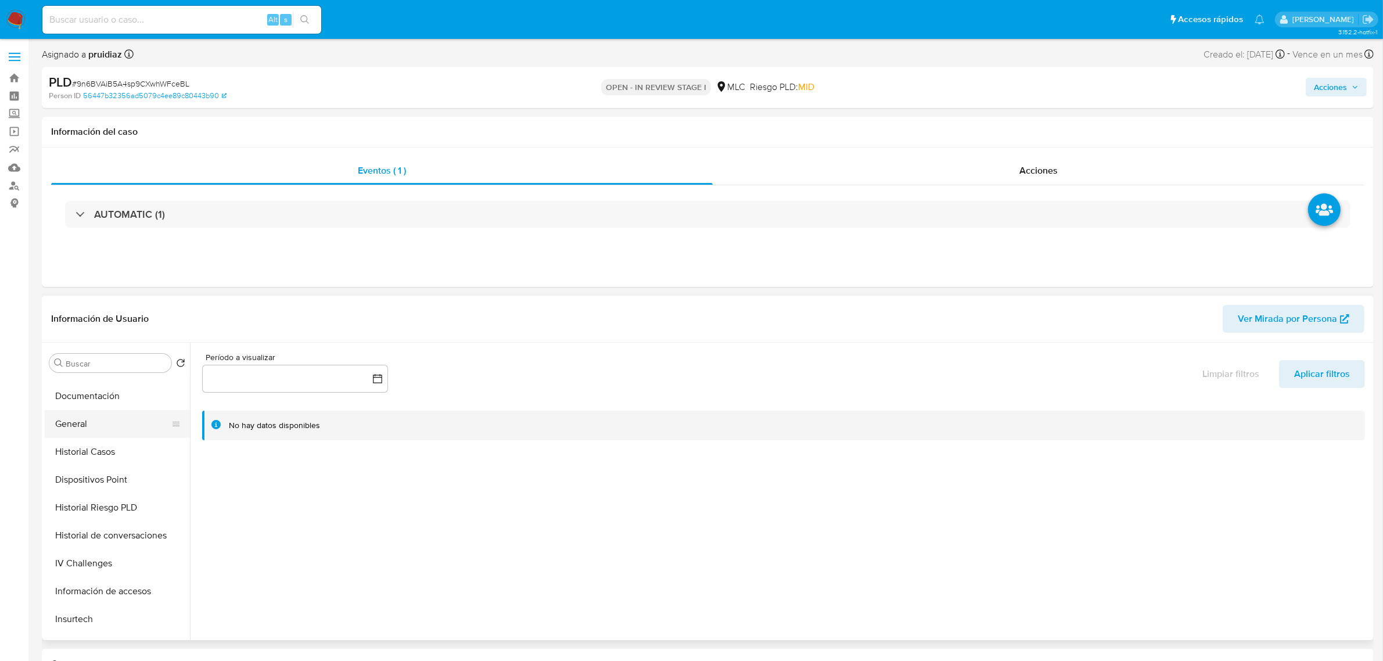
click at [97, 427] on button "General" at bounding box center [113, 424] width 136 height 28
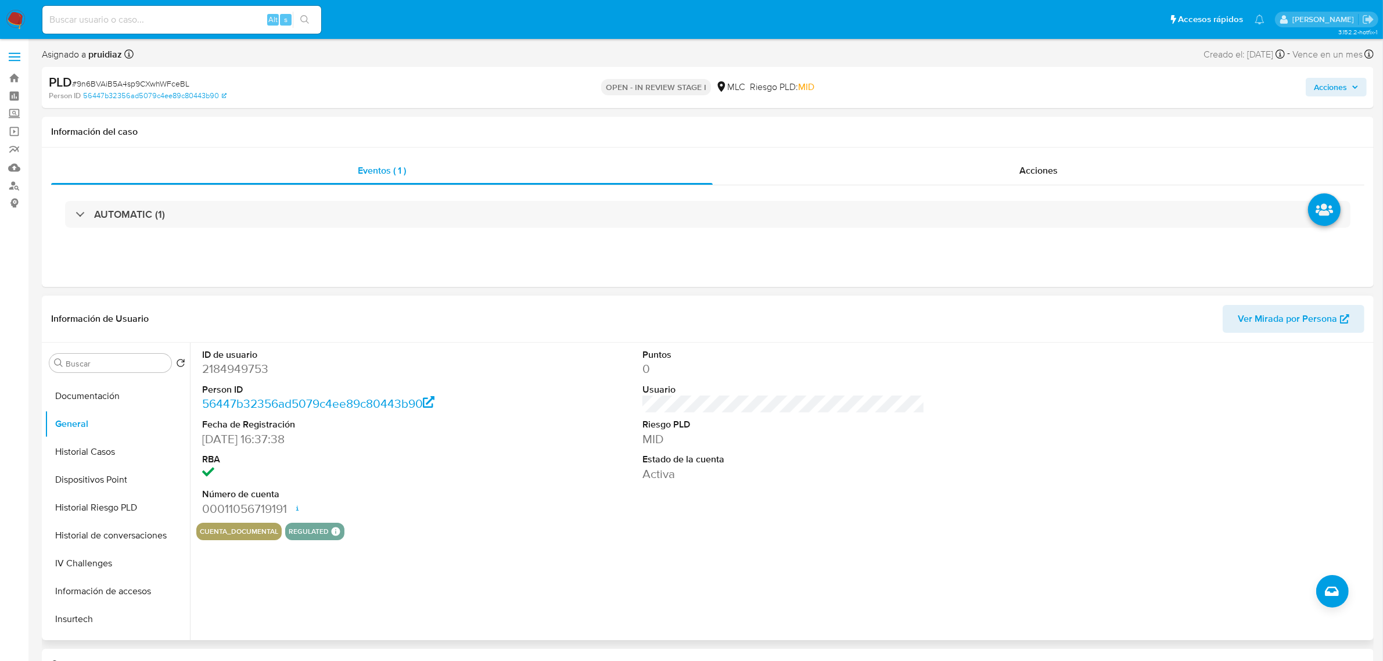
click at [238, 373] on dd "2184949753" at bounding box center [343, 369] width 282 height 16
copy dd "2184949753"
click at [244, 368] on dd "2184949753" at bounding box center [343, 369] width 282 height 16
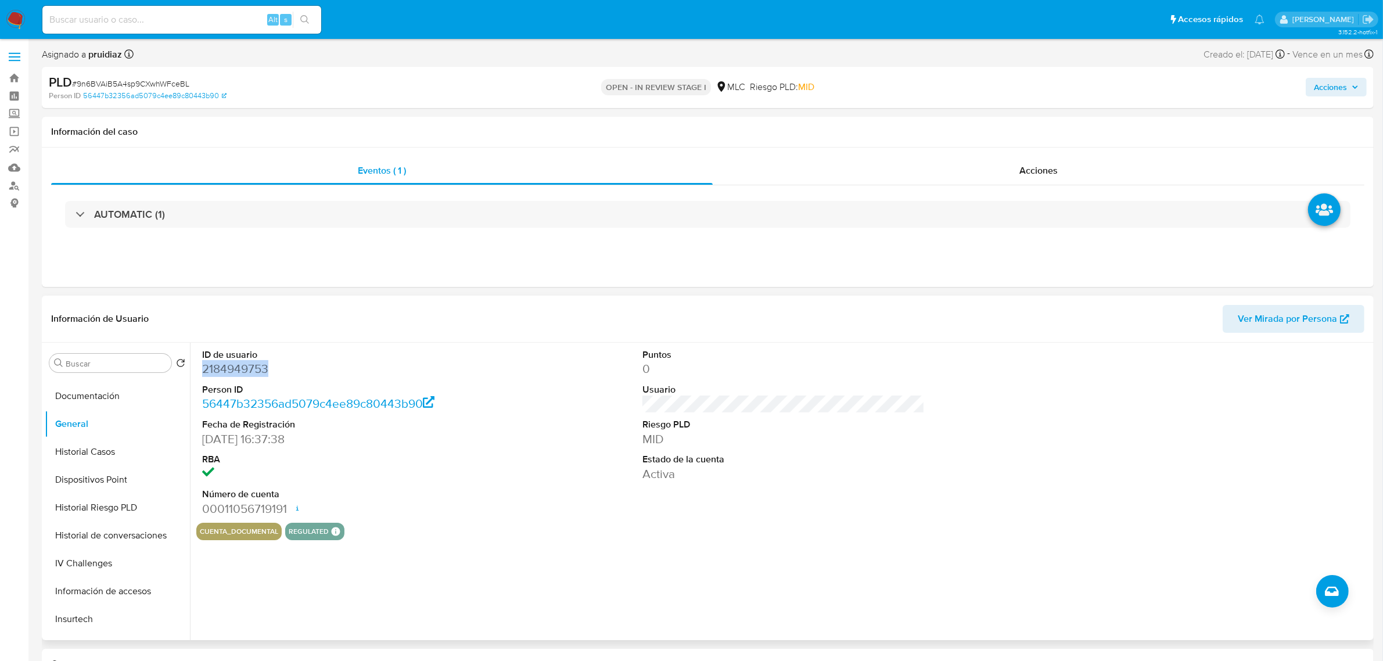
copy dd "2184949753"
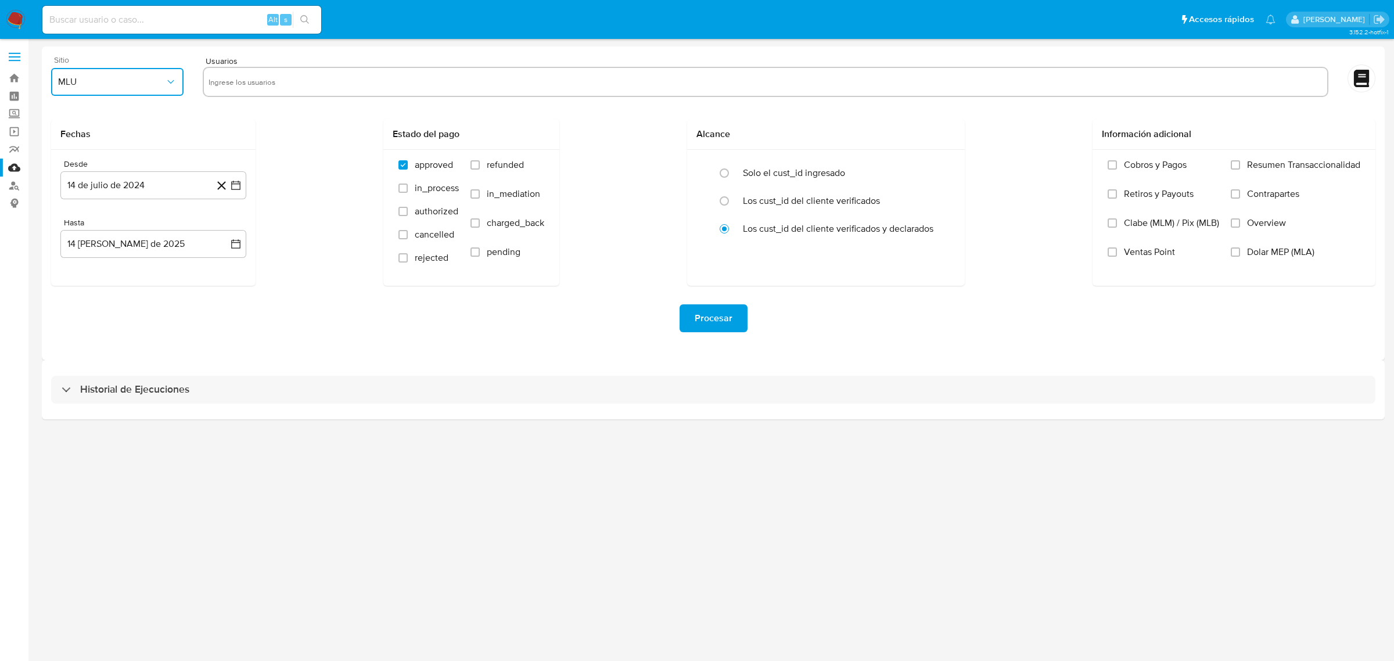
click at [152, 76] on span "MLU" at bounding box center [111, 82] width 107 height 12
click at [75, 283] on span "MLC" at bounding box center [67, 281] width 18 height 12
click at [244, 186] on button "14 de julio de 2024" at bounding box center [153, 185] width 186 height 28
click at [82, 361] on button "29" at bounding box center [83, 363] width 19 height 19
click at [234, 238] on icon "button" at bounding box center [236, 244] width 12 height 12
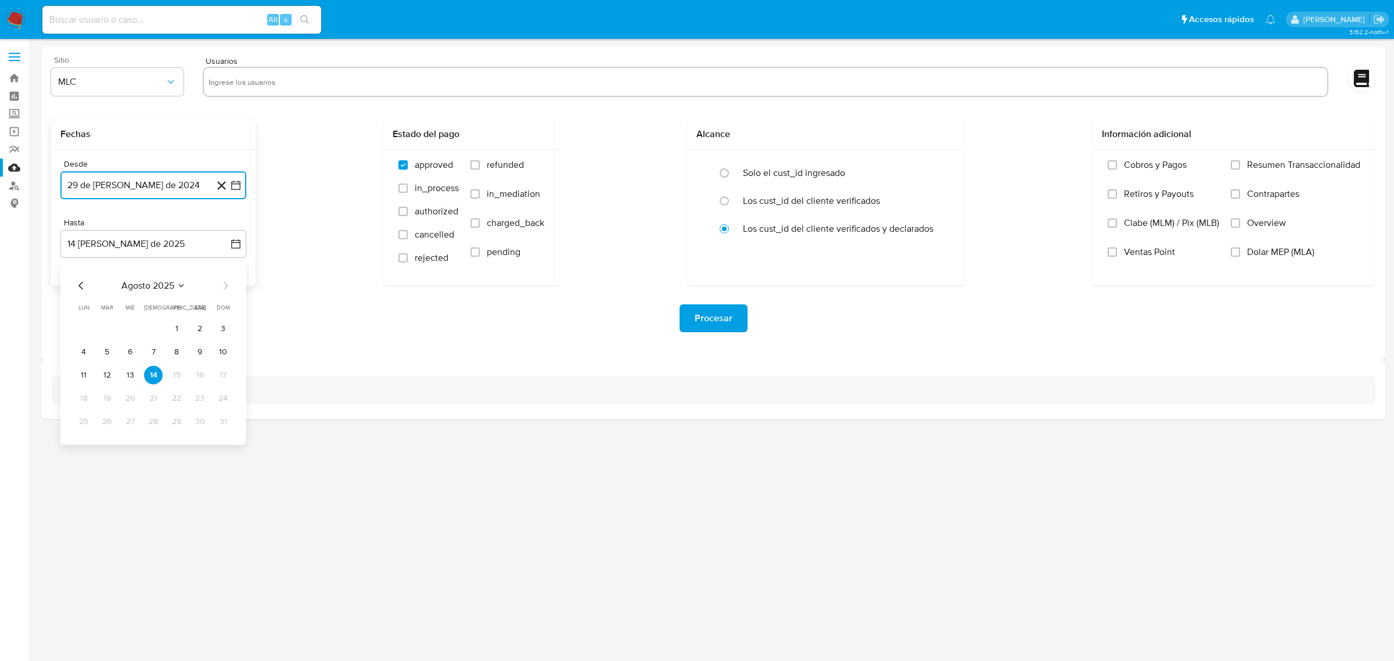
click at [78, 279] on icon "Mes anterior" at bounding box center [81, 286] width 14 height 14
click at [85, 420] on button "28" at bounding box center [83, 421] width 19 height 19
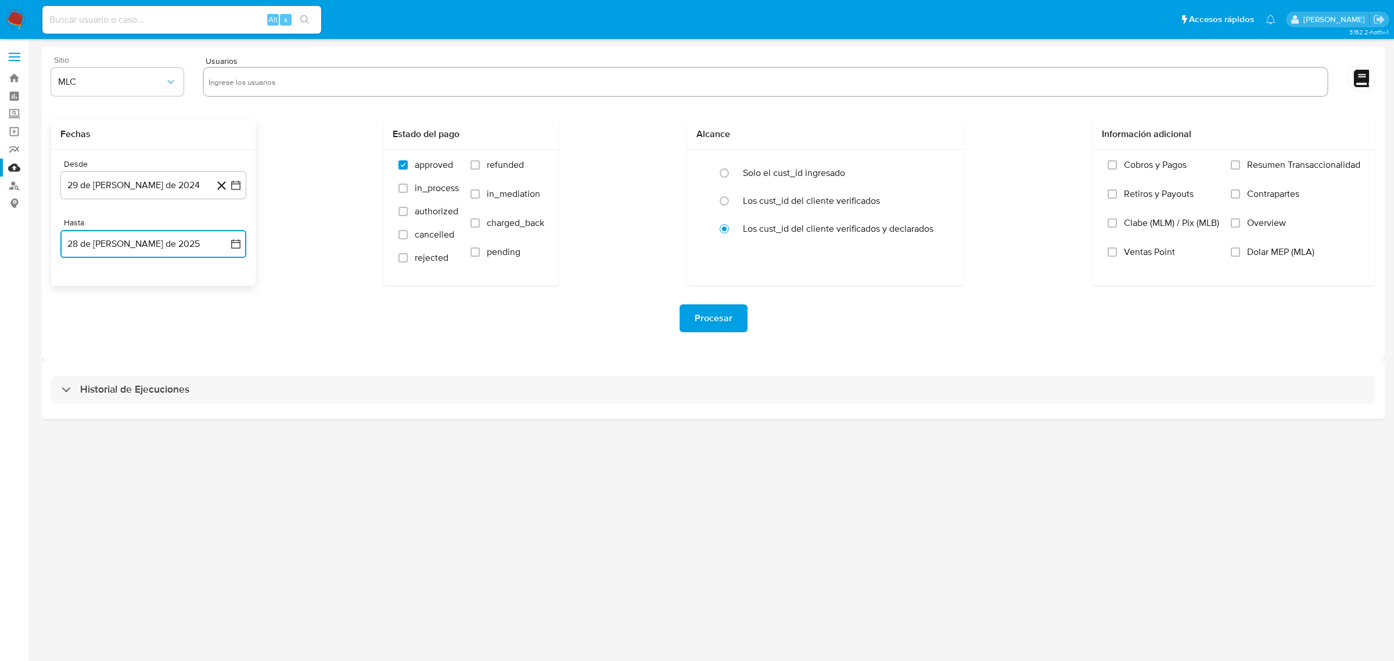
drag, startPoint x: 240, startPoint y: 85, endPoint x: 261, endPoint y: 73, distance: 24.4
click at [239, 84] on input "text" at bounding box center [765, 82] width 1114 height 19
type input "2184949753"
paste input "55721877"
type input "55721877"
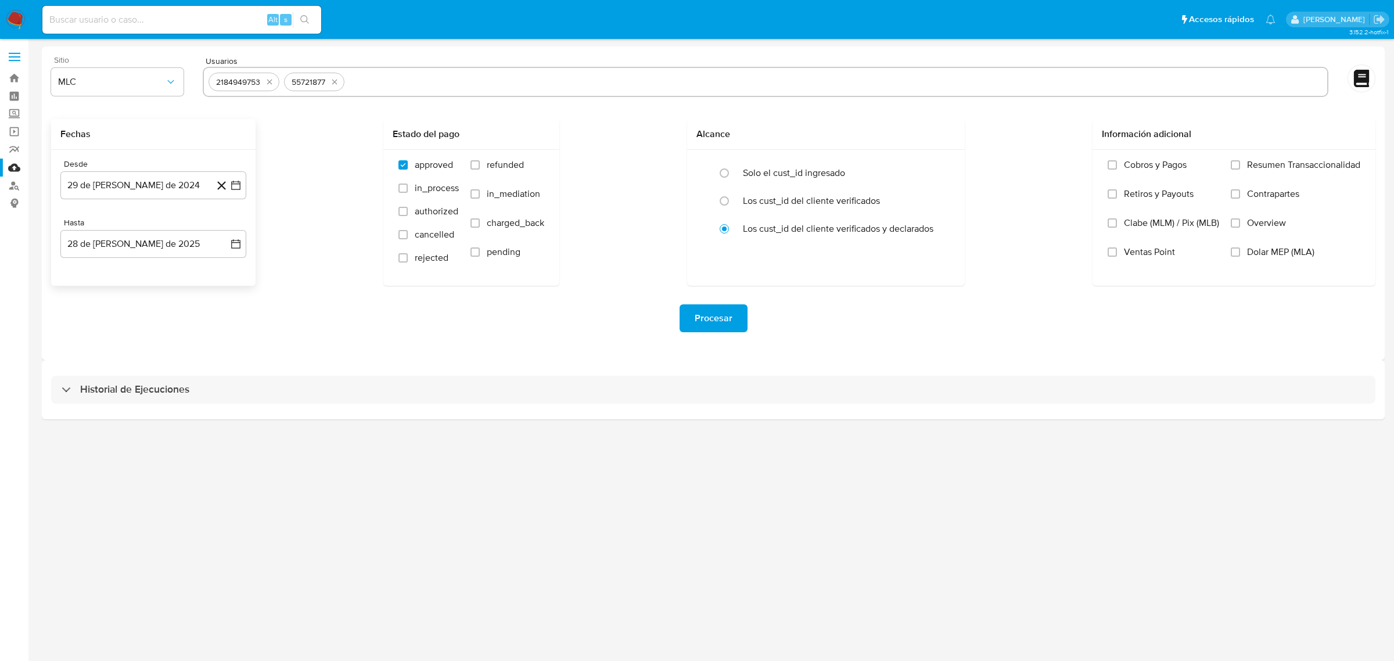
paste input "150403746"
type input "150403746"
paste input "2081480609"
type input "2081480609"
paste input "485243923"
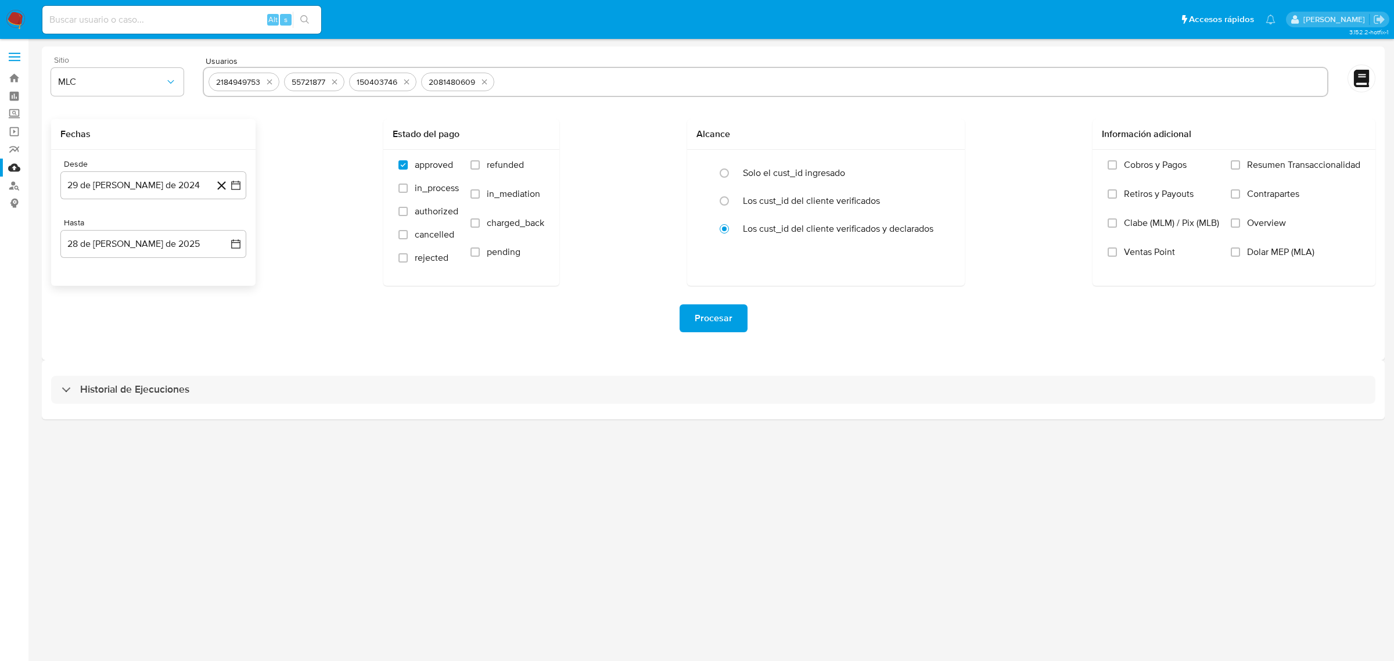
type input "485243923"
click at [346, 334] on div "Procesar" at bounding box center [713, 318] width 1324 height 65
click at [712, 317] on span "Procesar" at bounding box center [714, 318] width 38 height 26
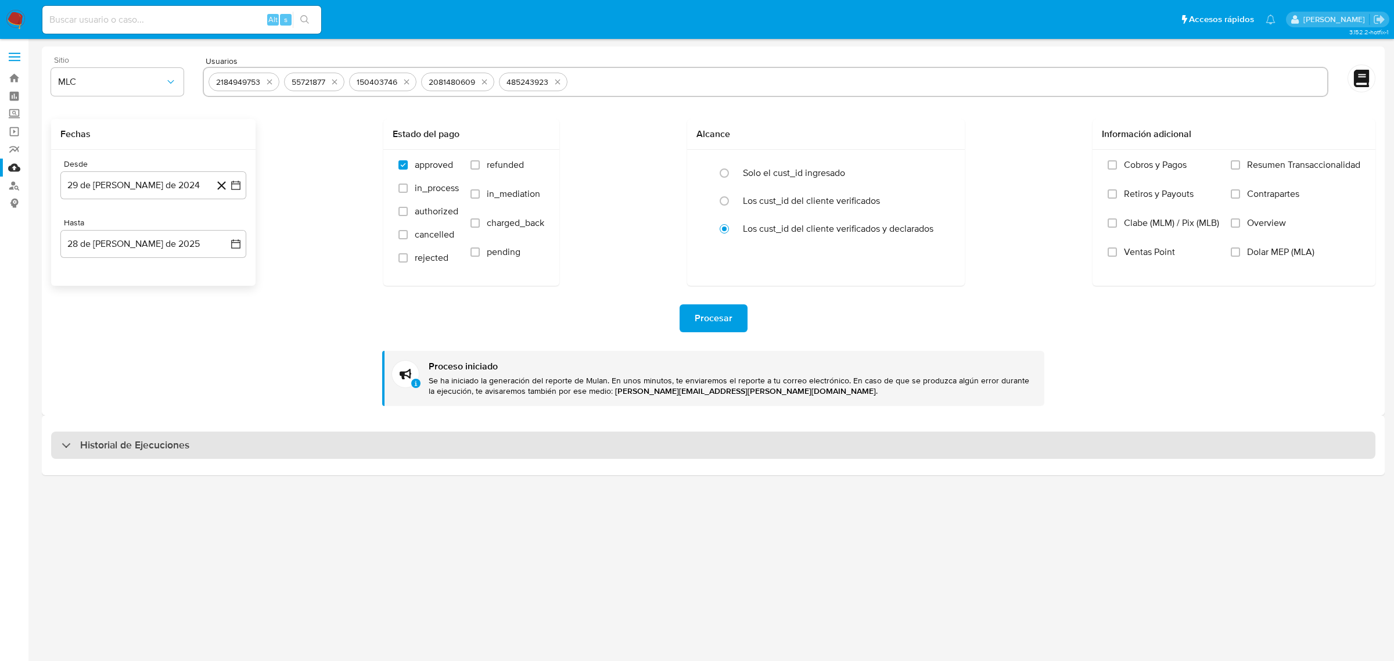
click at [152, 441] on h3 "Historial de Ejecuciones" at bounding box center [134, 445] width 109 height 14
select select "10"
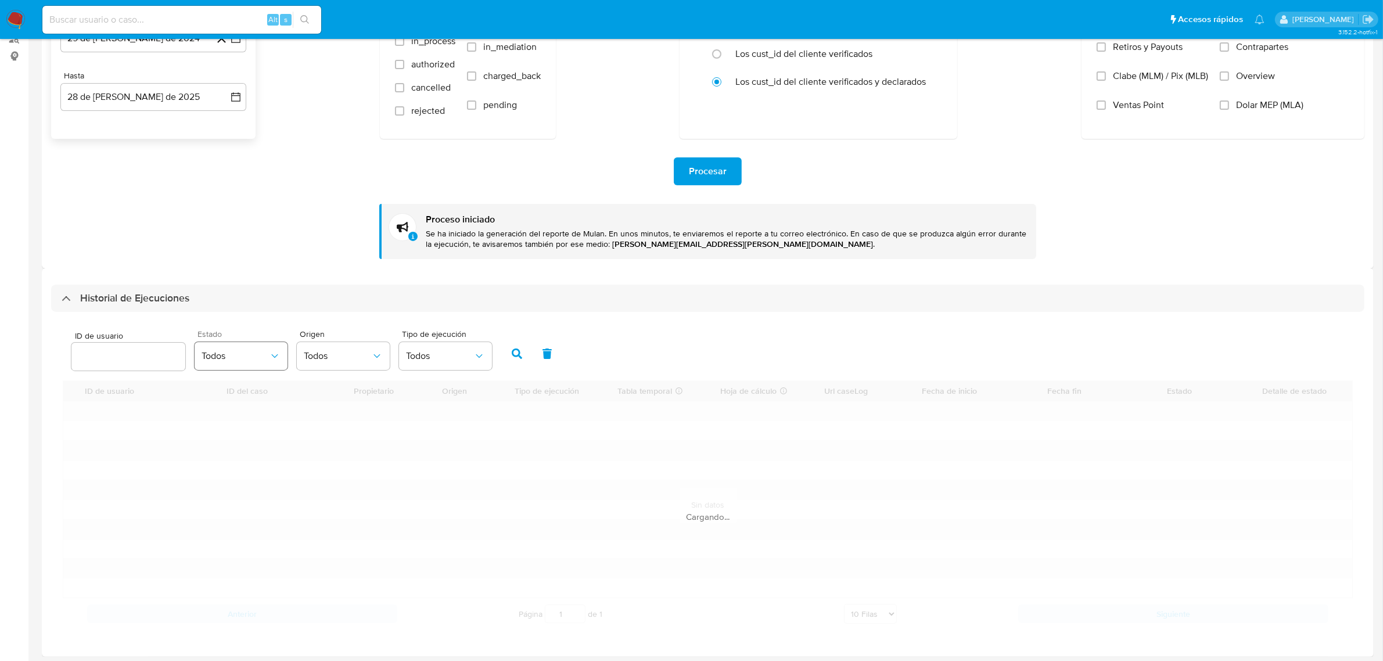
scroll to position [151, 0]
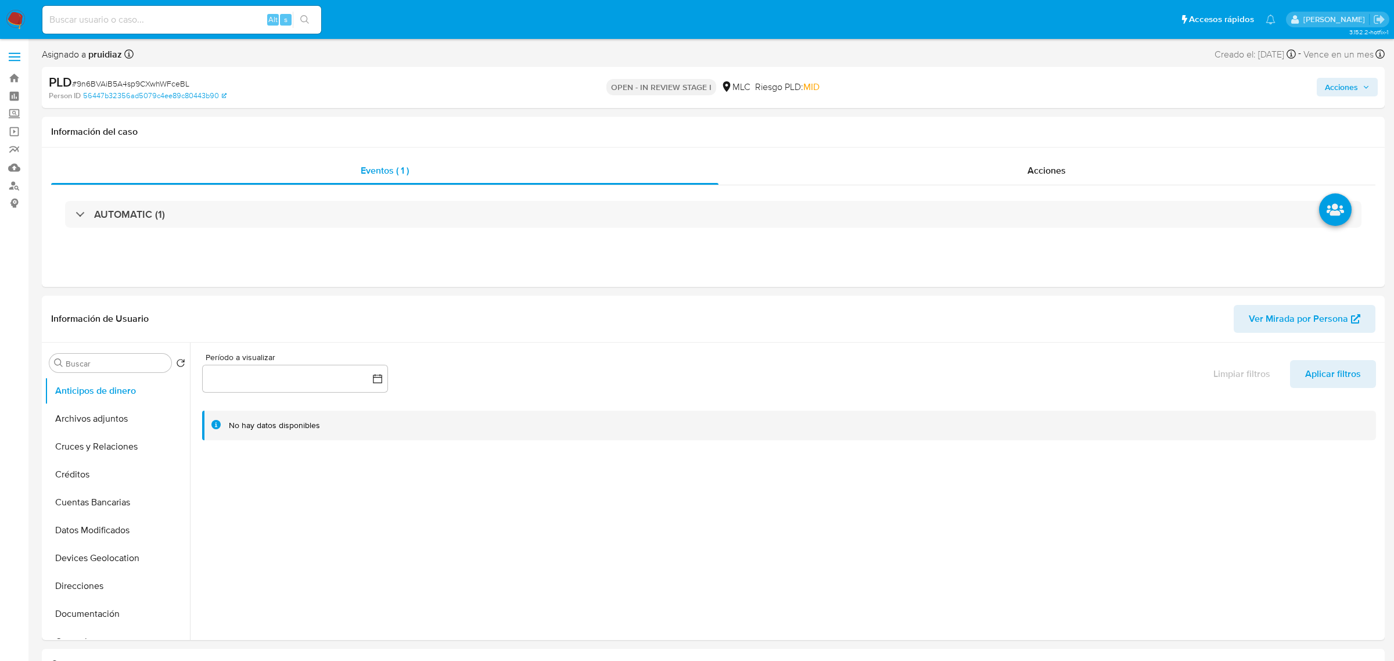
select select "10"
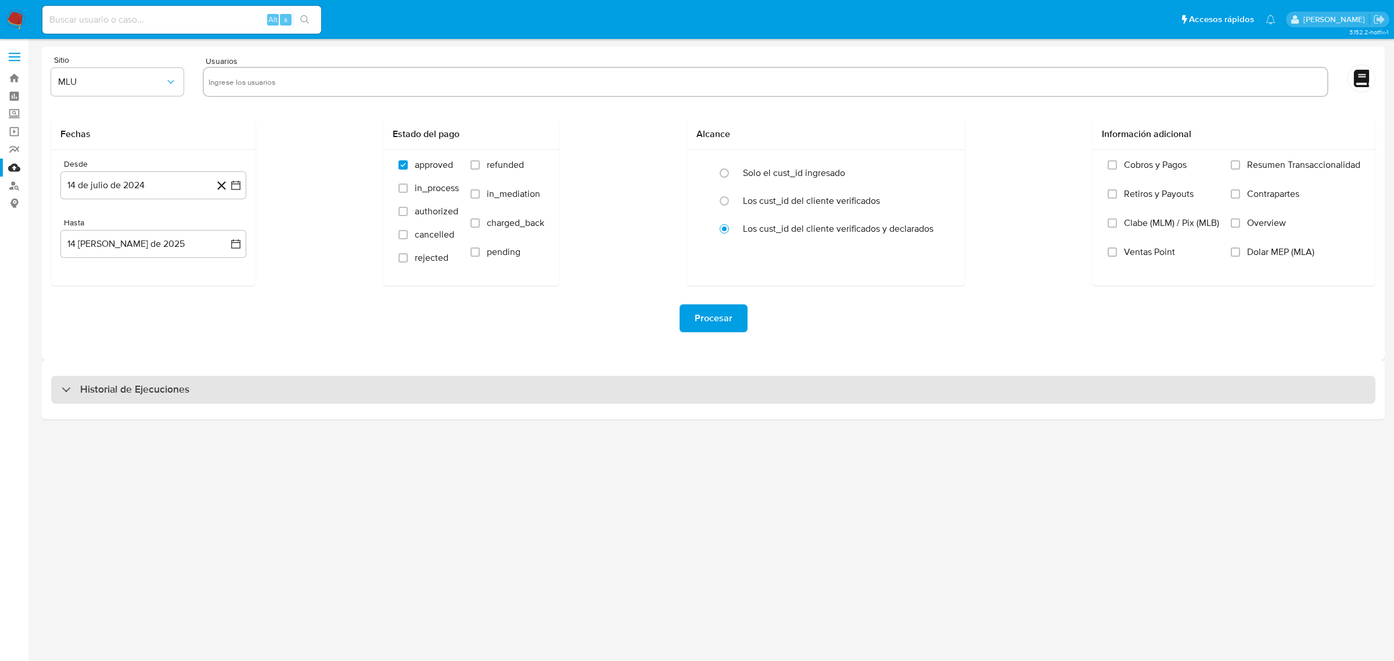
click at [140, 140] on div "Historial de Ejecuciones" at bounding box center [713, 390] width 1324 height 28
select select "10"
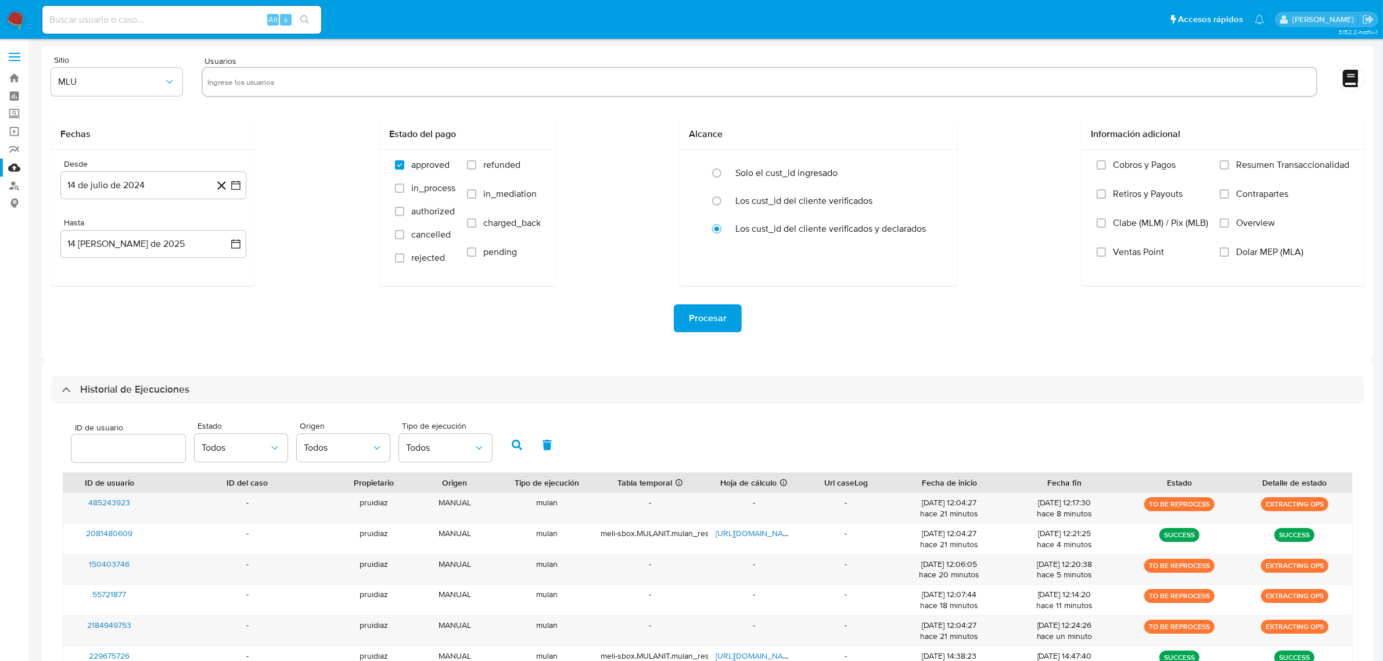
scroll to position [73, 0]
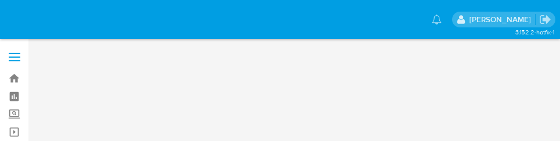
select select "10"
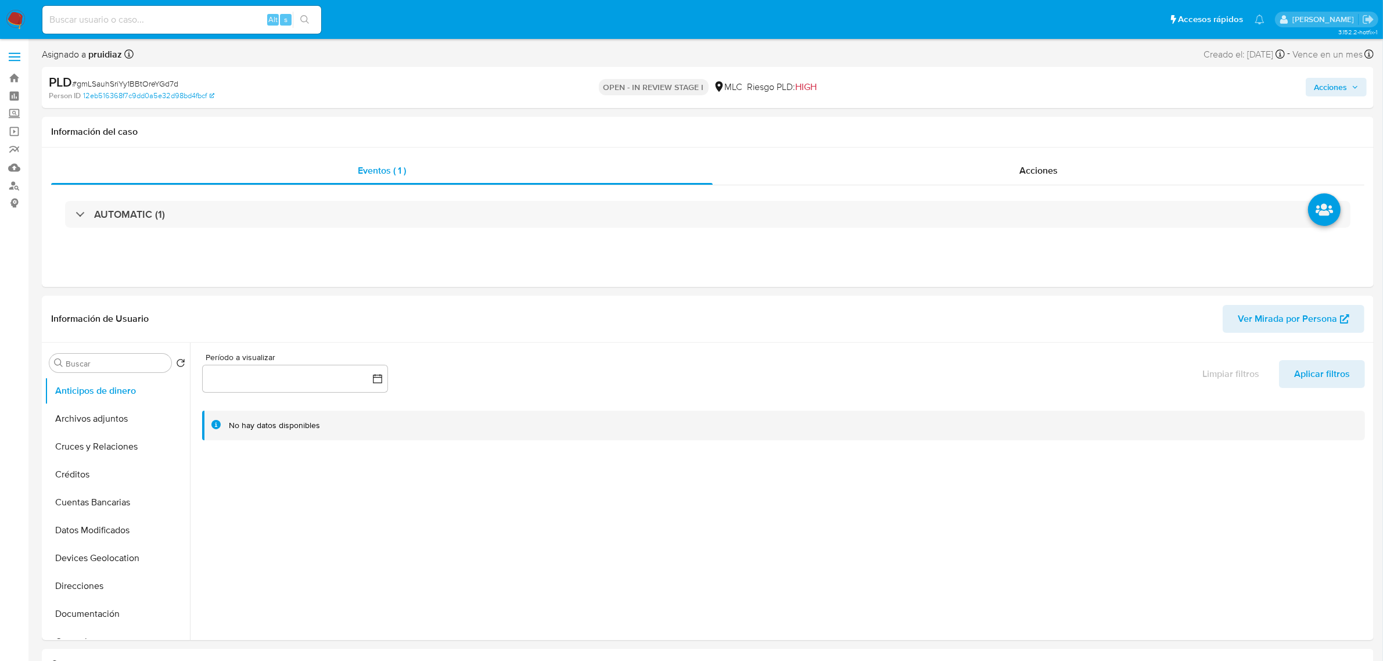
select select "10"
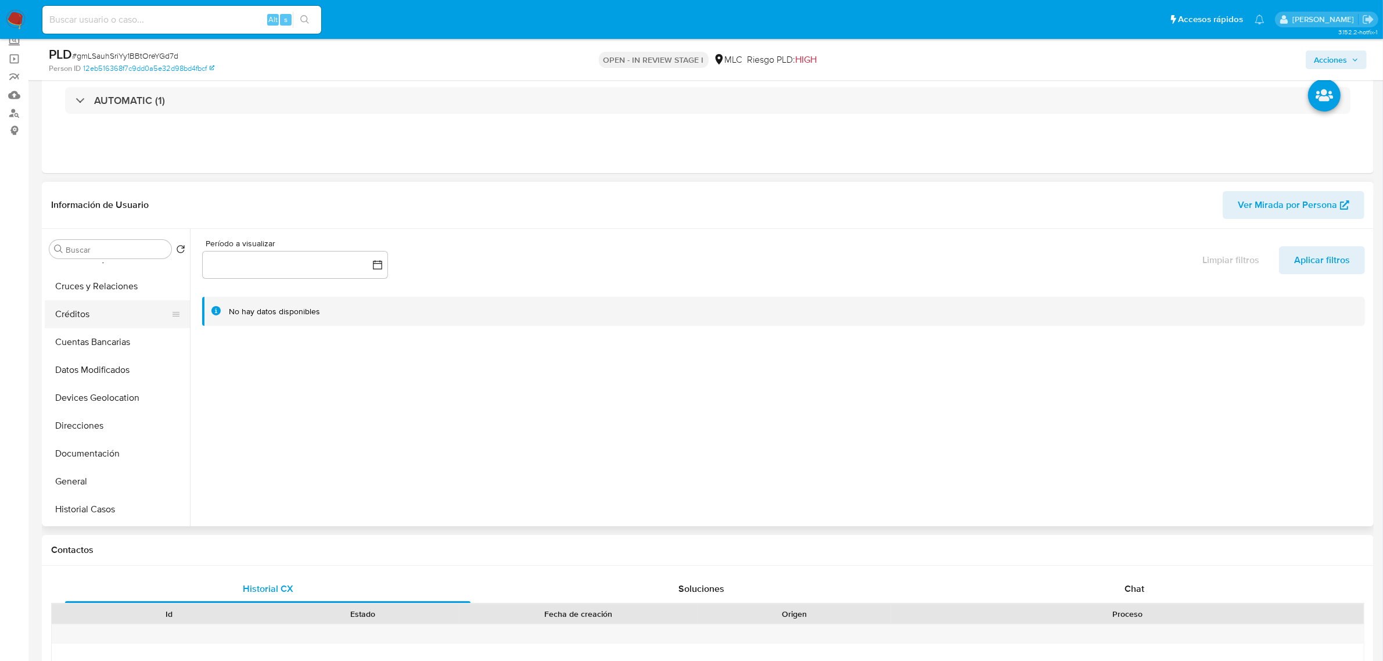
scroll to position [73, 0]
click at [85, 140] on button "General" at bounding box center [113, 455] width 136 height 28
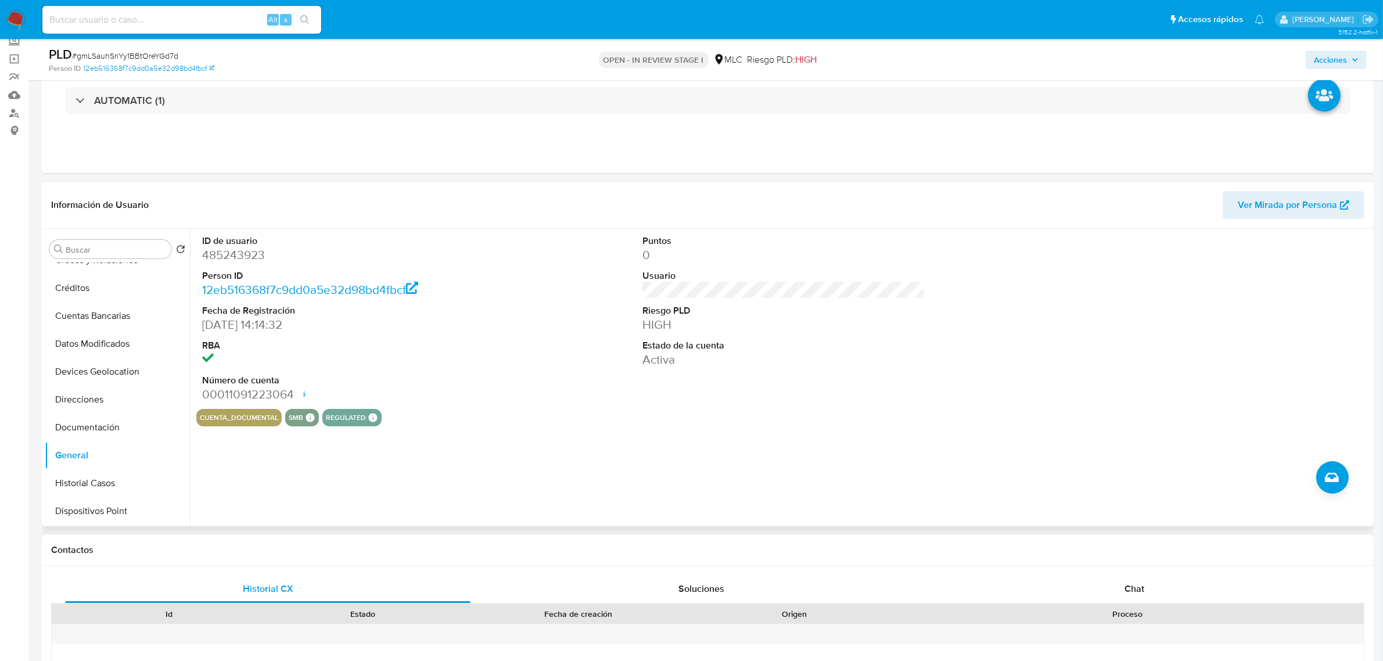
click at [239, 140] on dd "485243923" at bounding box center [343, 255] width 282 height 16
copy dd "485243923"
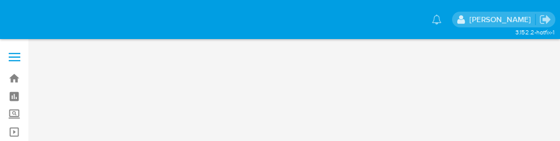
select select "10"
